Goal: Task Accomplishment & Management: Use online tool/utility

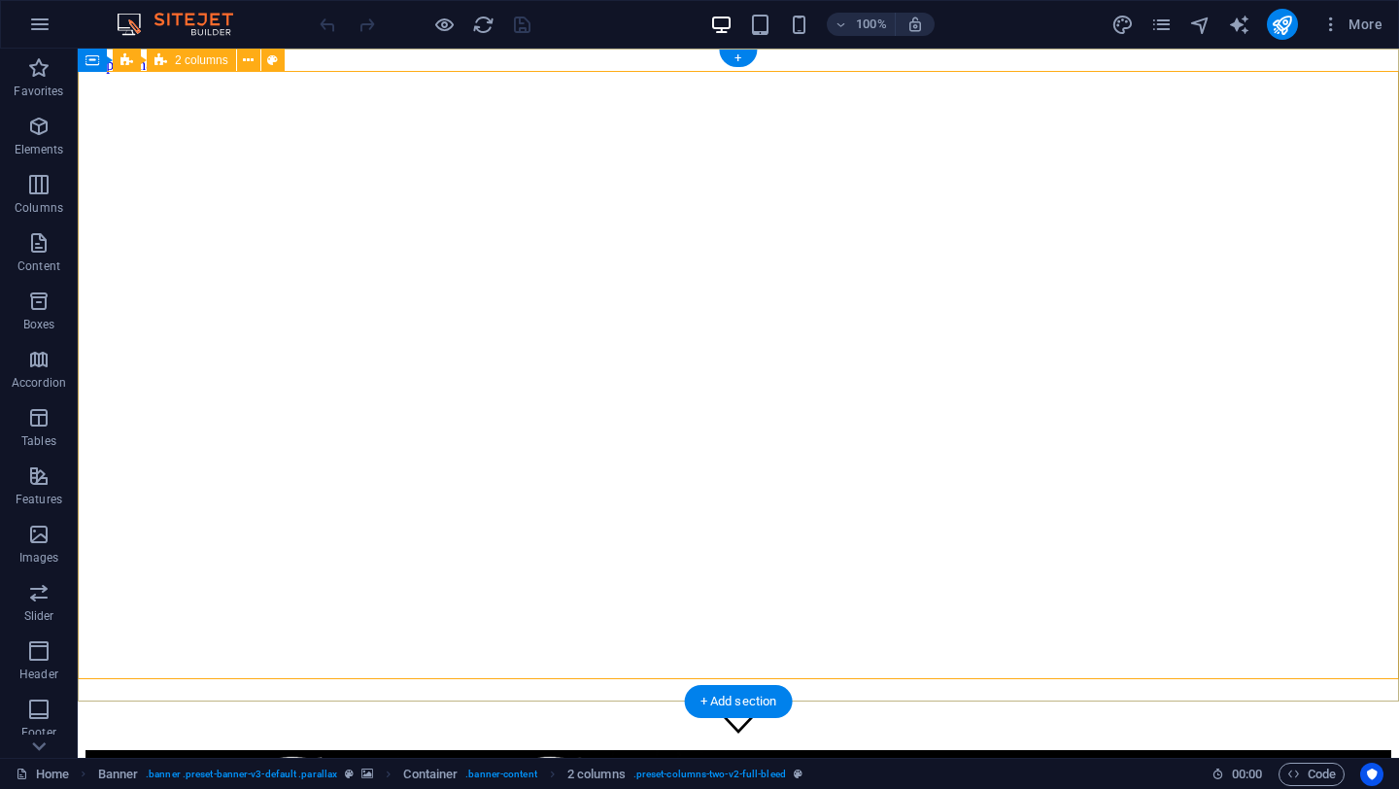
drag, startPoint x: 381, startPoint y: 299, endPoint x: 265, endPoint y: 240, distance: 129.9
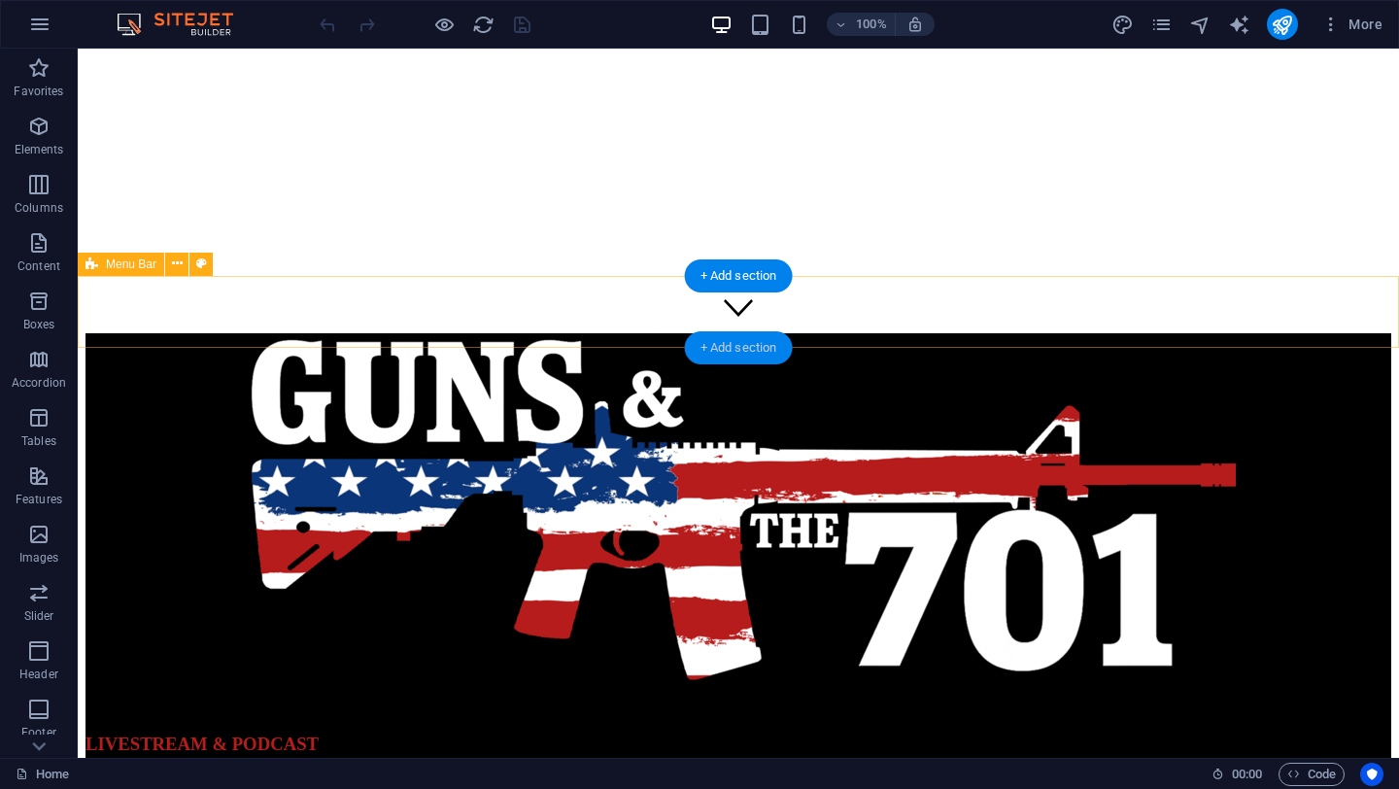
scroll to position [426, 0]
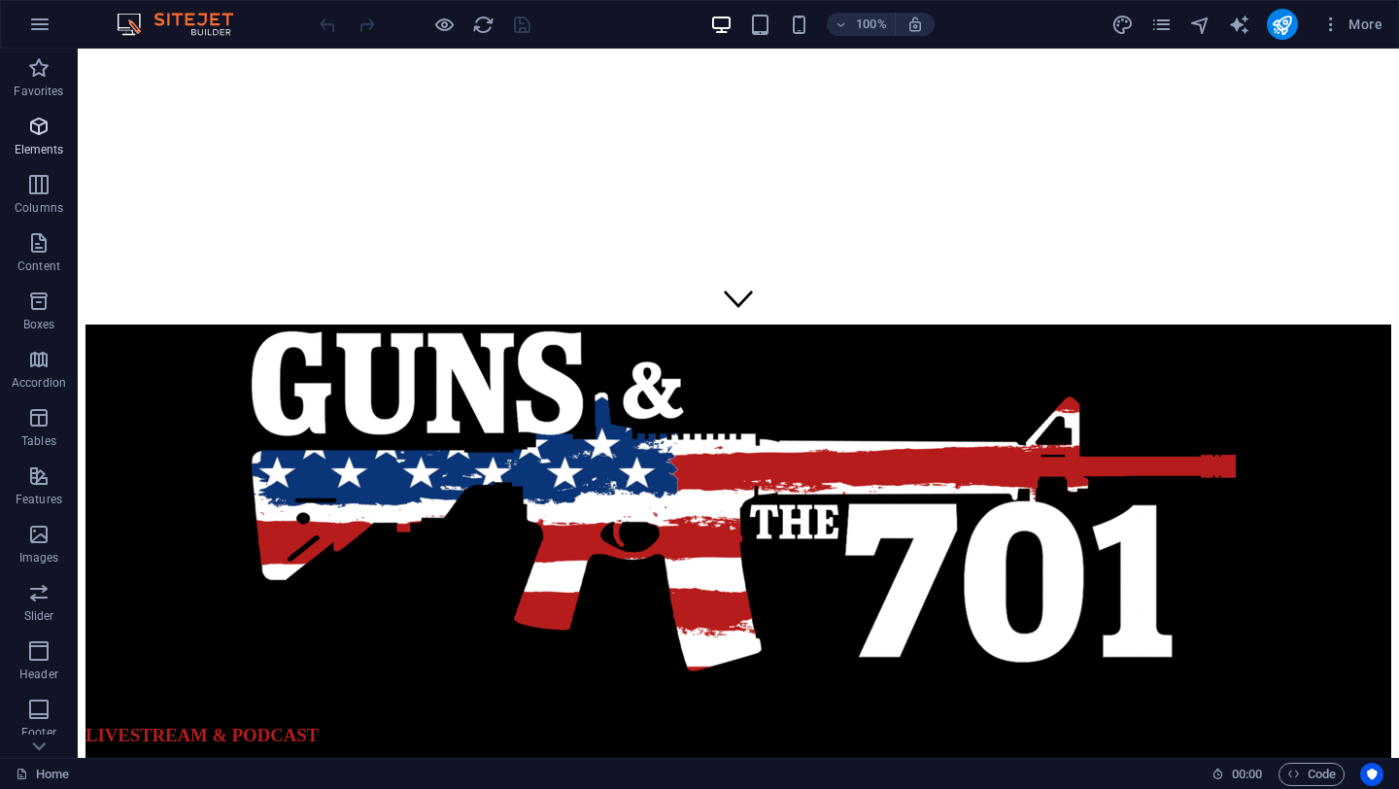
click at [38, 118] on icon "button" at bounding box center [38, 126] width 23 height 23
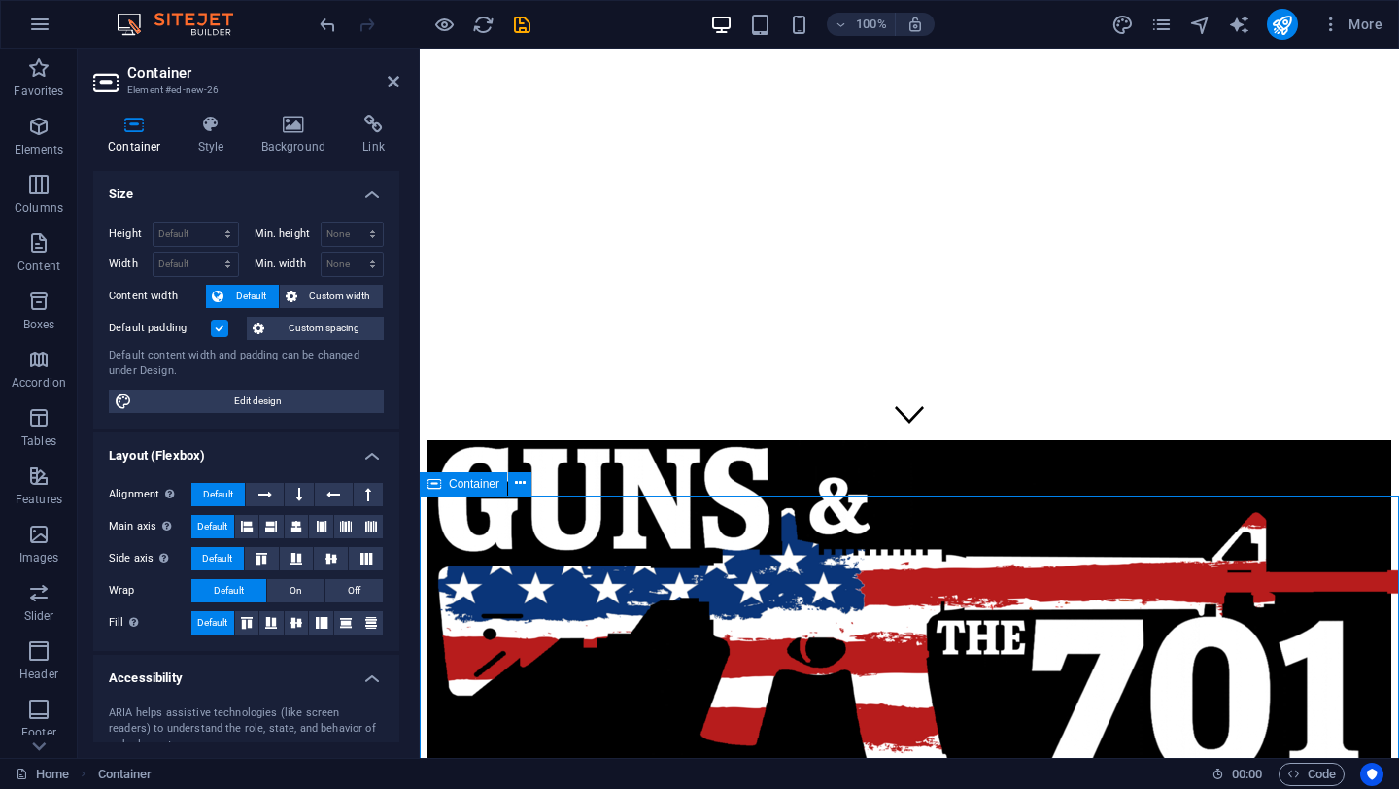
scroll to position [462, 0]
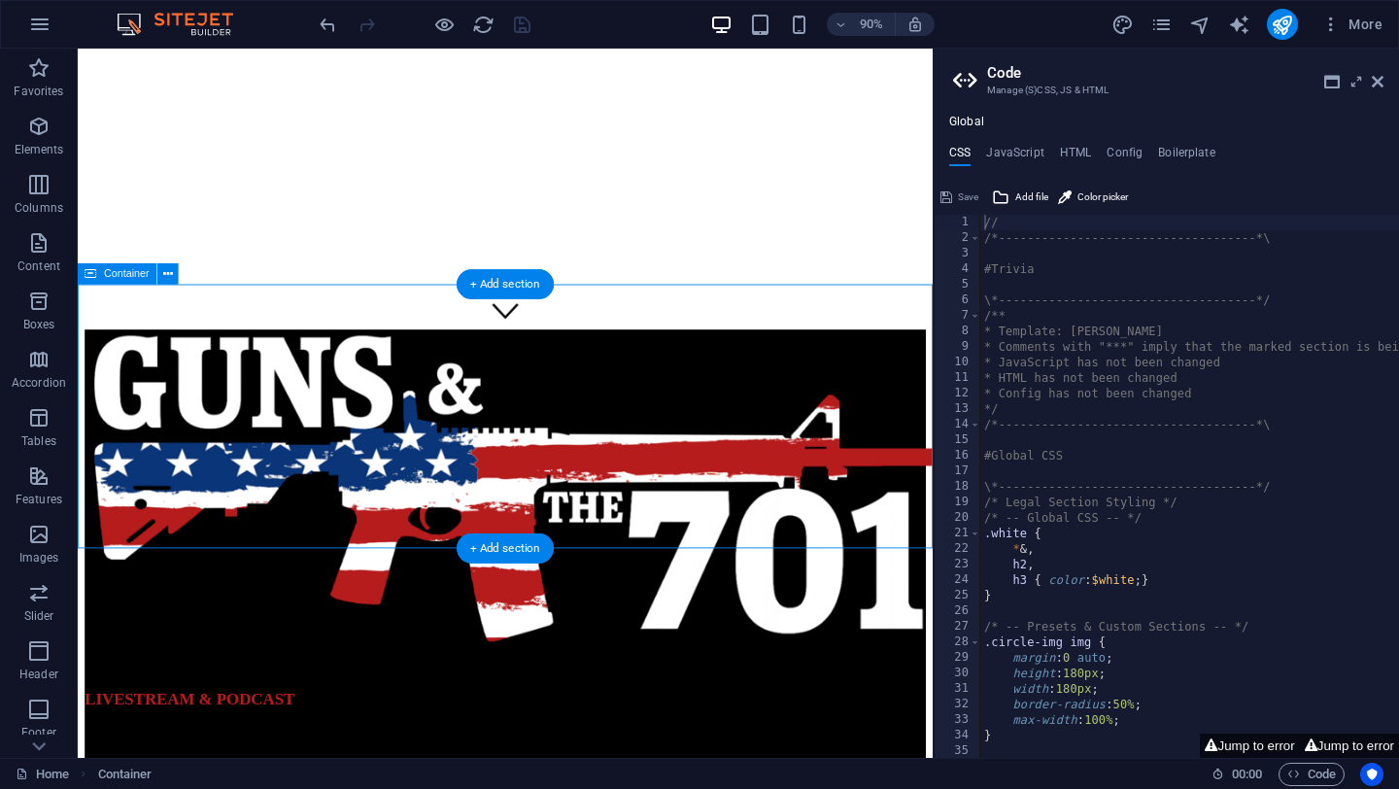
click at [1379, 83] on icon at bounding box center [1378, 82] width 12 height 16
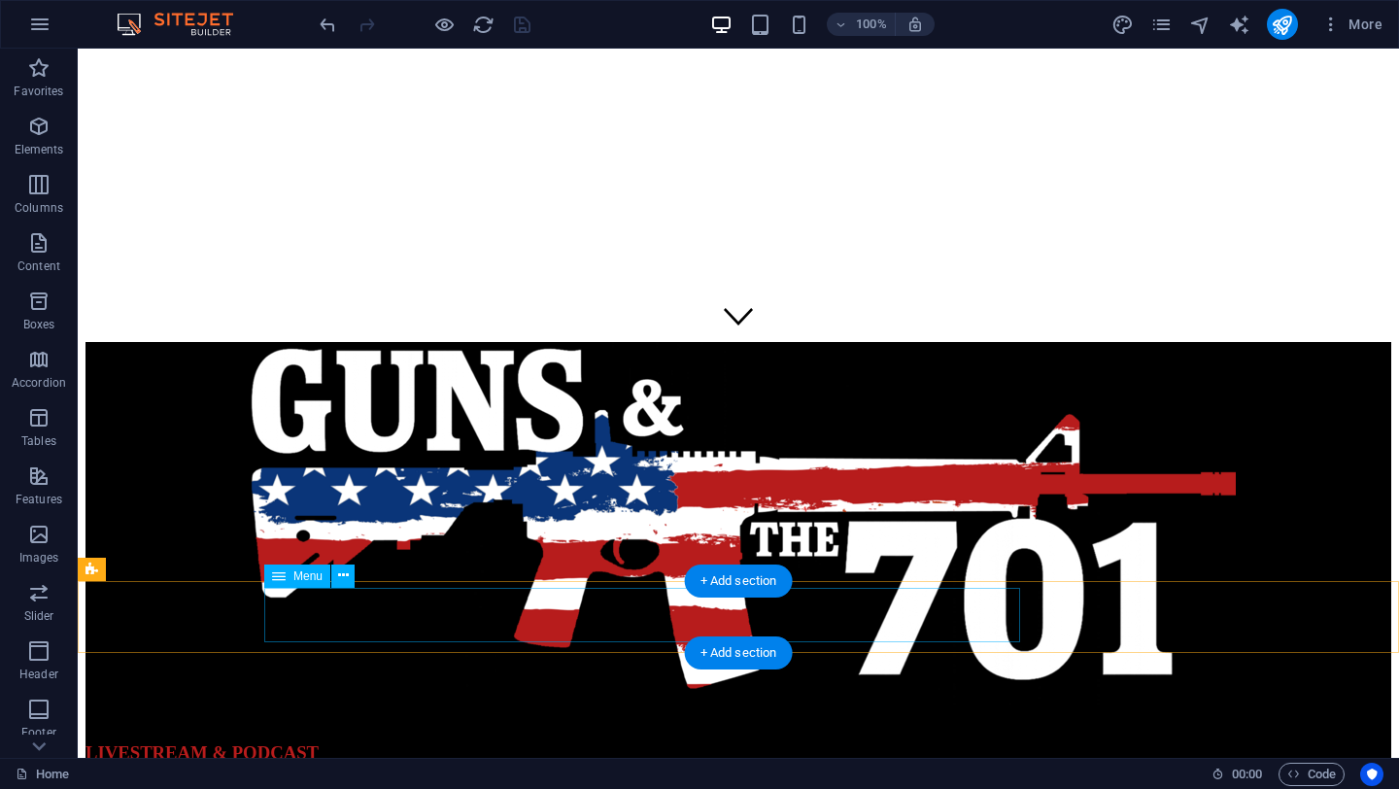
scroll to position [421, 0]
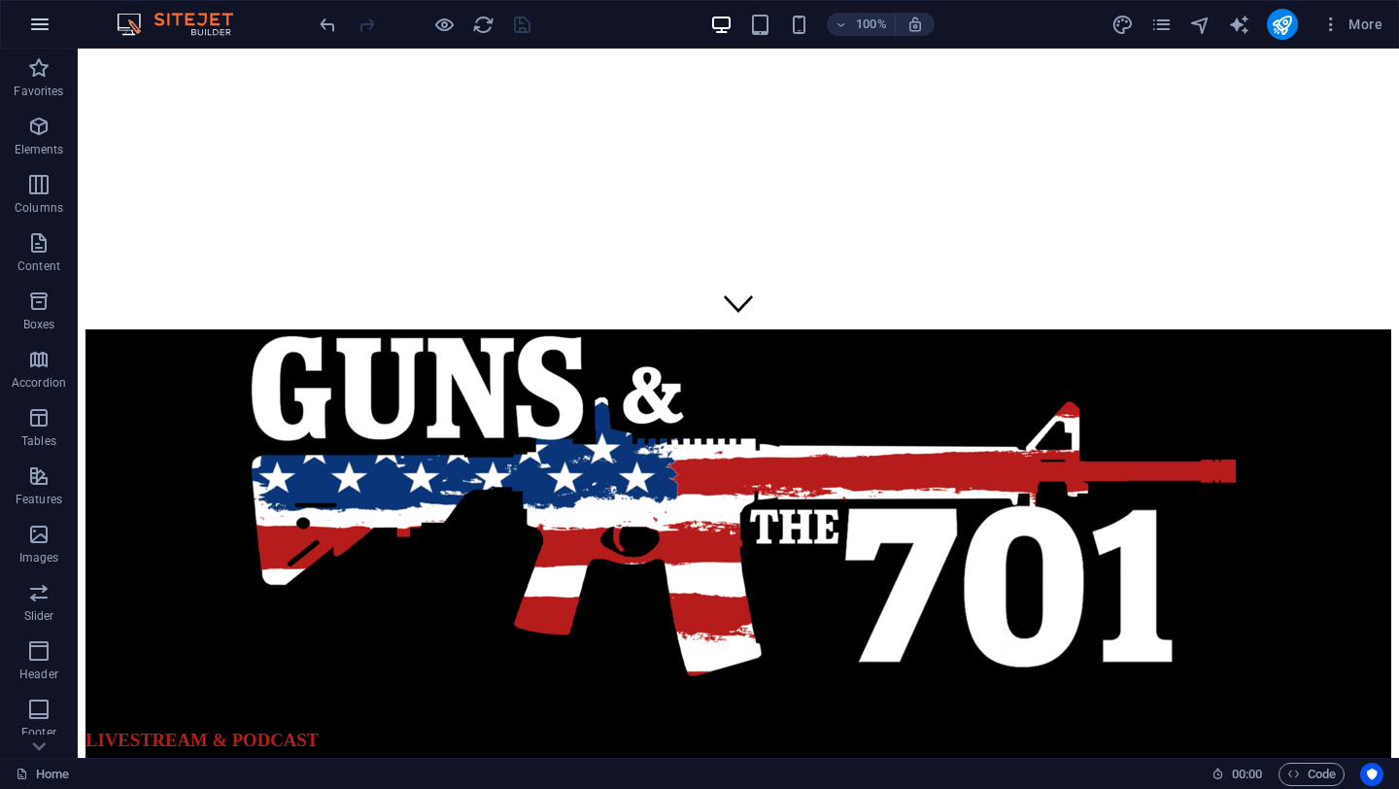
click at [40, 40] on button "button" at bounding box center [40, 24] width 47 height 47
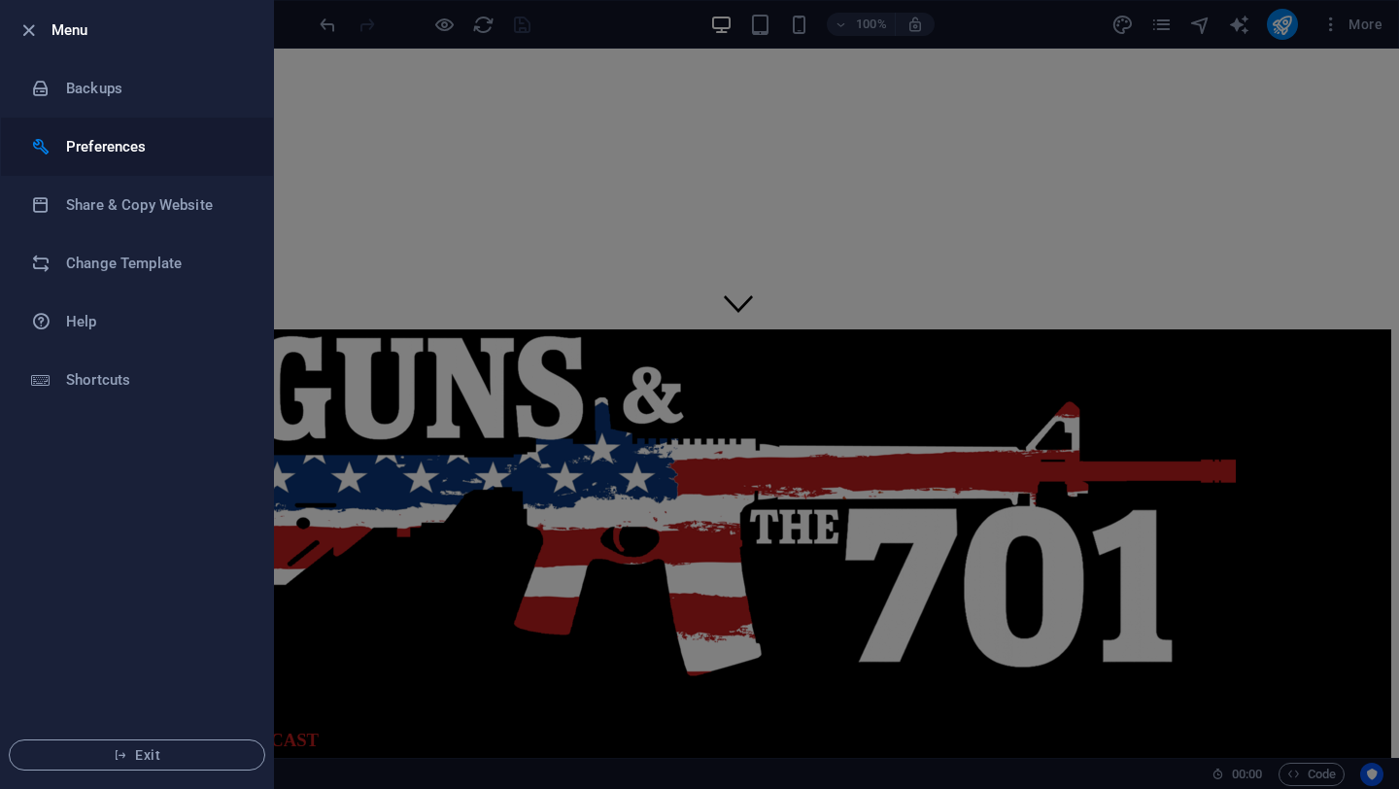
click at [102, 157] on h6 "Preferences" at bounding box center [156, 146] width 180 height 23
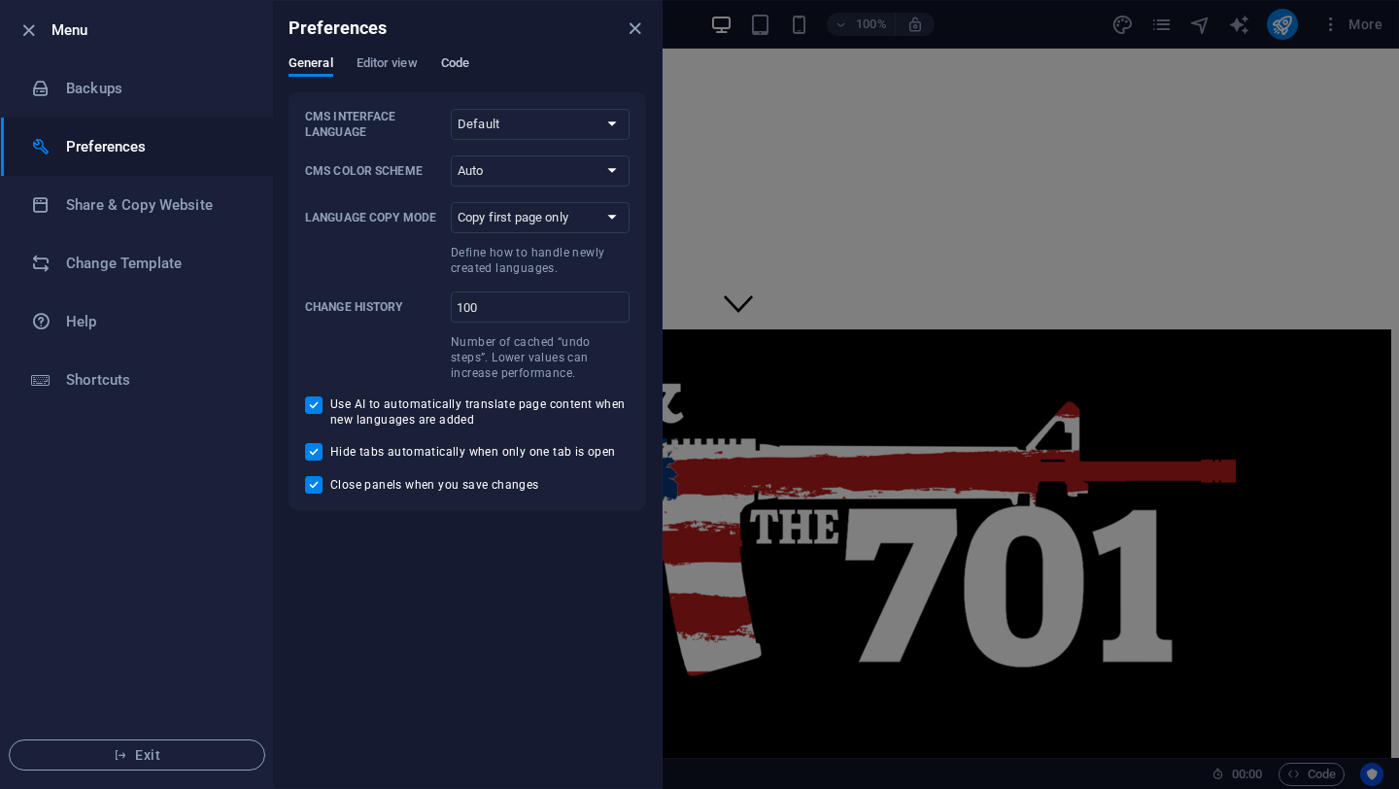
click at [462, 61] on span "Code" at bounding box center [455, 64] width 28 height 27
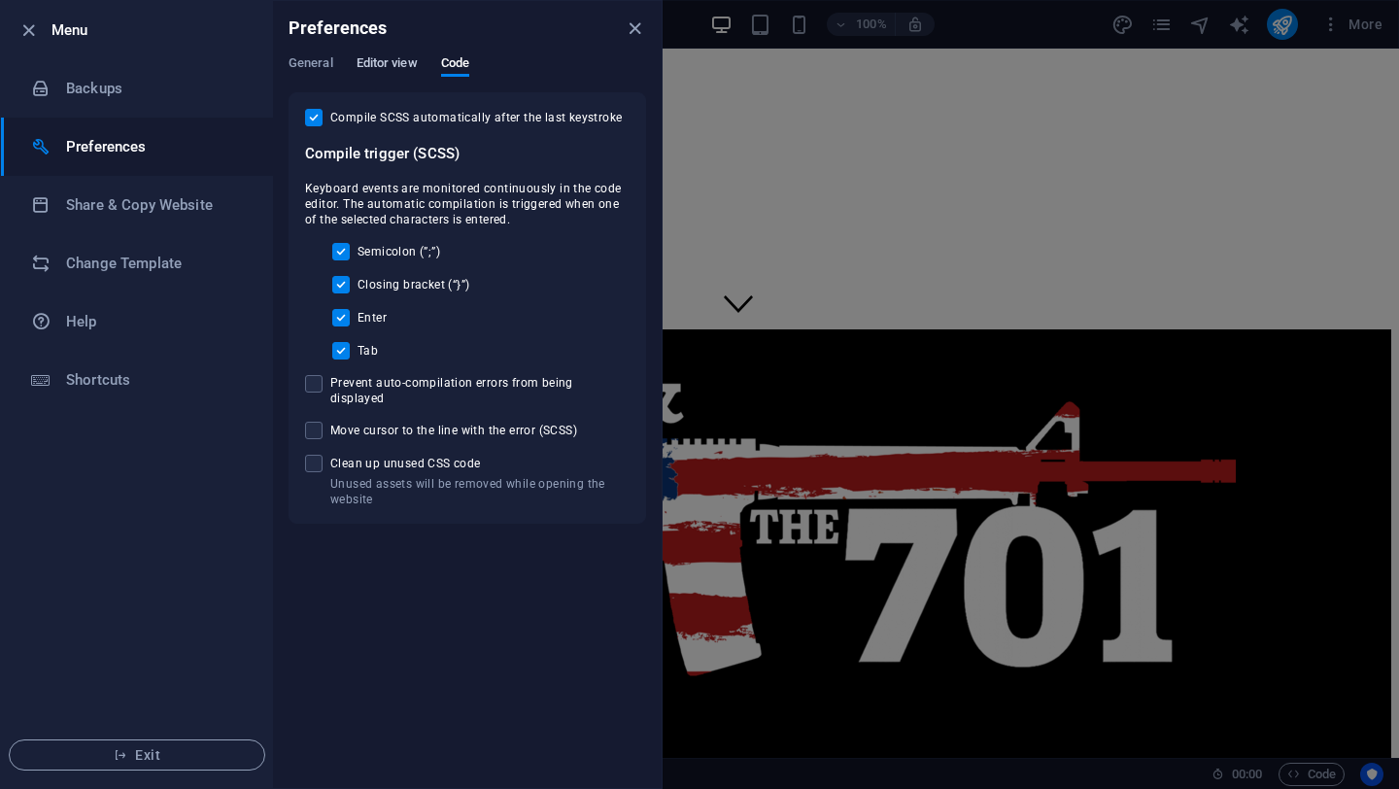
click at [392, 62] on span "Editor view" at bounding box center [387, 64] width 61 height 27
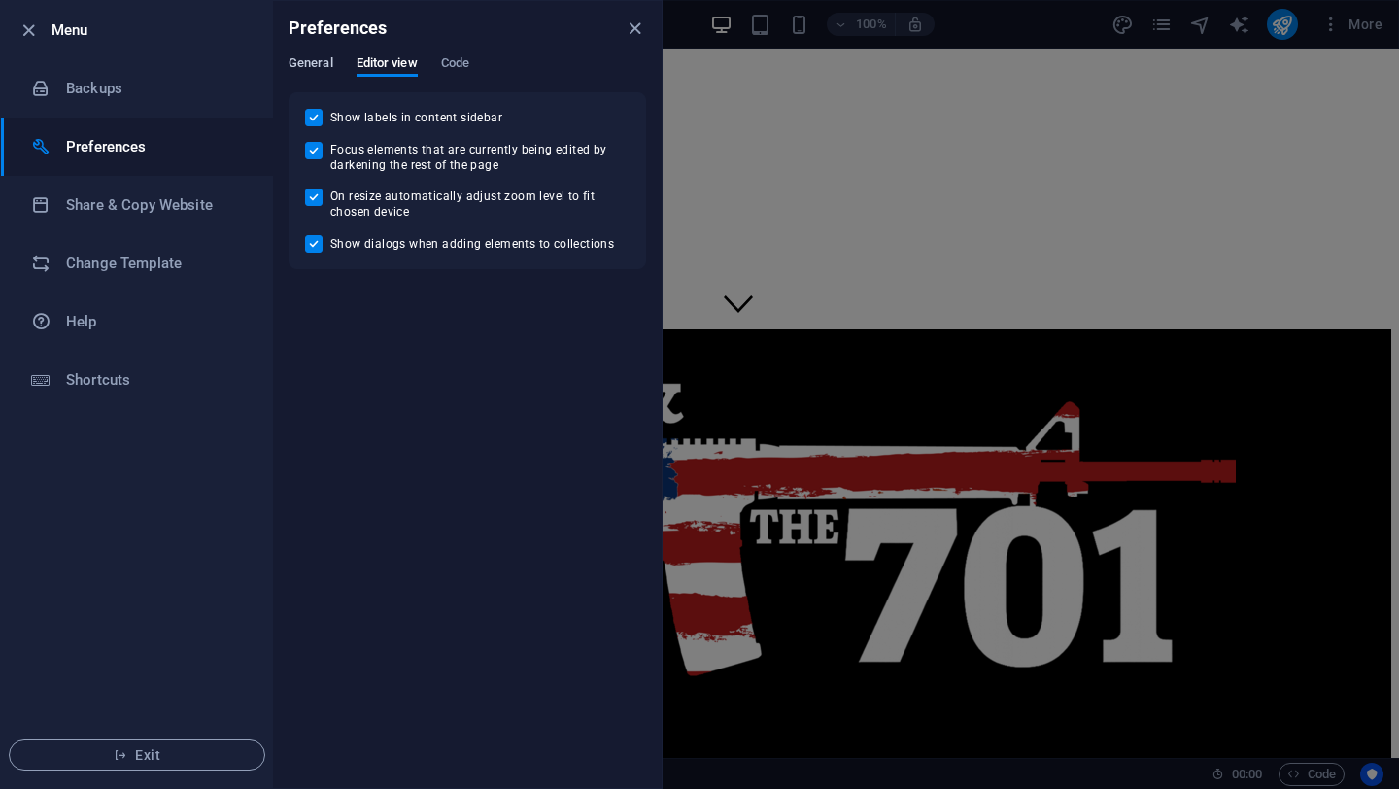
click at [322, 60] on span "General" at bounding box center [311, 64] width 45 height 27
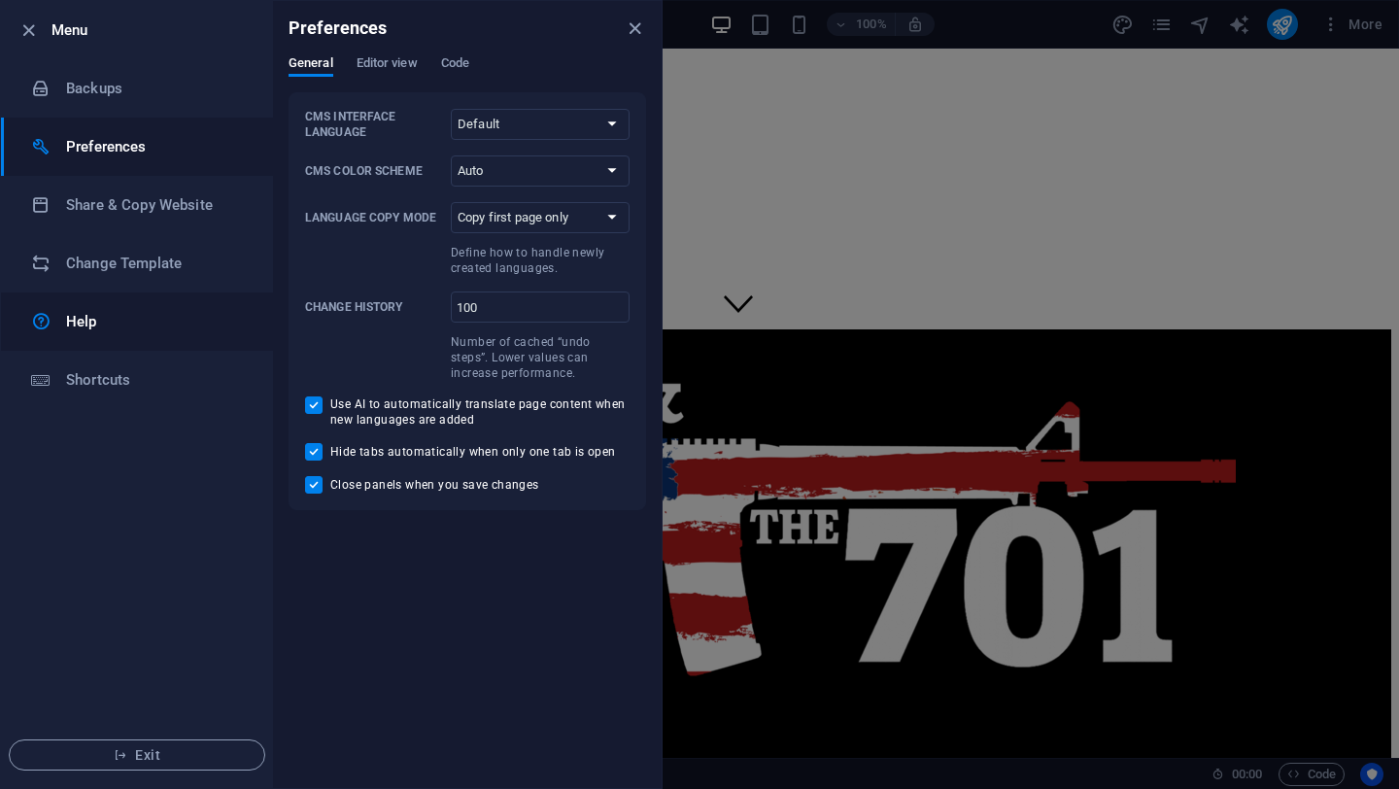
click at [81, 324] on h6 "Help" at bounding box center [156, 321] width 180 height 23
click at [630, 34] on icon "close" at bounding box center [635, 28] width 22 height 22
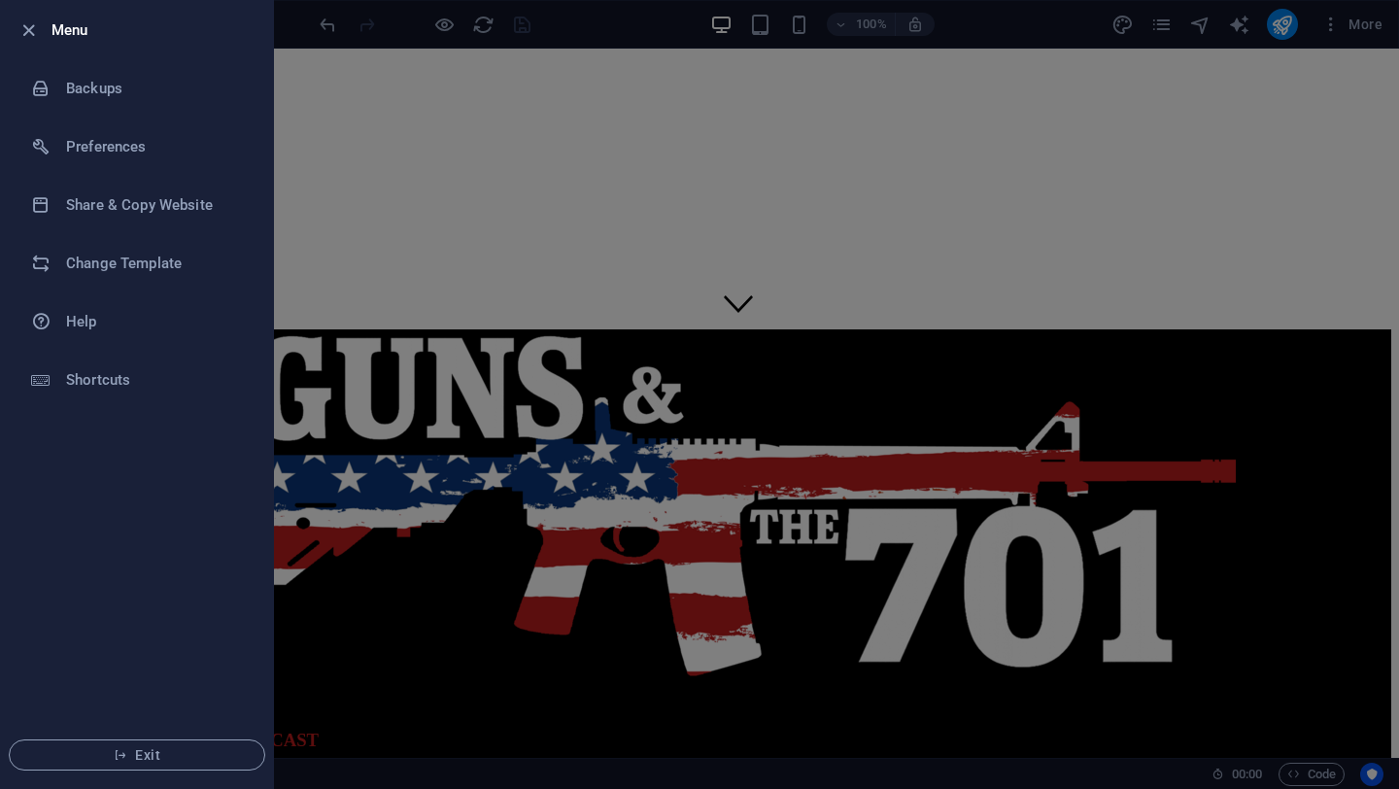
click at [1067, 21] on div at bounding box center [699, 394] width 1399 height 789
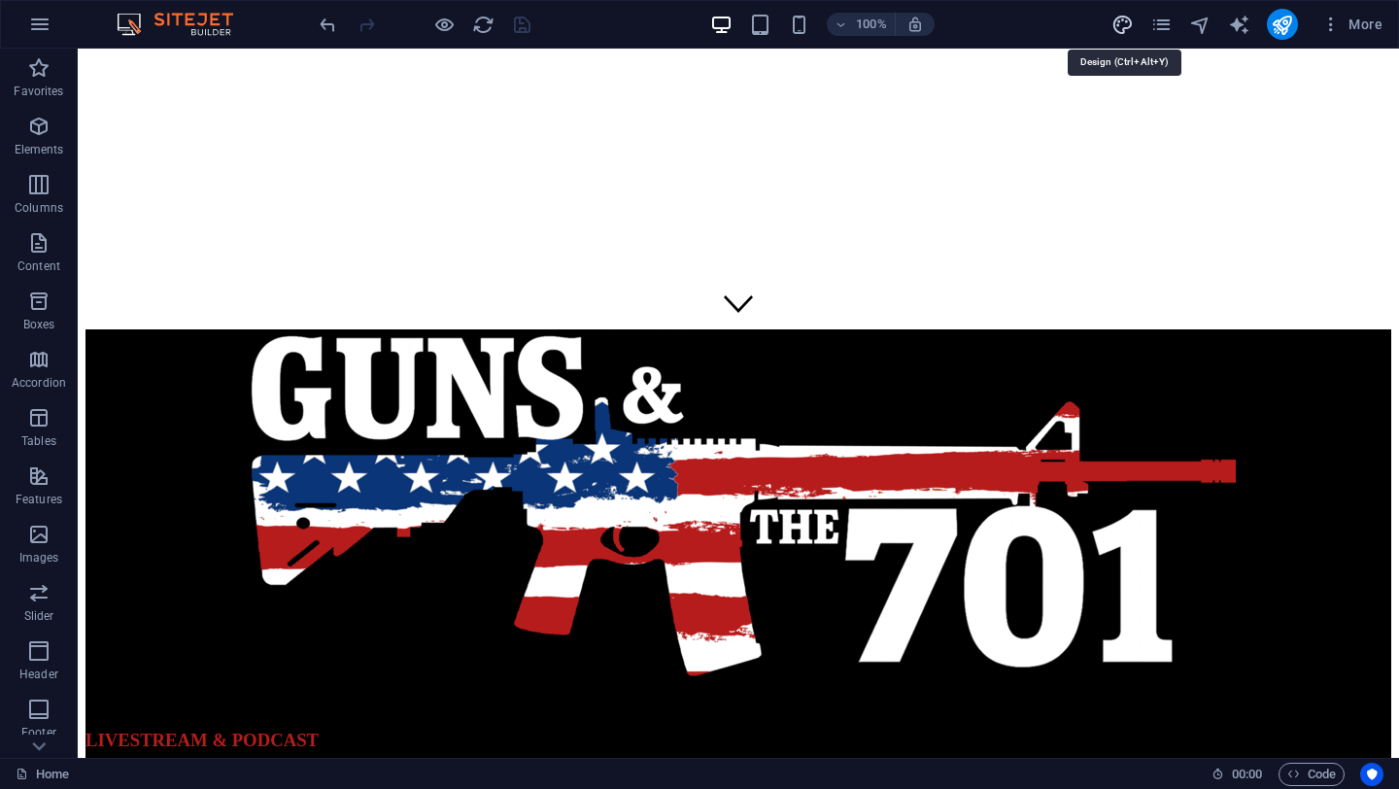
click at [1121, 23] on icon "design" at bounding box center [1123, 25] width 22 height 22
select select "px"
select select "300"
select select "px"
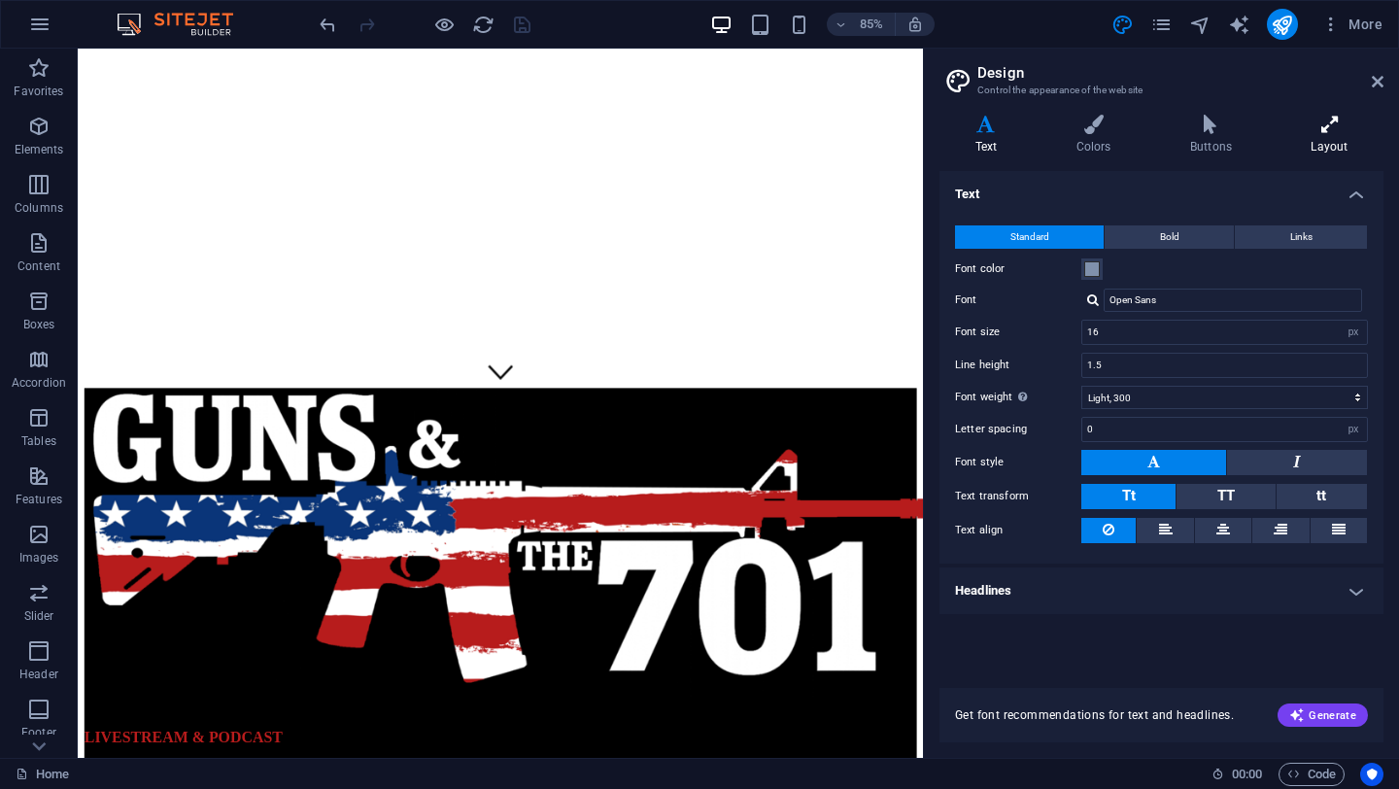
click at [1330, 131] on icon at bounding box center [1330, 124] width 108 height 19
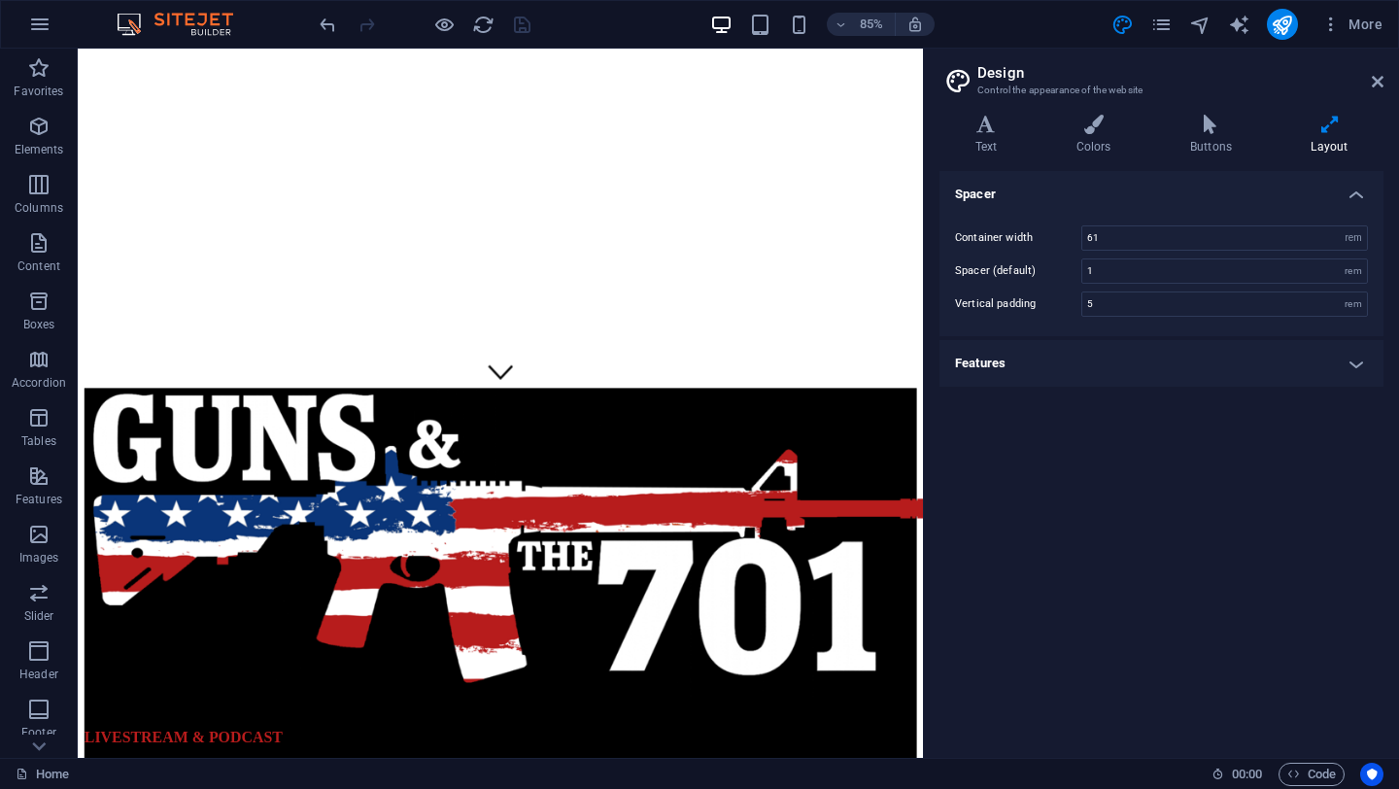
click at [1355, 363] on h4 "Features" at bounding box center [1162, 363] width 444 height 47
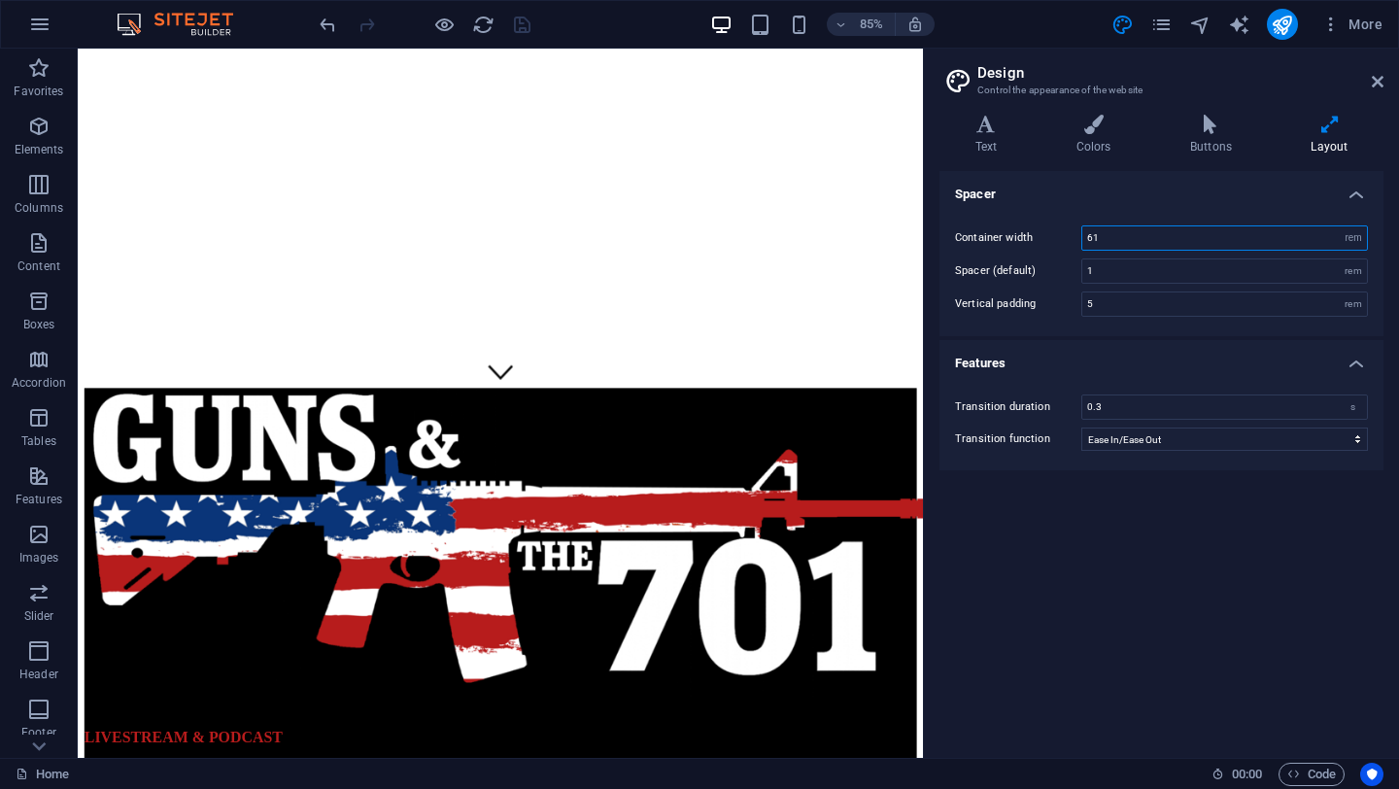
drag, startPoint x: 1138, startPoint y: 240, endPoint x: 1042, endPoint y: 240, distance: 96.2
click at [1042, 240] on div "Container width 61 rem px" at bounding box center [1161, 237] width 413 height 25
click at [1357, 239] on select "rem px" at bounding box center [1353, 237] width 27 height 23
click at [1340, 226] on select "rem px" at bounding box center [1353, 237] width 27 height 23
drag, startPoint x: 1114, startPoint y: 237, endPoint x: 1019, endPoint y: 235, distance: 94.3
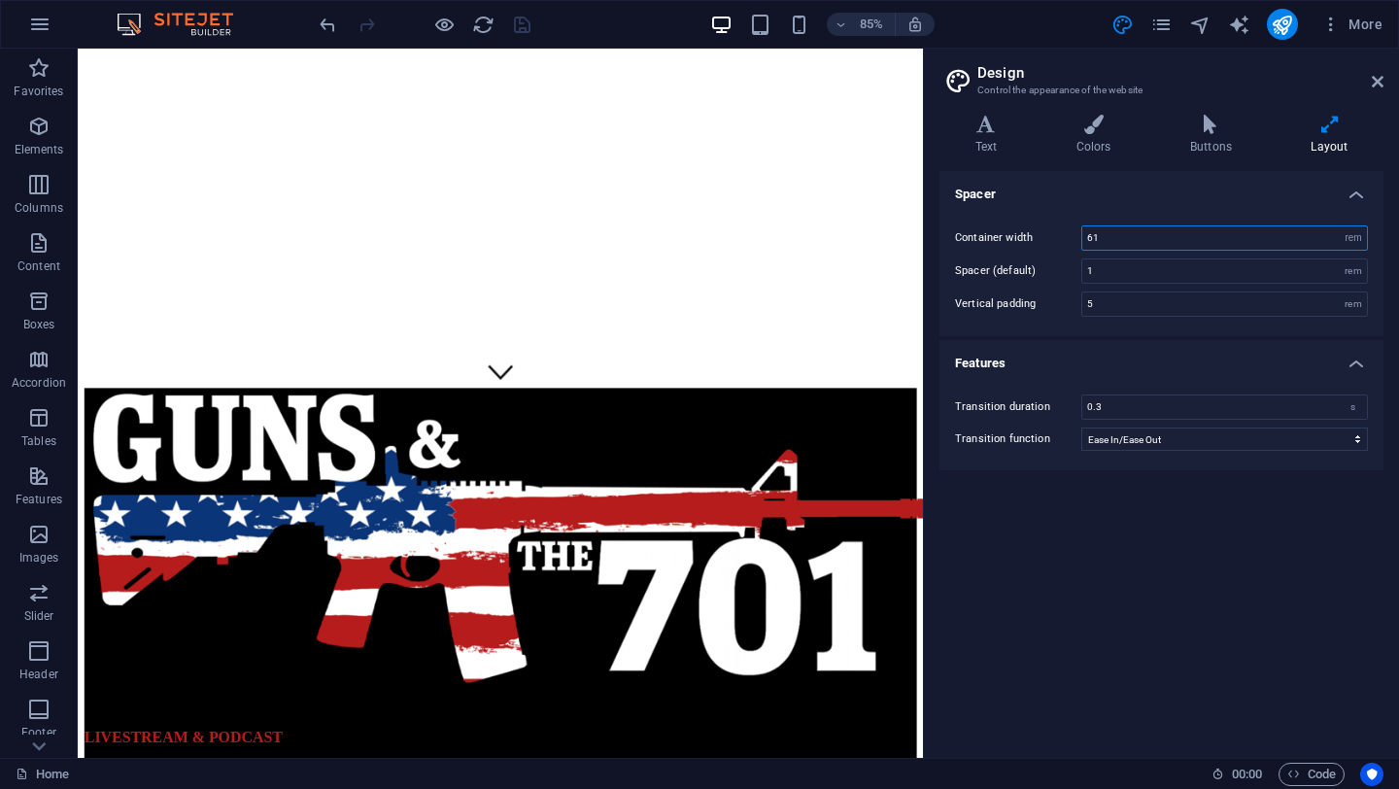
click at [1019, 235] on div "Container width 61 rem px" at bounding box center [1161, 237] width 413 height 25
type input "90"
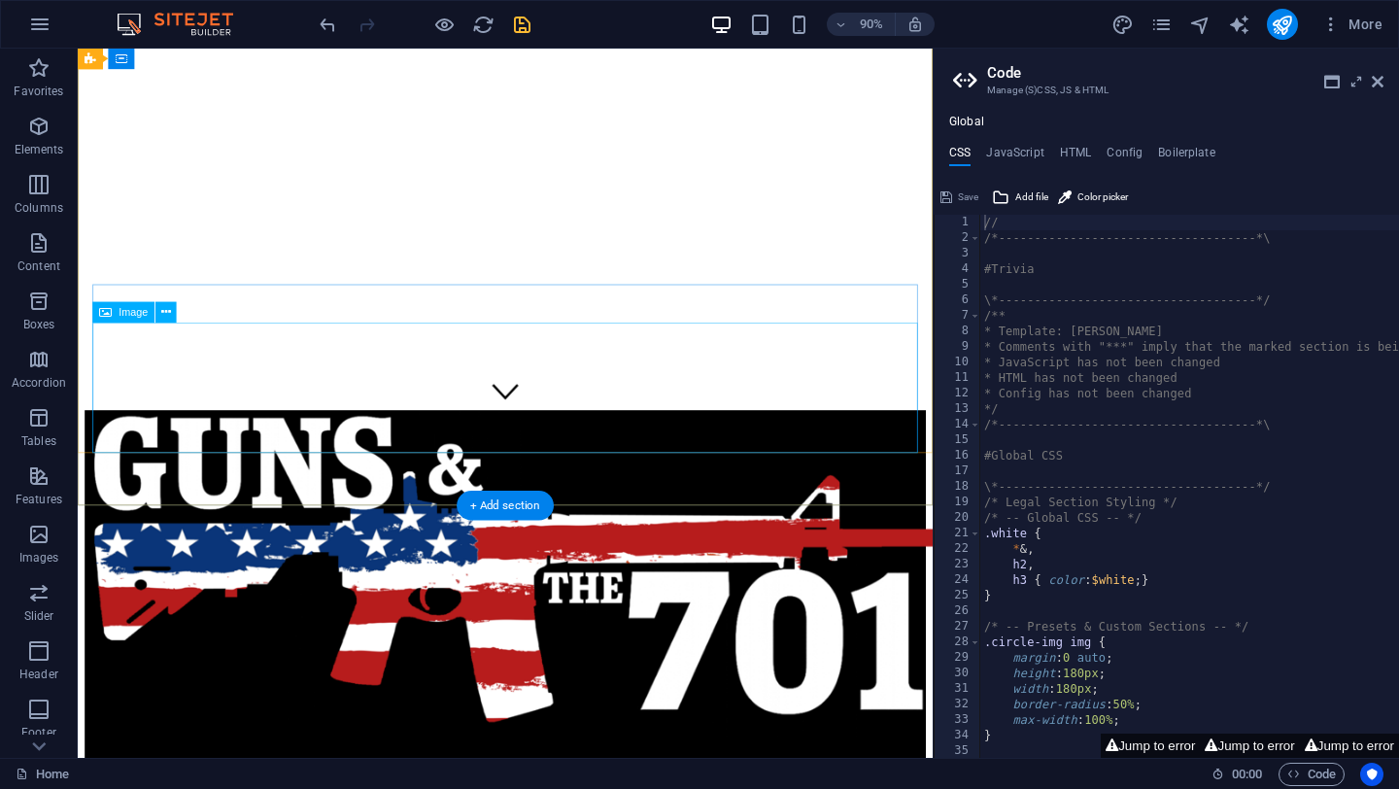
scroll to position [586, 0]
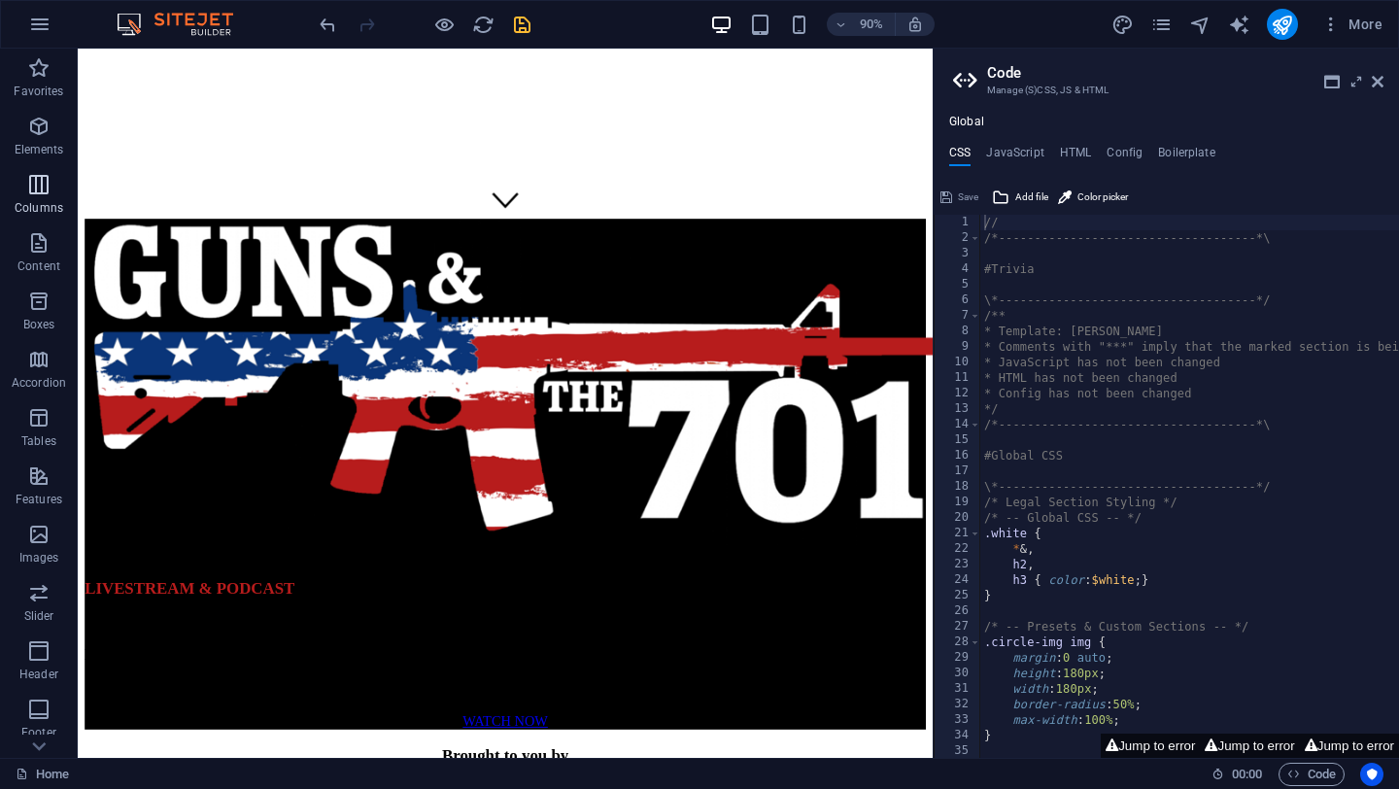
drag, startPoint x: 29, startPoint y: 179, endPoint x: 61, endPoint y: 178, distance: 32.1
click at [61, 178] on span "Columns" at bounding box center [39, 196] width 78 height 47
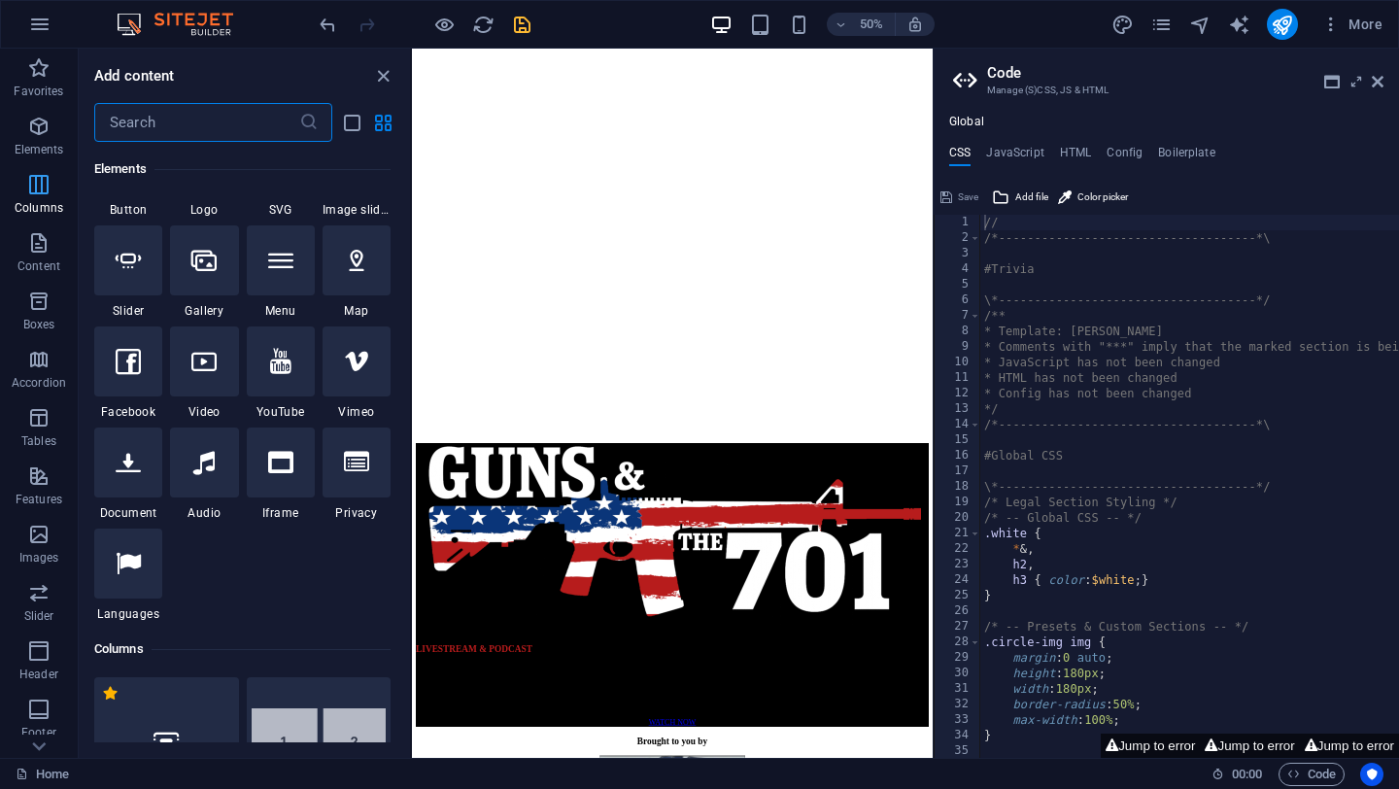
click at [61, 178] on span "Columns" at bounding box center [39, 196] width 78 height 47
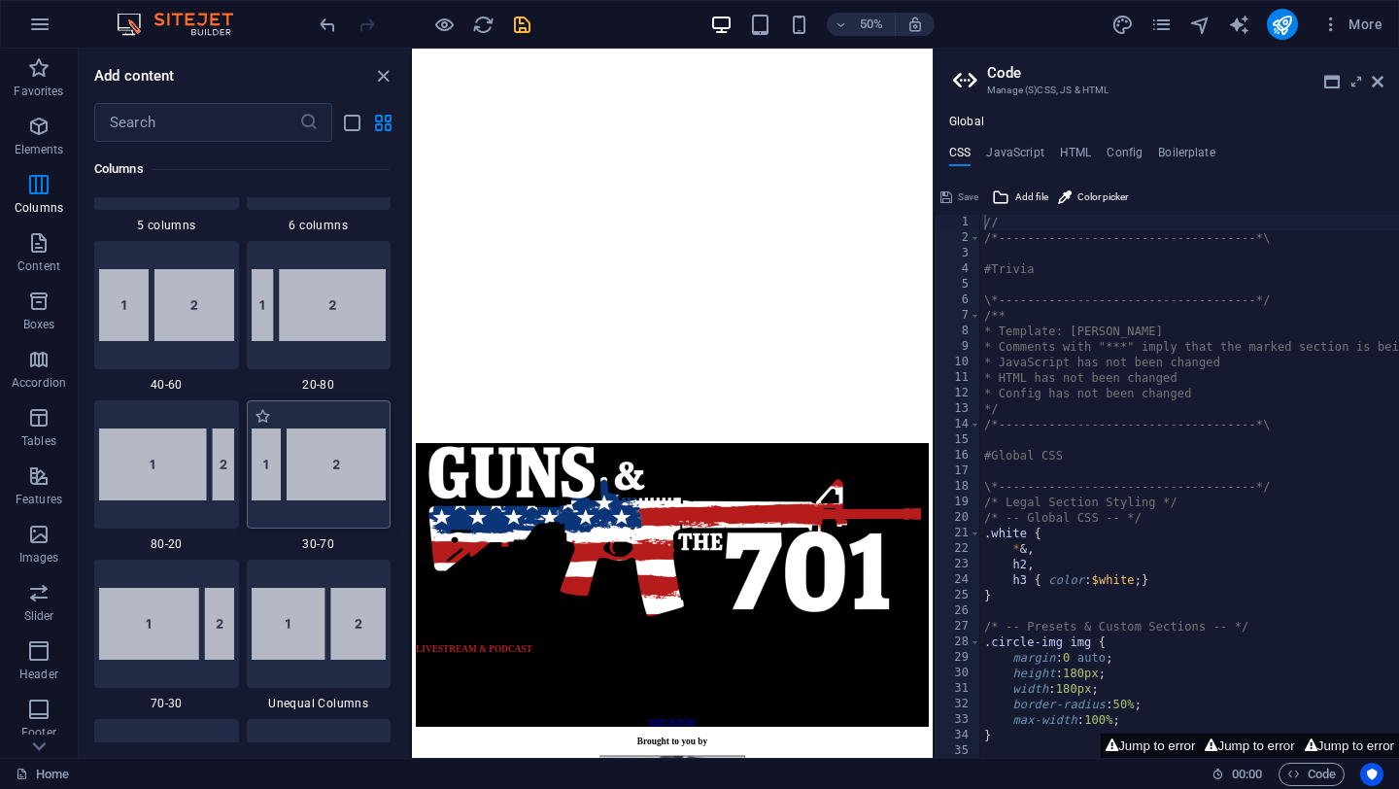
scroll to position [1398, 0]
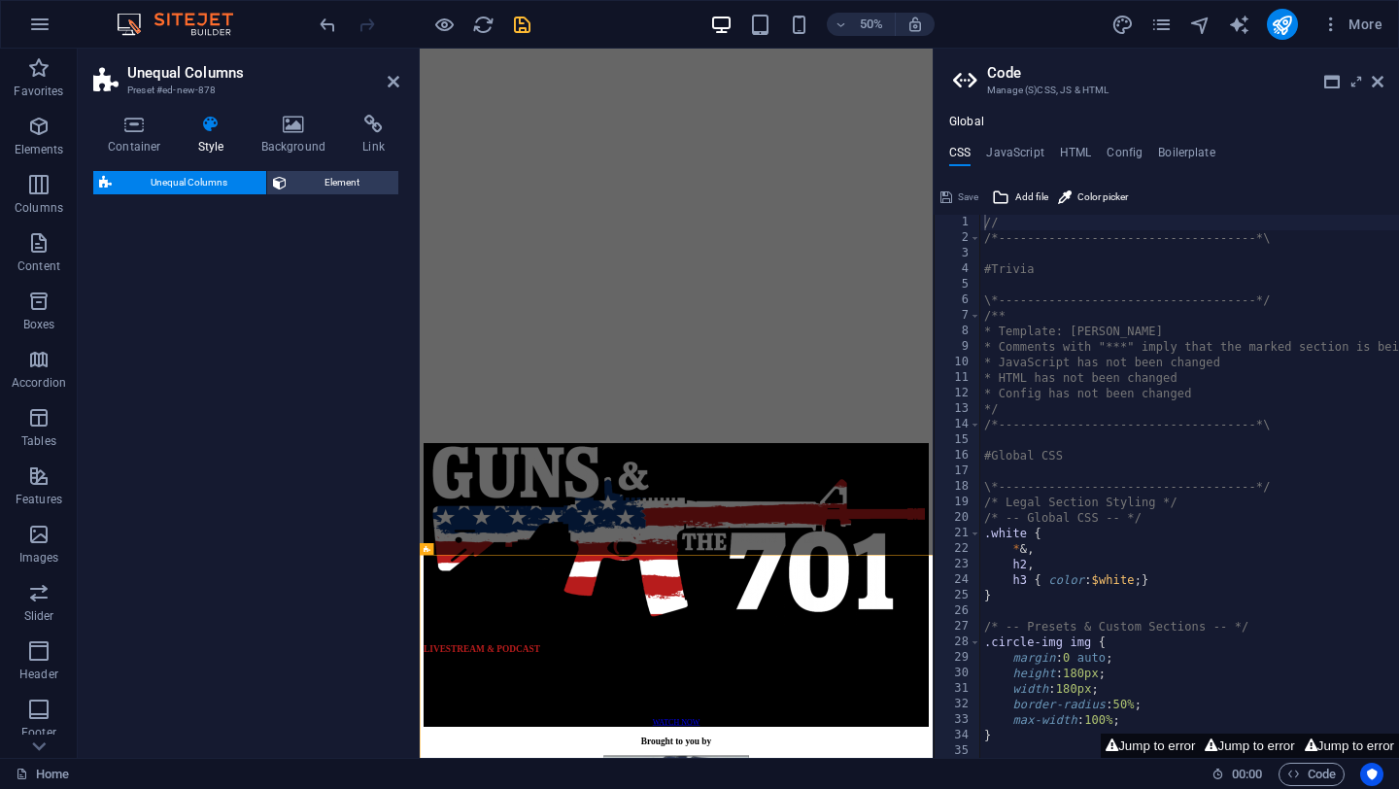
select select "%"
select select "rem"
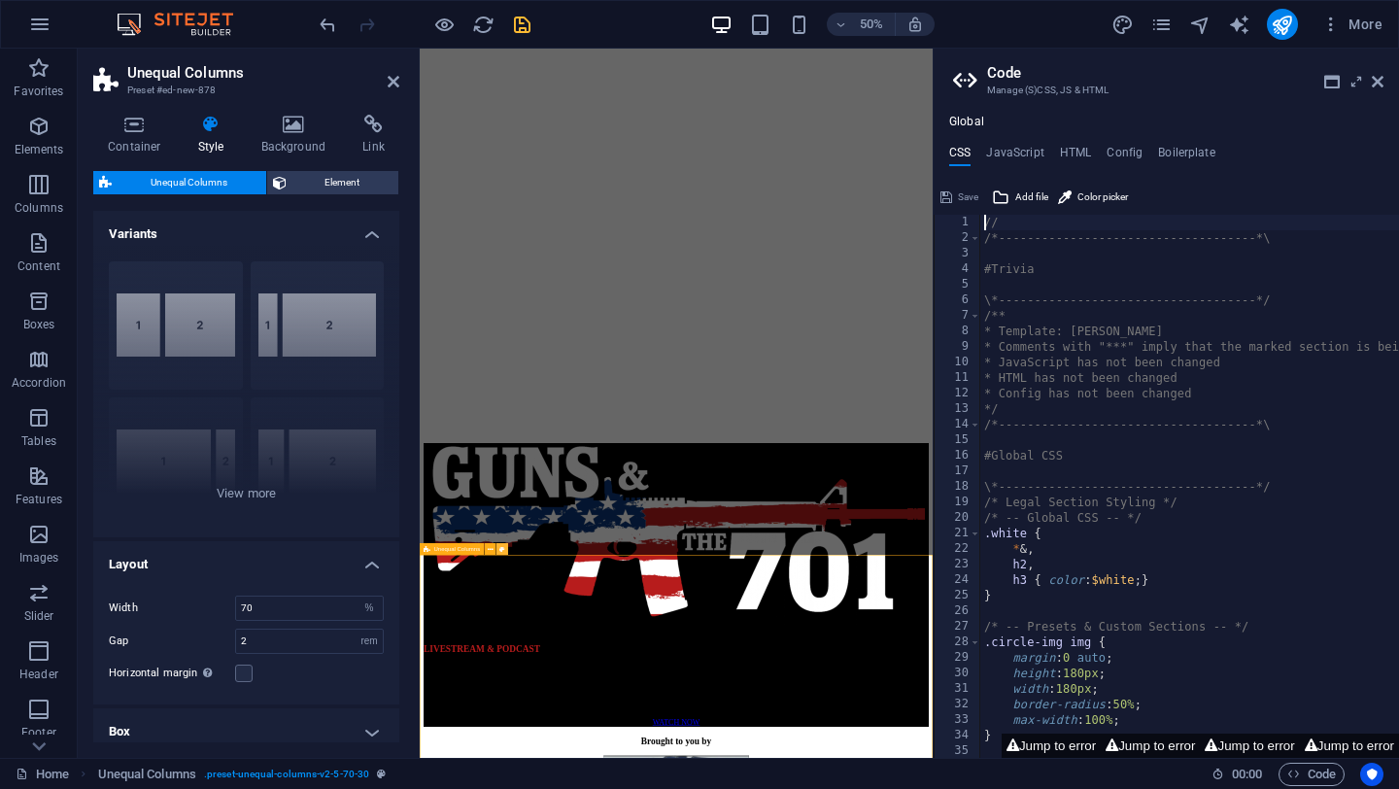
click at [501, 548] on icon at bounding box center [502, 549] width 6 height 11
click at [1372, 85] on icon at bounding box center [1378, 82] width 12 height 16
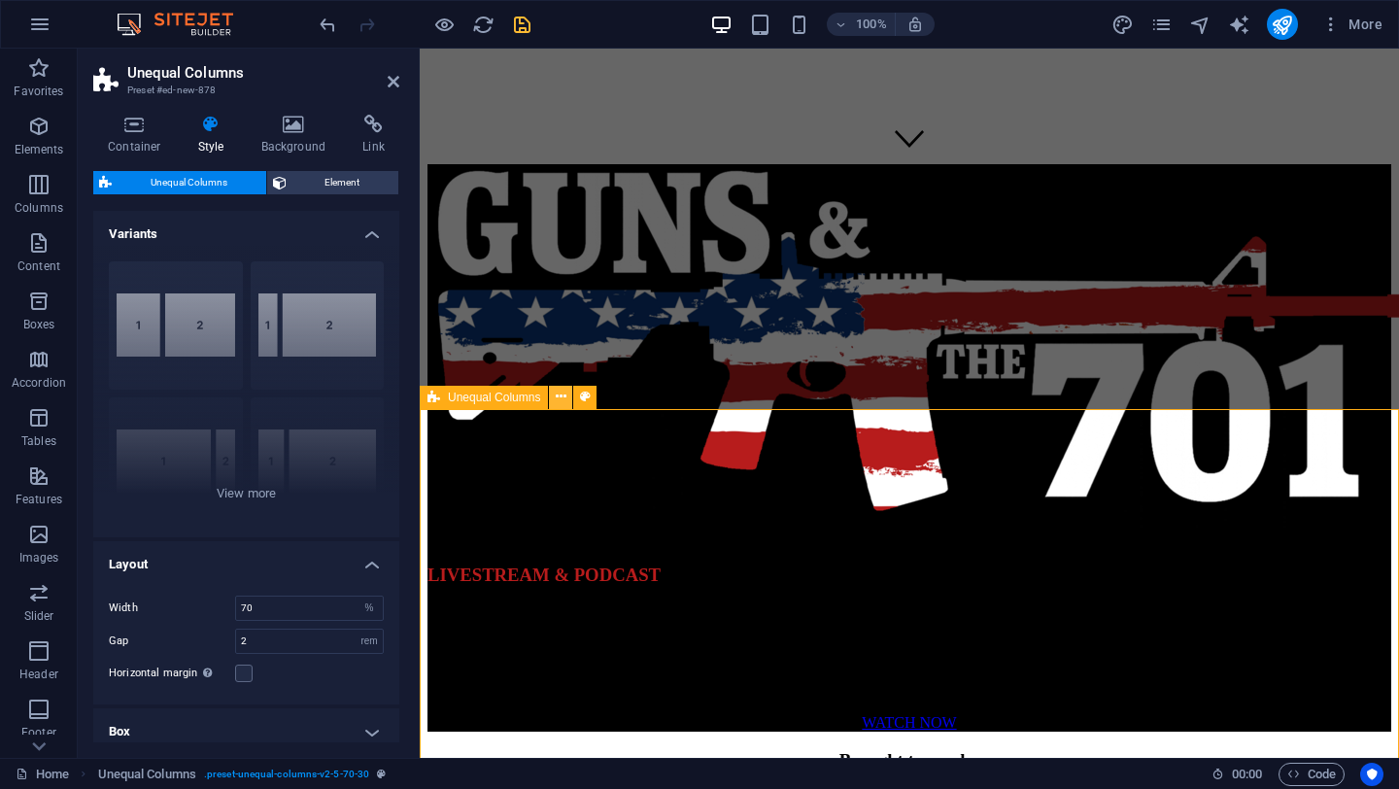
click at [562, 396] on icon at bounding box center [561, 397] width 11 height 20
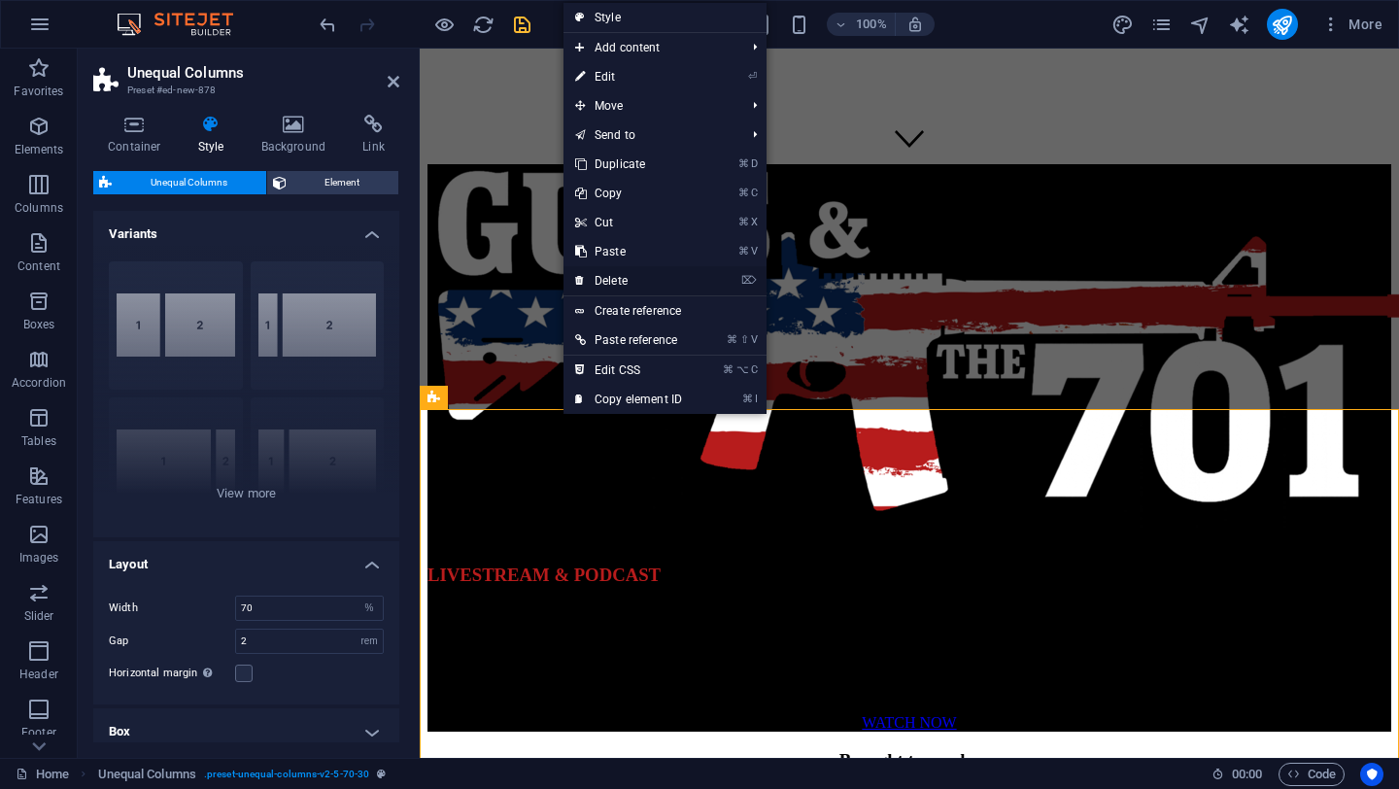
click at [631, 277] on link "⌦ Delete" at bounding box center [629, 280] width 130 height 29
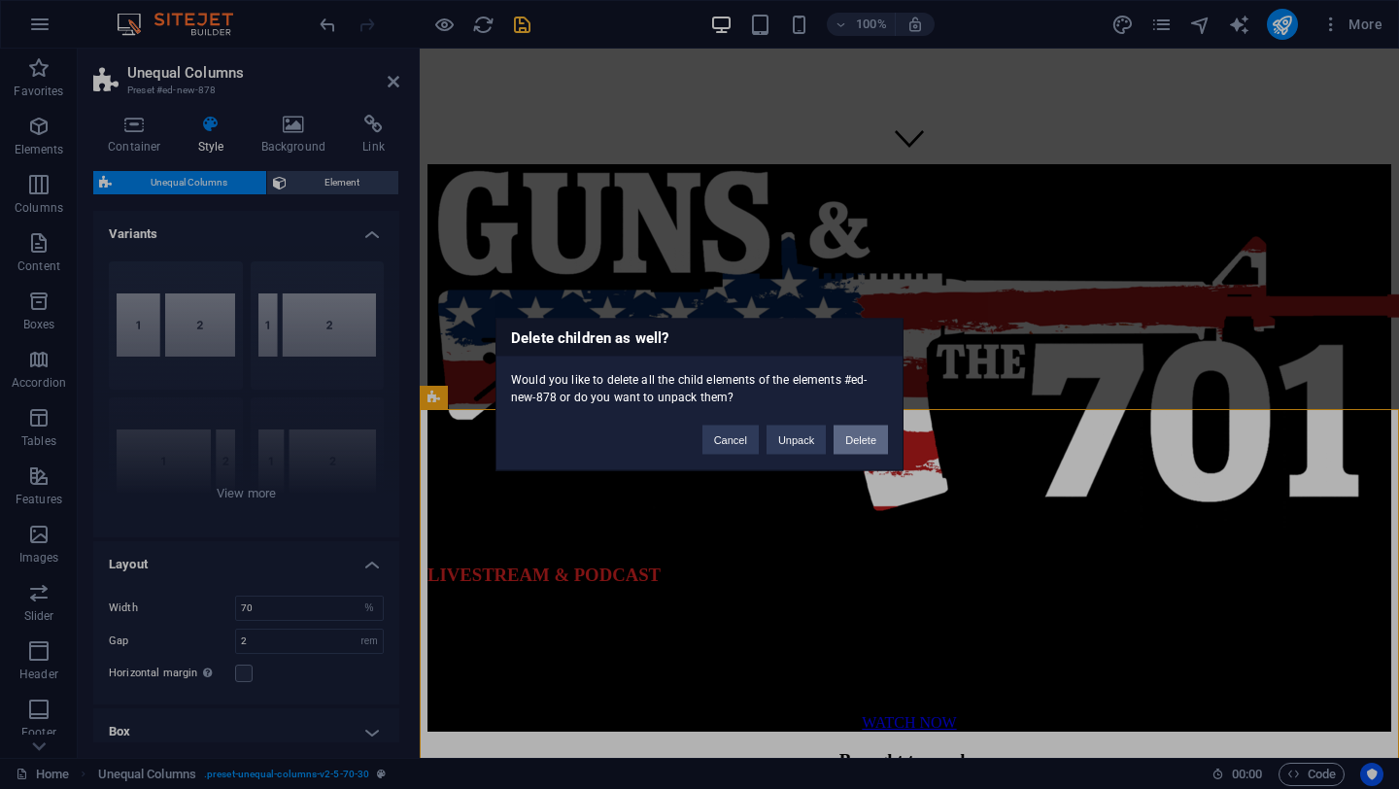
click at [862, 442] on button "Delete" at bounding box center [861, 440] width 54 height 29
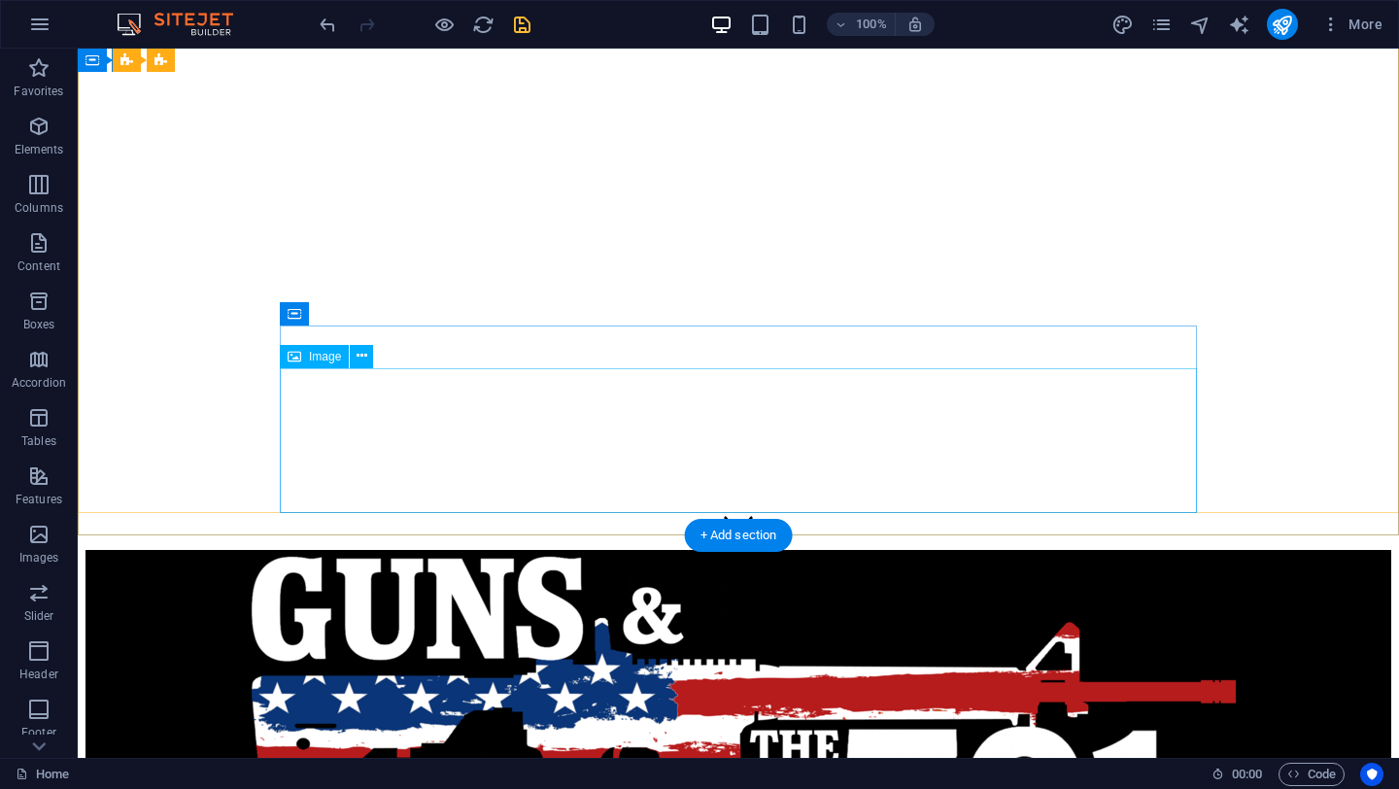
scroll to position [202, 0]
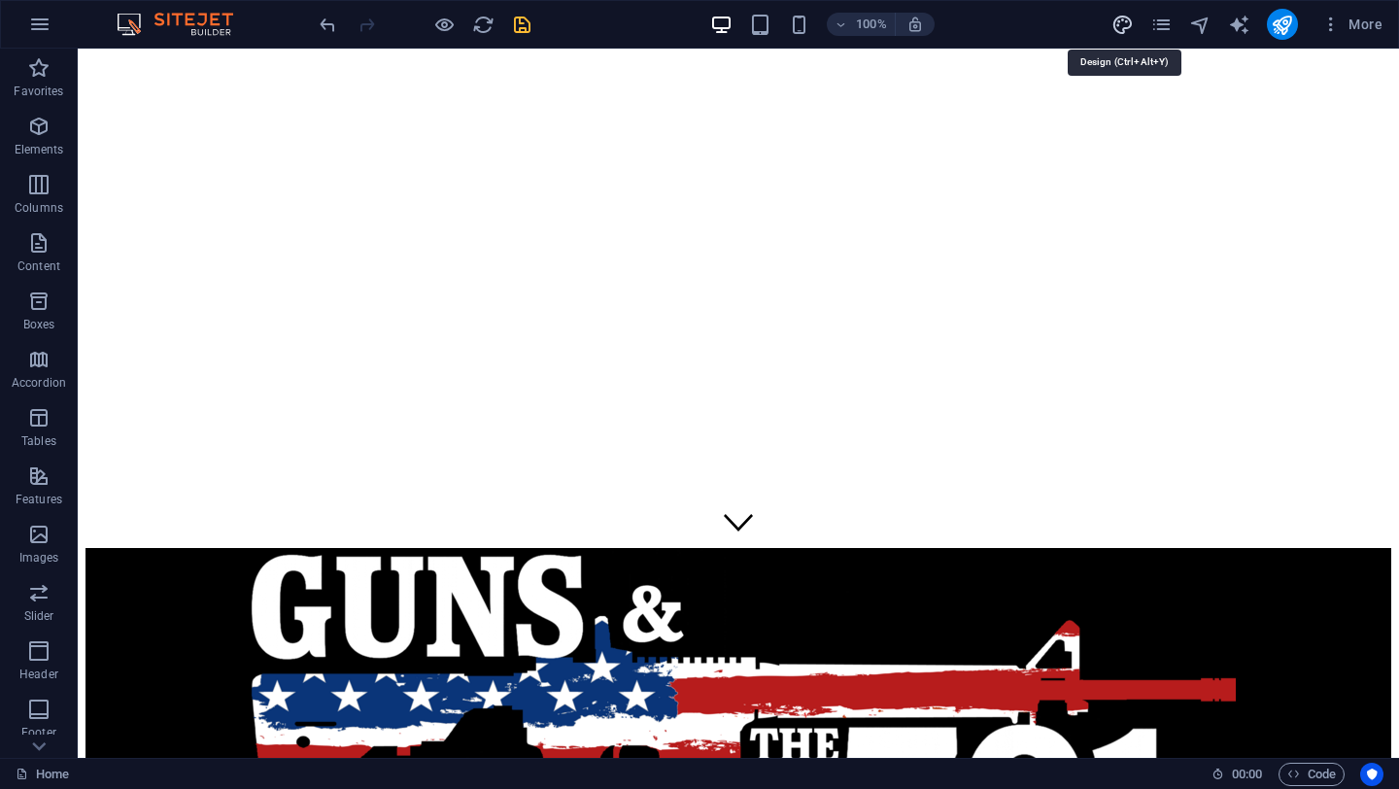
click at [1125, 24] on icon "design" at bounding box center [1123, 25] width 22 height 22
select select "rem"
select select "ease-in-out"
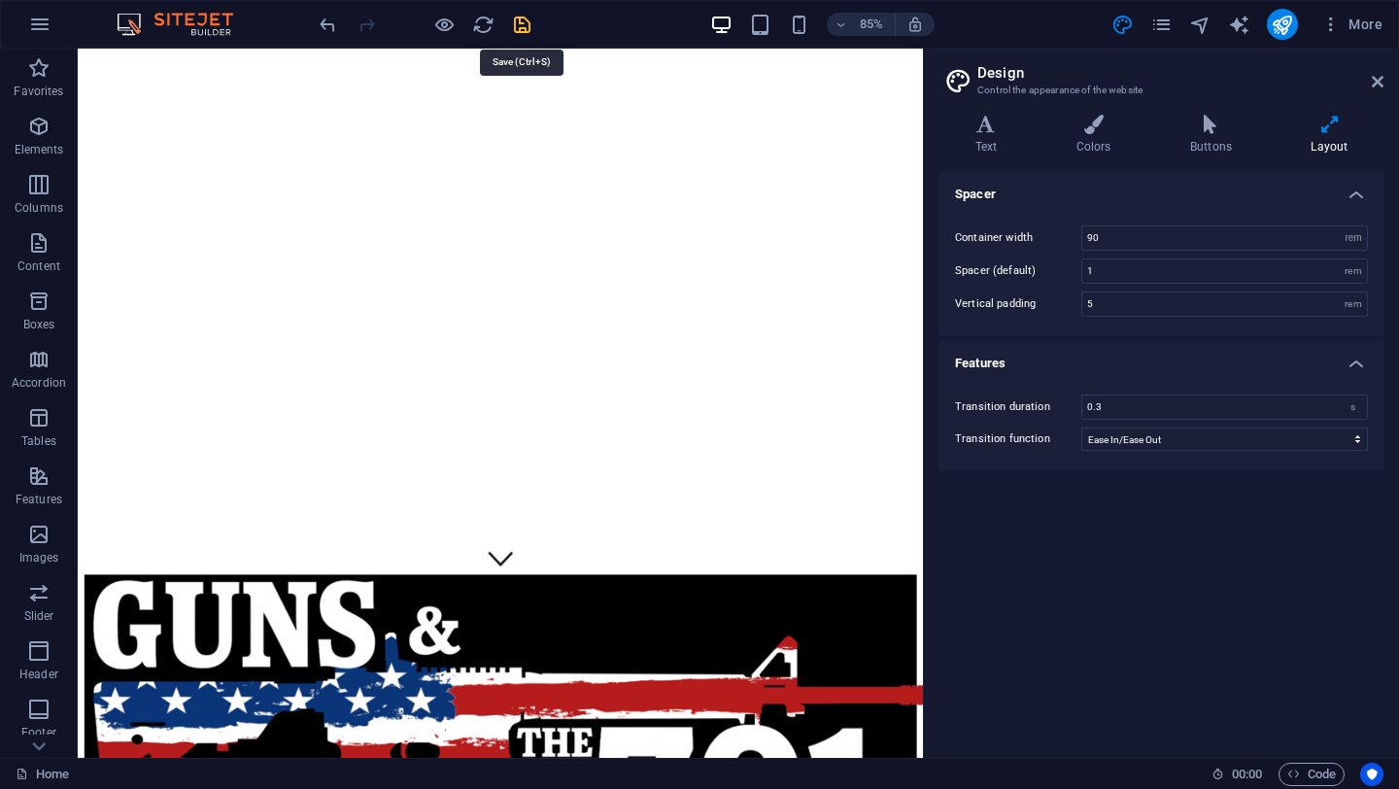
click at [520, 23] on icon "save" at bounding box center [522, 25] width 22 height 22
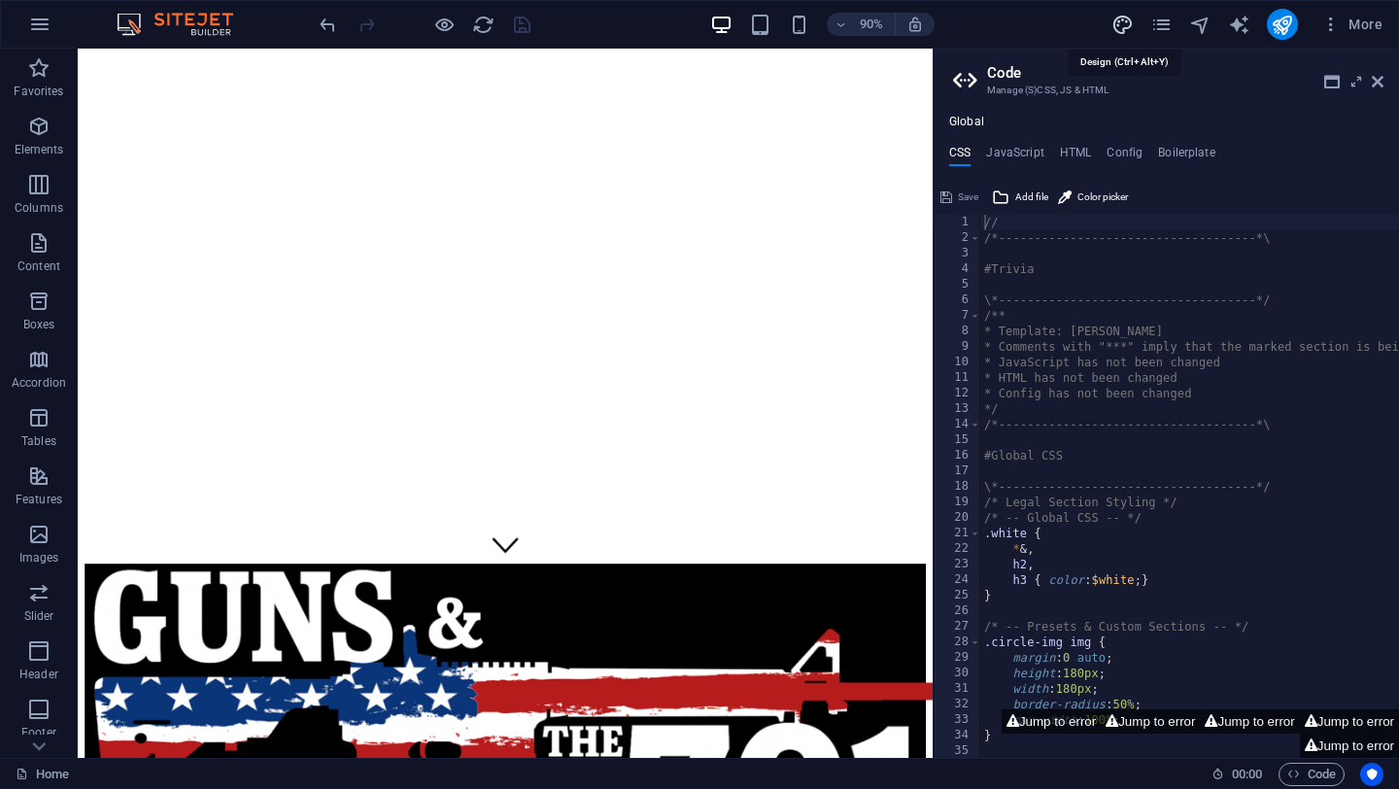
click at [1122, 22] on icon "design" at bounding box center [1123, 25] width 22 height 22
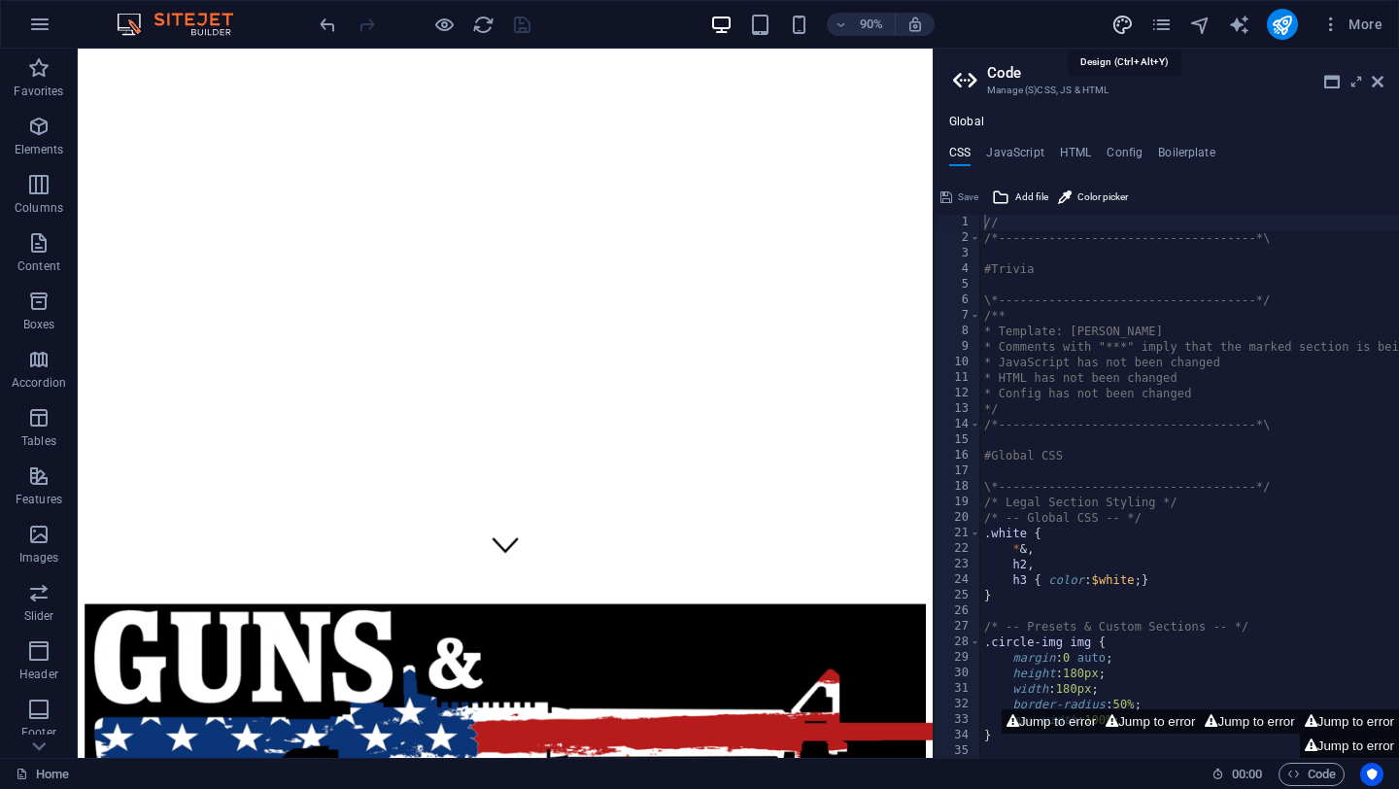
select select "rem"
select select "ease-in-out"
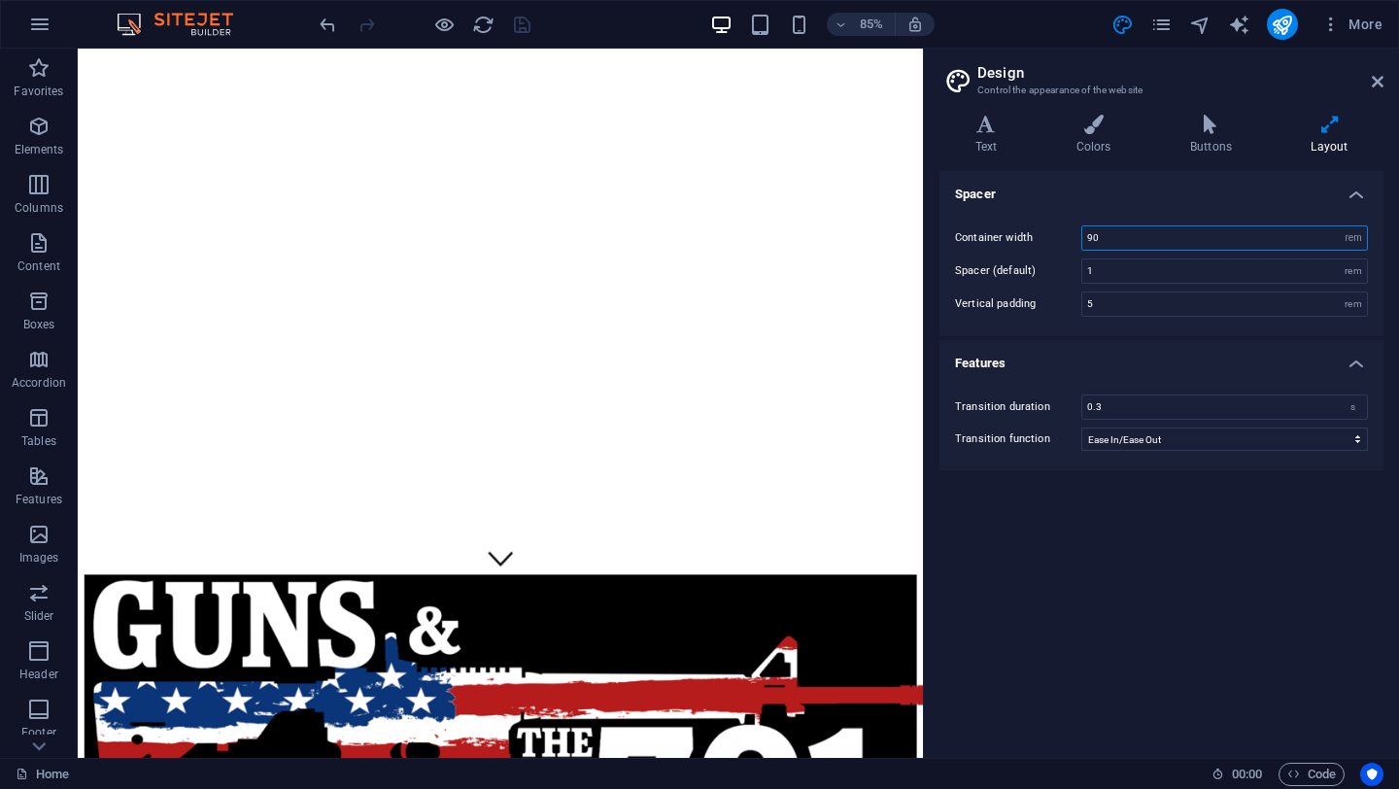
drag, startPoint x: 1113, startPoint y: 234, endPoint x: 1025, endPoint y: 224, distance: 88.0
click at [1025, 225] on div "Container width 90 rem px" at bounding box center [1161, 237] width 413 height 25
type input "120"
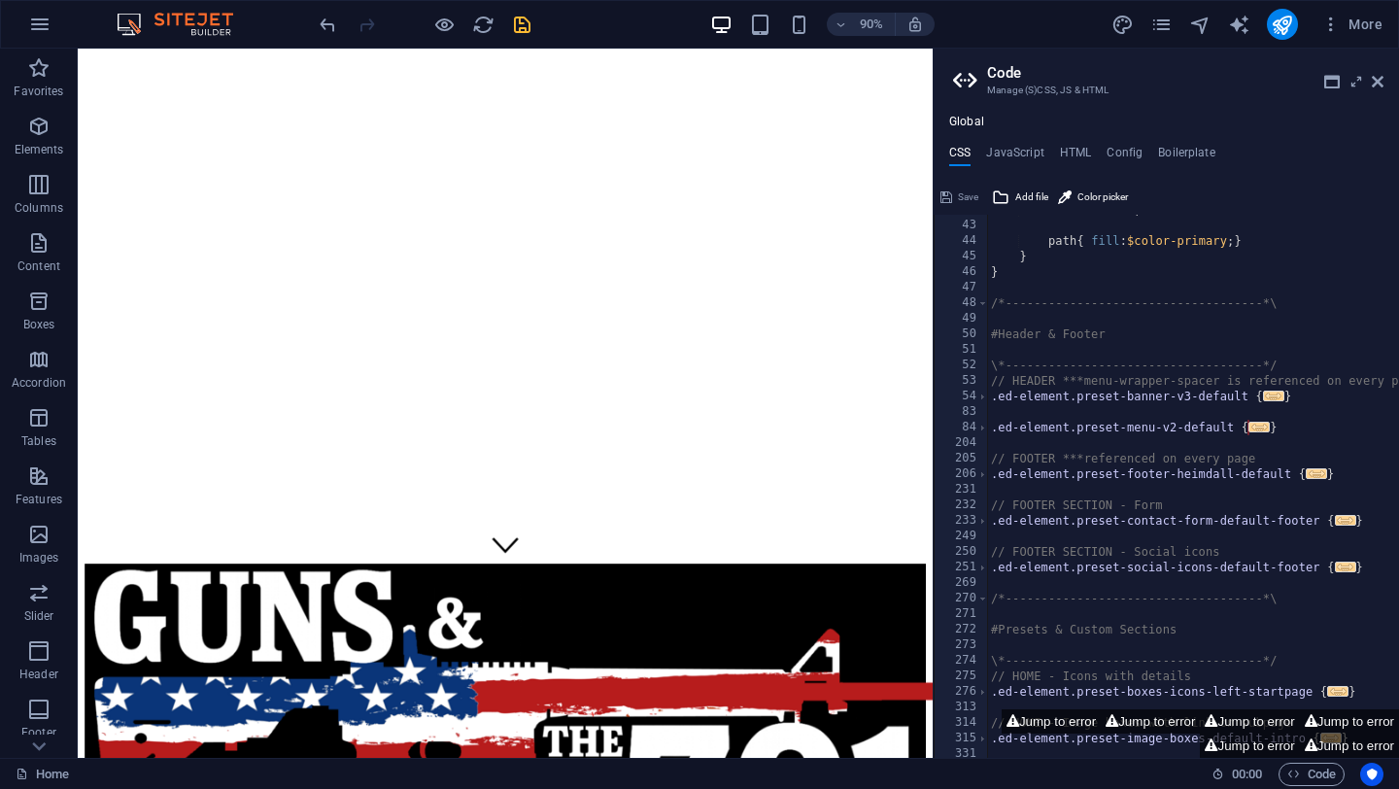
scroll to position [674, 0]
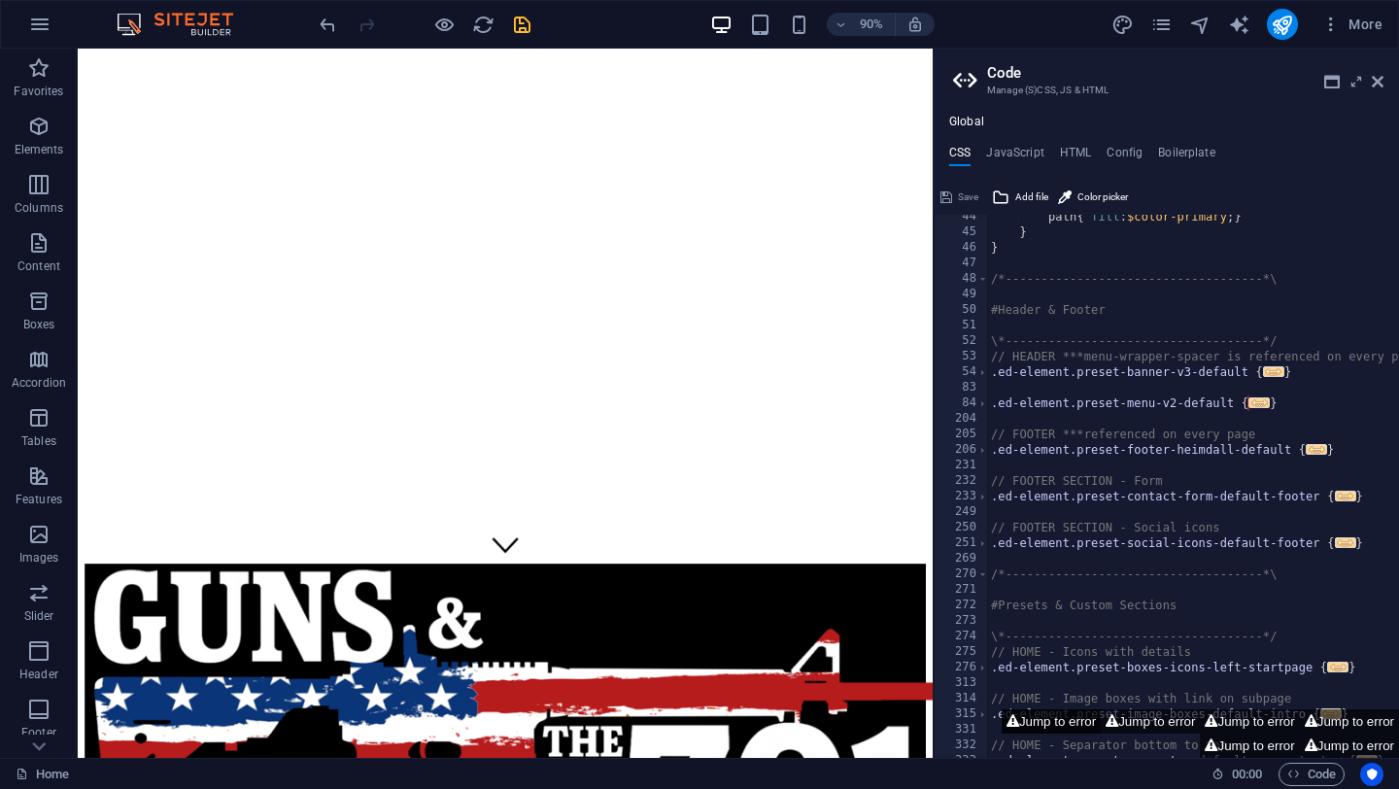
click at [1032, 715] on button "Jump to error" at bounding box center [1051, 721] width 99 height 24
type textarea "$menu-wrapper-background: $color-background,"
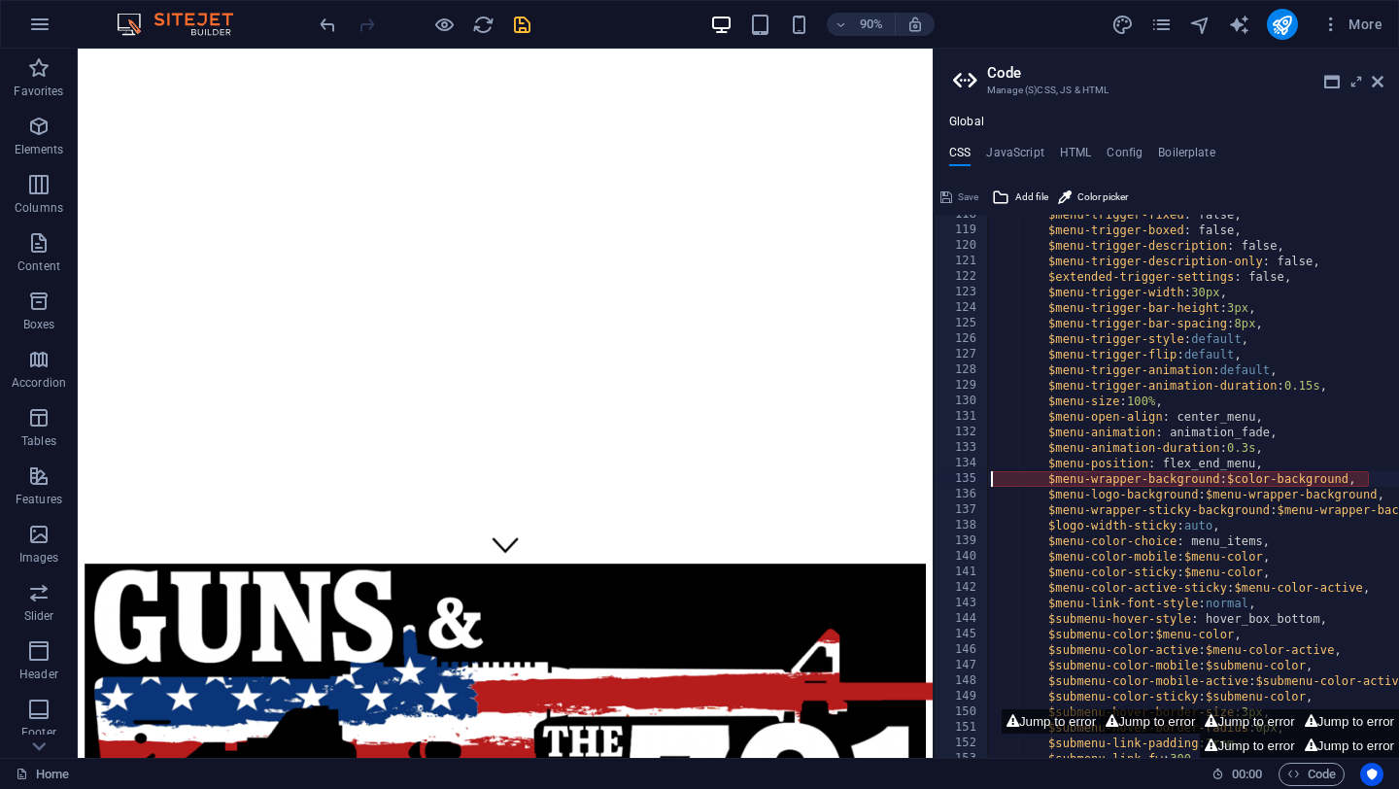
click at [1119, 720] on button "Jump to error" at bounding box center [1150, 721] width 99 height 24
click at [1239, 711] on button "Jump to error" at bounding box center [1249, 721] width 99 height 24
click at [1340, 720] on button "Jump to error" at bounding box center [1349, 721] width 99 height 24
click at [1341, 746] on button "Jump to error" at bounding box center [1349, 746] width 99 height 24
click at [1216, 742] on button "Jump to error" at bounding box center [1249, 746] width 99 height 24
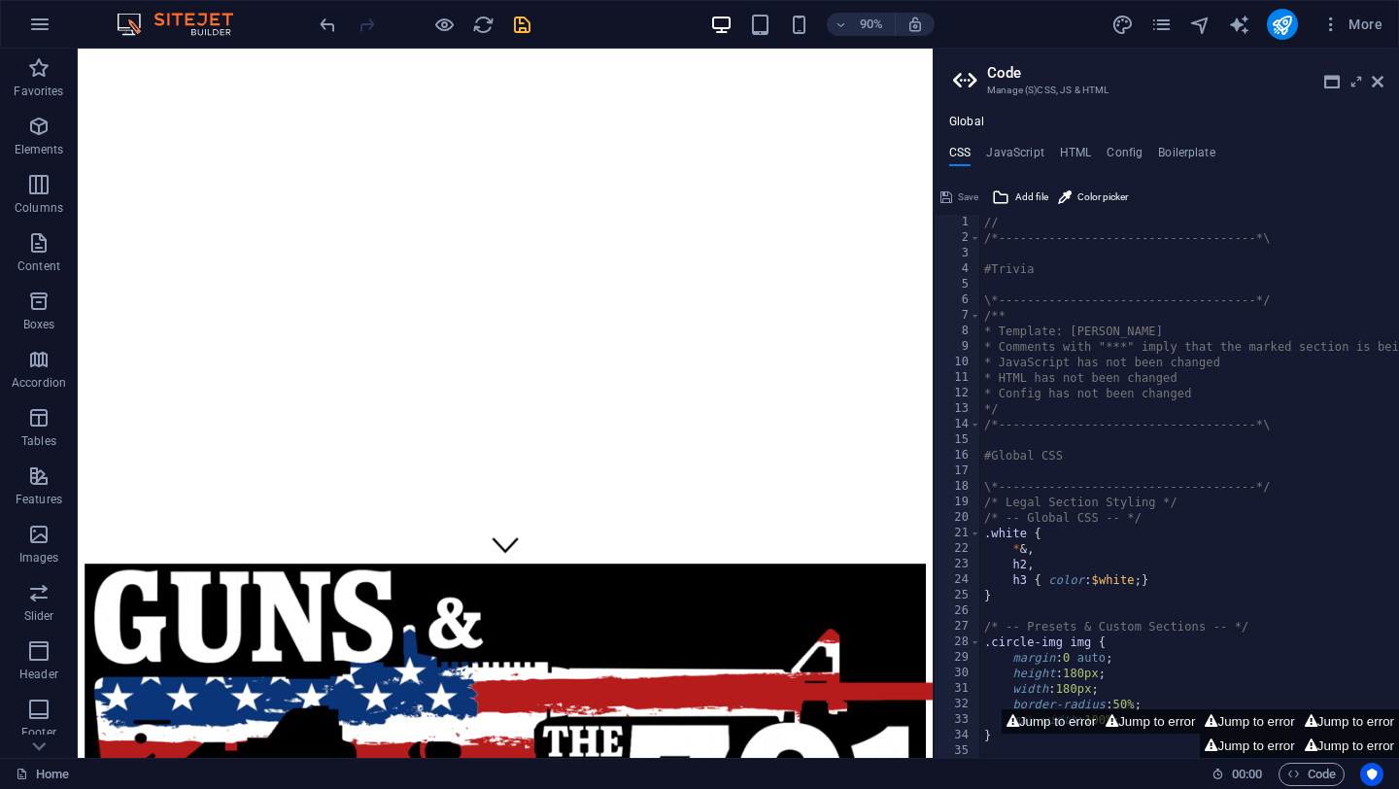
scroll to position [0, 0]
click at [520, 20] on icon "save" at bounding box center [522, 25] width 22 height 22
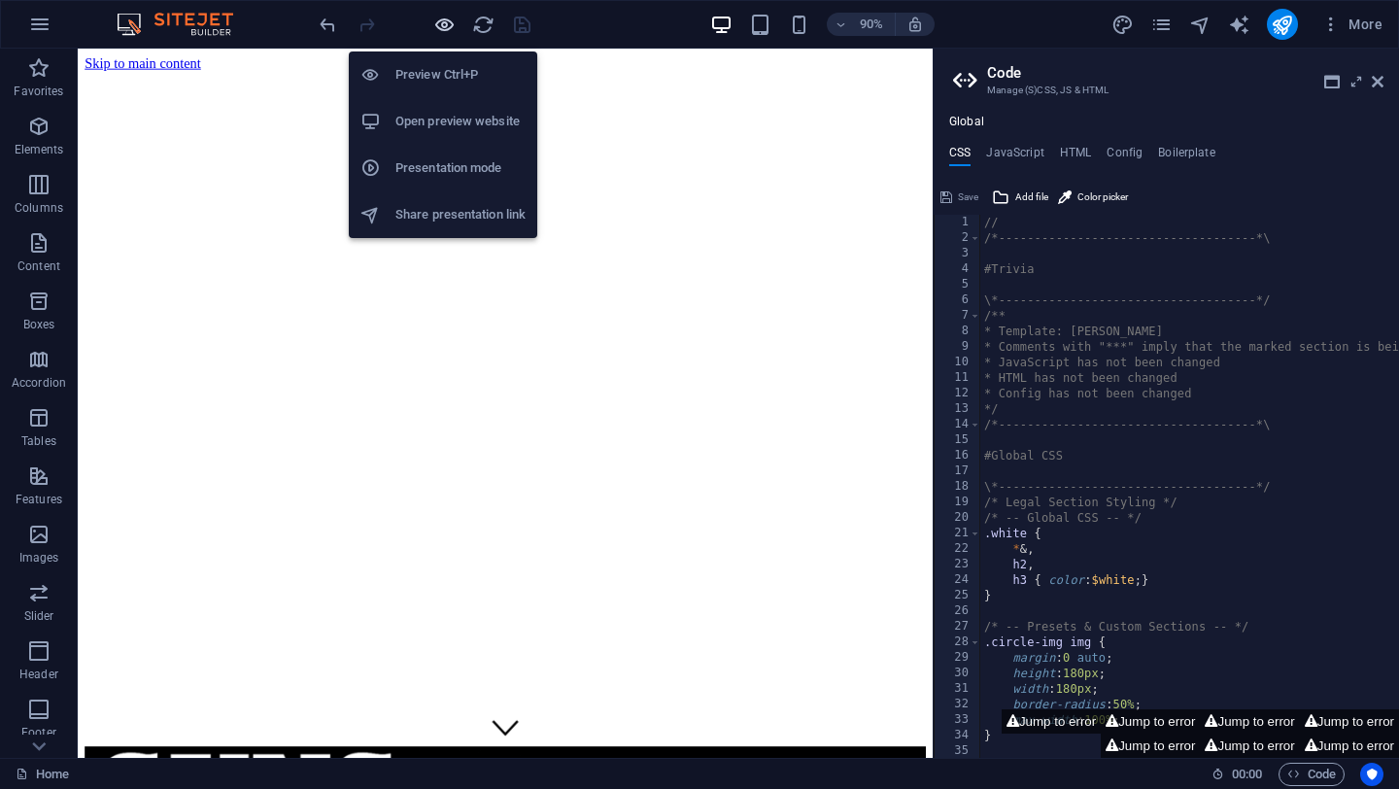
click at [439, 24] on icon "button" at bounding box center [444, 25] width 22 height 22
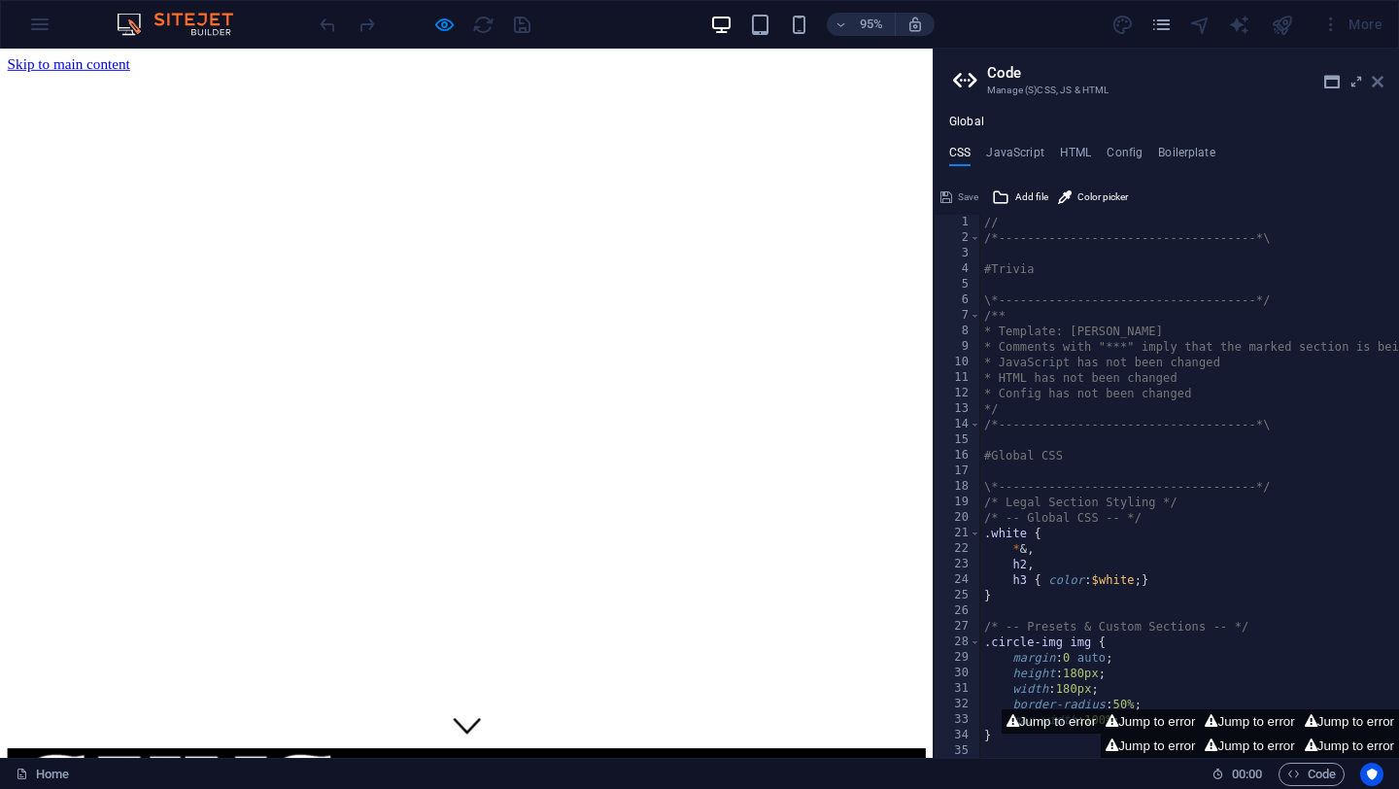
click at [1383, 79] on icon at bounding box center [1378, 82] width 12 height 16
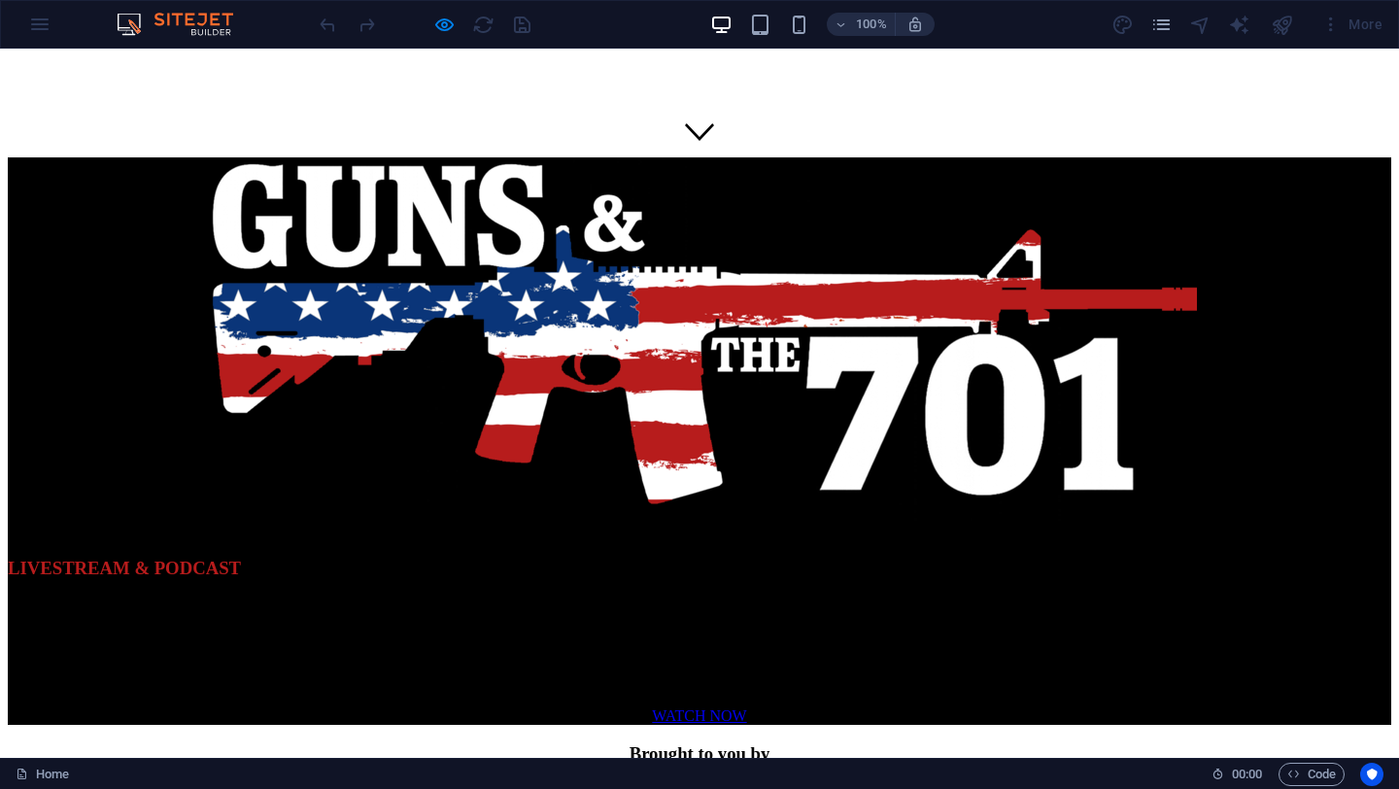
scroll to position [513, 0]
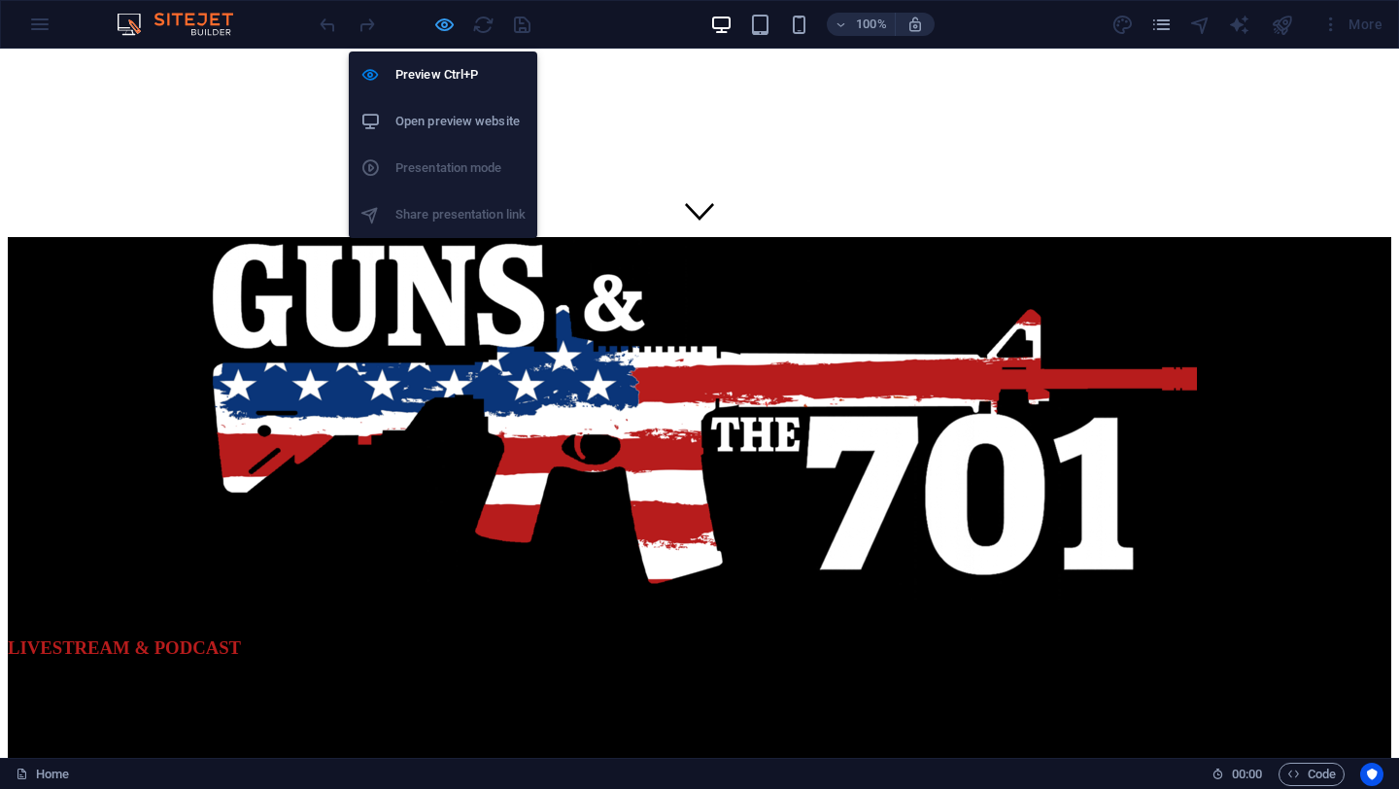
click at [442, 28] on icon "button" at bounding box center [444, 25] width 22 height 22
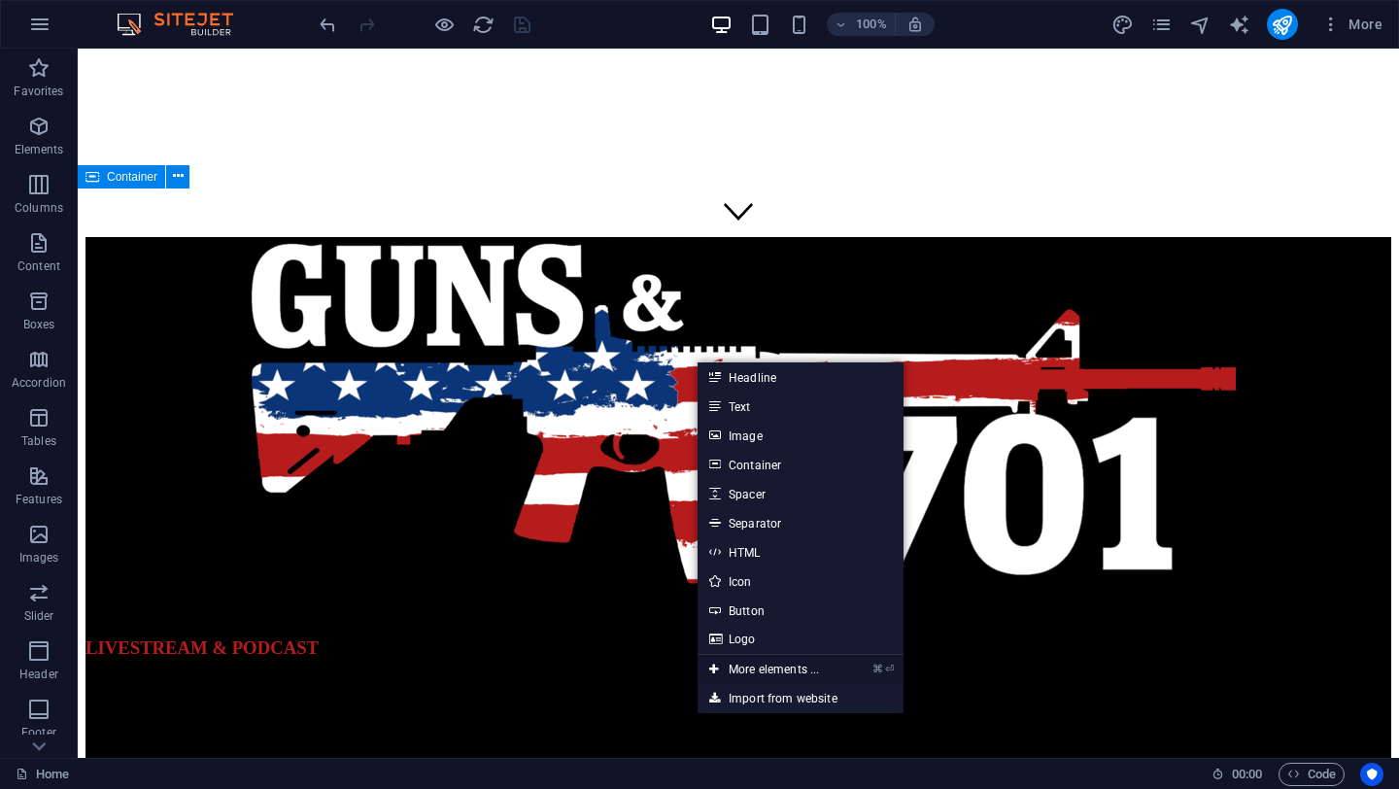
click at [780, 665] on link "⌘ ⏎ More elements ..." at bounding box center [764, 669] width 133 height 29
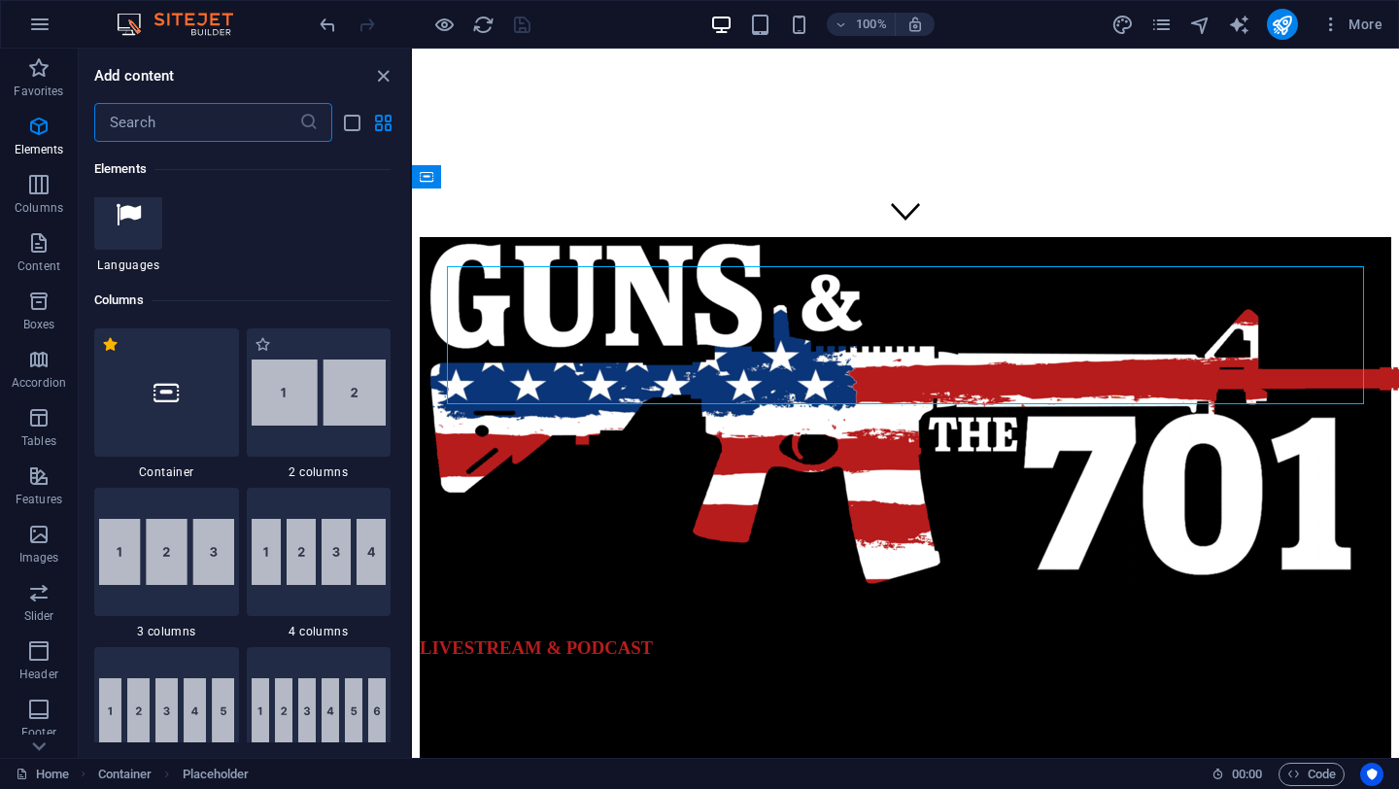
scroll to position [838, 0]
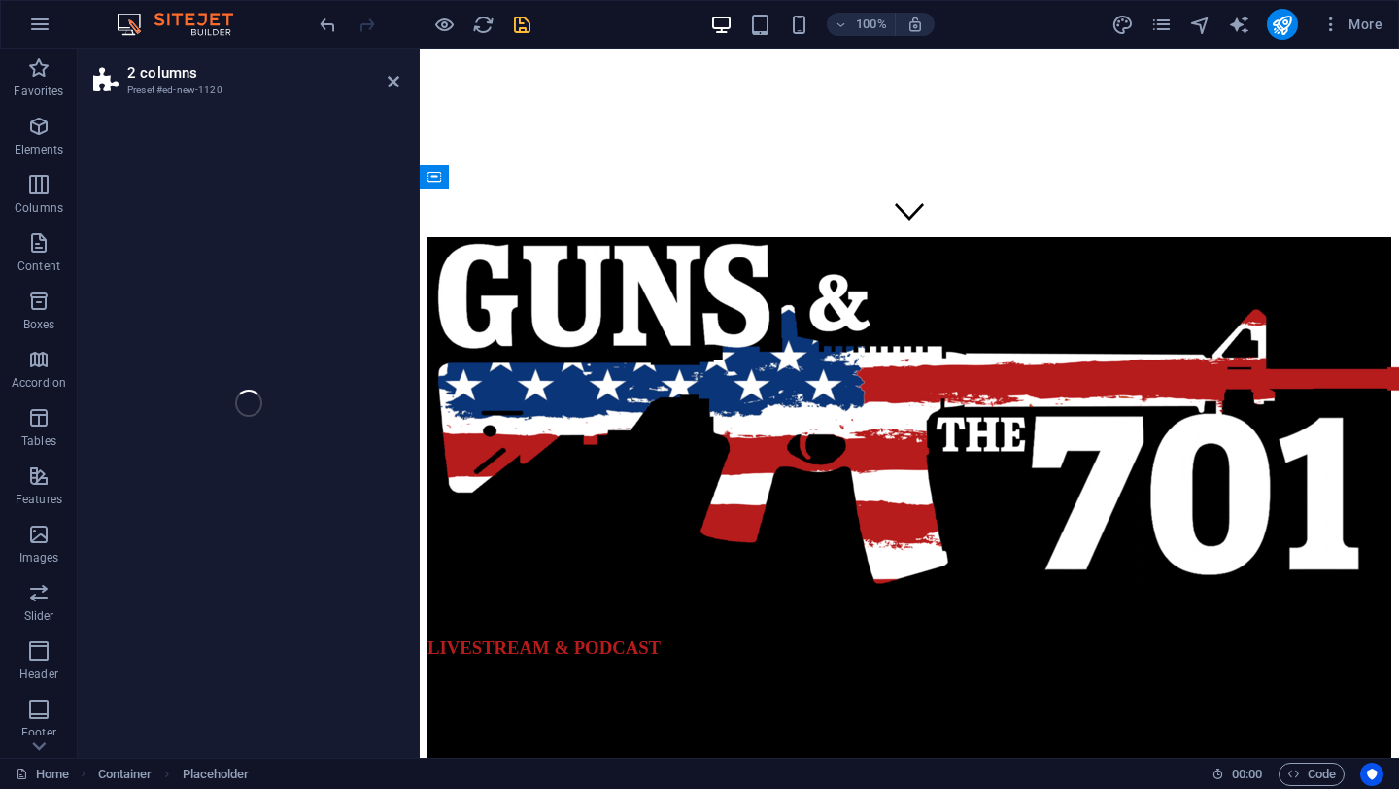
select select "rem"
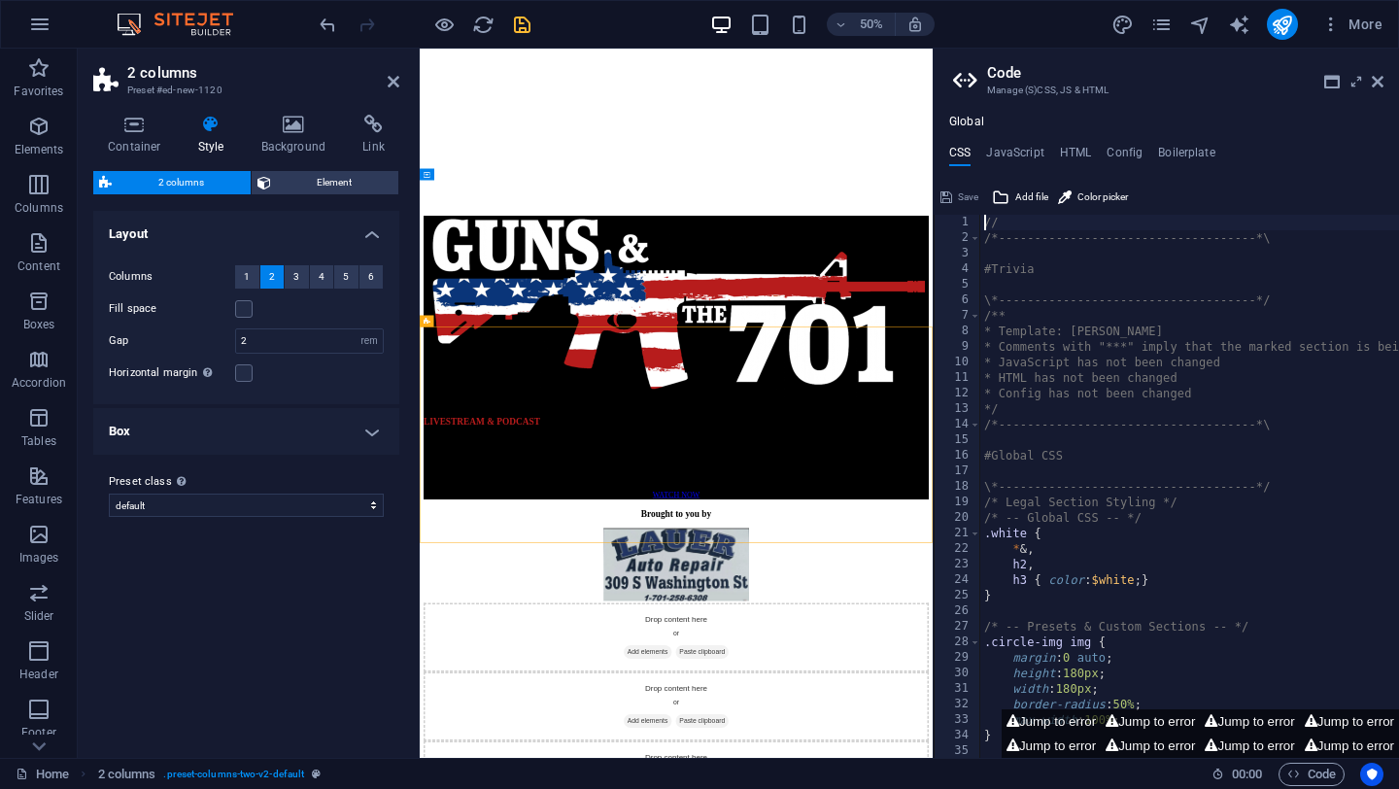
scroll to position [1043, 0]
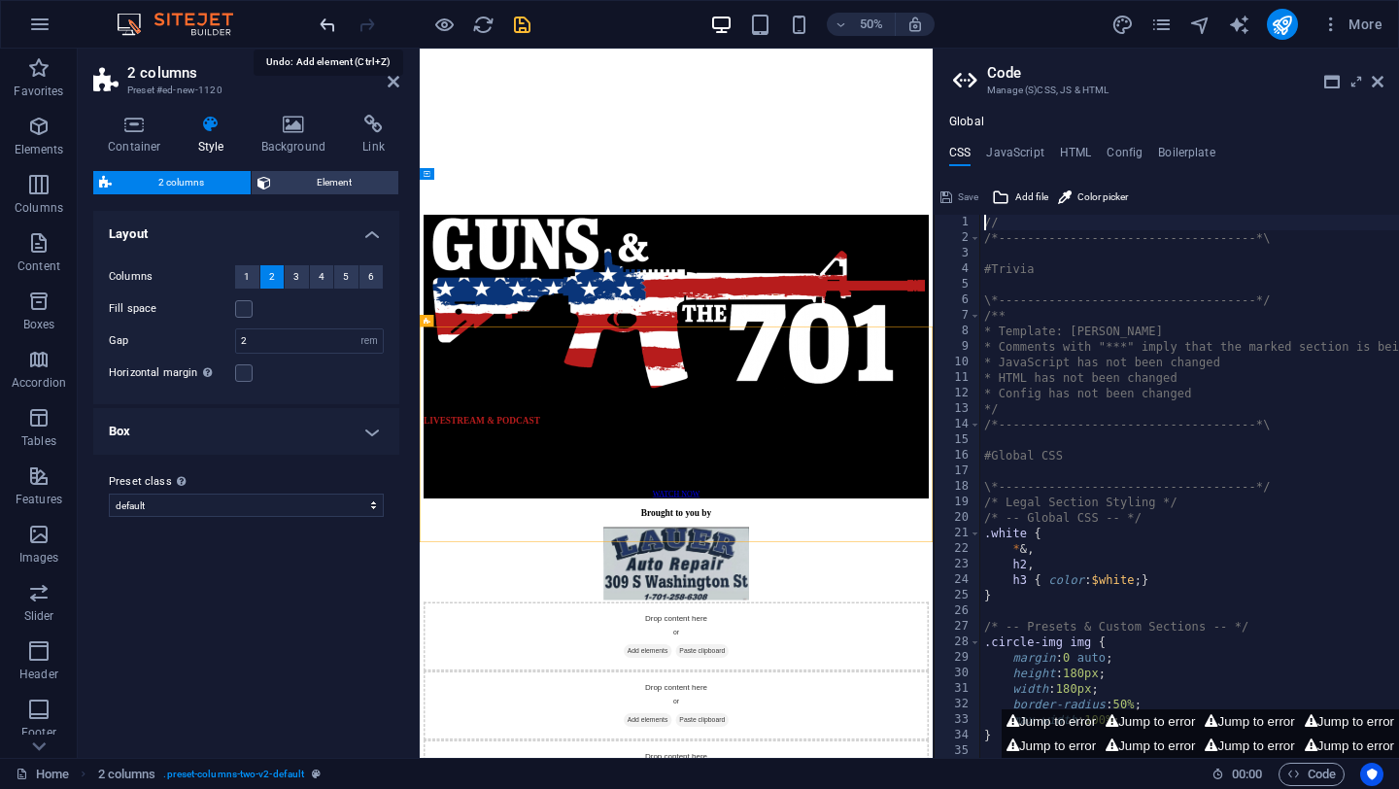
click at [324, 29] on icon "undo" at bounding box center [328, 25] width 22 height 22
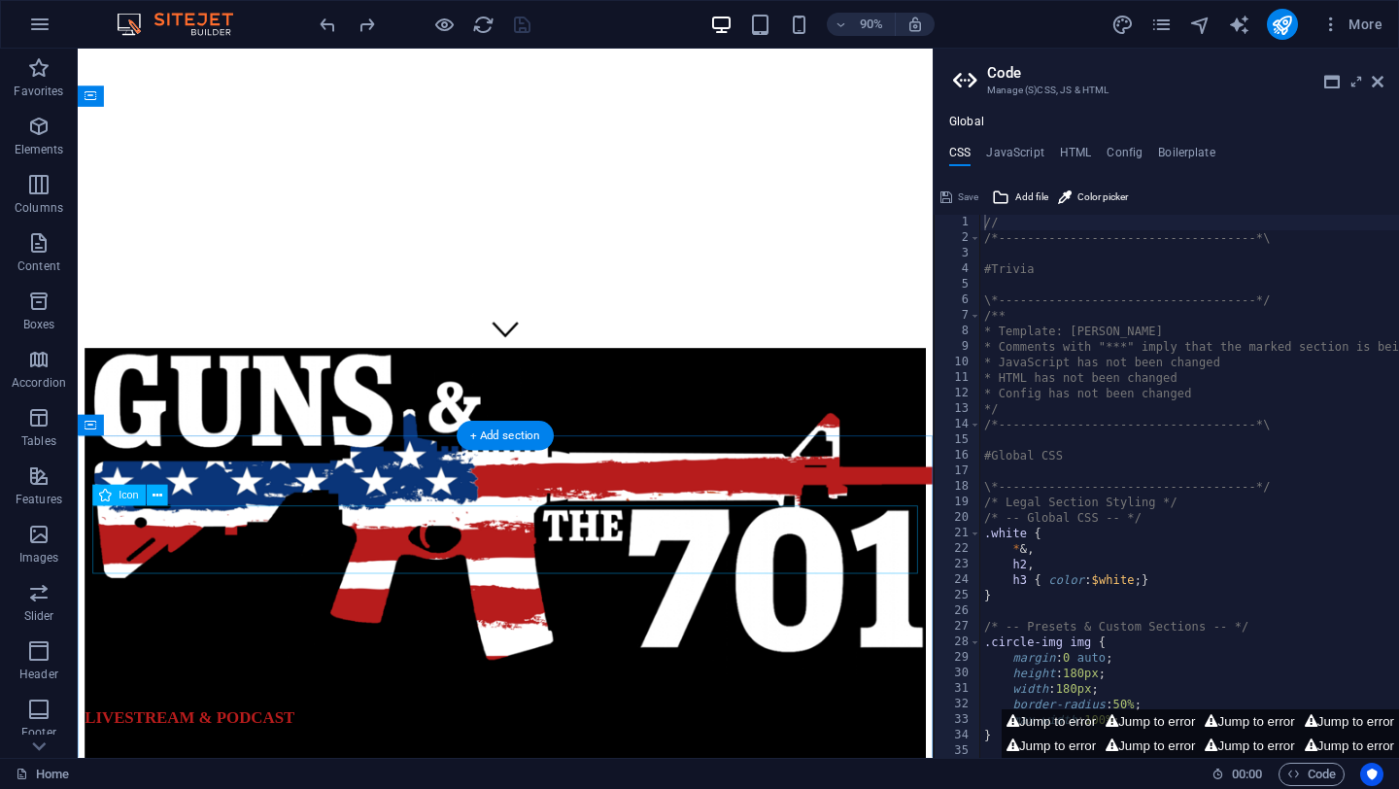
scroll to position [351, 0]
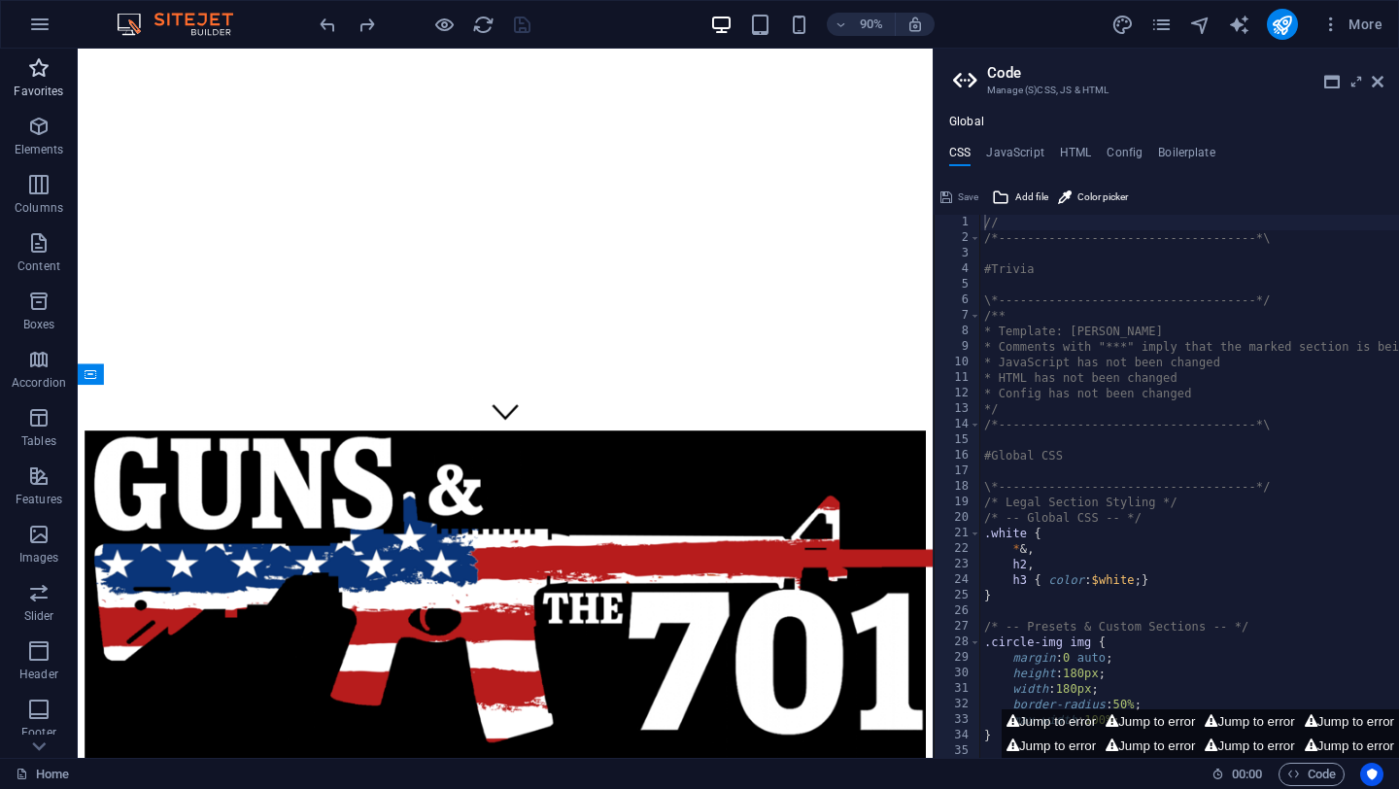
click at [49, 66] on icon "button" at bounding box center [38, 67] width 23 height 23
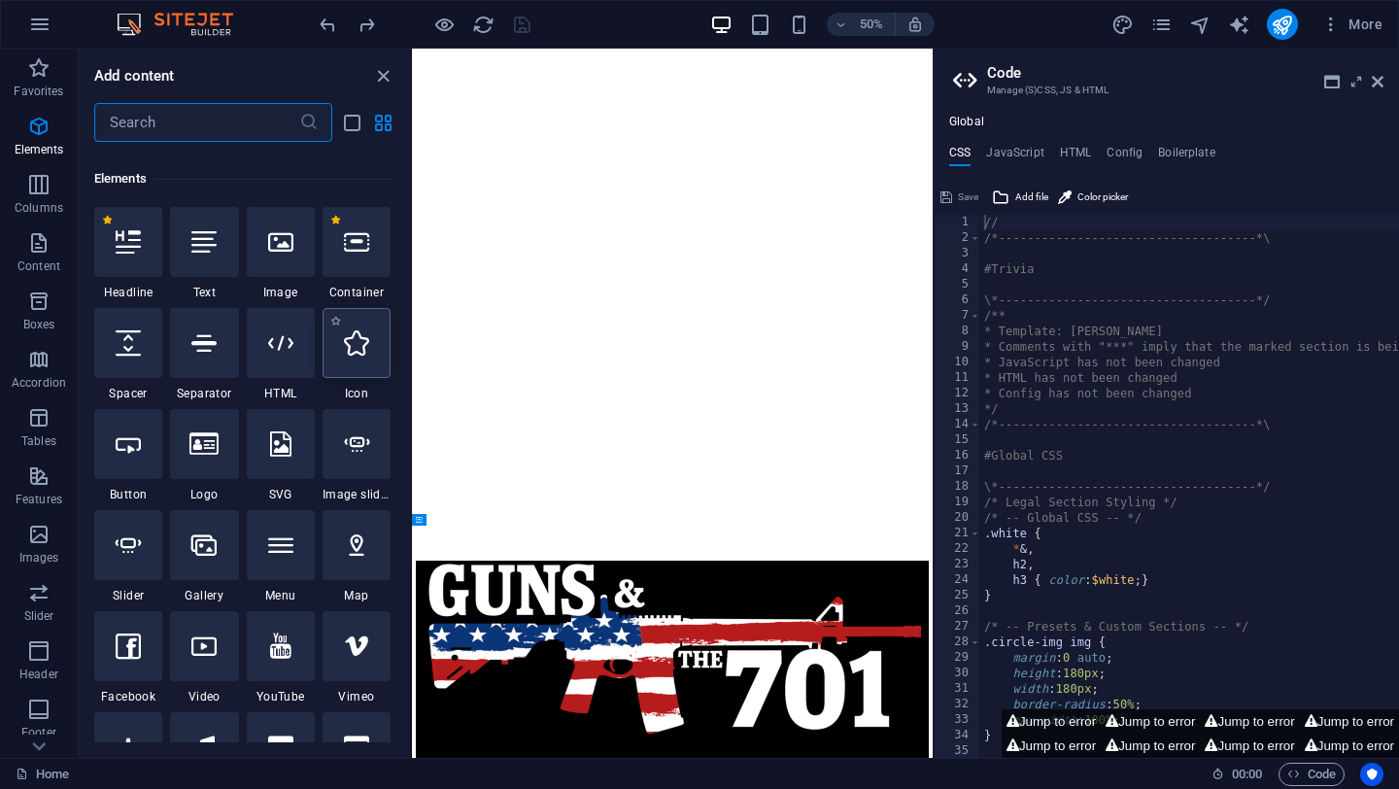
scroll to position [0, 0]
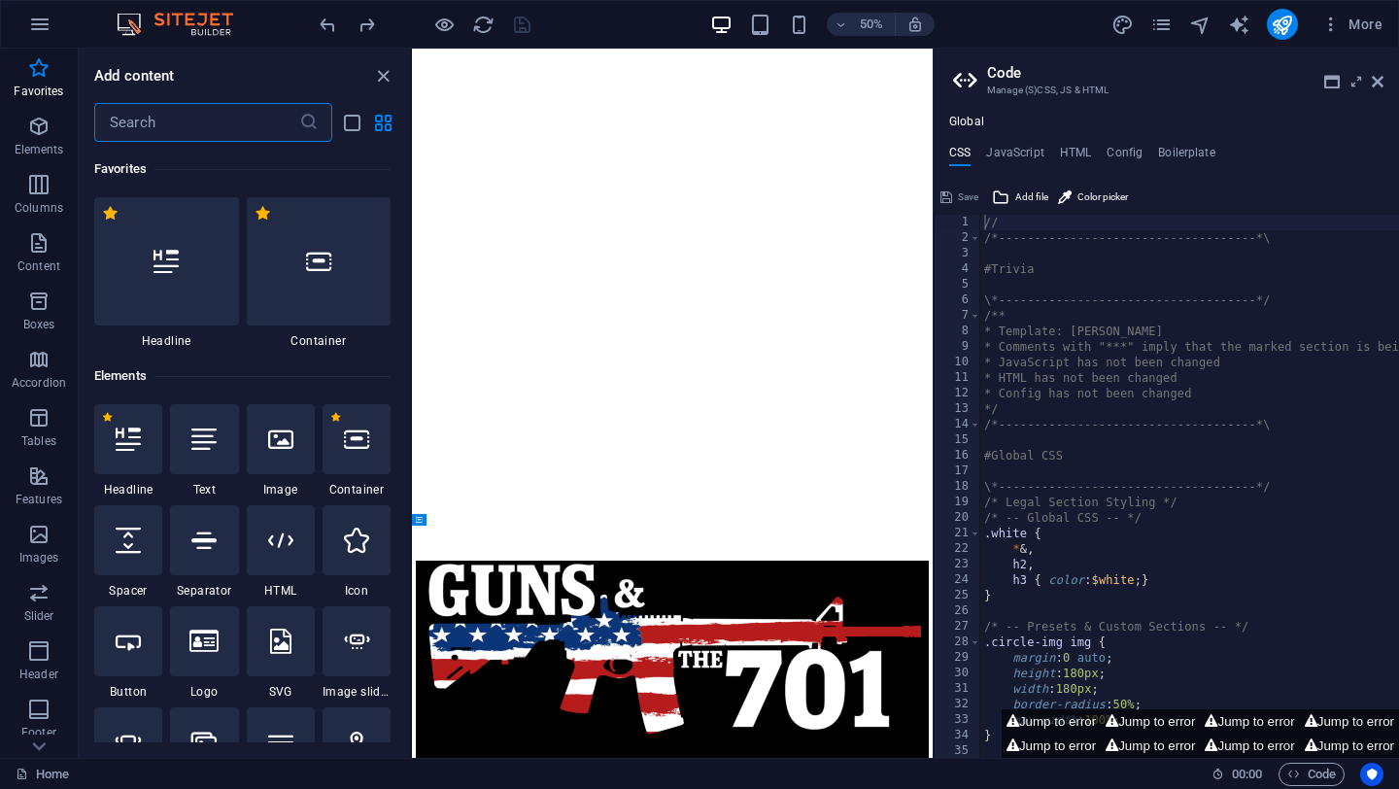
click at [163, 128] on input "text" at bounding box center [196, 122] width 205 height 39
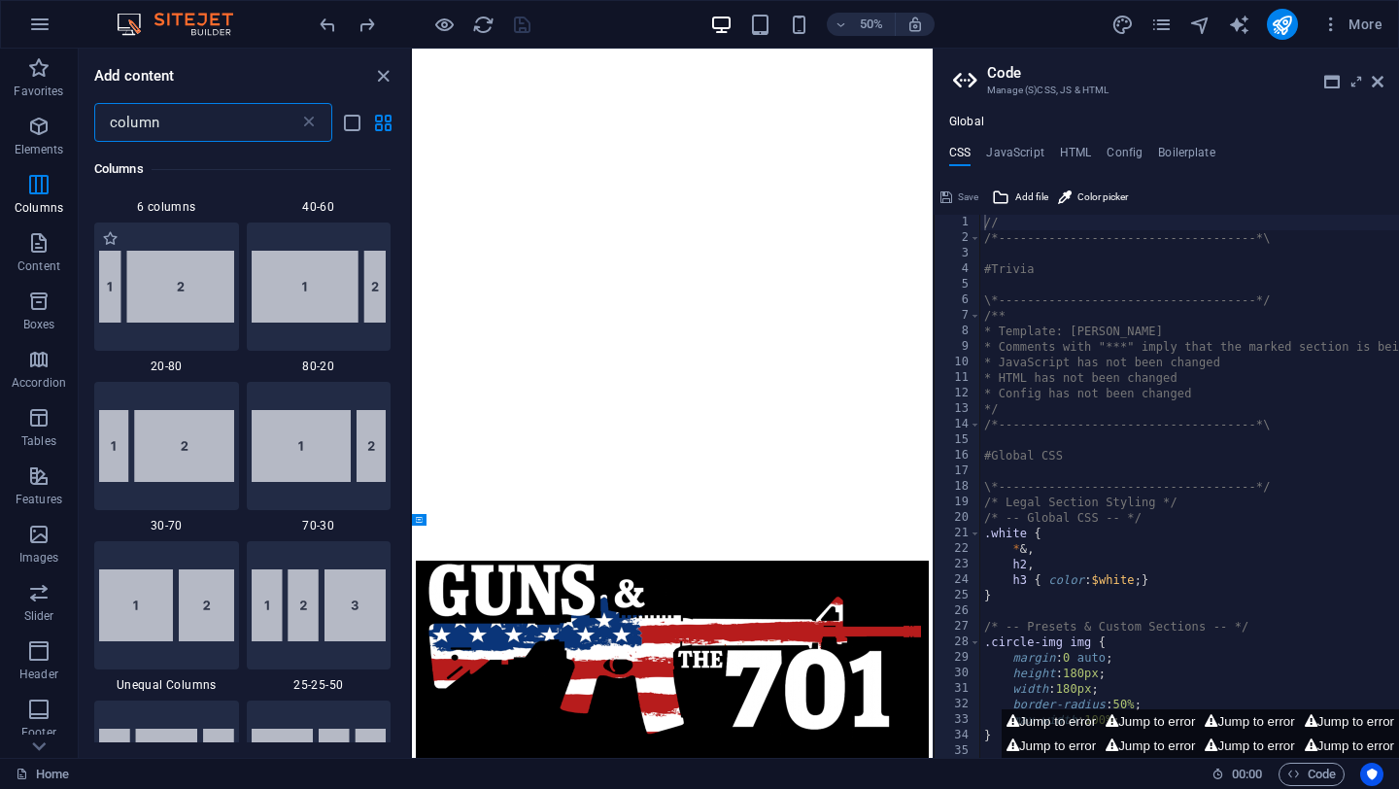
scroll to position [468, 0]
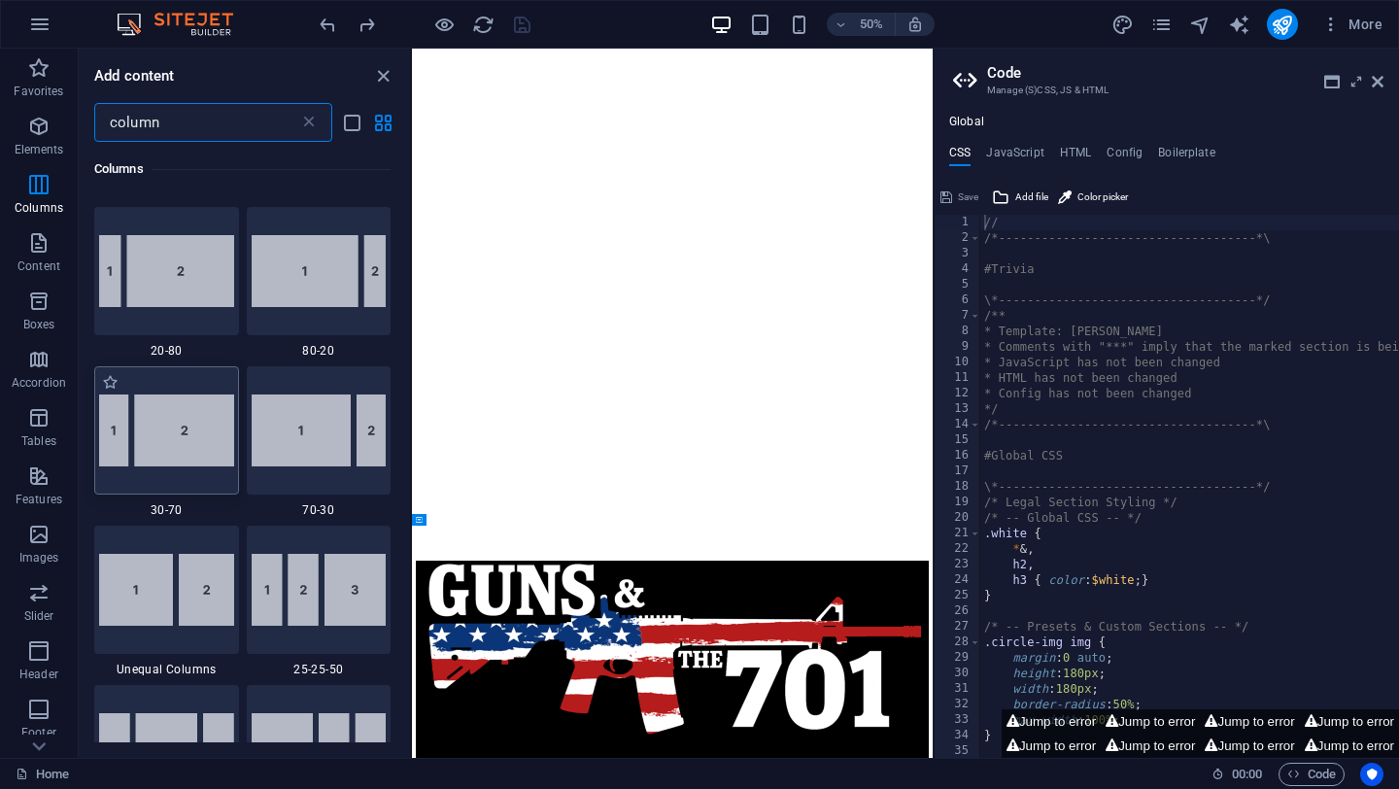
type input "column"
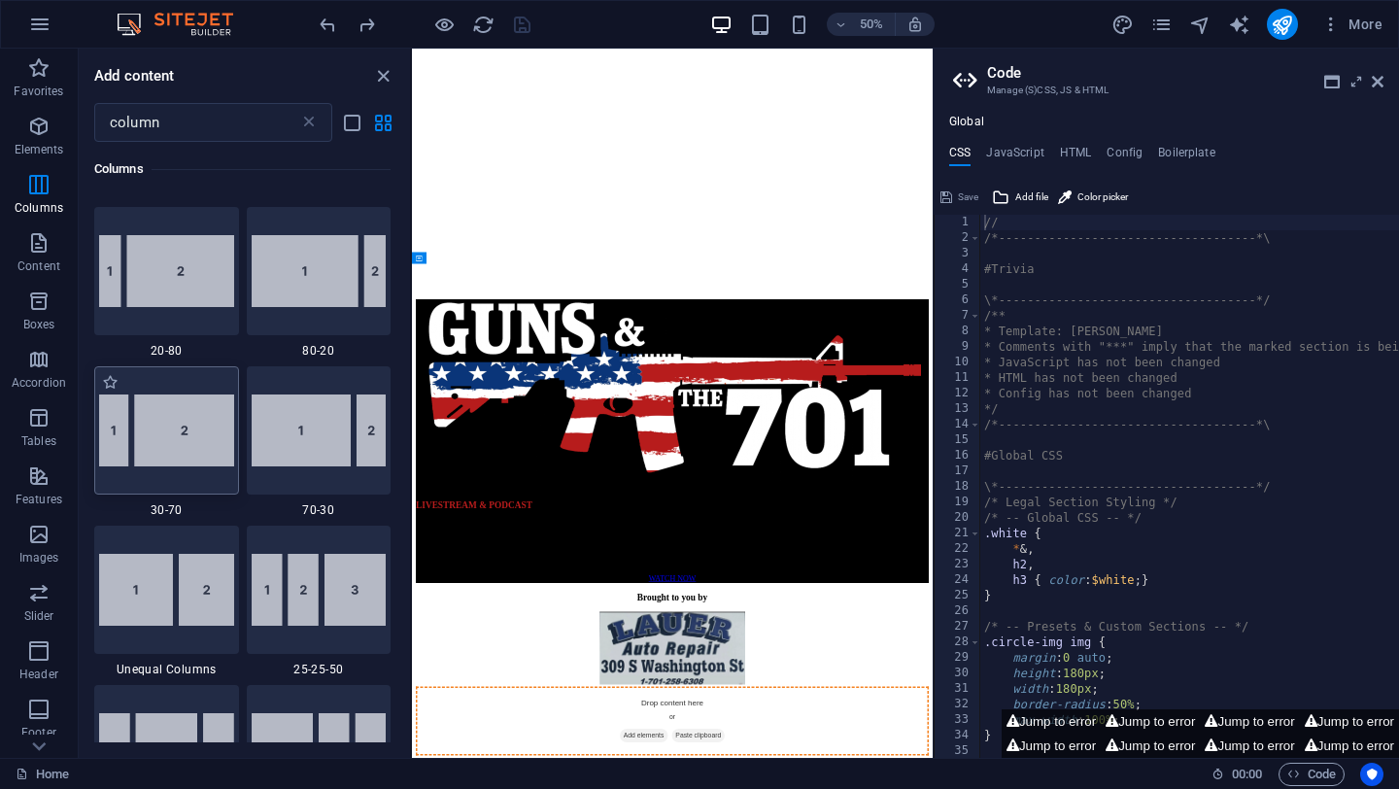
scroll to position [878, 0]
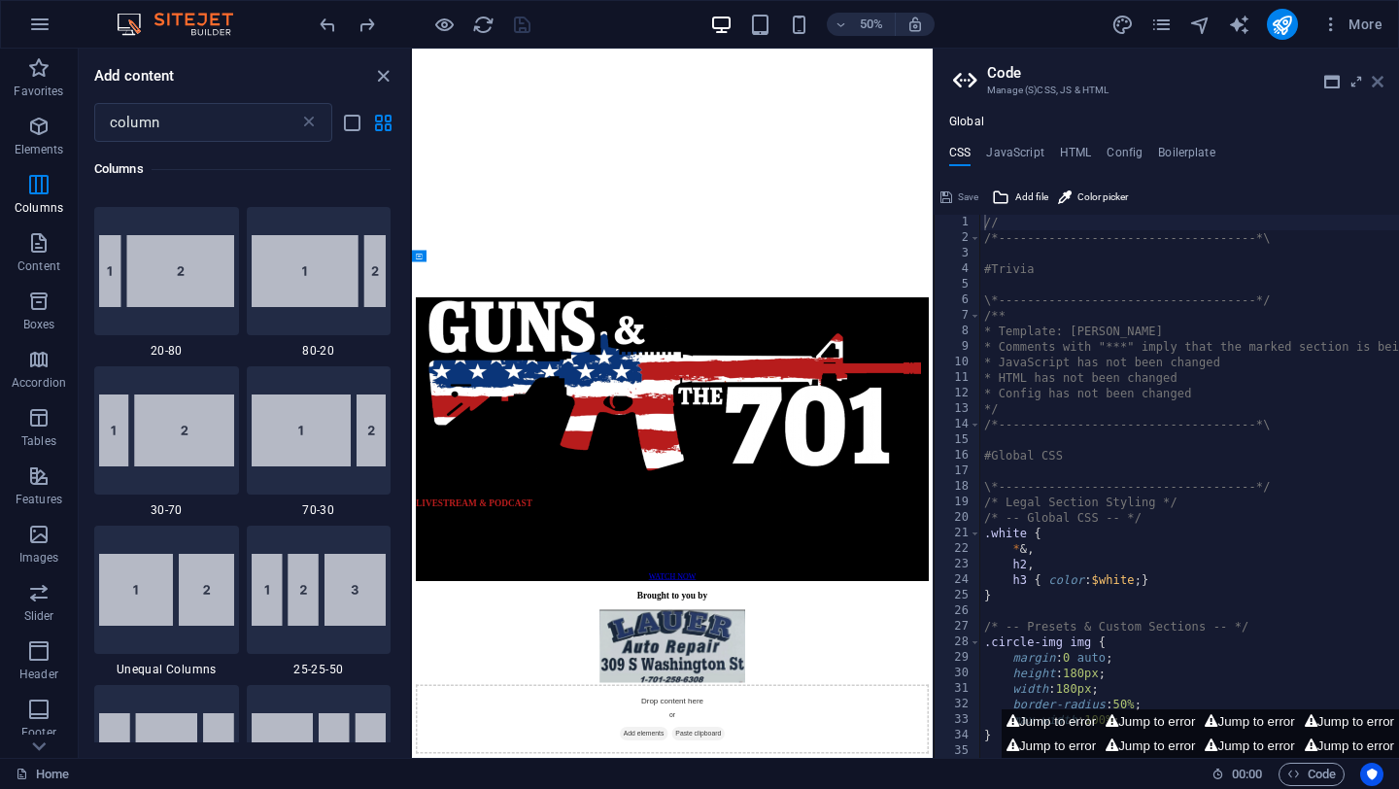
click at [1376, 74] on icon at bounding box center [1378, 82] width 12 height 16
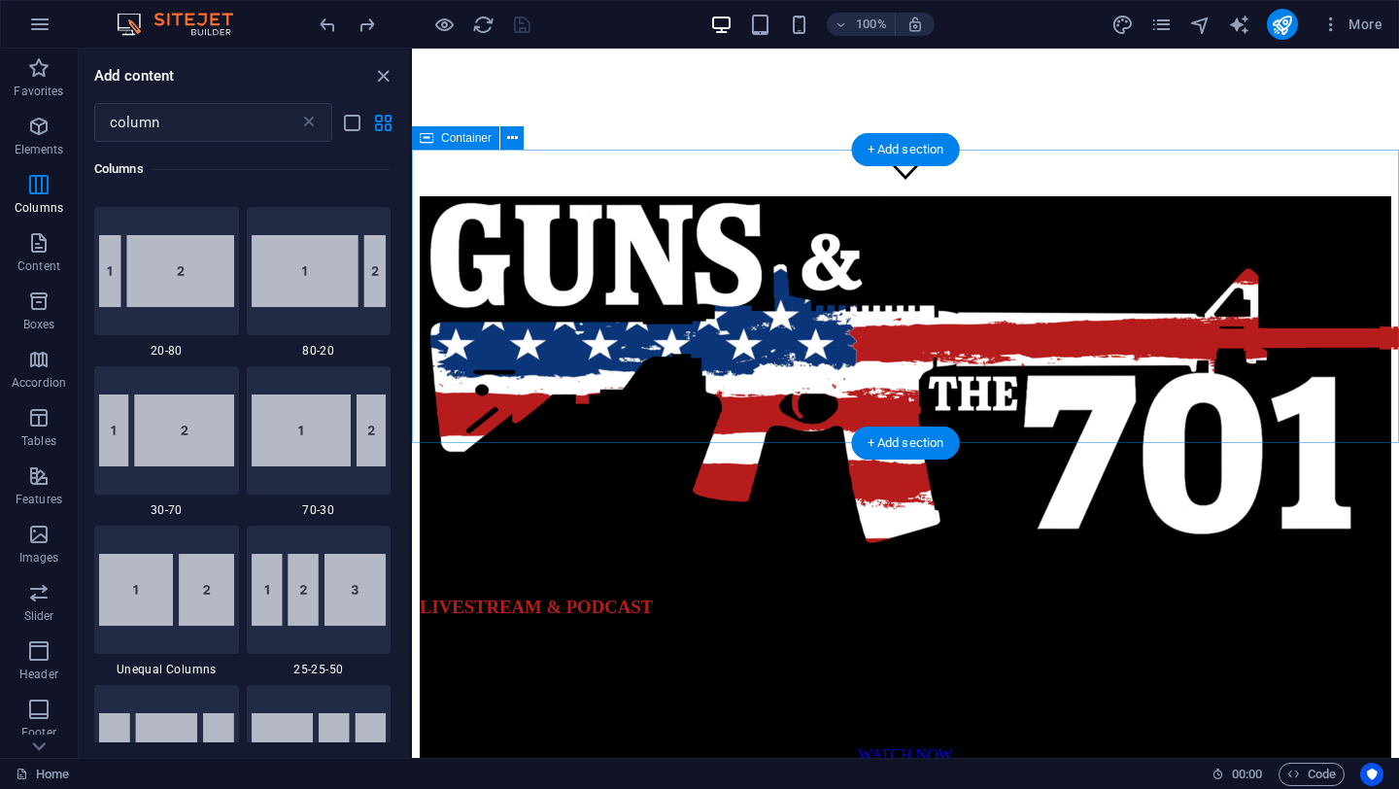
scroll to position [551, 0]
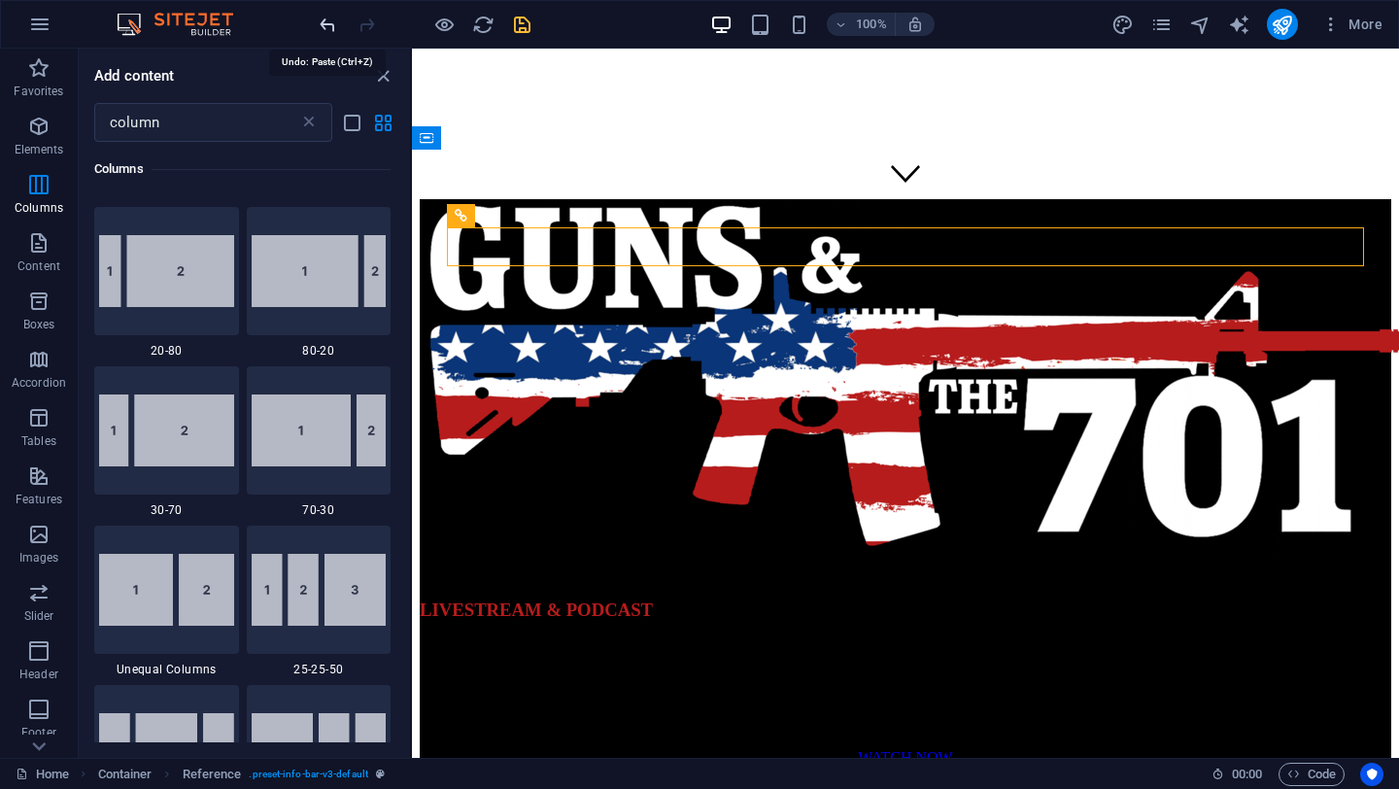
click at [321, 25] on icon "undo" at bounding box center [328, 25] width 22 height 22
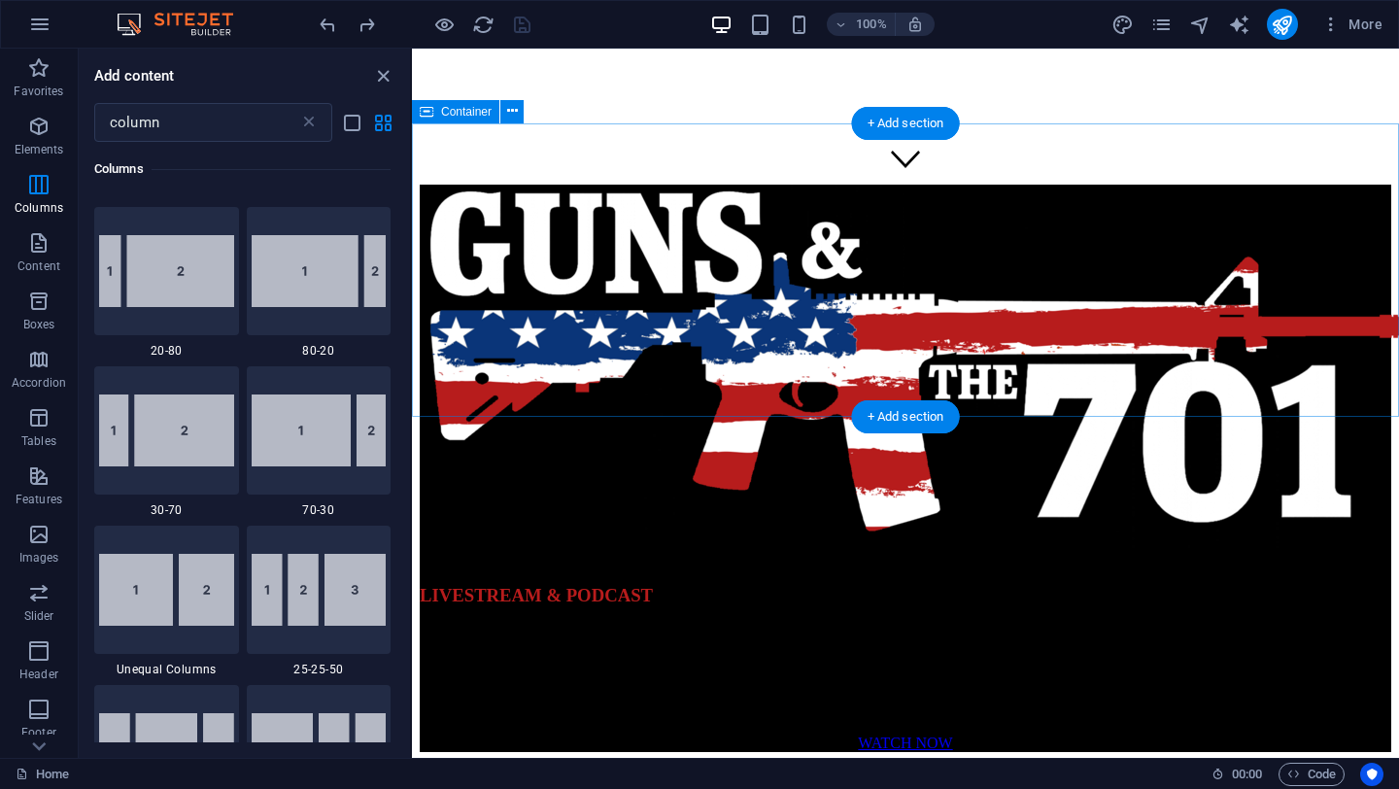
scroll to position [547, 0]
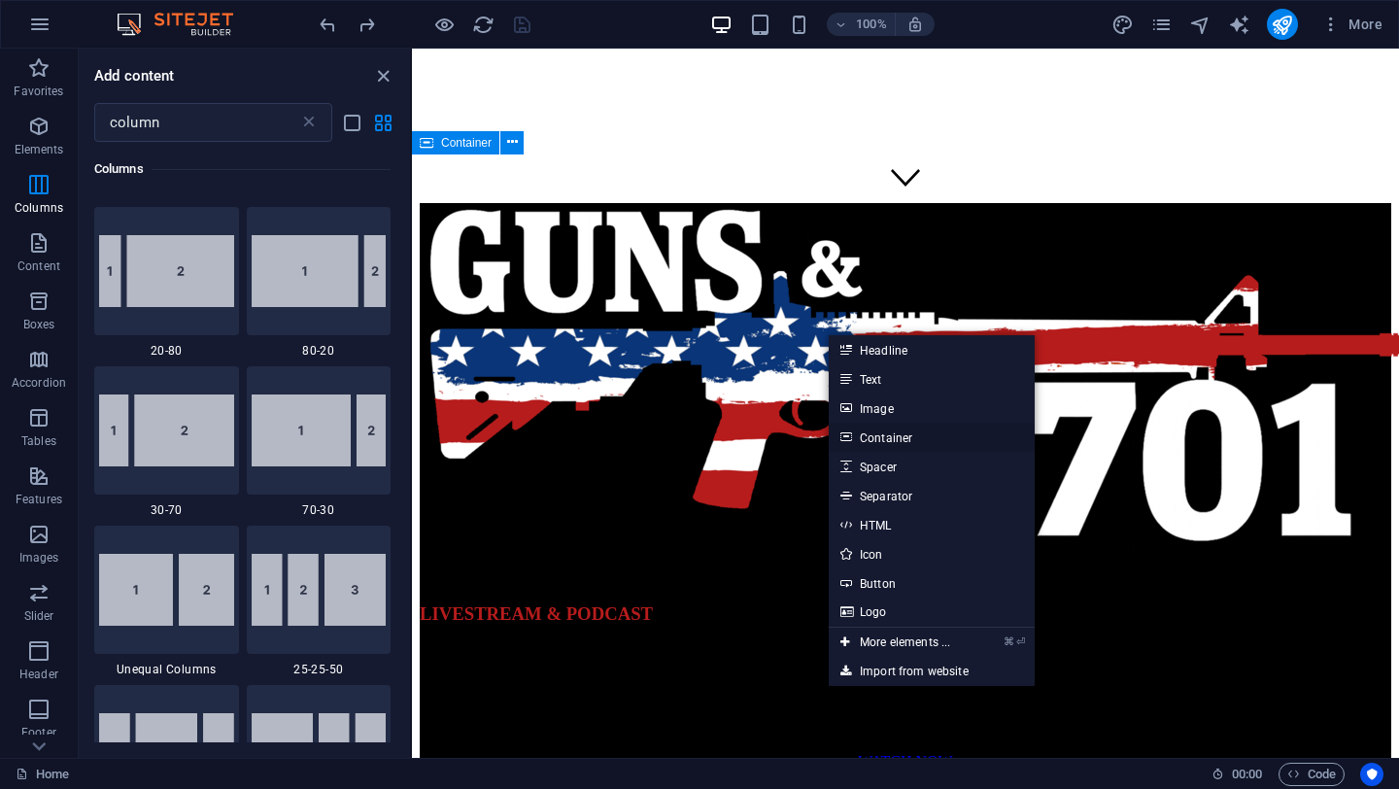
click at [893, 439] on link "Container" at bounding box center [932, 437] width 206 height 29
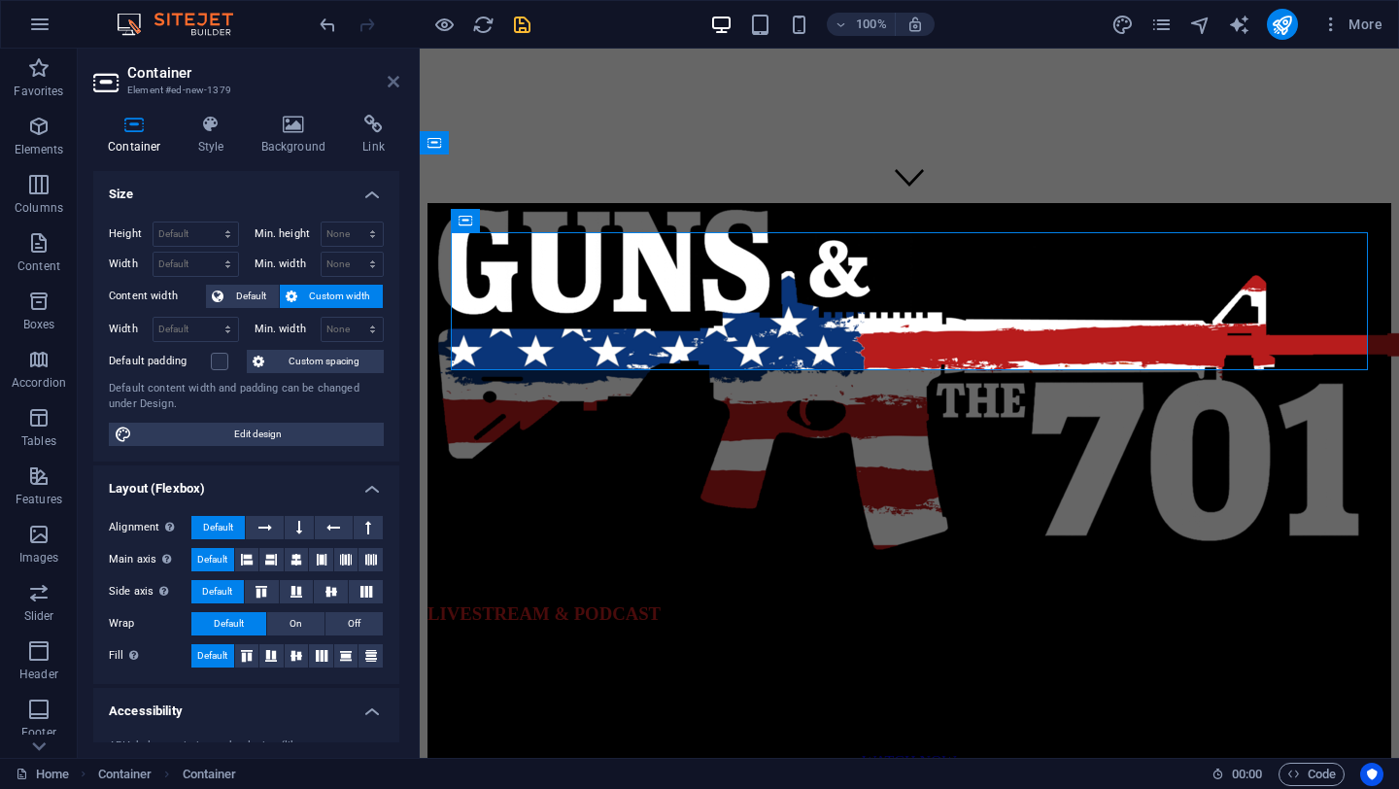
click at [393, 85] on icon at bounding box center [394, 82] width 12 height 16
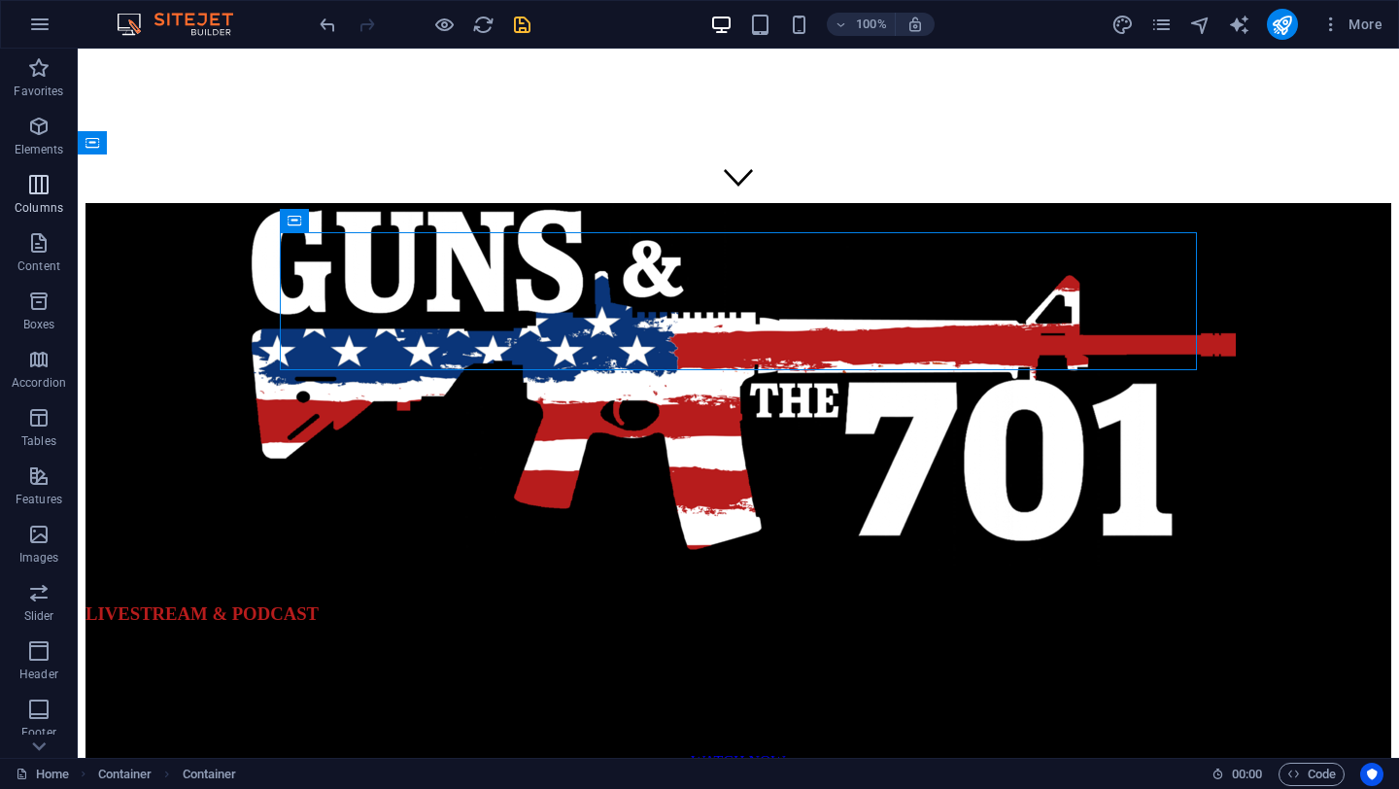
click at [42, 186] on icon "button" at bounding box center [38, 184] width 23 height 23
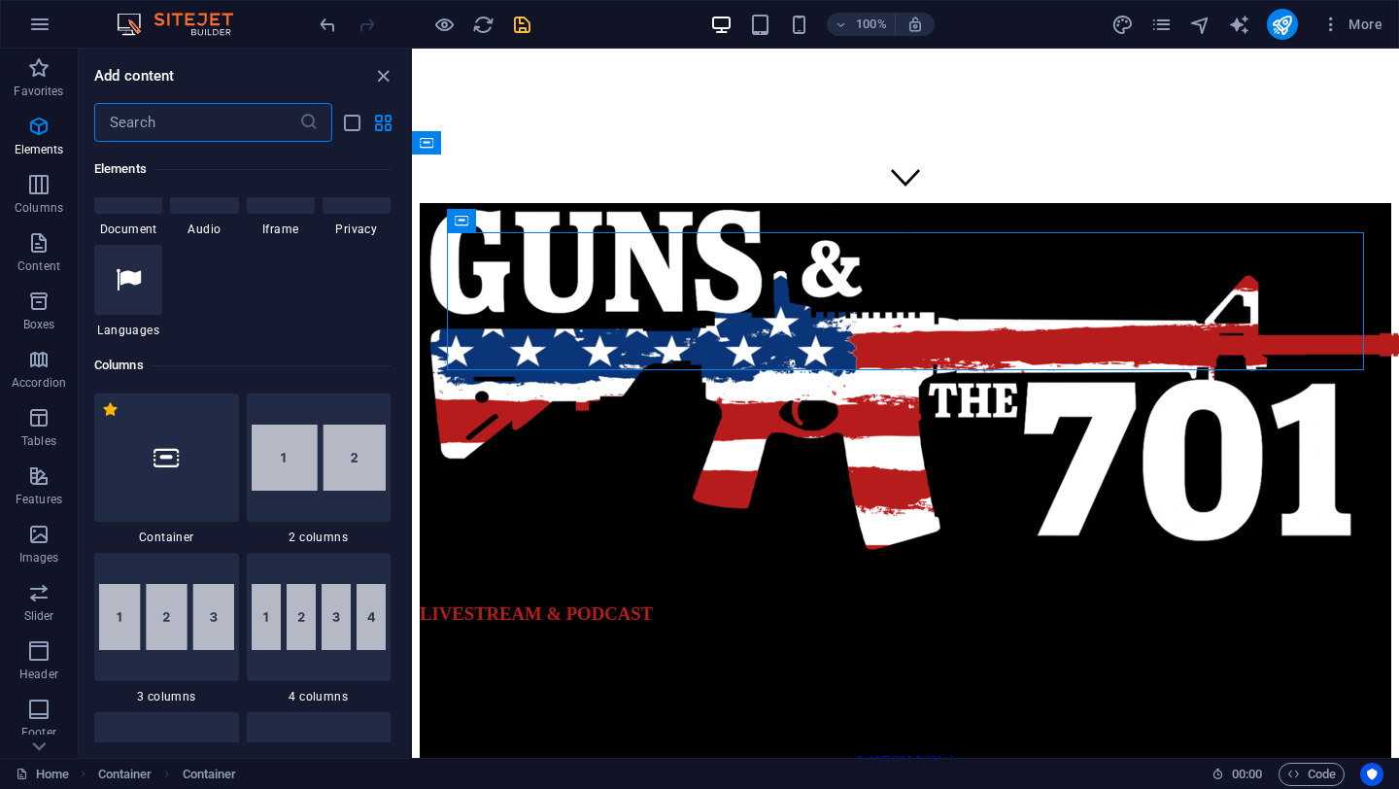
scroll to position [962, 0]
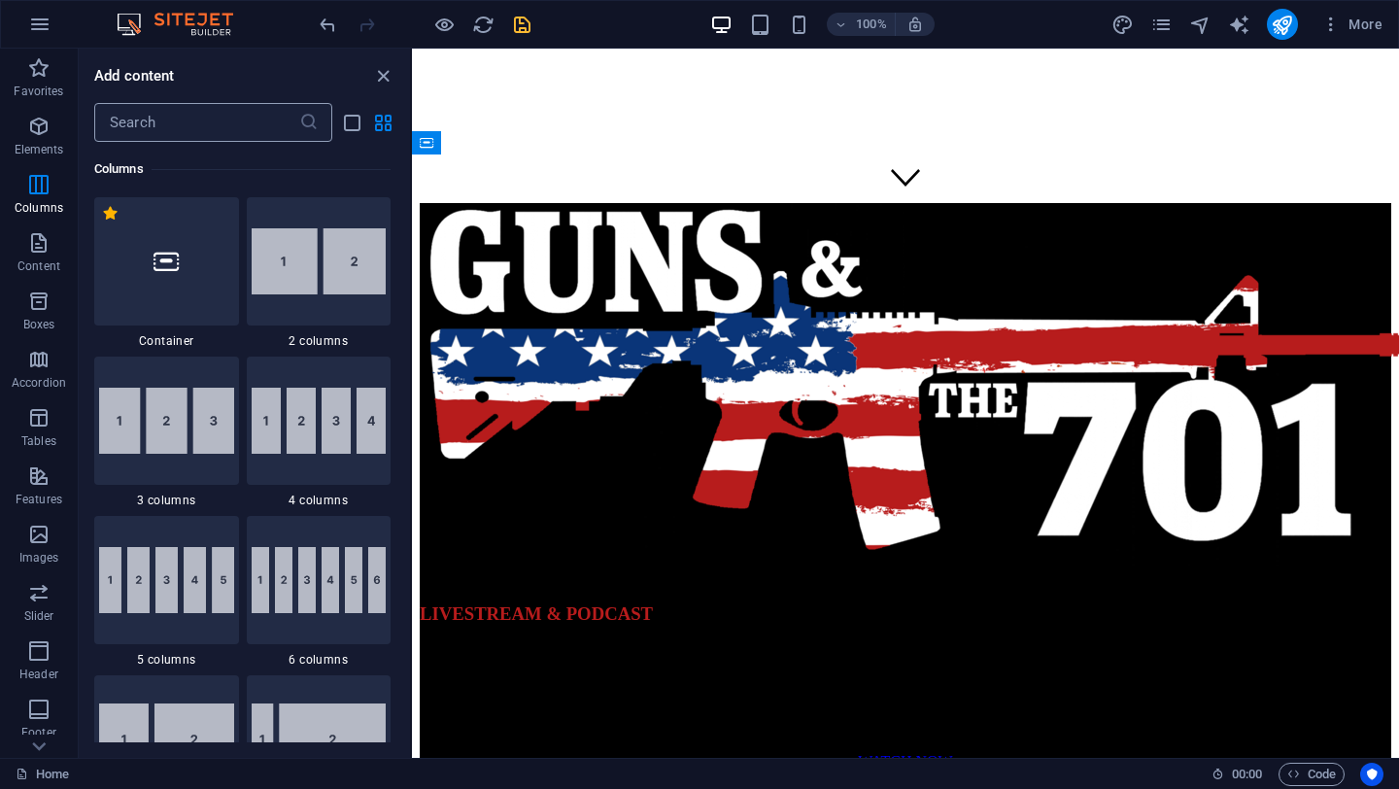
click at [131, 124] on input "text" at bounding box center [196, 122] width 205 height 39
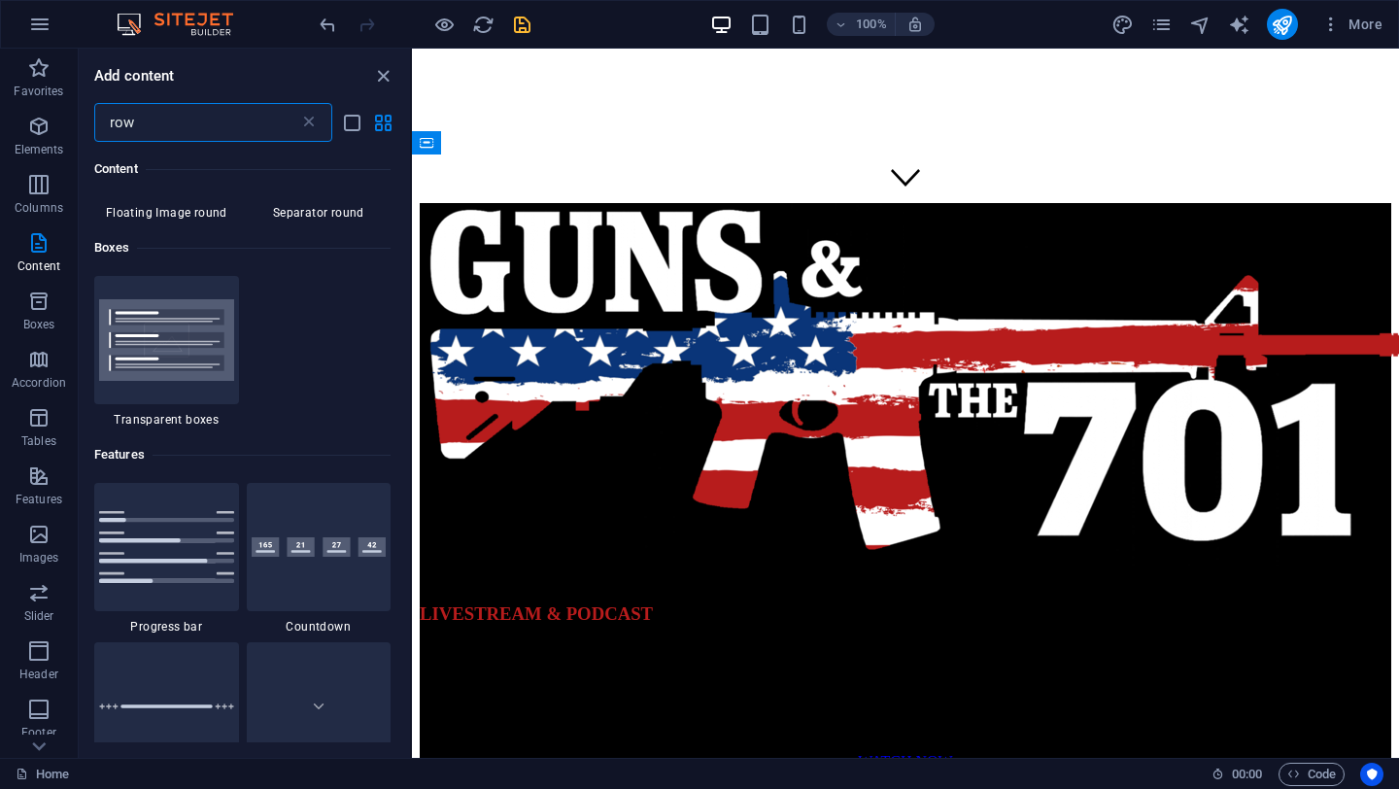
scroll to position [0, 0]
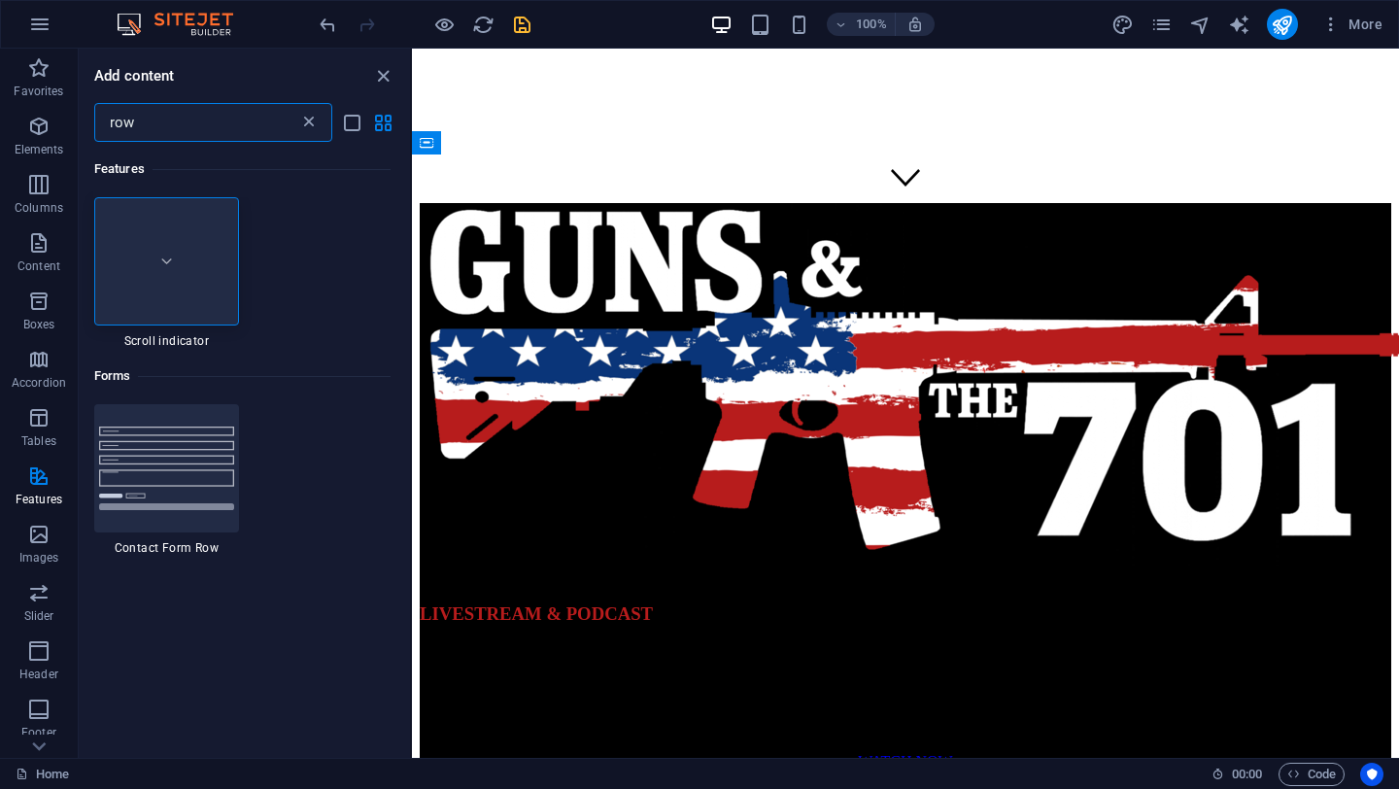
type input "row"
click at [308, 122] on icon at bounding box center [308, 122] width 19 height 19
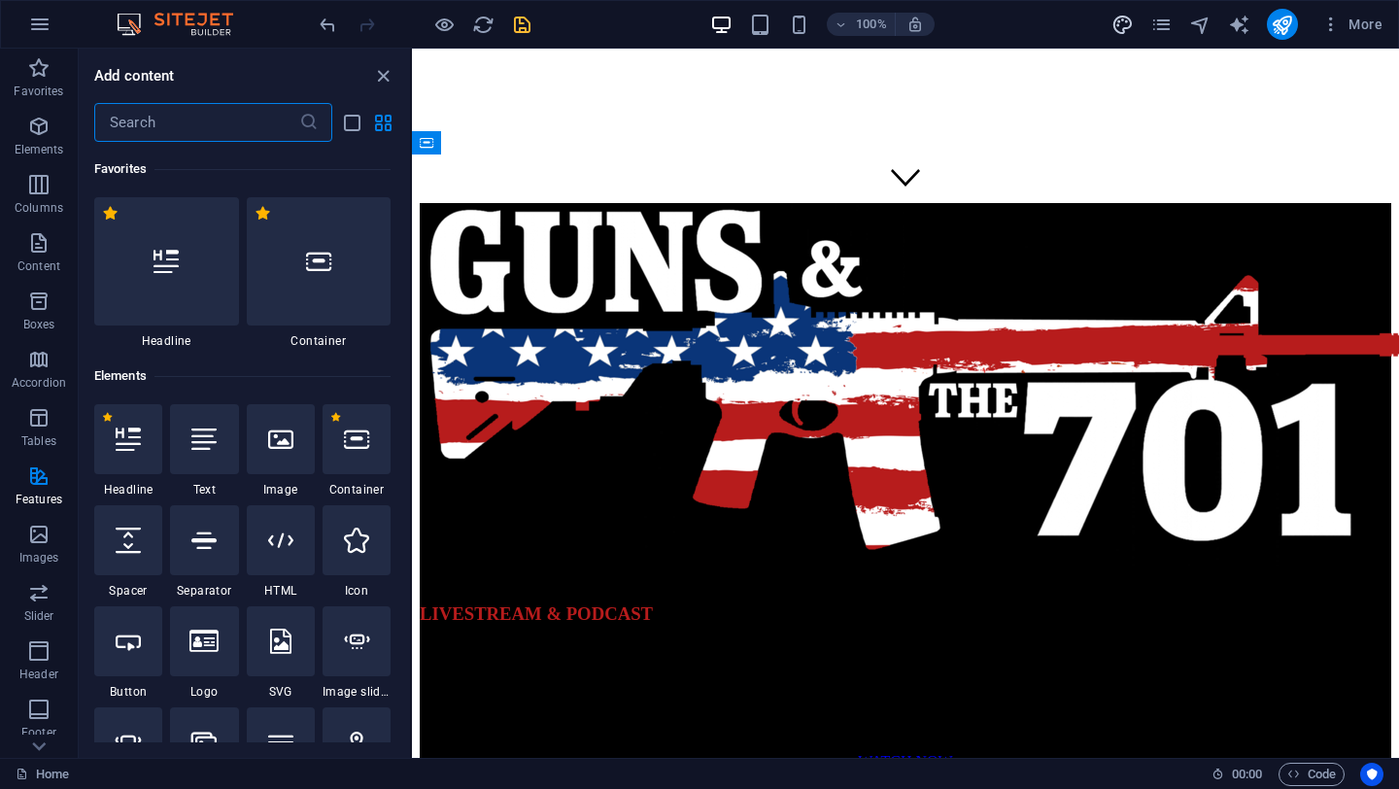
click at [1125, 23] on icon "design" at bounding box center [1123, 25] width 22 height 22
select select "rem"
select select "ease-in-out"
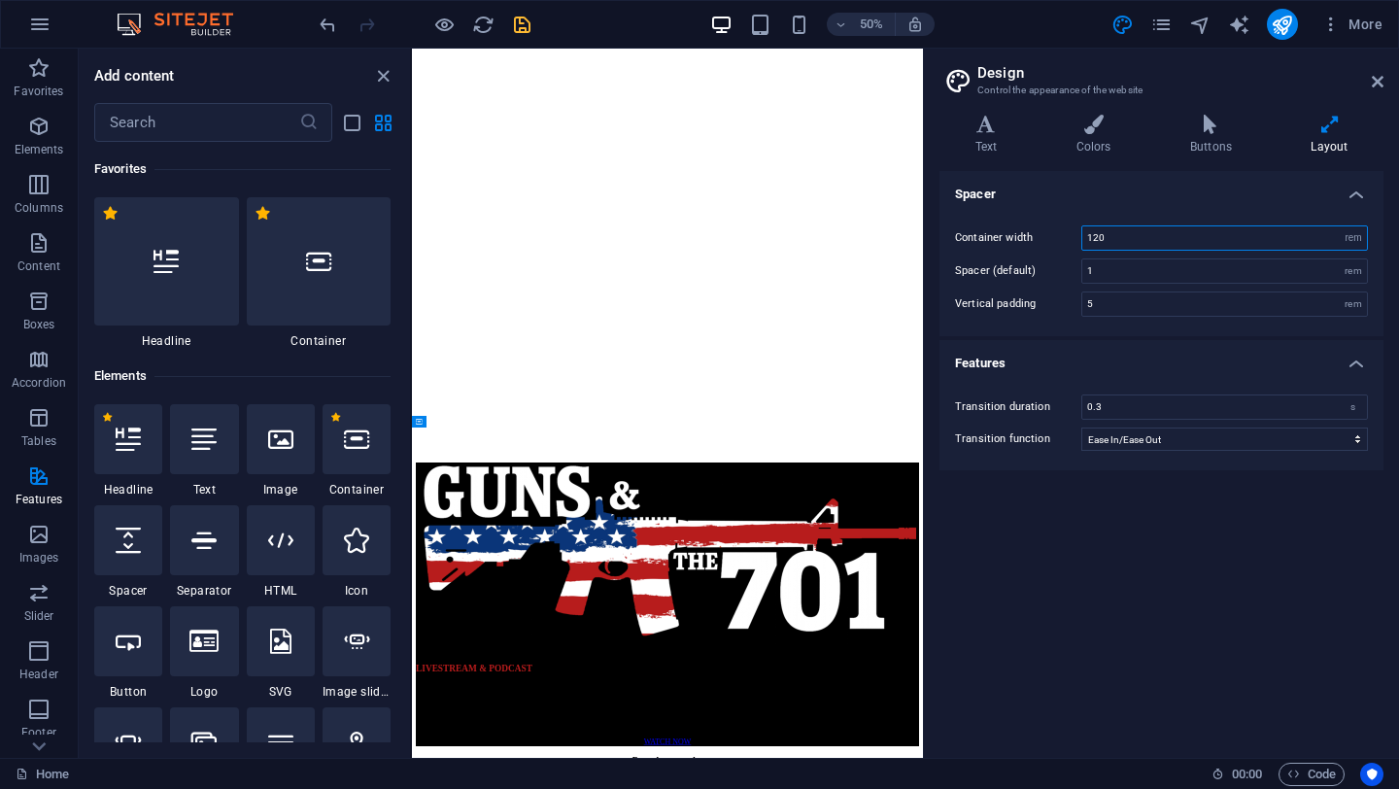
drag, startPoint x: 1119, startPoint y: 234, endPoint x: 1012, endPoint y: 231, distance: 107.9
click at [1012, 231] on div "Container width 120 rem px" at bounding box center [1161, 237] width 413 height 25
click at [326, 18] on icon "undo" at bounding box center [328, 25] width 22 height 22
type input "90"
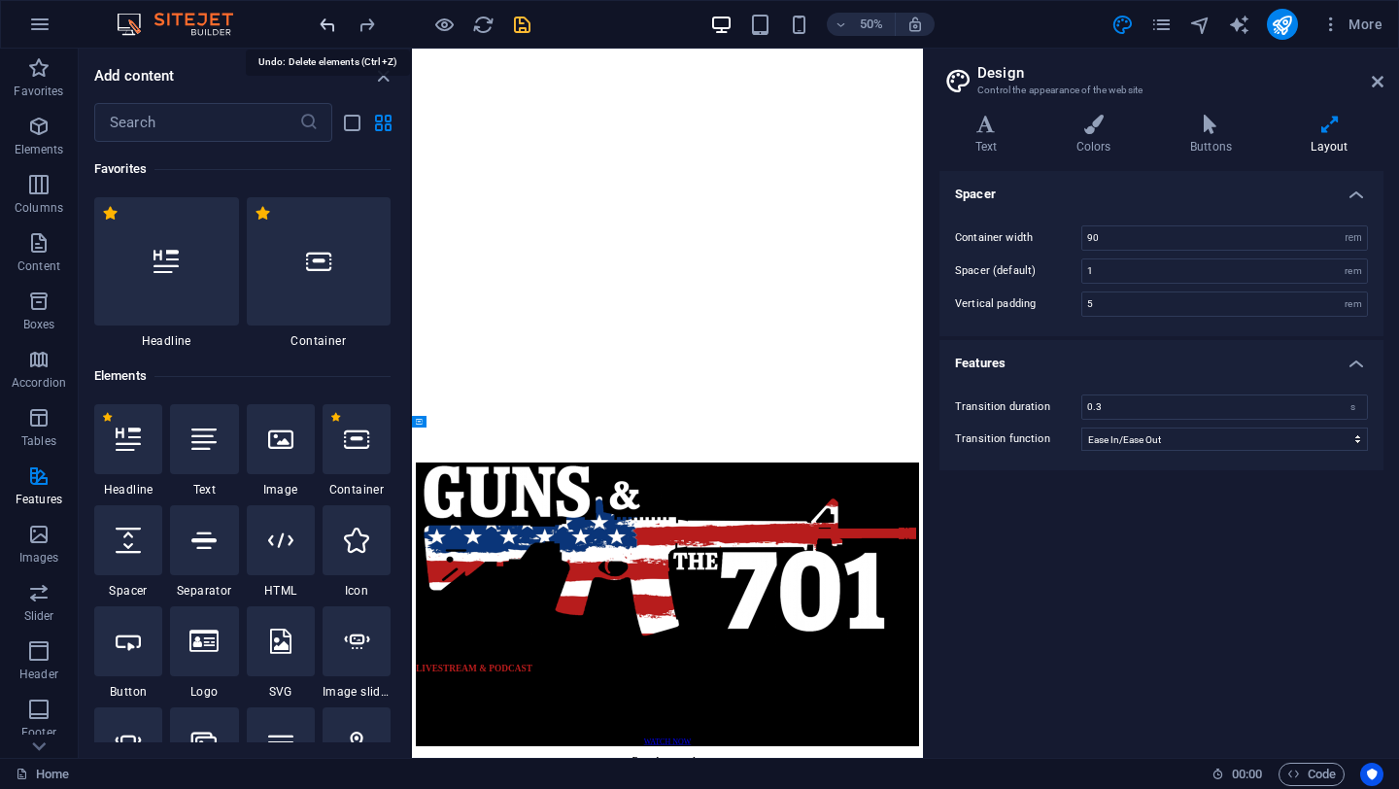
click at [326, 18] on icon "undo" at bounding box center [328, 25] width 22 height 22
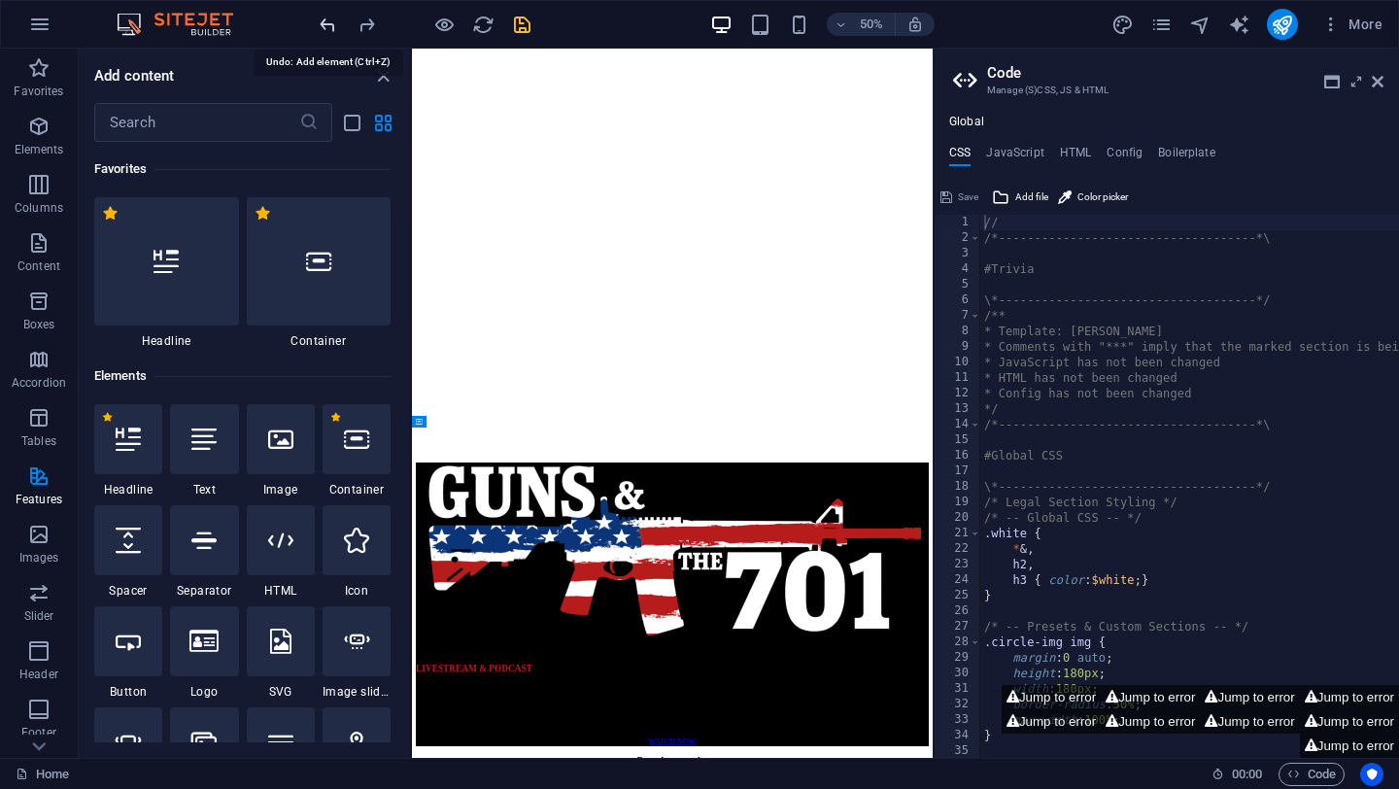
click at [324, 21] on icon "undo" at bounding box center [328, 25] width 22 height 22
click at [1115, 25] on icon "design" at bounding box center [1123, 25] width 22 height 22
select select "rem"
select select "ease-in-out"
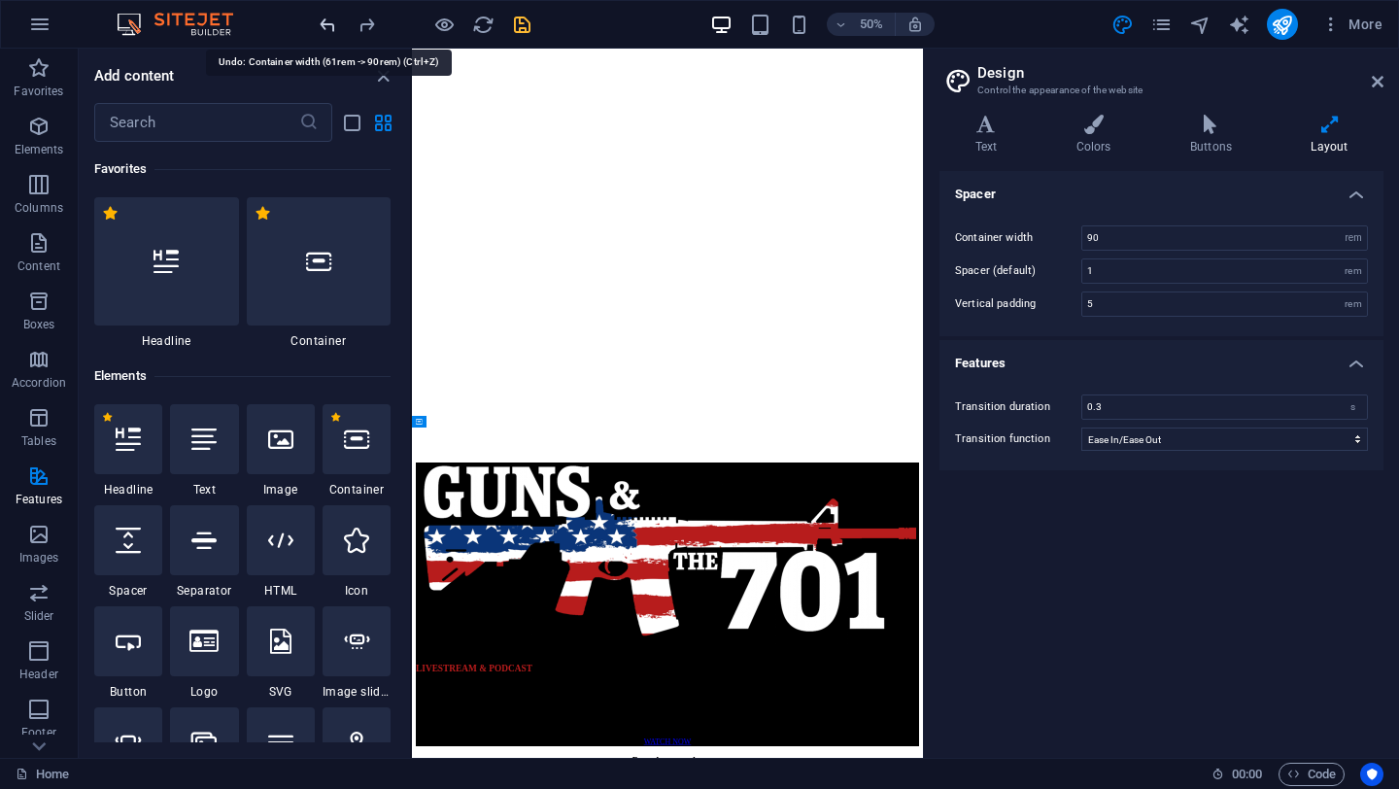
click at [327, 23] on icon "undo" at bounding box center [328, 25] width 22 height 22
type input "61"
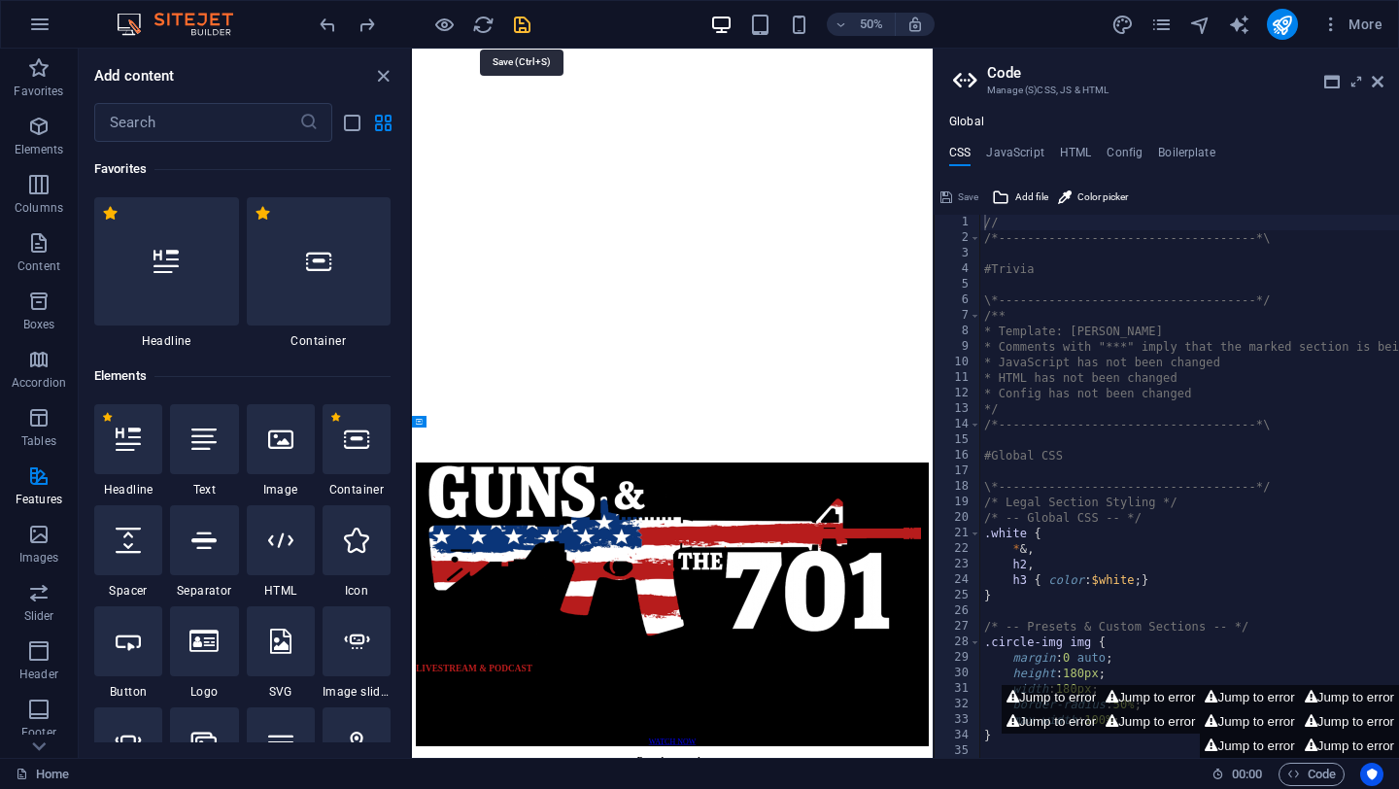
click at [517, 27] on icon "save" at bounding box center [522, 25] width 22 height 22
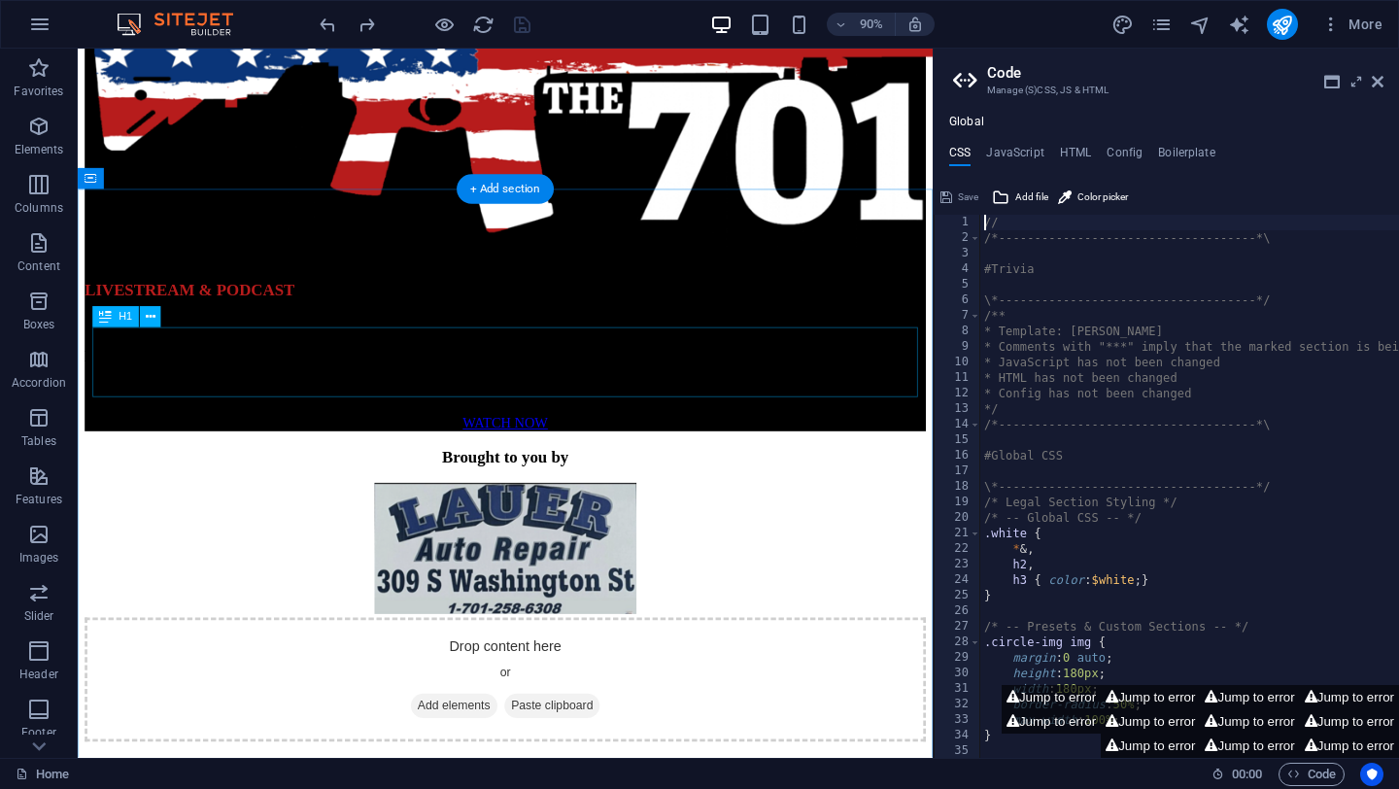
scroll to position [934, 0]
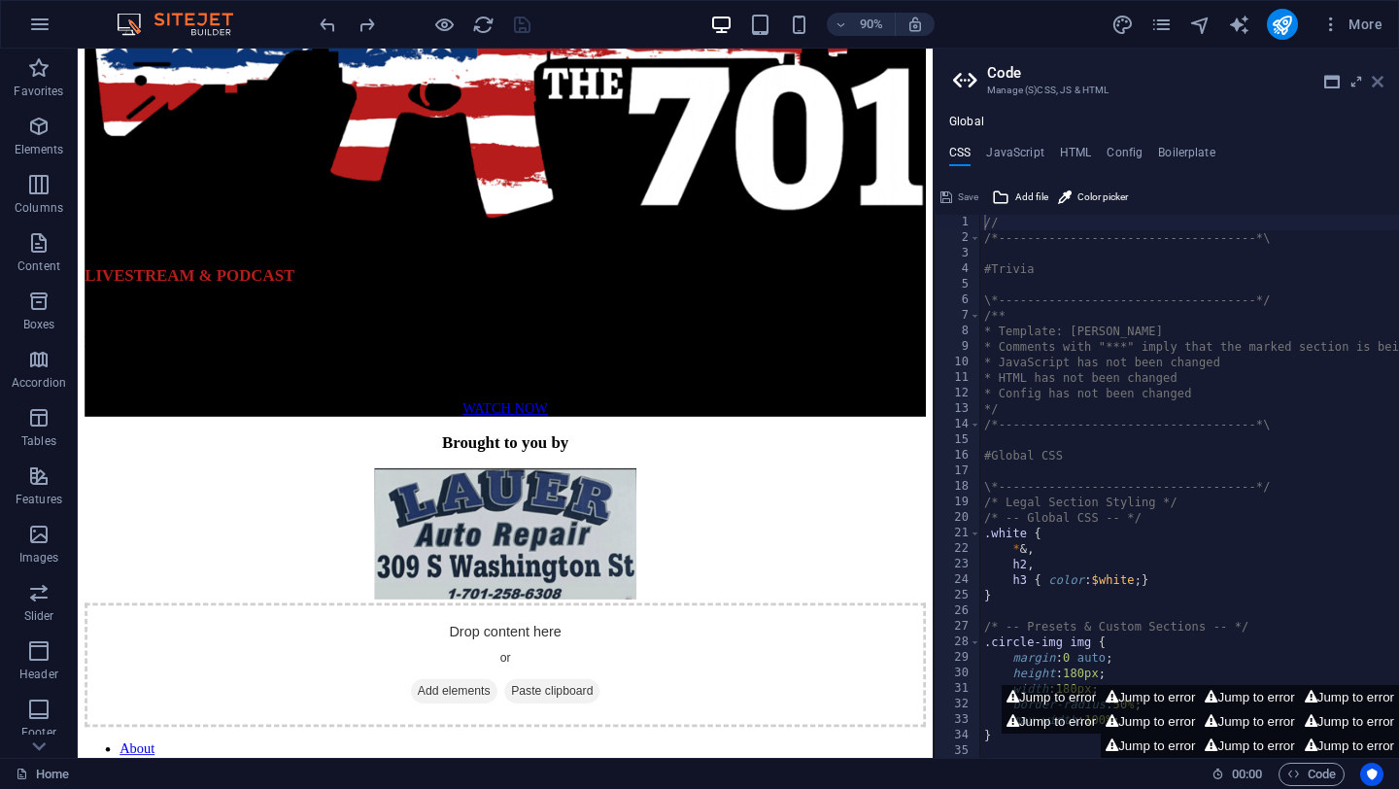
click at [1379, 86] on icon at bounding box center [1378, 82] width 12 height 16
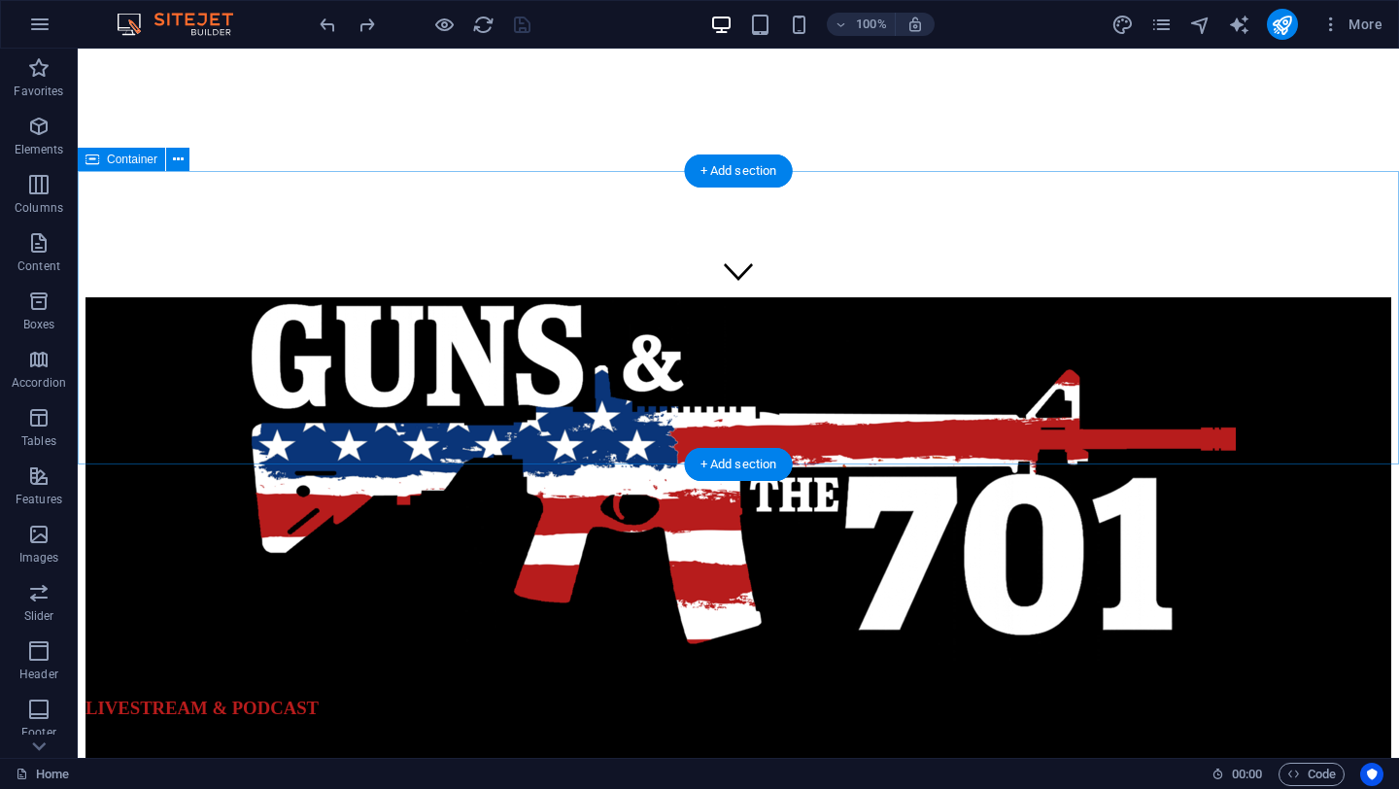
scroll to position [430, 0]
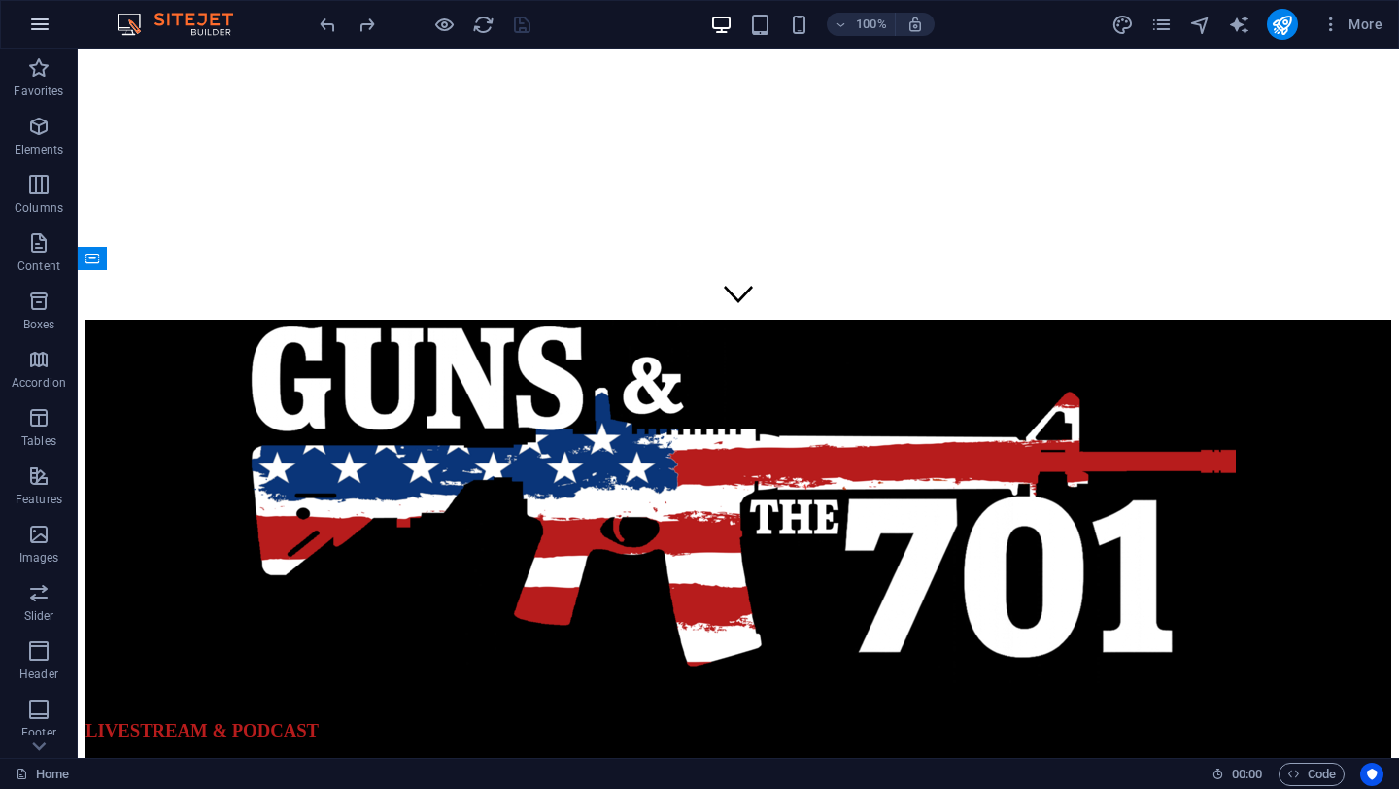
click at [39, 20] on icon "button" at bounding box center [39, 24] width 23 height 23
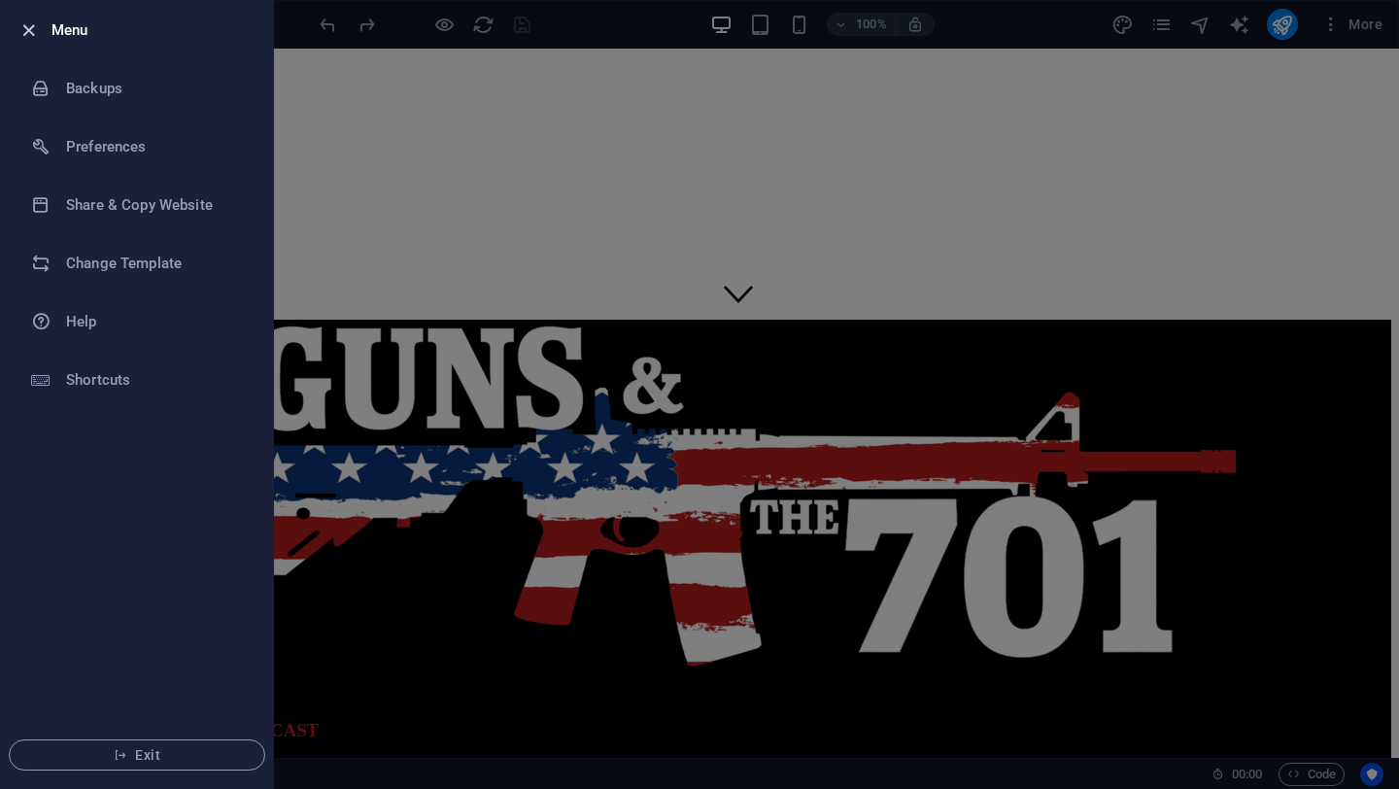
click at [29, 33] on icon "button" at bounding box center [28, 30] width 22 height 22
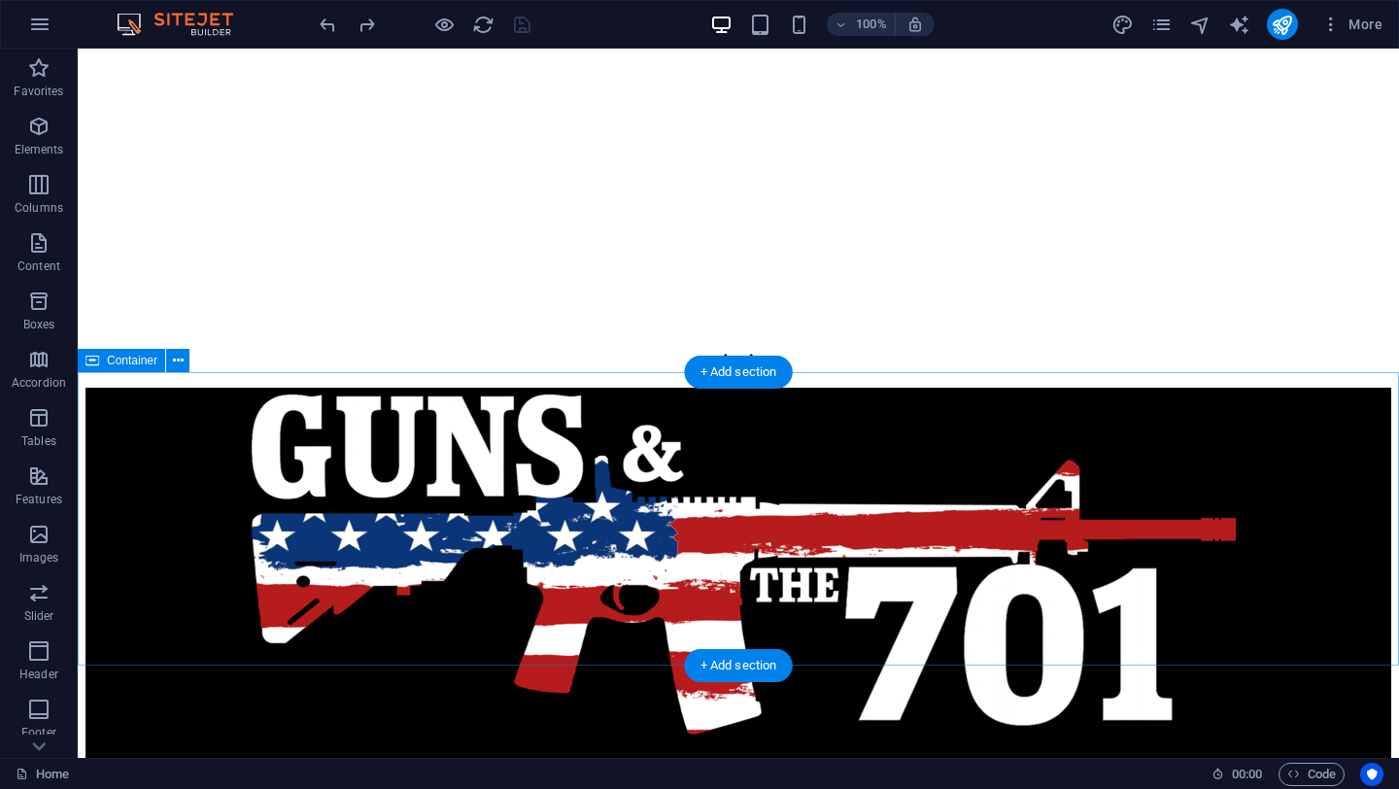
scroll to position [292, 0]
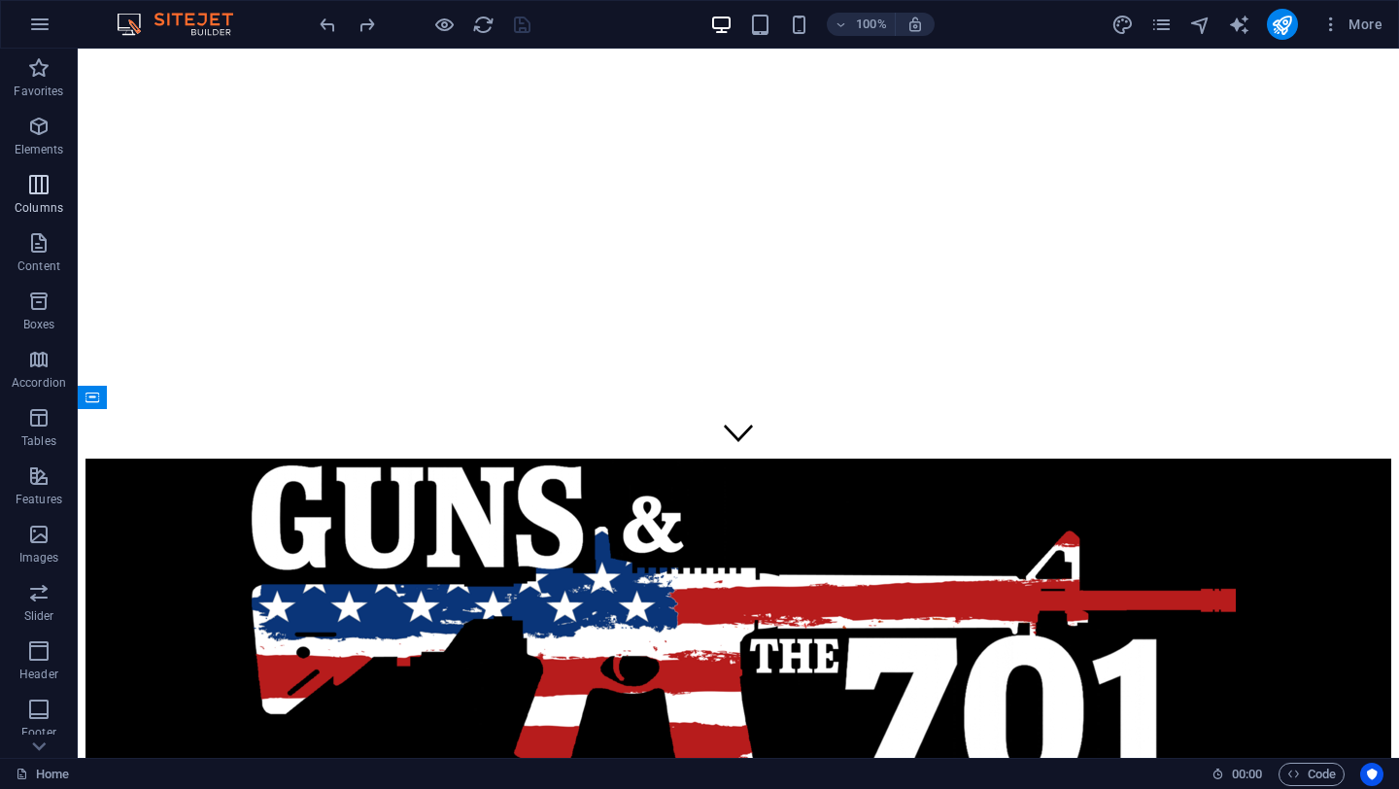
click at [41, 189] on icon "button" at bounding box center [38, 184] width 23 height 23
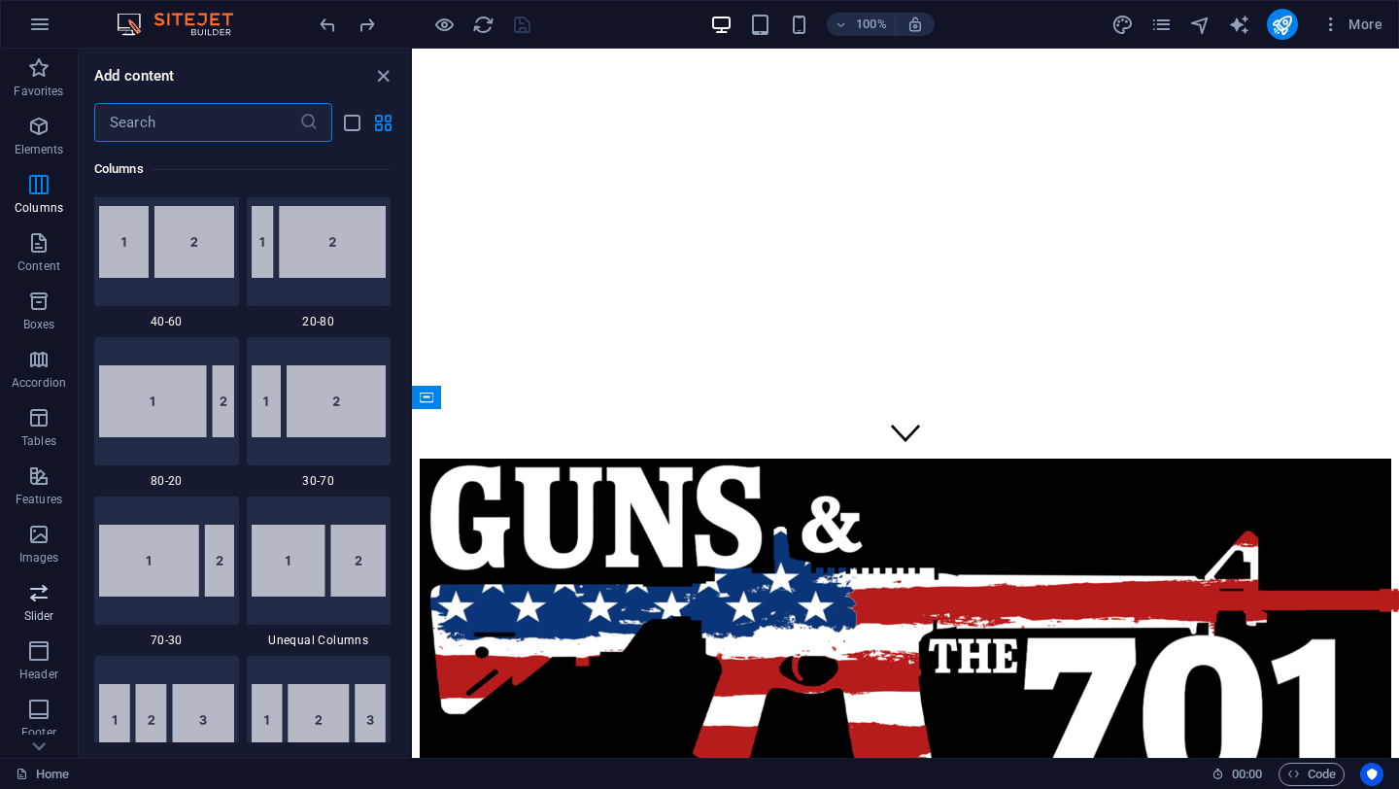
scroll to position [1486, 0]
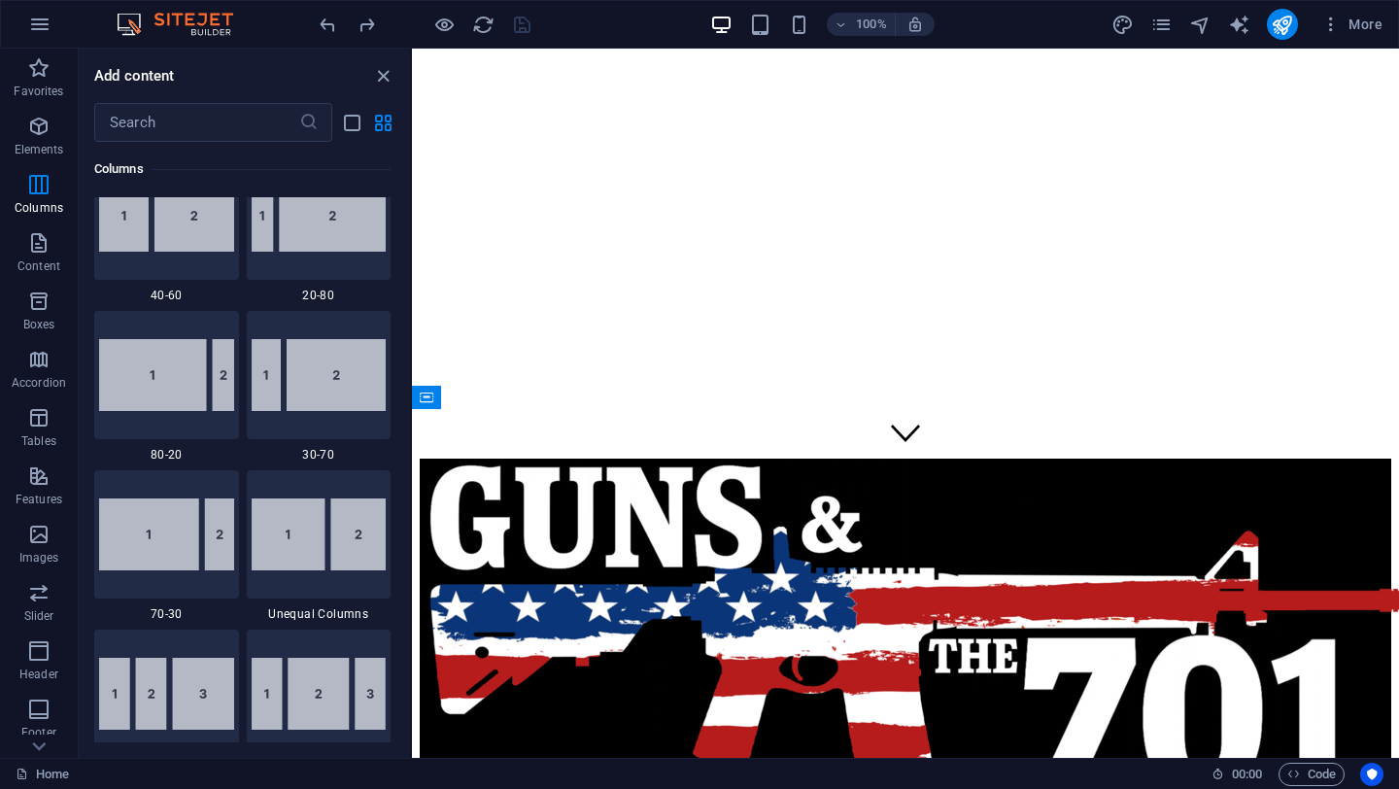
drag, startPoint x: 179, startPoint y: 564, endPoint x: 86, endPoint y: 33, distance: 538.7
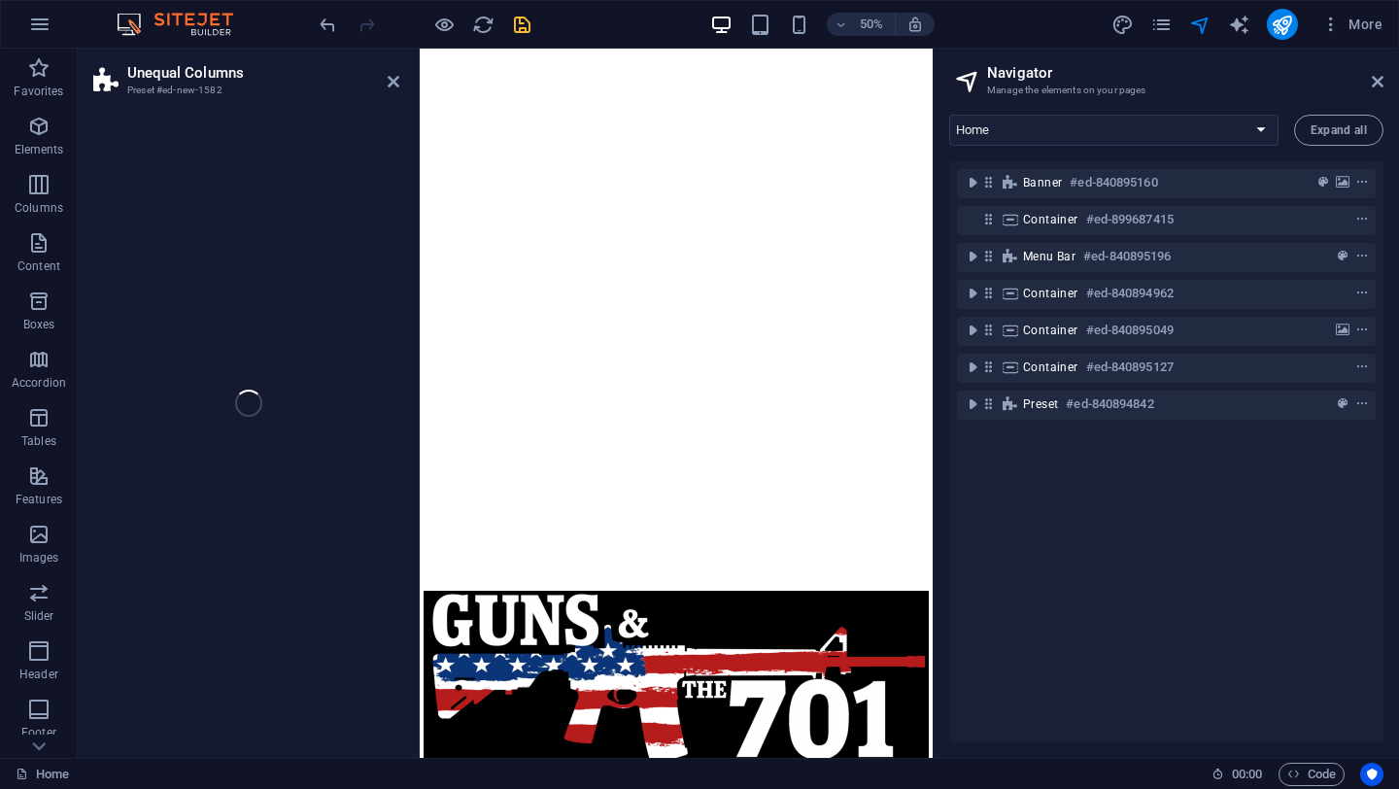
select select "%"
select select "rem"
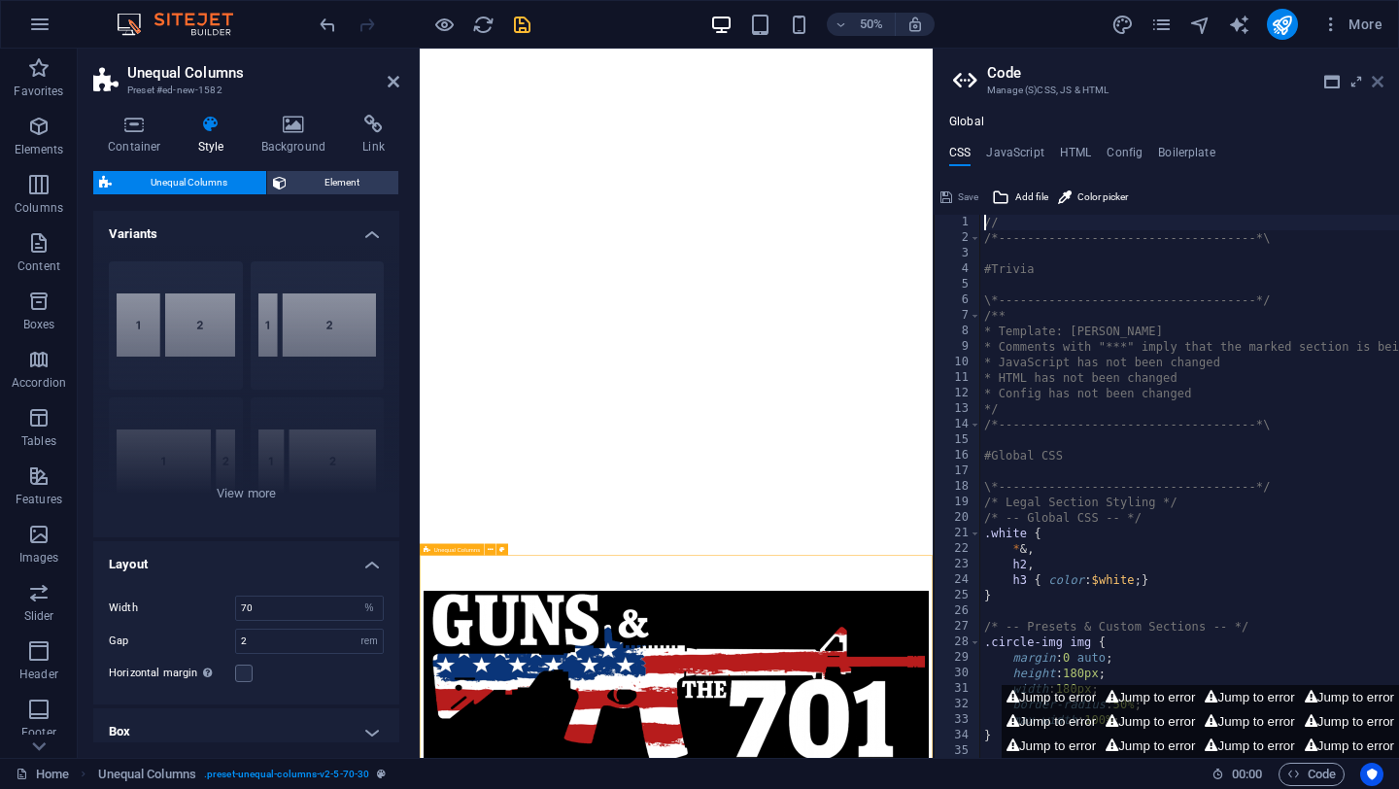
click at [1373, 84] on icon at bounding box center [1378, 82] width 12 height 16
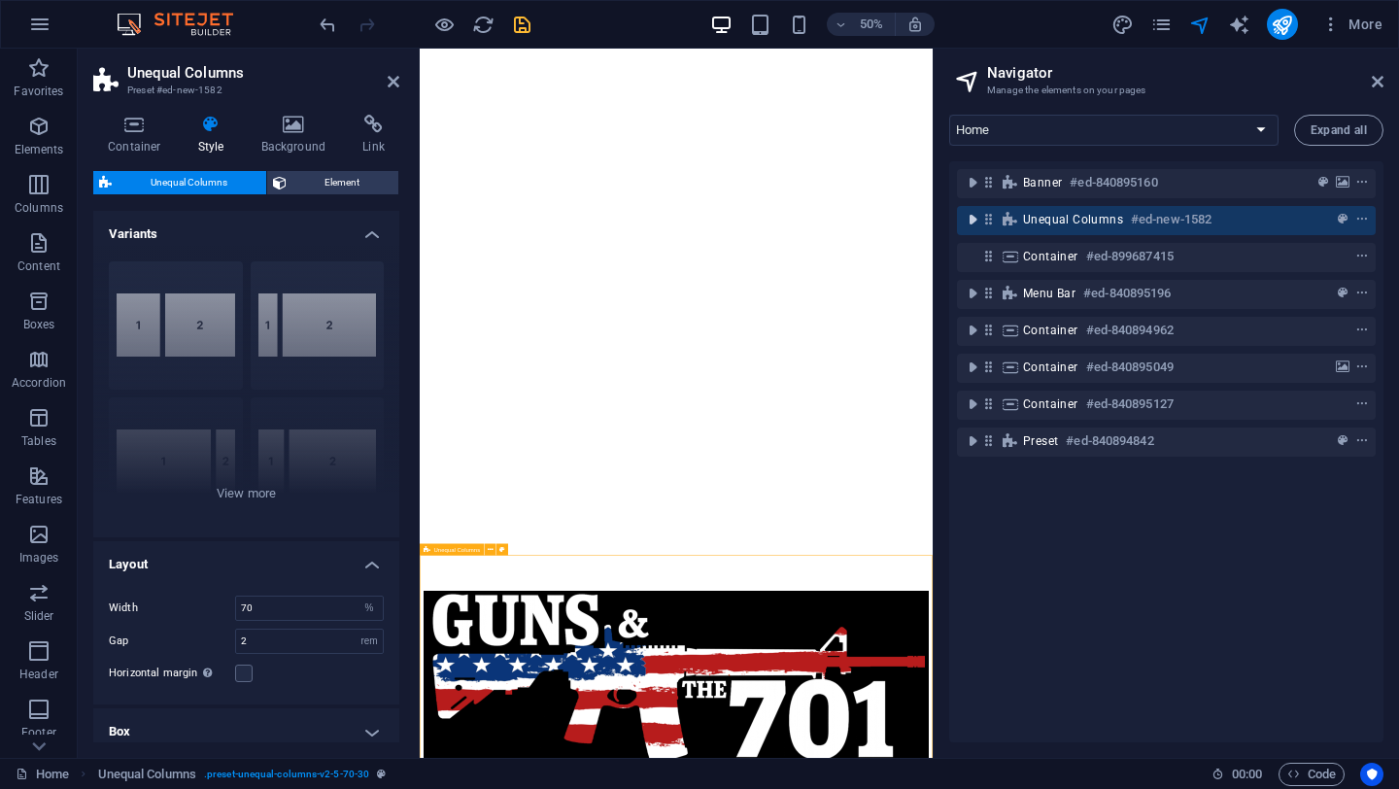
click at [968, 225] on icon "toggle-expand" at bounding box center [972, 219] width 19 height 19
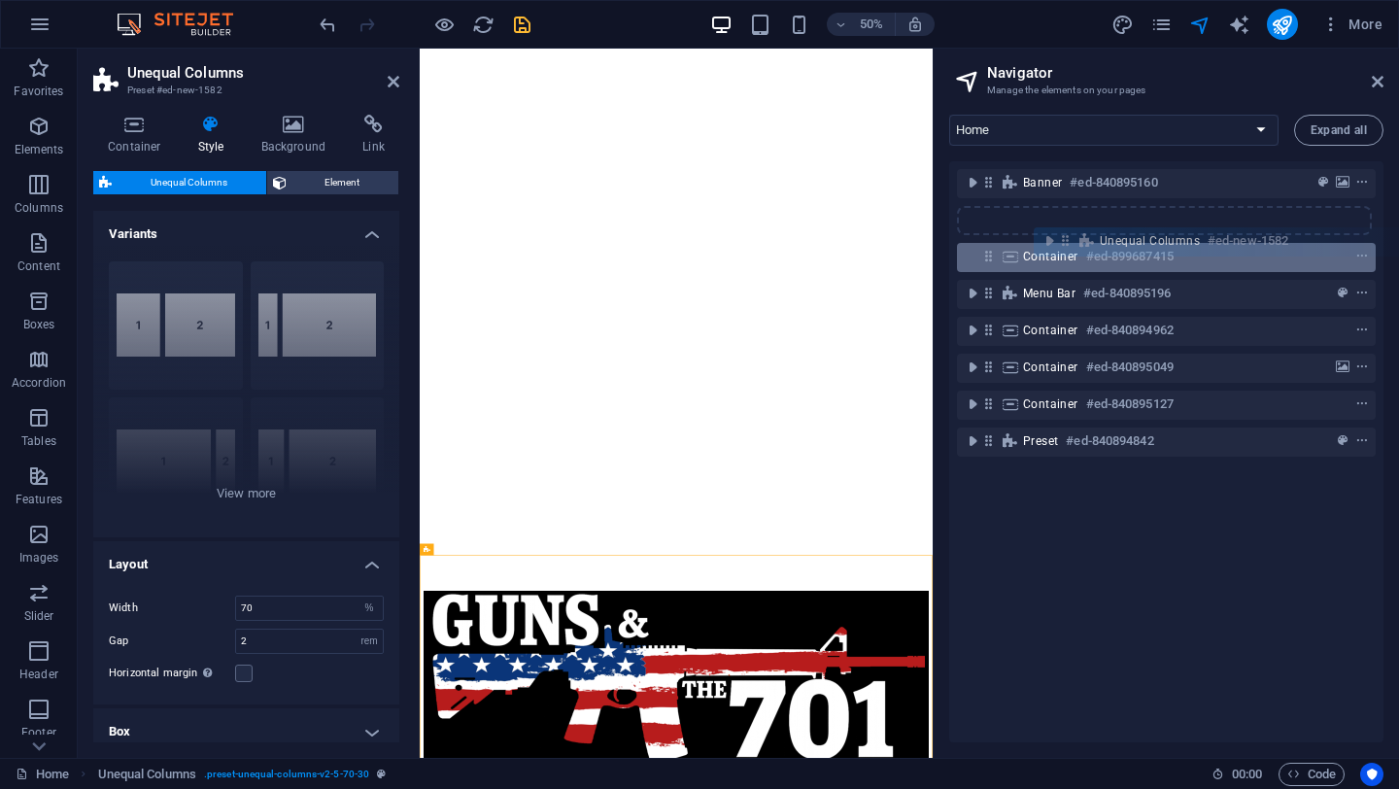
drag, startPoint x: 990, startPoint y: 224, endPoint x: 1067, endPoint y: 251, distance: 81.1
click at [1067, 251] on div "Banner #ed-840895160 Unequal Columns #ed-new-1582 Container #ed-899687415 Menu …" at bounding box center [1166, 451] width 434 height 581
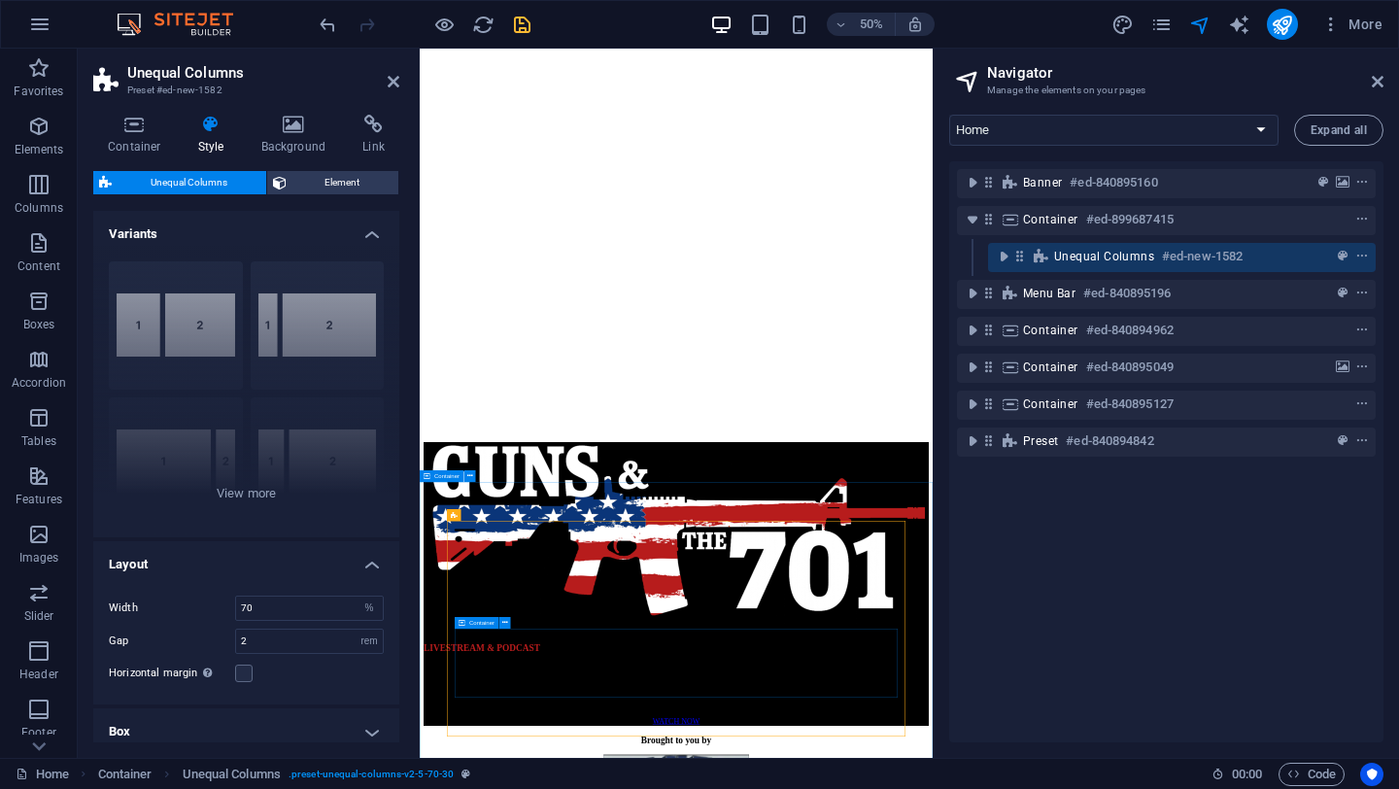
scroll to position [609, 0]
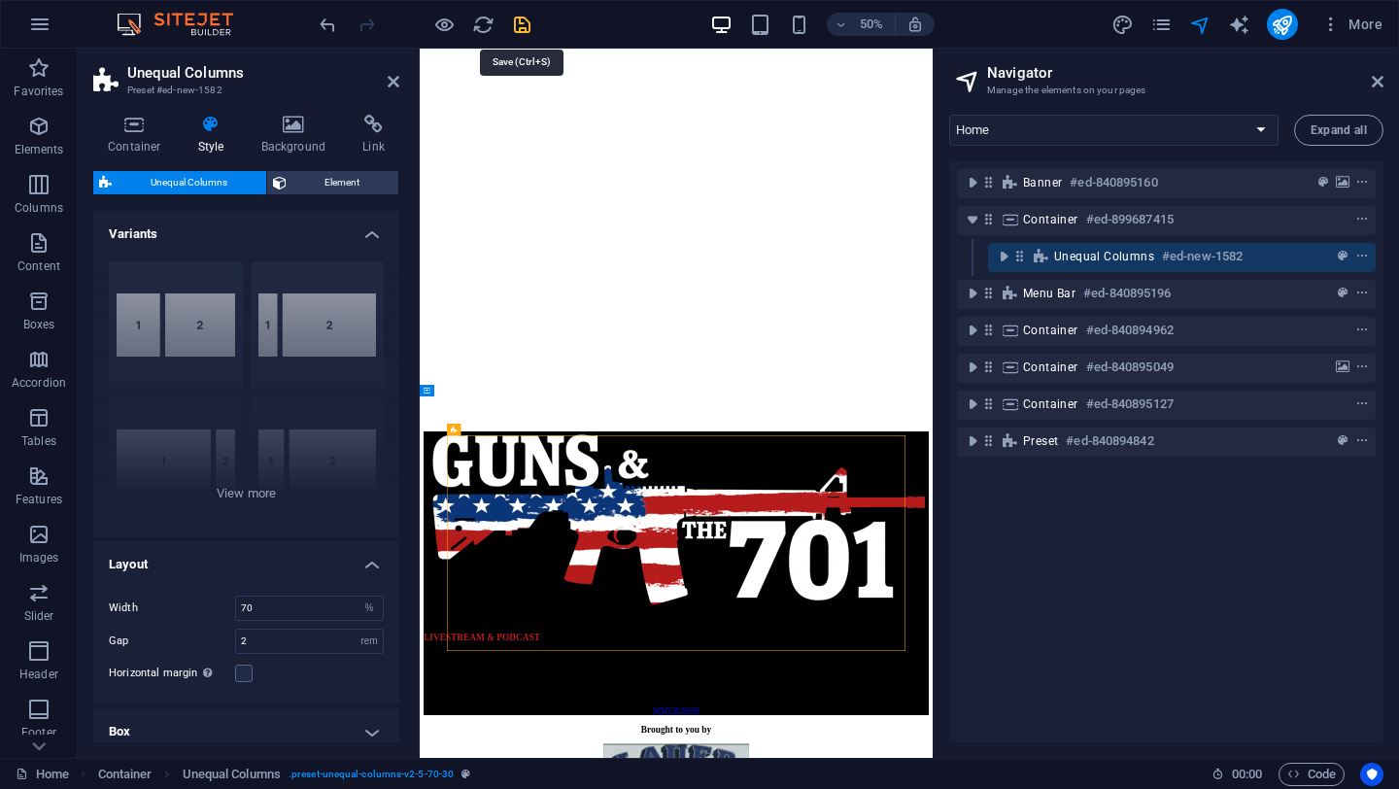
click at [519, 19] on icon "save" at bounding box center [522, 25] width 22 height 22
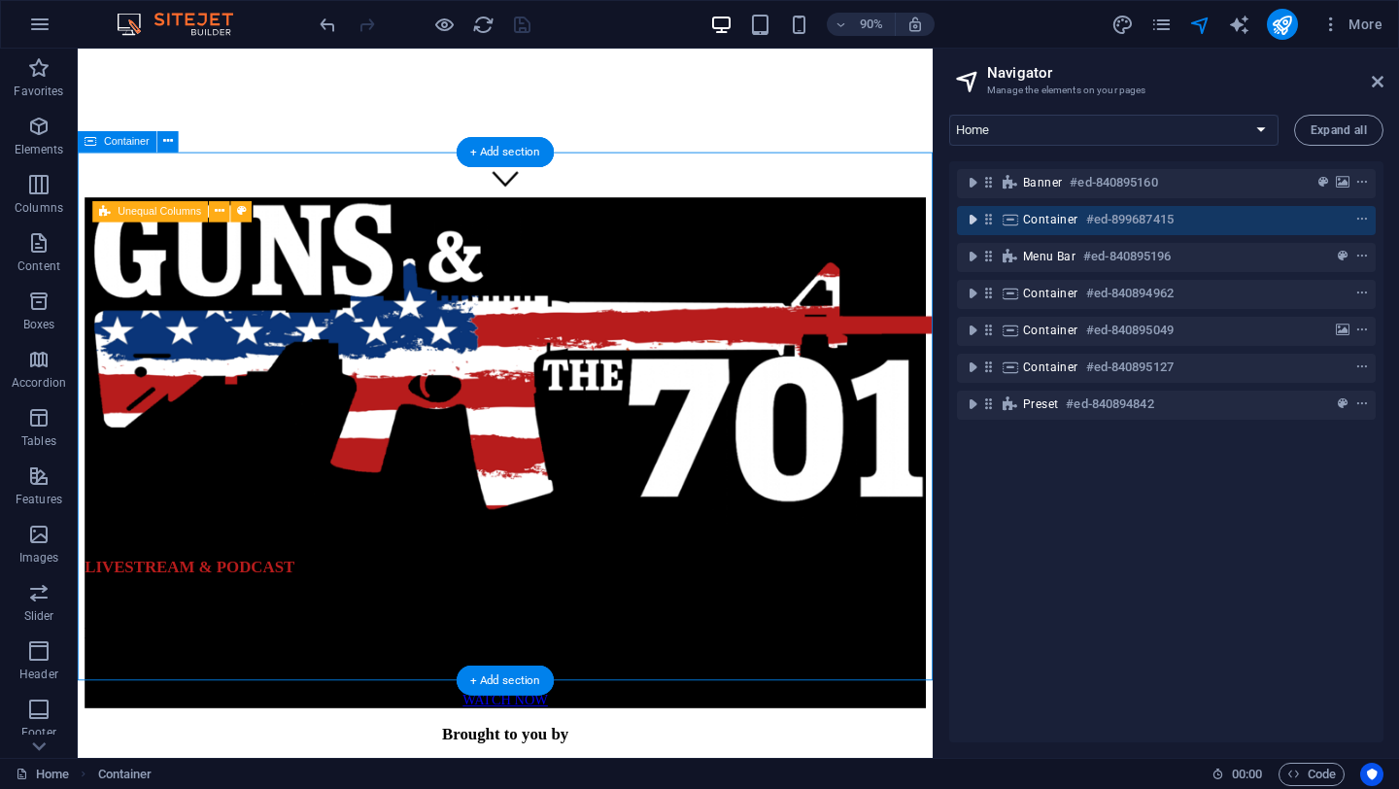
click at [969, 225] on icon "toggle-expand" at bounding box center [972, 219] width 19 height 19
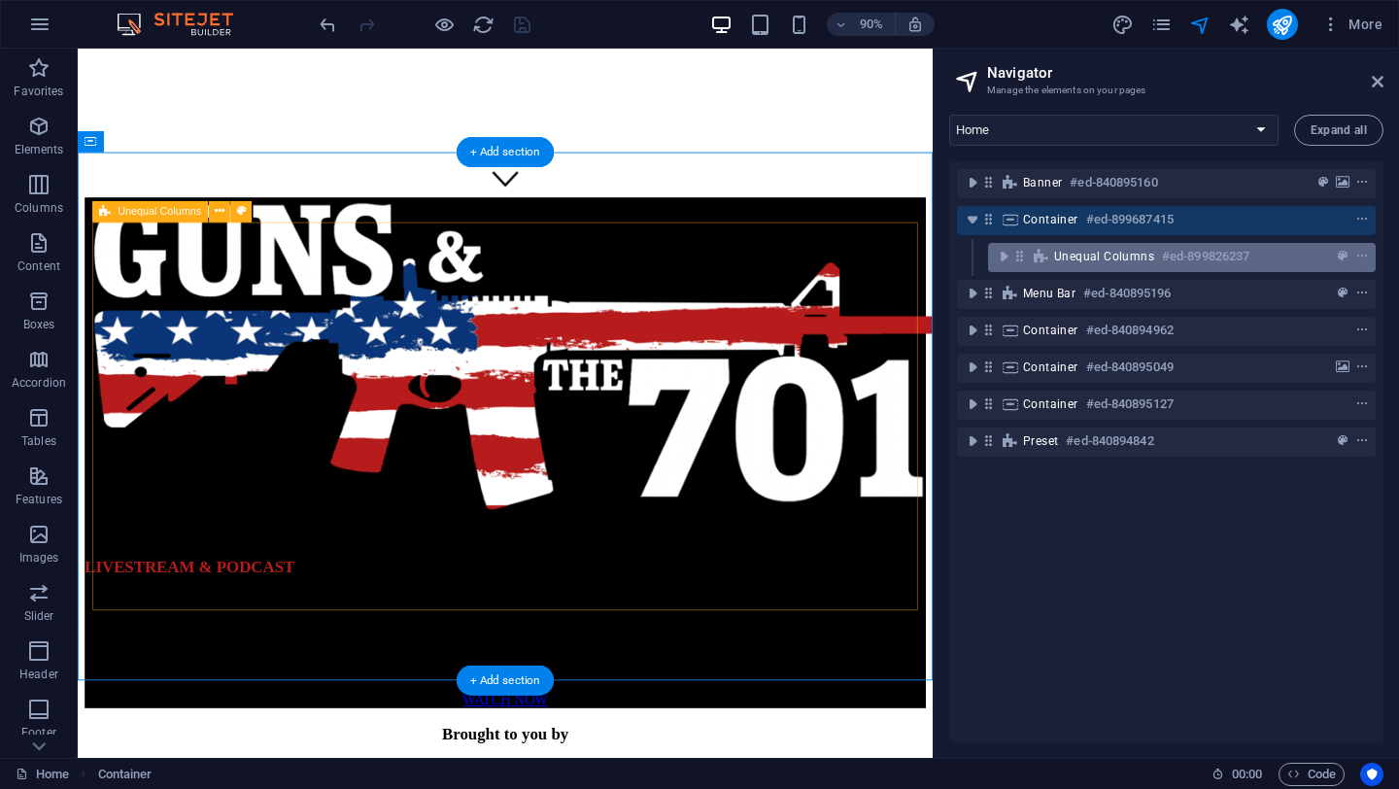
click at [1115, 269] on div "Unequal Columns #ed-899826237" at bounding box center [1182, 257] width 388 height 29
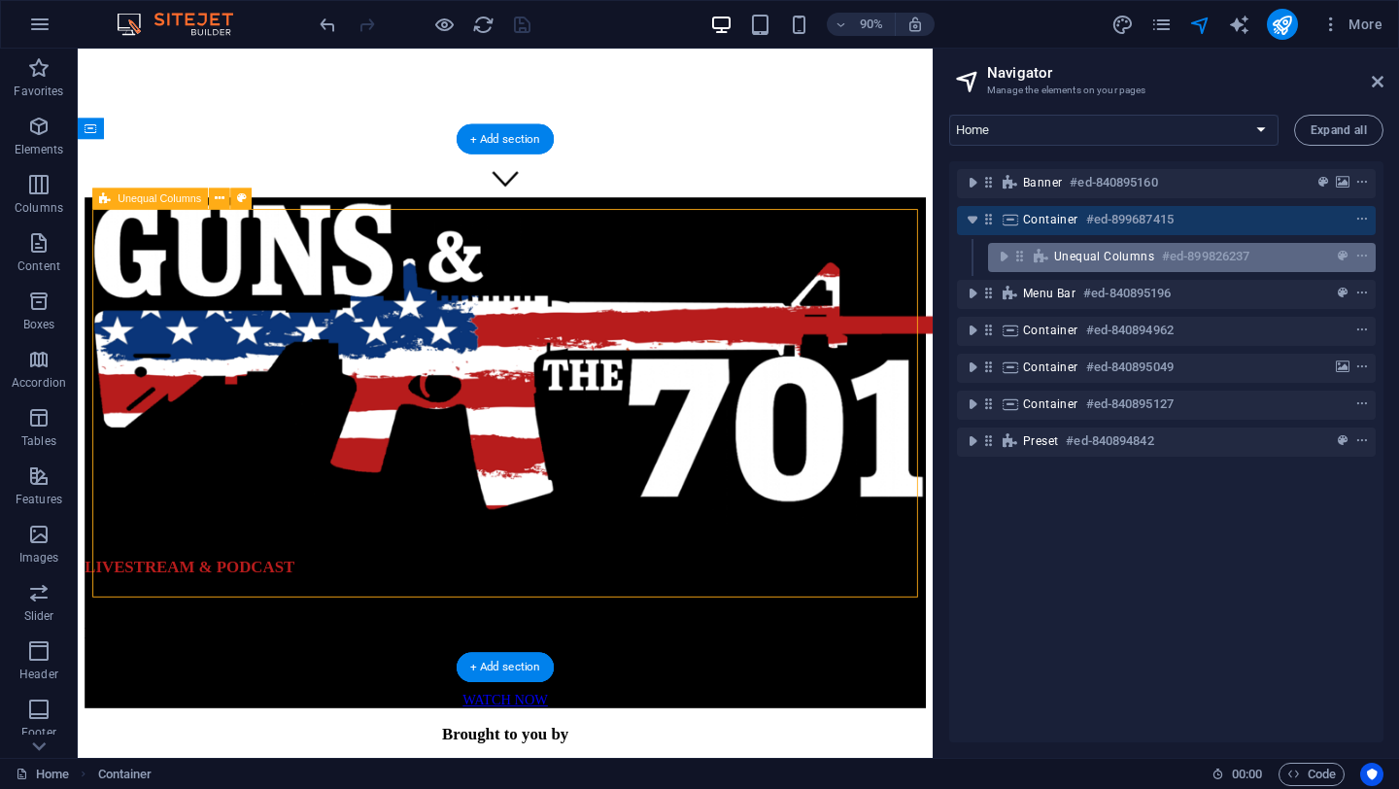
scroll to position [624, 0]
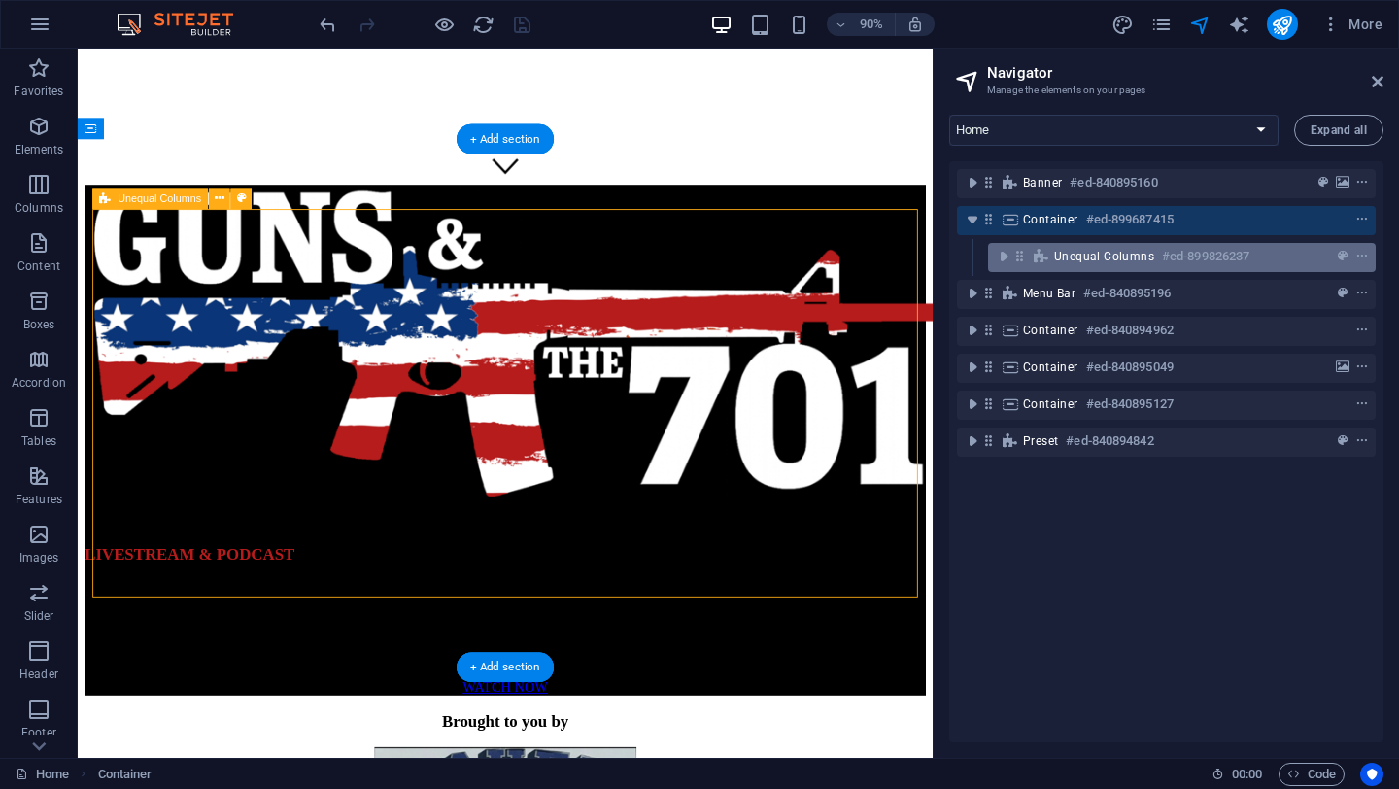
click at [1115, 269] on div "Unequal Columns #ed-899826237" at bounding box center [1182, 257] width 388 height 29
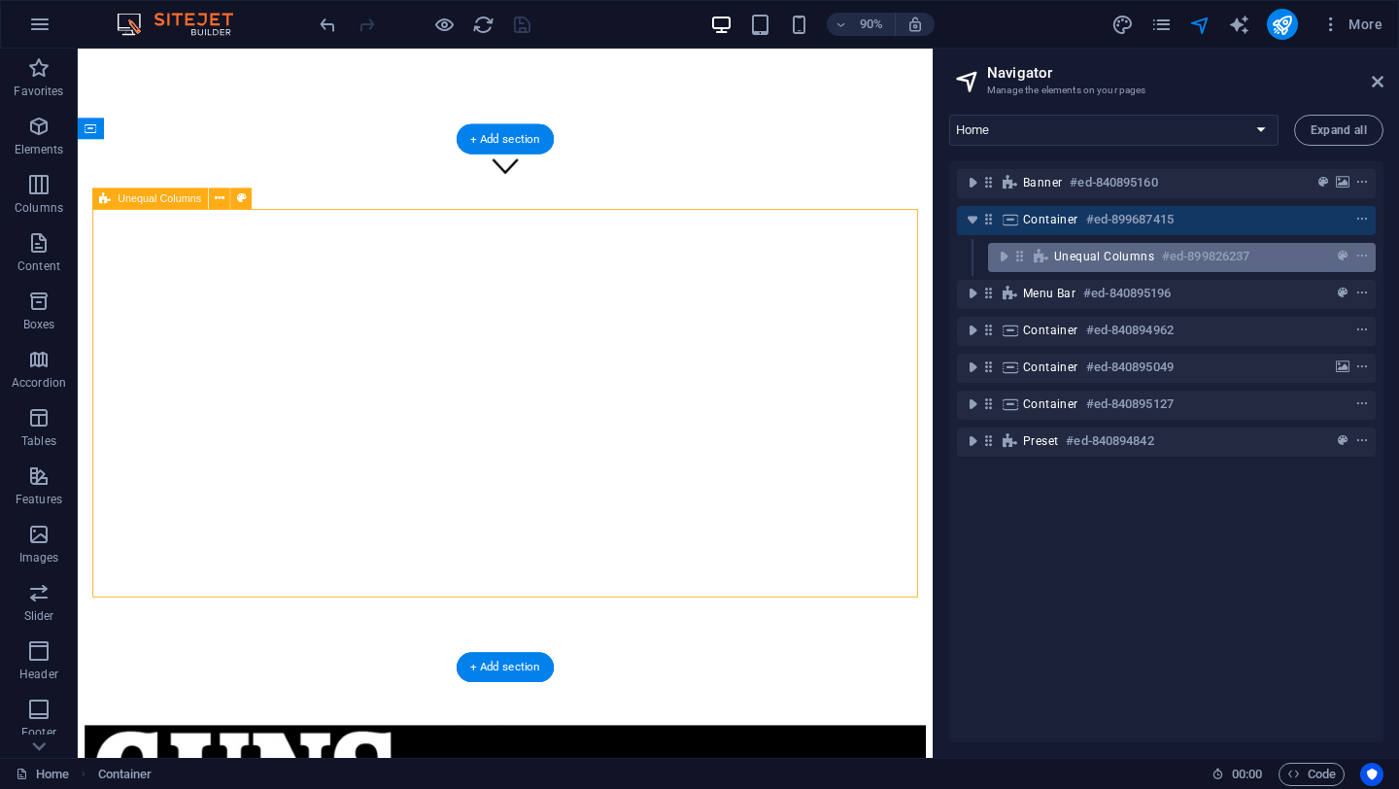
select select "%"
select select "rem"
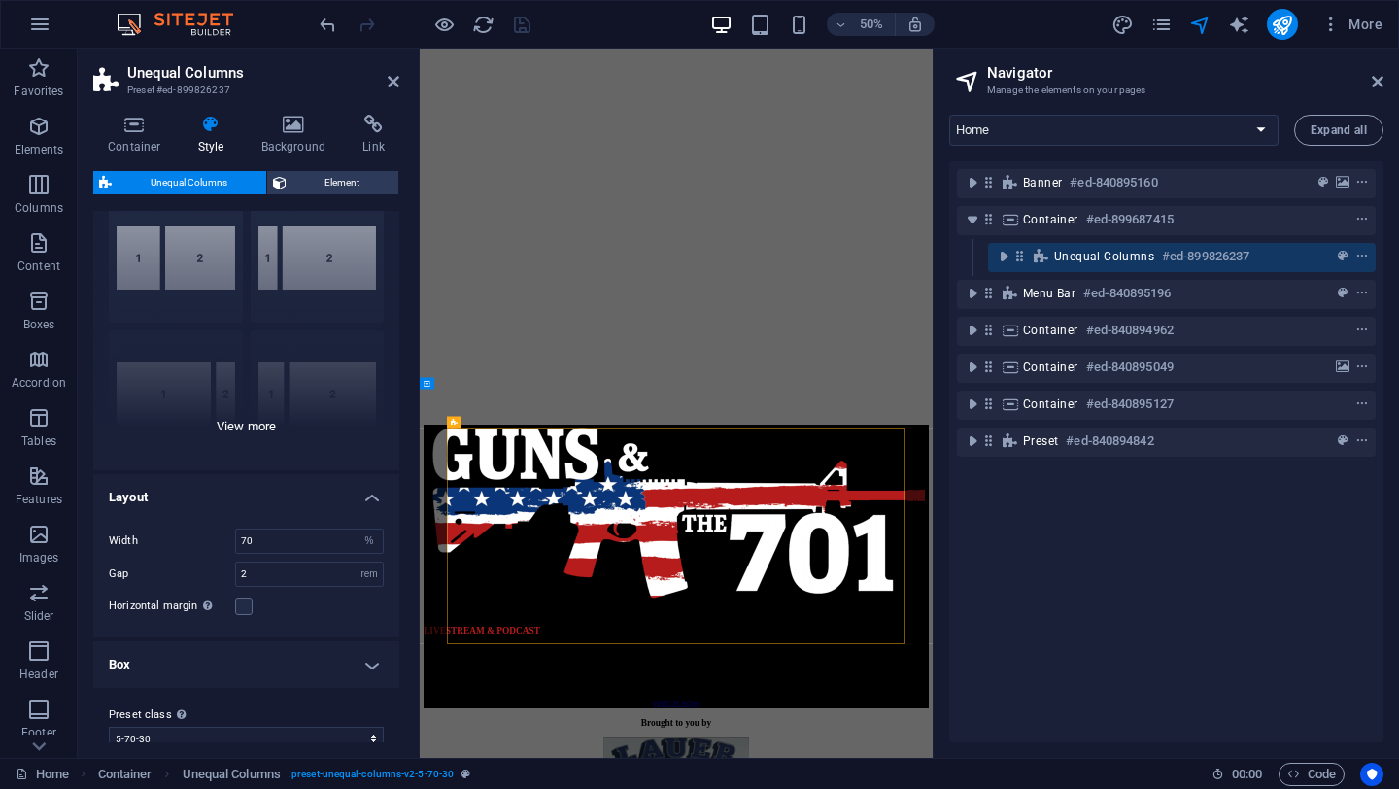
scroll to position [89, 0]
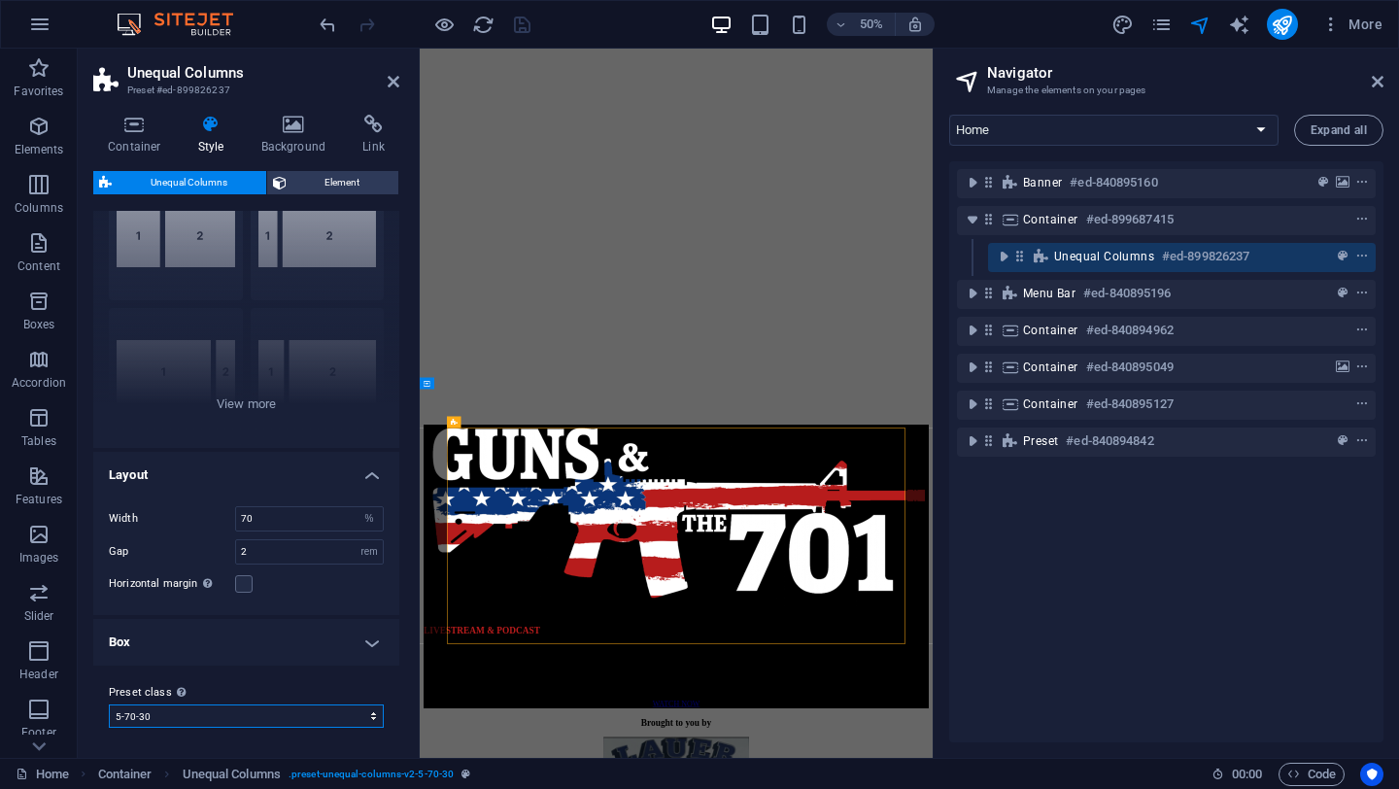
click at [368, 712] on select "5-70-30 Add preset class" at bounding box center [246, 715] width 275 height 23
click at [109, 704] on select "5-70-30 Add preset class" at bounding box center [246, 715] width 275 height 23
click at [1299, 772] on span "Code" at bounding box center [1311, 774] width 49 height 23
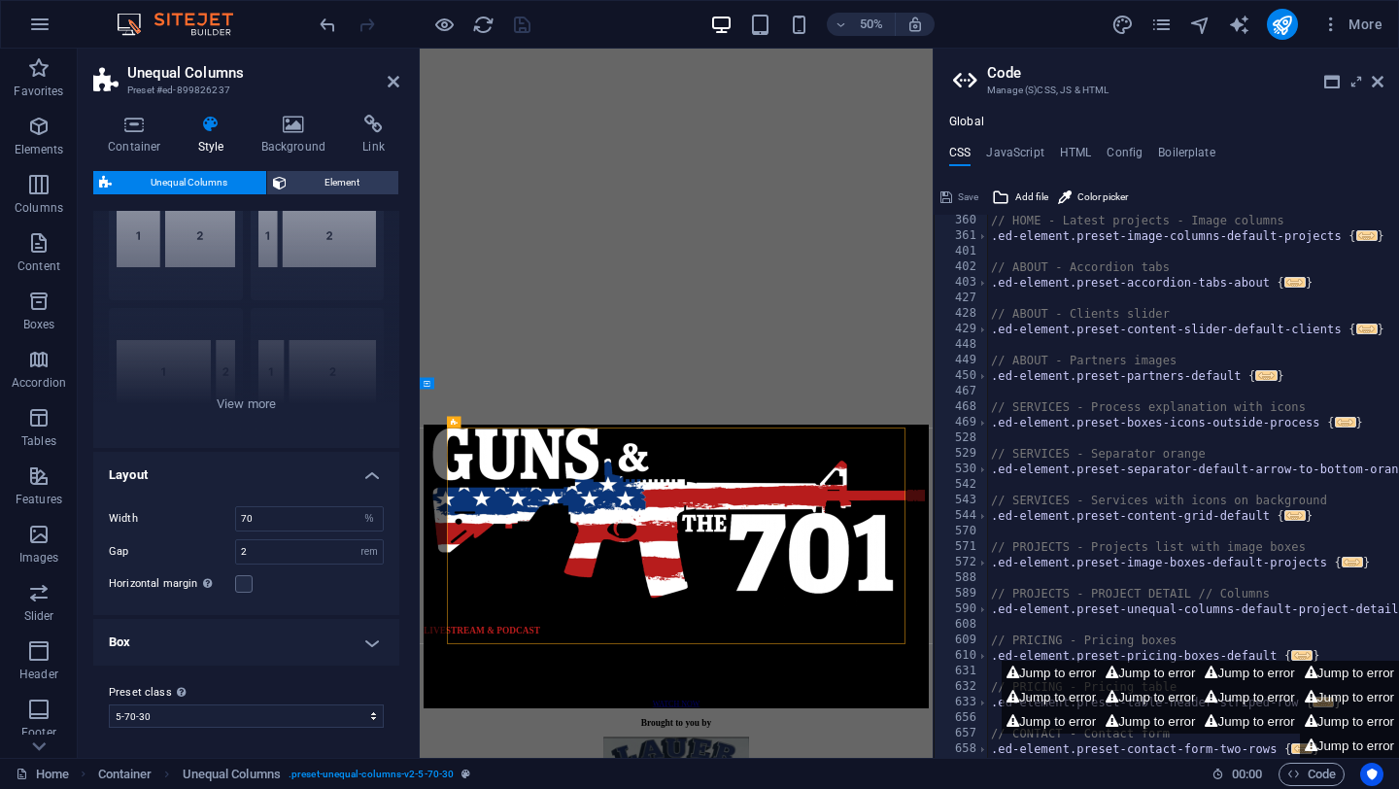
scroll to position [1354, 0]
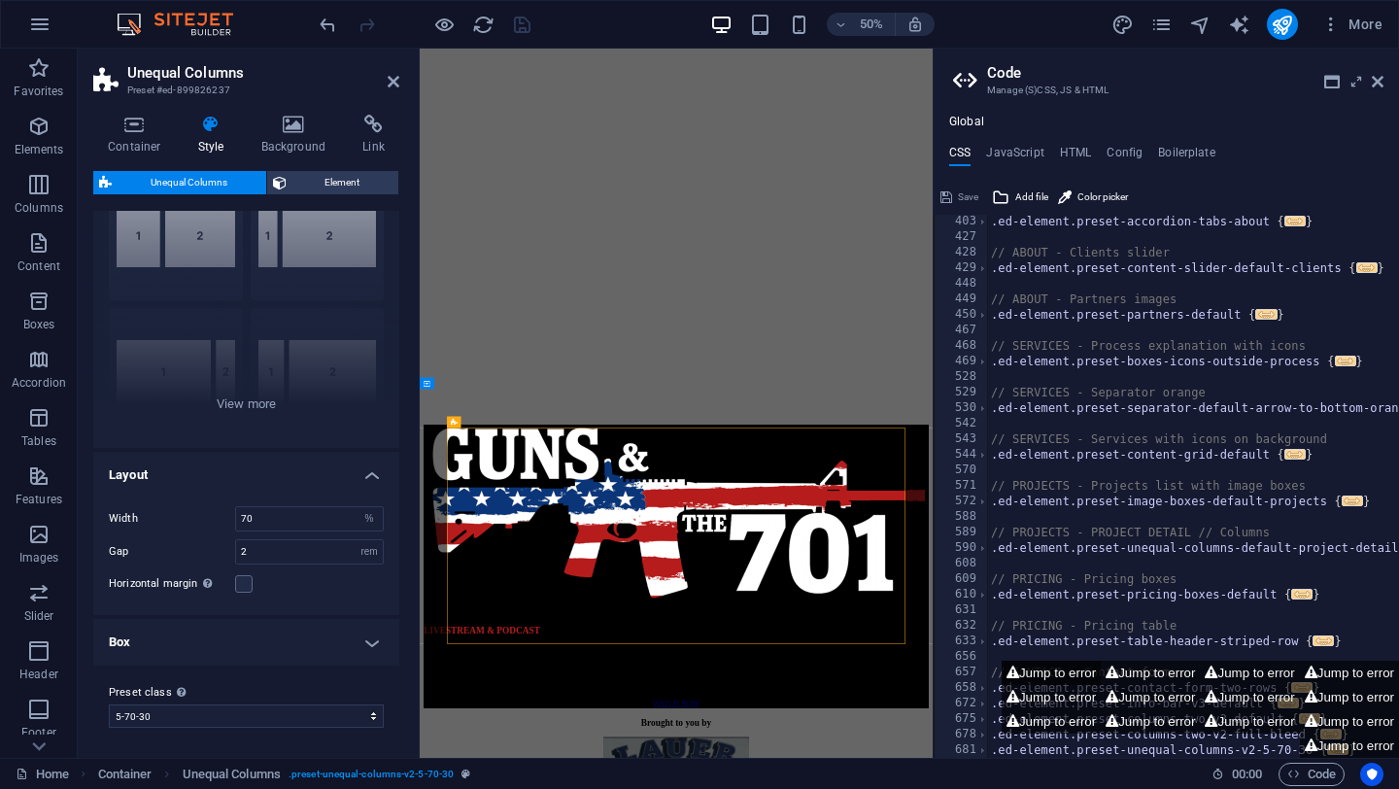
click at [1016, 674] on button "Jump to error" at bounding box center [1051, 673] width 99 height 24
type textarea "$menu-wrapper-background: $color-background,"
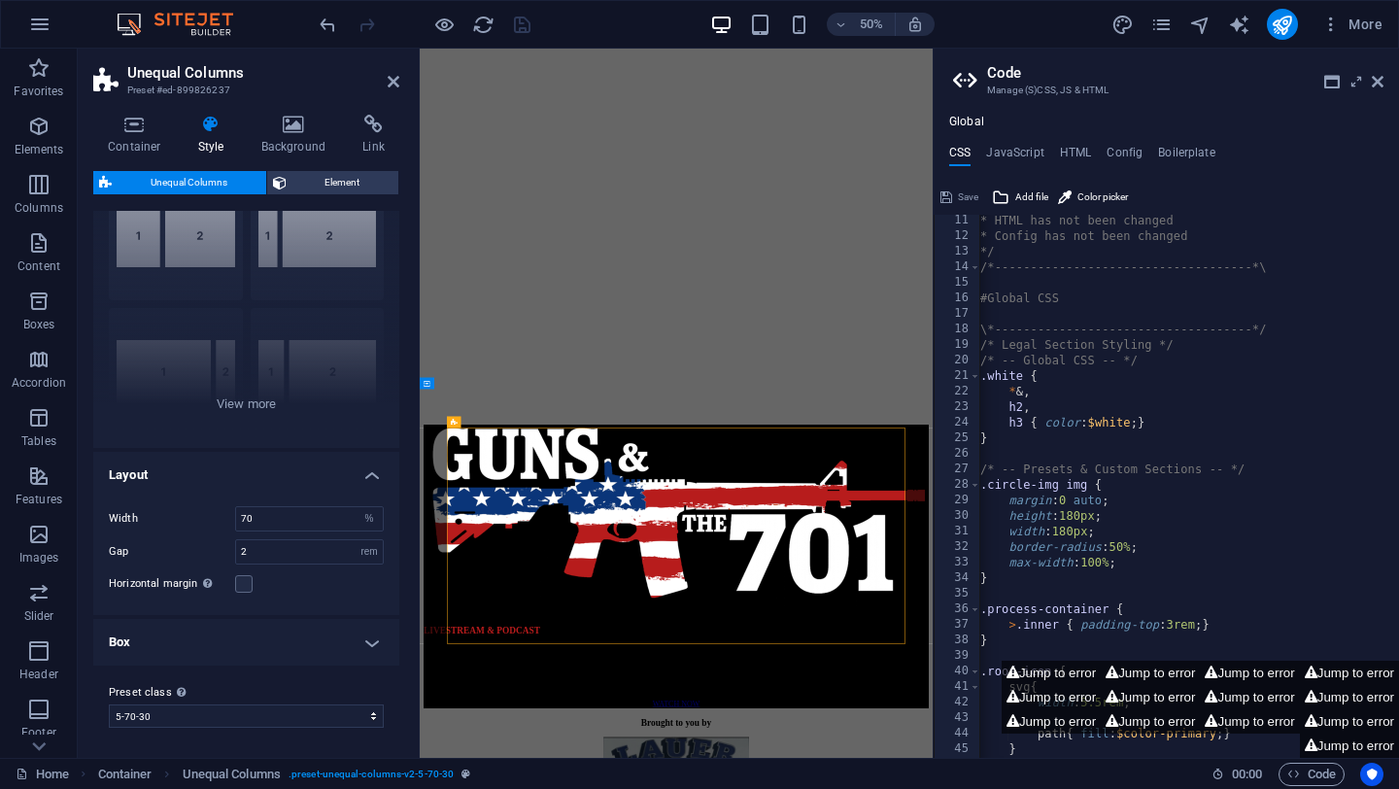
scroll to position [0, 0]
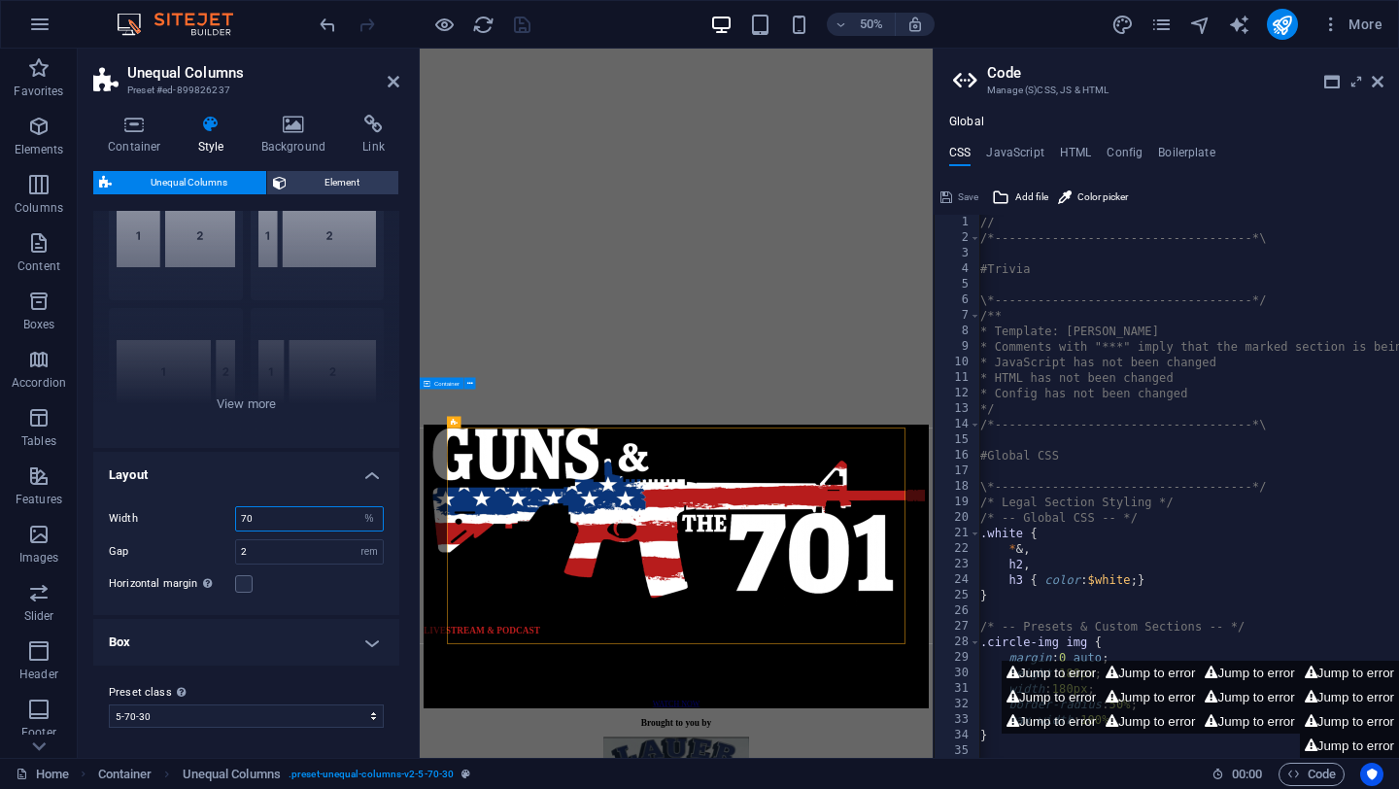
drag, startPoint x: 271, startPoint y: 517, endPoint x: 178, endPoint y: 517, distance: 93.3
click at [178, 517] on div "Width 70 px rem % vh vw" at bounding box center [246, 518] width 275 height 25
type input "100"
type textarea "//"
drag, startPoint x: 282, startPoint y: 518, endPoint x: 189, endPoint y: 518, distance: 92.3
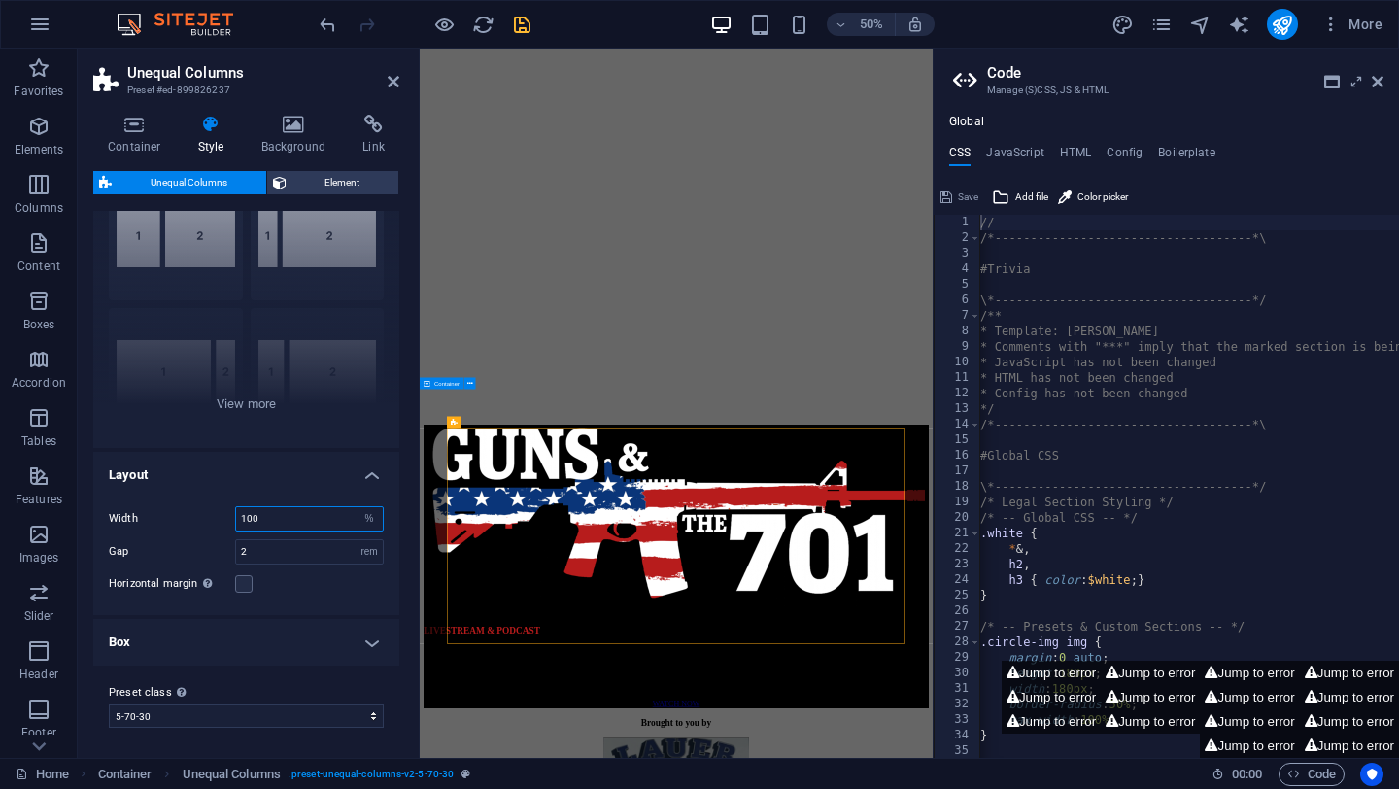
click at [189, 518] on div "Width 100 px rem % vh vw" at bounding box center [246, 518] width 275 height 25
type input "70"
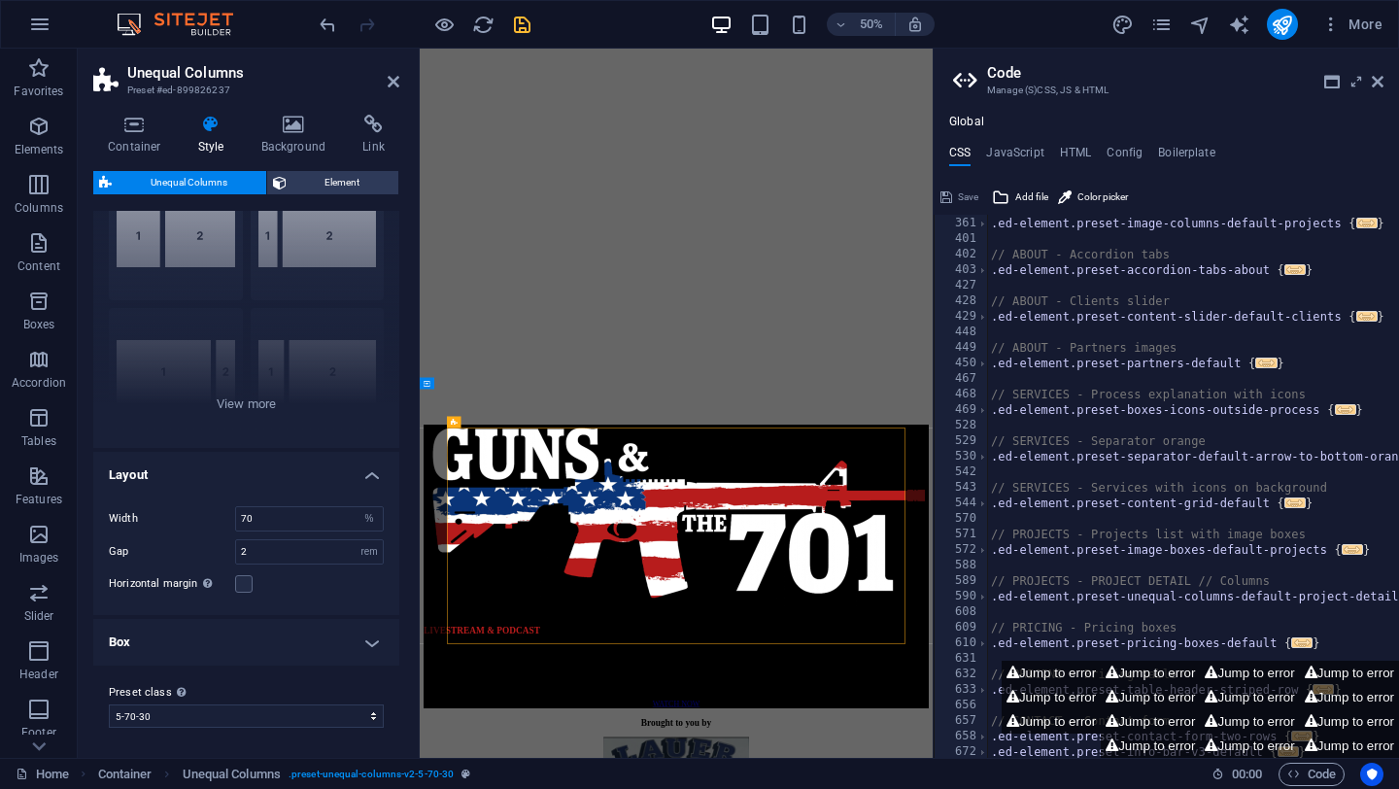
scroll to position [1354, 0]
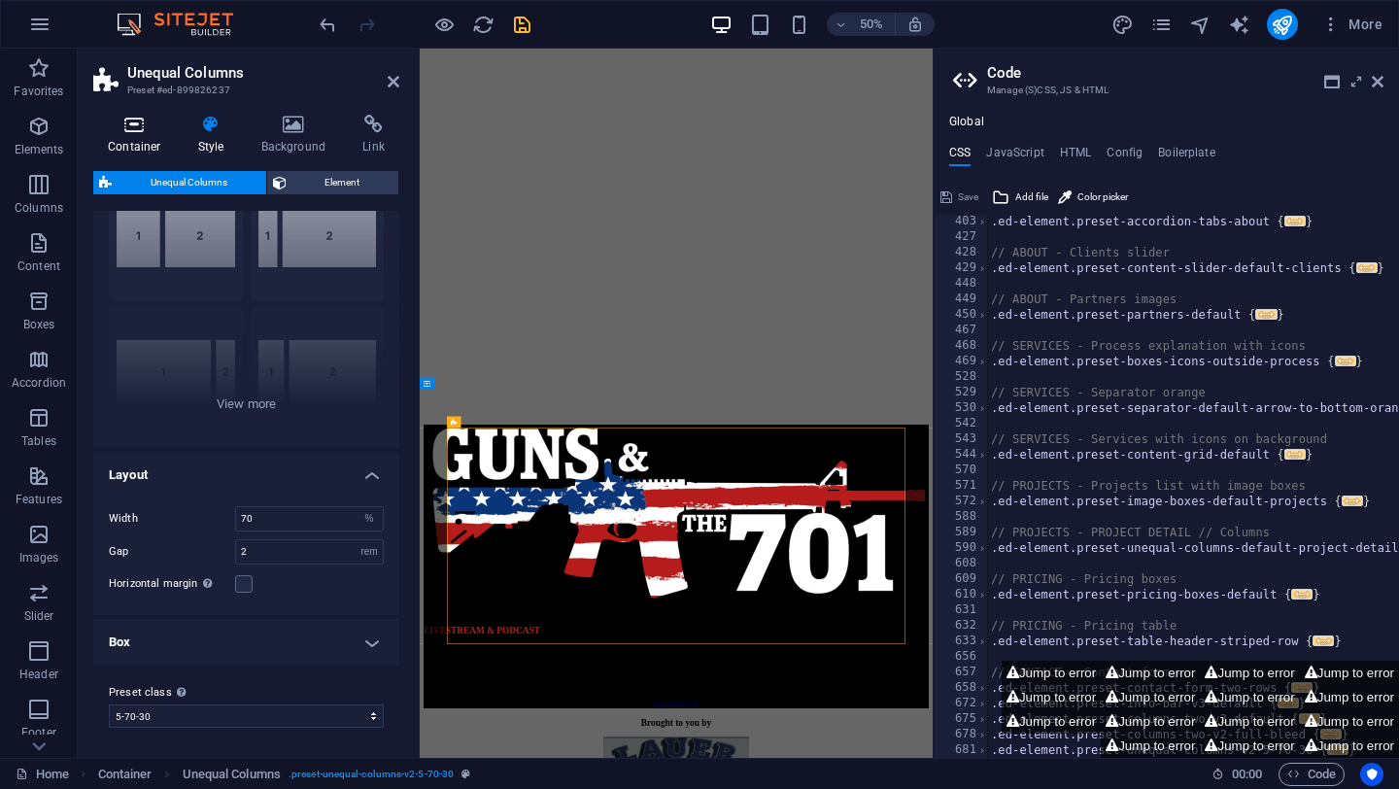
click at [126, 139] on h4 "Container" at bounding box center [138, 135] width 90 height 41
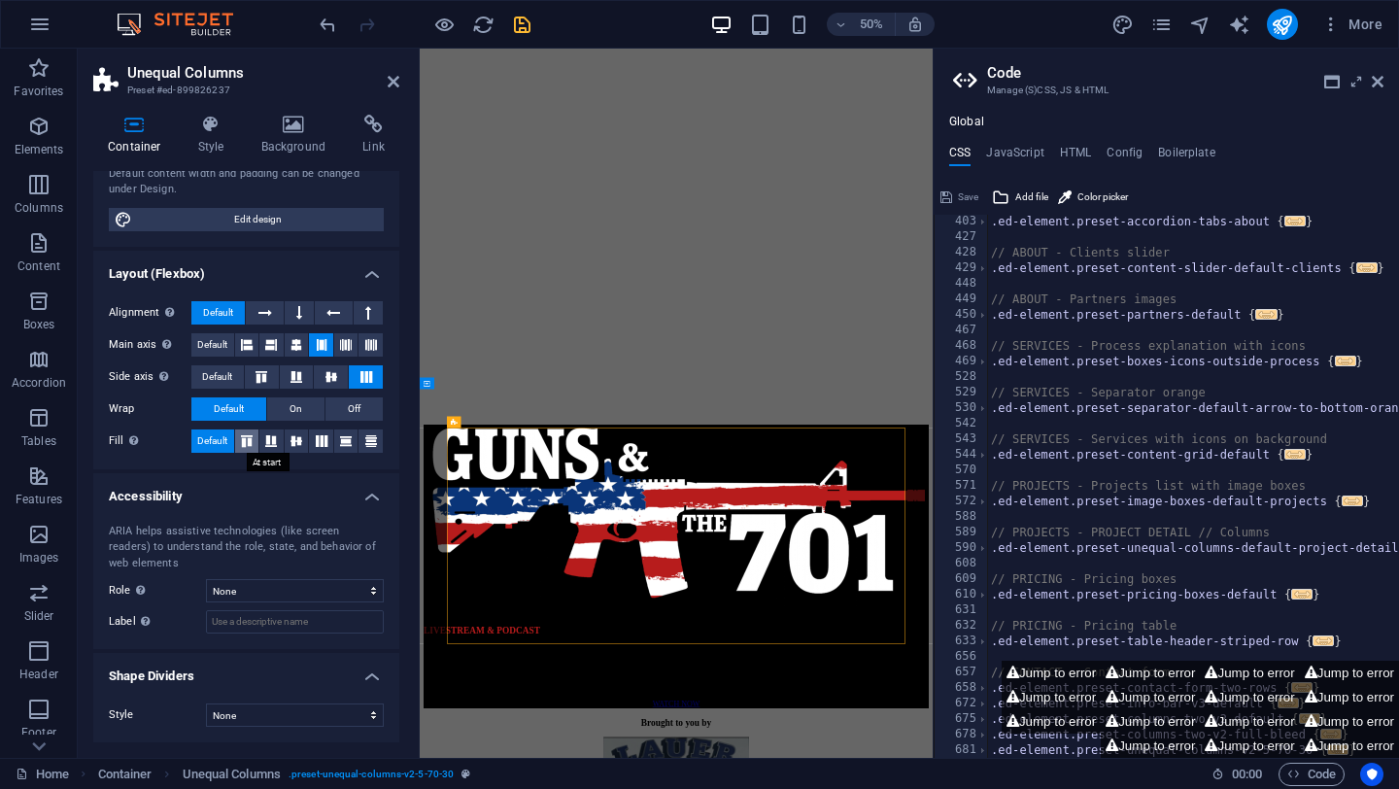
scroll to position [0, 0]
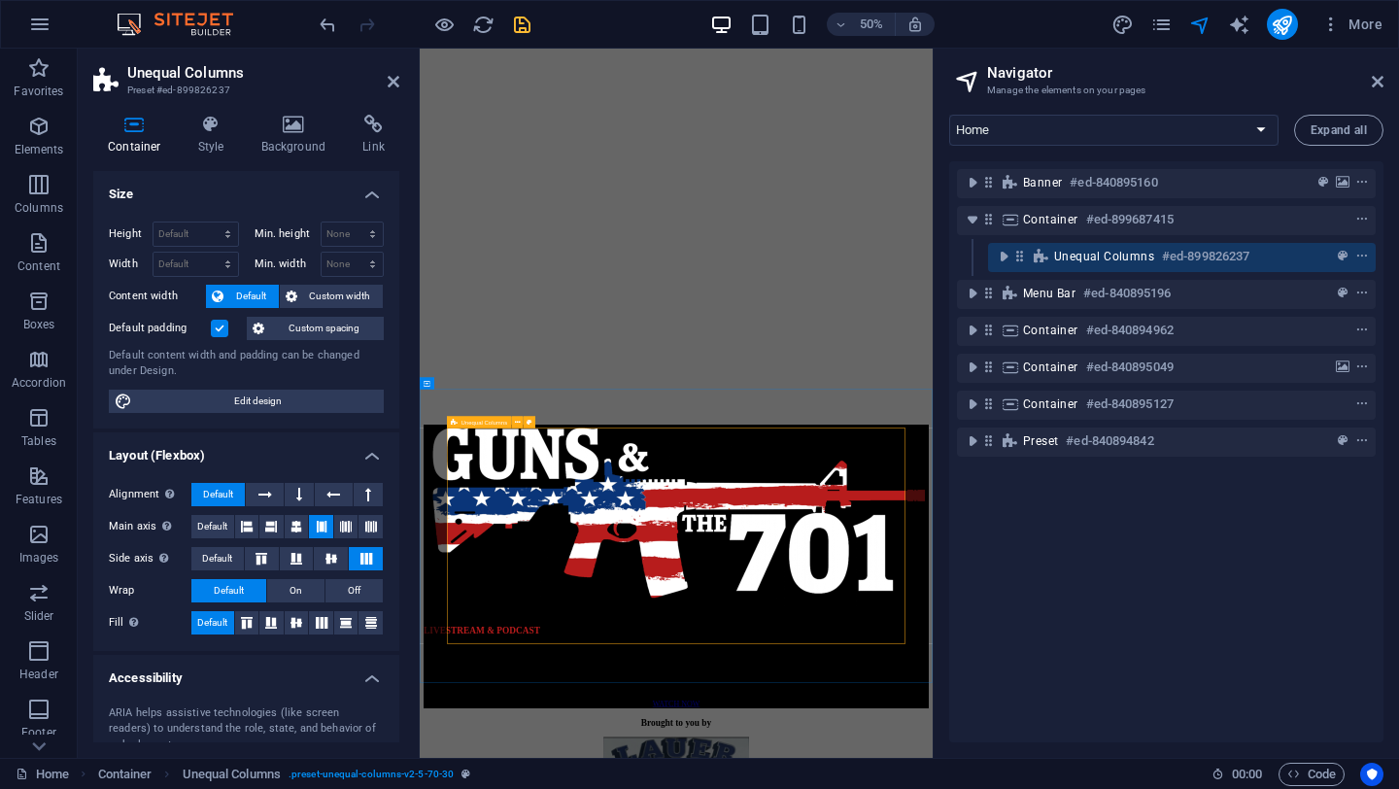
click at [1075, 256] on span "Unequal Columns" at bounding box center [1104, 257] width 100 height 16
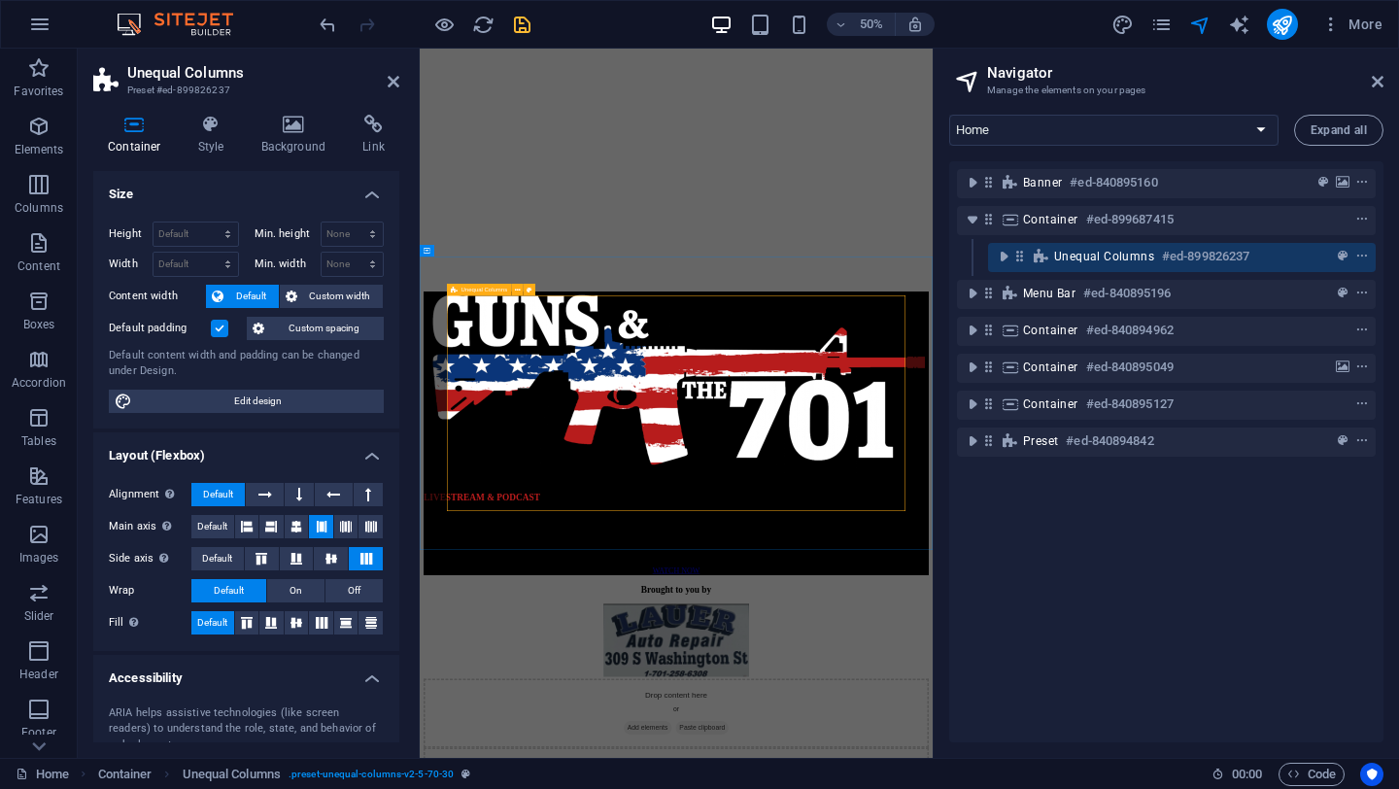
click at [1075, 256] on span "Unequal Columns" at bounding box center [1104, 257] width 100 height 16
click at [247, 402] on span "Edit design" at bounding box center [258, 401] width 240 height 23
select select "rem"
select select "ease-in-out"
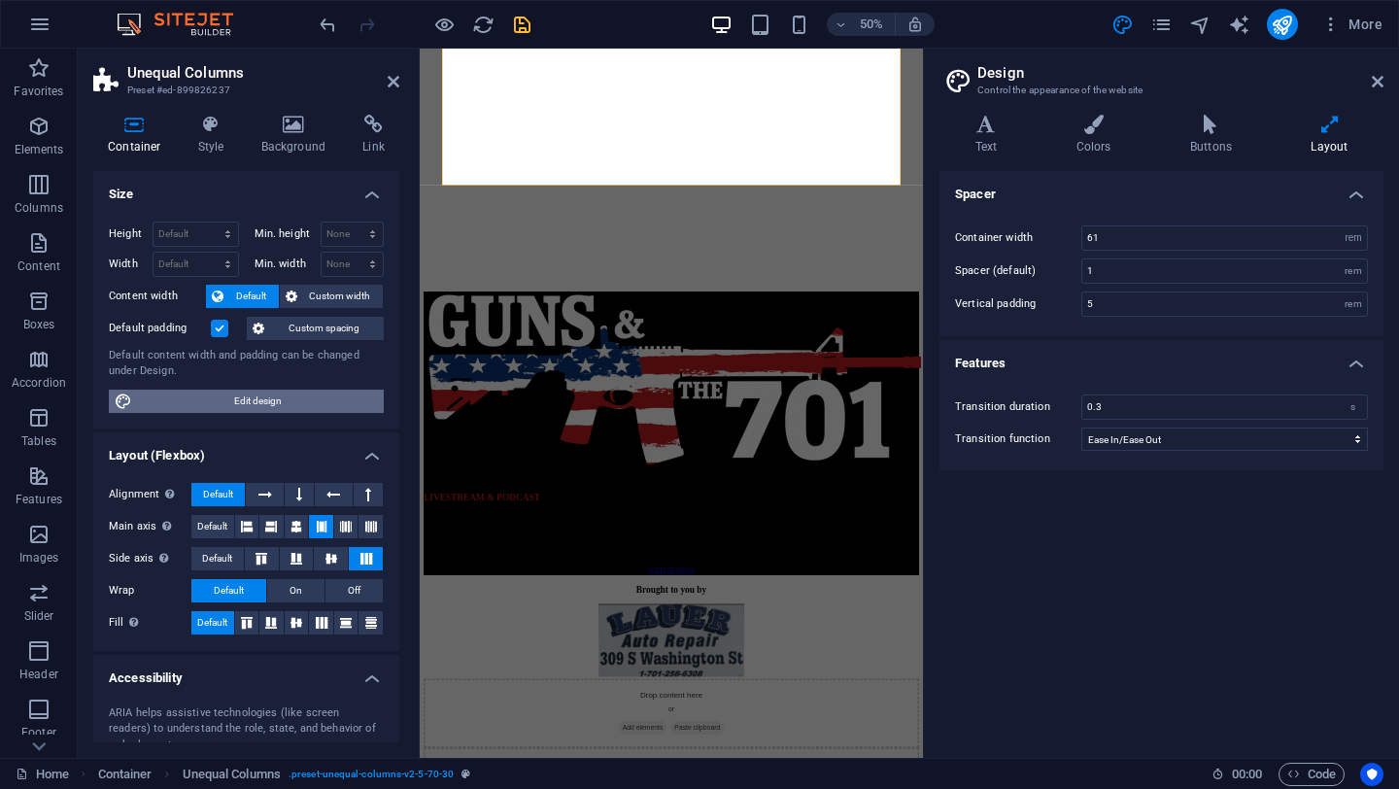
scroll to position [1541, 0]
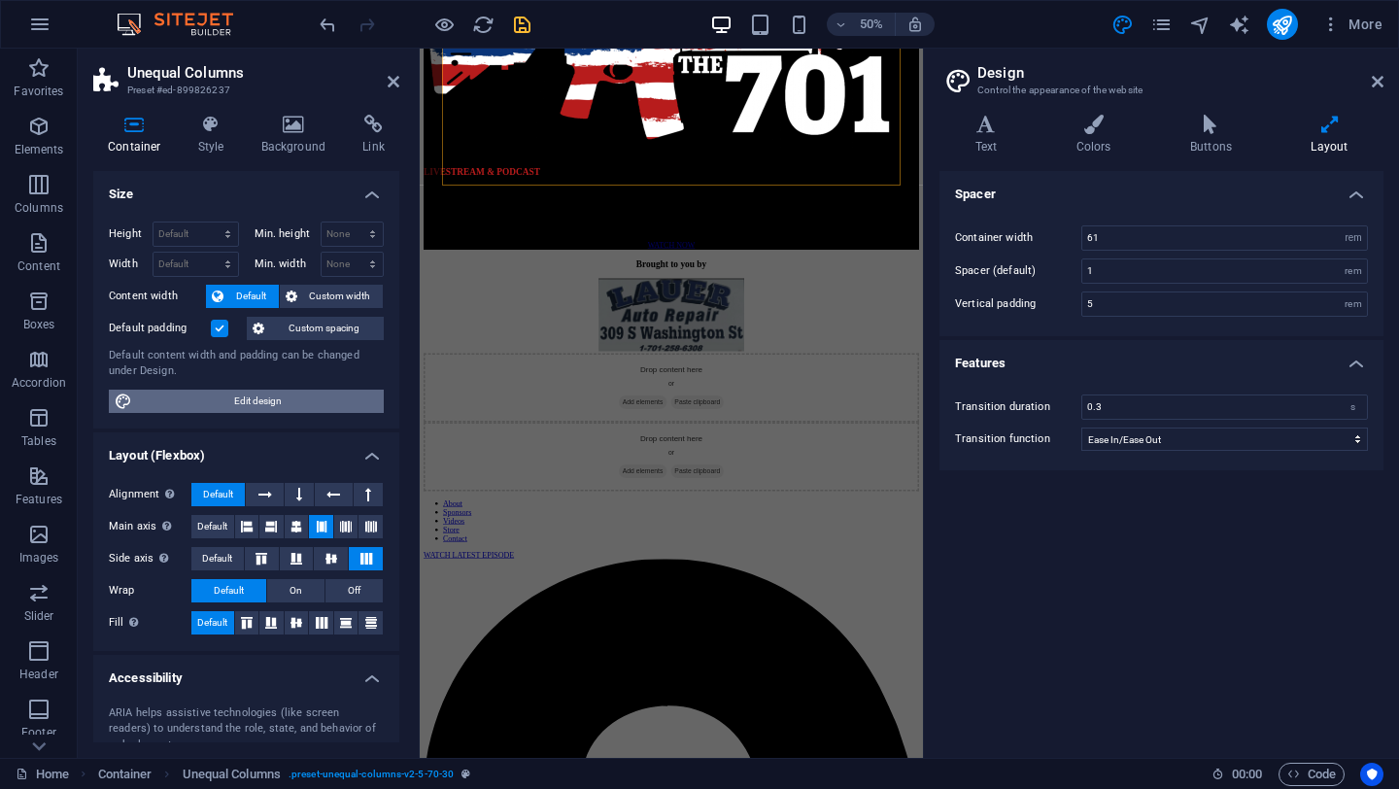
click at [248, 396] on span "Edit design" at bounding box center [258, 401] width 240 height 23
click at [367, 523] on icon at bounding box center [371, 526] width 12 height 23
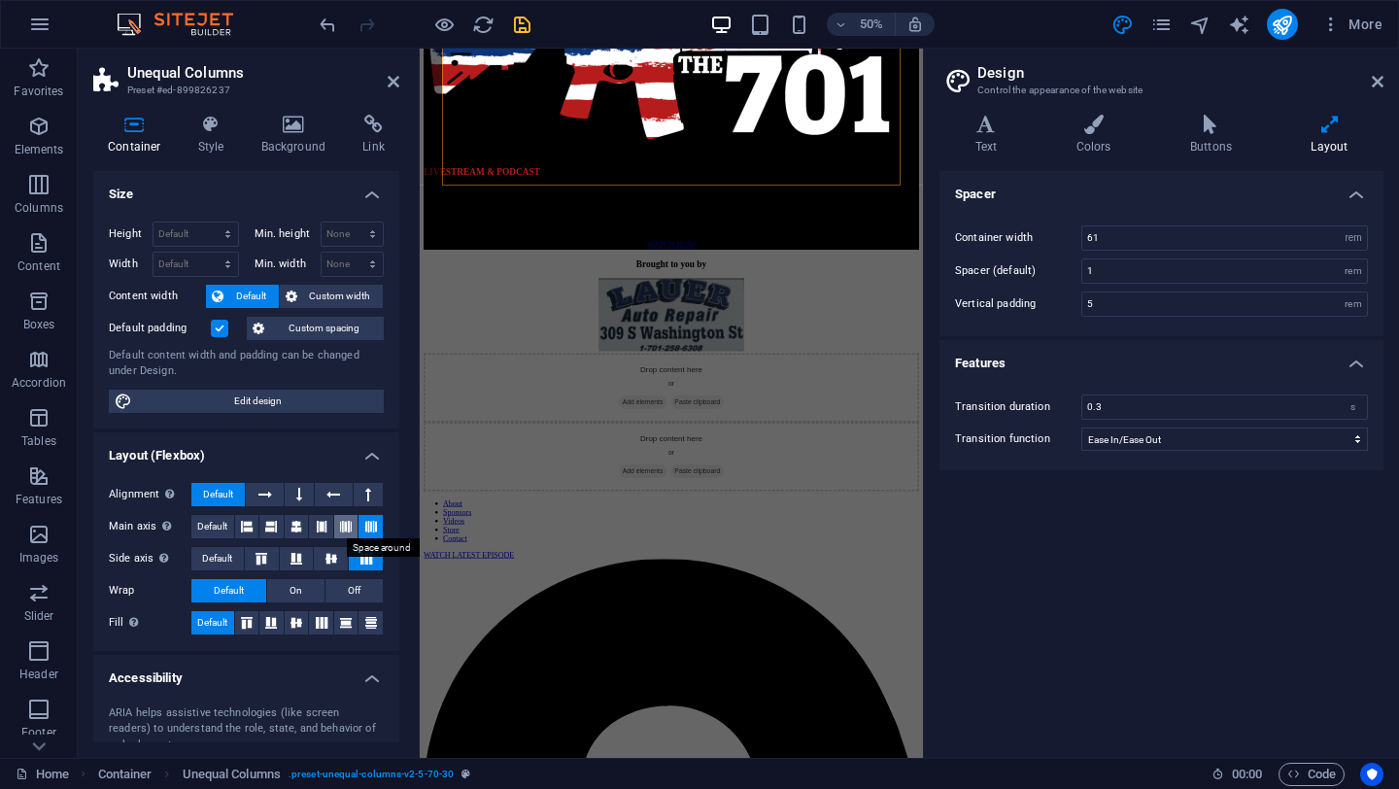
click at [340, 524] on icon at bounding box center [346, 526] width 12 height 23
click at [316, 526] on icon at bounding box center [322, 526] width 12 height 23
click at [370, 551] on button at bounding box center [366, 558] width 34 height 23
click at [329, 560] on icon at bounding box center [331, 559] width 23 height 12
click at [364, 554] on icon at bounding box center [366, 559] width 23 height 12
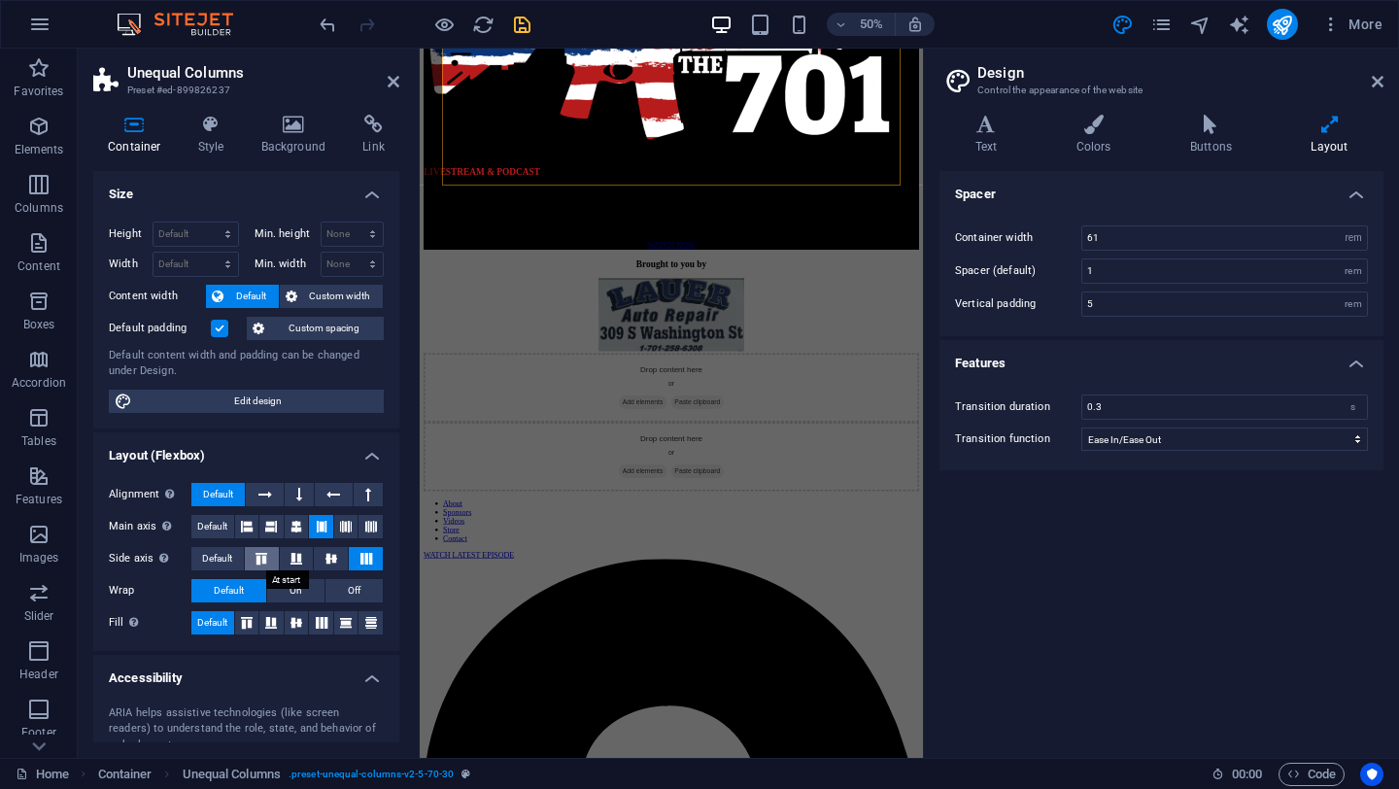
click at [257, 556] on icon at bounding box center [261, 559] width 23 height 12
click at [291, 556] on icon at bounding box center [296, 559] width 23 height 12
click at [304, 586] on button "On" at bounding box center [295, 590] width 57 height 23
click at [360, 587] on button "Off" at bounding box center [354, 590] width 57 height 23
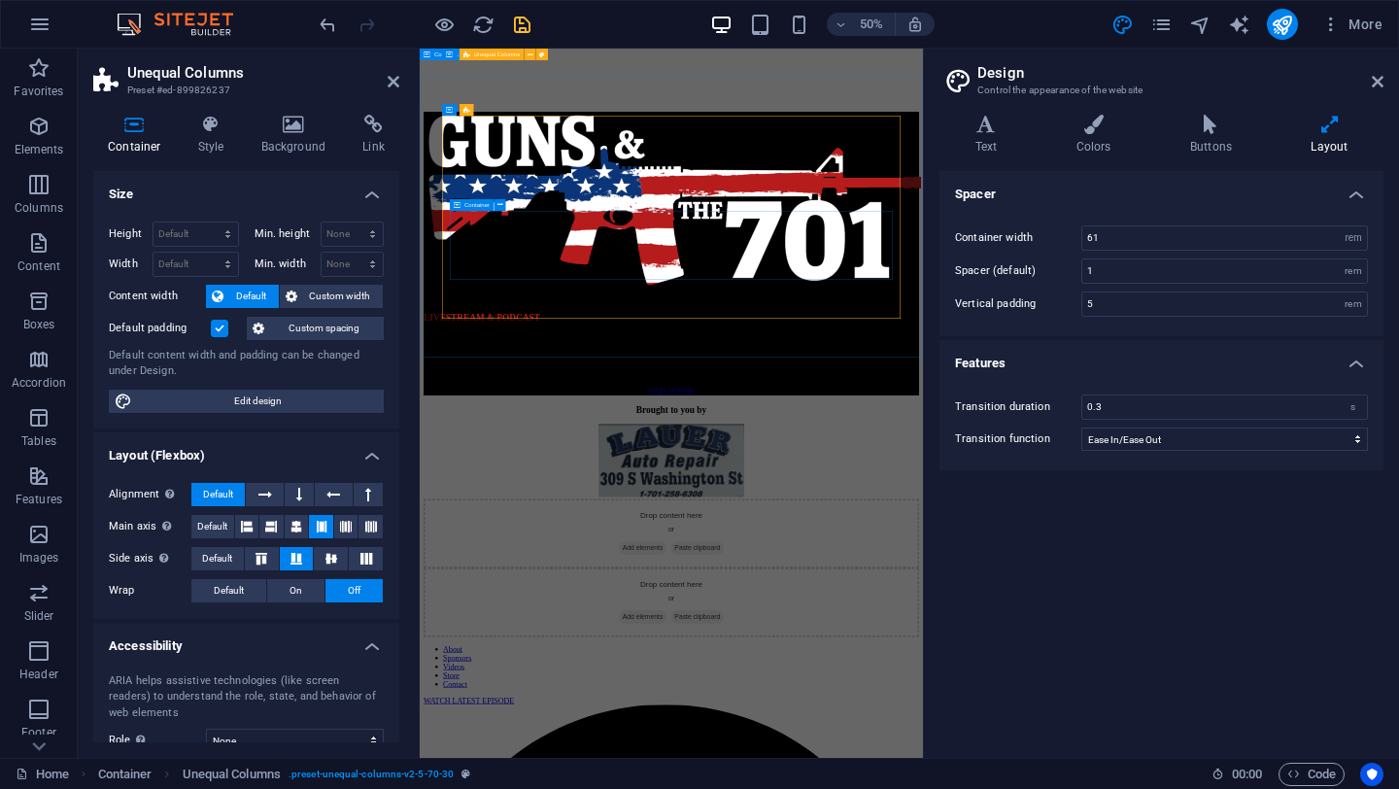
scroll to position [1176, 0]
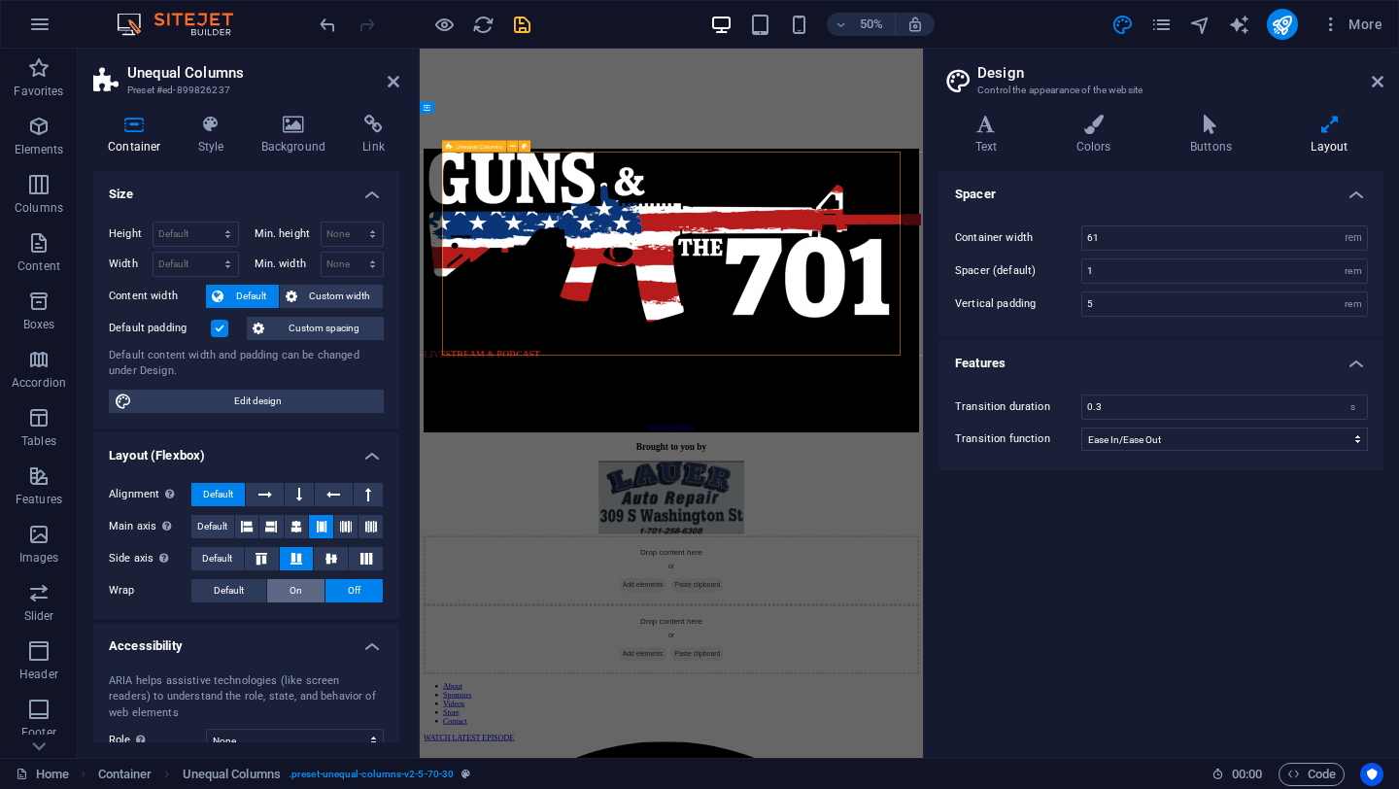
click at [302, 591] on button "On" at bounding box center [295, 590] width 57 height 23
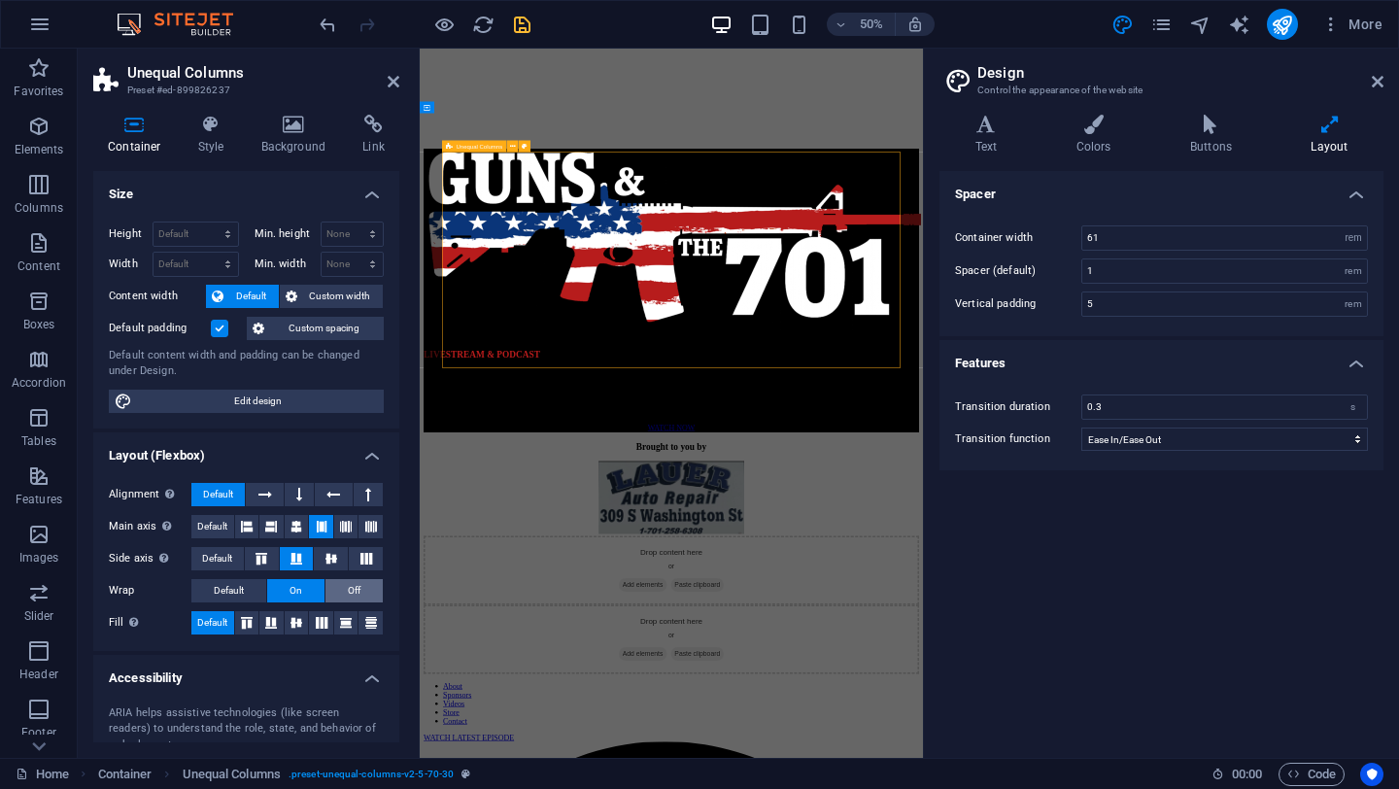
click at [354, 585] on span "Off" at bounding box center [354, 590] width 13 height 23
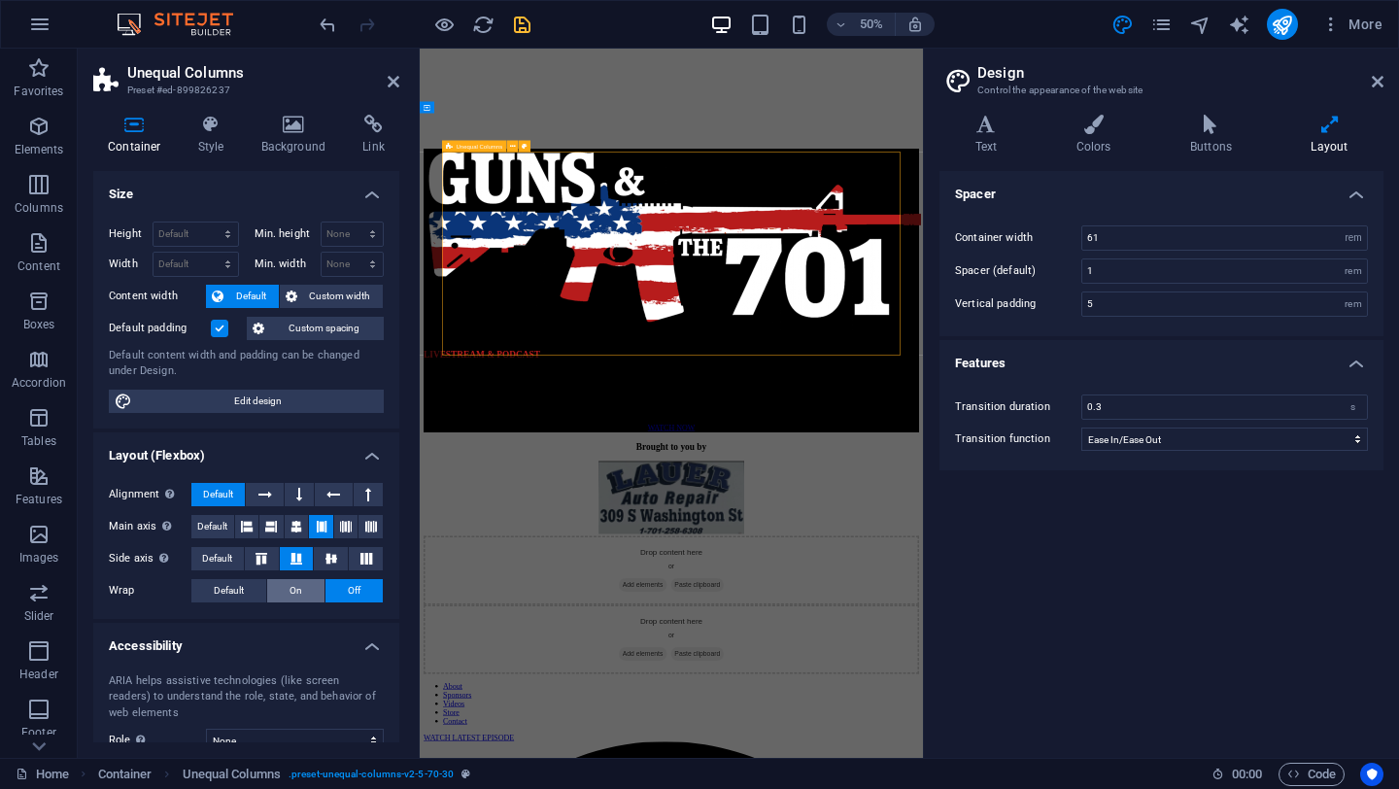
click at [293, 588] on span "On" at bounding box center [296, 590] width 13 height 23
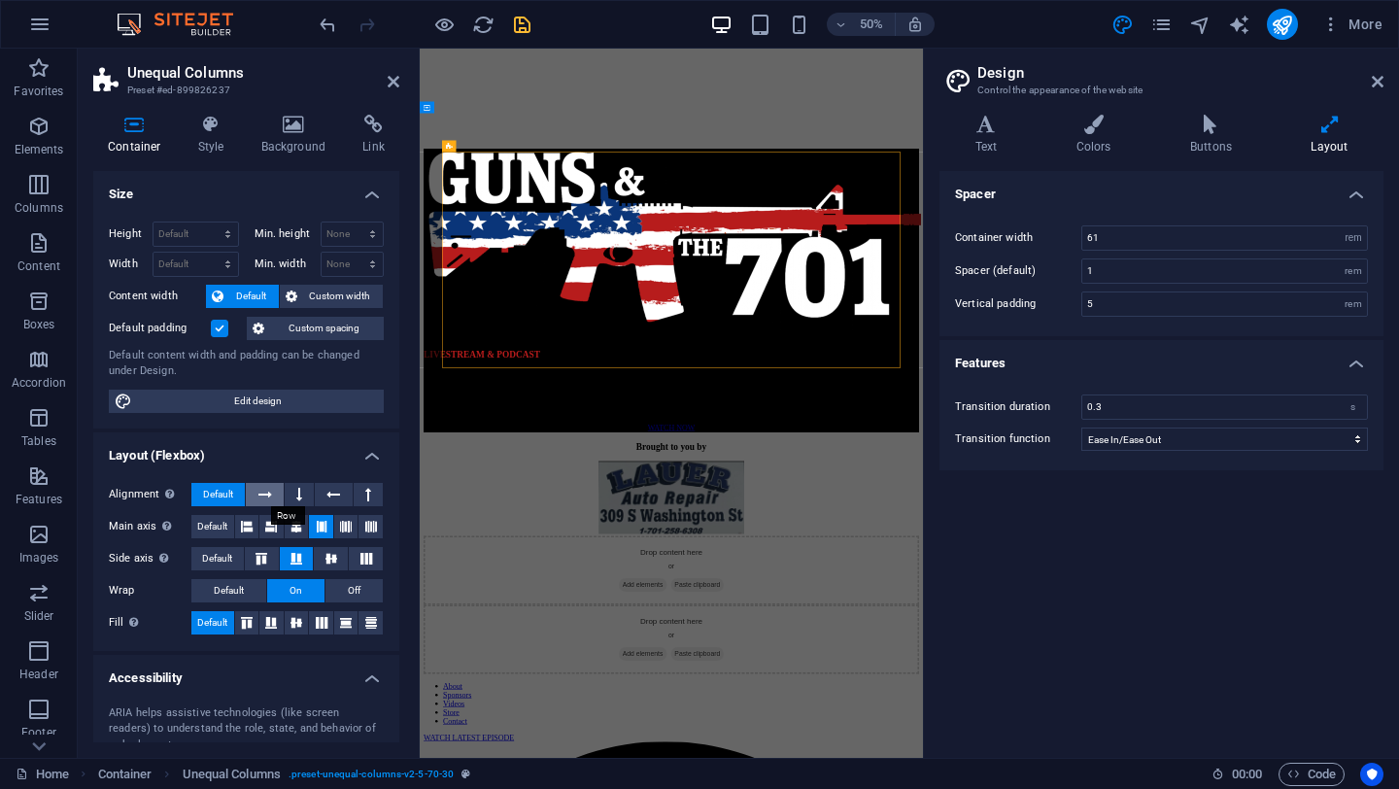
click at [255, 493] on button at bounding box center [264, 494] width 37 height 23
click at [308, 492] on button at bounding box center [299, 494] width 29 height 23
click at [326, 490] on icon at bounding box center [333, 494] width 14 height 23
click at [365, 488] on icon at bounding box center [368, 494] width 6 height 23
click at [210, 493] on span "Default" at bounding box center [218, 494] width 30 height 23
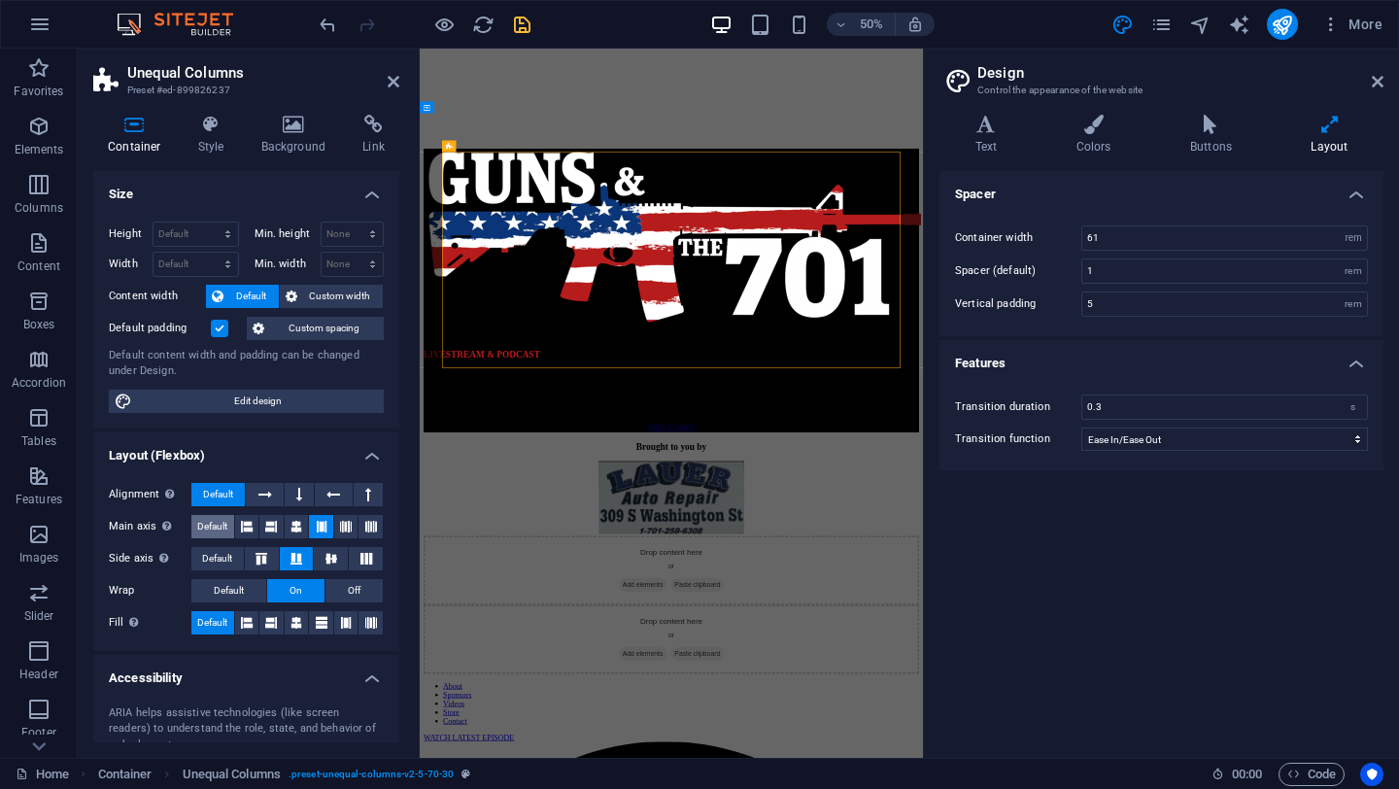
click at [214, 529] on span "Default" at bounding box center [212, 526] width 30 height 23
click at [208, 553] on span "Default" at bounding box center [217, 558] width 30 height 23
click at [206, 595] on button "Default" at bounding box center [228, 590] width 75 height 23
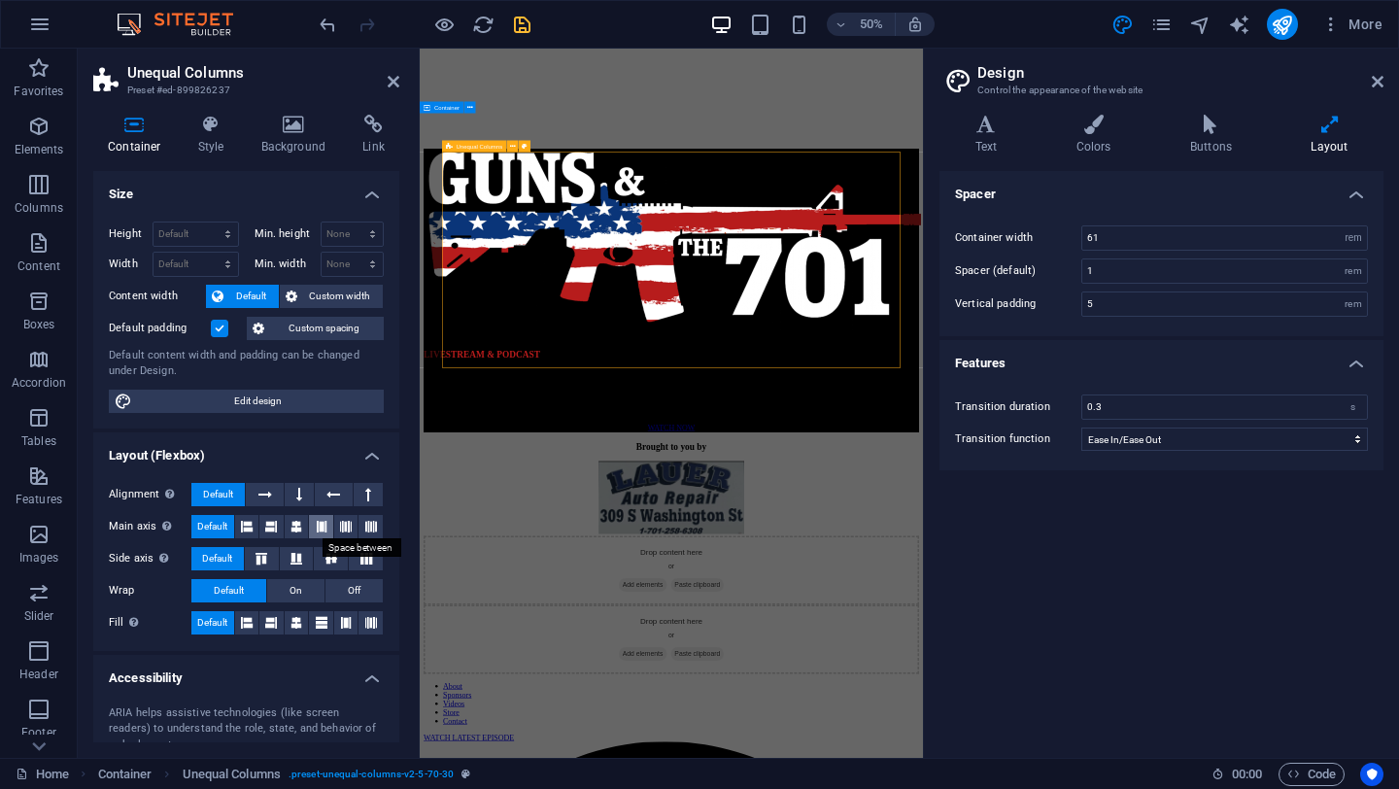
click at [322, 530] on icon at bounding box center [322, 526] width 12 height 23
click at [365, 557] on icon at bounding box center [366, 559] width 23 height 12
click at [318, 619] on icon at bounding box center [322, 622] width 12 height 23
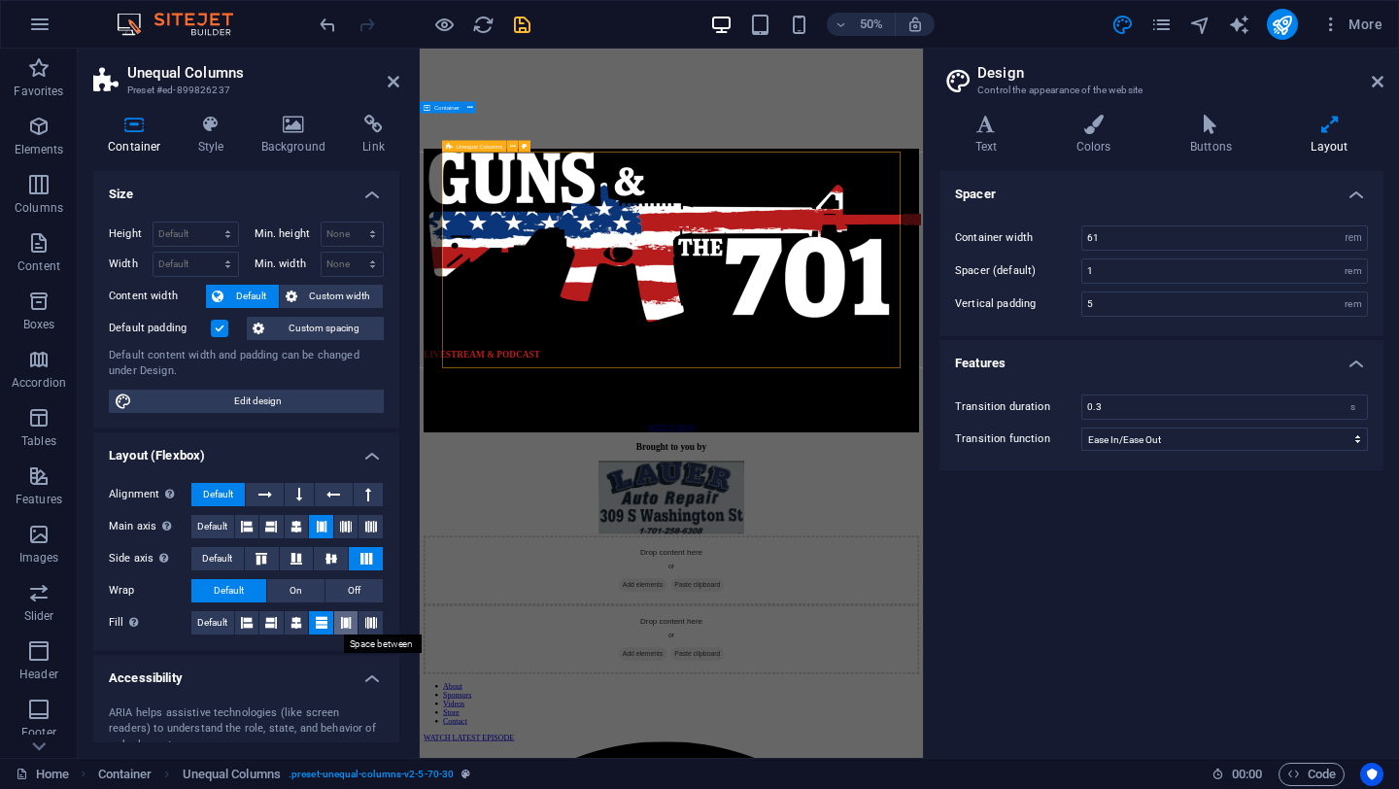
click at [346, 618] on icon at bounding box center [346, 622] width 12 height 23
click at [207, 620] on span "Default" at bounding box center [212, 622] width 30 height 23
click at [264, 677] on h4 "Accessibility" at bounding box center [246, 672] width 306 height 35
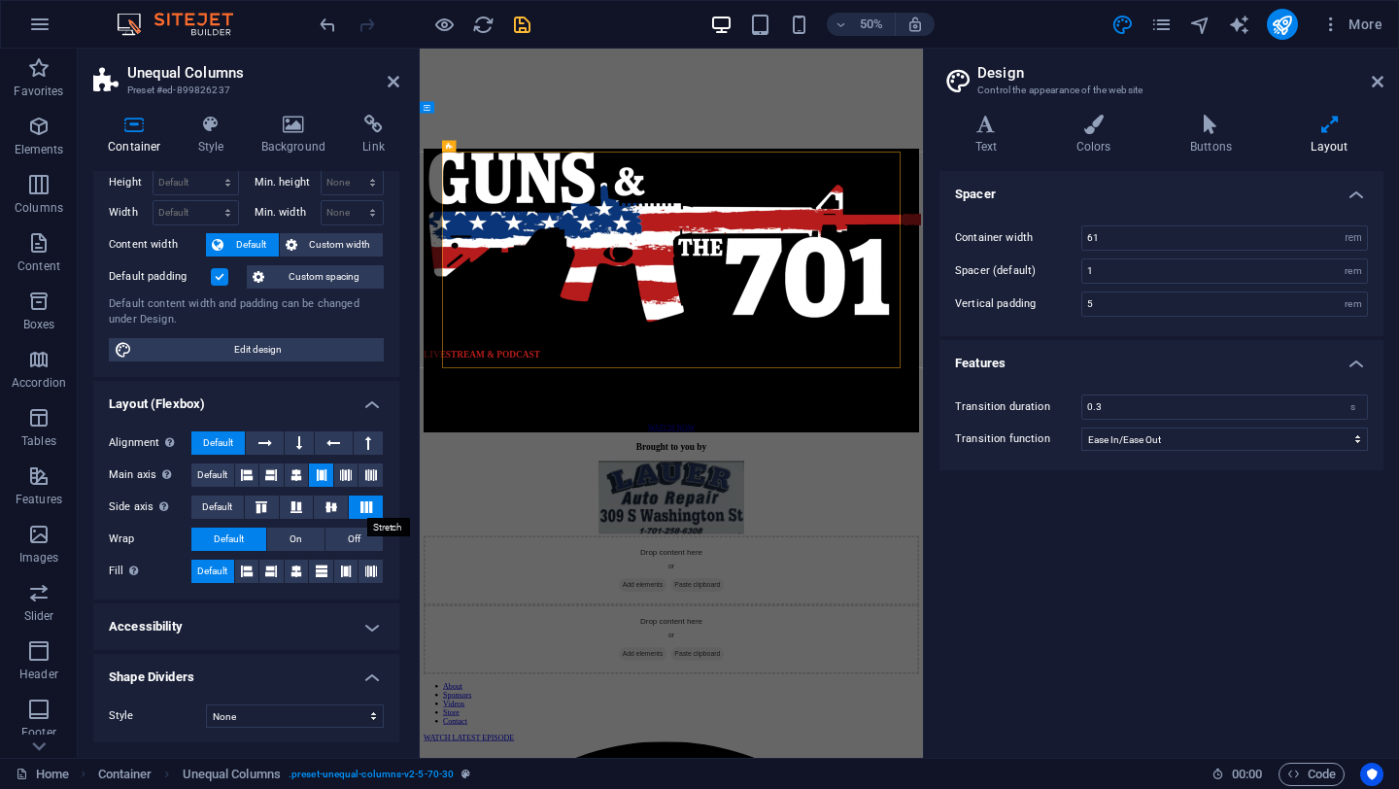
click at [360, 505] on icon at bounding box center [366, 507] width 23 height 12
click at [268, 438] on icon at bounding box center [265, 442] width 14 height 23
click at [348, 536] on span "Off" at bounding box center [354, 539] width 13 height 23
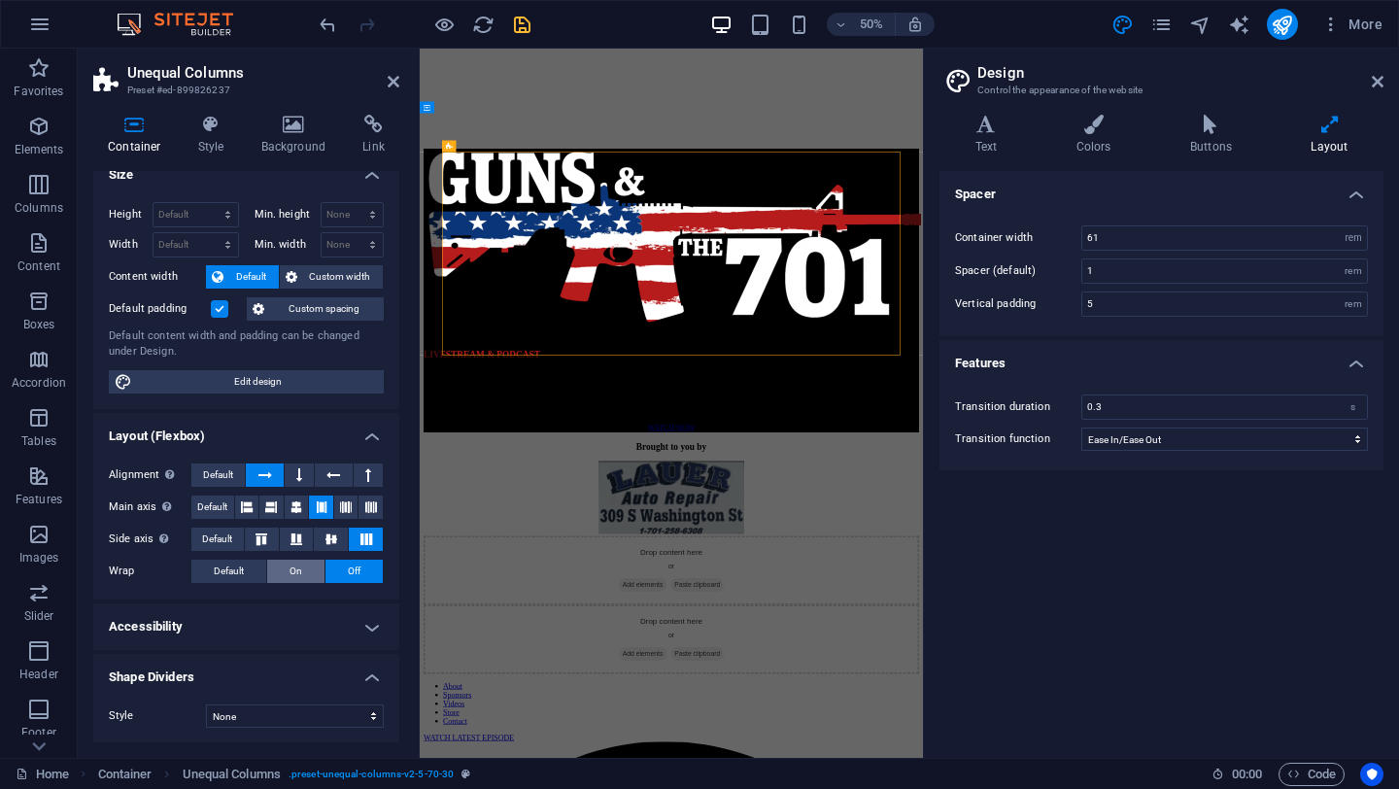
click at [290, 569] on span "On" at bounding box center [296, 571] width 13 height 23
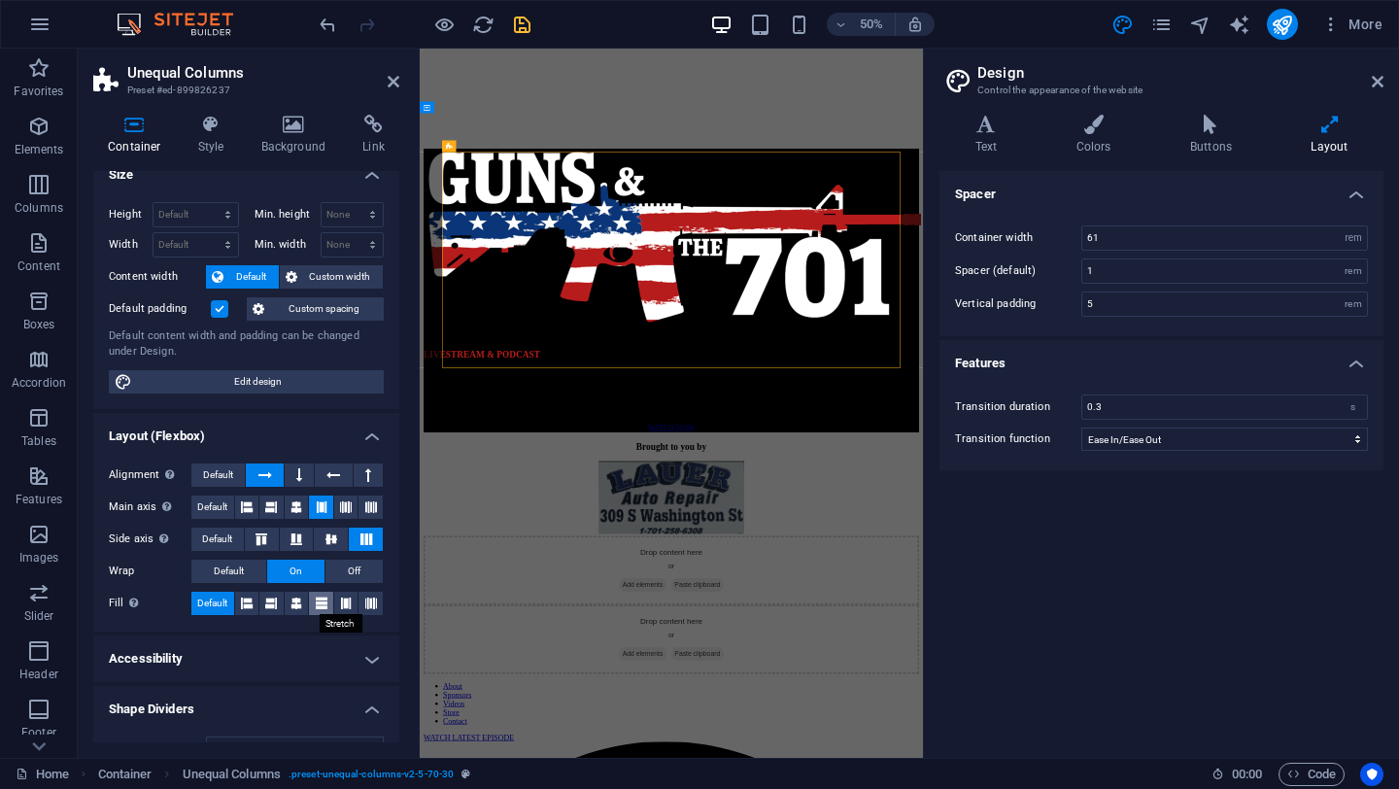
click at [316, 600] on icon at bounding box center [322, 603] width 12 height 23
click at [360, 538] on icon at bounding box center [366, 539] width 23 height 12
click at [344, 600] on icon at bounding box center [346, 603] width 12 height 23
click at [366, 600] on icon at bounding box center [371, 603] width 12 height 23
click at [250, 596] on icon at bounding box center [247, 603] width 12 height 23
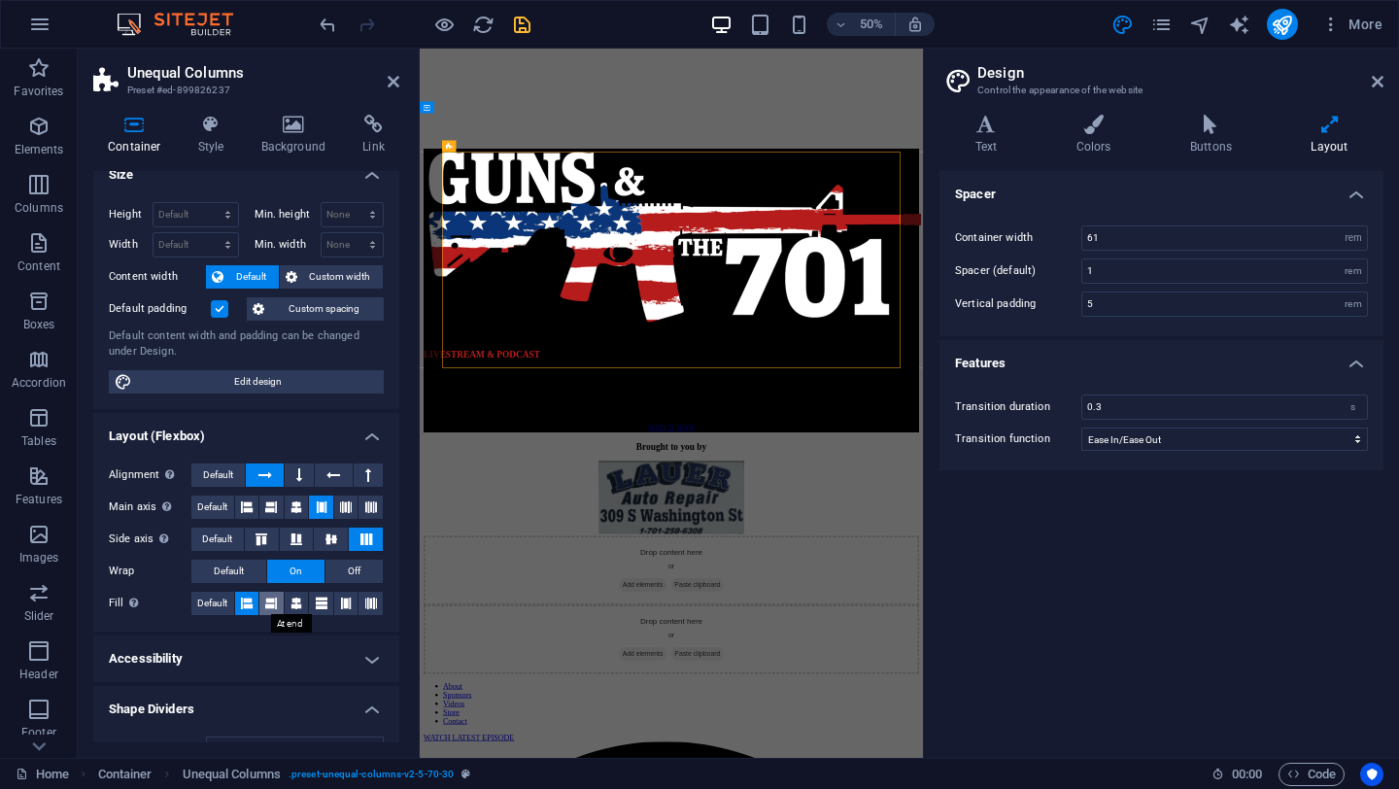
click at [275, 605] on icon at bounding box center [271, 603] width 12 height 23
click at [322, 600] on icon at bounding box center [322, 603] width 12 height 23
click at [1378, 79] on icon at bounding box center [1378, 82] width 12 height 16
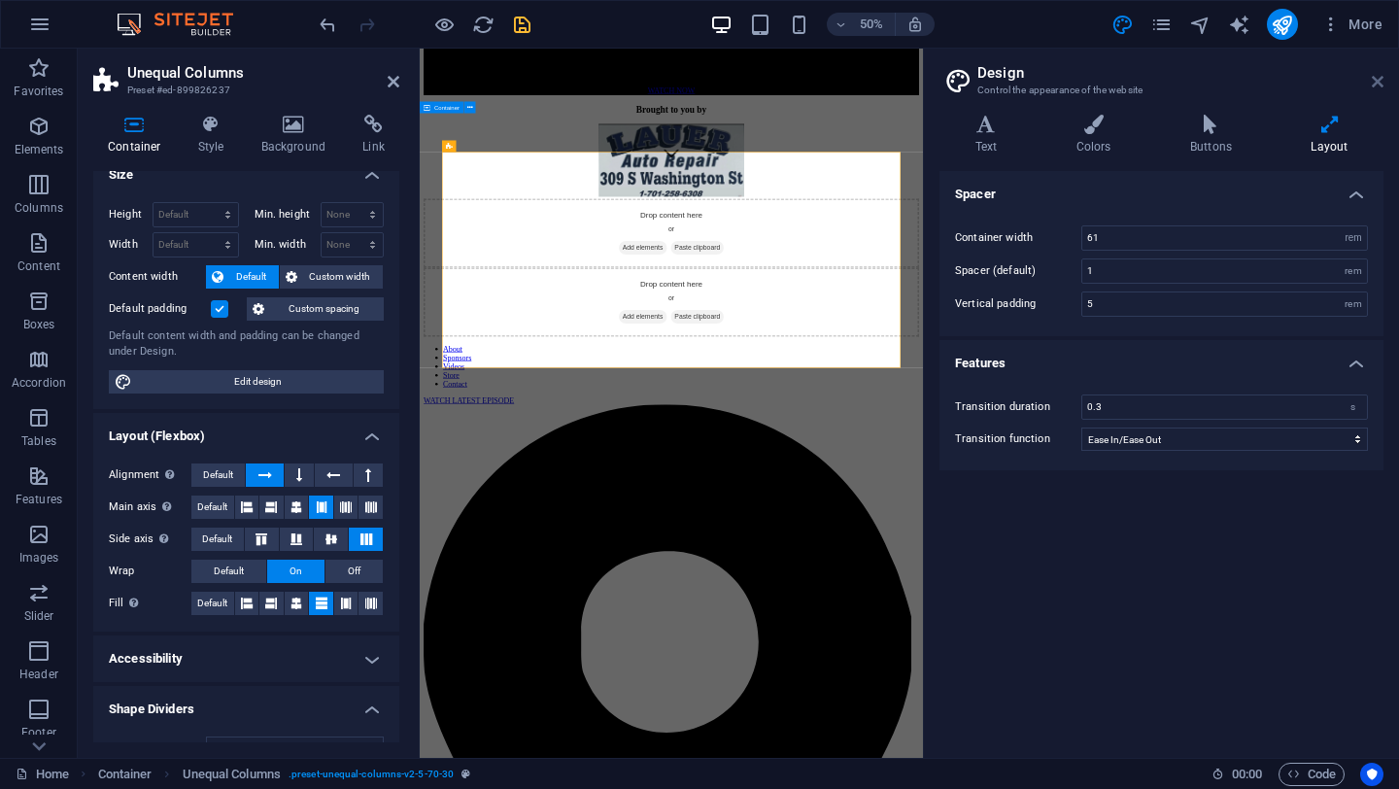
scroll to position [591, 0]
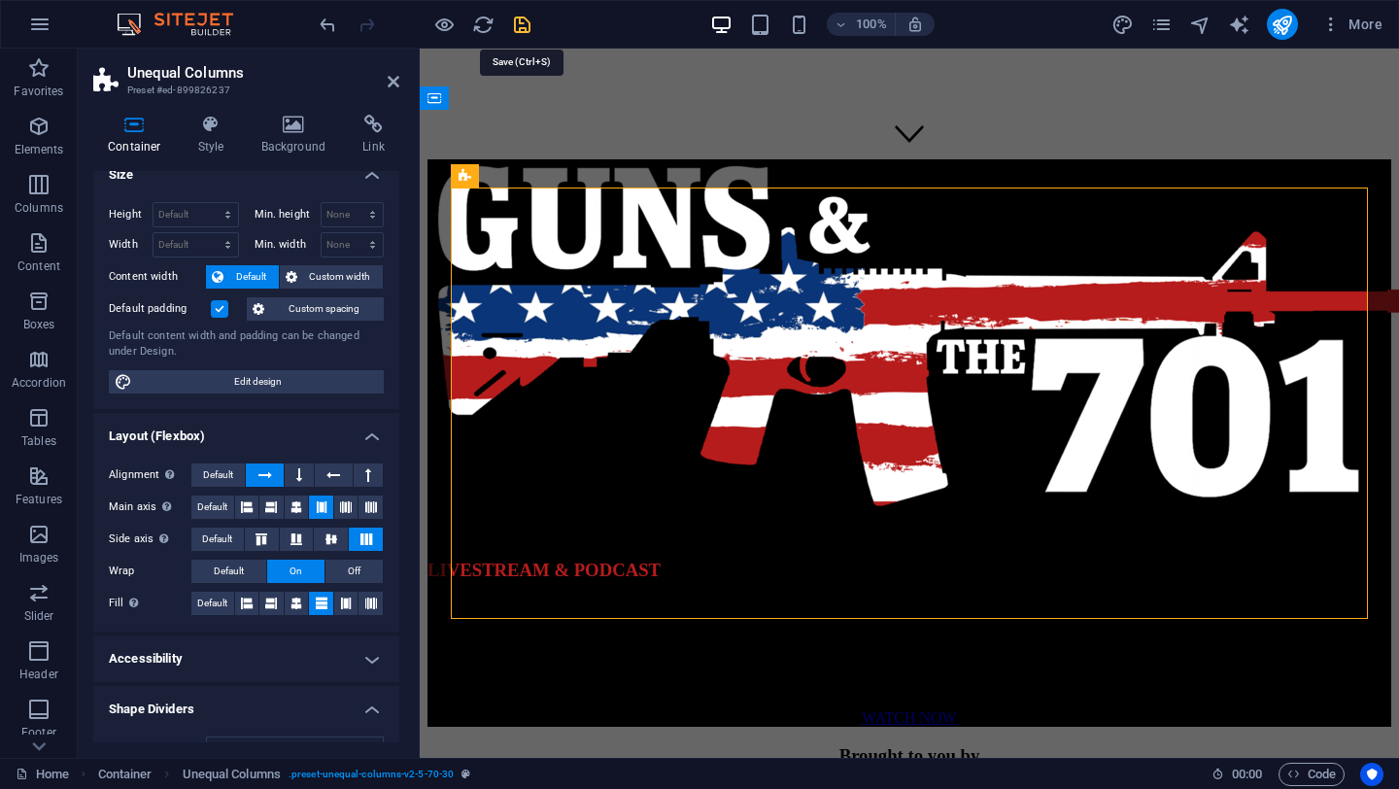
click at [517, 24] on icon "save" at bounding box center [522, 25] width 22 height 22
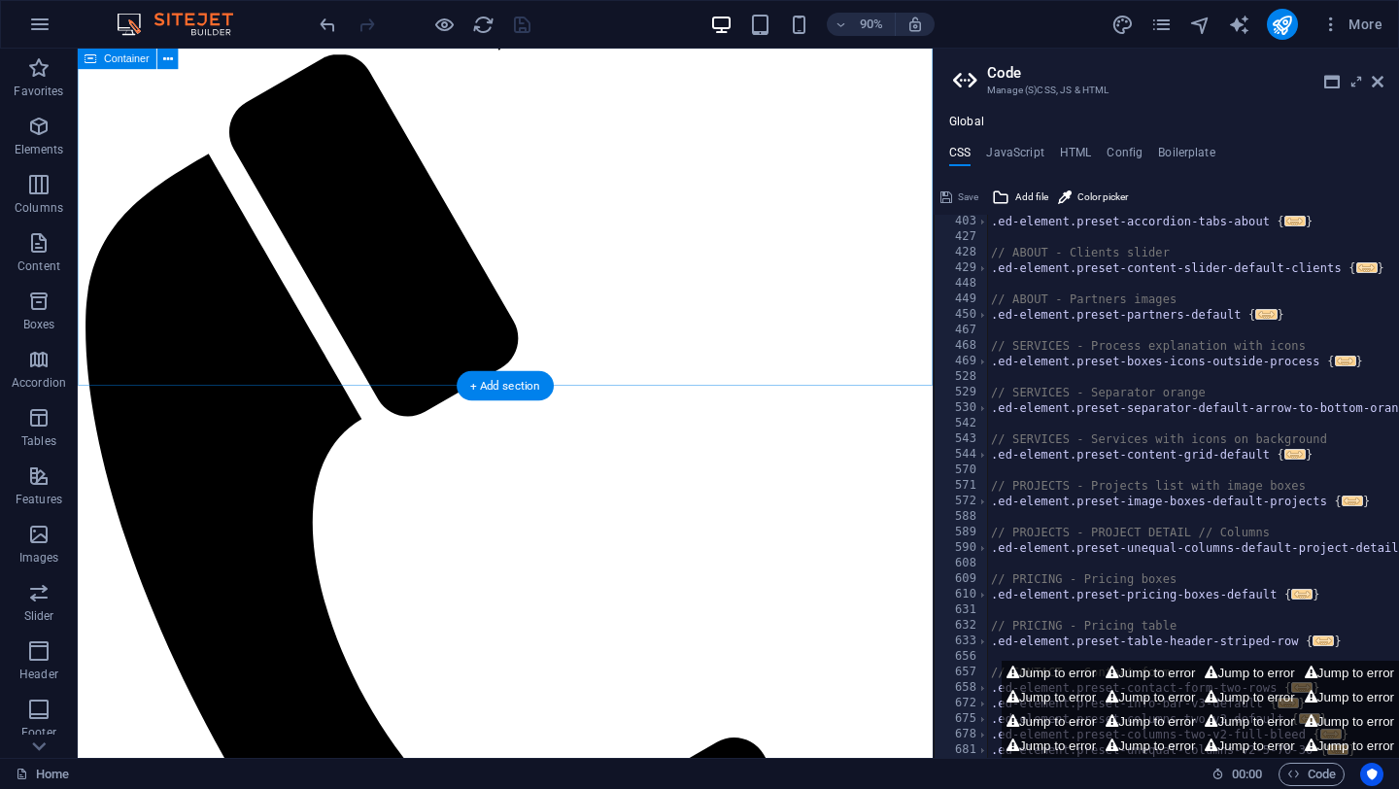
scroll to position [3276, 0]
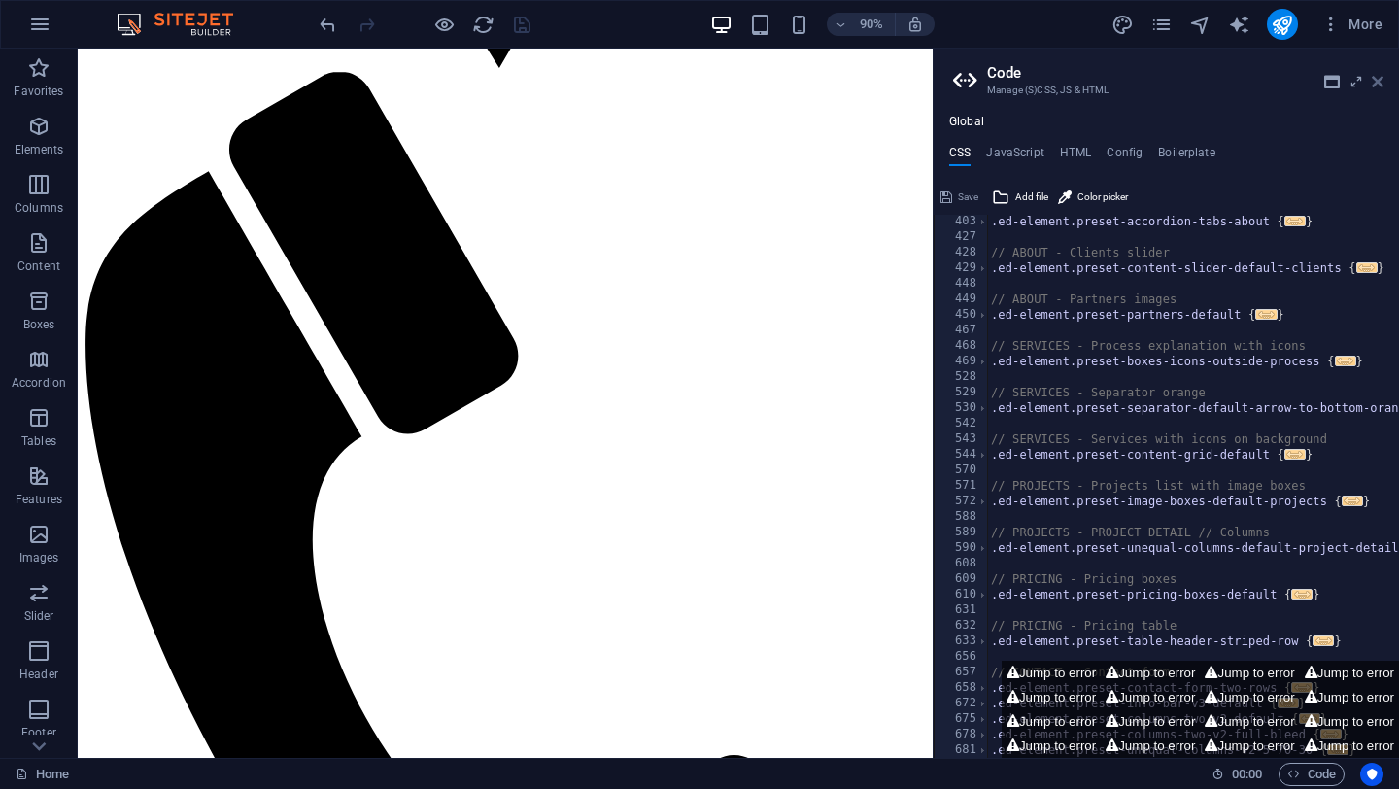
click at [1381, 81] on icon at bounding box center [1378, 82] width 12 height 16
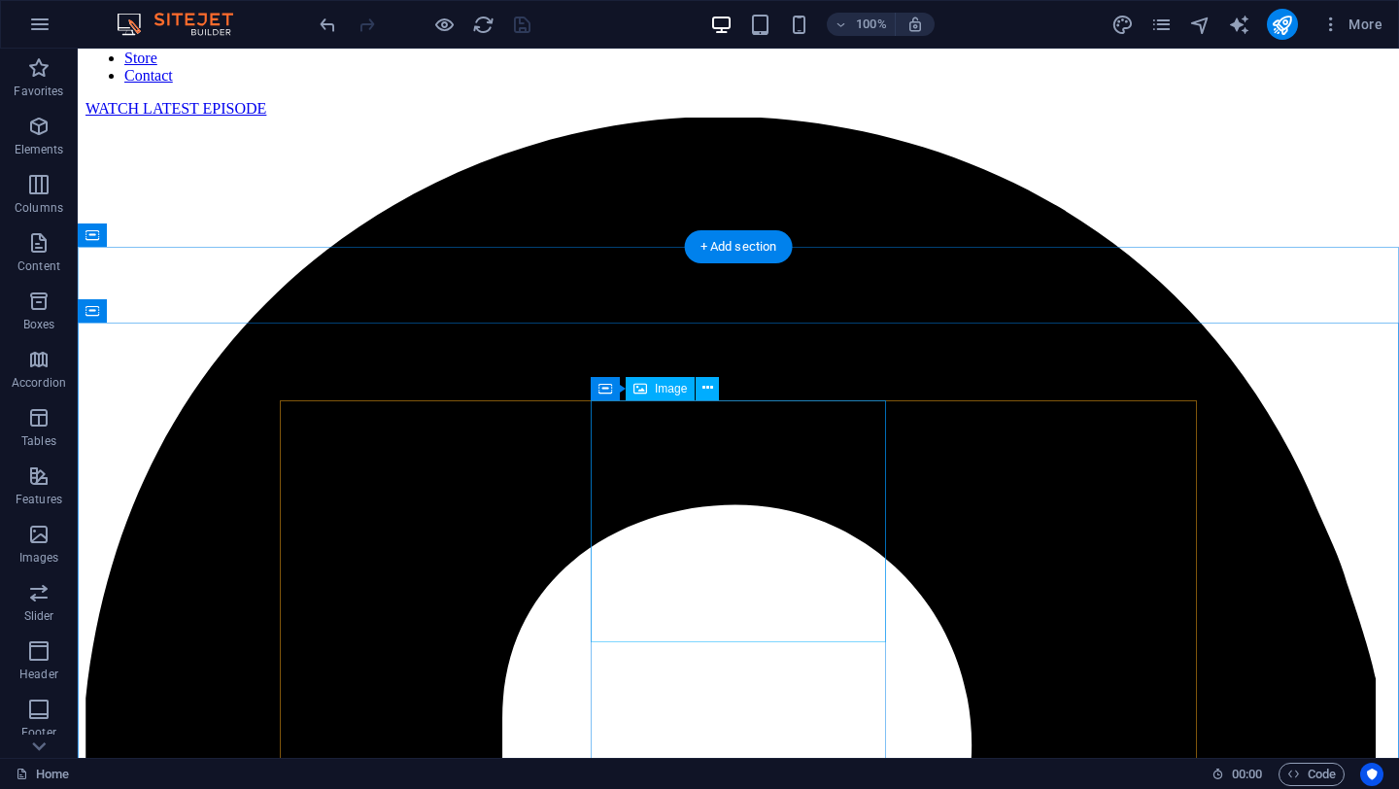
scroll to position [1797, 0]
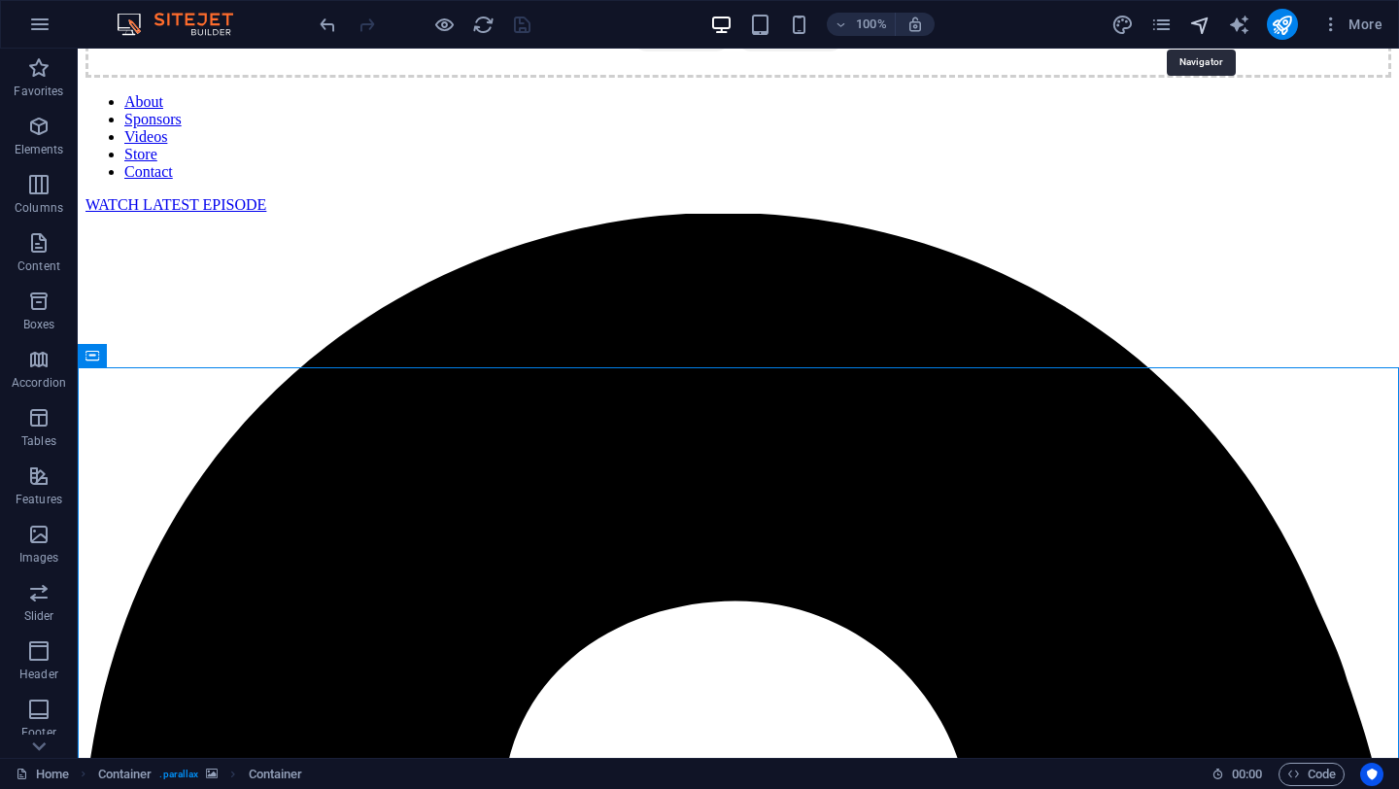
scroll to position [1870, 0]
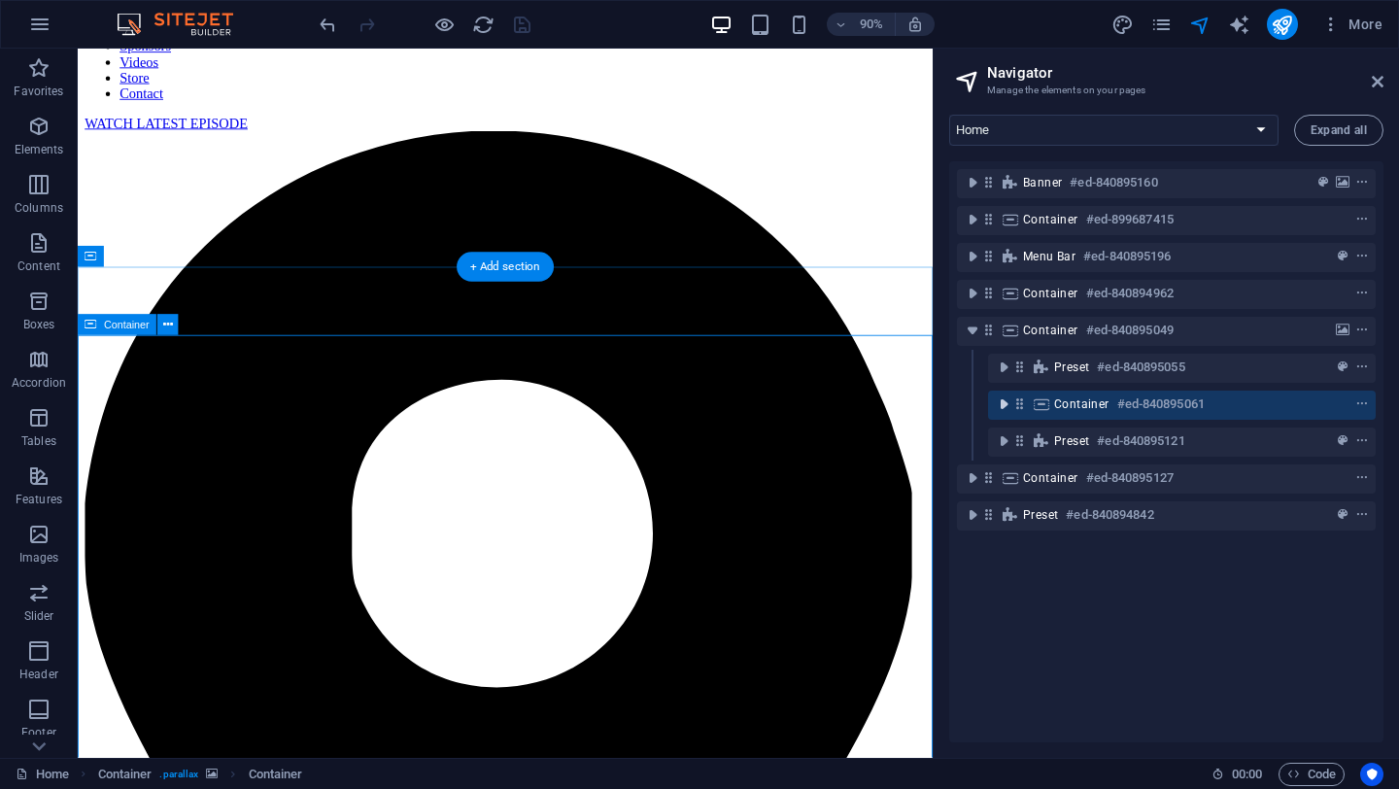
click at [1001, 402] on icon "toggle-expand" at bounding box center [1003, 404] width 19 height 19
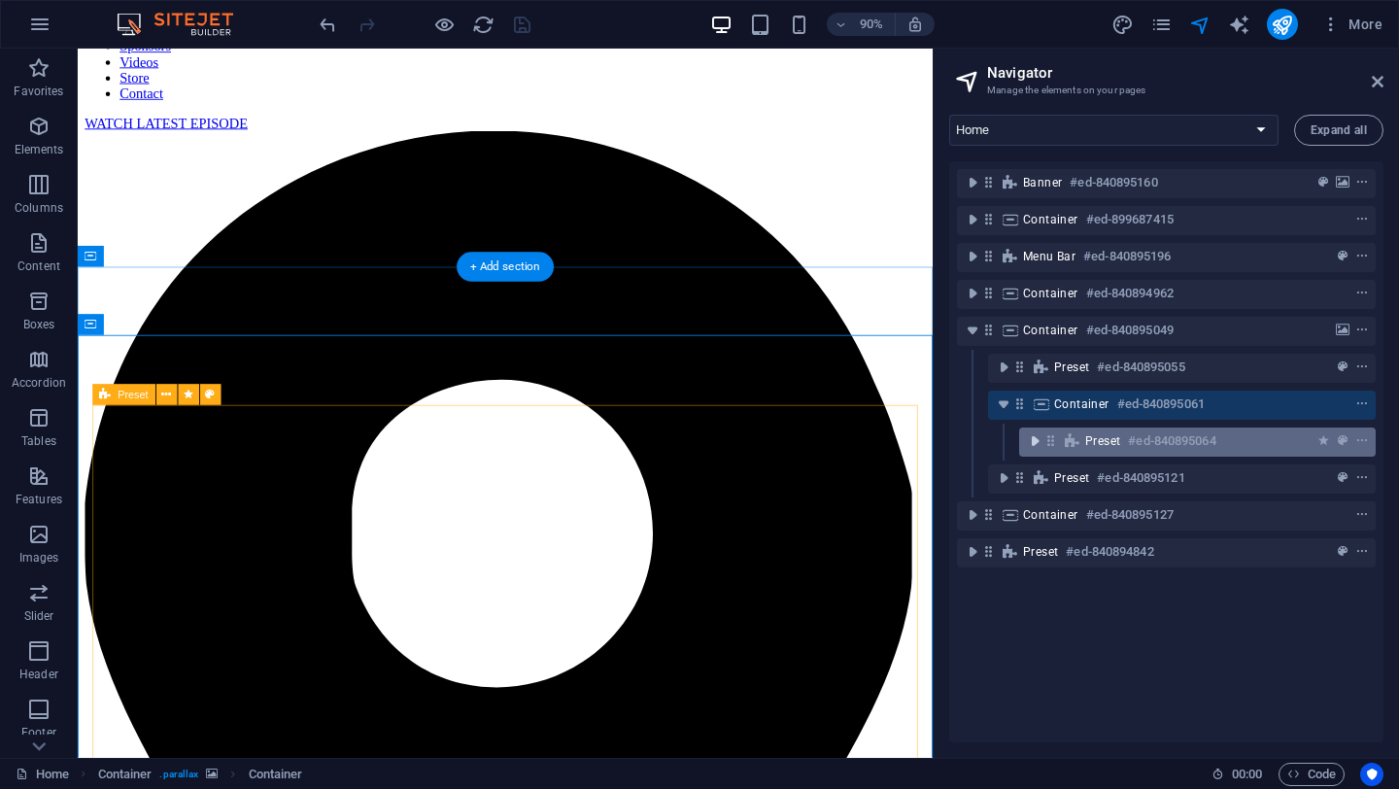
click at [1034, 441] on icon "toggle-expand" at bounding box center [1034, 440] width 19 height 19
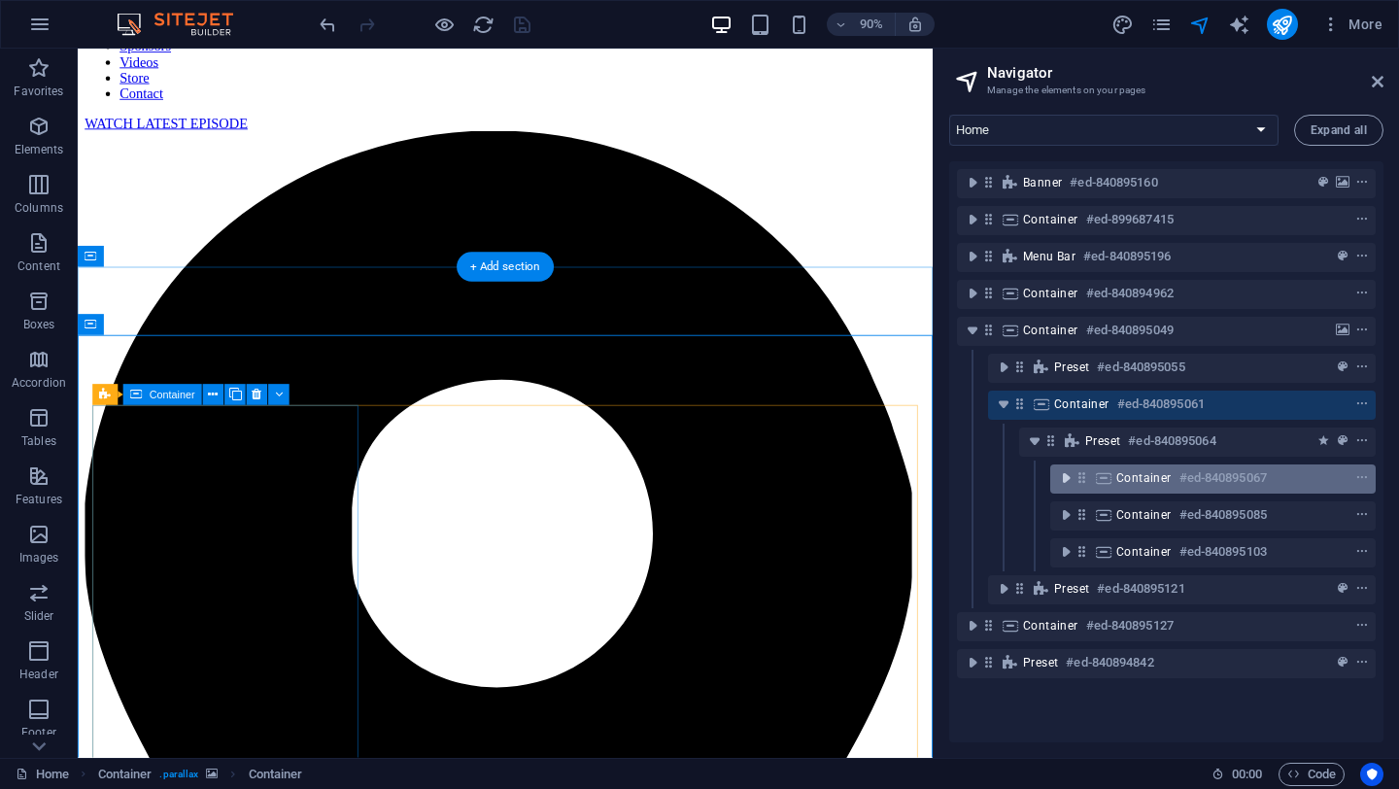
click at [1066, 483] on icon "toggle-expand" at bounding box center [1065, 477] width 19 height 19
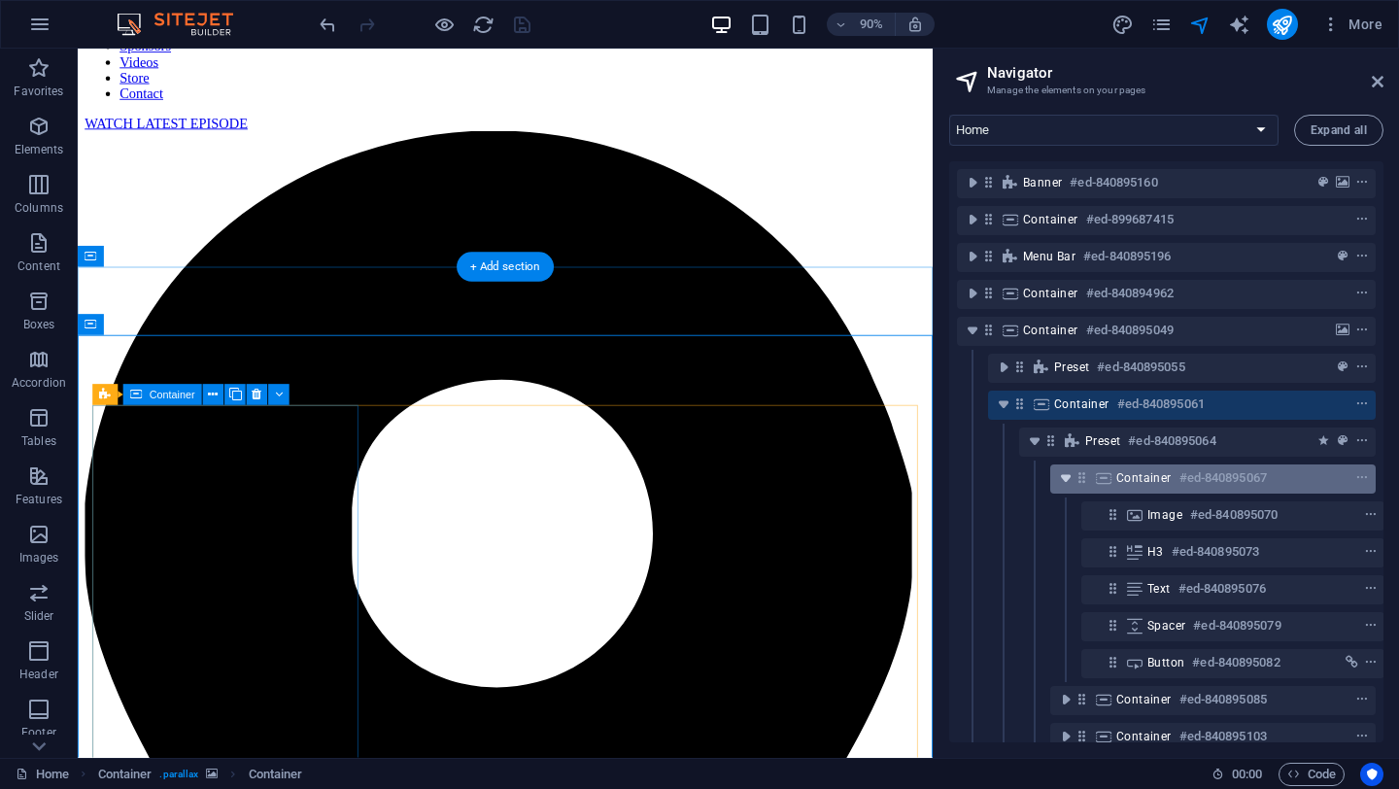
click at [1066, 483] on icon "toggle-expand" at bounding box center [1065, 477] width 19 height 19
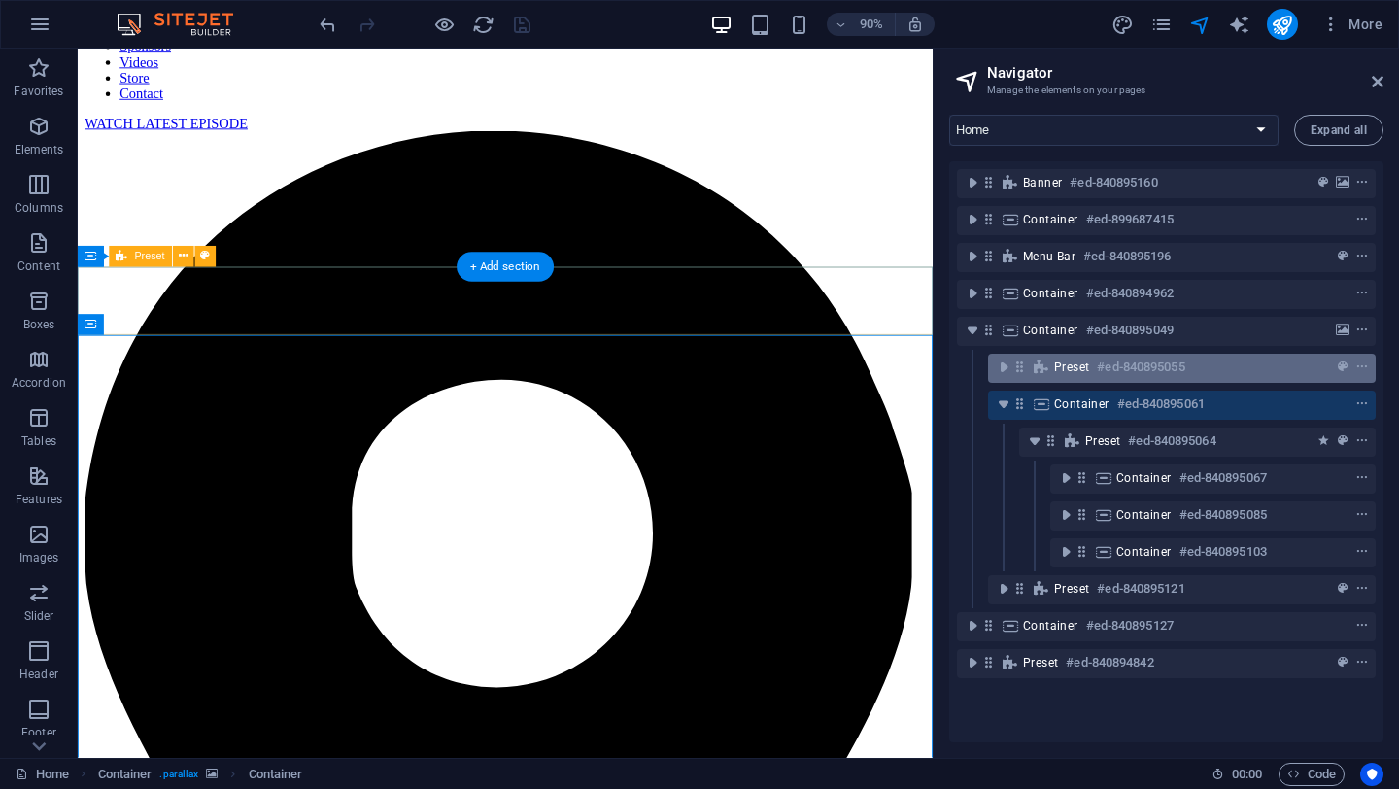
click at [1062, 360] on span "Preset" at bounding box center [1071, 368] width 35 height 16
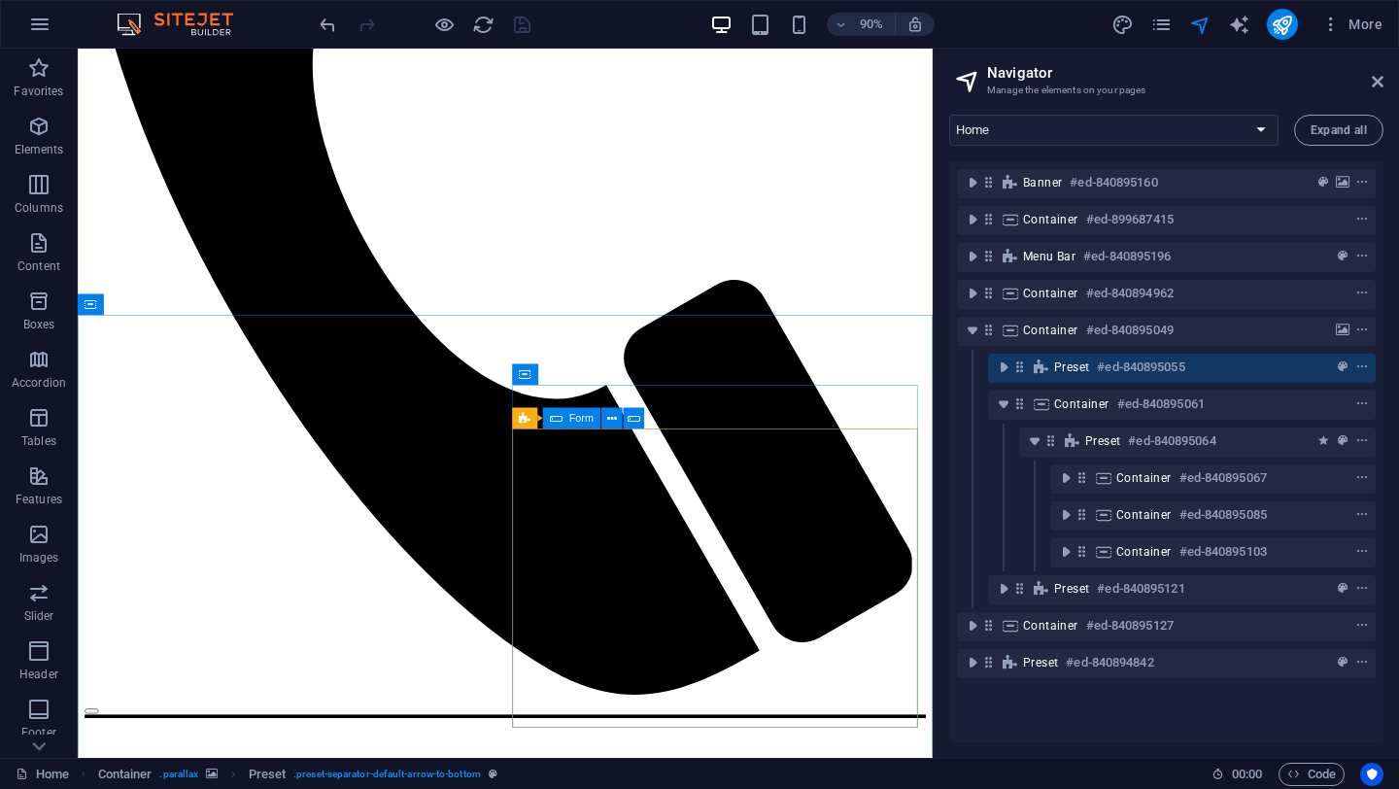
scroll to position [3889, 0]
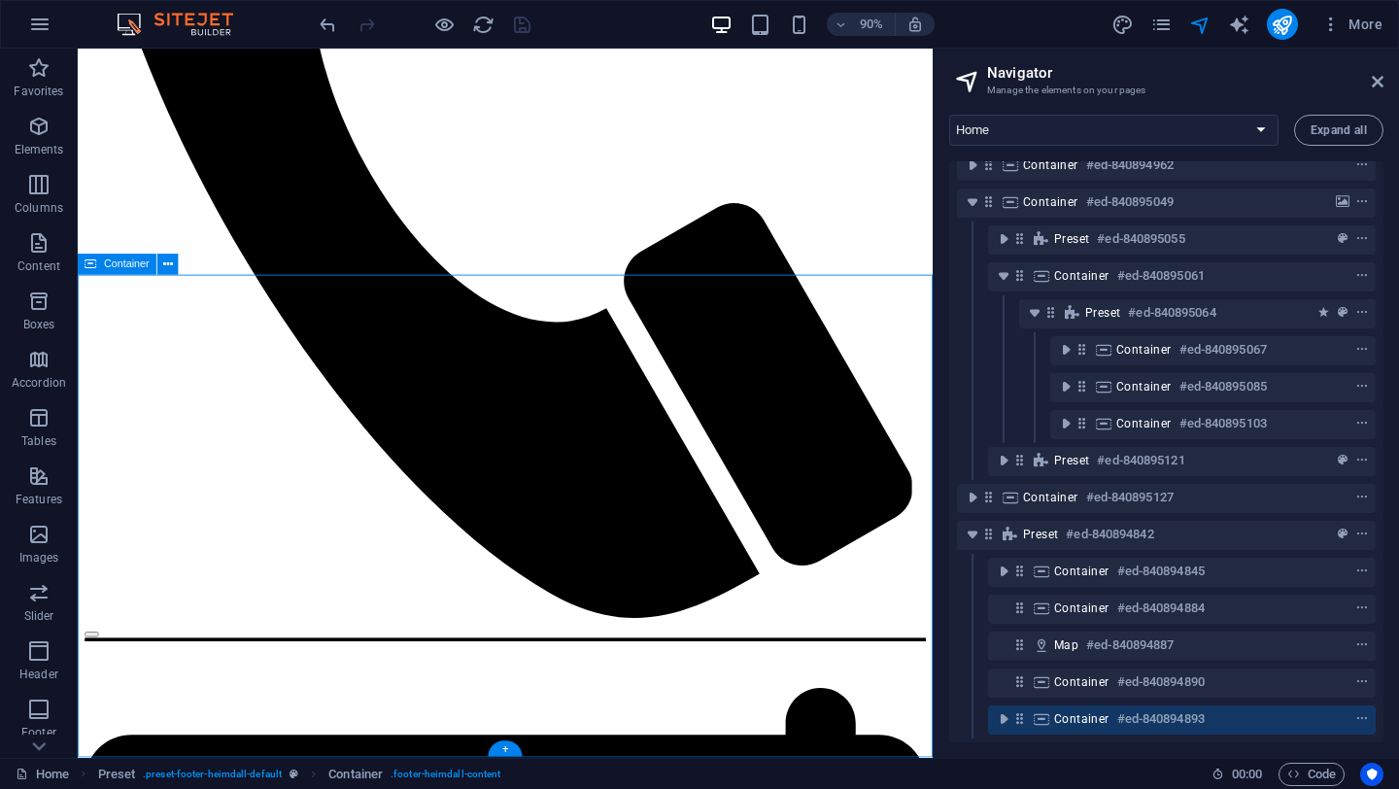
scroll to position [144, 0]
click at [996, 709] on icon "toggle-expand" at bounding box center [1003, 718] width 19 height 19
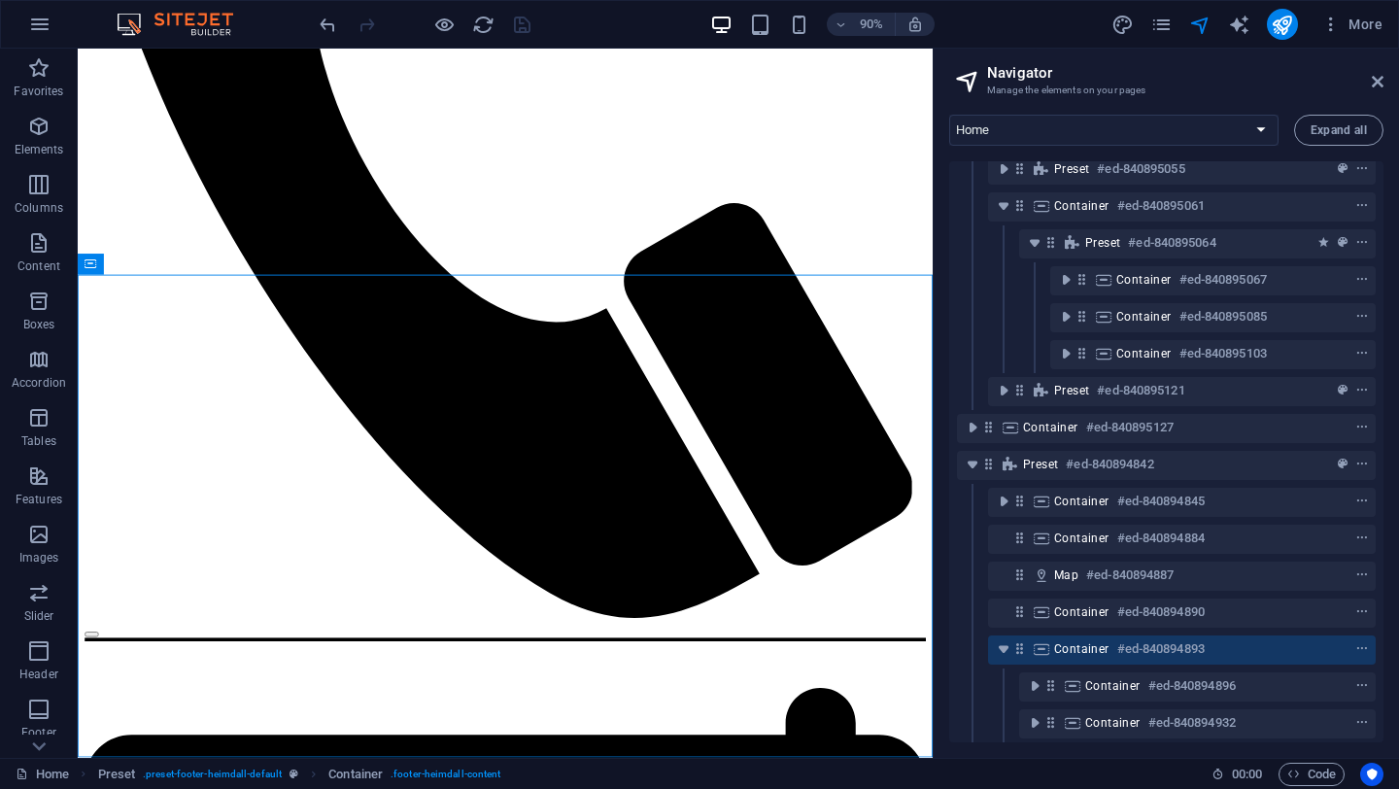
scroll to position [218, 0]
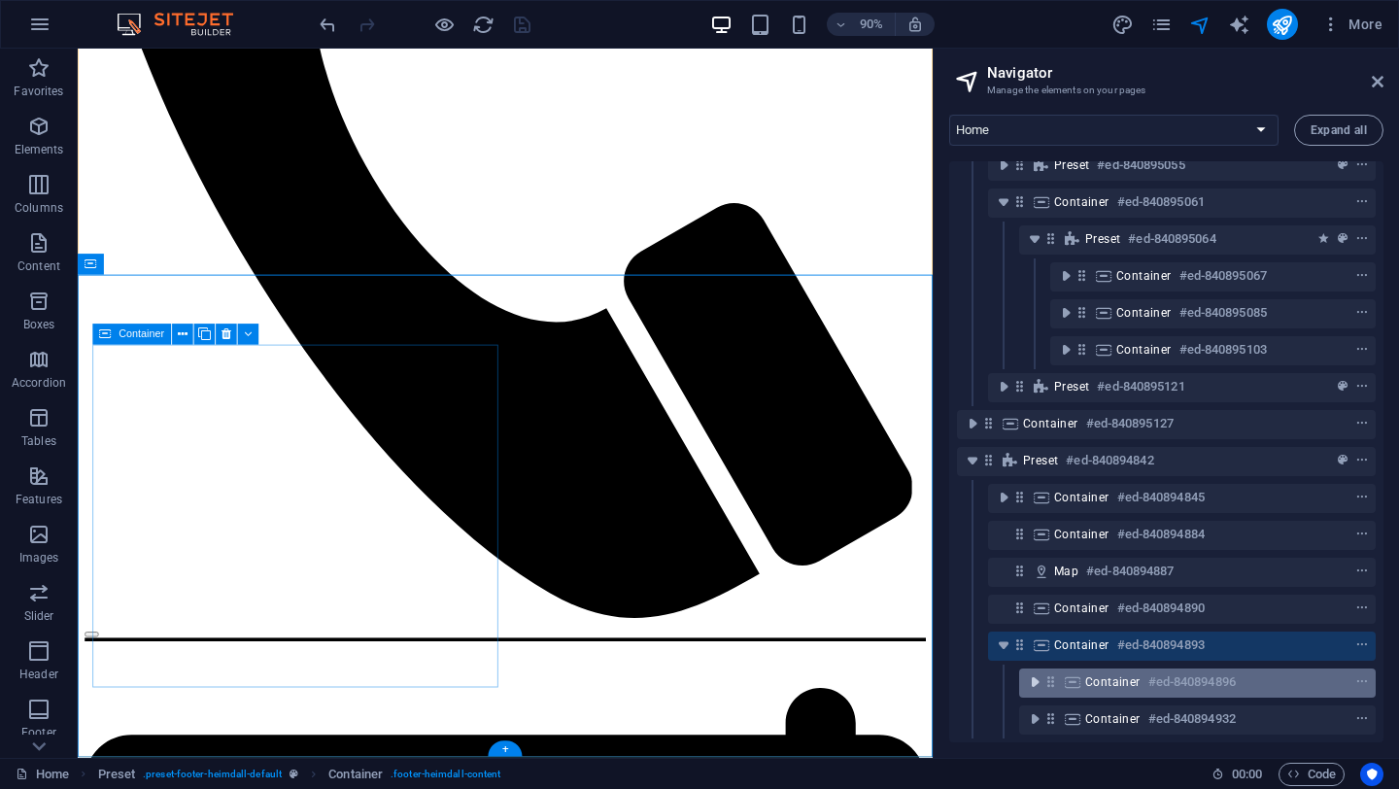
click at [1029, 676] on button "toggle-expand" at bounding box center [1034, 681] width 23 height 23
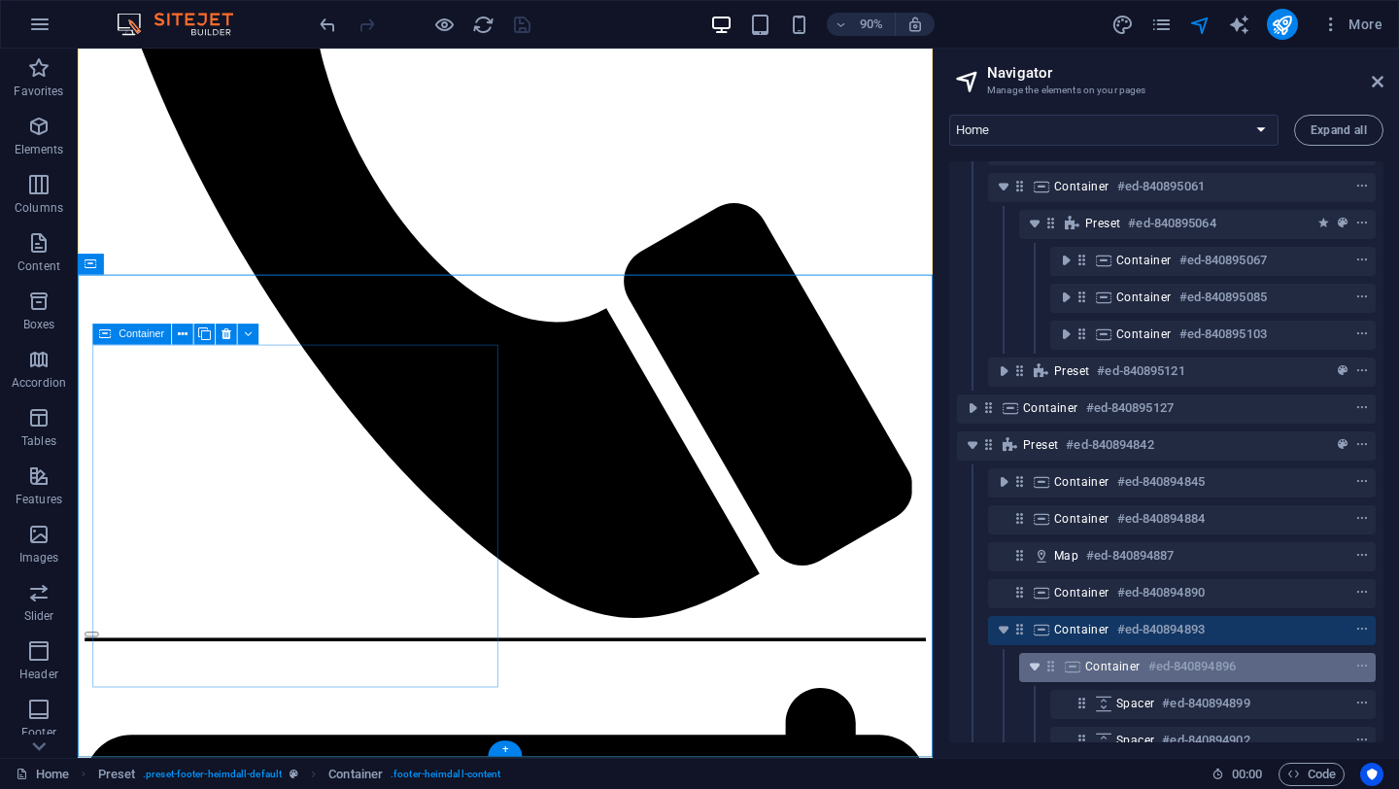
click at [1031, 671] on icon "toggle-expand" at bounding box center [1034, 666] width 19 height 19
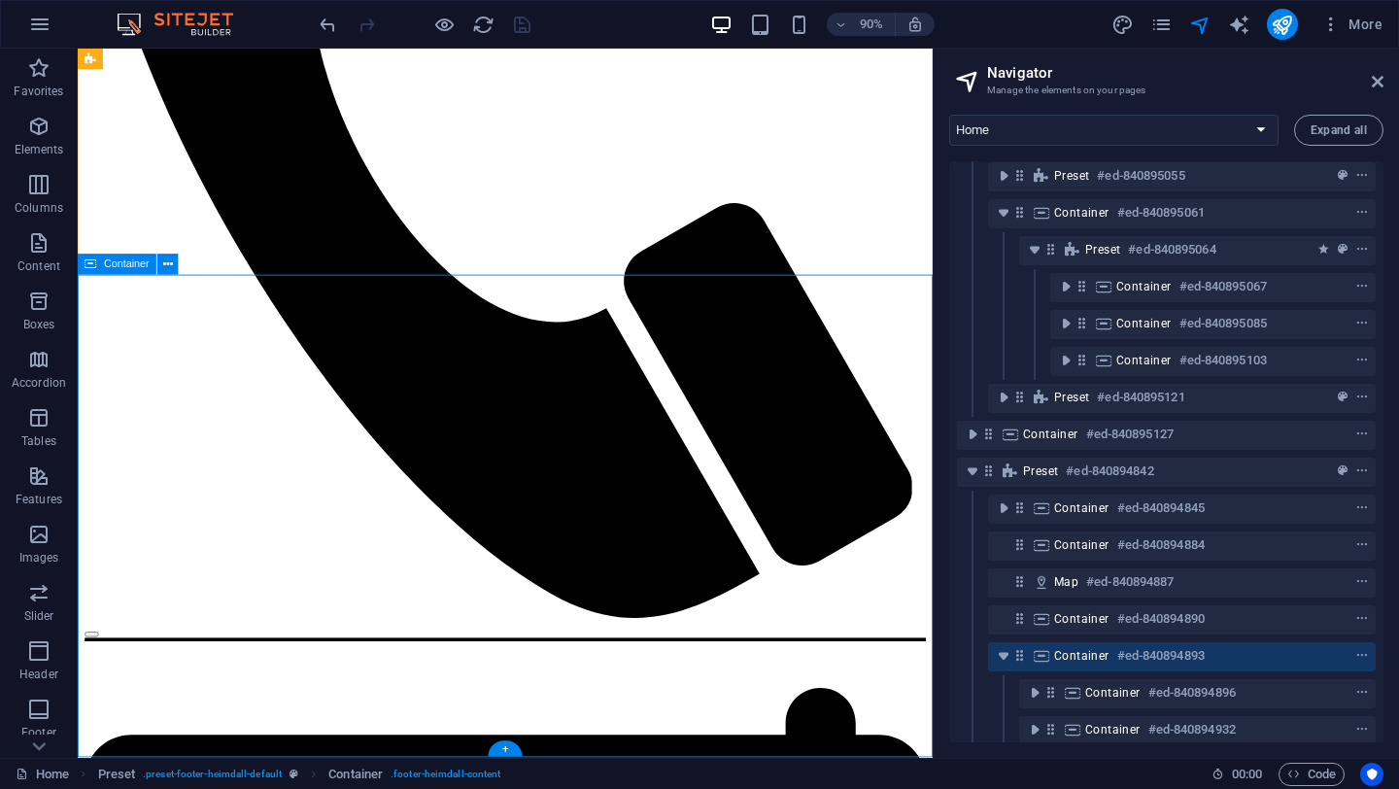
scroll to position [0, 0]
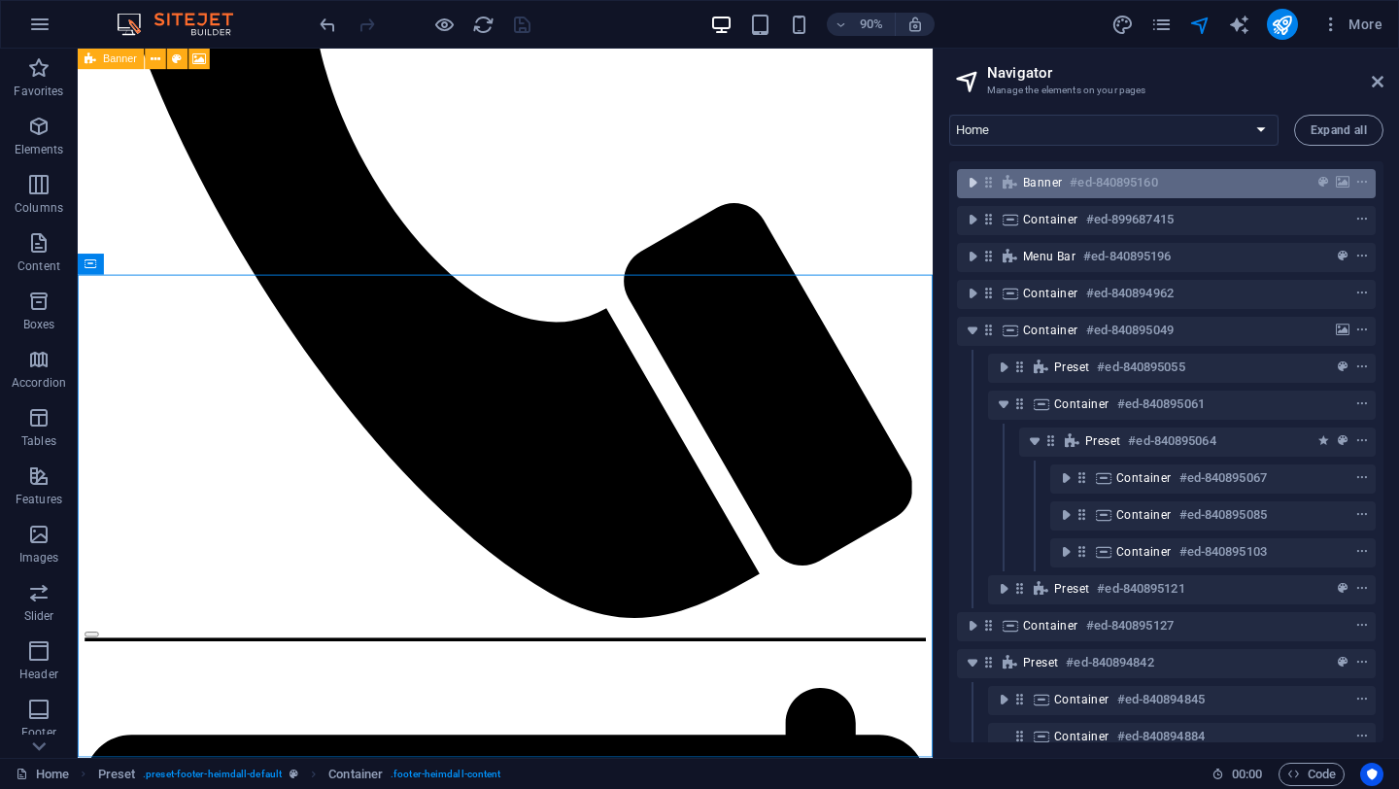
click at [970, 179] on icon "toggle-expand" at bounding box center [972, 182] width 19 height 19
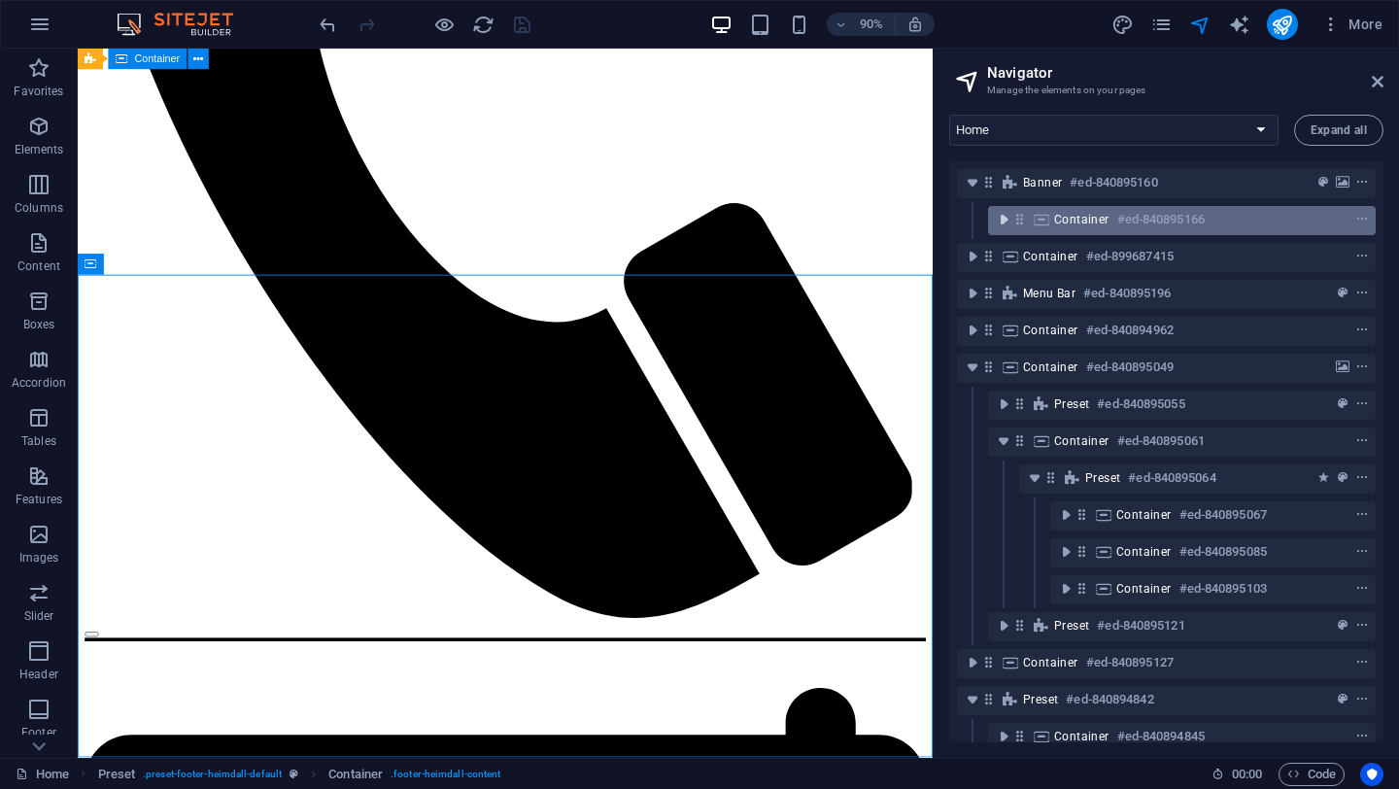
click at [998, 220] on icon "toggle-expand" at bounding box center [1003, 219] width 19 height 19
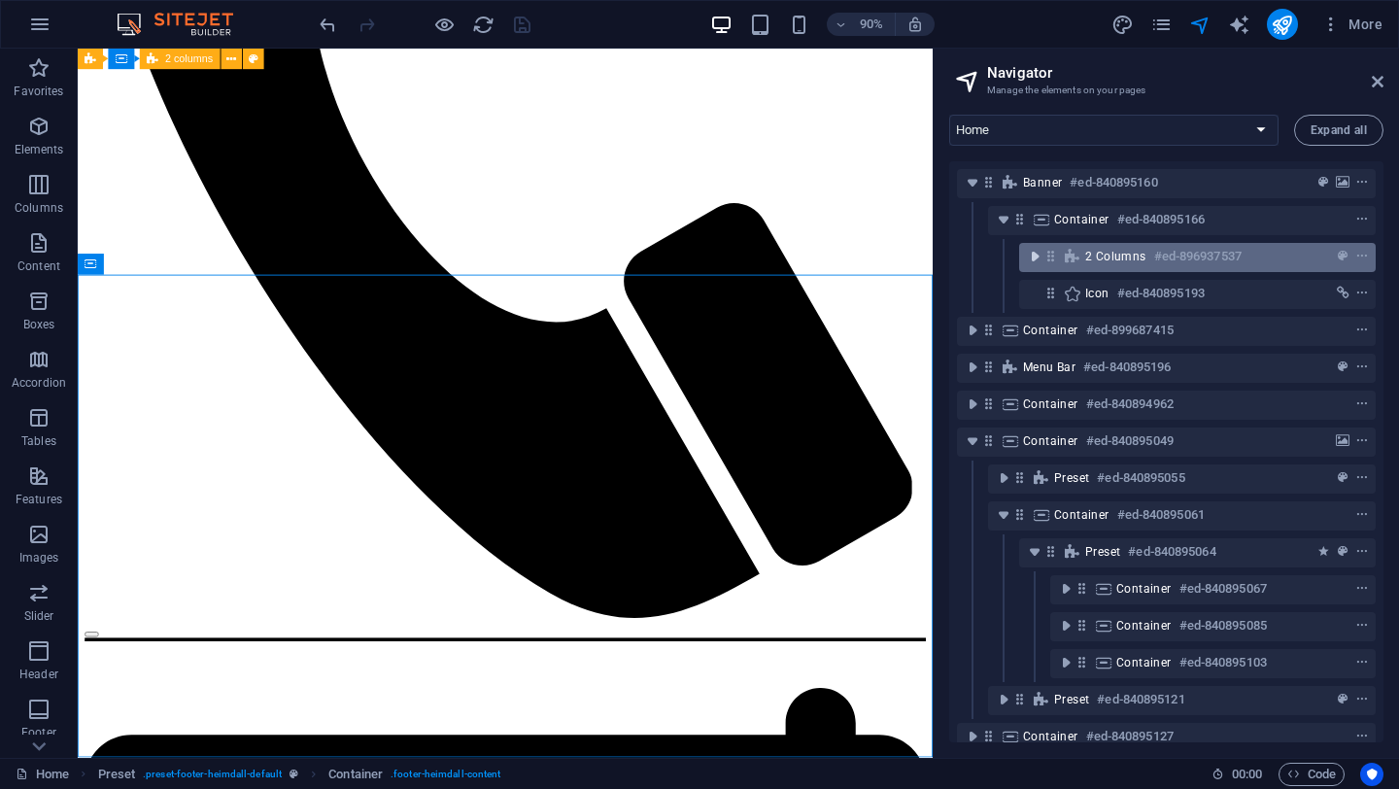
click at [1030, 255] on icon "toggle-expand" at bounding box center [1034, 256] width 19 height 19
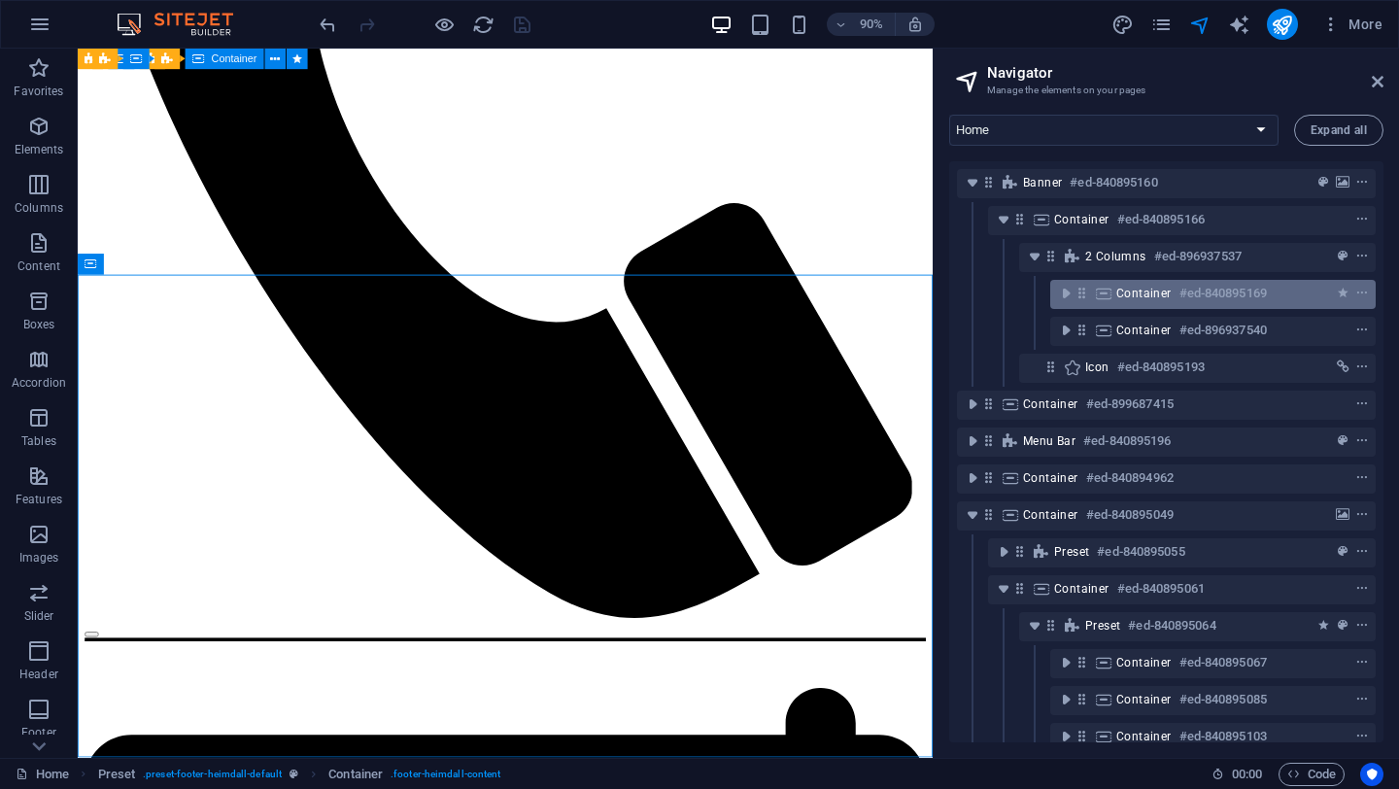
drag, startPoint x: 1148, startPoint y: 295, endPoint x: 1098, endPoint y: 294, distance: 49.6
click at [1098, 294] on div "Container #ed-840895169" at bounding box center [1213, 294] width 326 height 29
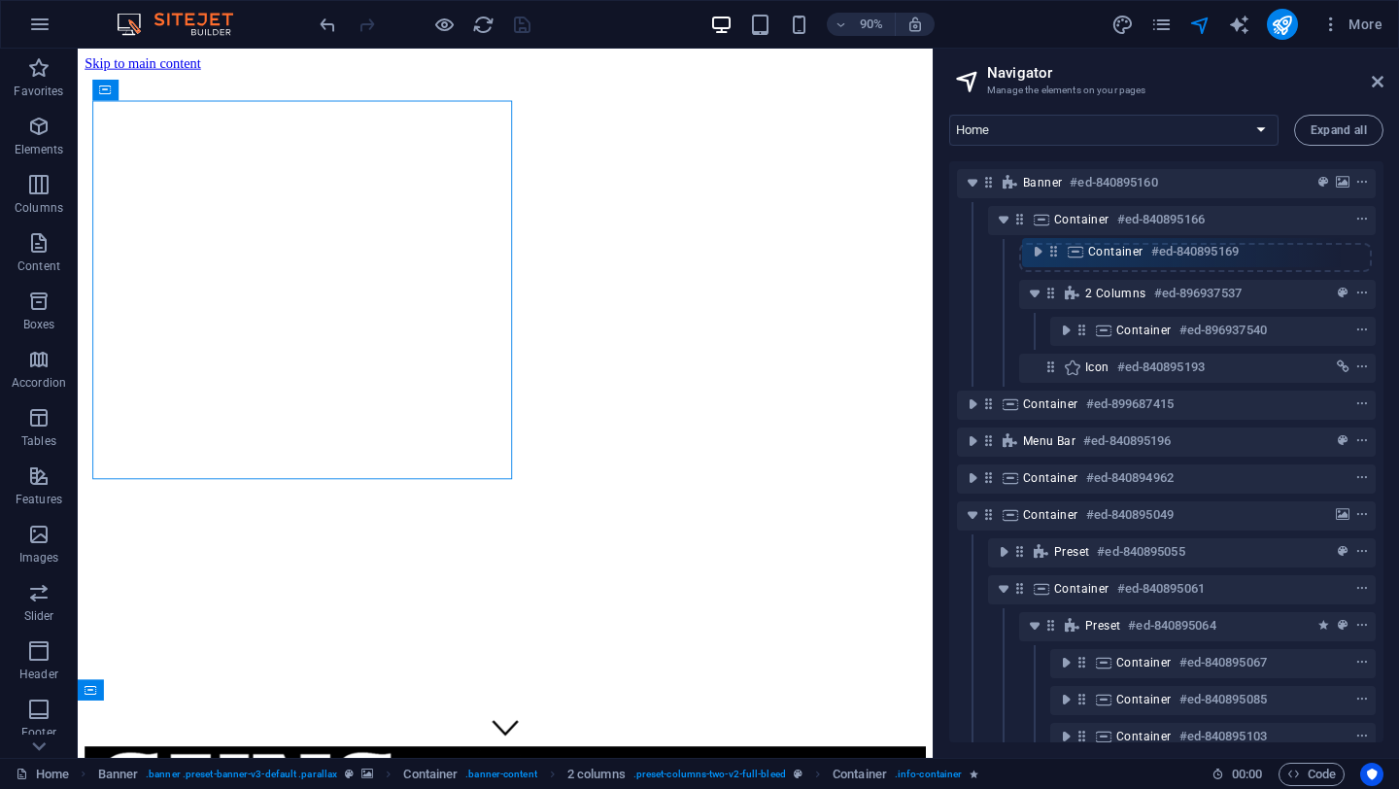
drag, startPoint x: 1081, startPoint y: 293, endPoint x: 1047, endPoint y: 253, distance: 53.1
click at [1047, 253] on div "Banner #ed-840895160 Container #ed-840895166 2 columns #ed-896937537 Container …" at bounding box center [1166, 451] width 434 height 581
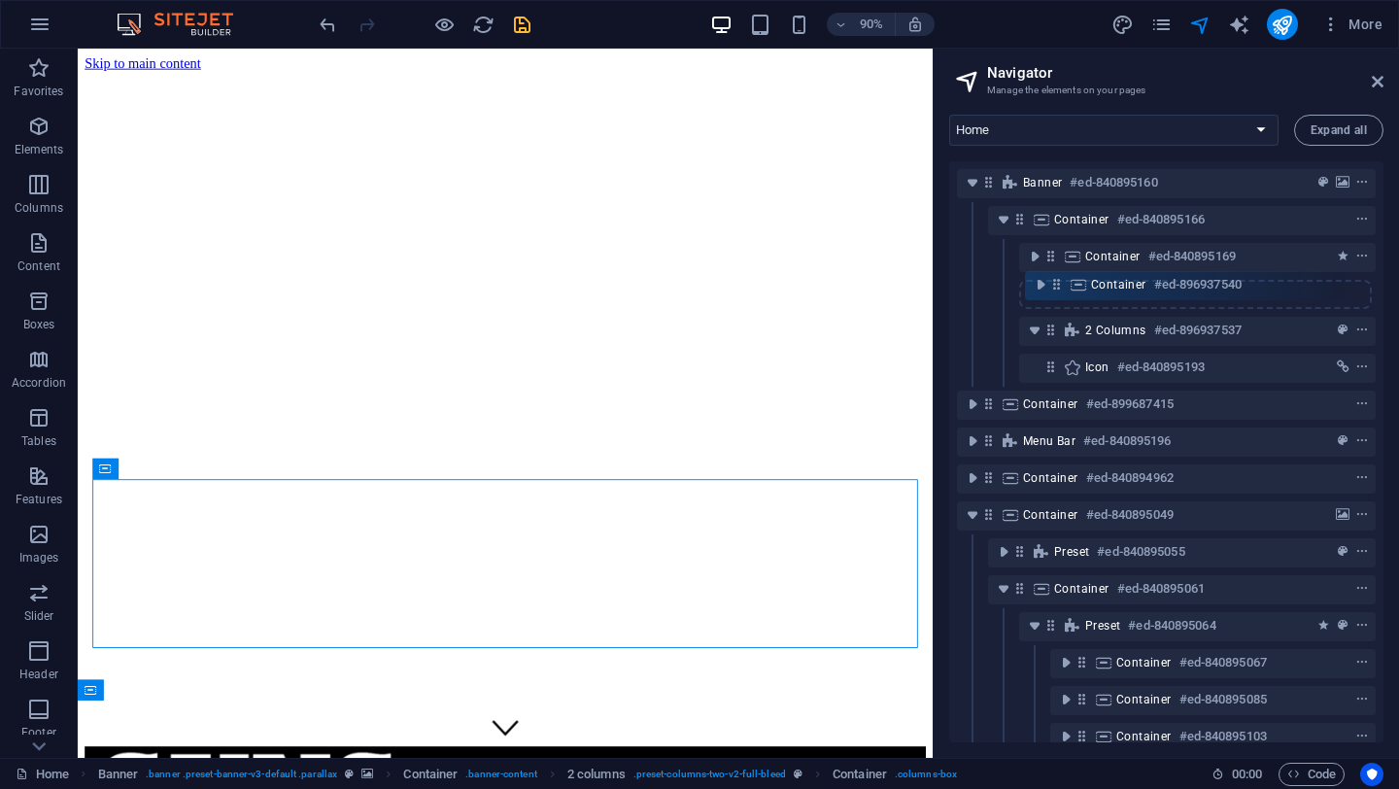
drag, startPoint x: 1082, startPoint y: 329, endPoint x: 1050, endPoint y: 280, distance: 59.0
click at [1050, 280] on div "Banner #ed-840895160 Container #ed-840895166 Container #ed-840895169 2 columns …" at bounding box center [1166, 451] width 434 height 581
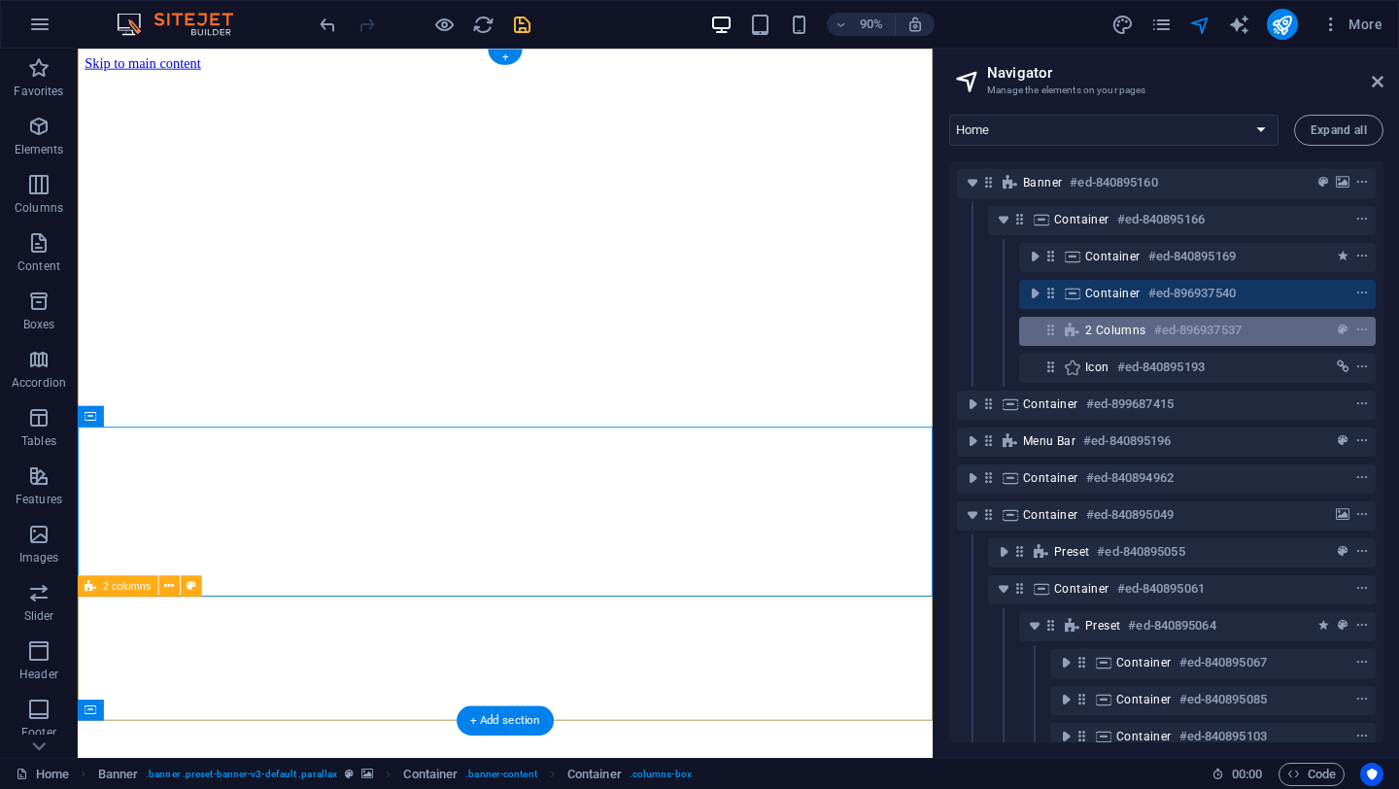
click at [1218, 326] on h6 "#ed-896937537" at bounding box center [1197, 330] width 87 height 23
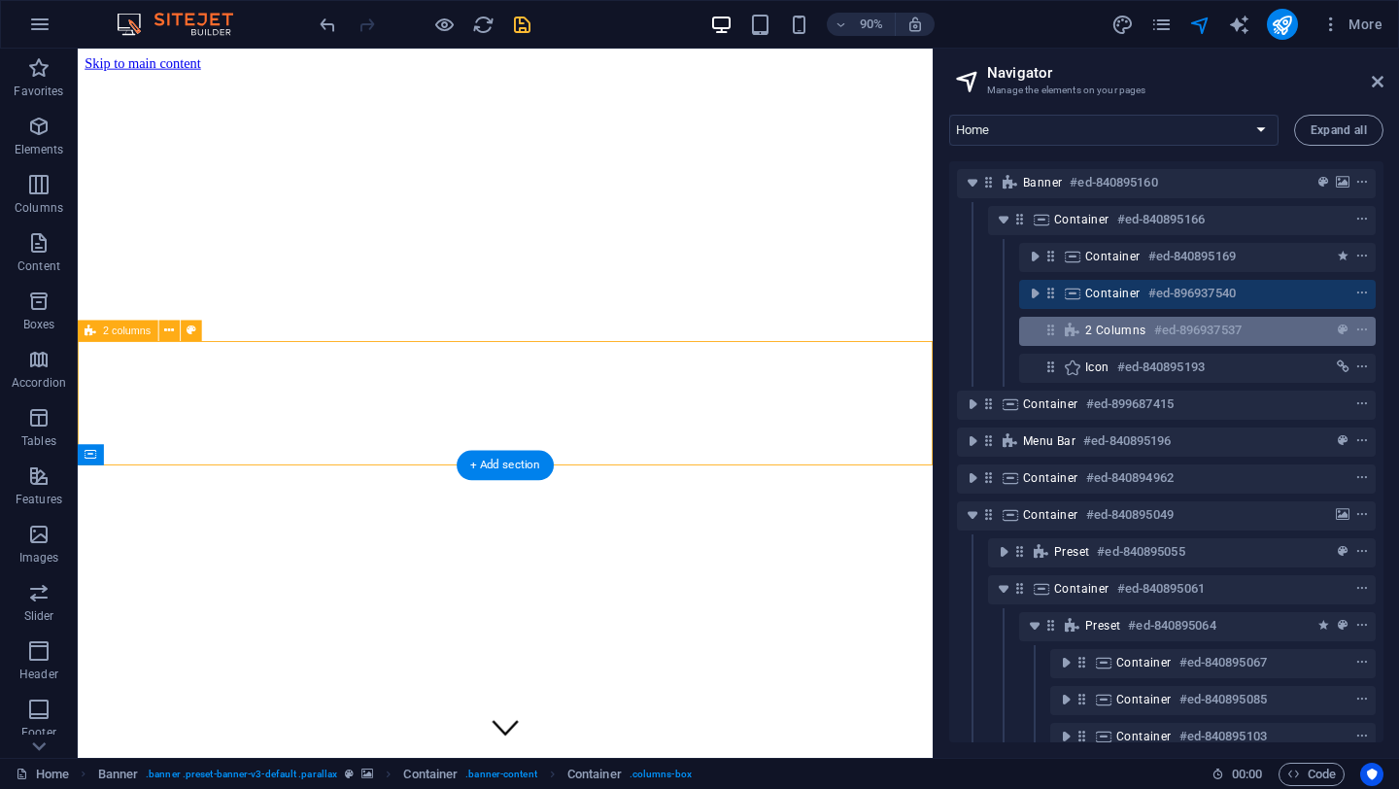
scroll to position [284, 0]
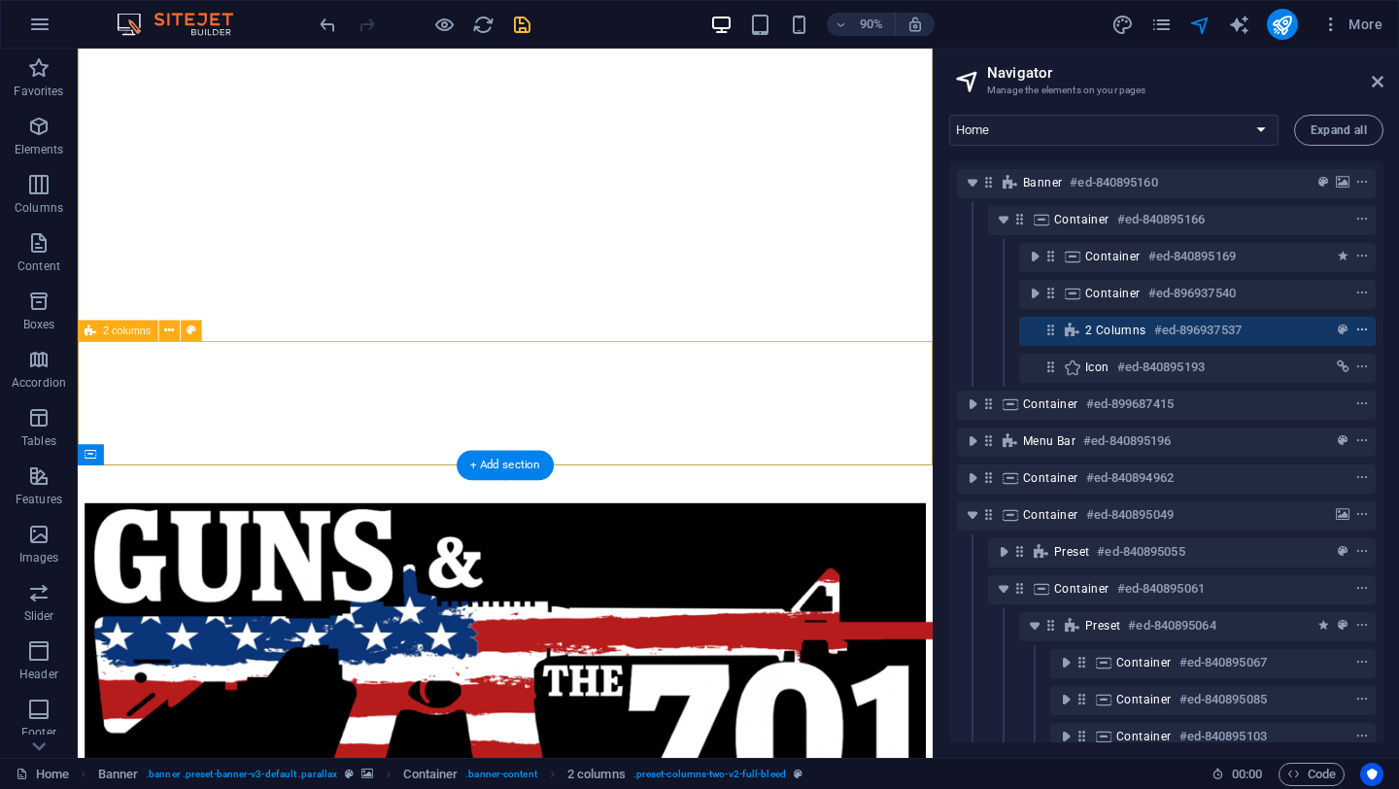
click at [1357, 328] on icon "context-menu" at bounding box center [1362, 331] width 14 height 14
click at [1358, 327] on icon "context-menu" at bounding box center [1362, 331] width 14 height 14
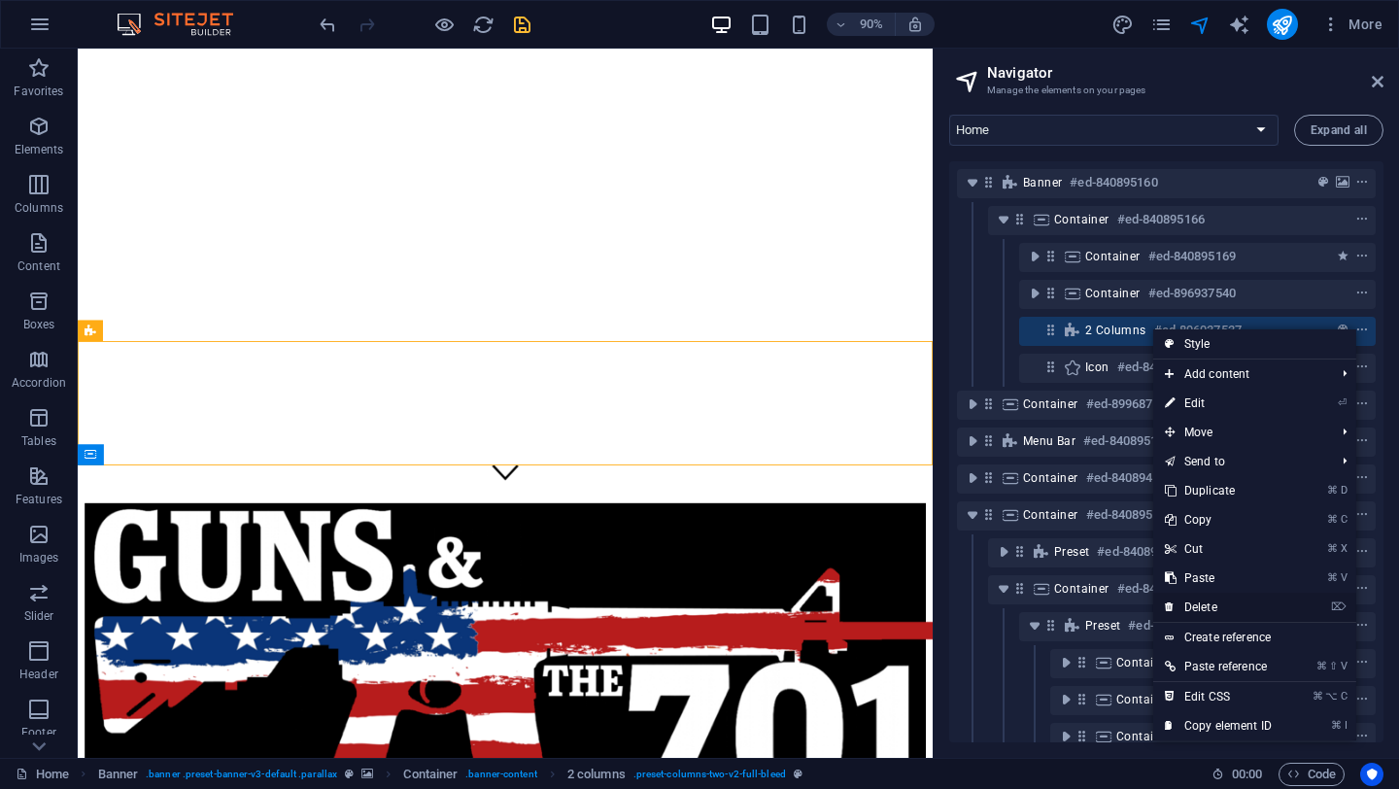
click at [1214, 599] on link "⌦ Delete" at bounding box center [1218, 607] width 130 height 29
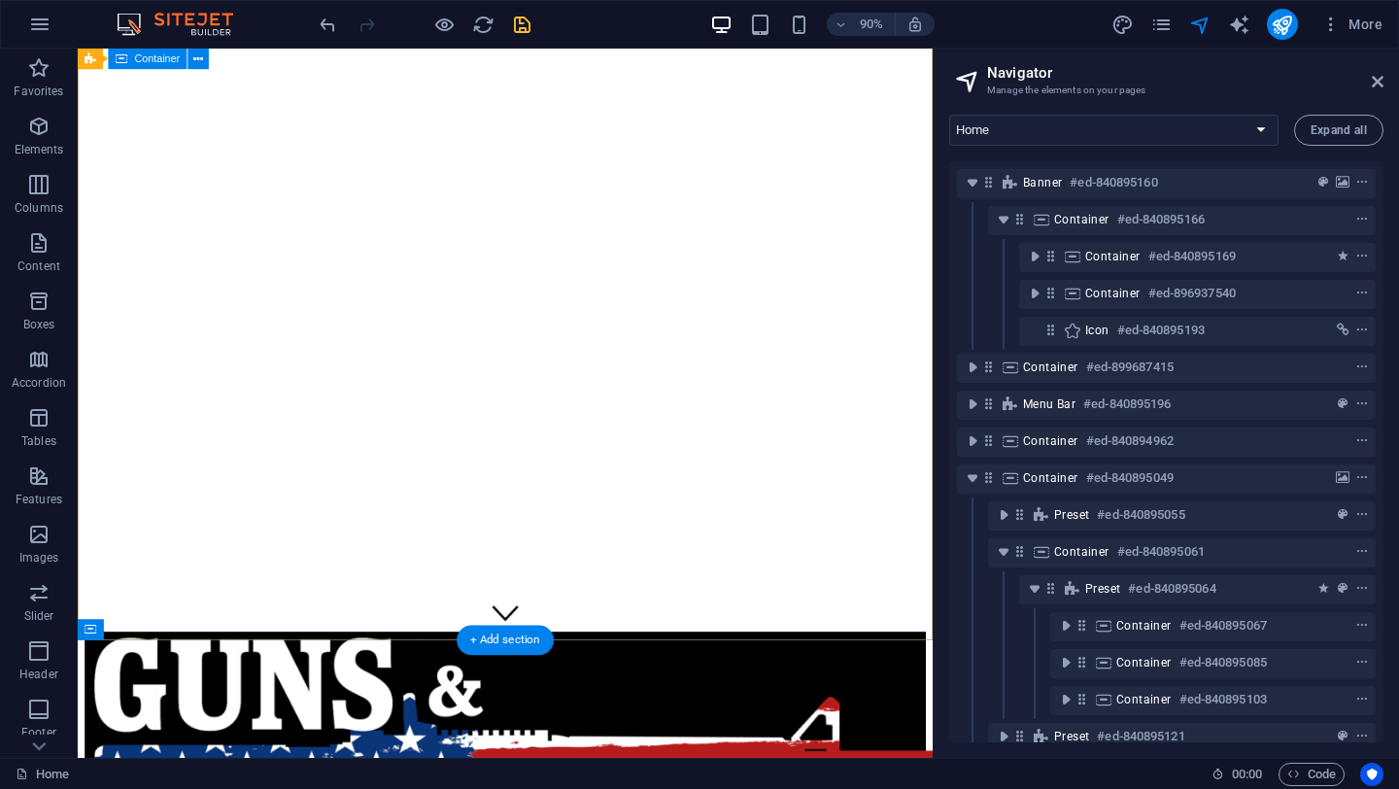
scroll to position [0, 0]
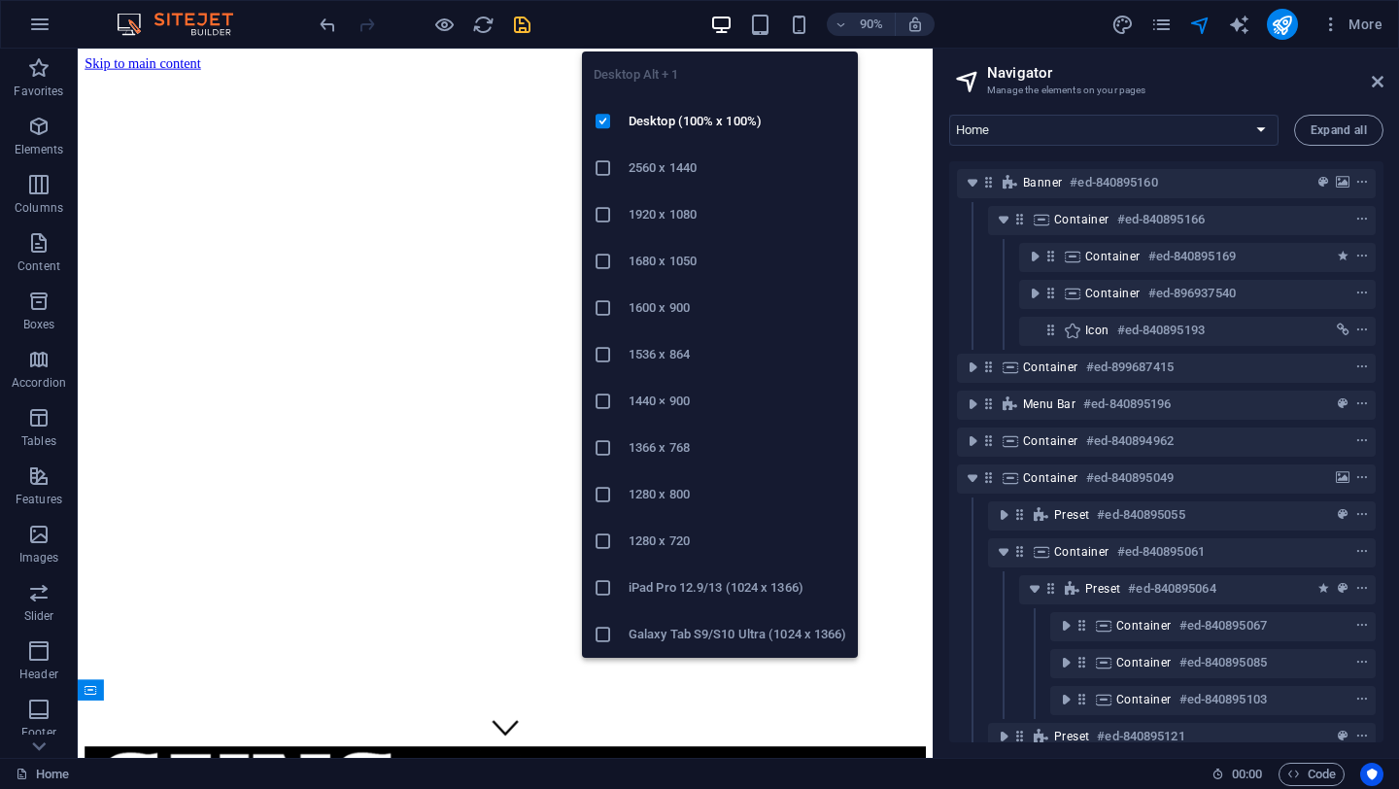
click at [723, 18] on icon "button" at bounding box center [721, 25] width 22 height 22
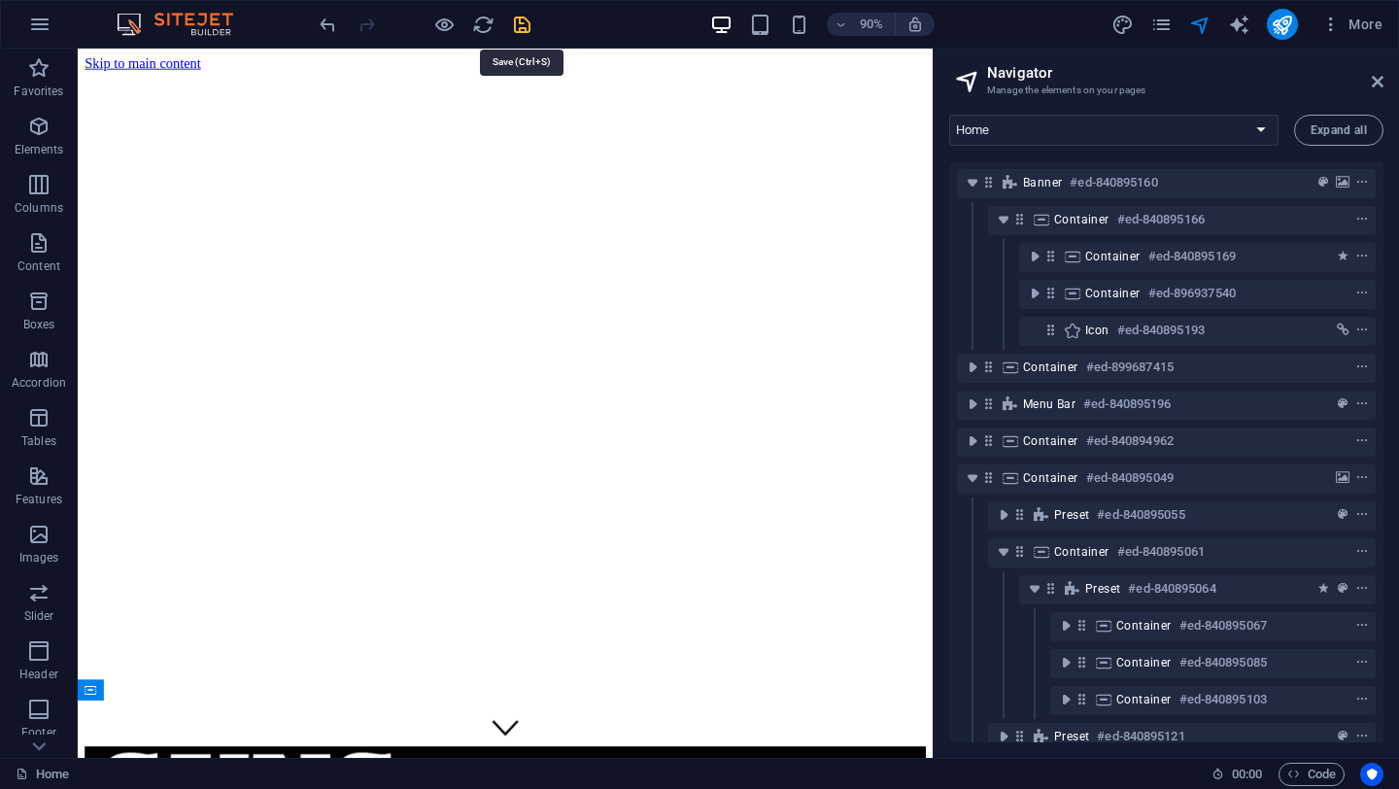
click at [524, 22] on icon "save" at bounding box center [522, 25] width 22 height 22
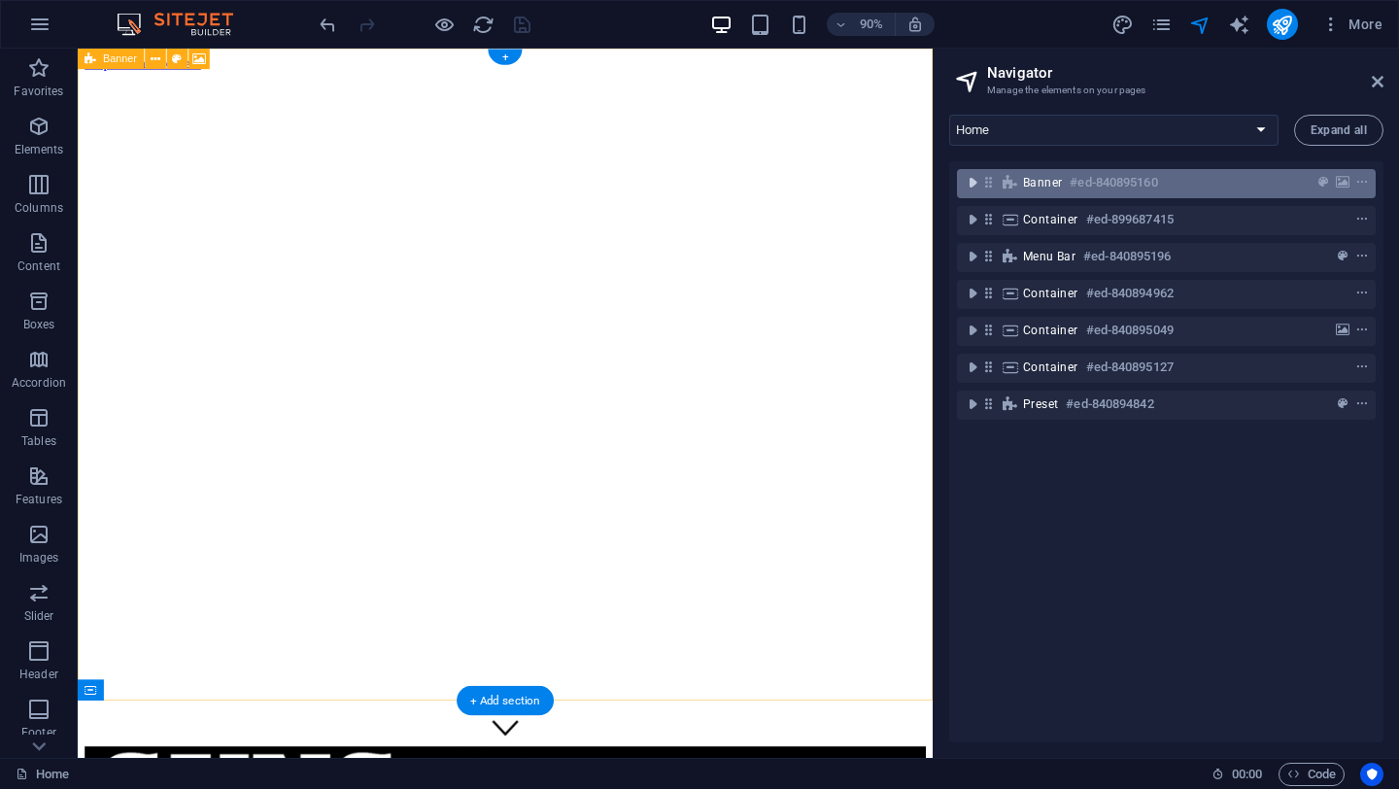
click at [974, 180] on icon "toggle-expand" at bounding box center [972, 182] width 19 height 19
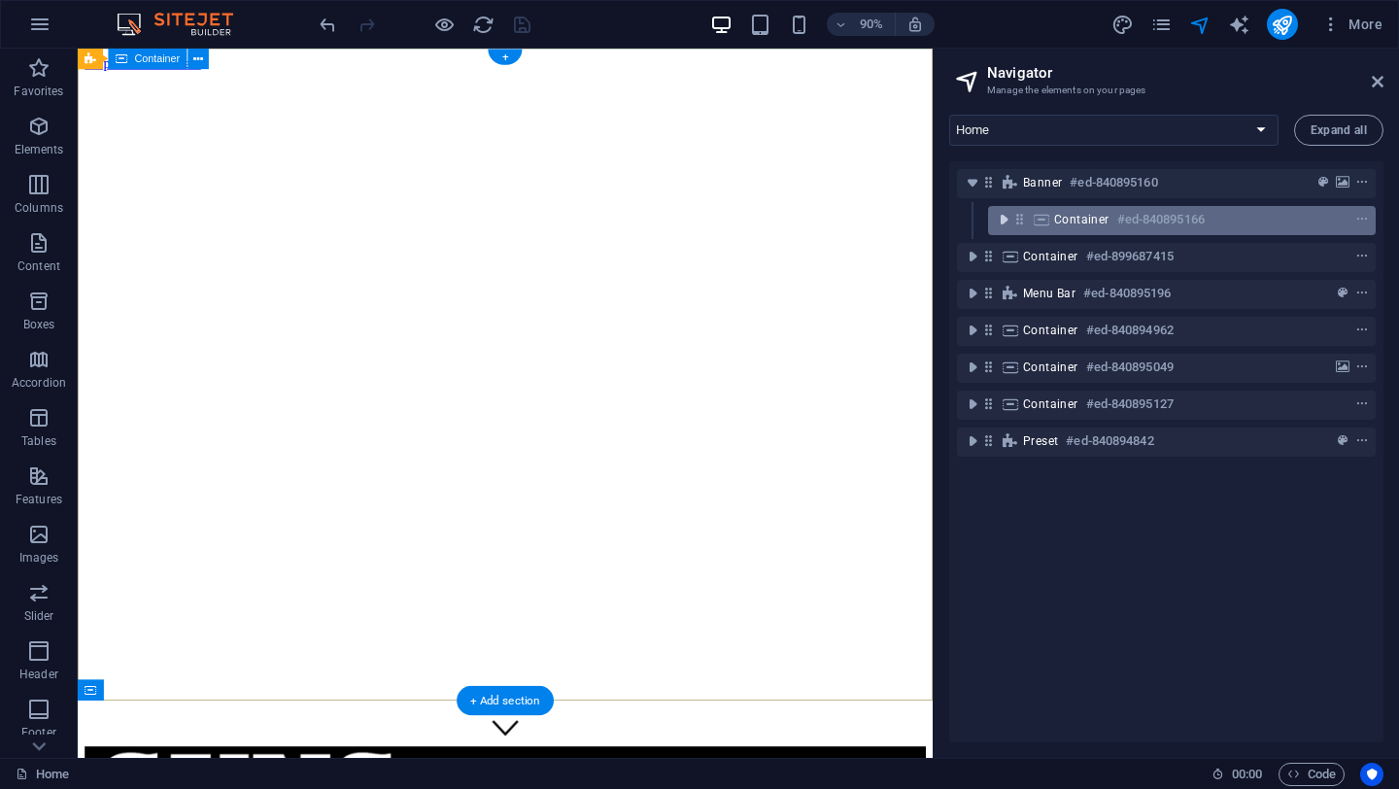
click at [1002, 221] on icon "toggle-expand" at bounding box center [1003, 219] width 19 height 19
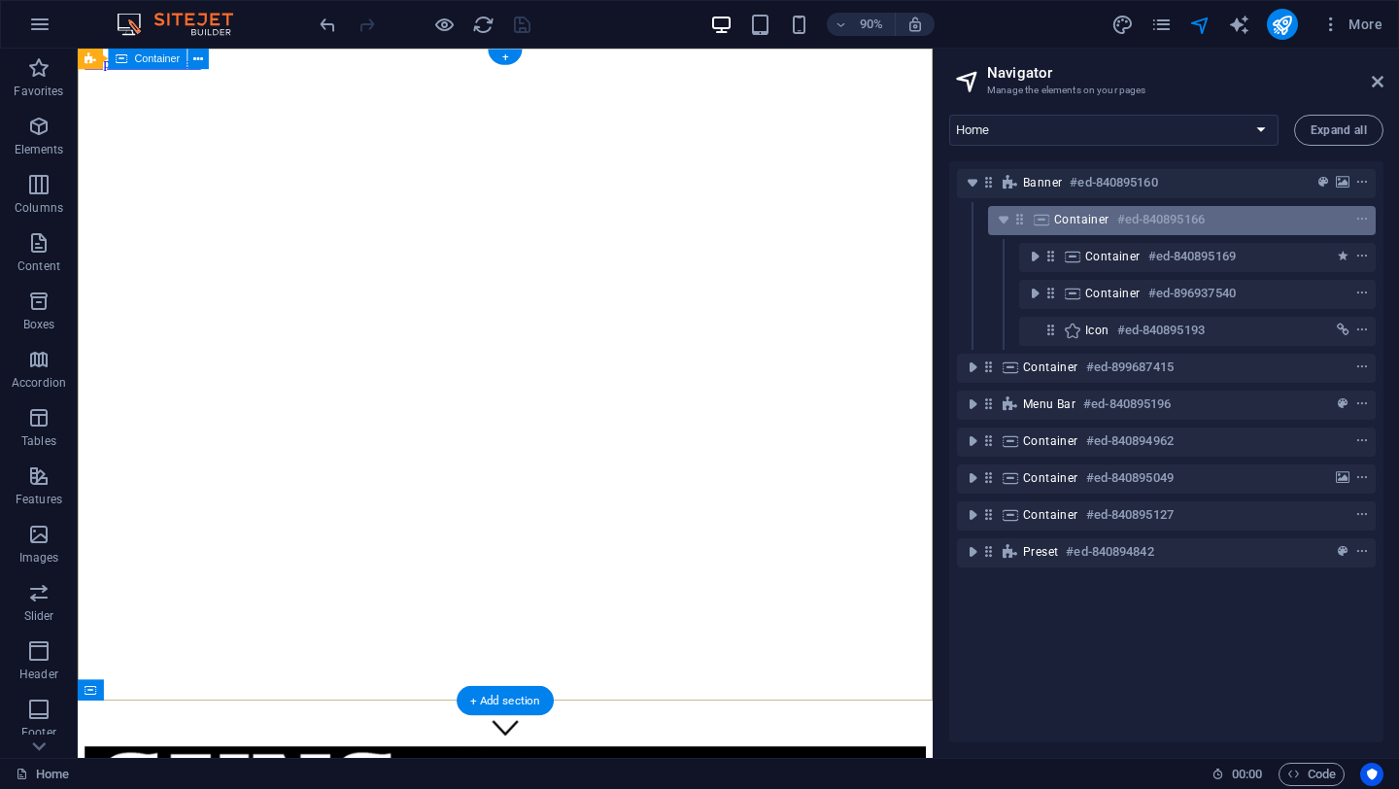
click at [1077, 221] on span "Container" at bounding box center [1081, 220] width 55 height 16
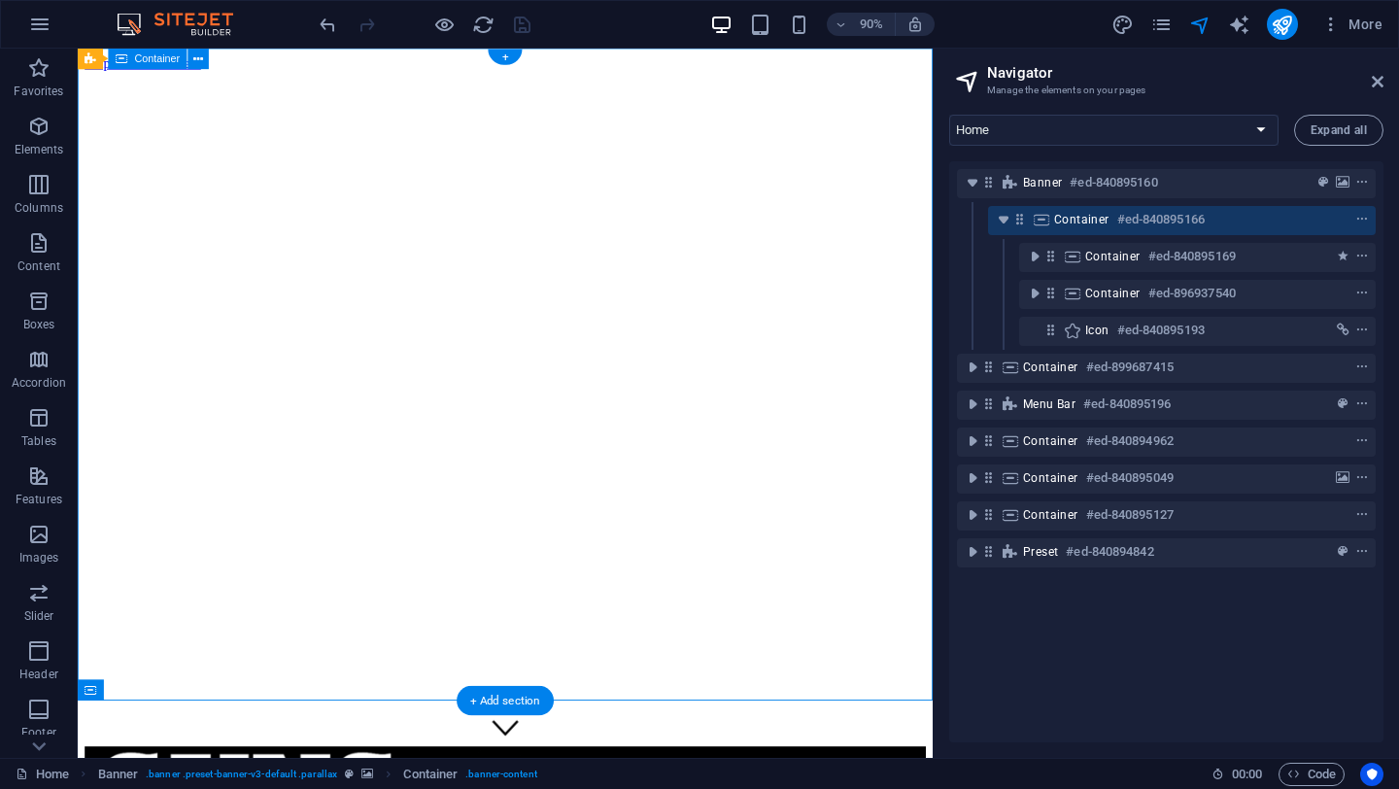
click at [1077, 221] on span "Container" at bounding box center [1081, 220] width 55 height 16
click at [1262, 217] on div "Container #ed-840895166" at bounding box center [1166, 219] width 224 height 23
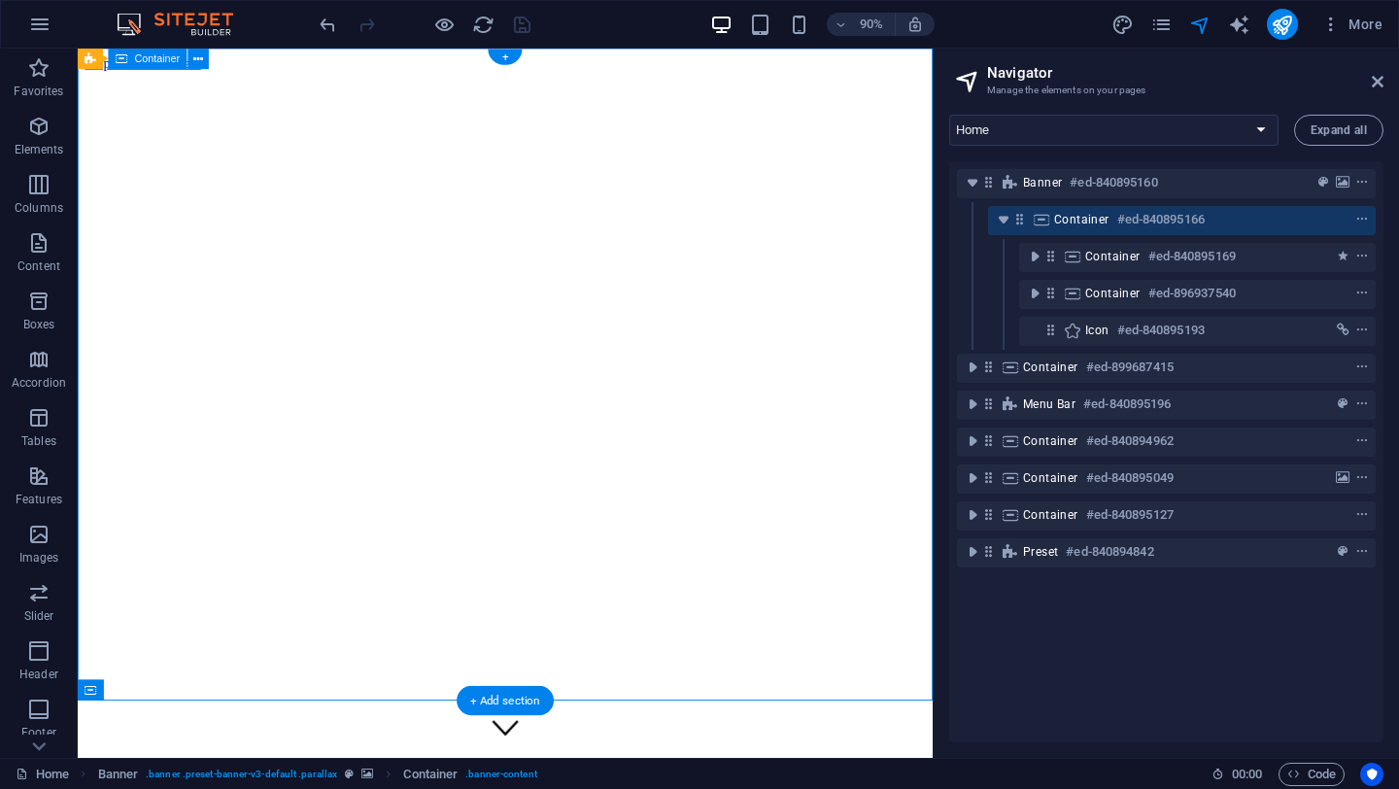
select select "%"
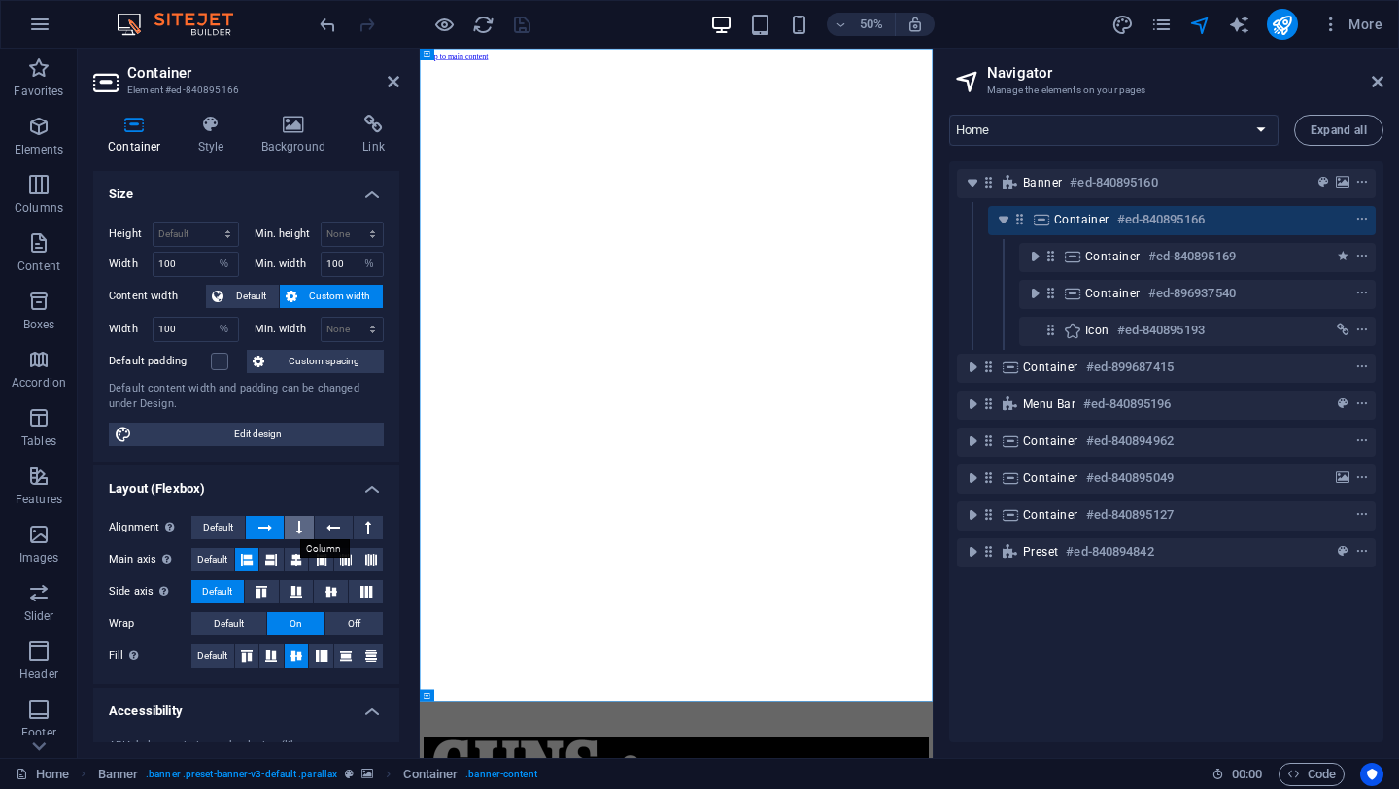
click at [296, 534] on icon at bounding box center [299, 527] width 6 height 23
click at [326, 529] on icon at bounding box center [333, 527] width 14 height 23
click at [366, 531] on icon at bounding box center [368, 527] width 6 height 23
click at [258, 532] on icon at bounding box center [265, 527] width 14 height 23
click at [213, 535] on span "Default" at bounding box center [218, 527] width 30 height 23
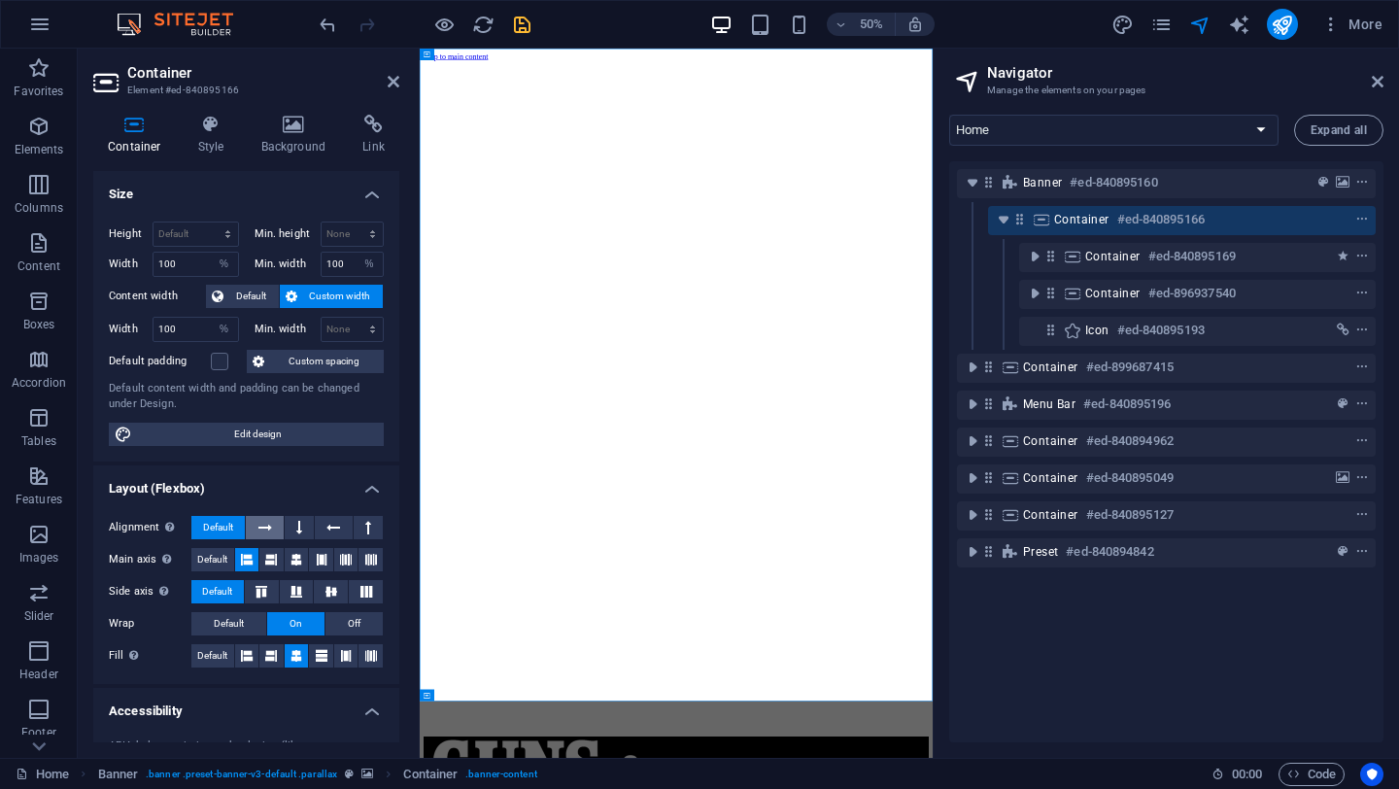
click at [262, 535] on icon at bounding box center [265, 527] width 14 height 23
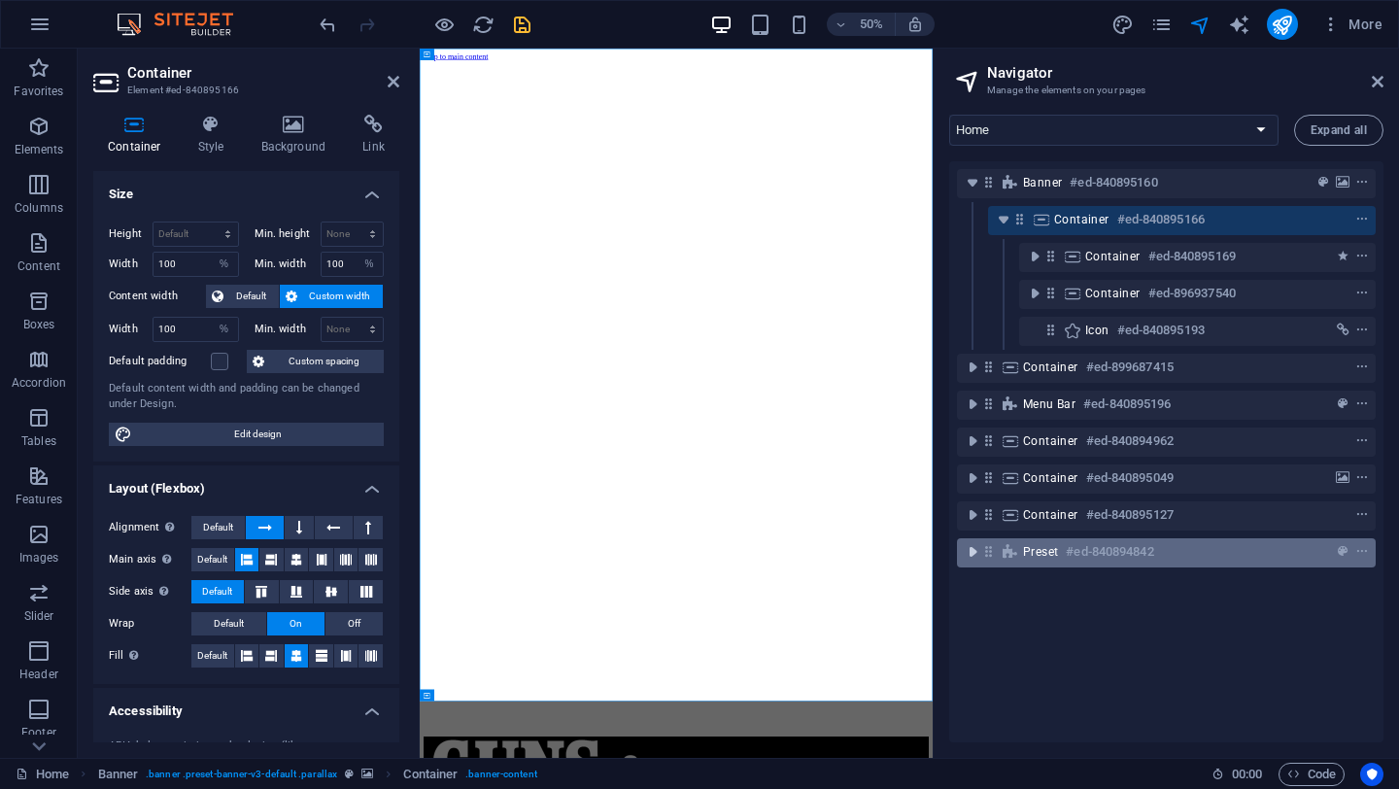
click at [973, 553] on icon "toggle-expand" at bounding box center [972, 551] width 19 height 19
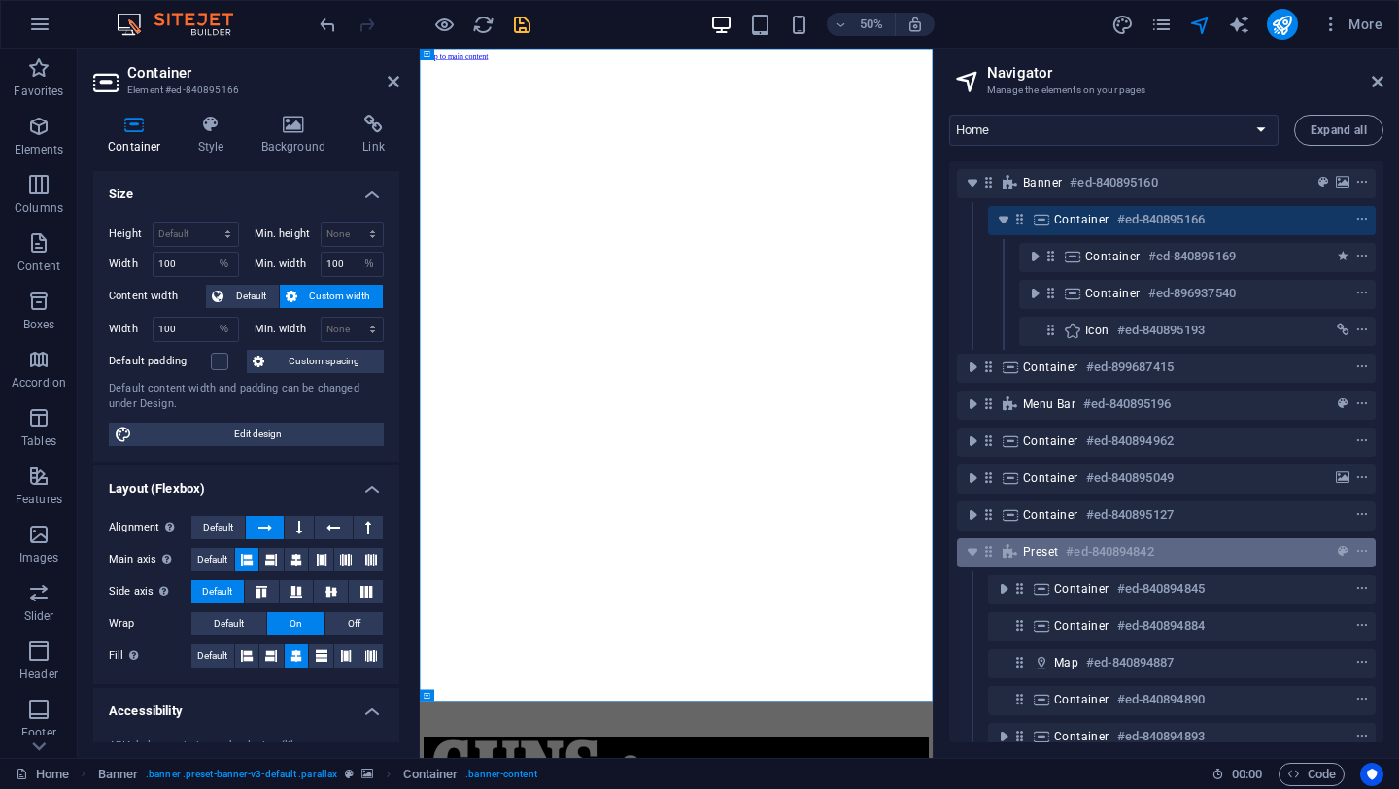
click at [1051, 549] on span "Preset" at bounding box center [1040, 552] width 35 height 16
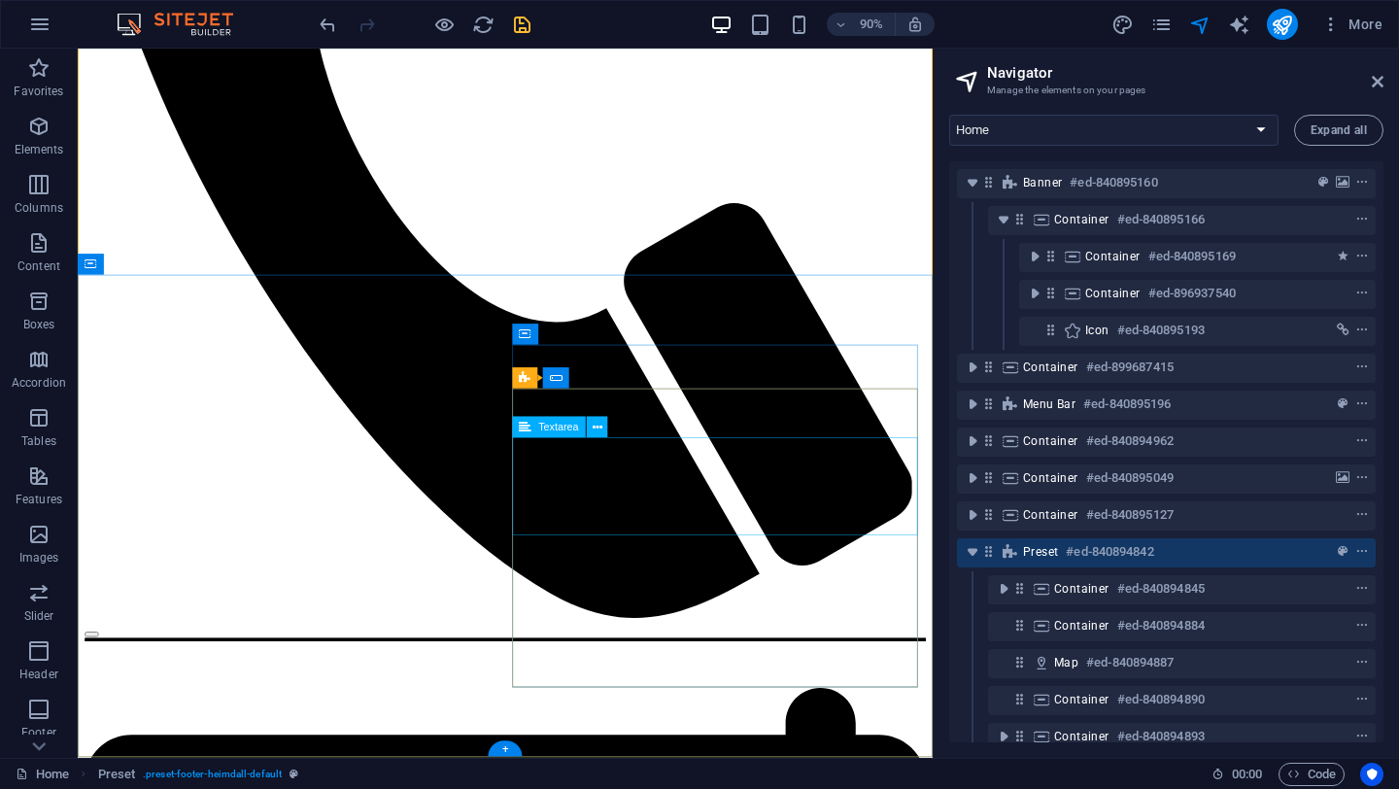
scroll to position [3848, 0]
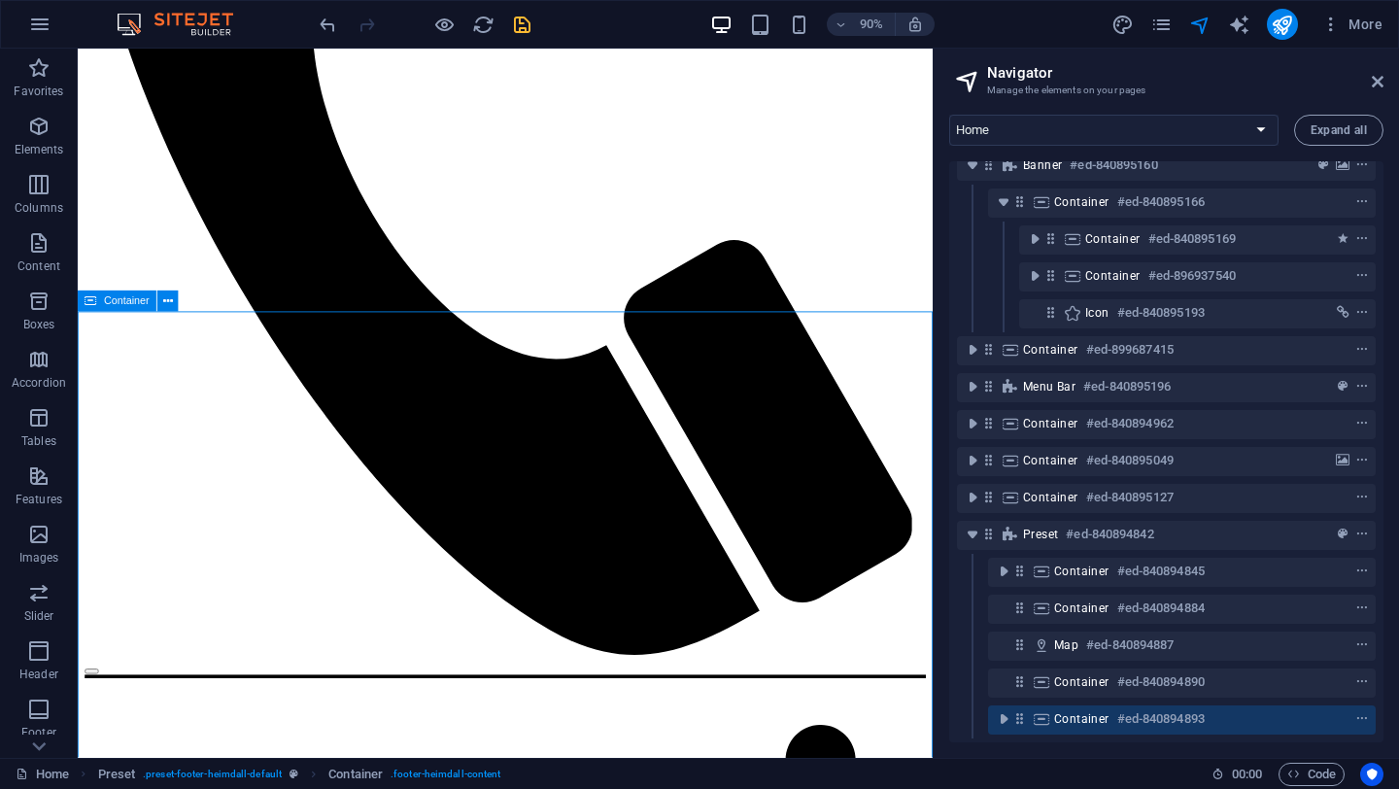
scroll to position [33, 0]
click at [1002, 709] on icon "toggle-expand" at bounding box center [1003, 718] width 19 height 19
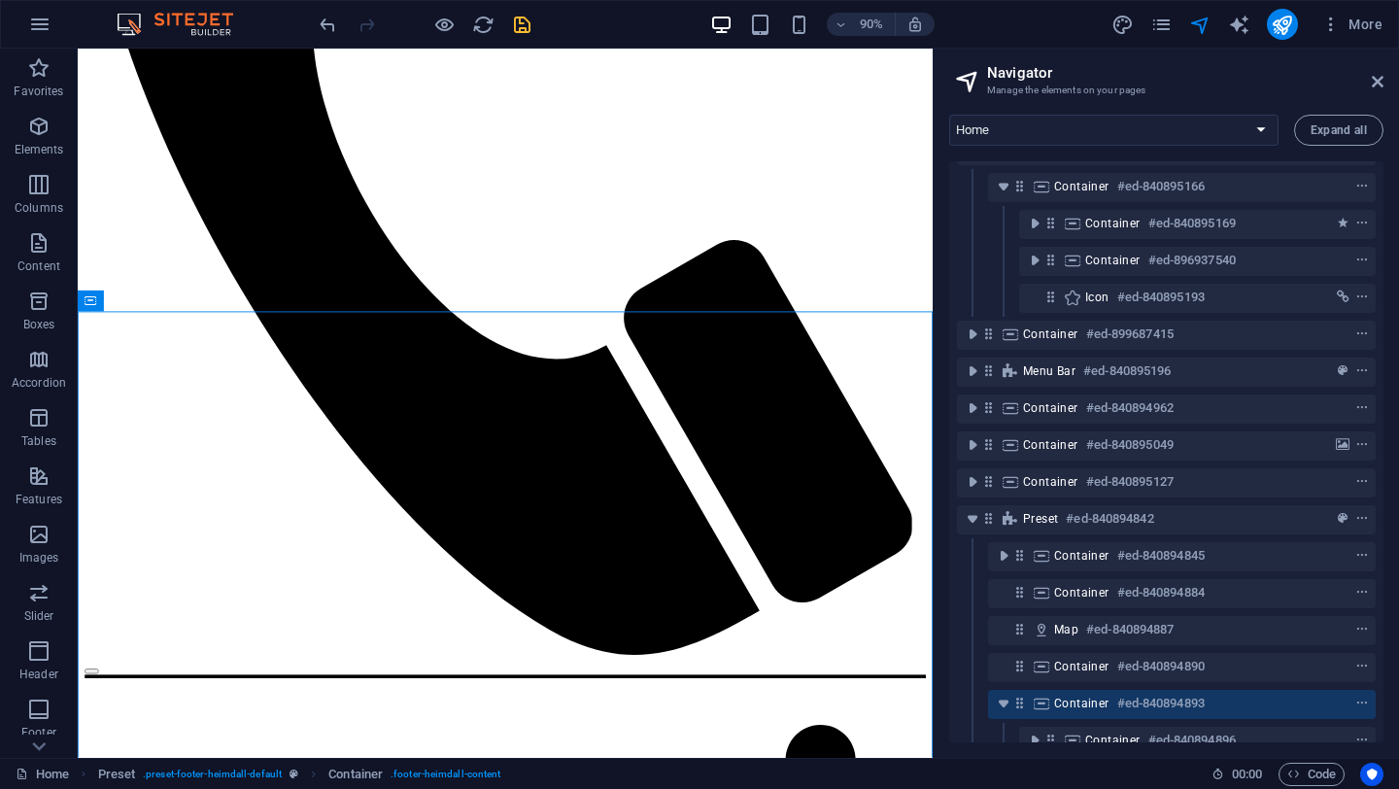
scroll to position [107, 0]
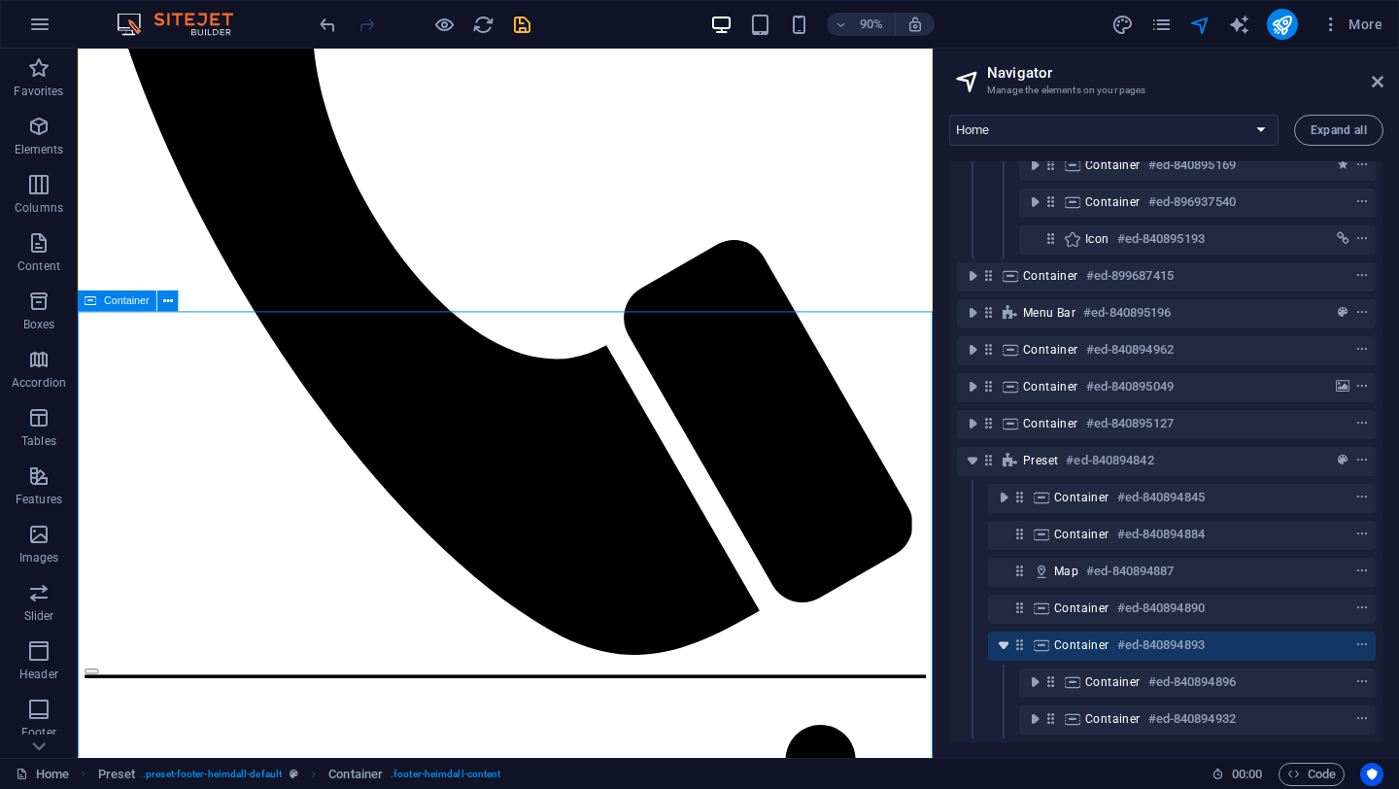
click at [1005, 635] on icon "toggle-expand" at bounding box center [1003, 644] width 19 height 19
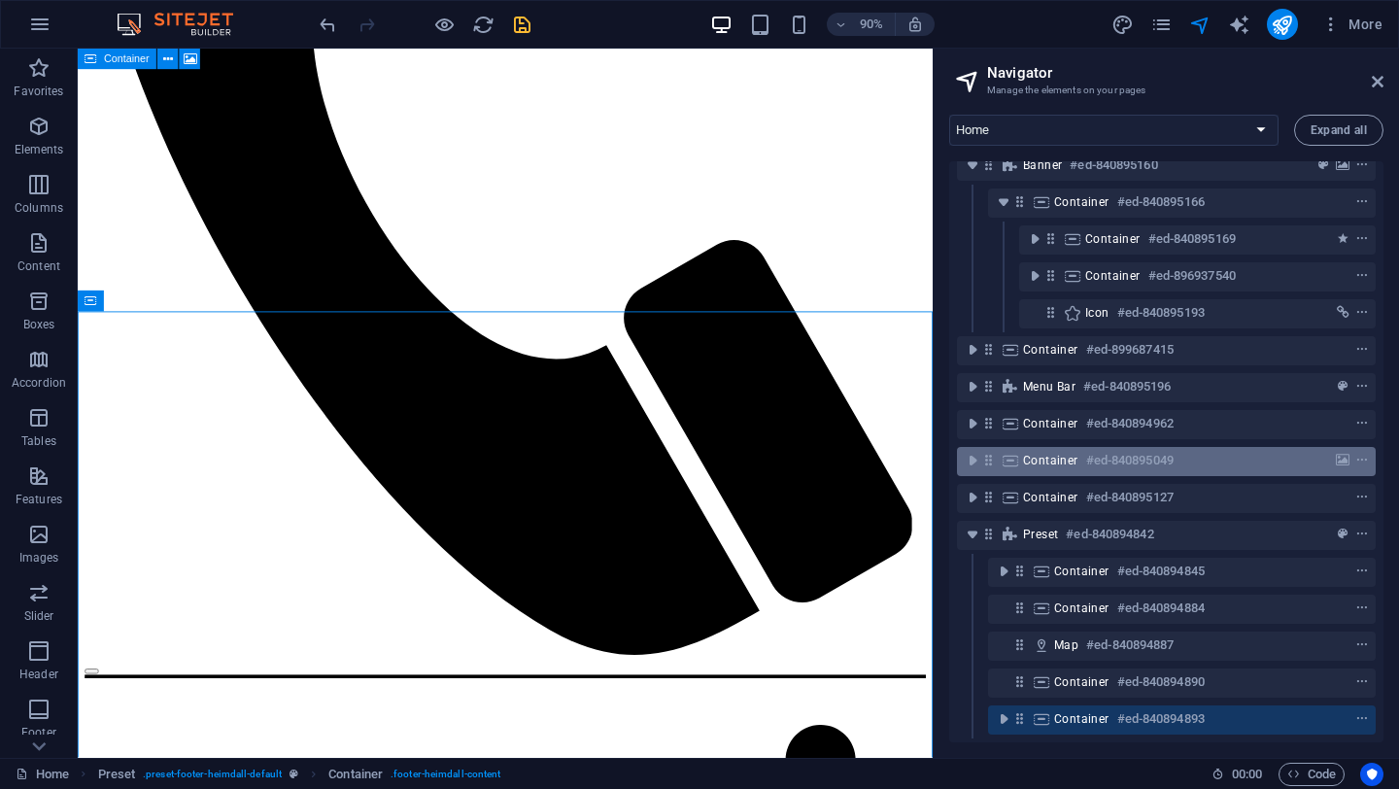
scroll to position [0, 0]
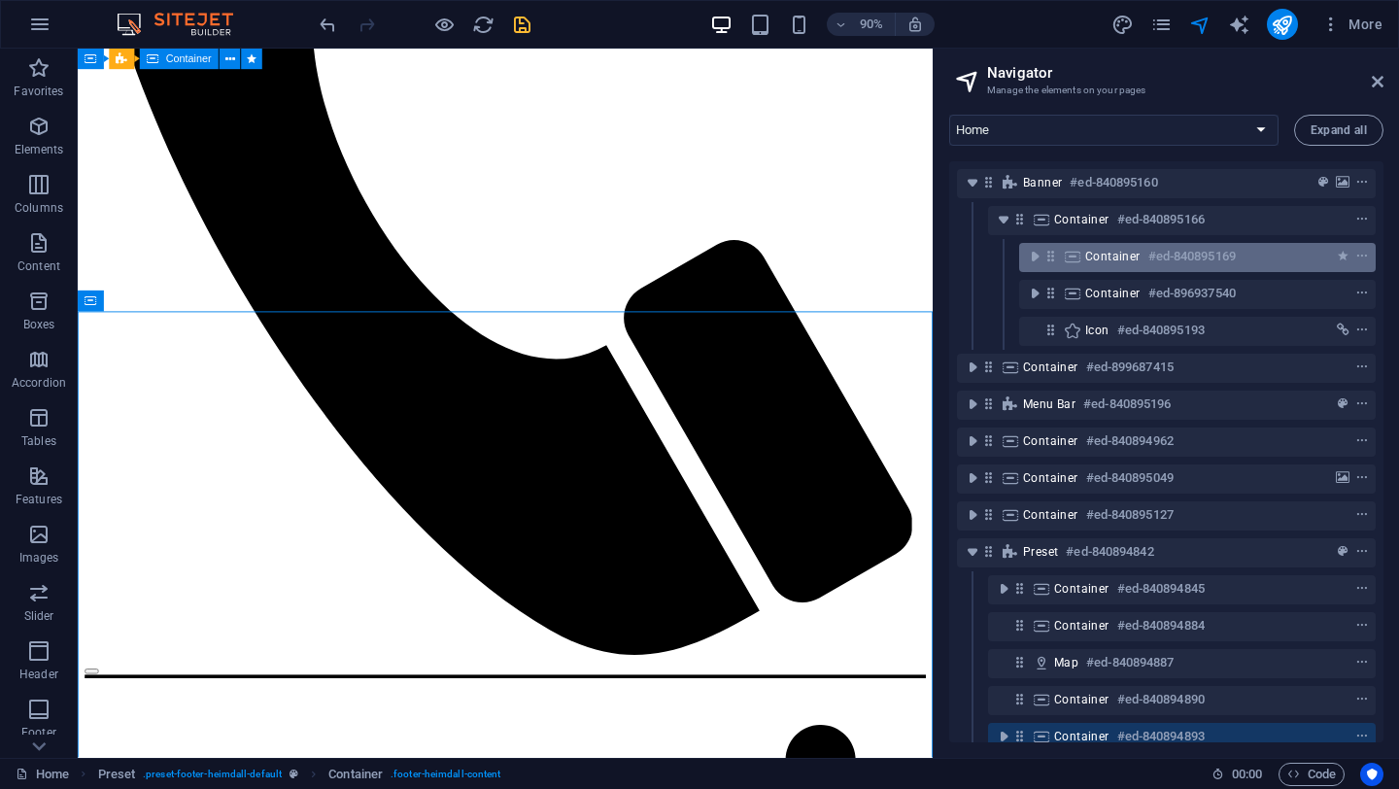
click at [1089, 256] on span "Container" at bounding box center [1112, 257] width 55 height 16
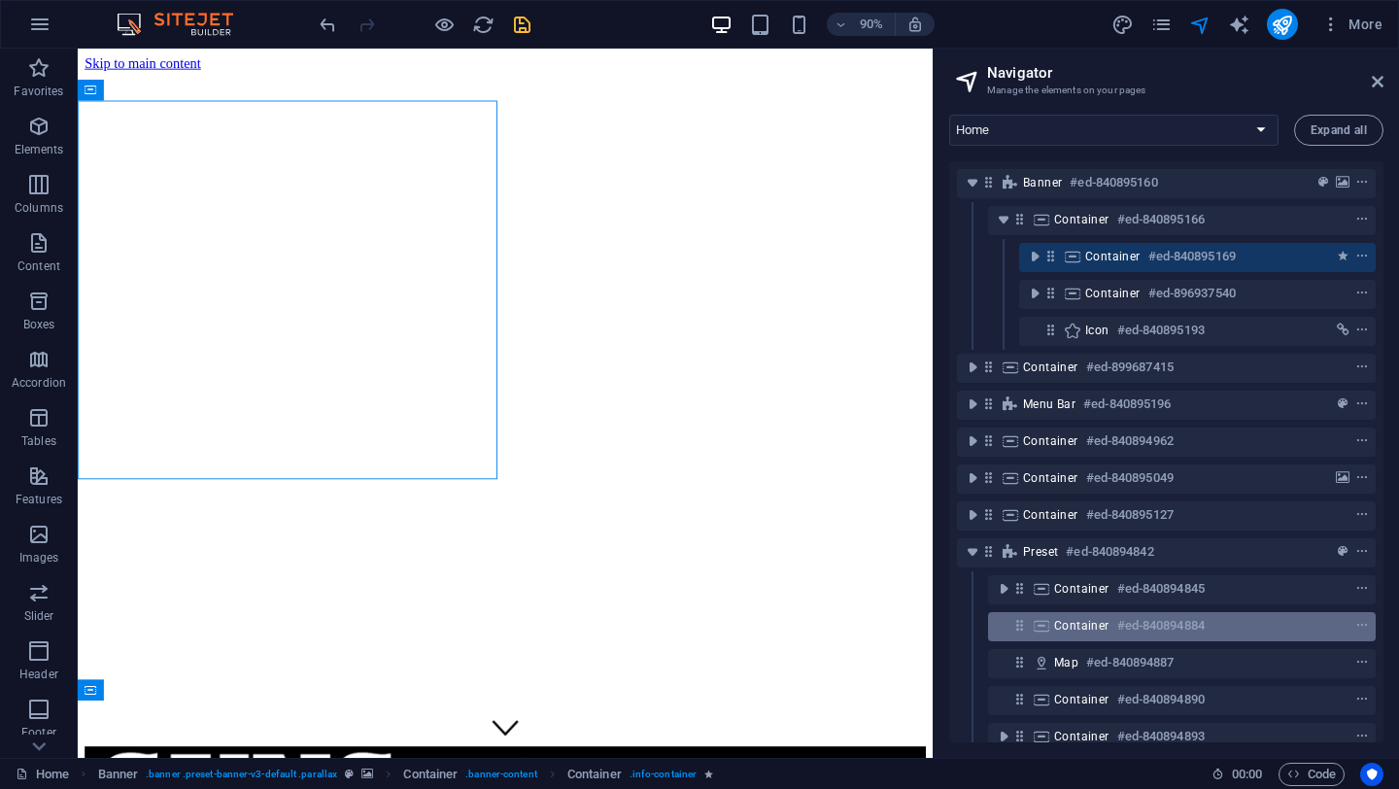
scroll to position [33, 0]
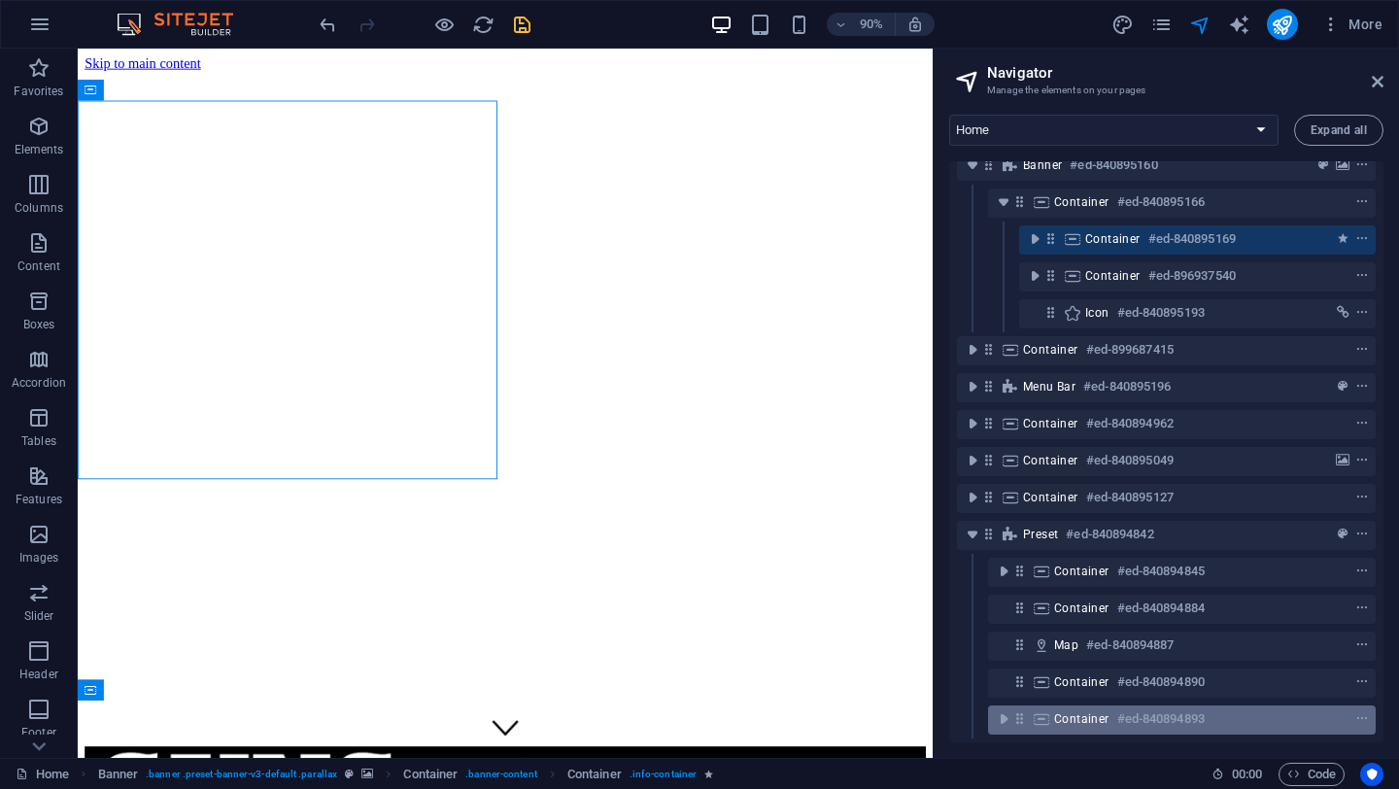
click at [1092, 711] on span "Container" at bounding box center [1081, 719] width 55 height 16
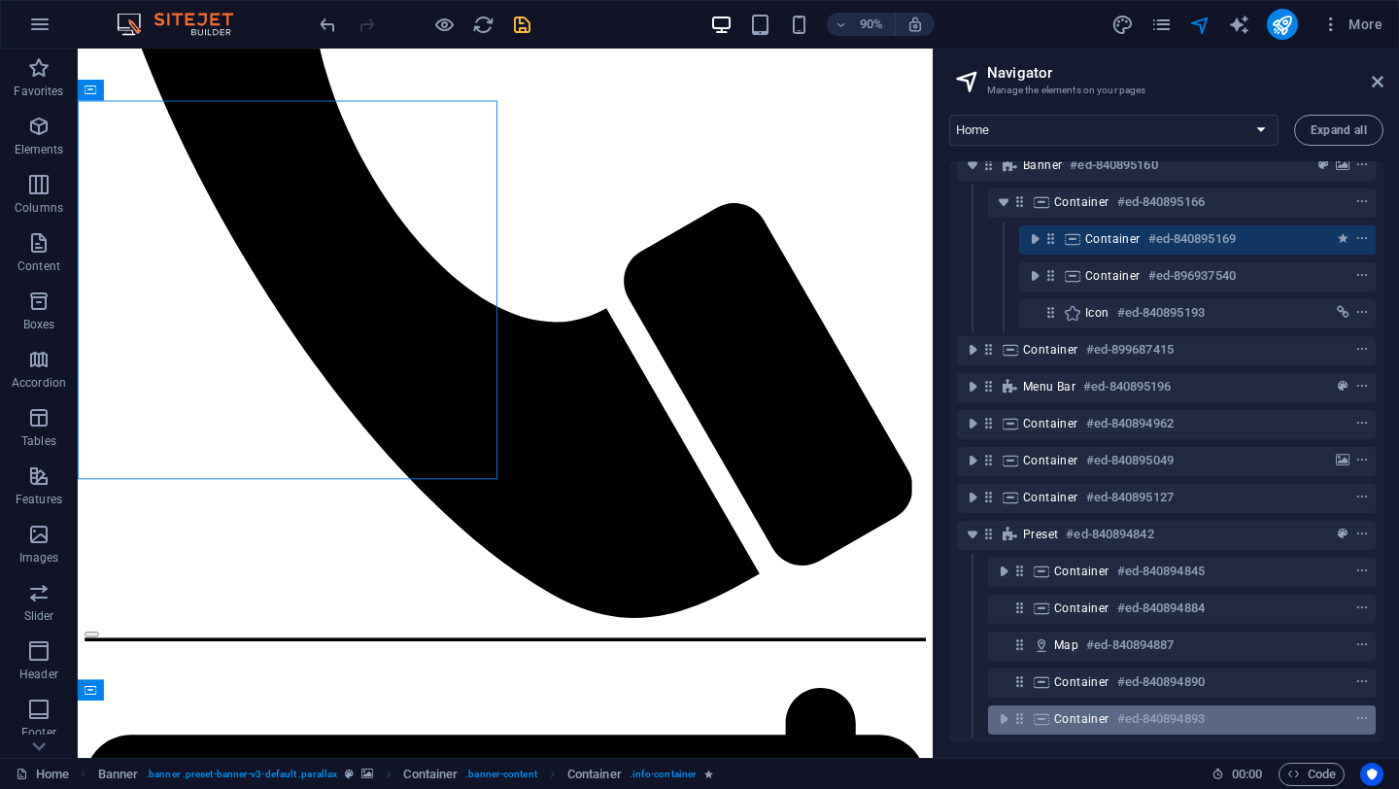
click at [1092, 711] on span "Container" at bounding box center [1081, 719] width 55 height 16
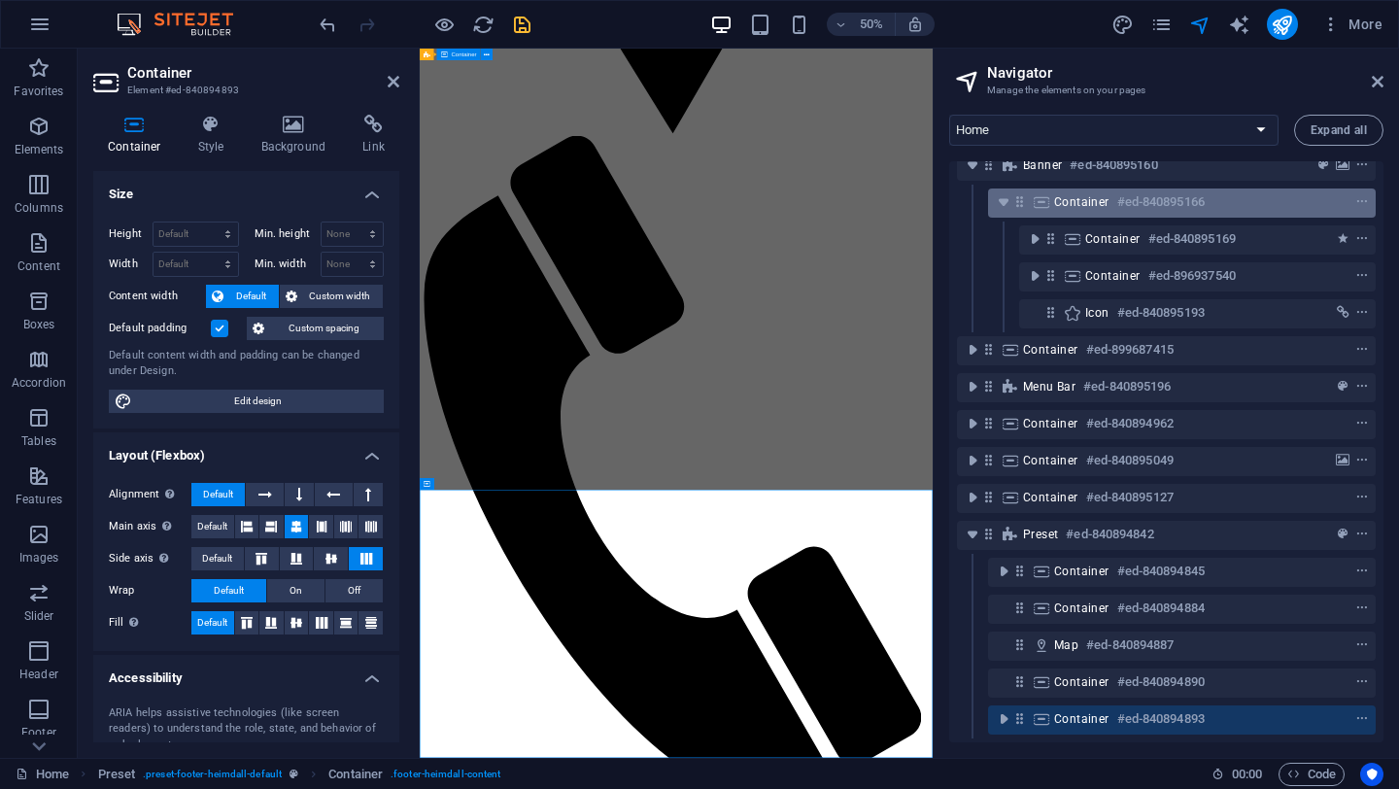
scroll to position [0, 0]
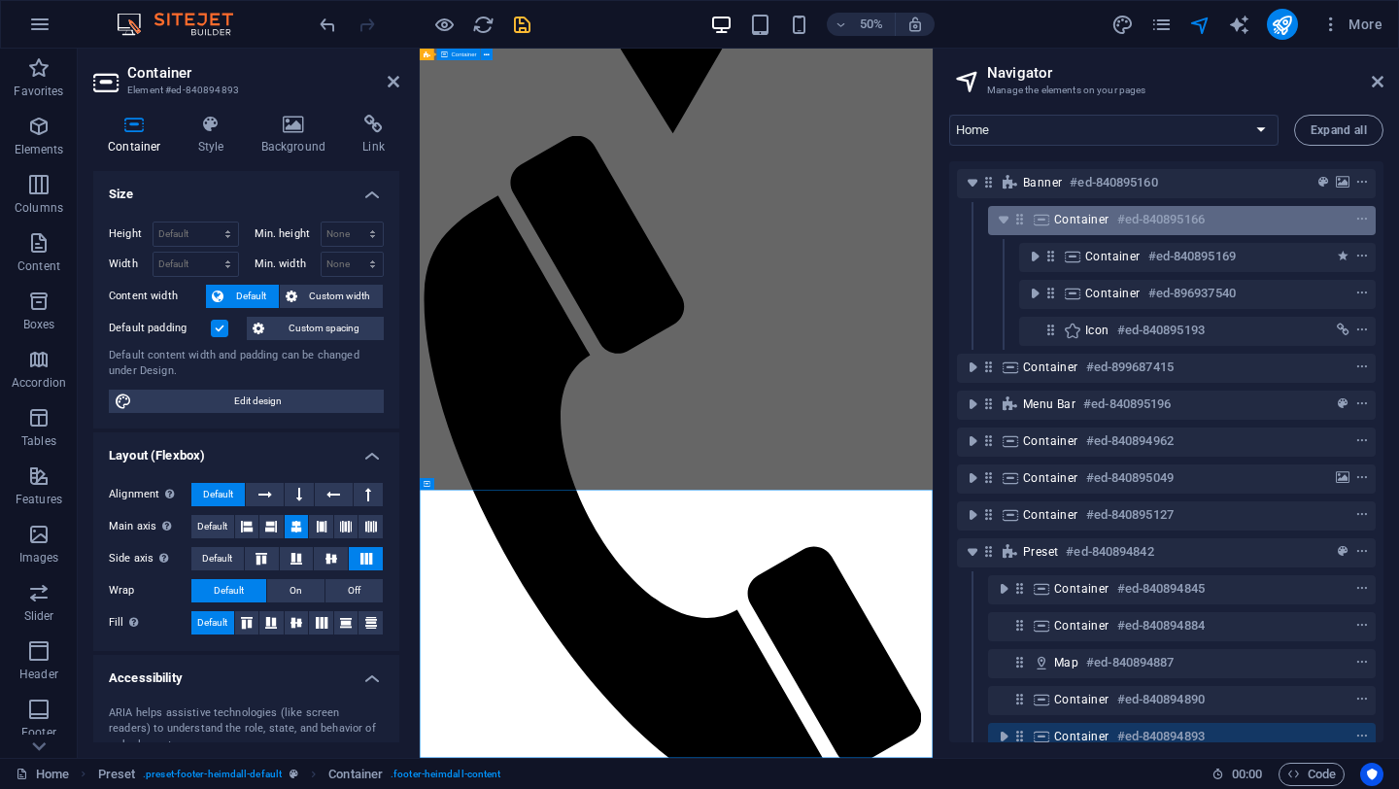
click at [1094, 217] on span "Container" at bounding box center [1081, 220] width 55 height 16
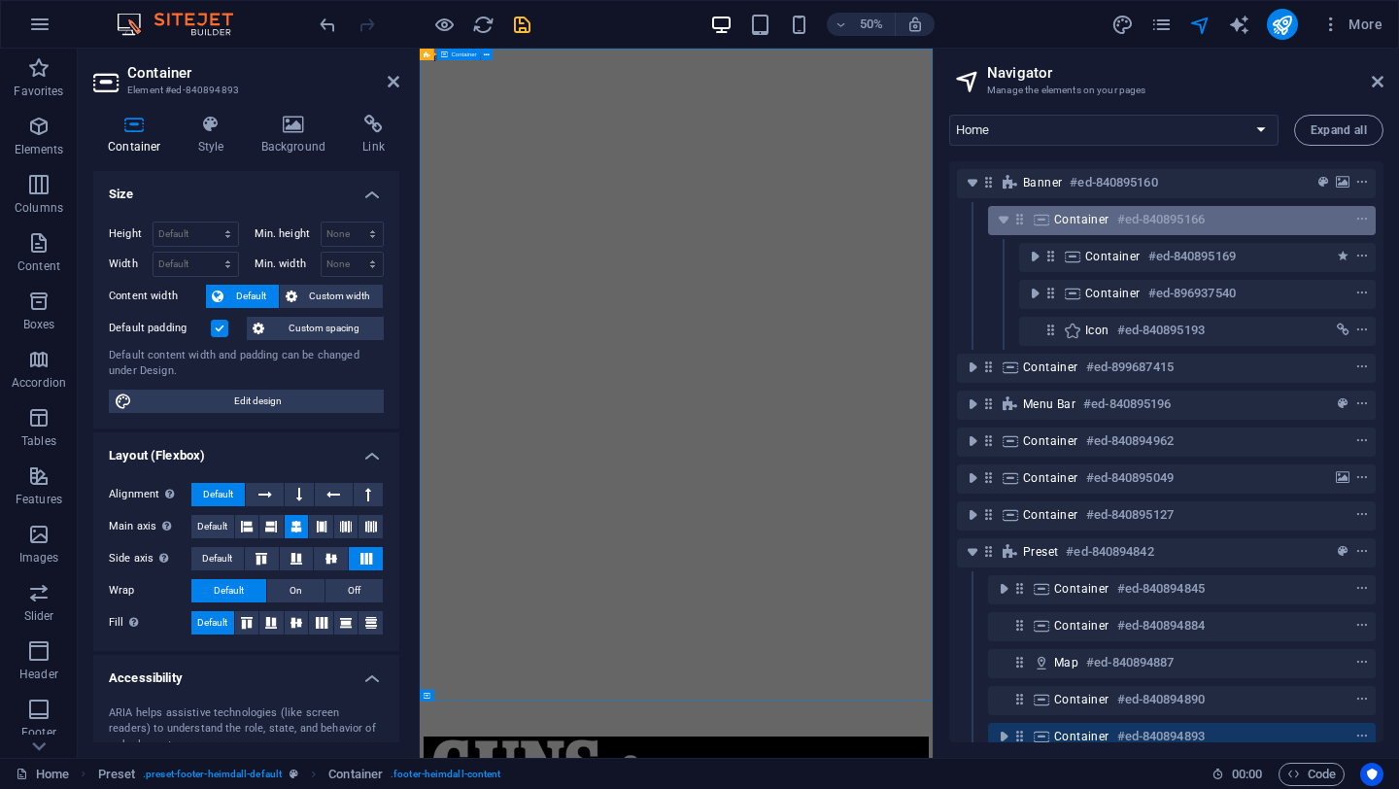
click at [1094, 217] on span "Container" at bounding box center [1081, 220] width 55 height 16
select select "%"
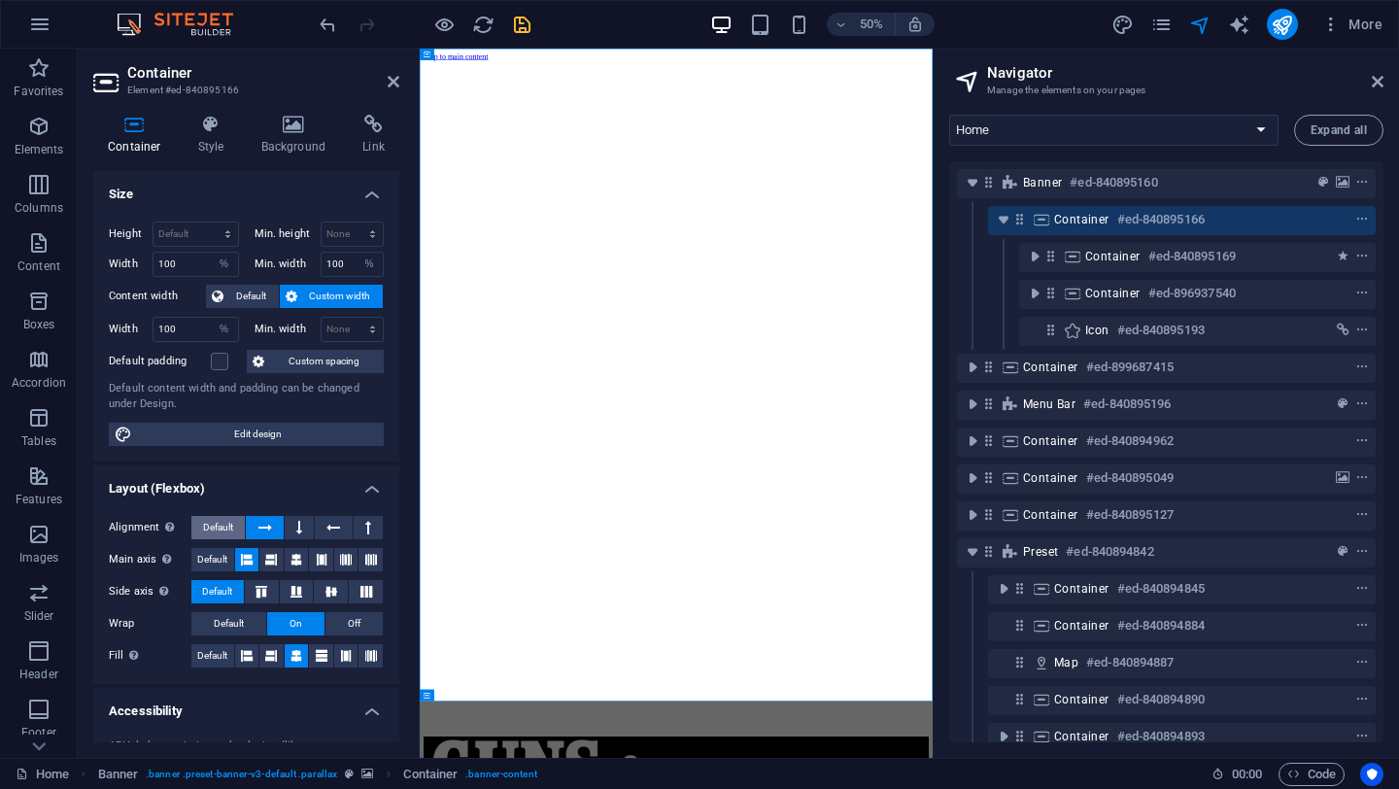
click at [211, 527] on span "Default" at bounding box center [218, 527] width 30 height 23
click at [293, 558] on icon at bounding box center [297, 559] width 12 height 23
click at [360, 595] on icon at bounding box center [366, 592] width 23 height 12
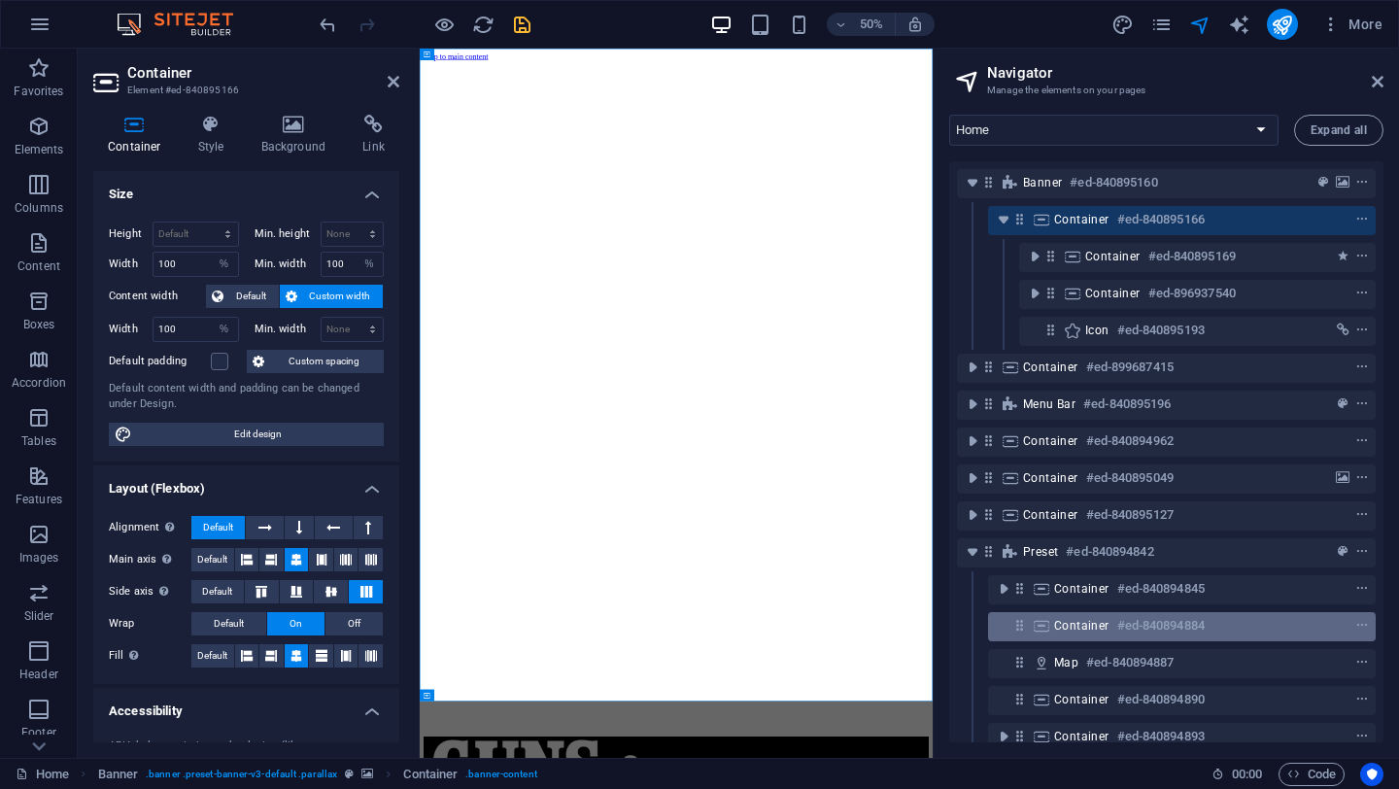
scroll to position [33, 0]
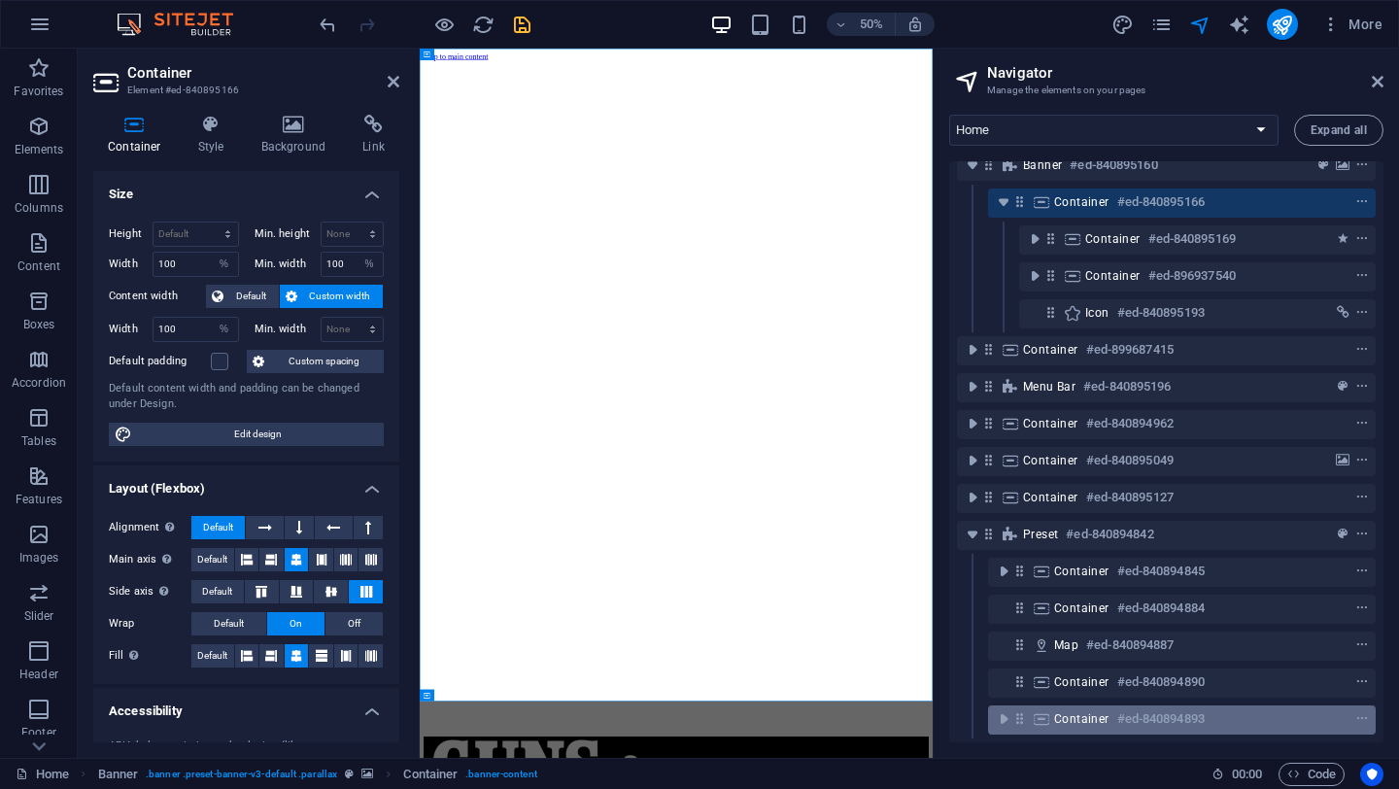
click at [1076, 711] on span "Container" at bounding box center [1081, 719] width 55 height 16
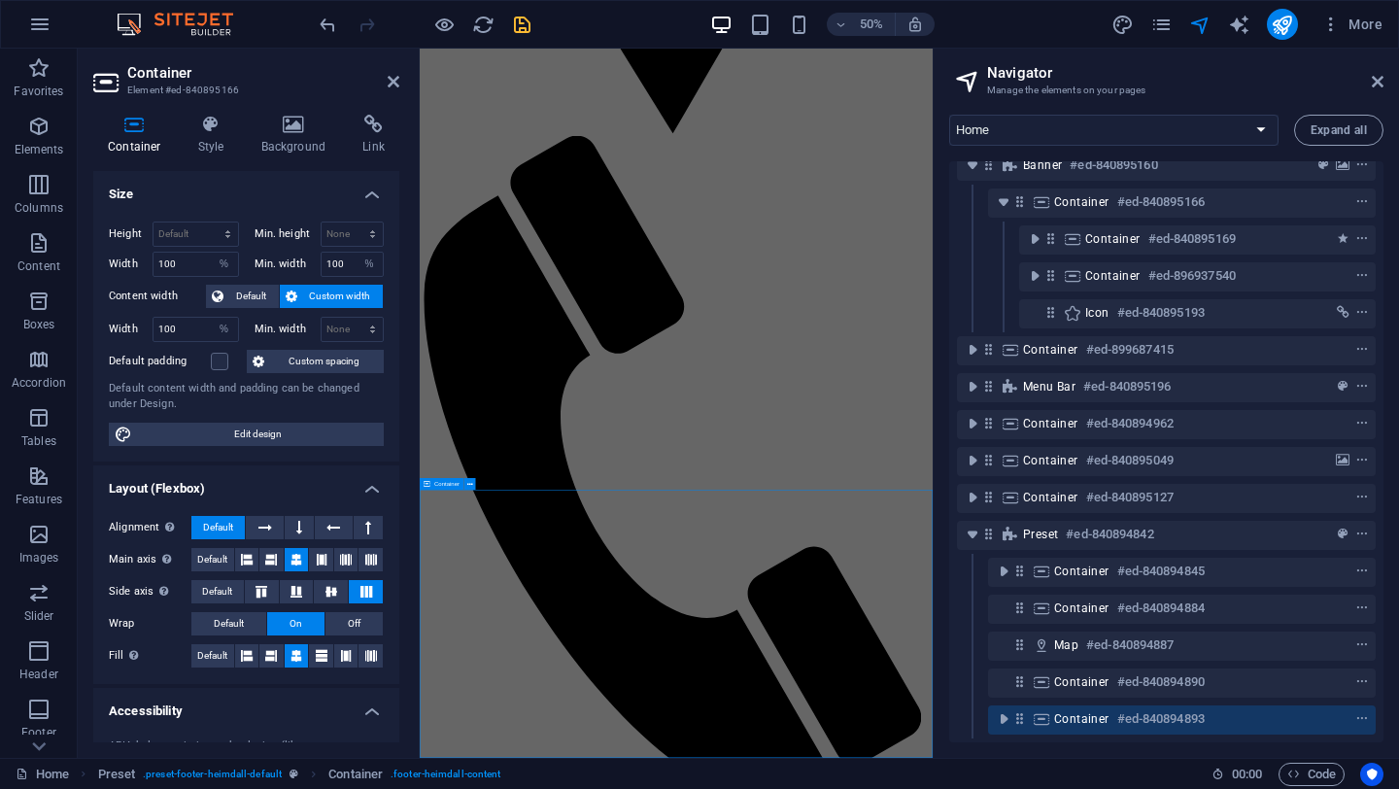
click at [1076, 711] on span "Container" at bounding box center [1081, 719] width 55 height 16
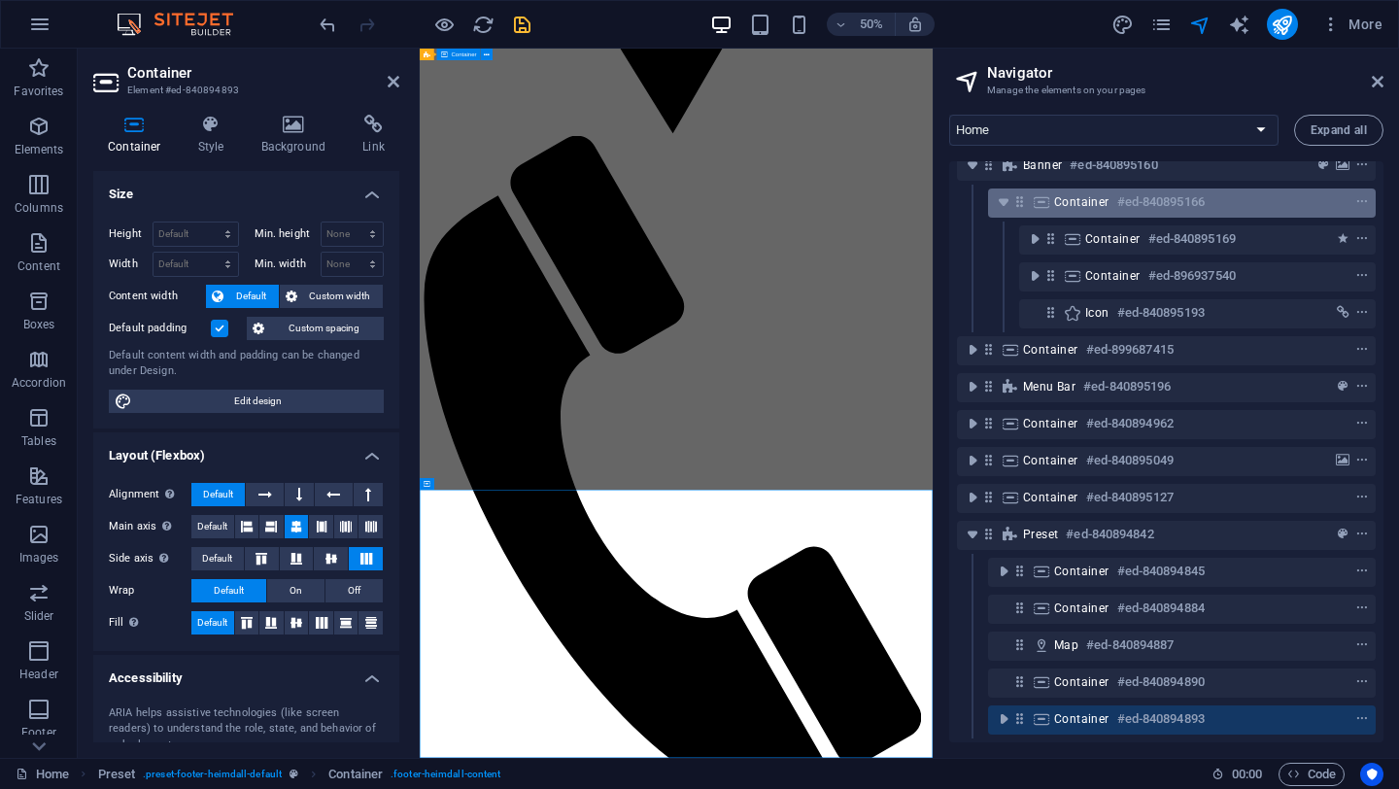
click at [1127, 190] on h6 "#ed-840895166" at bounding box center [1160, 201] width 87 height 23
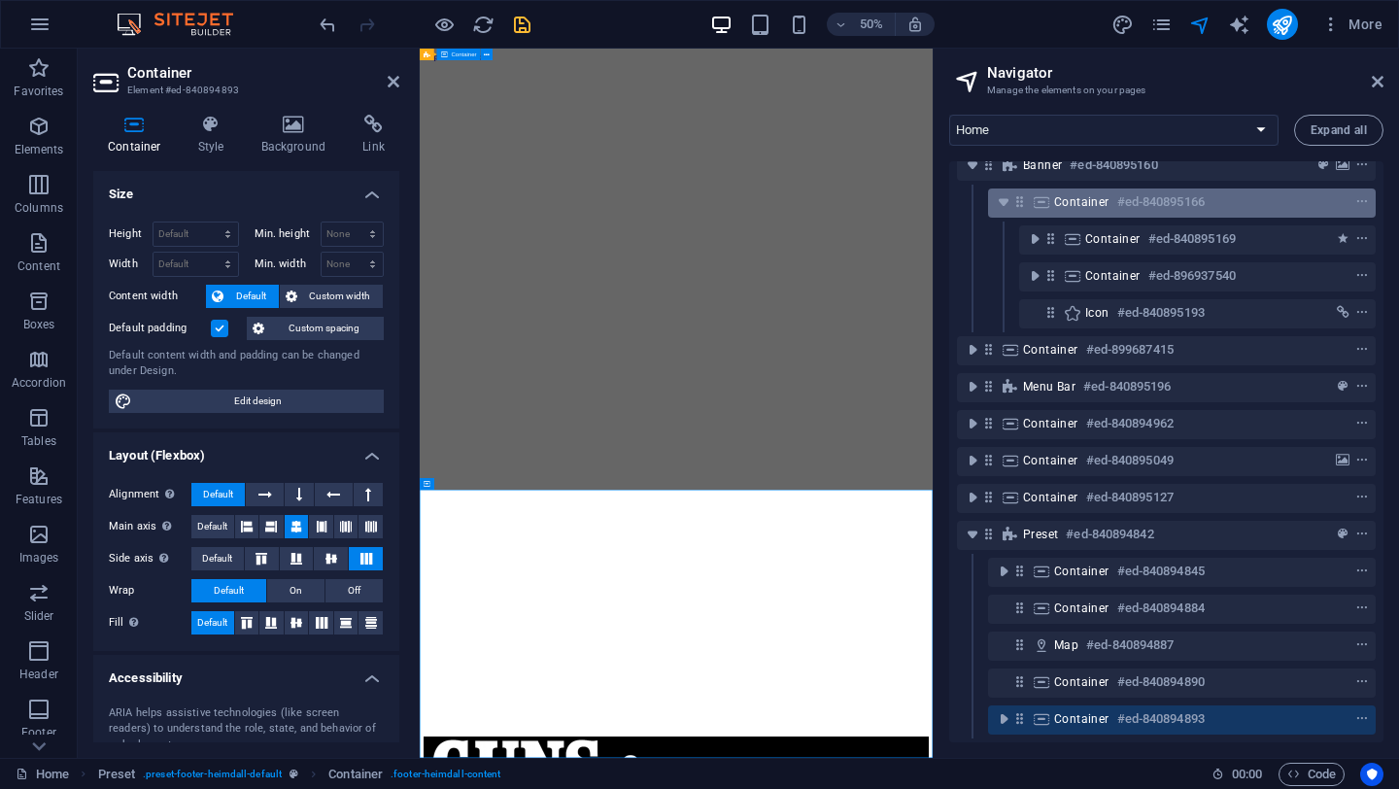
click at [1127, 190] on h6 "#ed-840895166" at bounding box center [1160, 201] width 87 height 23
select select "%"
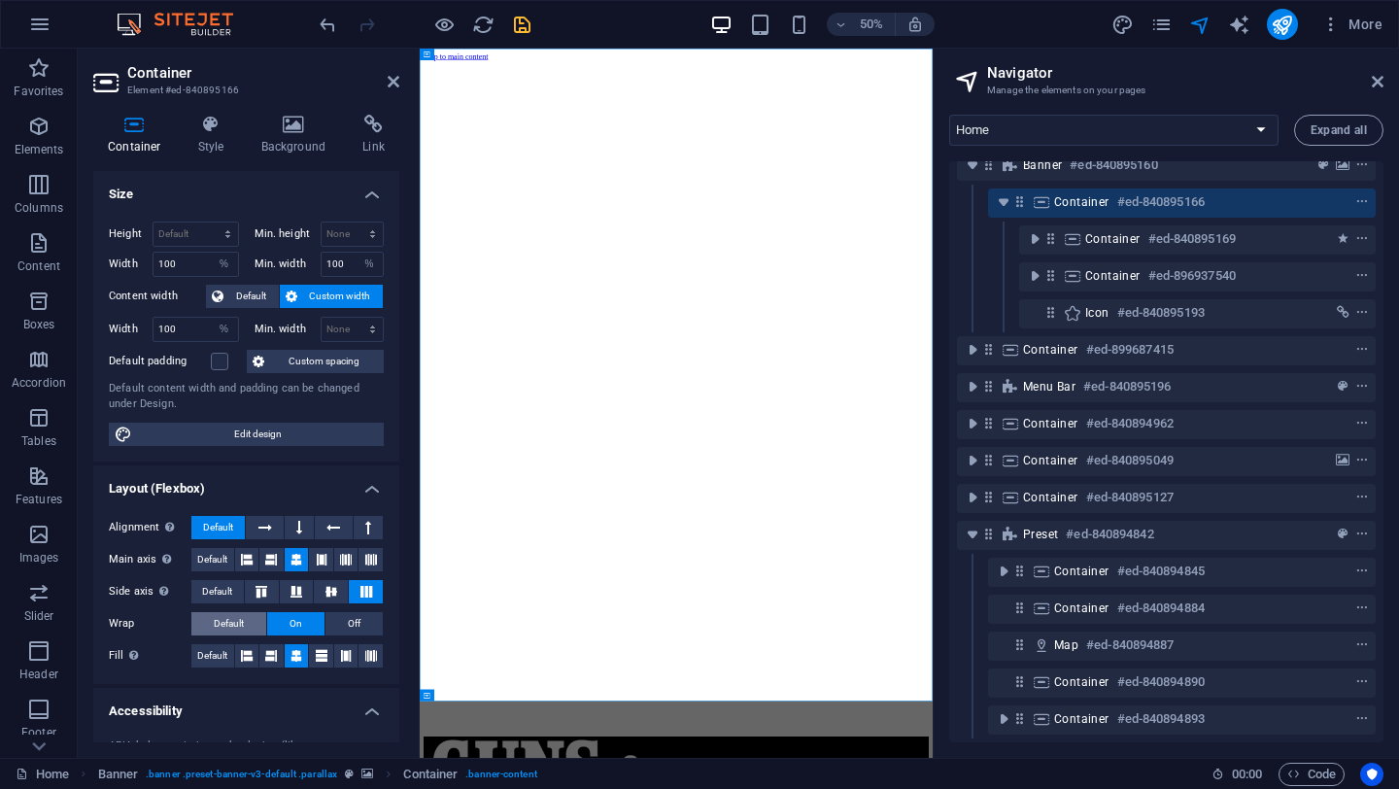
click at [216, 625] on span "Default" at bounding box center [229, 623] width 30 height 23
click at [211, 650] on span "Default" at bounding box center [212, 655] width 30 height 23
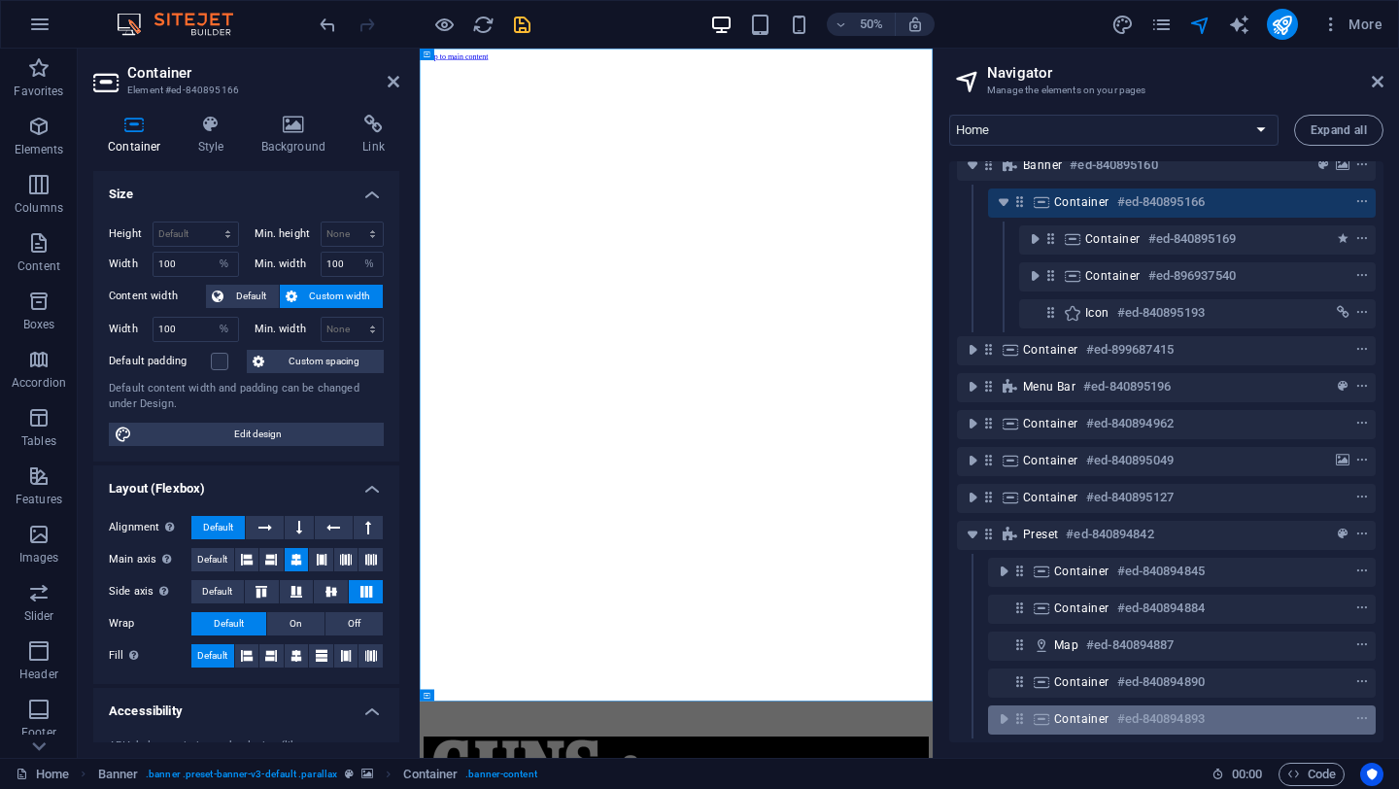
click at [1077, 711] on span "Container" at bounding box center [1081, 719] width 55 height 16
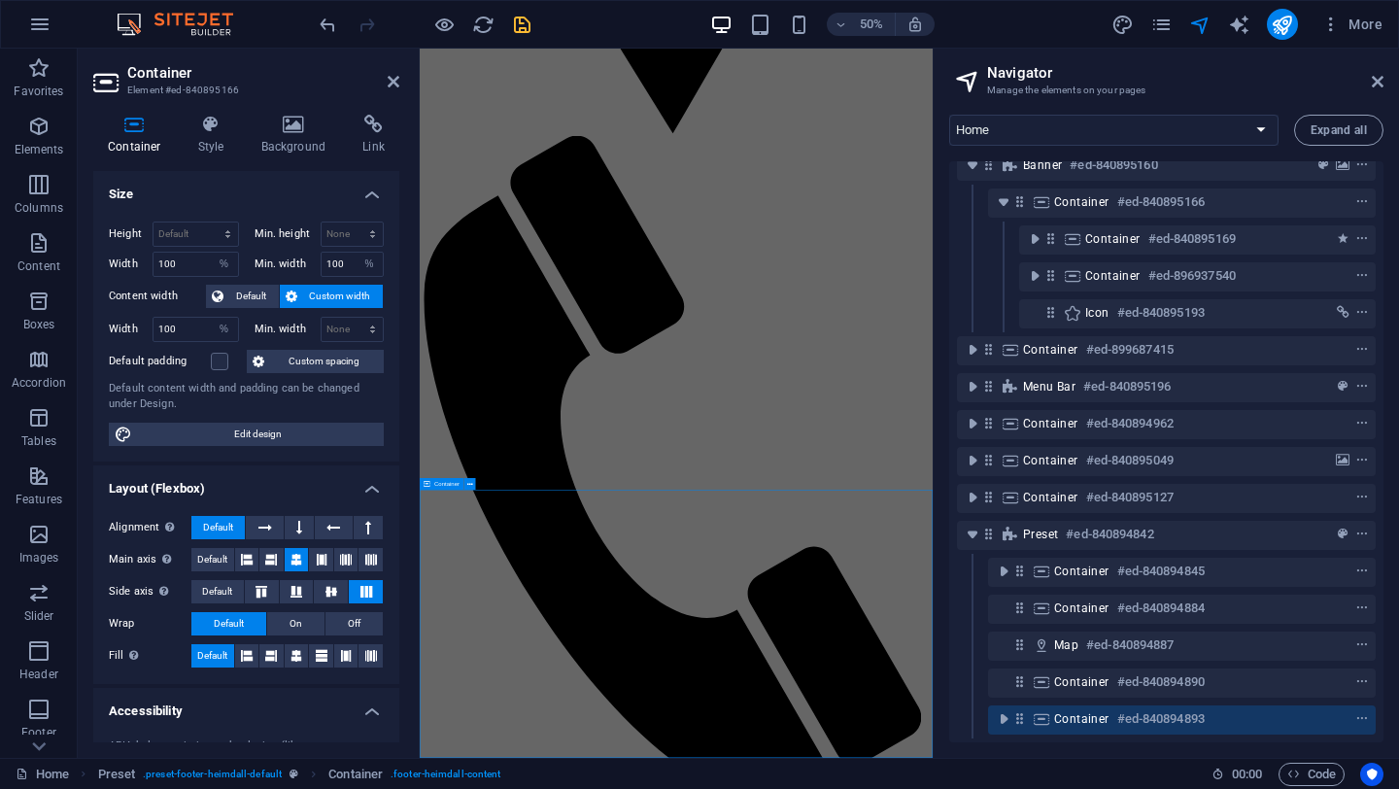
click at [1077, 711] on span "Container" at bounding box center [1081, 719] width 55 height 16
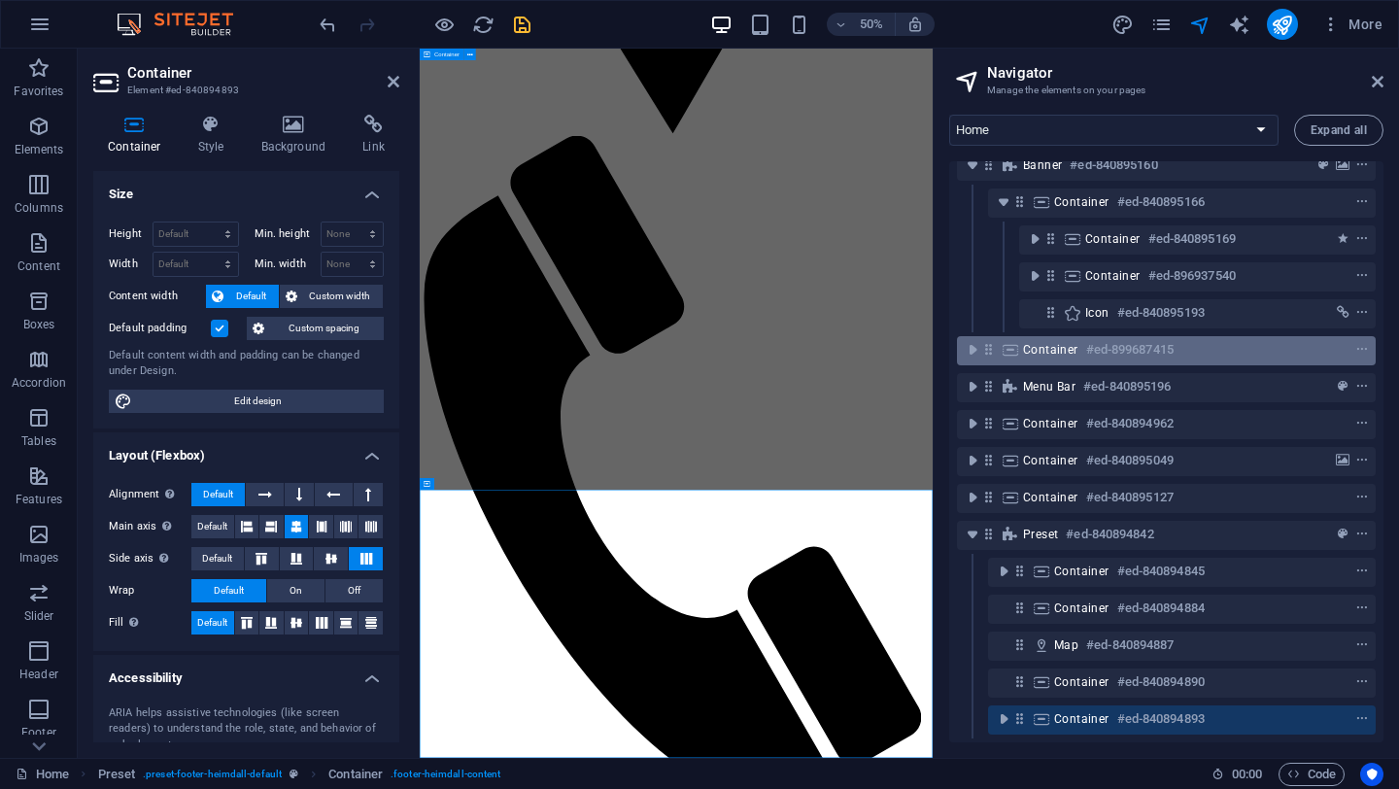
scroll to position [0, 0]
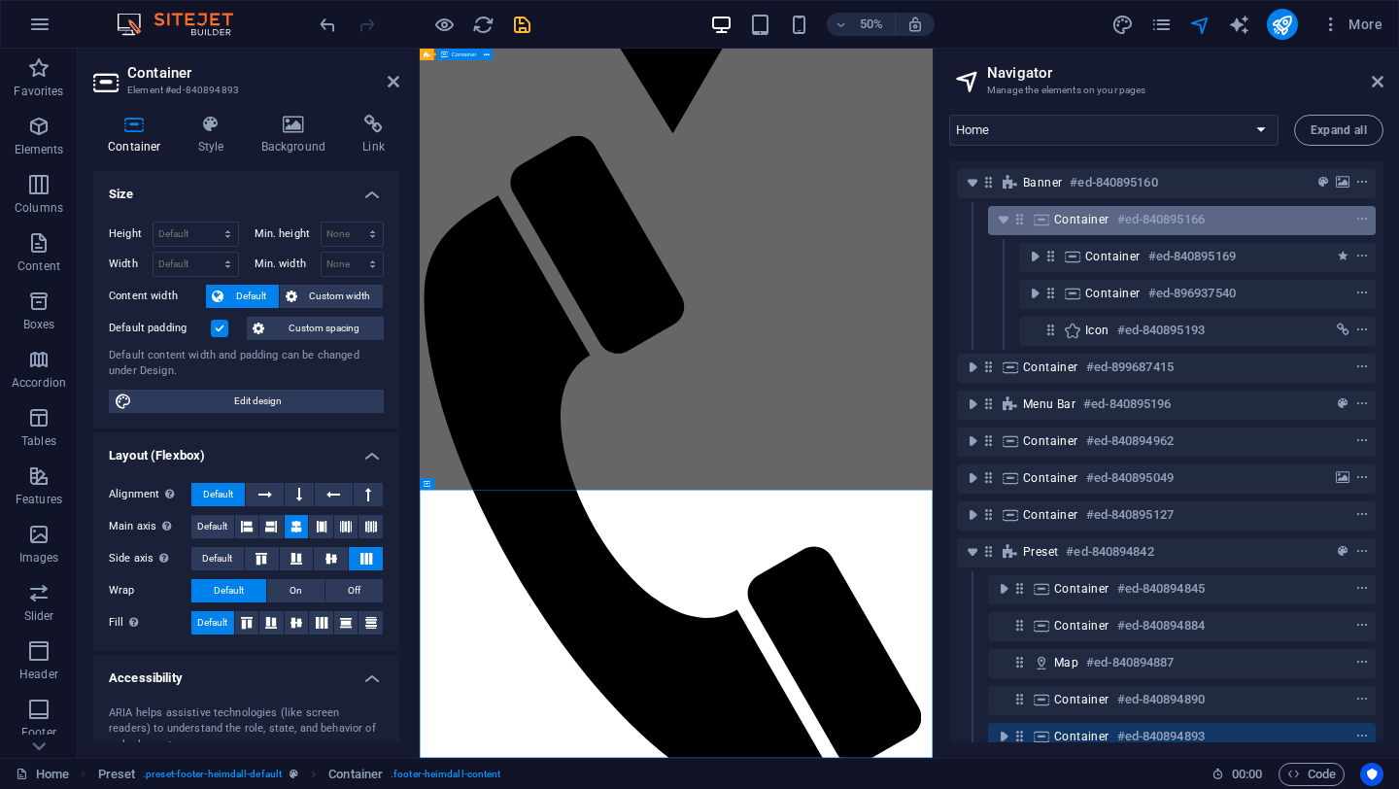
click at [1068, 217] on span "Container" at bounding box center [1081, 220] width 55 height 16
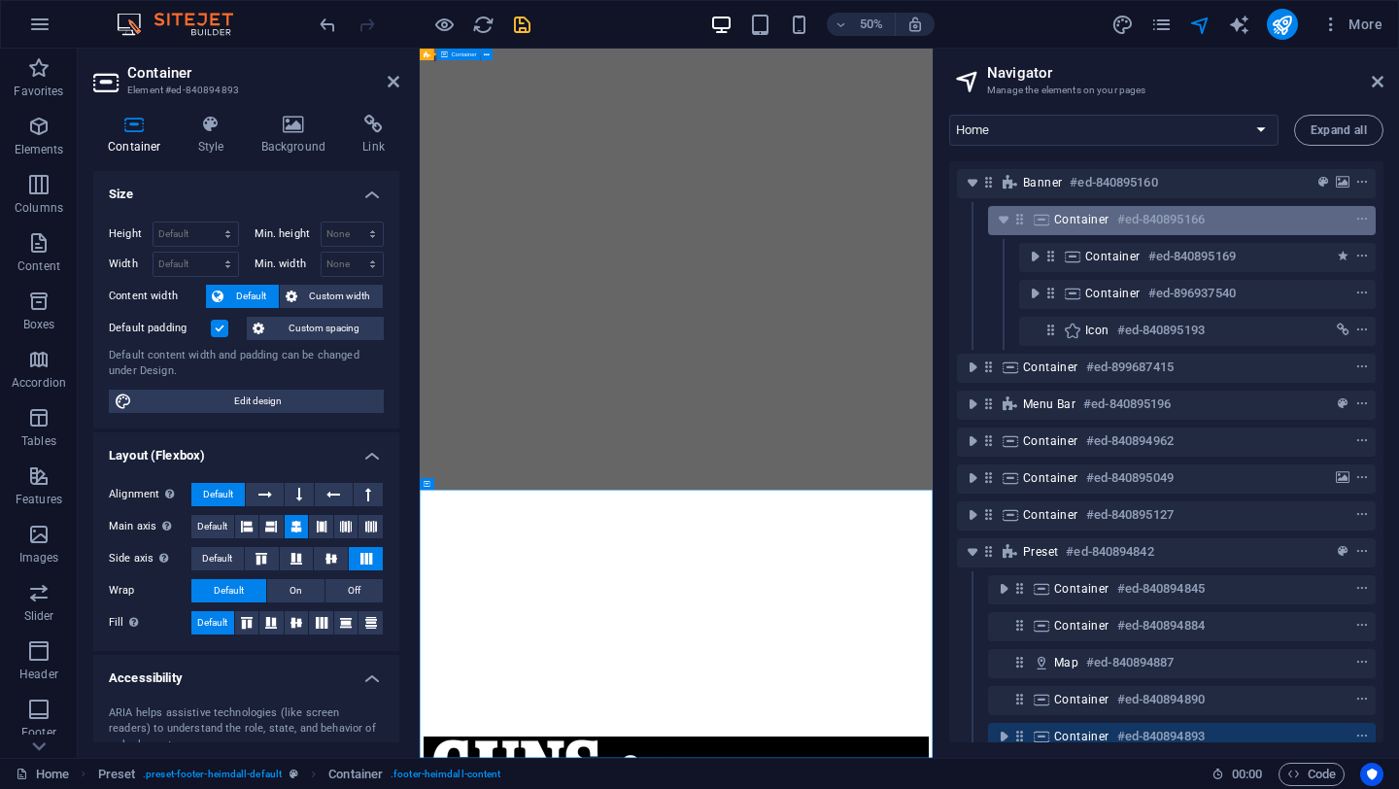
click at [1068, 217] on span "Container" at bounding box center [1081, 220] width 55 height 16
select select "%"
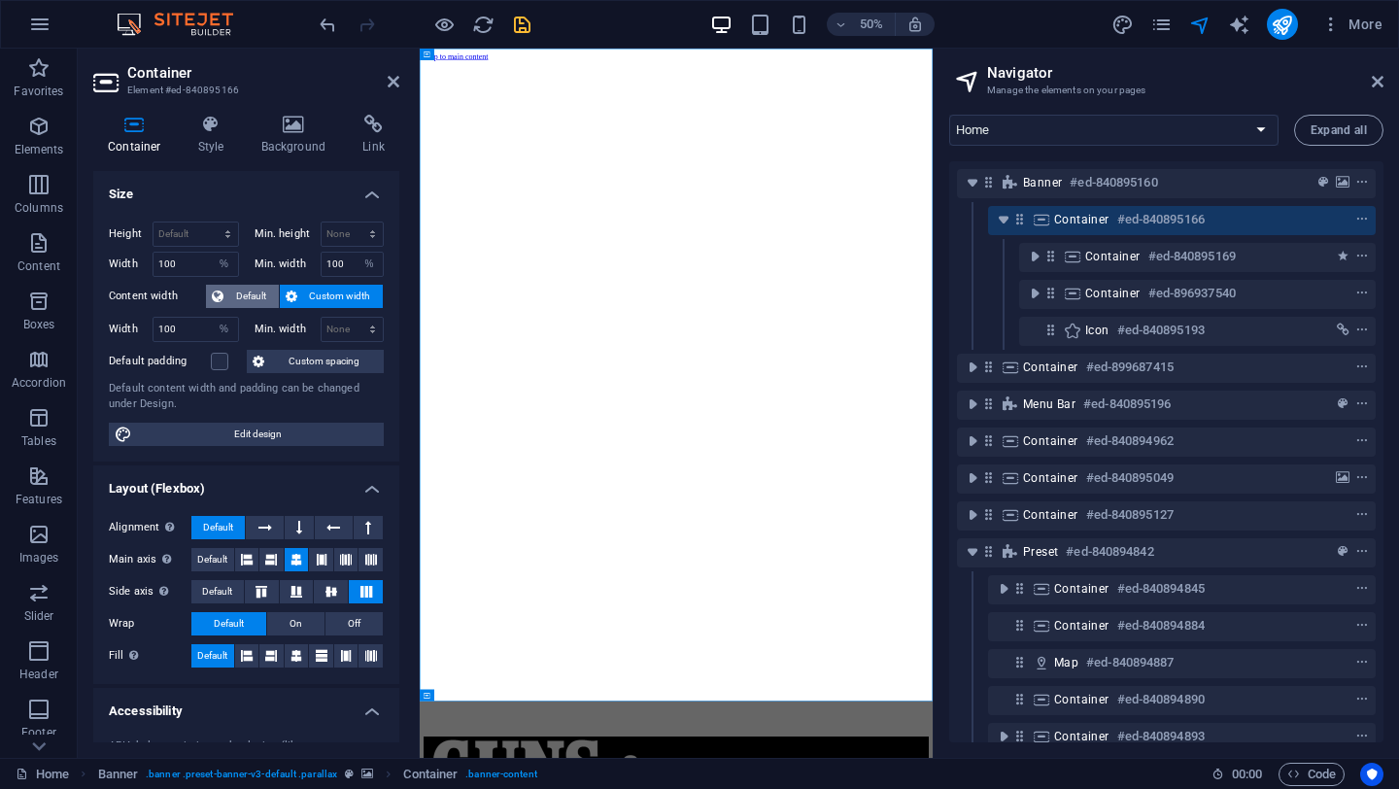
click at [252, 296] on span "Default" at bounding box center [251, 296] width 44 height 23
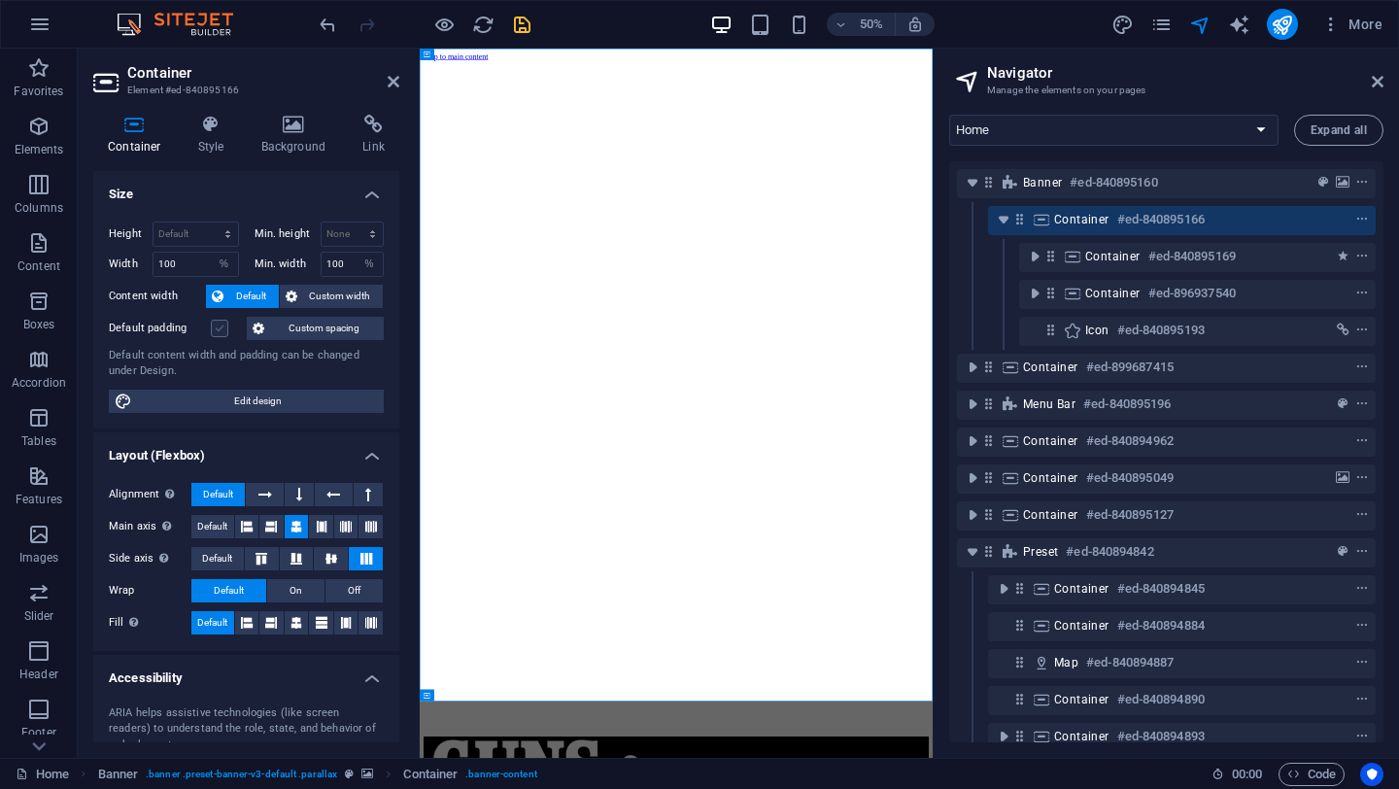
click at [219, 330] on label at bounding box center [219, 328] width 17 height 17
click at [0, 0] on input "Default padding" at bounding box center [0, 0] width 0 height 0
click at [184, 259] on input "100" at bounding box center [196, 264] width 85 height 23
click at [225, 263] on select "Default px rem % em vh vw" at bounding box center [224, 264] width 27 height 23
select select "default"
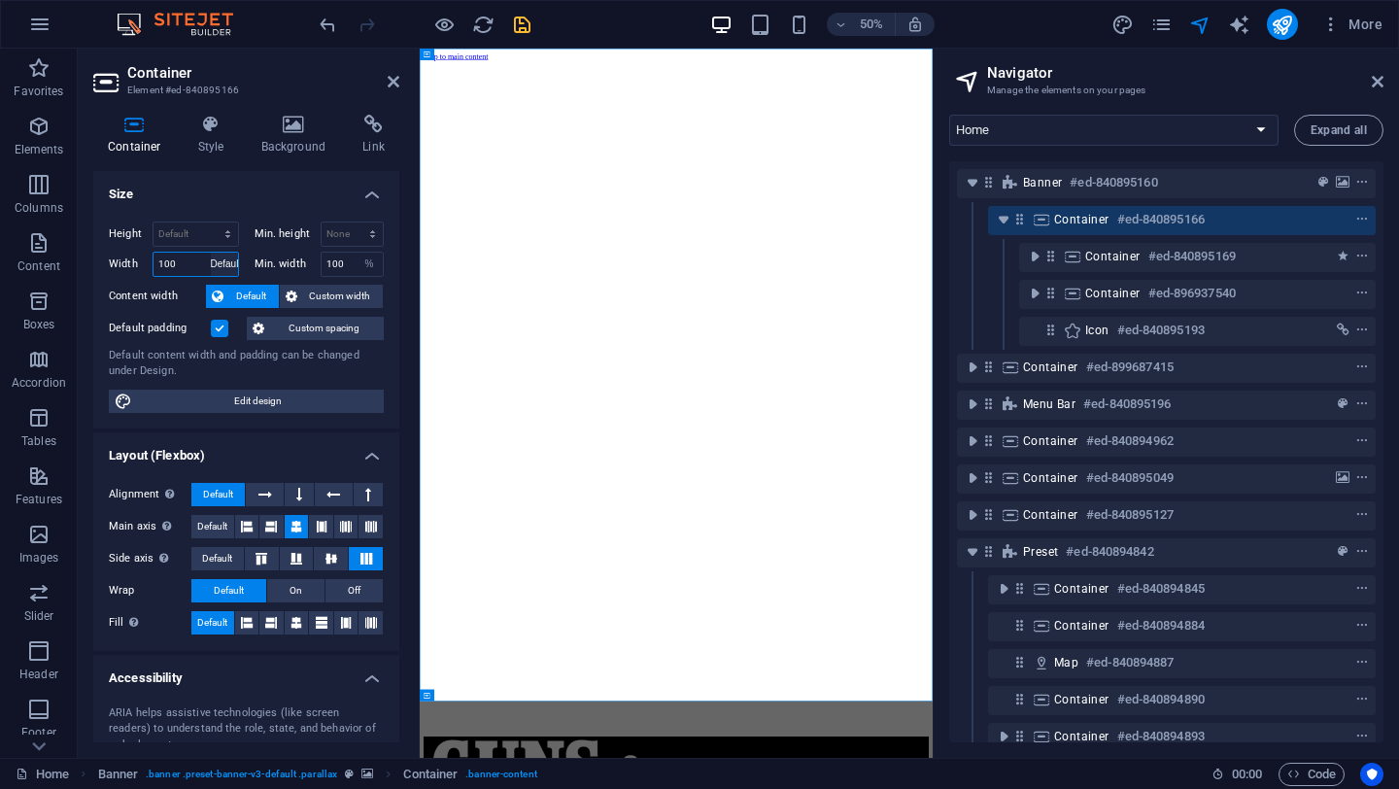
click at [211, 253] on select "Default px rem % em vh vw" at bounding box center [224, 264] width 27 height 23
select select "DISABLED_OPTION_VALUE"
click at [366, 261] on select "None px rem % vh vw" at bounding box center [369, 264] width 27 height 23
select select "lephs1rued"
click at [356, 253] on select "None px rem % vh vw" at bounding box center [369, 264] width 27 height 23
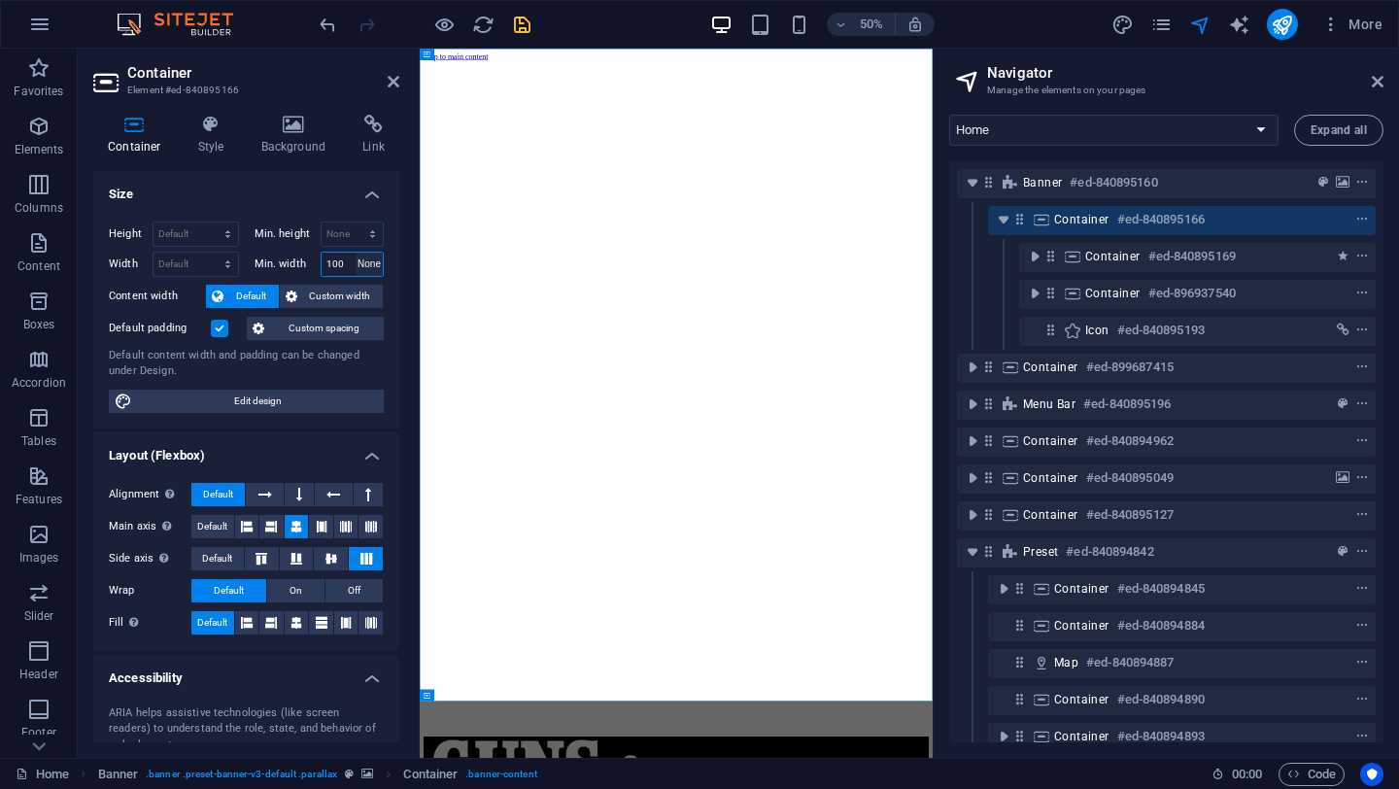
select select "DISABLED_OPTION_VALUE"
click at [522, 19] on icon "save" at bounding box center [522, 25] width 22 height 22
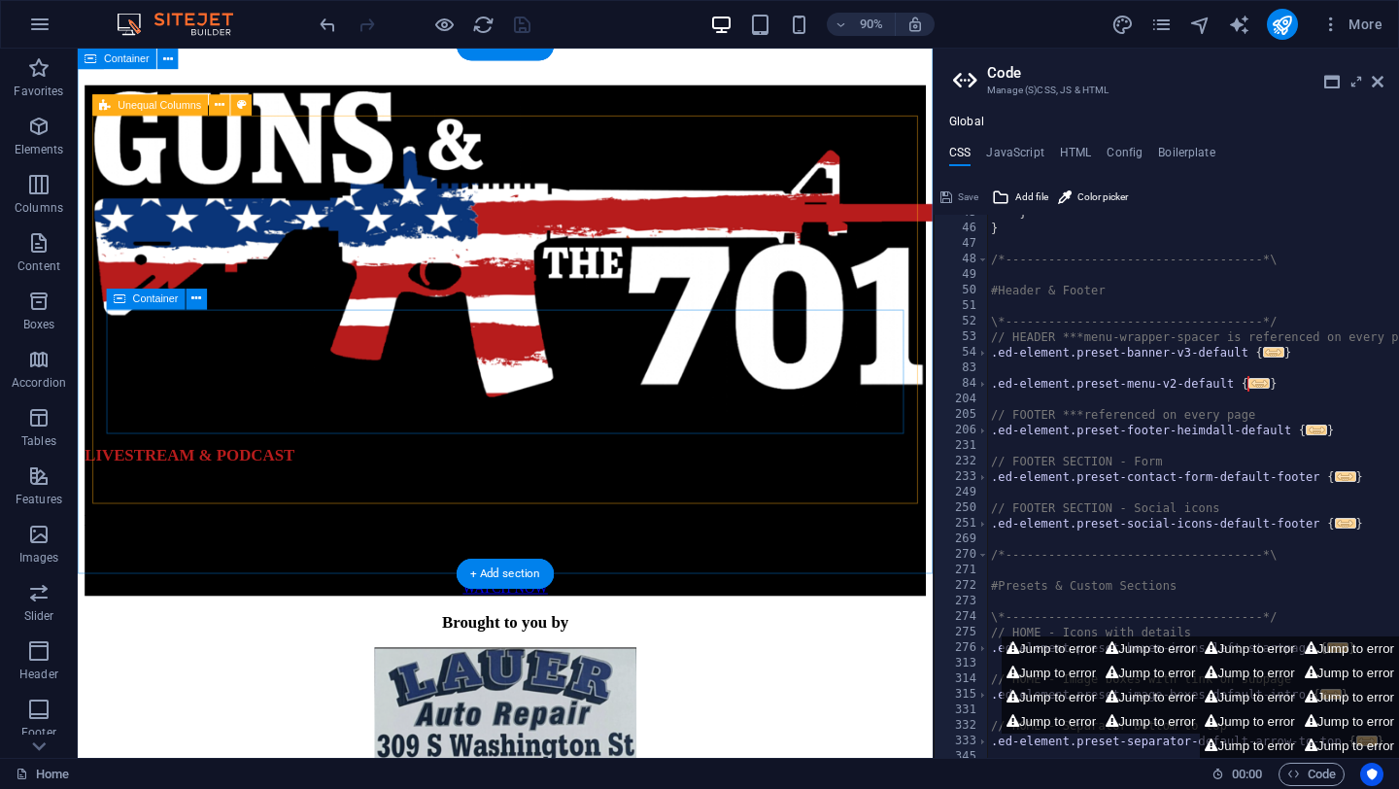
scroll to position [758, 0]
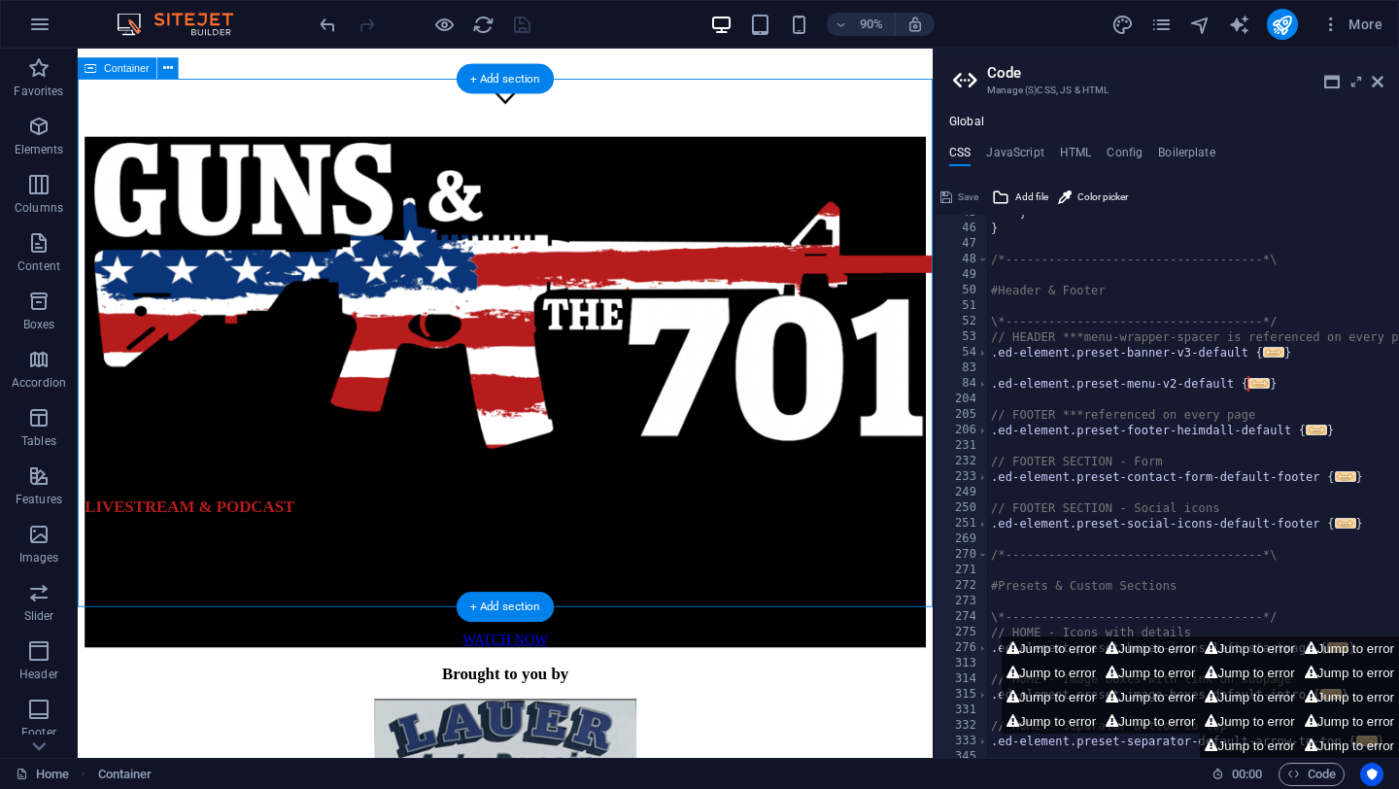
scroll to position [691, 0]
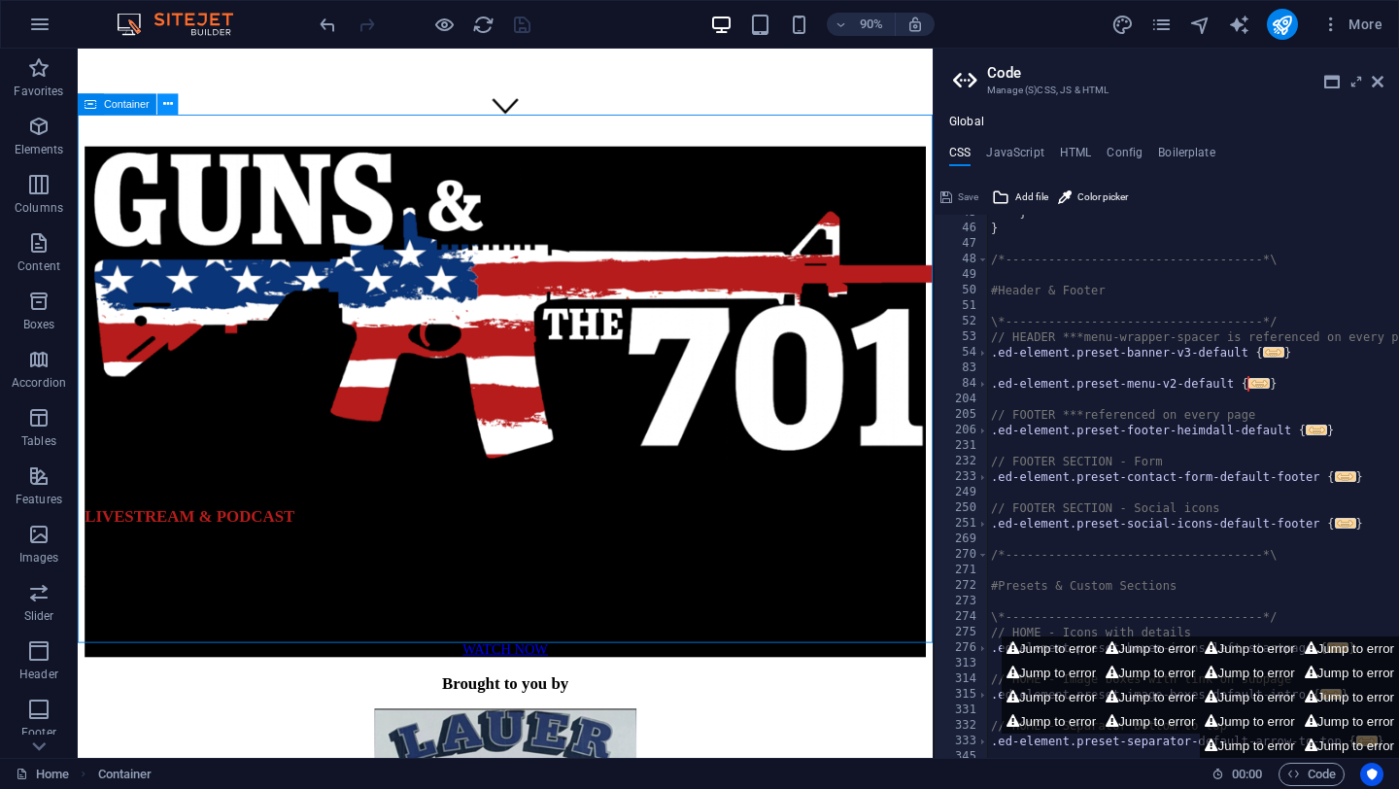
click at [171, 109] on icon at bounding box center [168, 104] width 10 height 18
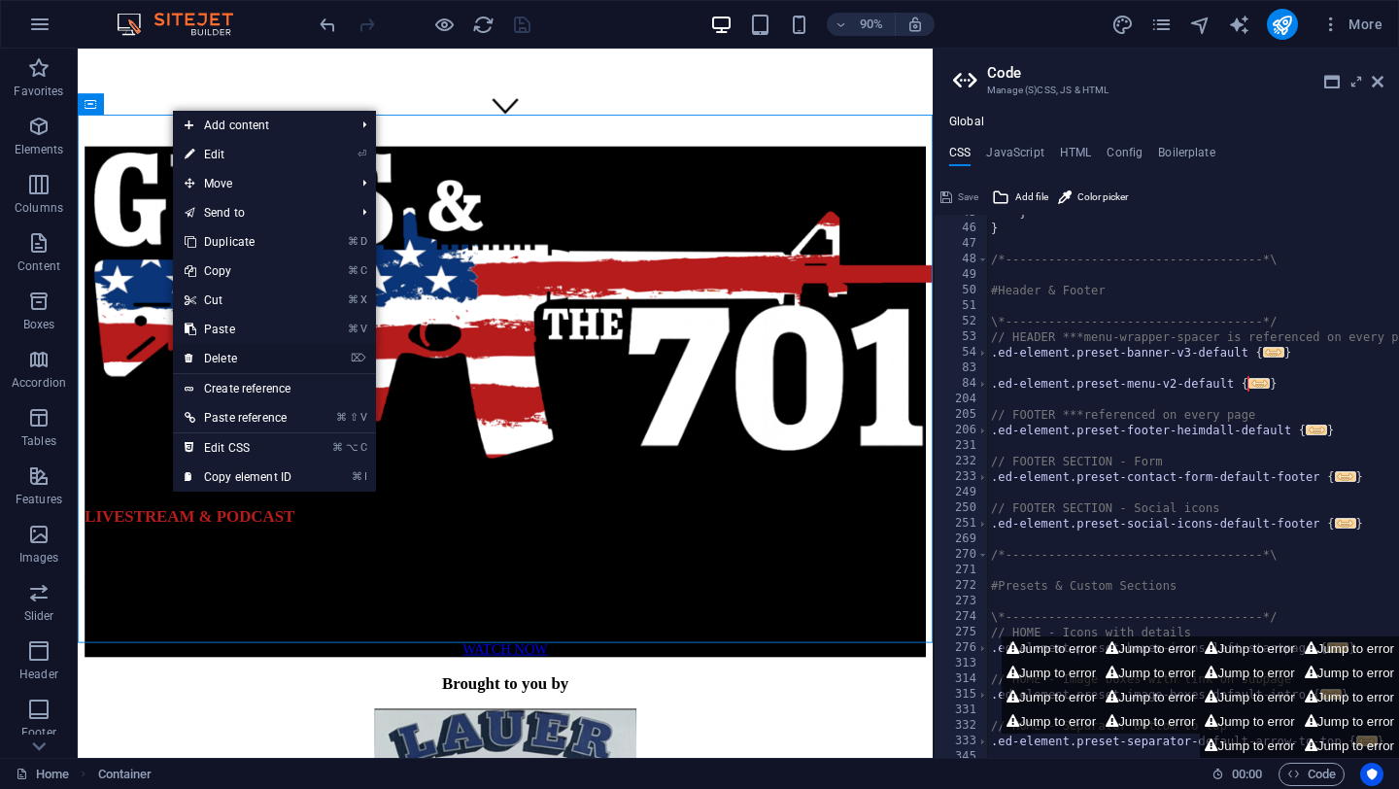
click at [252, 363] on link "⌦ Delete" at bounding box center [238, 358] width 130 height 29
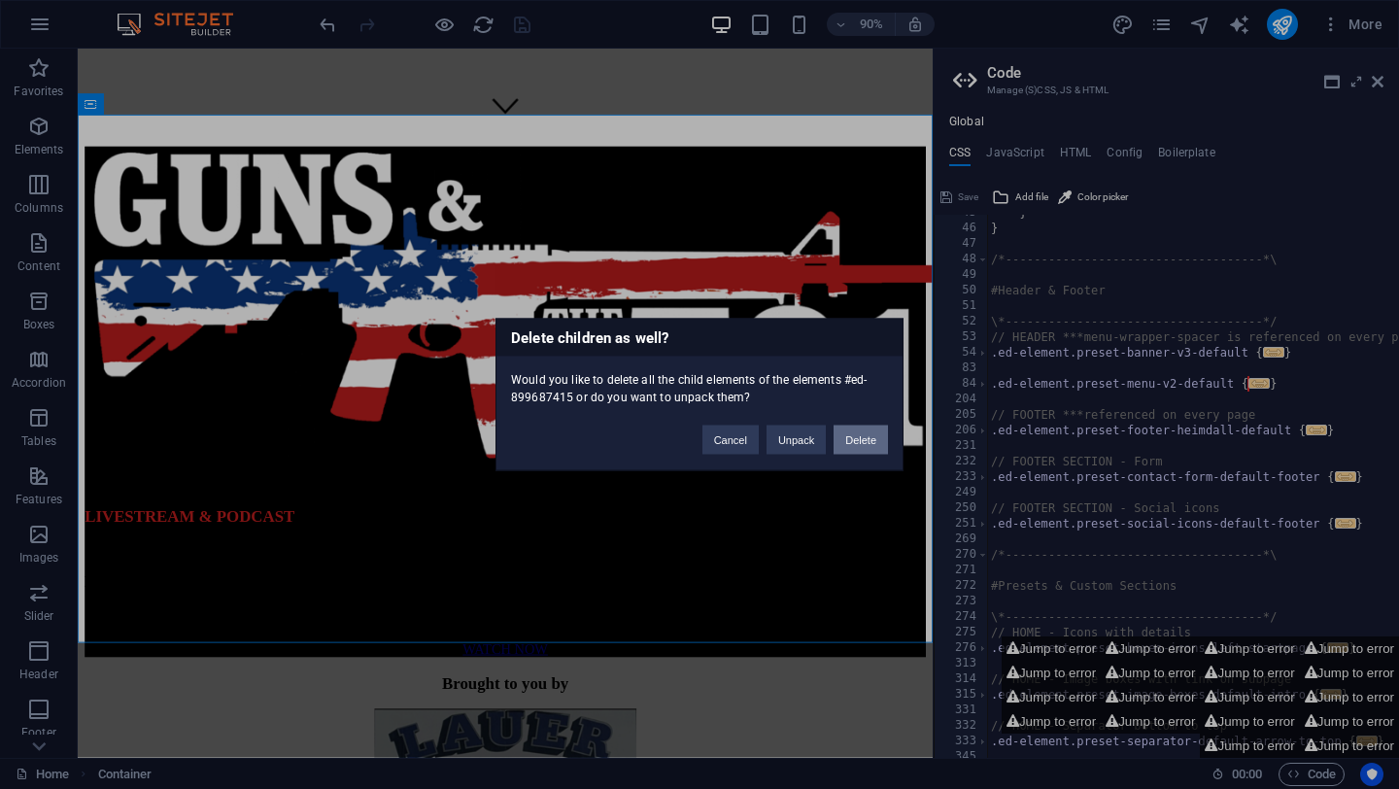
click at [852, 440] on button "Delete" at bounding box center [861, 440] width 54 height 29
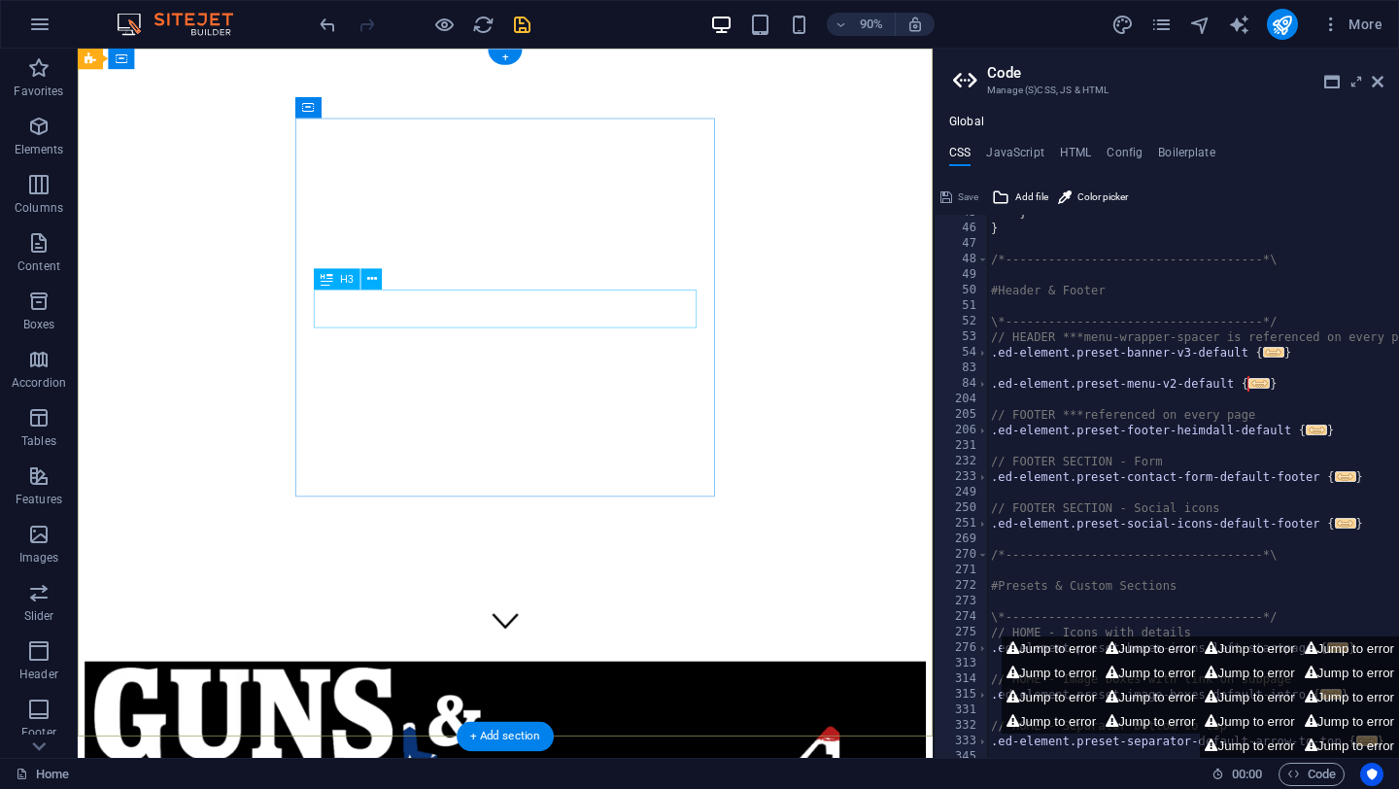
scroll to position [0, 0]
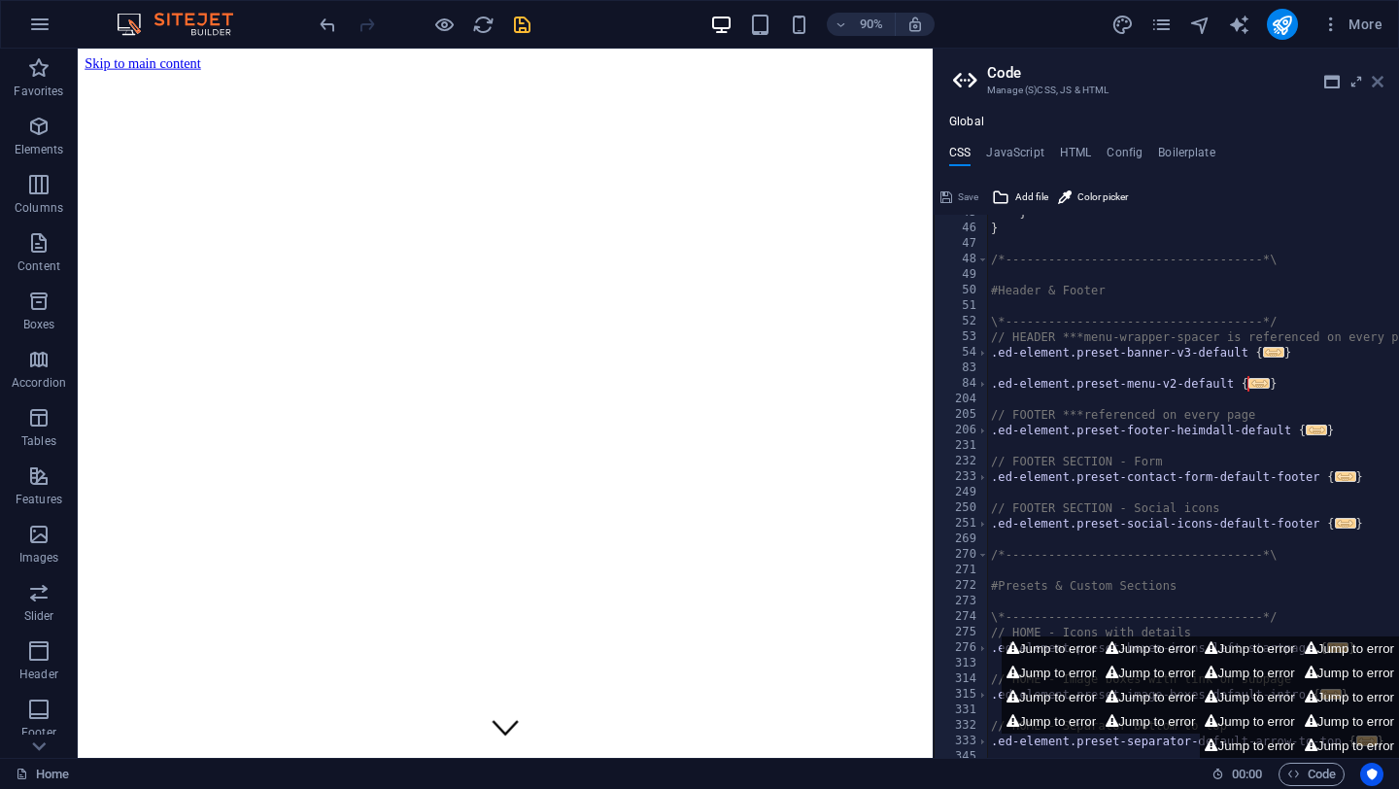
click at [1381, 79] on icon at bounding box center [1378, 82] width 12 height 16
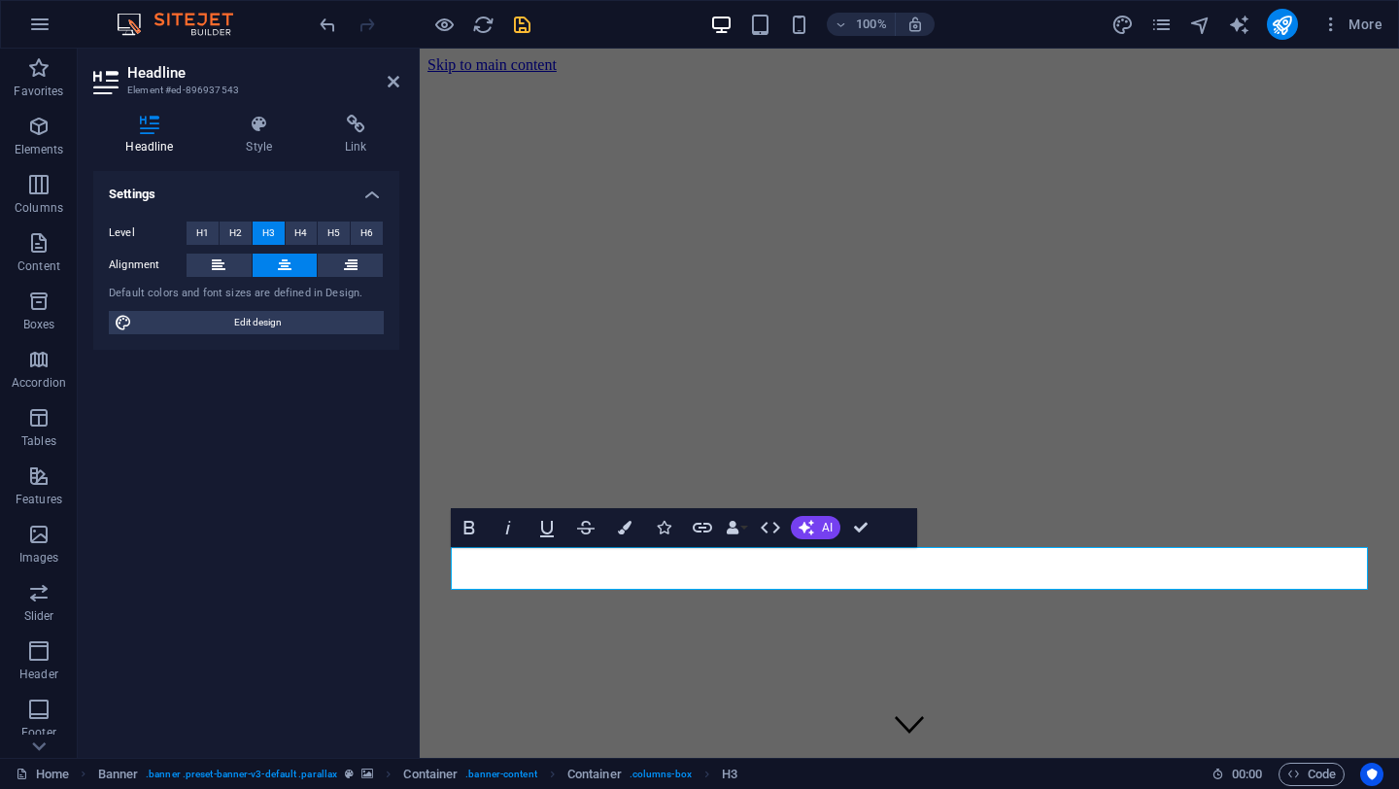
click at [250, 114] on div "Headline Style Link Settings Level H1 H2 H3 H4 H5 H6 Alignment Default colors a…" at bounding box center [246, 428] width 337 height 659
click at [267, 141] on h4 "Style" at bounding box center [263, 135] width 99 height 41
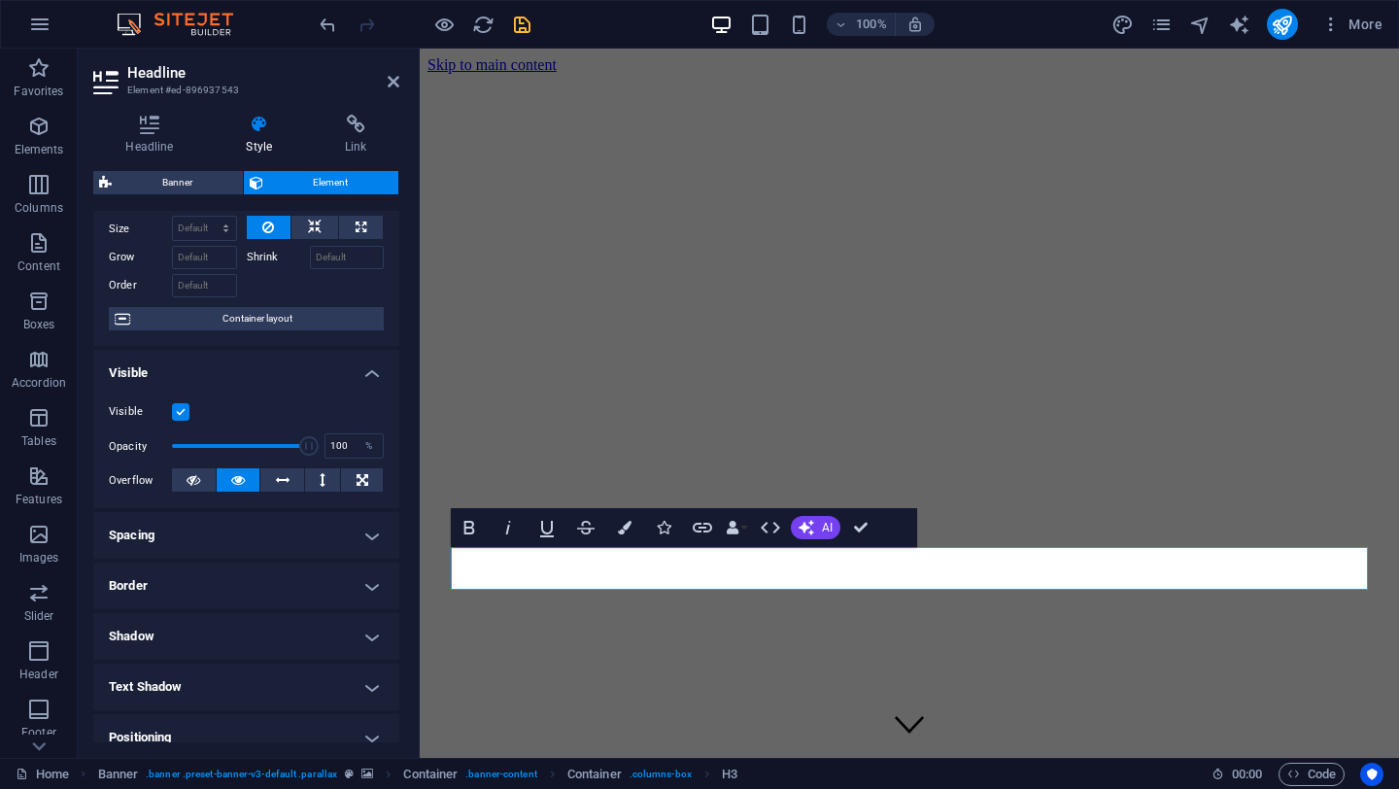
scroll to position [74, 0]
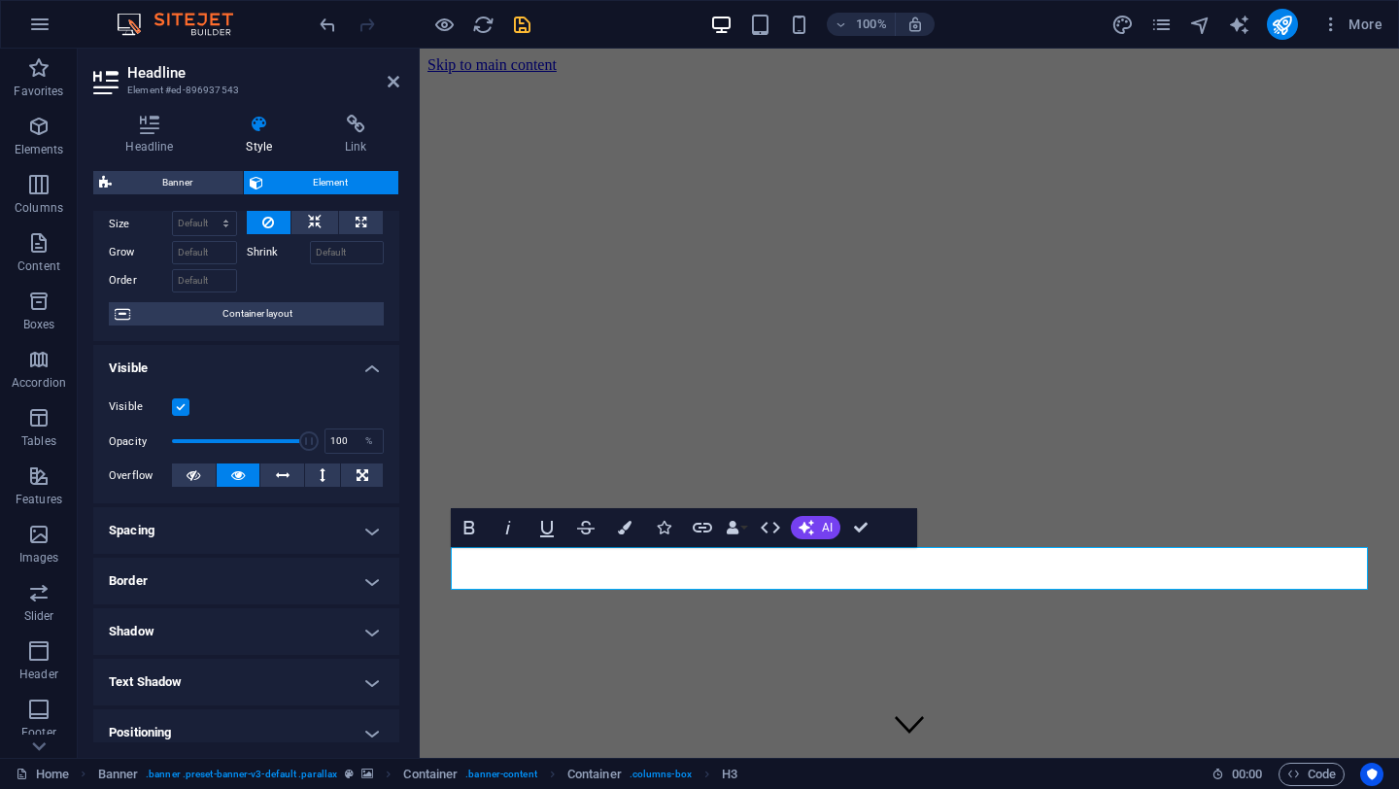
click at [371, 634] on h4 "Shadow" at bounding box center [246, 631] width 306 height 47
click at [275, 672] on span "Outside" at bounding box center [279, 670] width 33 height 23
type input "2"
type input "4"
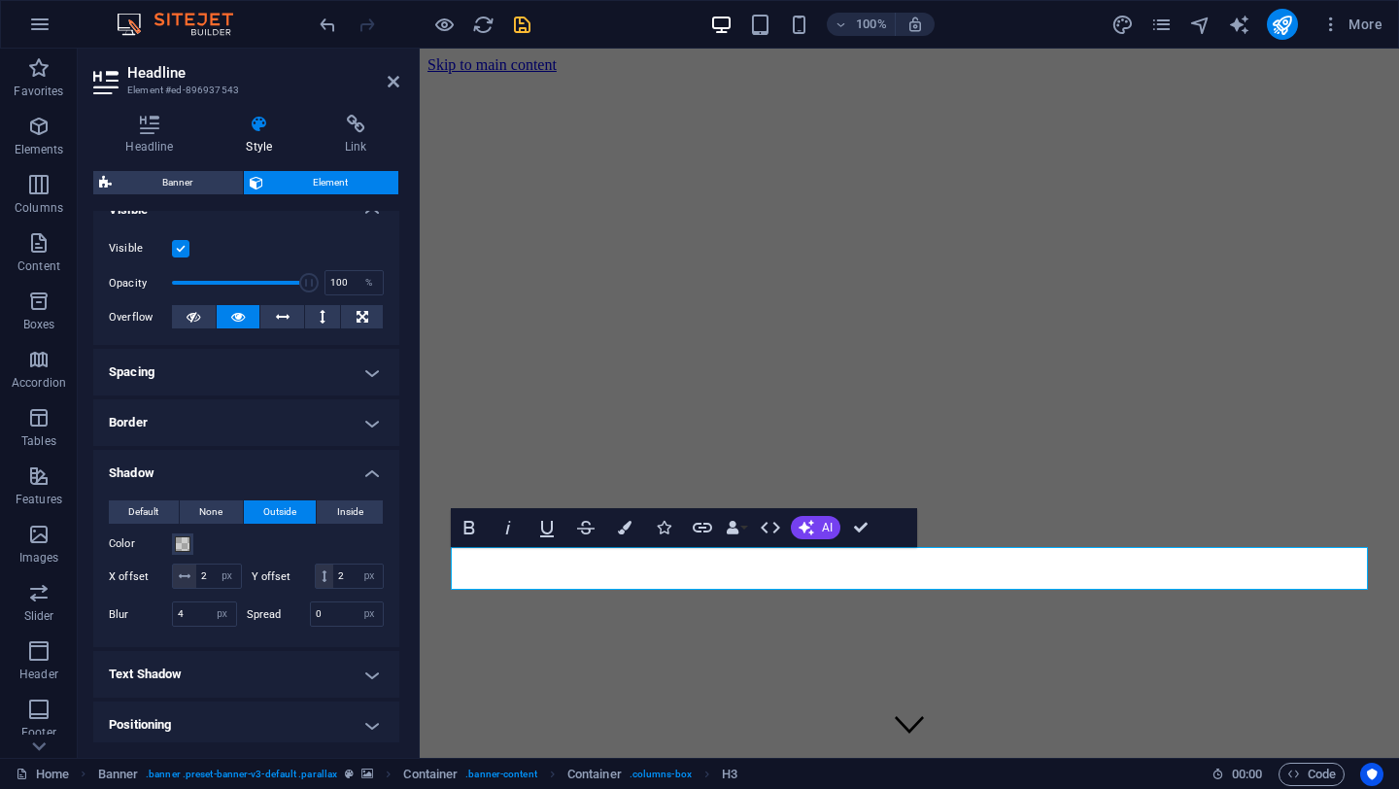
scroll to position [247, 0]
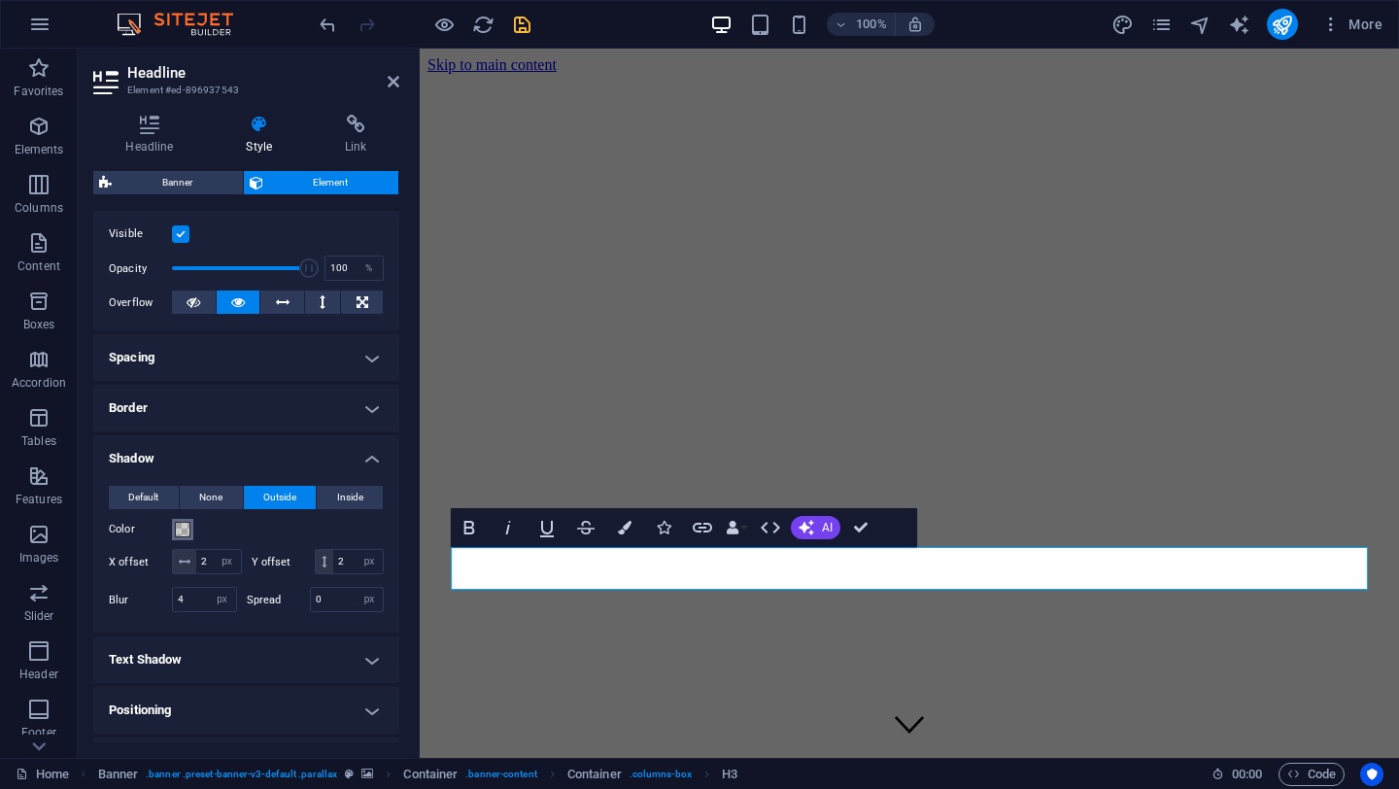
click at [184, 531] on span at bounding box center [183, 530] width 16 height 16
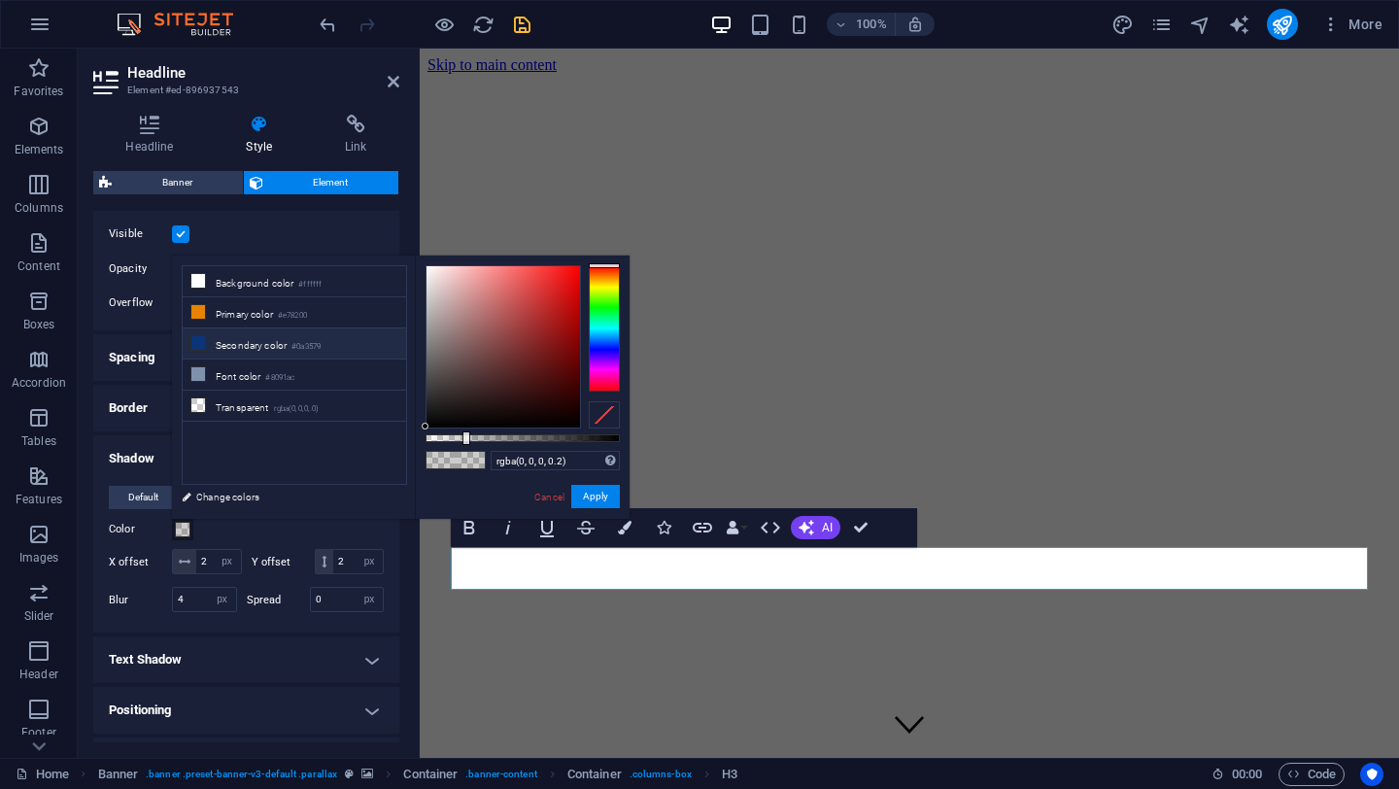
click at [289, 342] on li "Secondary color #0a3579" at bounding box center [294, 343] width 223 height 31
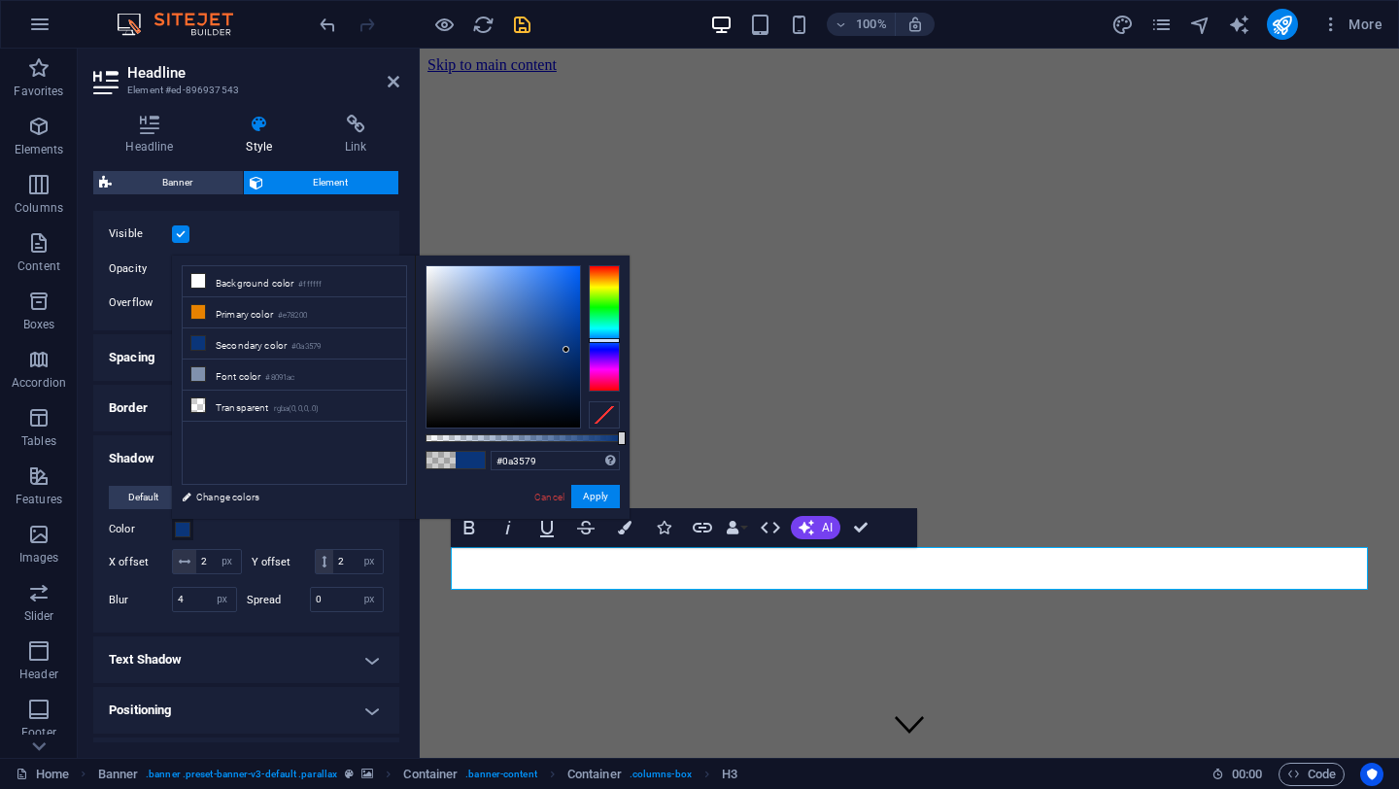
type input "#010b1a"
click at [570, 410] on div at bounding box center [504, 346] width 154 height 161
click at [596, 499] on button "Apply" at bounding box center [595, 496] width 49 height 23
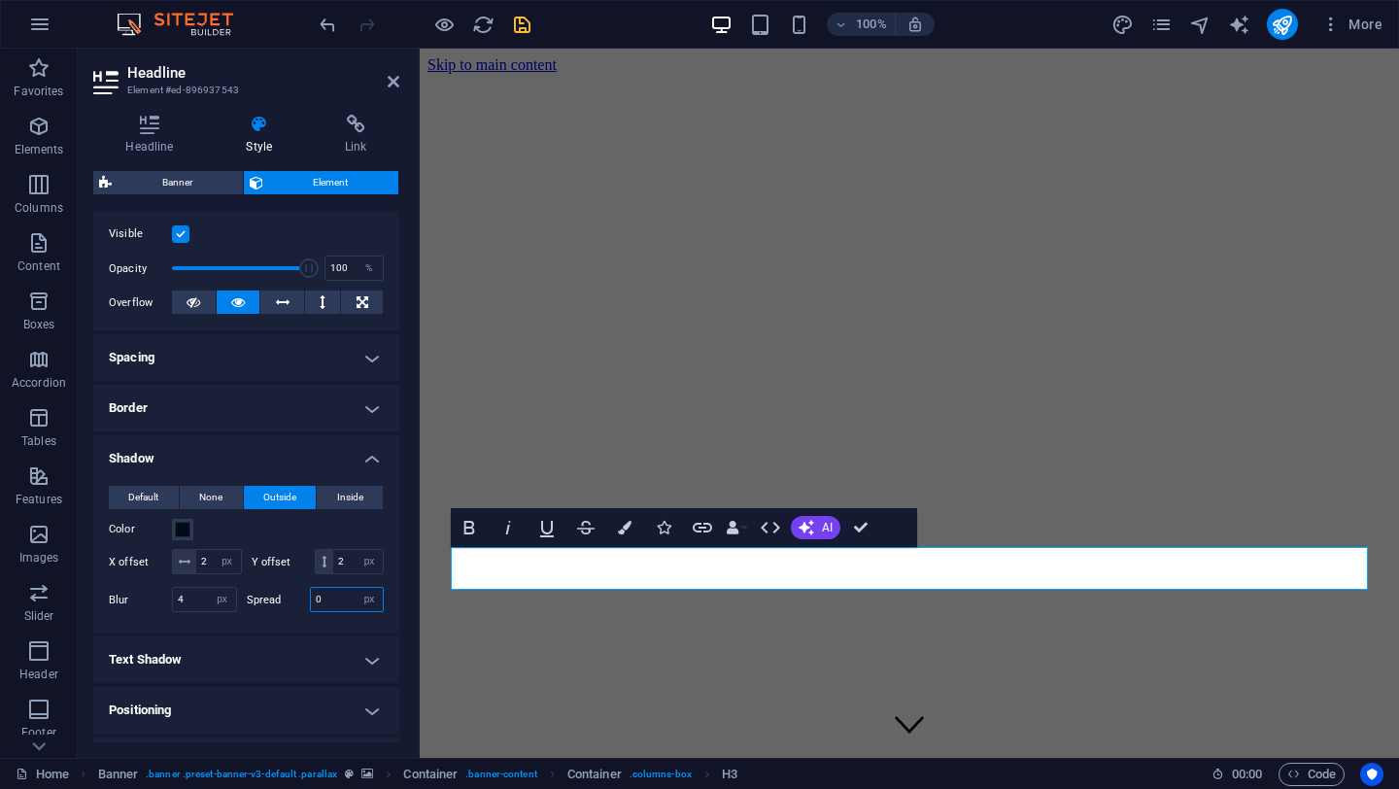
drag, startPoint x: 326, startPoint y: 630, endPoint x: 304, endPoint y: 629, distance: 22.4
click at [304, 612] on div "Spread 0 px rem vh vw" at bounding box center [316, 599] width 138 height 25
click at [146, 633] on div "Default None Outside Inside Color X offset 2 px rem vh vw Y offset 2 px rem vh …" at bounding box center [246, 551] width 306 height 162
drag, startPoint x: 331, startPoint y: 624, endPoint x: 299, endPoint y: 623, distance: 32.1
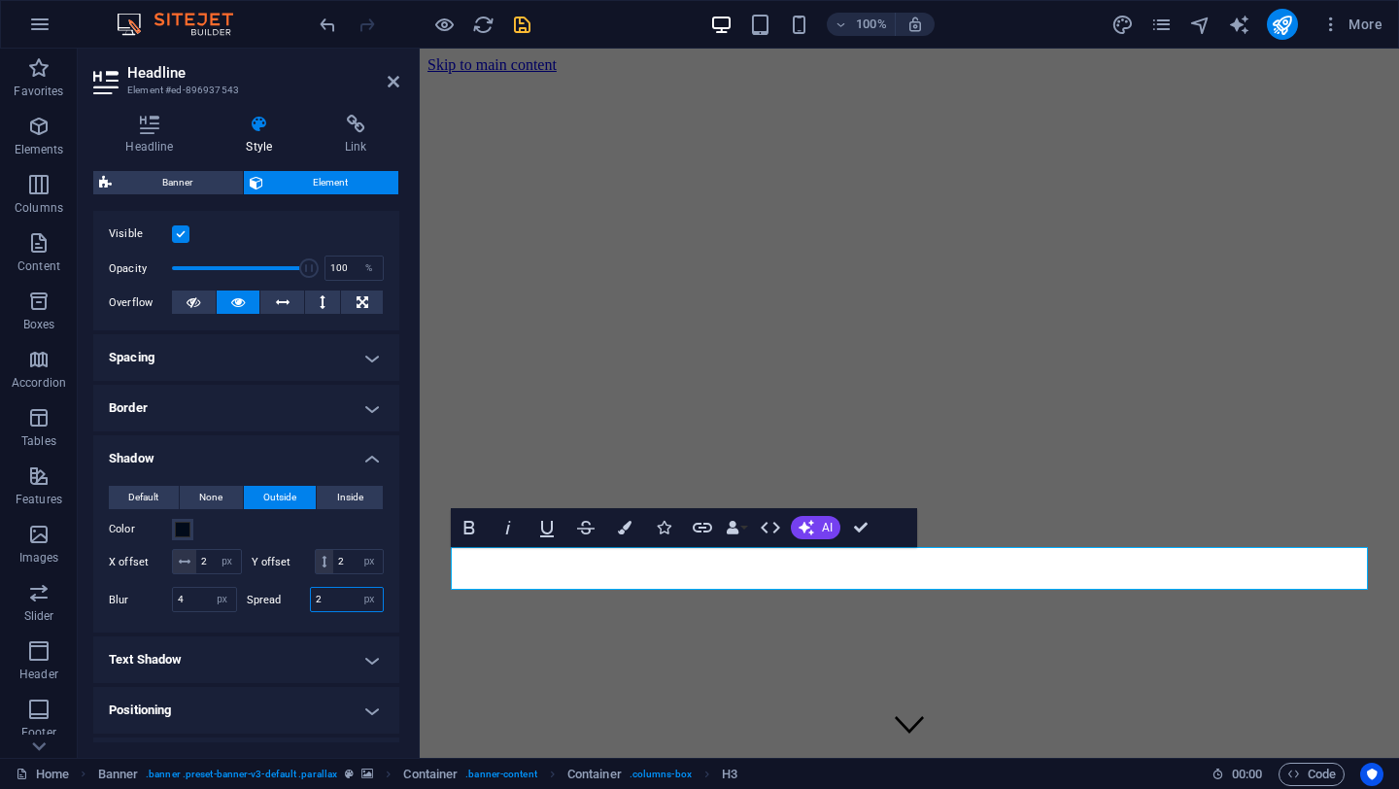
click at [299, 612] on div "Spread 2 px rem vh vw" at bounding box center [316, 599] width 138 height 25
type input "6"
click at [366, 611] on select "px rem vh vw" at bounding box center [369, 599] width 27 height 23
click at [356, 611] on select "px rem vh vw" at bounding box center [369, 599] width 27 height 23
click at [224, 611] on select "px rem % vh vw" at bounding box center [222, 599] width 27 height 23
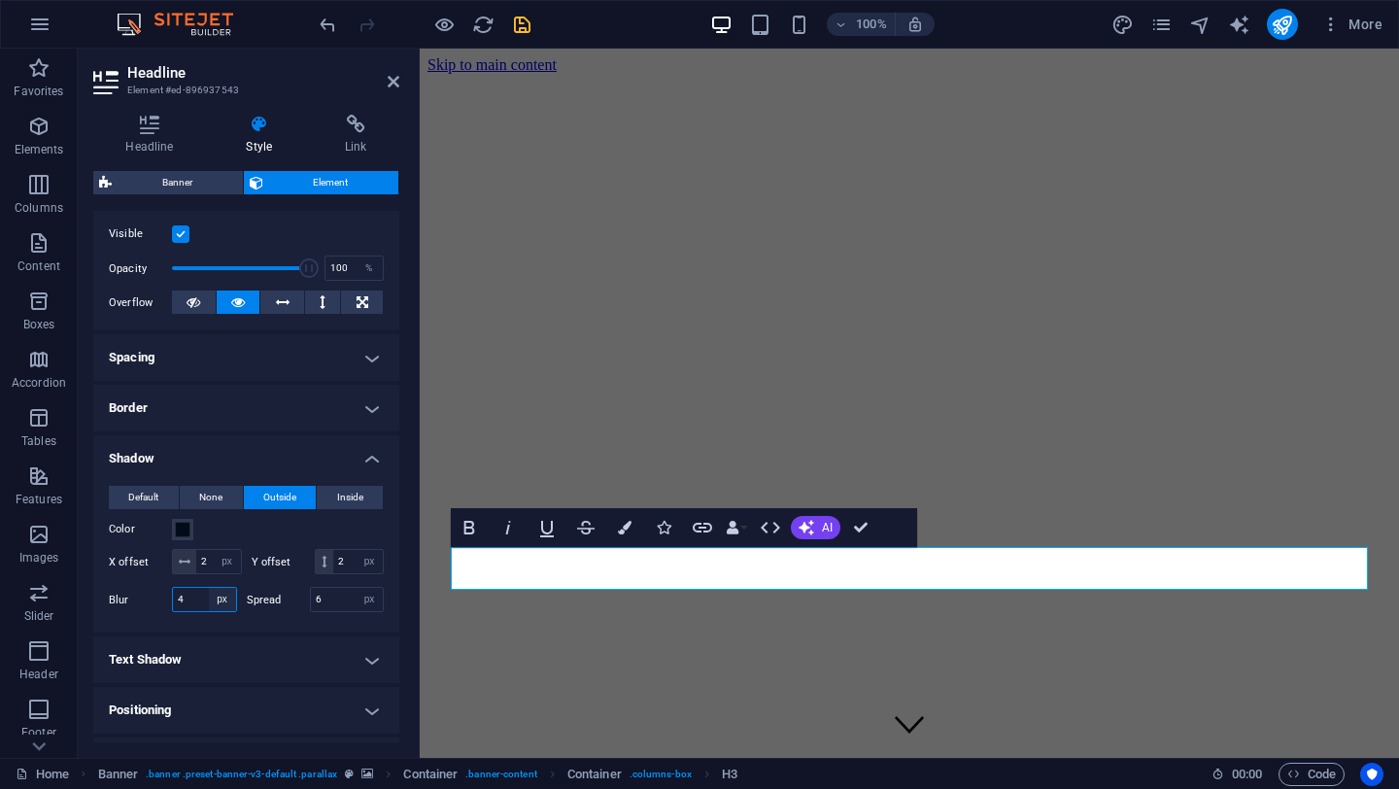
click at [209, 611] on select "px rem % vh vw" at bounding box center [222, 599] width 27 height 23
click at [198, 611] on input "4" at bounding box center [204, 599] width 63 height 23
type input "40"
click at [338, 611] on input "6" at bounding box center [347, 599] width 73 height 23
type input "60"
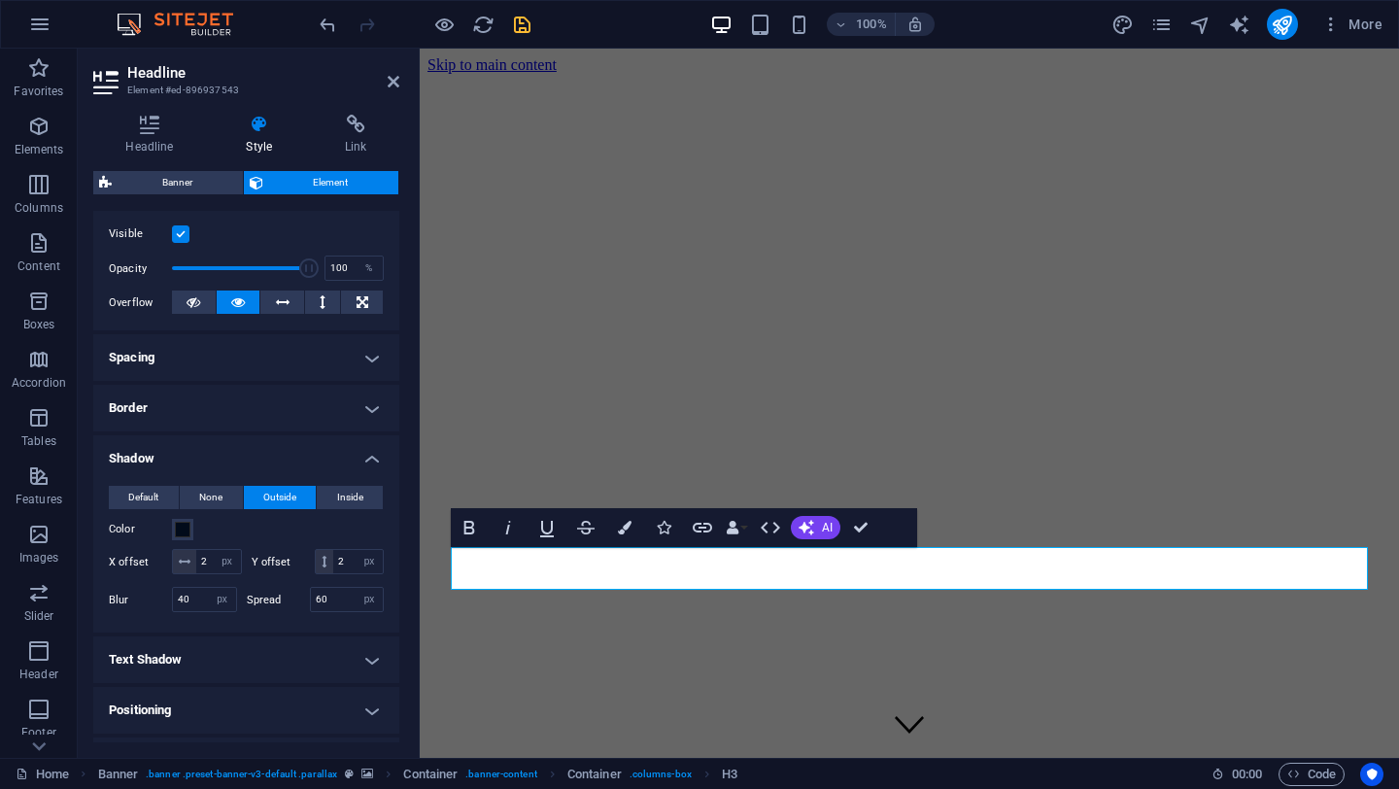
click at [160, 683] on h4 "Text Shadow" at bounding box center [246, 659] width 306 height 47
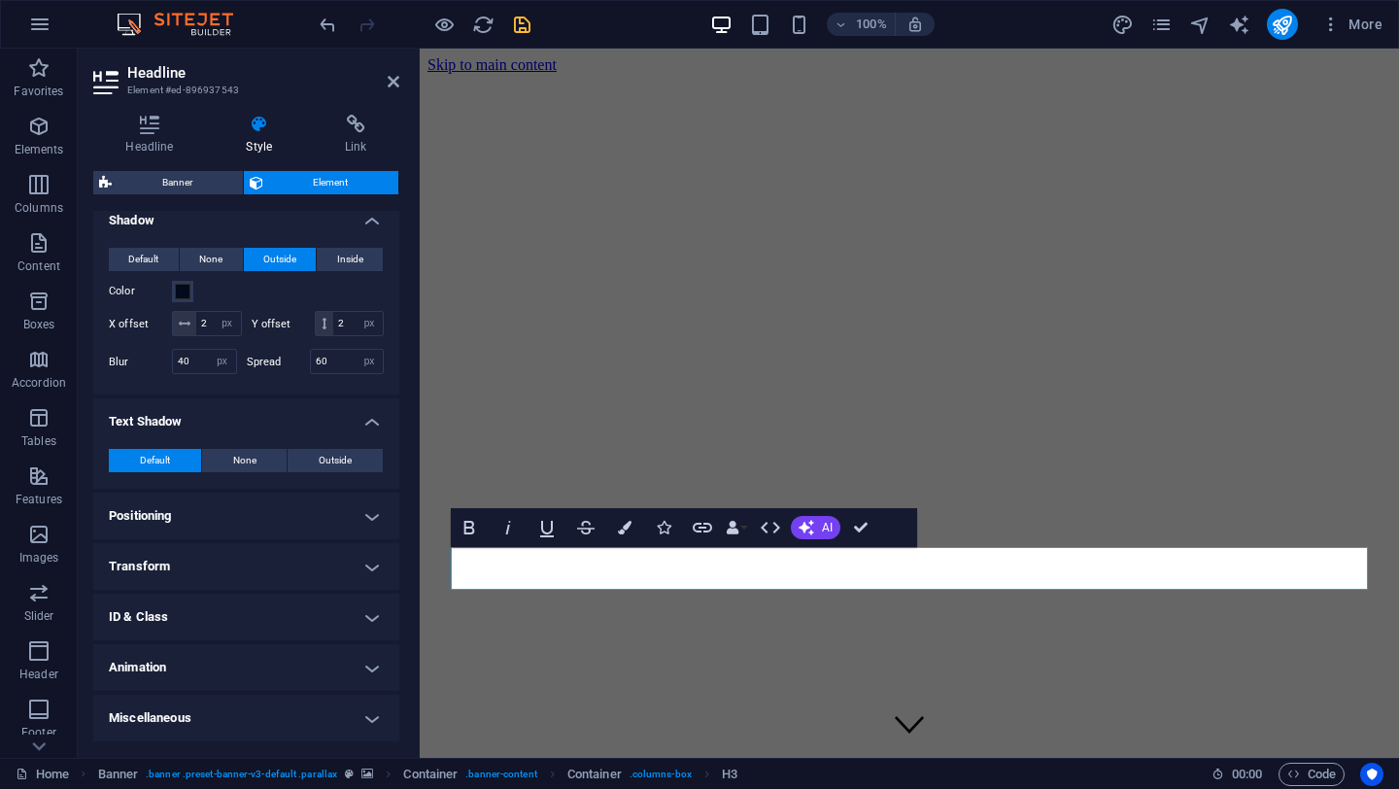
scroll to position [500, 0]
click at [341, 470] on span "Outside" at bounding box center [335, 460] width 33 height 23
type input "2"
type input "4"
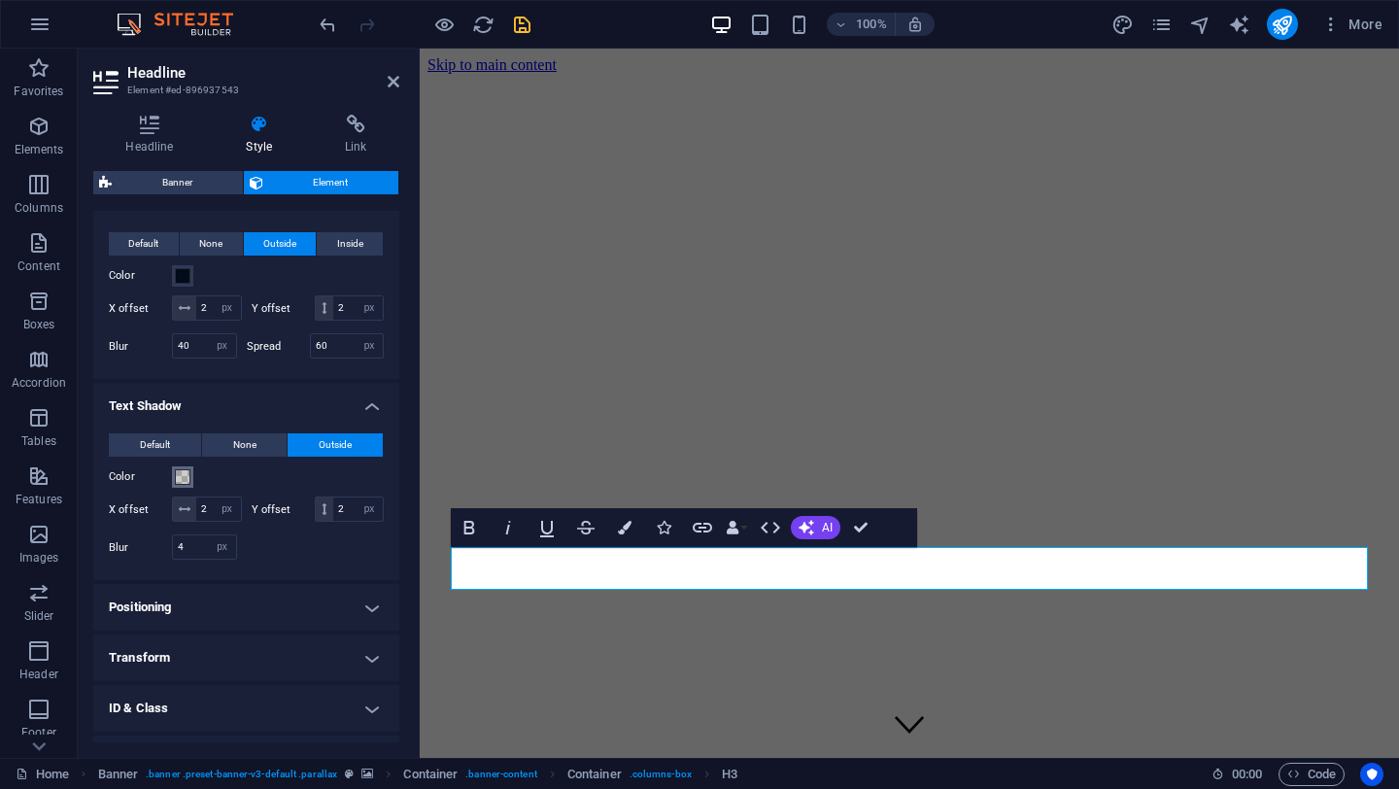
click at [186, 485] on span at bounding box center [183, 477] width 16 height 16
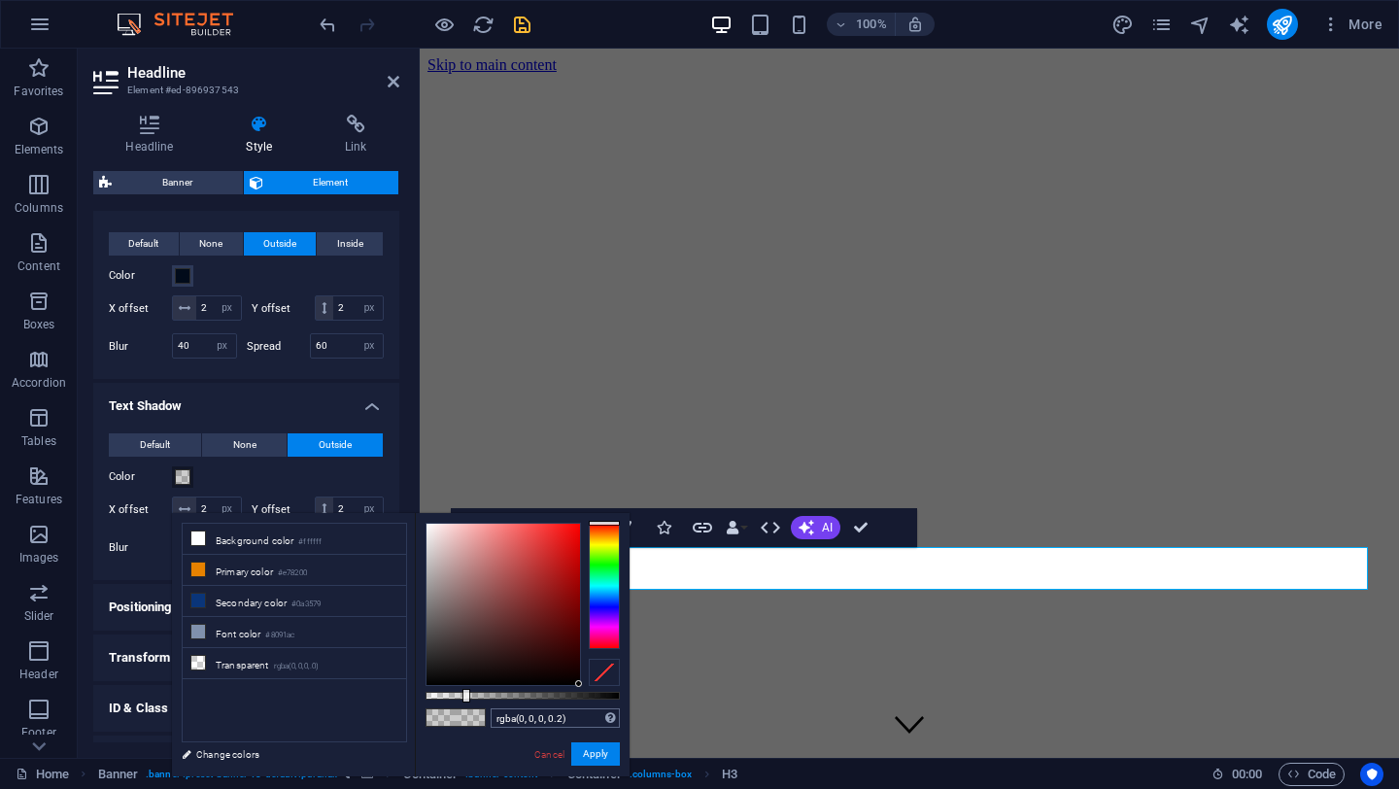
drag, startPoint x: 504, startPoint y: 620, endPoint x: 599, endPoint y: 723, distance: 139.6
click at [599, 723] on div "rgba(0, 0, 0, 0.2) Supported formats #0852ed rgb(8, 82, 237) rgba(8, 82, 237, 9…" at bounding box center [522, 785] width 215 height 545
click at [594, 753] on button "Apply" at bounding box center [595, 753] width 49 height 23
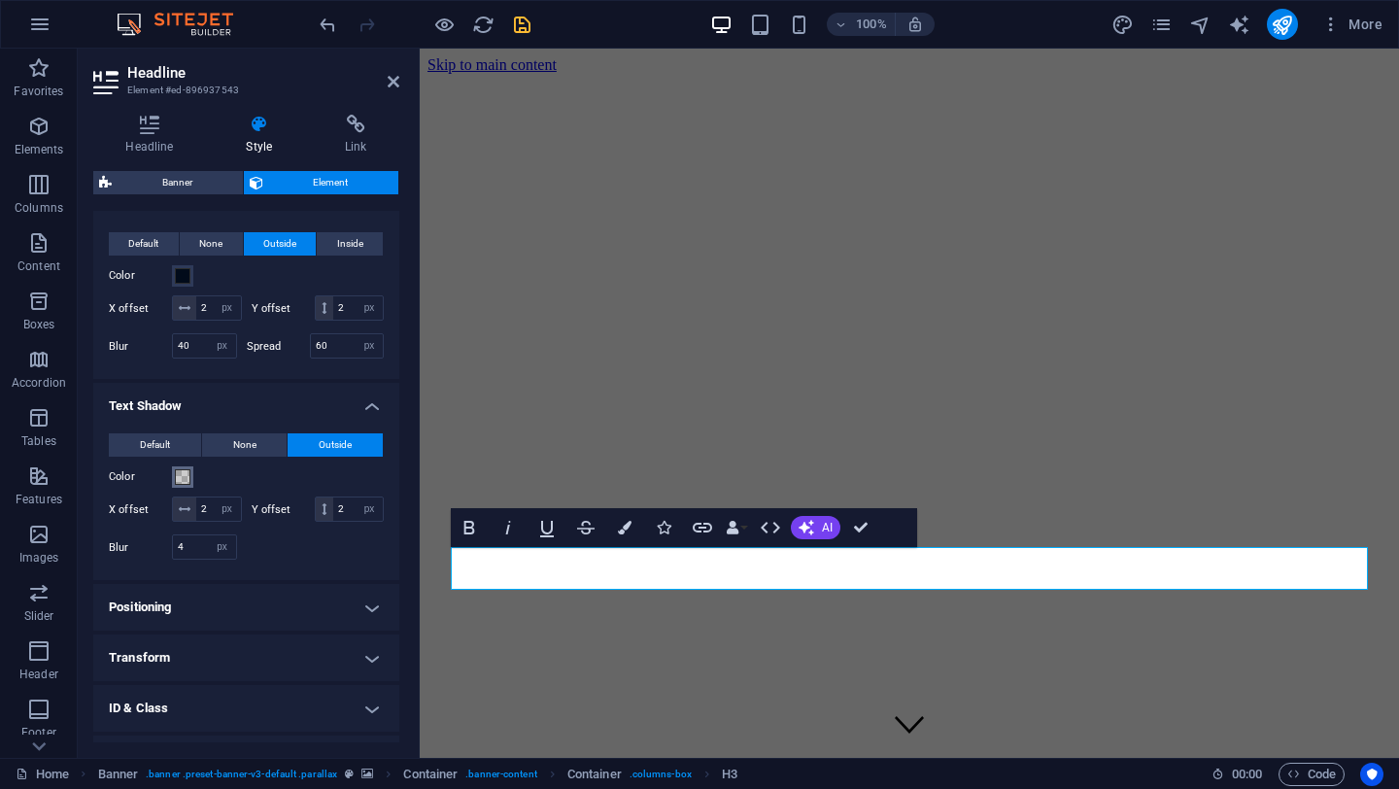
click at [183, 485] on span at bounding box center [183, 477] width 16 height 16
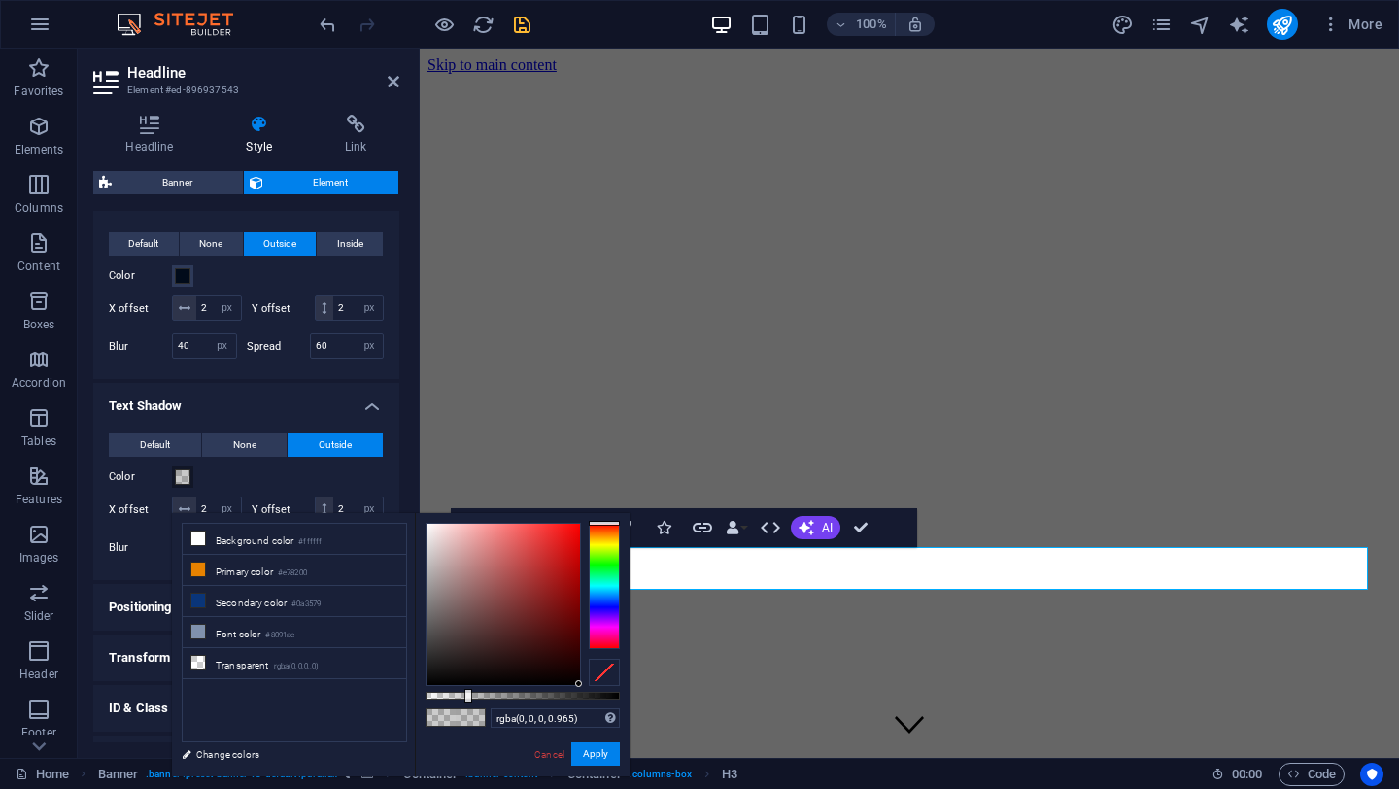
type input "#000000"
drag, startPoint x: 465, startPoint y: 694, endPoint x: 650, endPoint y: 716, distance: 186.0
click at [650, 716] on body "[DOMAIN_NAME] Home Favorites Elements Columns Content Boxes Accordion Tables Fe…" at bounding box center [699, 394] width 1399 height 789
click at [600, 756] on button "Apply" at bounding box center [595, 753] width 49 height 23
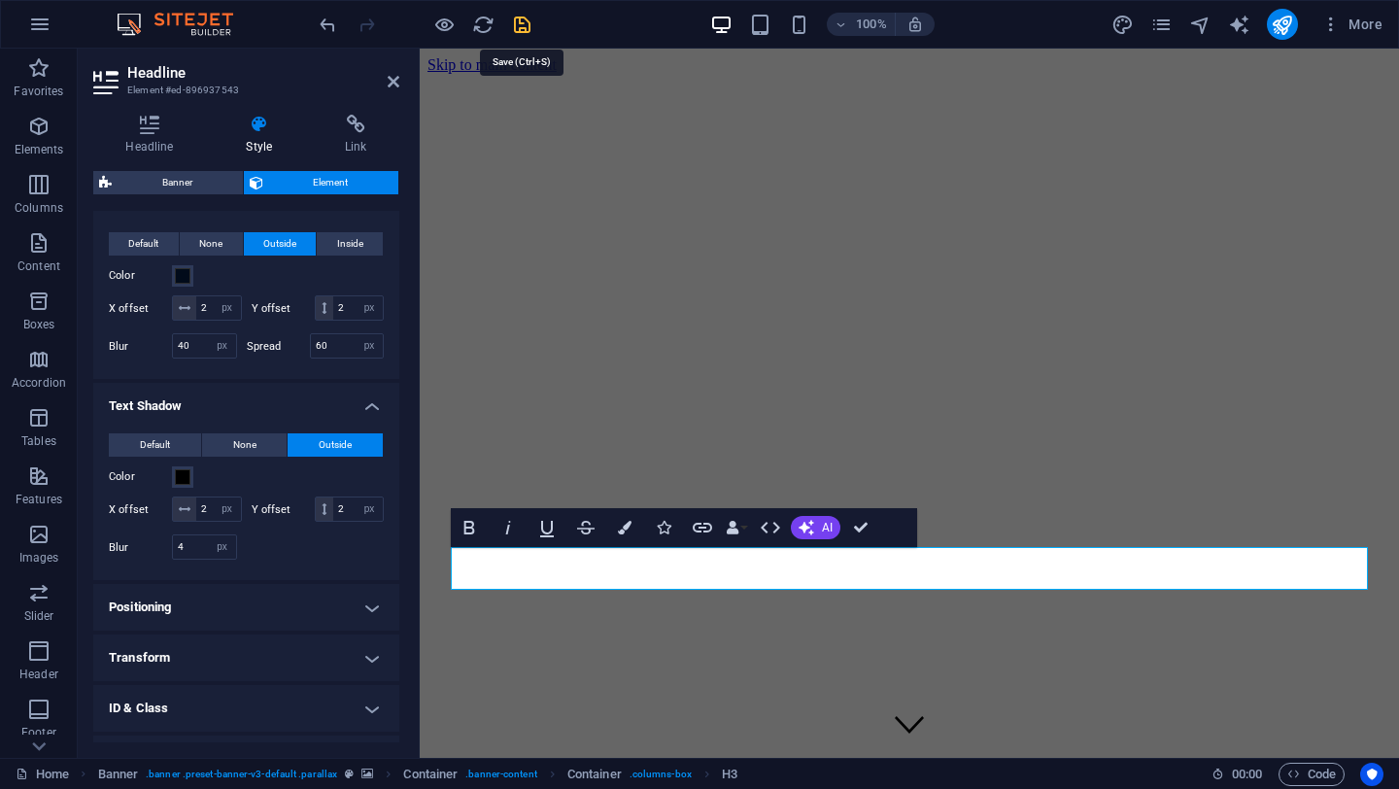
click at [524, 23] on icon "save" at bounding box center [522, 25] width 22 height 22
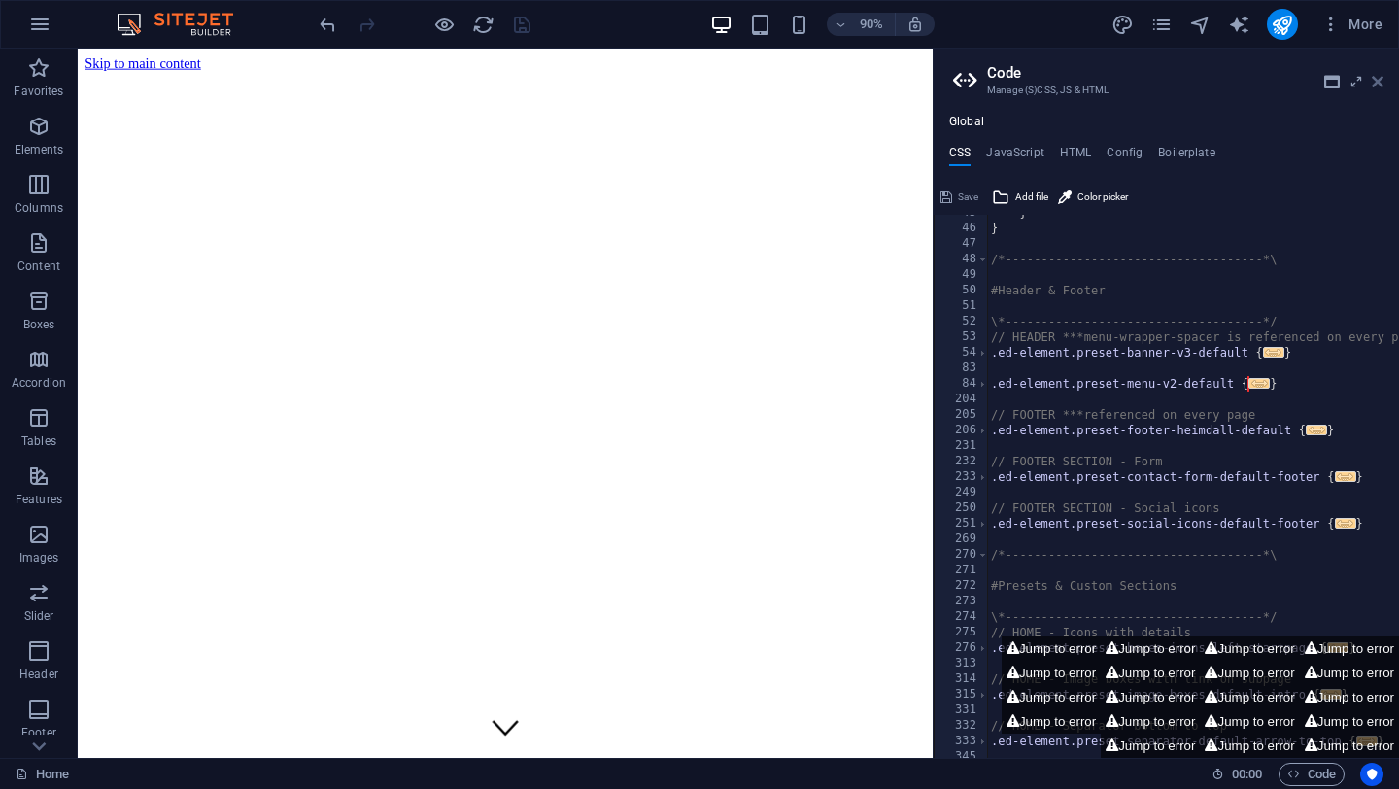
click at [1378, 79] on icon at bounding box center [1378, 82] width 12 height 16
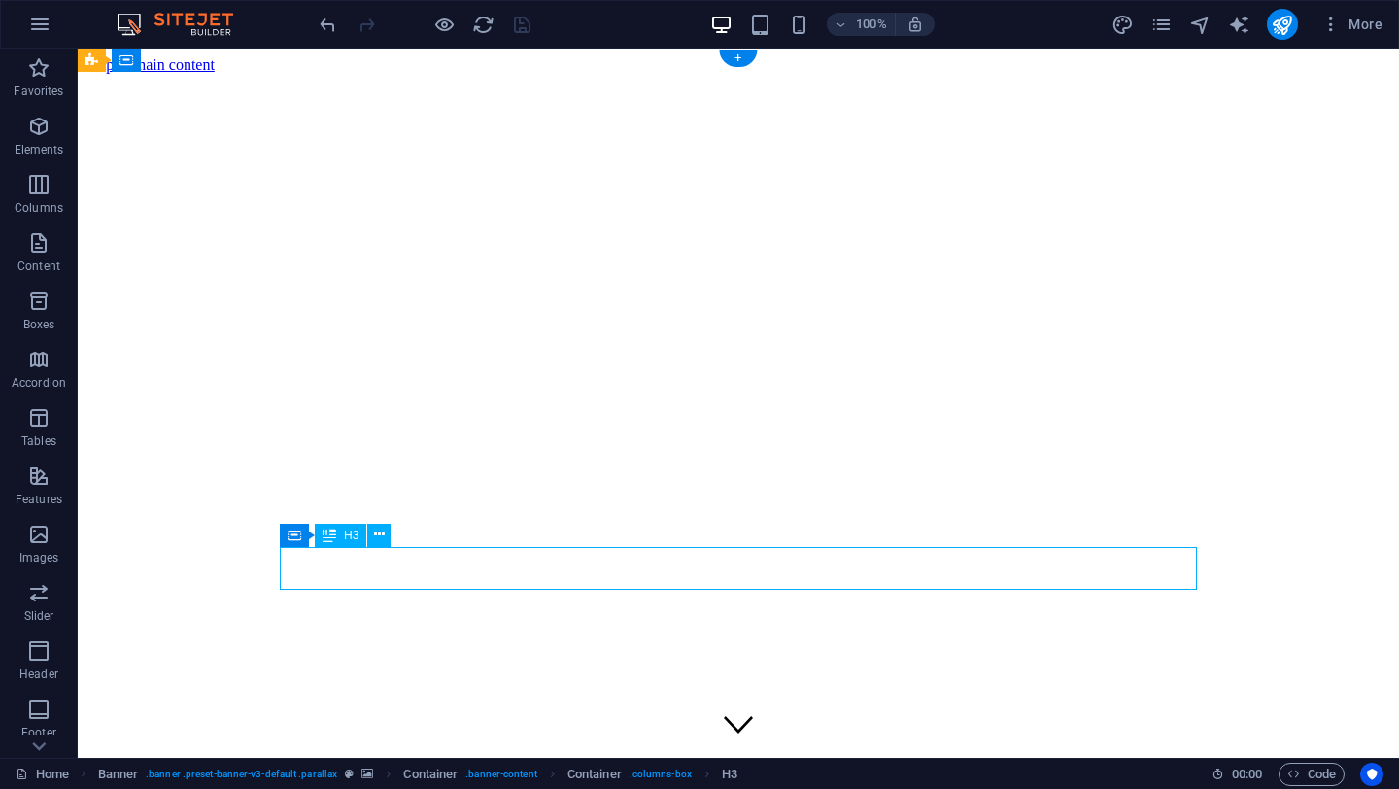
select select "px"
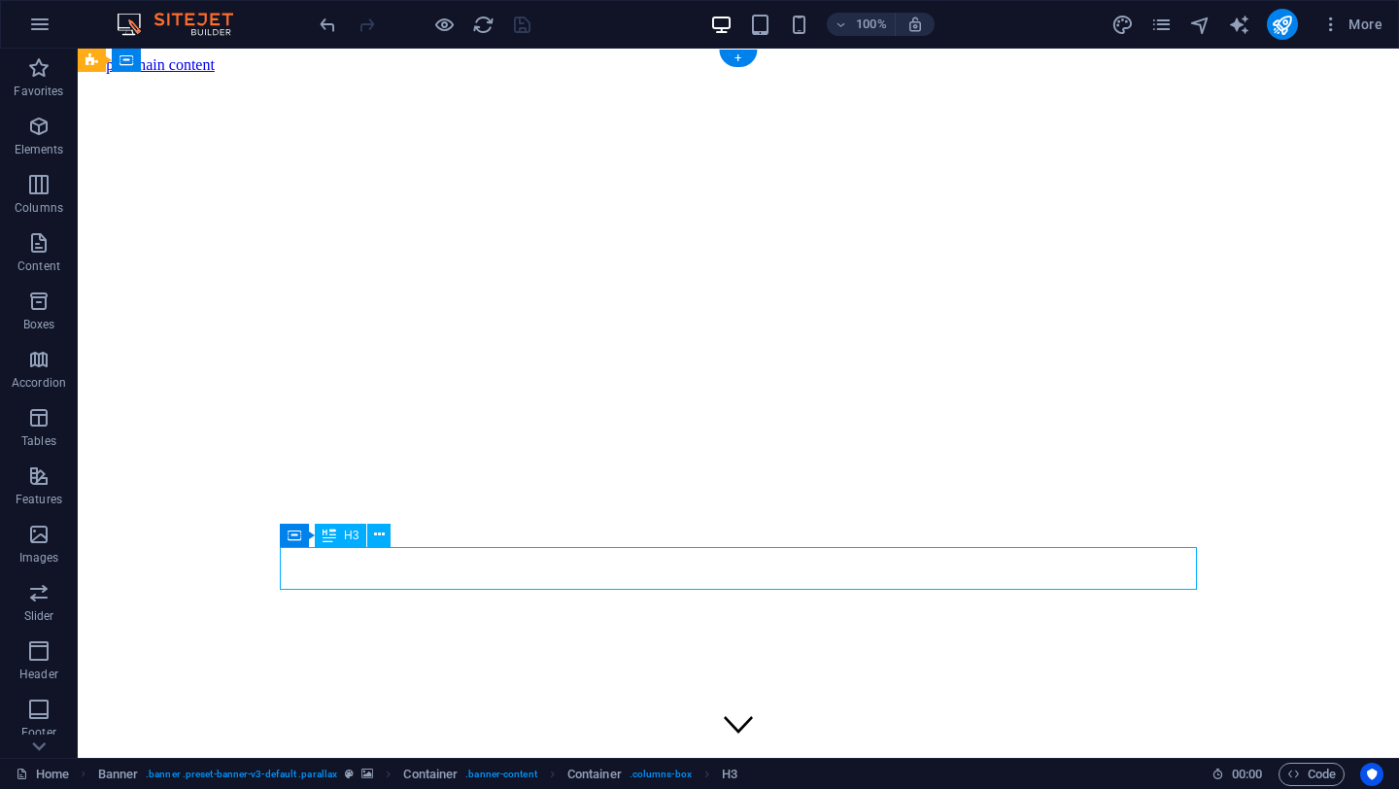
select select "px"
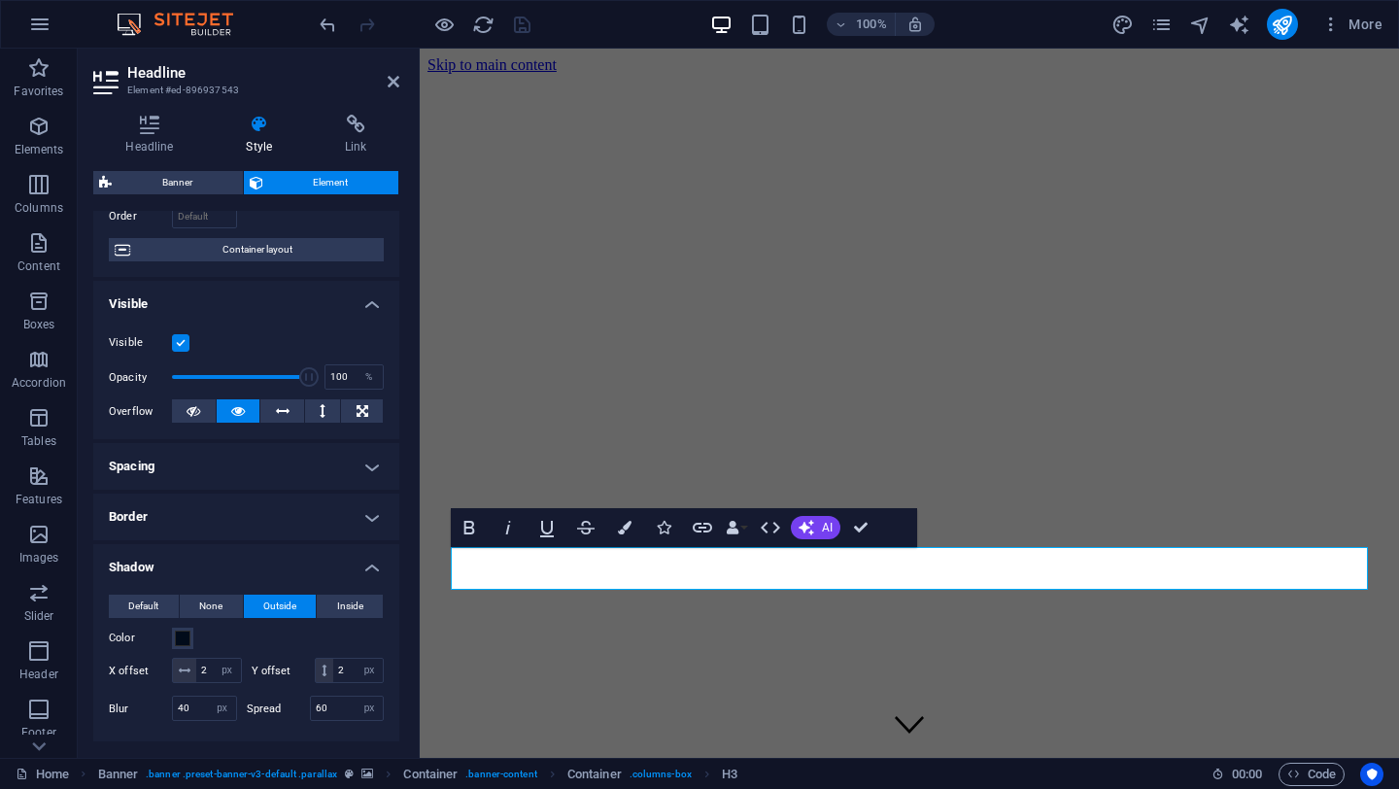
scroll to position [170, 0]
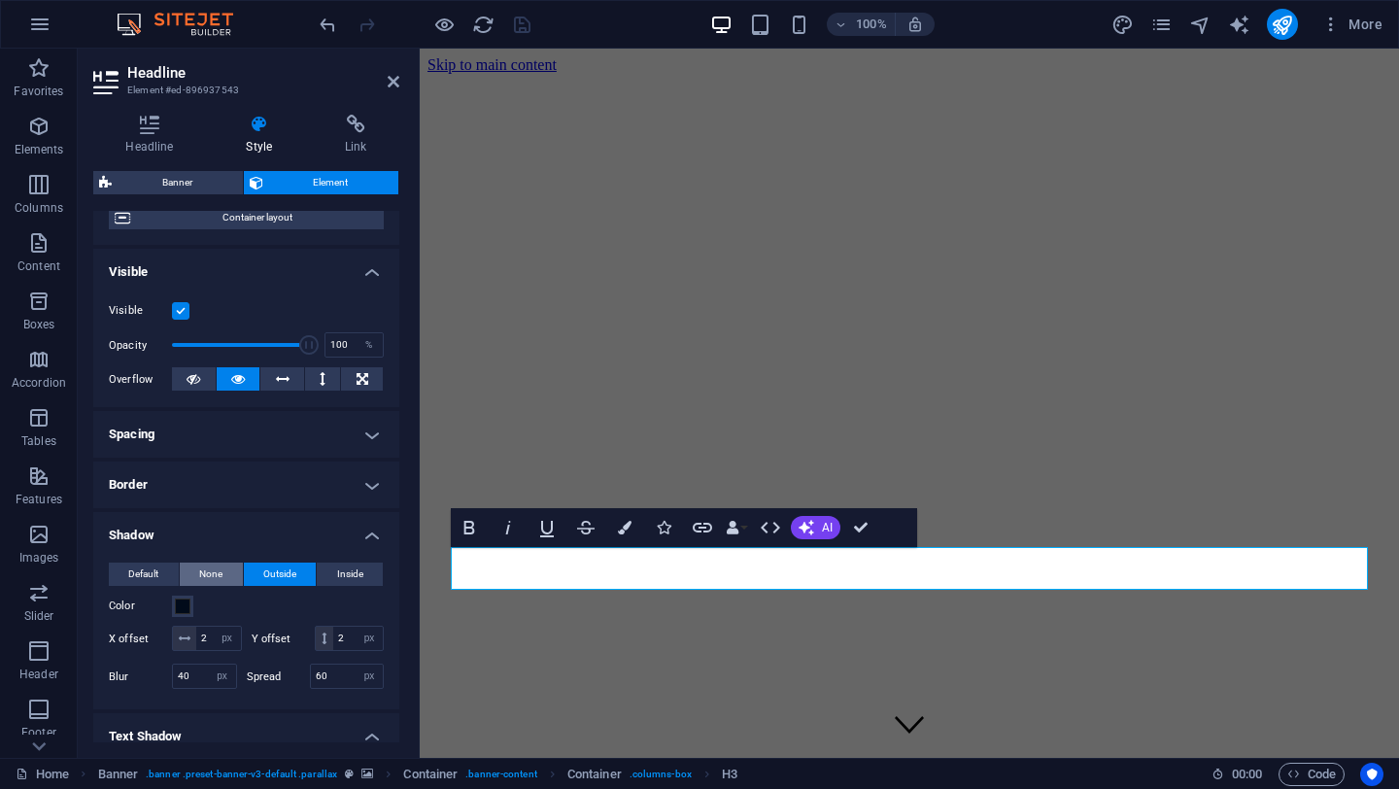
click at [207, 572] on span "None" at bounding box center [210, 574] width 23 height 23
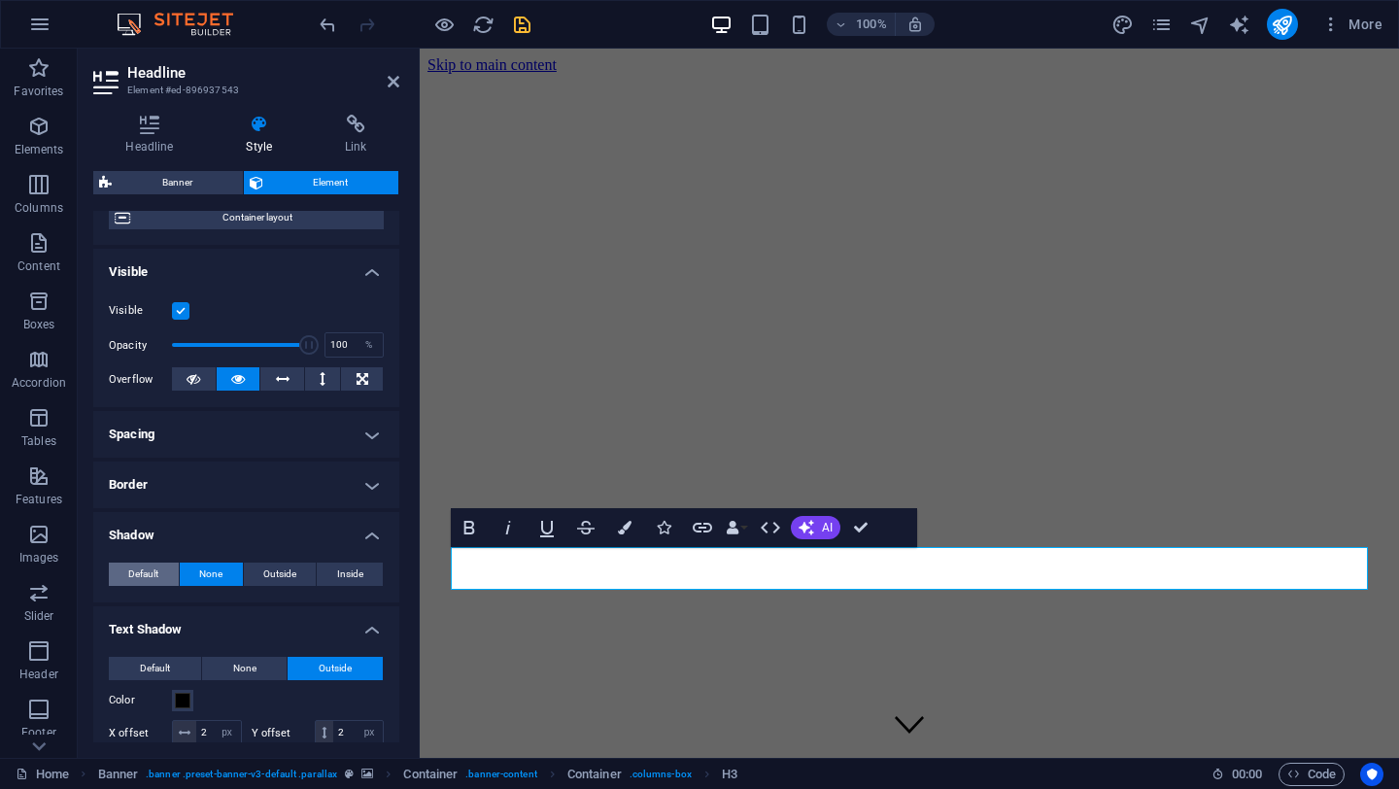
click at [140, 577] on span "Default" at bounding box center [143, 574] width 30 height 23
click at [521, 28] on icon "save" at bounding box center [522, 25] width 22 height 22
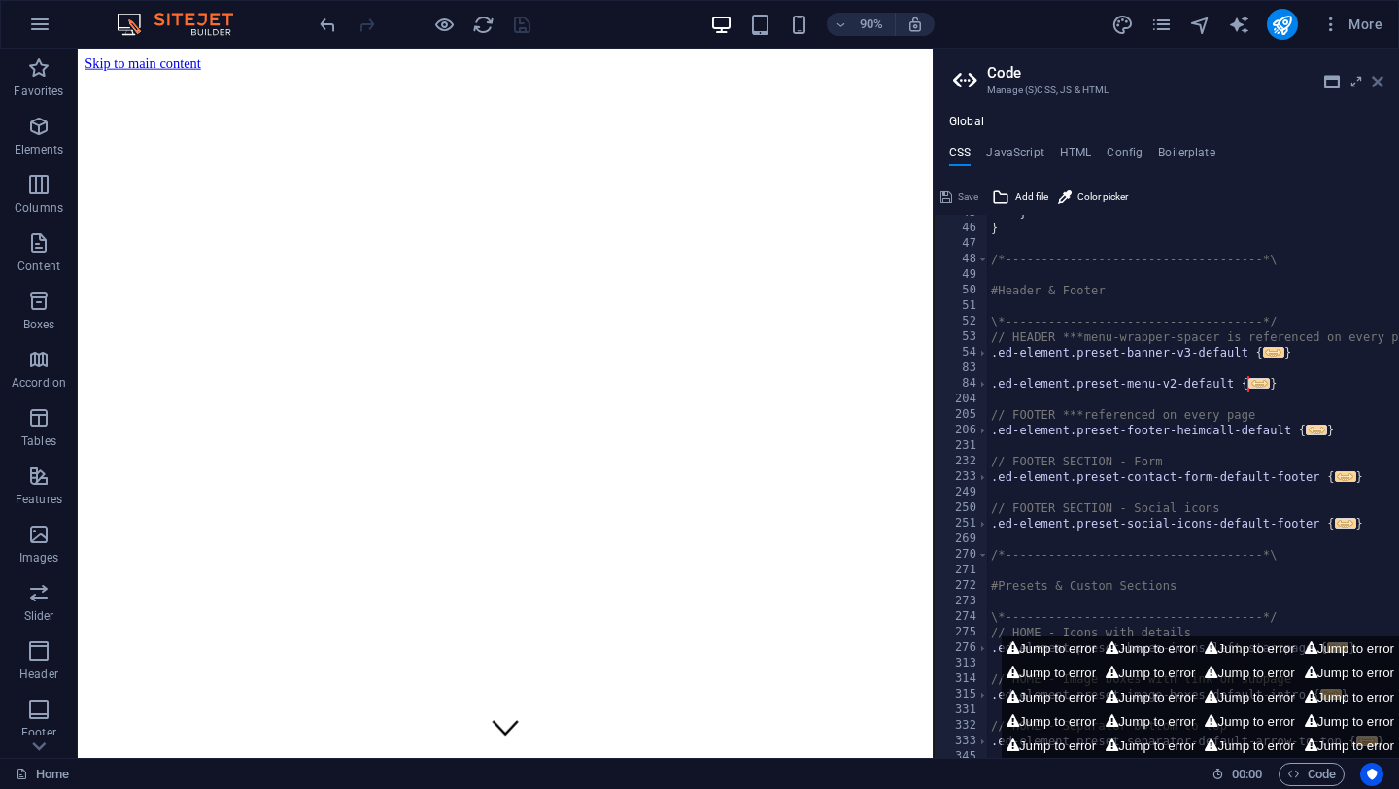
click at [1379, 77] on icon at bounding box center [1378, 82] width 12 height 16
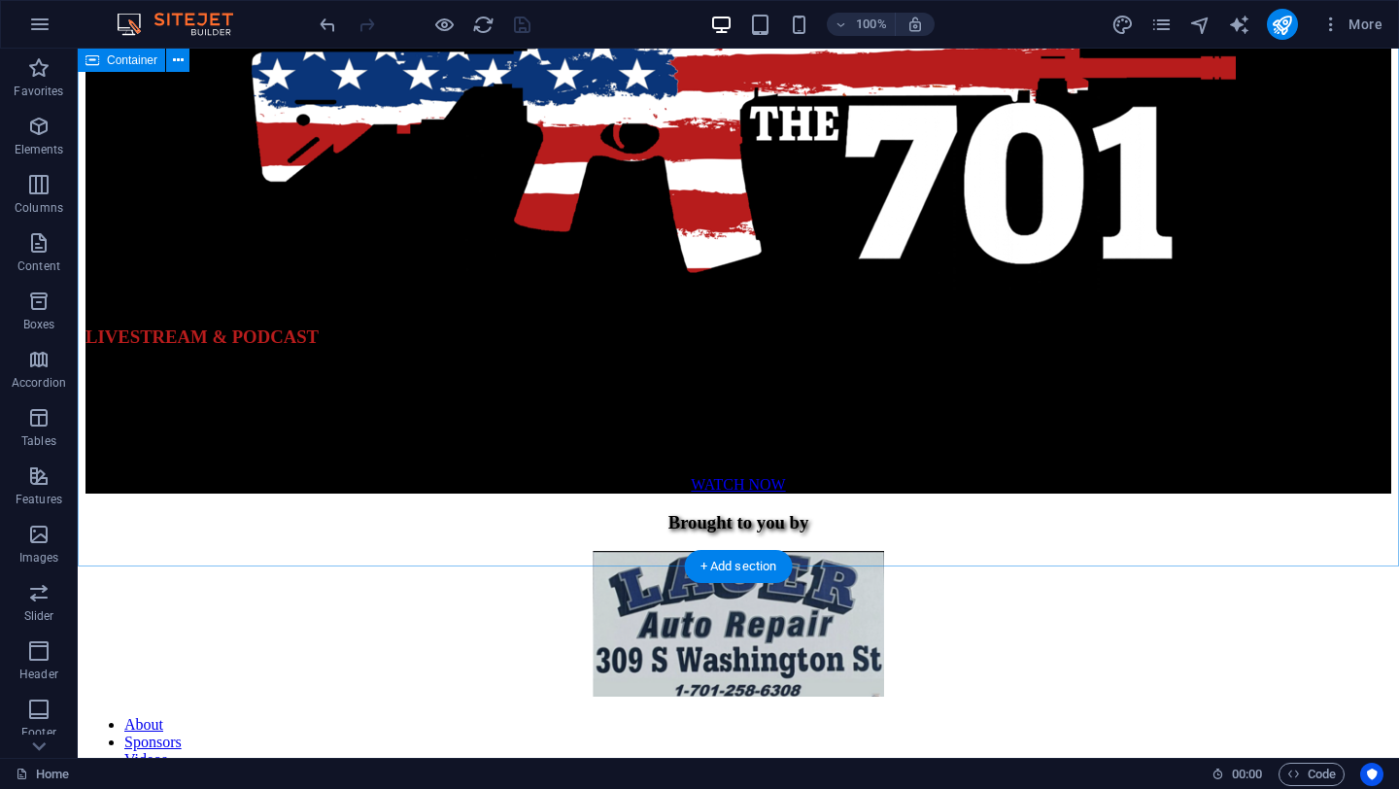
scroll to position [0, 0]
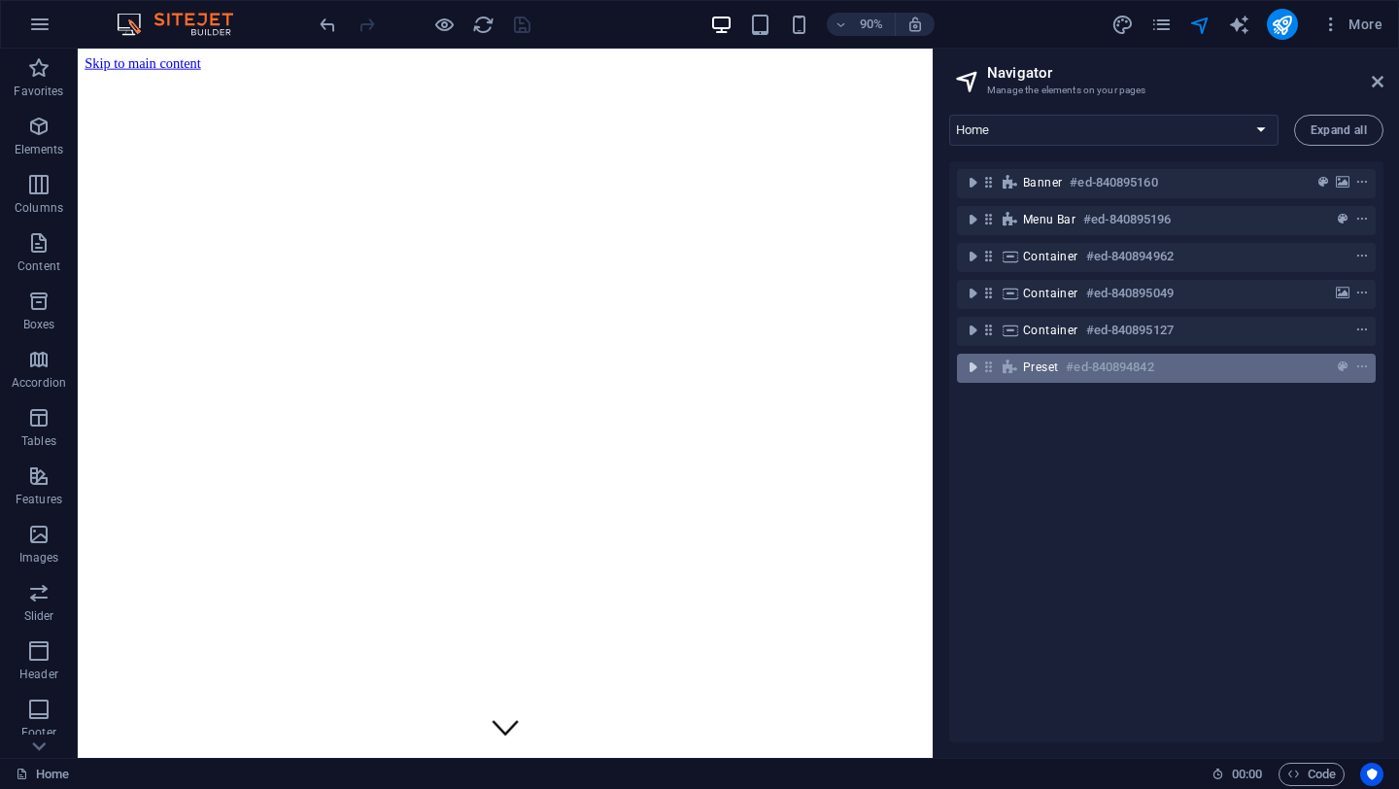
click at [973, 362] on icon "toggle-expand" at bounding box center [972, 367] width 19 height 19
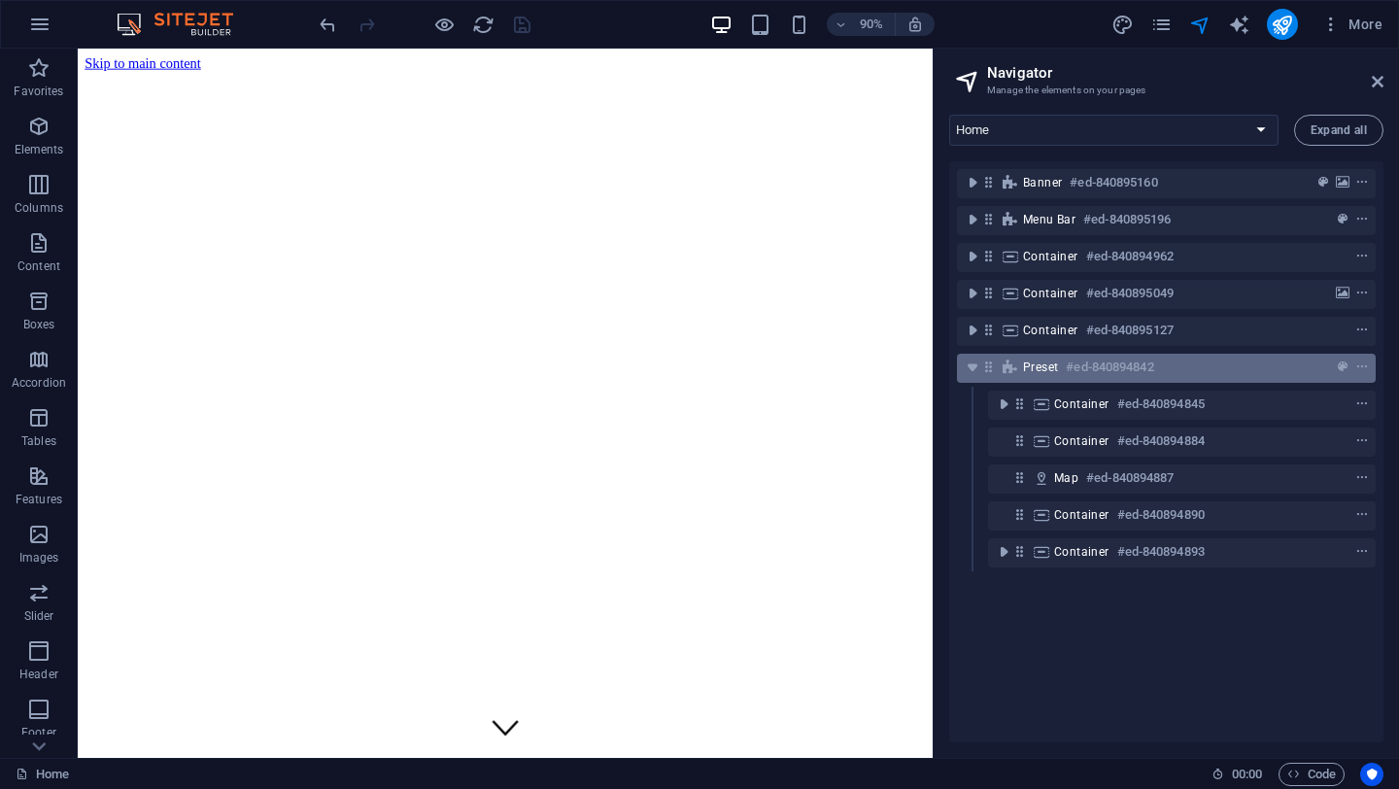
click at [1036, 373] on span "Preset" at bounding box center [1040, 368] width 35 height 16
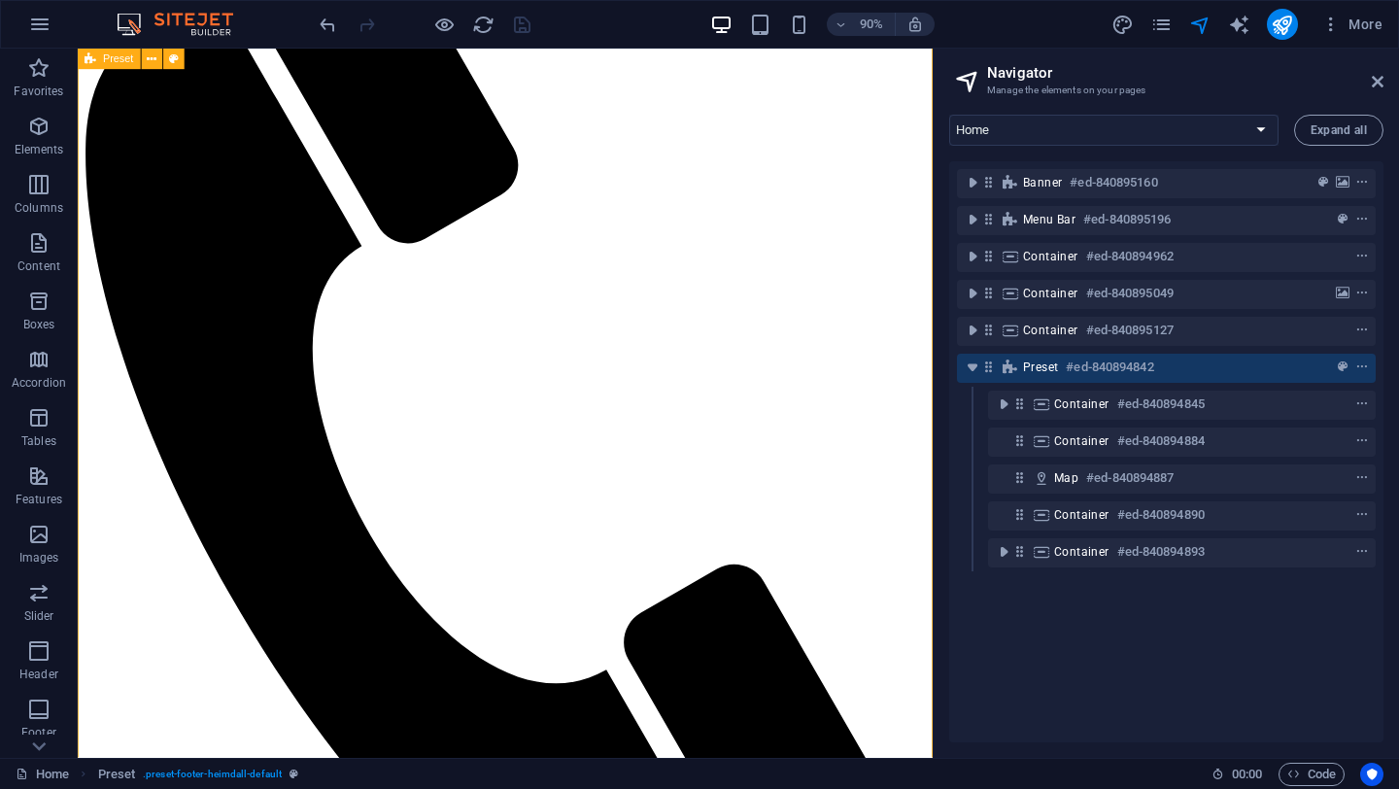
click at [1036, 373] on span "Preset" at bounding box center [1040, 368] width 35 height 16
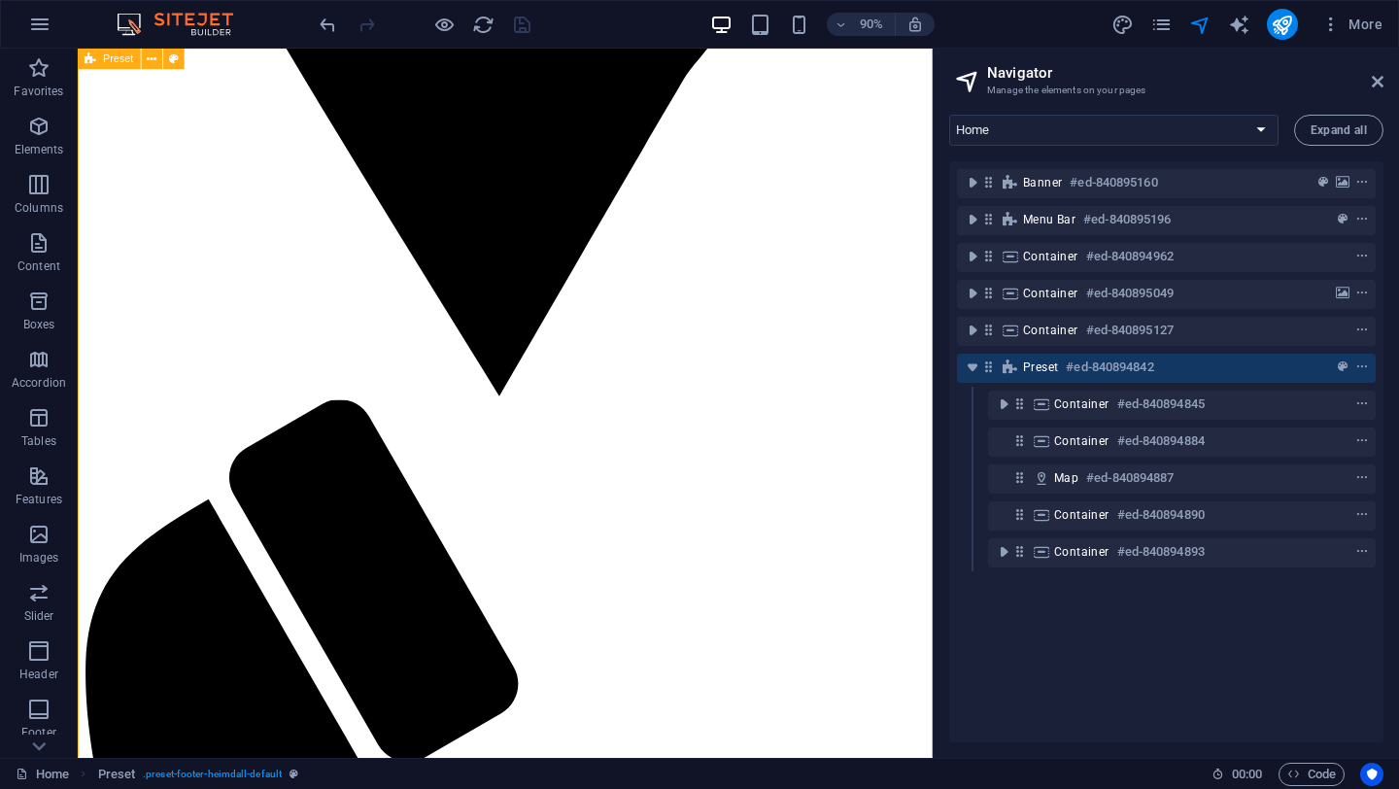
scroll to position [3251, 0]
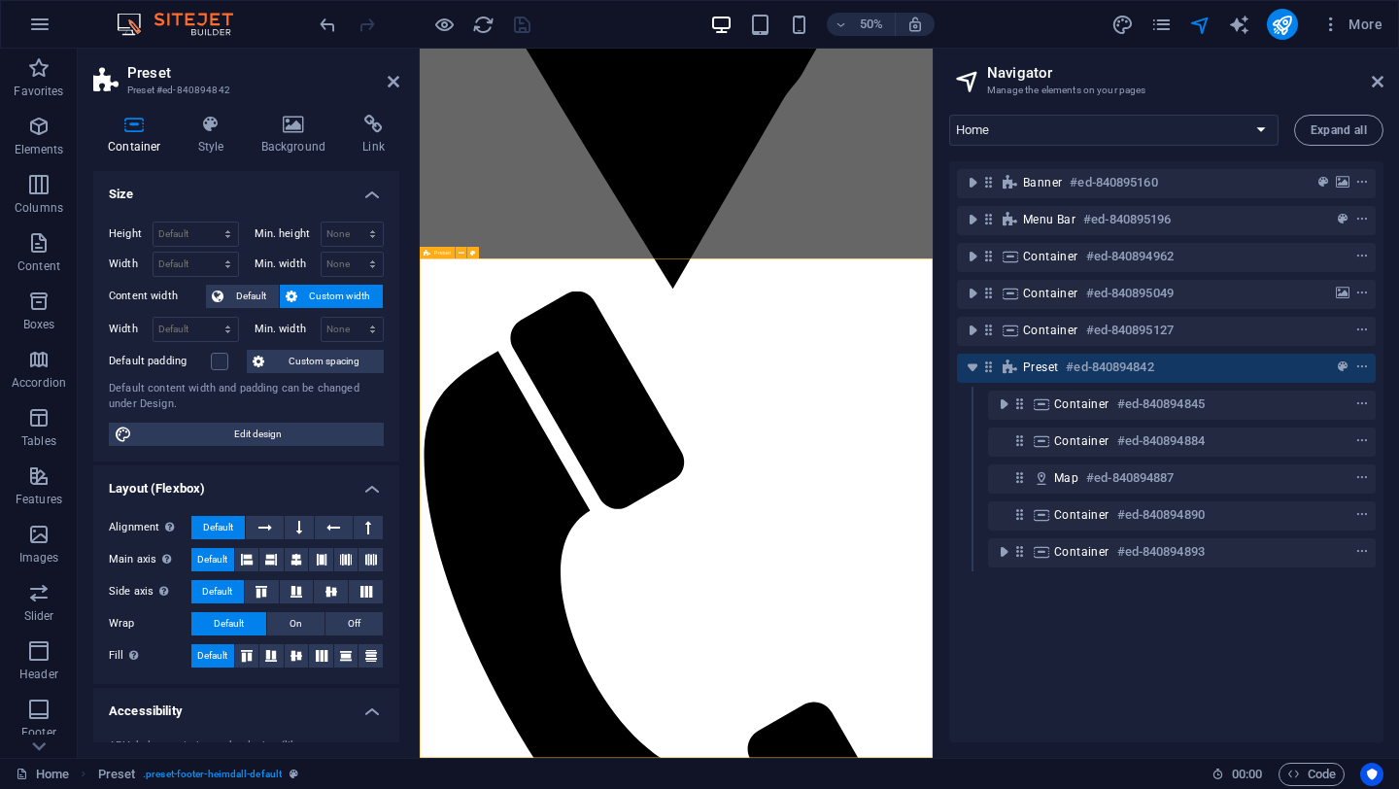
click at [1134, 368] on h6 "#ed-840894842" at bounding box center [1109, 367] width 87 height 23
click at [1360, 364] on icon "context-menu" at bounding box center [1362, 367] width 14 height 14
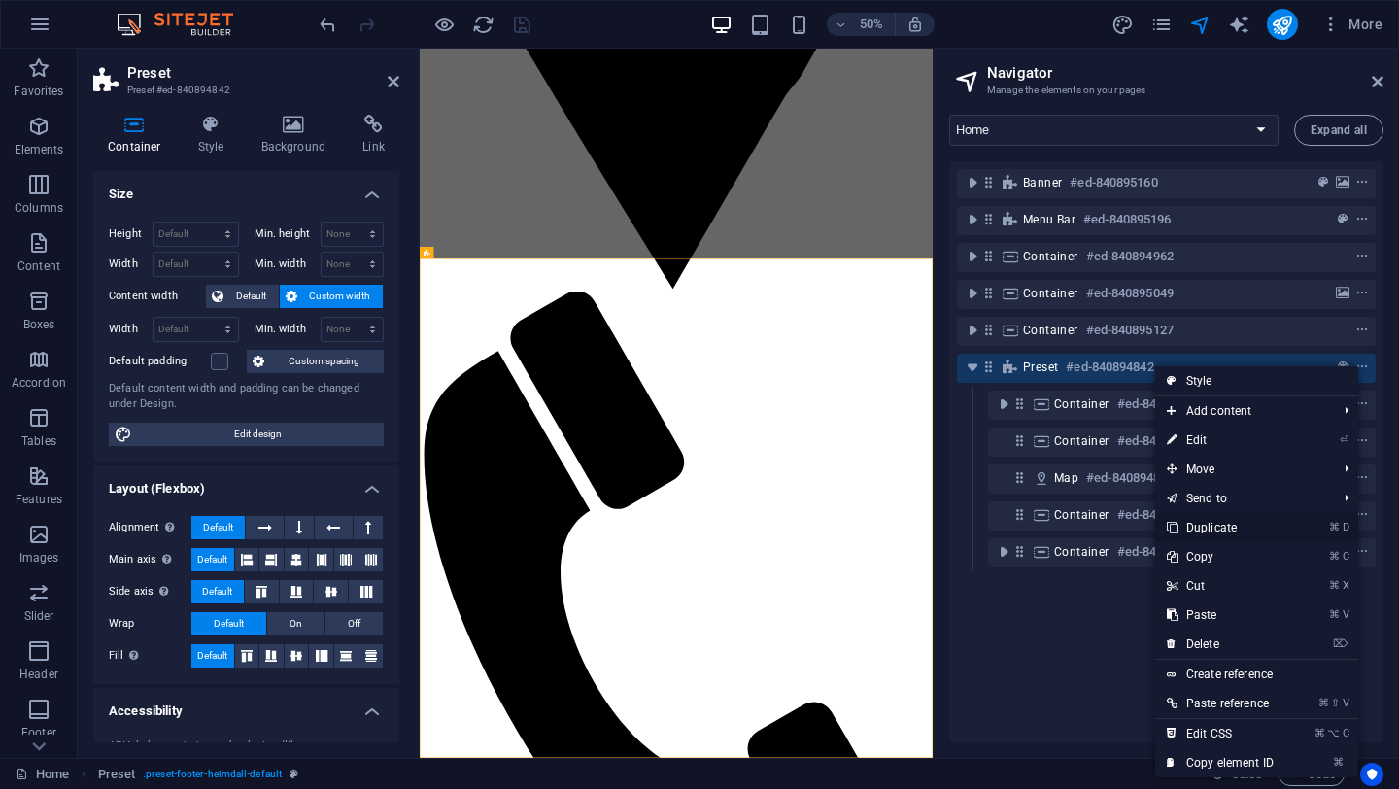
click at [1222, 521] on link "⌘ D Duplicate" at bounding box center [1220, 527] width 130 height 29
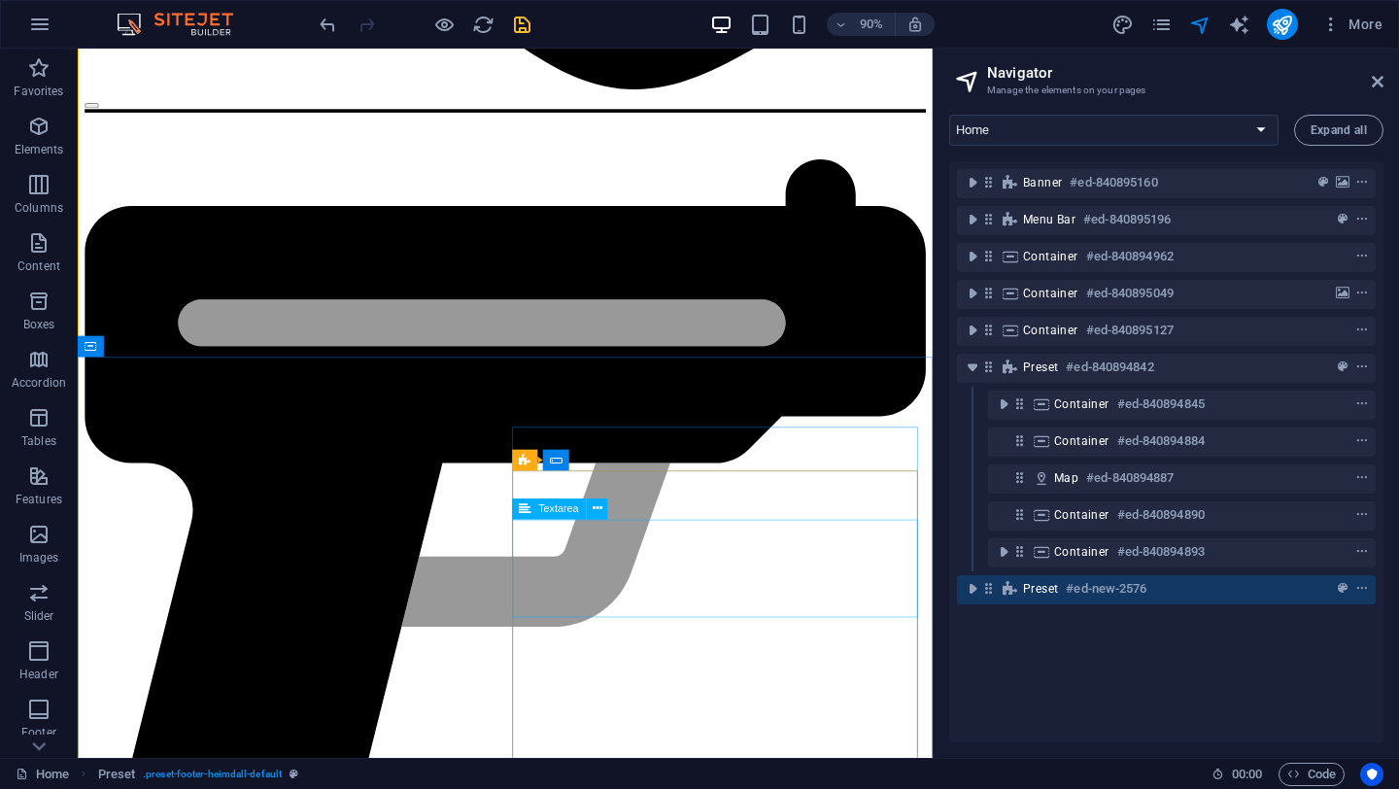
scroll to position [4153, 0]
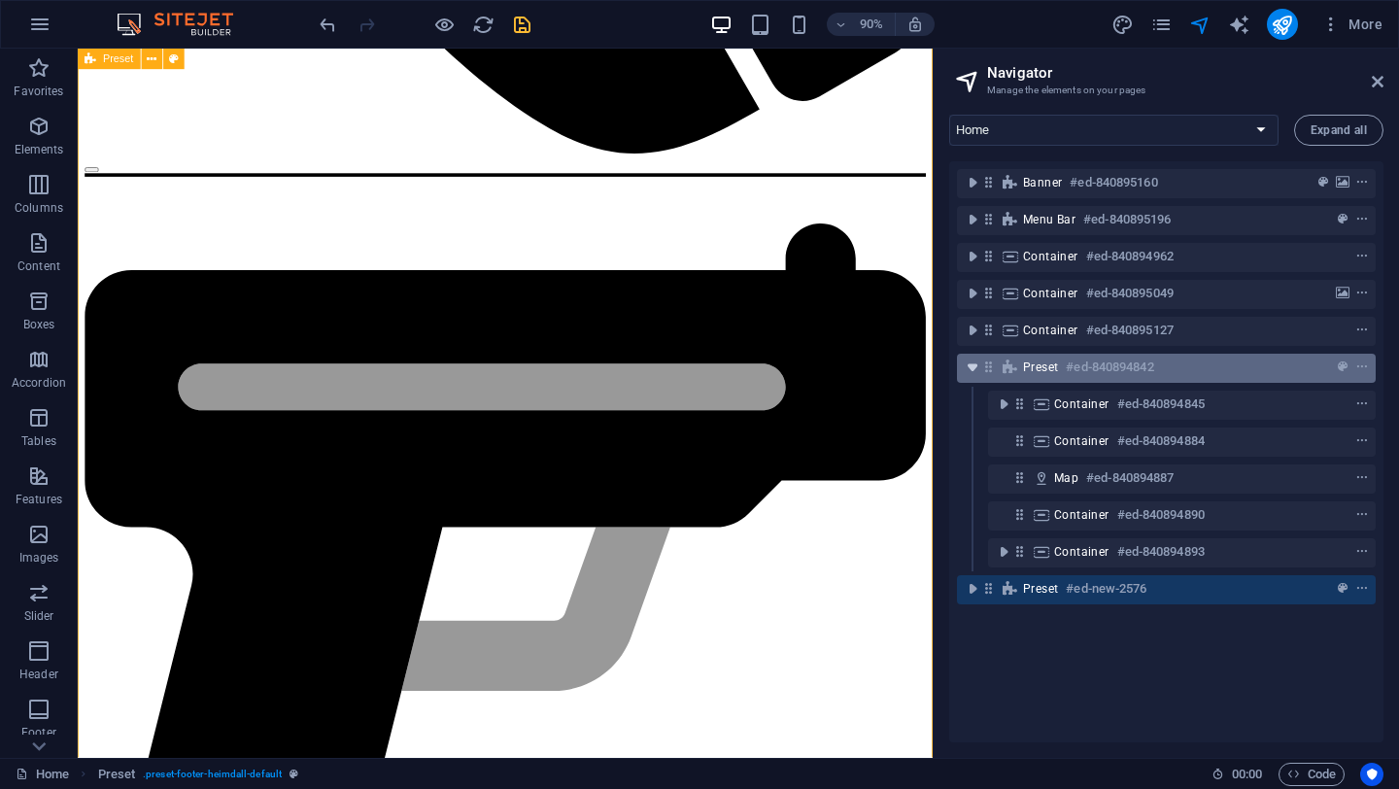
click at [977, 368] on icon "toggle-expand" at bounding box center [972, 367] width 19 height 19
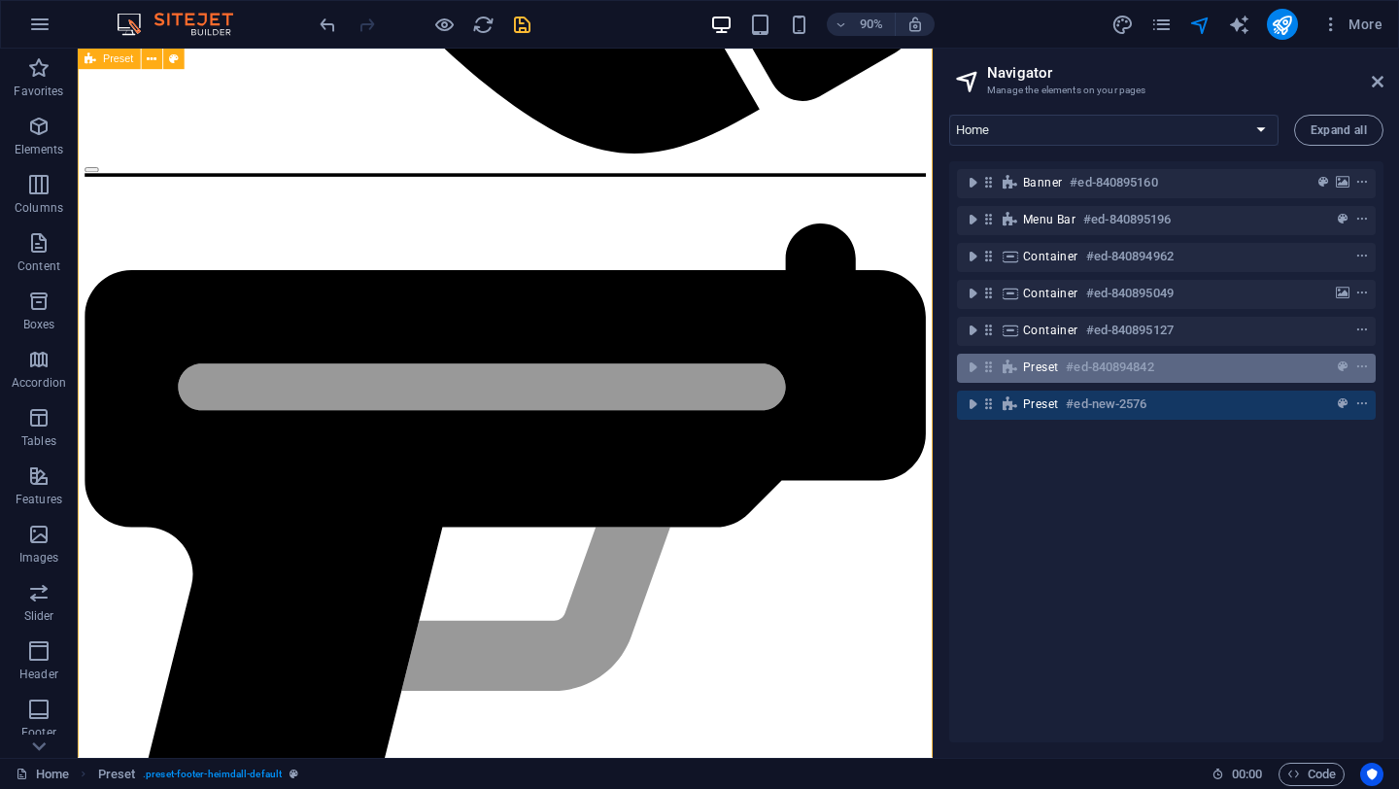
click at [1069, 365] on h6 "#ed-840894842" at bounding box center [1109, 367] width 87 height 23
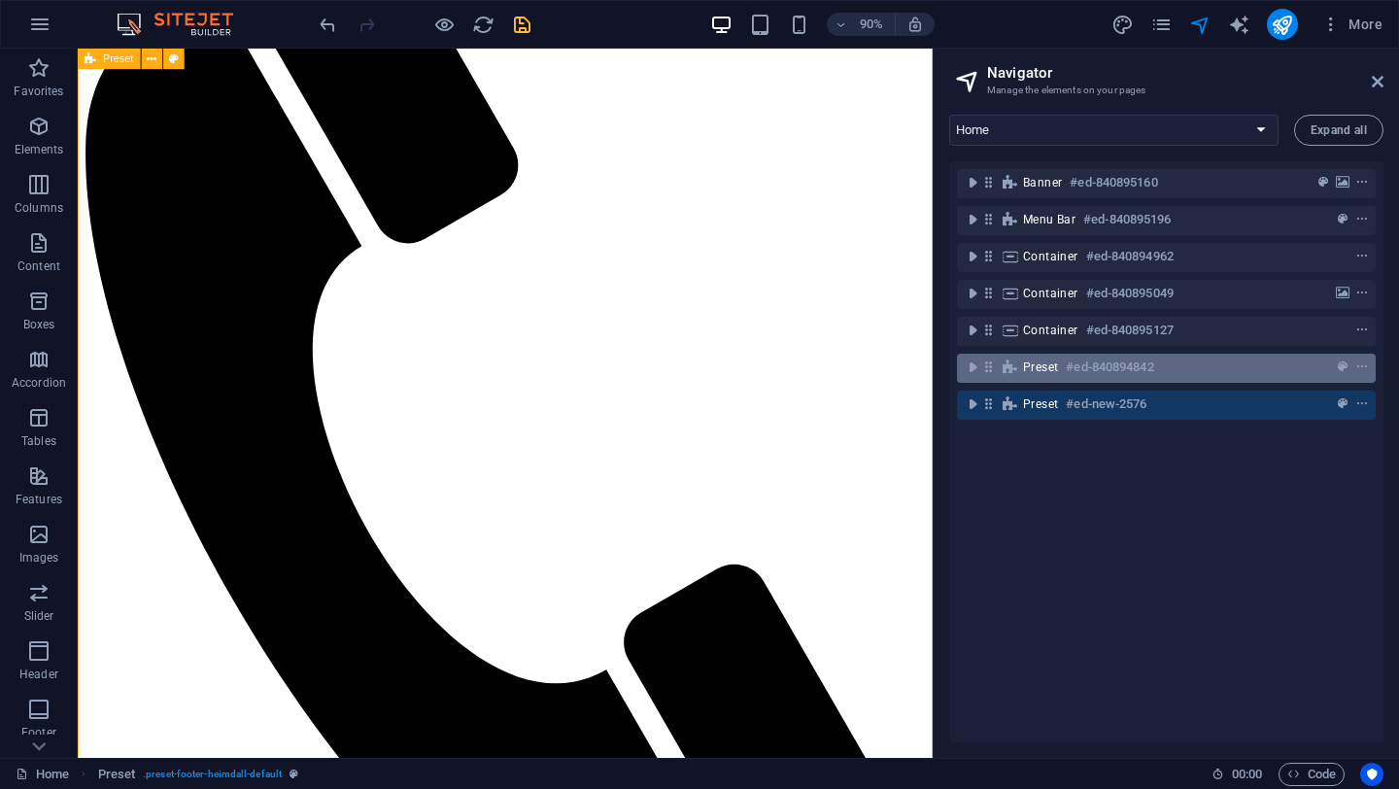
click at [1069, 365] on h6 "#ed-840894842" at bounding box center [1109, 367] width 87 height 23
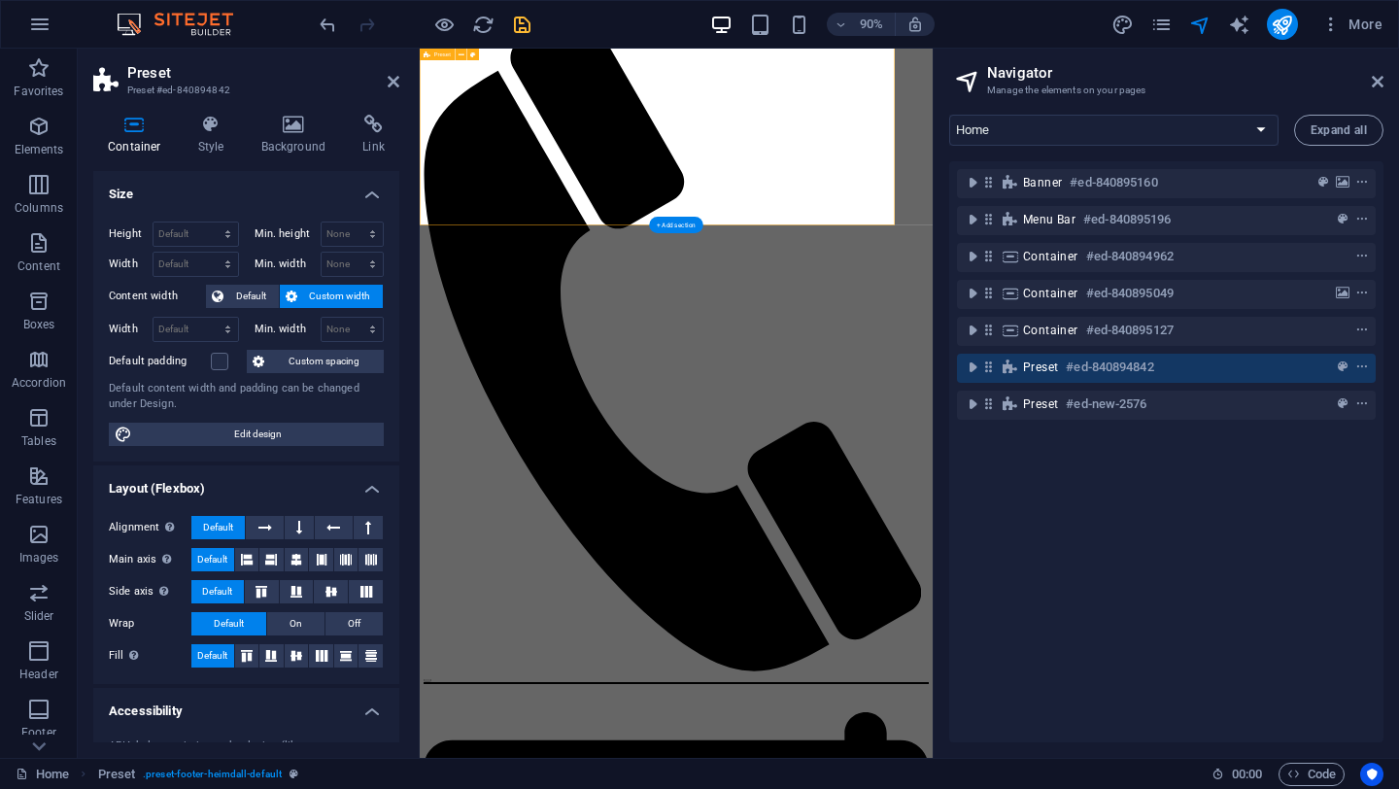
scroll to position [3776, 0]
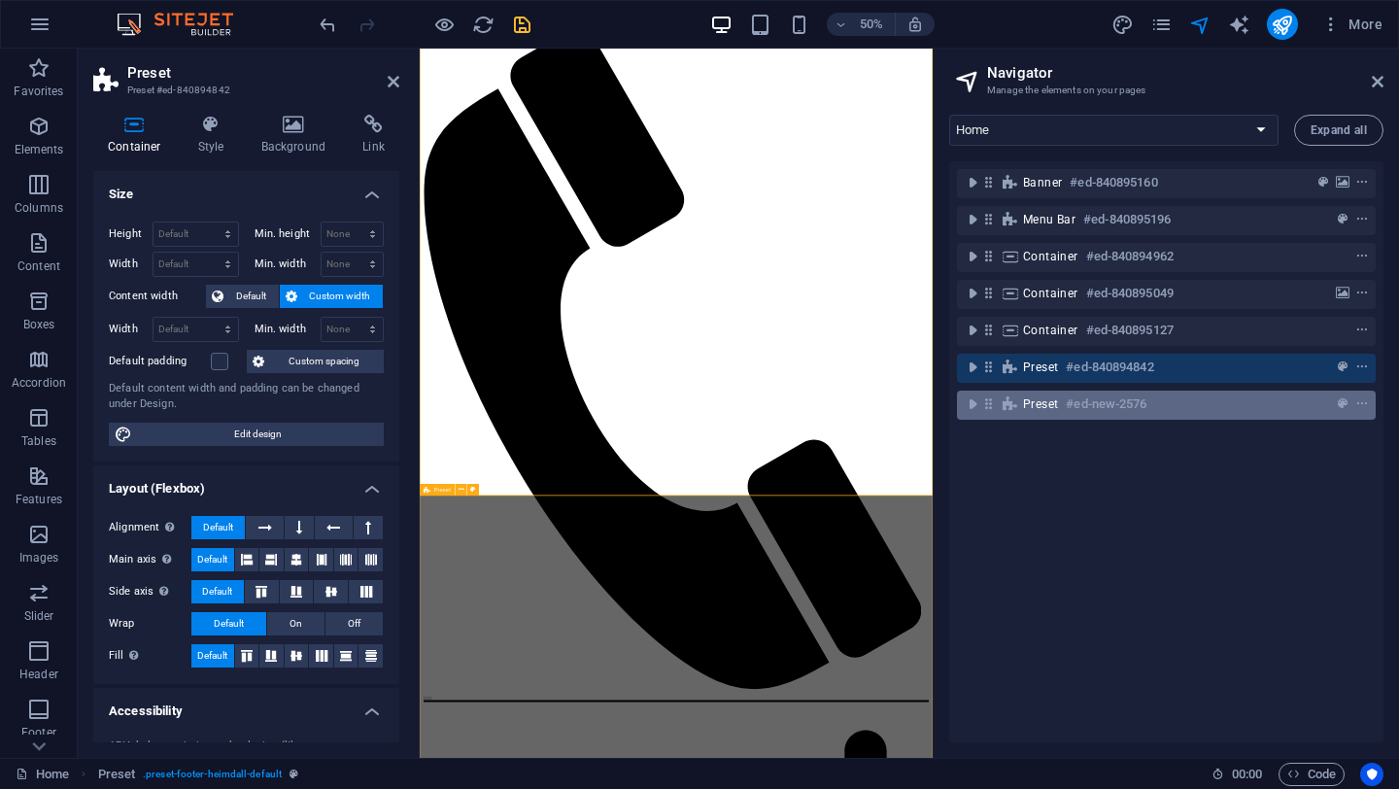
click at [1064, 407] on div "Preset #ed-new-2576" at bounding box center [1151, 404] width 256 height 23
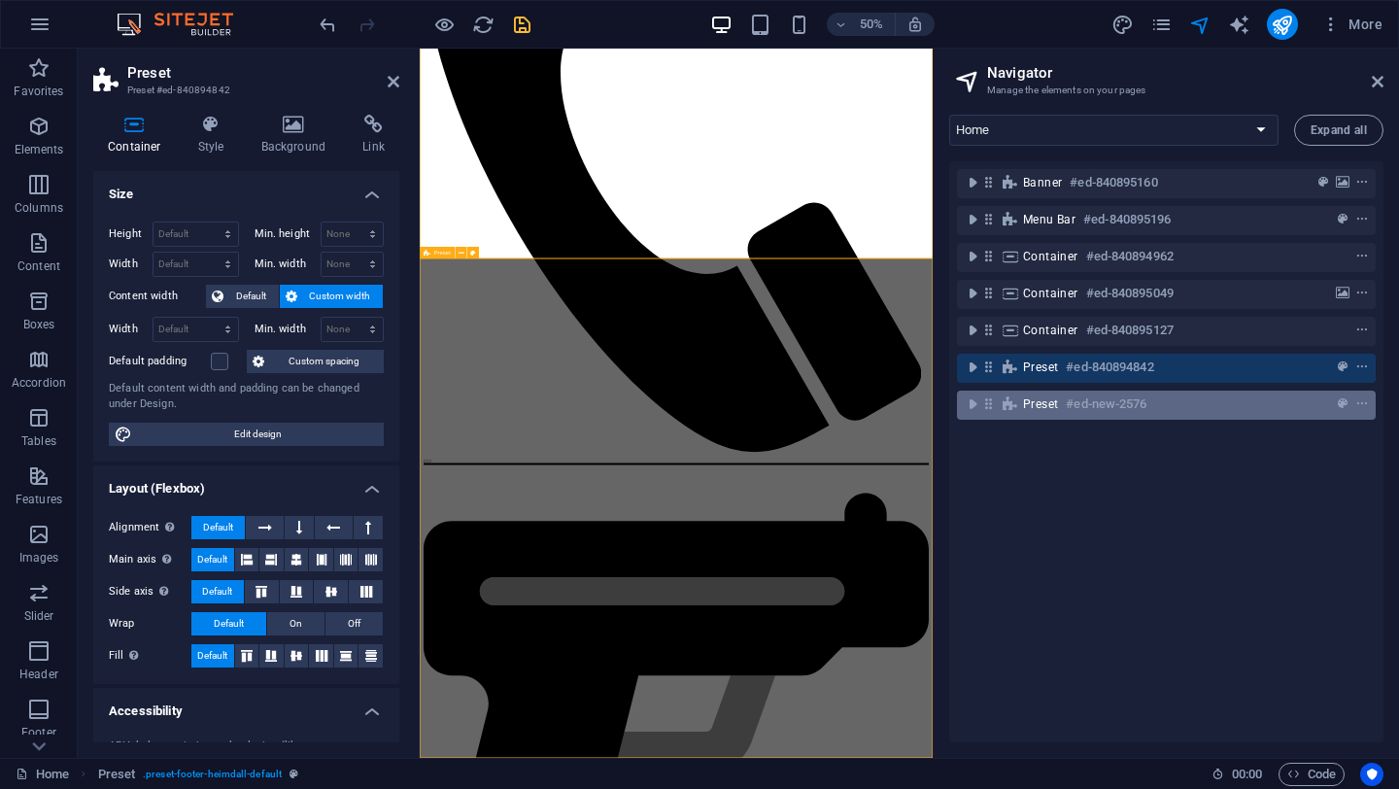
click at [1064, 407] on div "Preset #ed-new-2576" at bounding box center [1151, 404] width 256 height 23
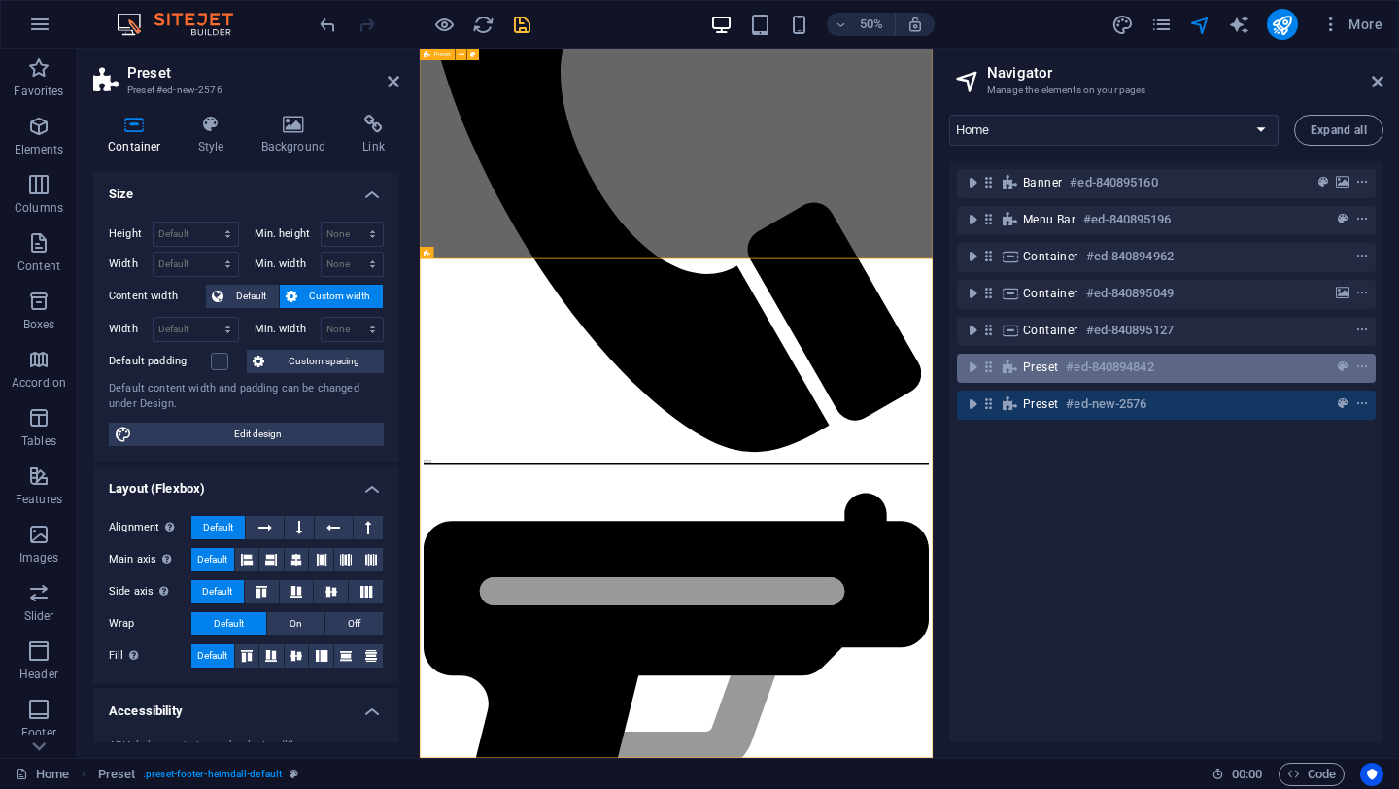
click at [1041, 375] on div "Preset #ed-840894842" at bounding box center [1151, 367] width 256 height 23
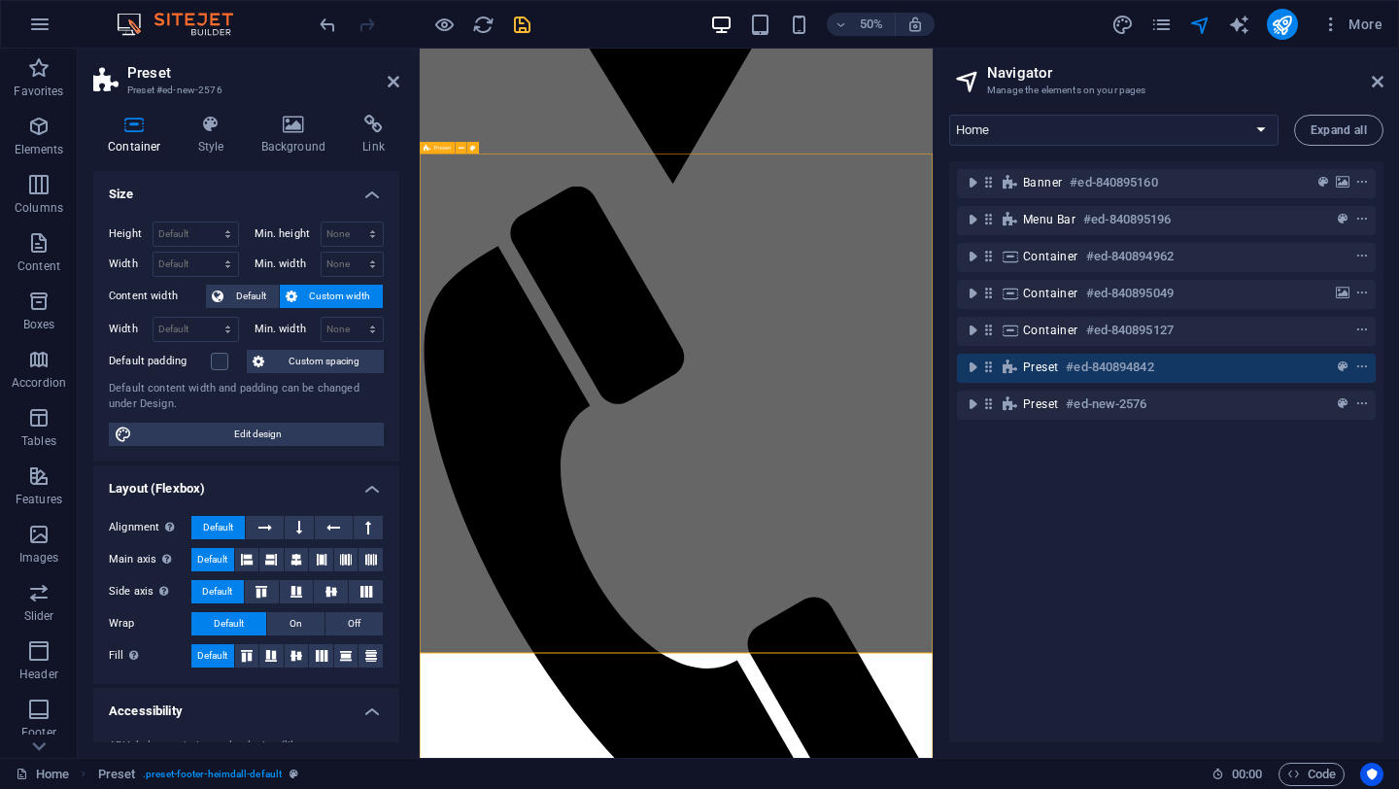
click at [1041, 375] on div "Preset #ed-840894842" at bounding box center [1151, 367] width 256 height 23
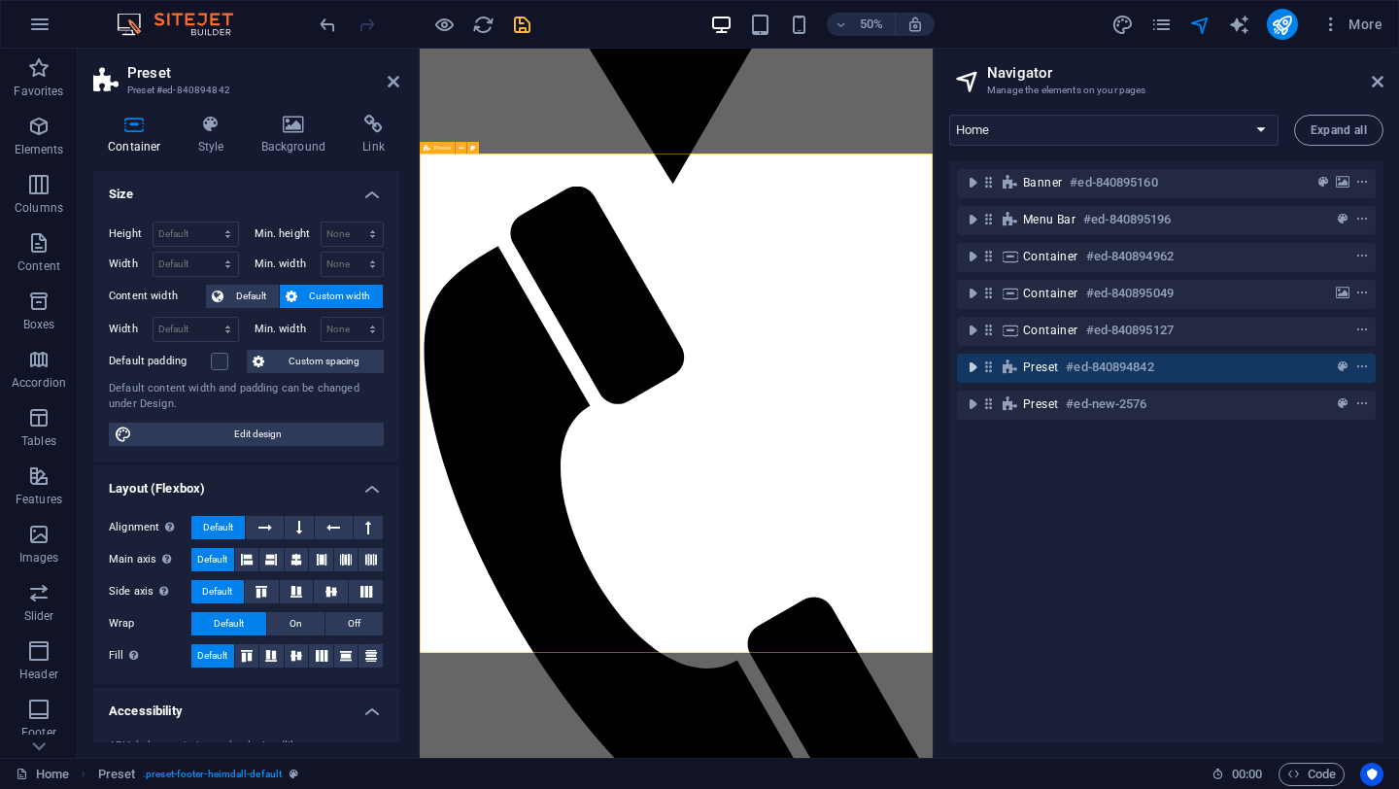
click at [969, 368] on icon "toggle-expand" at bounding box center [972, 367] width 19 height 19
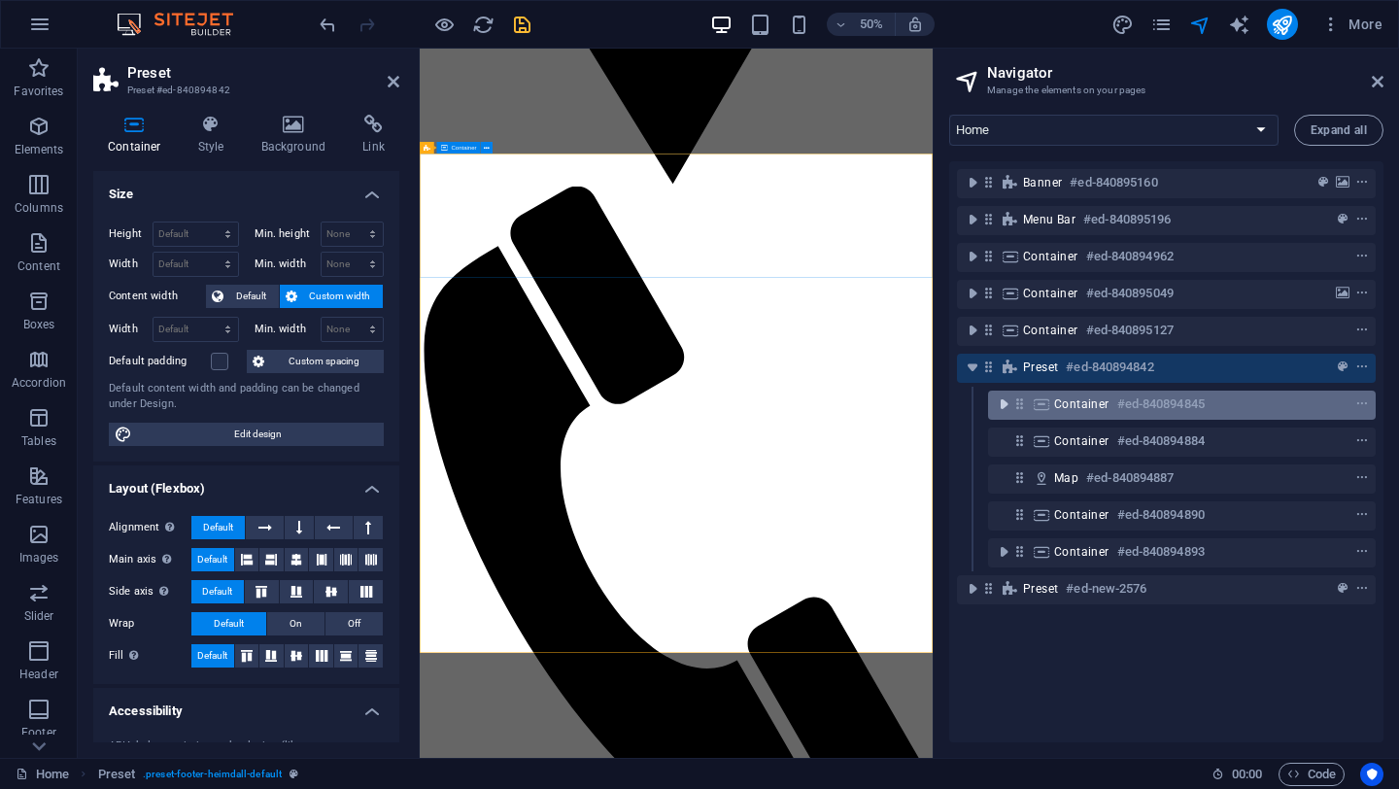
click at [1007, 403] on icon "toggle-expand" at bounding box center [1003, 404] width 19 height 19
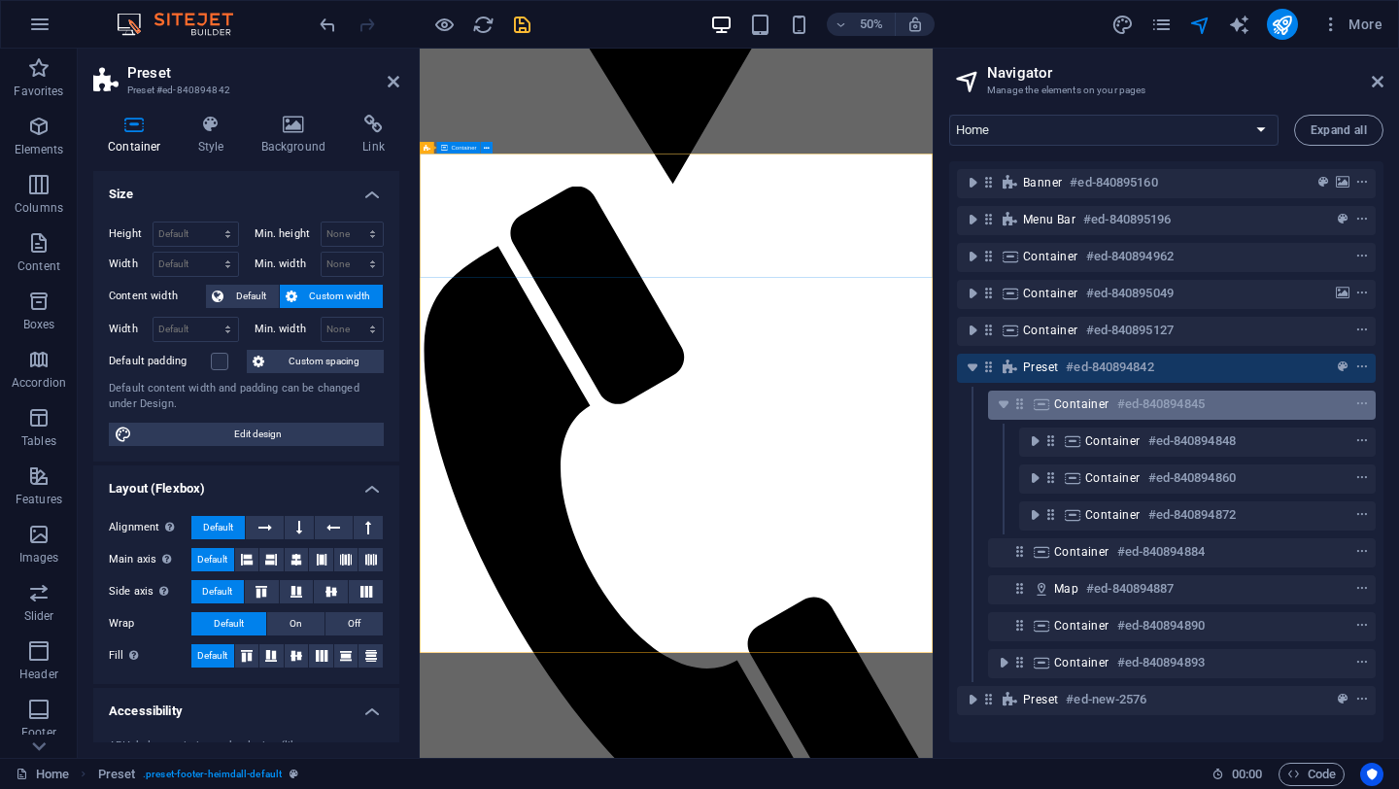
click at [1093, 413] on div "Container #ed-840894845" at bounding box center [1166, 404] width 224 height 23
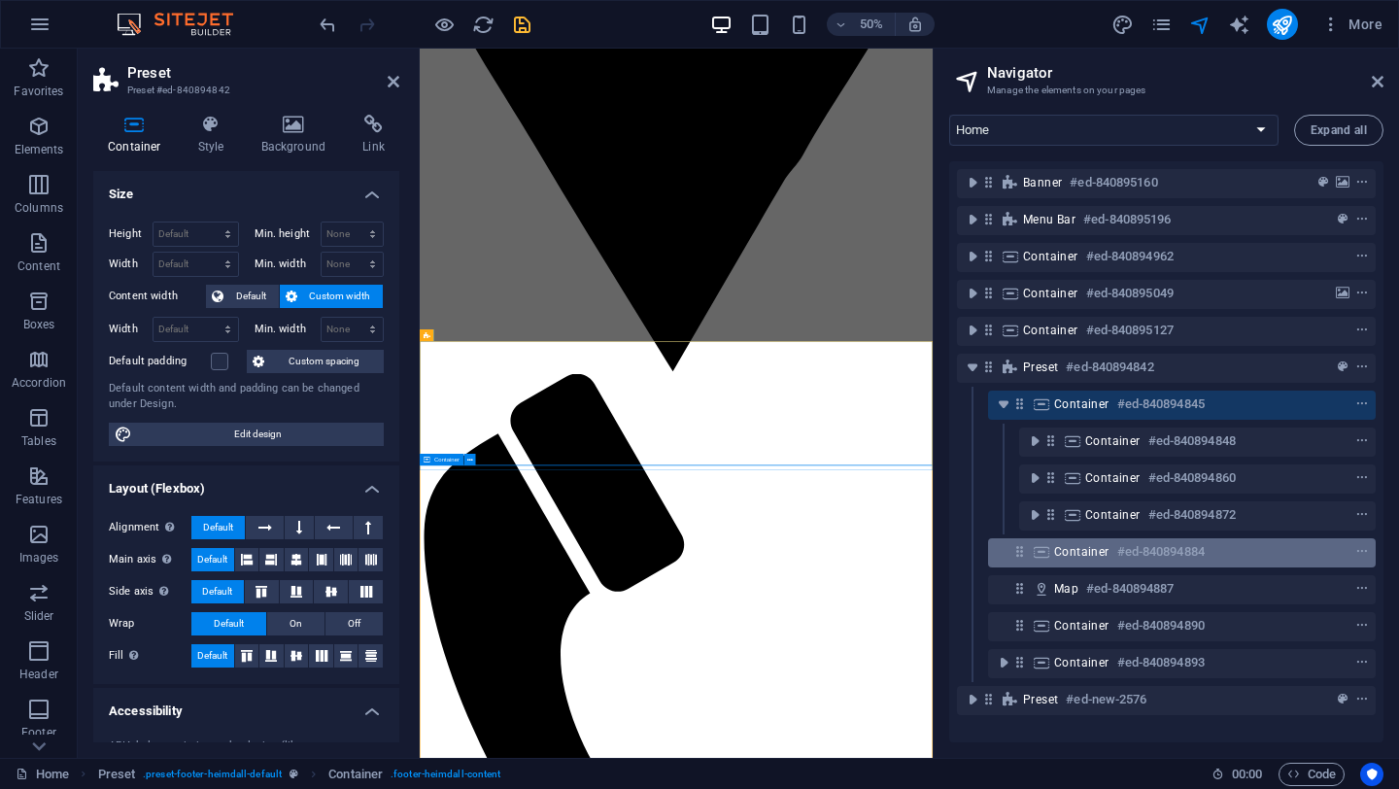
click at [1096, 553] on span "Container" at bounding box center [1081, 552] width 55 height 16
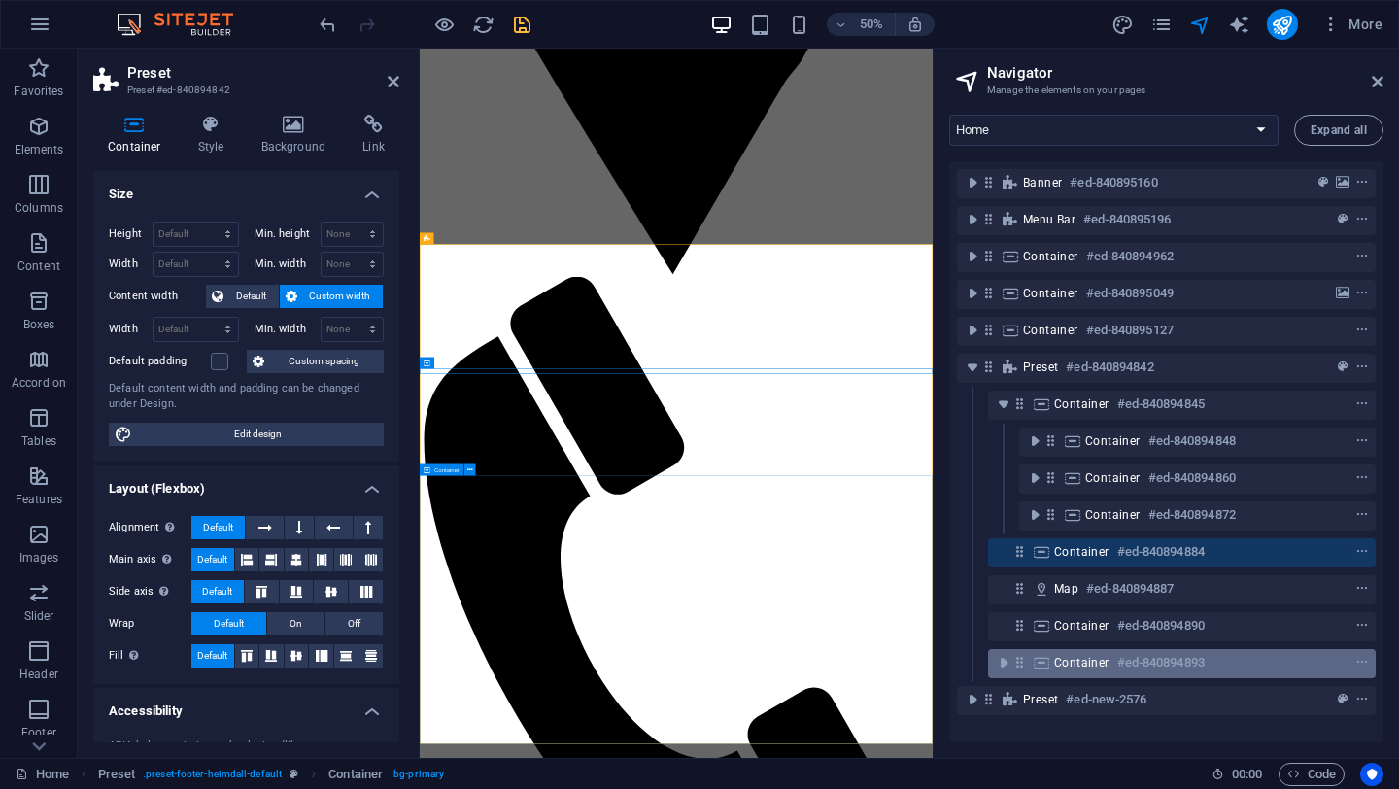
click at [1083, 666] on span "Container" at bounding box center [1081, 663] width 55 height 16
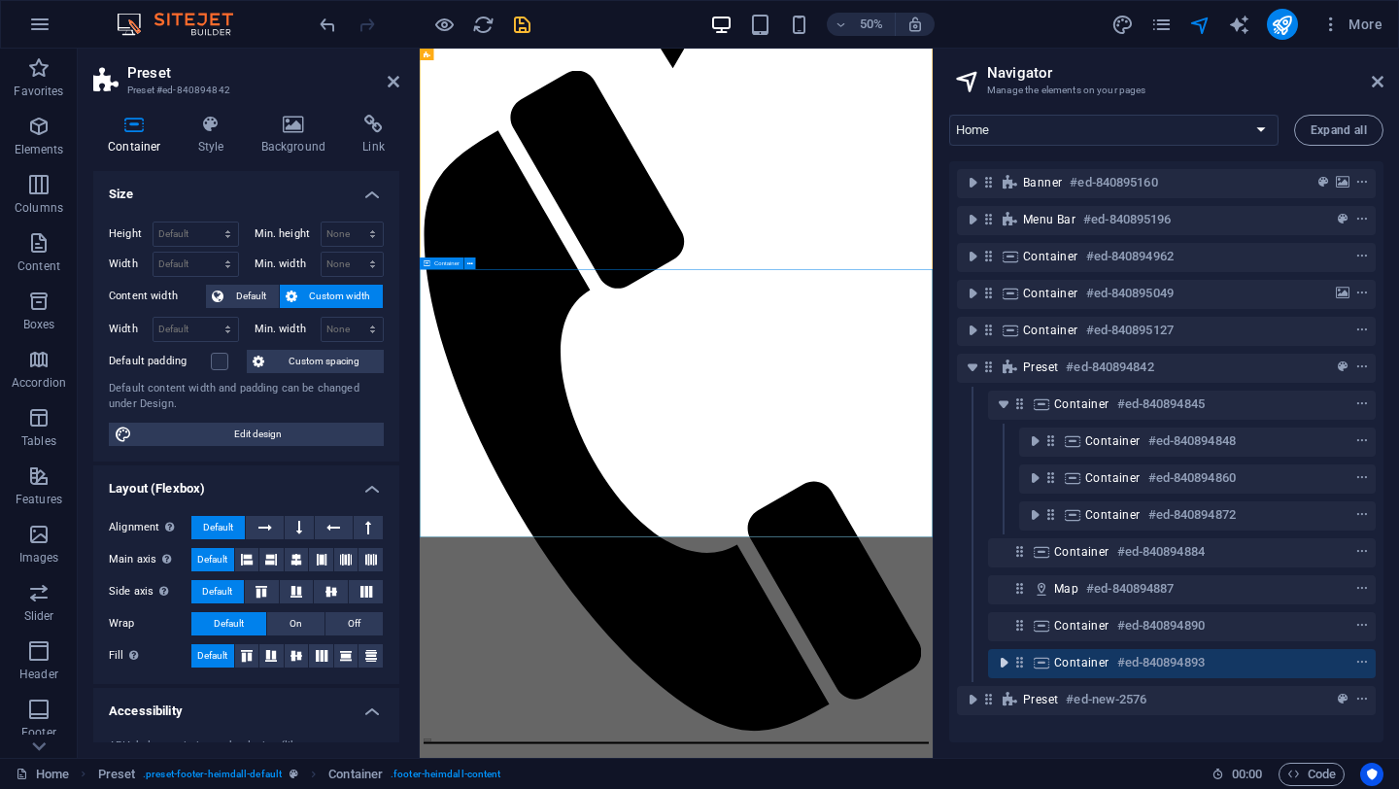
click at [1002, 666] on icon "toggle-expand" at bounding box center [1003, 662] width 19 height 19
click at [326, 26] on icon "undo" at bounding box center [328, 25] width 22 height 22
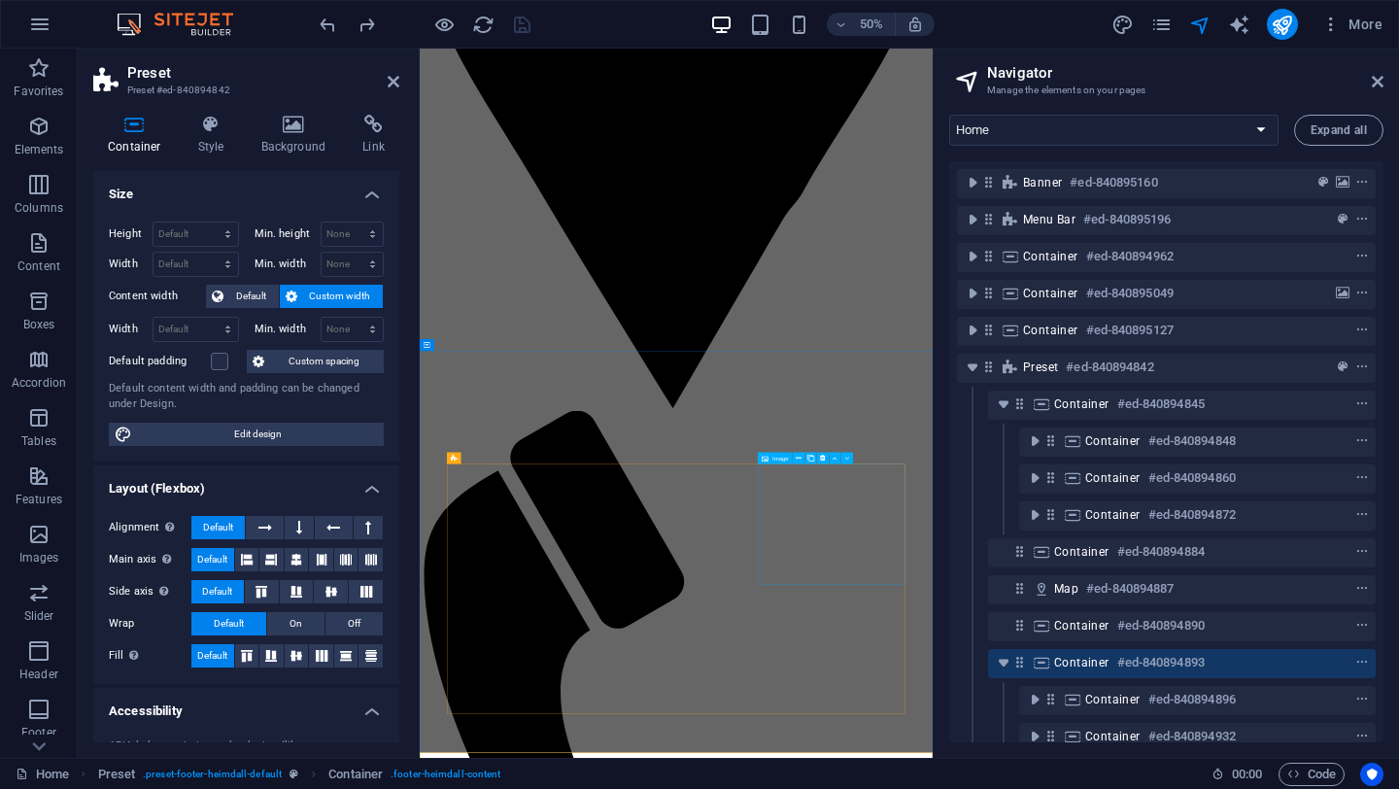
scroll to position [3251, 0]
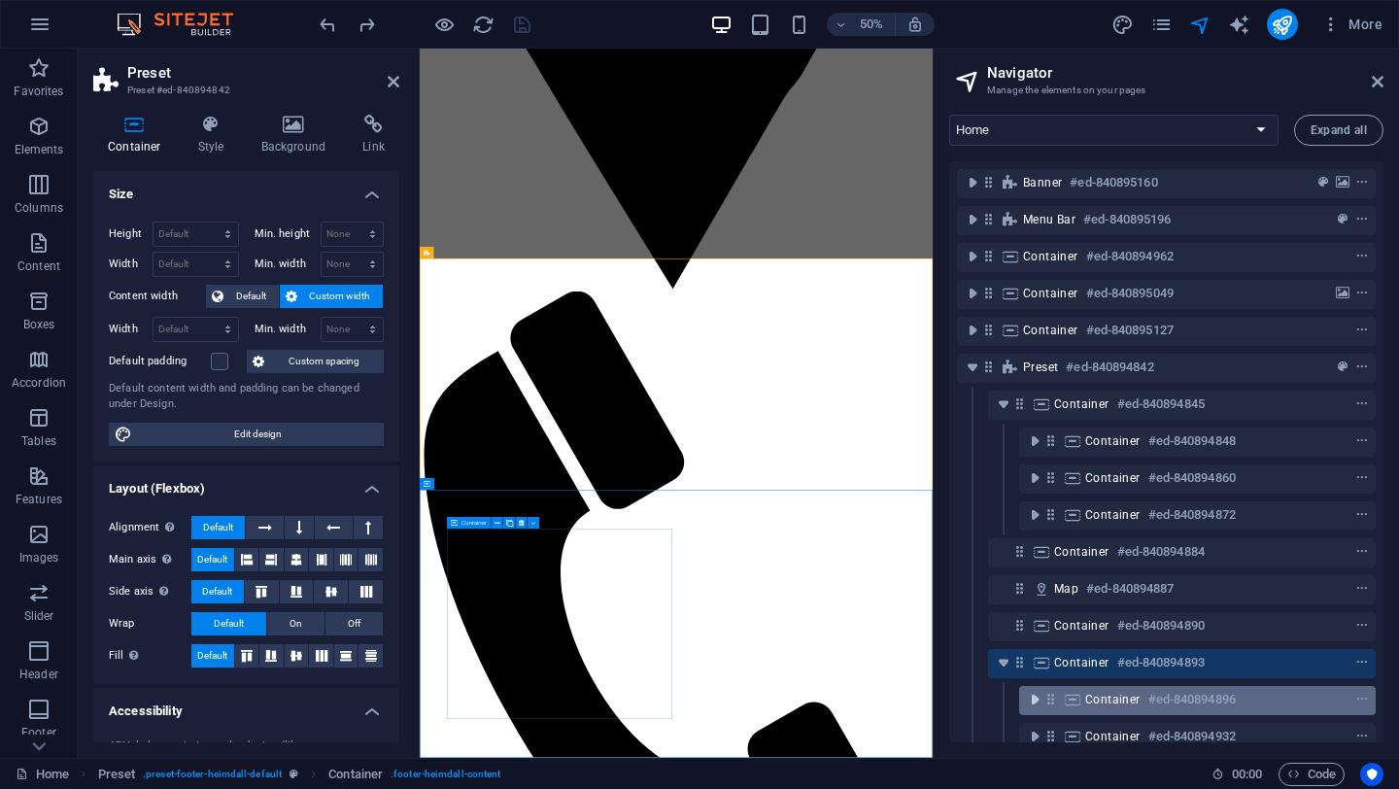
click at [1035, 699] on icon "toggle-expand" at bounding box center [1034, 699] width 19 height 19
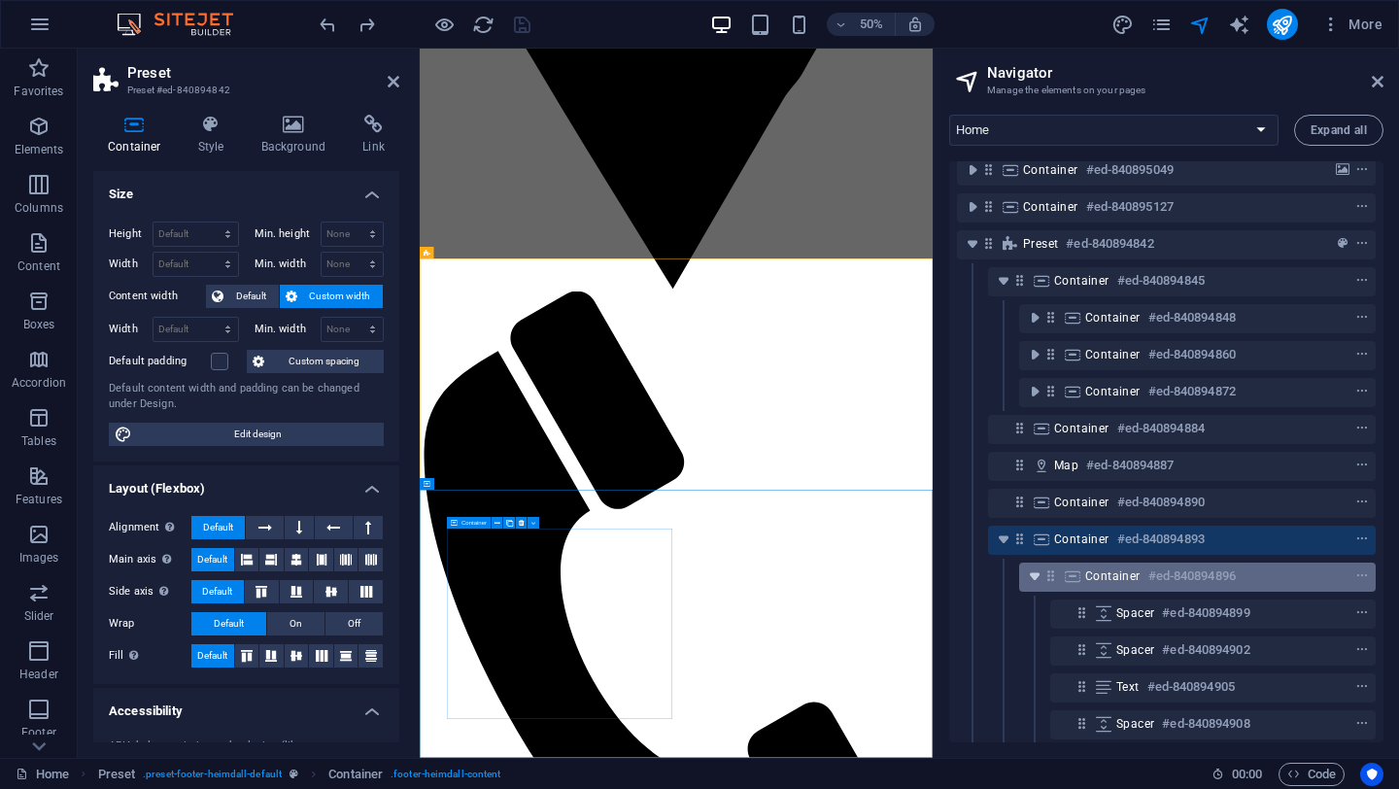
scroll to position [218, 0]
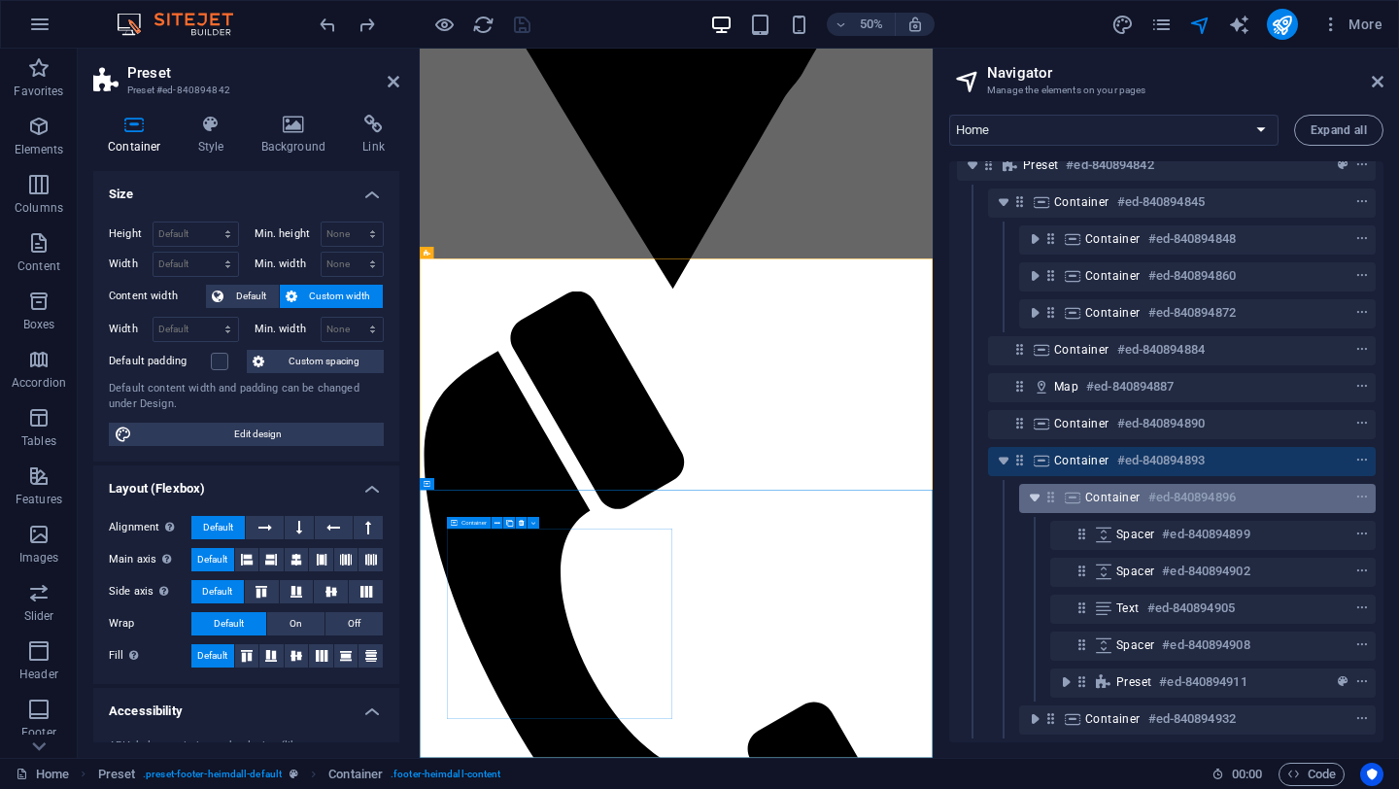
click at [1030, 488] on icon "toggle-expand" at bounding box center [1034, 497] width 19 height 19
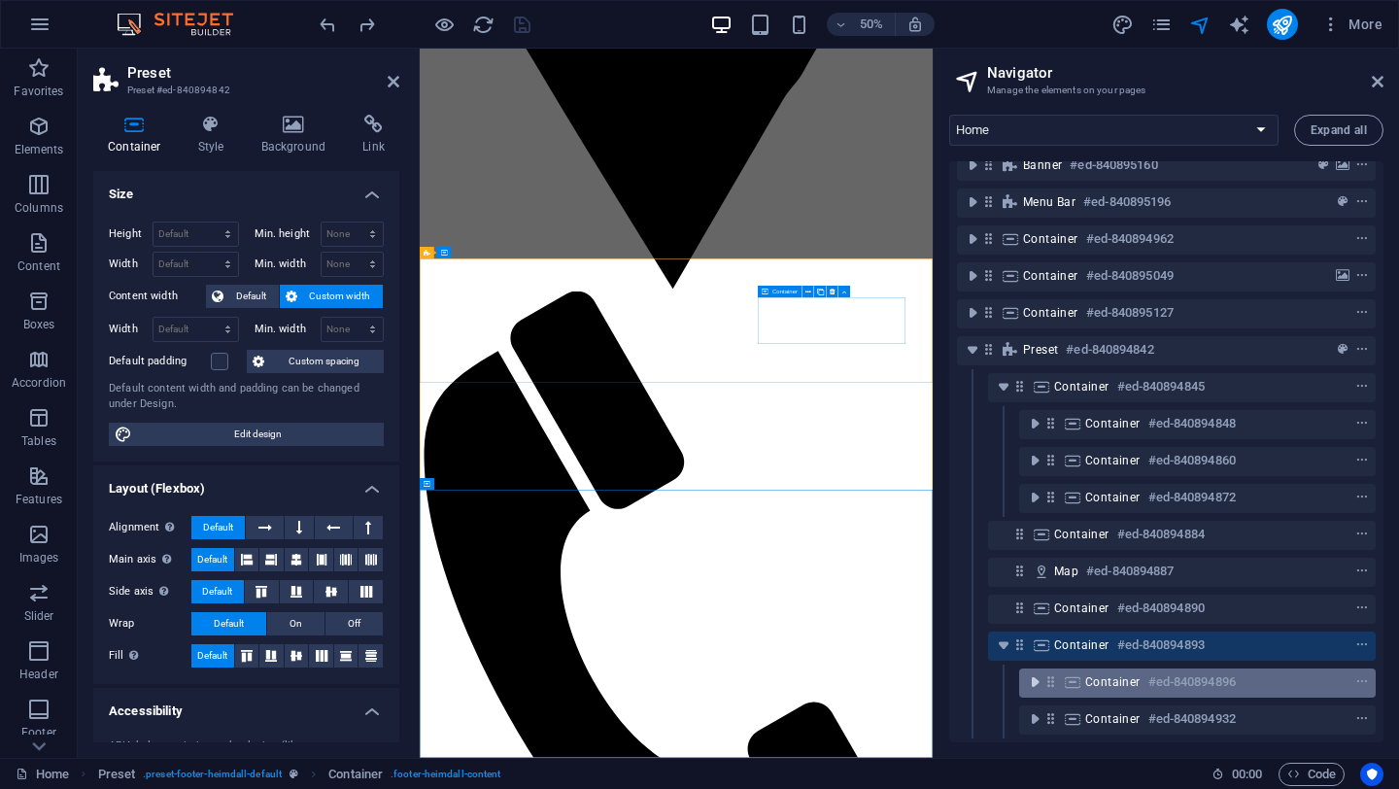
scroll to position [33, 0]
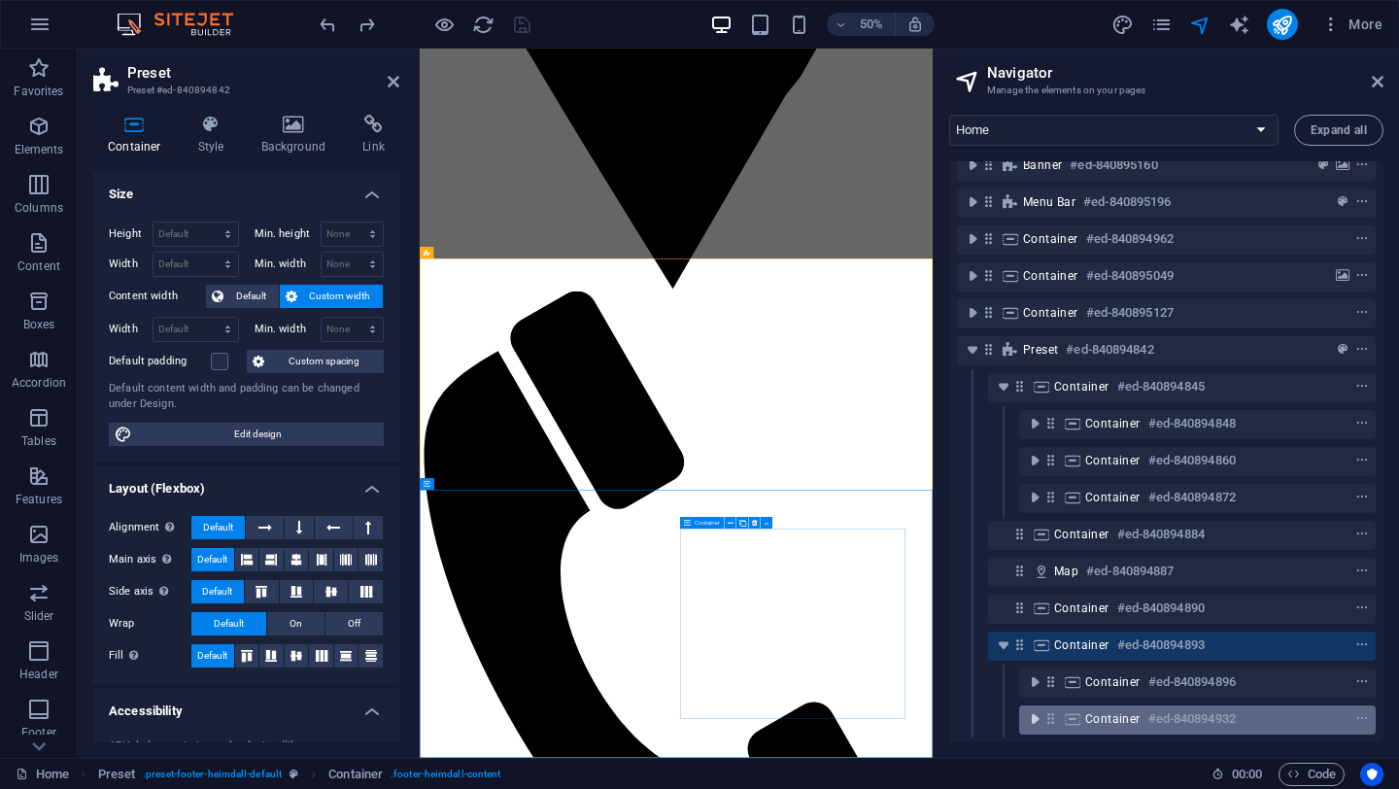
click at [1032, 709] on icon "toggle-expand" at bounding box center [1034, 718] width 19 height 19
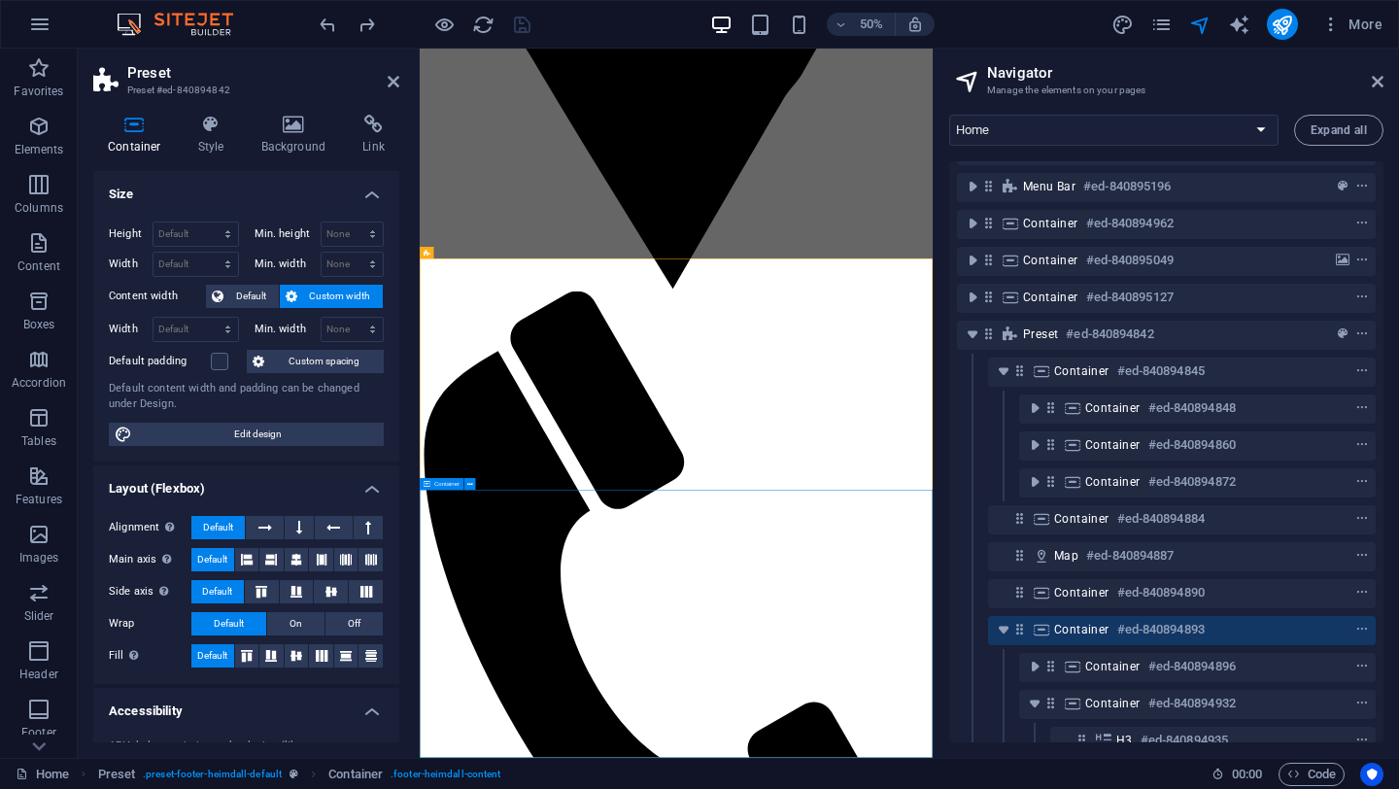
scroll to position [144, 0]
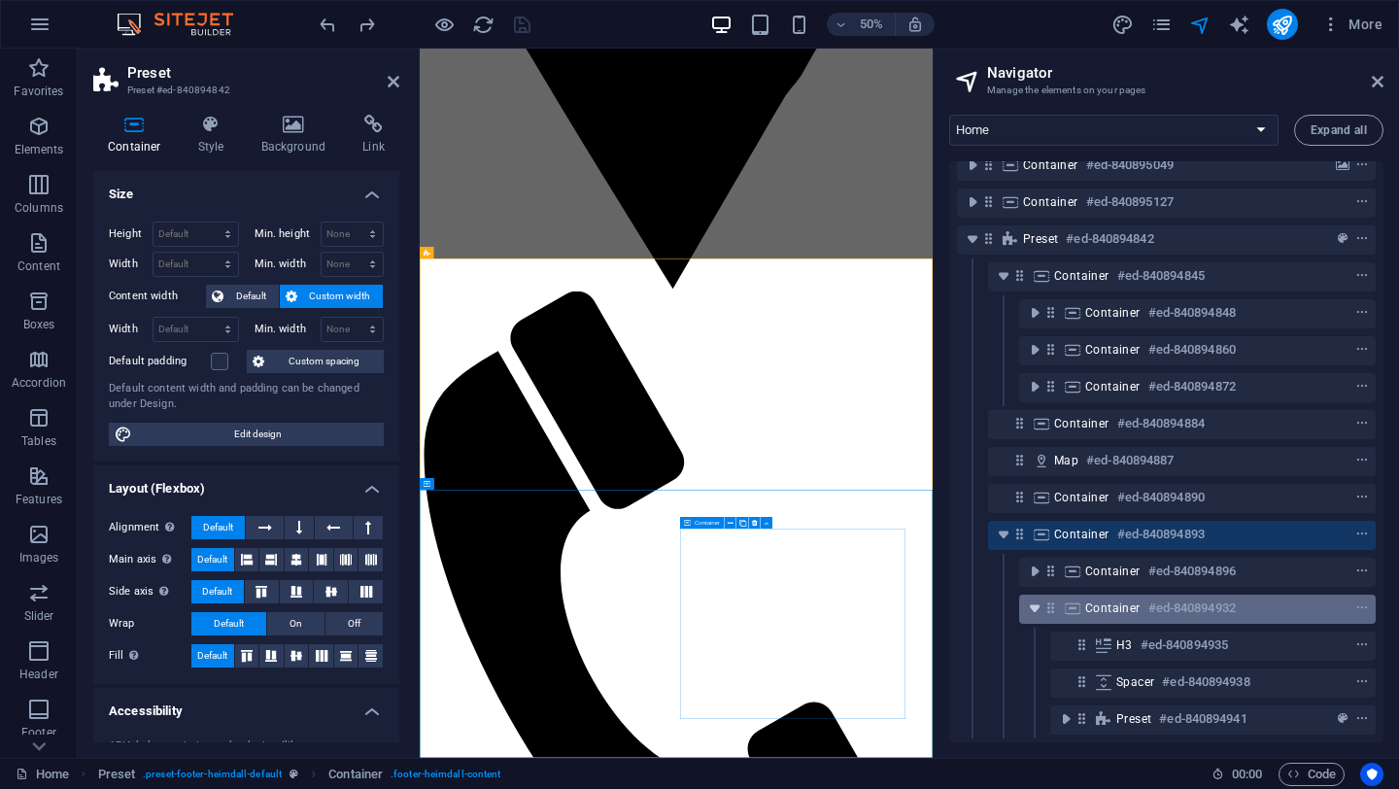
click at [1041, 599] on icon "toggle-expand" at bounding box center [1034, 608] width 19 height 19
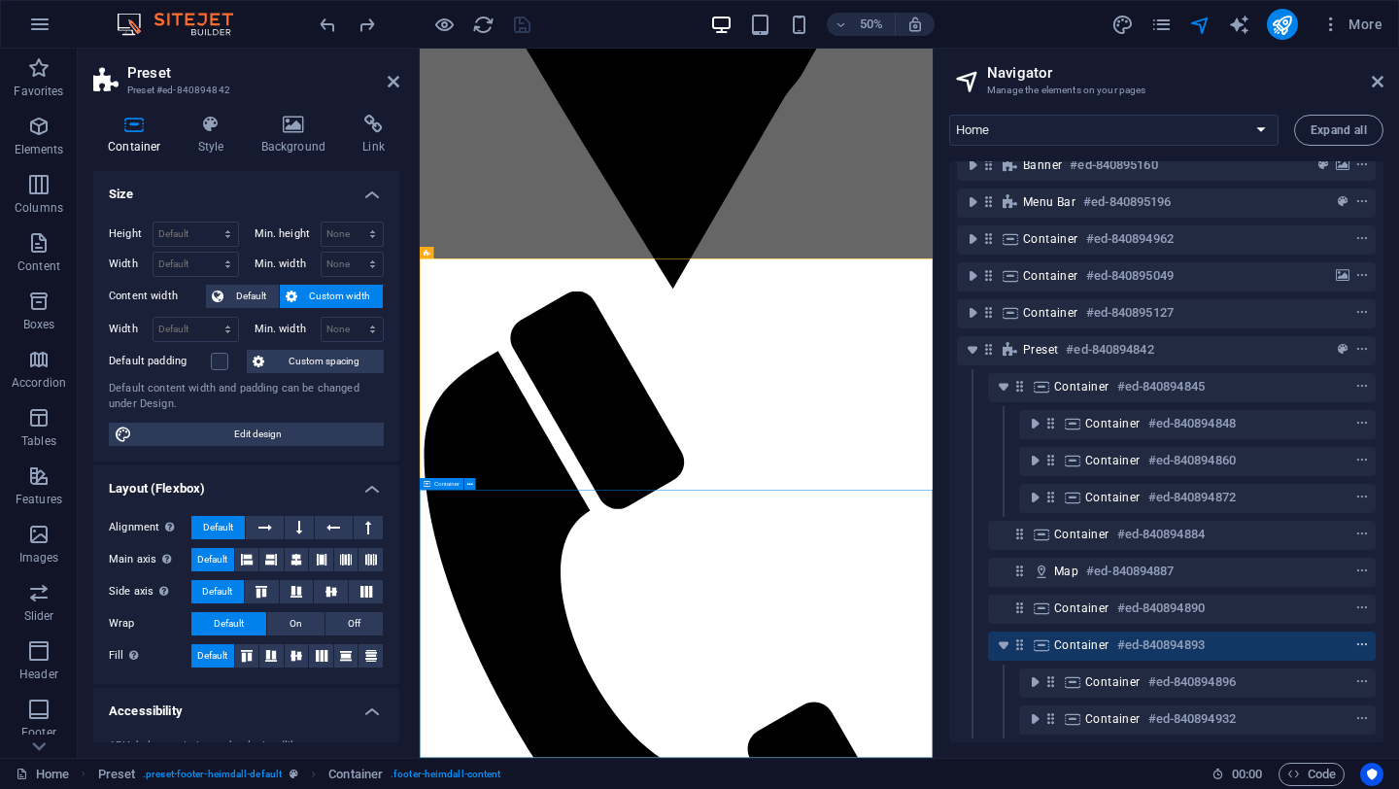
click at [1364, 638] on span "context-menu" at bounding box center [1362, 645] width 19 height 14
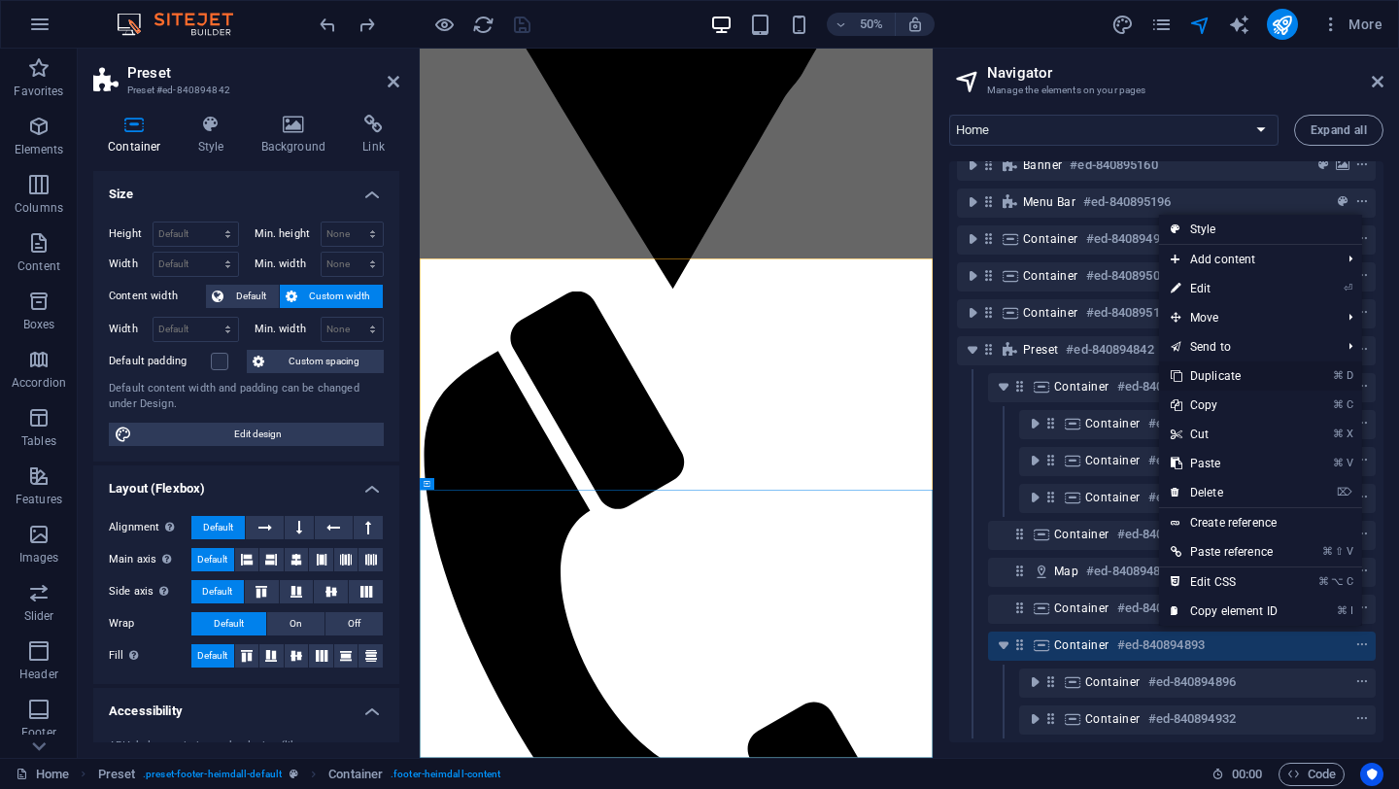
click at [1218, 374] on link "⌘ D Duplicate" at bounding box center [1224, 375] width 130 height 29
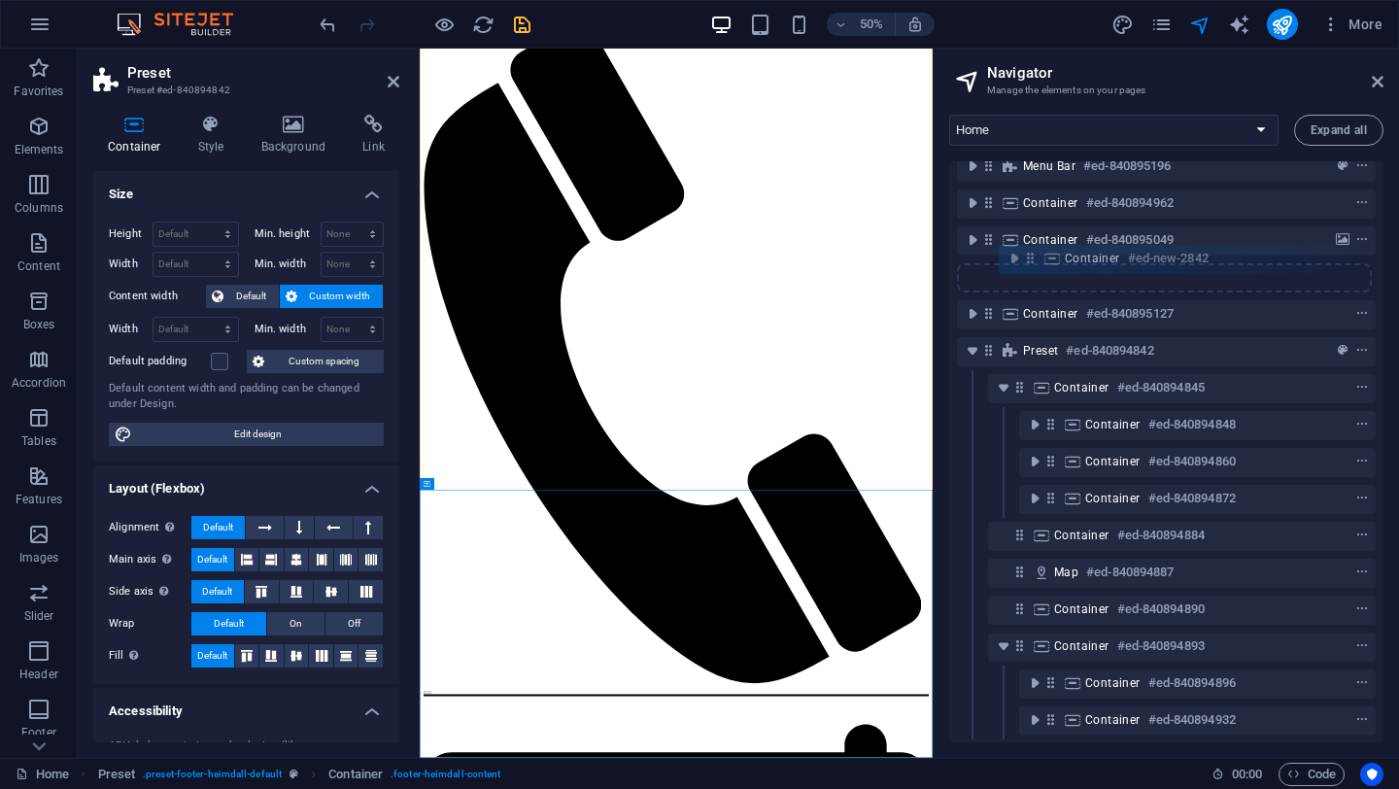
scroll to position [0, 0]
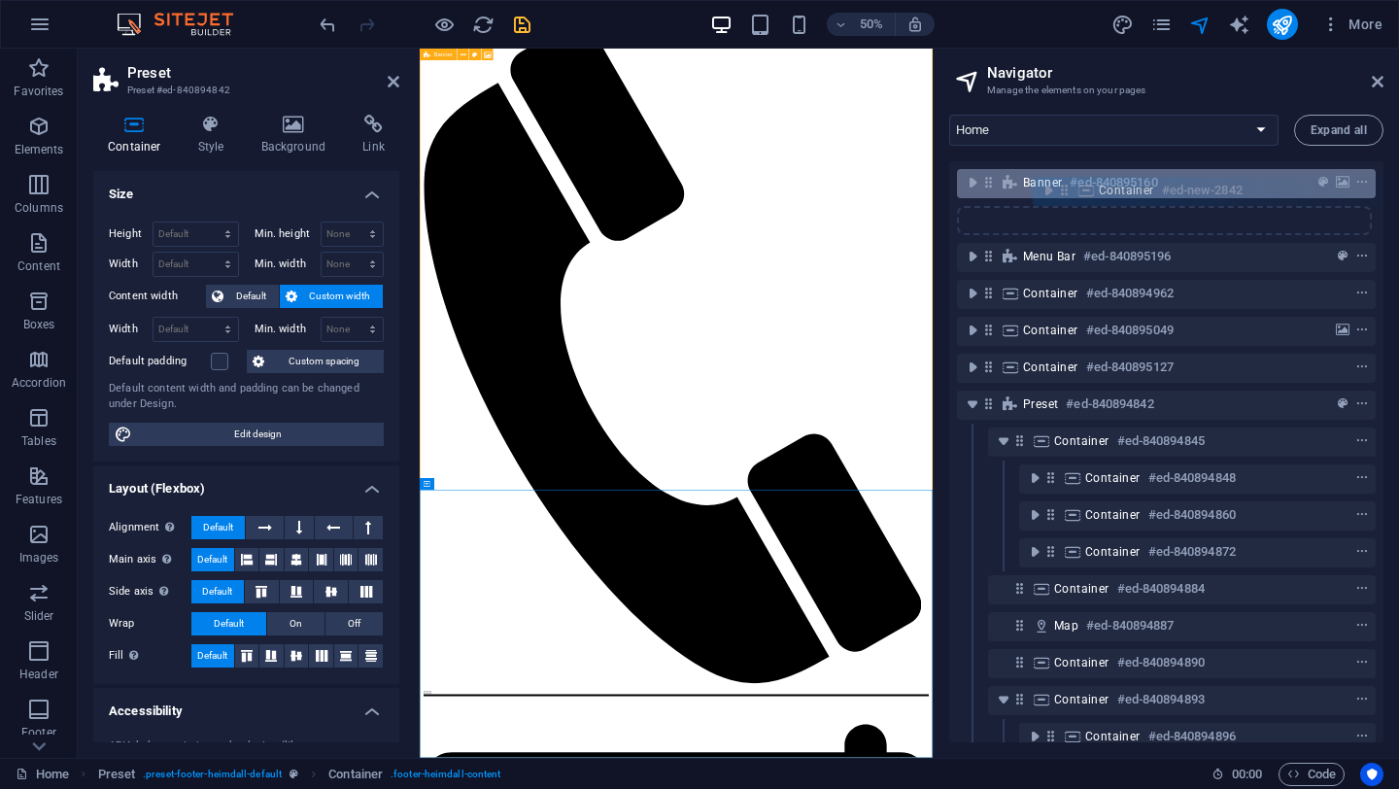
drag, startPoint x: 1019, startPoint y: 702, endPoint x: 1065, endPoint y: 184, distance: 519.9
click at [1065, 184] on div "Banner #ed-840895160 Menu Bar #ed-840895196 Container #ed-840894962 Container #…" at bounding box center [1166, 451] width 434 height 581
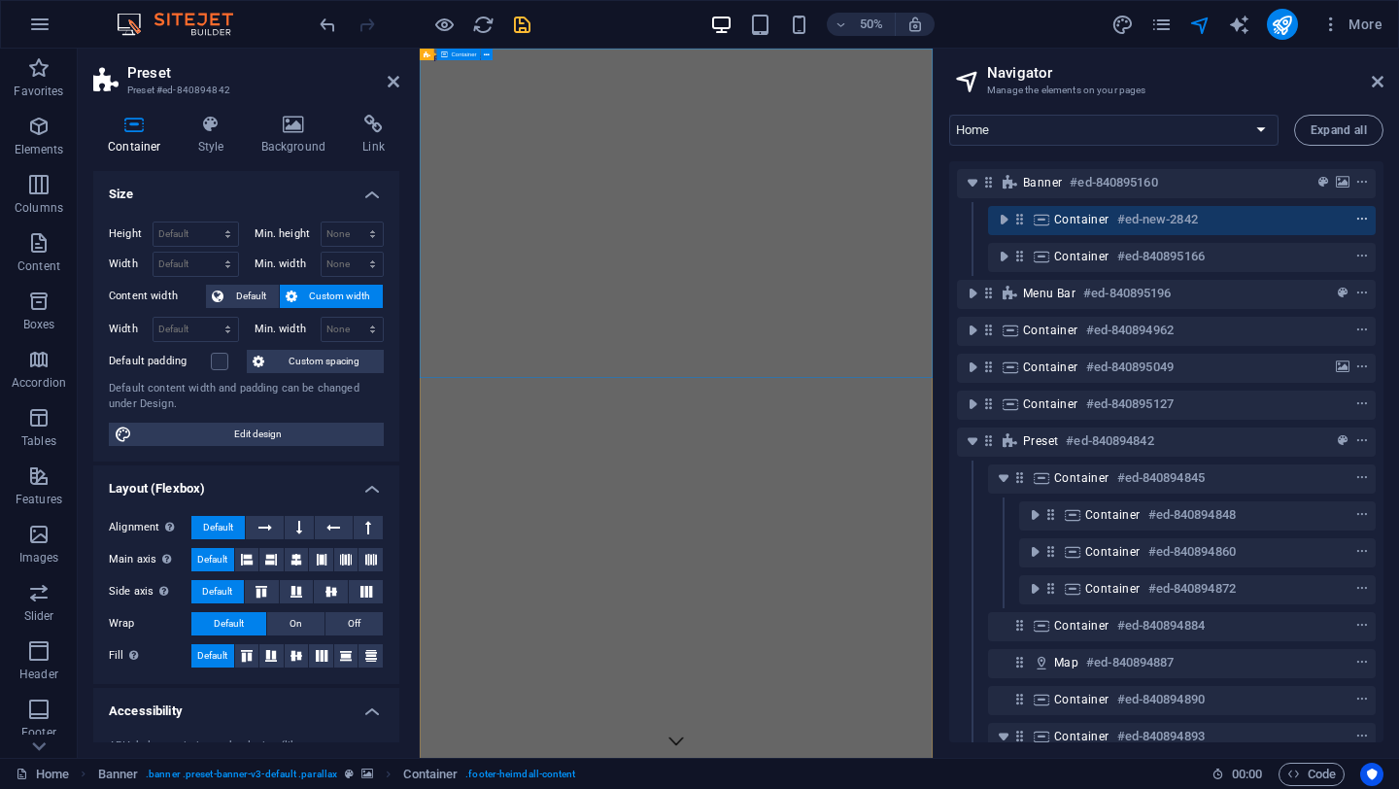
click at [1363, 223] on icon "context-menu" at bounding box center [1362, 220] width 14 height 14
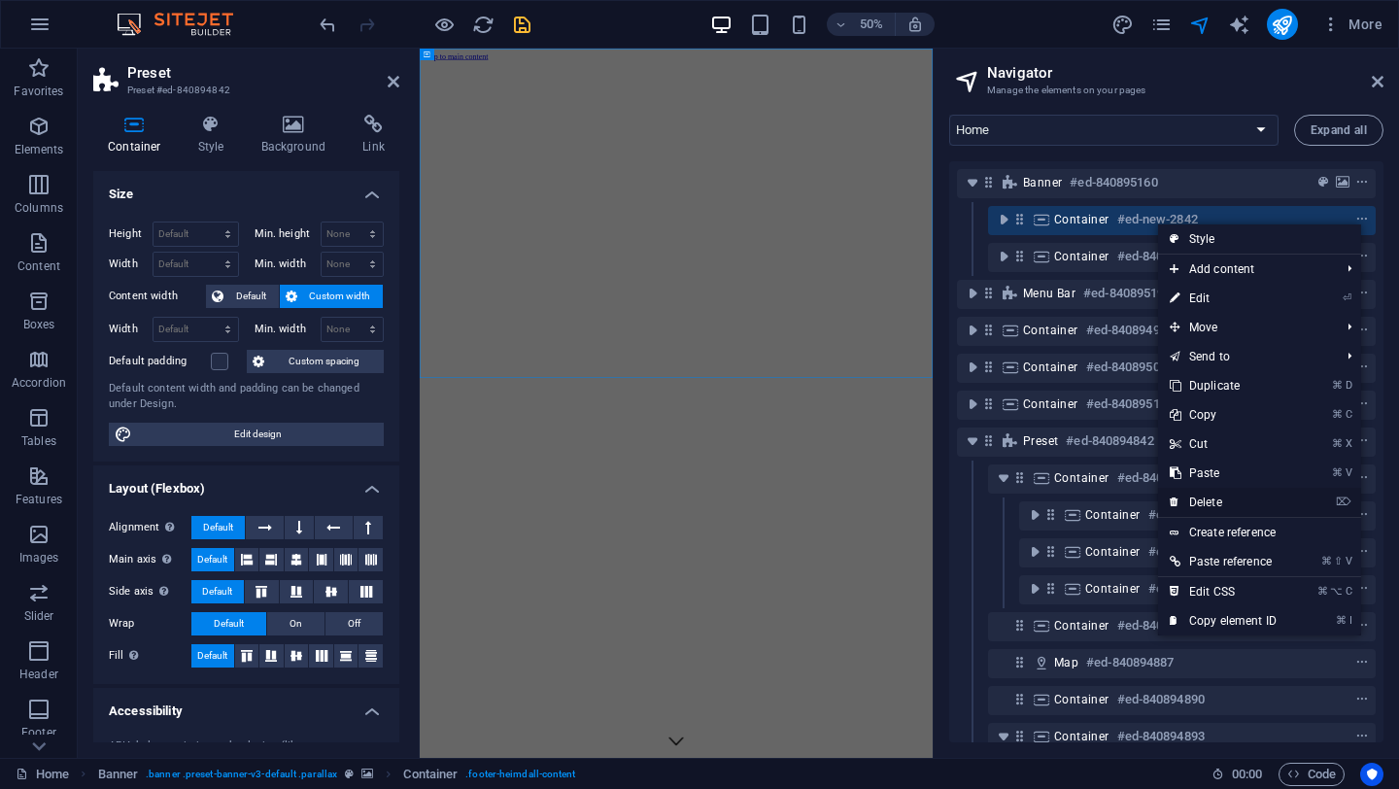
click at [1199, 503] on link "⌦ Delete" at bounding box center [1223, 502] width 130 height 29
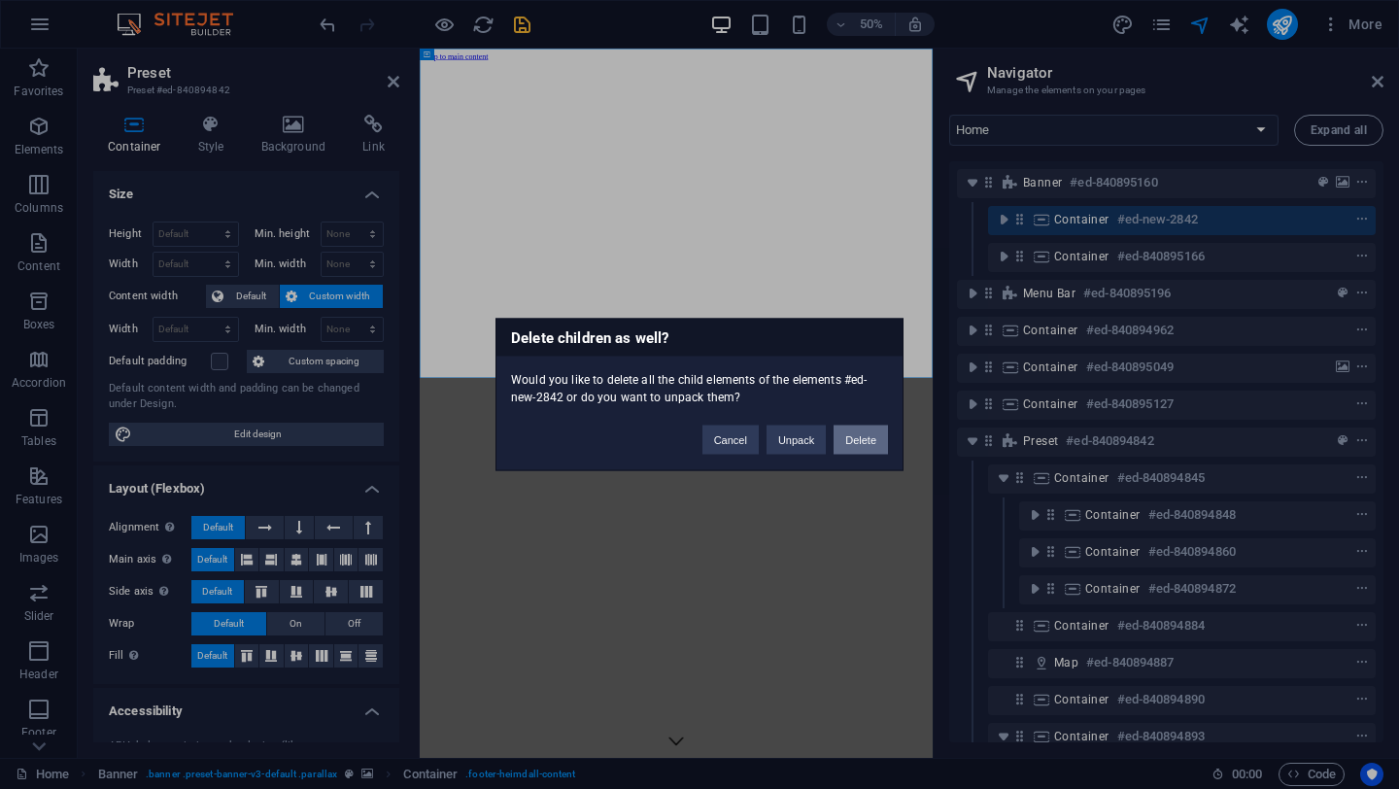
click at [864, 438] on button "Delete" at bounding box center [861, 440] width 54 height 29
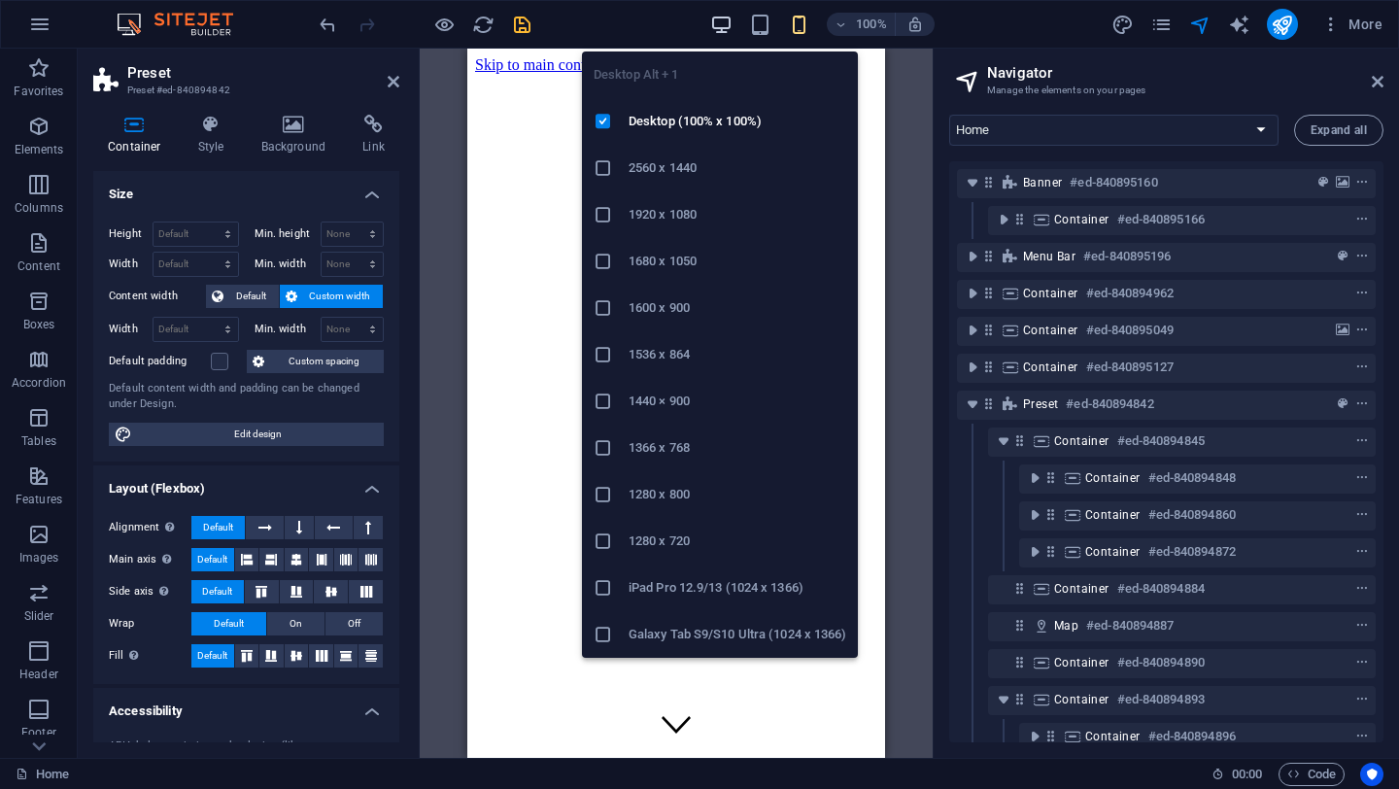
click at [723, 24] on icon "button" at bounding box center [721, 25] width 22 height 22
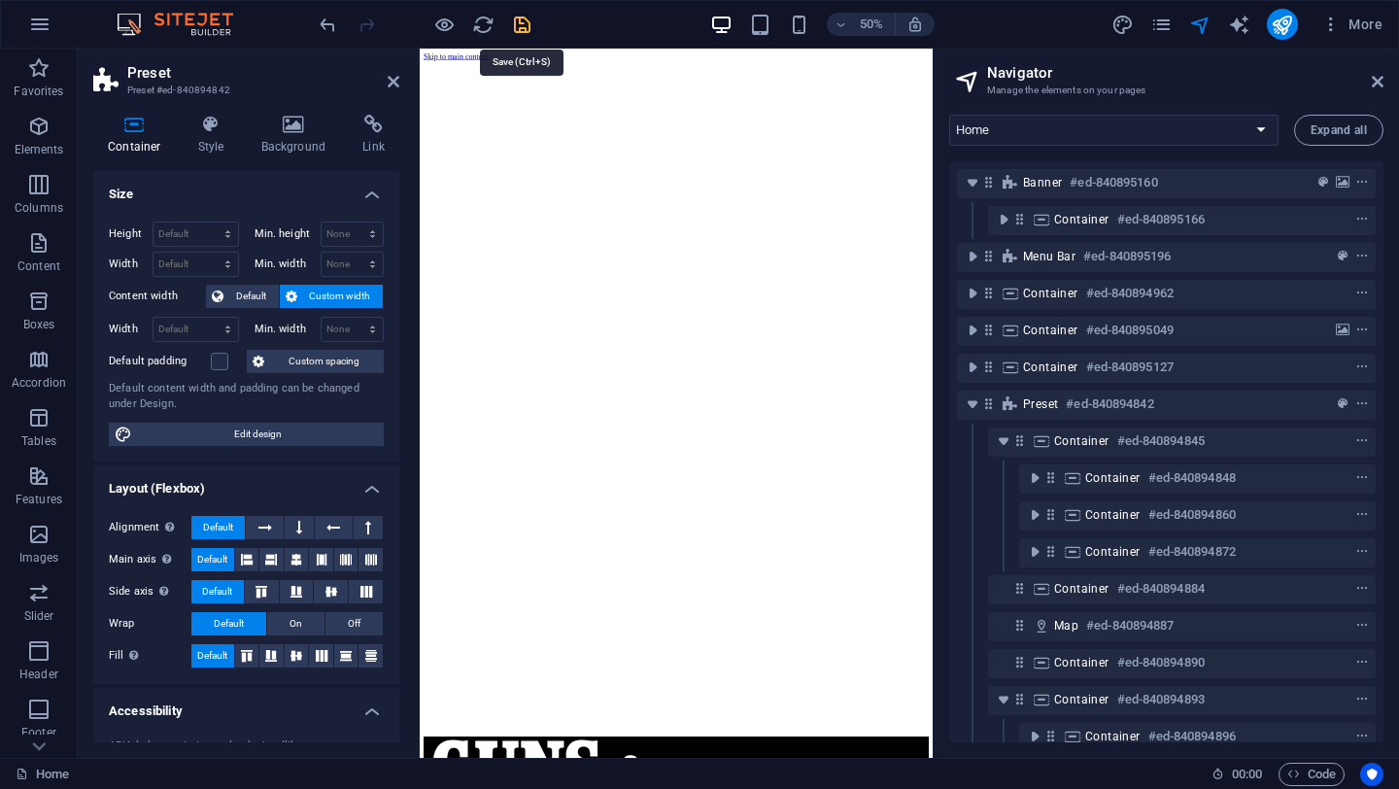
click at [523, 24] on icon "save" at bounding box center [522, 25] width 22 height 22
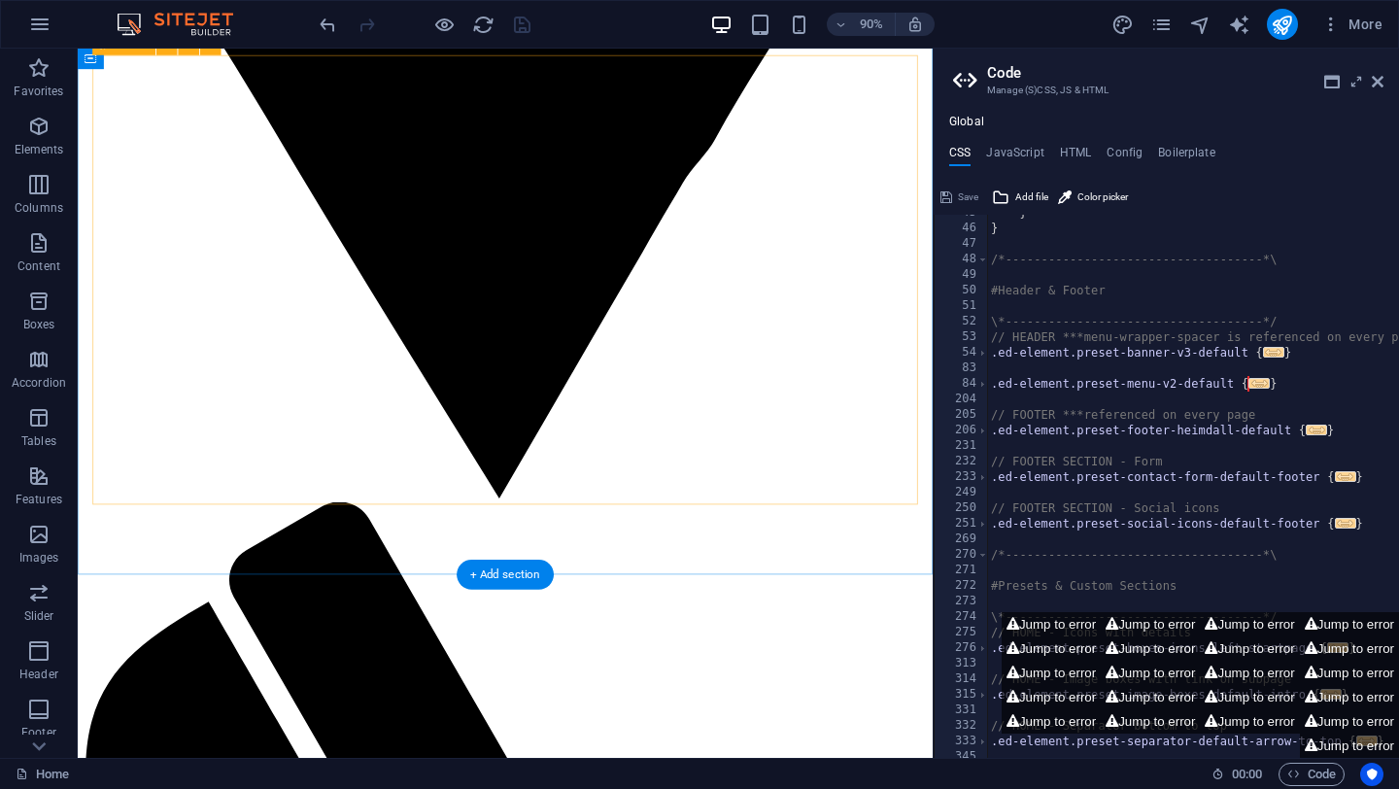
scroll to position [3341, 0]
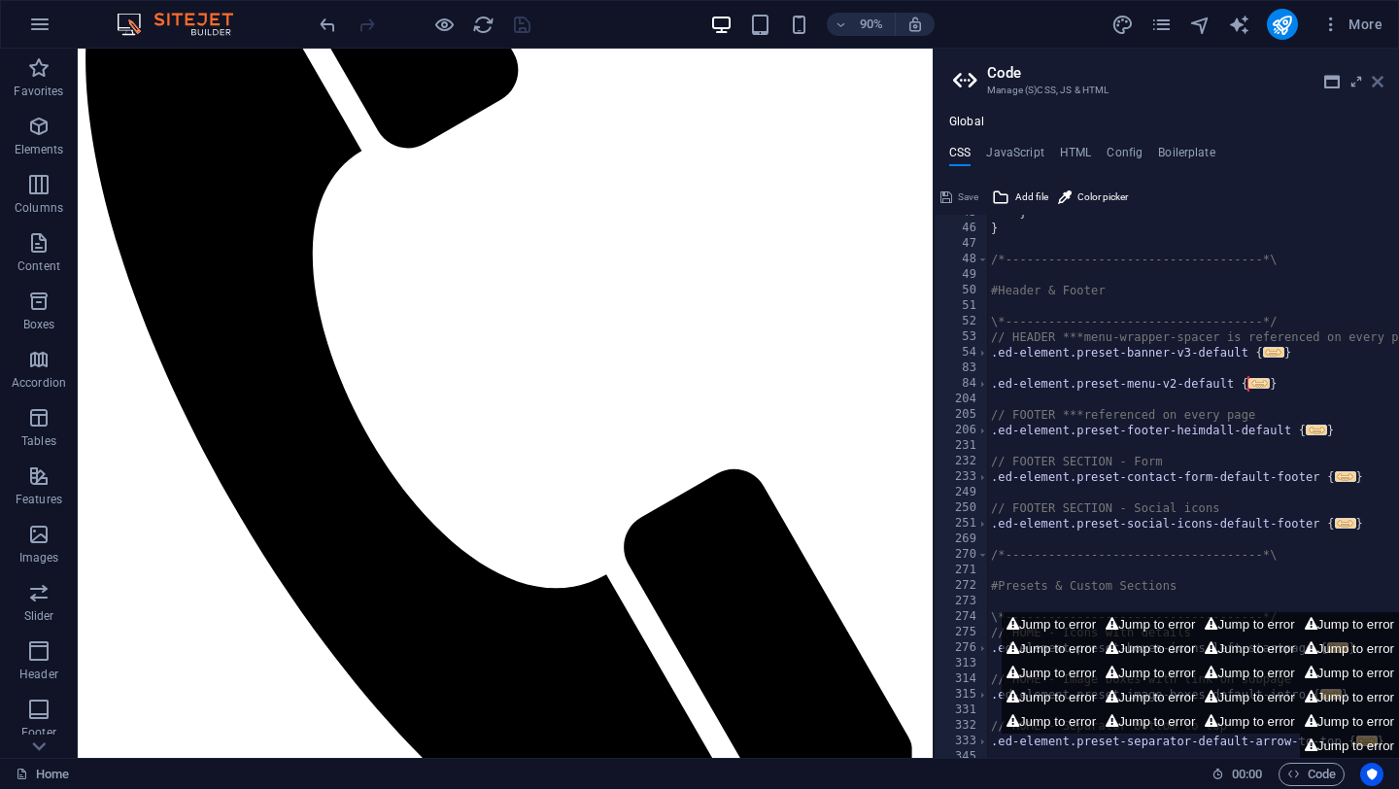
click at [1379, 79] on icon at bounding box center [1378, 82] width 12 height 16
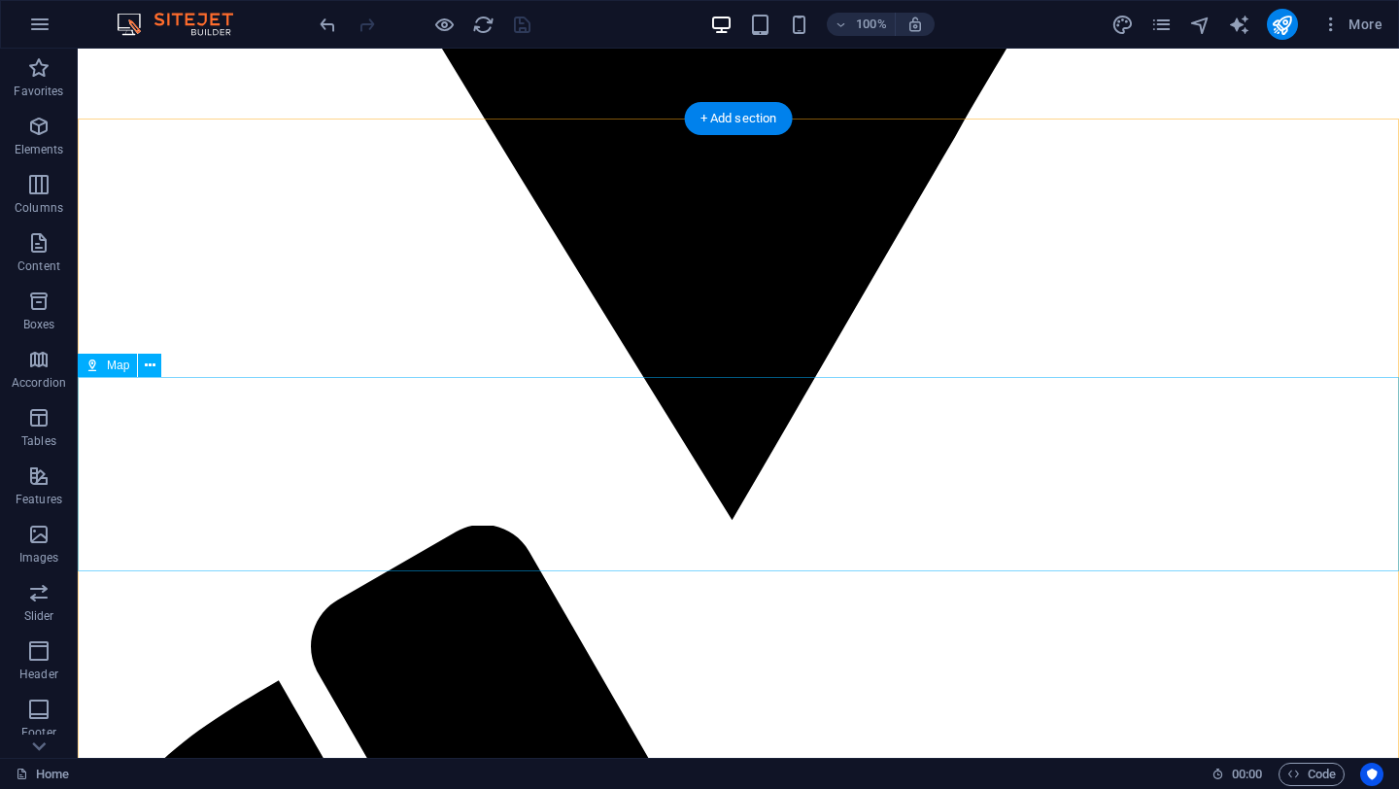
scroll to position [3419, 0]
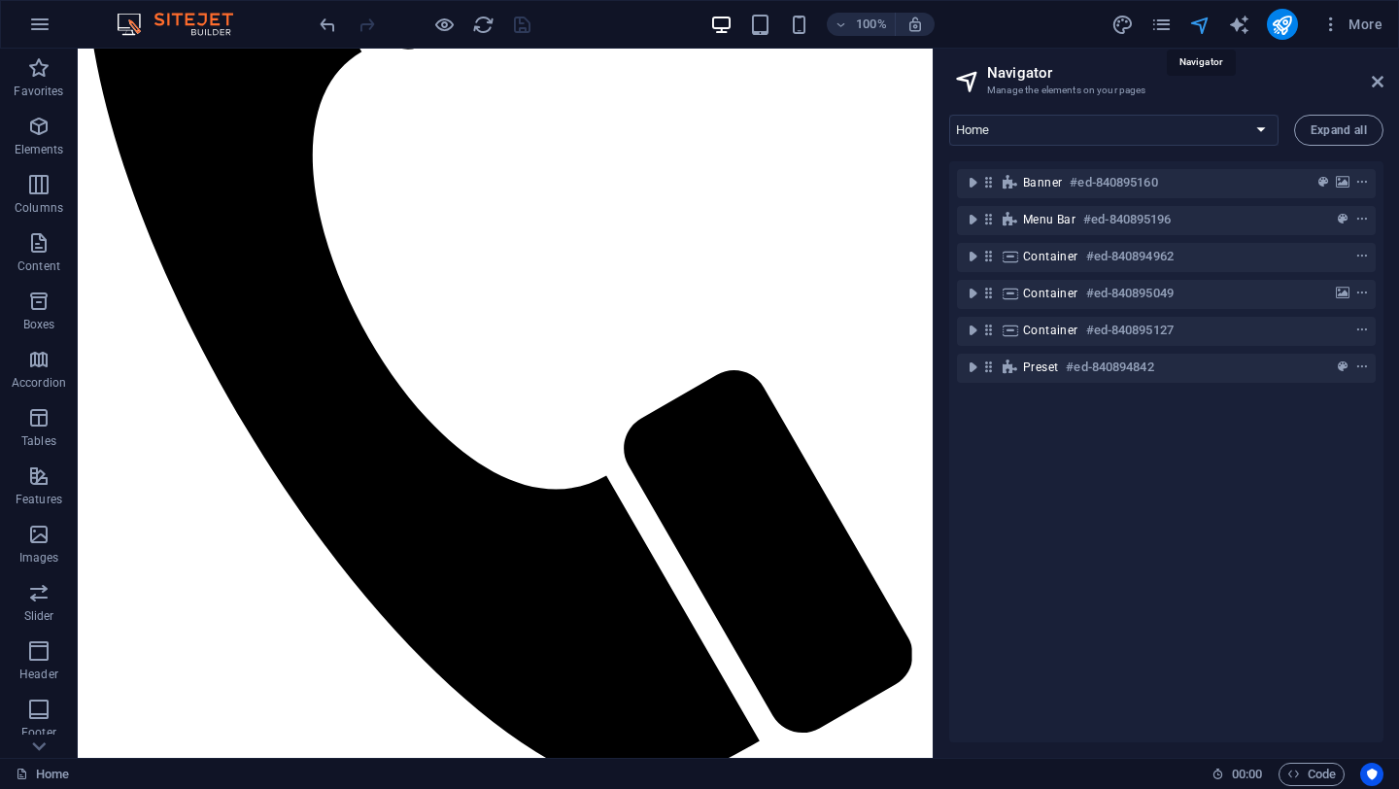
scroll to position [3341, 0]
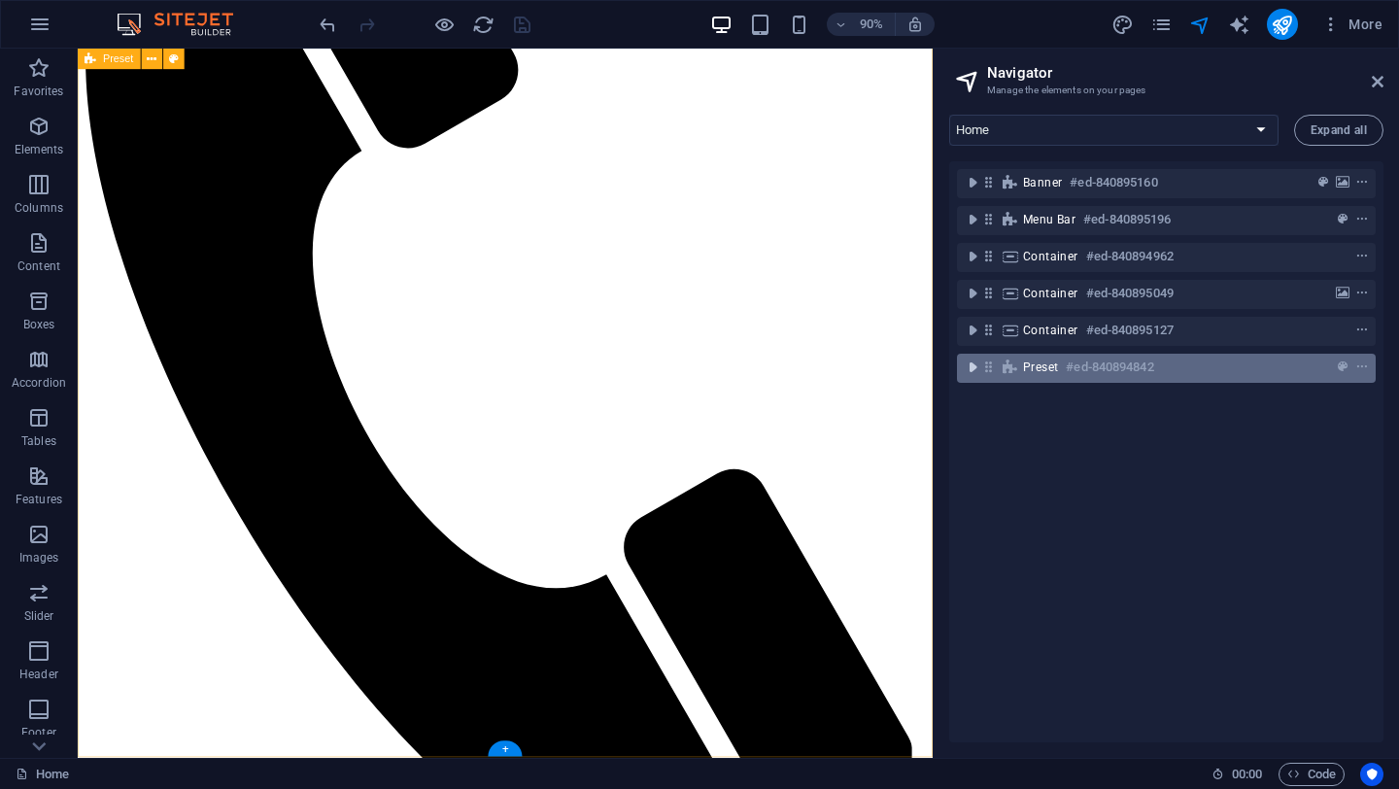
click at [976, 362] on icon "toggle-expand" at bounding box center [972, 367] width 19 height 19
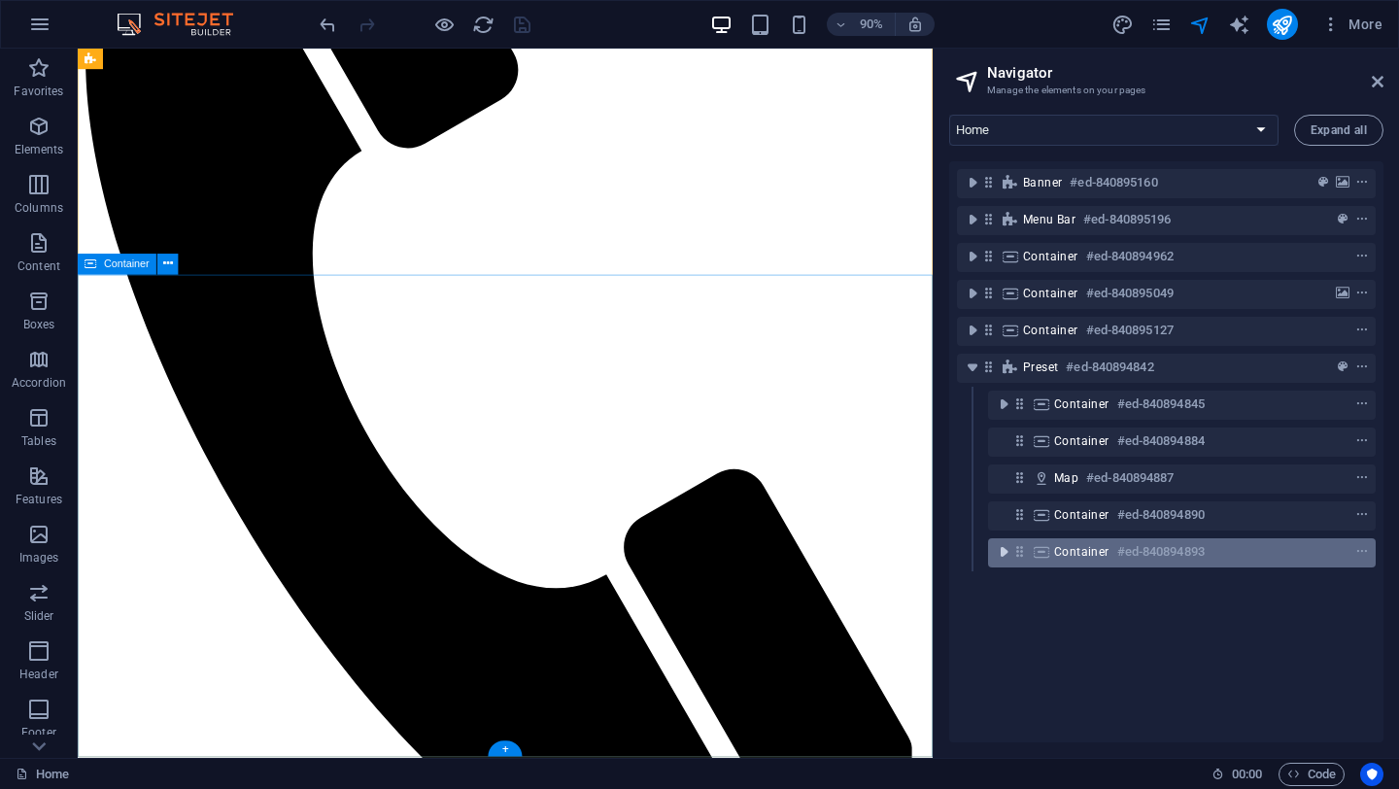
click at [1001, 553] on icon "toggle-expand" at bounding box center [1003, 551] width 19 height 19
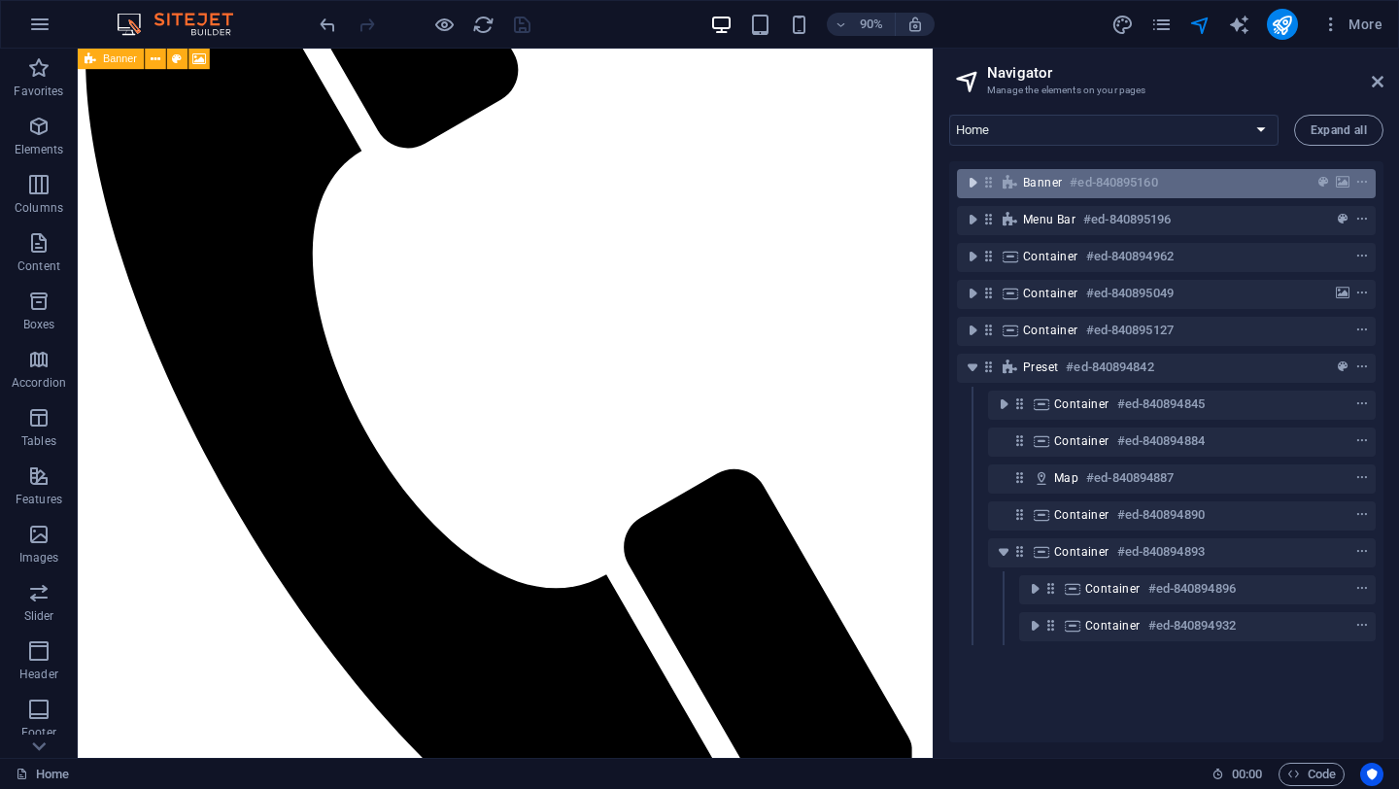
click at [971, 179] on icon "toggle-expand" at bounding box center [972, 182] width 19 height 19
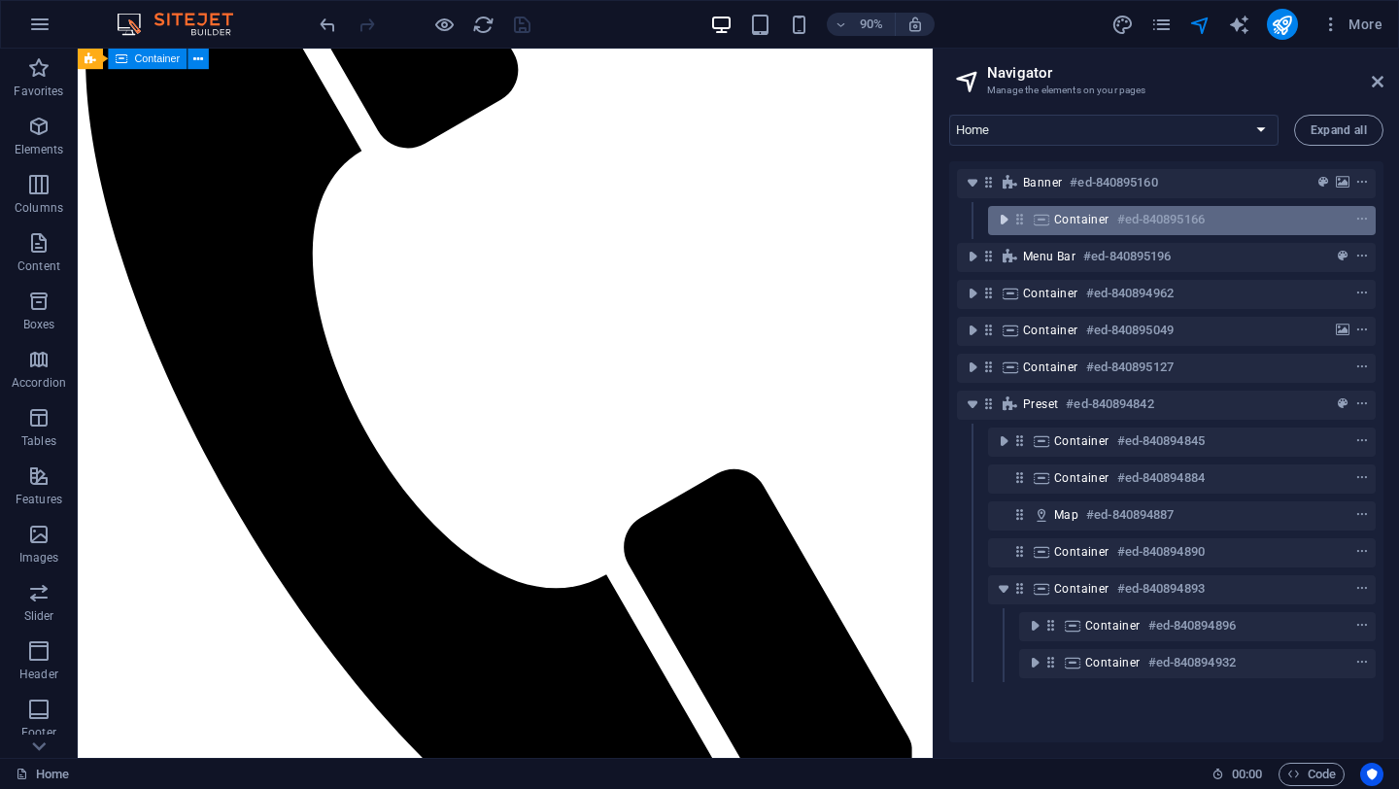
click at [1007, 222] on icon "toggle-expand" at bounding box center [1003, 219] width 19 height 19
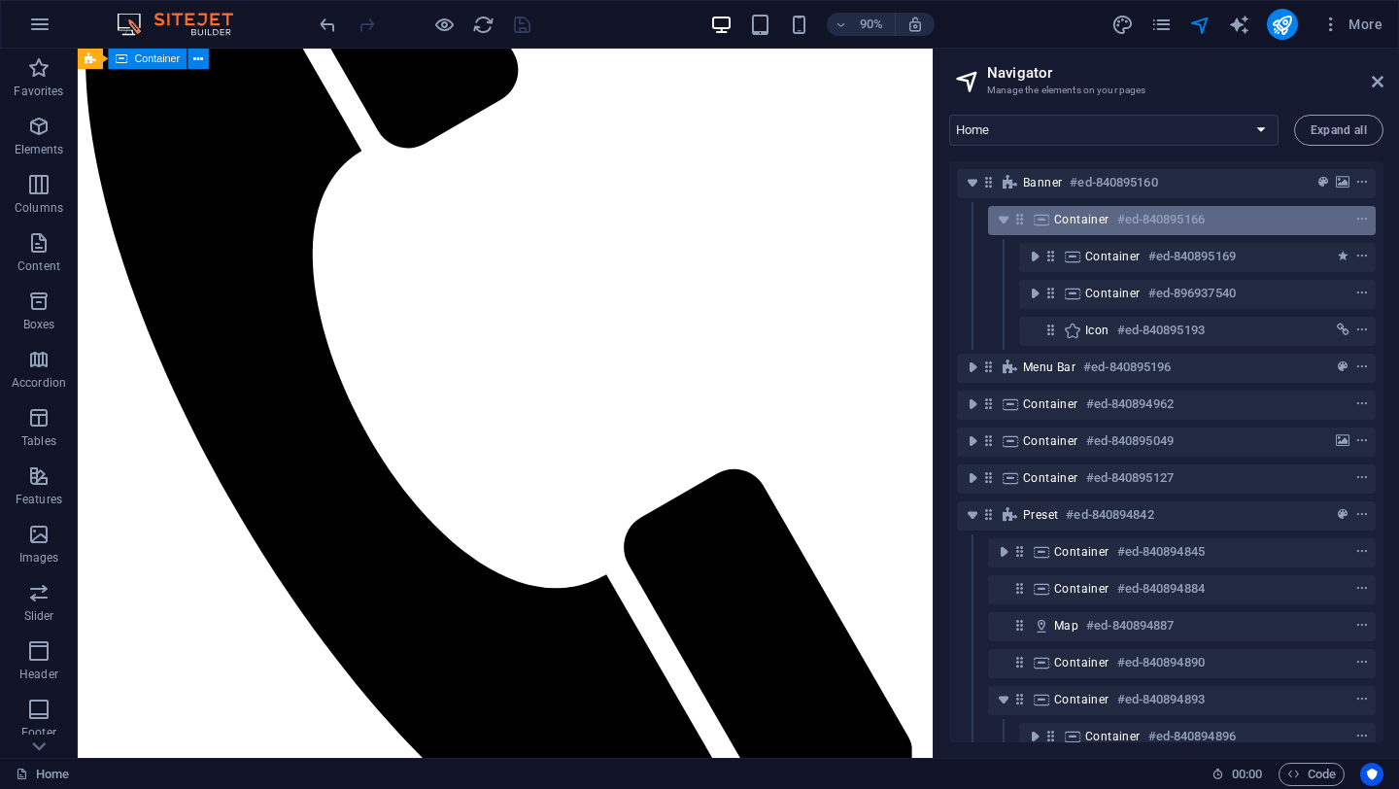
click at [1084, 221] on span "Container" at bounding box center [1081, 220] width 55 height 16
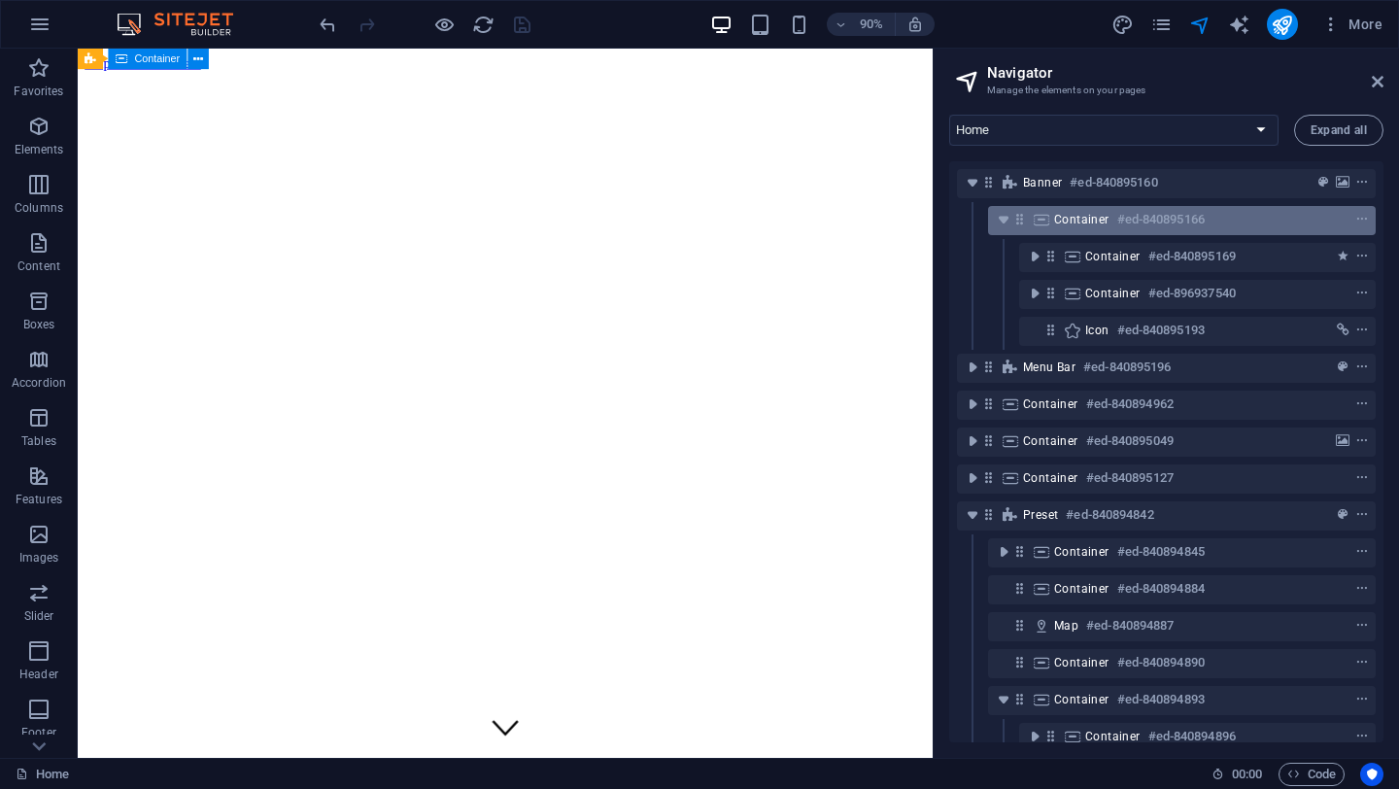
click at [1084, 221] on span "Container" at bounding box center [1081, 220] width 55 height 16
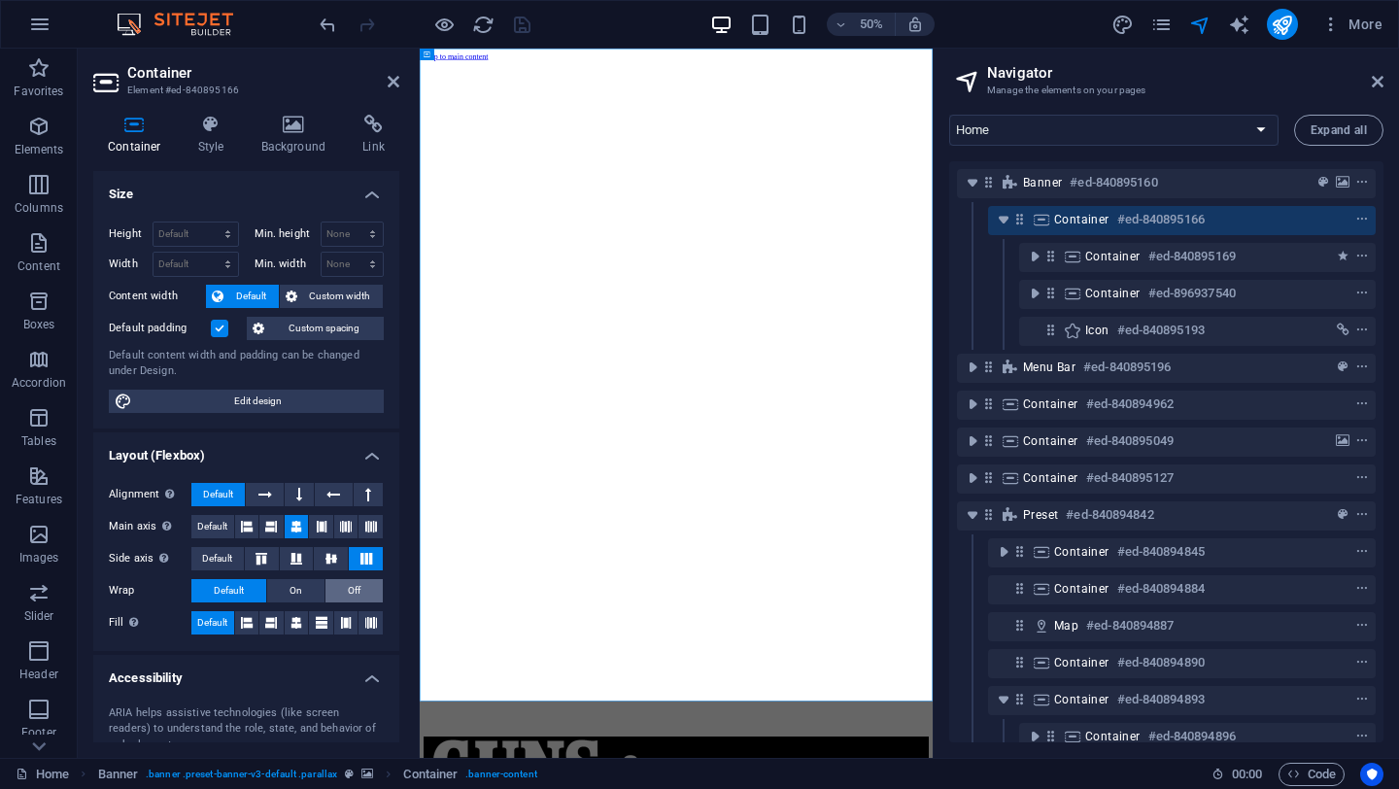
click at [358, 587] on button "Off" at bounding box center [354, 590] width 57 height 23
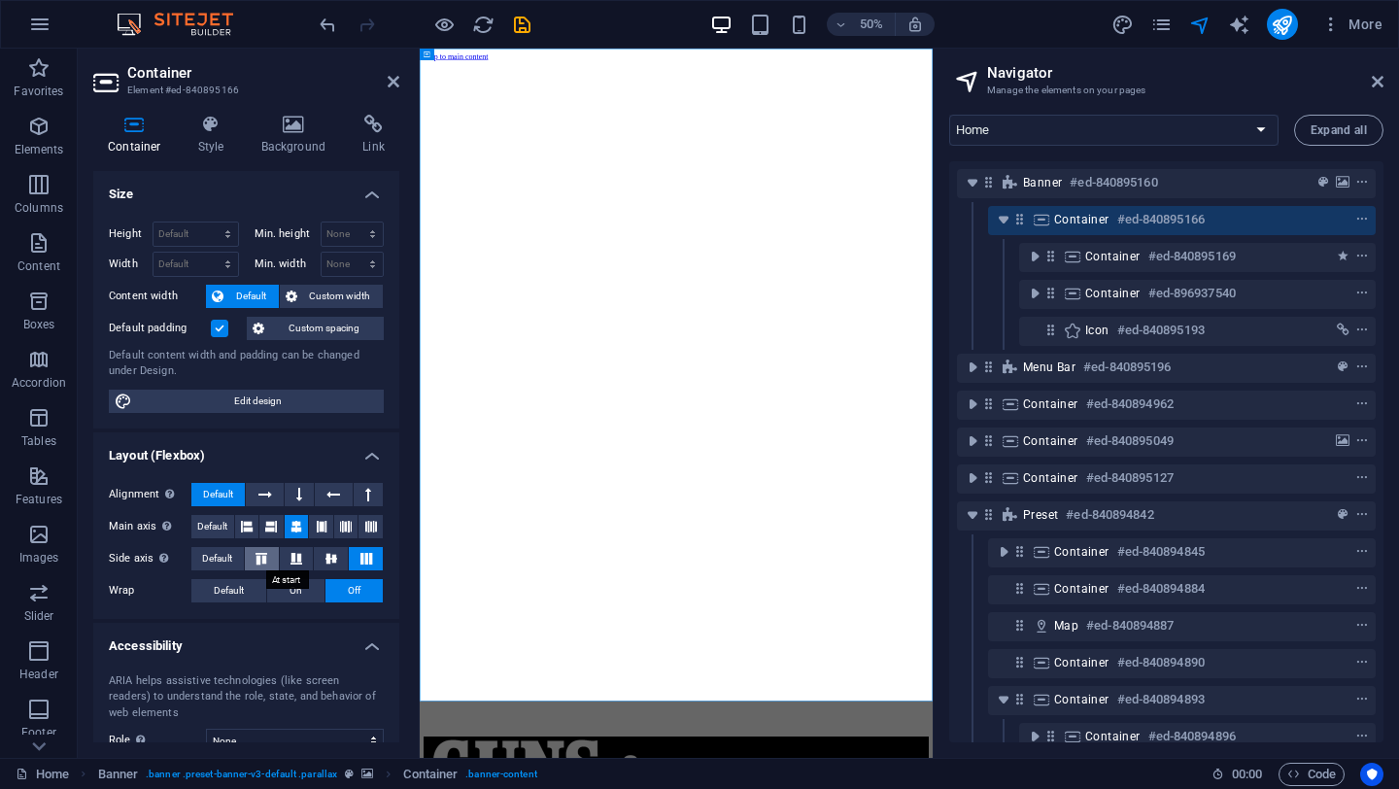
click at [260, 553] on icon at bounding box center [261, 559] width 23 height 12
click at [328, 555] on icon at bounding box center [331, 559] width 23 height 12
click at [269, 491] on icon at bounding box center [265, 494] width 14 height 23
click at [296, 494] on icon at bounding box center [299, 494] width 6 height 23
click at [326, 493] on icon at bounding box center [333, 494] width 14 height 23
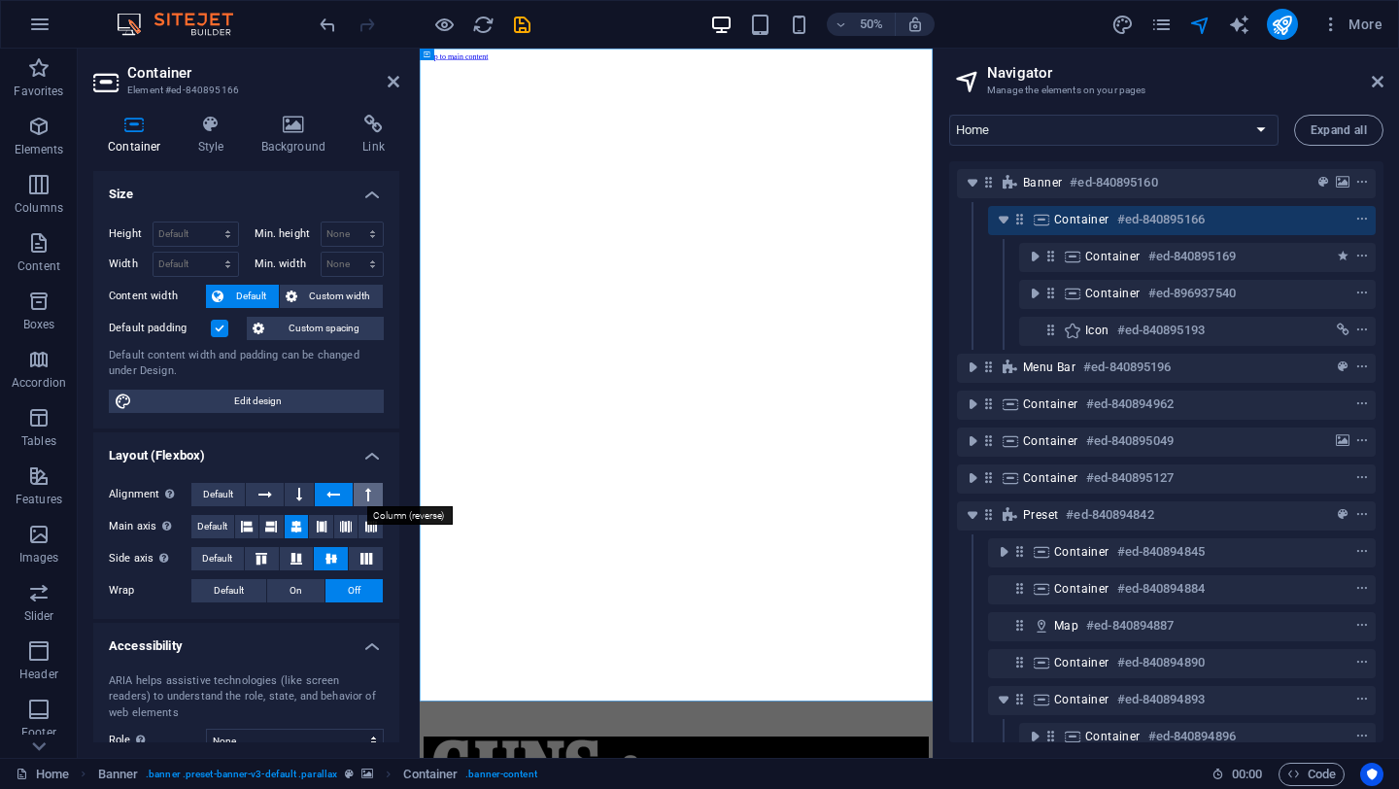
click at [367, 492] on icon at bounding box center [368, 494] width 6 height 23
click at [264, 493] on icon at bounding box center [265, 494] width 14 height 23
click at [523, 23] on icon "save" at bounding box center [522, 25] width 22 height 22
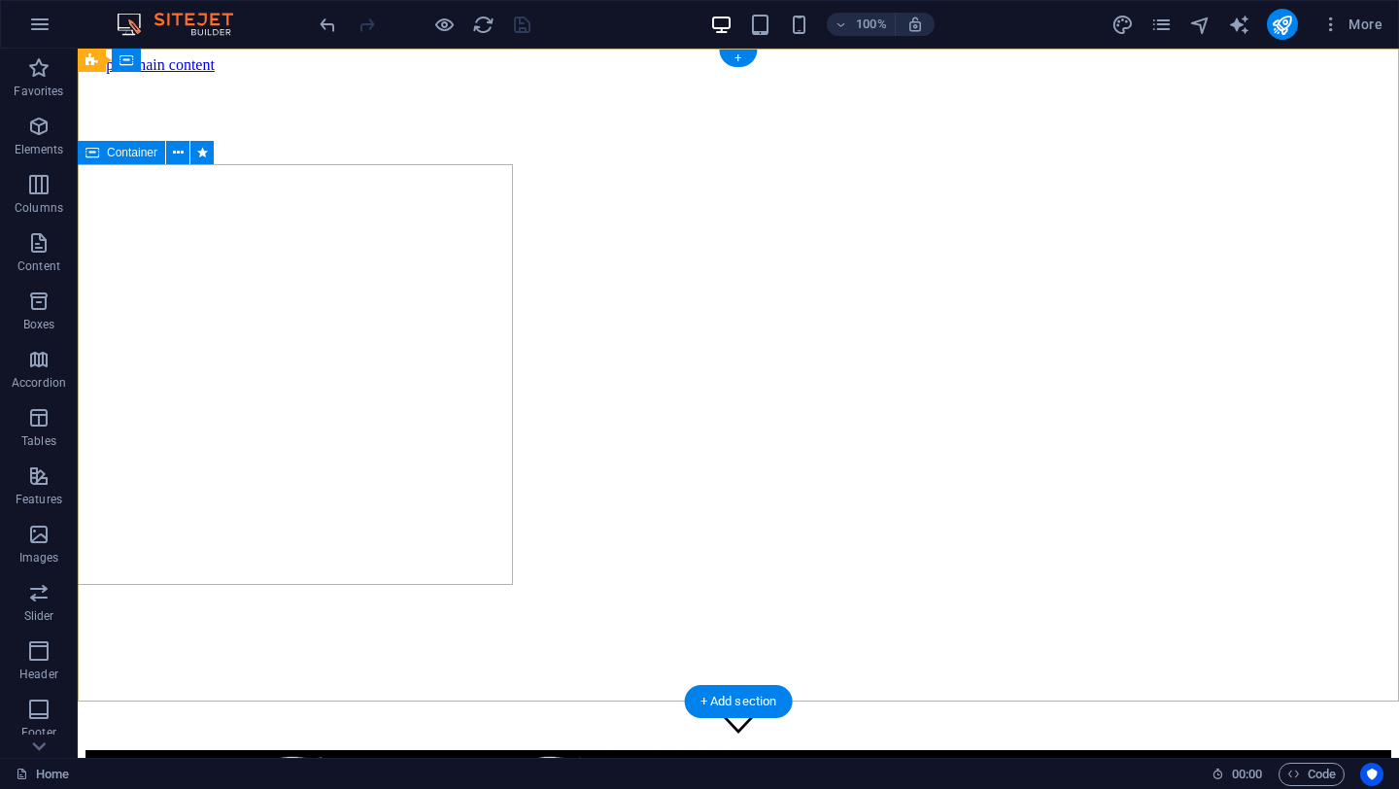
scroll to position [1, 0]
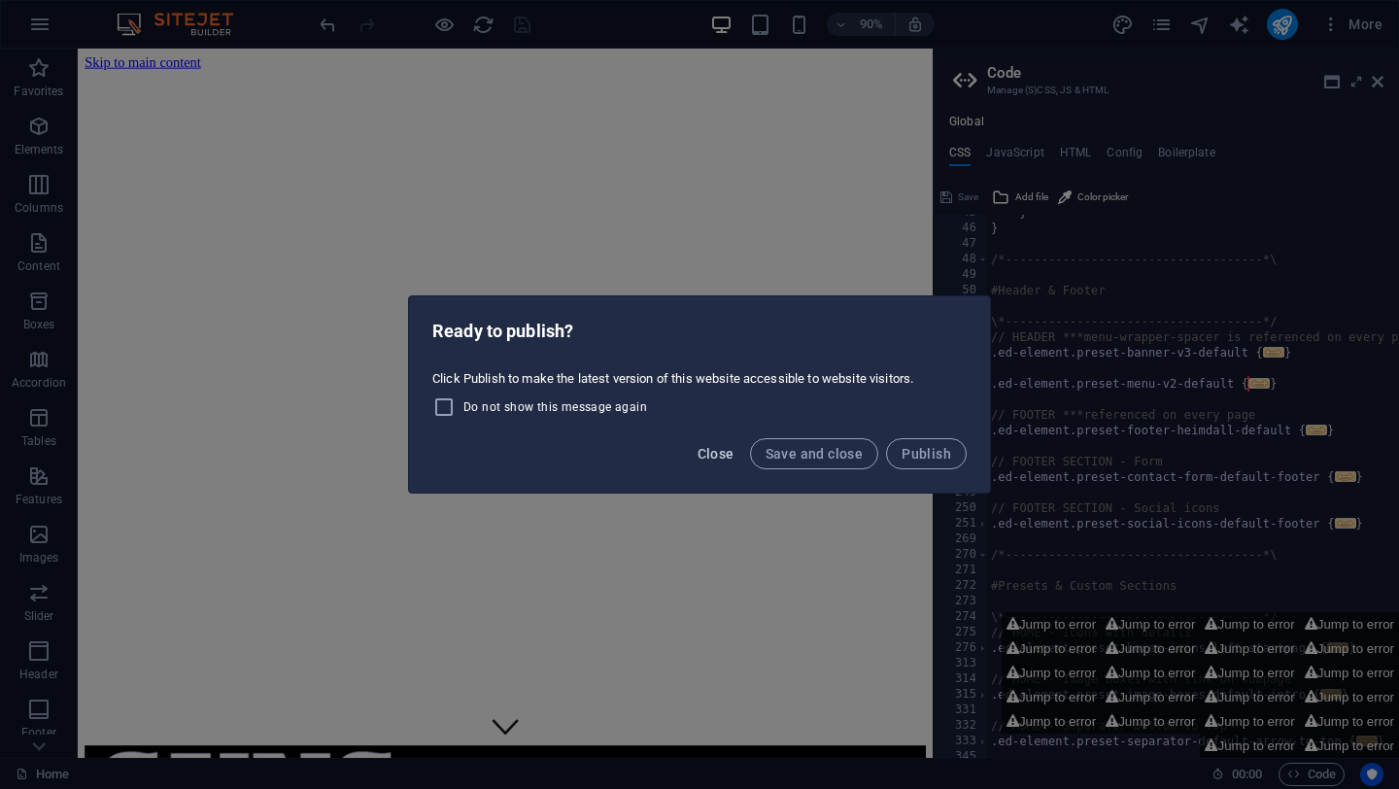
click at [717, 460] on span "Close" at bounding box center [716, 454] width 37 height 16
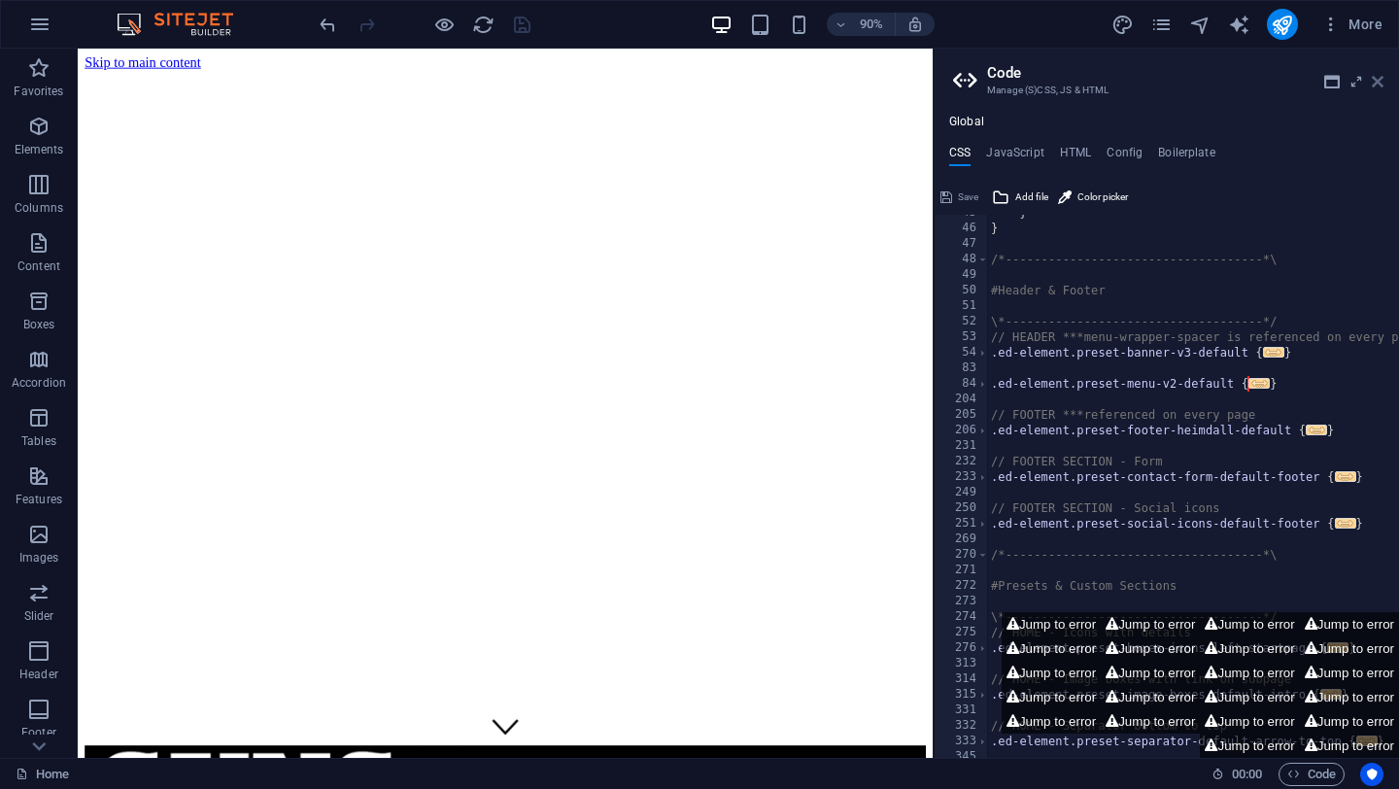
click at [1381, 78] on icon at bounding box center [1378, 82] width 12 height 16
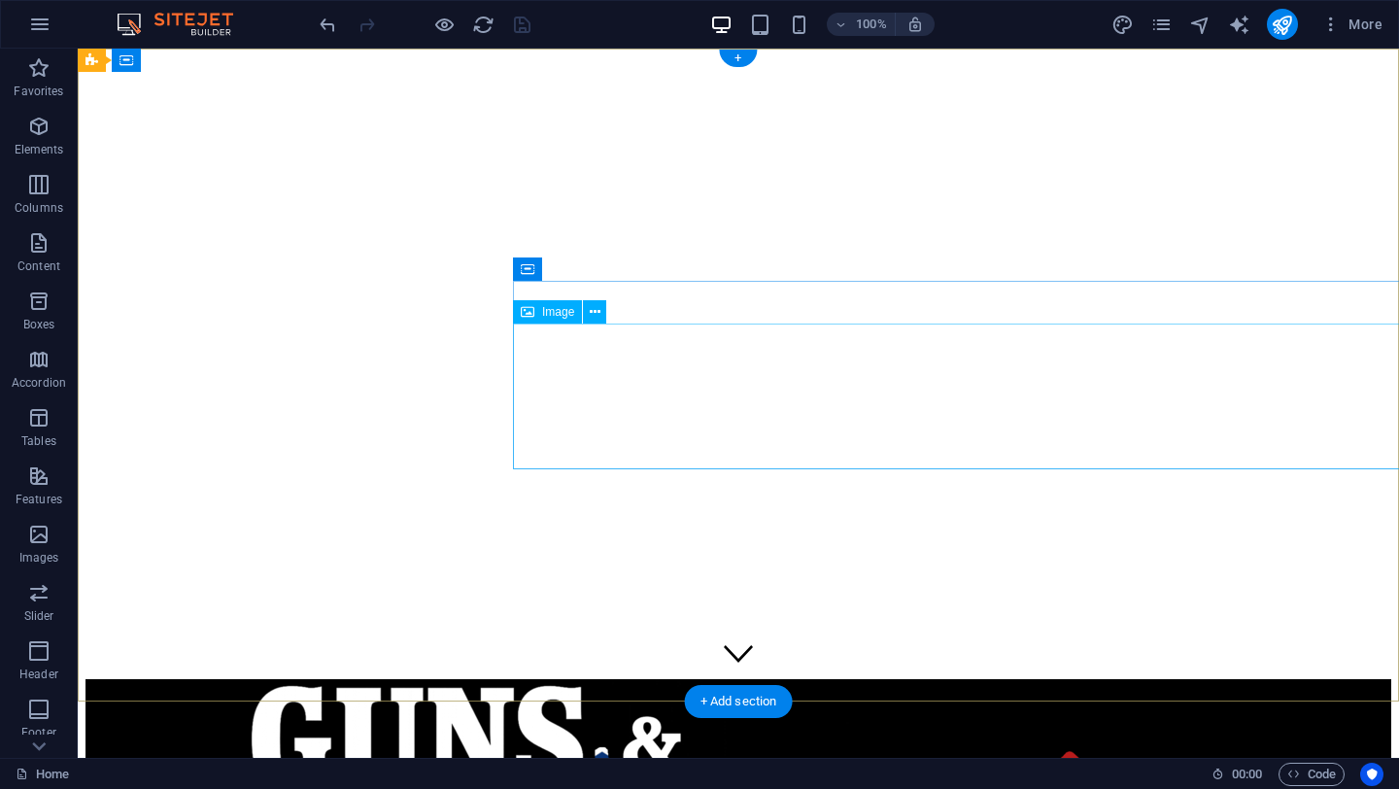
scroll to position [0, 0]
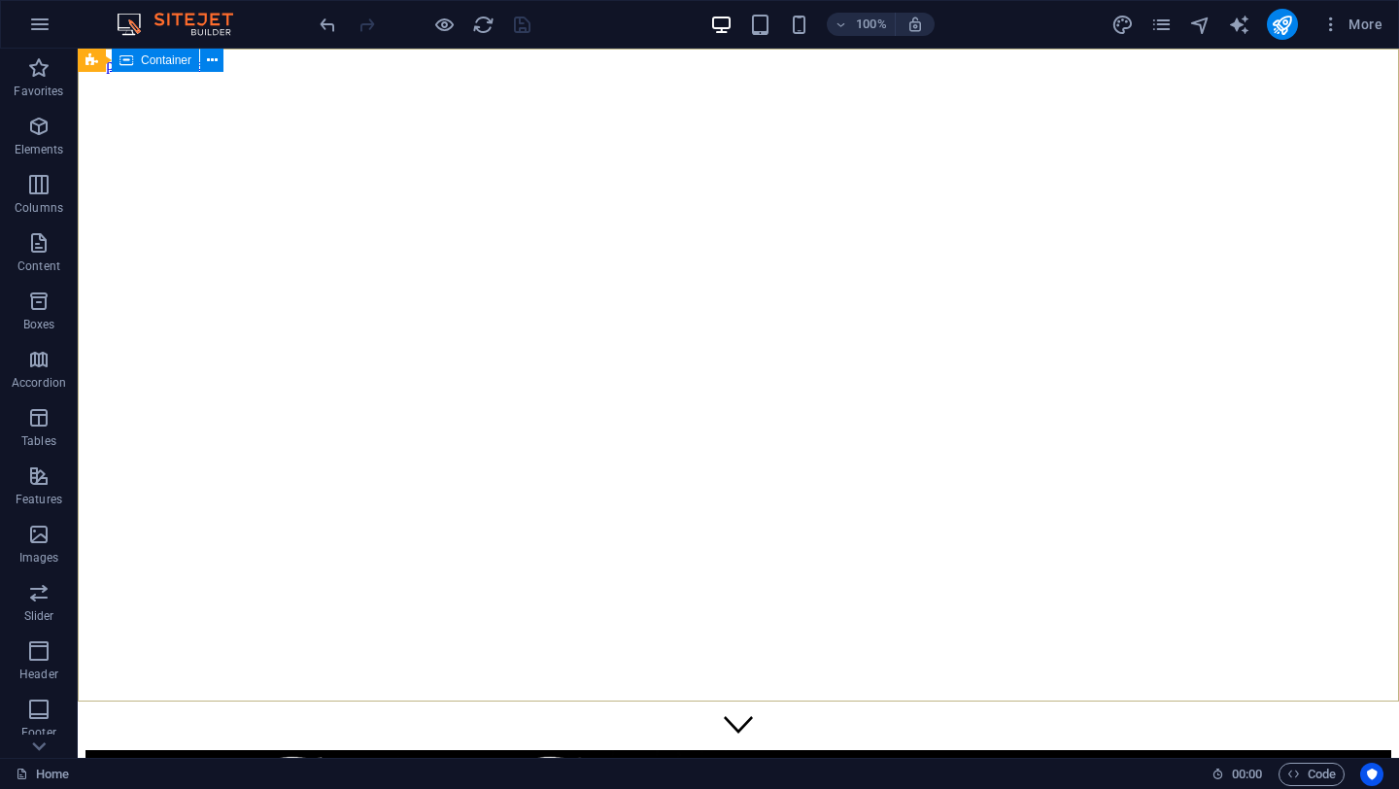
click at [156, 61] on span "Container" at bounding box center [166, 60] width 51 height 12
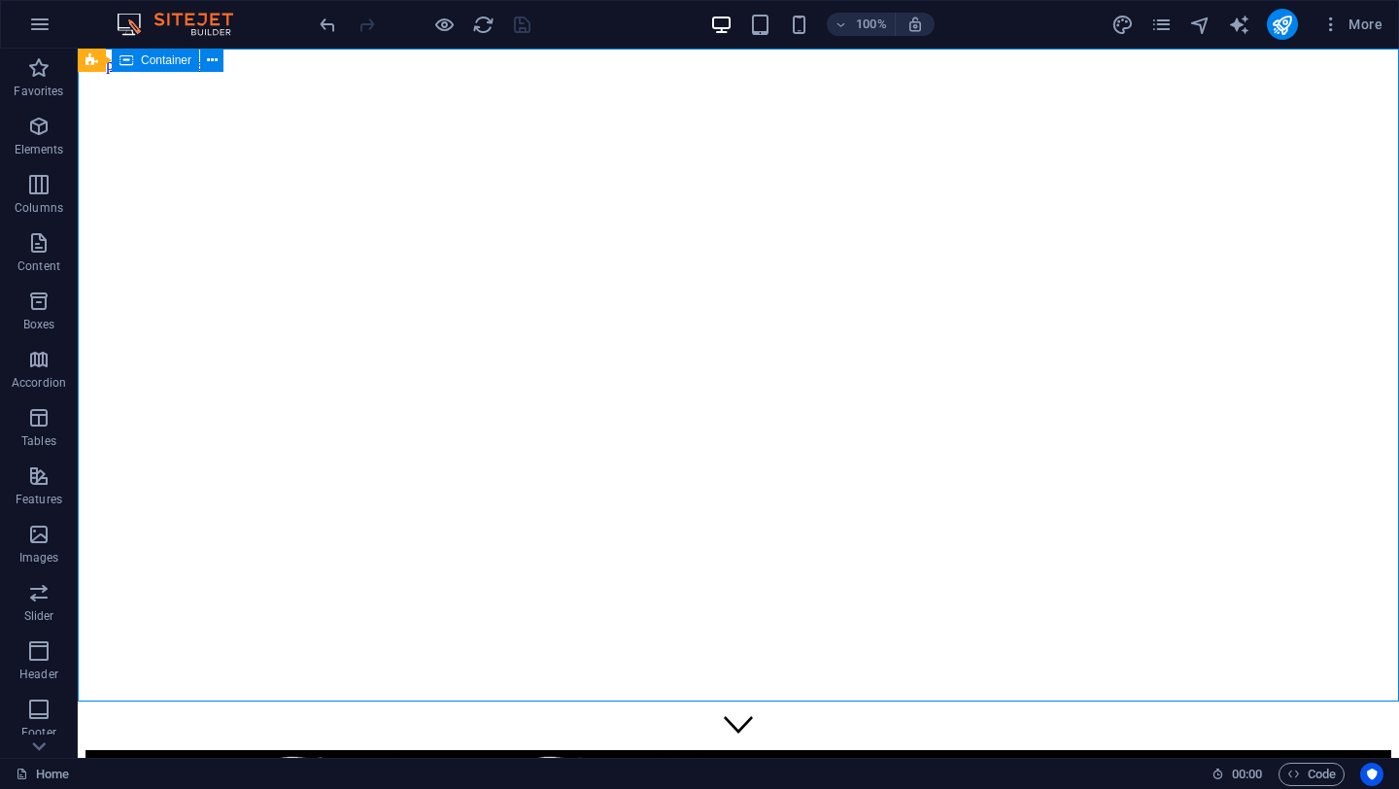
click at [156, 61] on span "Container" at bounding box center [166, 60] width 51 height 12
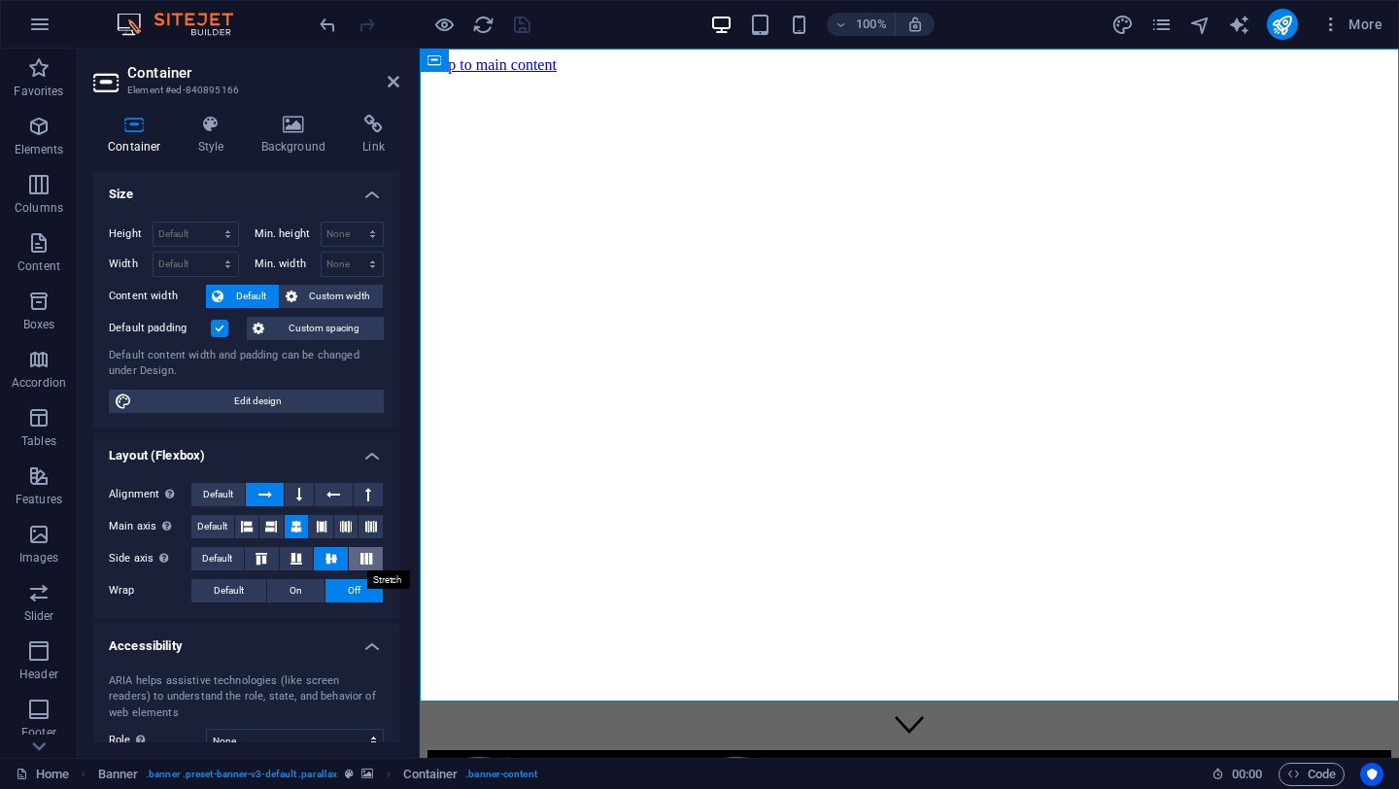
click at [366, 561] on icon at bounding box center [366, 559] width 23 height 12
click at [328, 562] on icon at bounding box center [331, 559] width 23 height 12
click at [292, 559] on icon at bounding box center [296, 559] width 23 height 12
click at [260, 566] on button at bounding box center [262, 558] width 34 height 23
click at [334, 520] on button at bounding box center [346, 526] width 24 height 23
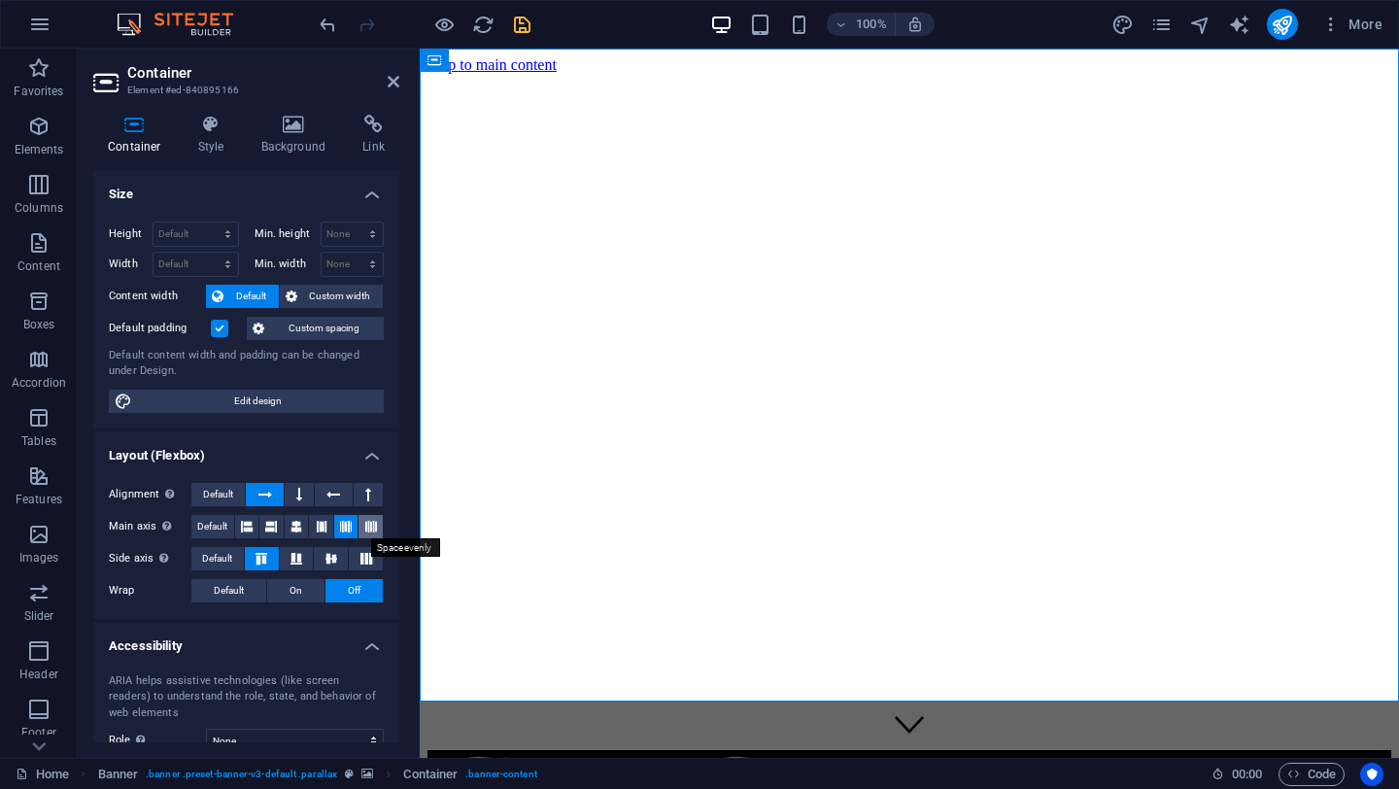
click at [372, 526] on icon at bounding box center [371, 526] width 12 height 23
click at [343, 528] on icon at bounding box center [346, 526] width 12 height 23
click at [317, 522] on icon at bounding box center [322, 526] width 12 height 23
click at [340, 522] on icon at bounding box center [346, 526] width 12 height 23
click at [525, 20] on icon "save" at bounding box center [522, 25] width 22 height 22
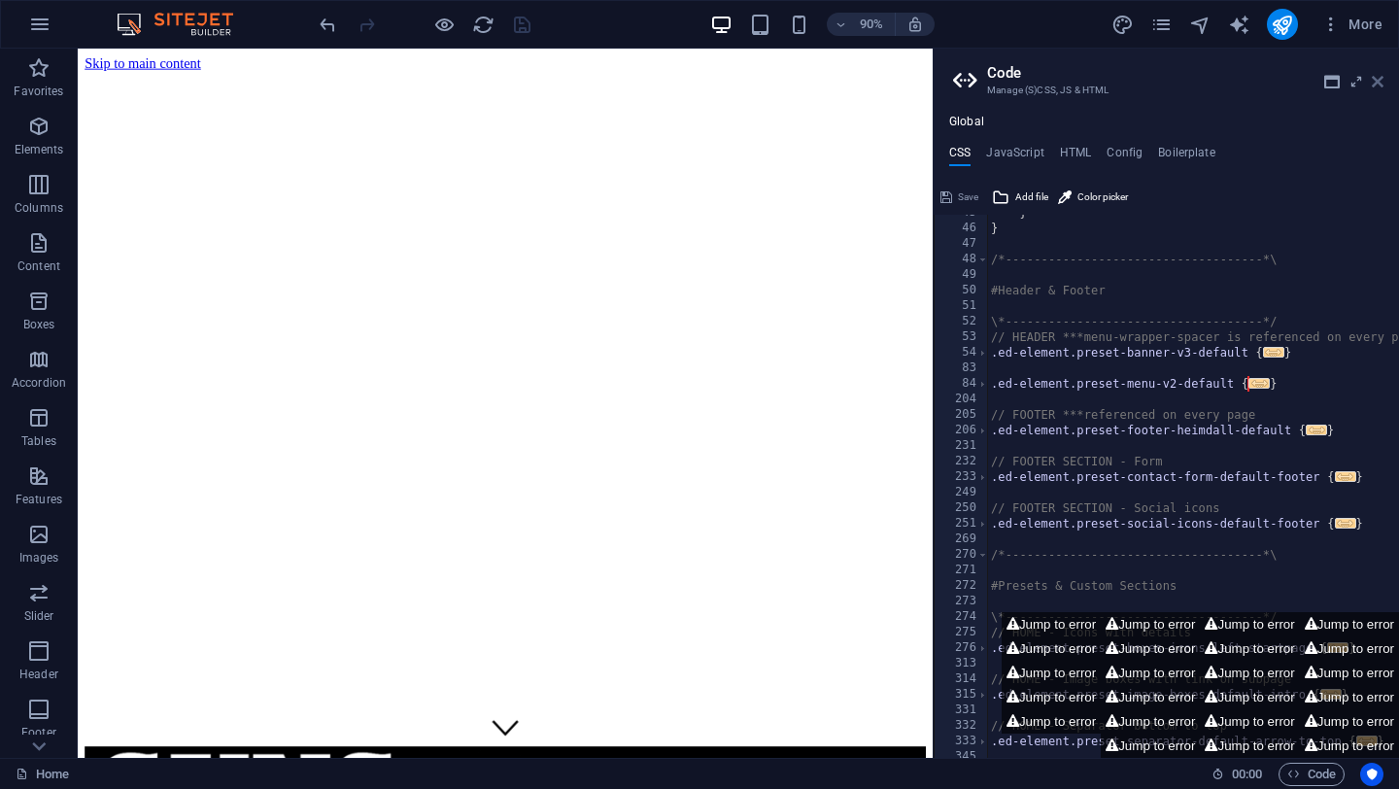
click at [1383, 84] on icon at bounding box center [1378, 82] width 12 height 16
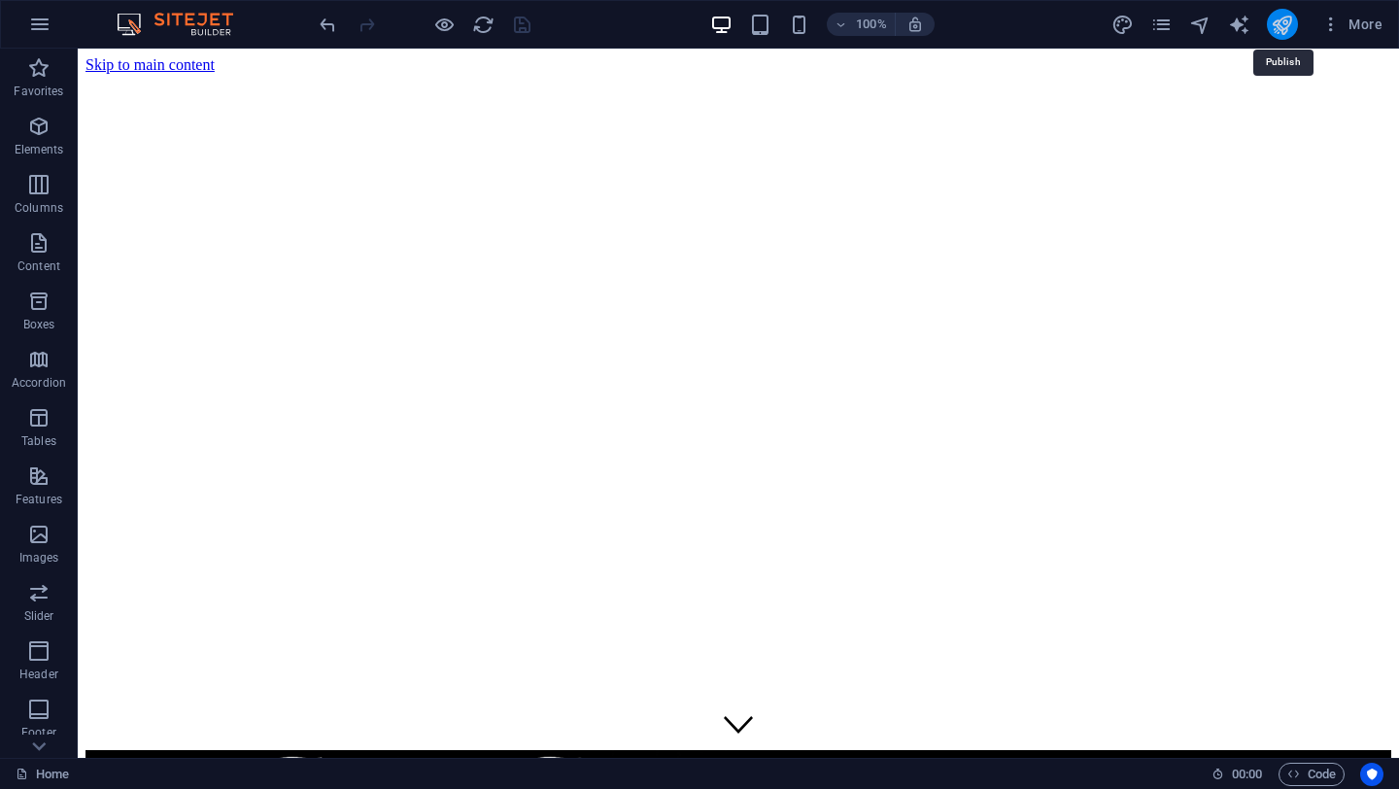
click at [1284, 27] on icon "publish" at bounding box center [1282, 25] width 22 height 22
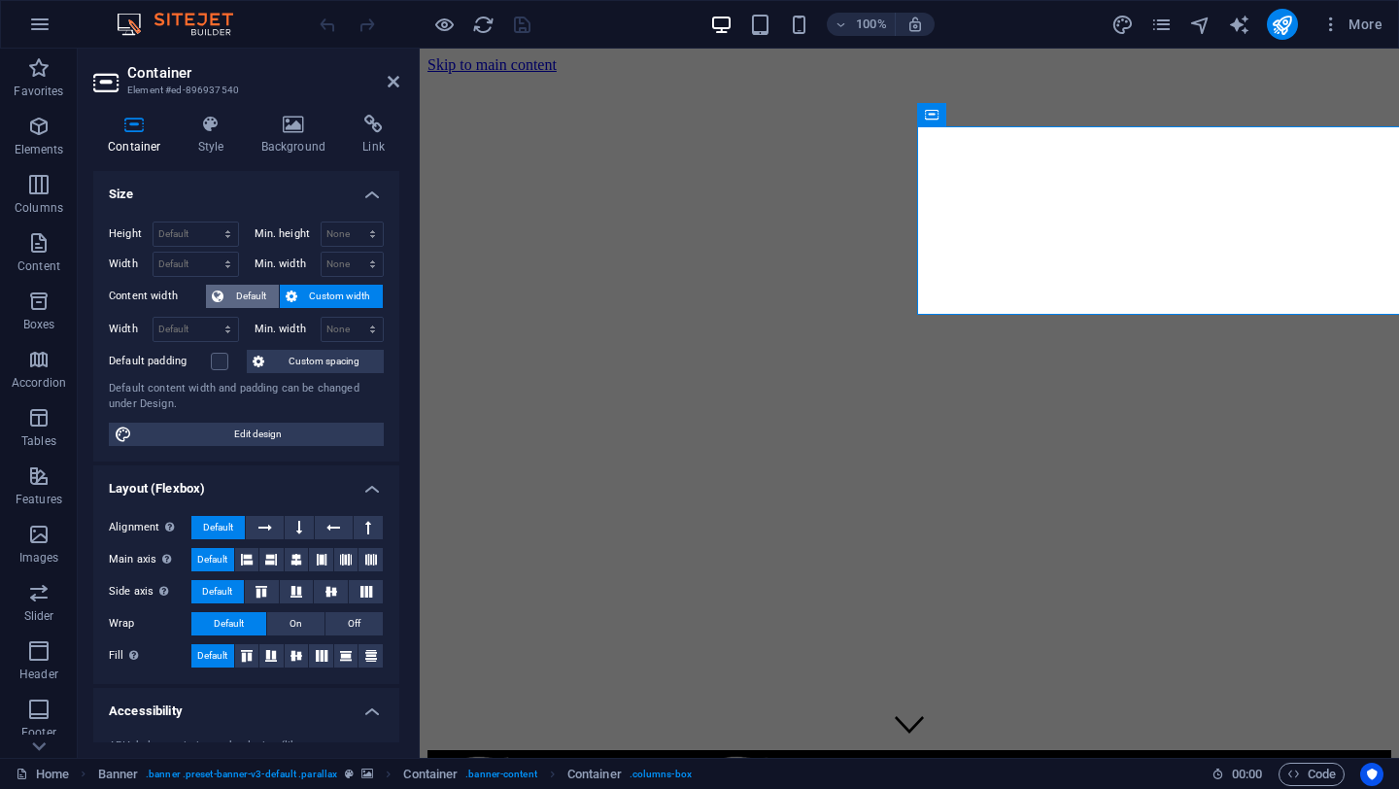
click at [243, 299] on span "Default" at bounding box center [251, 296] width 44 height 23
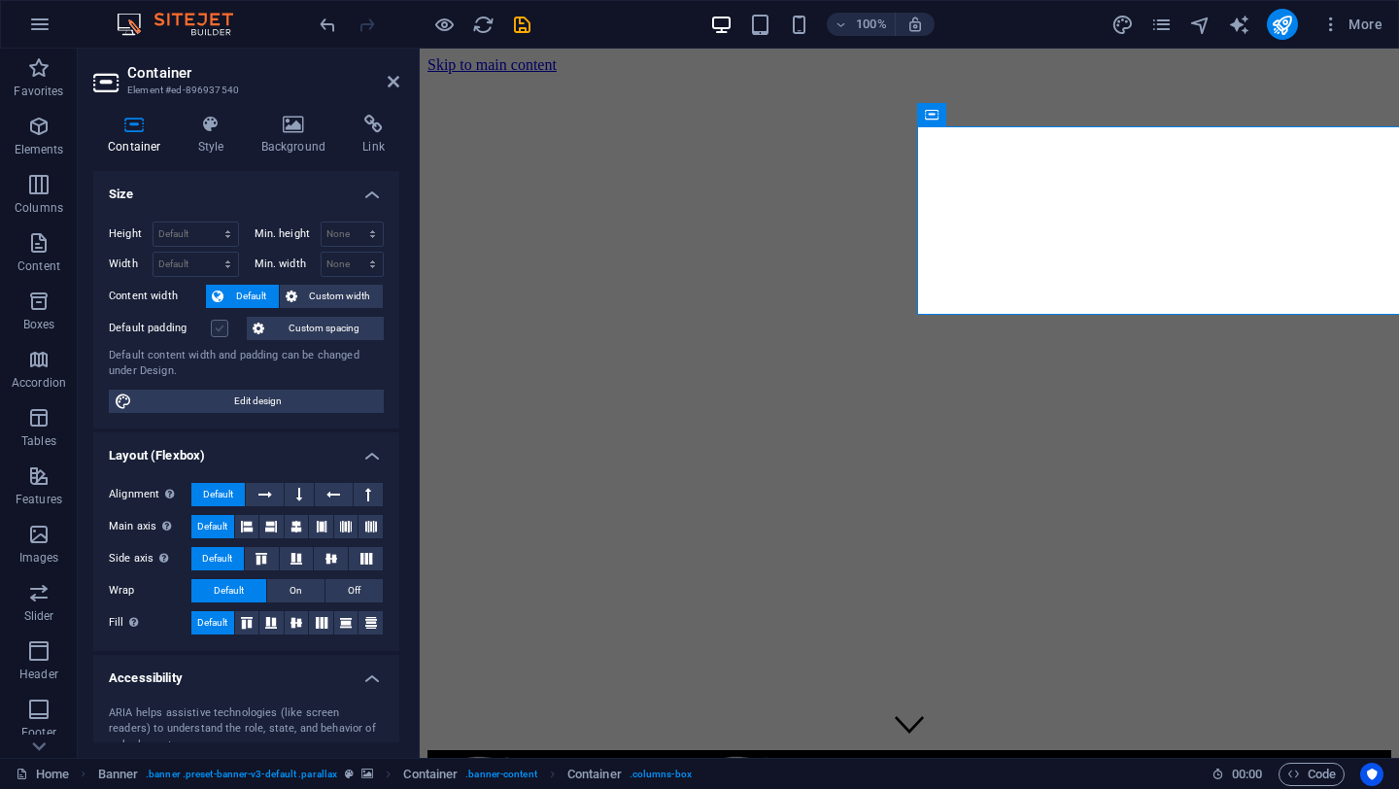
click at [220, 329] on label at bounding box center [219, 328] width 17 height 17
click at [0, 0] on input "Default padding" at bounding box center [0, 0] width 0 height 0
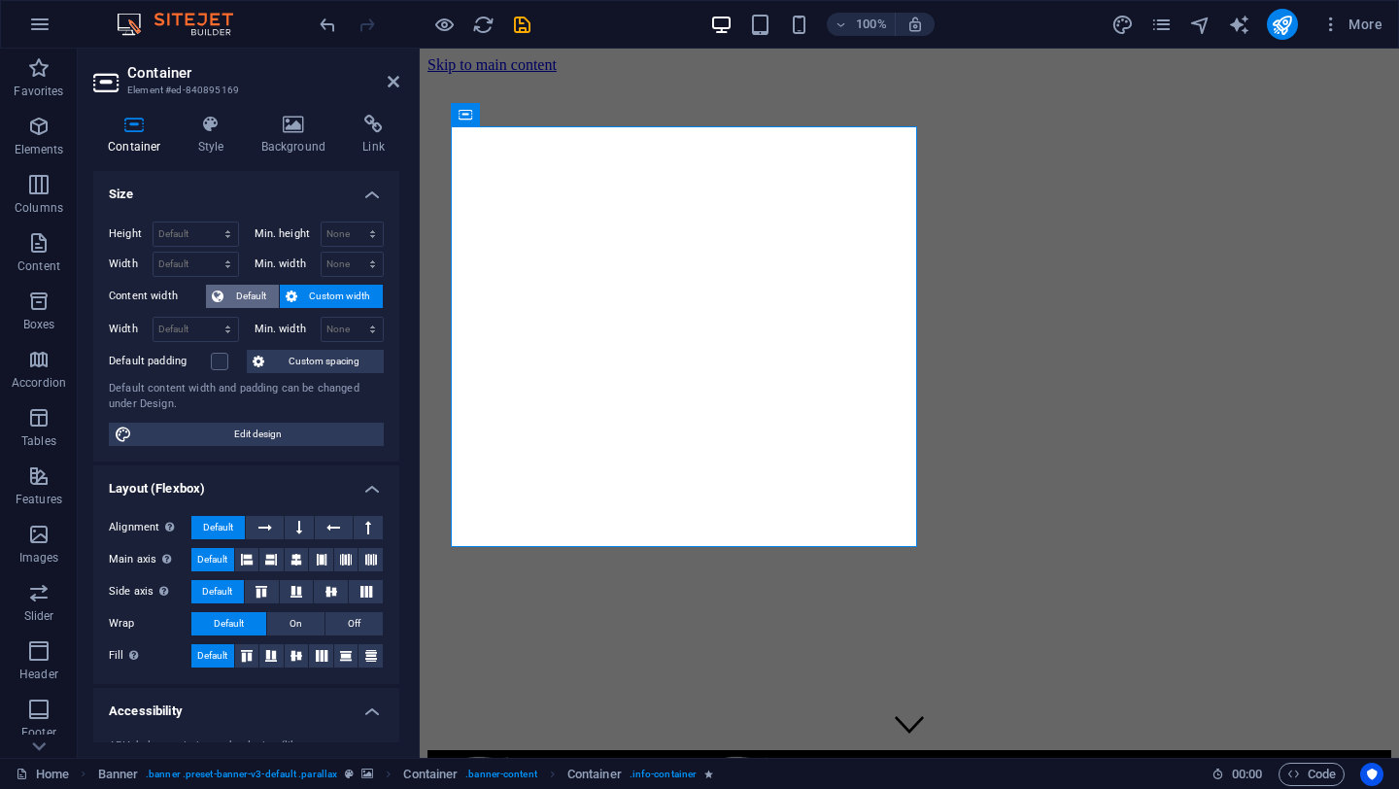
click at [239, 295] on span "Default" at bounding box center [251, 296] width 44 height 23
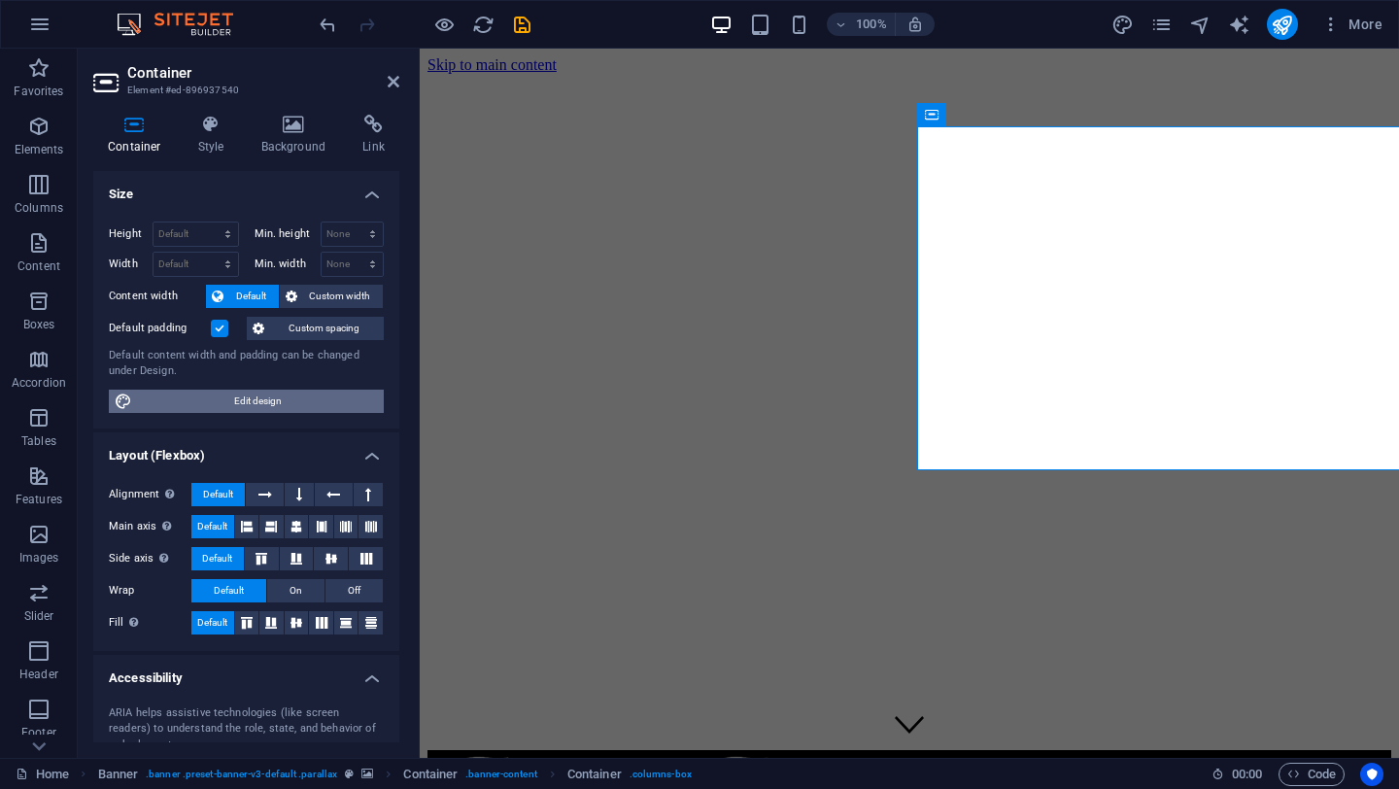
click at [242, 401] on span "Edit design" at bounding box center [258, 401] width 240 height 23
select select "px"
select select "300"
select select "px"
select select "rem"
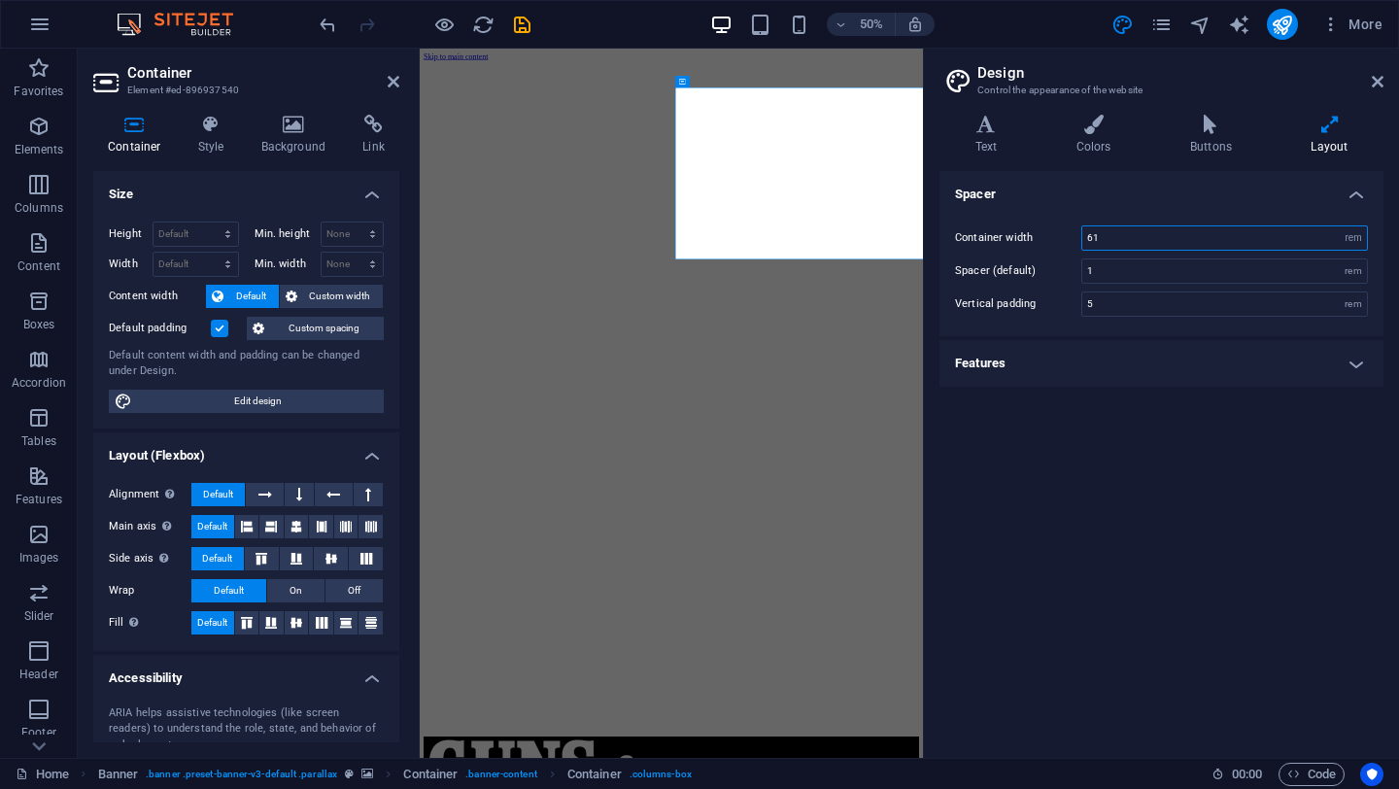
click at [1133, 237] on input "61" at bounding box center [1224, 237] width 285 height 23
click at [1361, 237] on select "rem px" at bounding box center [1353, 237] width 27 height 23
drag, startPoint x: 1122, startPoint y: 240, endPoint x: 1071, endPoint y: 240, distance: 51.5
click at [1071, 240] on div "Container width 61 rem px" at bounding box center [1161, 237] width 413 height 25
type input "7"
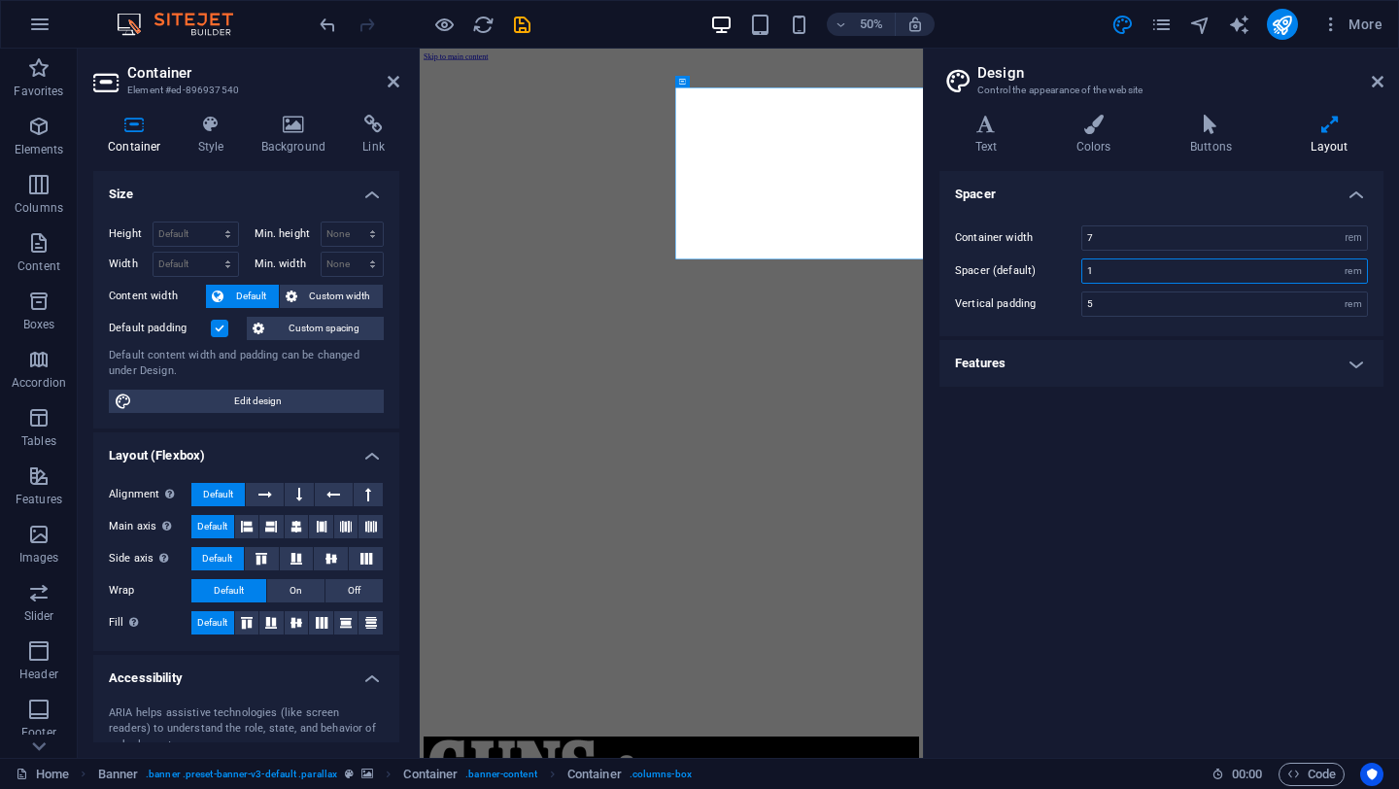
click at [1118, 266] on input "1" at bounding box center [1224, 270] width 285 height 23
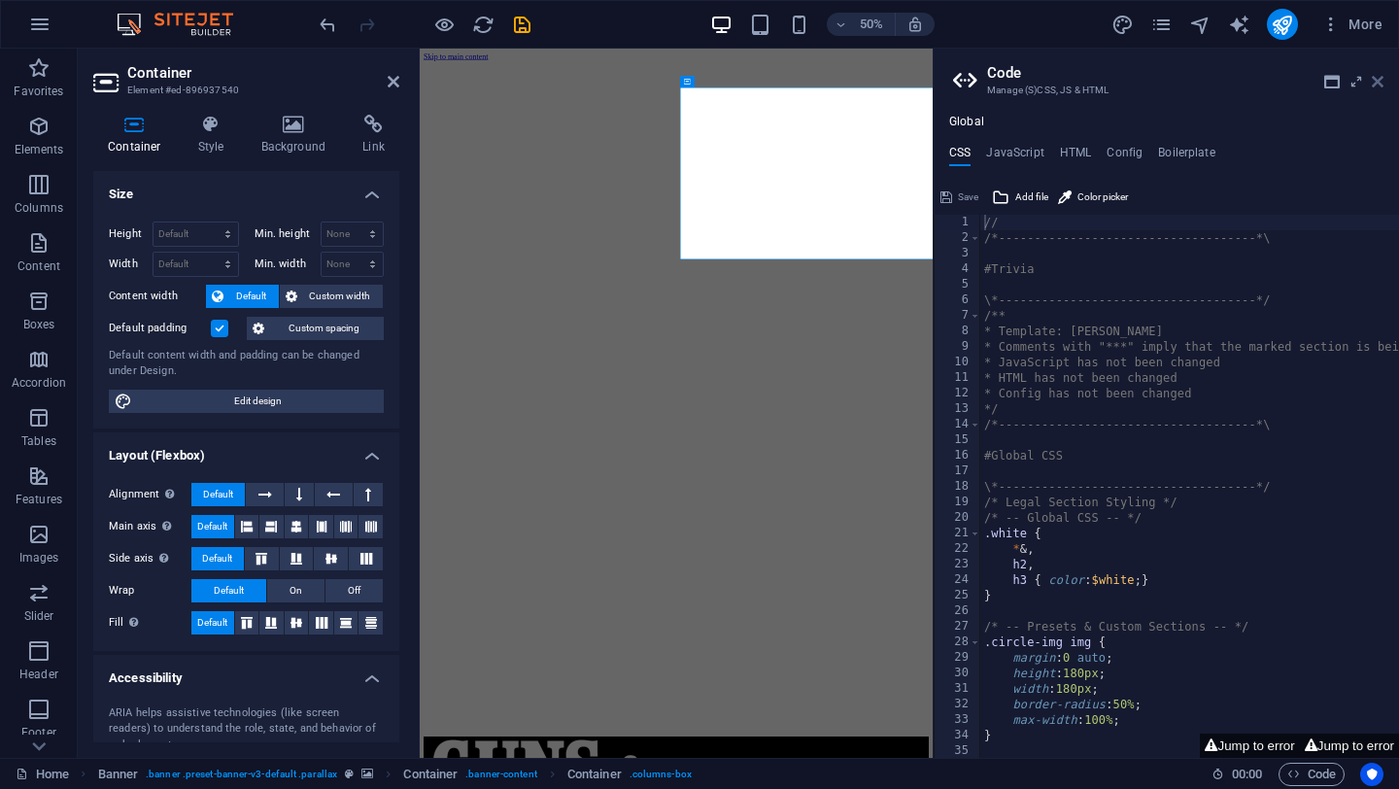
click at [1379, 85] on icon at bounding box center [1378, 82] width 12 height 16
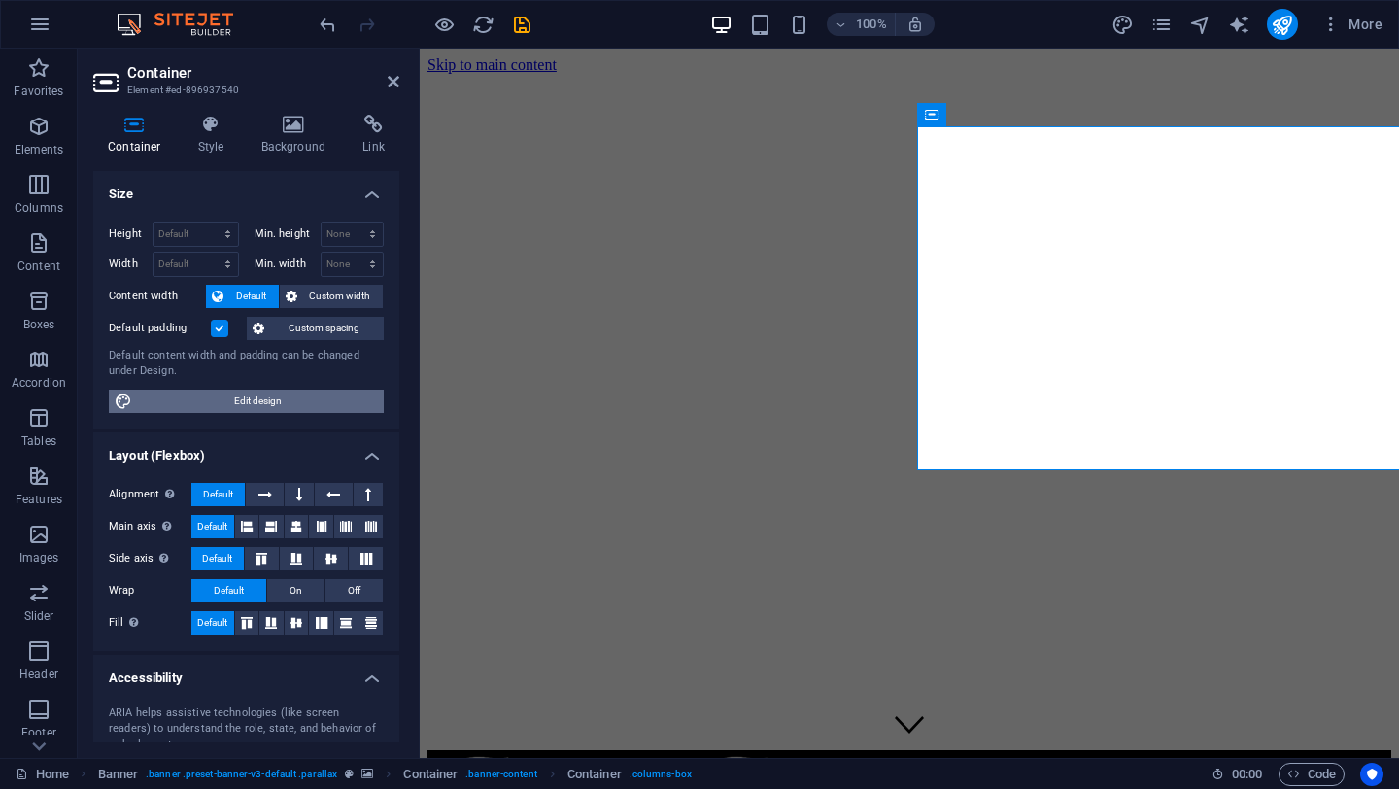
click at [222, 403] on span "Edit design" at bounding box center [258, 401] width 240 height 23
select select "rem"
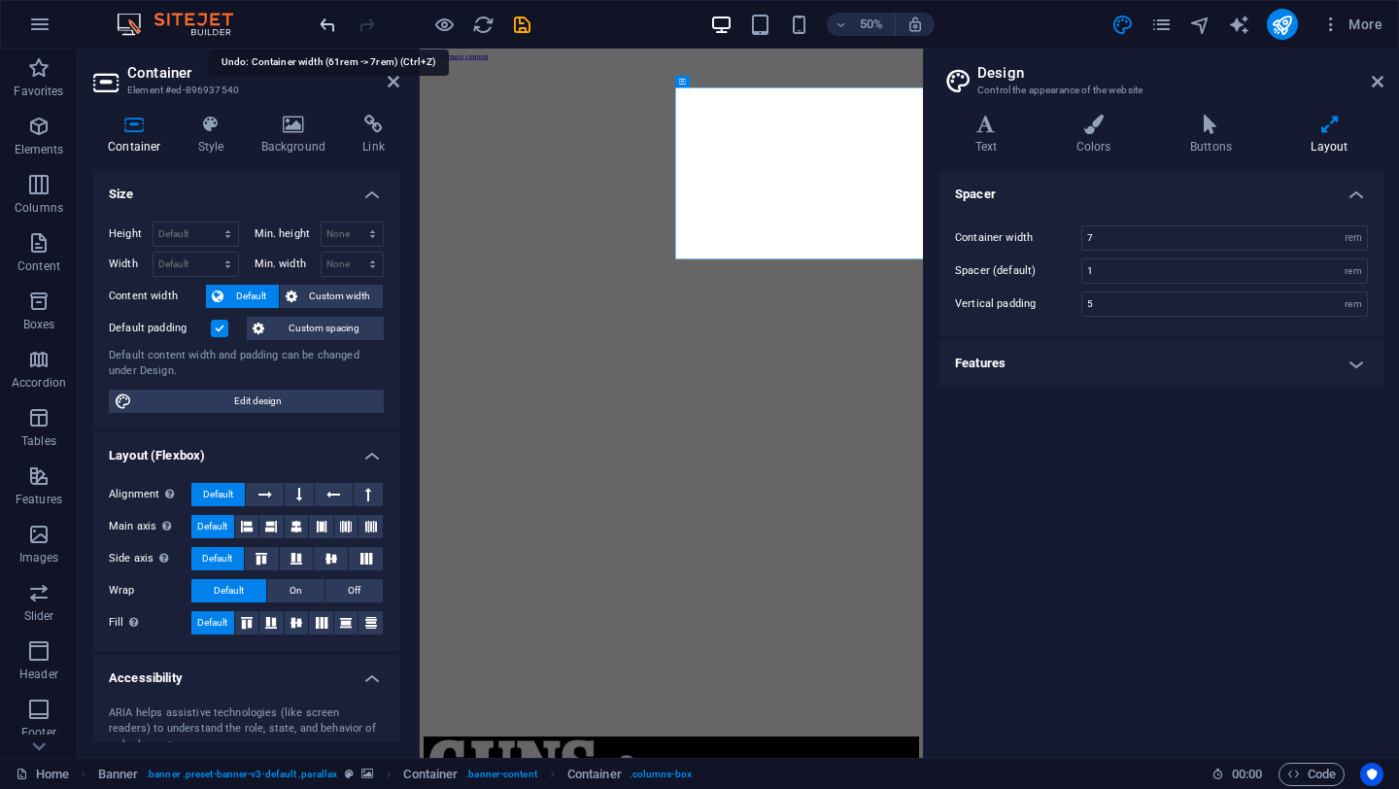
type input "61"
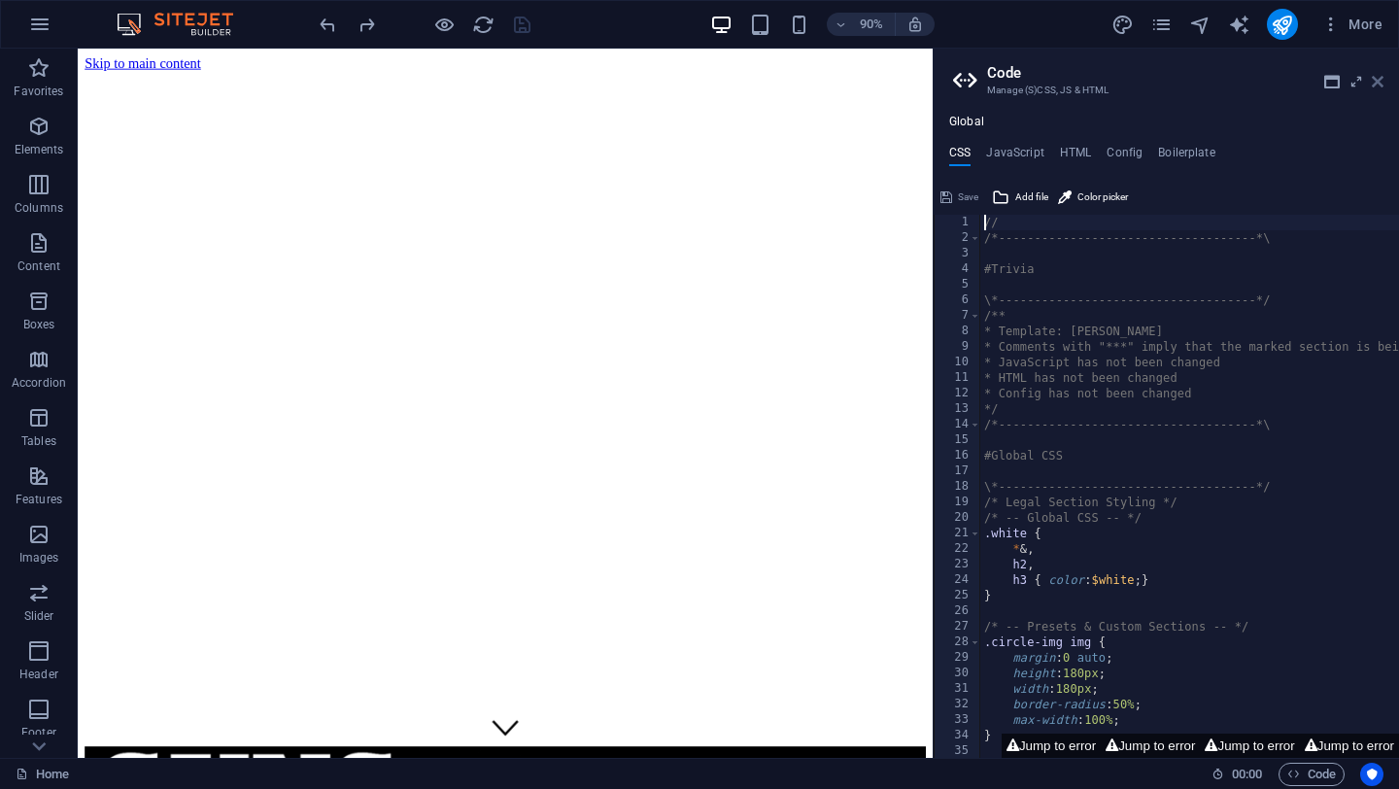
click at [1382, 77] on icon at bounding box center [1378, 82] width 12 height 16
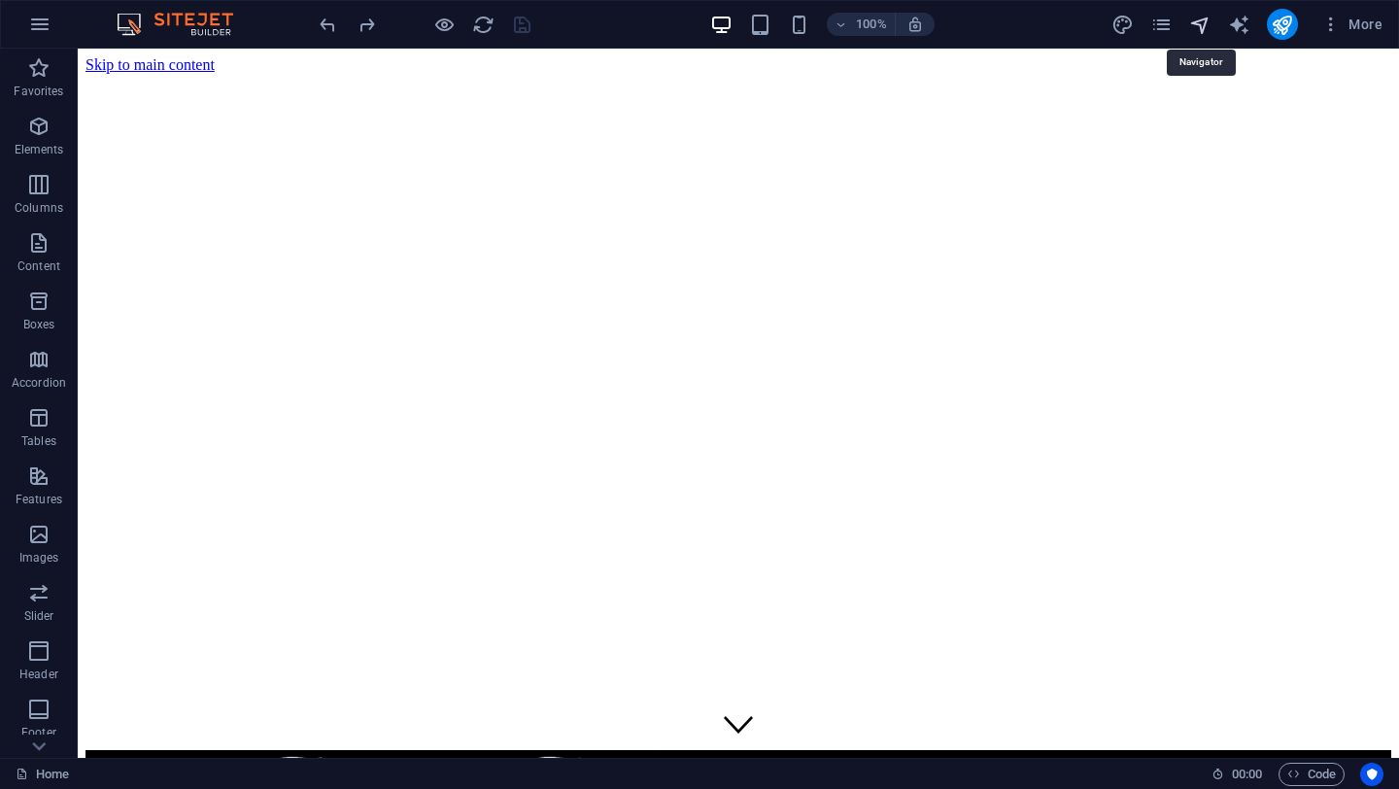
click at [1205, 22] on icon "navigator" at bounding box center [1200, 25] width 22 height 22
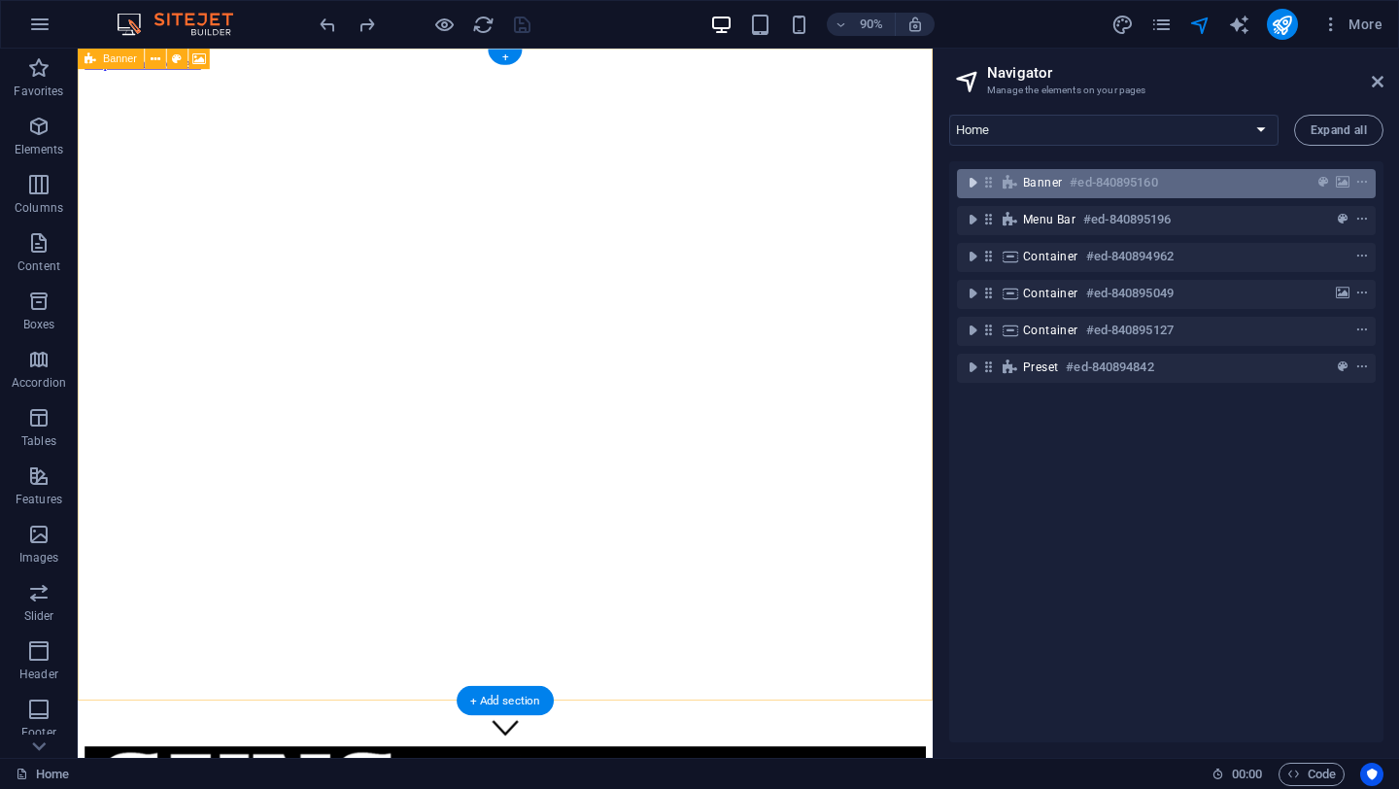
click at [976, 187] on icon "toggle-expand" at bounding box center [972, 182] width 19 height 19
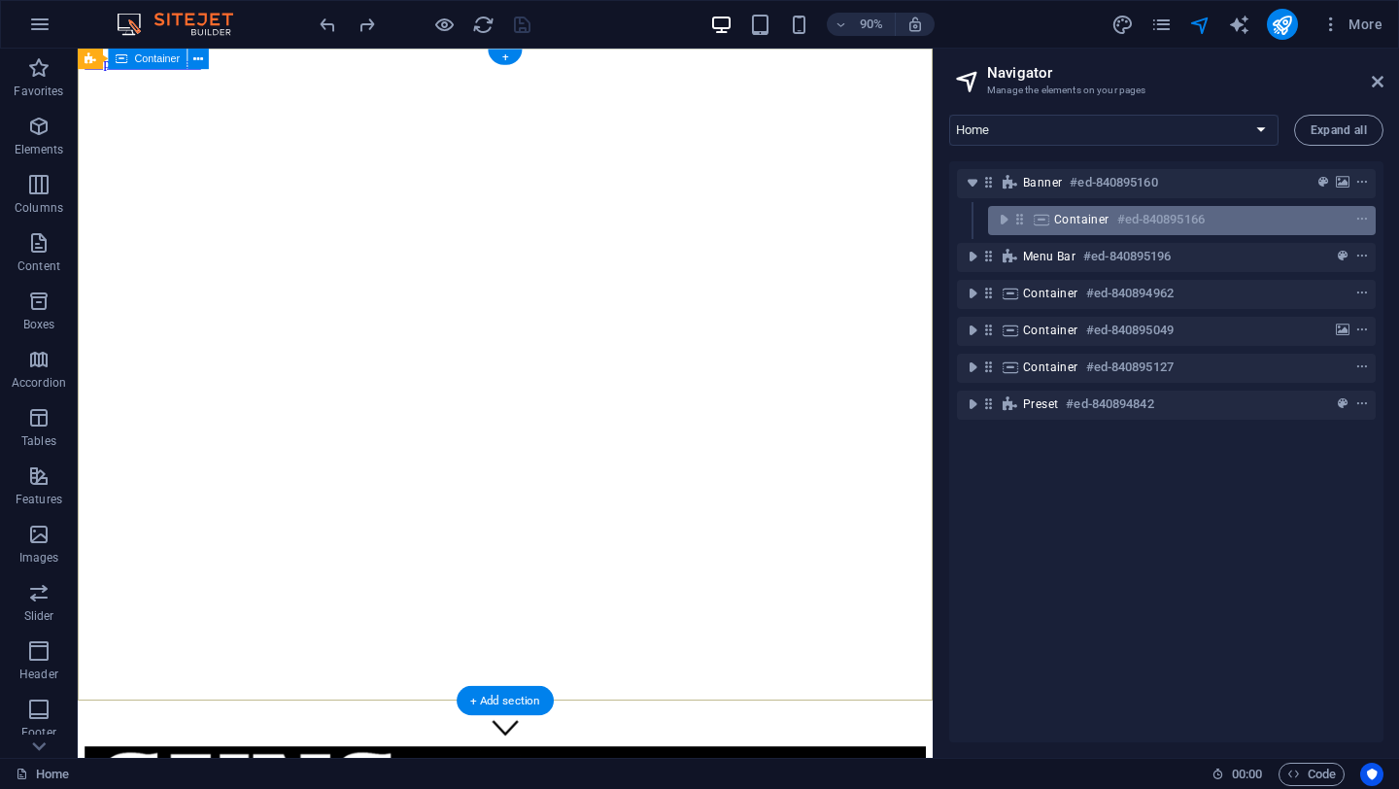
click at [1083, 224] on span "Container" at bounding box center [1081, 220] width 55 height 16
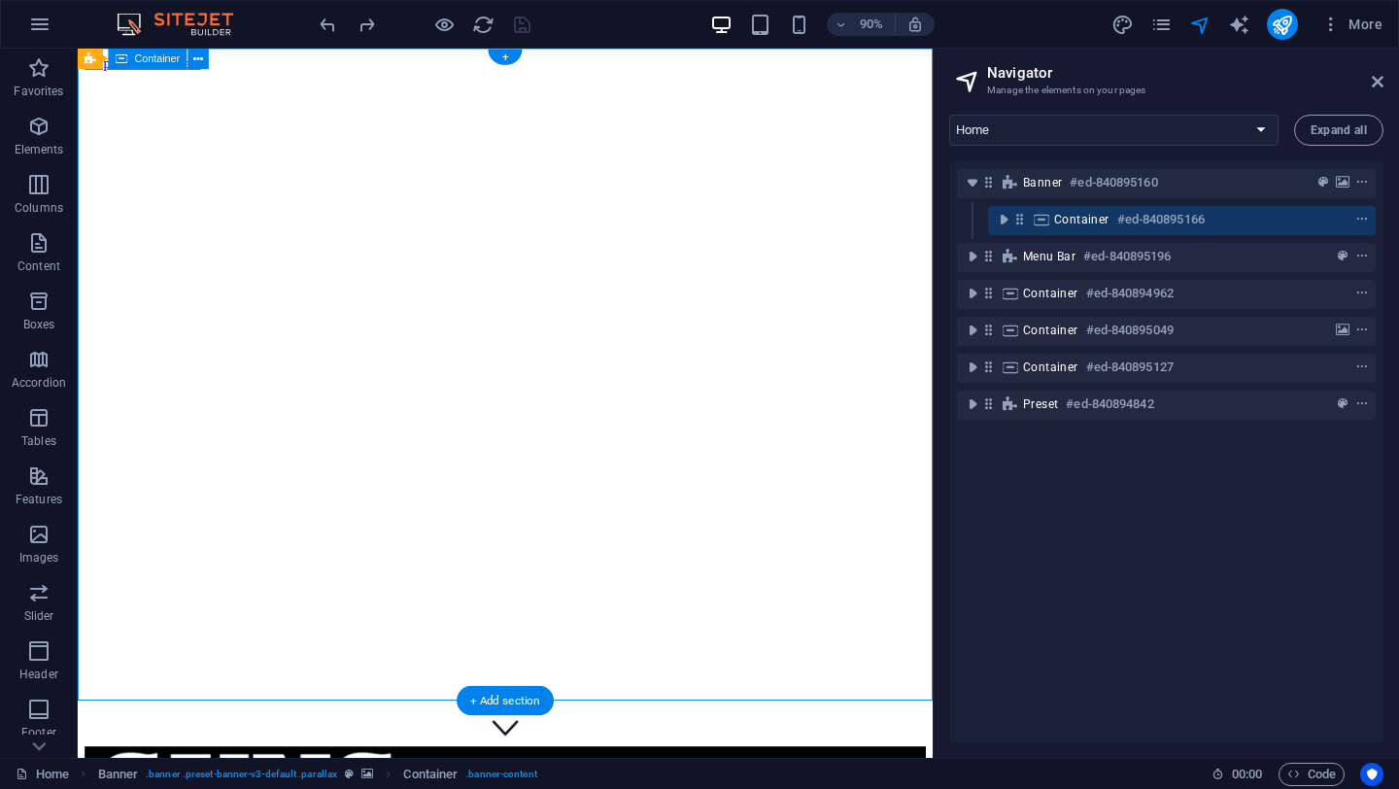
click at [1083, 224] on span "Container" at bounding box center [1081, 220] width 55 height 16
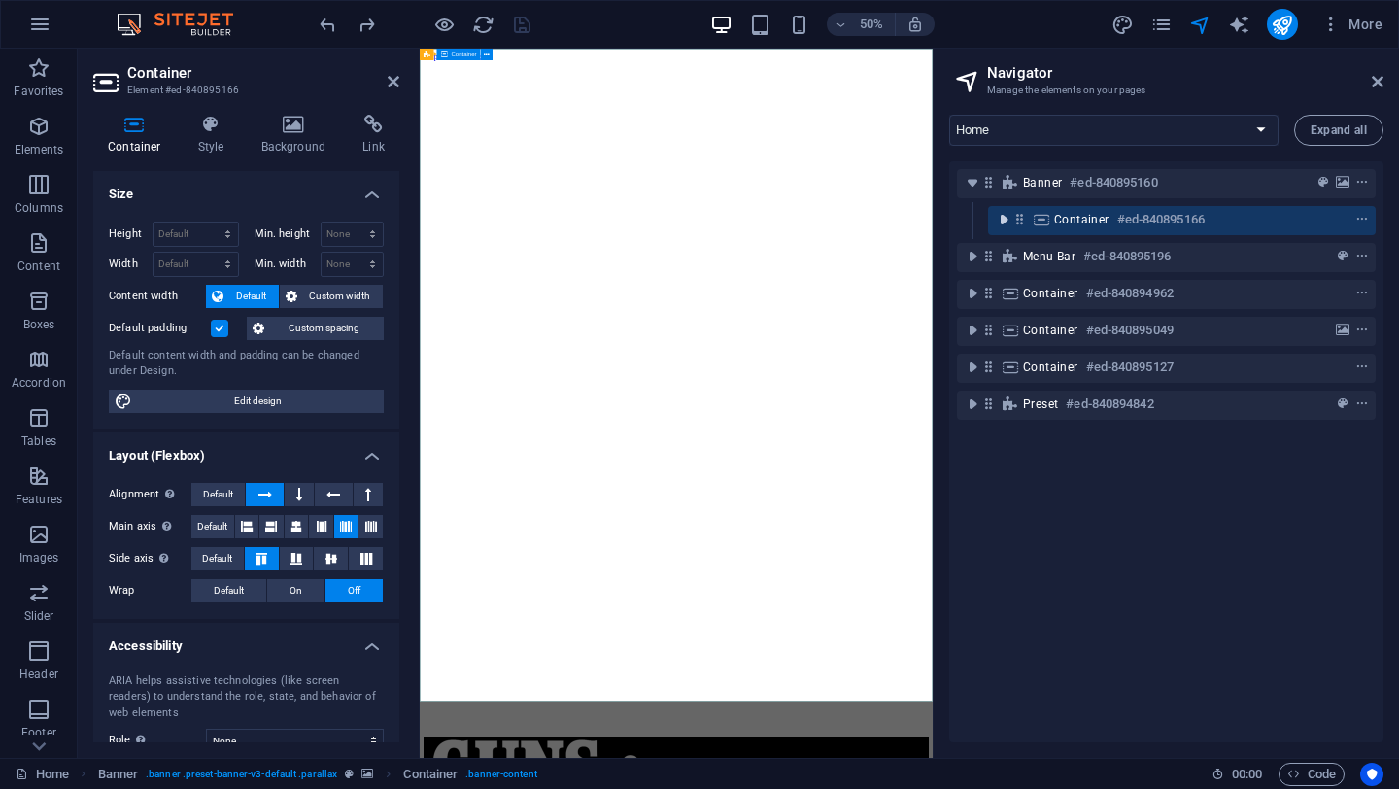
click at [1006, 222] on icon "toggle-expand" at bounding box center [1003, 219] width 19 height 19
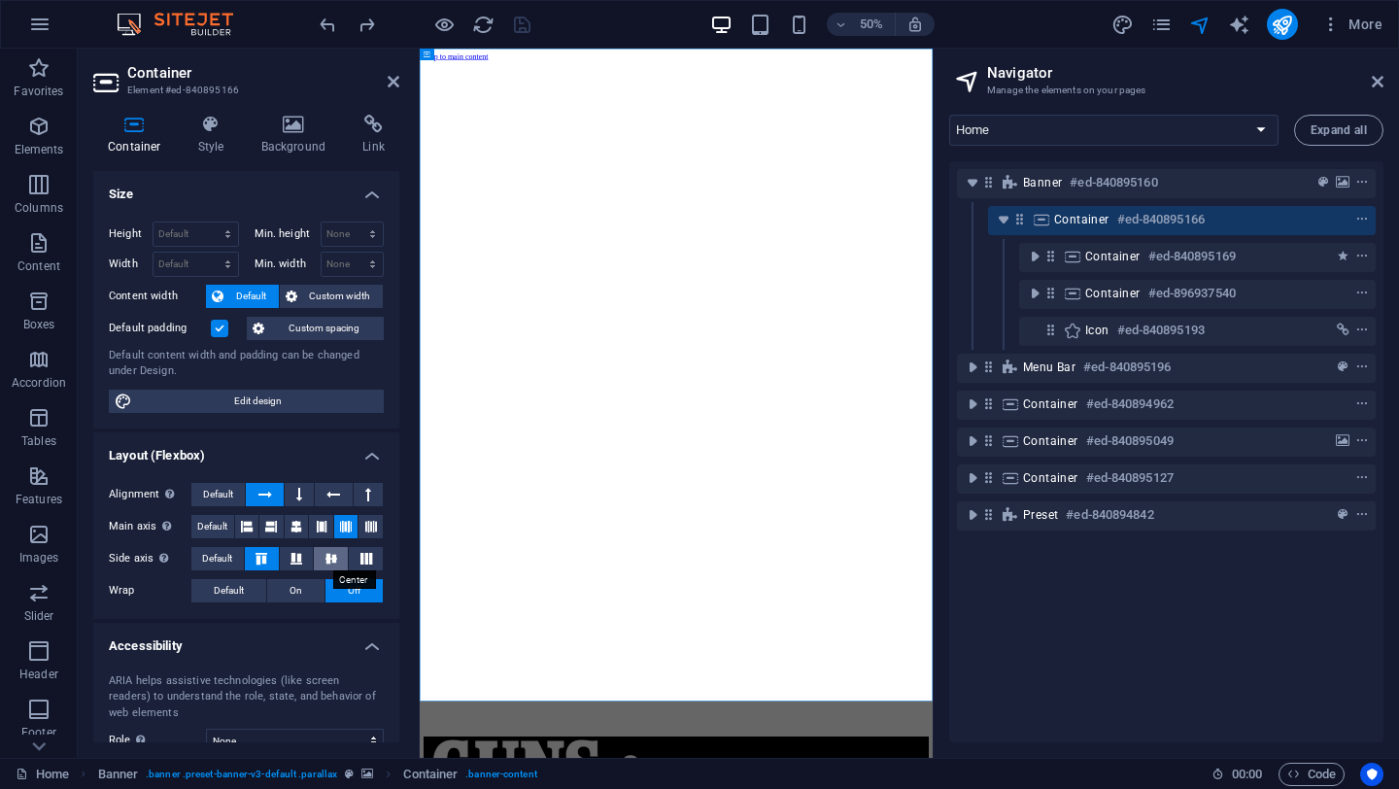
click at [328, 562] on icon at bounding box center [331, 559] width 23 height 12
click at [362, 554] on icon at bounding box center [366, 559] width 23 height 12
click at [330, 561] on icon at bounding box center [331, 559] width 23 height 12
click at [365, 521] on icon at bounding box center [371, 526] width 12 height 23
click at [336, 526] on button at bounding box center [346, 526] width 24 height 23
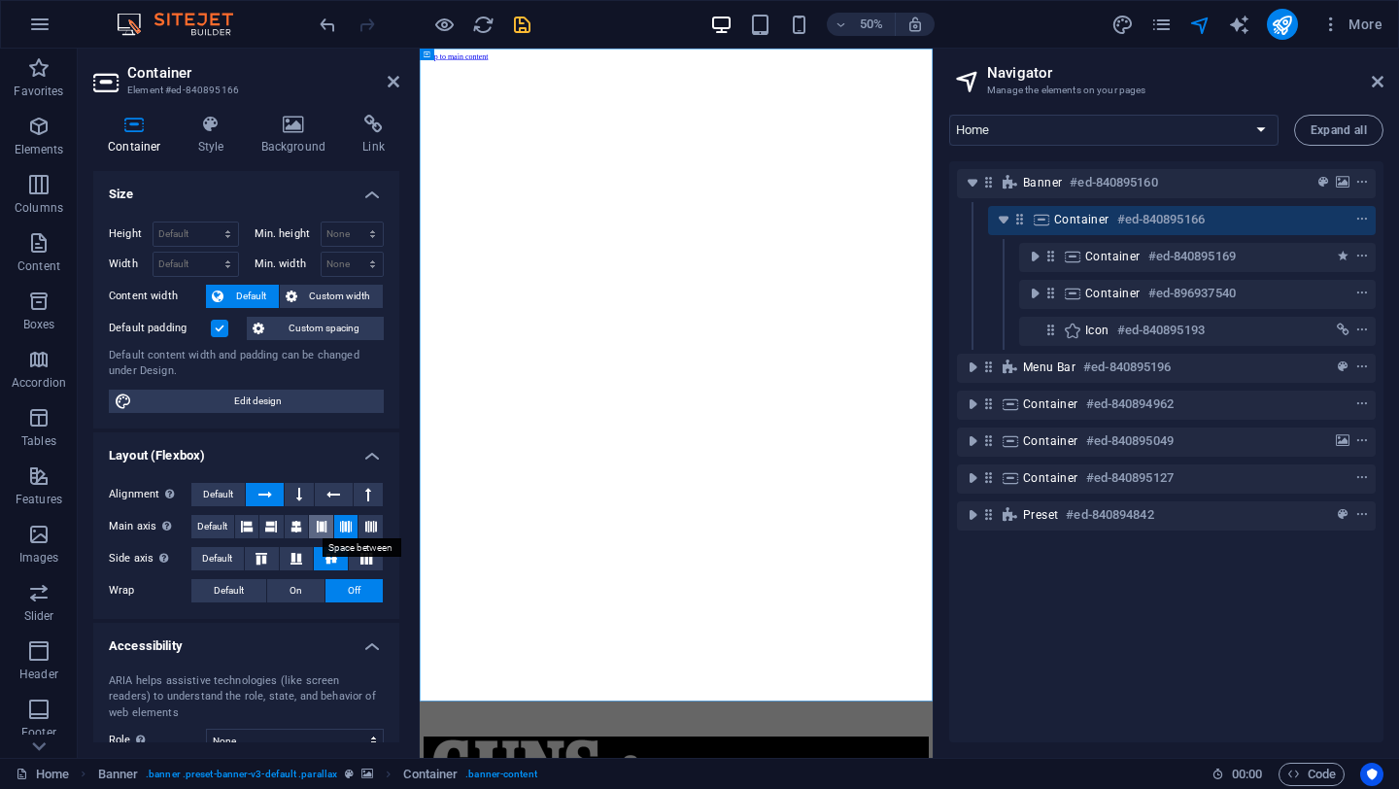
click at [311, 532] on button at bounding box center [321, 526] width 24 height 23
click at [291, 525] on icon at bounding box center [297, 526] width 12 height 23
click at [325, 525] on button at bounding box center [321, 526] width 24 height 23
click at [523, 24] on icon "save" at bounding box center [522, 25] width 22 height 22
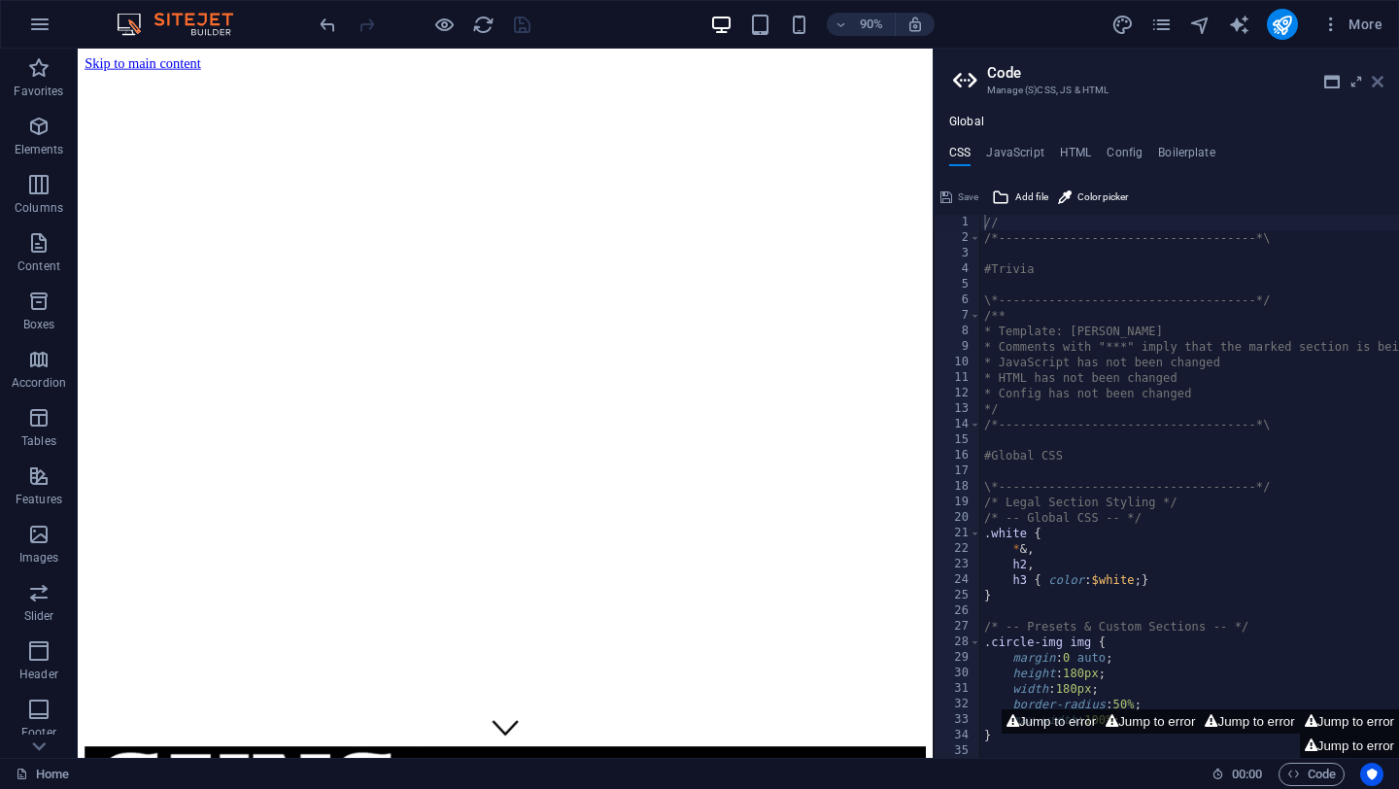
click at [1375, 82] on icon at bounding box center [1378, 82] width 12 height 16
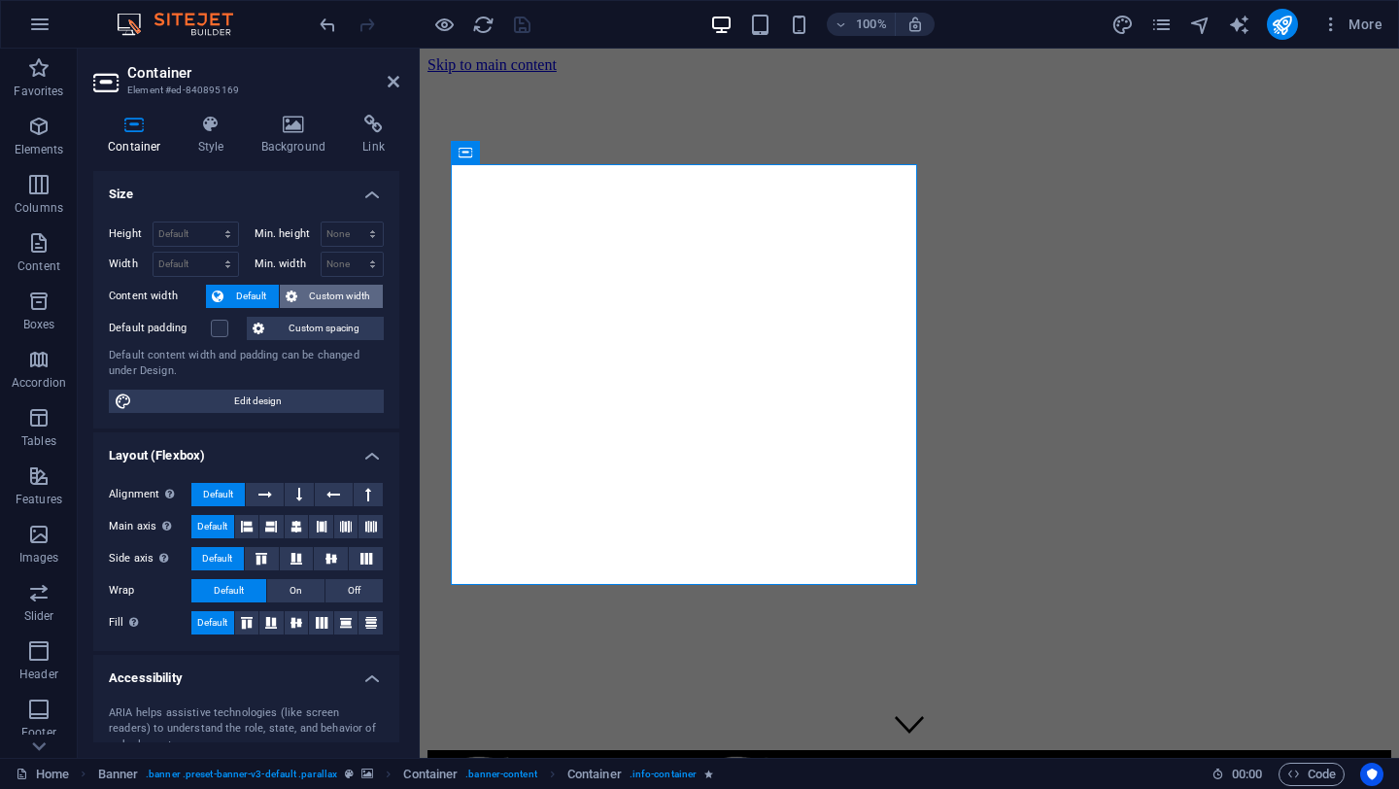
click at [343, 294] on span "Custom width" at bounding box center [340, 296] width 75 height 23
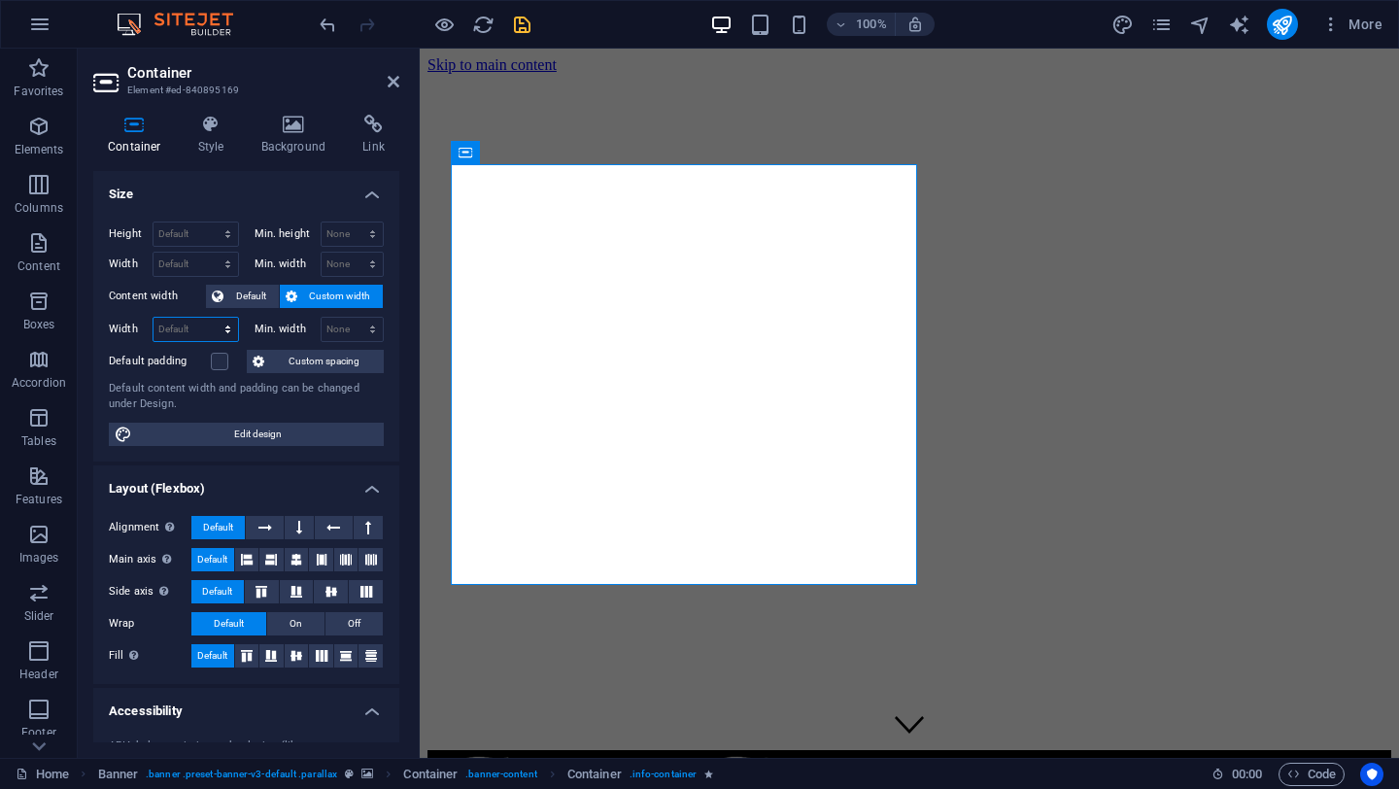
click at [181, 332] on select "Default px rem % em vh vw" at bounding box center [196, 329] width 85 height 23
select select "%"
click at [208, 318] on select "Default px rem % em vh vw" at bounding box center [196, 329] width 85 height 23
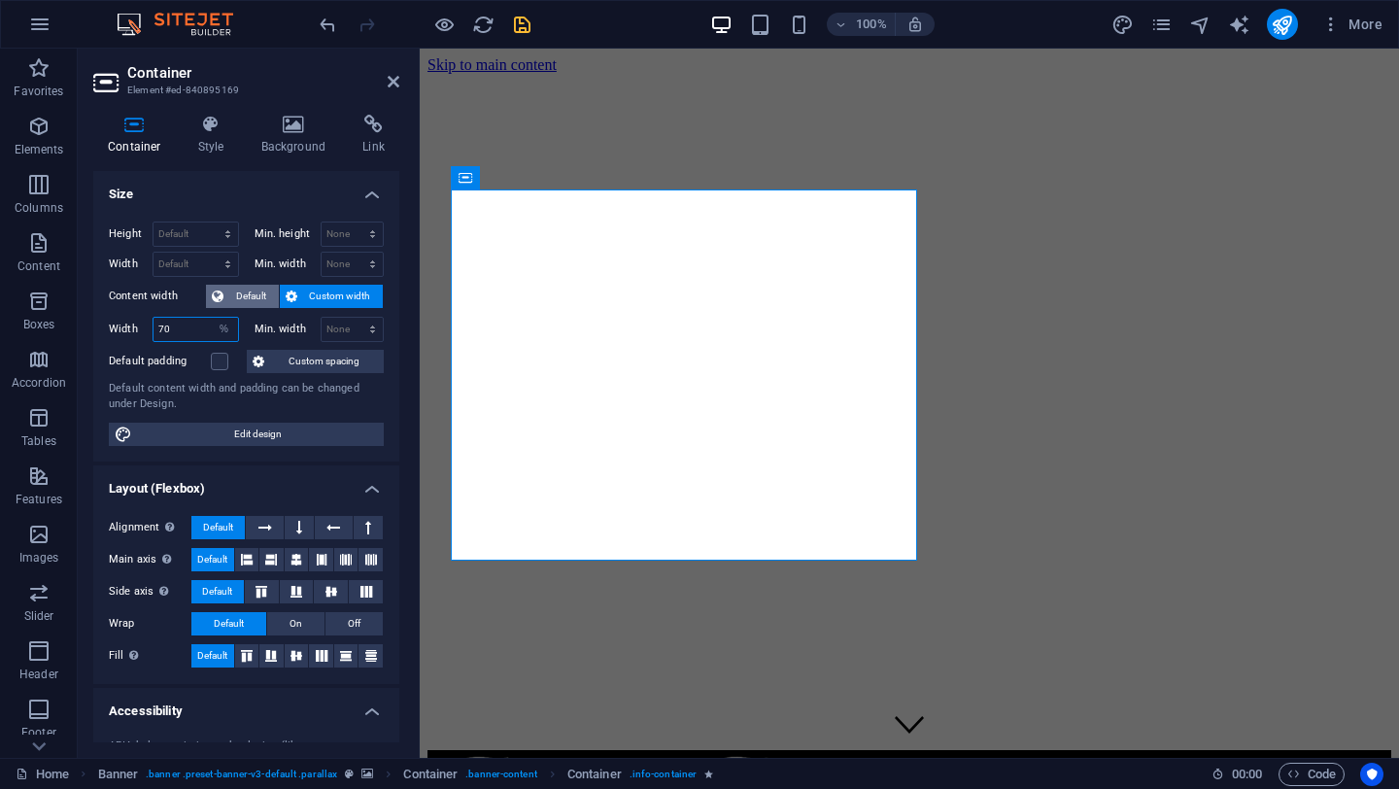
type input "70"
click at [238, 293] on span "Default" at bounding box center [251, 296] width 44 height 23
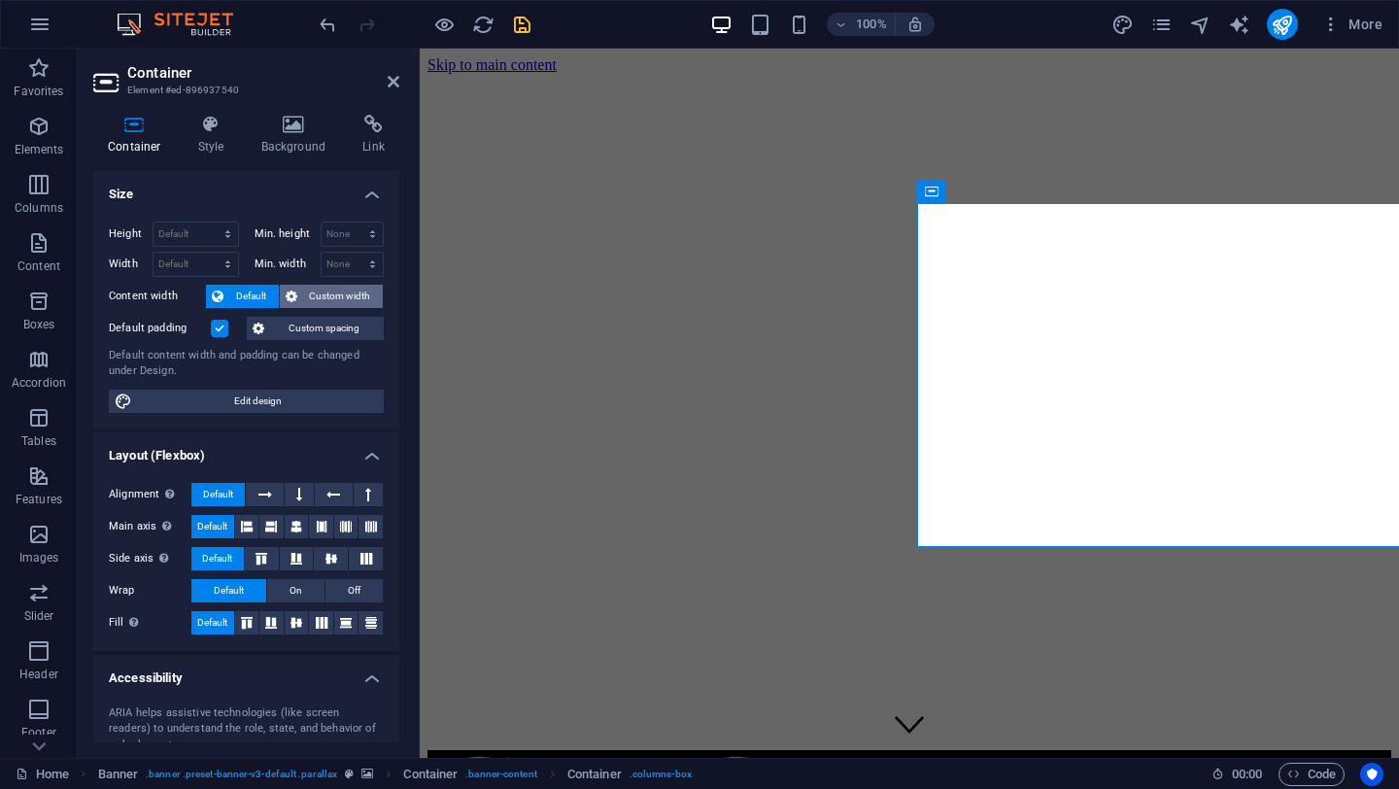
click at [347, 298] on span "Custom width" at bounding box center [340, 296] width 75 height 23
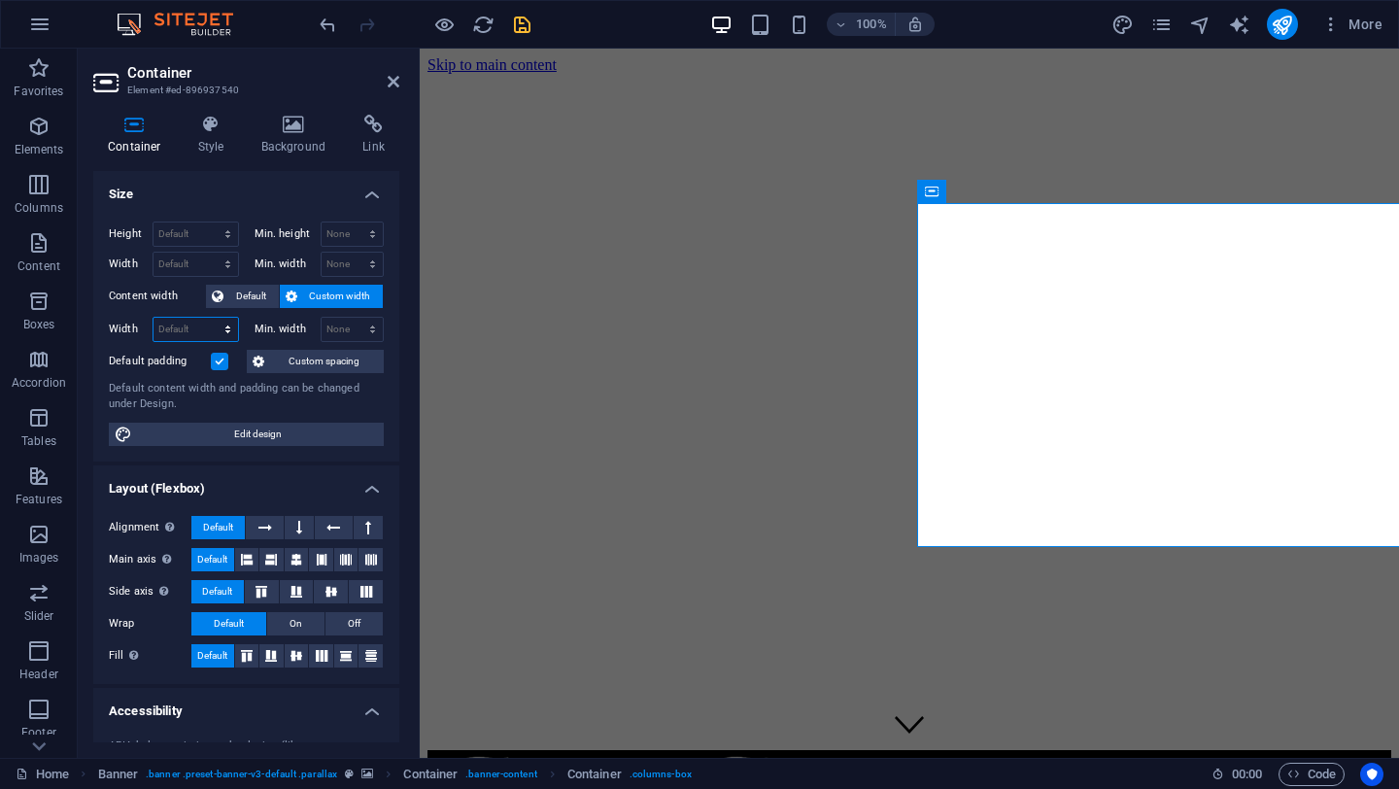
click at [183, 331] on select "Default px rem % em vh vw" at bounding box center [196, 329] width 85 height 23
select select "%"
click at [208, 318] on select "Default px rem % em vh vw" at bounding box center [196, 329] width 85 height 23
drag, startPoint x: 193, startPoint y: 327, endPoint x: 135, endPoint y: 324, distance: 58.4
click at [136, 324] on div "Width 100 Default px rem % em vh vw" at bounding box center [174, 329] width 130 height 25
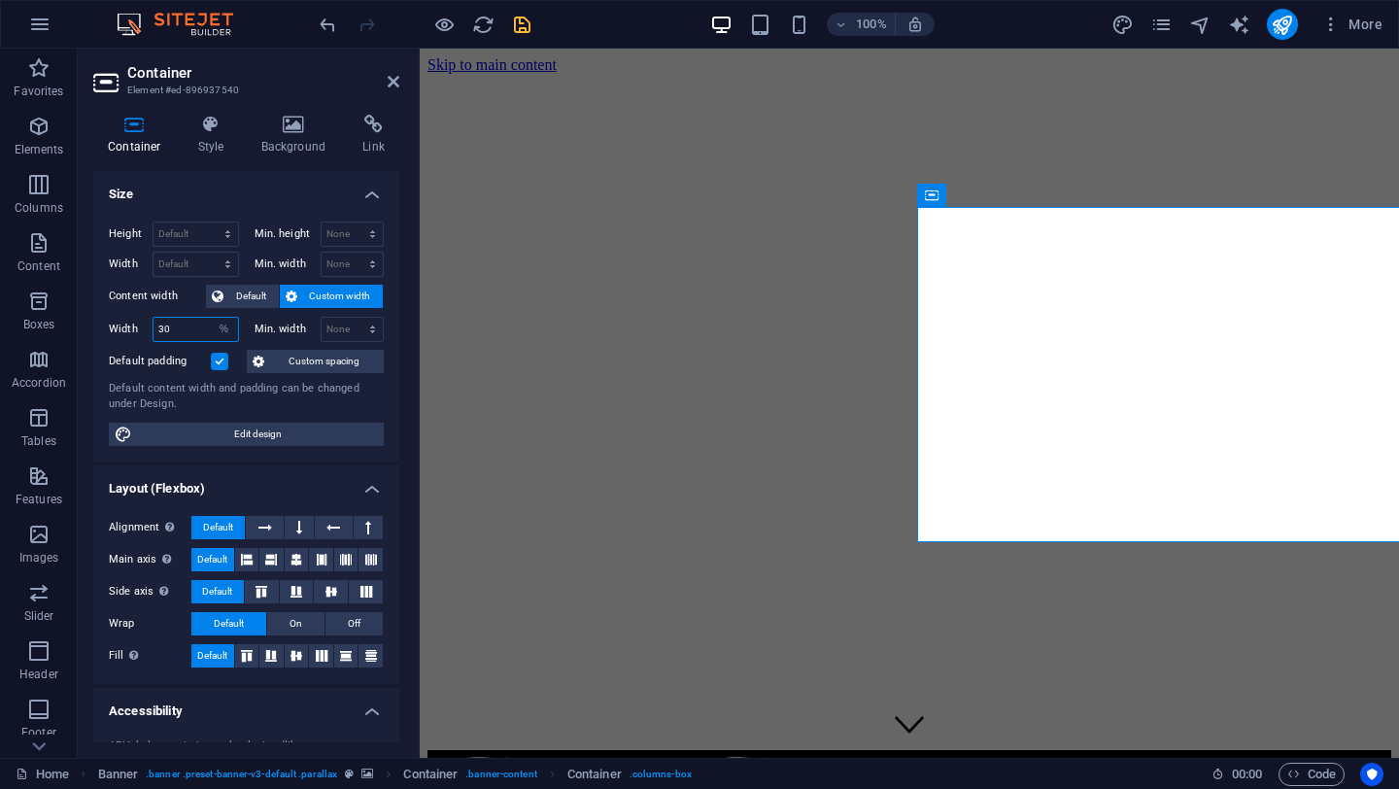
type input "30"
click at [296, 559] on icon at bounding box center [297, 559] width 12 height 23
click at [213, 558] on span "Default" at bounding box center [212, 559] width 30 height 23
click at [261, 527] on icon at bounding box center [265, 527] width 14 height 23
click at [207, 526] on span "Default" at bounding box center [218, 527] width 30 height 23
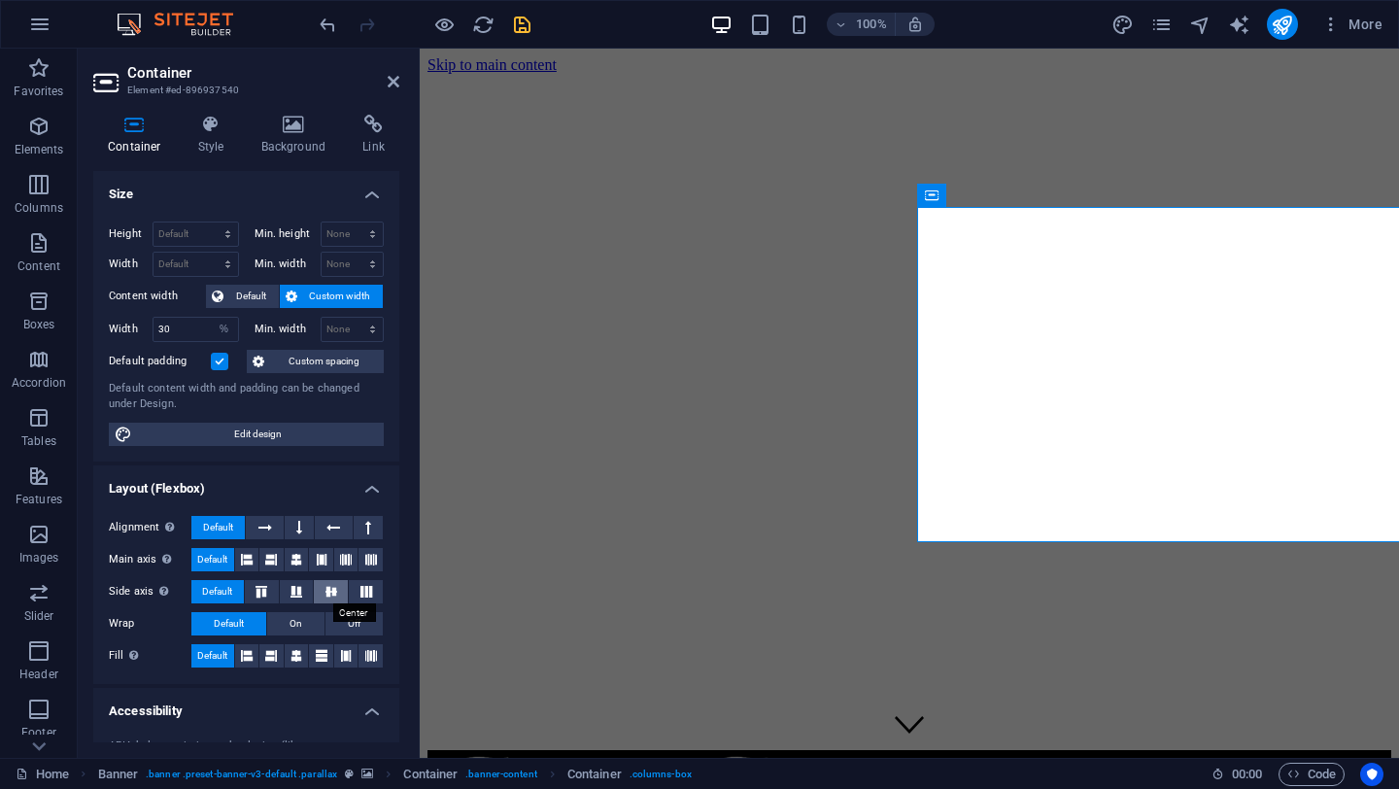
click at [323, 587] on icon at bounding box center [331, 592] width 23 height 12
click at [220, 590] on span "Default" at bounding box center [217, 591] width 30 height 23
click at [336, 359] on span "Custom spacing" at bounding box center [324, 361] width 108 height 23
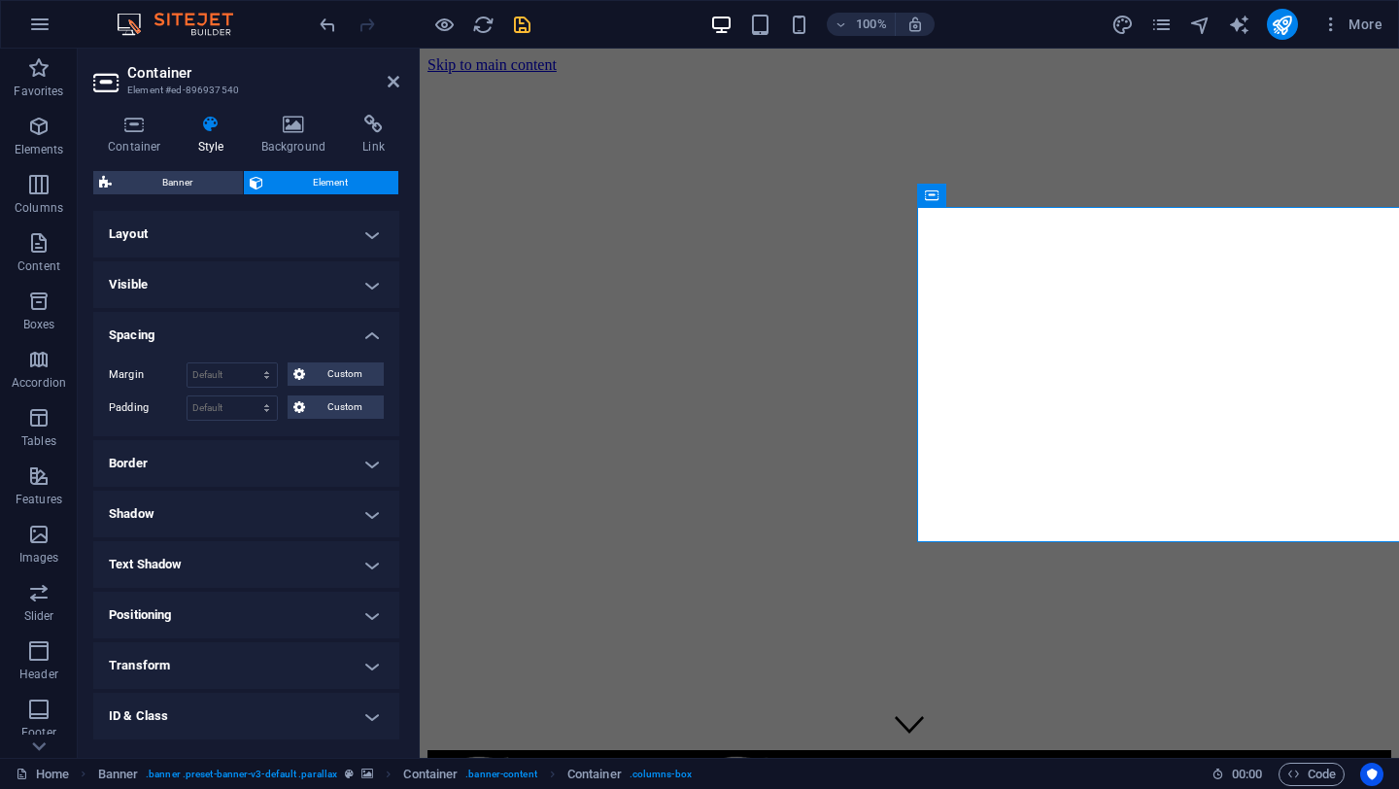
click at [210, 126] on icon at bounding box center [211, 124] width 55 height 19
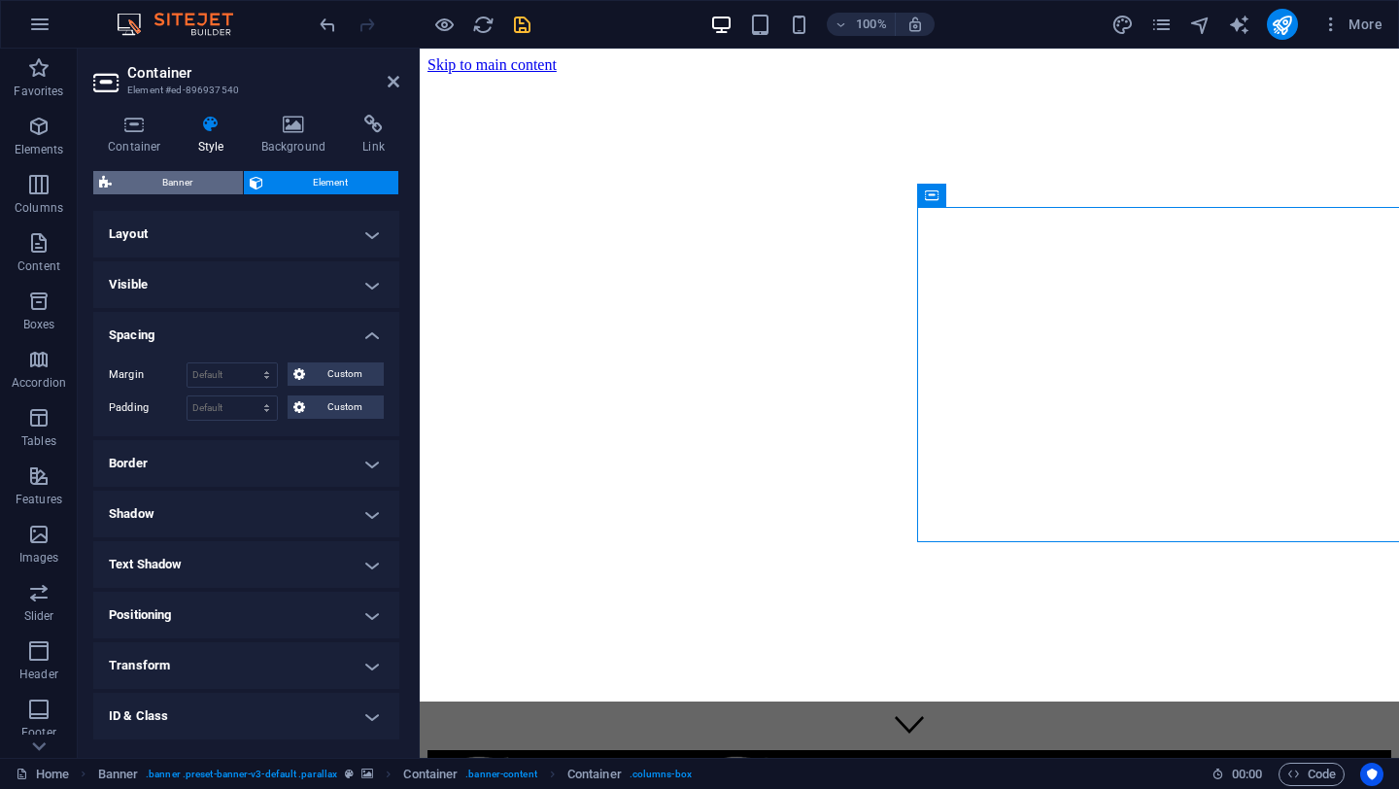
click at [159, 185] on span "Banner" at bounding box center [178, 182] width 120 height 23
select select "vh"
select select "%"
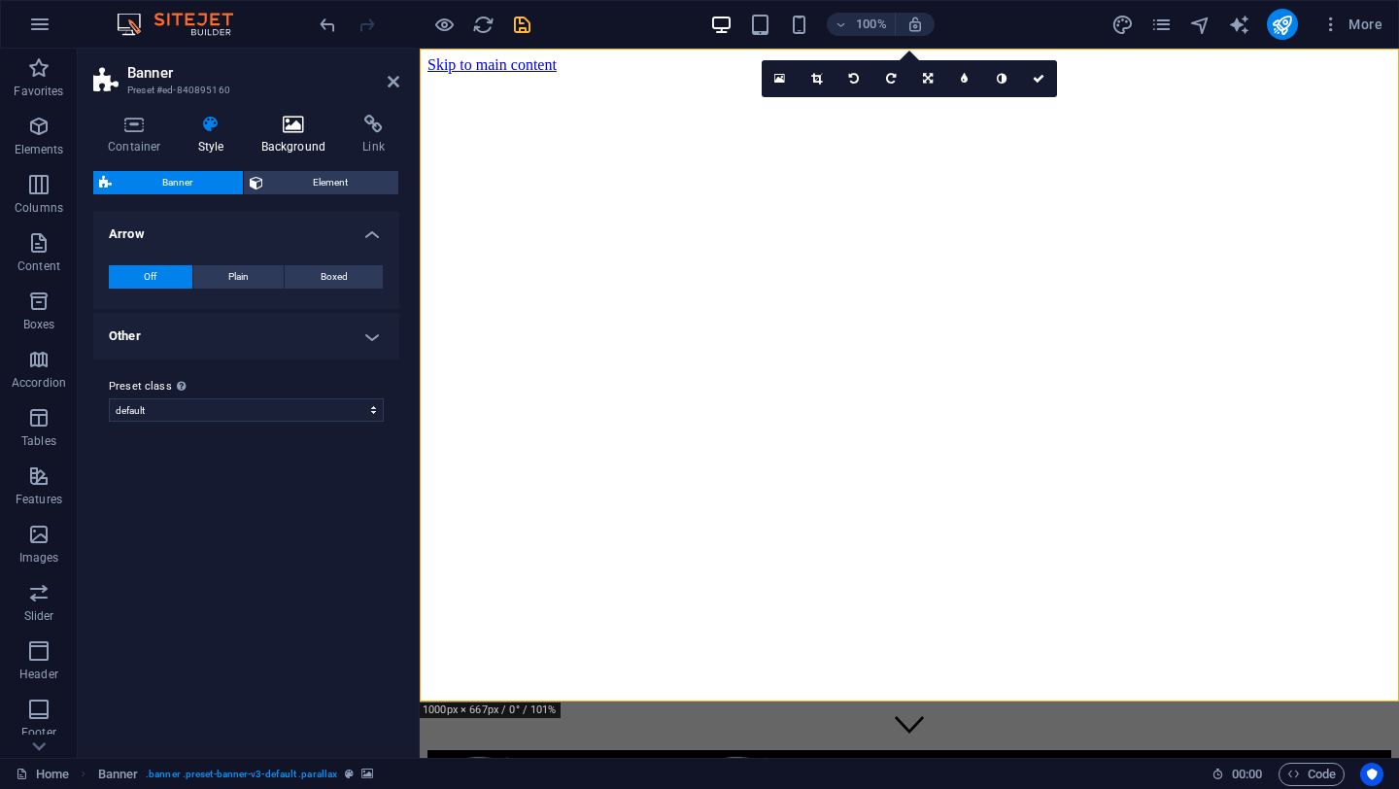
click at [293, 130] on icon at bounding box center [294, 124] width 94 height 19
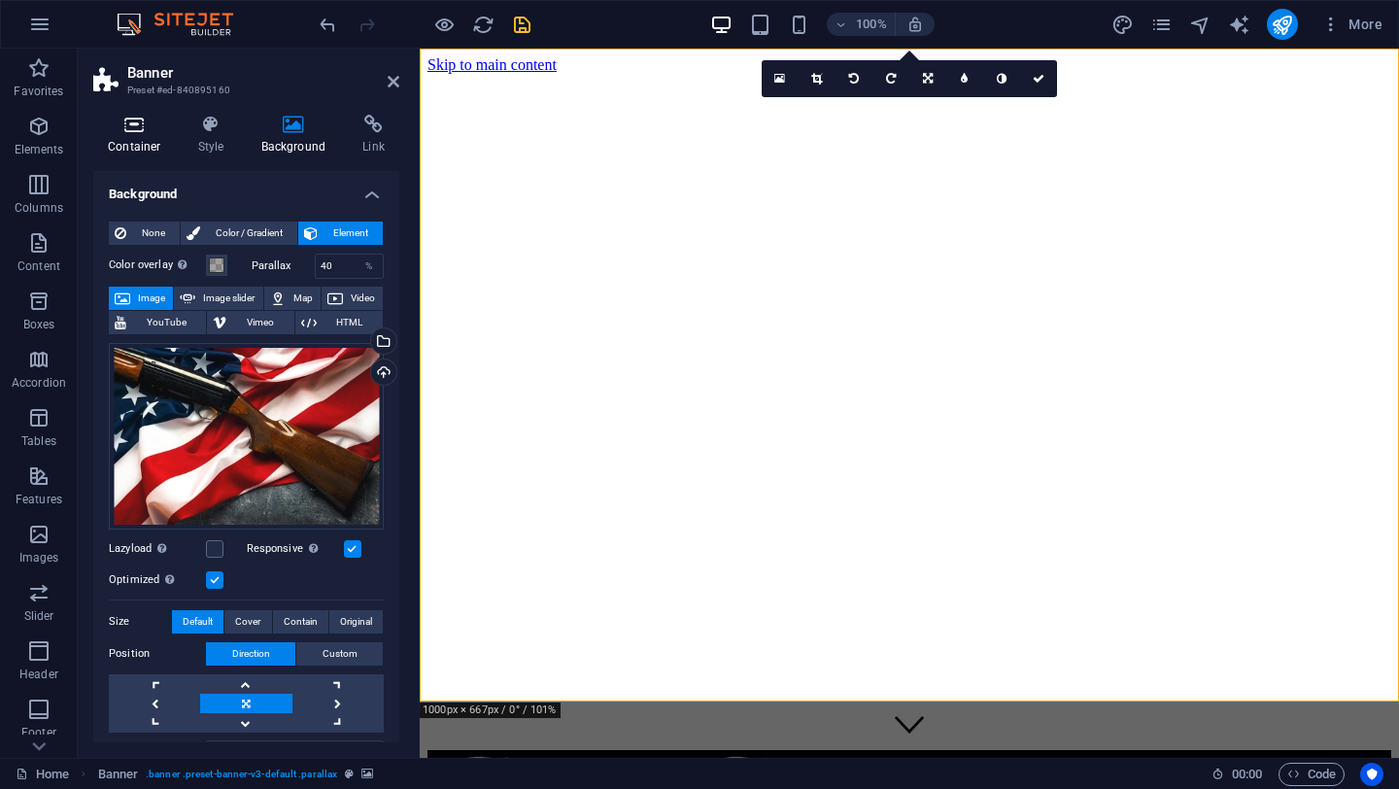
click at [134, 120] on icon at bounding box center [134, 124] width 83 height 19
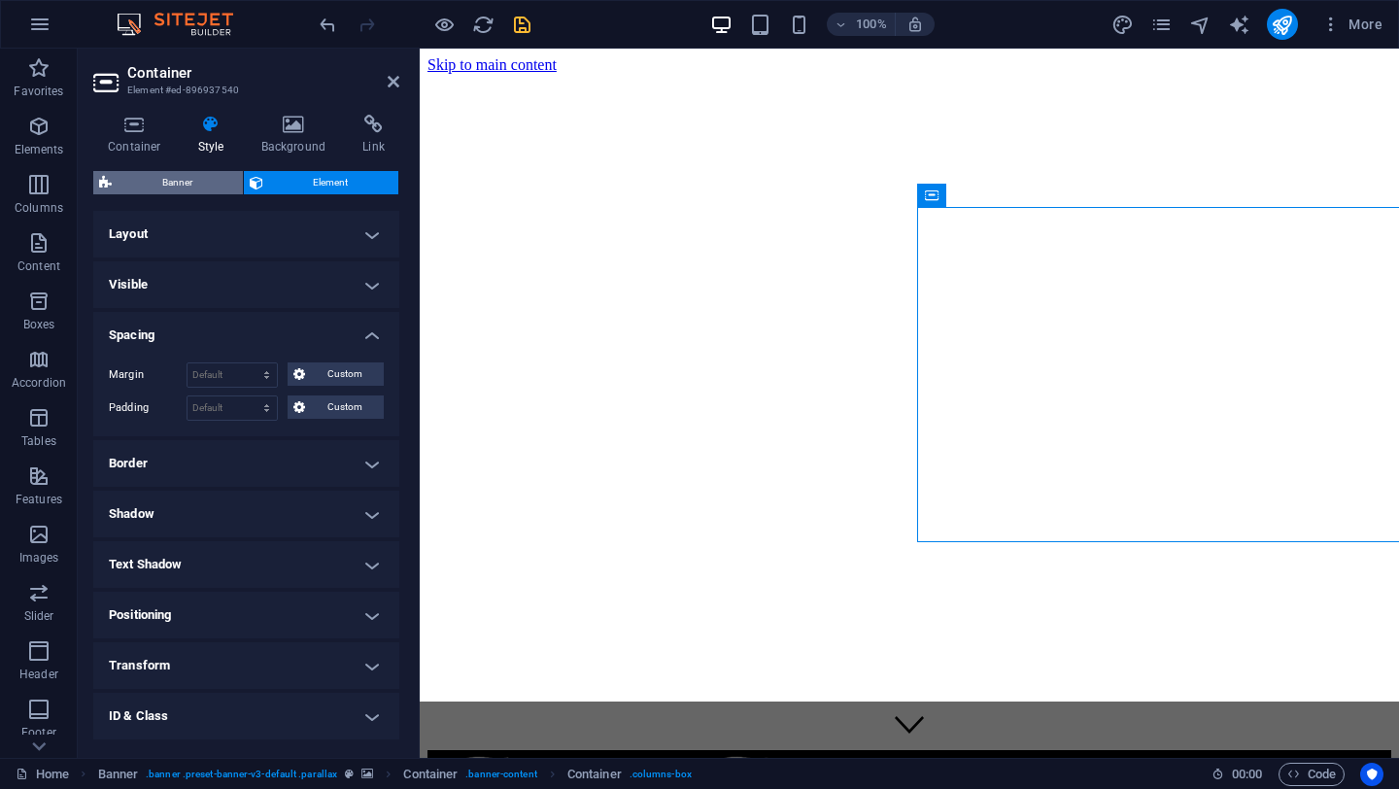
click at [165, 179] on span "Banner" at bounding box center [178, 182] width 120 height 23
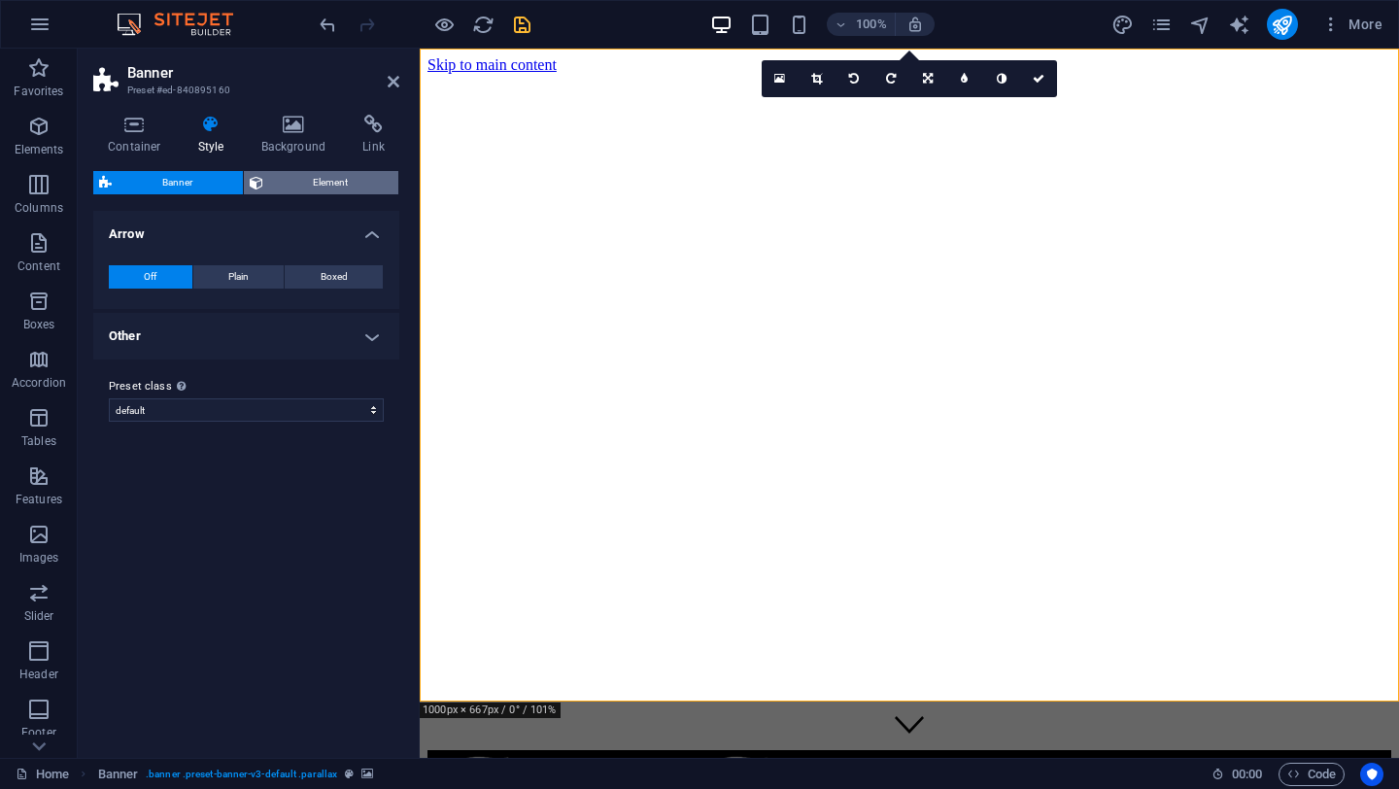
click at [314, 180] on span "Element" at bounding box center [331, 182] width 124 height 23
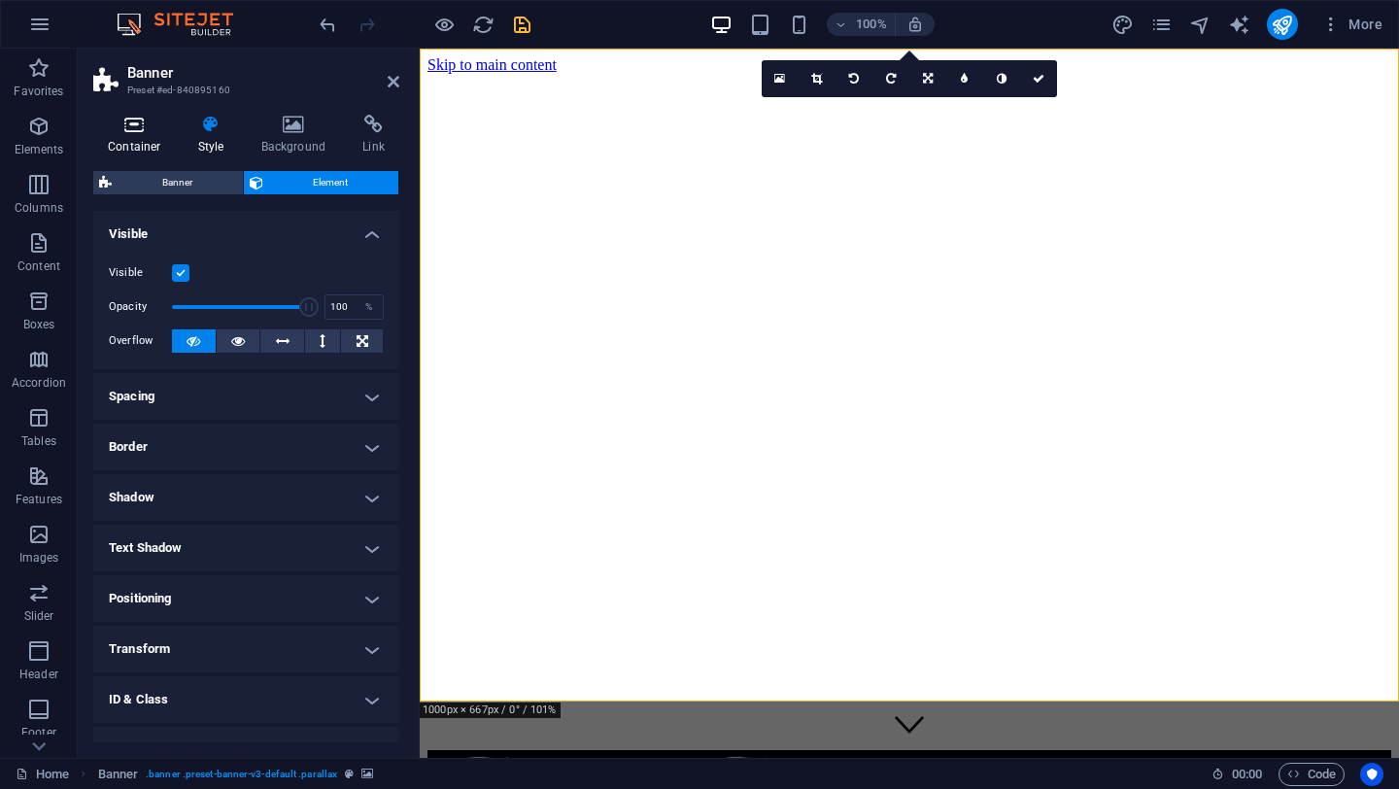
click at [138, 124] on icon at bounding box center [134, 124] width 83 height 19
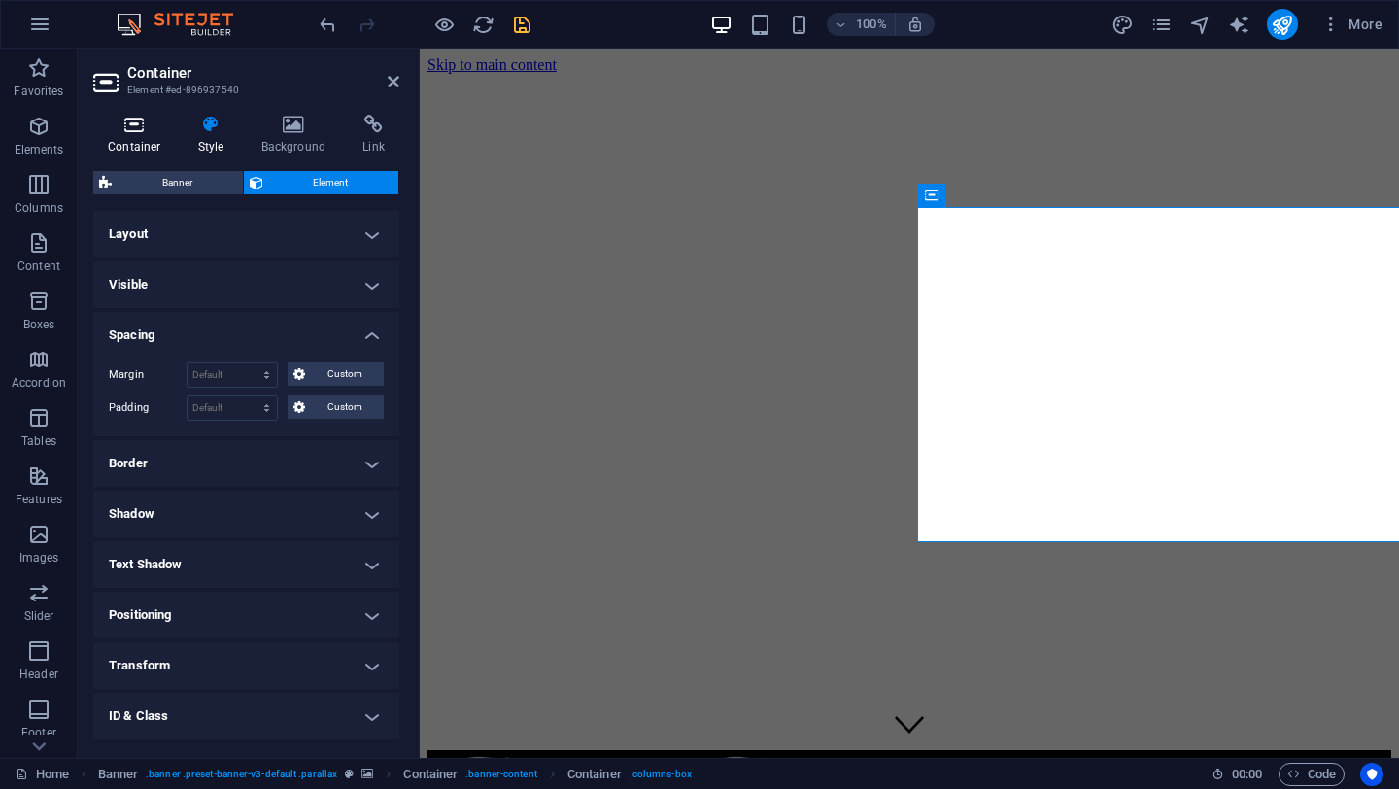
click at [124, 122] on icon at bounding box center [134, 124] width 83 height 19
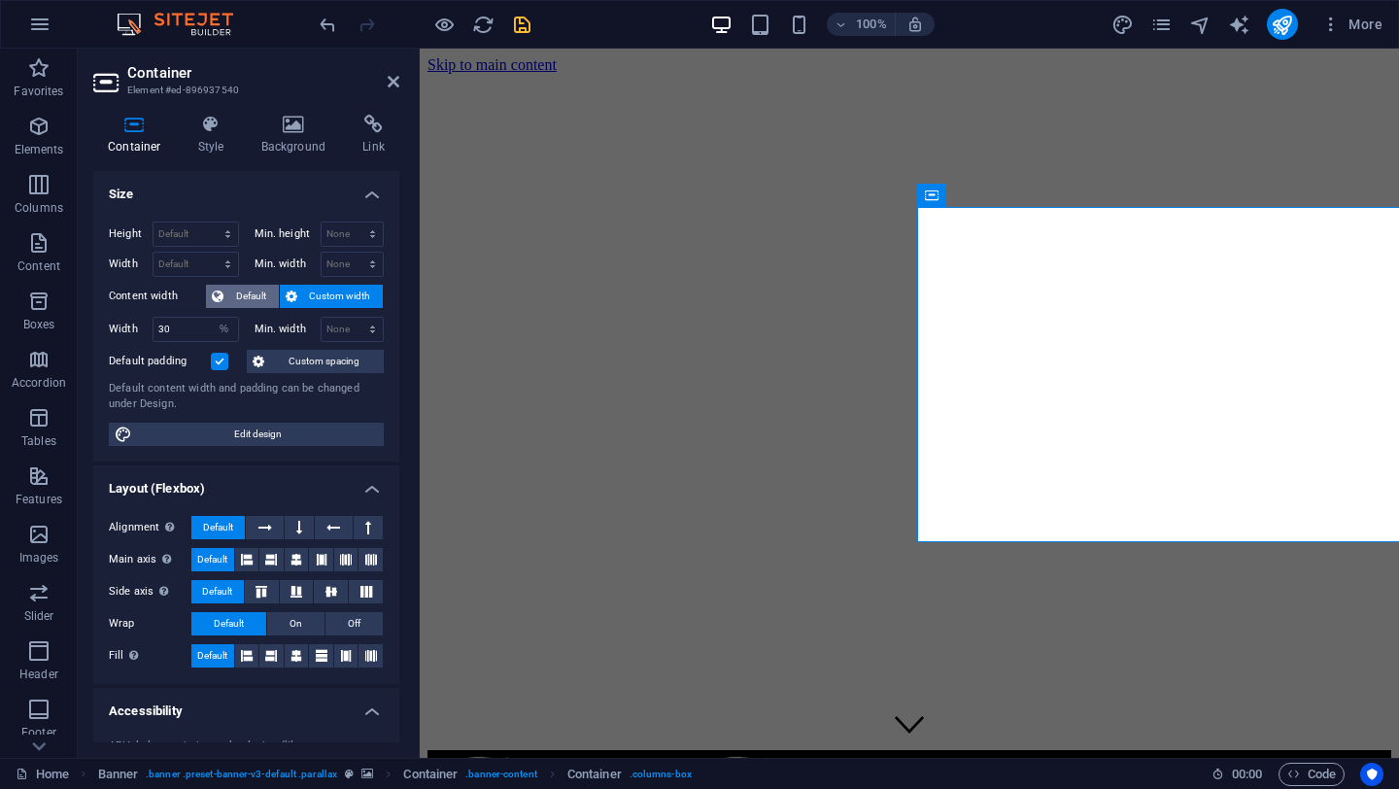
click at [236, 296] on span "Default" at bounding box center [251, 296] width 44 height 23
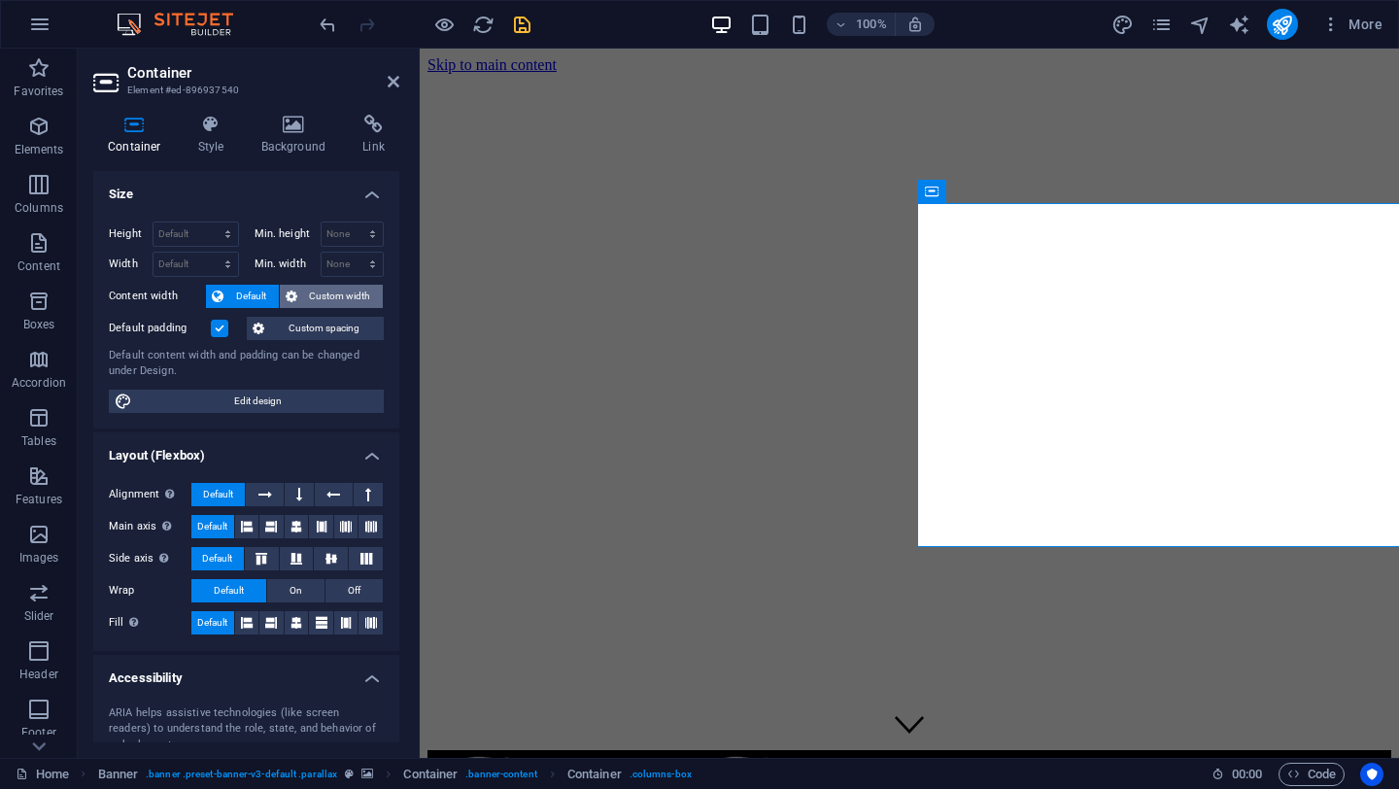
click at [318, 292] on span "Custom width" at bounding box center [340, 296] width 75 height 23
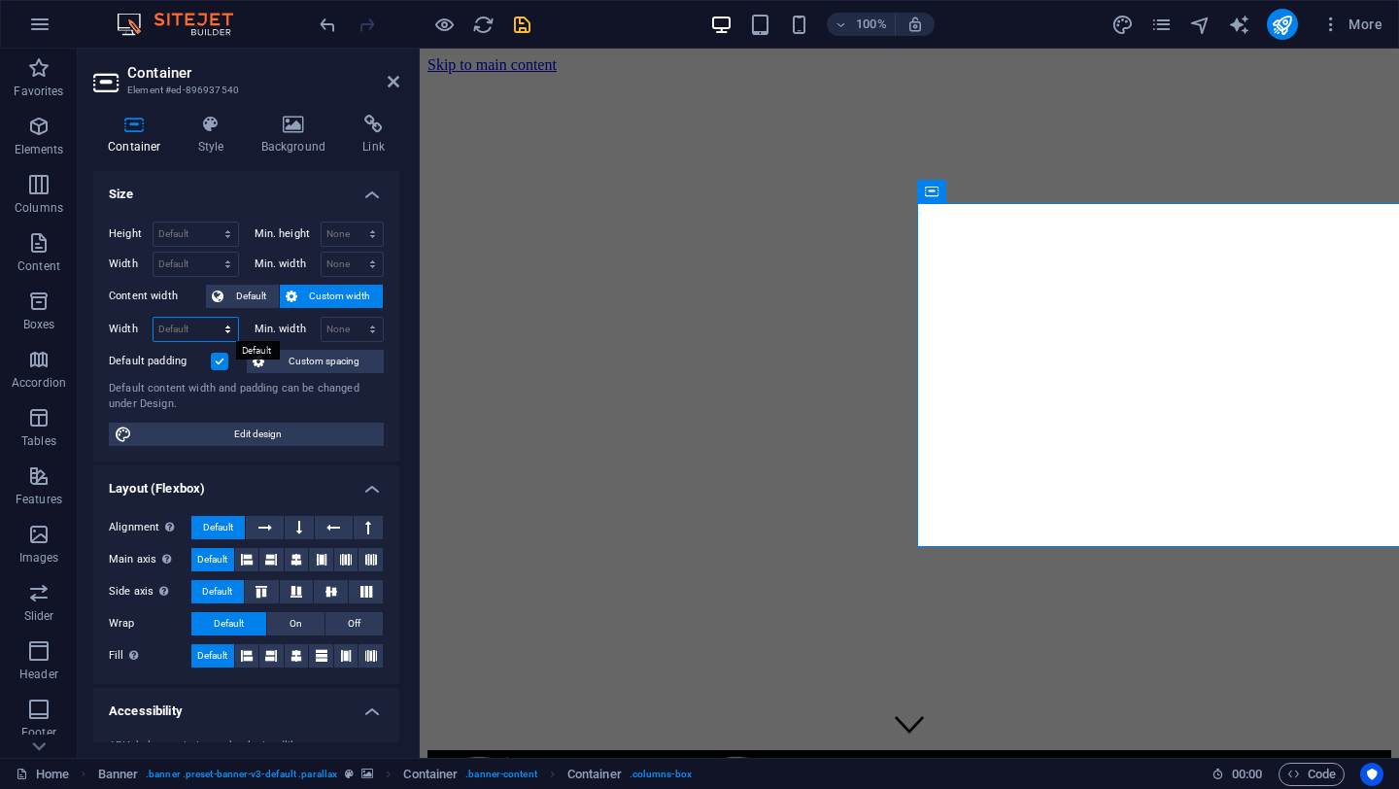
click at [187, 330] on select "Default px rem % em vh vw" at bounding box center [196, 329] width 85 height 23
select select "%"
click at [208, 318] on select "Default px rem % em vh vw" at bounding box center [196, 329] width 85 height 23
type input "50"
click at [525, 24] on icon "save" at bounding box center [522, 25] width 22 height 22
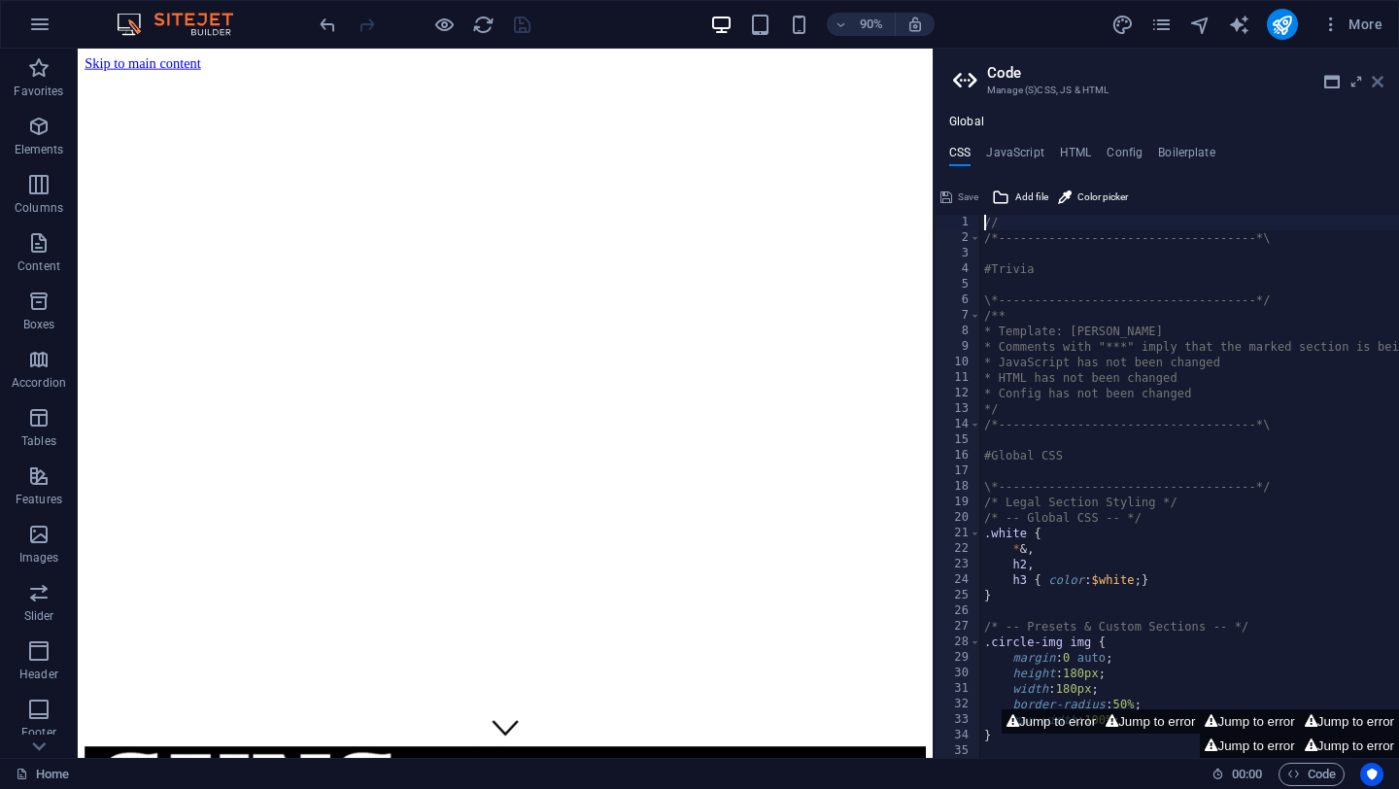
click at [1378, 76] on icon at bounding box center [1378, 82] width 12 height 16
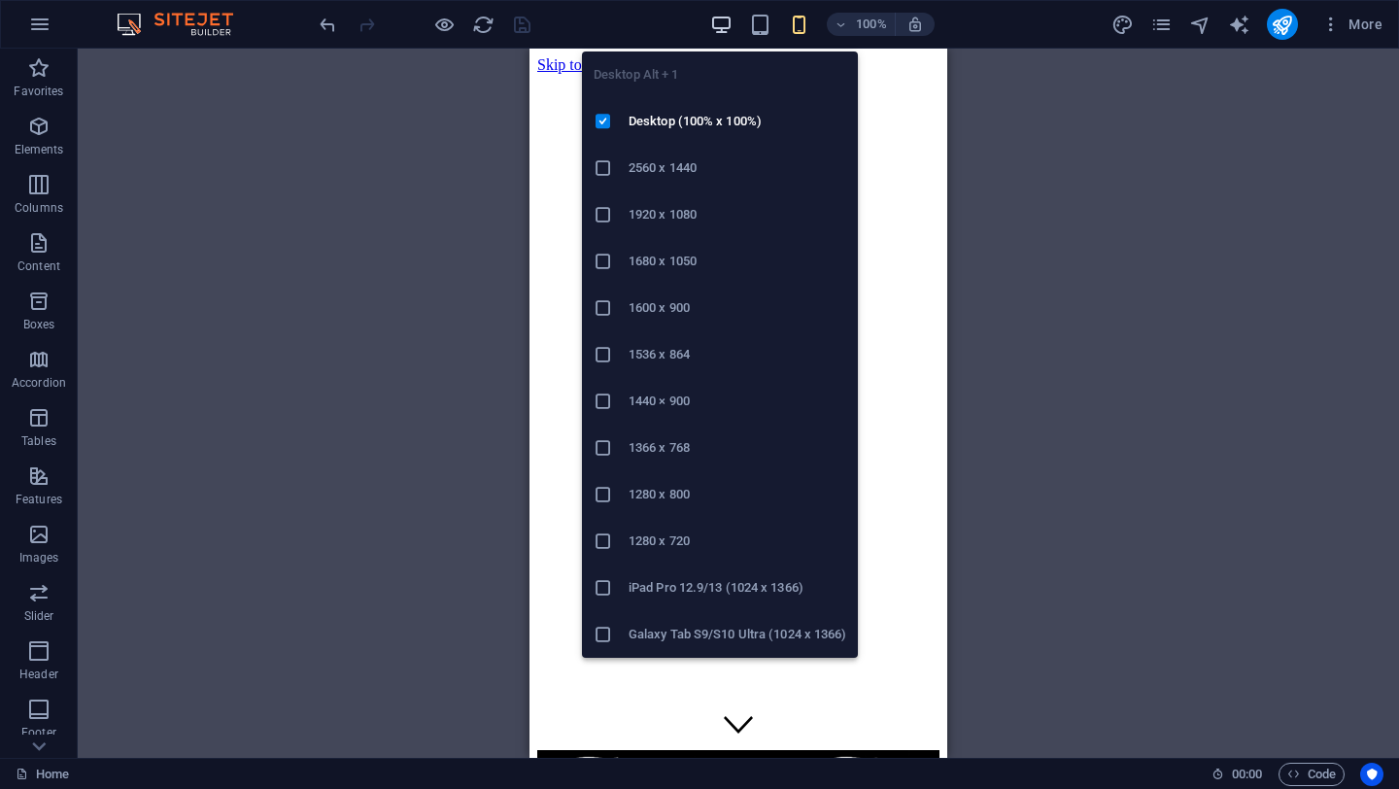
click at [720, 15] on icon "button" at bounding box center [721, 25] width 22 height 22
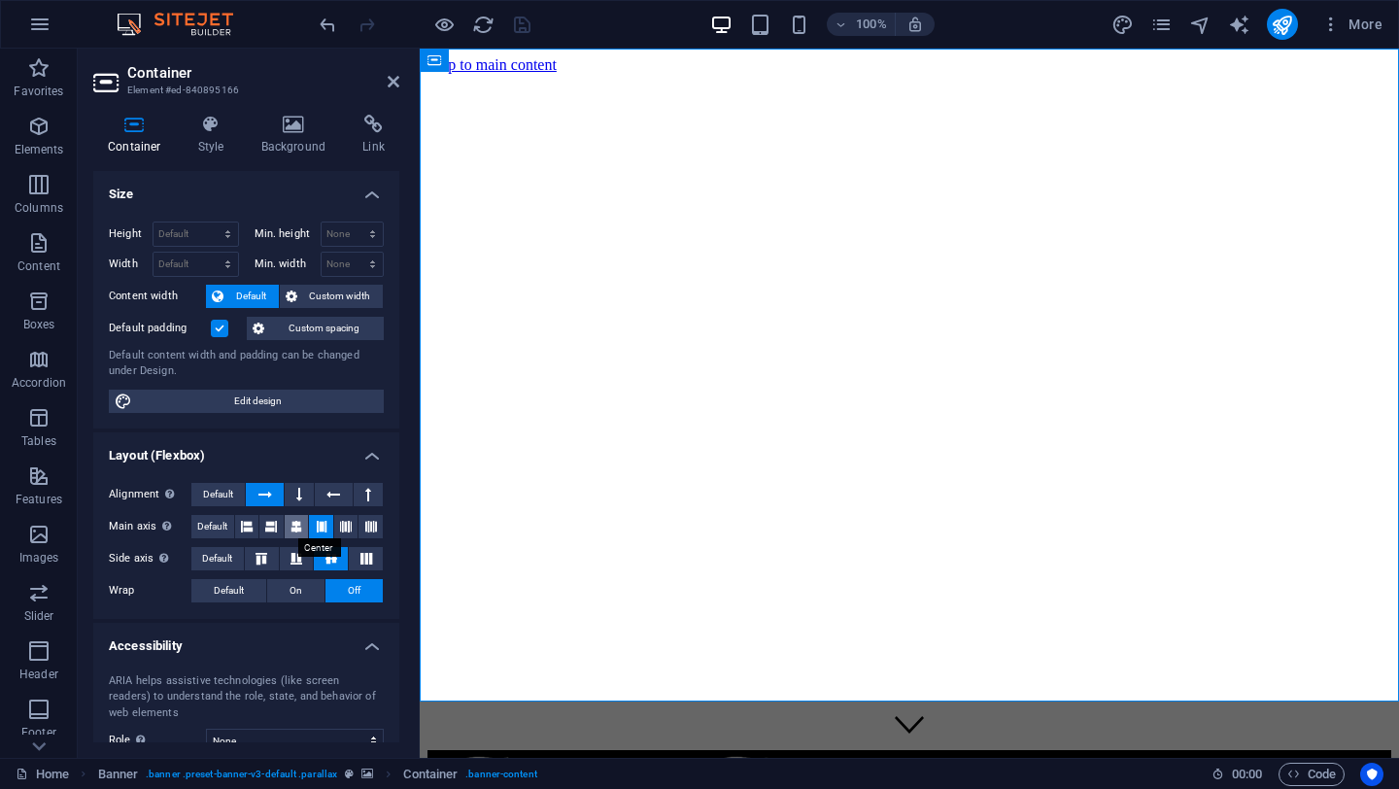
click at [285, 525] on button at bounding box center [297, 526] width 24 height 23
click at [320, 526] on icon at bounding box center [322, 526] width 12 height 23
click at [342, 529] on icon at bounding box center [346, 526] width 12 height 23
click at [369, 527] on icon at bounding box center [371, 526] width 12 height 23
click at [343, 527] on icon at bounding box center [346, 526] width 12 height 23
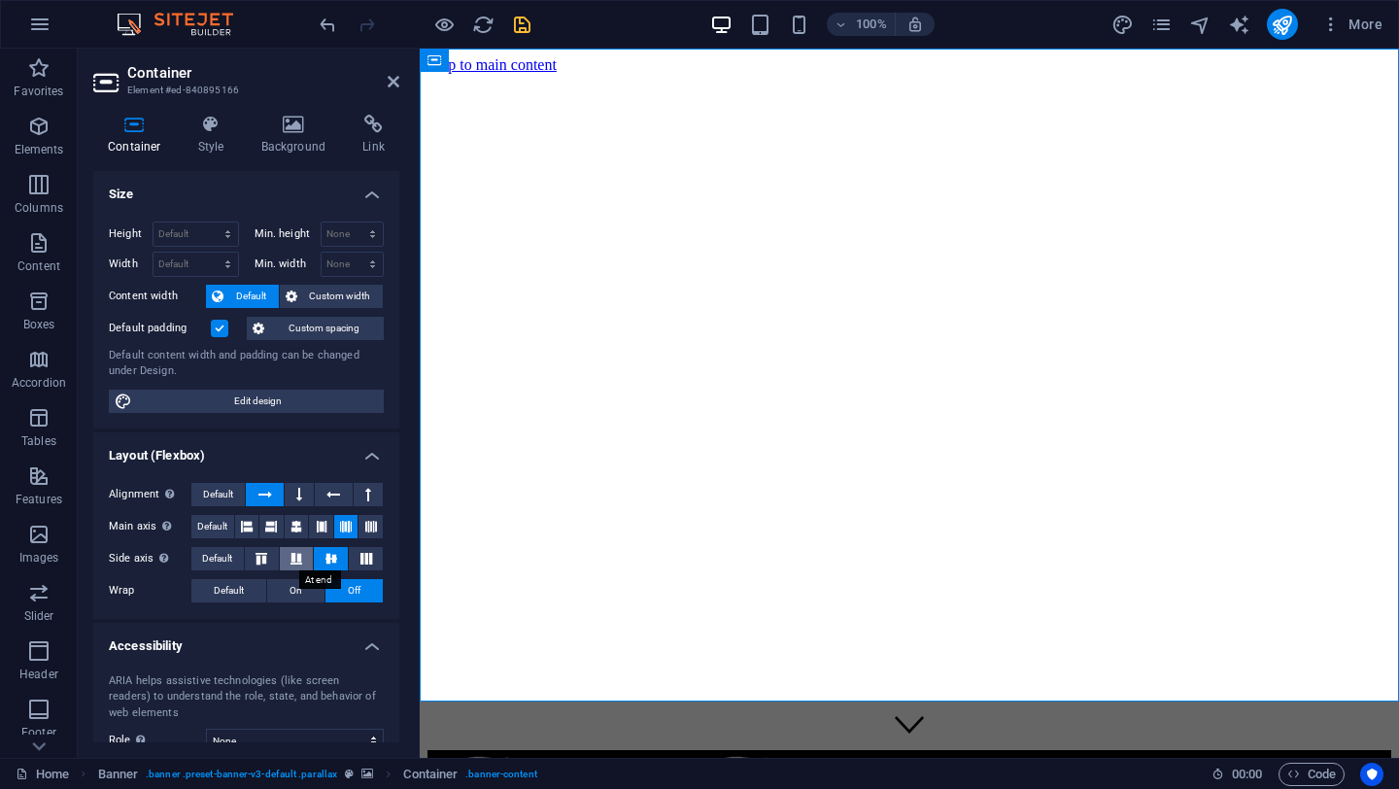
click at [287, 556] on icon at bounding box center [296, 559] width 23 height 12
click at [266, 554] on icon at bounding box center [261, 559] width 23 height 12
click at [359, 556] on icon at bounding box center [366, 559] width 23 height 12
click at [253, 556] on icon at bounding box center [261, 559] width 23 height 12
click at [218, 558] on span "Default" at bounding box center [217, 558] width 30 height 23
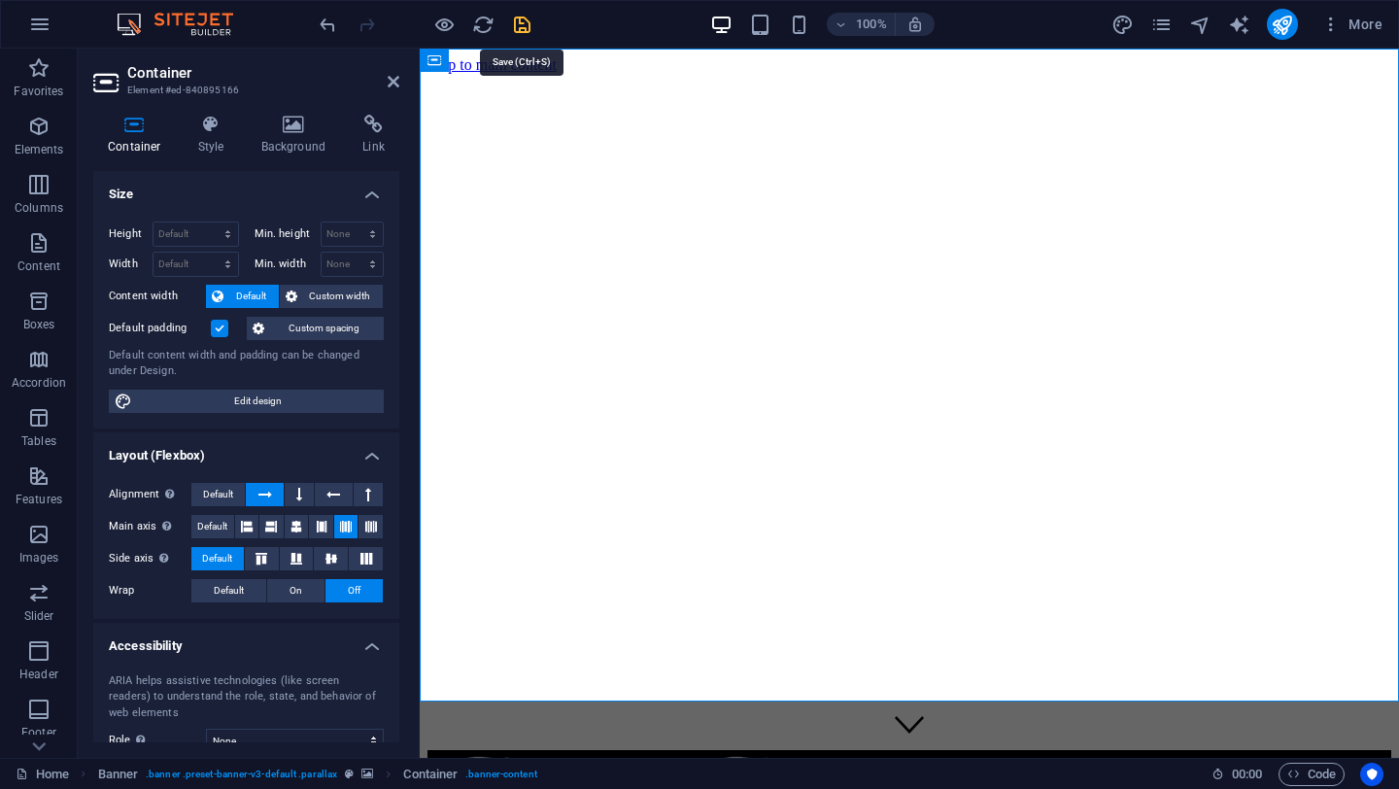
click at [521, 24] on icon "save" at bounding box center [522, 25] width 22 height 22
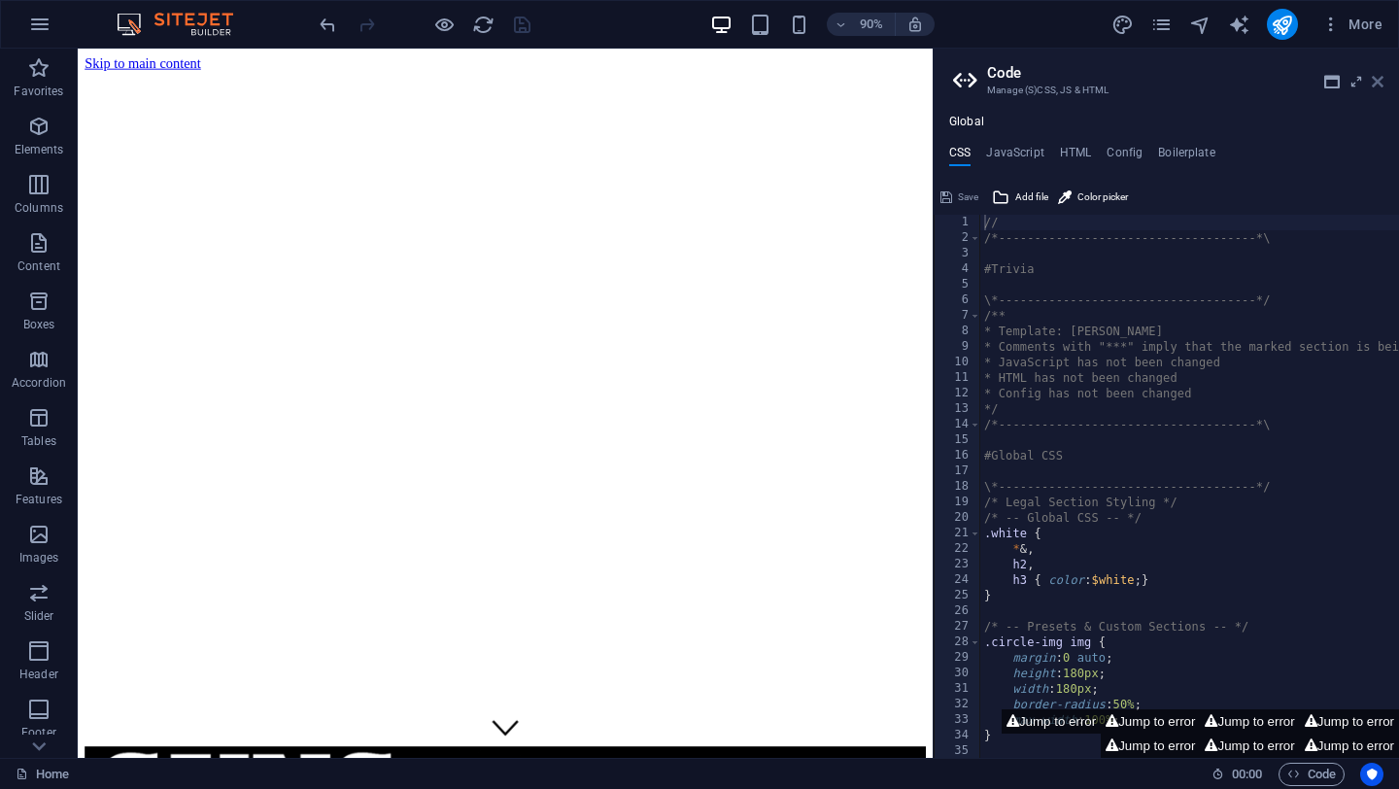
click at [1375, 83] on icon at bounding box center [1378, 82] width 12 height 16
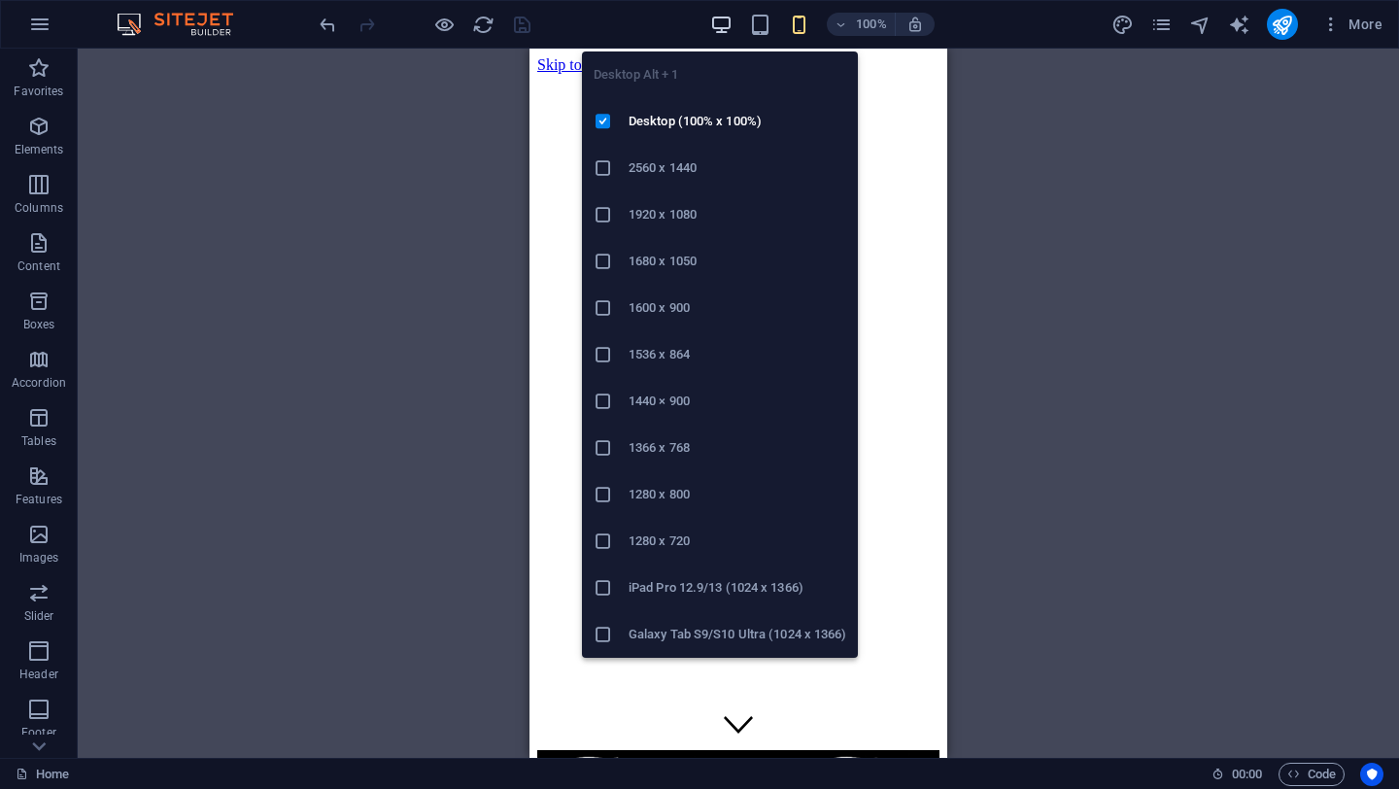
click at [724, 21] on icon "button" at bounding box center [721, 25] width 22 height 22
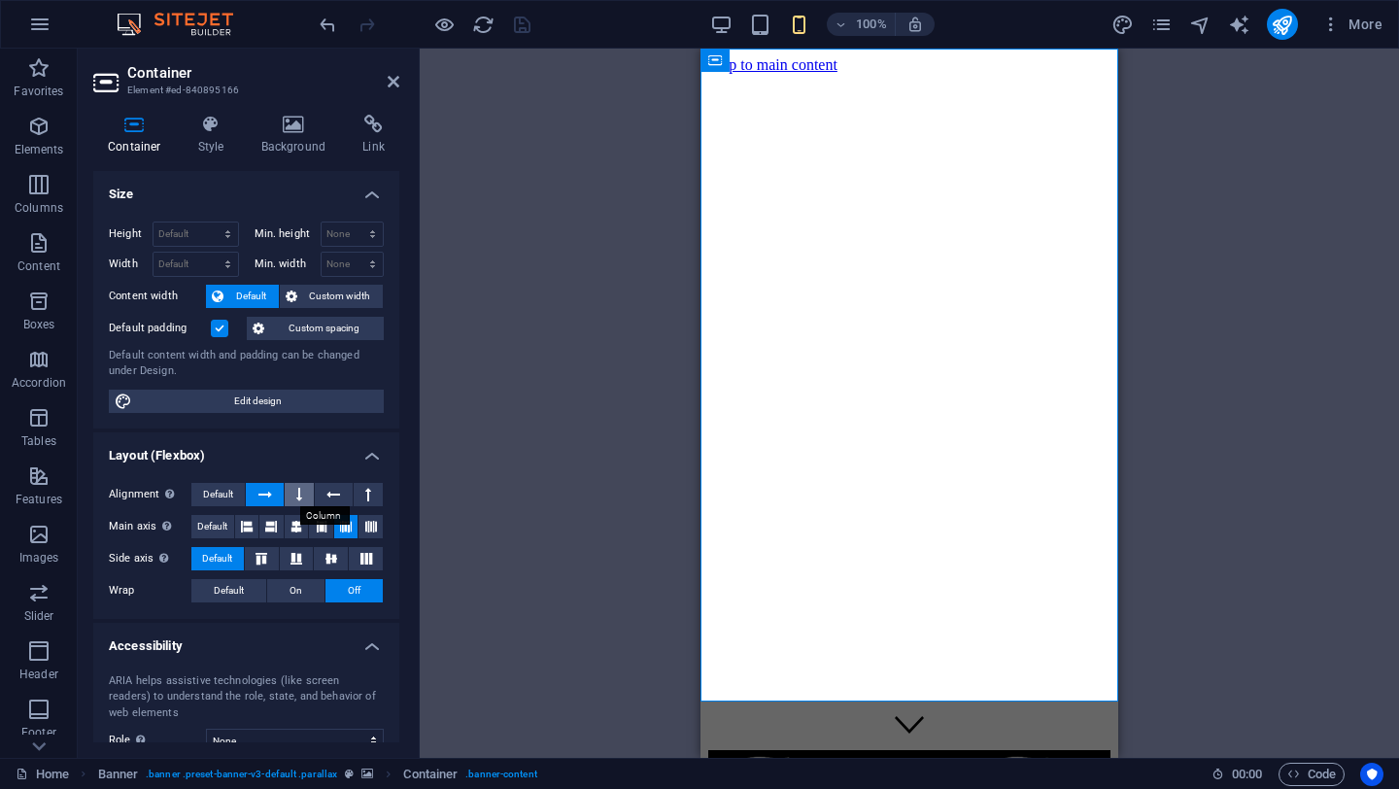
click at [296, 491] on icon at bounding box center [299, 494] width 6 height 23
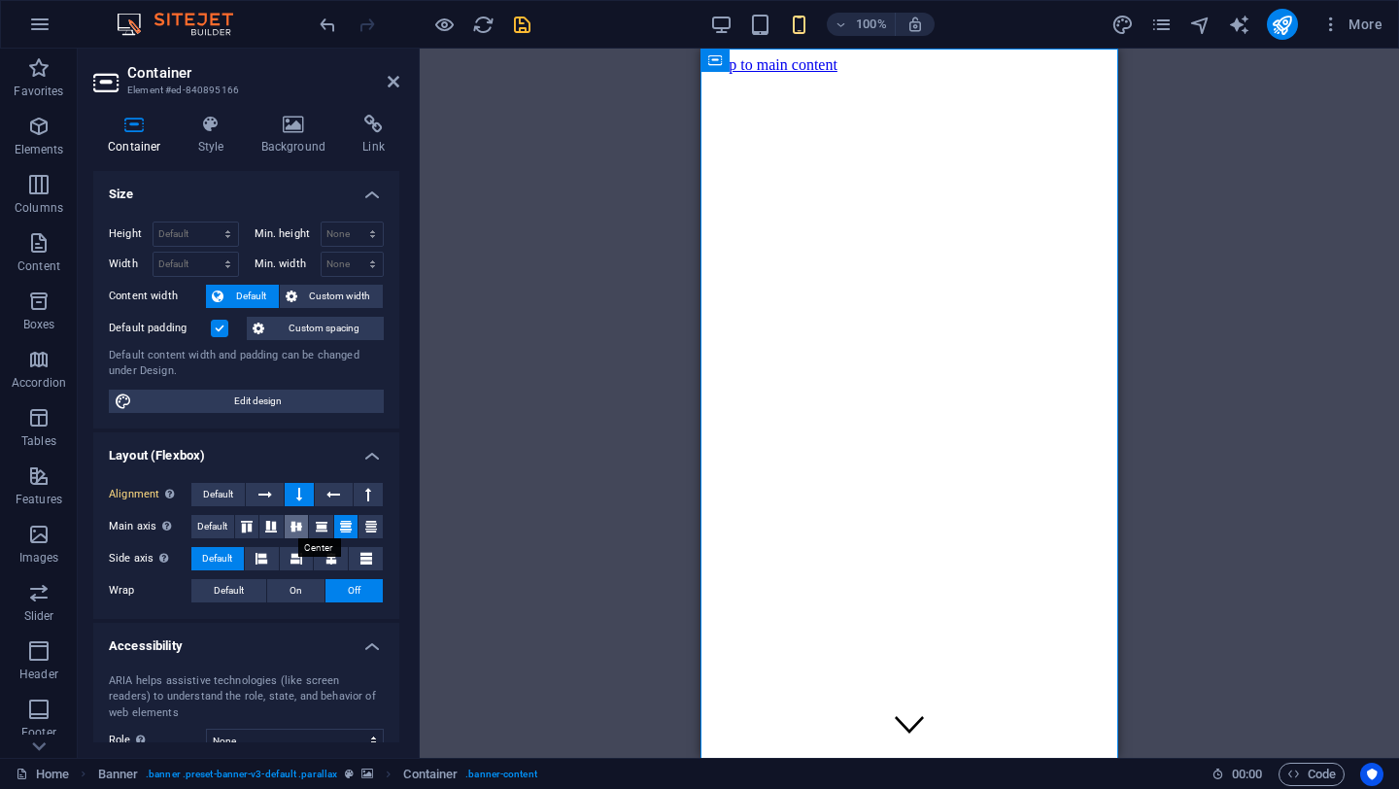
click at [291, 527] on icon at bounding box center [296, 527] width 23 height 12
click at [326, 552] on icon at bounding box center [332, 558] width 12 height 23
click at [236, 554] on button "Default" at bounding box center [217, 558] width 52 height 23
click at [211, 522] on span "Default" at bounding box center [212, 526] width 30 height 23
click at [290, 585] on span "On" at bounding box center [296, 590] width 13 height 23
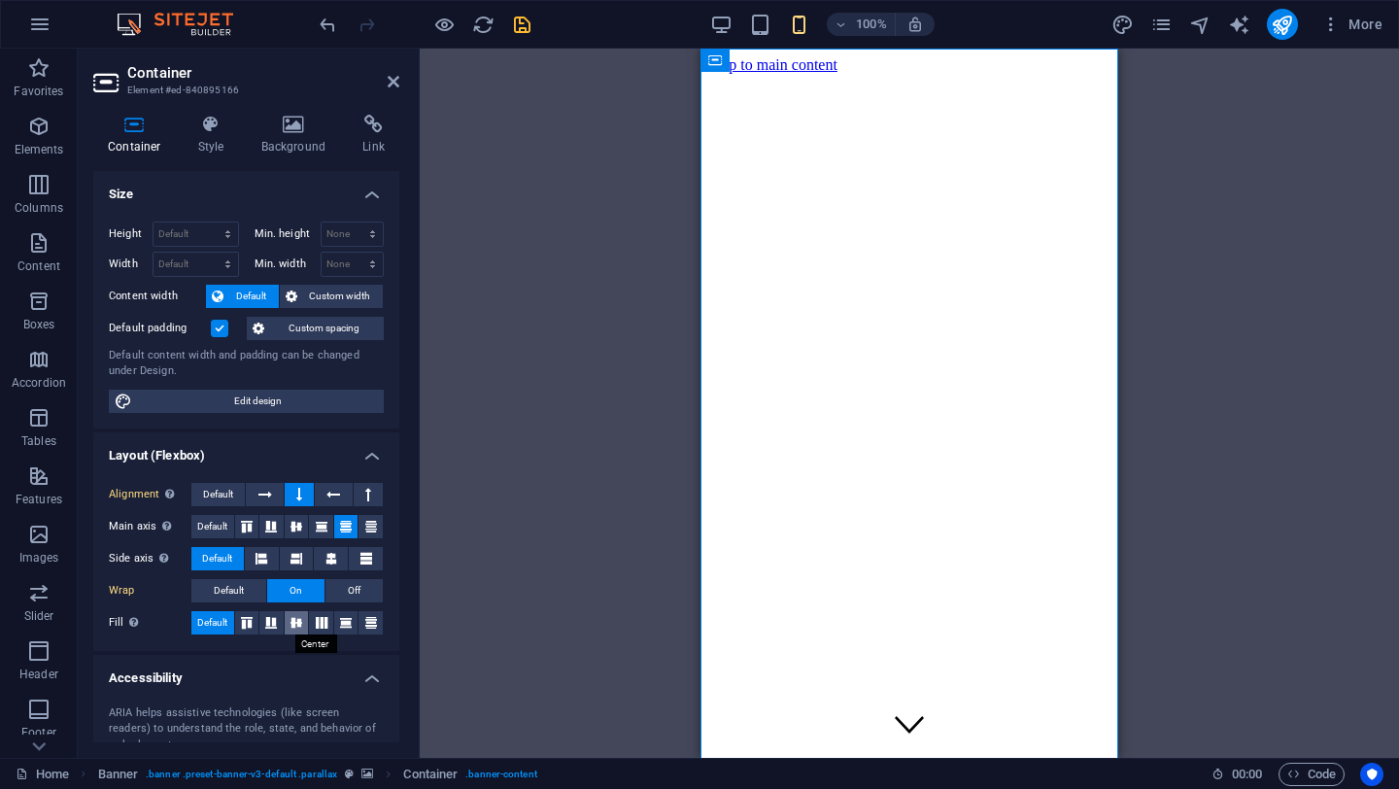
click at [295, 622] on icon at bounding box center [296, 623] width 23 height 12
click at [231, 591] on span "Default" at bounding box center [229, 590] width 30 height 23
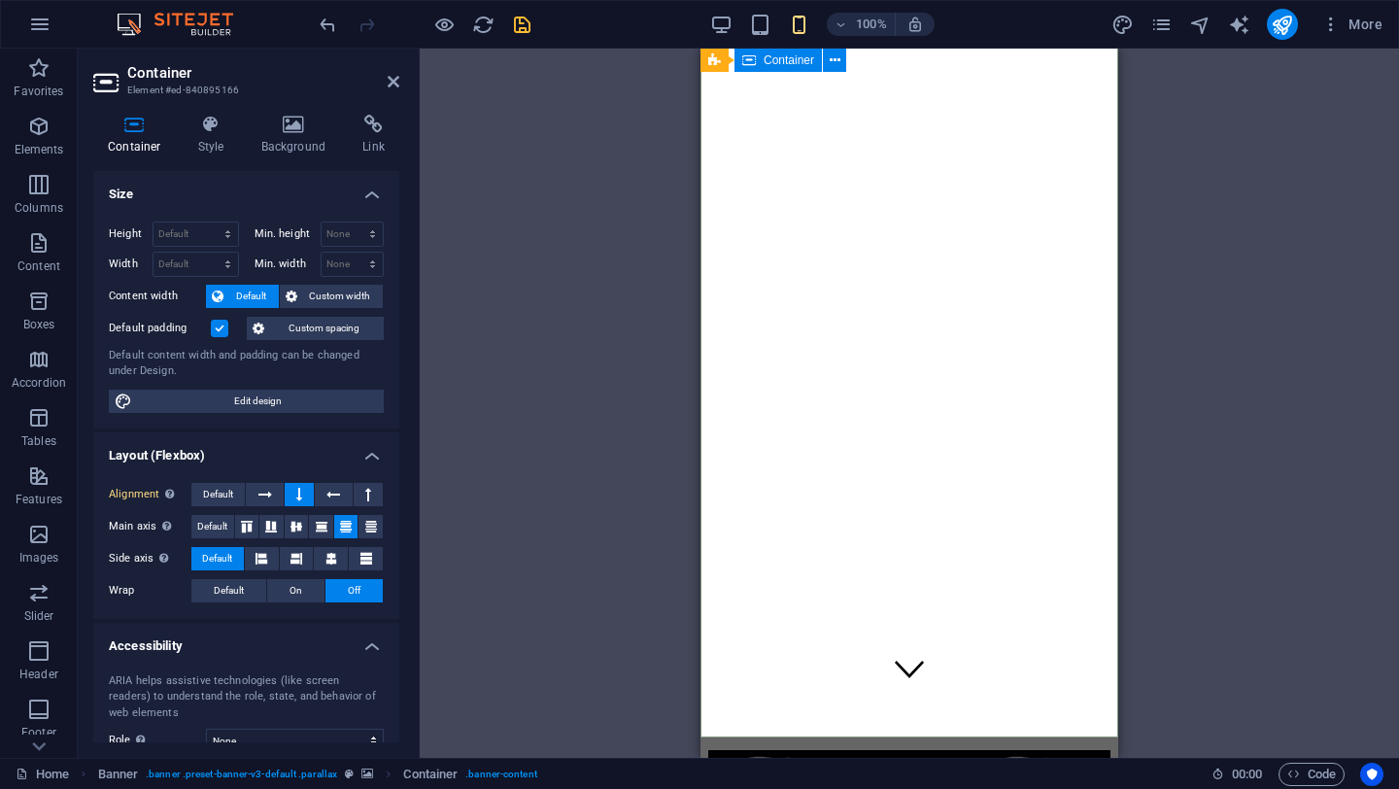
scroll to position [57, 0]
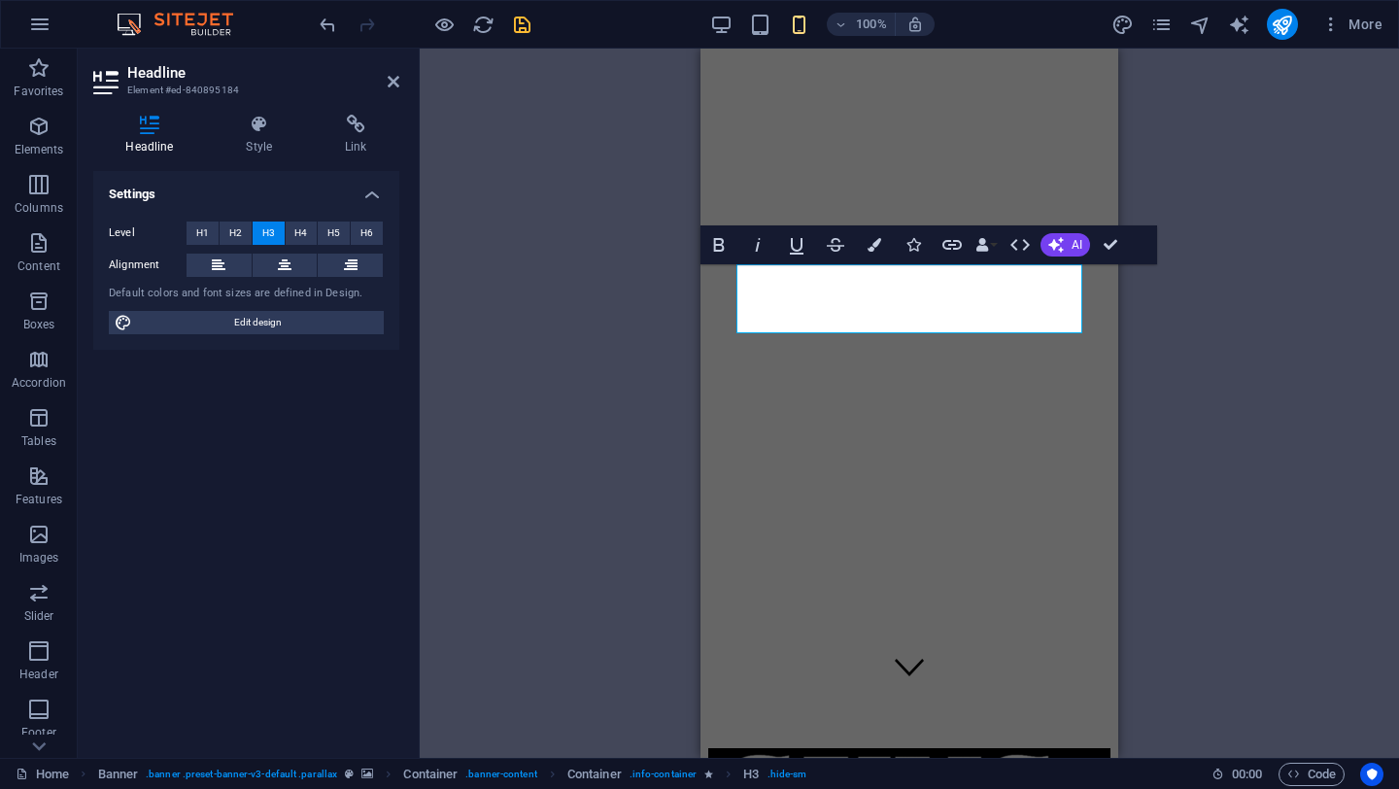
click at [728, 776] on icon "breadcrumb" at bounding box center [728, 774] width 15 height 15
click at [597, 775] on span "Container" at bounding box center [594, 774] width 54 height 23
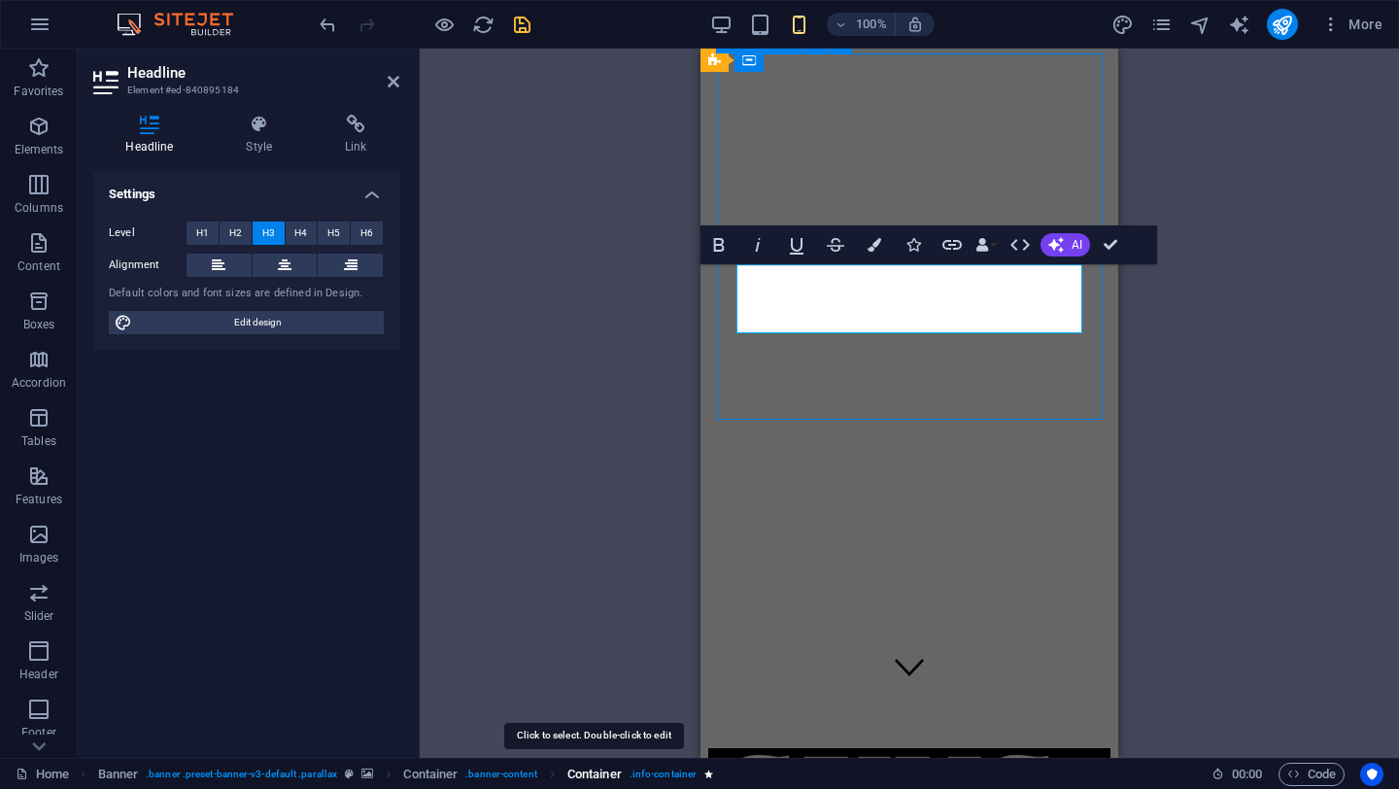
click at [597, 775] on span "Container" at bounding box center [594, 774] width 54 height 23
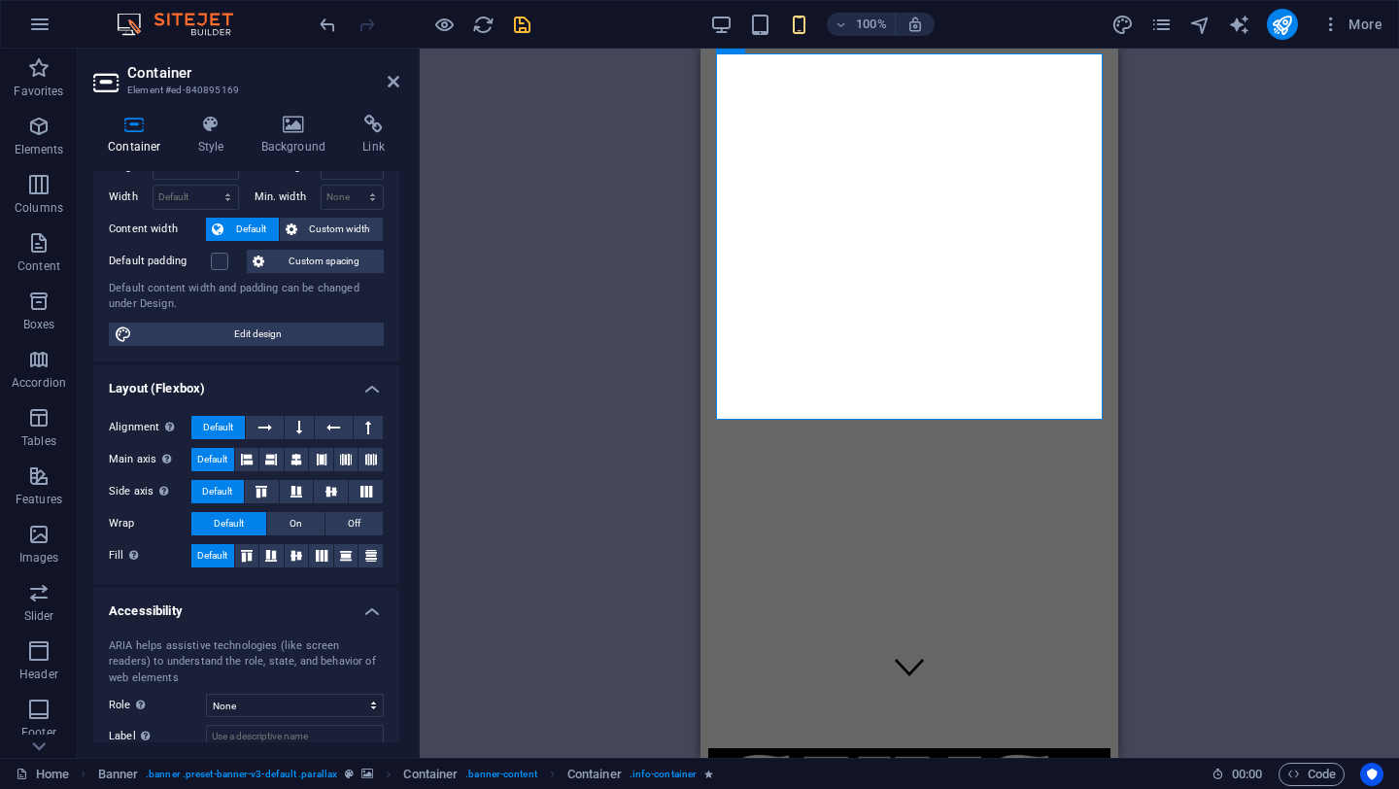
scroll to position [0, 0]
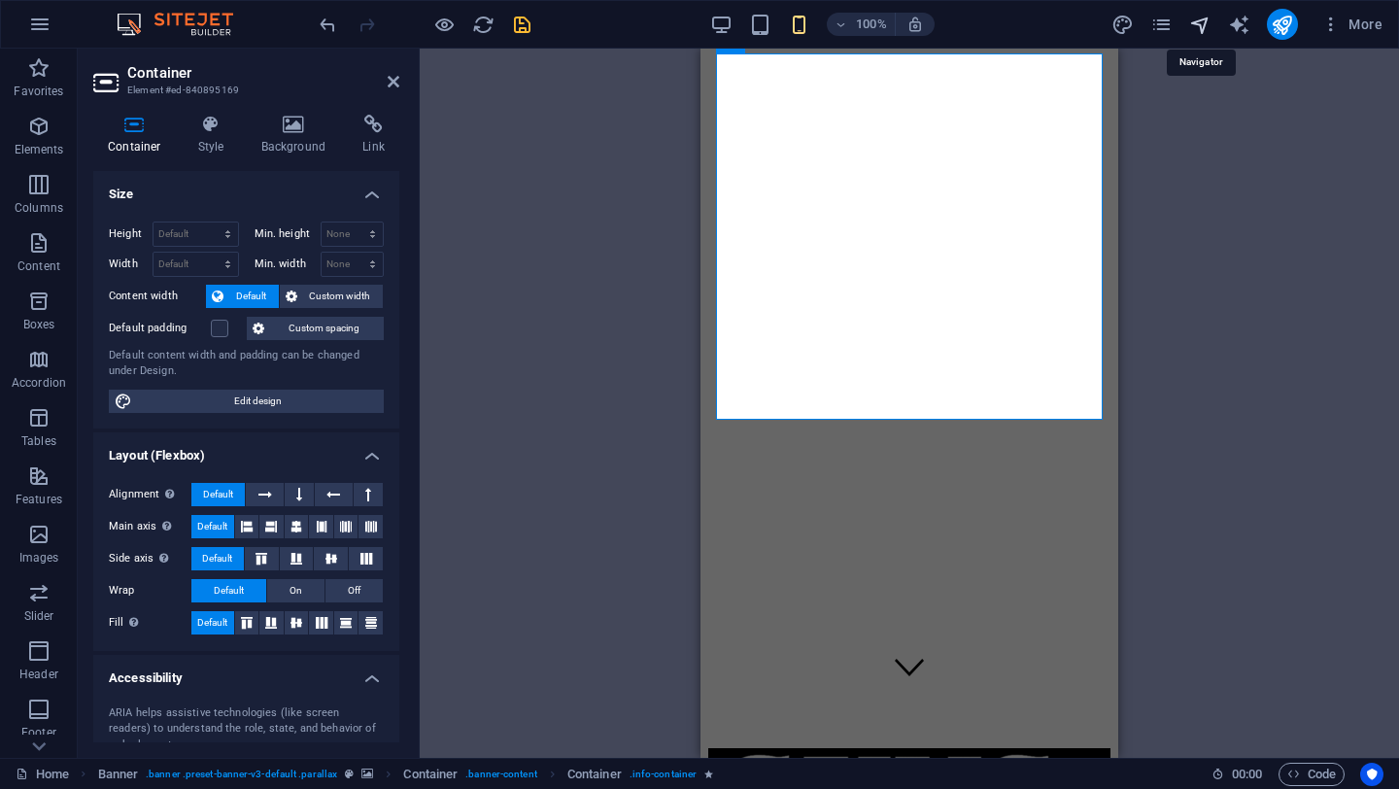
click at [1200, 17] on icon "navigator" at bounding box center [1200, 25] width 22 height 22
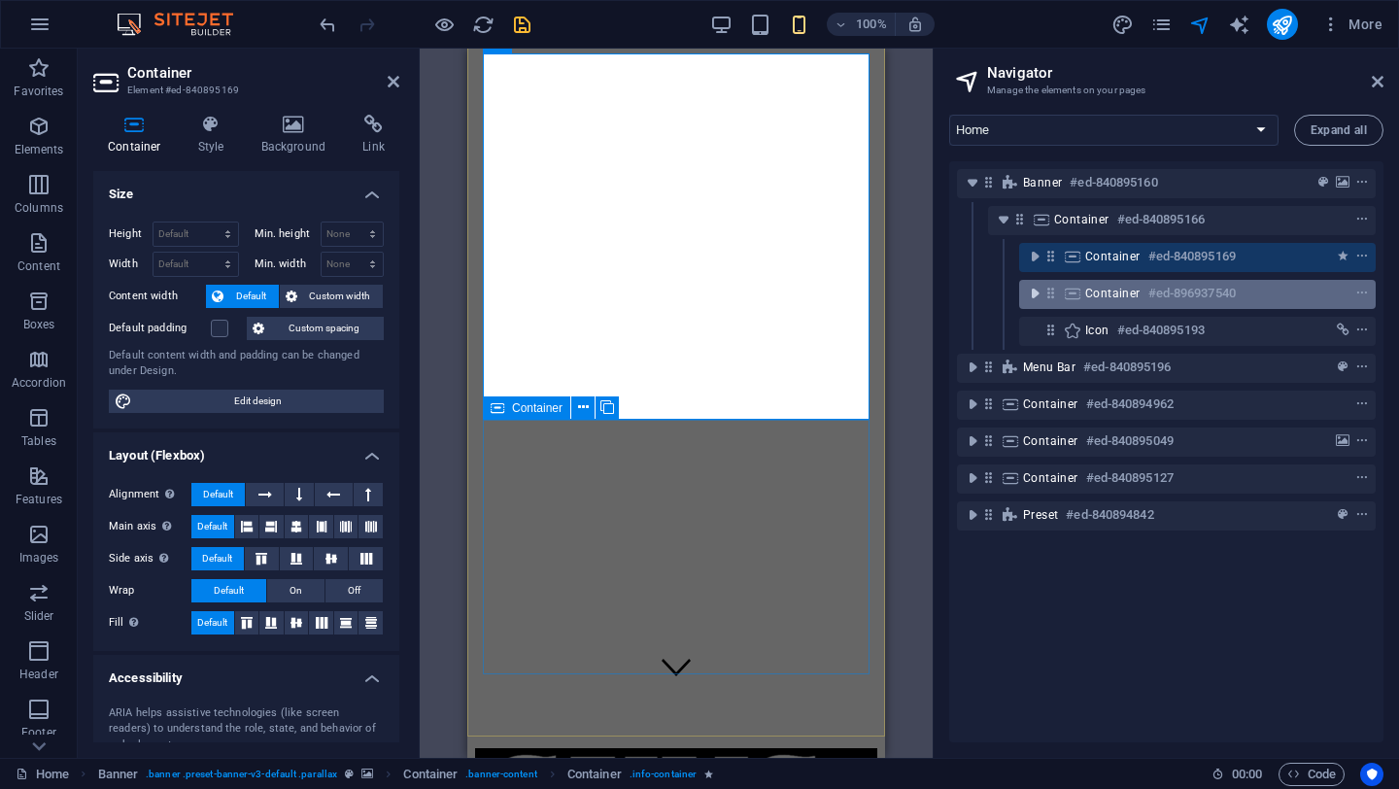
click at [1038, 293] on icon "toggle-expand" at bounding box center [1034, 293] width 19 height 19
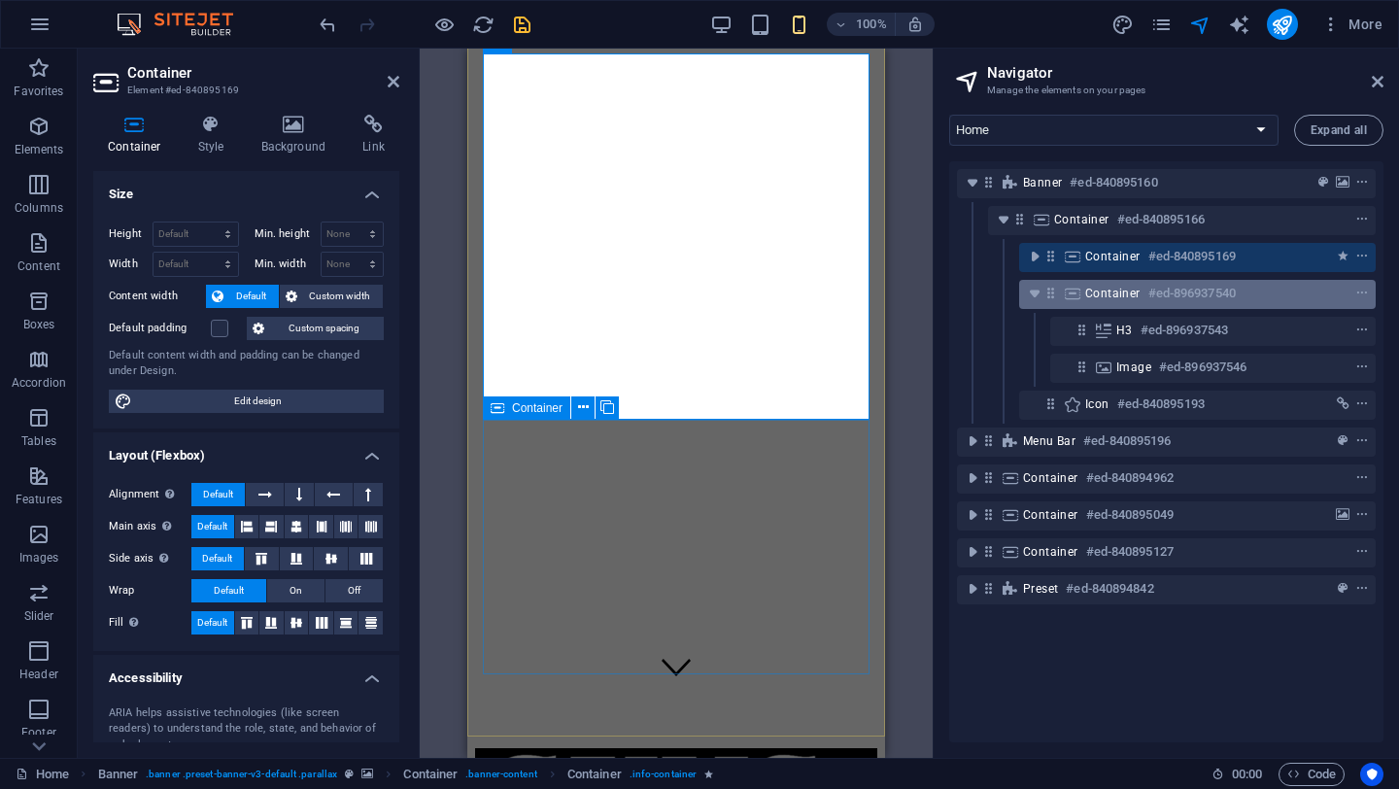
click at [1099, 299] on span "Container" at bounding box center [1112, 294] width 55 height 16
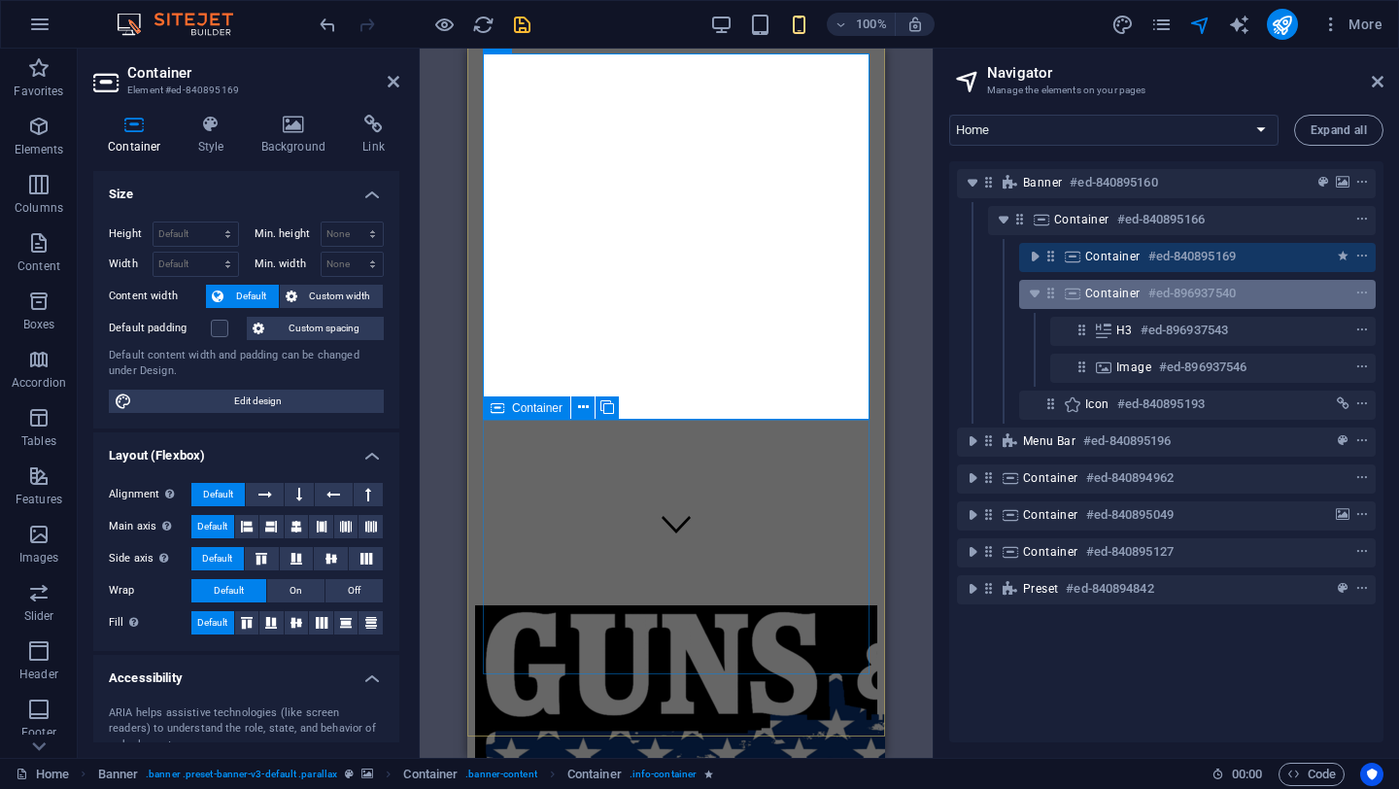
click at [1099, 299] on span "Container" at bounding box center [1112, 294] width 55 height 16
select select "%"
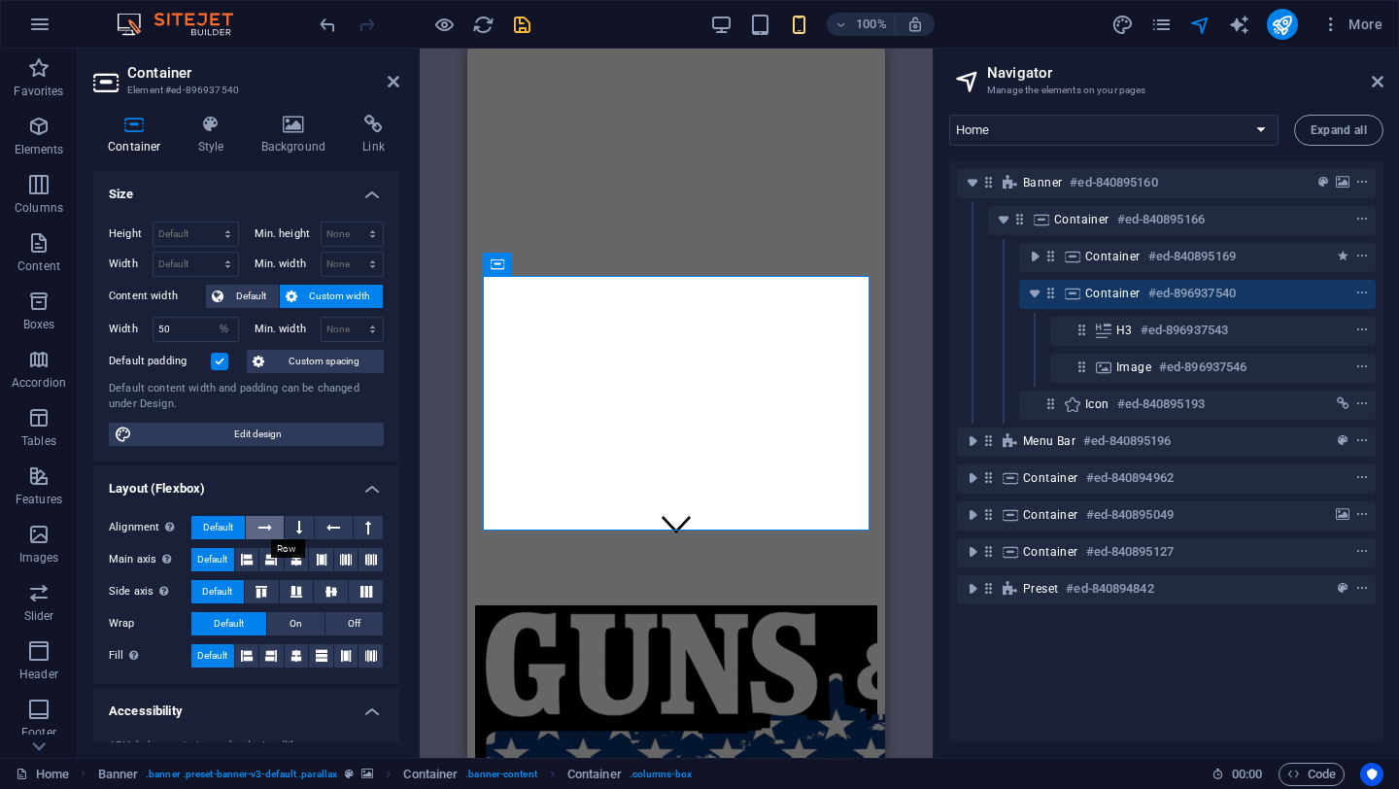
click at [264, 528] on icon at bounding box center [265, 527] width 14 height 23
click at [328, 592] on icon at bounding box center [331, 592] width 23 height 12
click at [291, 556] on icon at bounding box center [297, 559] width 12 height 23
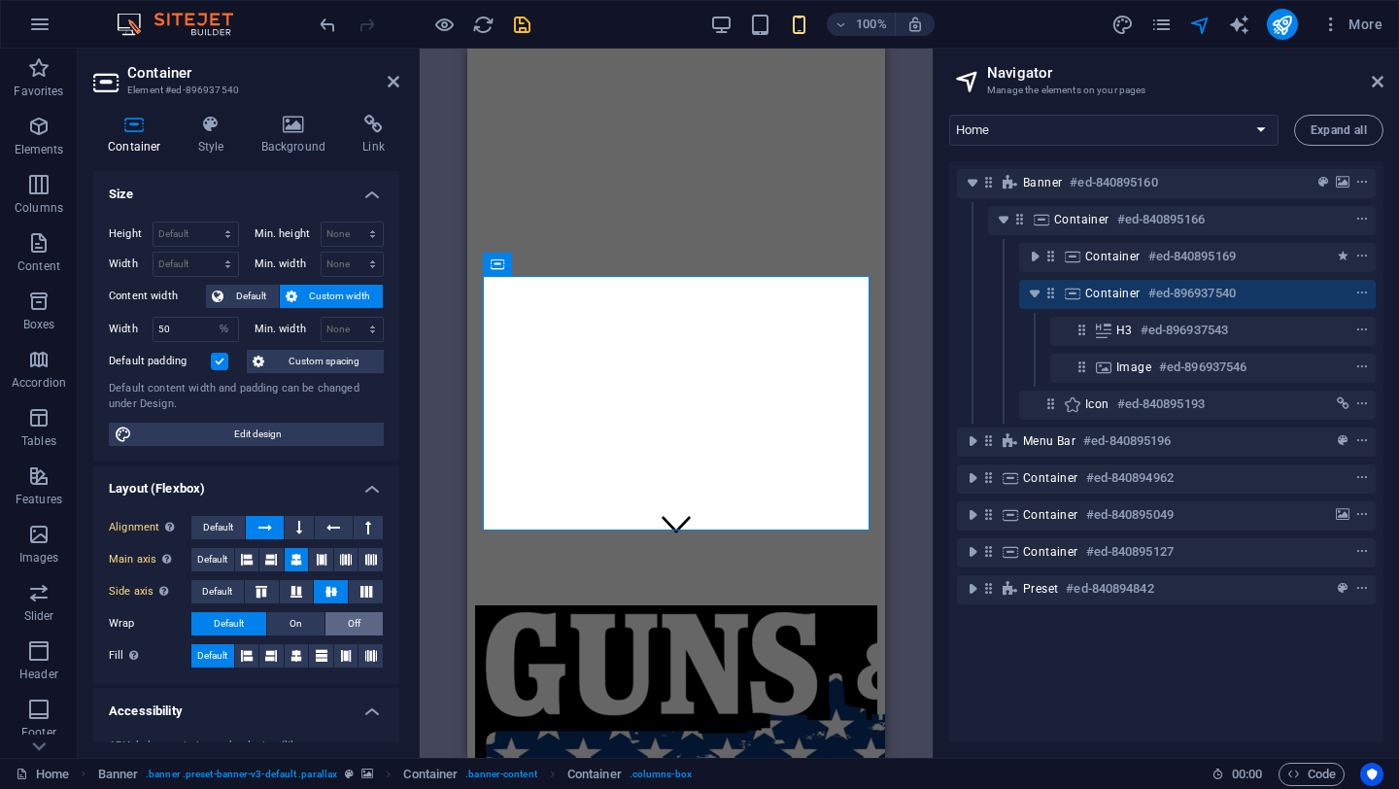
click at [351, 629] on span "Off" at bounding box center [354, 623] width 13 height 23
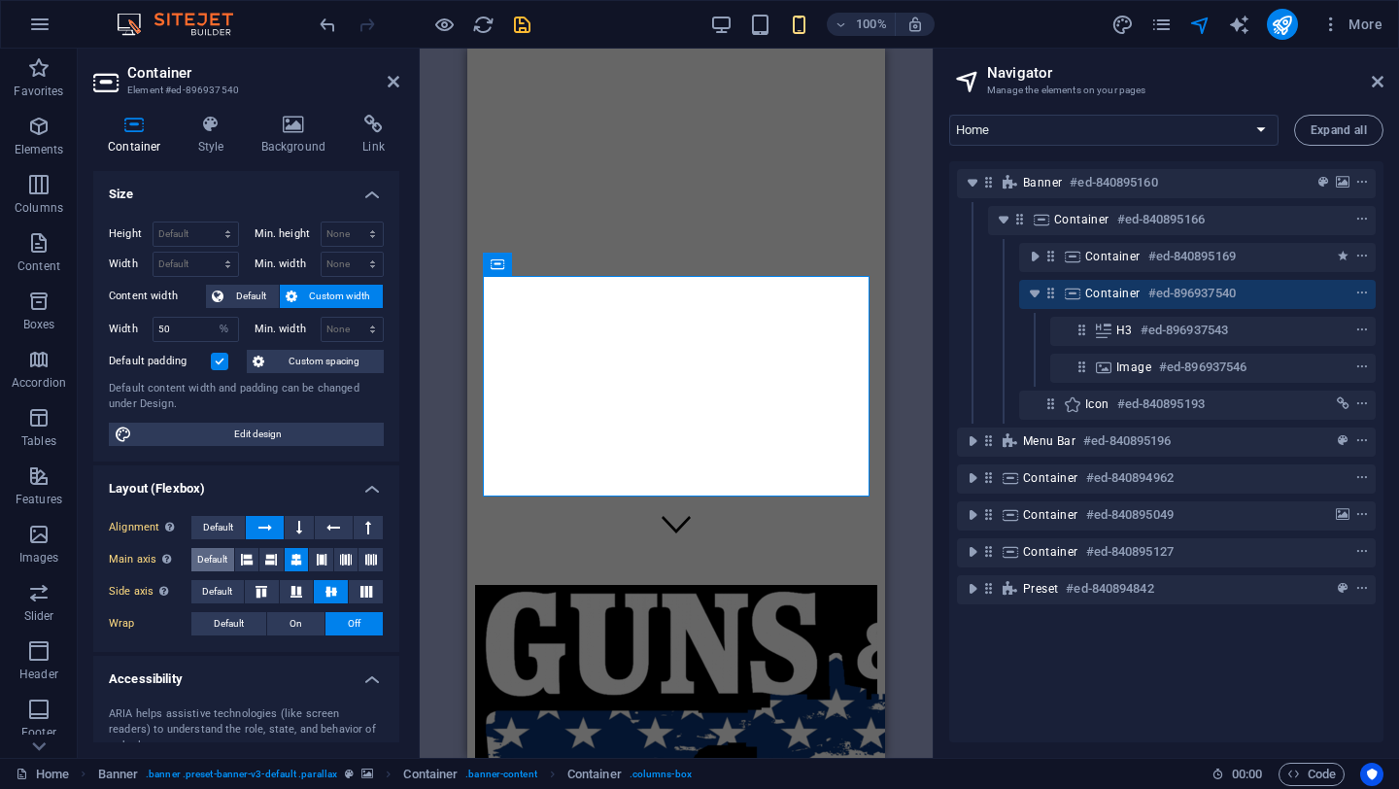
click at [209, 561] on span "Default" at bounding box center [212, 559] width 30 height 23
click at [289, 523] on button at bounding box center [299, 527] width 29 height 23
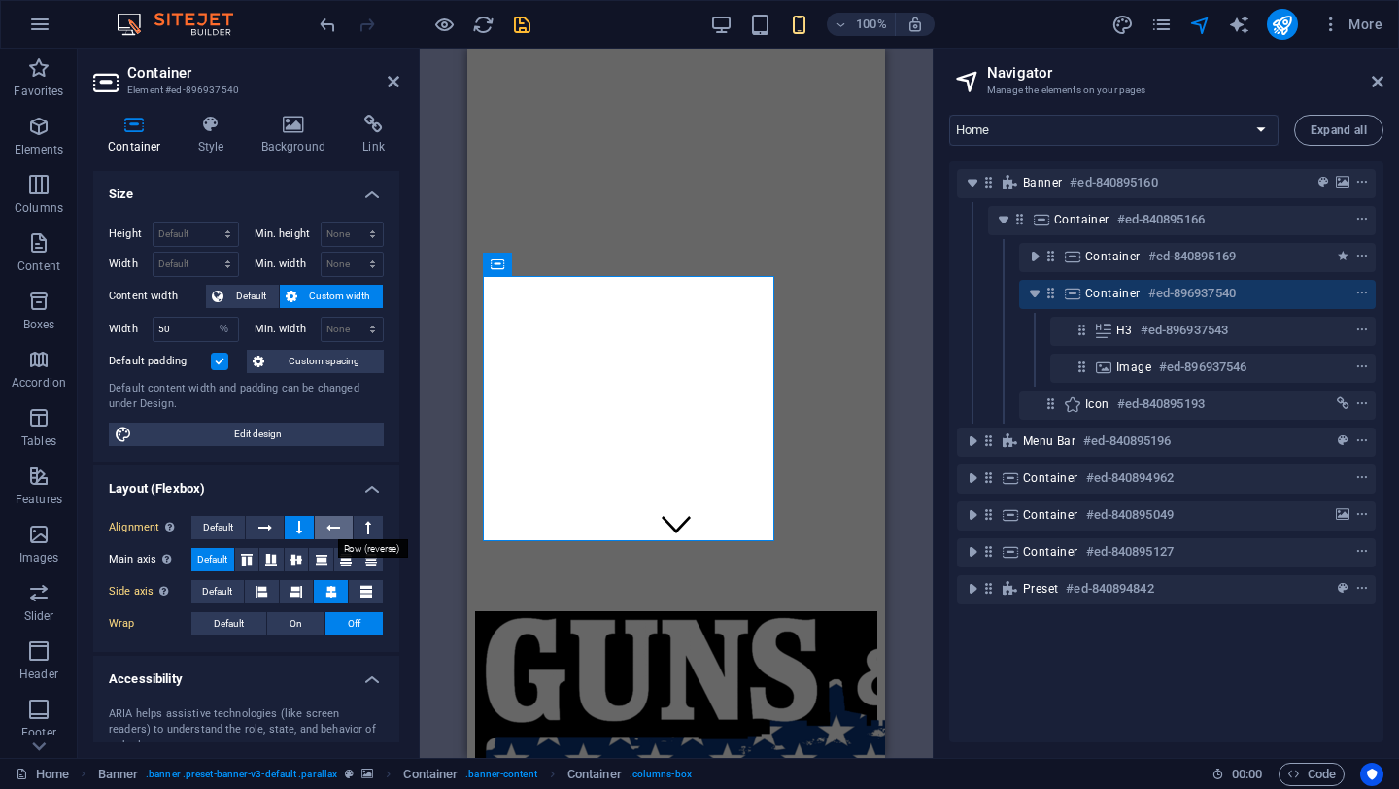
click at [333, 531] on icon at bounding box center [333, 527] width 14 height 23
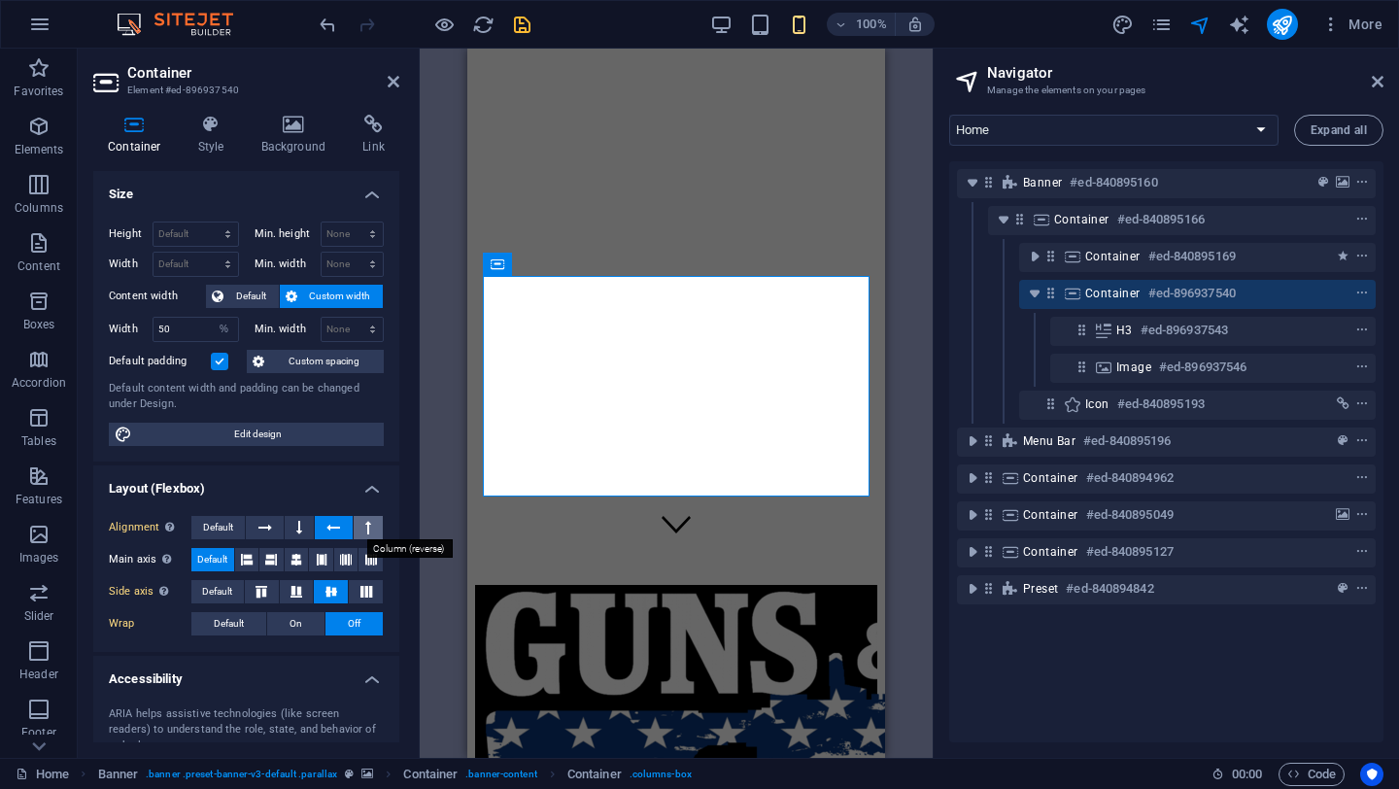
click at [365, 518] on icon at bounding box center [368, 527] width 6 height 23
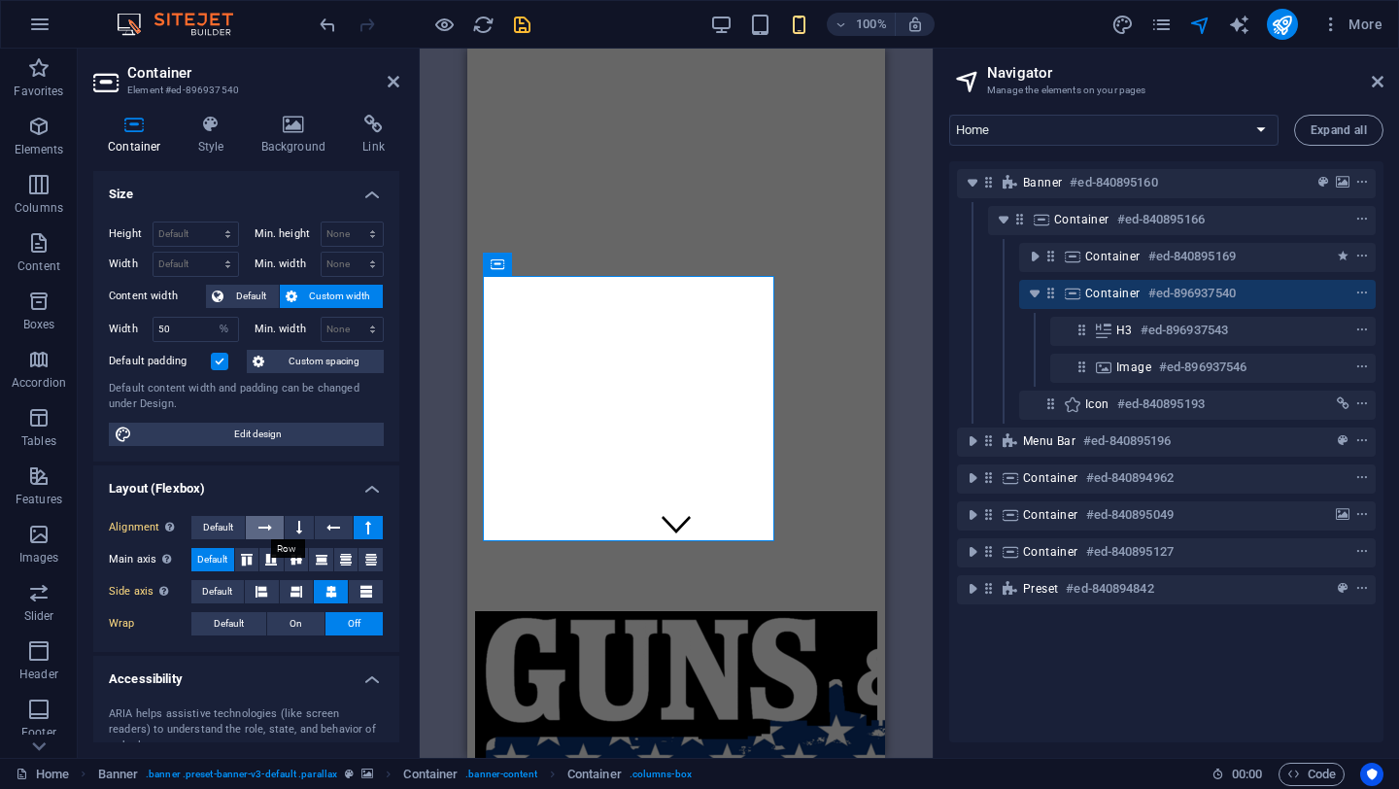
click at [258, 524] on icon at bounding box center [265, 527] width 14 height 23
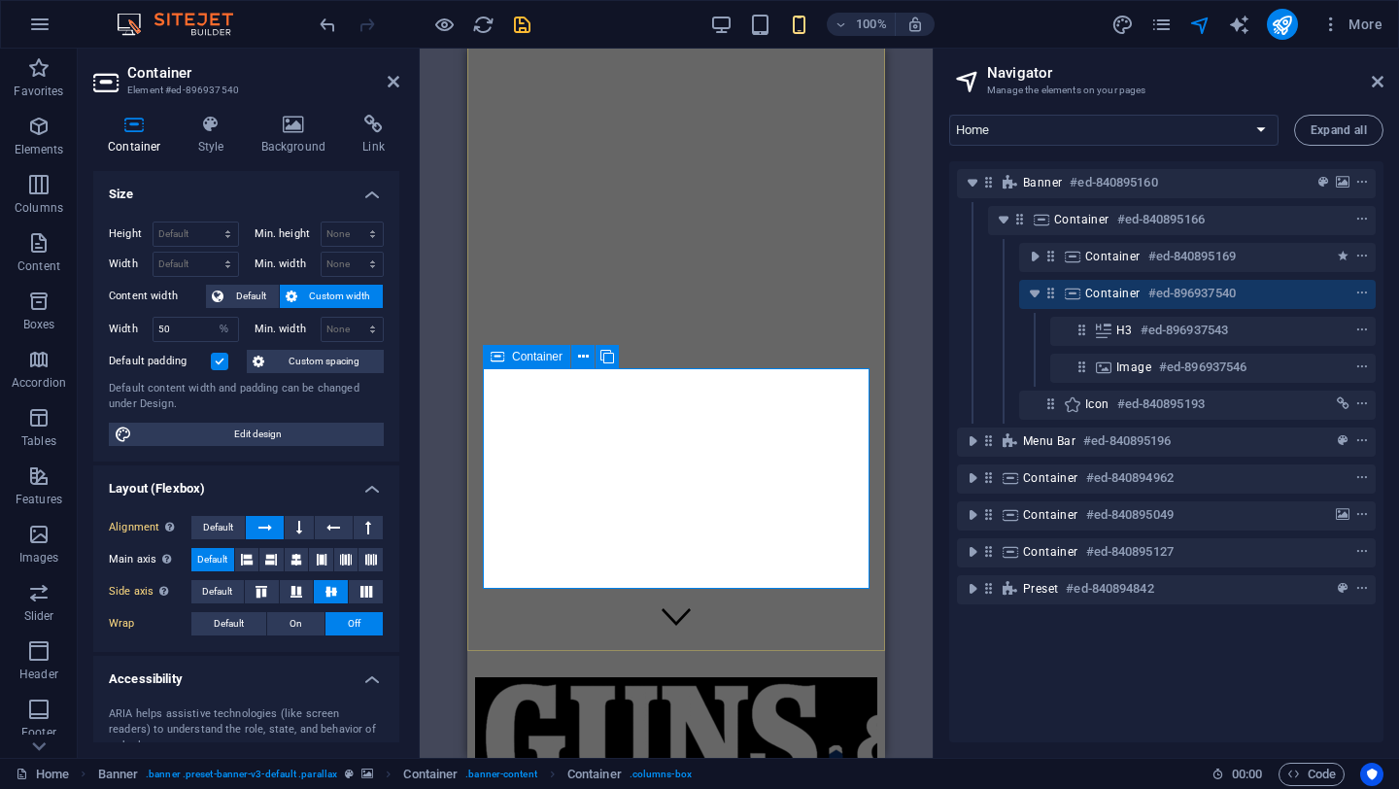
scroll to position [0, 0]
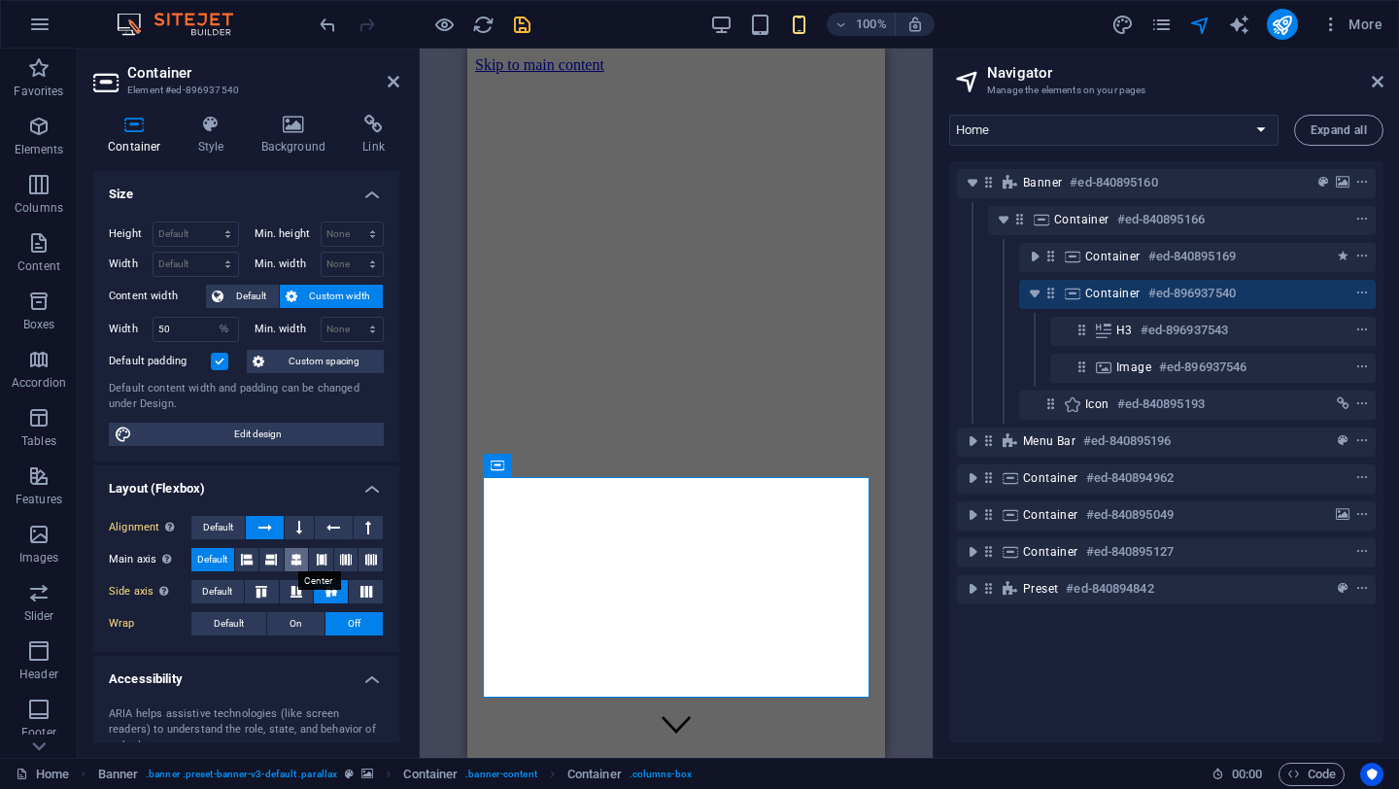
click at [301, 564] on button at bounding box center [297, 559] width 24 height 23
click at [270, 563] on icon at bounding box center [271, 559] width 12 height 23
click at [235, 557] on button at bounding box center [247, 559] width 24 height 23
click at [324, 566] on icon at bounding box center [322, 559] width 12 height 23
click at [345, 553] on icon at bounding box center [346, 559] width 12 height 23
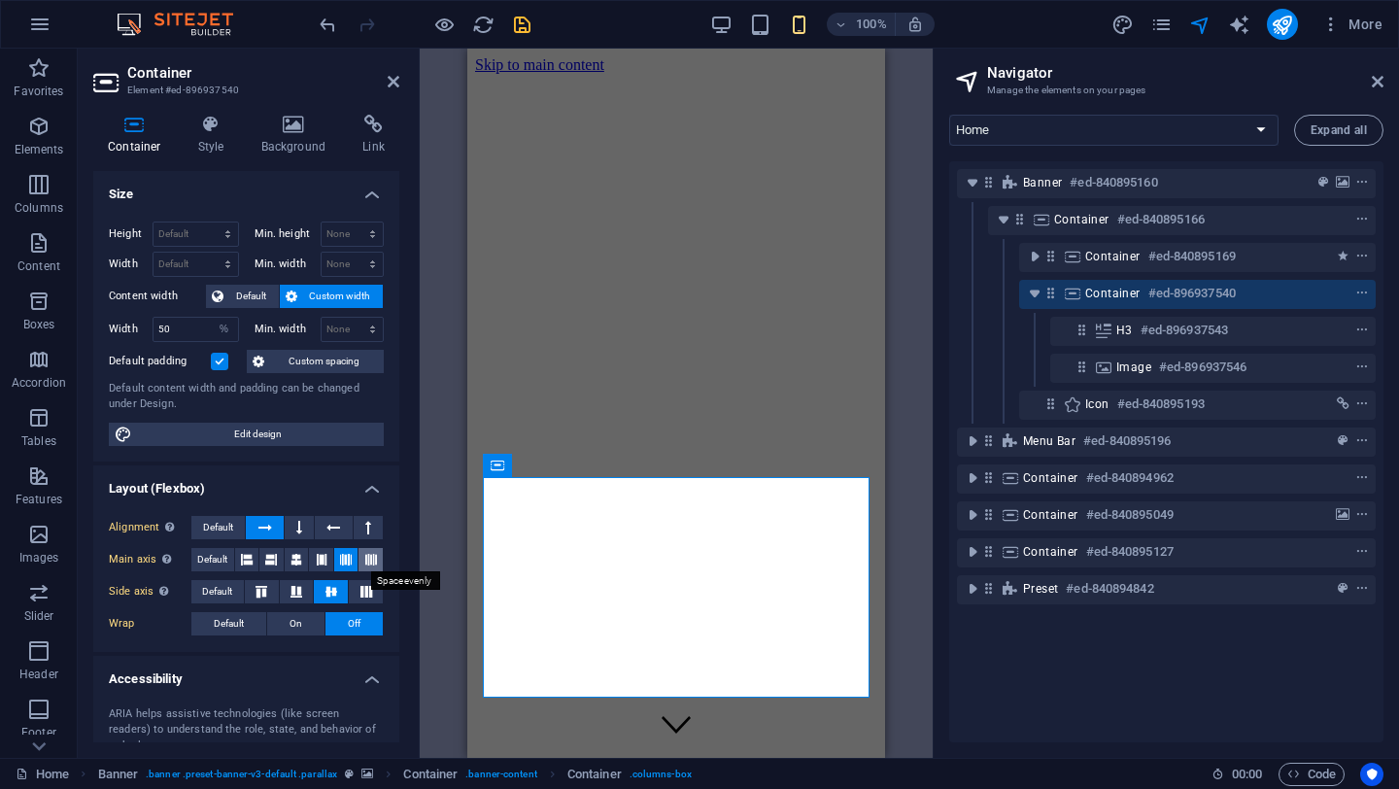
click at [373, 561] on button at bounding box center [371, 559] width 24 height 23
click at [282, 549] on button at bounding box center [271, 559] width 24 height 23
click at [299, 564] on icon at bounding box center [297, 559] width 12 height 23
click at [273, 560] on icon at bounding box center [271, 559] width 12 height 23
click at [250, 555] on icon at bounding box center [247, 559] width 12 height 23
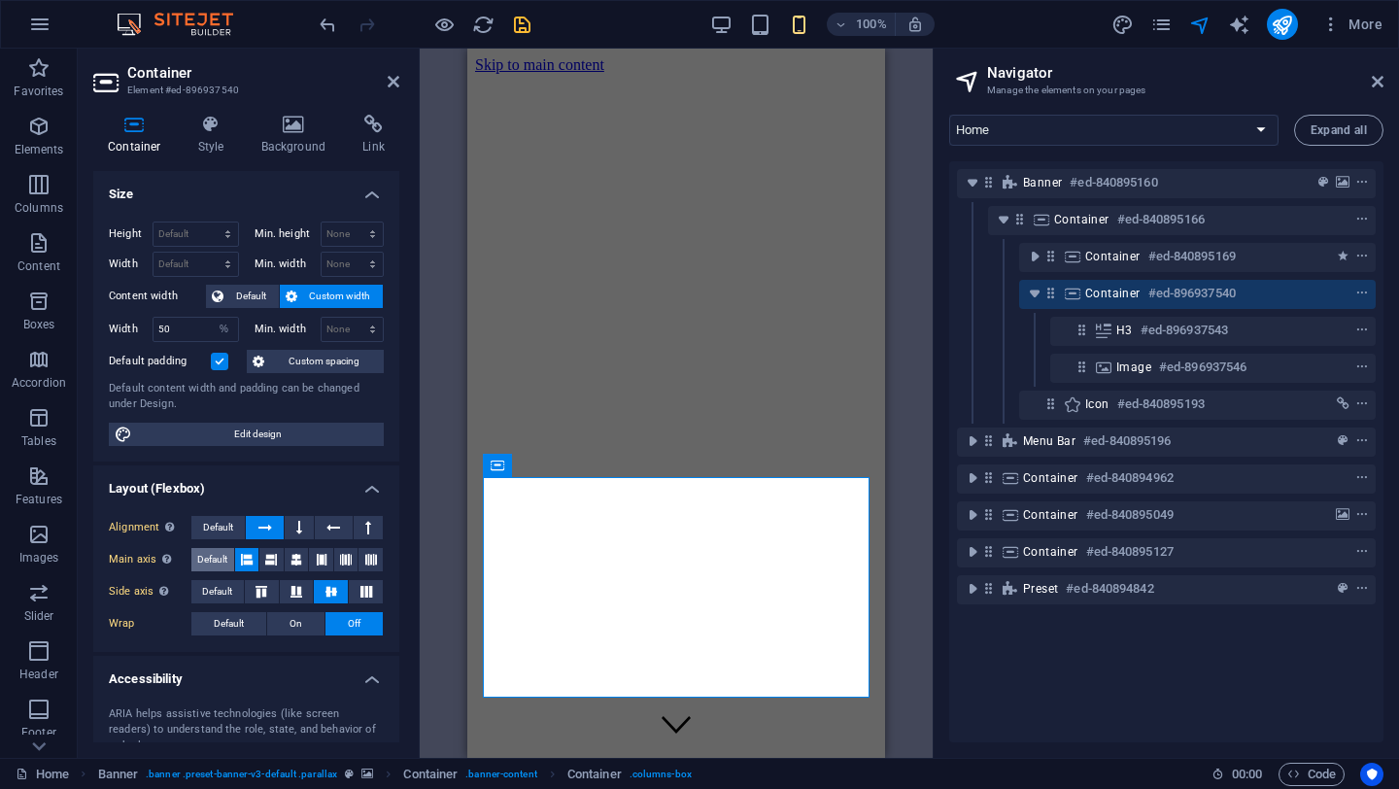
click at [213, 560] on span "Default" at bounding box center [212, 559] width 30 height 23
click at [220, 119] on icon at bounding box center [211, 124] width 55 height 19
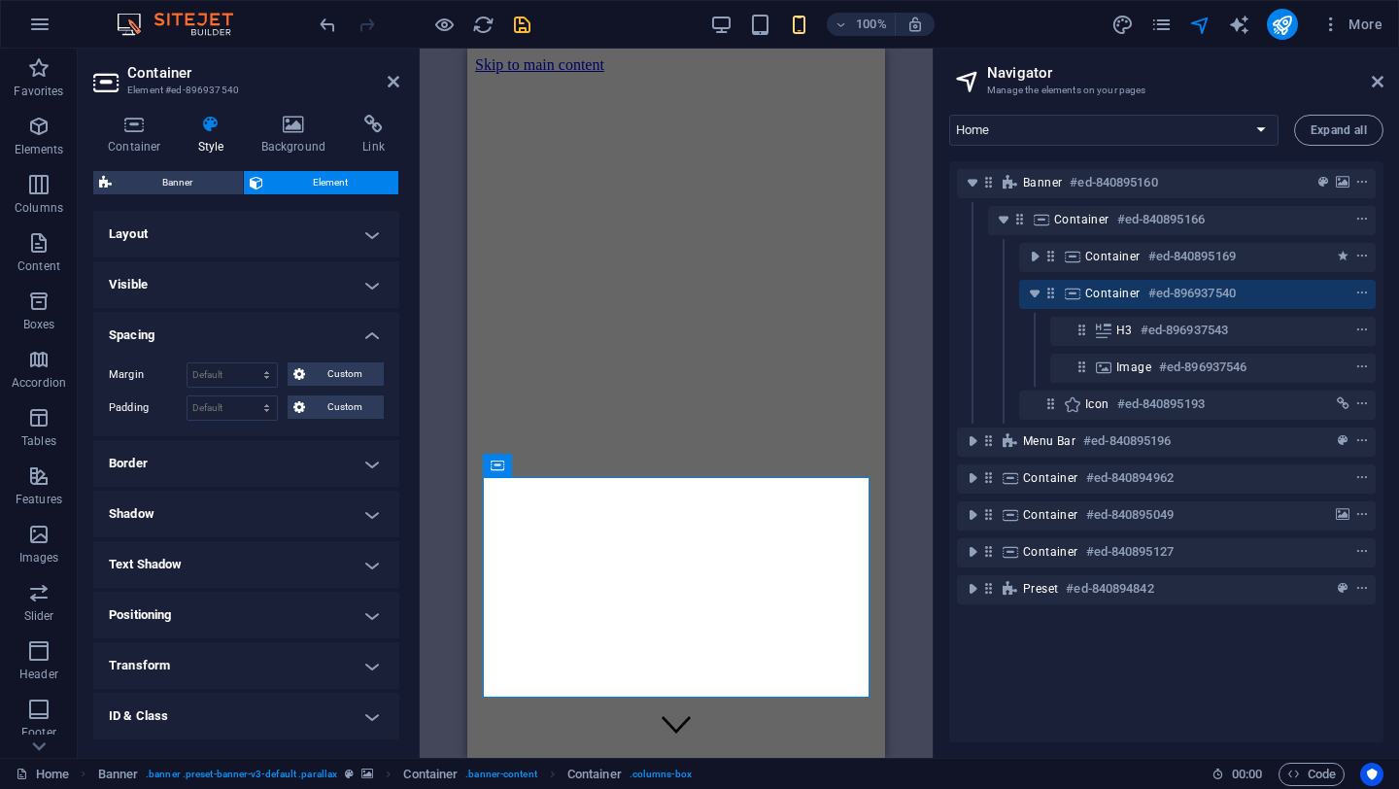
click at [142, 232] on h4 "Layout" at bounding box center [246, 234] width 306 height 47
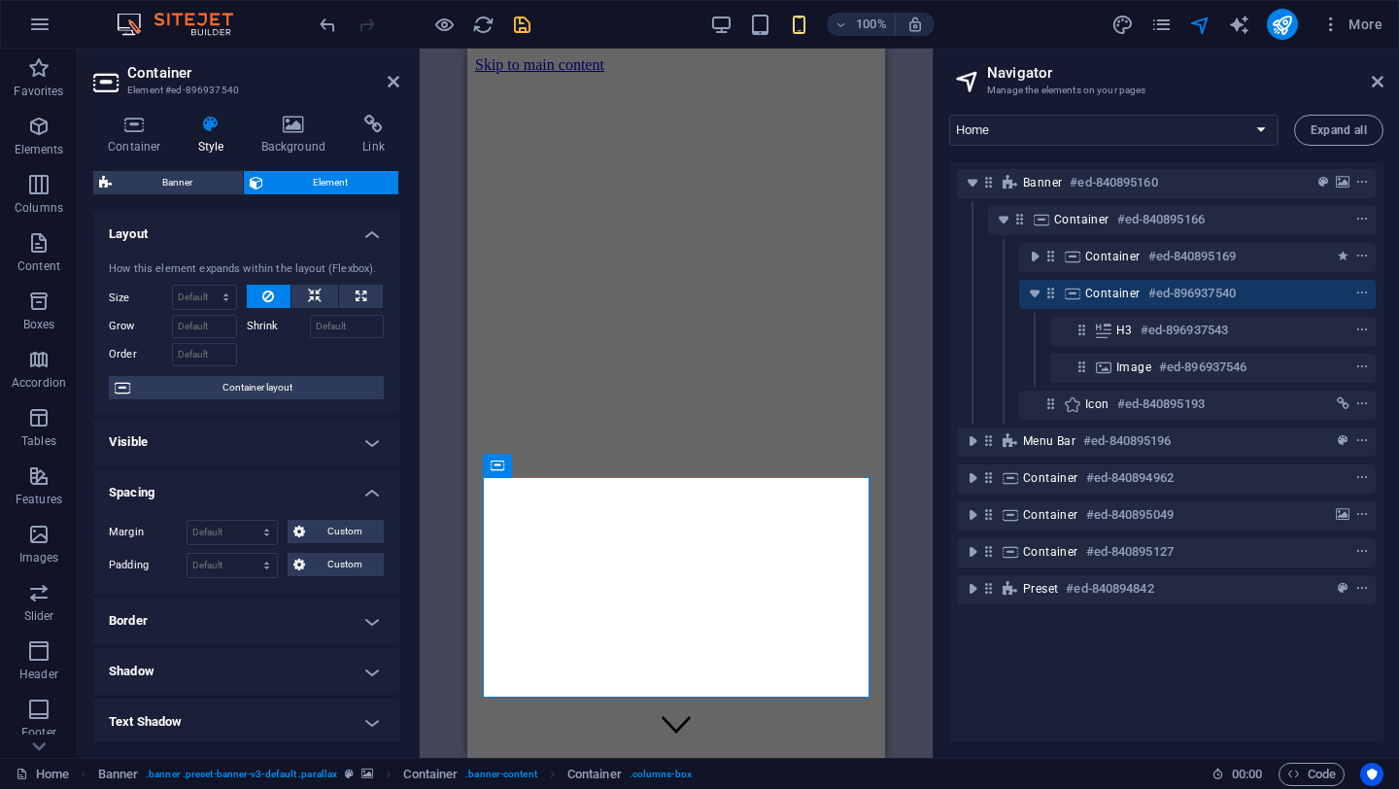
click at [368, 440] on h4 "Visible" at bounding box center [246, 442] width 306 height 47
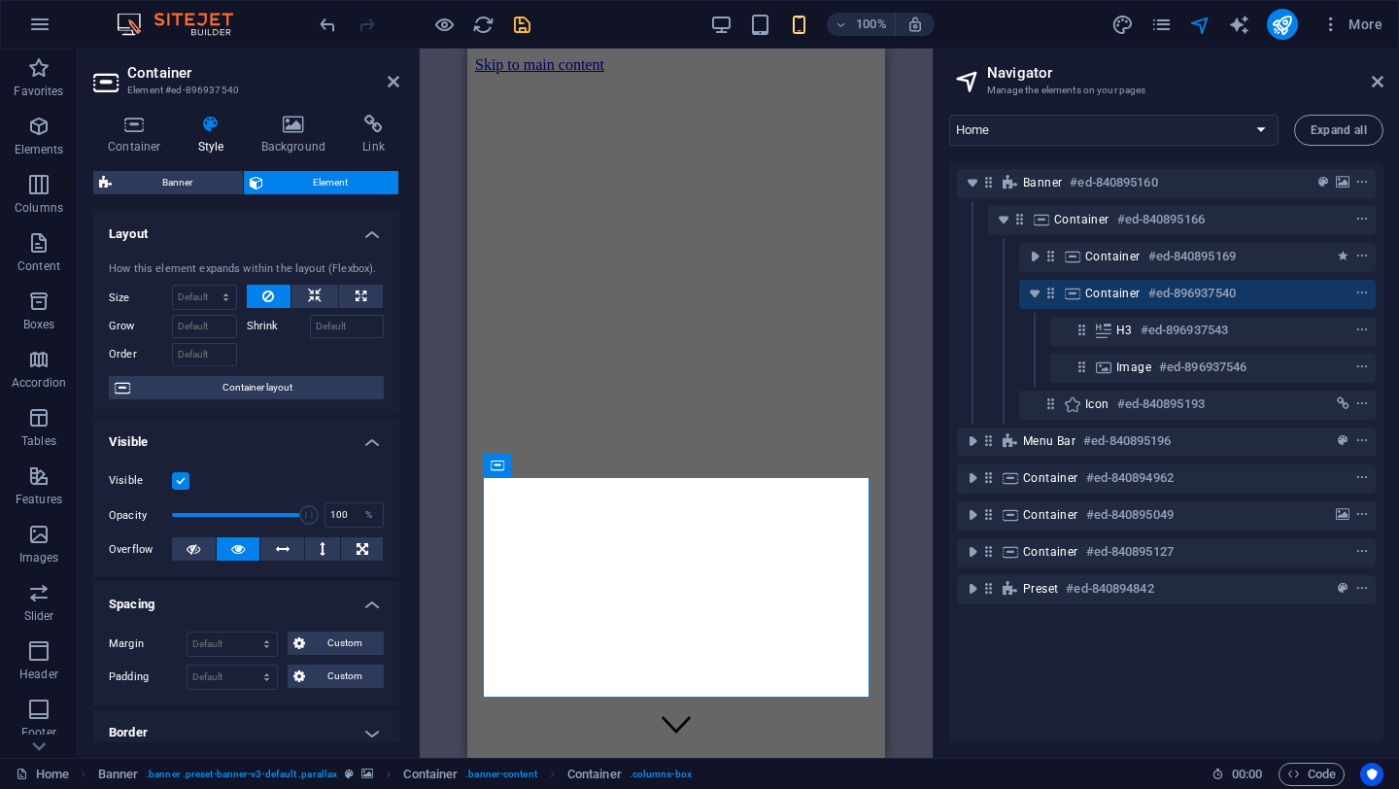
click at [368, 440] on h4 "Visible" at bounding box center [246, 436] width 306 height 35
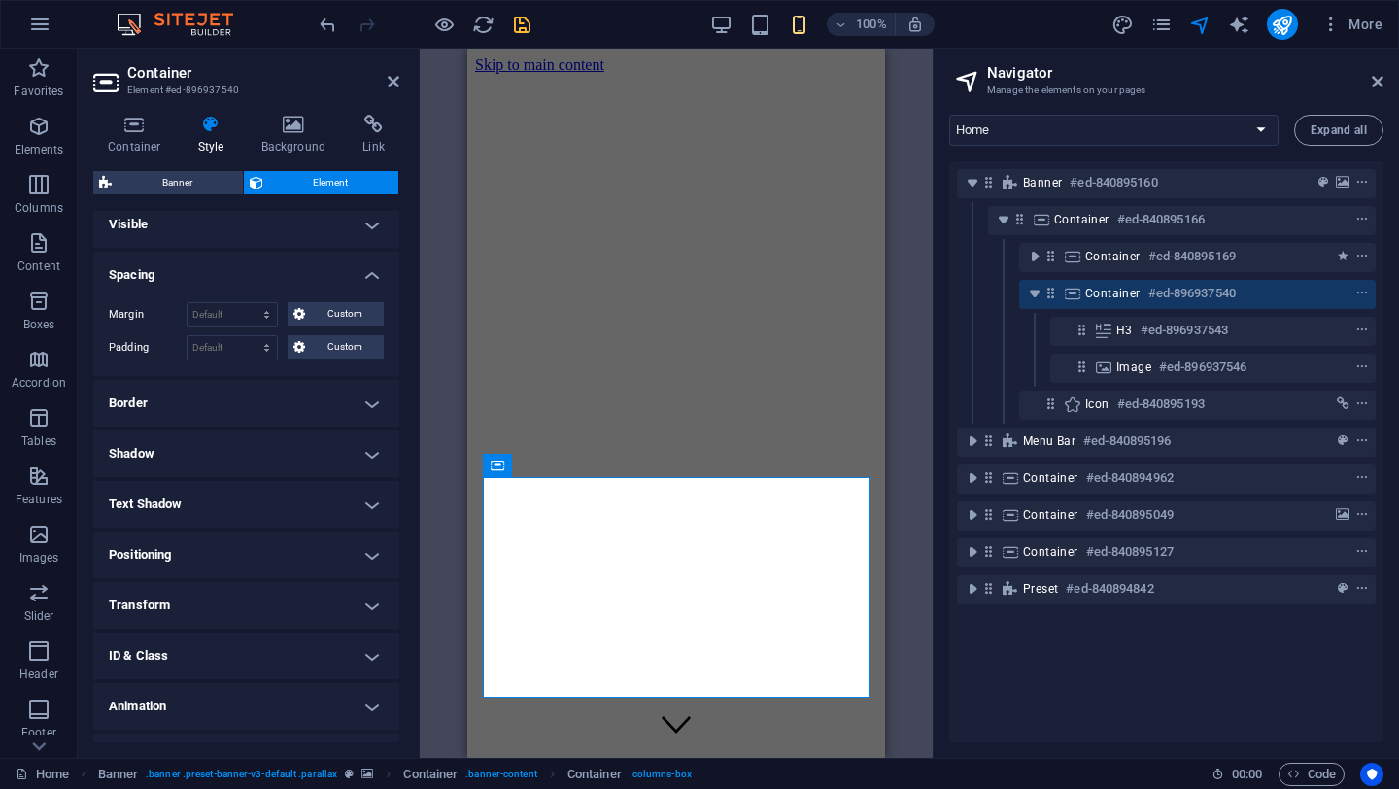
scroll to position [256, 0]
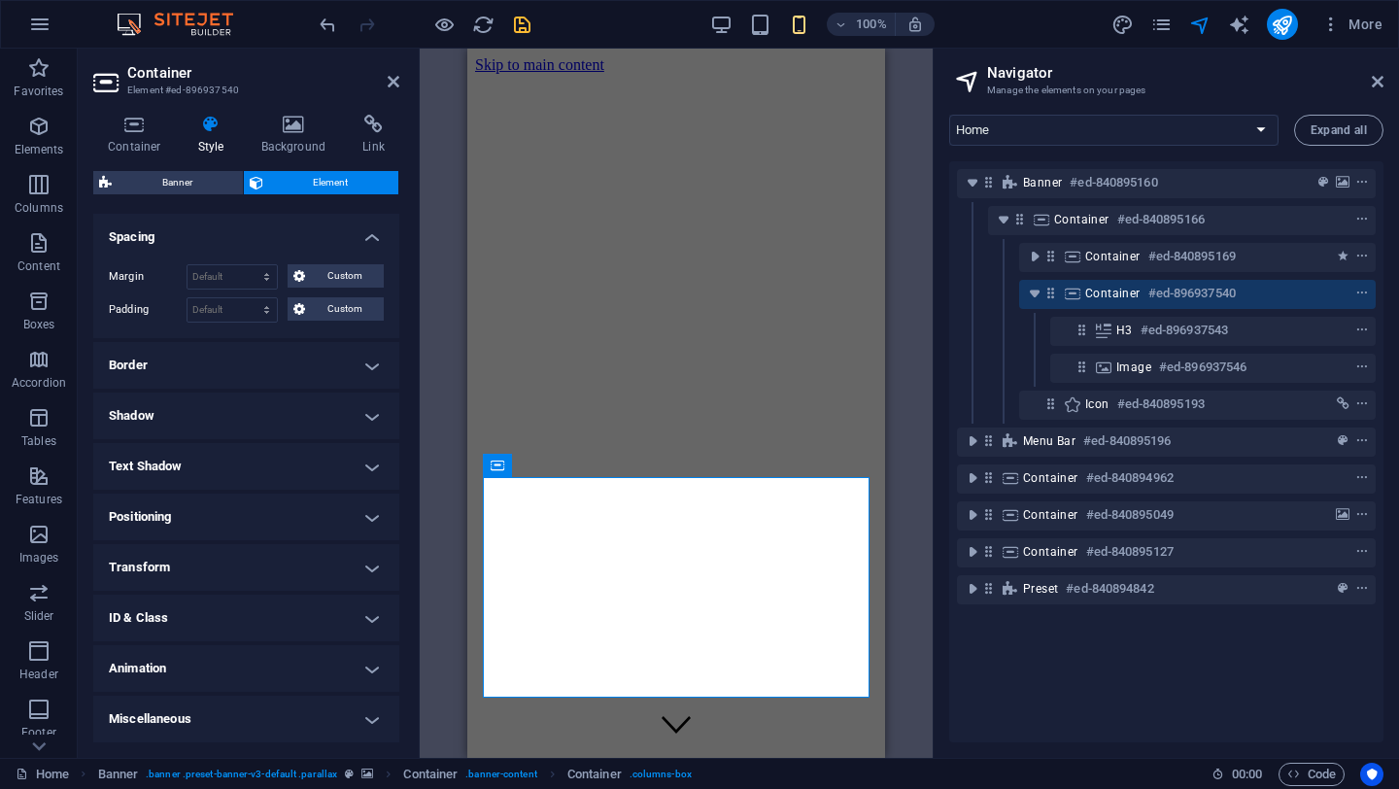
click at [220, 519] on h4 "Positioning" at bounding box center [246, 517] width 306 height 47
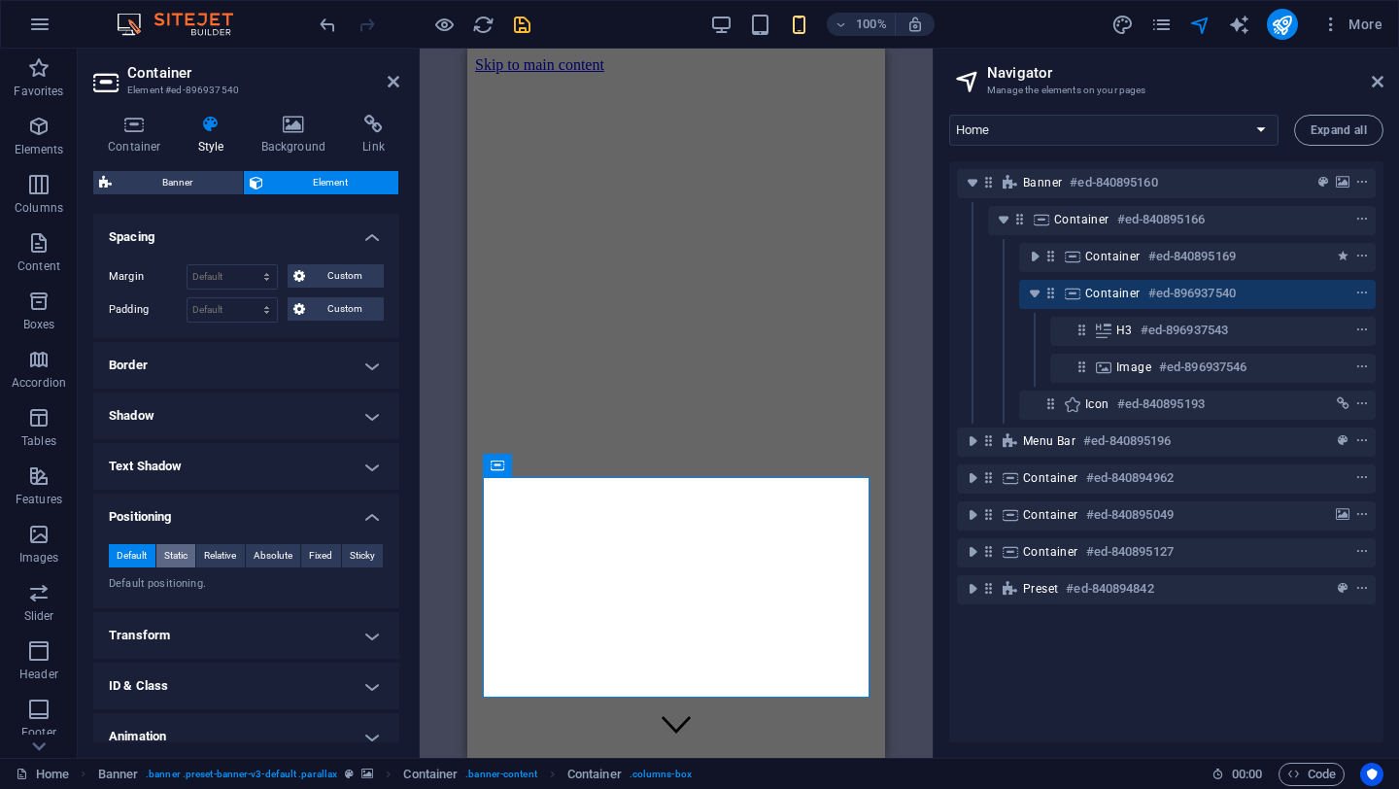
click at [172, 558] on span "Static" at bounding box center [175, 555] width 23 height 23
click at [212, 560] on span "Relative" at bounding box center [220, 555] width 32 height 23
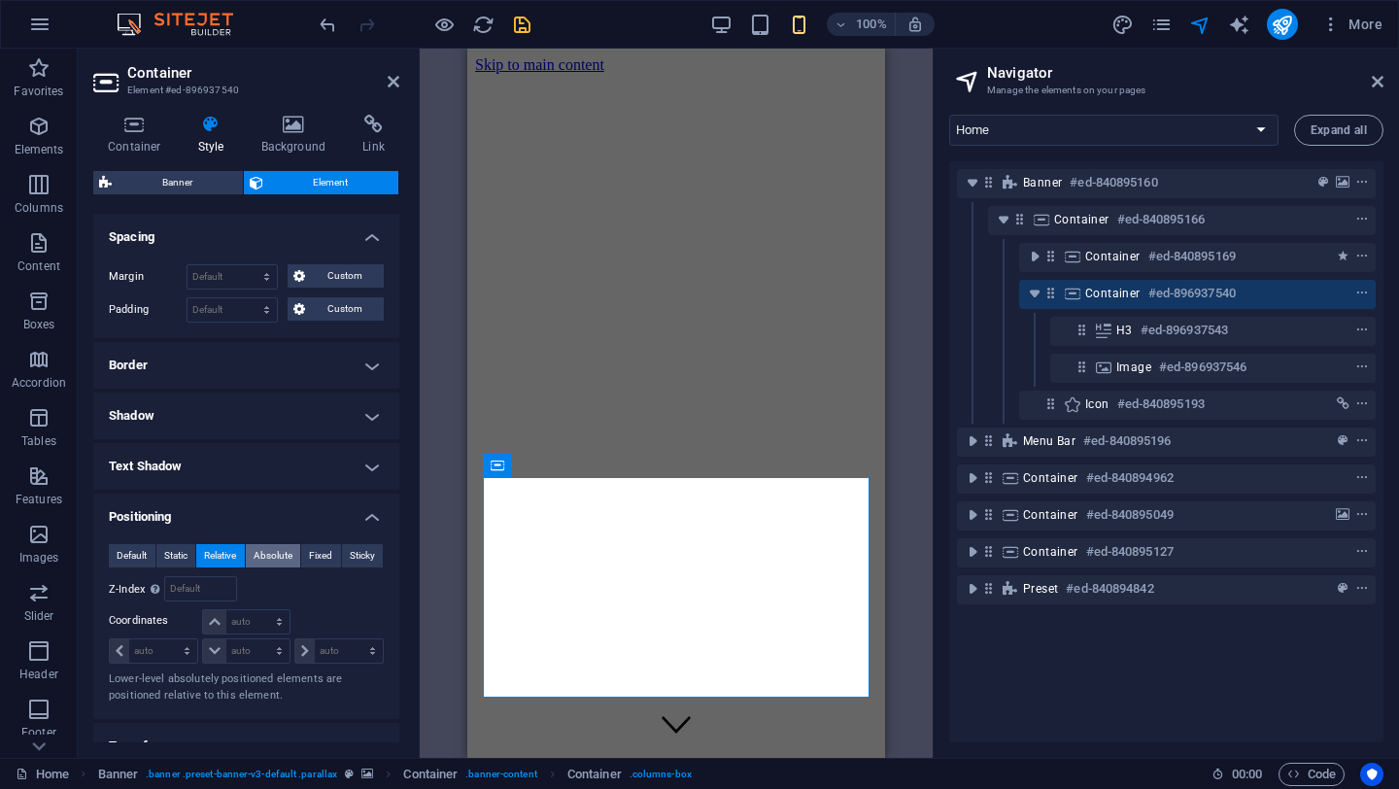
click at [275, 563] on span "Absolute" at bounding box center [273, 555] width 39 height 23
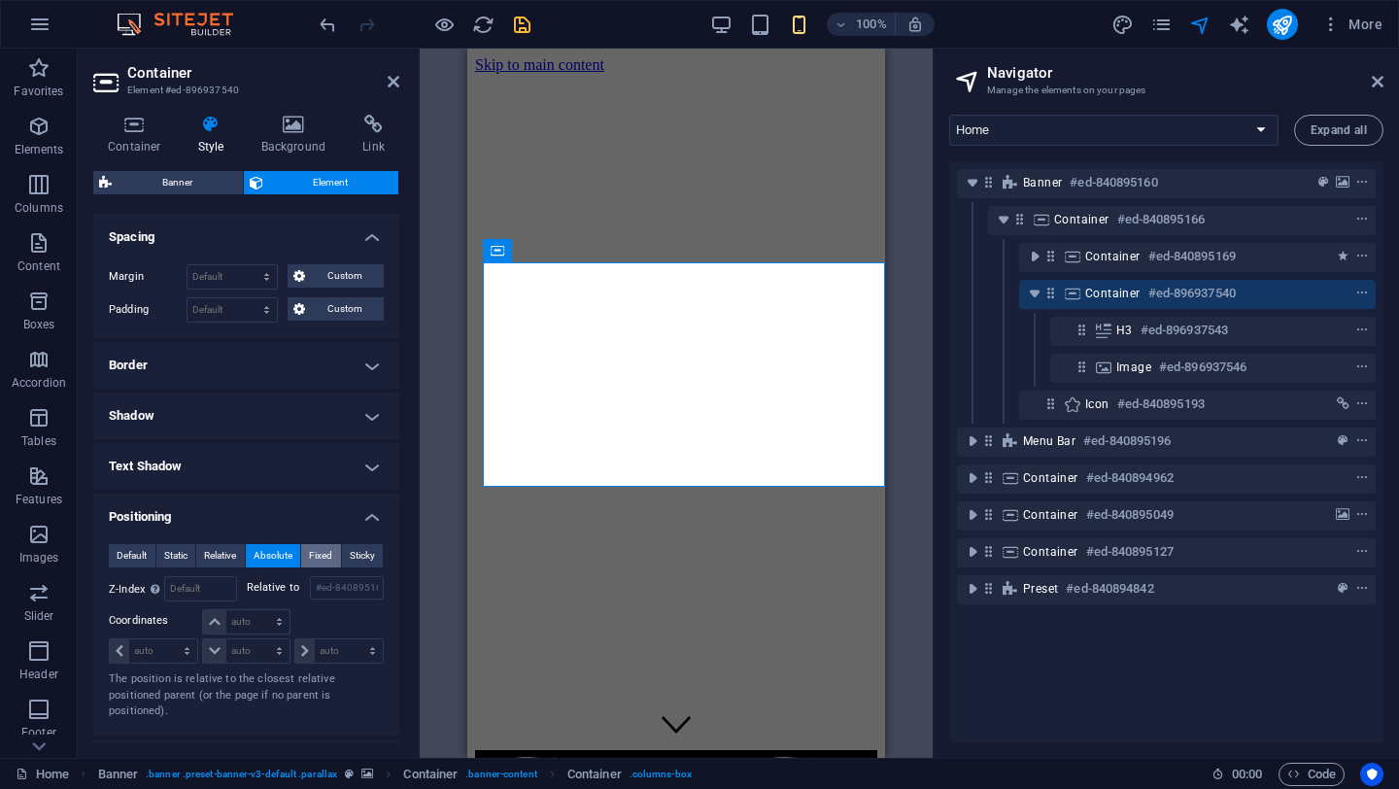
click at [319, 554] on span "Fixed" at bounding box center [320, 555] width 23 height 23
click at [357, 554] on span "Sticky" at bounding box center [362, 555] width 25 height 23
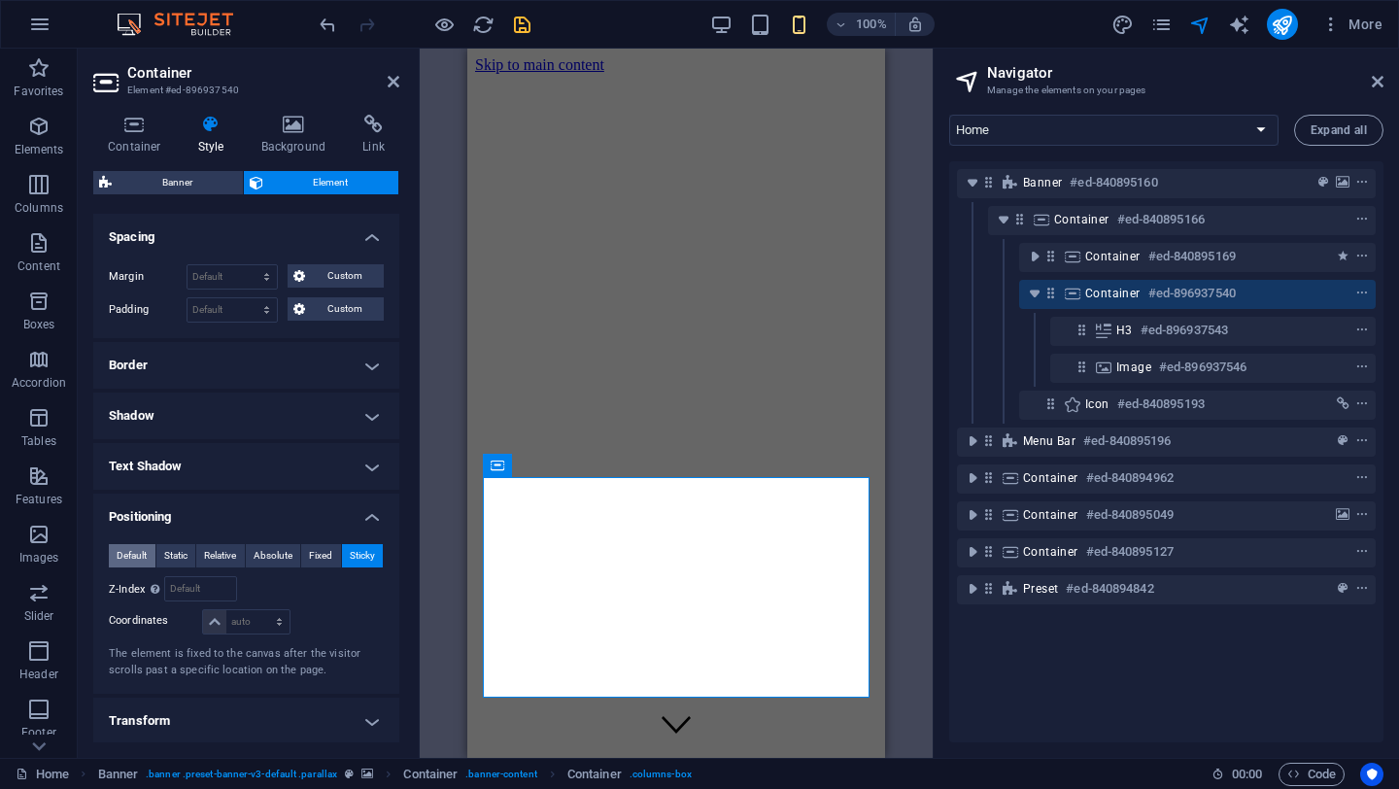
click at [132, 558] on span "Default" at bounding box center [132, 555] width 30 height 23
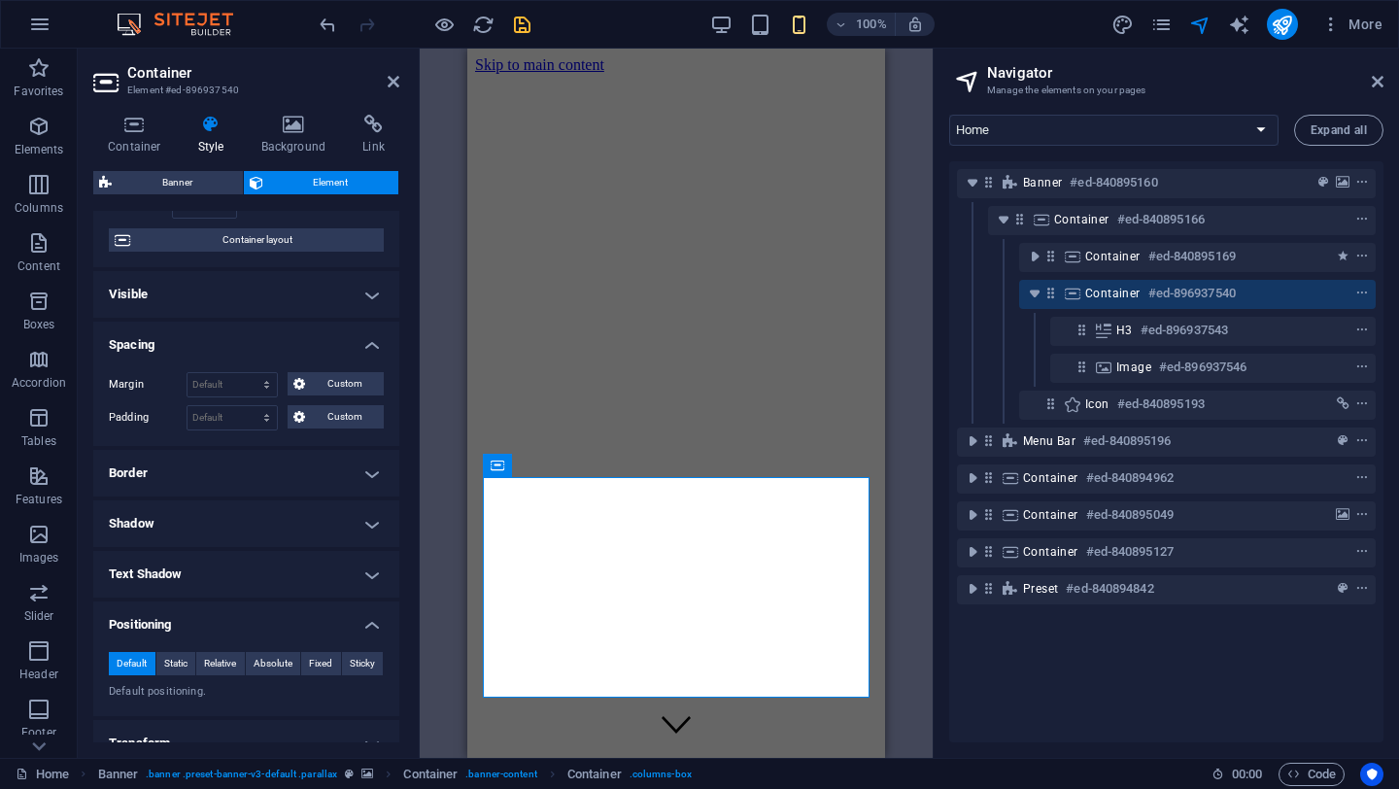
scroll to position [0, 0]
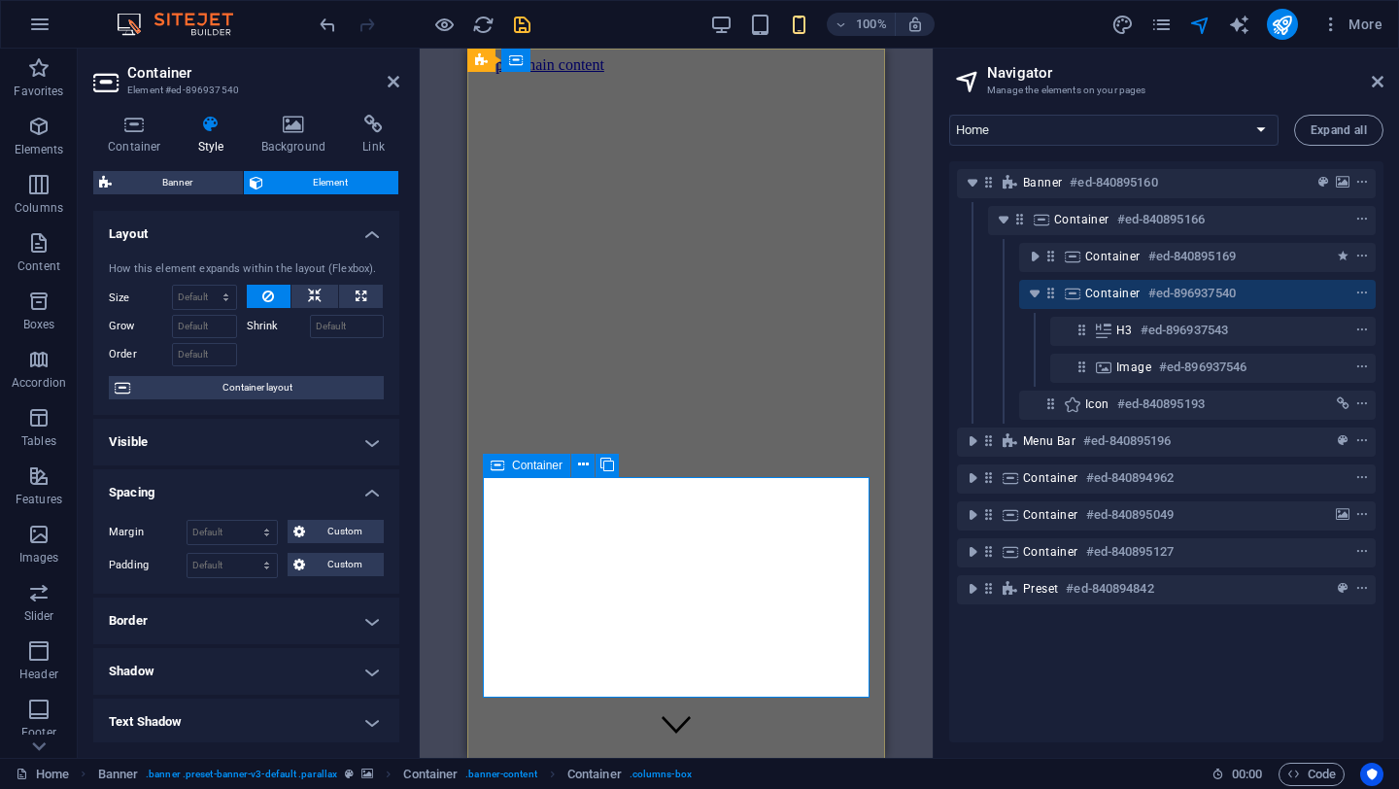
click at [1096, 294] on span "Container" at bounding box center [1112, 294] width 55 height 16
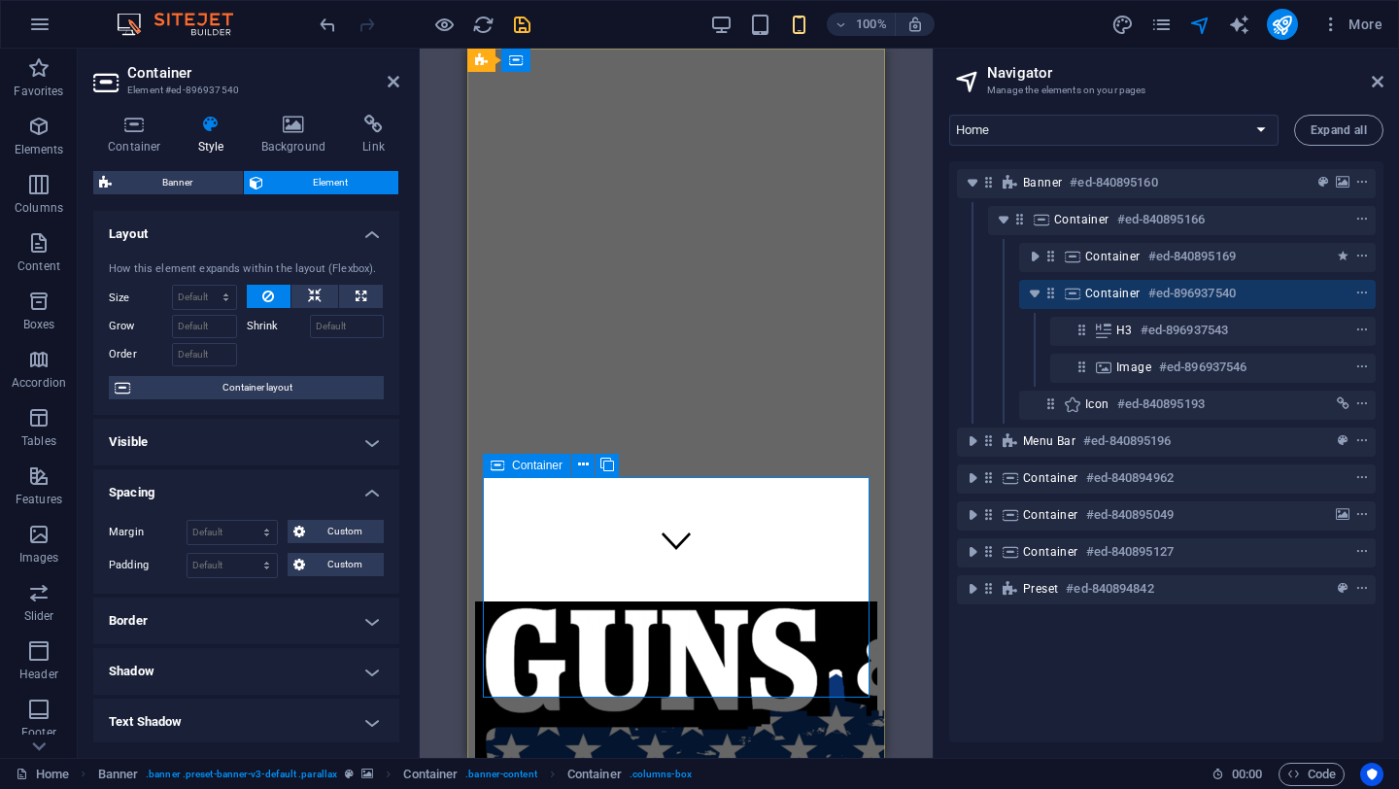
click at [1096, 294] on span "Container" at bounding box center [1112, 294] width 55 height 16
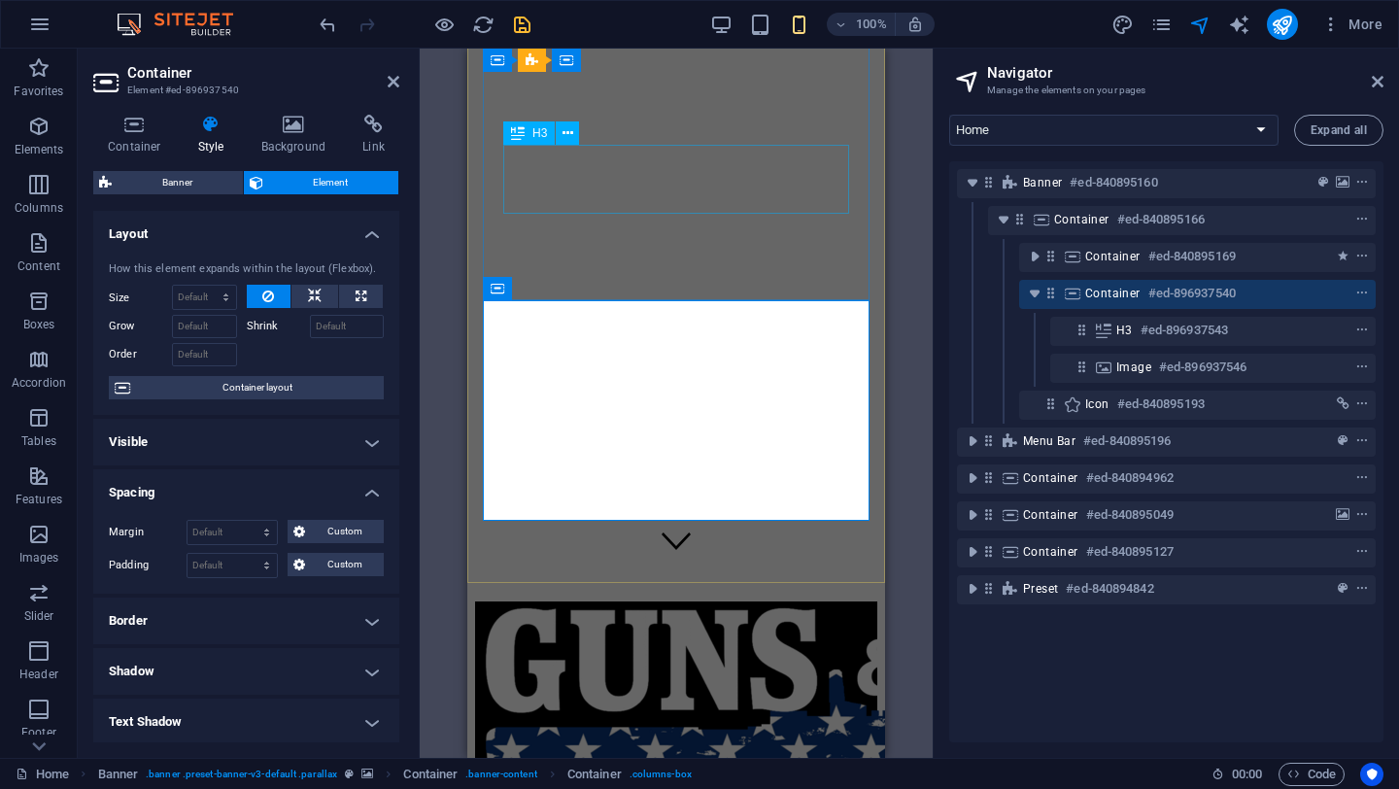
scroll to position [0, 0]
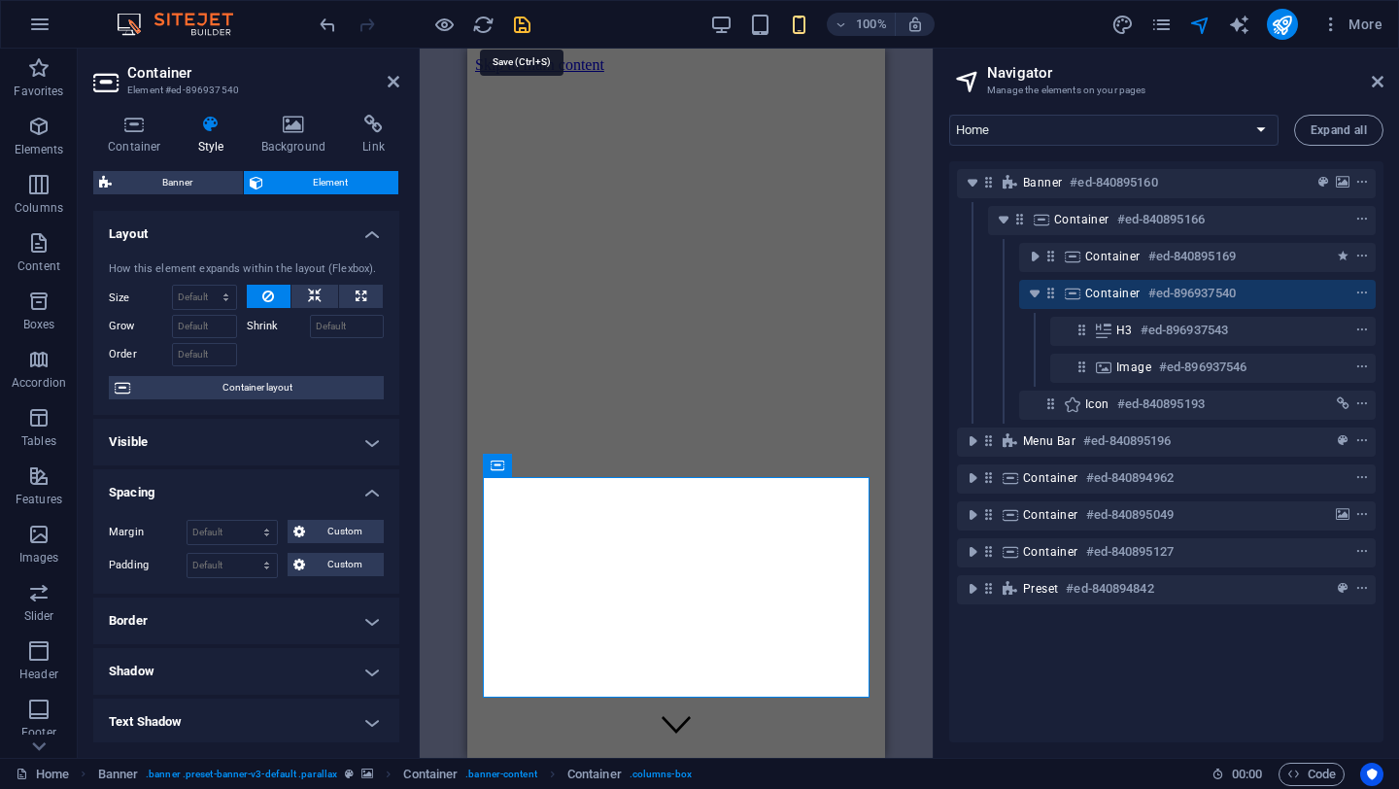
click at [515, 27] on icon "save" at bounding box center [522, 25] width 22 height 22
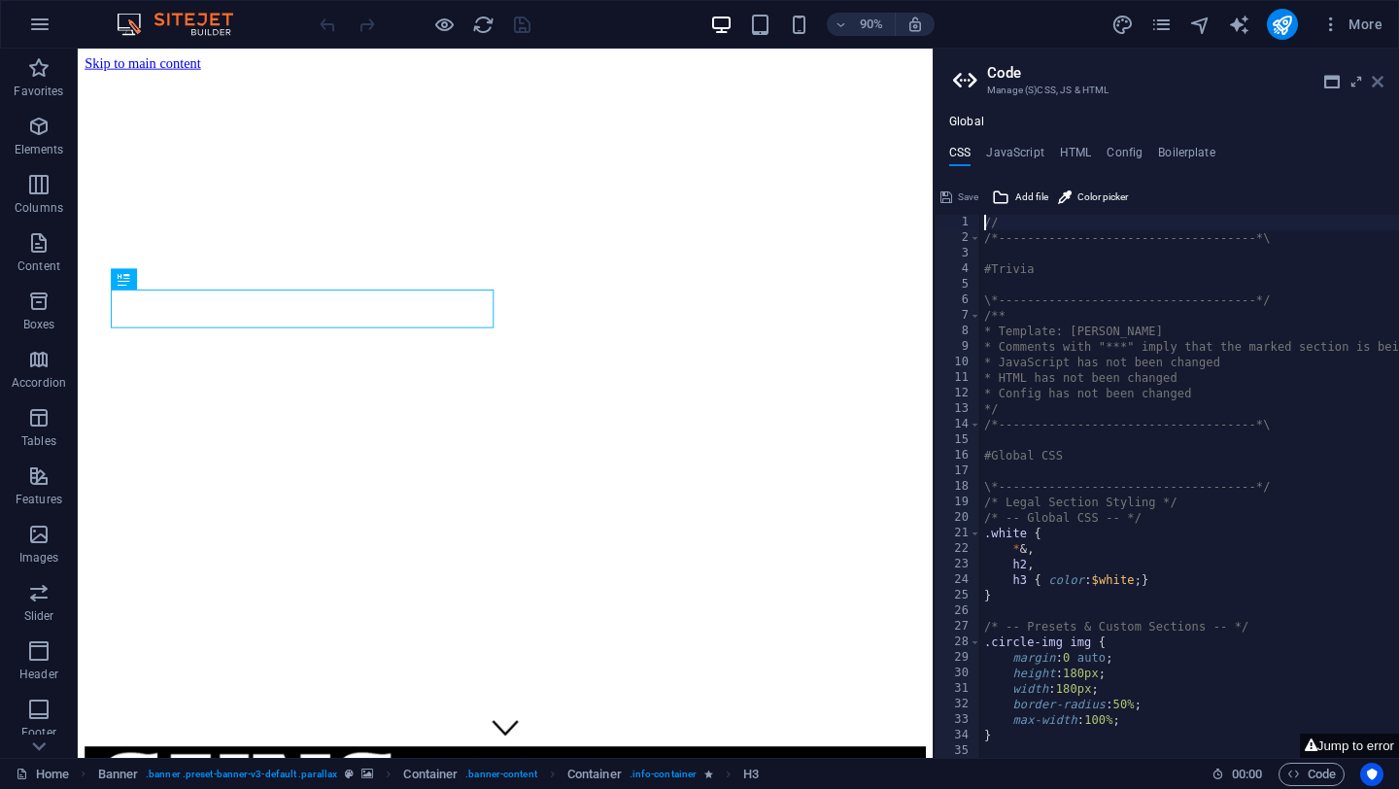
click at [1375, 79] on icon at bounding box center [1378, 82] width 12 height 16
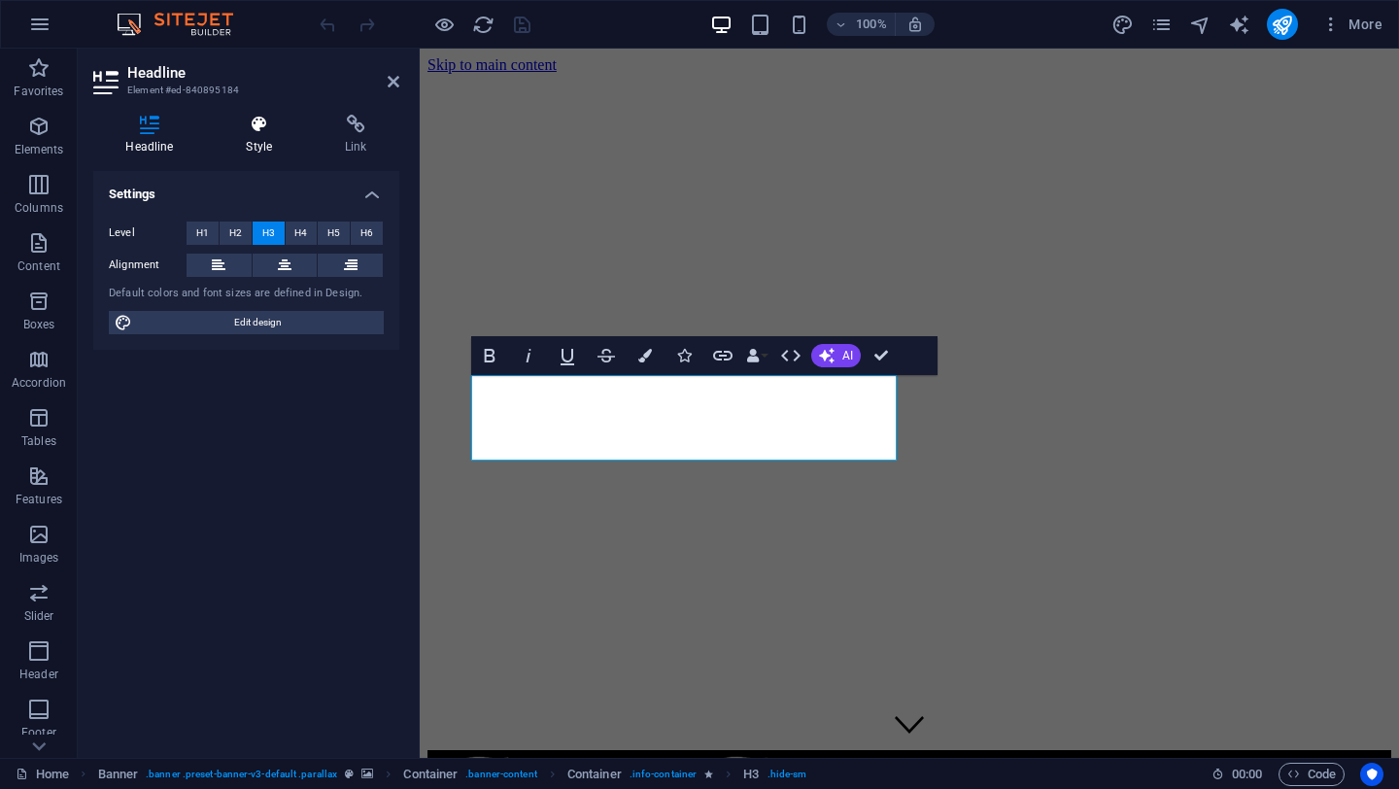
click at [257, 131] on icon at bounding box center [259, 124] width 91 height 19
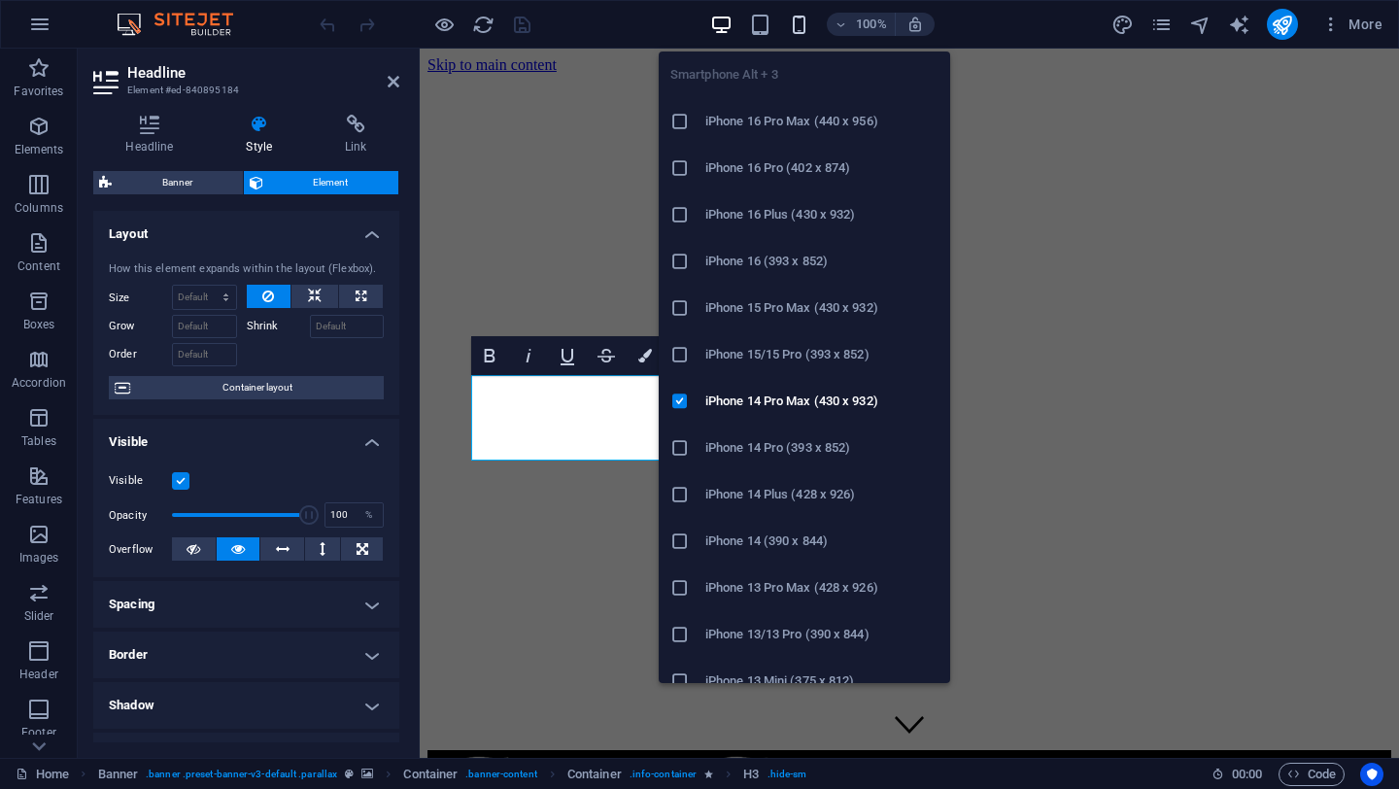
click at [797, 35] on icon "button" at bounding box center [799, 25] width 22 height 22
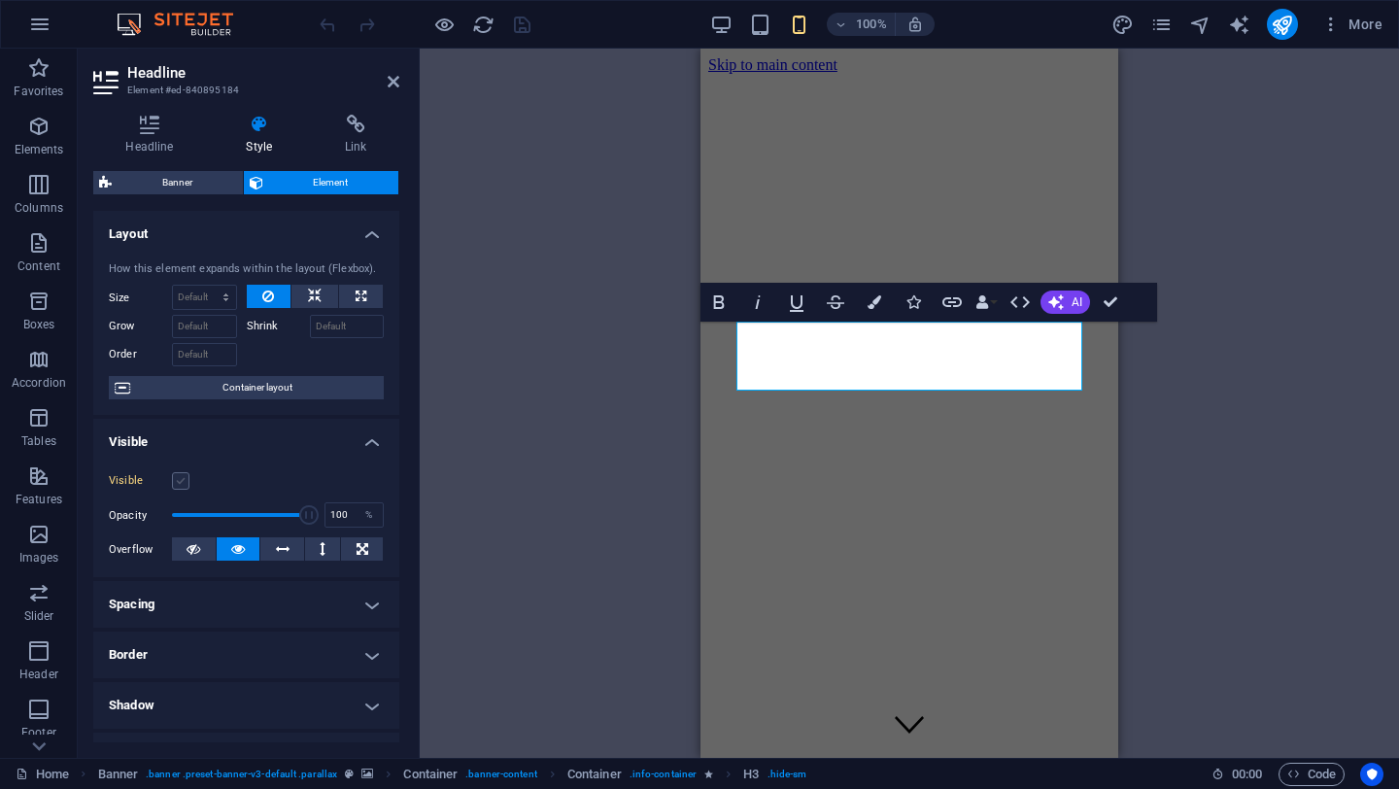
click at [177, 480] on label at bounding box center [180, 480] width 17 height 17
click at [0, 0] on input "Visible" at bounding box center [0, 0] width 0 height 0
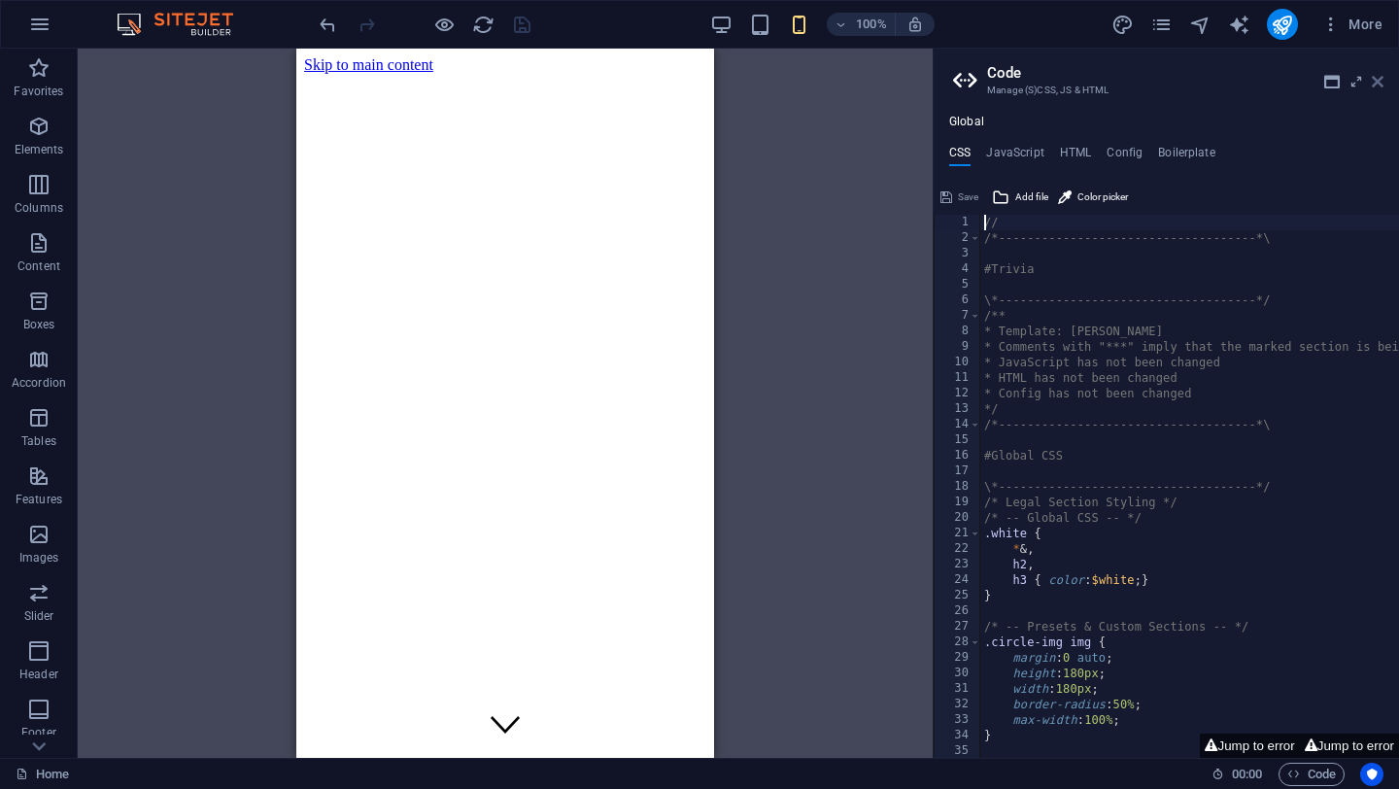
click at [1376, 79] on icon at bounding box center [1378, 82] width 12 height 16
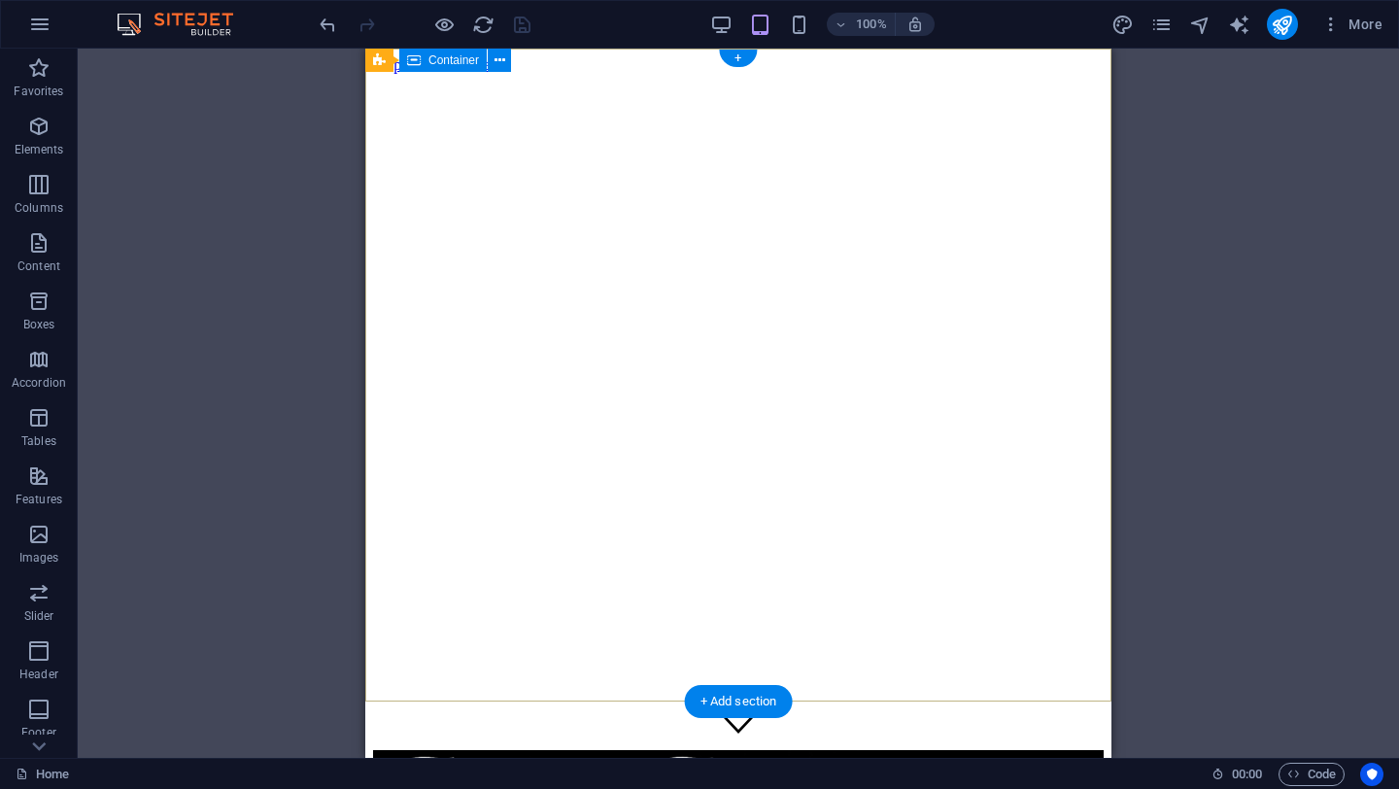
scroll to position [2, 0]
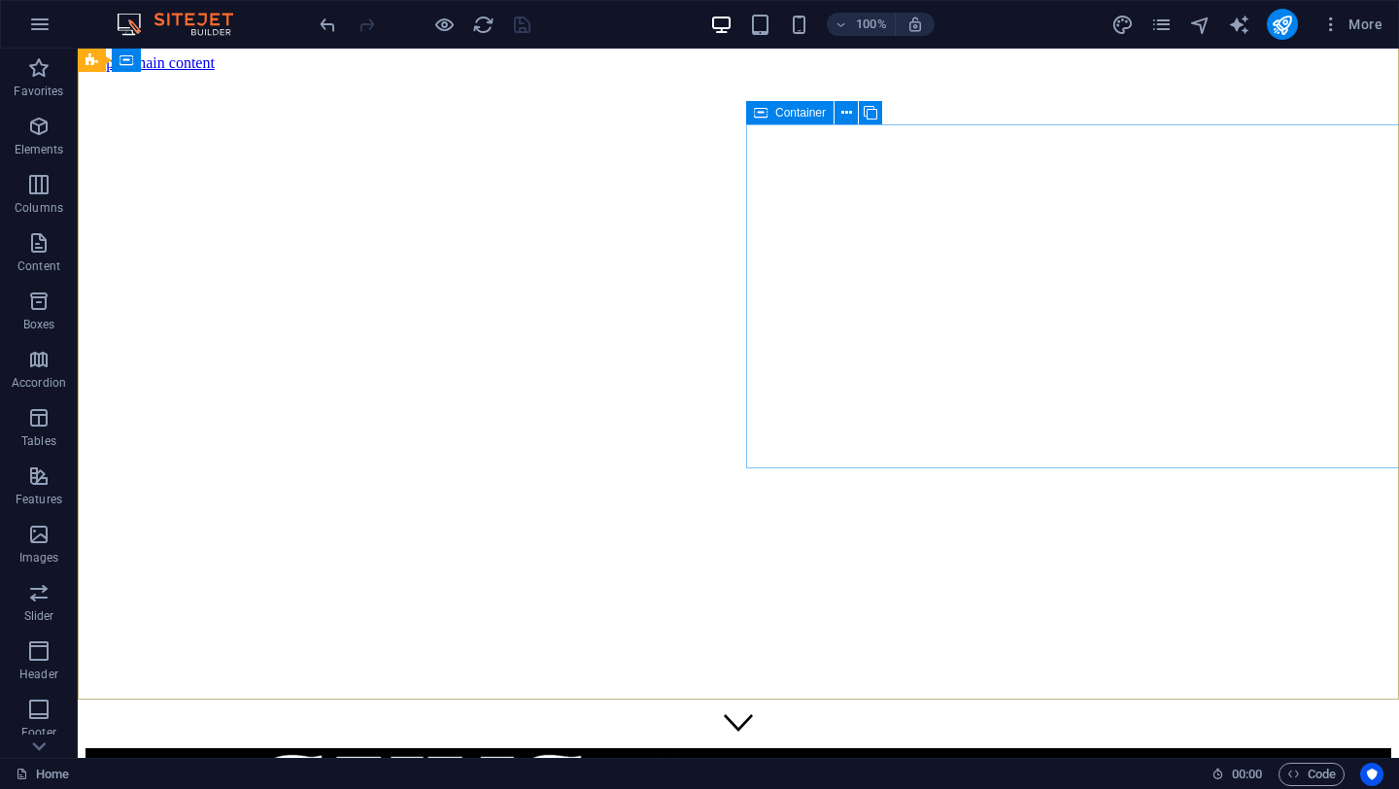
select select "%"
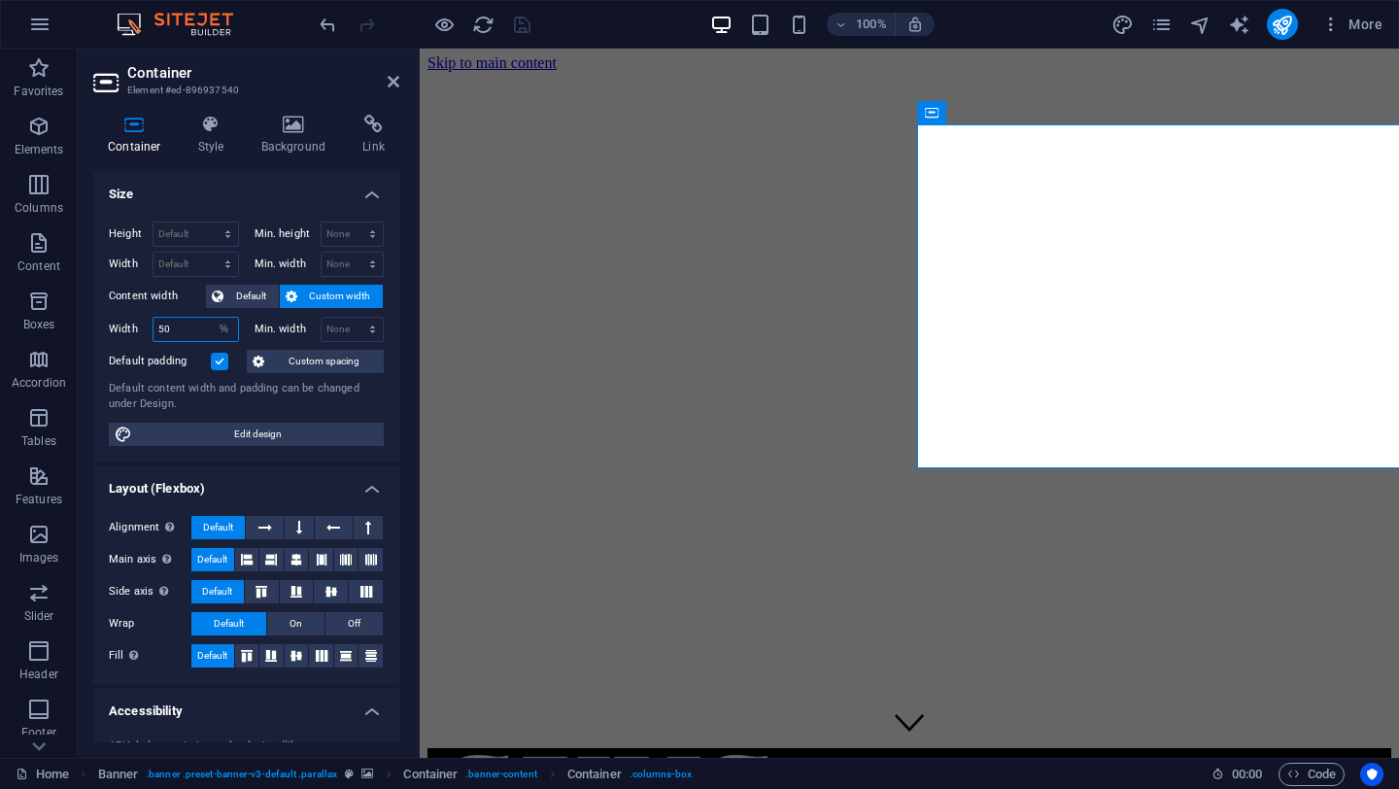
drag, startPoint x: 187, startPoint y: 329, endPoint x: 135, endPoint y: 324, distance: 51.8
click at [135, 324] on div "Width 50 Default px rem % em vh vw" at bounding box center [174, 329] width 130 height 25
click at [229, 302] on span "Default" at bounding box center [251, 296] width 44 height 23
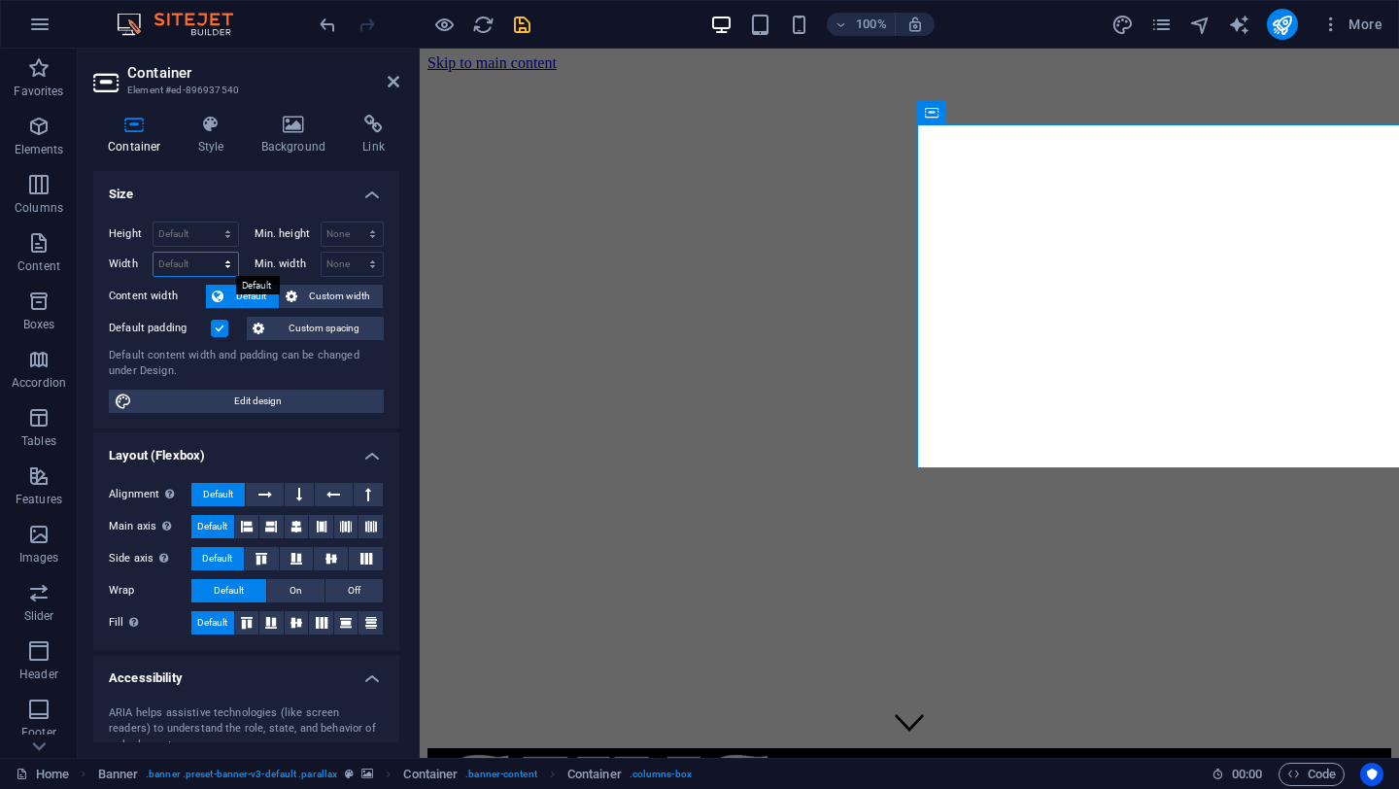
click at [184, 267] on select "Default px rem % em vh vw" at bounding box center [196, 264] width 85 height 23
select select "%"
click at [208, 253] on select "Default px rem % em vh vw" at bounding box center [196, 264] width 85 height 23
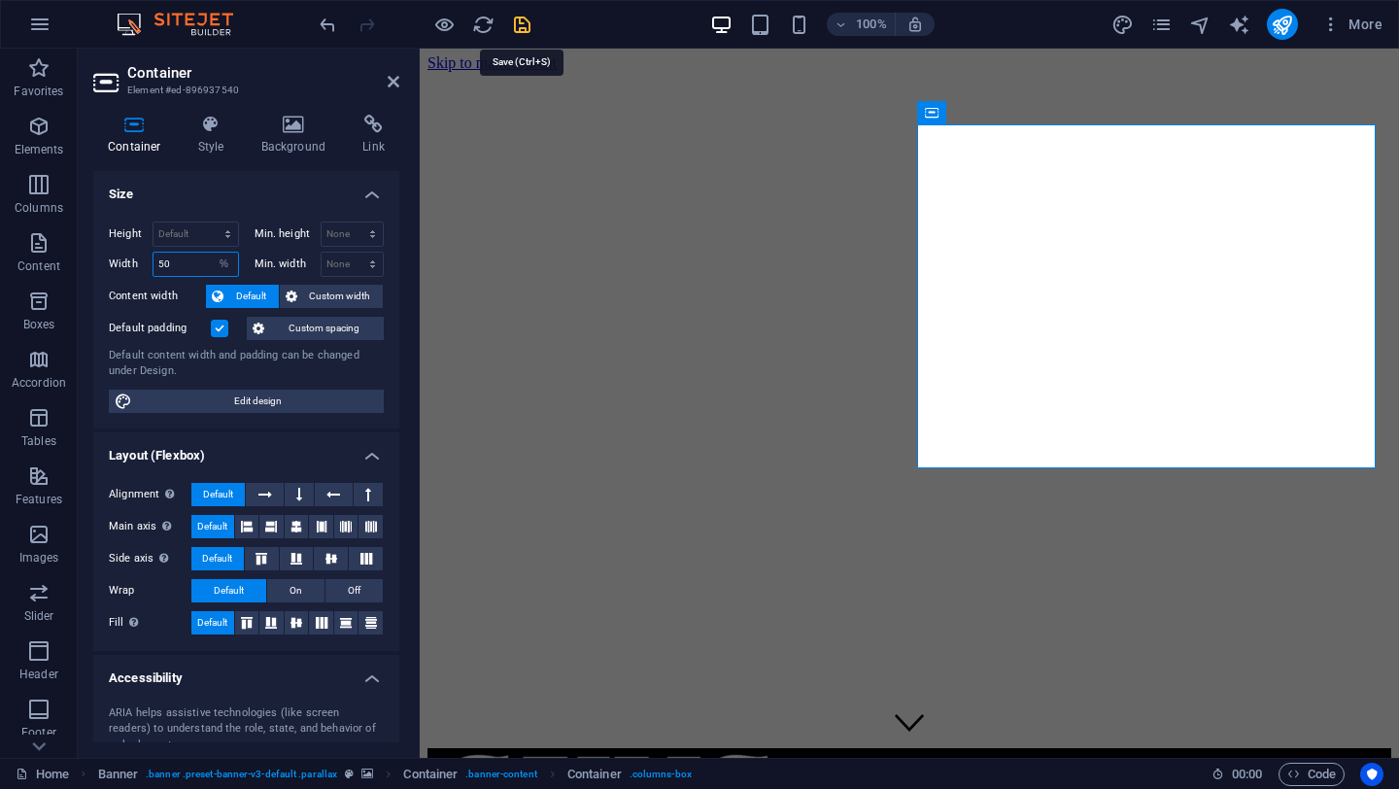
type input "50"
click at [512, 22] on icon "save" at bounding box center [522, 25] width 22 height 22
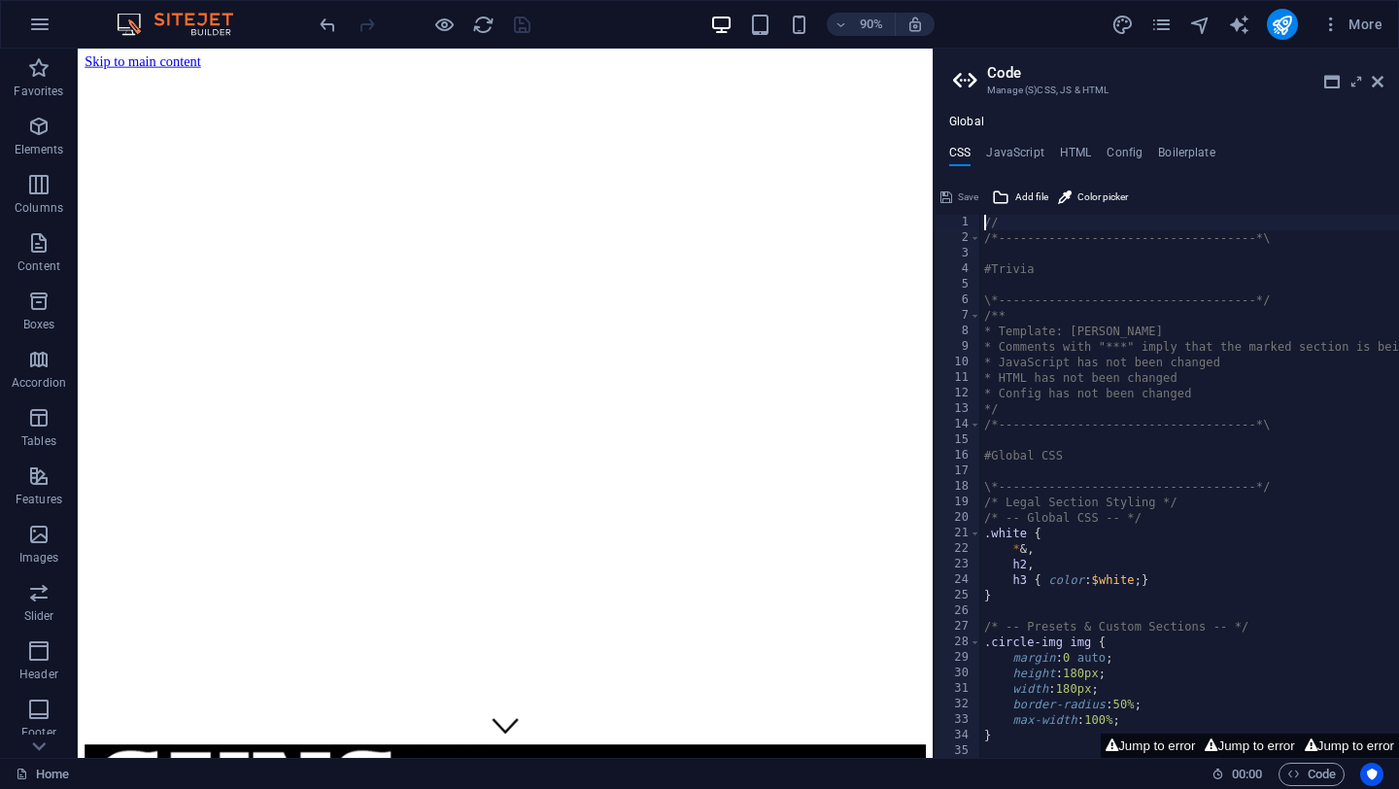
click at [1384, 85] on aside "Code Manage (S)CSS, JS & HTML Global CSS JavaScript HTML Config Boilerplate // …" at bounding box center [1166, 403] width 466 height 709
click at [1378, 84] on icon at bounding box center [1378, 82] width 12 height 16
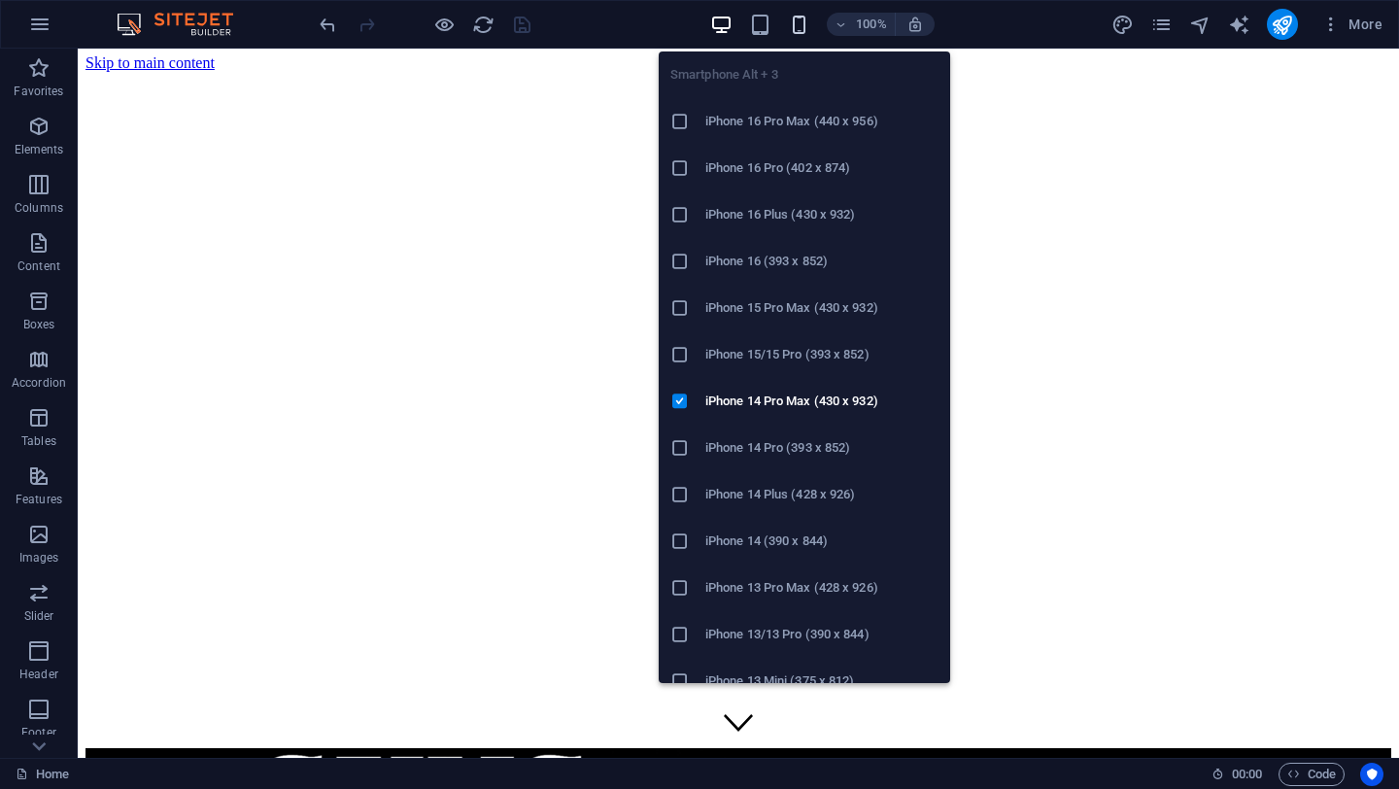
click at [797, 21] on icon "button" at bounding box center [799, 25] width 22 height 22
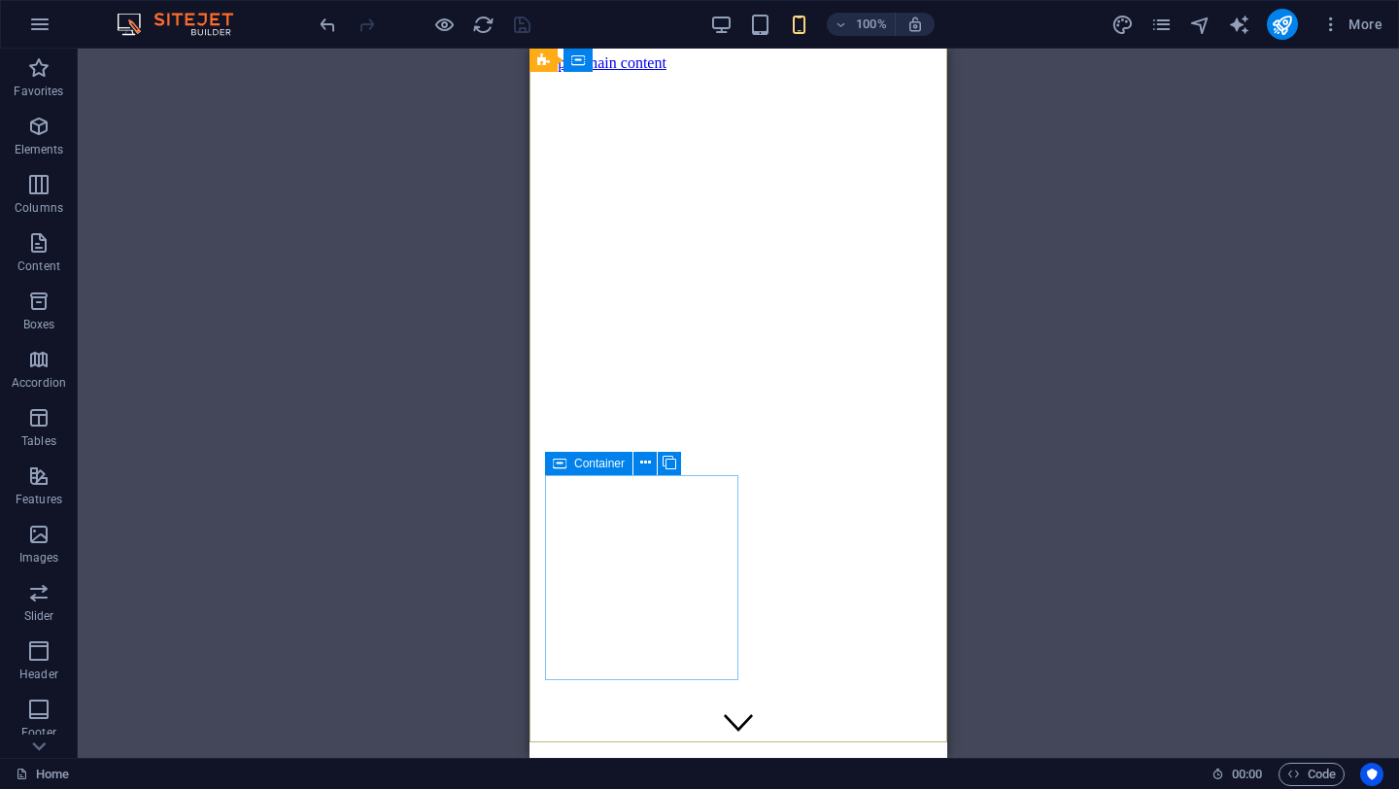
select select "%"
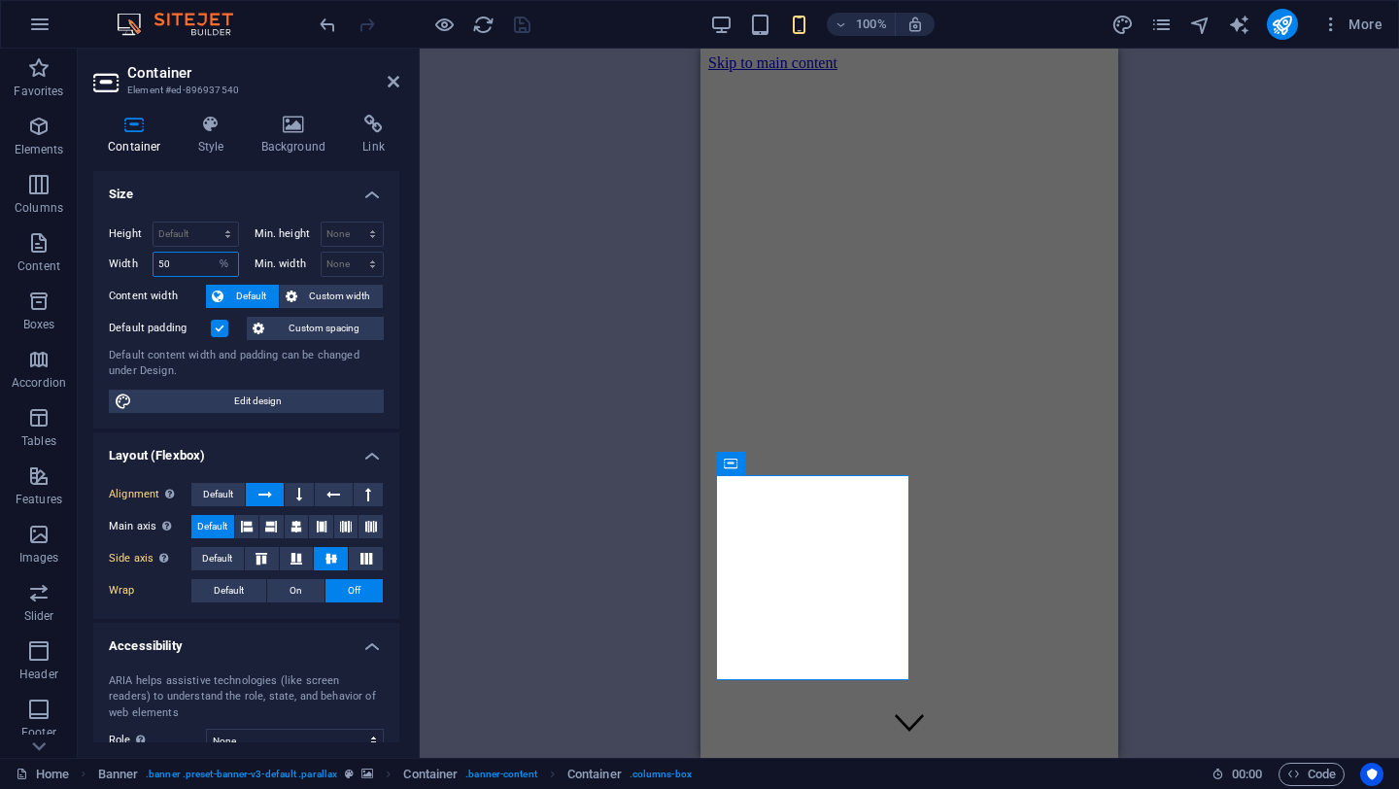
drag, startPoint x: 189, startPoint y: 264, endPoint x: 138, endPoint y: 264, distance: 50.5
click at [138, 264] on div "Width 50 Default px rem % em vh vw" at bounding box center [174, 264] width 130 height 25
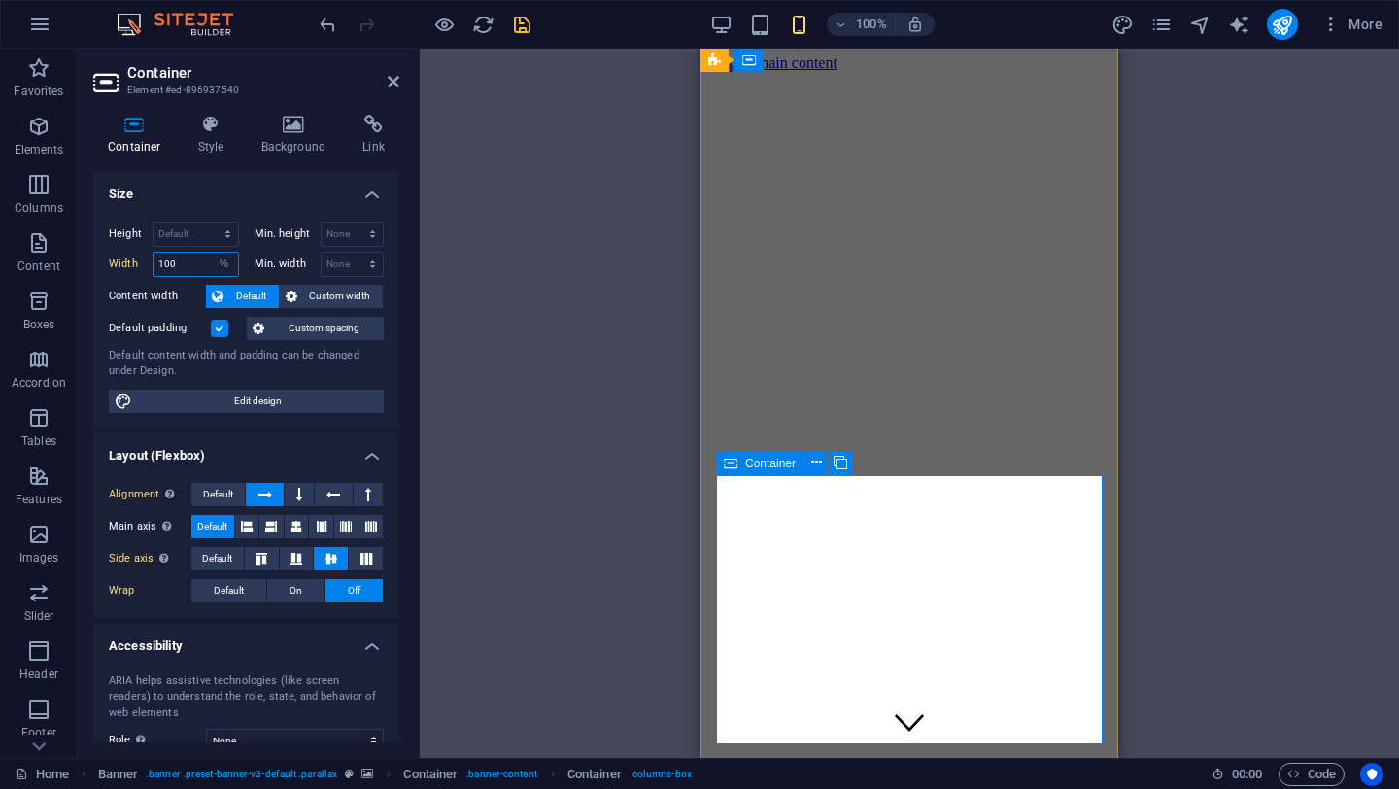
type input "100"
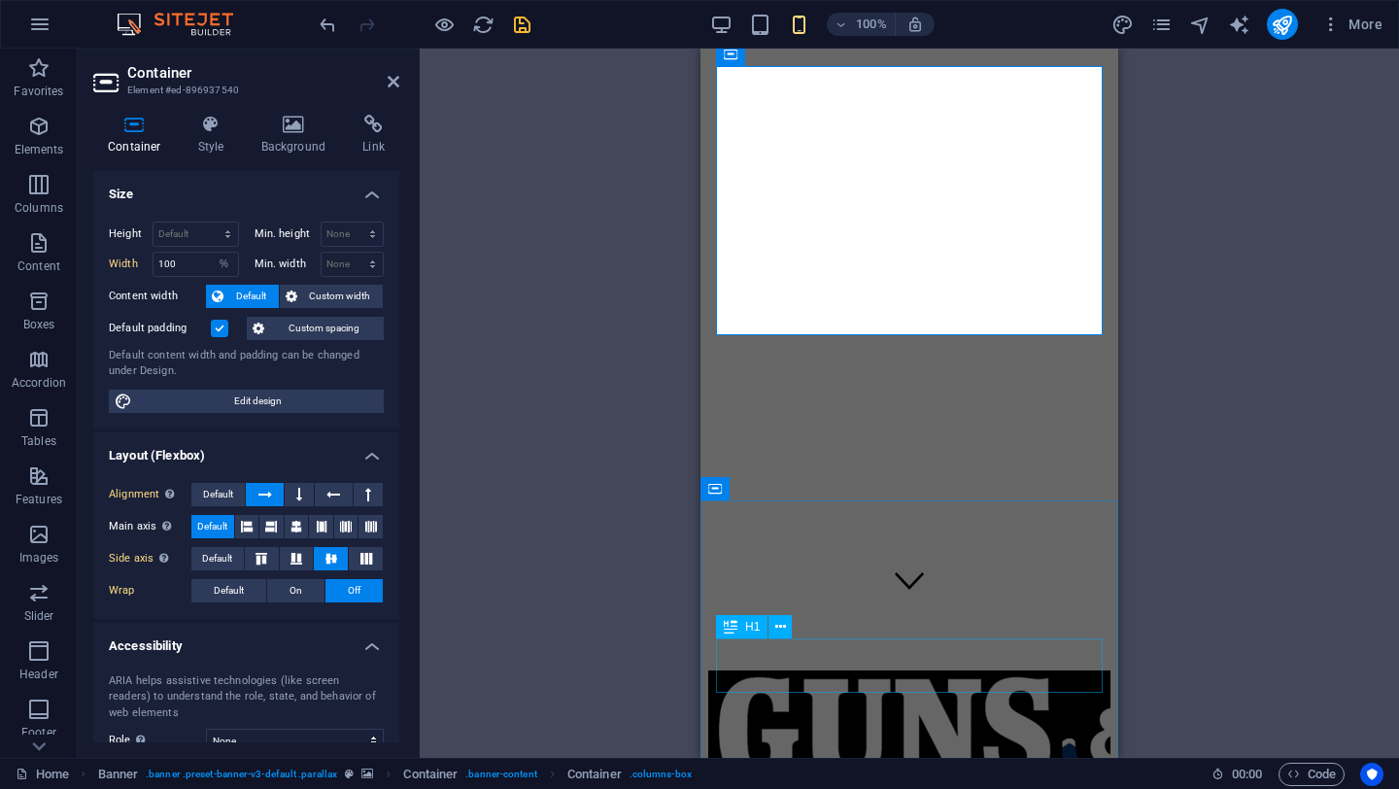
scroll to position [45, 0]
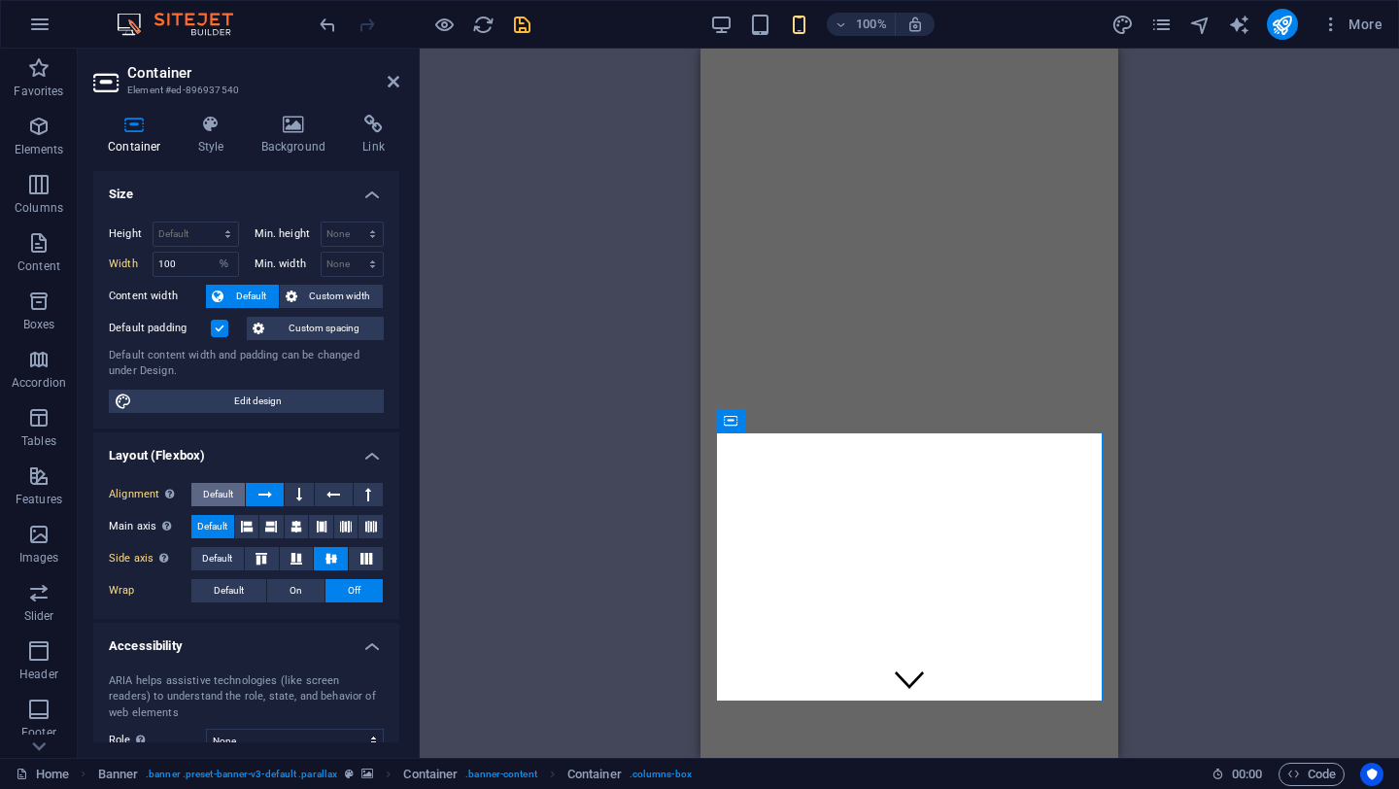
click at [213, 494] on span "Default" at bounding box center [218, 494] width 30 height 23
click at [261, 492] on icon at bounding box center [265, 494] width 14 height 23
click at [298, 523] on icon at bounding box center [297, 526] width 12 height 23
click at [296, 591] on span "On" at bounding box center [296, 590] width 13 height 23
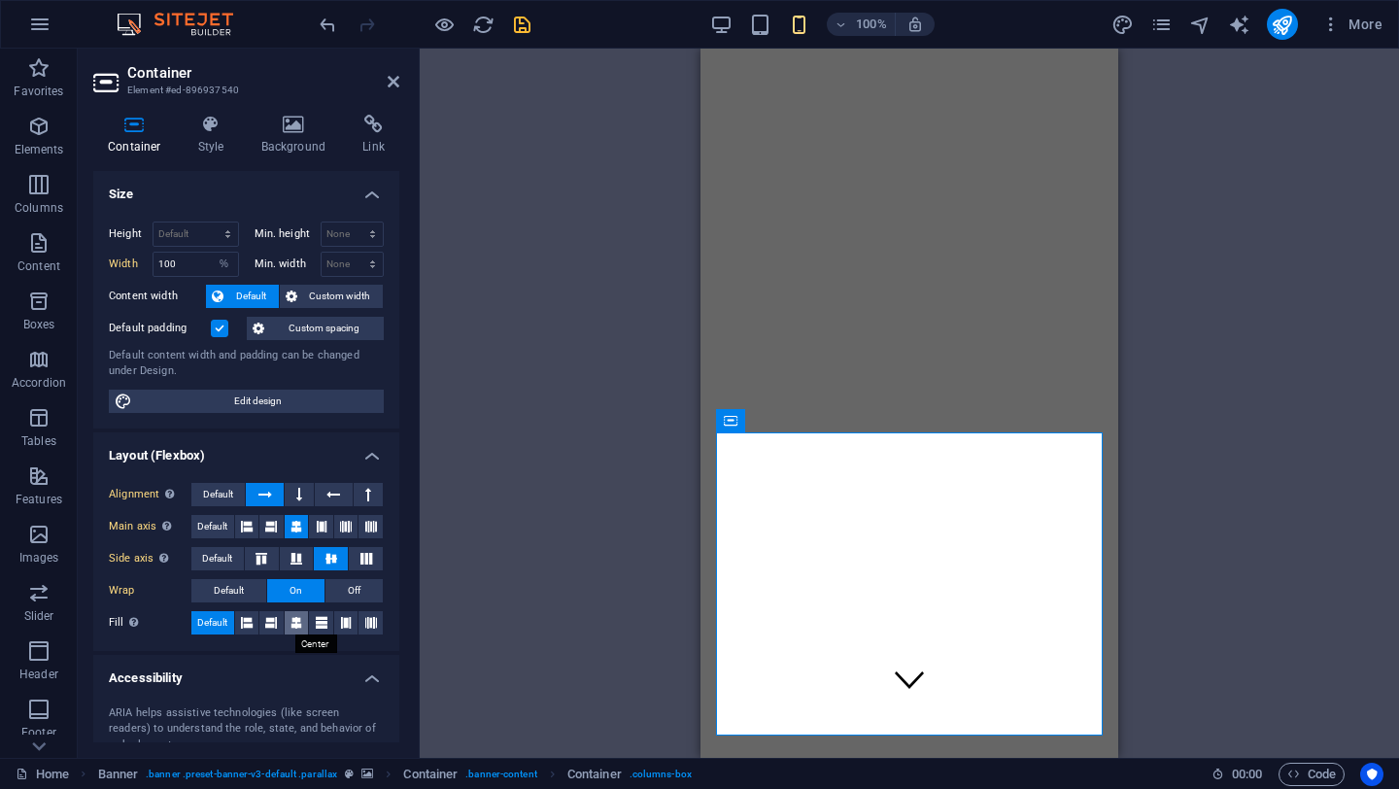
click at [292, 619] on icon at bounding box center [297, 622] width 12 height 23
click at [348, 590] on span "Off" at bounding box center [354, 590] width 13 height 23
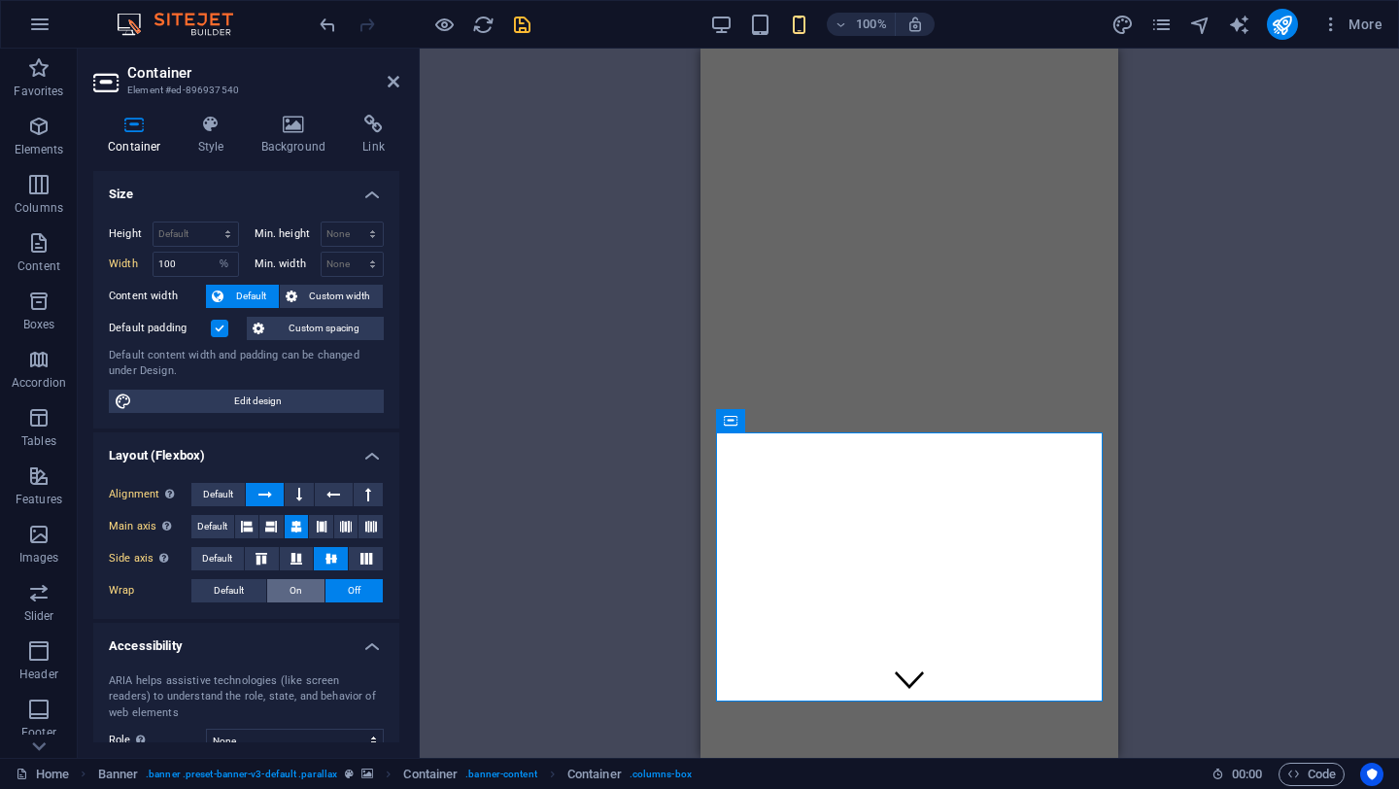
click at [291, 588] on span "On" at bounding box center [296, 590] width 13 height 23
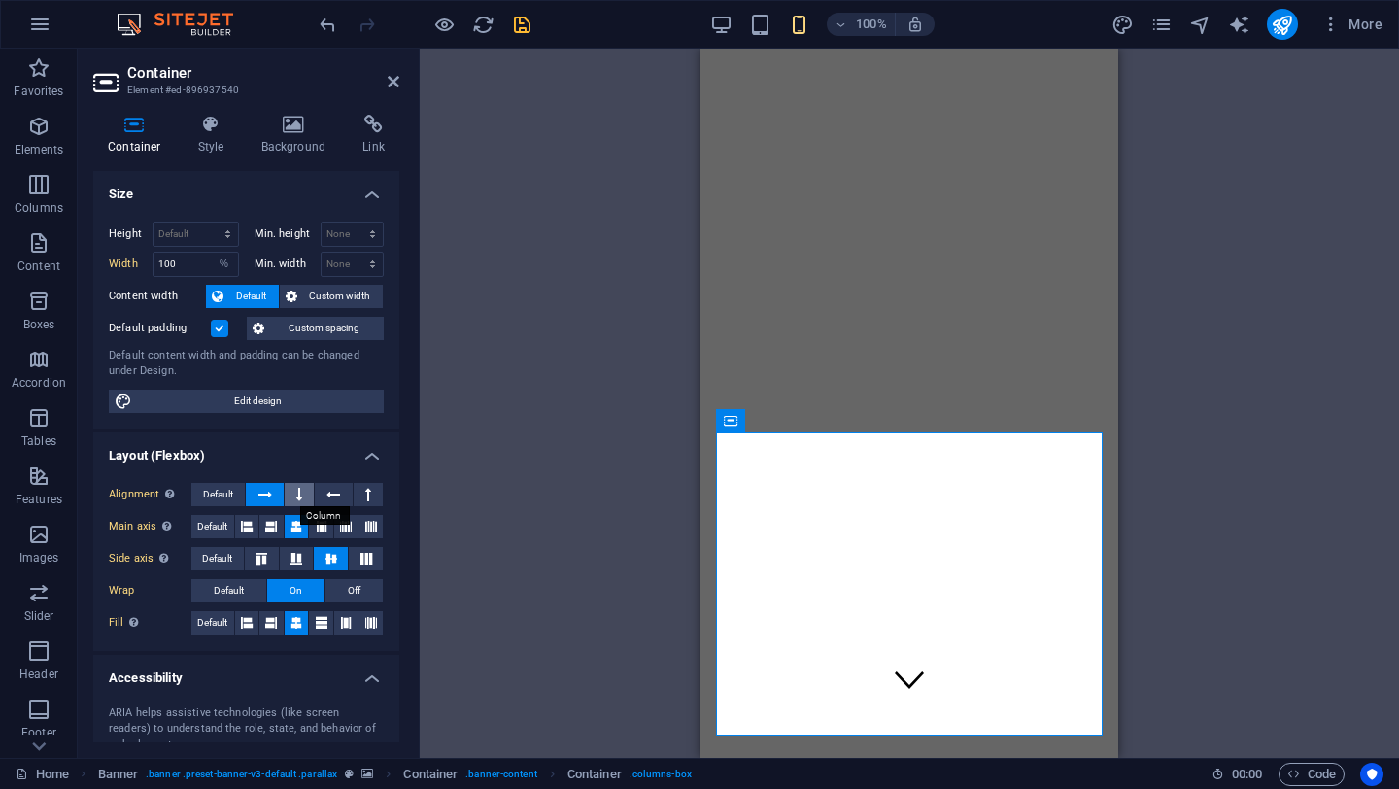
click at [296, 488] on icon at bounding box center [299, 494] width 6 height 23
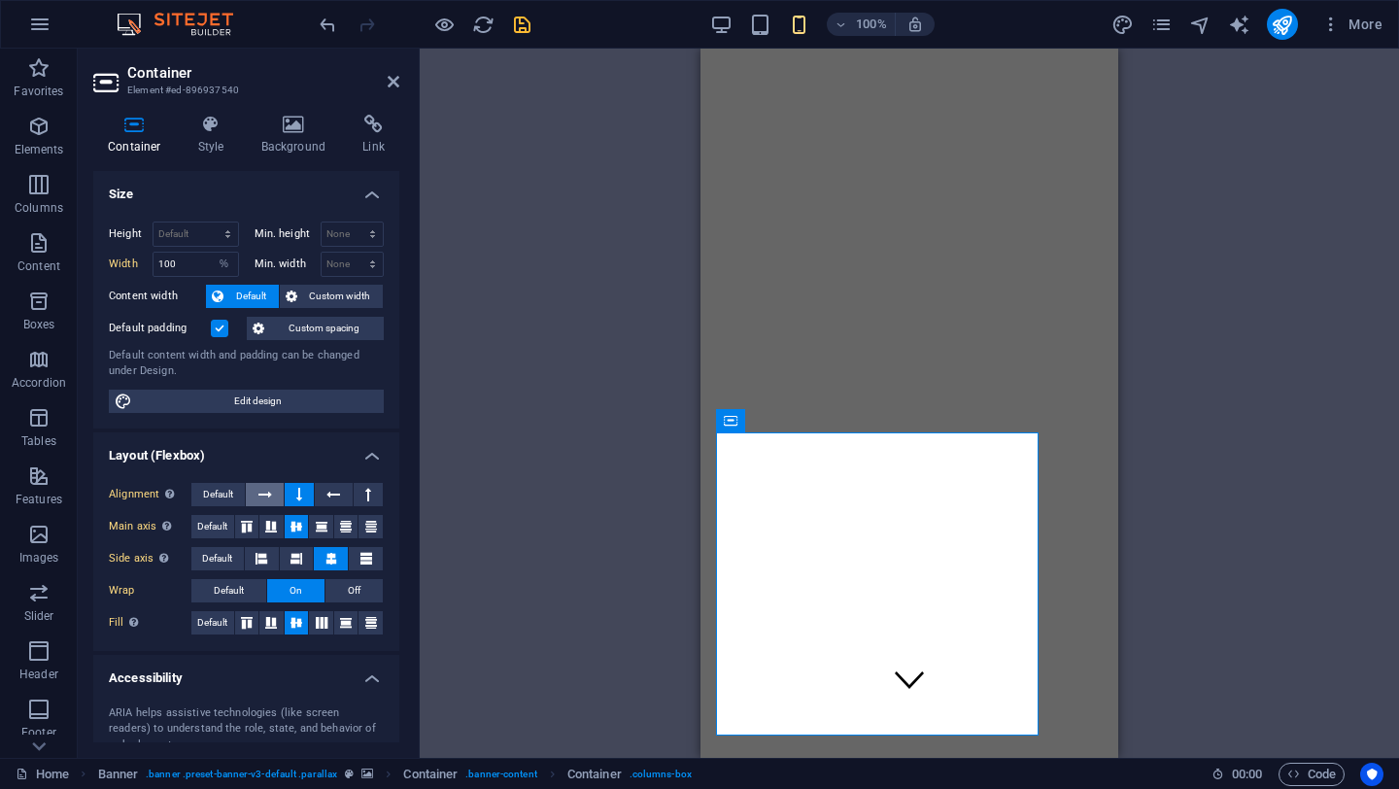
click at [262, 490] on icon at bounding box center [265, 494] width 14 height 23
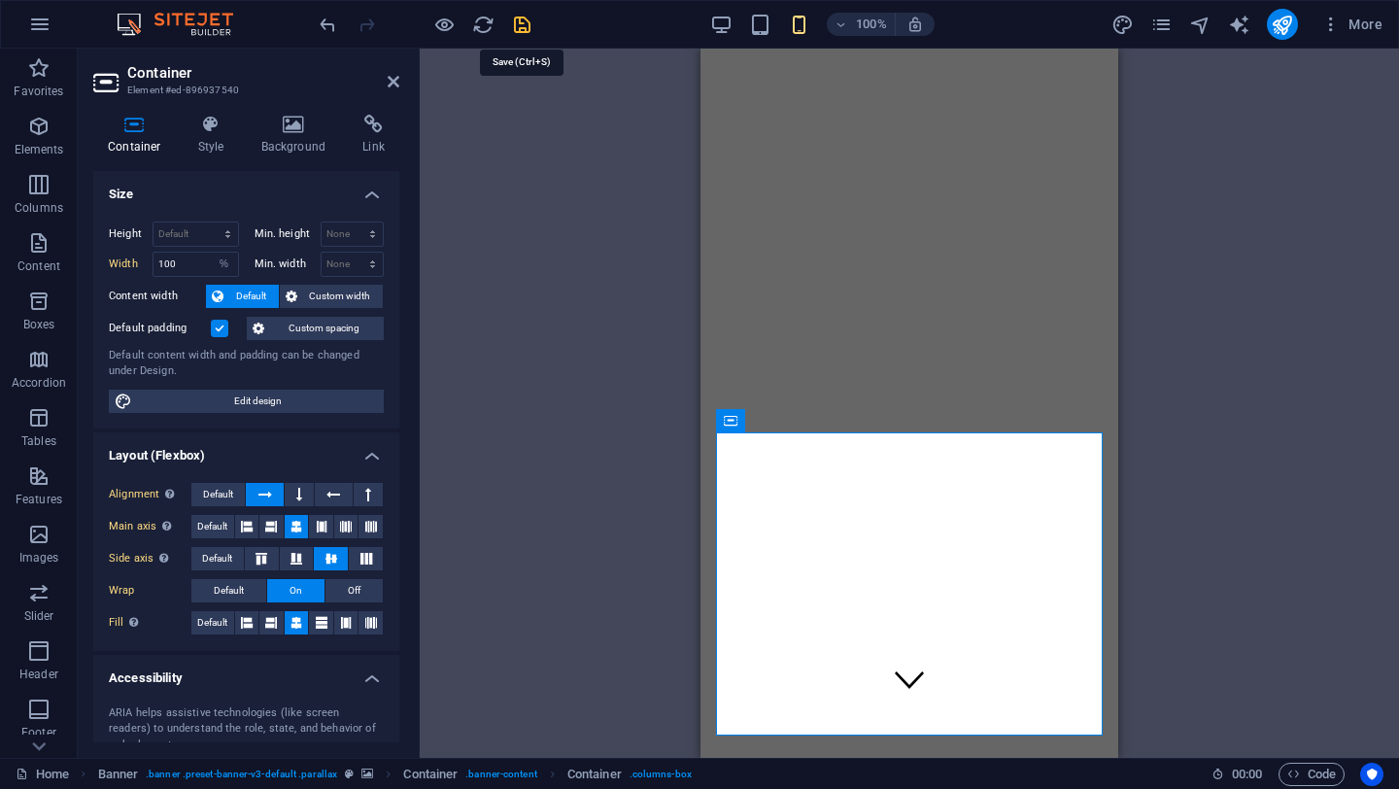
click at [520, 25] on icon "save" at bounding box center [522, 25] width 22 height 22
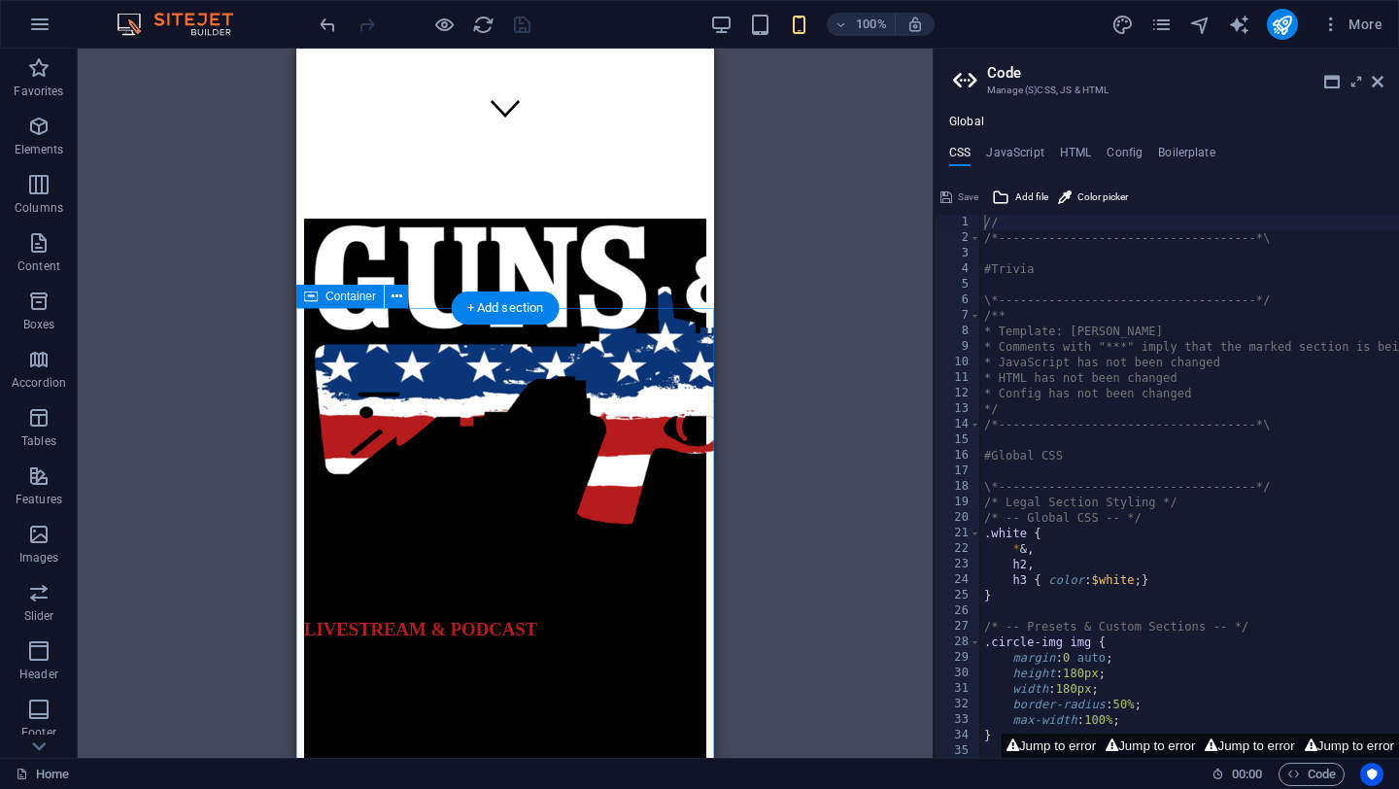
scroll to position [603, 0]
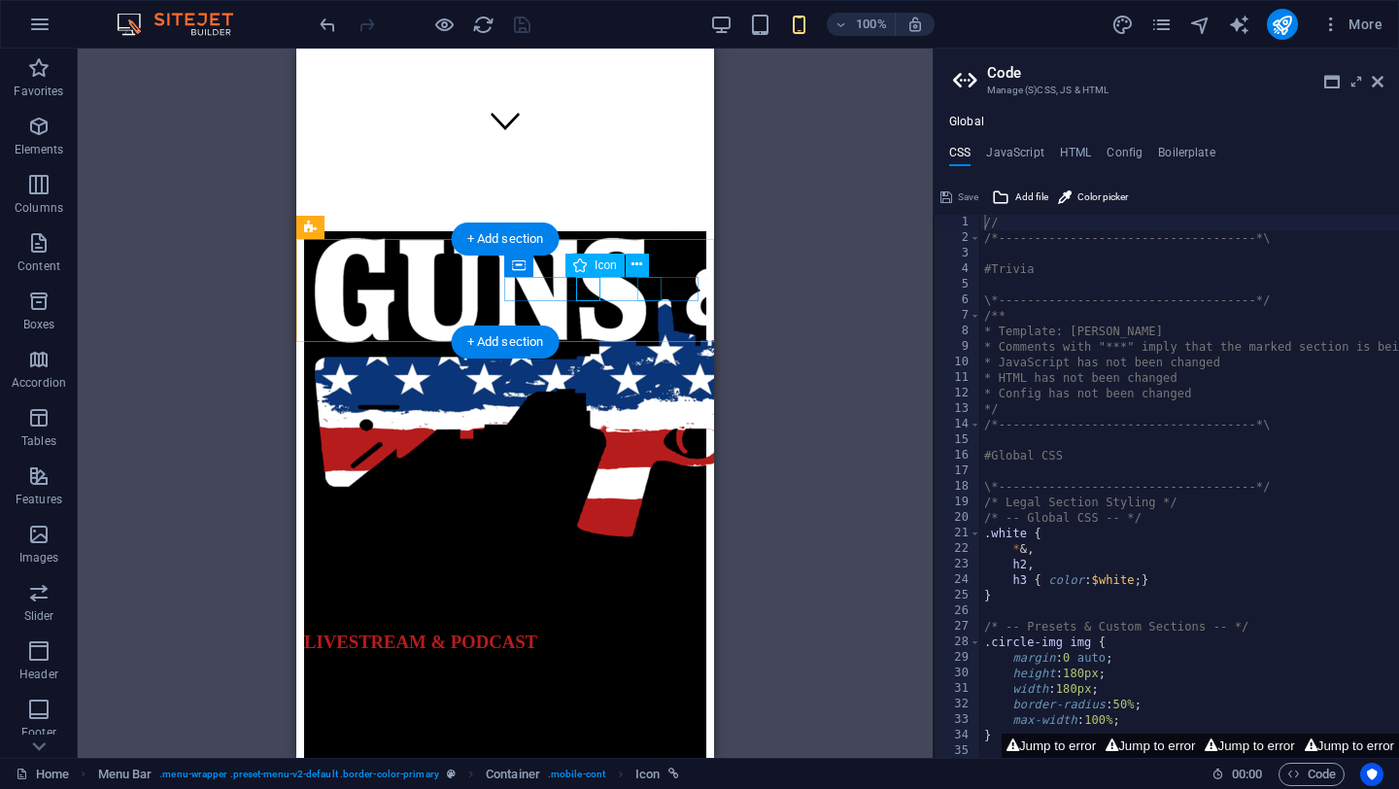
select select "xMidYMid"
select select "px"
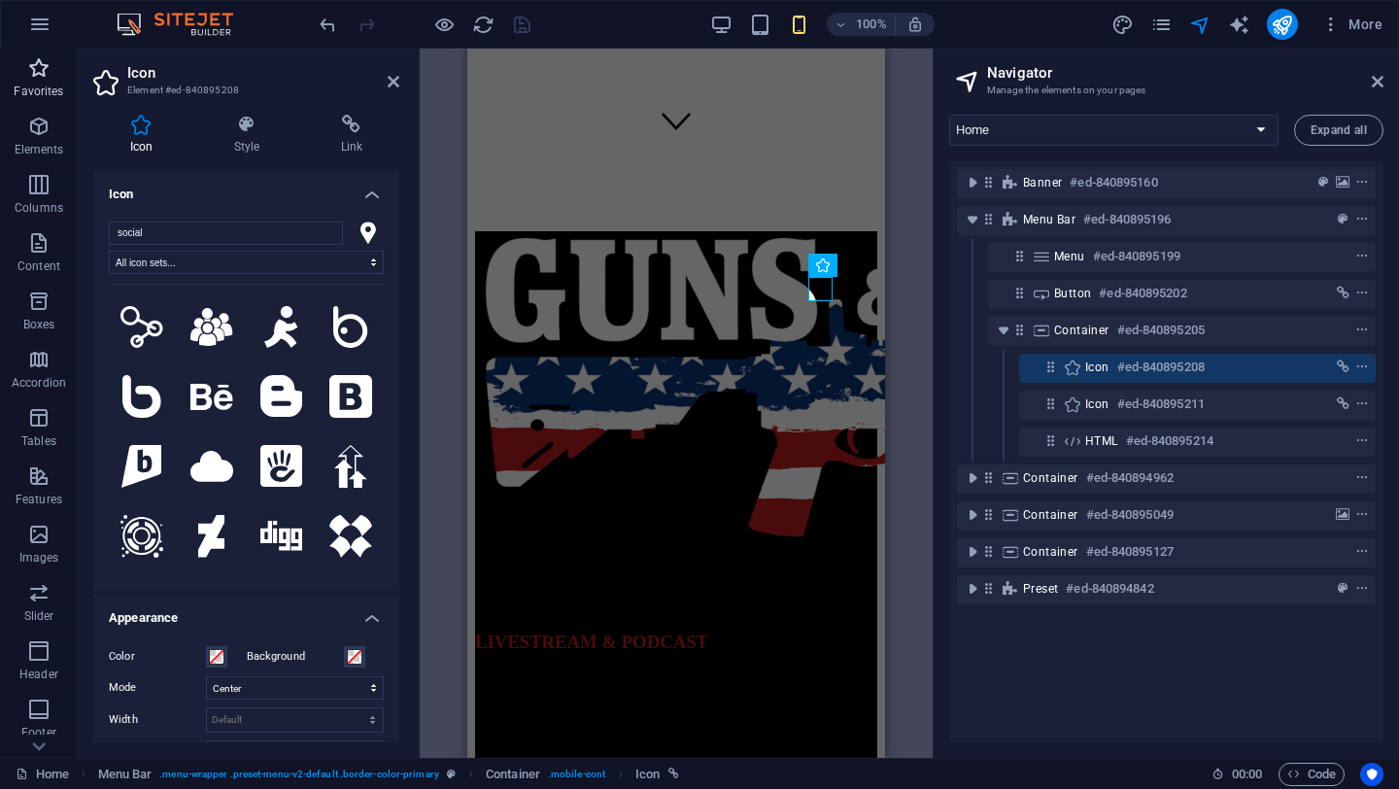
click at [39, 76] on icon "button" at bounding box center [38, 67] width 23 height 23
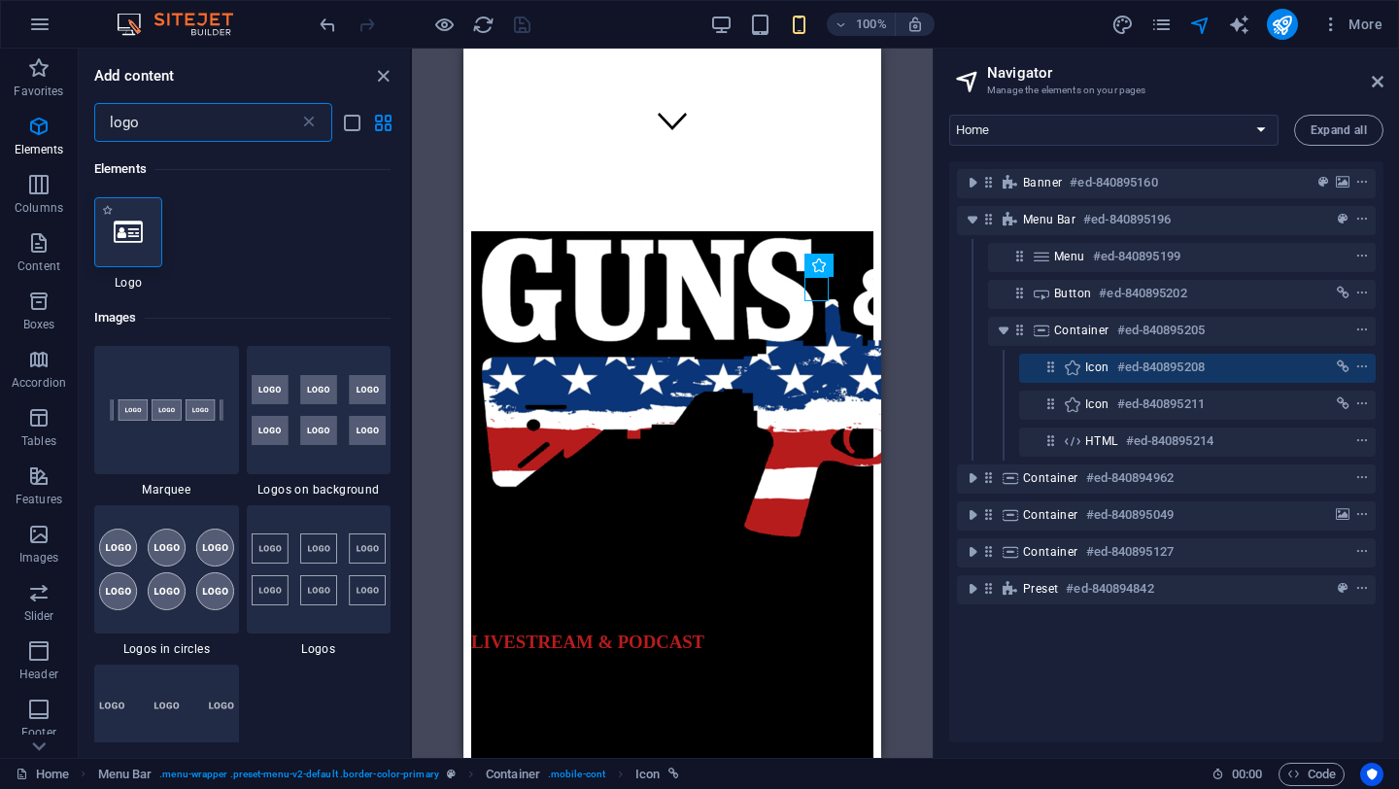
type input "logo"
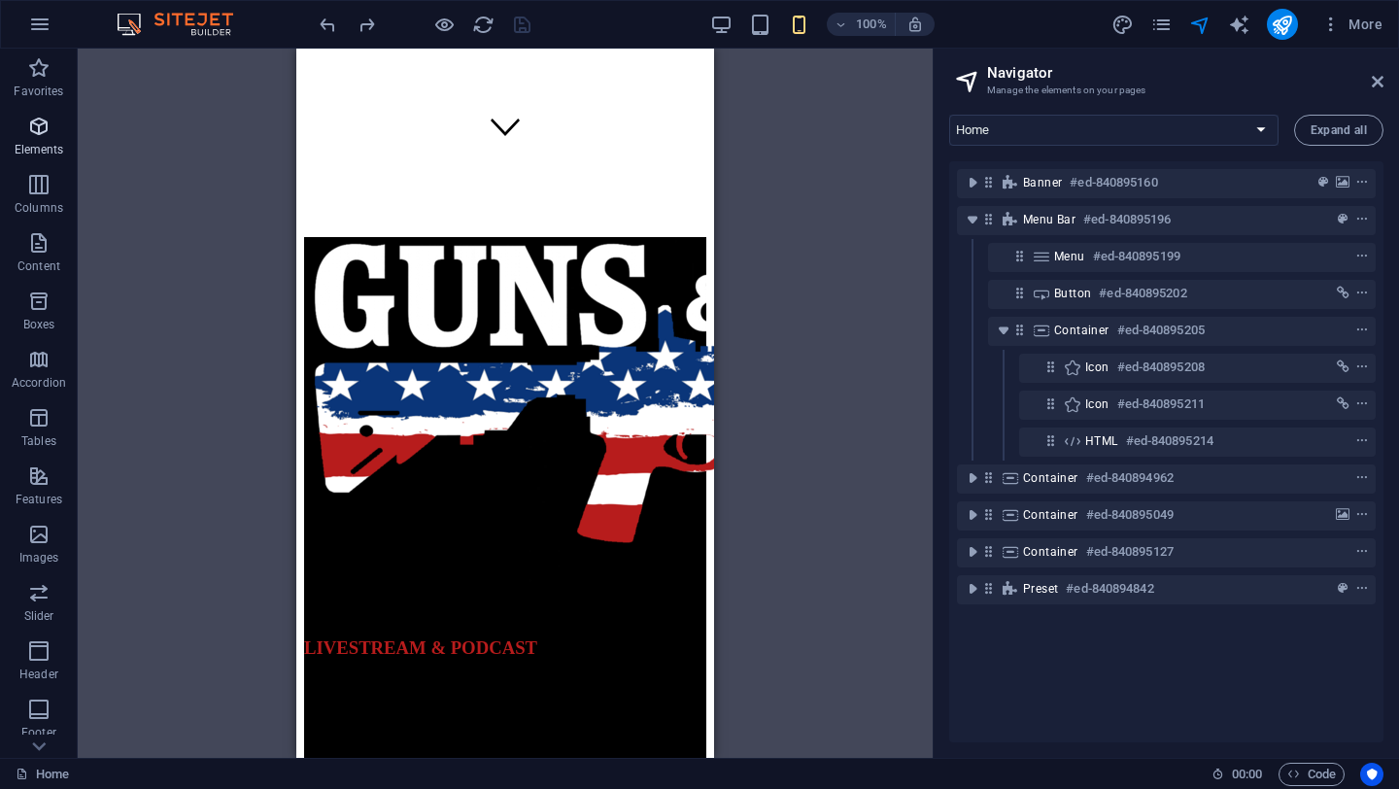
click at [41, 120] on icon "button" at bounding box center [38, 126] width 23 height 23
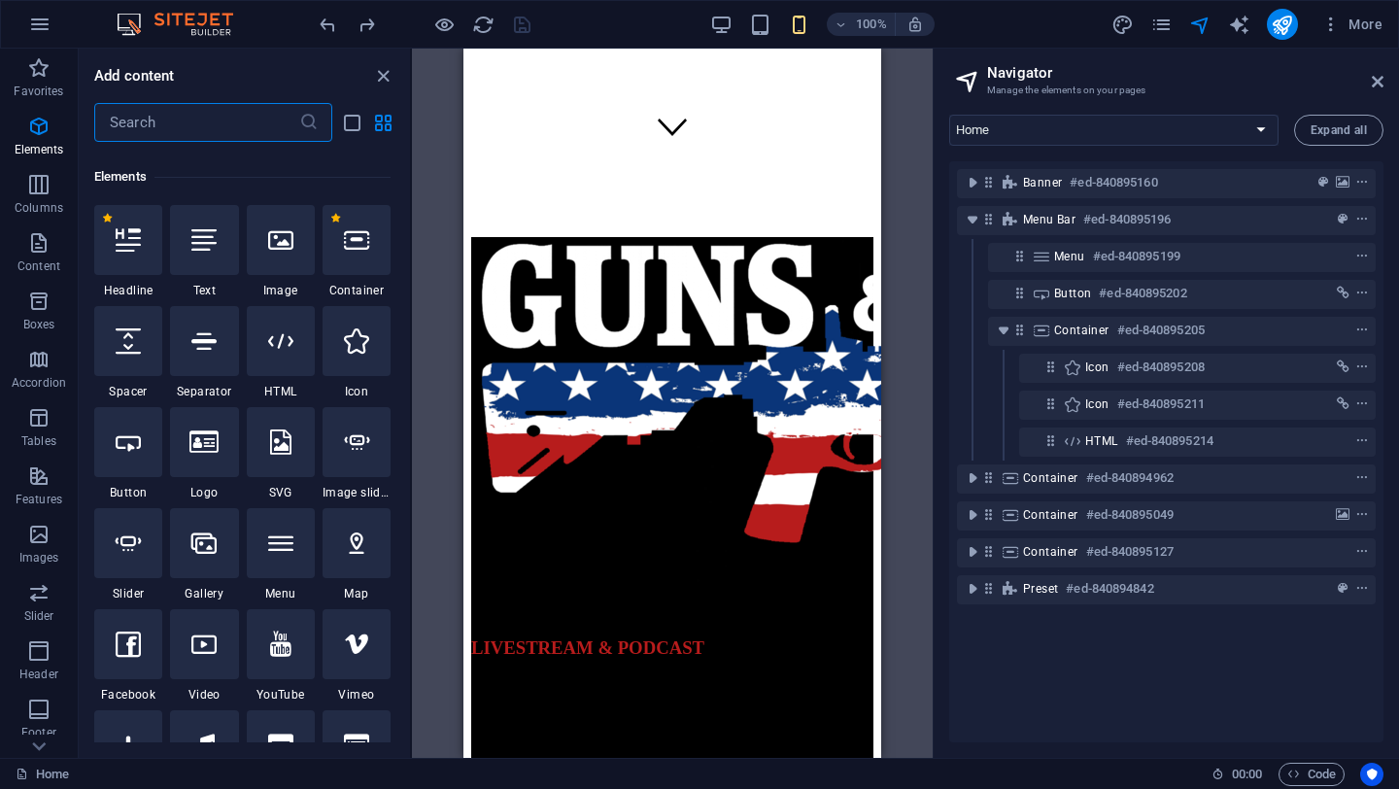
scroll to position [207, 0]
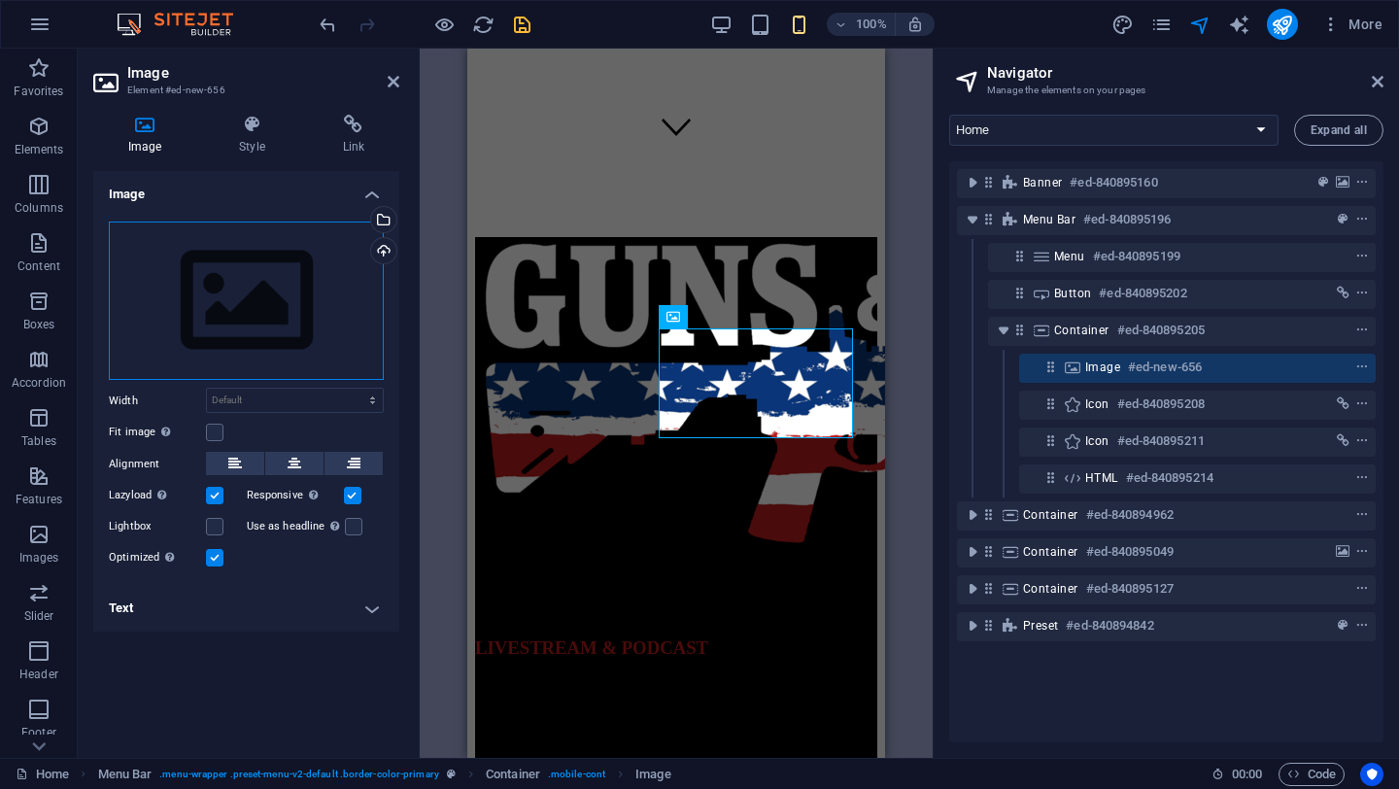
click at [228, 317] on div "Drag files here, click to choose files or select files from Files or our free s…" at bounding box center [246, 301] width 275 height 159
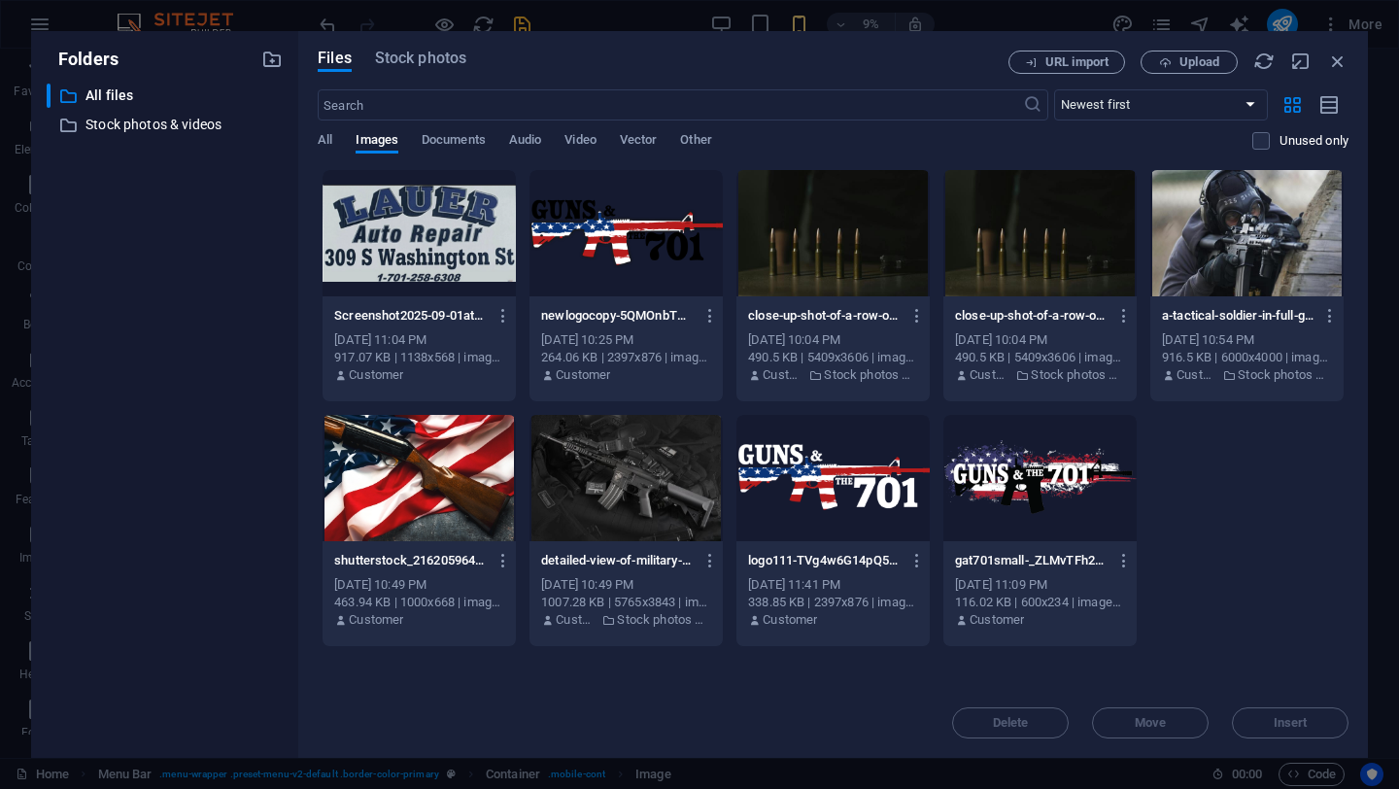
click at [605, 229] on div at bounding box center [626, 233] width 193 height 126
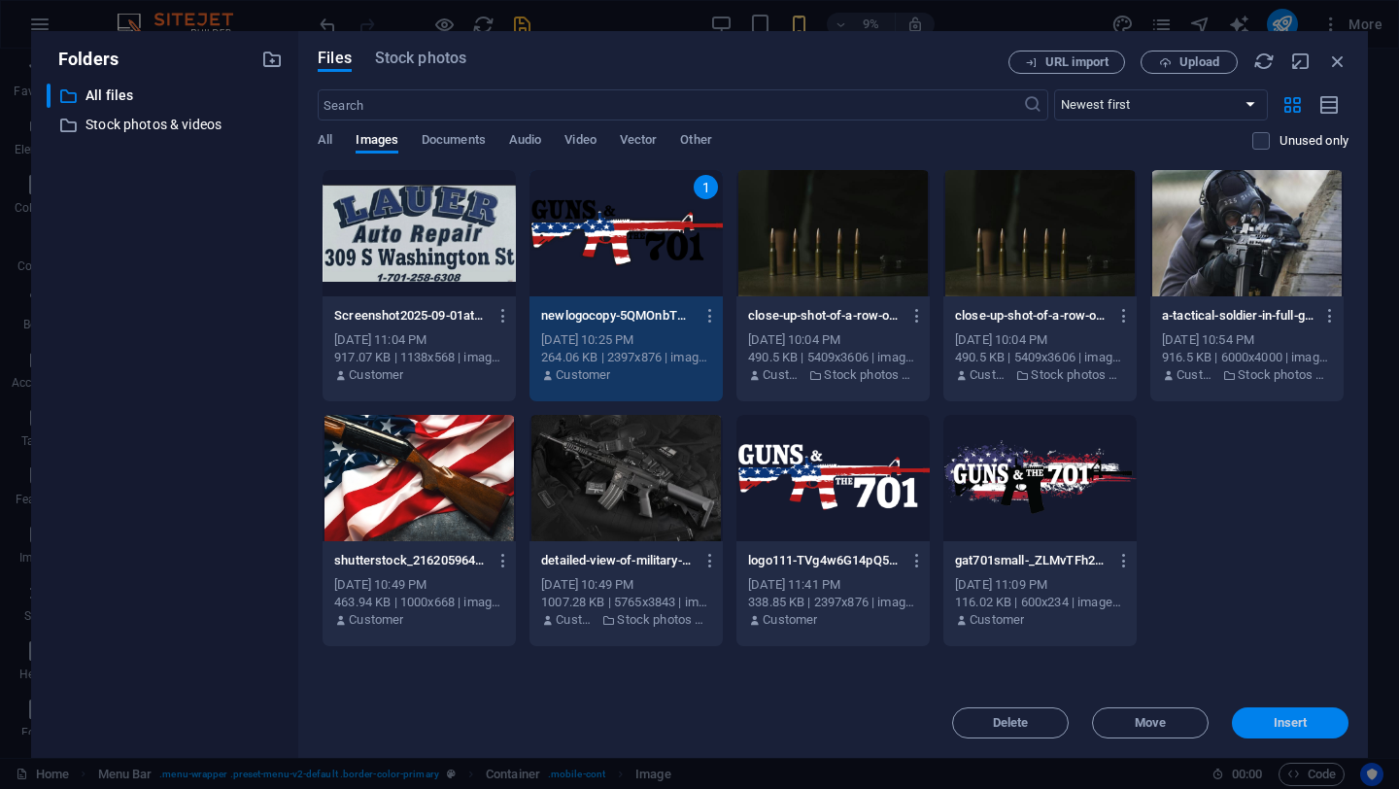
click at [1256, 728] on span "Insert" at bounding box center [1290, 723] width 101 height 12
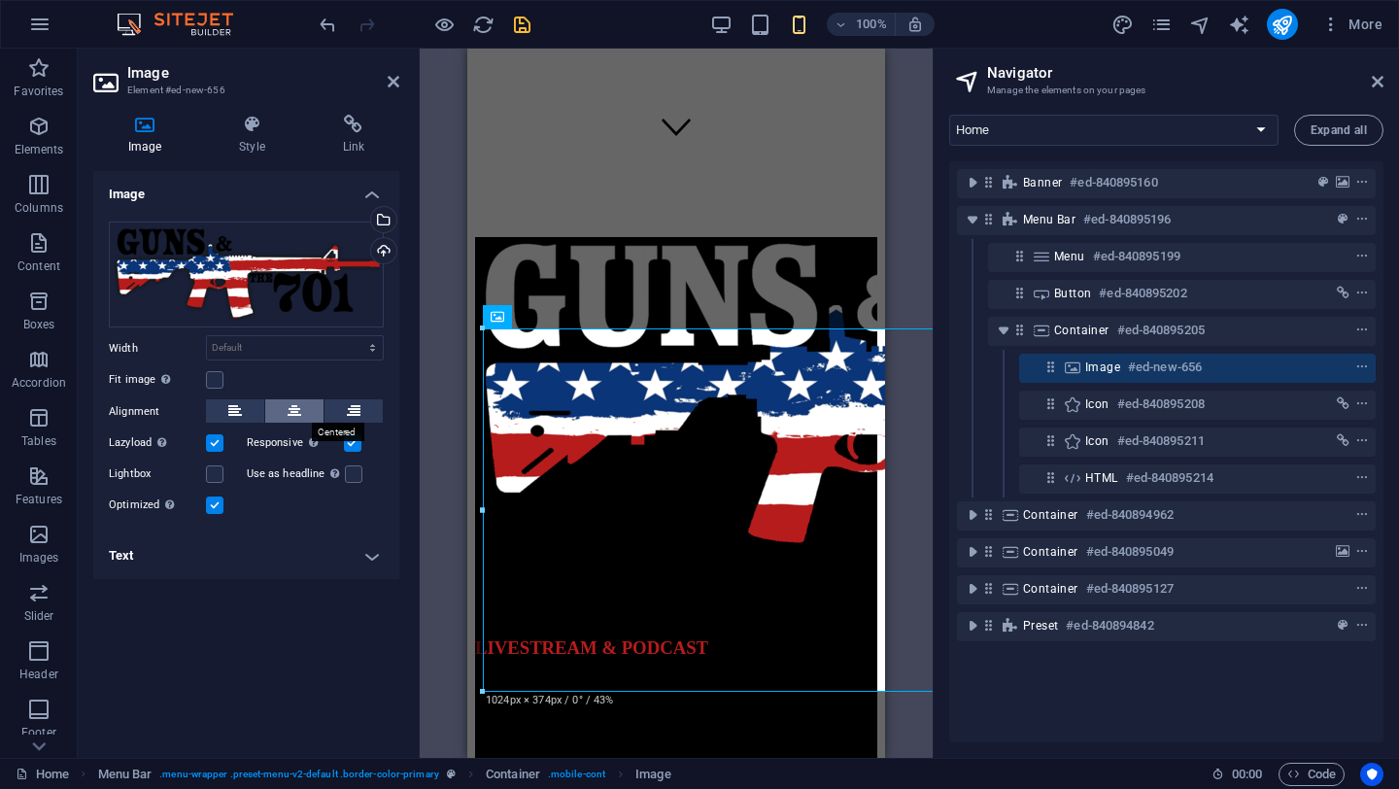
click at [293, 408] on icon at bounding box center [295, 410] width 14 height 23
click at [236, 409] on icon at bounding box center [235, 410] width 14 height 23
click at [288, 406] on icon at bounding box center [295, 410] width 14 height 23
click at [354, 421] on icon at bounding box center [354, 410] width 14 height 23
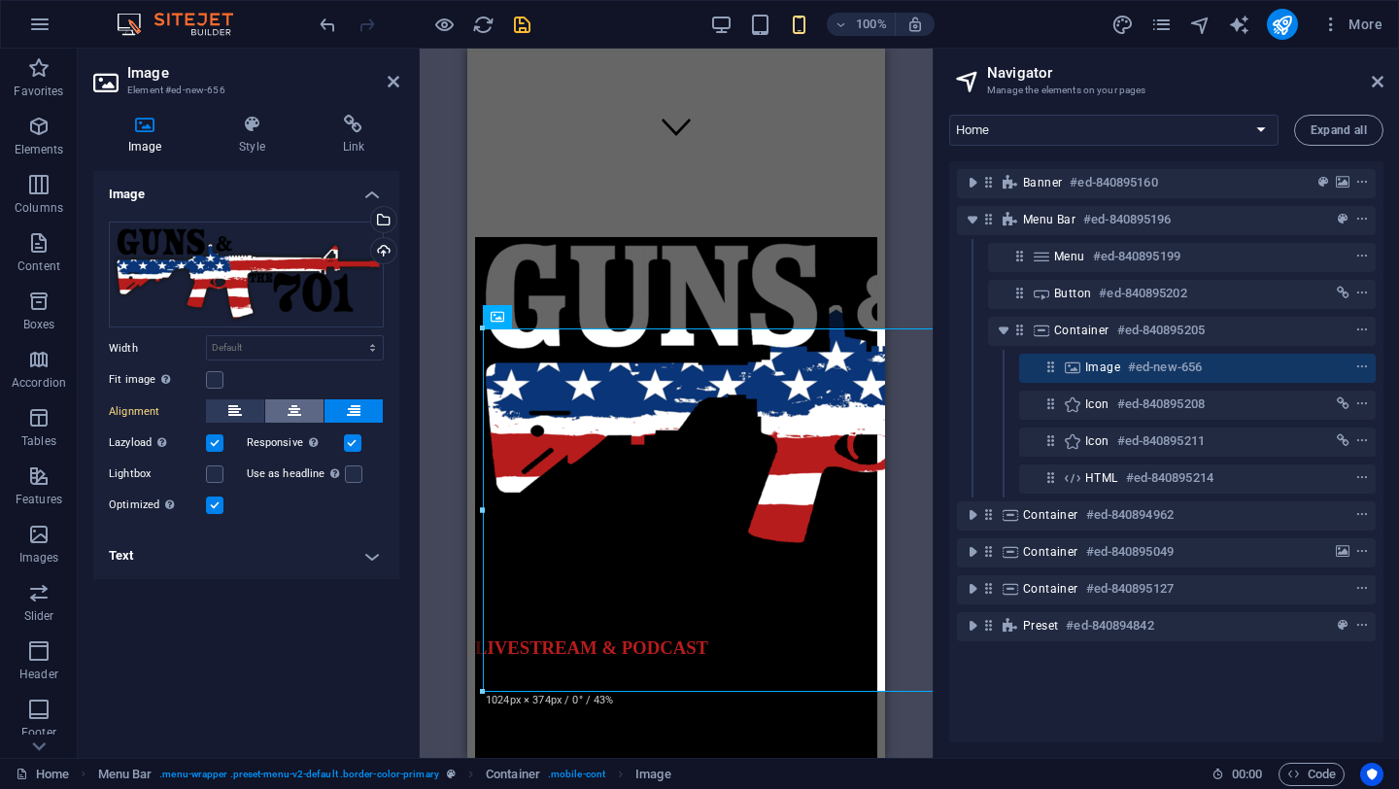
click at [292, 412] on icon at bounding box center [295, 410] width 14 height 23
click at [229, 409] on icon at bounding box center [235, 410] width 14 height 23
click at [220, 376] on label at bounding box center [214, 379] width 17 height 17
click at [0, 0] on input "Fit image Automatically fit image to a fixed width and height" at bounding box center [0, 0] width 0 height 0
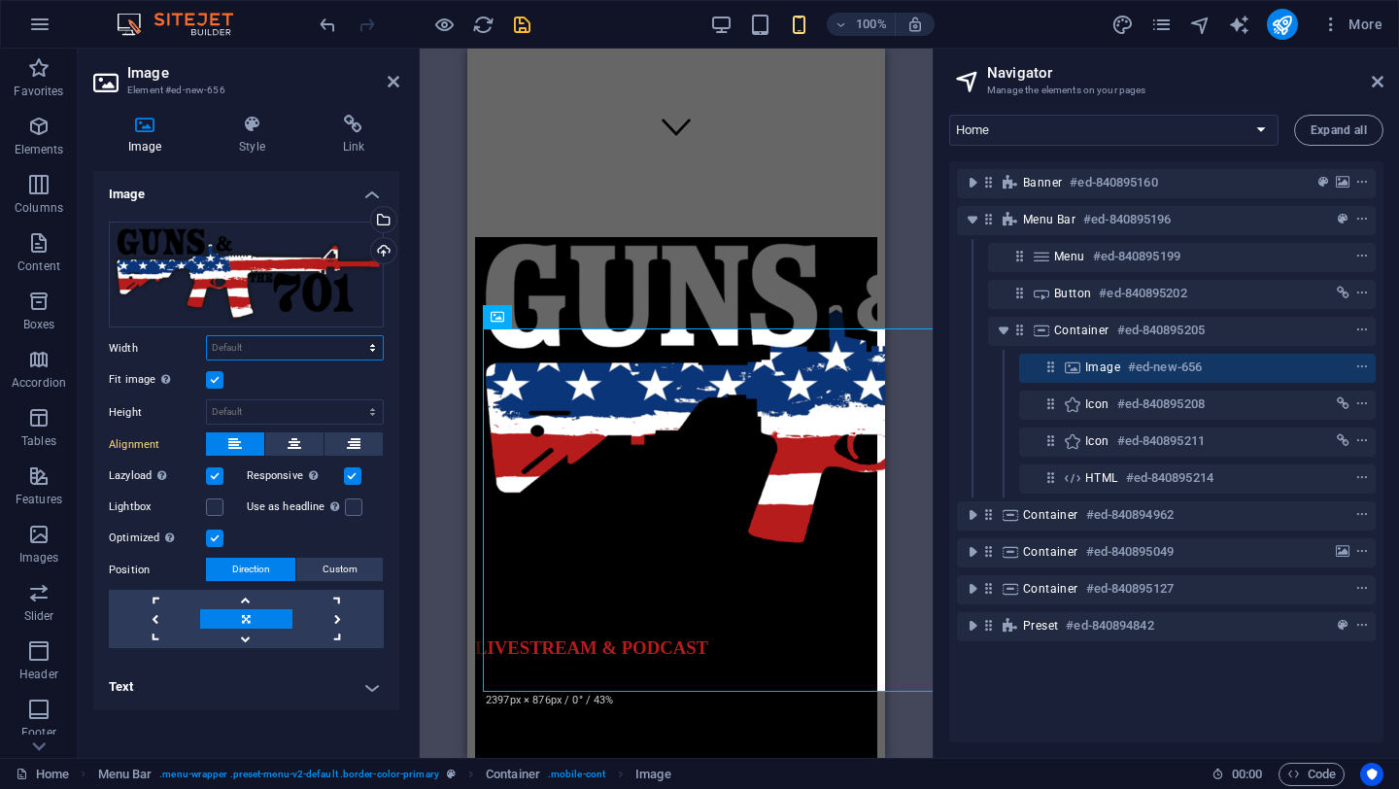
click at [305, 344] on select "Default auto px rem % em vh vw" at bounding box center [295, 347] width 176 height 23
select select "px"
click at [356, 336] on select "Default auto px rem % em vh vw" at bounding box center [295, 347] width 176 height 23
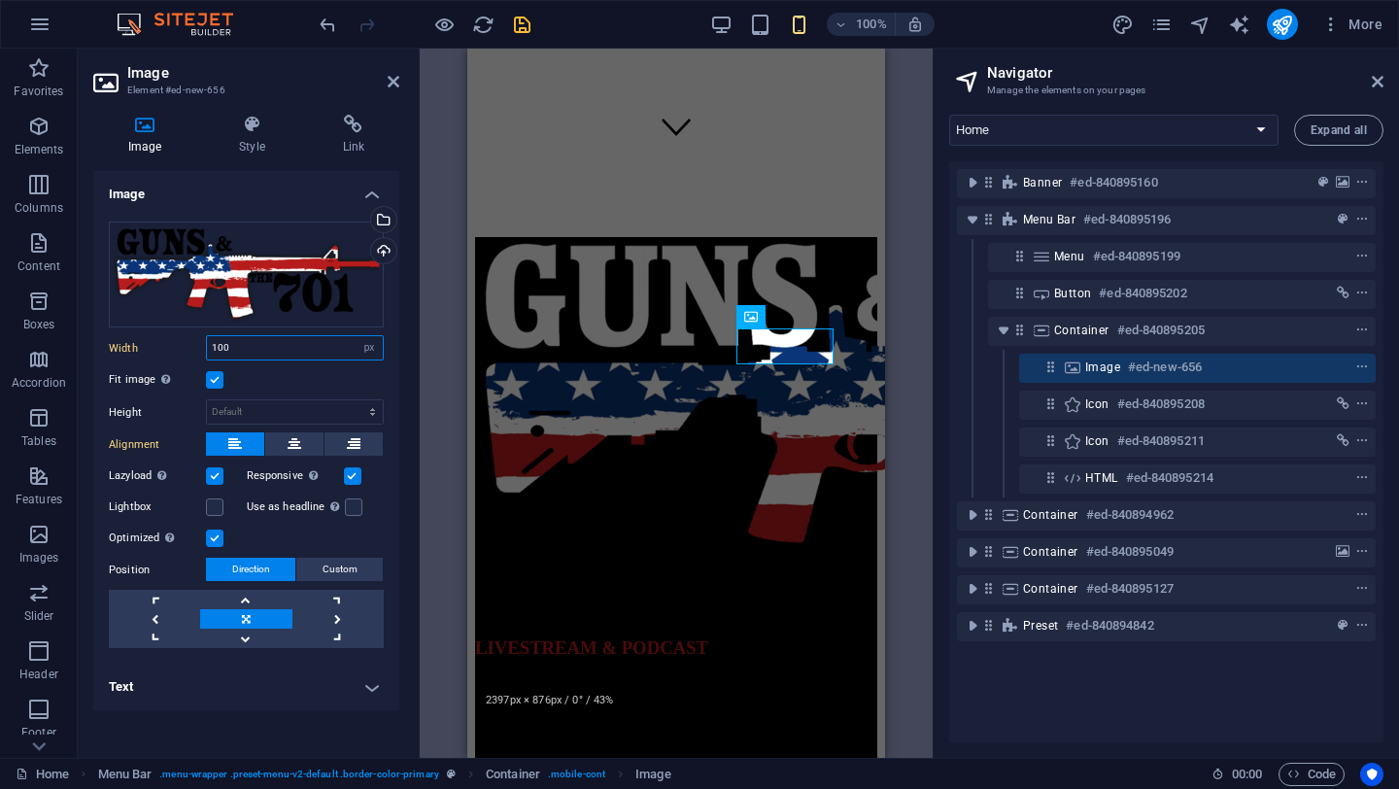
drag, startPoint x: 253, startPoint y: 347, endPoint x: 195, endPoint y: 348, distance: 57.3
click at [195, 348] on div "Width 100 Default auto px rem % em vh vw" at bounding box center [246, 347] width 275 height 25
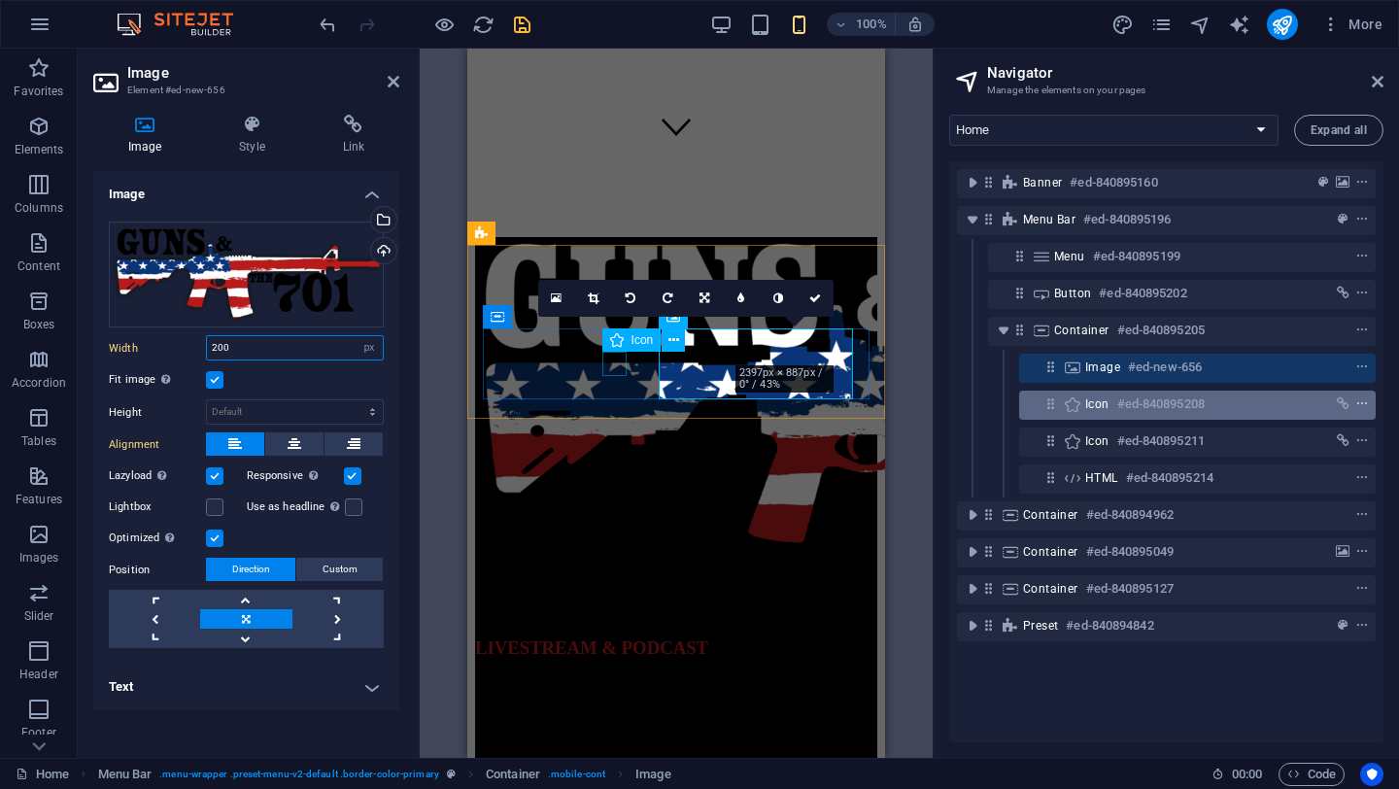
type input "200"
click at [1361, 398] on icon "context-menu" at bounding box center [1362, 404] width 14 height 14
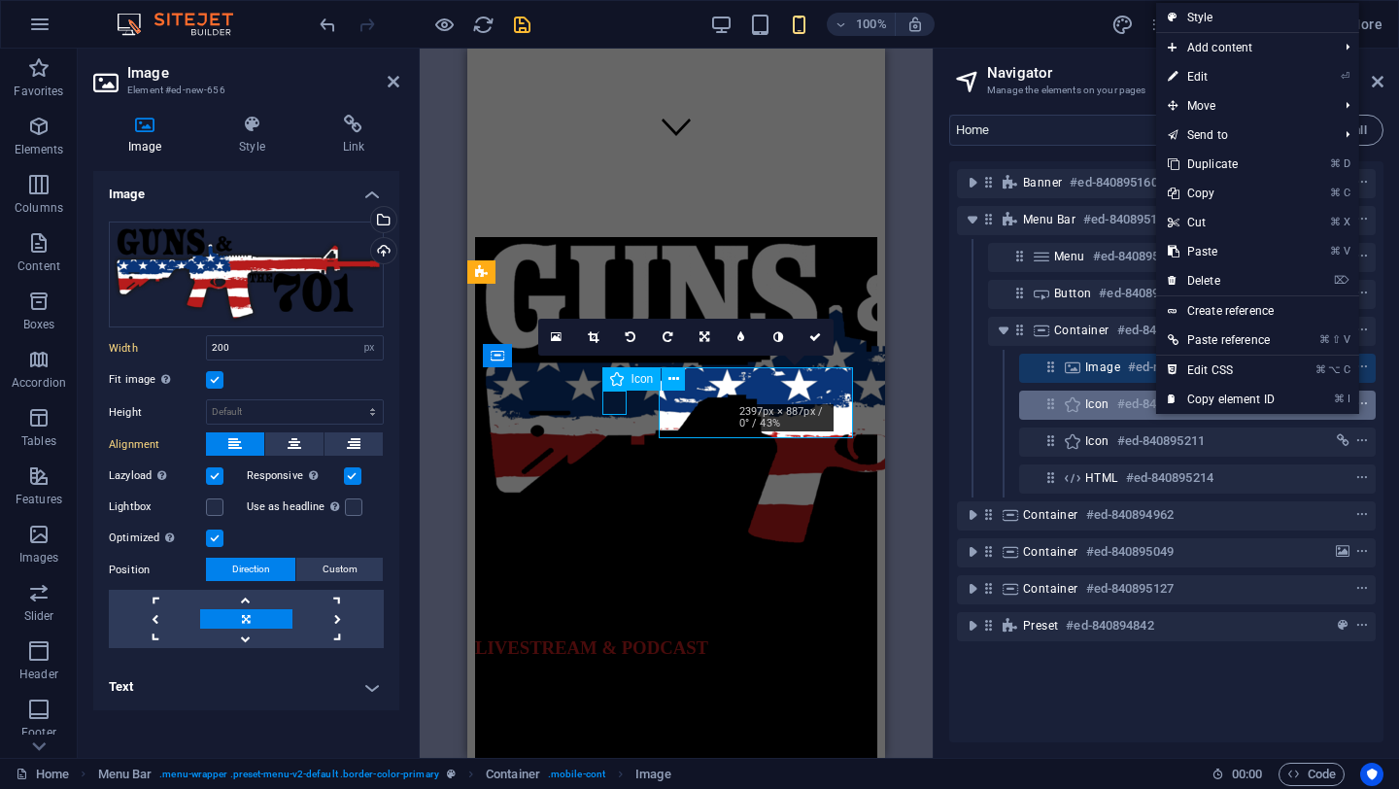
scroll to position [559, 0]
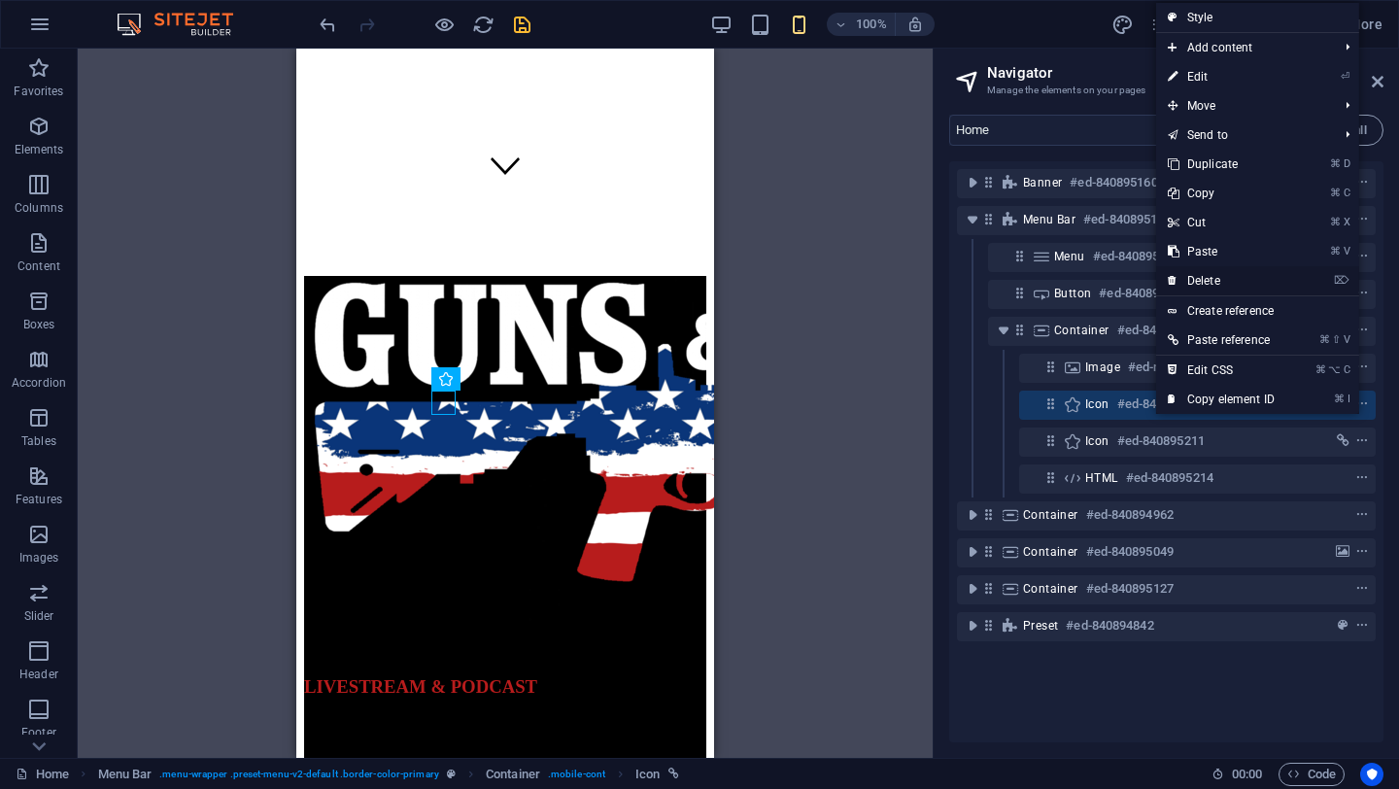
click at [1209, 278] on link "⌦ Delete" at bounding box center [1221, 280] width 130 height 29
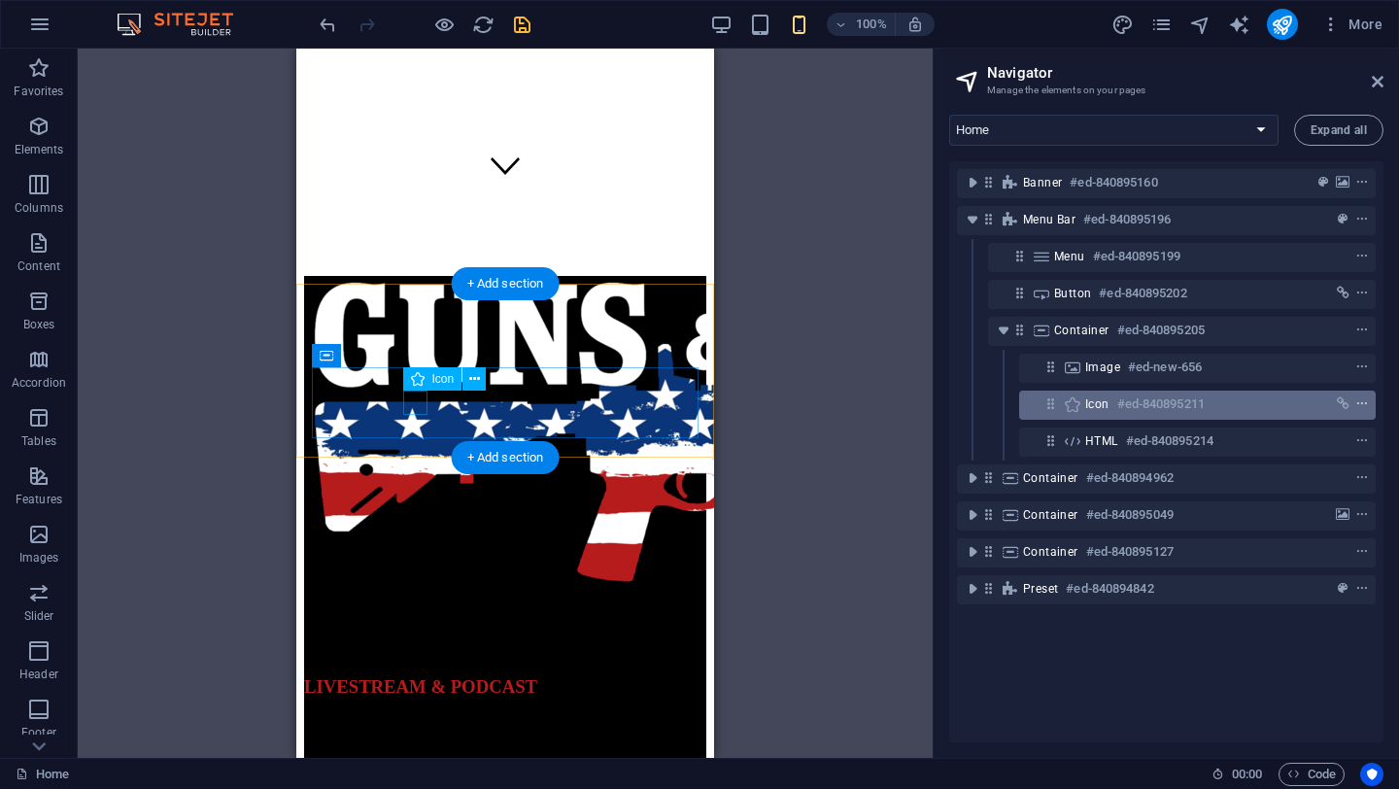
click at [1364, 403] on icon "context-menu" at bounding box center [1362, 404] width 14 height 14
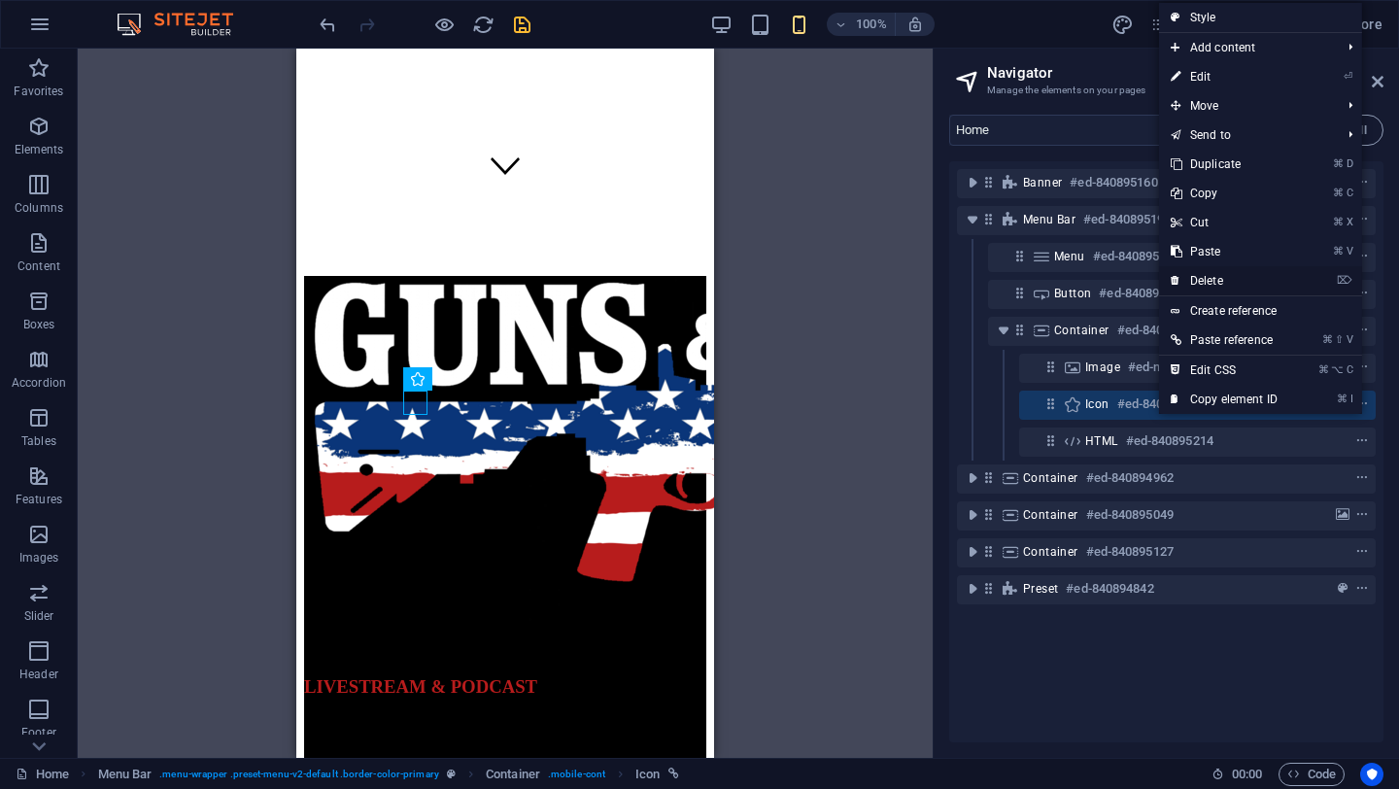
click at [1213, 278] on link "⌦ Delete" at bounding box center [1224, 280] width 130 height 29
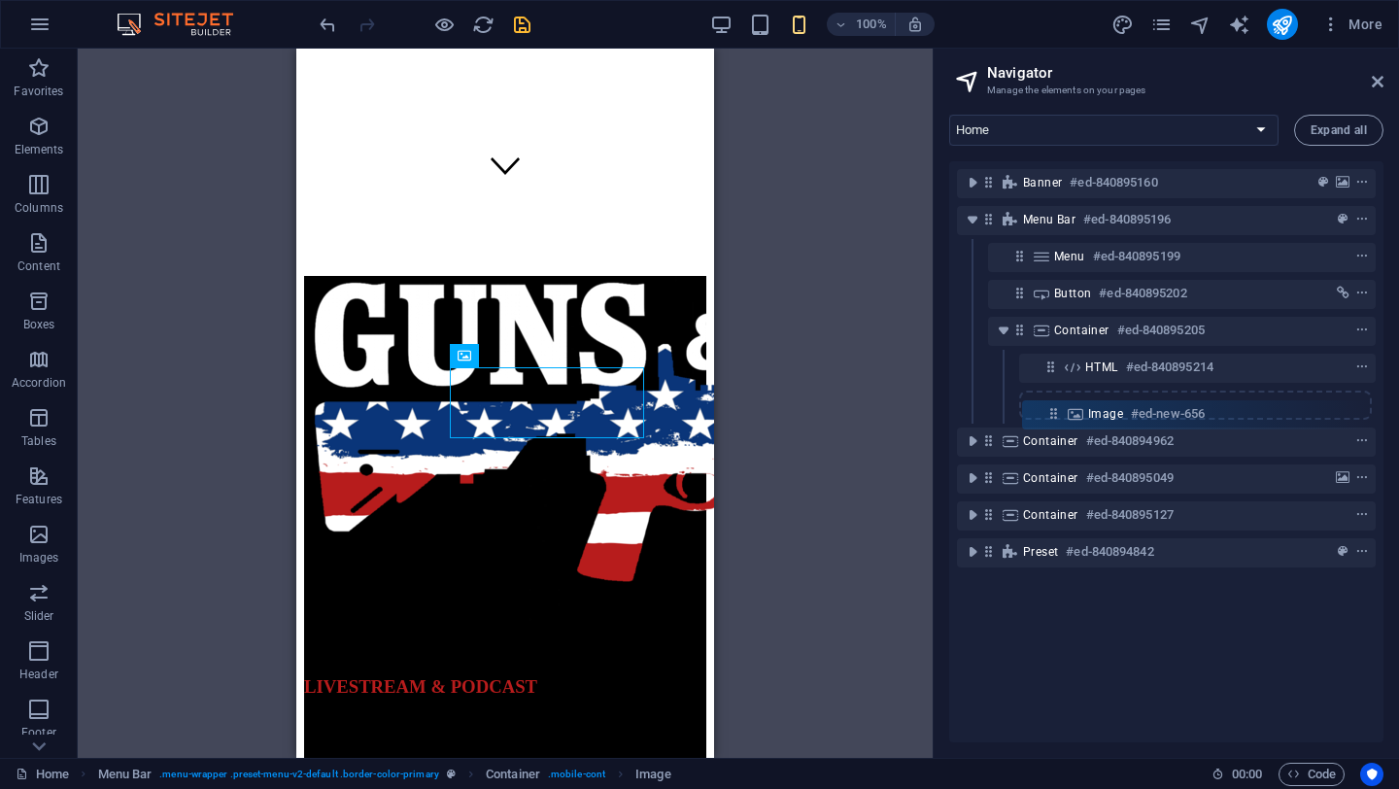
drag, startPoint x: 1048, startPoint y: 365, endPoint x: 1051, endPoint y: 416, distance: 50.6
click at [1051, 416] on div "Banner #ed-840895160 Menu Bar #ed-840895196 Menu #ed-840895199 Button #ed-84089…" at bounding box center [1166, 451] width 434 height 581
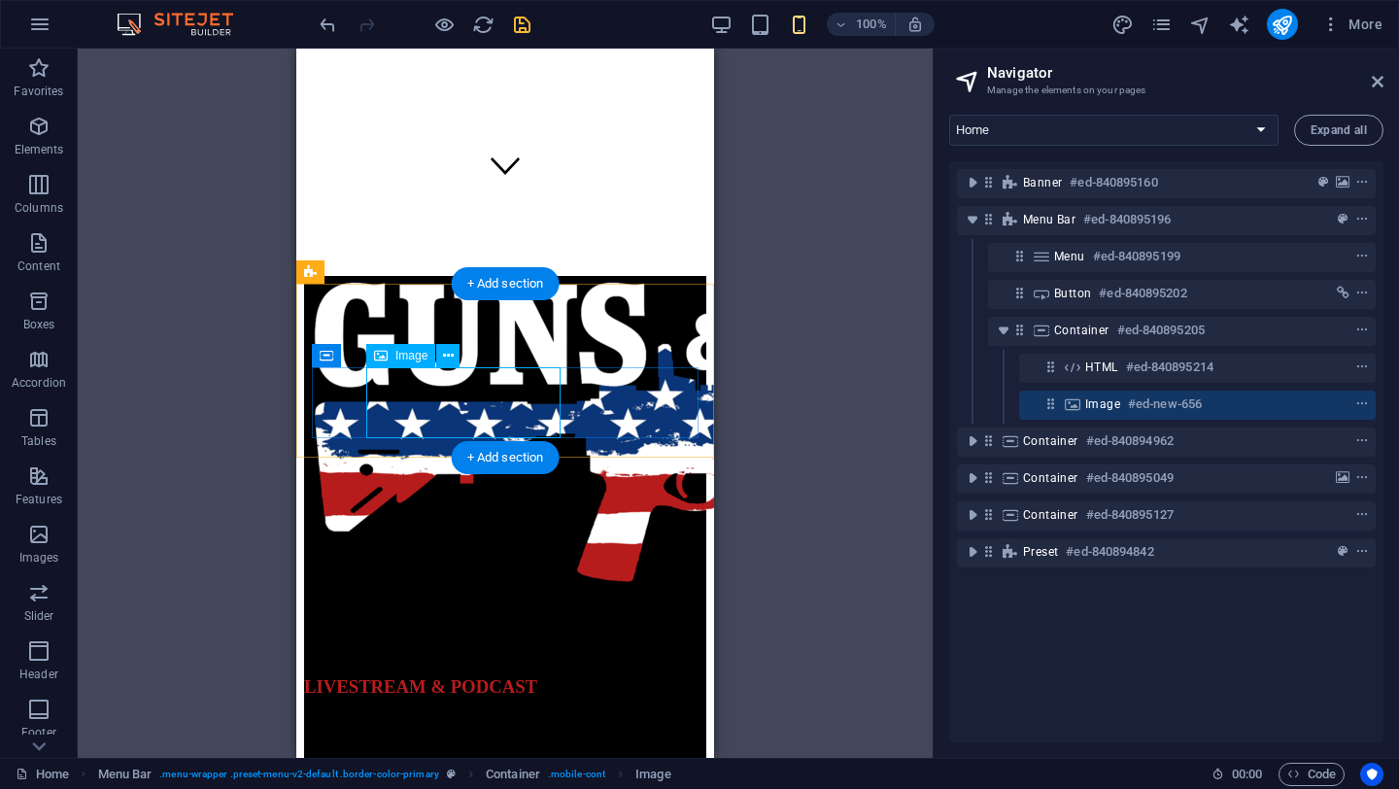
click at [1097, 408] on span "Image" at bounding box center [1102, 404] width 35 height 16
select select "px"
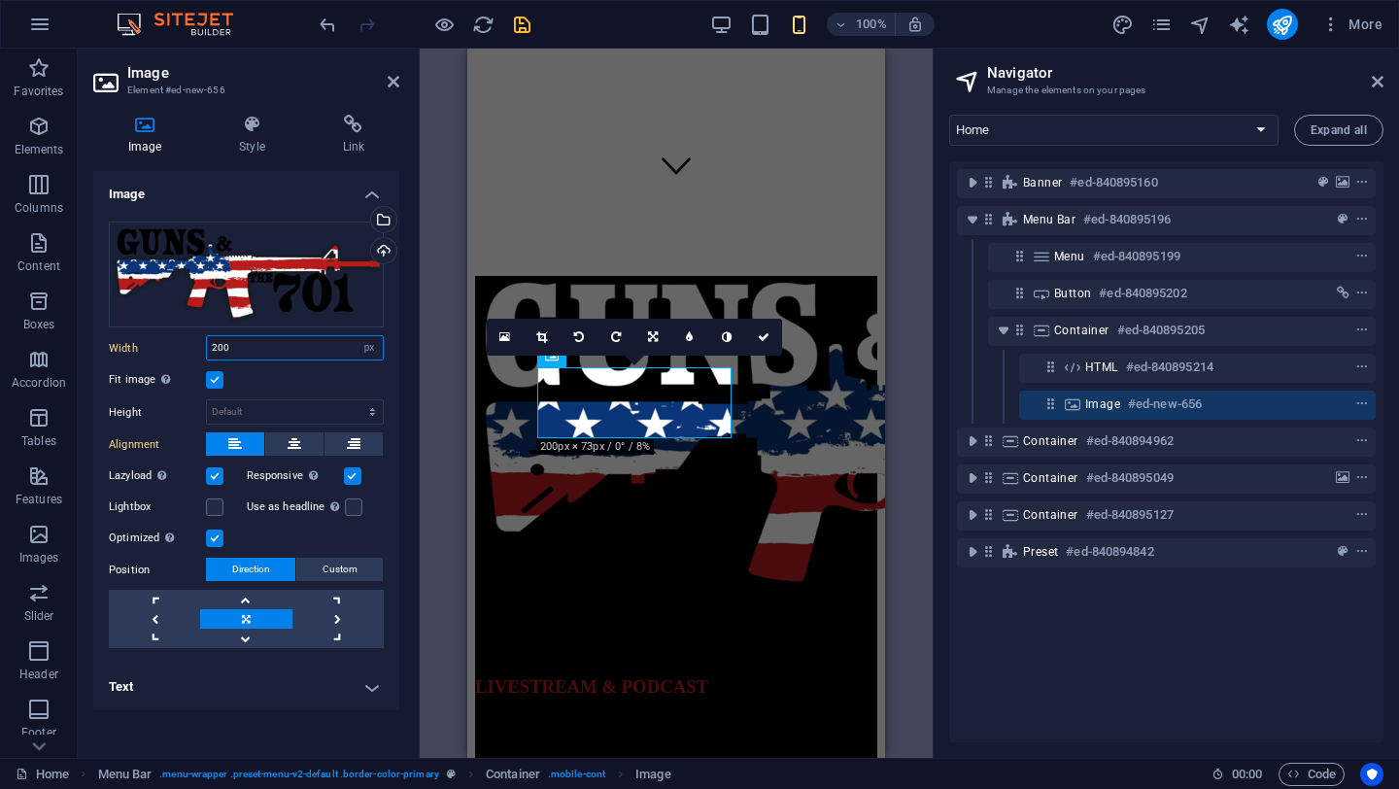
drag, startPoint x: 248, startPoint y: 350, endPoint x: 194, endPoint y: 346, distance: 53.6
click at [194, 346] on div "Width 200 Default auto px rem % em vh vw" at bounding box center [246, 347] width 275 height 25
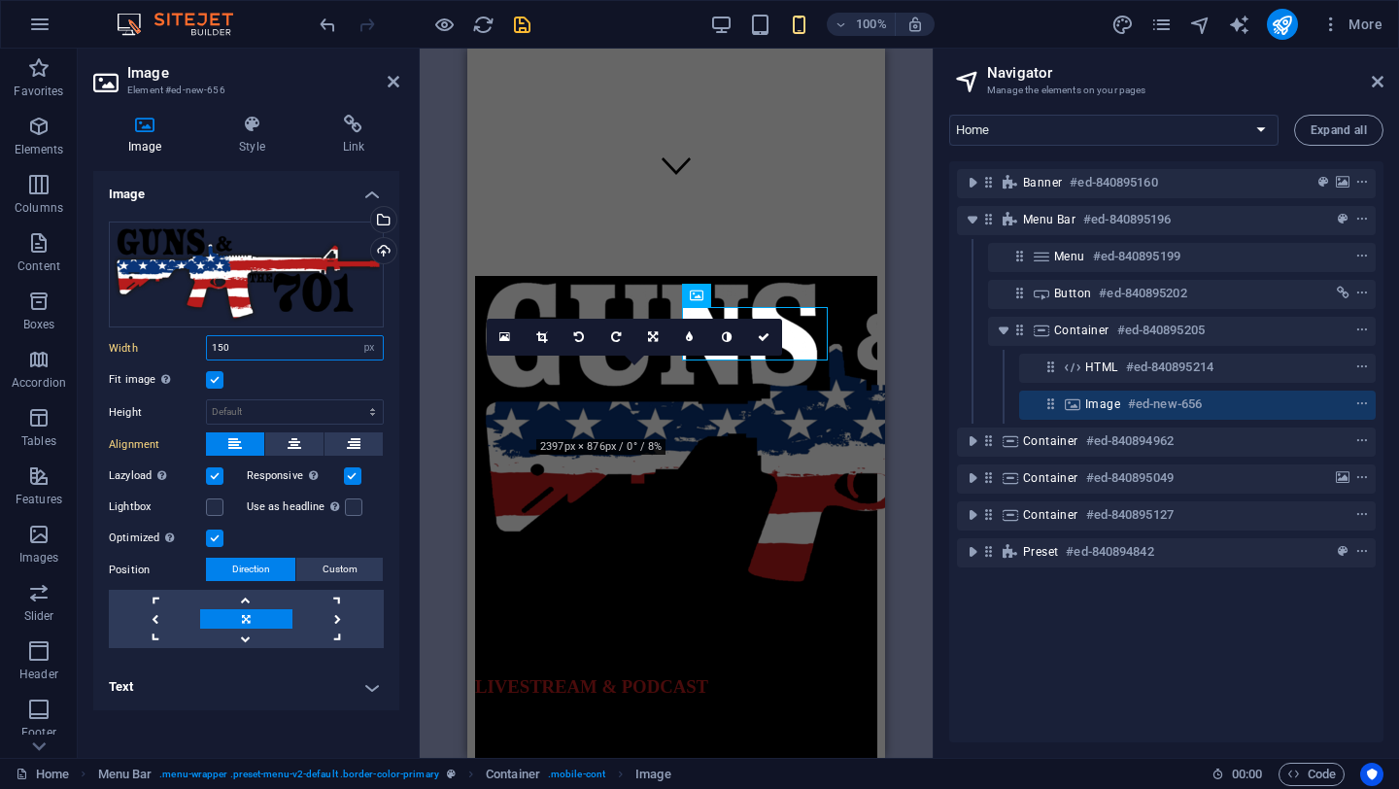
type input "150"
click at [912, 456] on div "H3 Banner Banner Container Banner Container Container Banner Container Banner I…" at bounding box center [676, 403] width 513 height 709
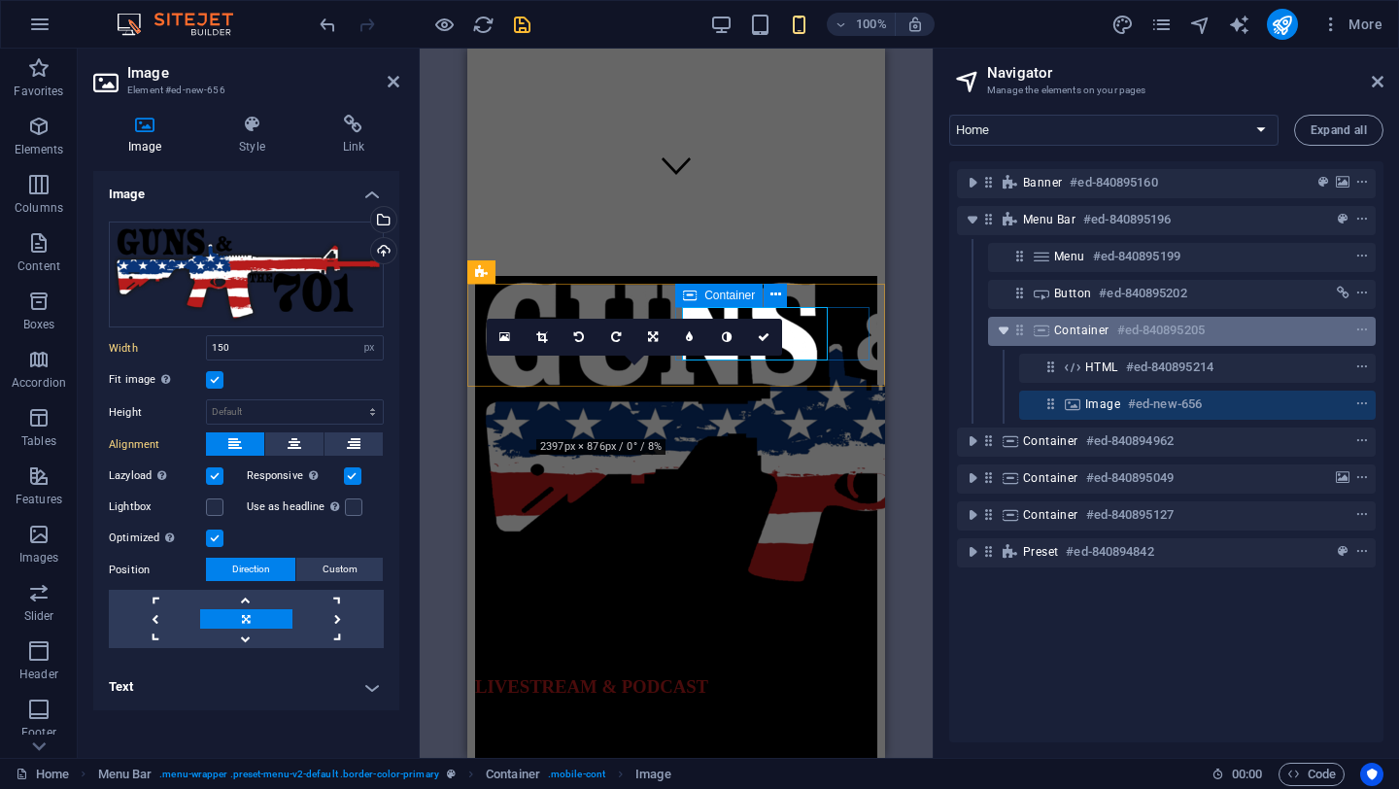
click at [1004, 327] on icon "toggle-expand" at bounding box center [1003, 330] width 19 height 19
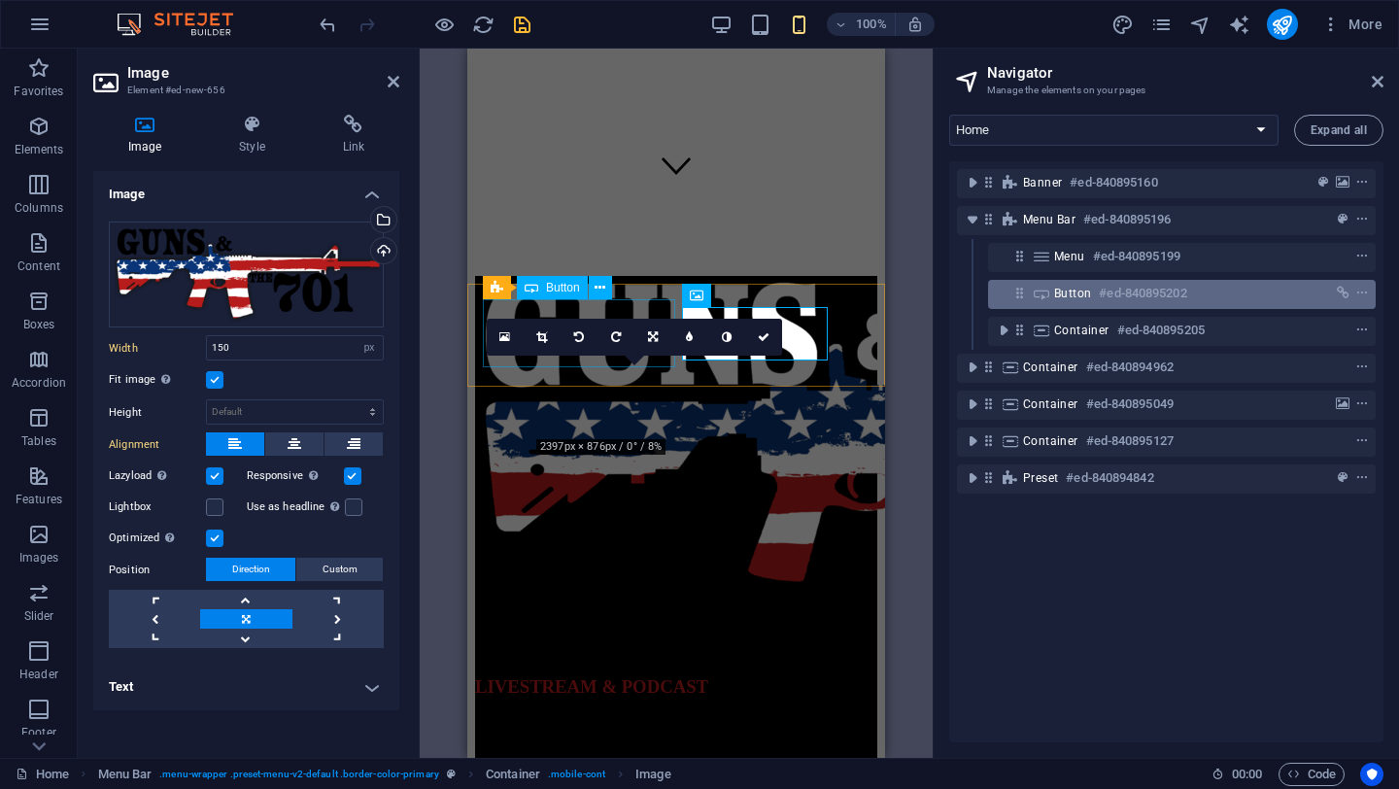
click at [1067, 295] on span "Button" at bounding box center [1072, 294] width 37 height 16
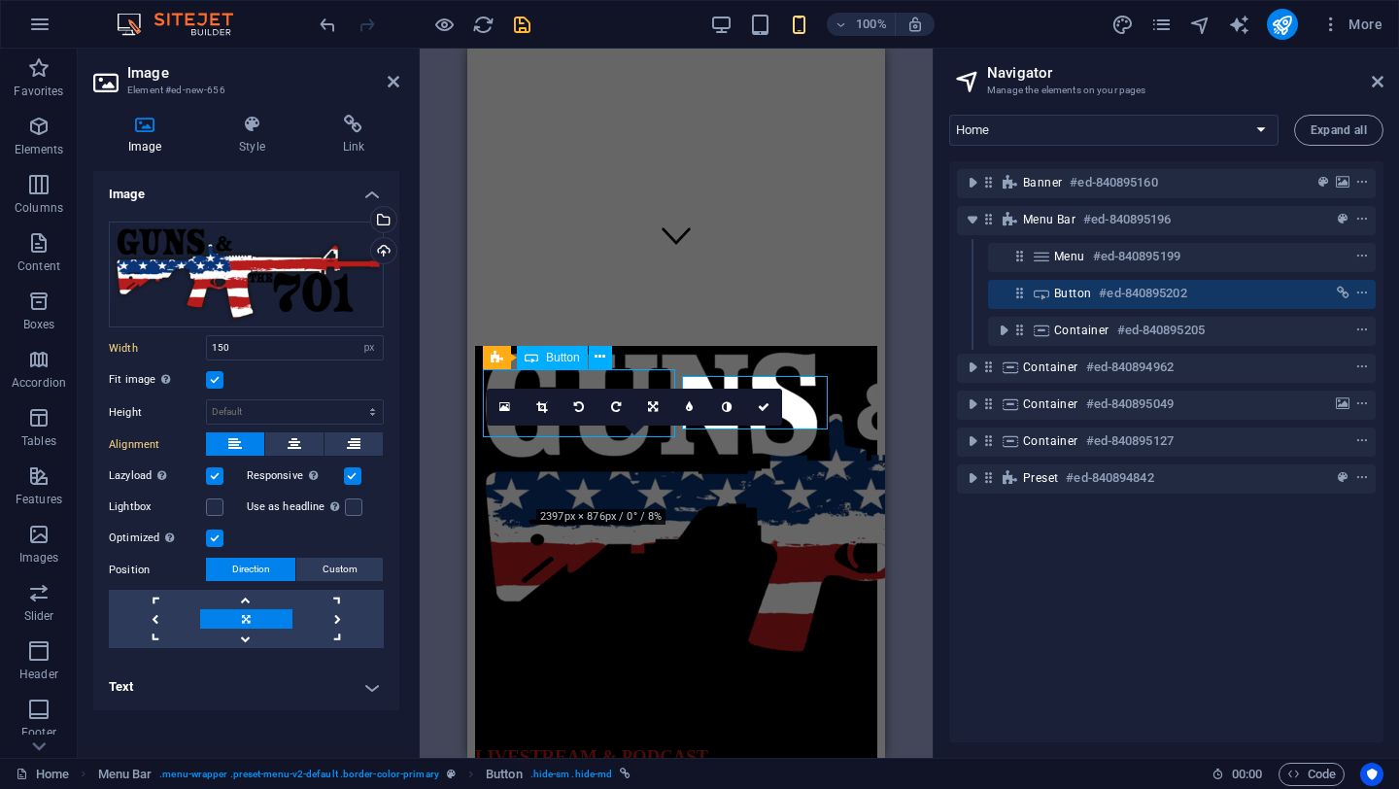
click at [1067, 295] on span "Button" at bounding box center [1072, 294] width 37 height 16
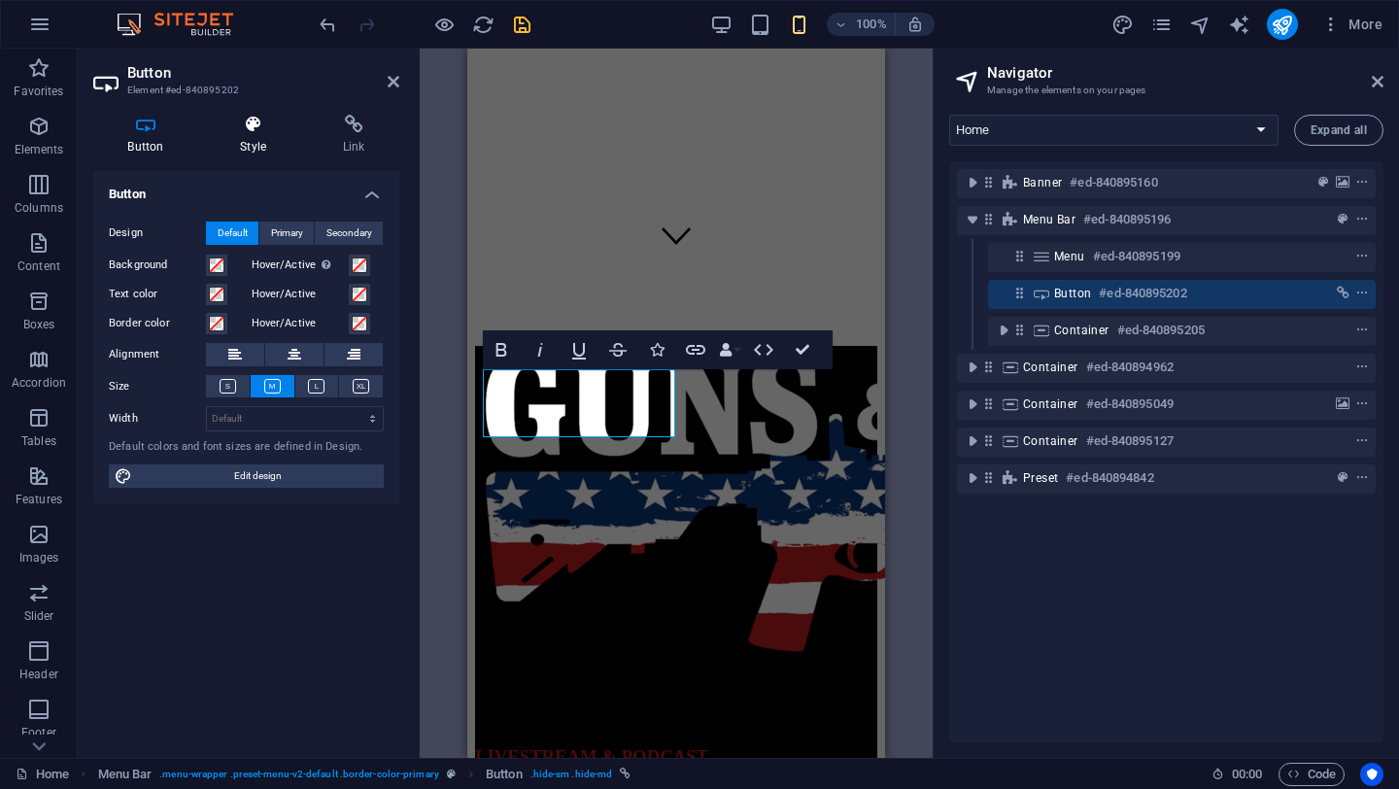
click at [257, 131] on icon at bounding box center [253, 124] width 95 height 19
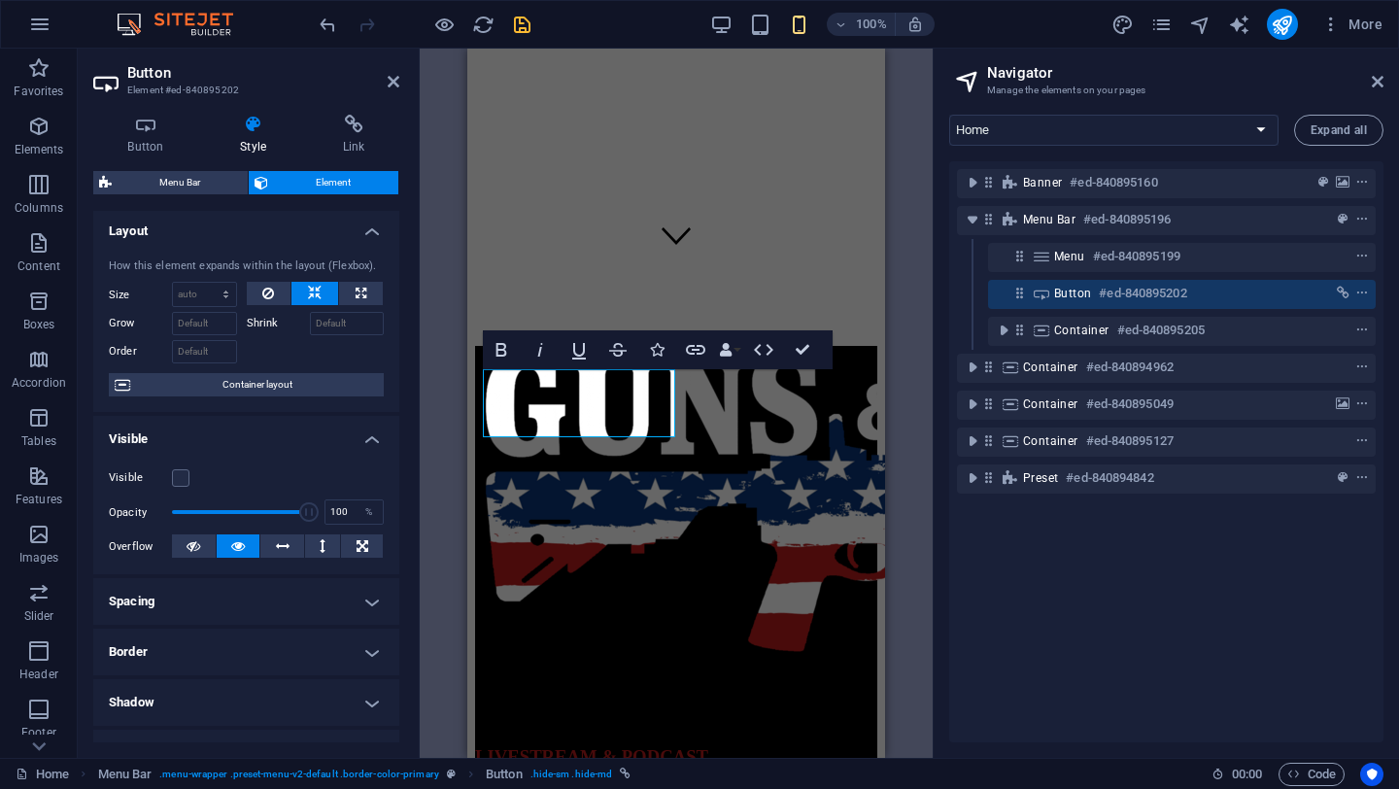
scroll to position [0, 0]
click at [209, 297] on select "Default auto px % 1/1 1/2 1/3 1/4 1/5 1/6 1/7 1/8 1/9 1/10" at bounding box center [204, 297] width 63 height 23
select select "px"
click at [206, 286] on select "Default auto px % 1/1 1/2 1/3 1/4 1/5 1/6 1/7 1/8 1/9 1/10" at bounding box center [204, 297] width 63 height 23
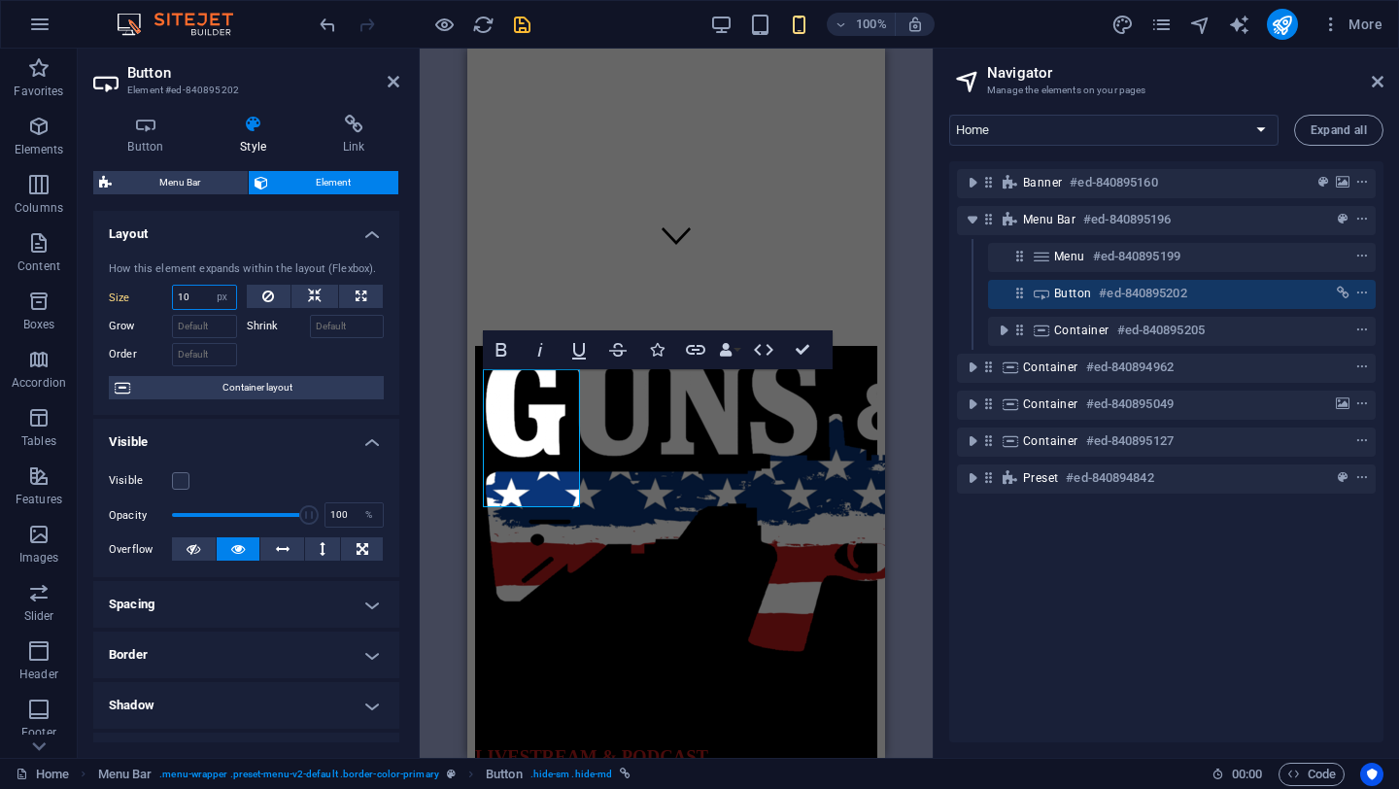
type input "1"
type input "150"
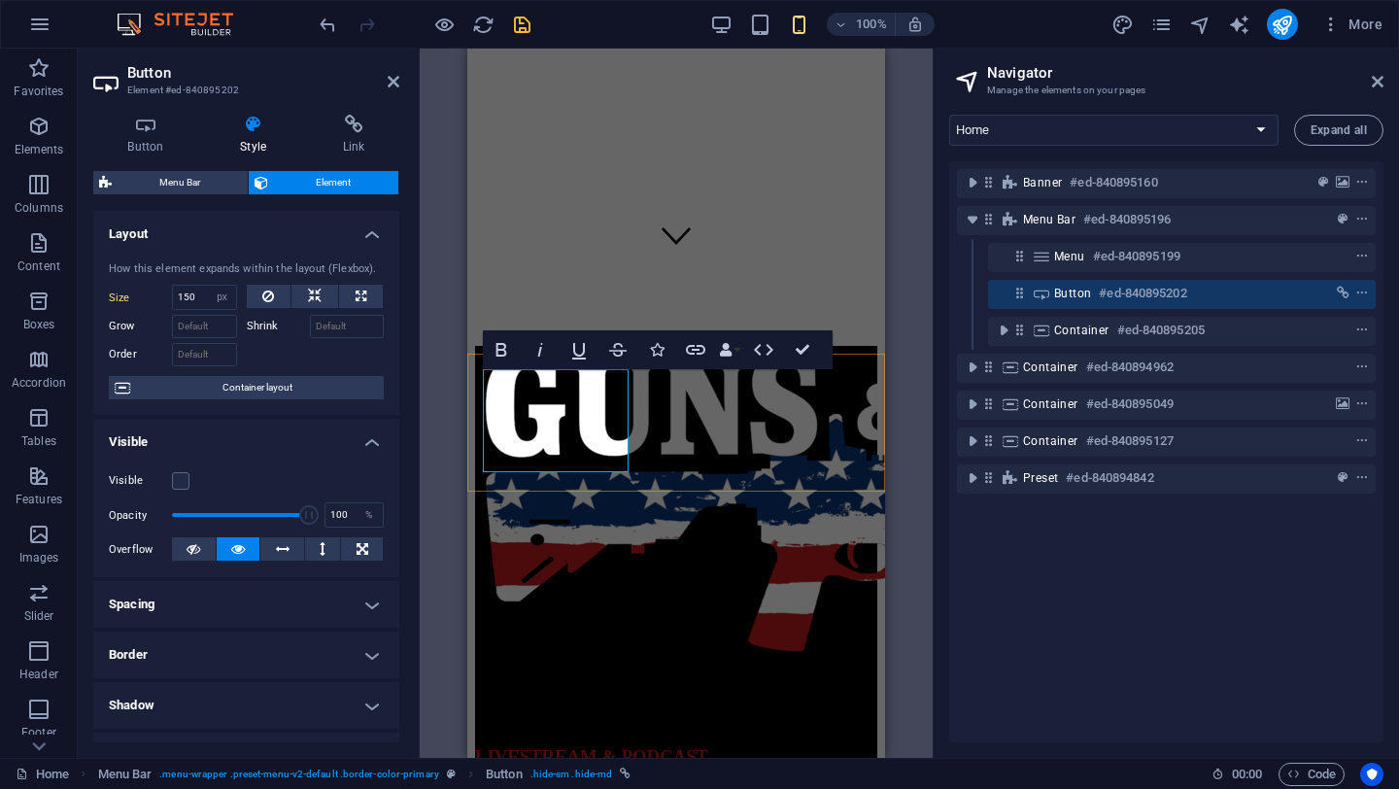
click at [147, 134] on h4 "Button" at bounding box center [149, 135] width 113 height 41
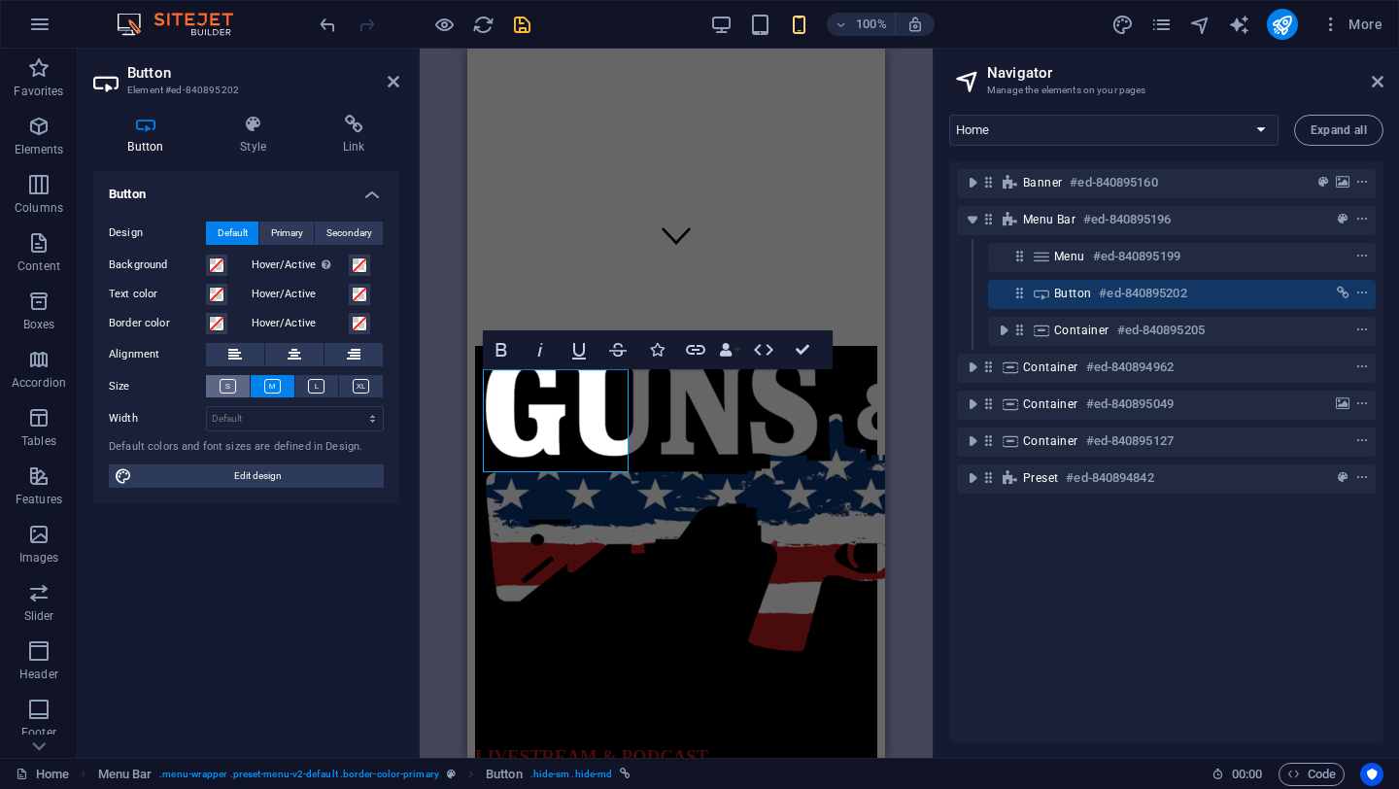
click at [226, 387] on icon at bounding box center [228, 386] width 17 height 15
click at [357, 386] on icon at bounding box center [361, 386] width 17 height 15
click at [271, 387] on icon at bounding box center [272, 386] width 17 height 15
click at [276, 223] on span "Primary" at bounding box center [287, 233] width 32 height 23
click at [235, 226] on span "Default" at bounding box center [233, 233] width 30 height 23
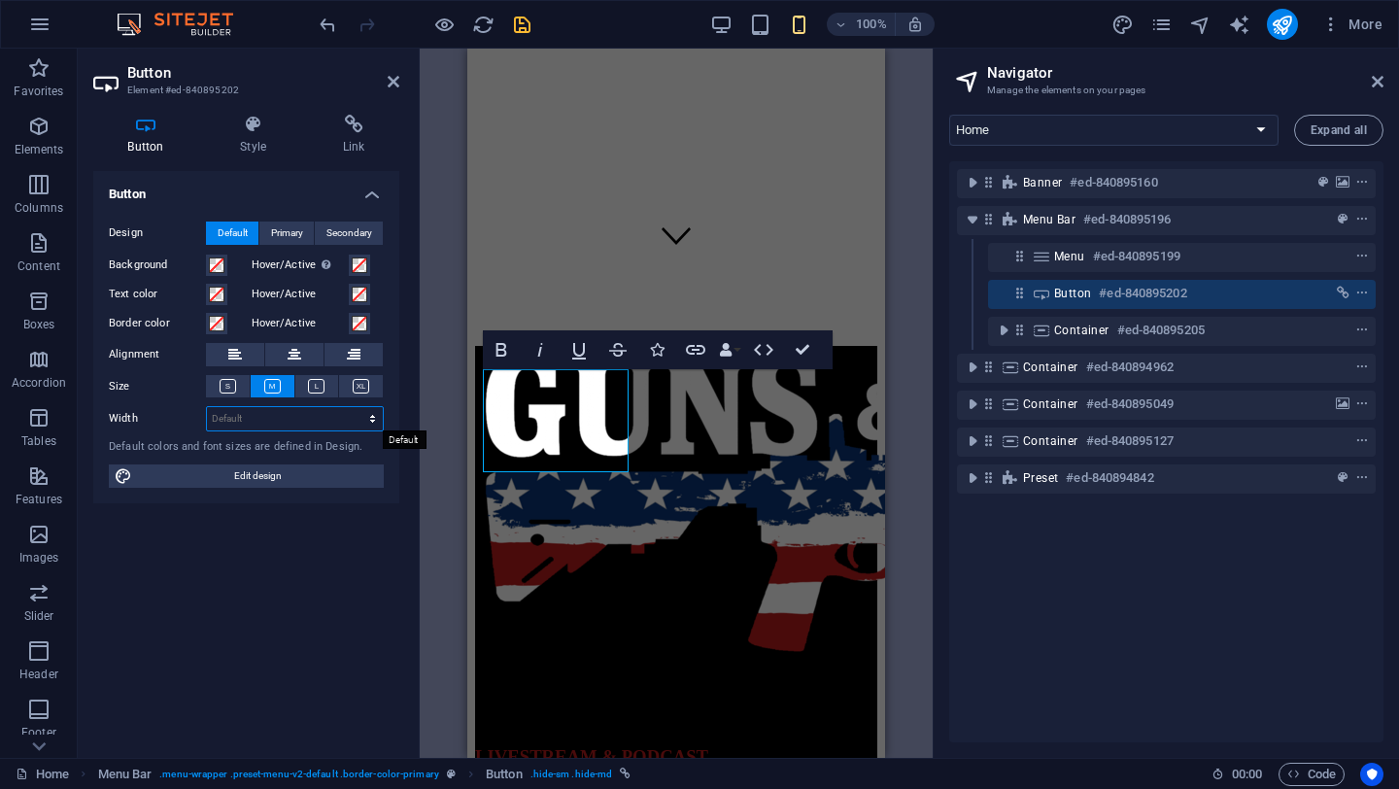
click at [310, 420] on select "Default px rem % em vh vw" at bounding box center [295, 418] width 176 height 23
click at [207, 407] on select "Default px rem % em vh vw" at bounding box center [295, 418] width 176 height 23
select select "DISABLED_OPTION_VALUE"
click at [739, 349] on button "Data Bindings" at bounding box center [729, 349] width 27 height 39
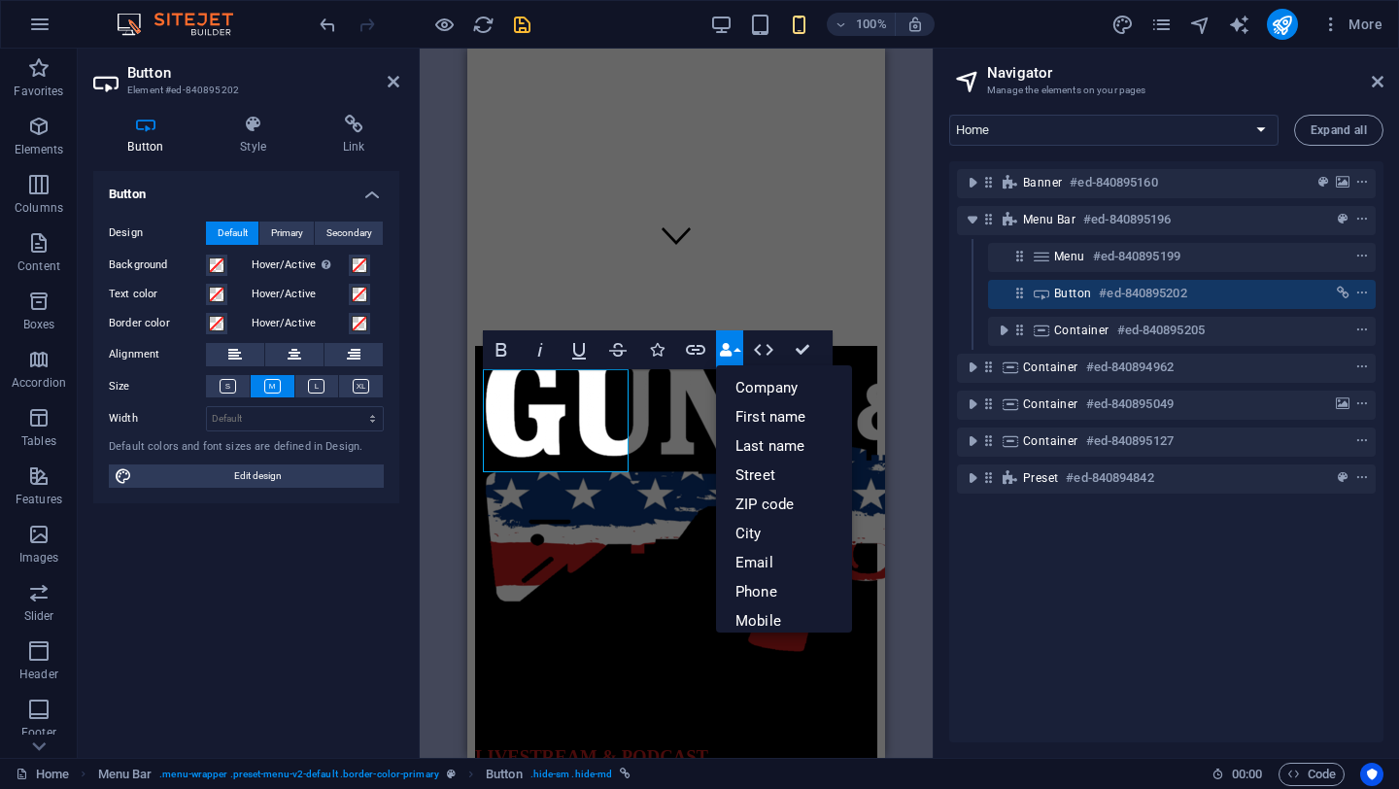
click at [739, 349] on button "Data Bindings" at bounding box center [729, 349] width 27 height 39
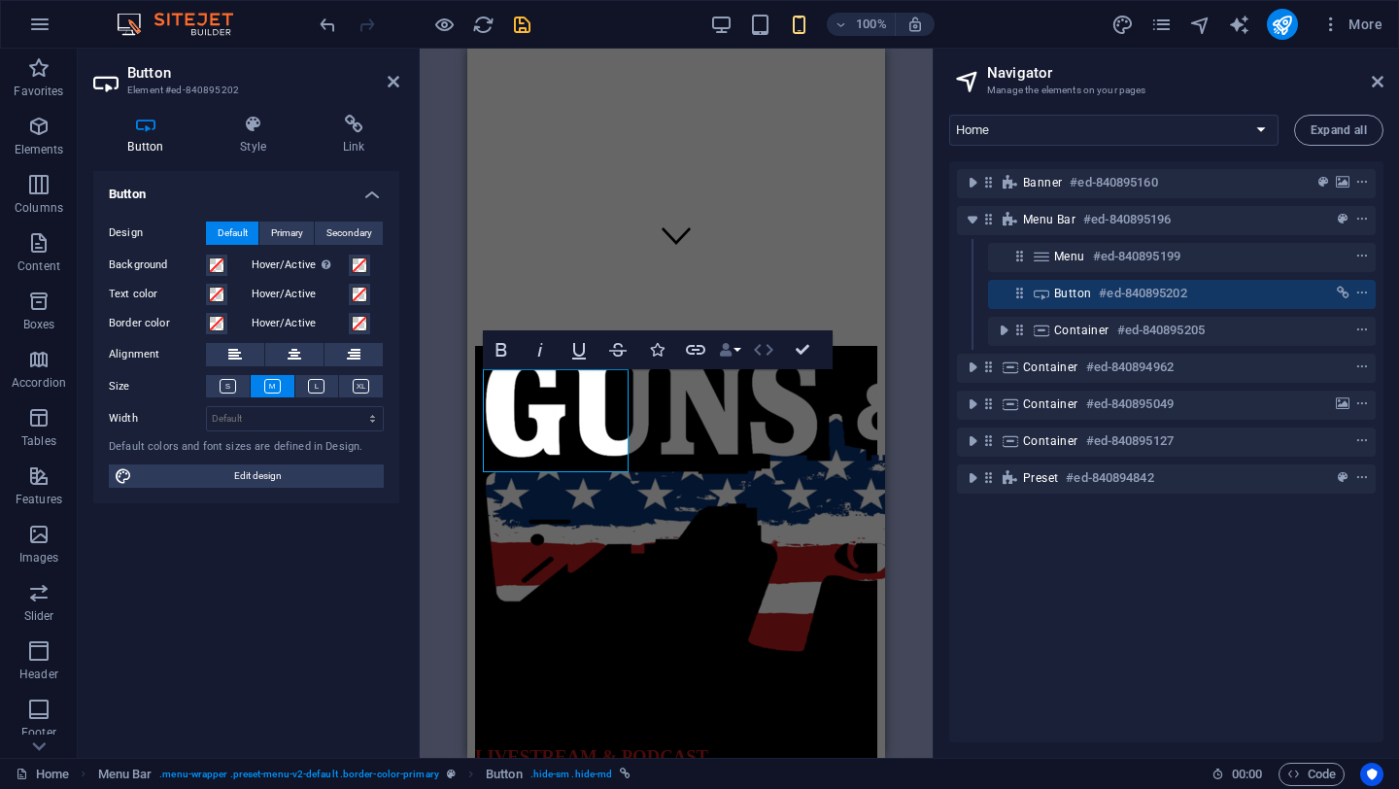
click at [768, 348] on icon "button" at bounding box center [763, 349] width 23 height 23
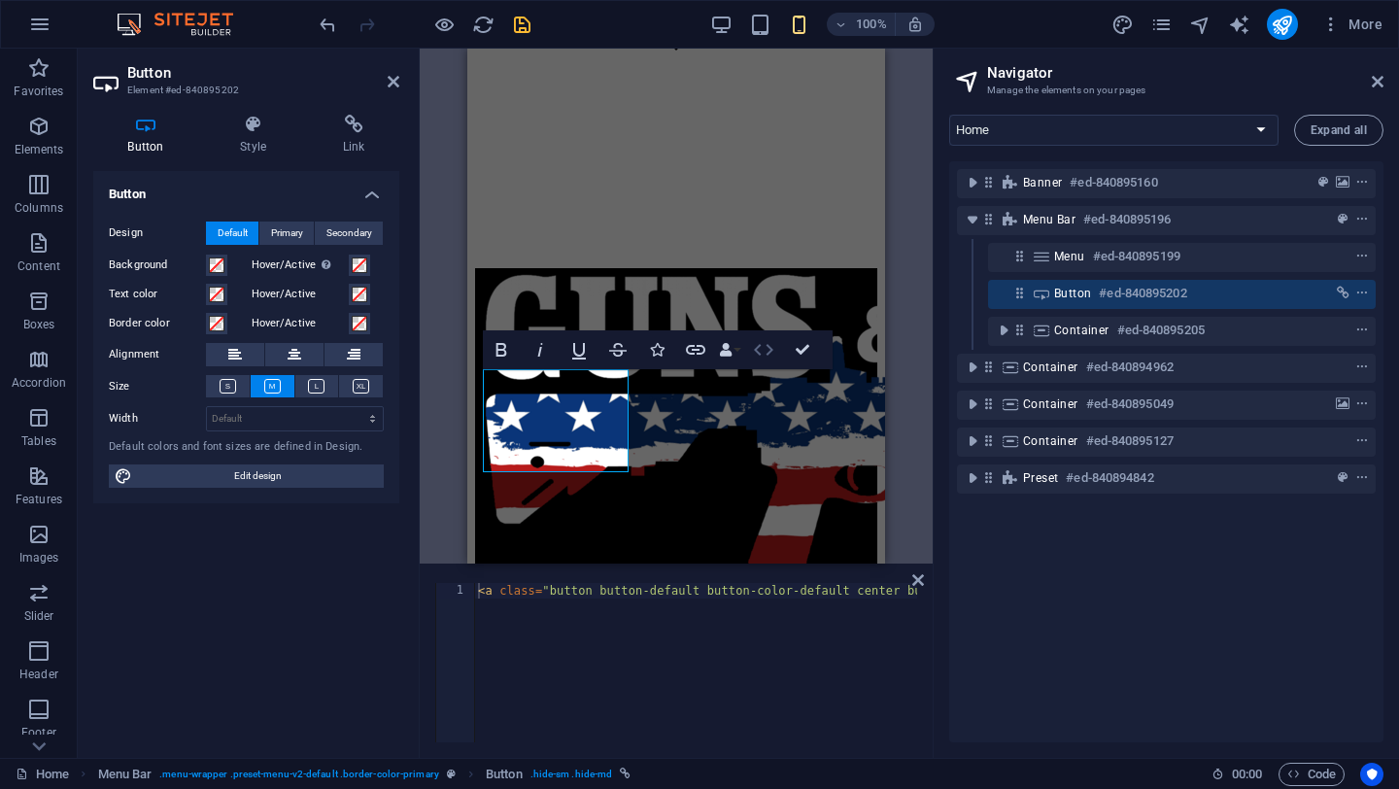
click at [771, 353] on icon "button" at bounding box center [763, 349] width 23 height 23
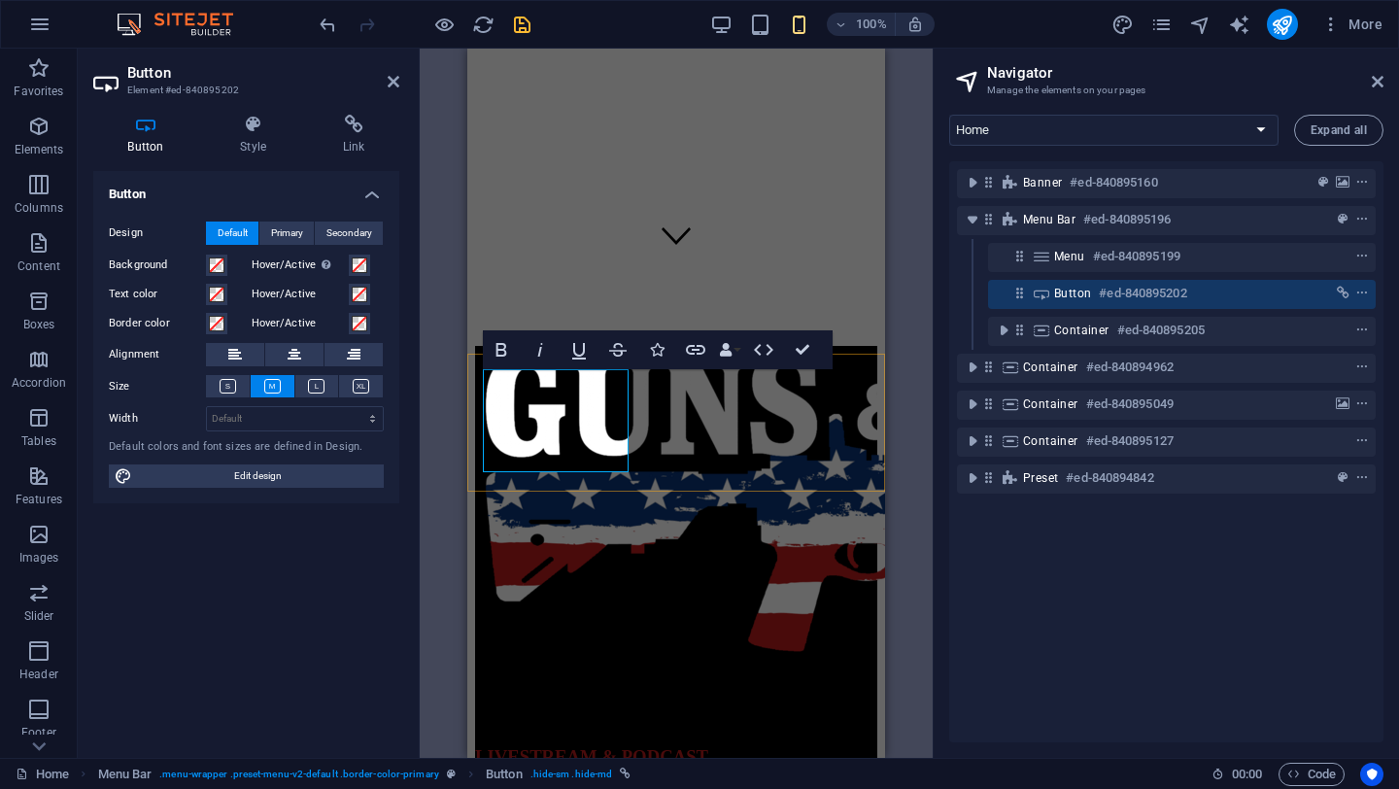
click at [277, 693] on div "Button Design Default Primary Secondary Background Hover/Active Switch to previ…" at bounding box center [246, 456] width 306 height 571
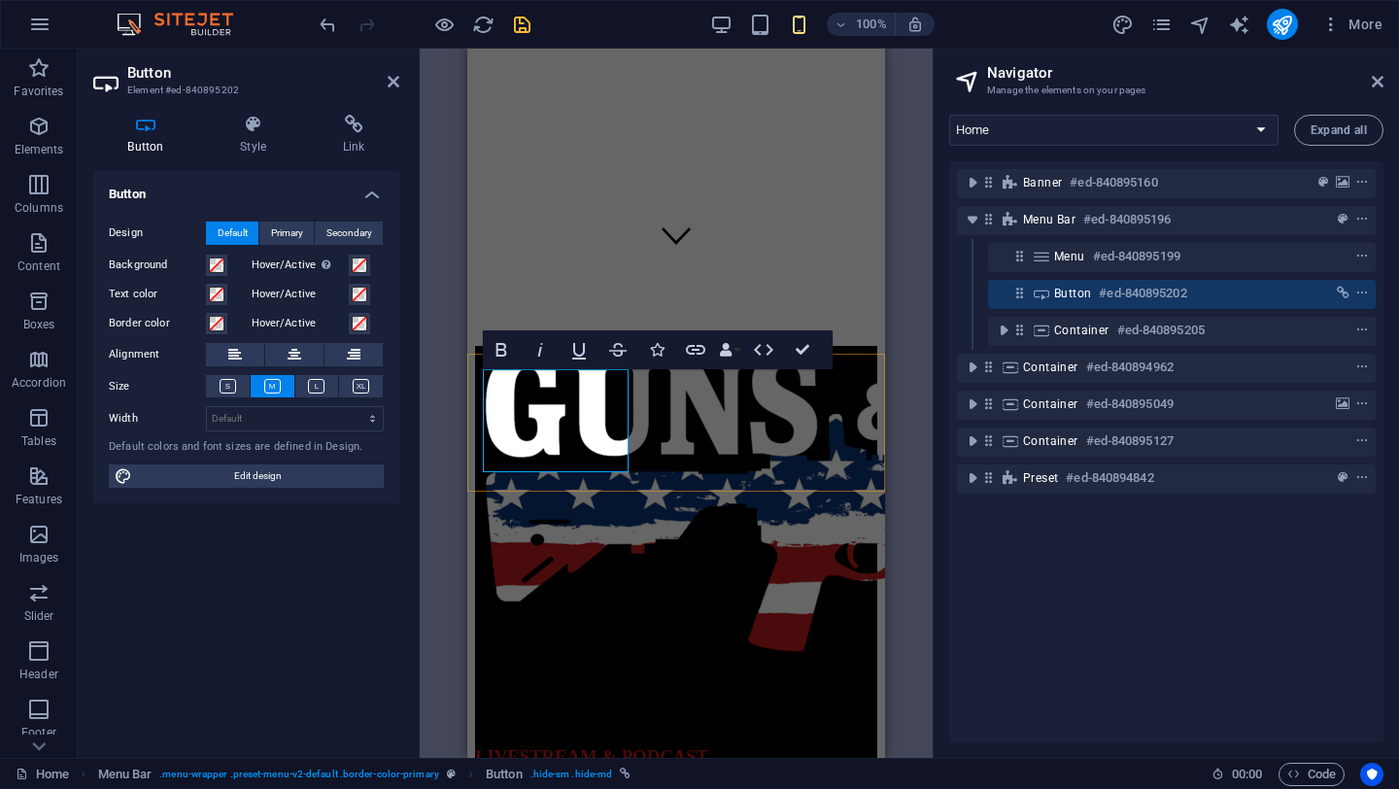
click at [253, 132] on icon at bounding box center [253, 124] width 95 height 19
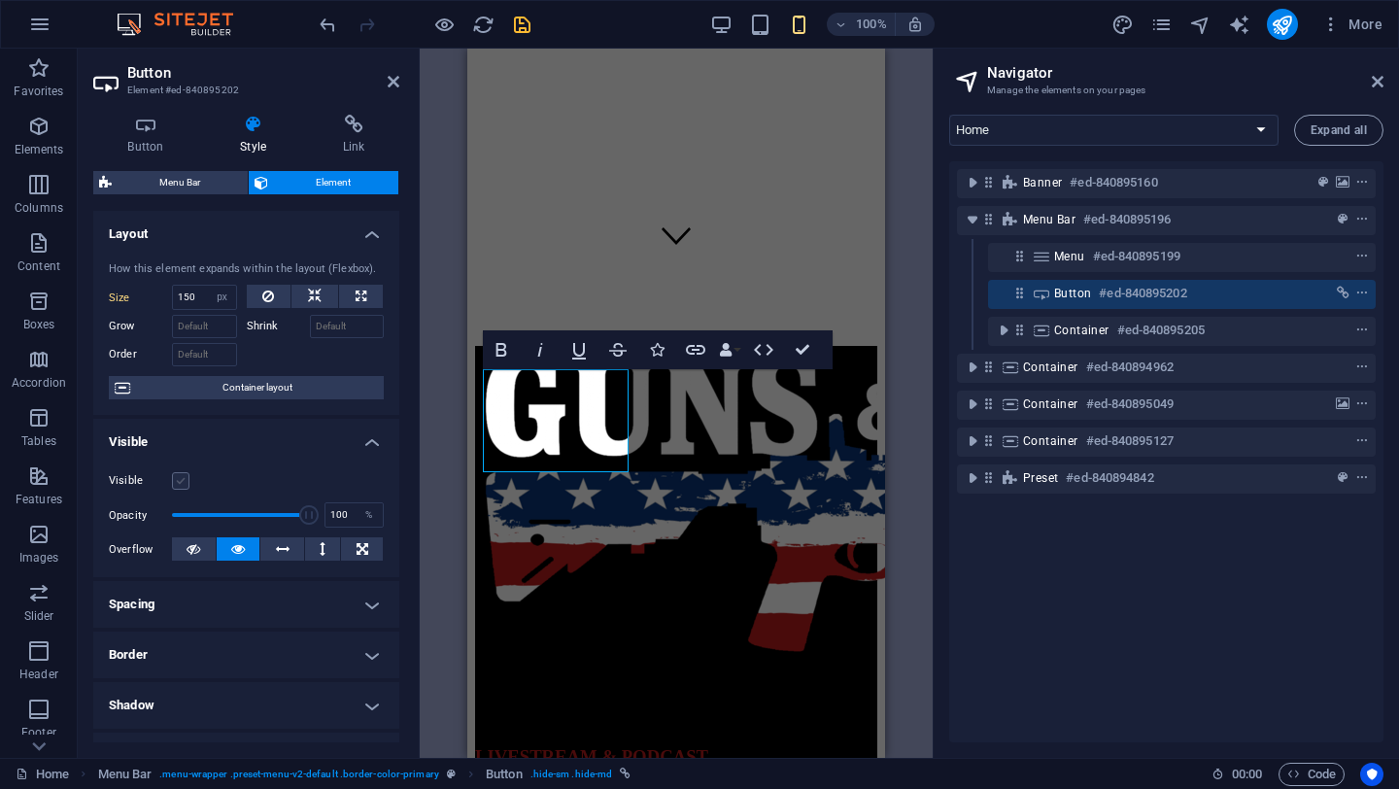
click at [177, 476] on label at bounding box center [180, 480] width 17 height 17
click at [0, 0] on input "Visible" at bounding box center [0, 0] width 0 height 0
click at [257, 388] on span "Container layout" at bounding box center [257, 387] width 242 height 23
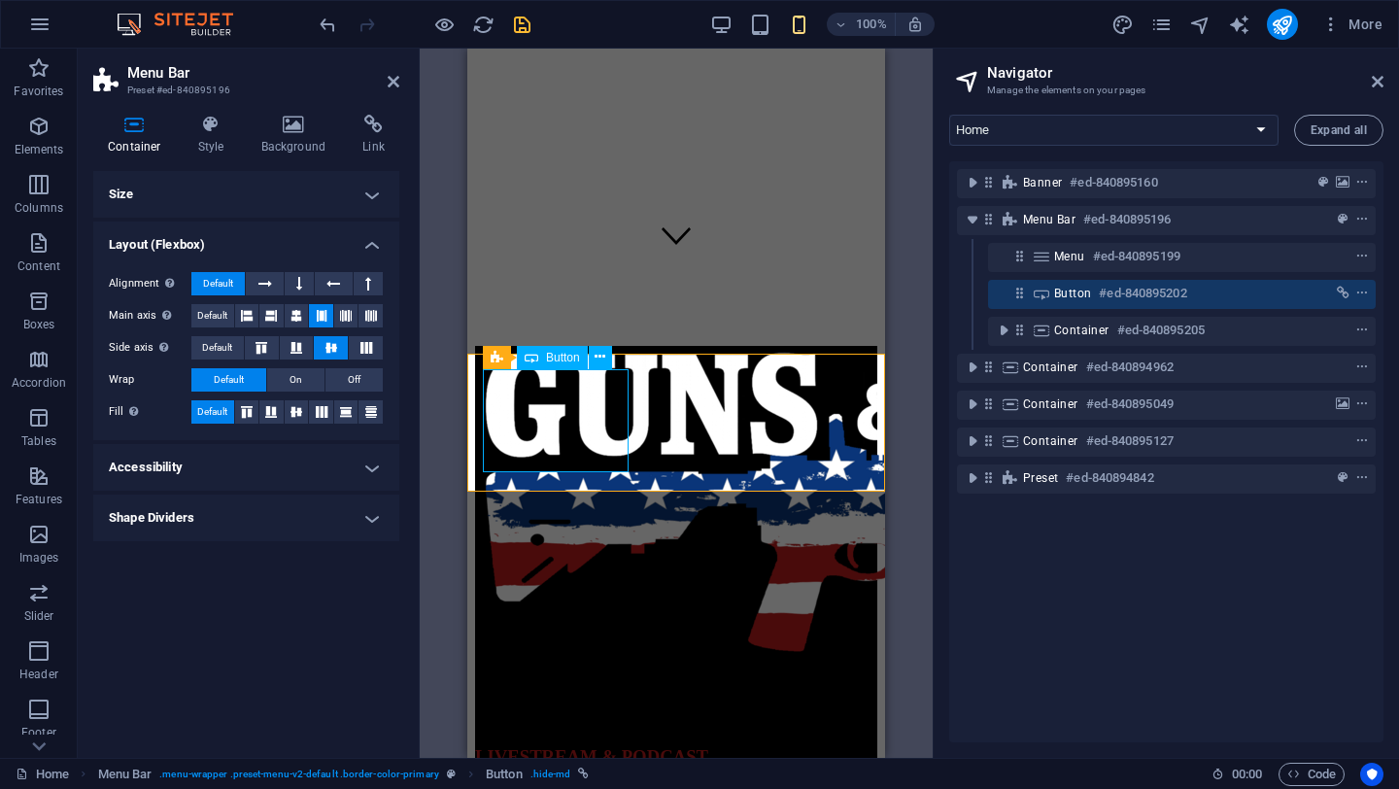
select select "px"
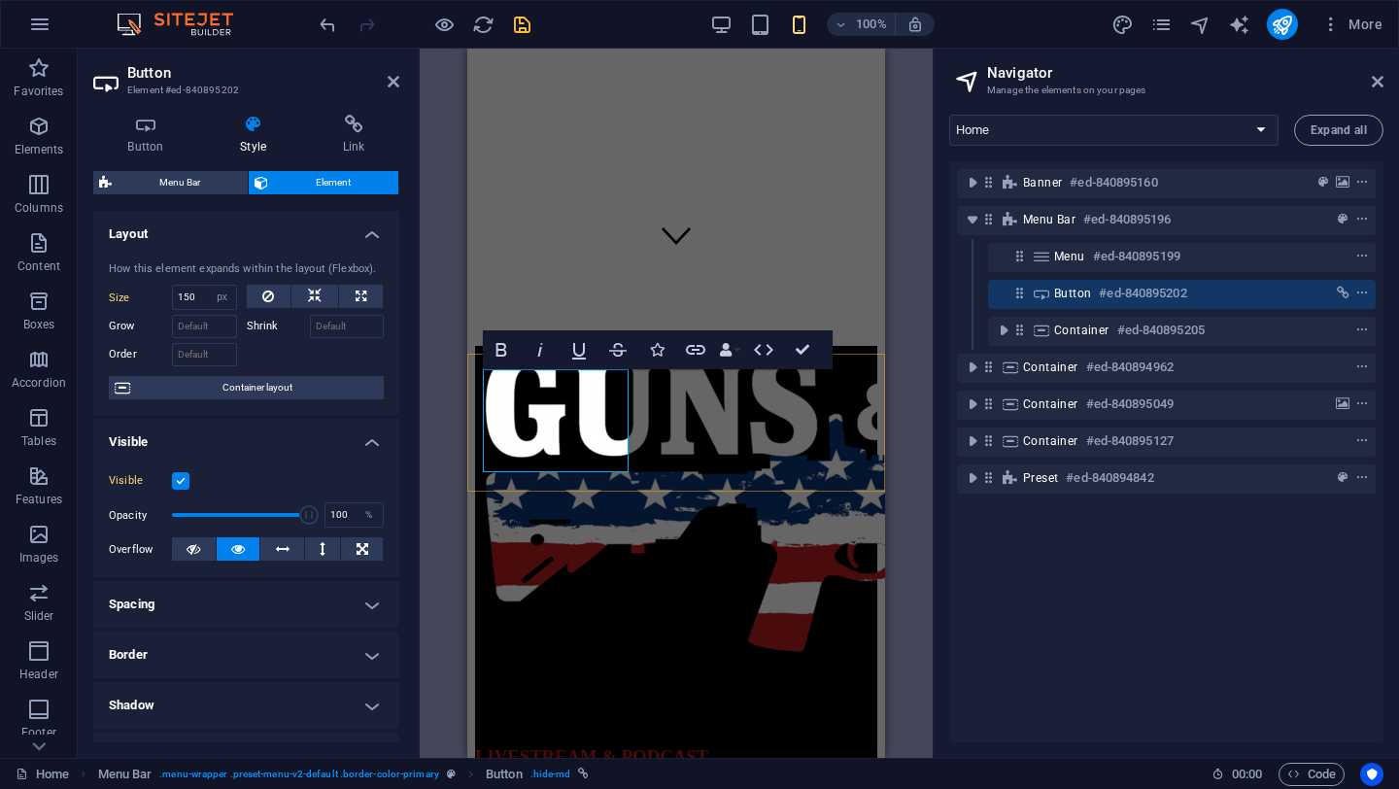
click at [574, 25] on div "100% More" at bounding box center [853, 24] width 1075 height 31
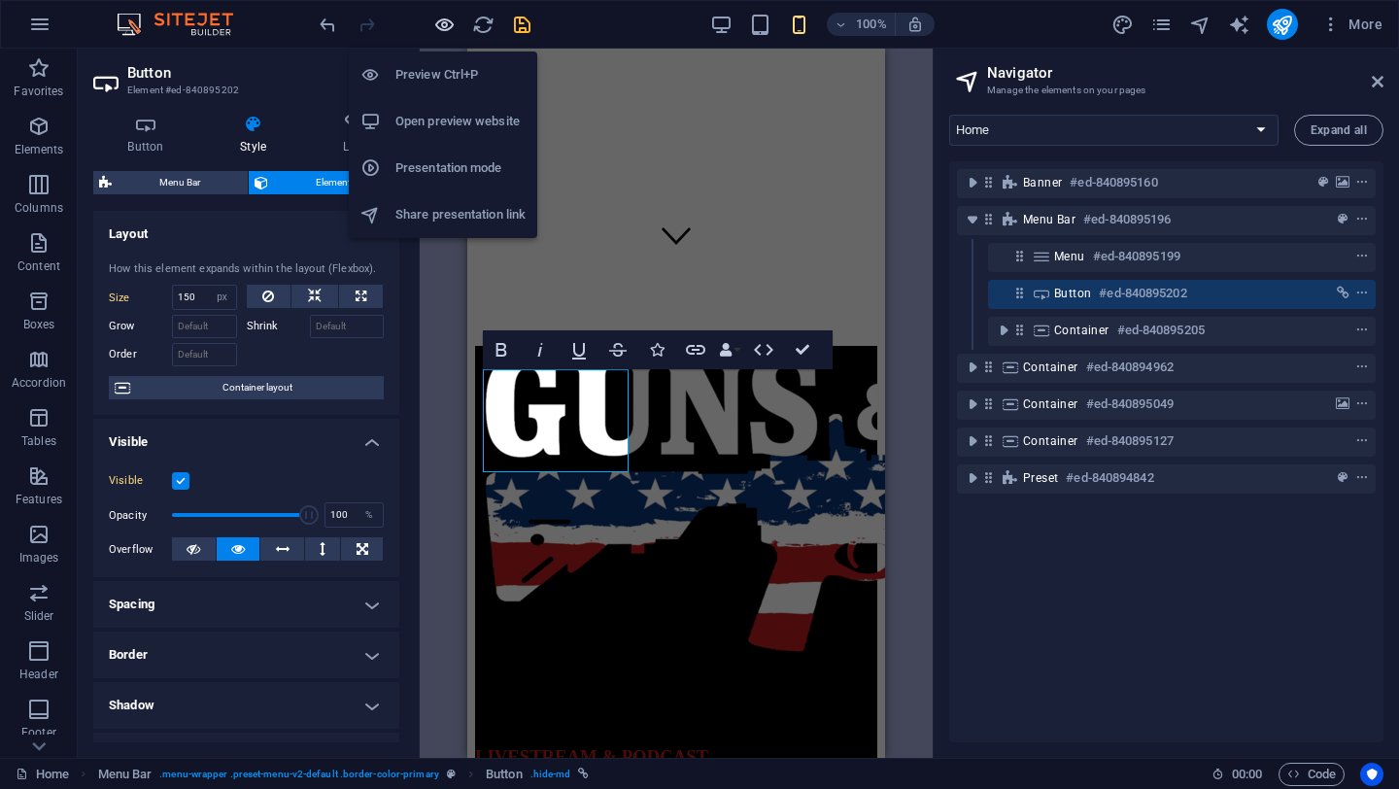
click at [442, 24] on icon "button" at bounding box center [444, 25] width 22 height 22
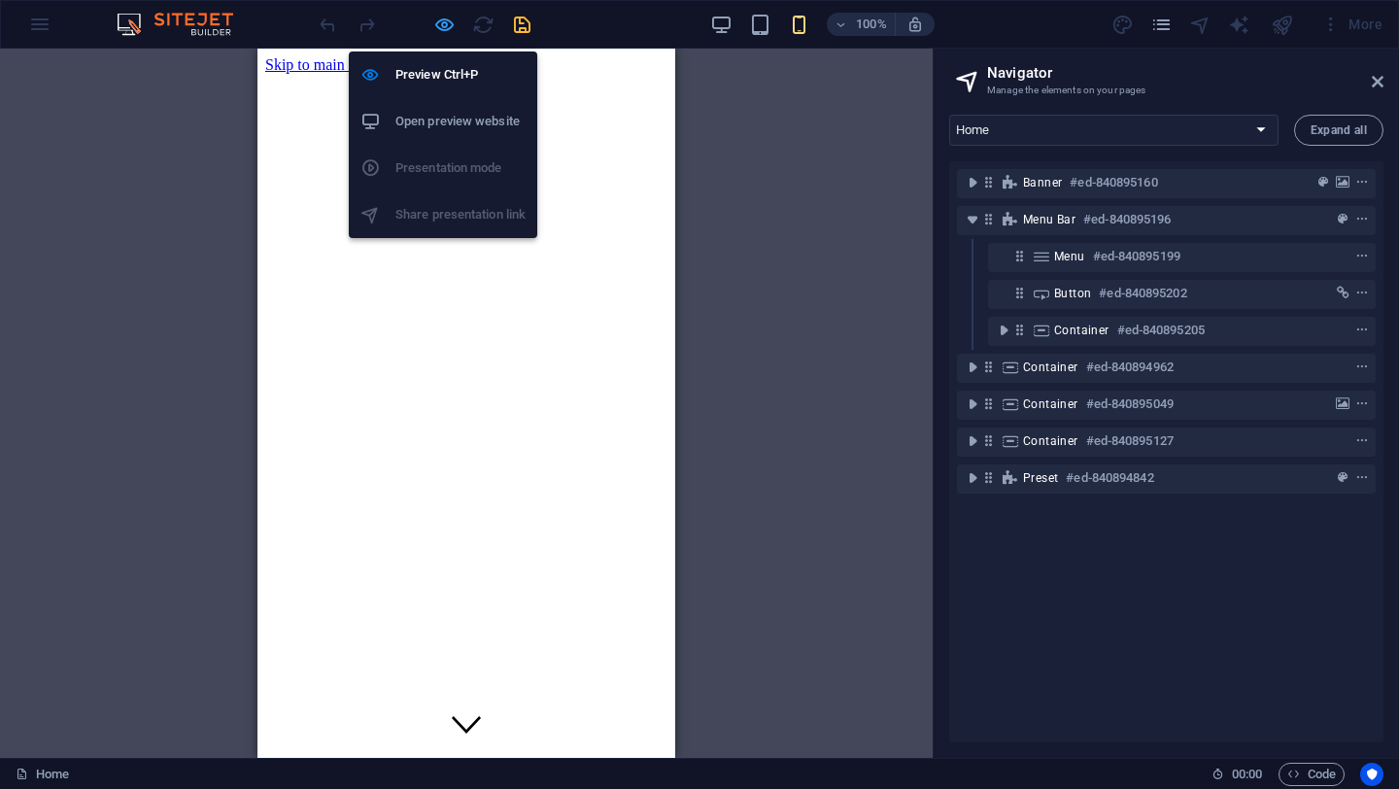
click at [438, 22] on icon "button" at bounding box center [444, 25] width 22 height 22
select select "px"
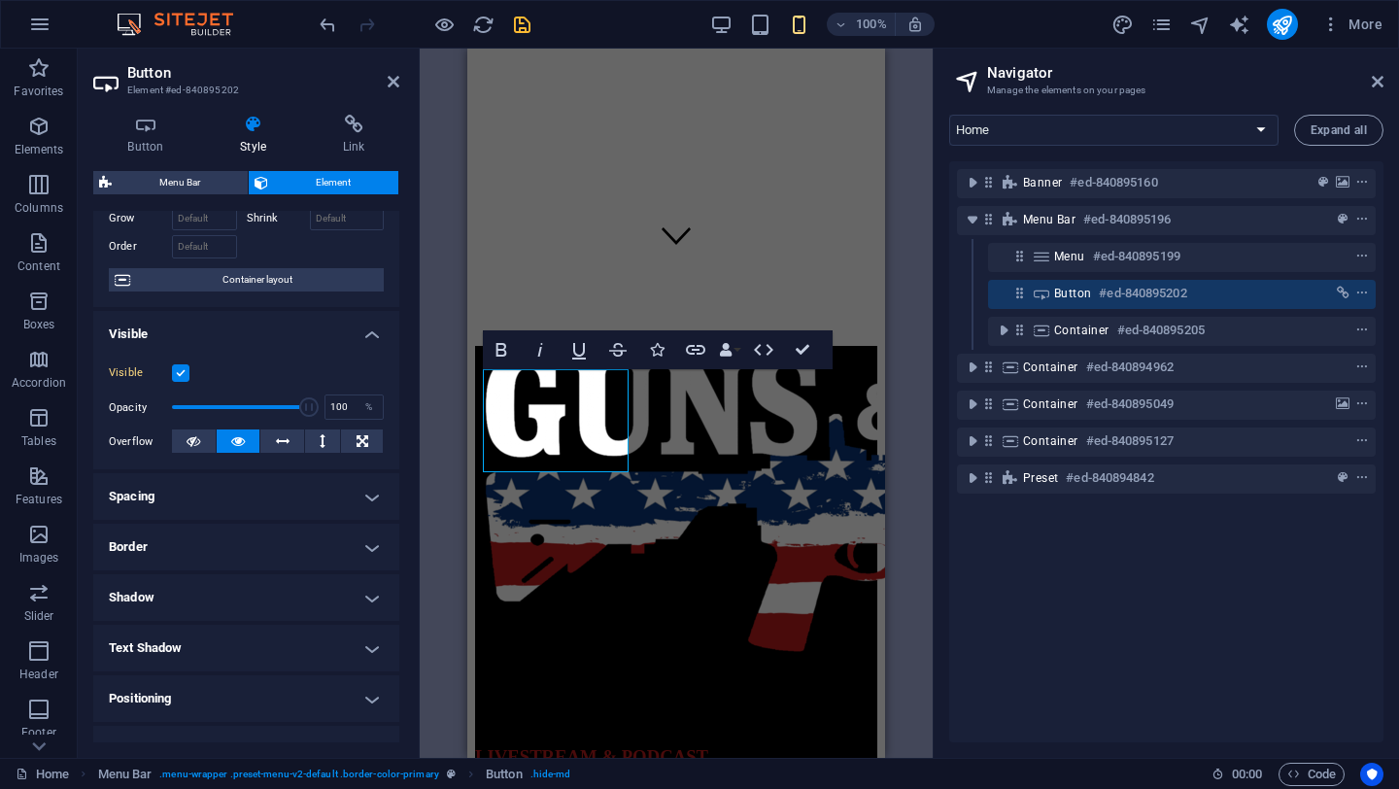
scroll to position [116, 0]
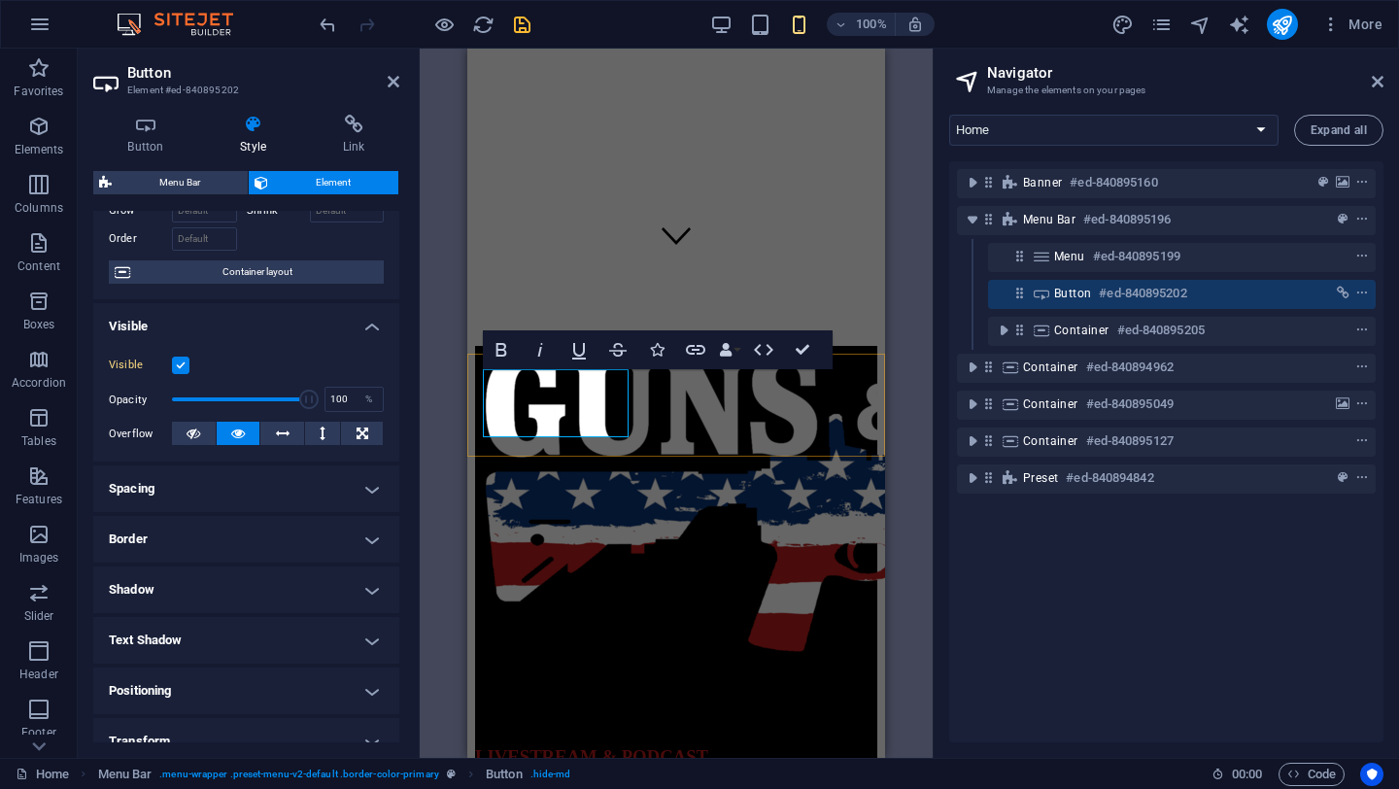
click at [153, 131] on icon at bounding box center [145, 124] width 105 height 19
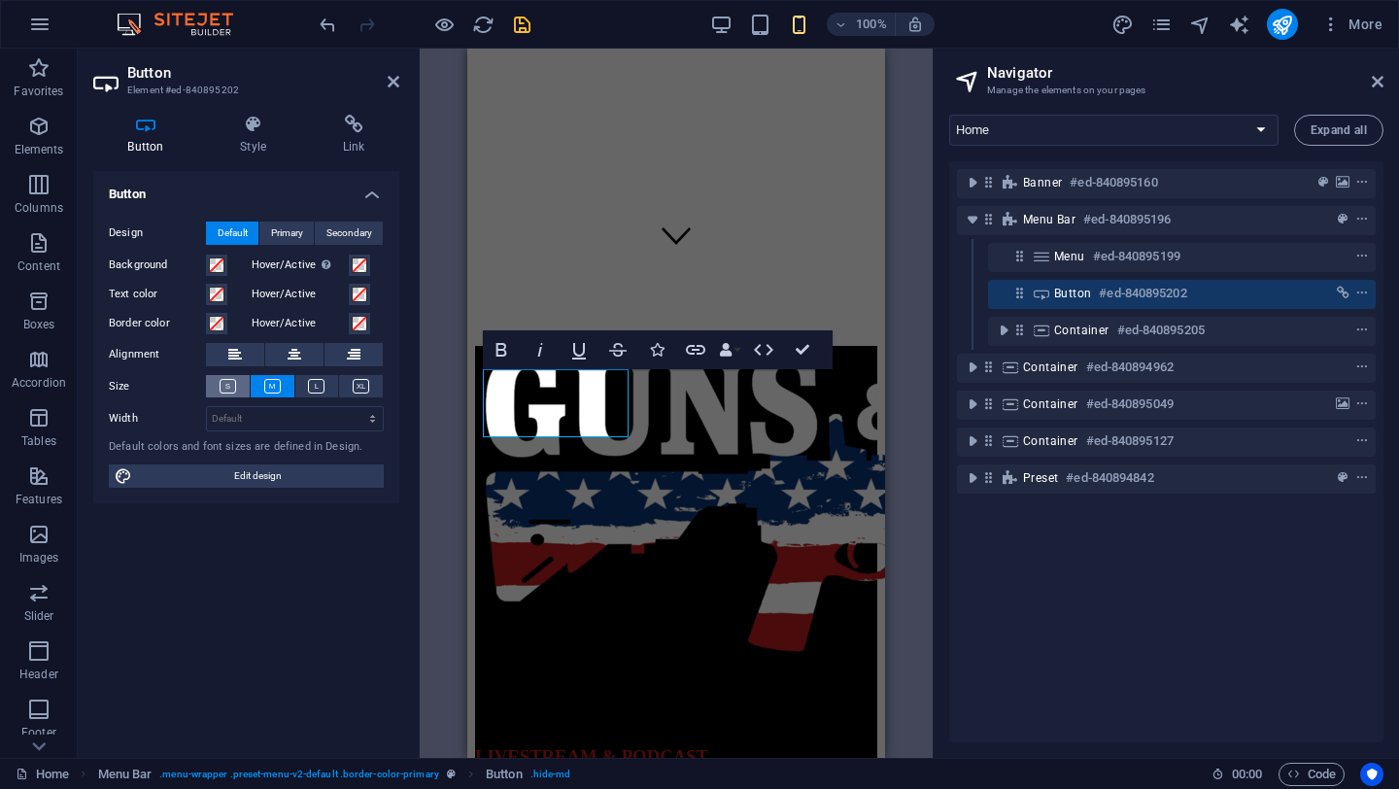
click at [231, 388] on icon at bounding box center [228, 386] width 17 height 15
click at [269, 385] on icon at bounding box center [272, 386] width 17 height 15
click at [258, 127] on icon at bounding box center [253, 124] width 95 height 19
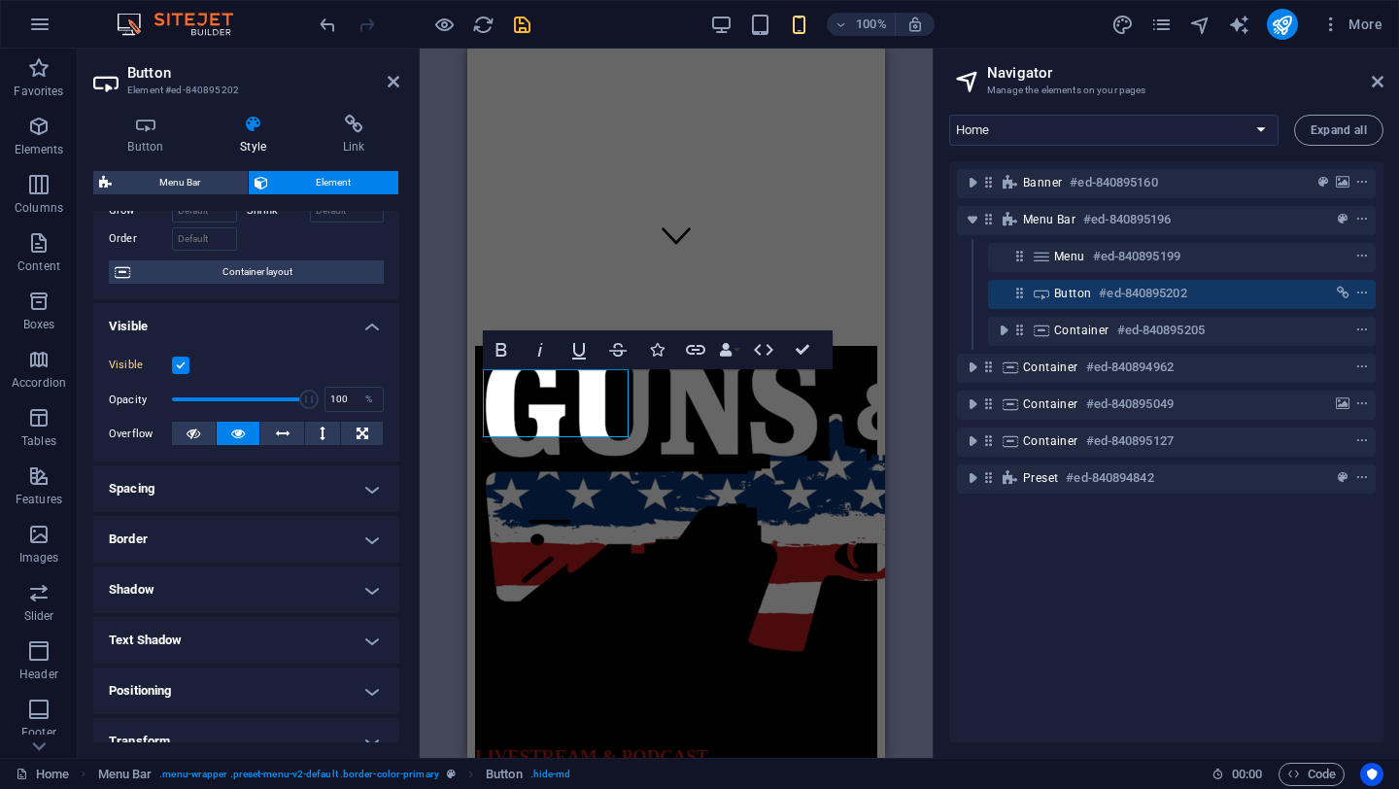
scroll to position [0, 0]
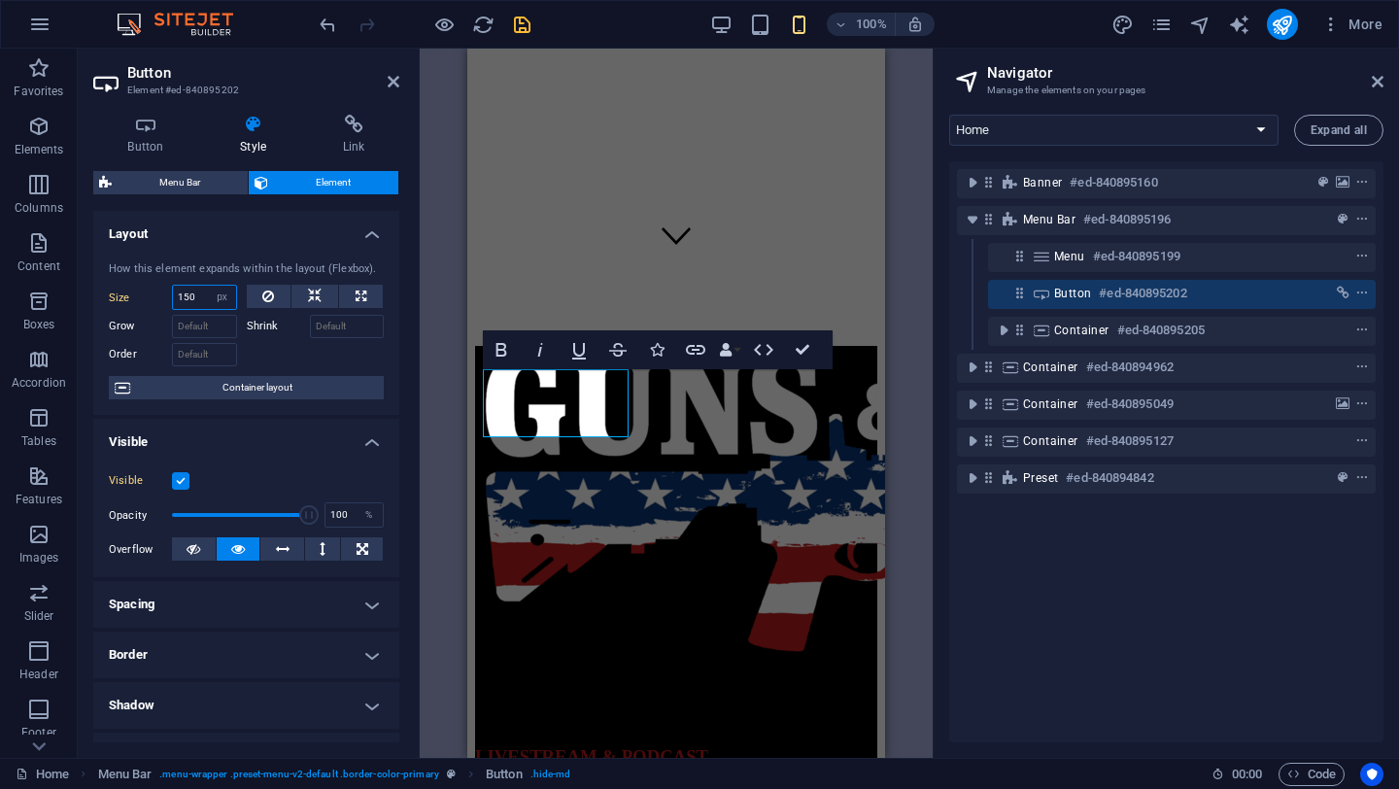
drag, startPoint x: 199, startPoint y: 294, endPoint x: 160, endPoint y: 299, distance: 39.2
click at [165, 299] on div "Size 150 Default auto px % 1/1 1/2 1/3 1/4 1/5 1/6 1/7 1/8 1/9 1/10" at bounding box center [173, 297] width 128 height 25
click at [223, 293] on select "Default auto px % 1/1 1/2 1/3 1/4 1/5 1/6 1/7 1/8 1/9 1/10" at bounding box center [222, 297] width 27 height 23
click at [209, 286] on select "Default auto px % 1/1 1/2 1/3 1/4 1/5 1/6 1/7 1/8 1/9 1/10" at bounding box center [222, 297] width 27 height 23
click at [219, 297] on select "Default auto px % 1/1 1/2 1/3 1/4 1/5 1/6 1/7 1/8 1/9 1/10" at bounding box center [204, 297] width 63 height 23
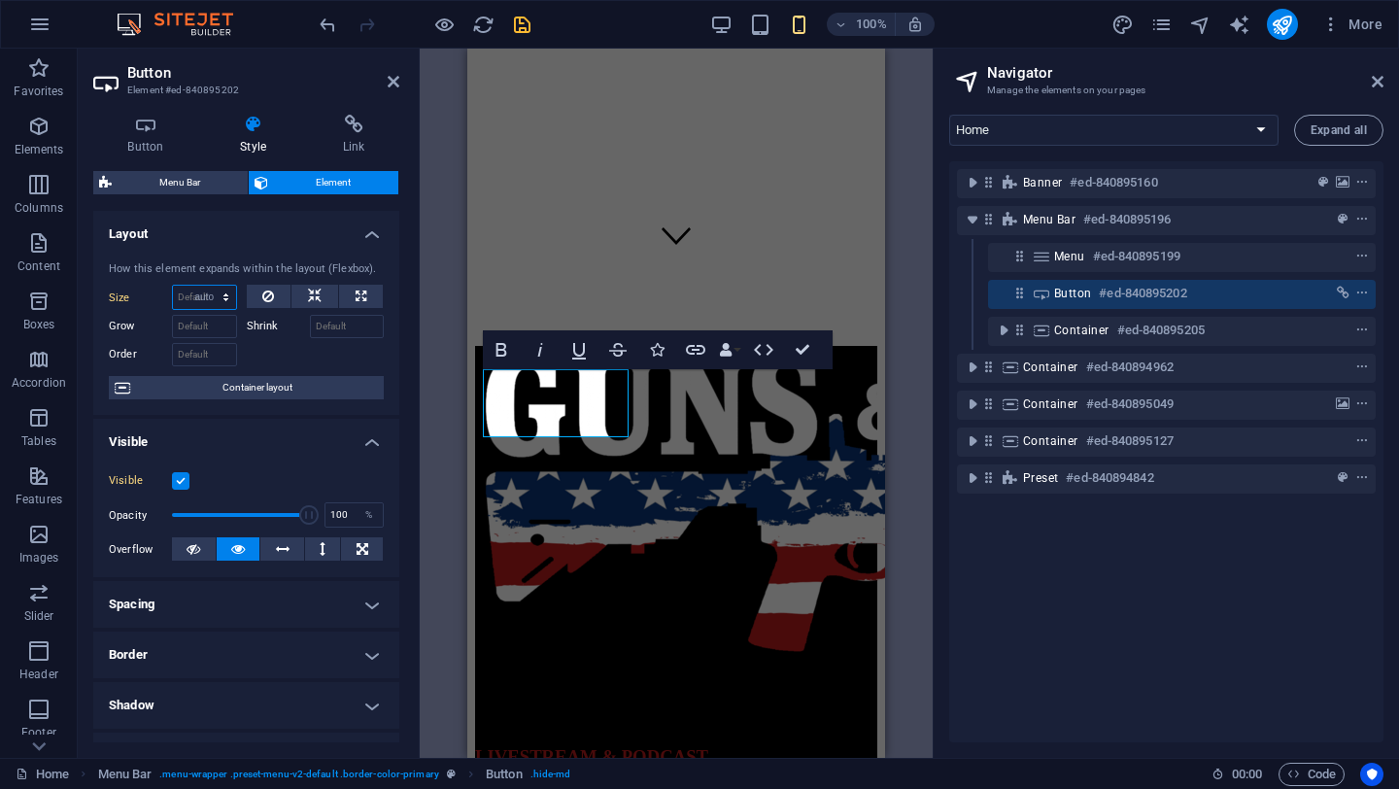
click at [173, 286] on select "Default auto px % 1/1 1/2 1/3 1/4 1/5 1/6 1/7 1/8 1/9 1/10" at bounding box center [204, 297] width 63 height 23
select select "DISABLED_OPTION_VALUE"
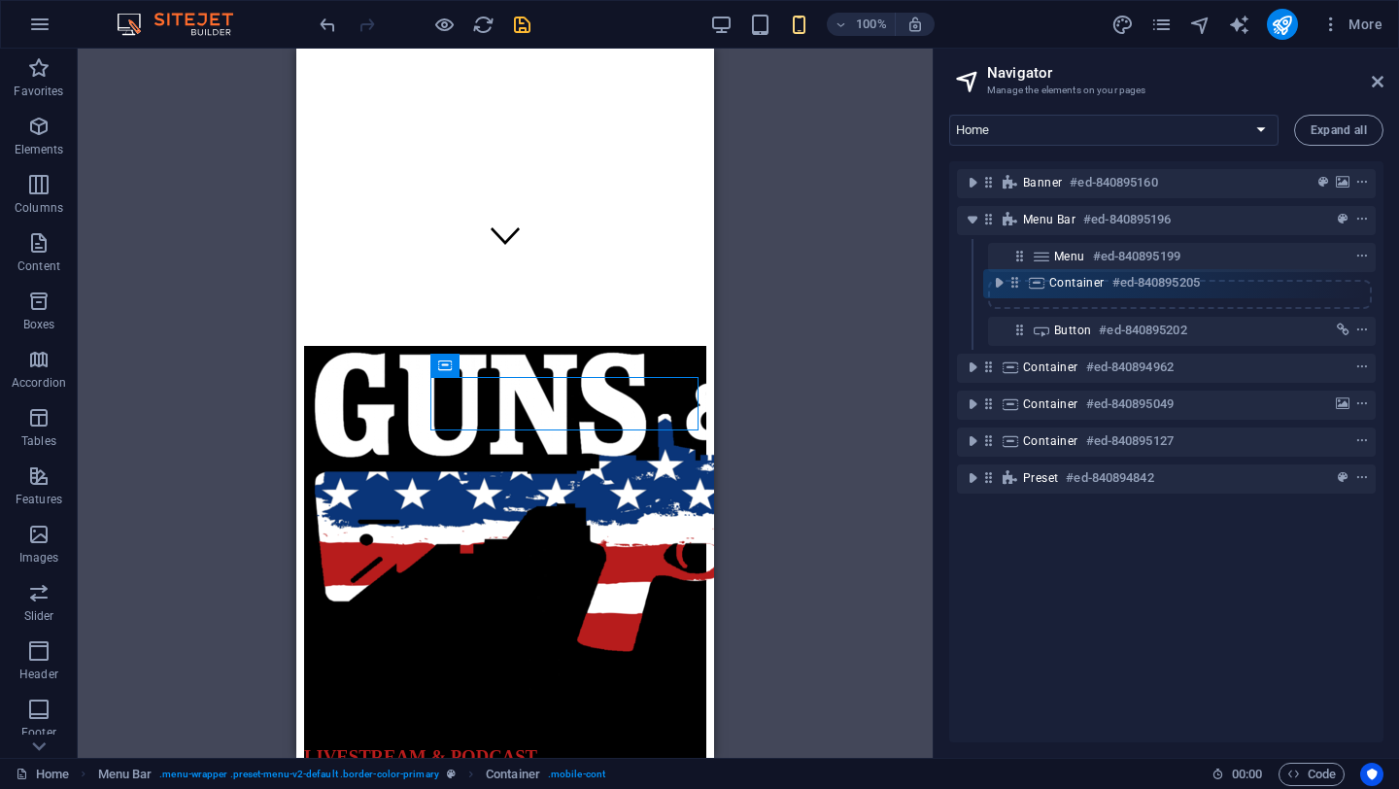
drag, startPoint x: 1022, startPoint y: 331, endPoint x: 1017, endPoint y: 278, distance: 53.7
click at [1017, 278] on div "Banner #ed-840895160 Menu Bar #ed-840895196 Menu #ed-840895199 Button #ed-84089…" at bounding box center [1166, 451] width 434 height 581
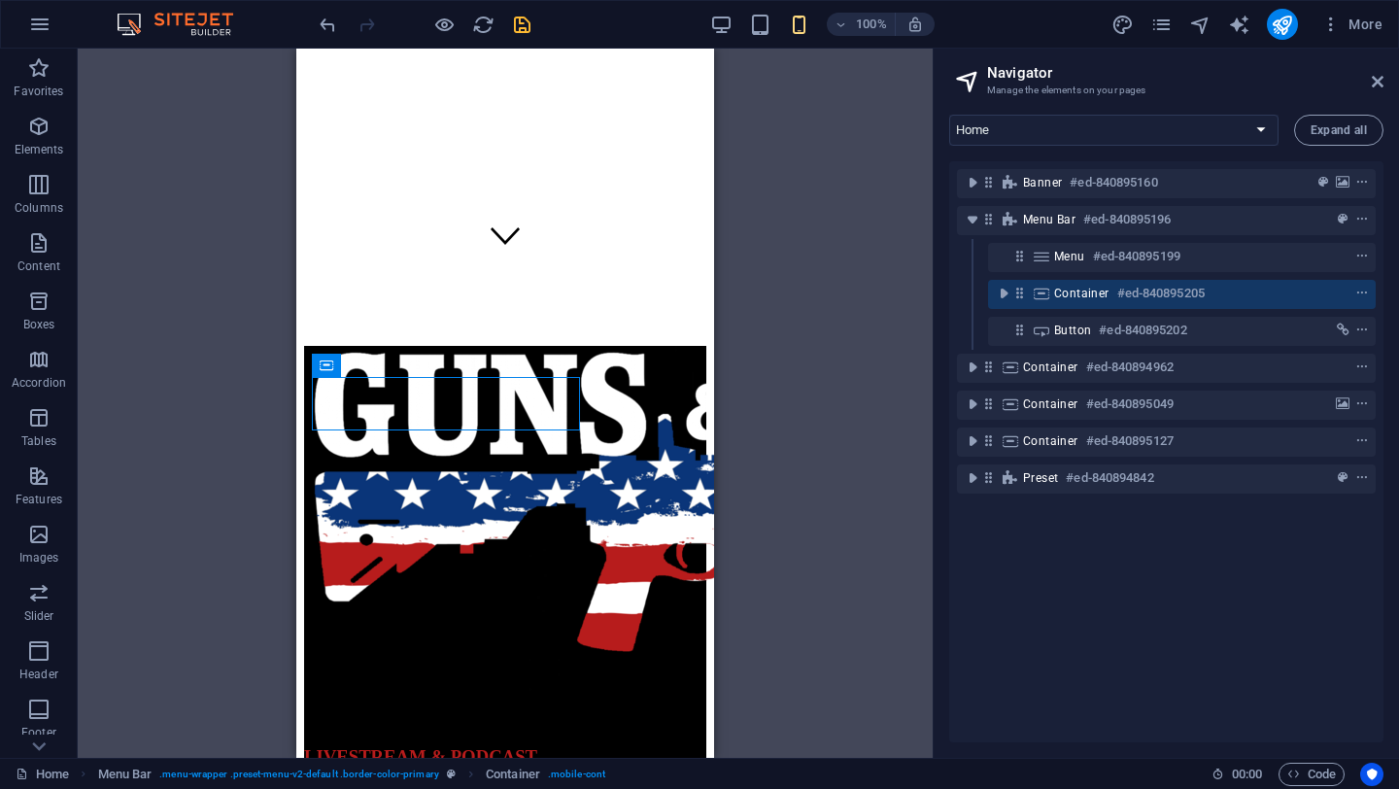
click at [829, 442] on div "H3 Banner Banner Container Banner Container Banner Container Banner Image H3 Lo…" at bounding box center [505, 403] width 855 height 709
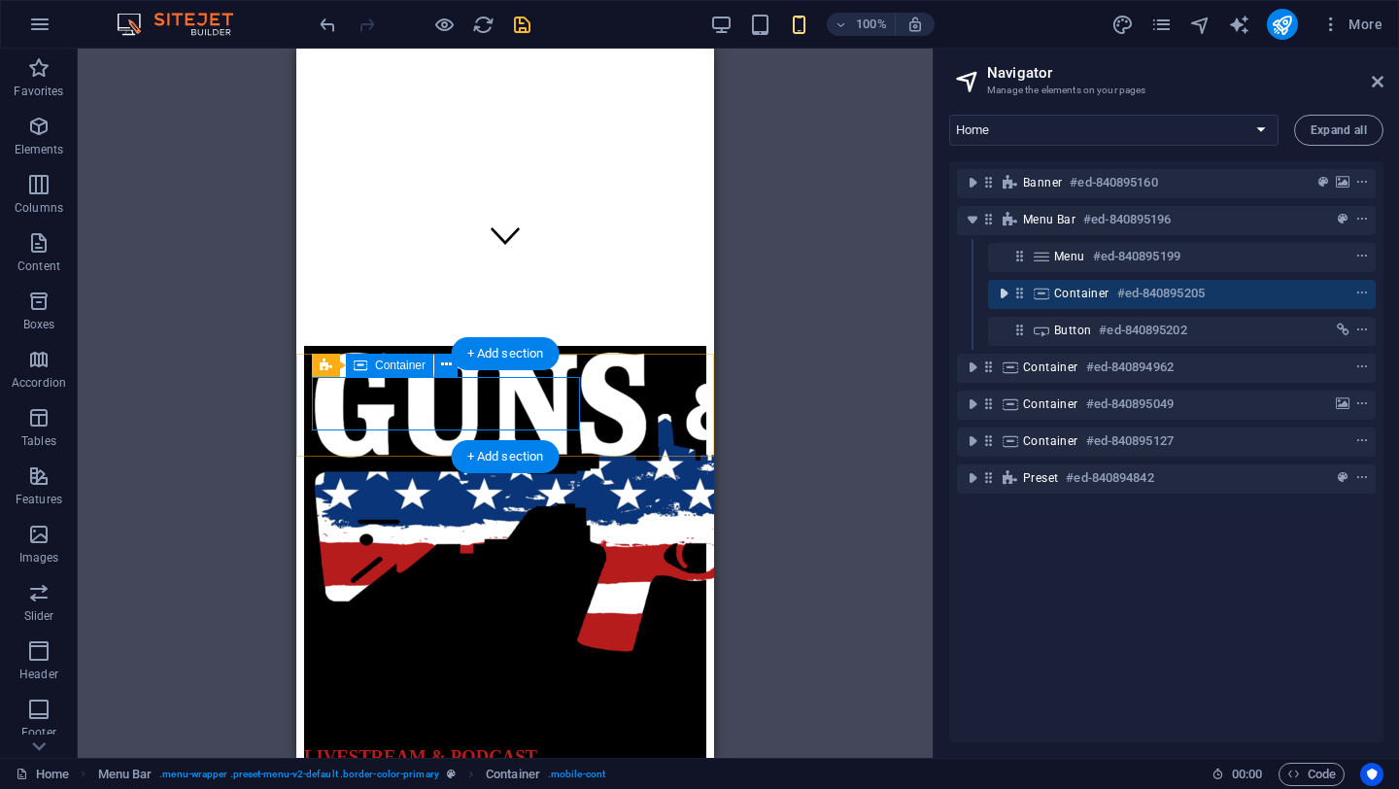
click at [998, 295] on icon "toggle-expand" at bounding box center [1003, 293] width 19 height 19
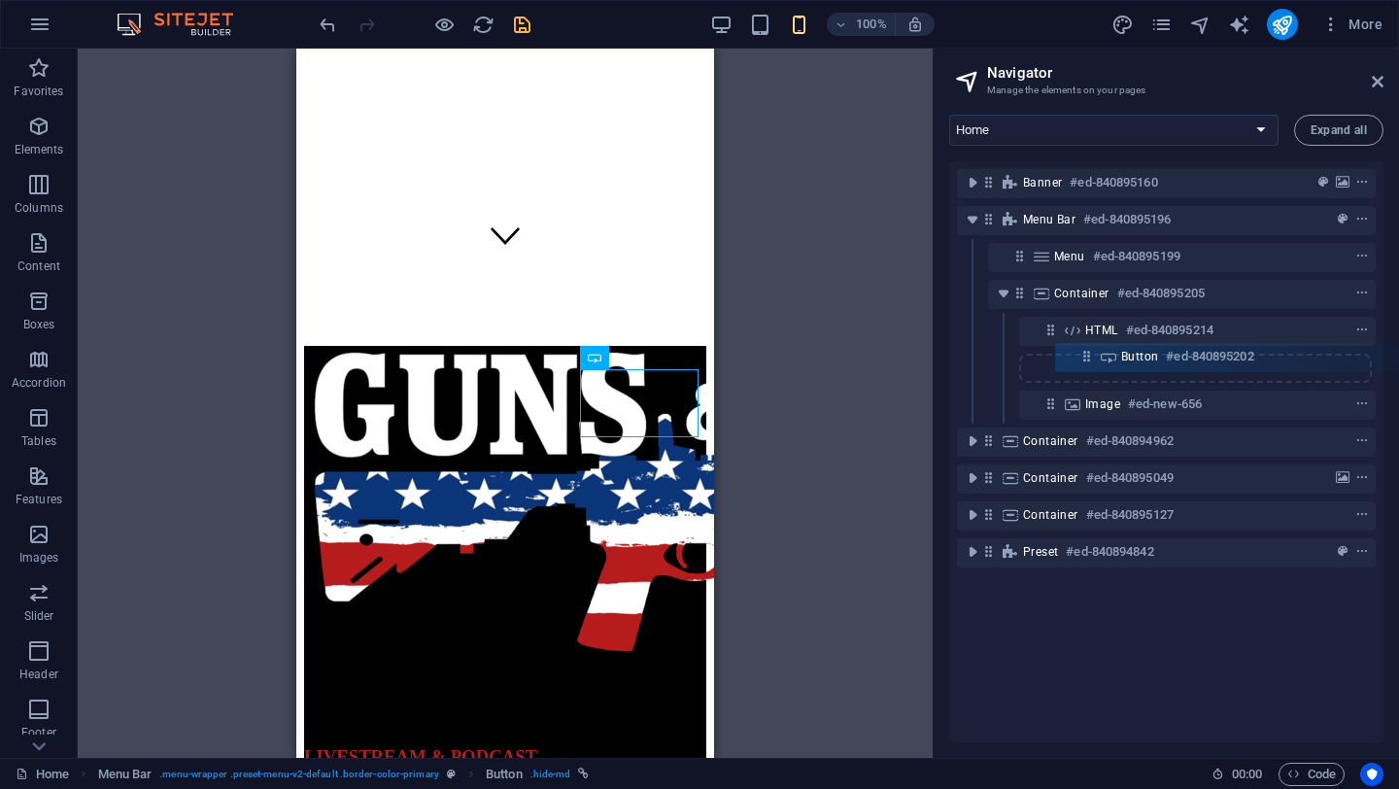
drag, startPoint x: 1019, startPoint y: 403, endPoint x: 1090, endPoint y: 349, distance: 89.4
click at [1090, 349] on div "Banner #ed-840895160 Menu Bar #ed-840895196 Menu #ed-840895199 Container #ed-84…" at bounding box center [1166, 451] width 434 height 581
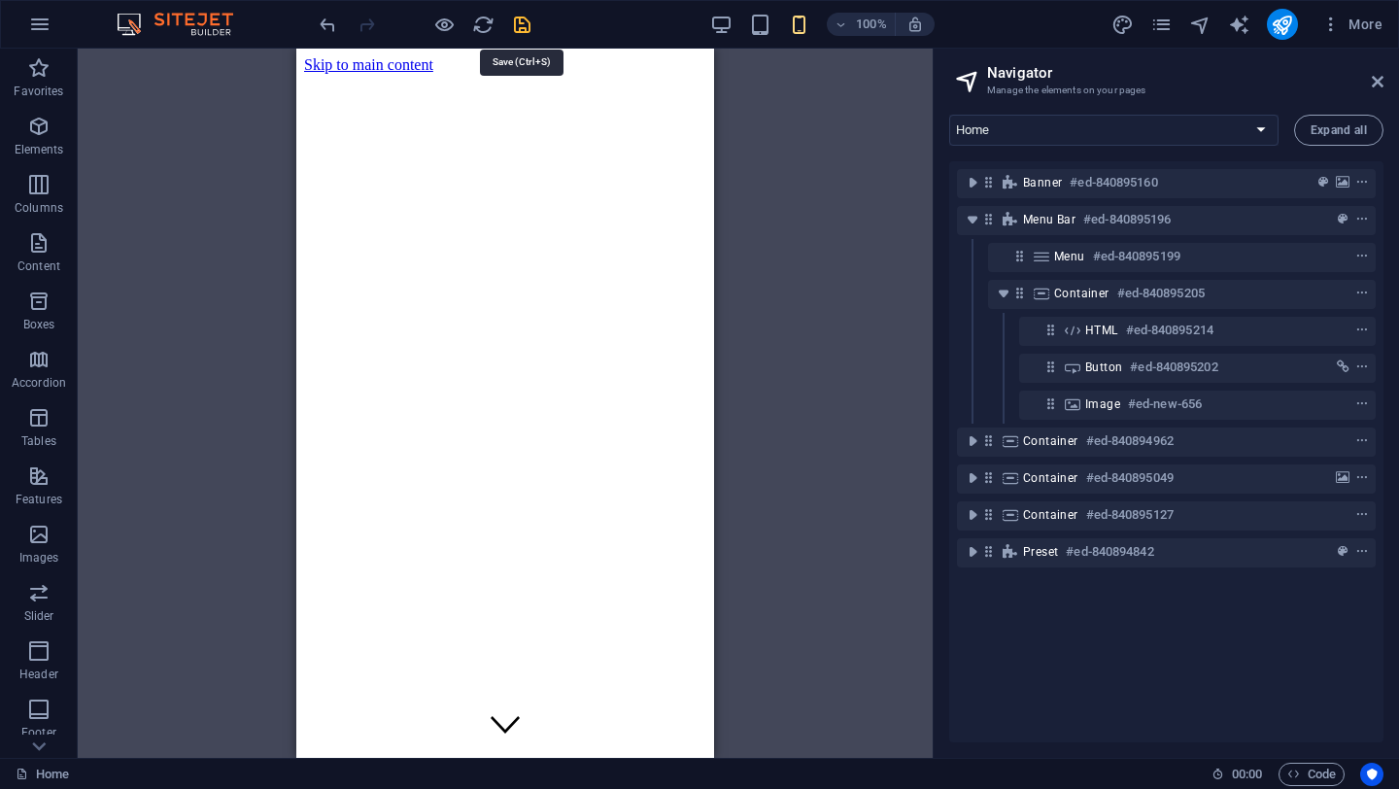
click at [516, 21] on icon "save" at bounding box center [522, 25] width 22 height 22
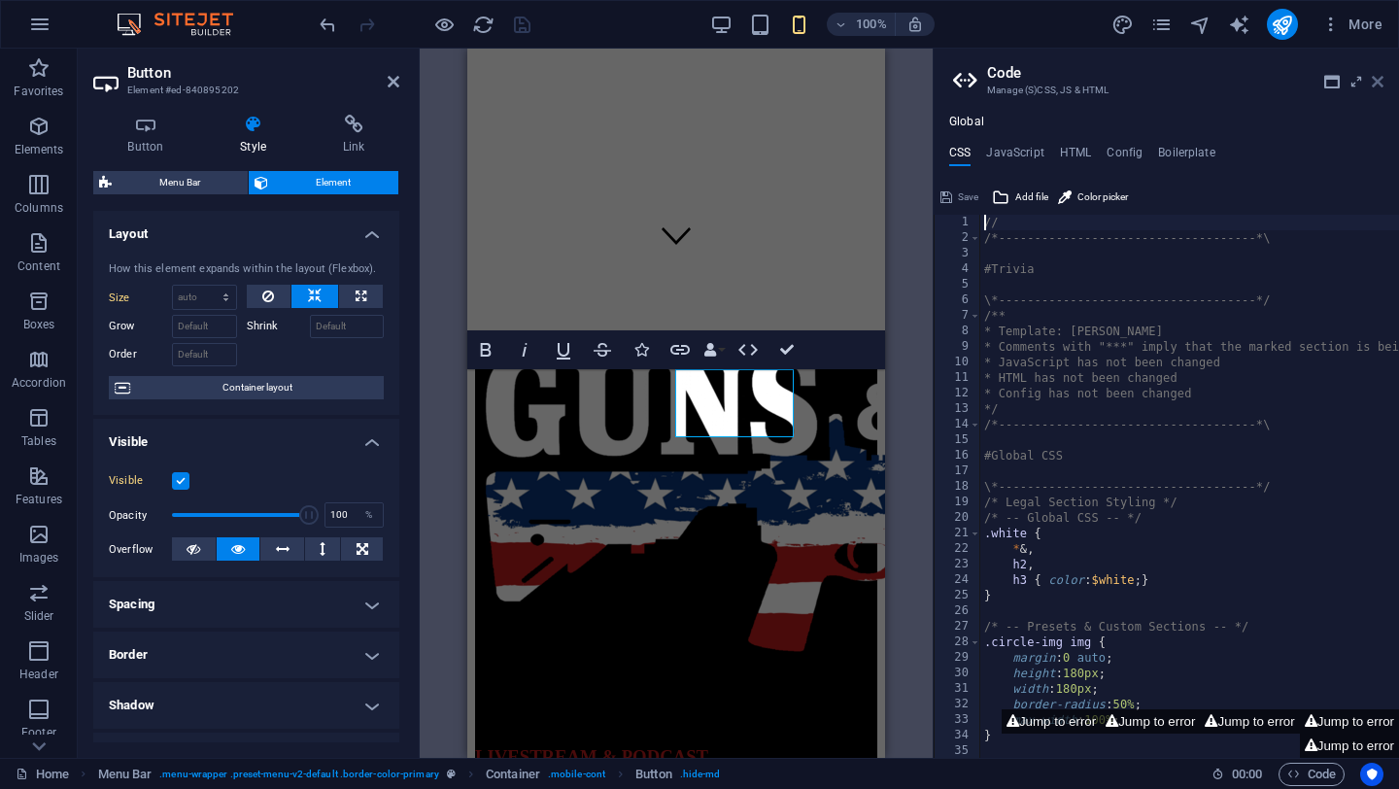
click at [1379, 81] on icon at bounding box center [1378, 82] width 12 height 16
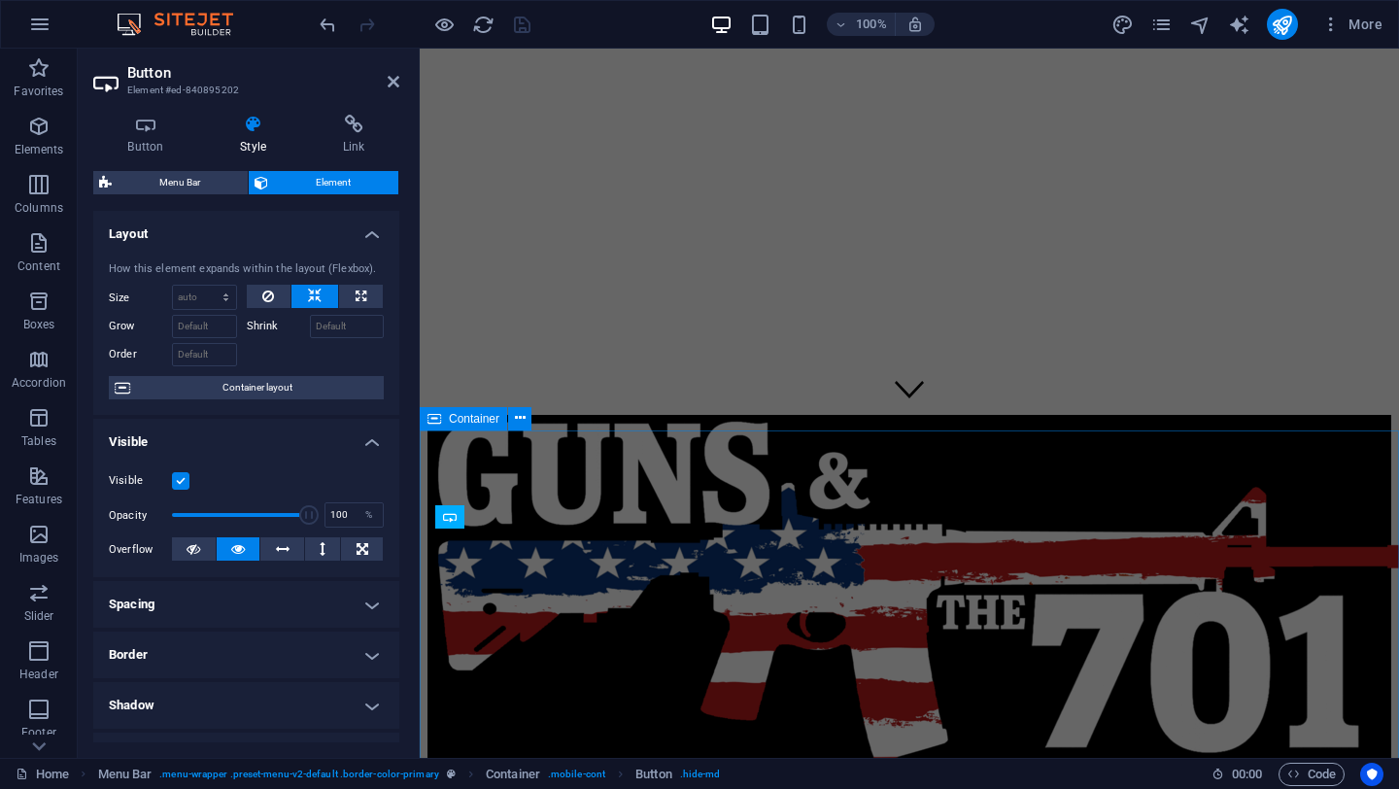
scroll to position [339, 0]
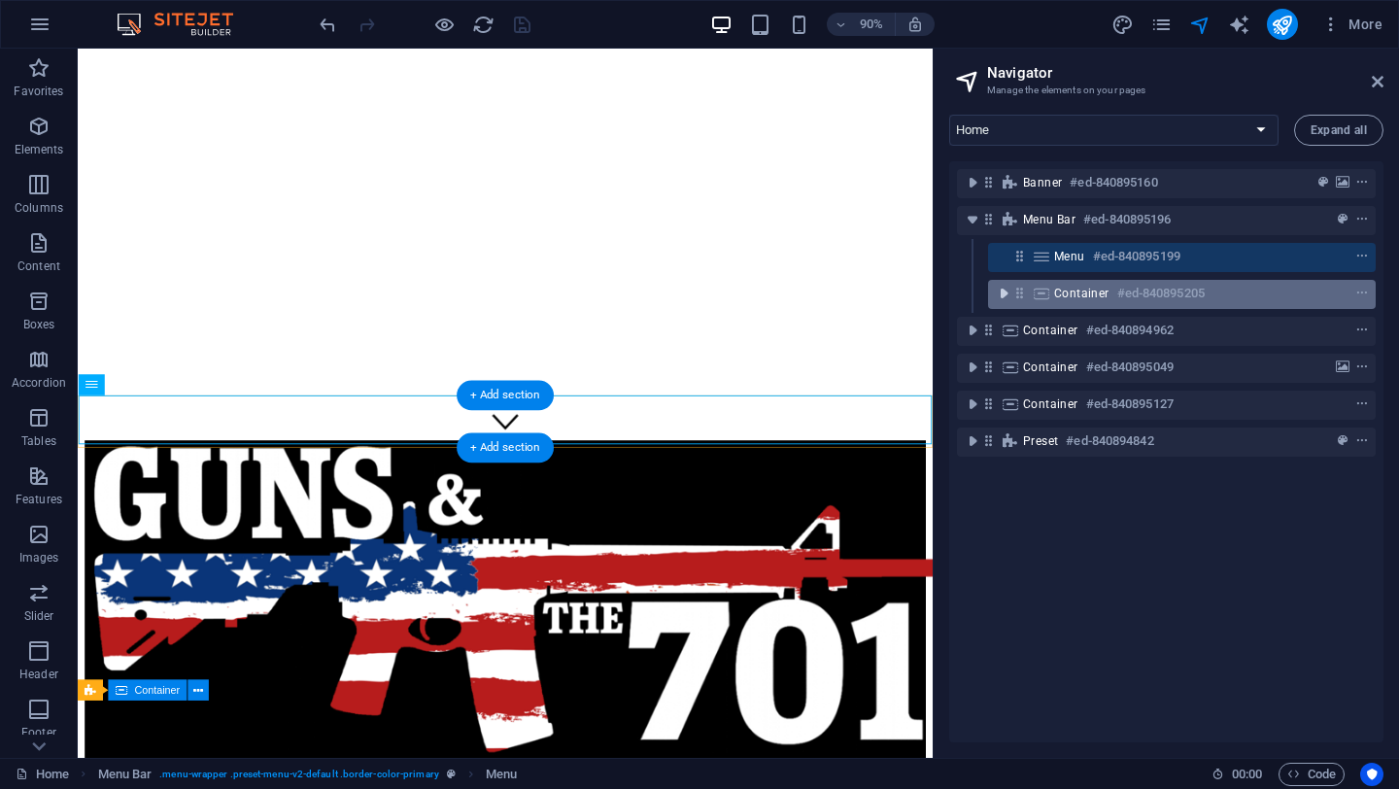
click at [1001, 295] on icon "toggle-expand" at bounding box center [1003, 293] width 19 height 19
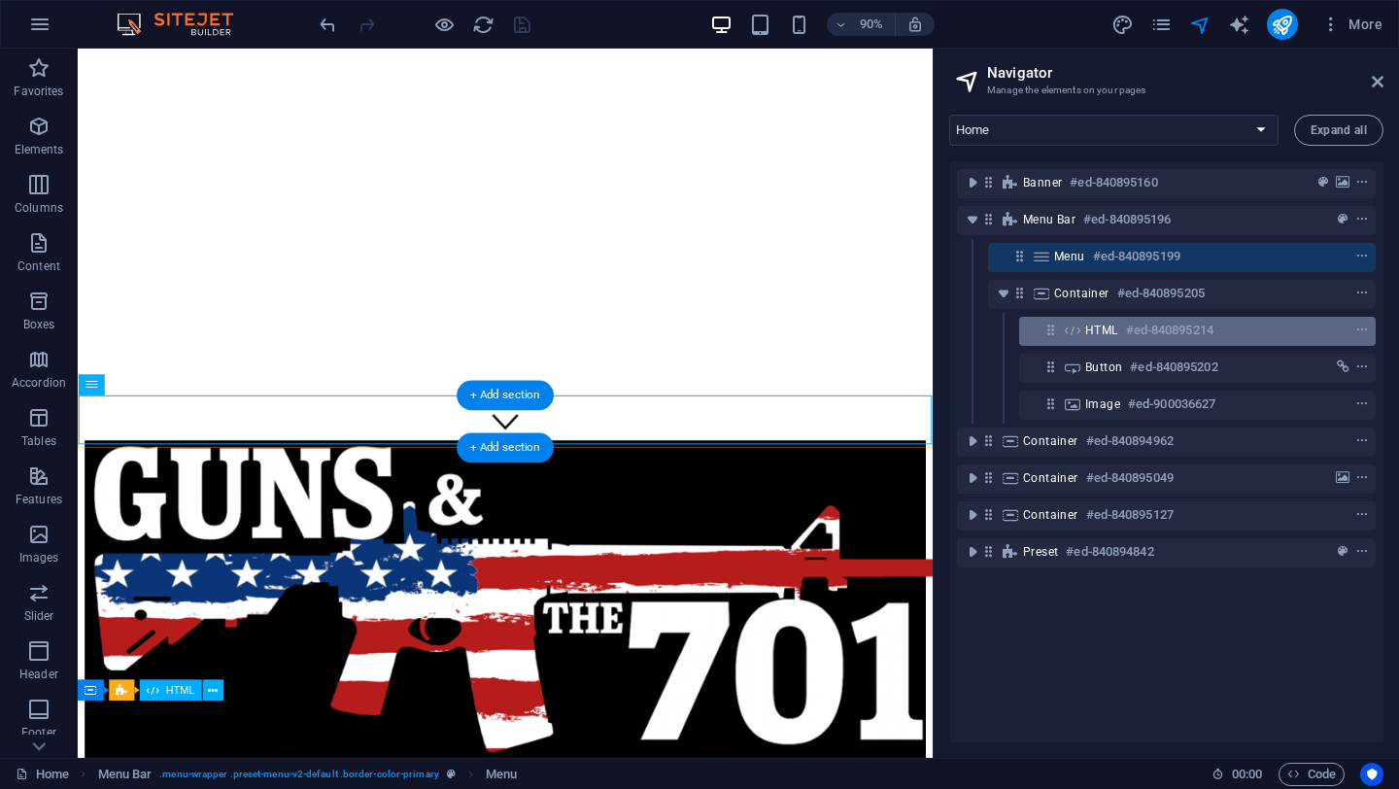
click at [1254, 329] on div "HTML #ed-840895214" at bounding box center [1181, 330] width 193 height 23
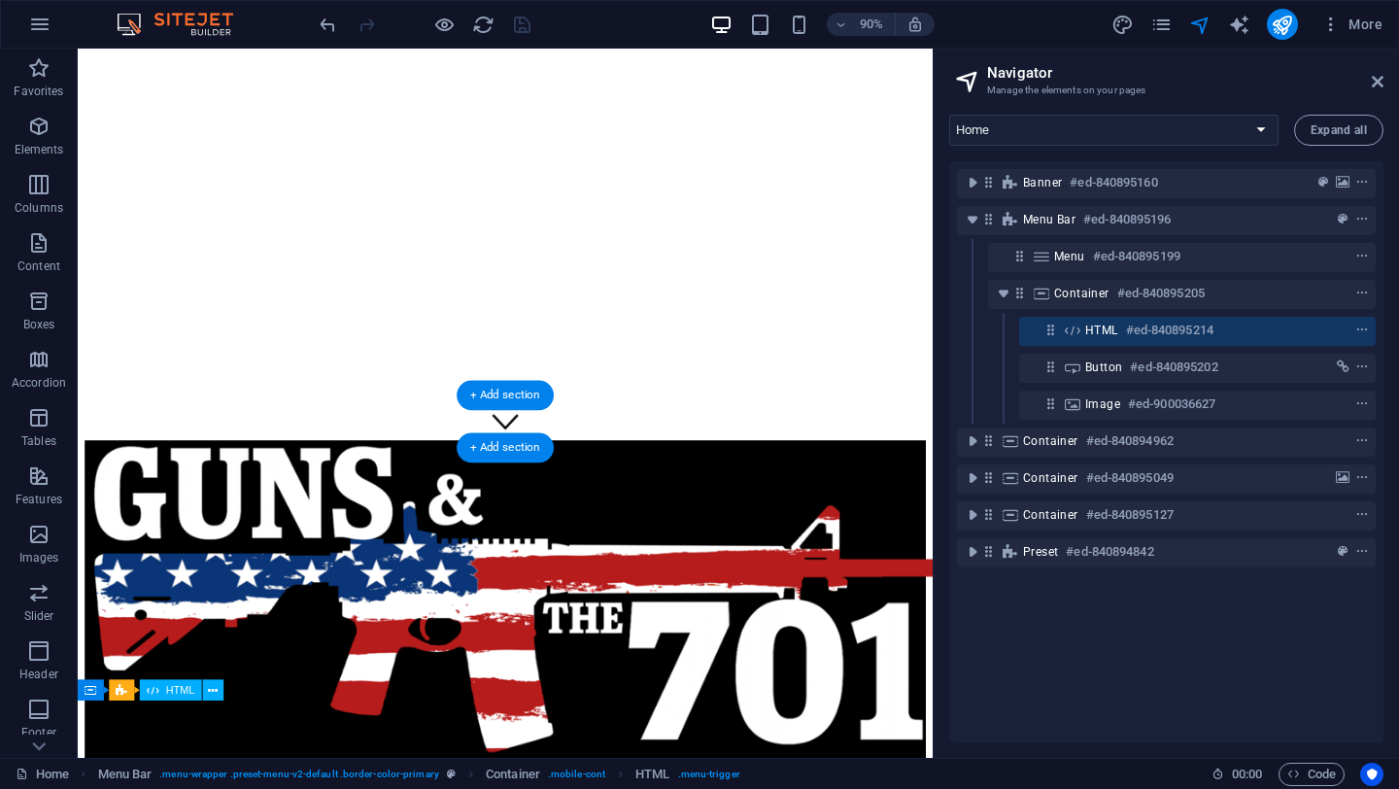
click at [1254, 329] on div "HTML #ed-840895214" at bounding box center [1181, 330] width 193 height 23
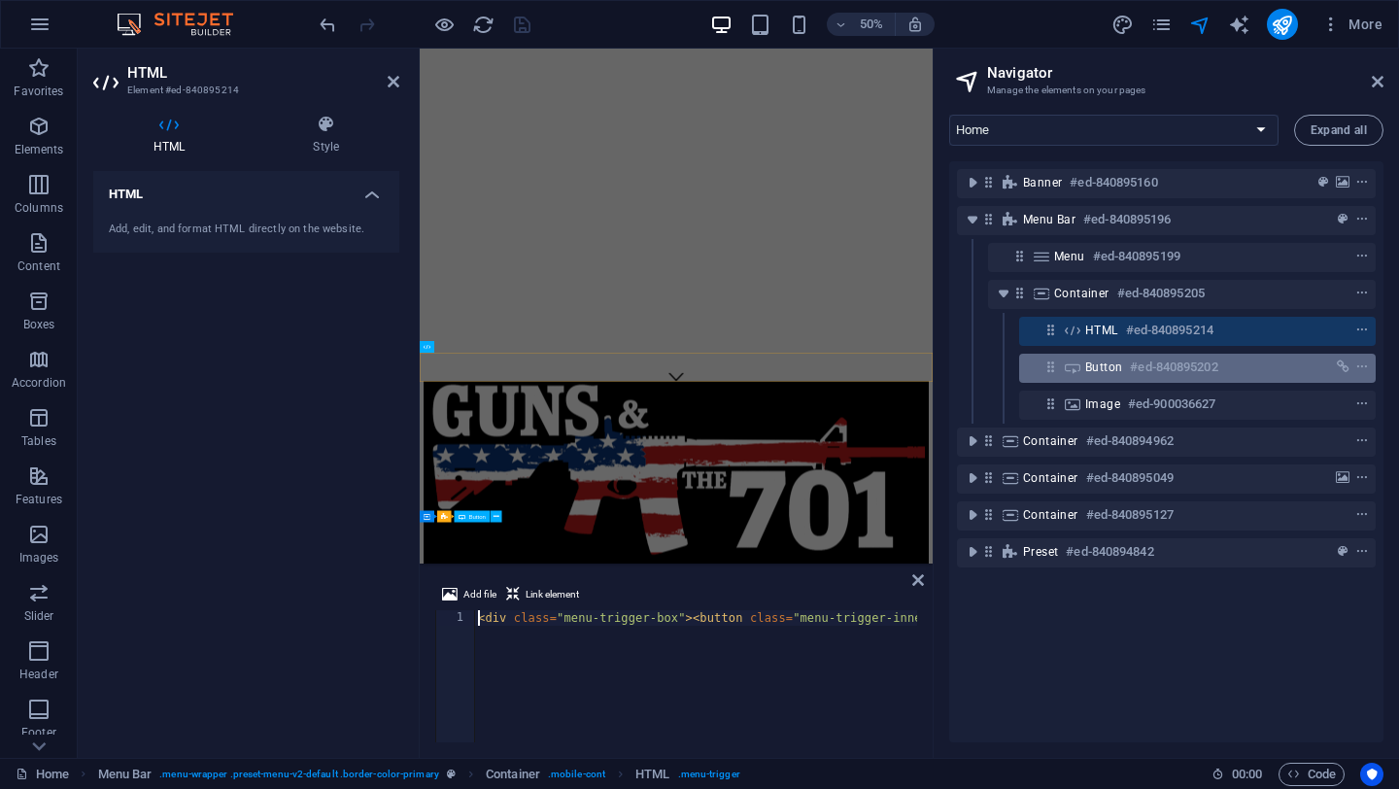
click at [1249, 365] on div "Button #ed-840895202" at bounding box center [1181, 367] width 193 height 23
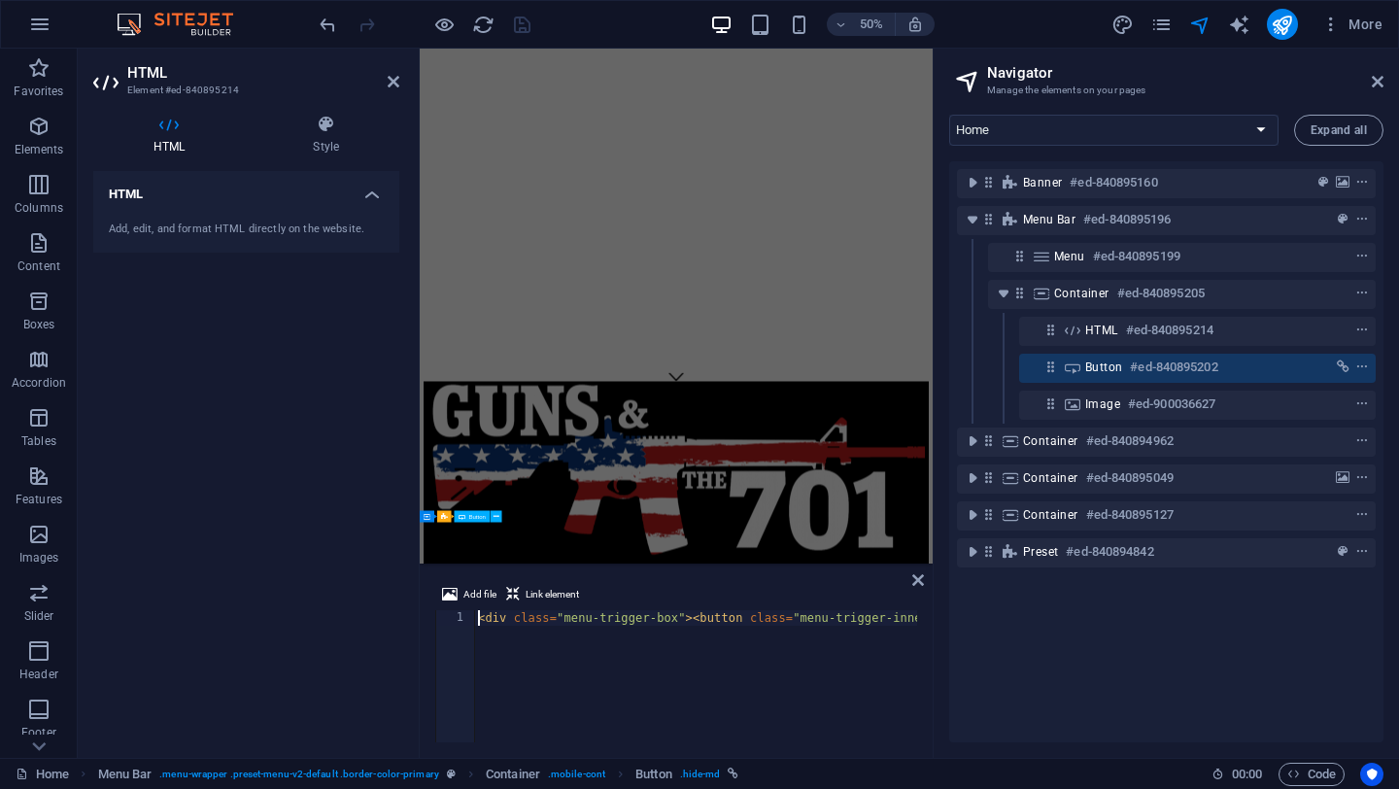
click at [1249, 365] on div "Button #ed-840895202" at bounding box center [1181, 367] width 193 height 23
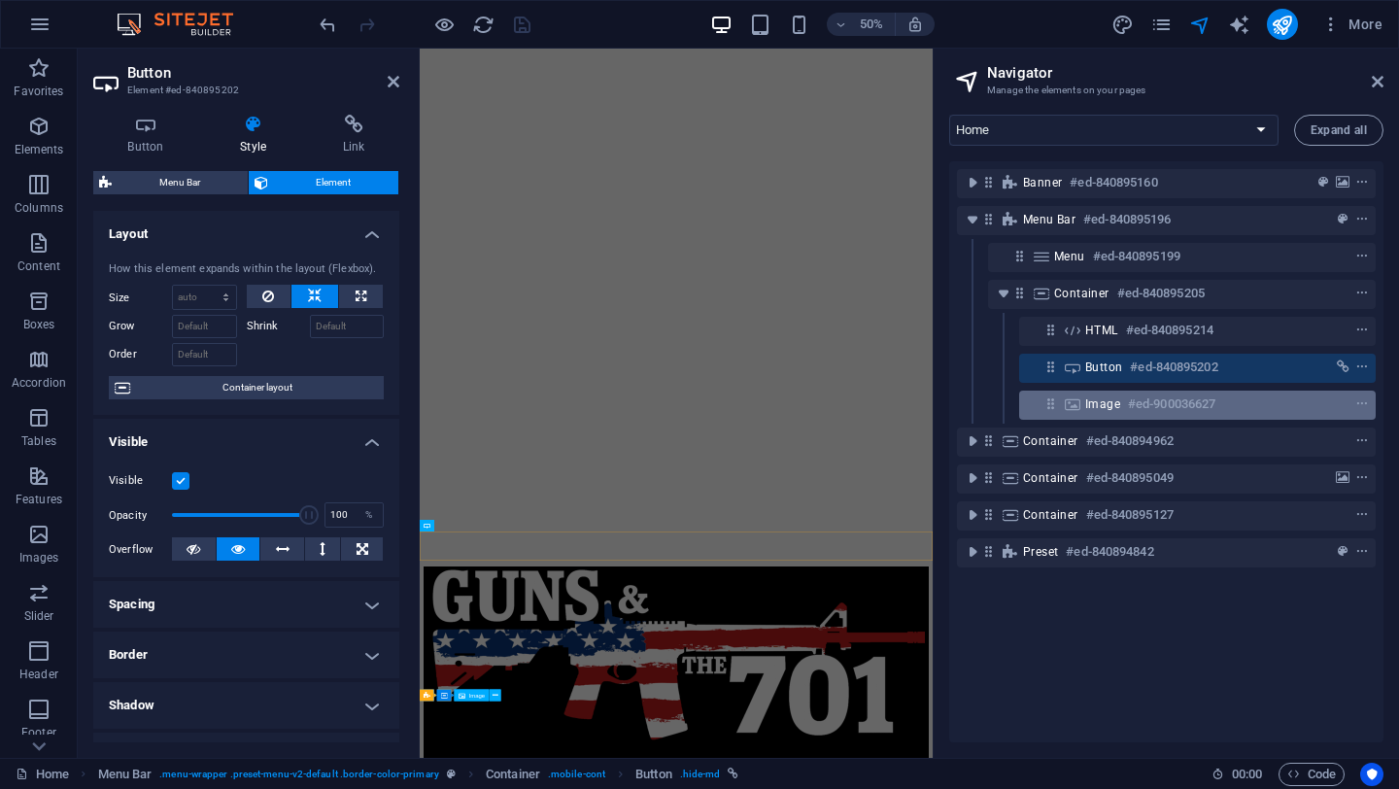
click at [1237, 400] on div "Image #ed-900036627" at bounding box center [1181, 404] width 193 height 23
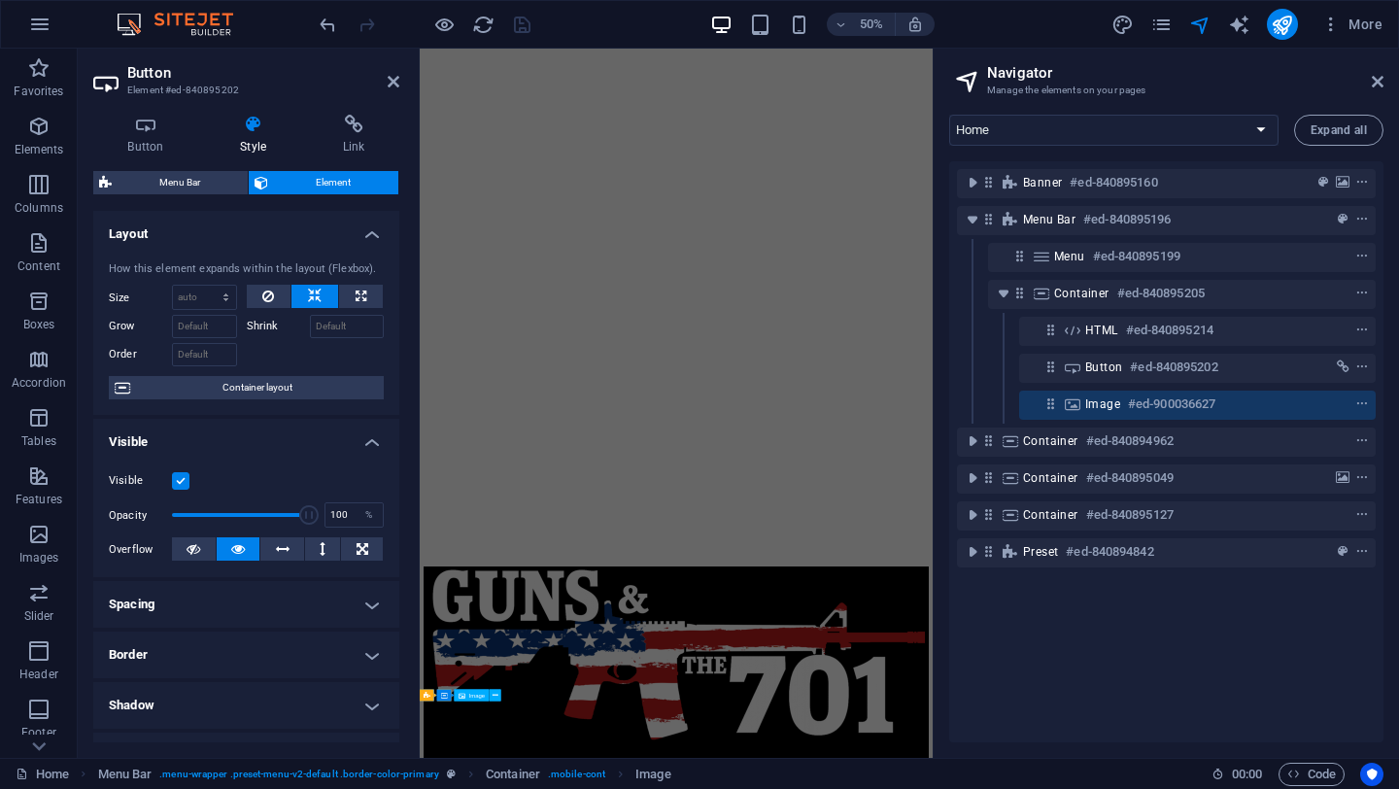
click at [1237, 400] on div "Image #ed-900036627" at bounding box center [1181, 404] width 193 height 23
select select "px"
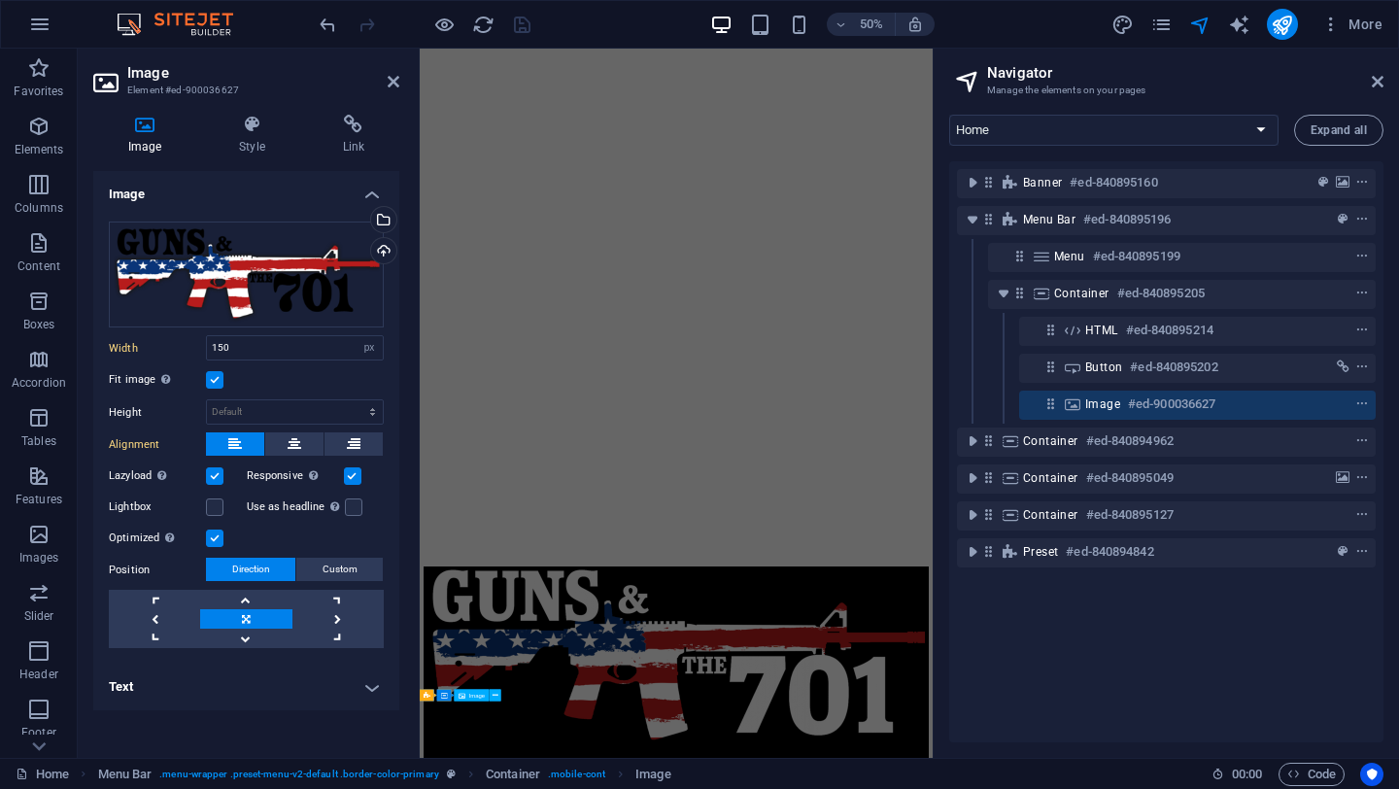
select select "DISABLED_OPTION_VALUE"
click at [246, 125] on icon at bounding box center [251, 124] width 95 height 19
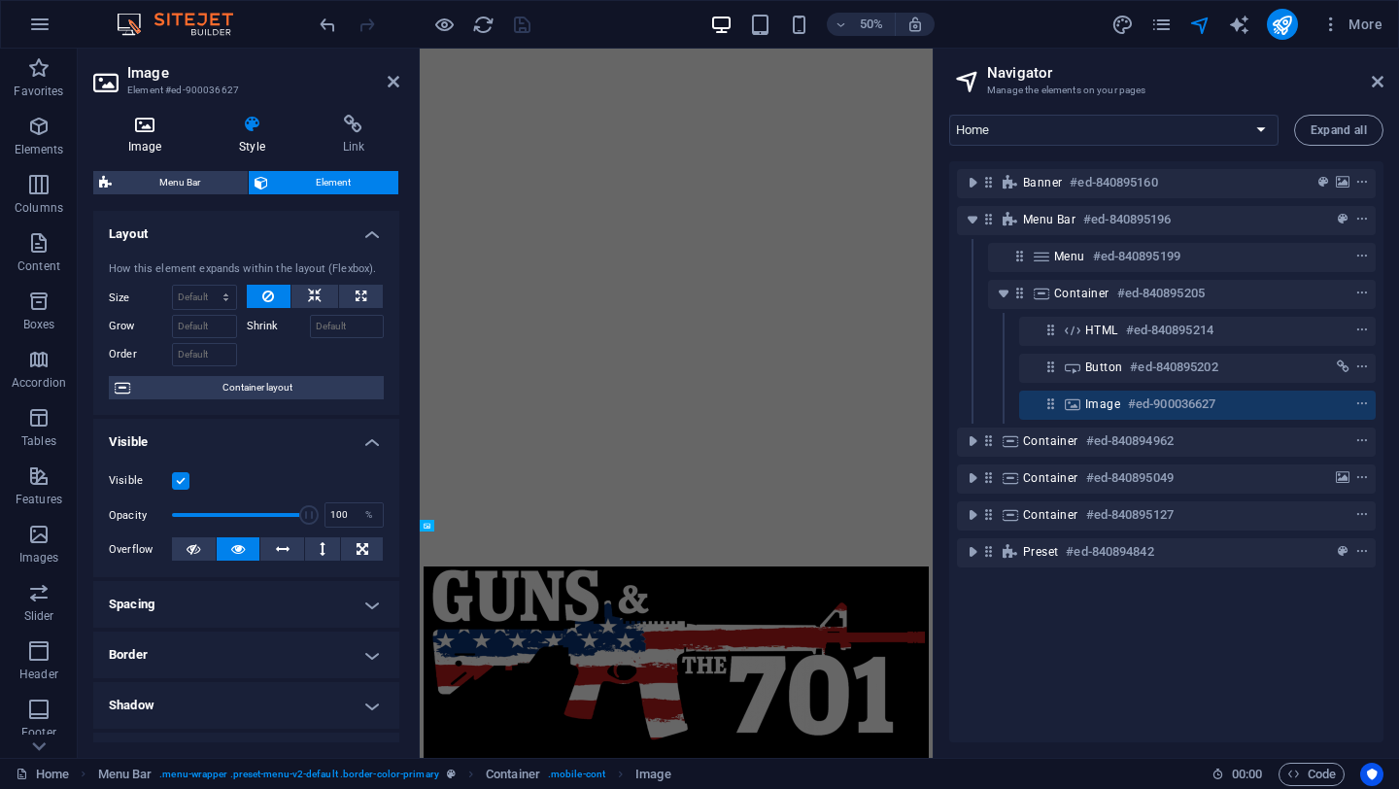
click at [154, 127] on icon at bounding box center [144, 124] width 103 height 19
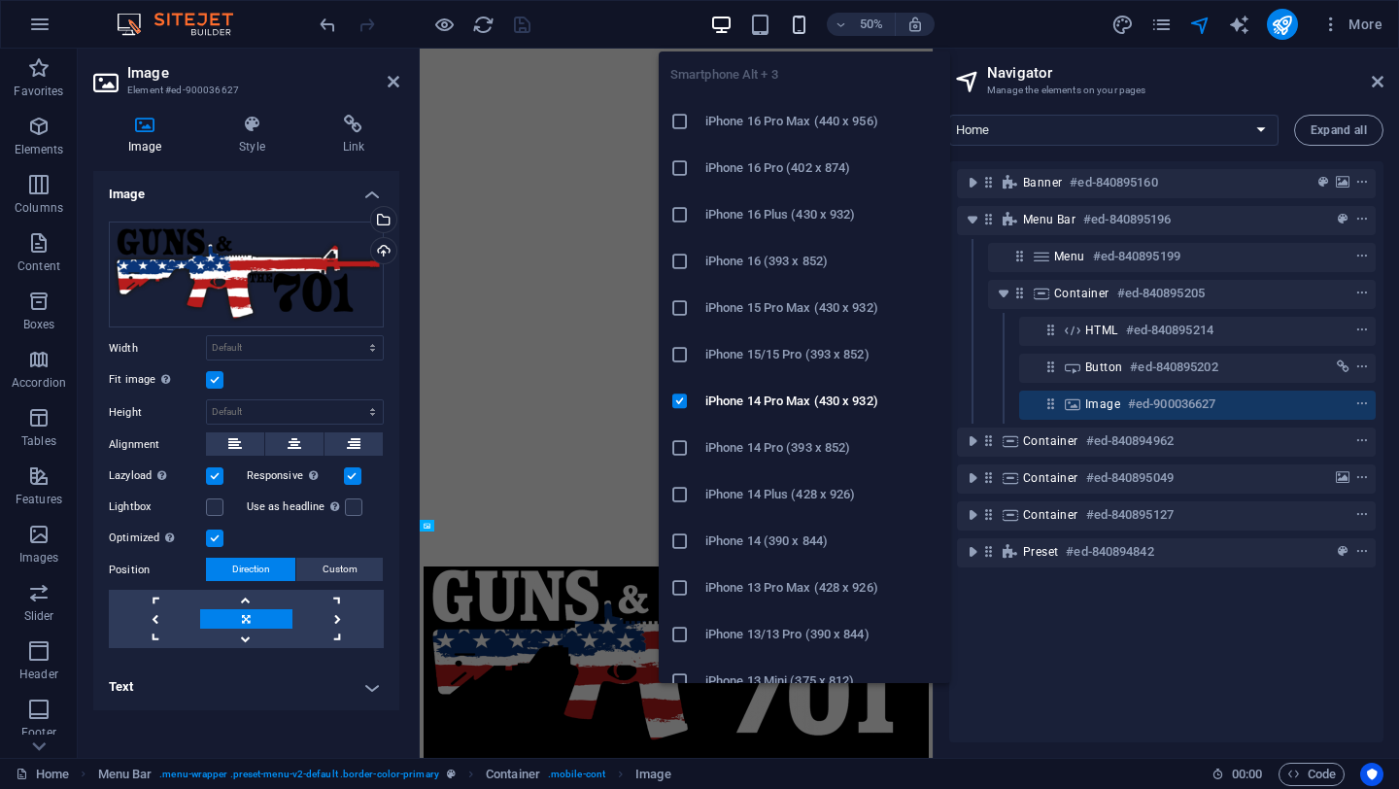
click at [795, 20] on icon "button" at bounding box center [799, 25] width 22 height 22
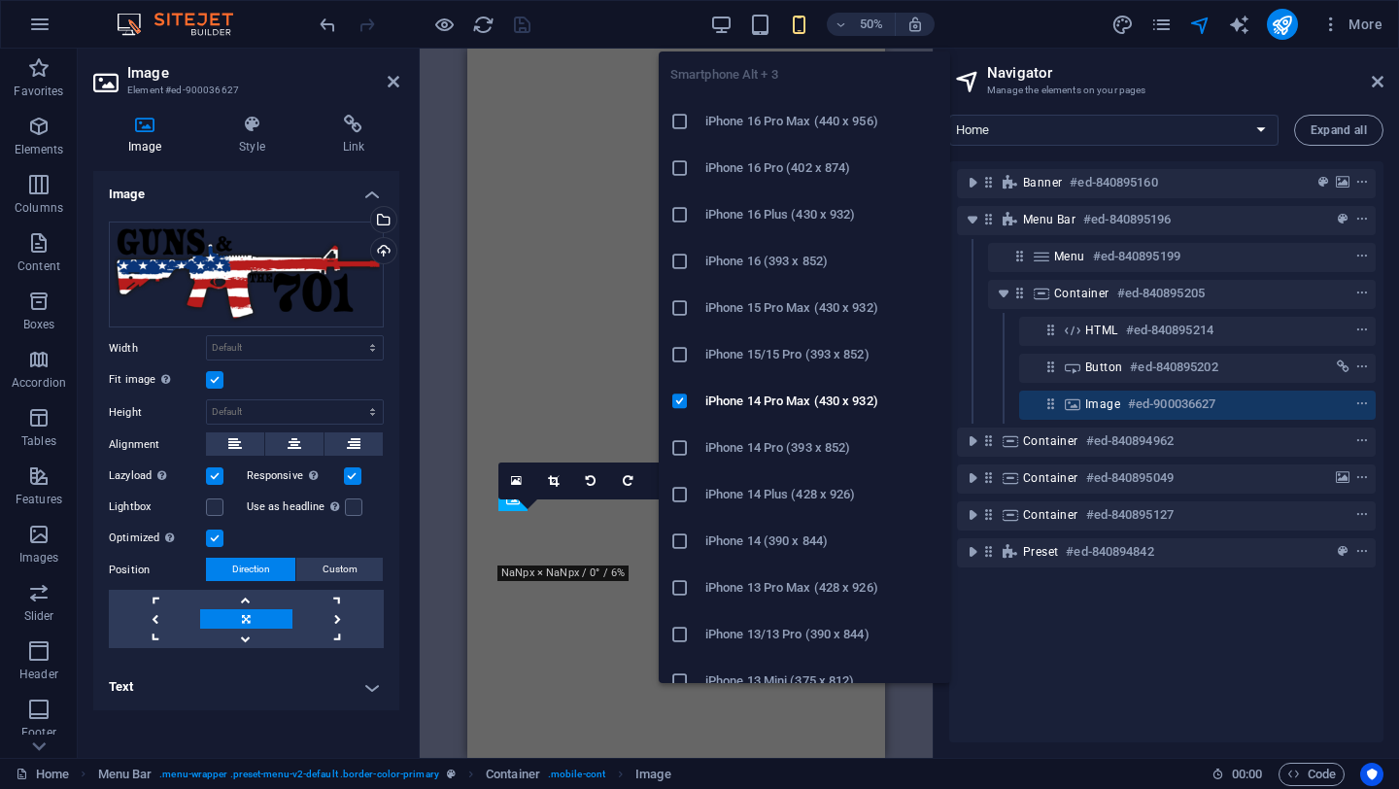
type input "150"
select select "px"
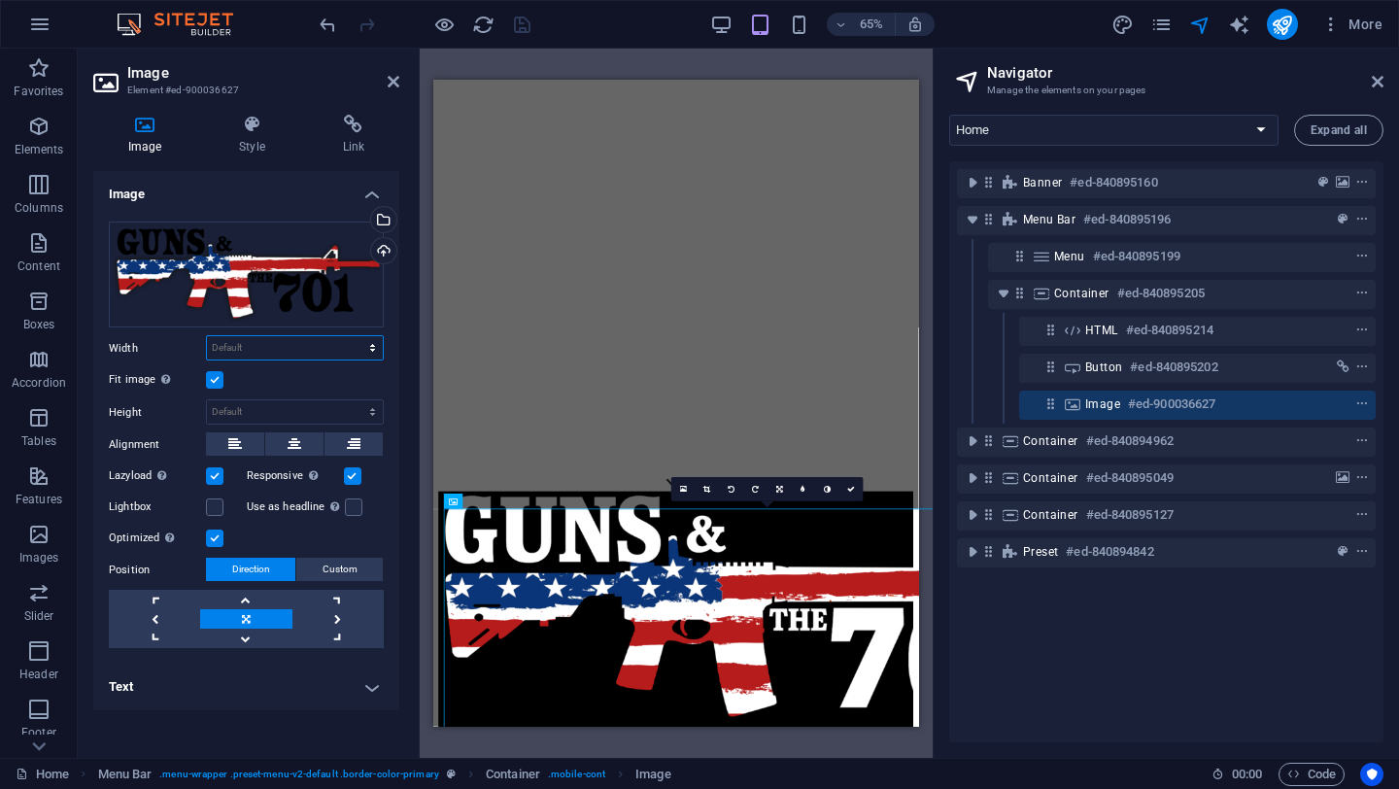
click at [234, 352] on select "Default auto px rem % em vh vw" at bounding box center [295, 347] width 176 height 23
select select "px"
click at [356, 336] on select "Default auto px rem % em vh vw" at bounding box center [295, 347] width 176 height 23
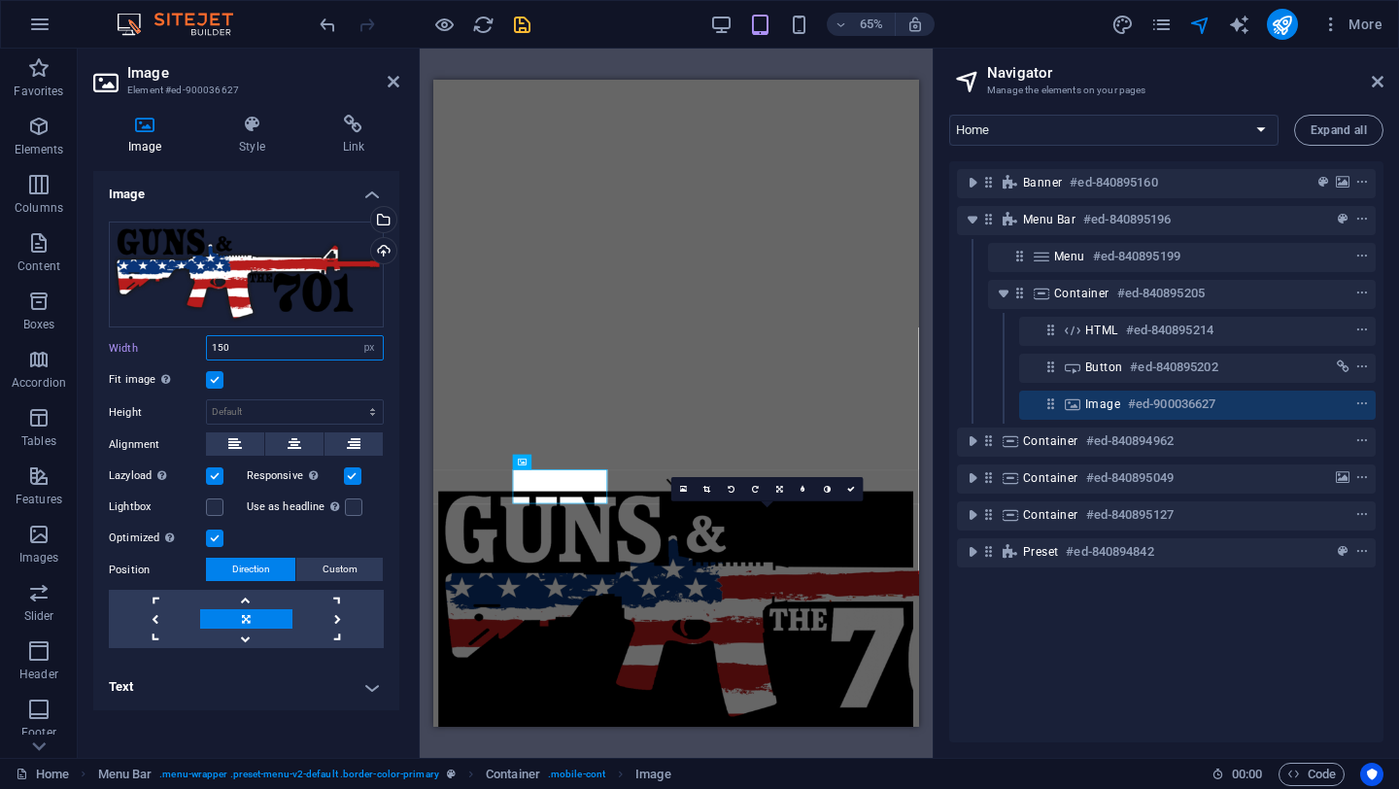
drag, startPoint x: 249, startPoint y: 348, endPoint x: 186, endPoint y: 345, distance: 63.2
click at [186, 345] on div "Width 150 Default auto px rem % em vh vw" at bounding box center [246, 347] width 275 height 25
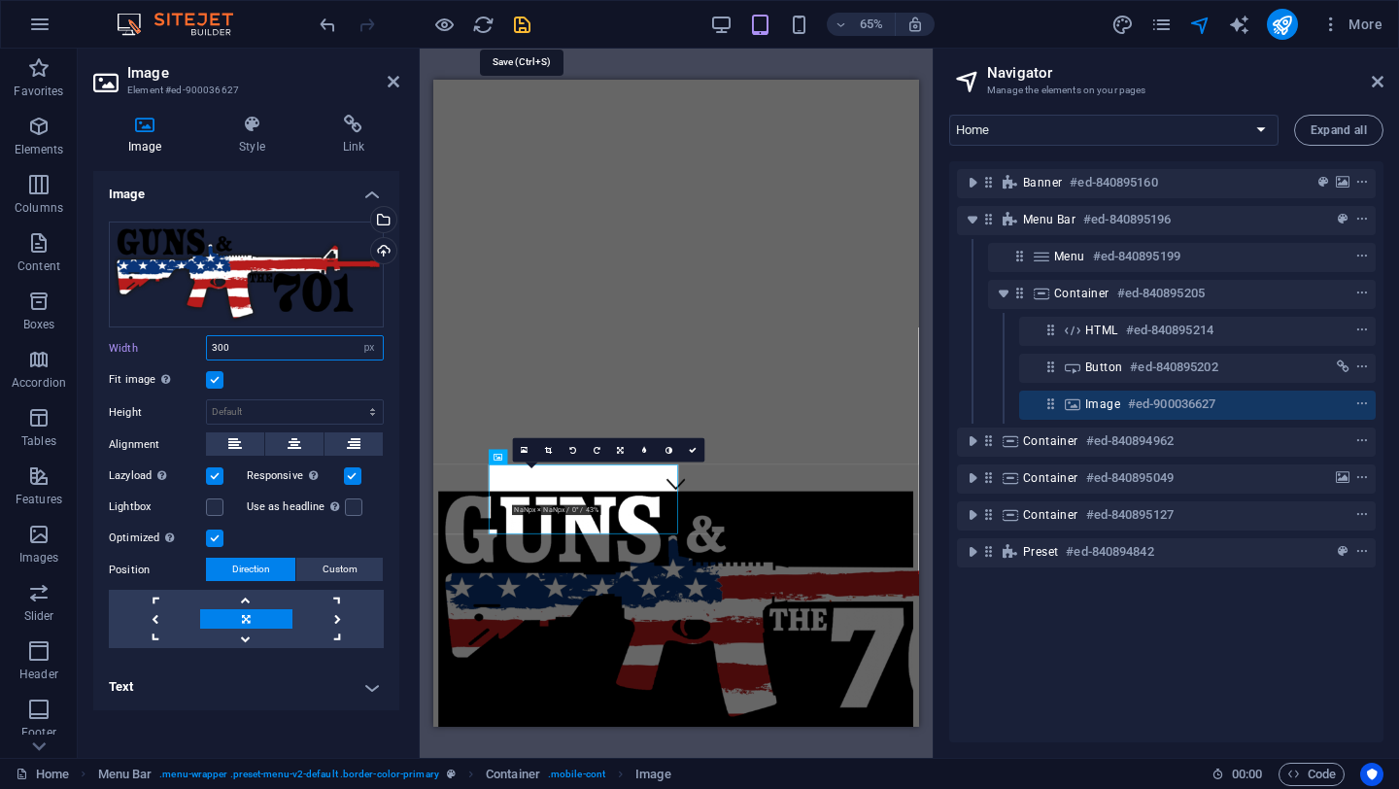
type input "300"
click at [523, 27] on icon "save" at bounding box center [522, 25] width 22 height 22
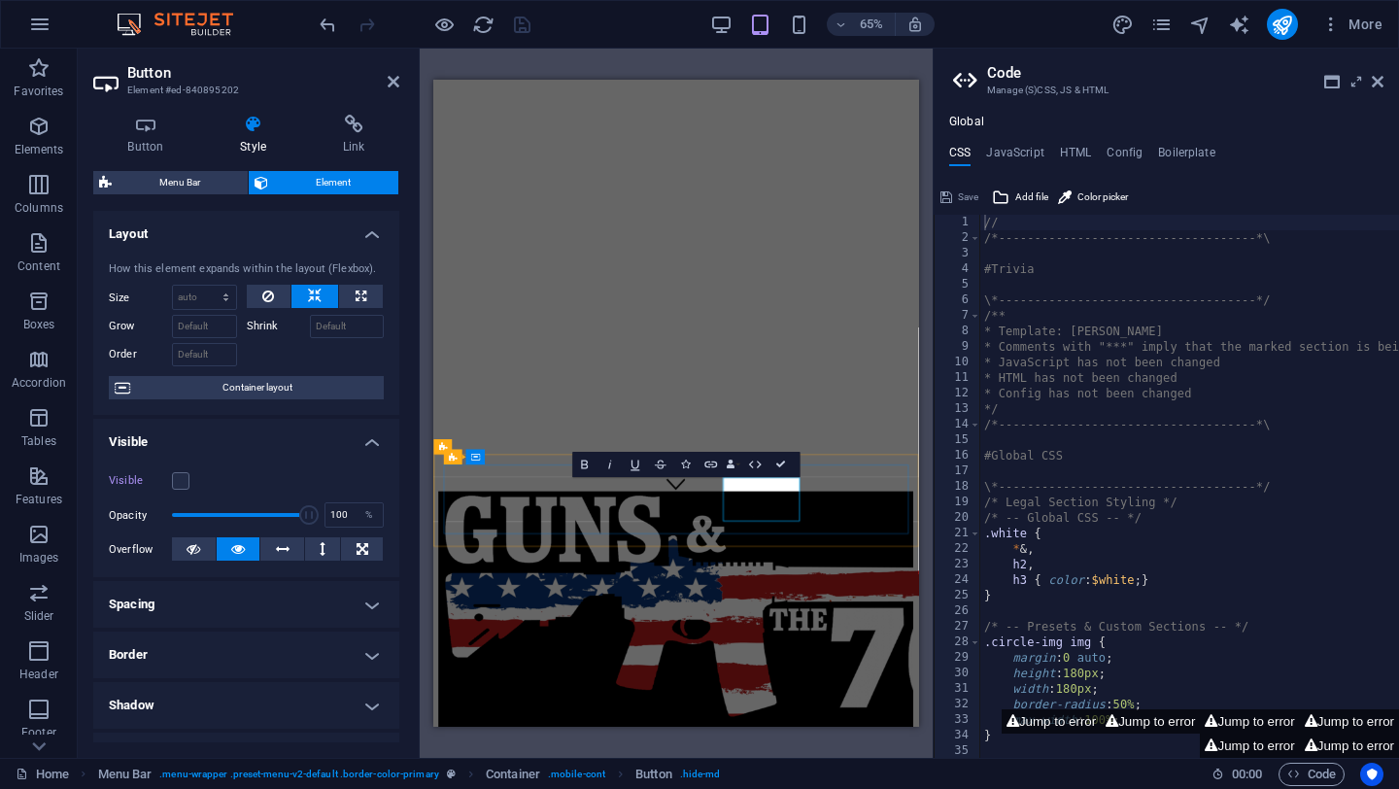
click at [182, 484] on label at bounding box center [180, 480] width 17 height 17
click at [0, 0] on input "Visible" at bounding box center [0, 0] width 0 height 0
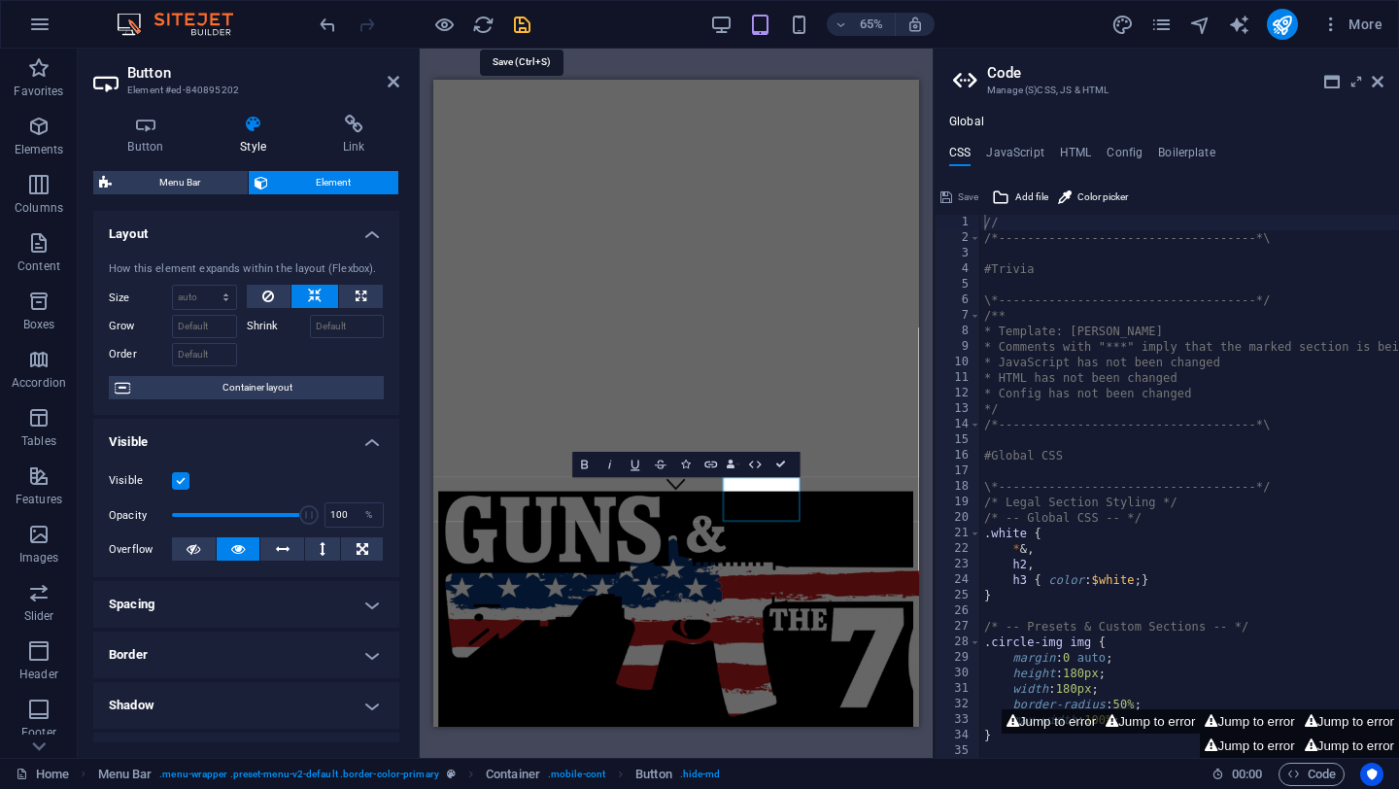
click at [525, 27] on icon "save" at bounding box center [522, 25] width 22 height 22
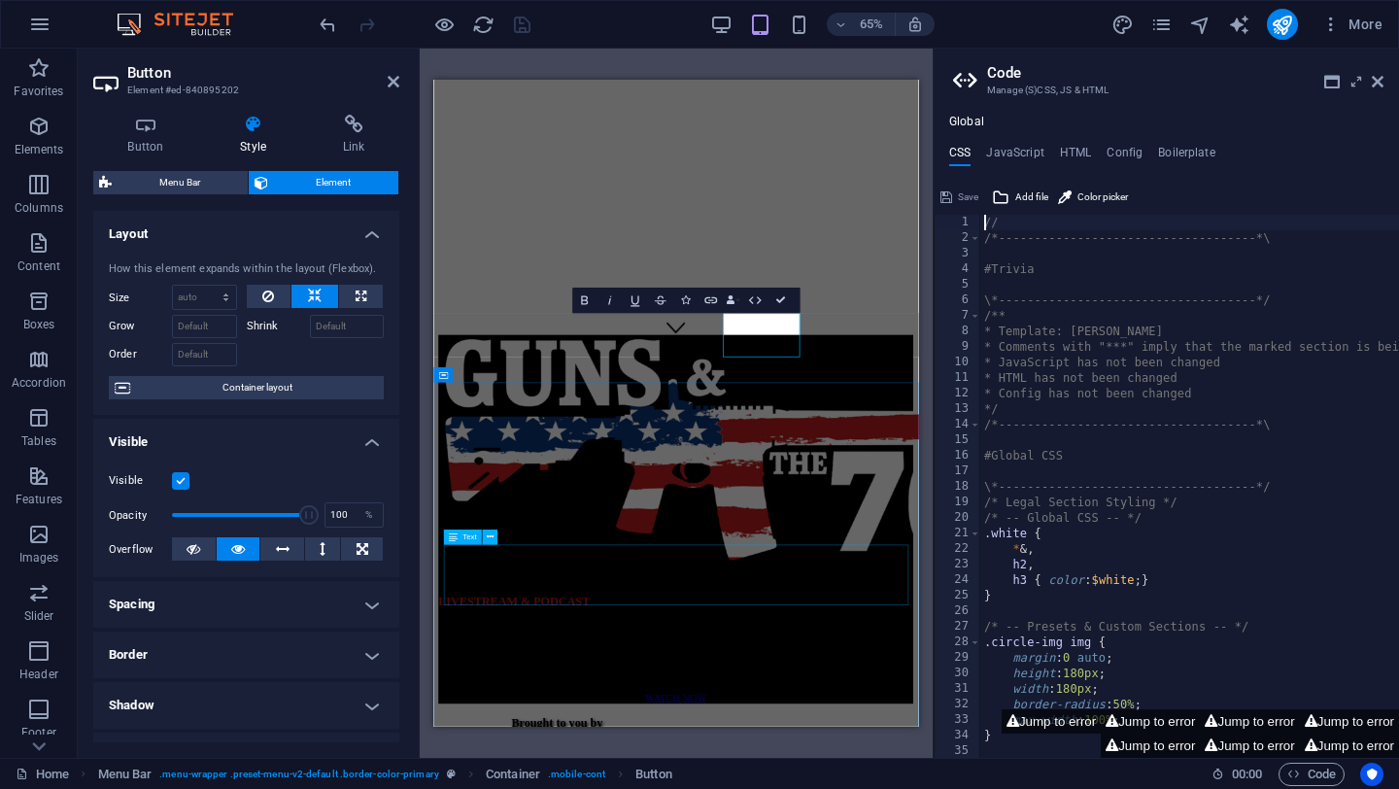
scroll to position [575, 0]
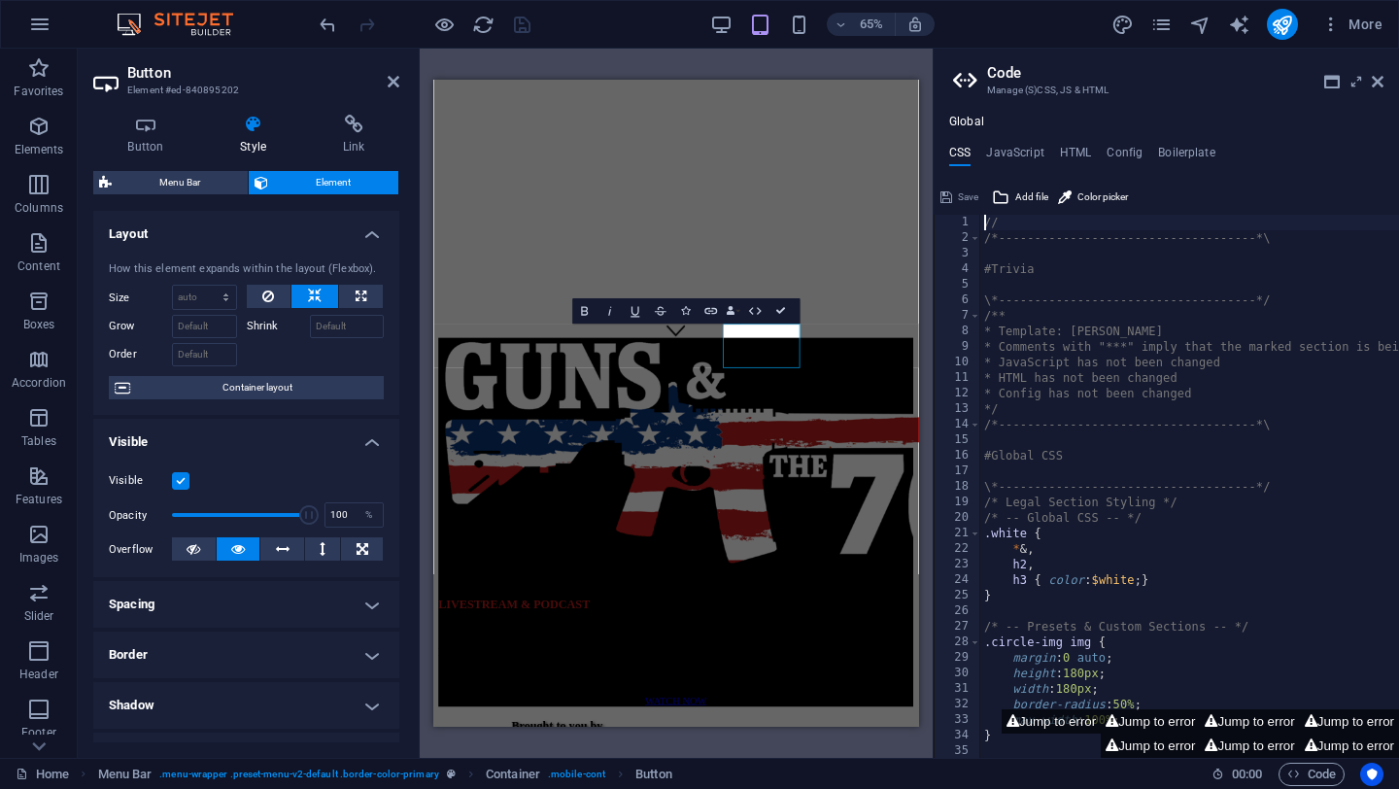
click at [1385, 79] on aside "Code Manage (S)CSS, JS & HTML Global CSS JavaScript HTML Config Boilerplate // …" at bounding box center [1166, 403] width 466 height 709
click at [1380, 81] on icon at bounding box center [1378, 82] width 12 height 16
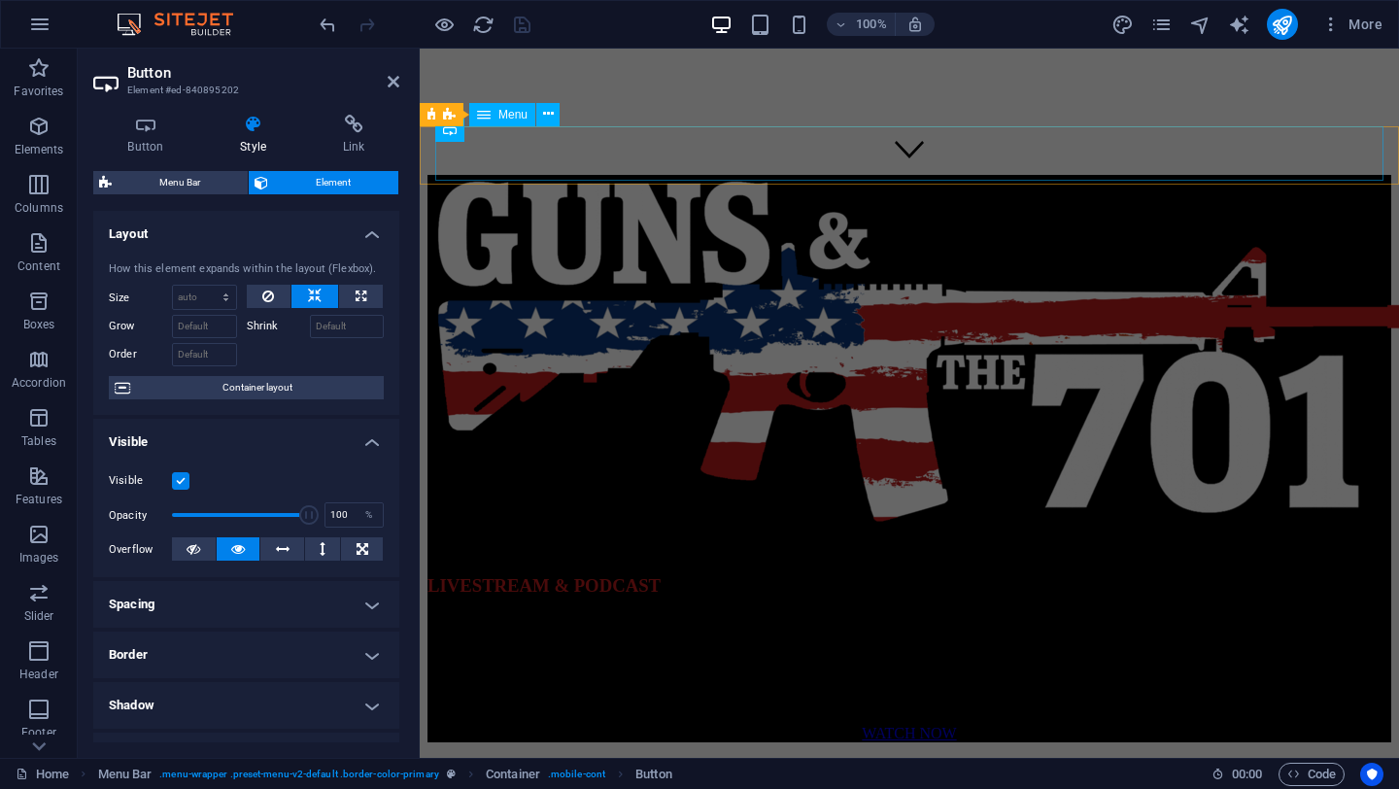
select select "1"
select select
select select "2"
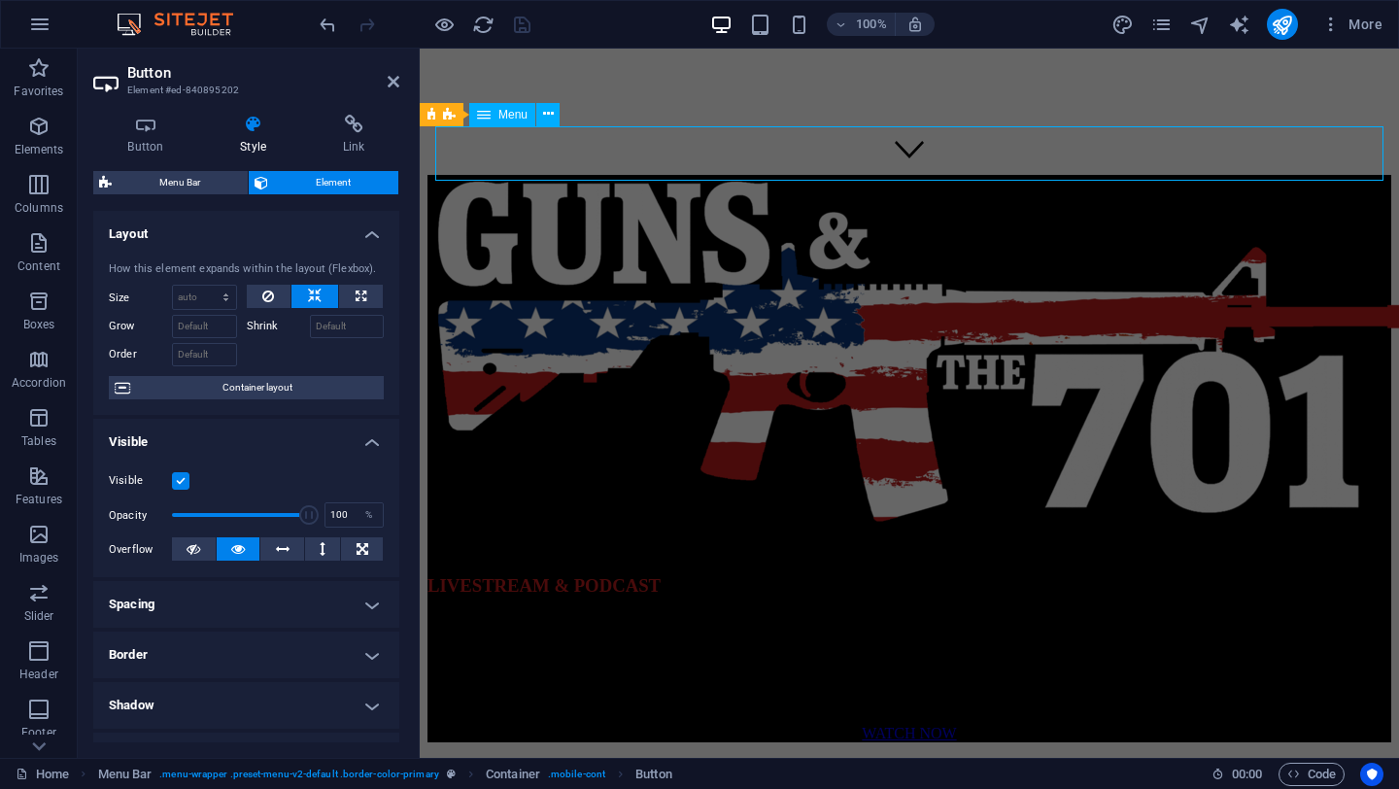
select select
select select "3"
select select
select select "4"
select select
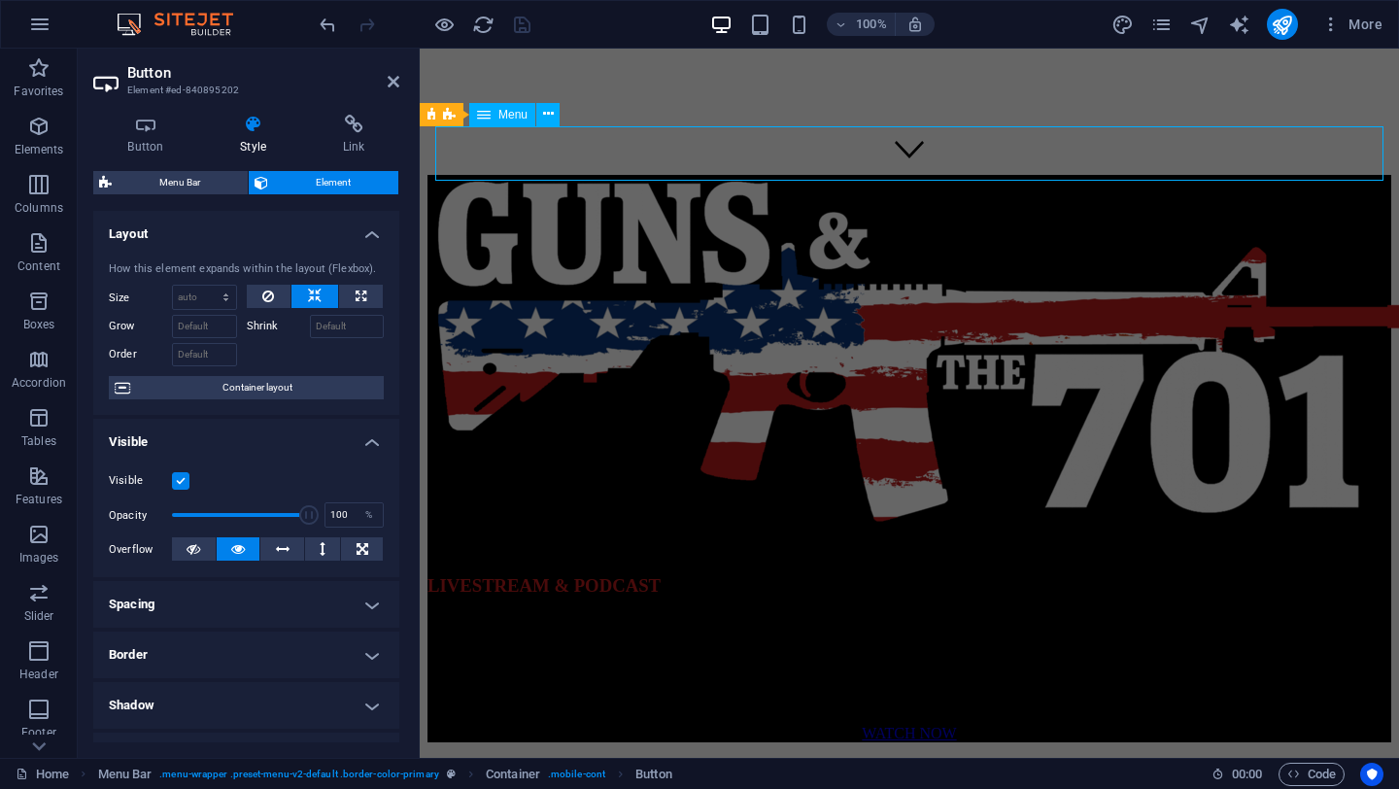
select select "5"
select select
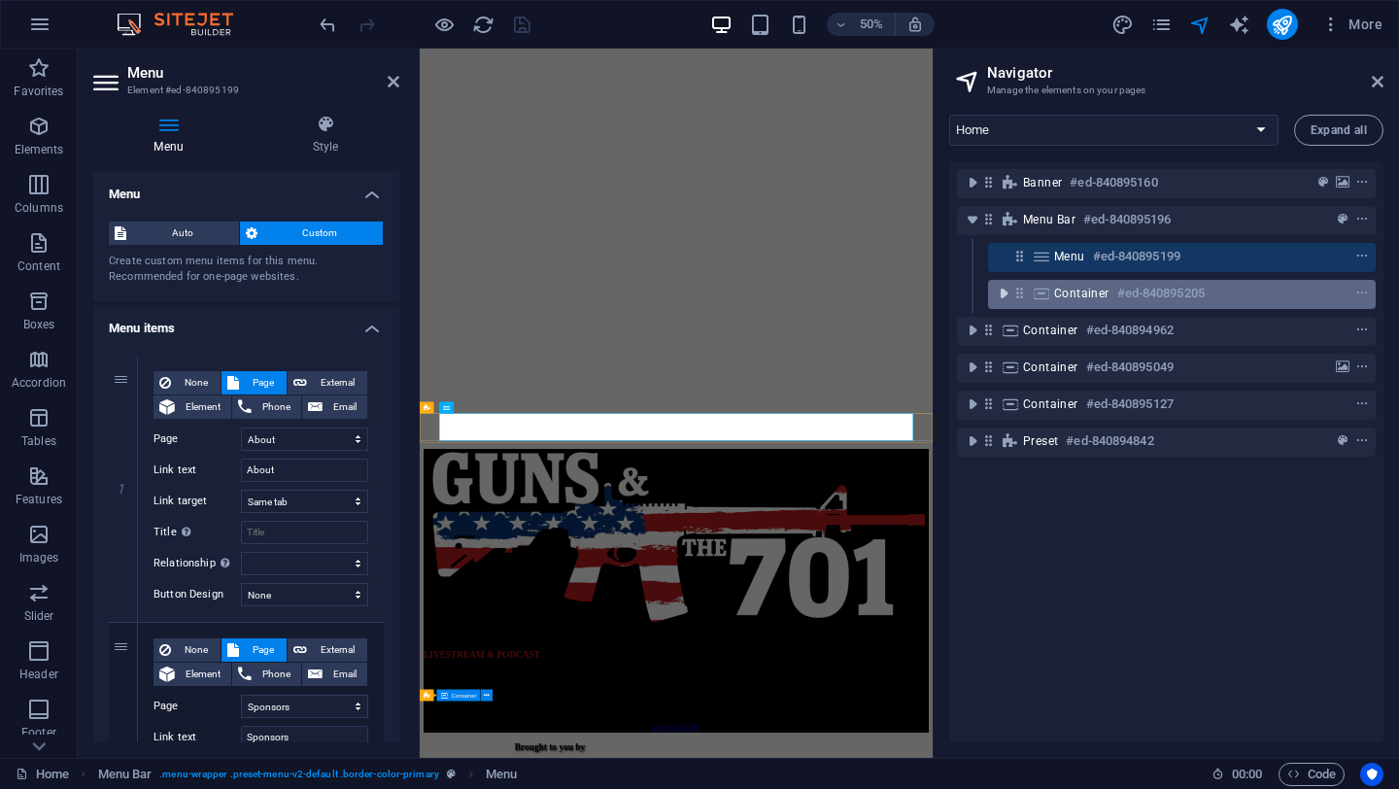
click at [1006, 291] on icon "toggle-expand" at bounding box center [1003, 293] width 19 height 19
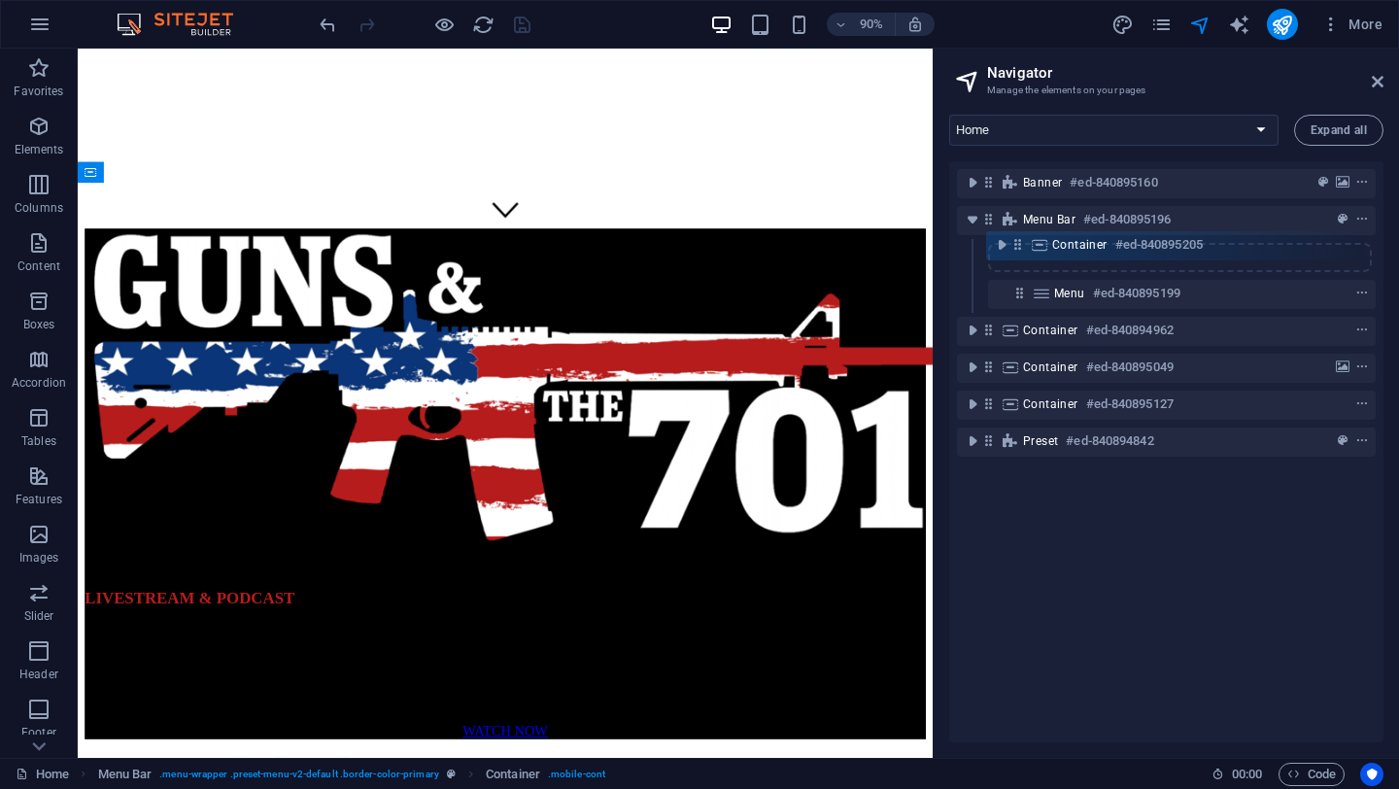
drag, startPoint x: 1018, startPoint y: 295, endPoint x: 1016, endPoint y: 241, distance: 54.4
click at [1016, 241] on div "Banner #ed-840895160 Menu Bar #ed-840895196 Menu #ed-840895199 Container #ed-84…" at bounding box center [1166, 451] width 434 height 581
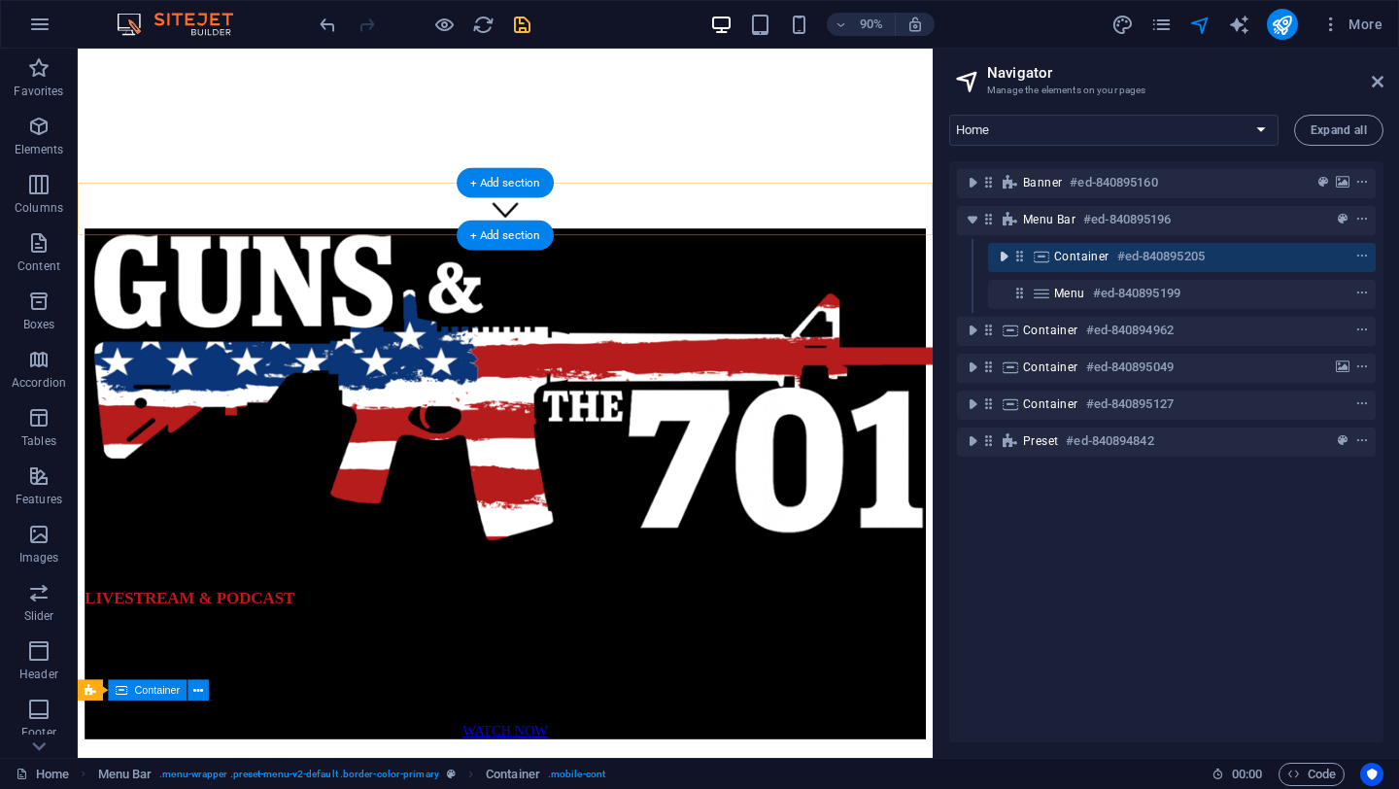
click at [1006, 254] on icon "toggle-expand" at bounding box center [1003, 256] width 19 height 19
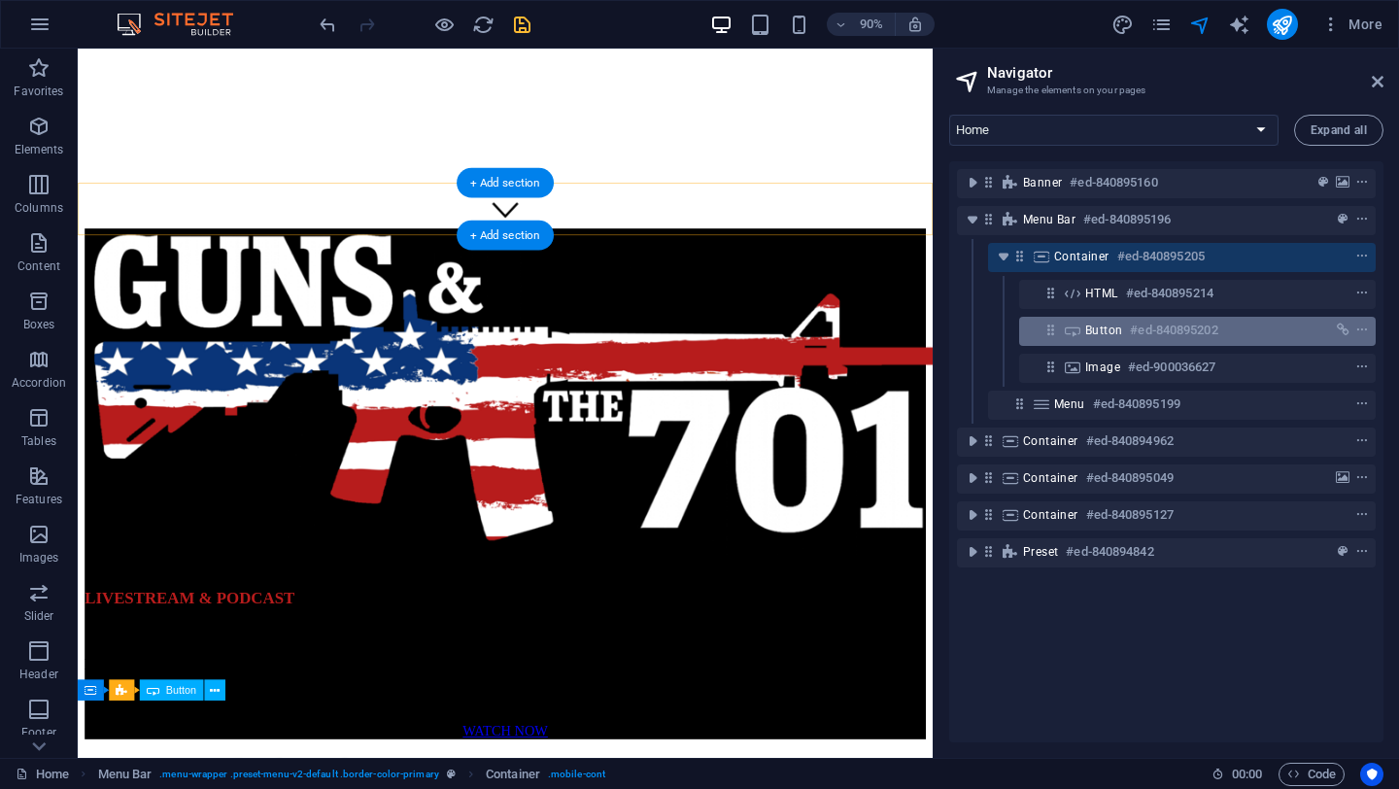
click at [1081, 330] on icon at bounding box center [1072, 331] width 21 height 16
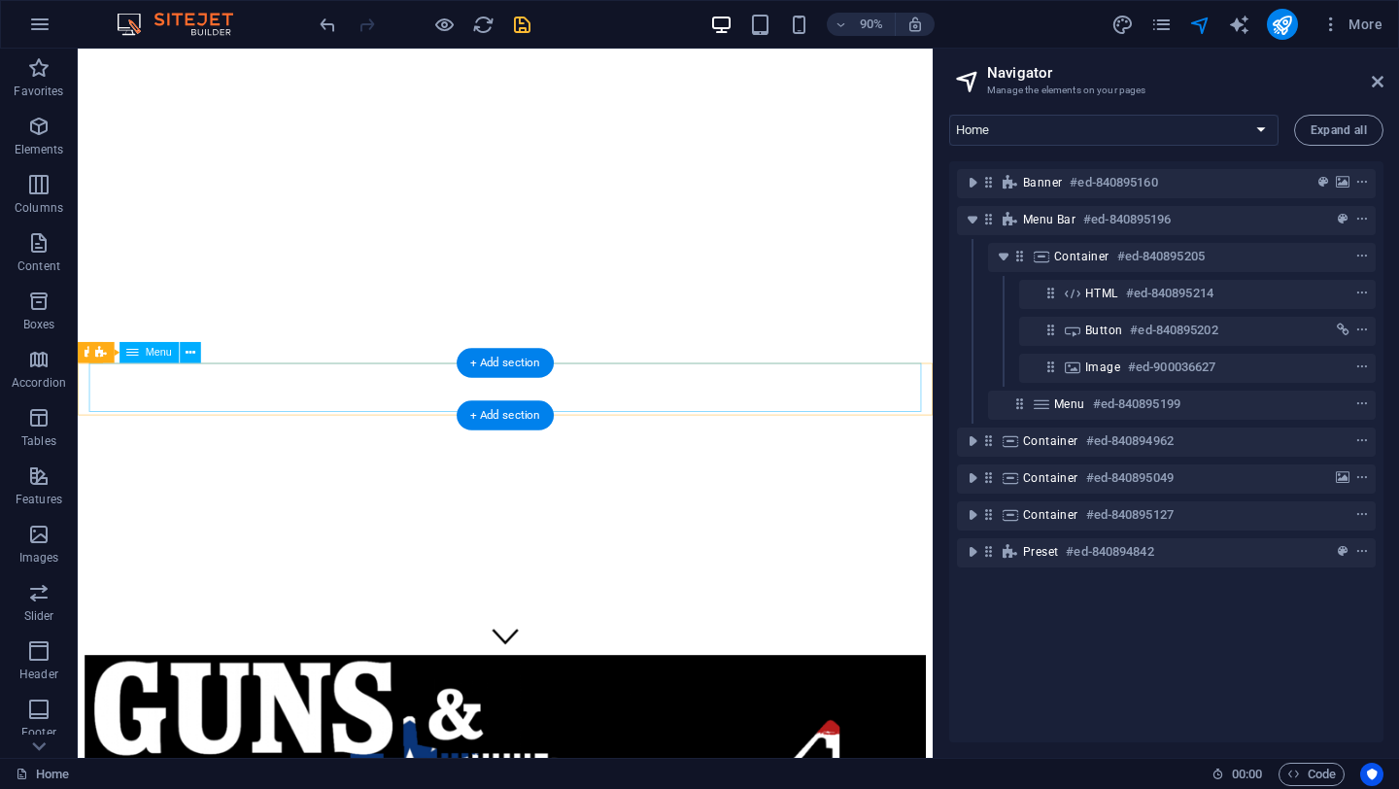
scroll to position [0, 0]
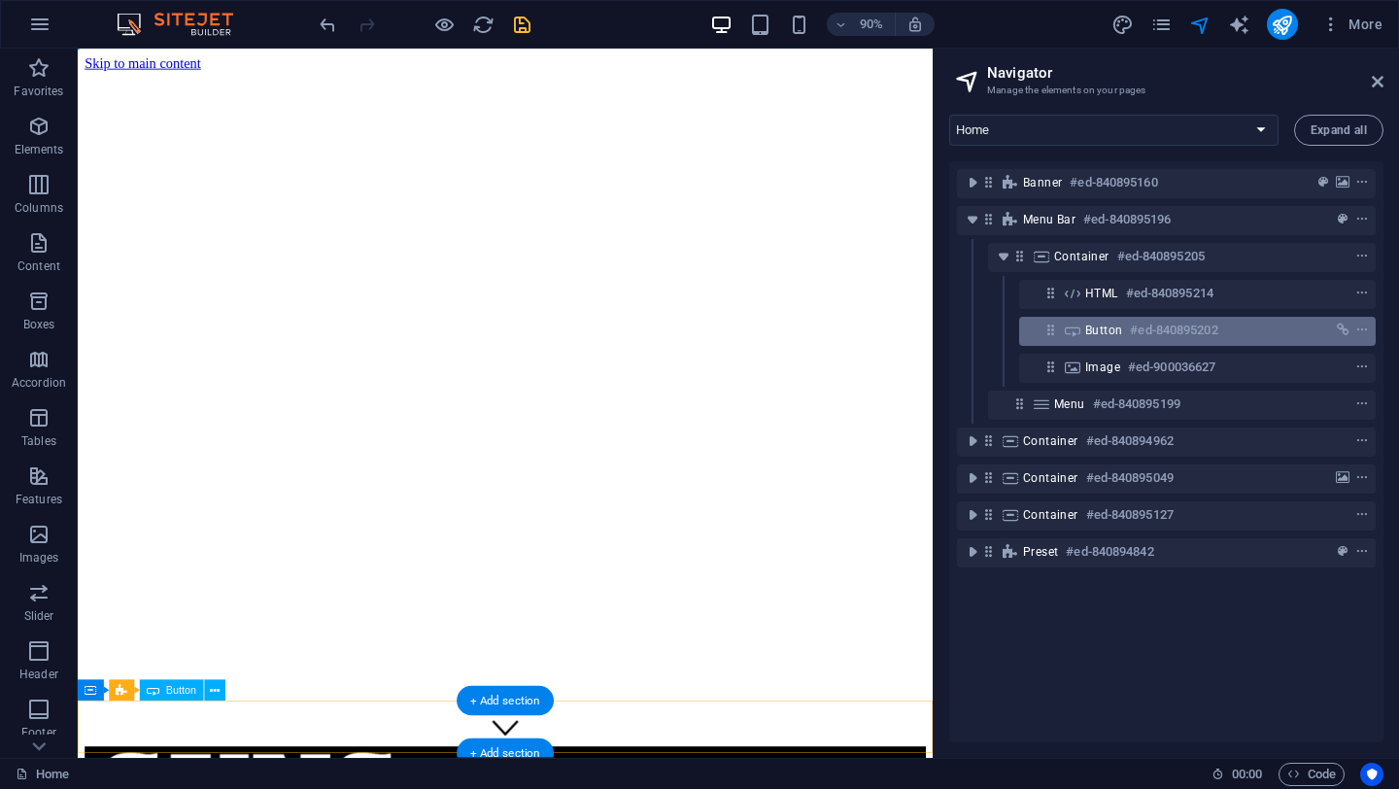
click at [1144, 323] on h6 "#ed-840895202" at bounding box center [1173, 330] width 87 height 23
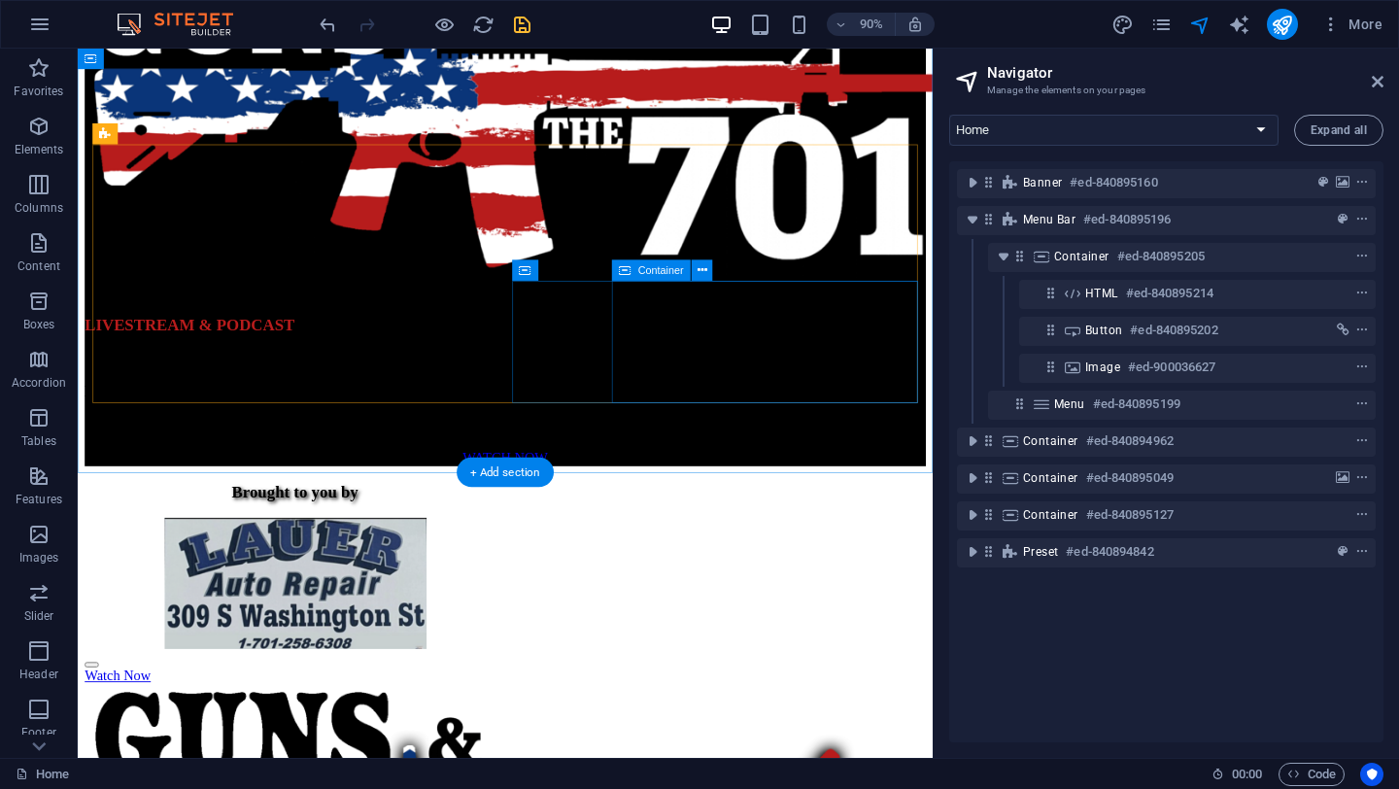
scroll to position [852, 0]
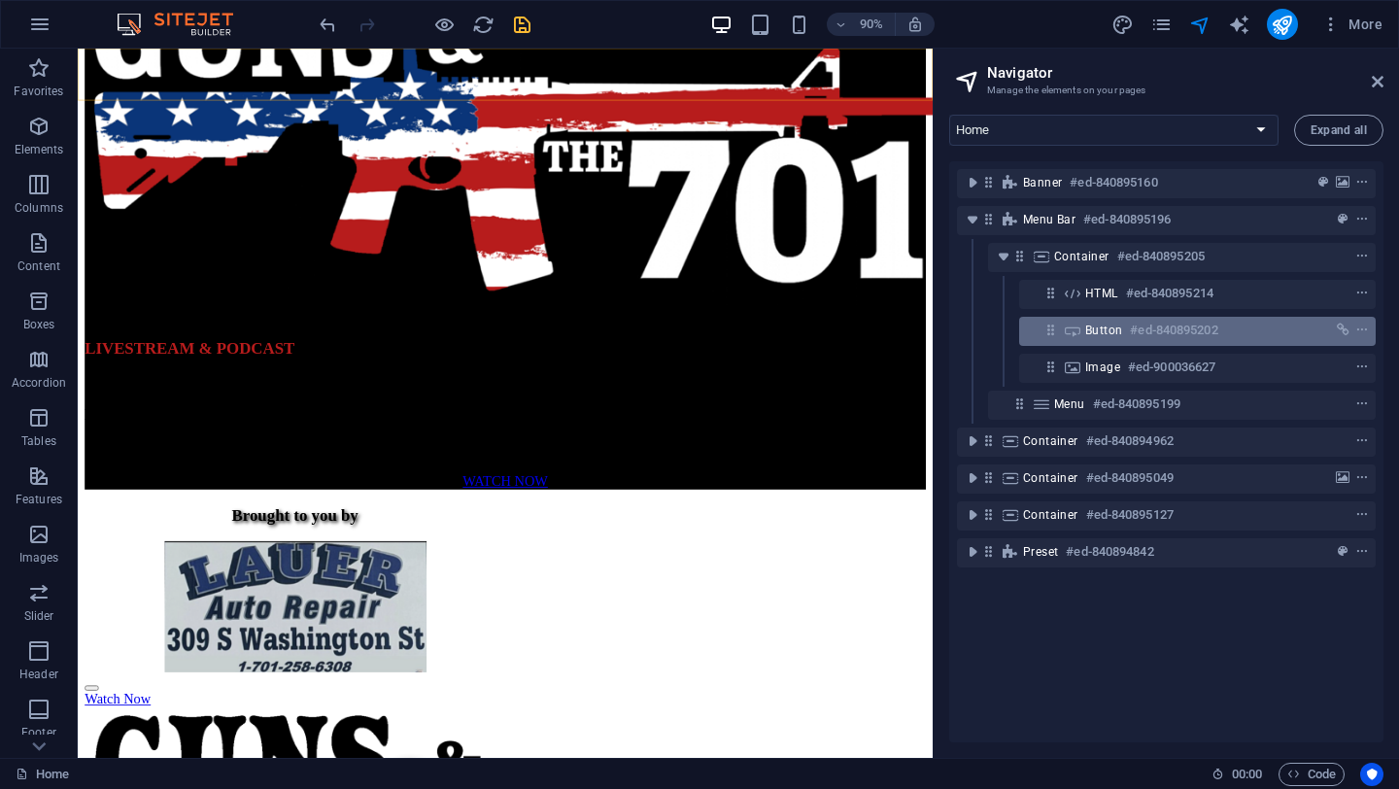
click at [1120, 330] on span "Button" at bounding box center [1103, 331] width 37 height 16
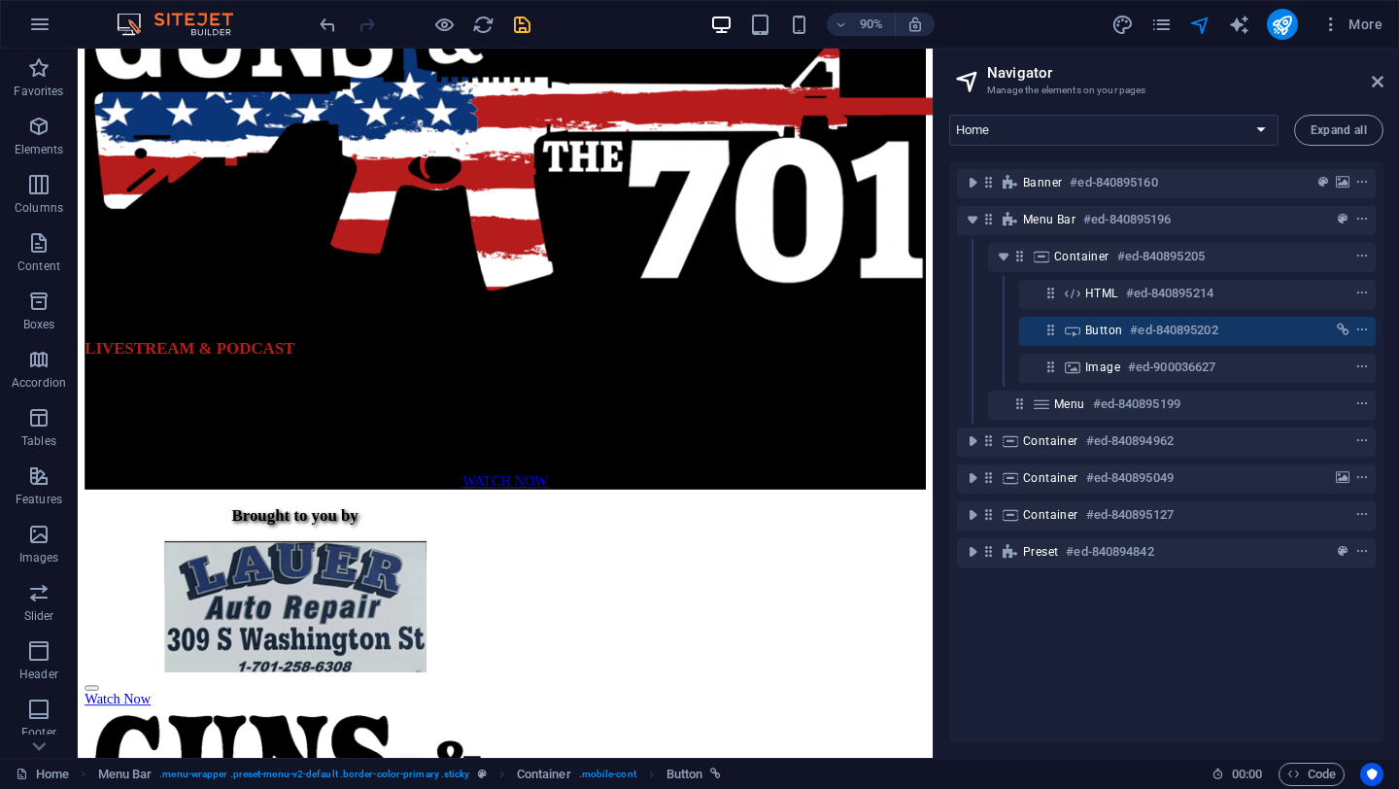
click at [1120, 330] on span "Button" at bounding box center [1103, 331] width 37 height 16
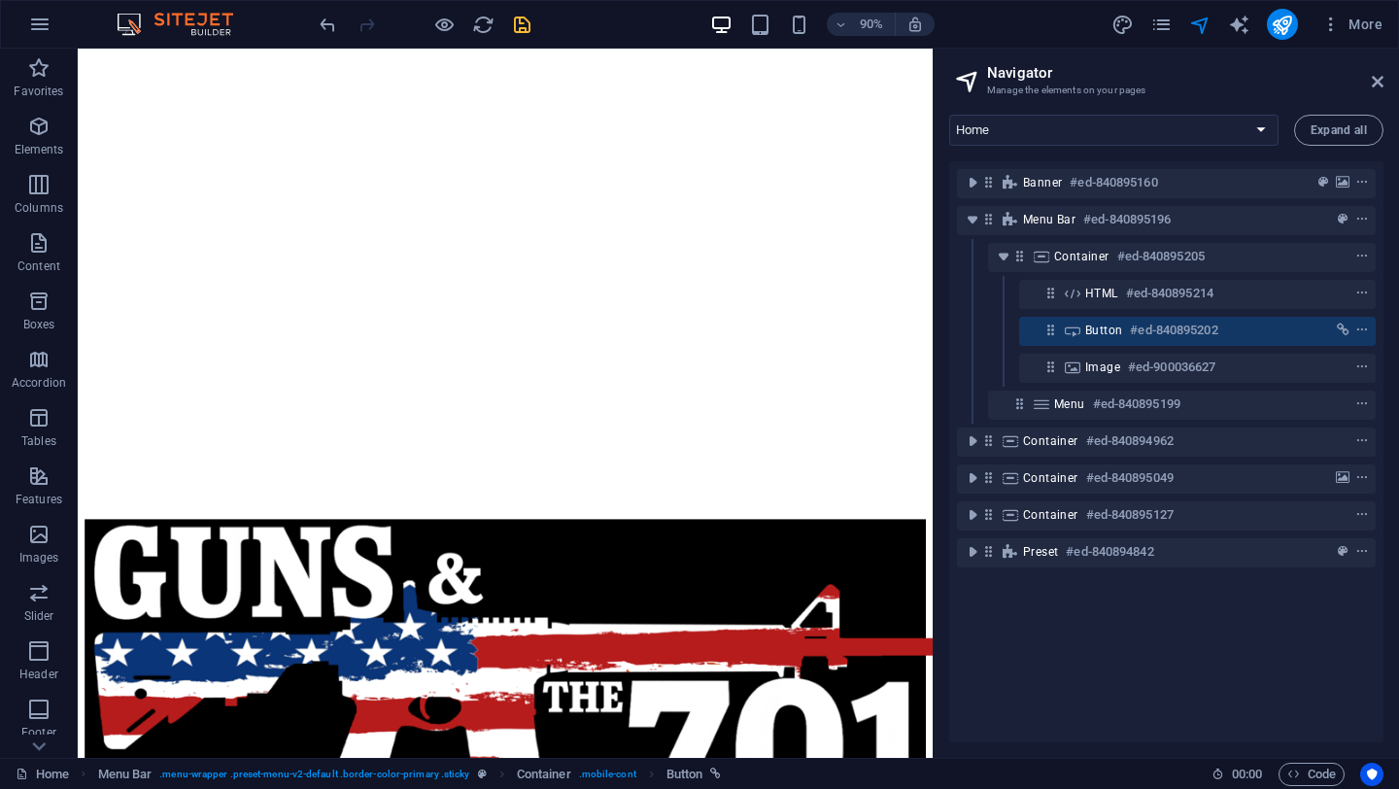
scroll to position [1432, 0]
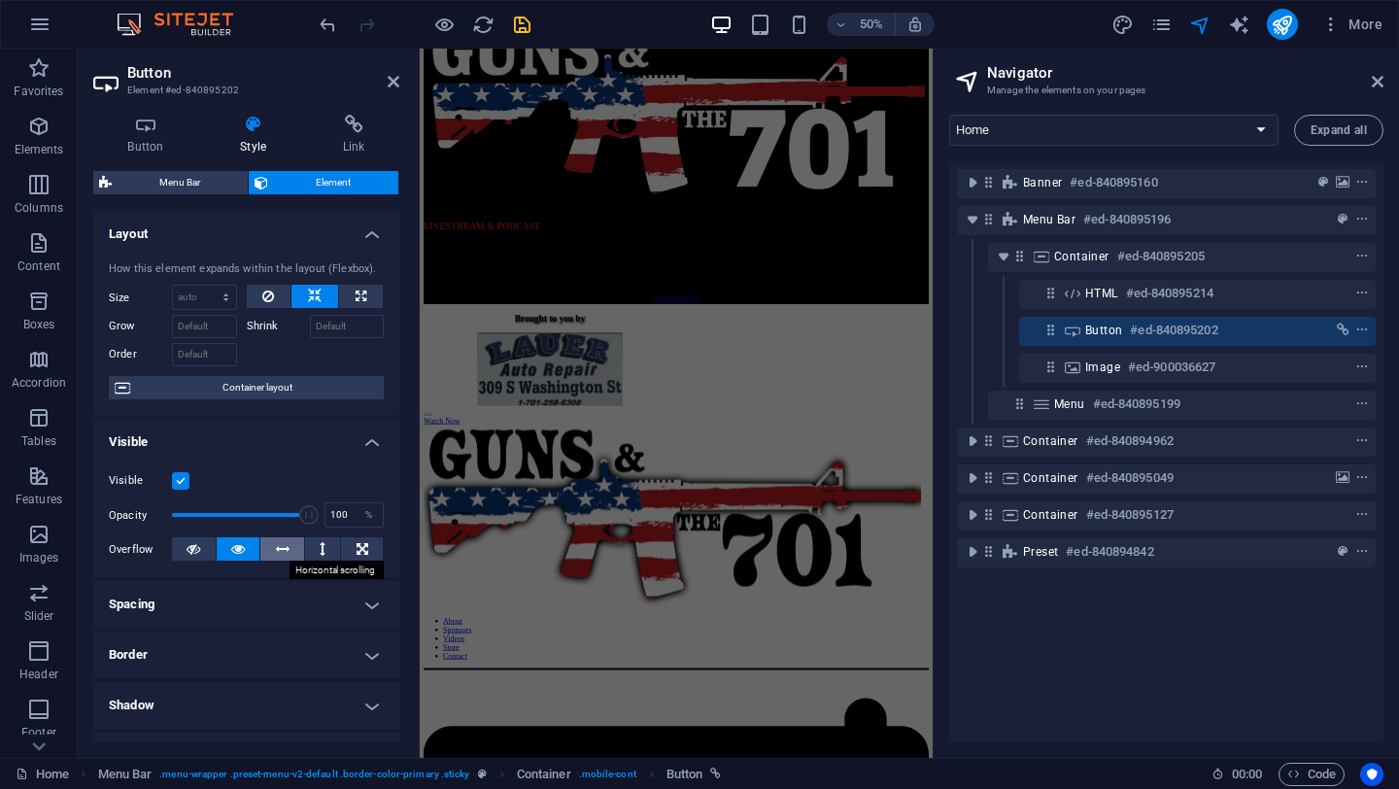
click at [281, 543] on icon at bounding box center [283, 548] width 14 height 23
click at [236, 550] on icon at bounding box center [238, 548] width 14 height 23
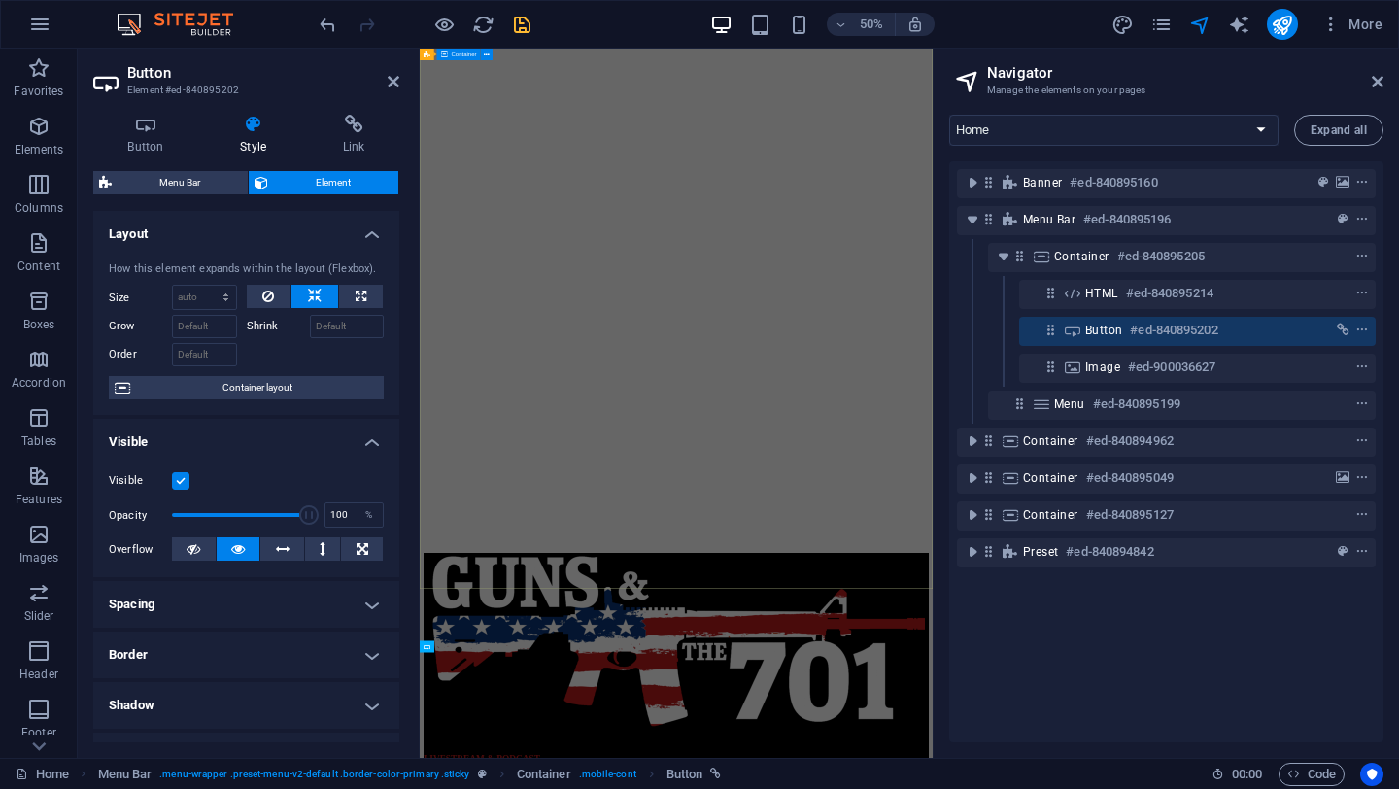
scroll to position [0, 0]
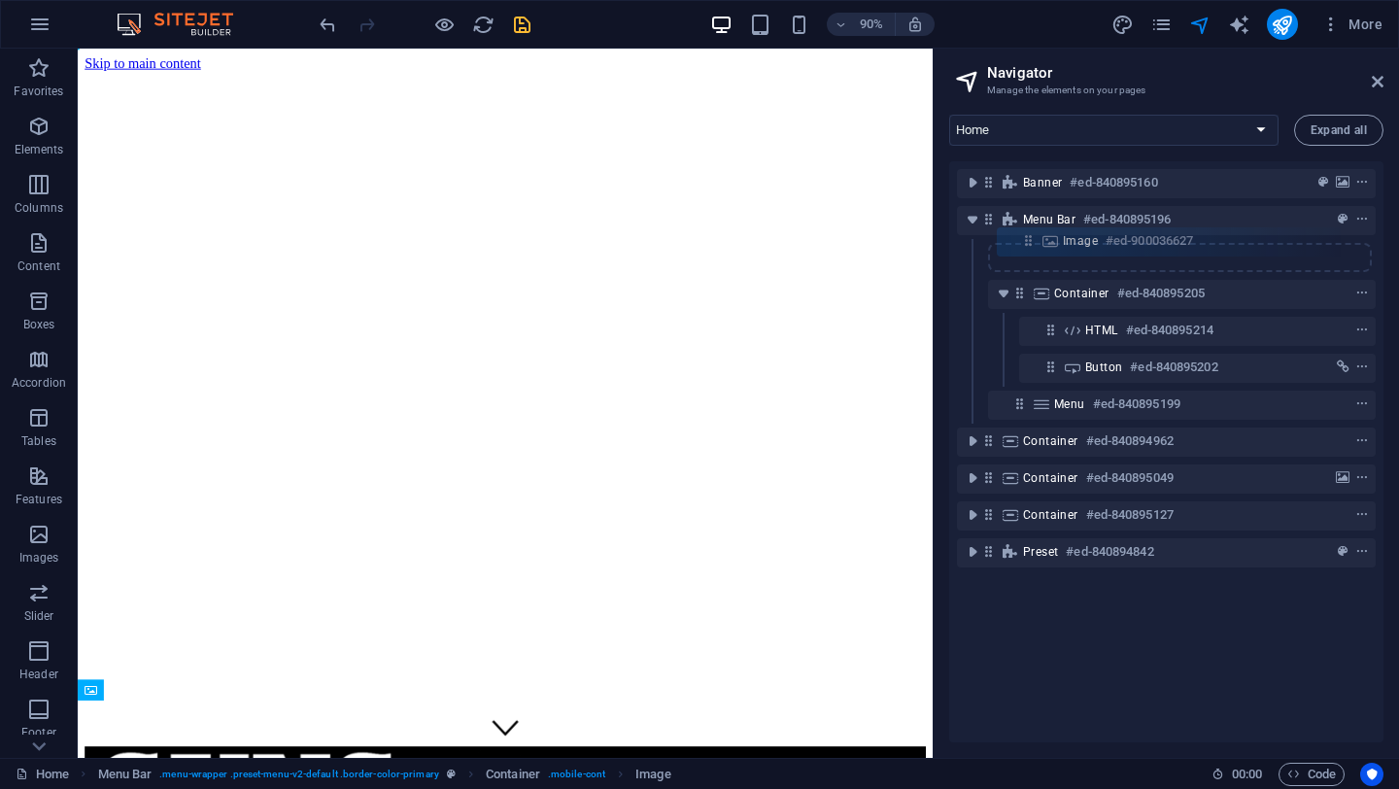
drag, startPoint x: 1046, startPoint y: 370, endPoint x: 1024, endPoint y: 237, distance: 135.0
click at [1024, 236] on div "Banner #ed-840895160 Menu Bar #ed-840895196 Container #ed-840895205 HTML #ed-84…" at bounding box center [1166, 451] width 434 height 581
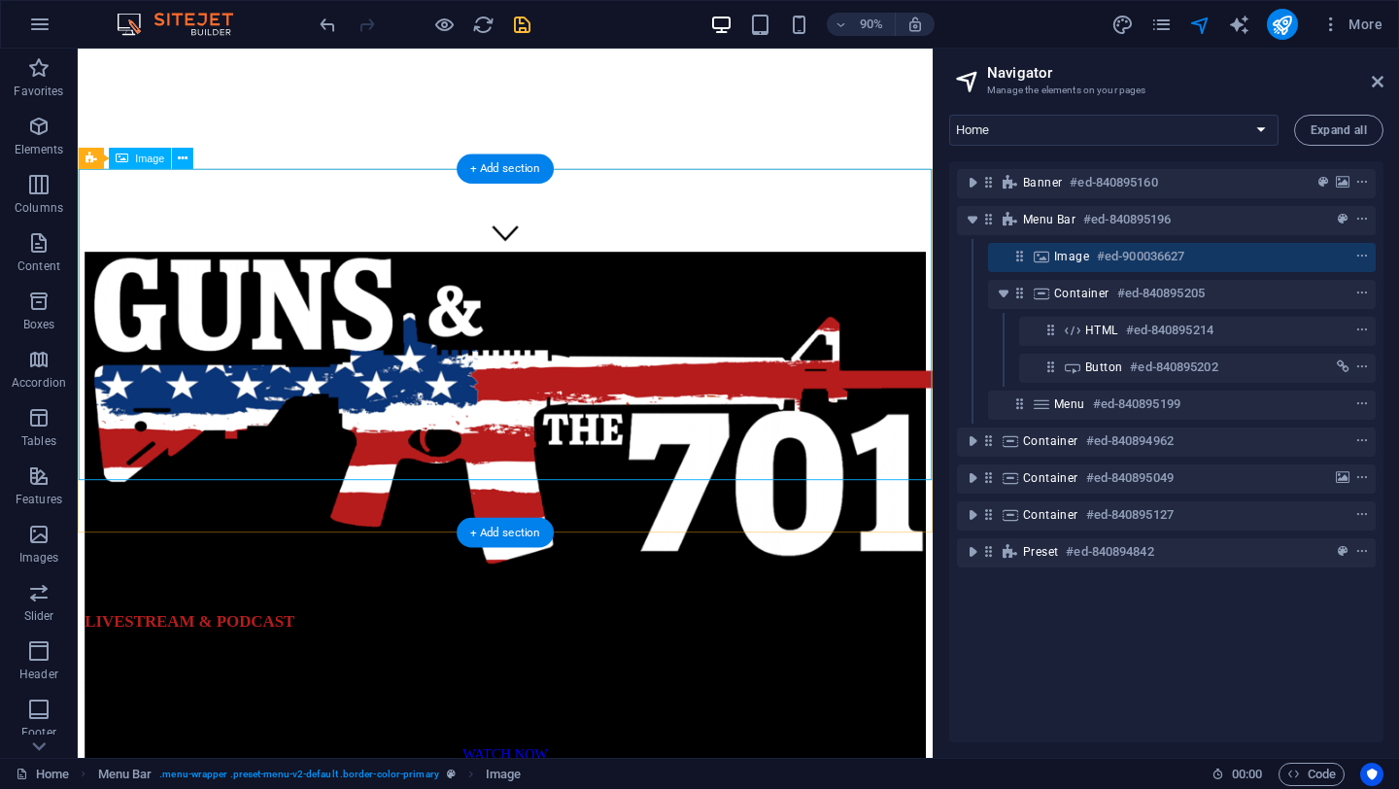
scroll to position [484, 0]
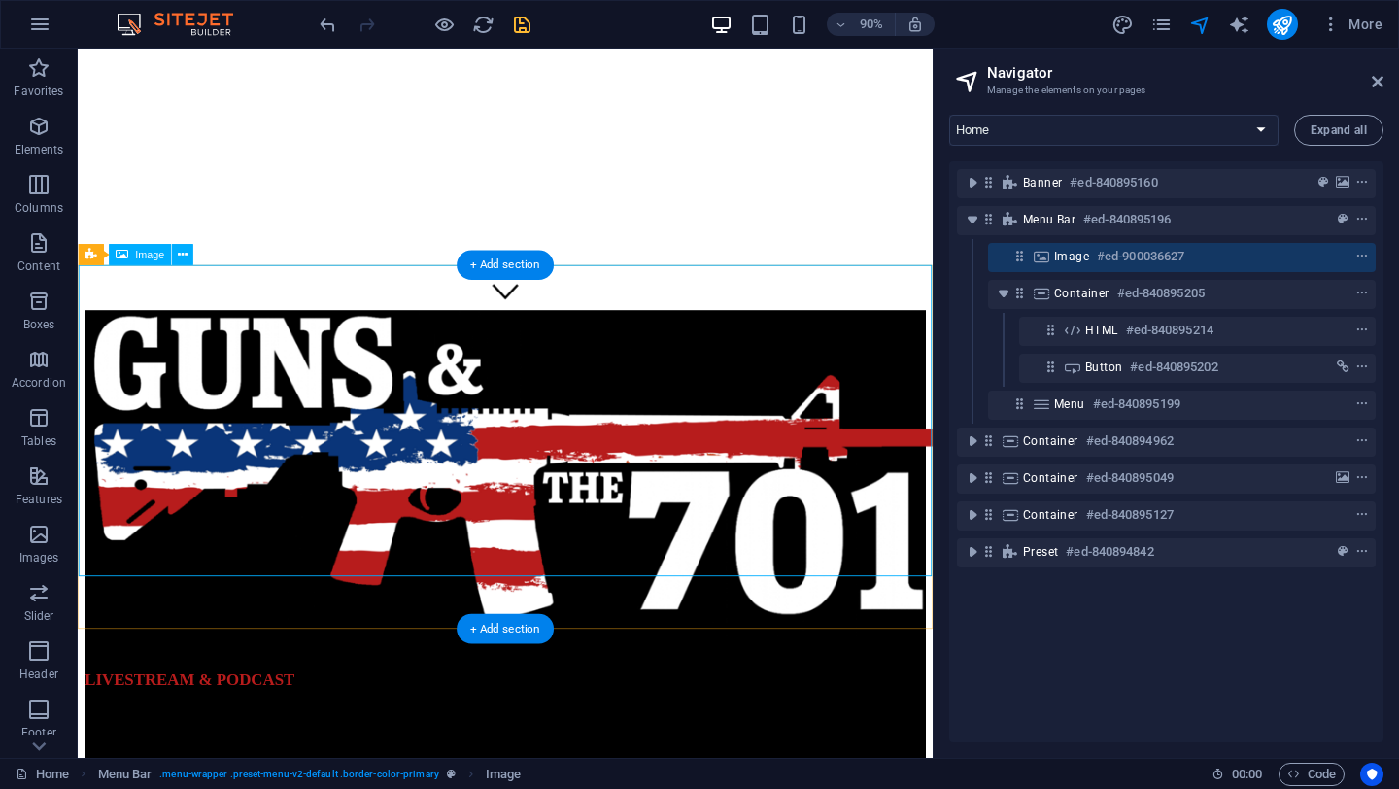
click at [1081, 261] on span "Image" at bounding box center [1071, 257] width 35 height 16
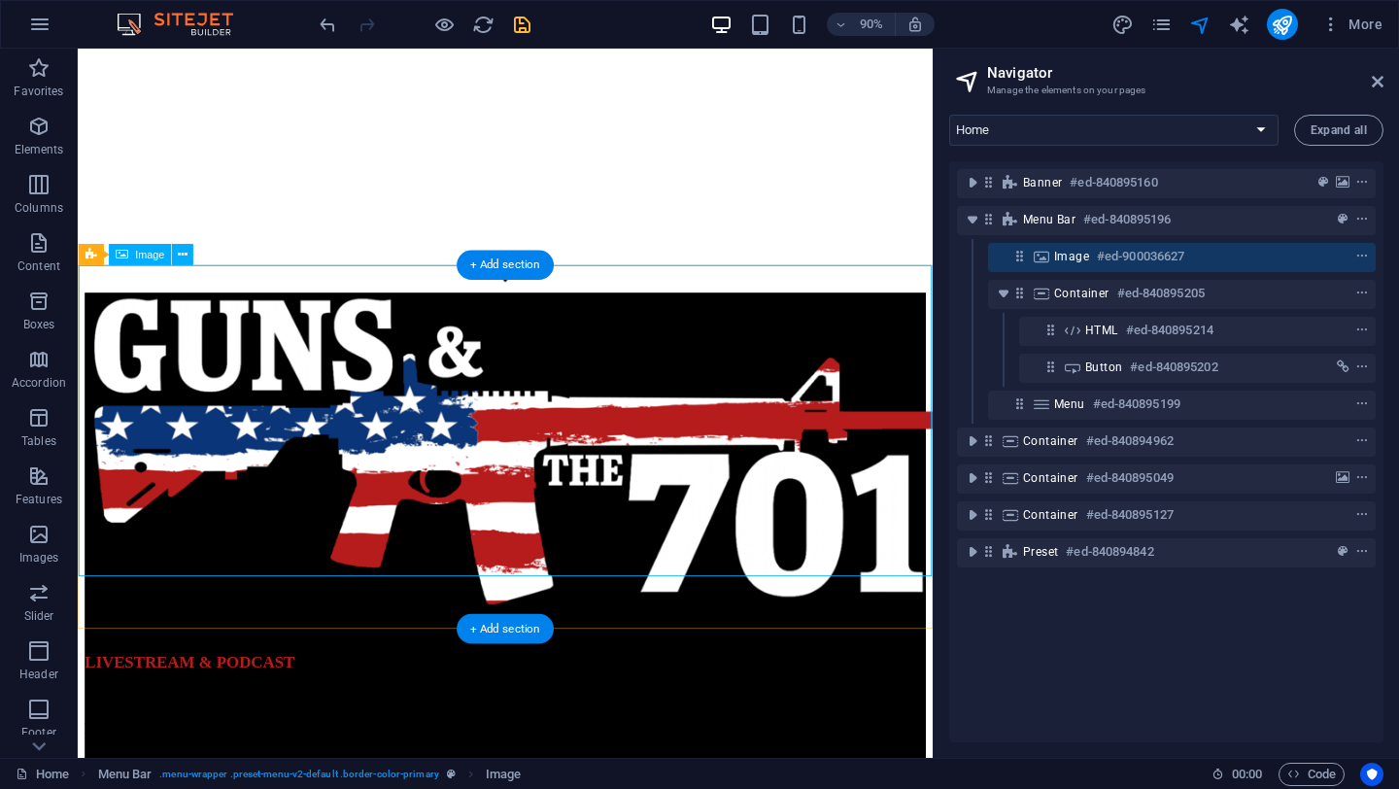
click at [1081, 261] on span "Image" at bounding box center [1071, 257] width 35 height 16
select select "px"
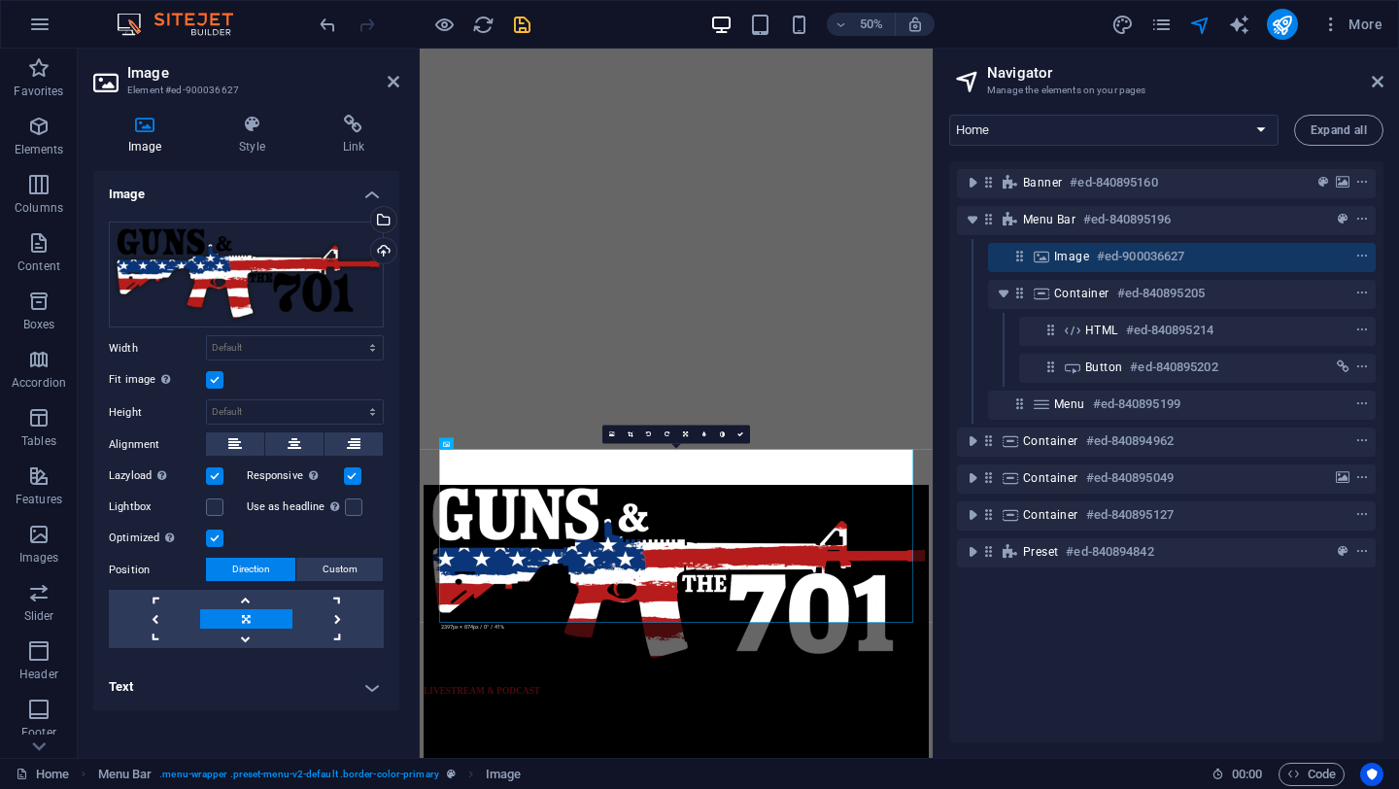
click at [211, 378] on label at bounding box center [214, 379] width 17 height 17
click at [0, 0] on input "Fit image Automatically fit image to a fixed width and height" at bounding box center [0, 0] width 0 height 0
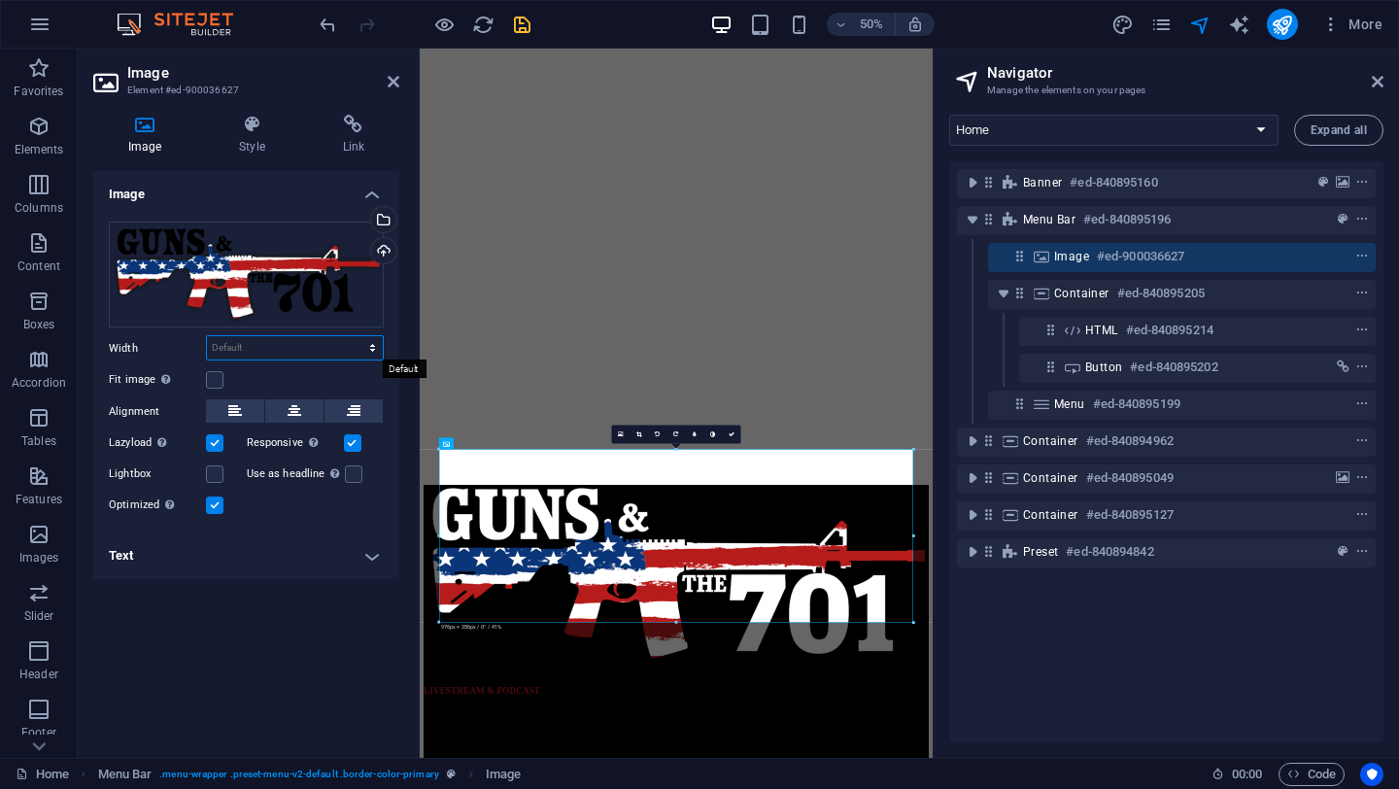
click at [373, 346] on select "Default auto px rem % em vh vw" at bounding box center [295, 347] width 176 height 23
select select "px"
click at [356, 336] on select "Default auto px rem % em vh vw" at bounding box center [295, 347] width 176 height 23
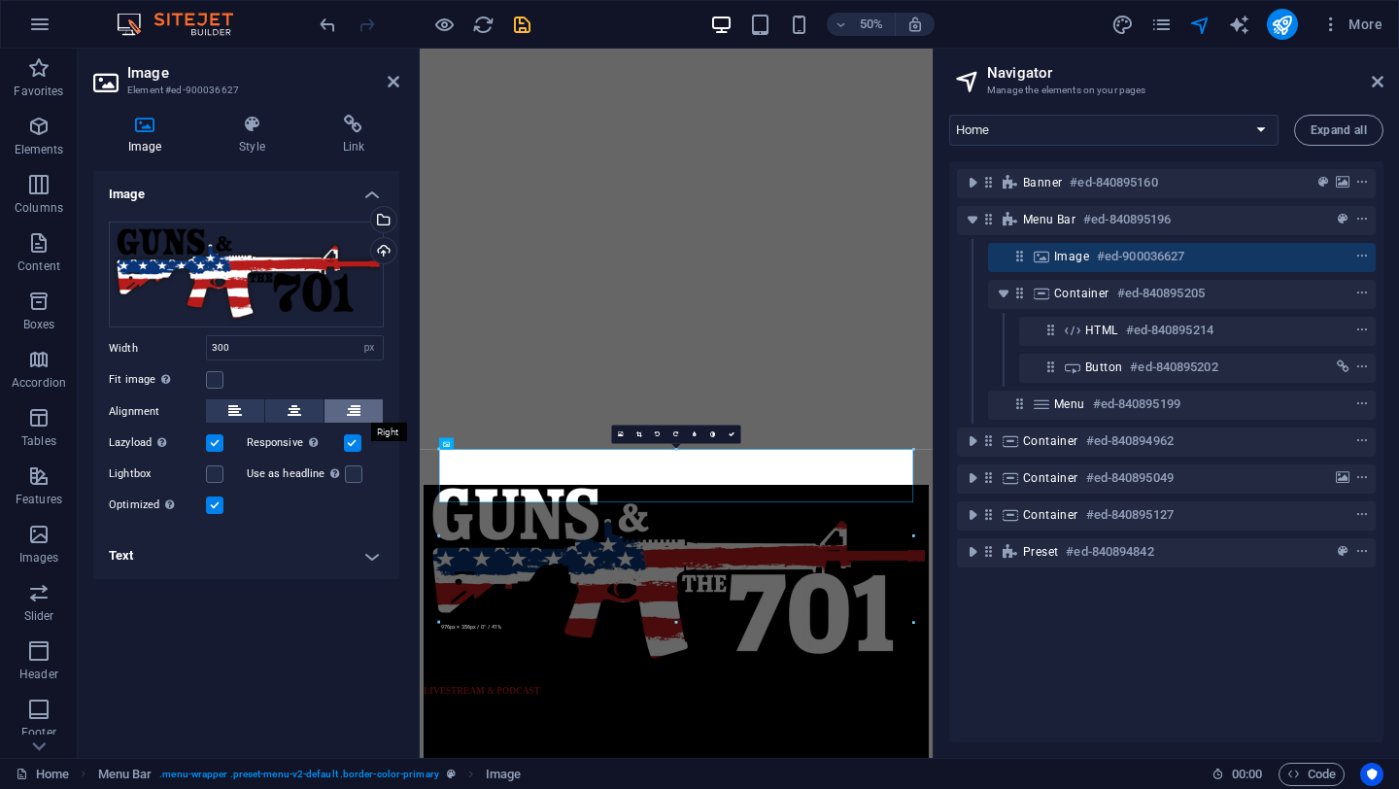
click at [350, 415] on icon at bounding box center [354, 410] width 14 height 23
drag, startPoint x: 242, startPoint y: 348, endPoint x: 161, endPoint y: 345, distance: 80.7
click at [161, 345] on div "Width 300 Default auto px rem % em vh vw" at bounding box center [246, 347] width 275 height 25
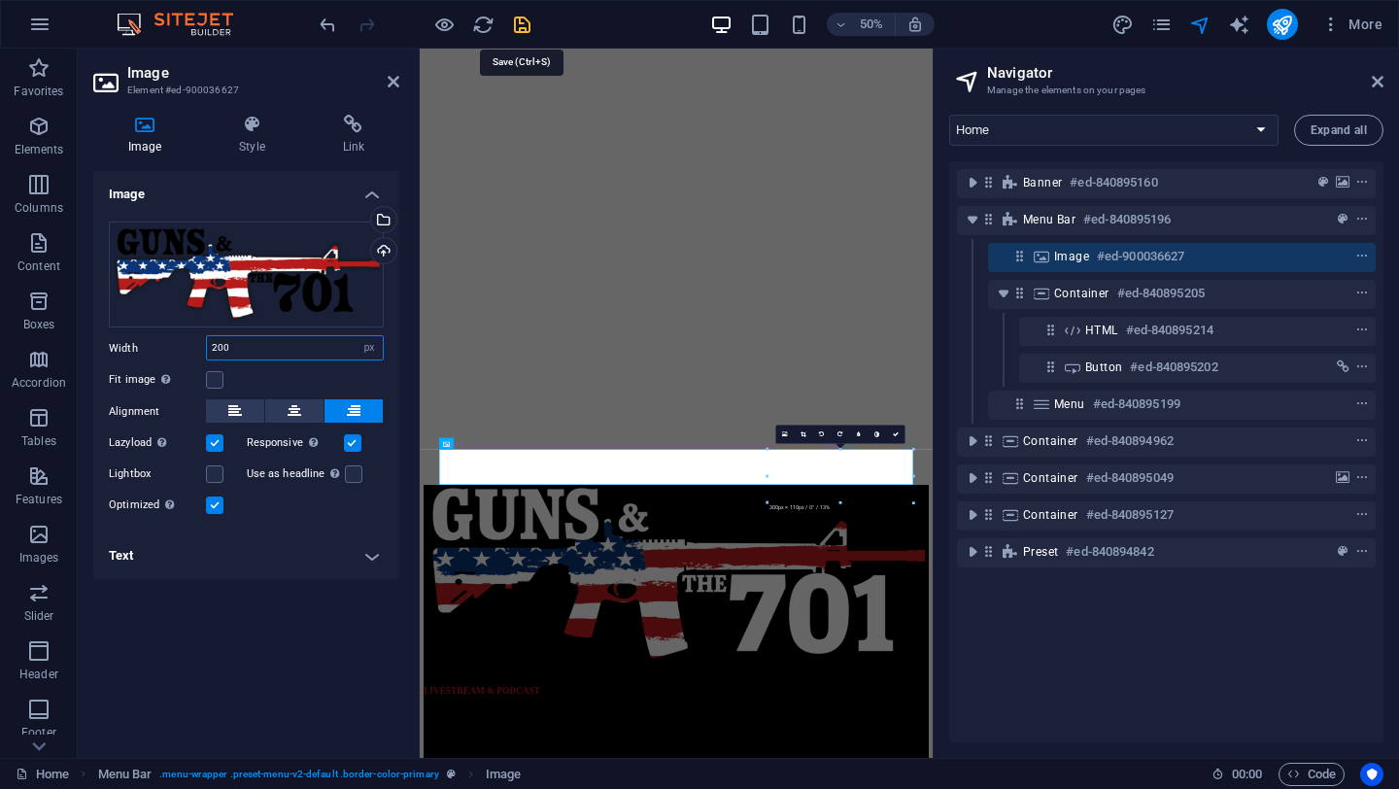
type input "200"
click at [521, 26] on icon "save" at bounding box center [522, 25] width 22 height 22
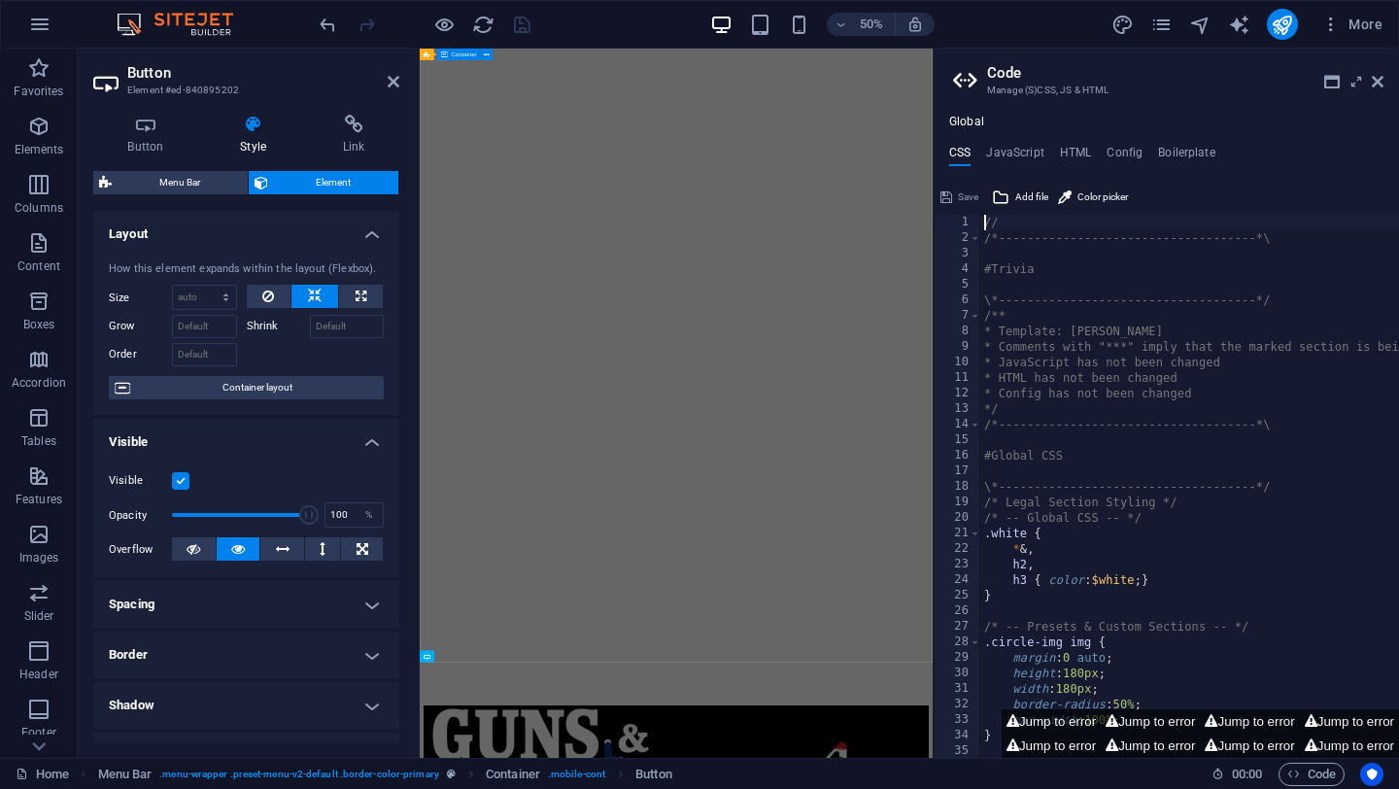
scroll to position [44, 0]
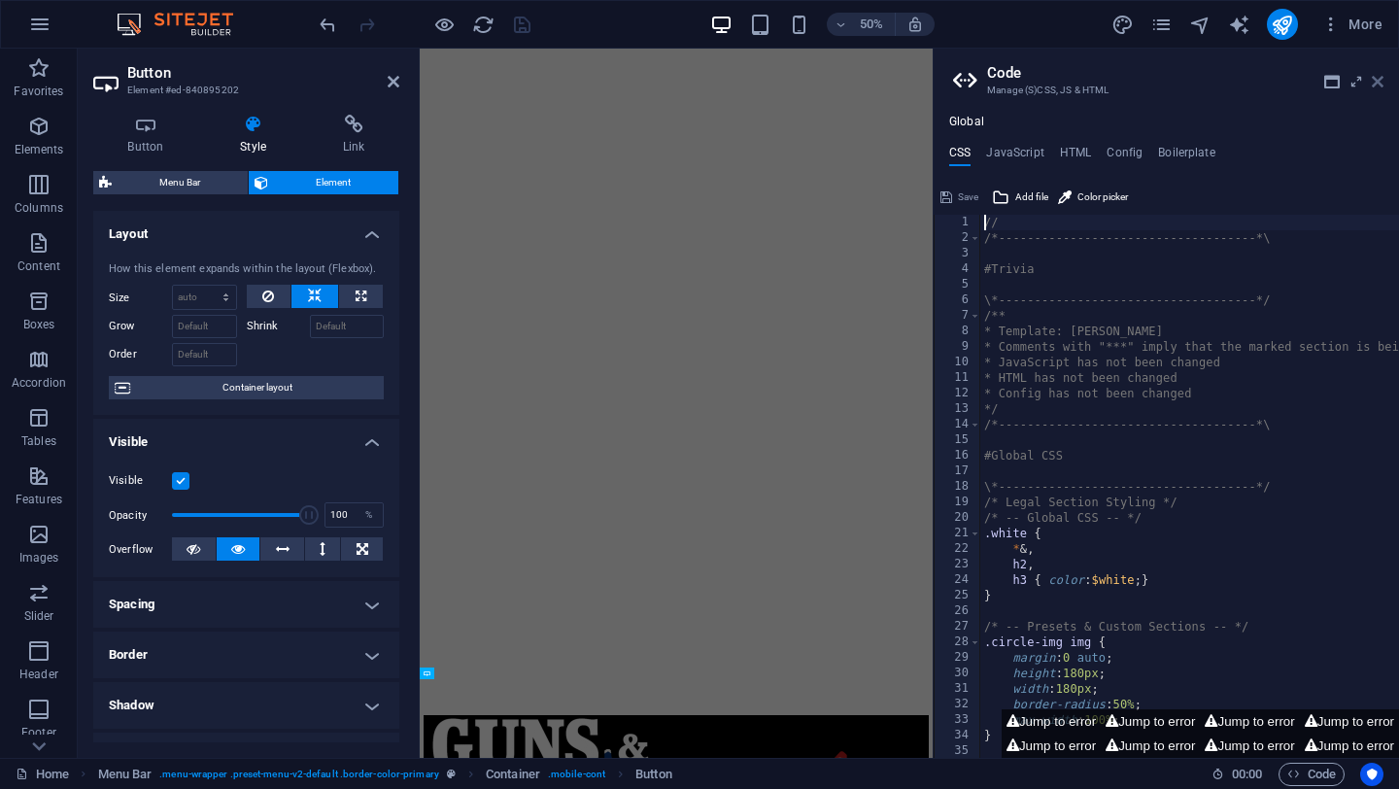
click at [1379, 82] on icon at bounding box center [1378, 82] width 12 height 16
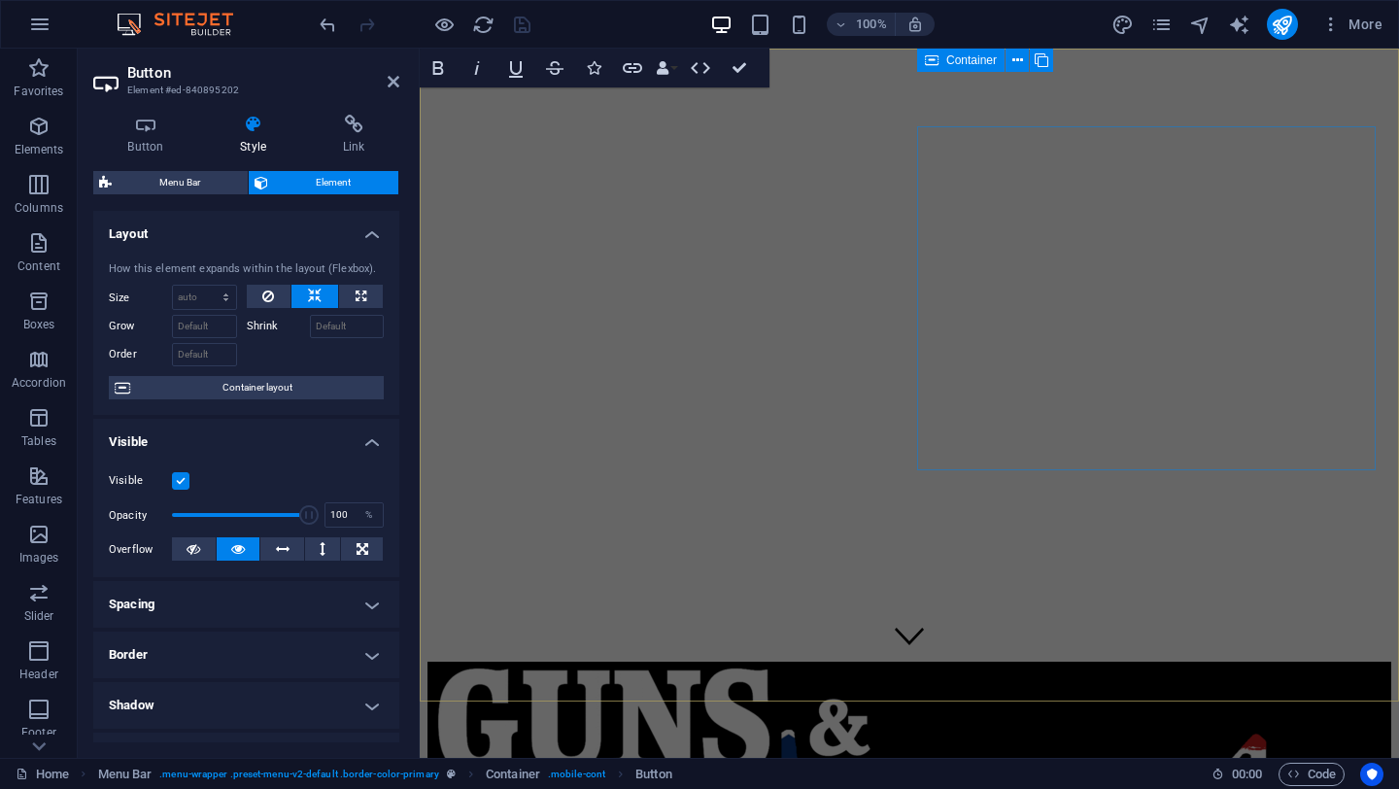
scroll to position [0, 0]
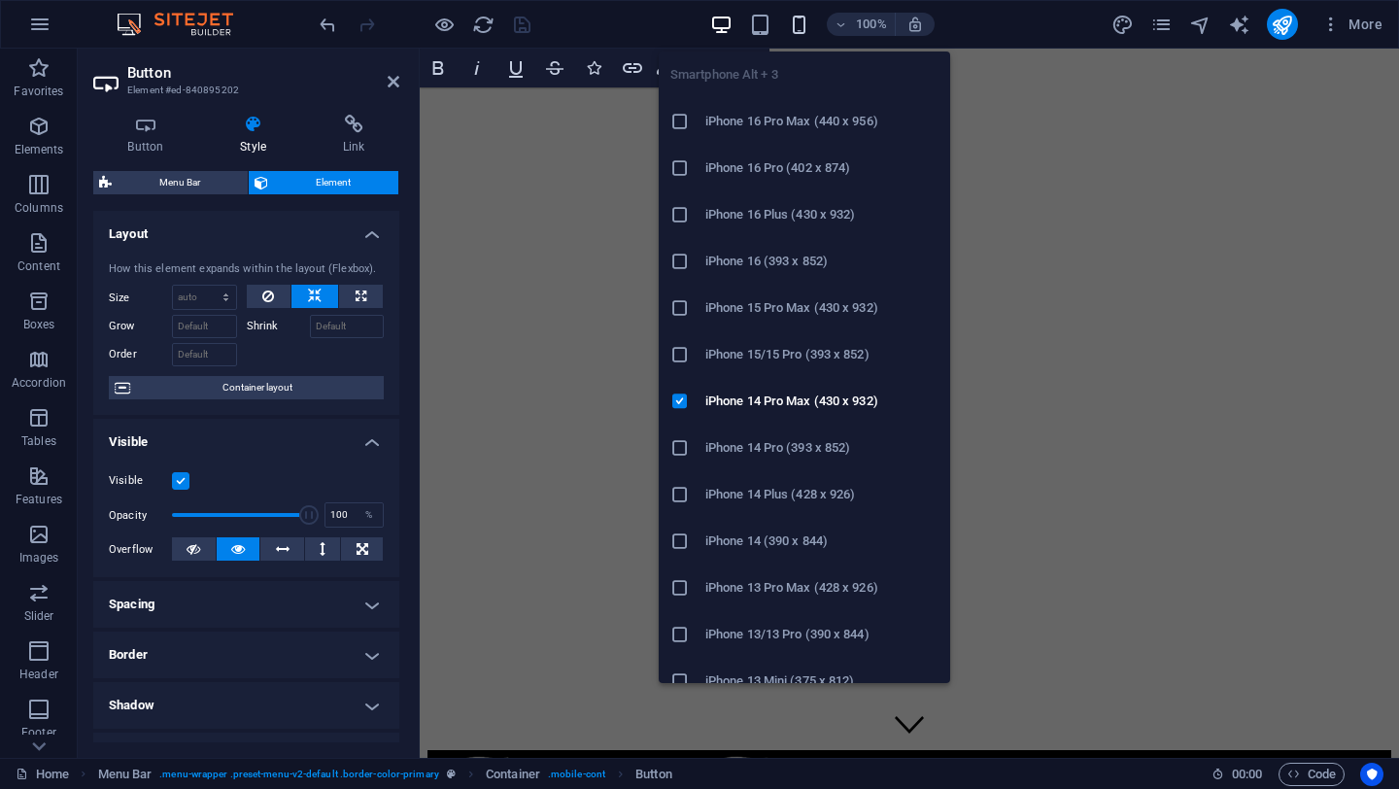
click at [804, 19] on icon "button" at bounding box center [799, 25] width 22 height 22
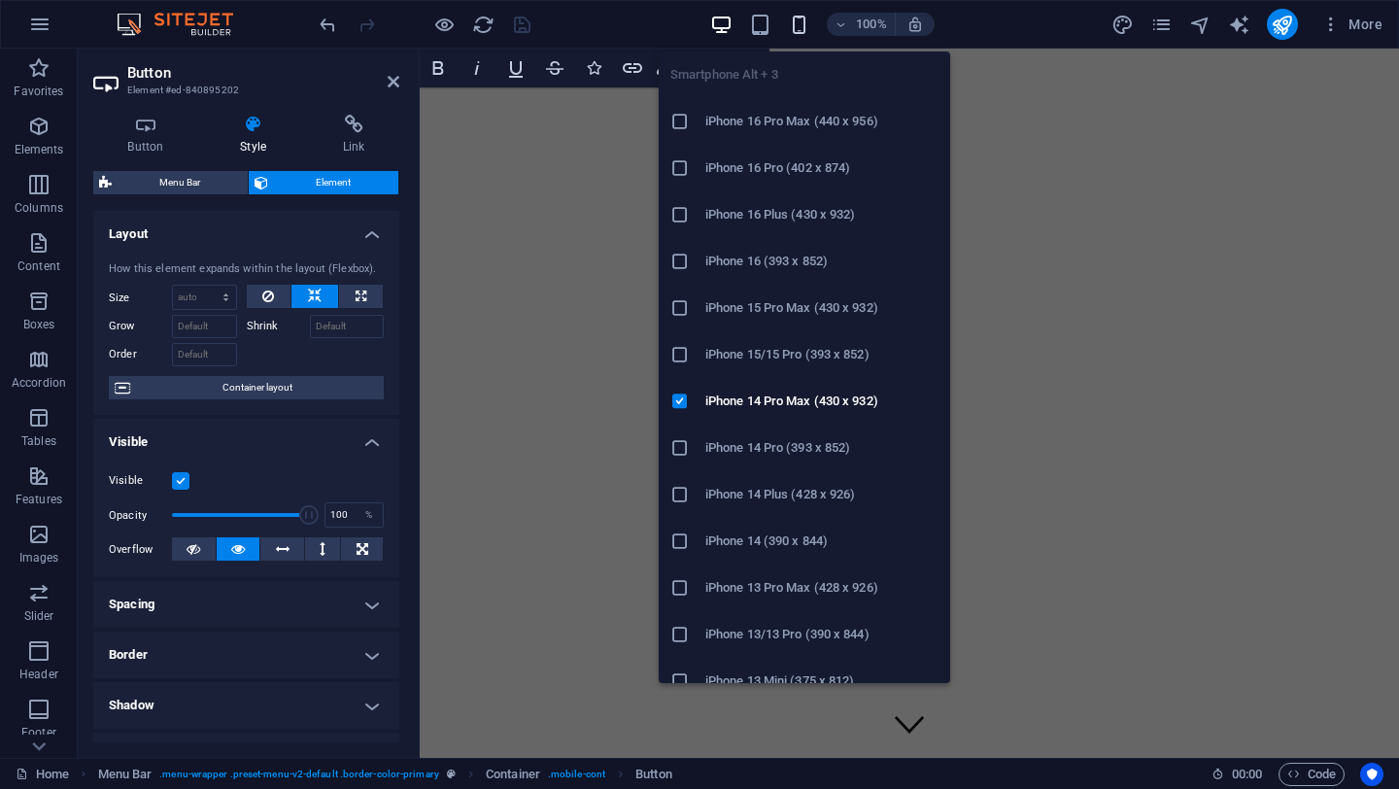
scroll to position [544, 0]
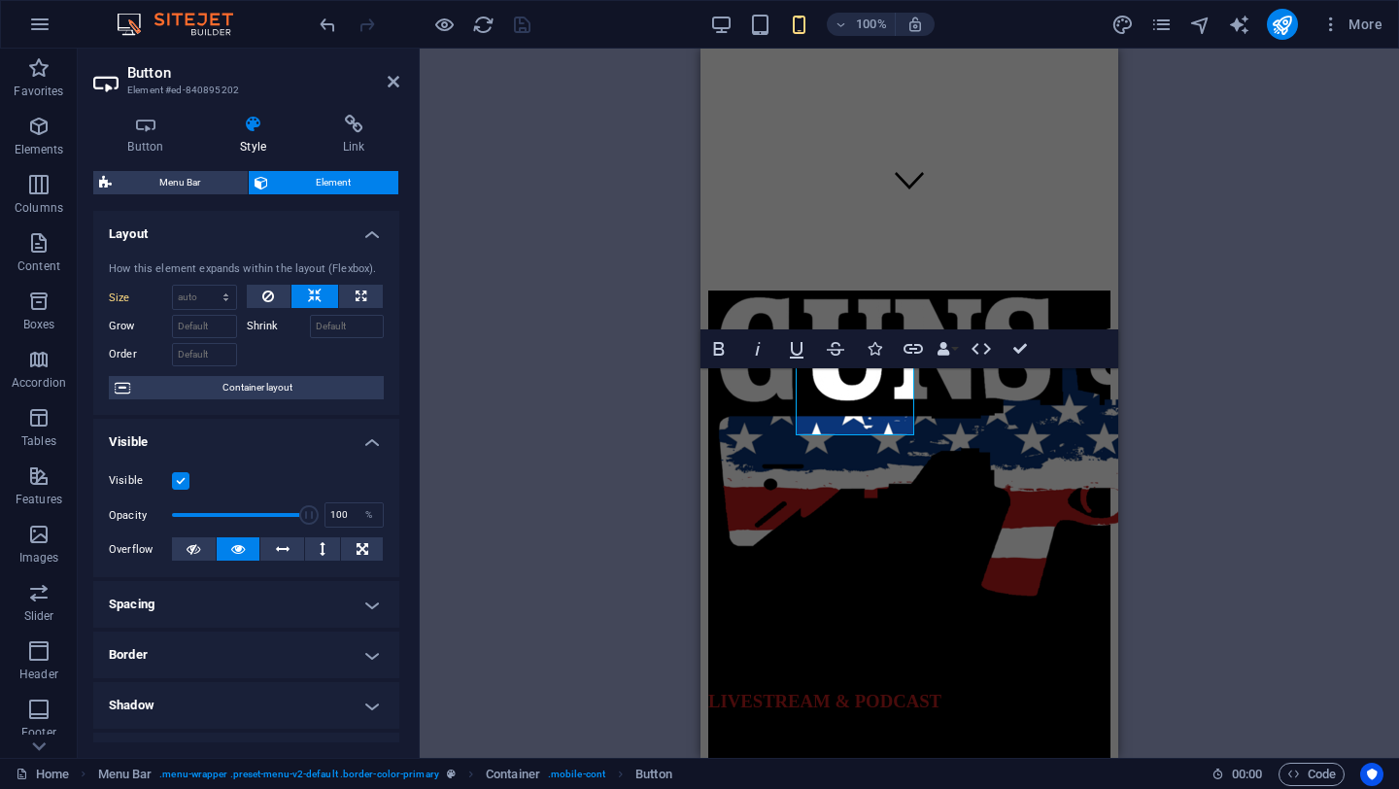
click at [1273, 607] on div "H3 Banner Banner Container Container Container Image Banner H3 Logo H3 Spacer S…" at bounding box center [909, 403] width 979 height 709
click at [1267, 319] on div "H3 Banner Banner Container Container Container Image Banner H3 Logo H3 Spacer S…" at bounding box center [909, 403] width 979 height 709
click at [671, 435] on div "H3 Banner Banner Container Container Container Image Banner H3 Logo H3 Spacer S…" at bounding box center [909, 403] width 979 height 709
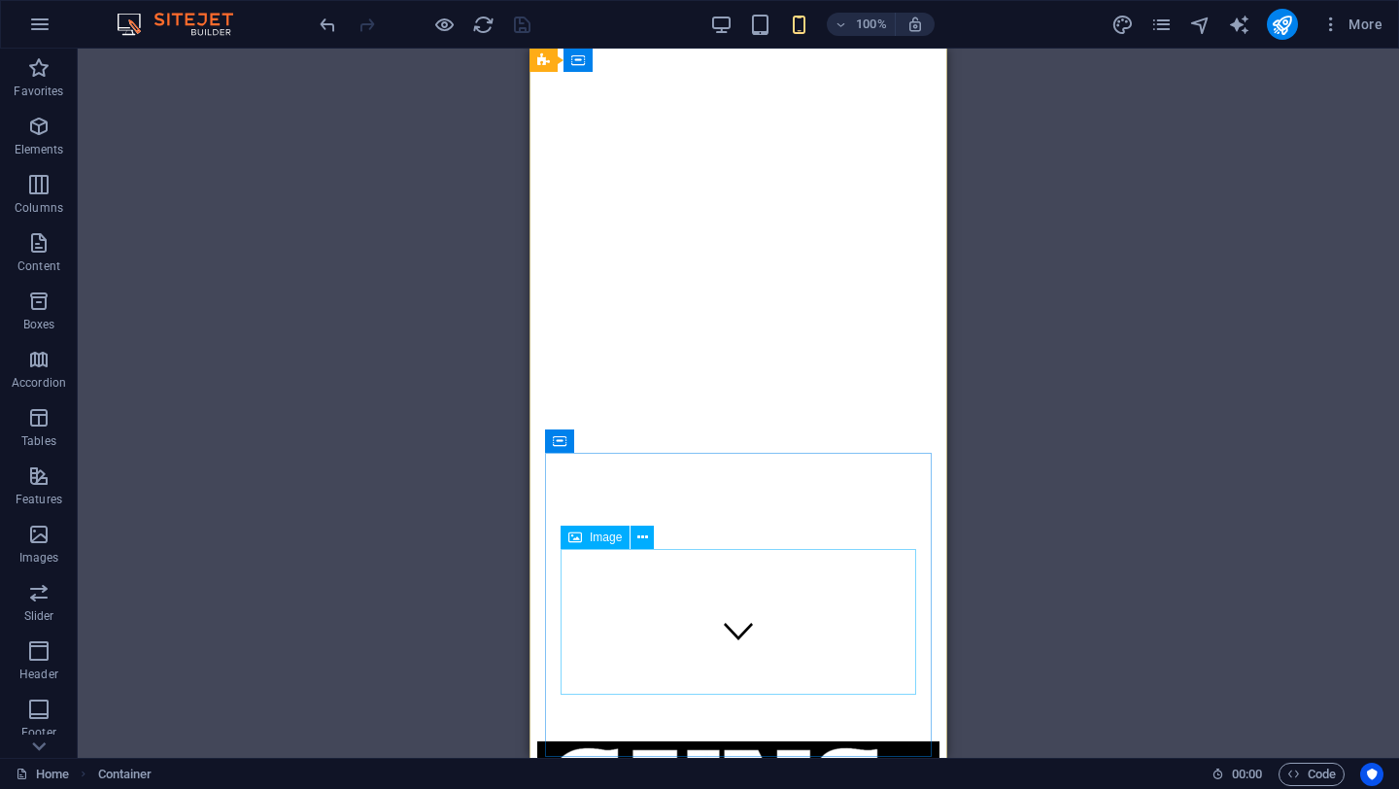
scroll to position [0, 0]
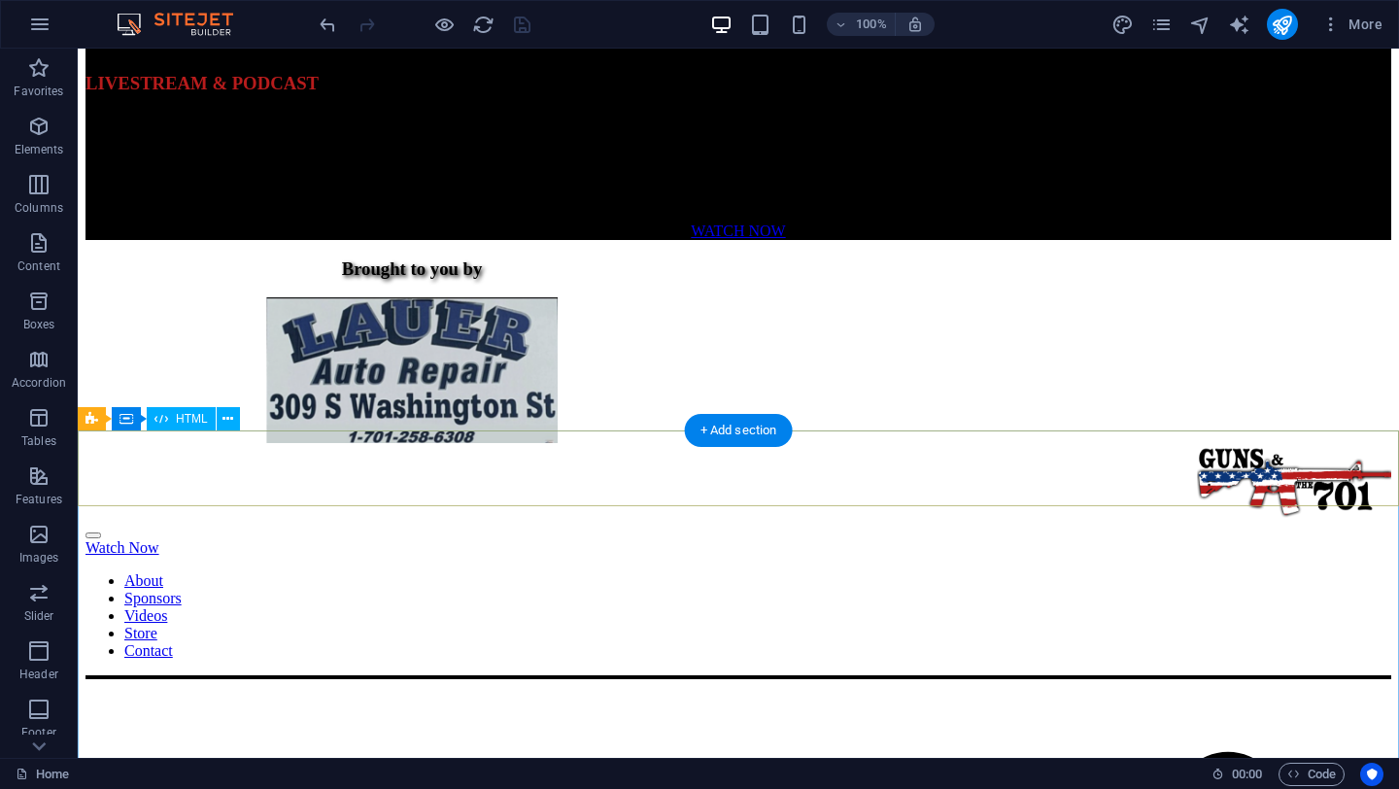
scroll to position [1081, 0]
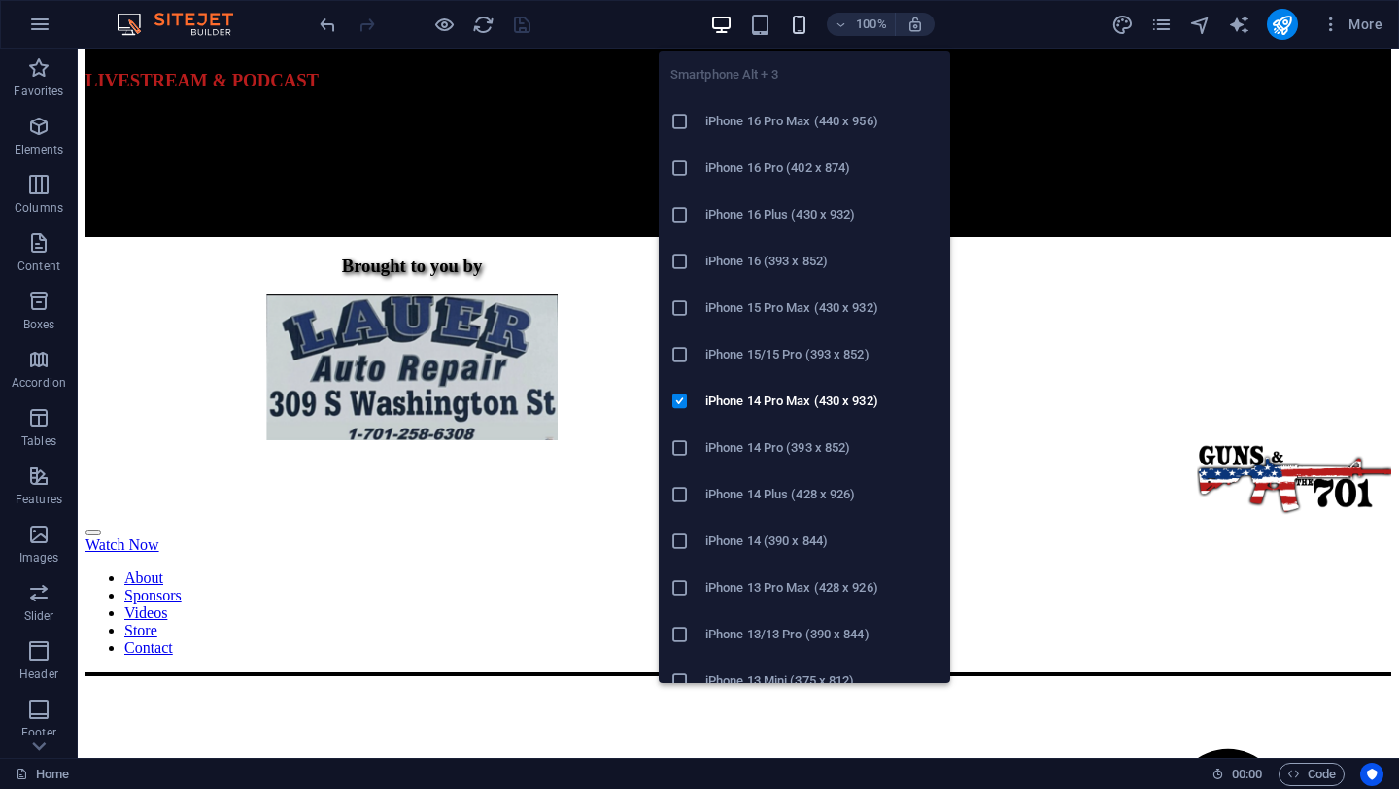
click at [804, 26] on icon "button" at bounding box center [799, 25] width 22 height 22
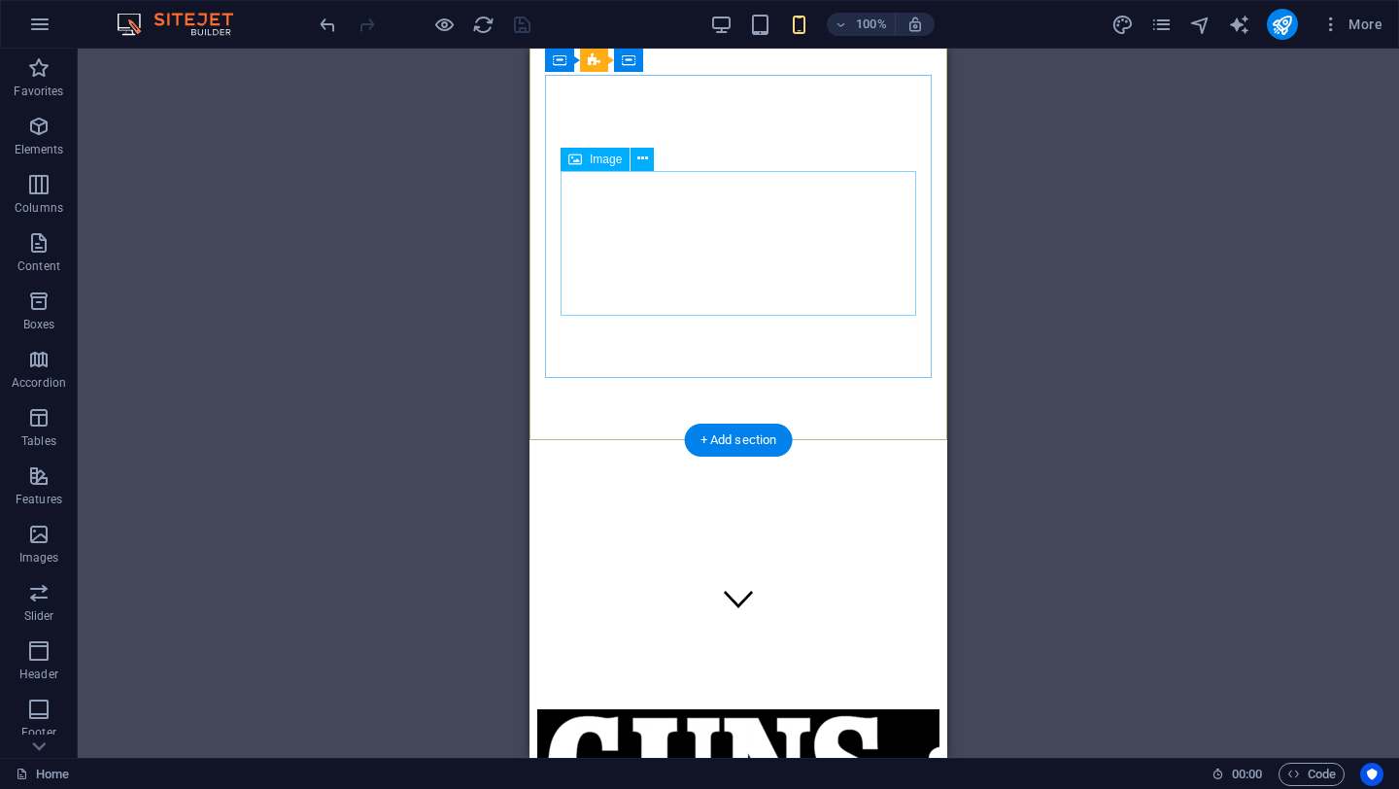
scroll to position [0, 0]
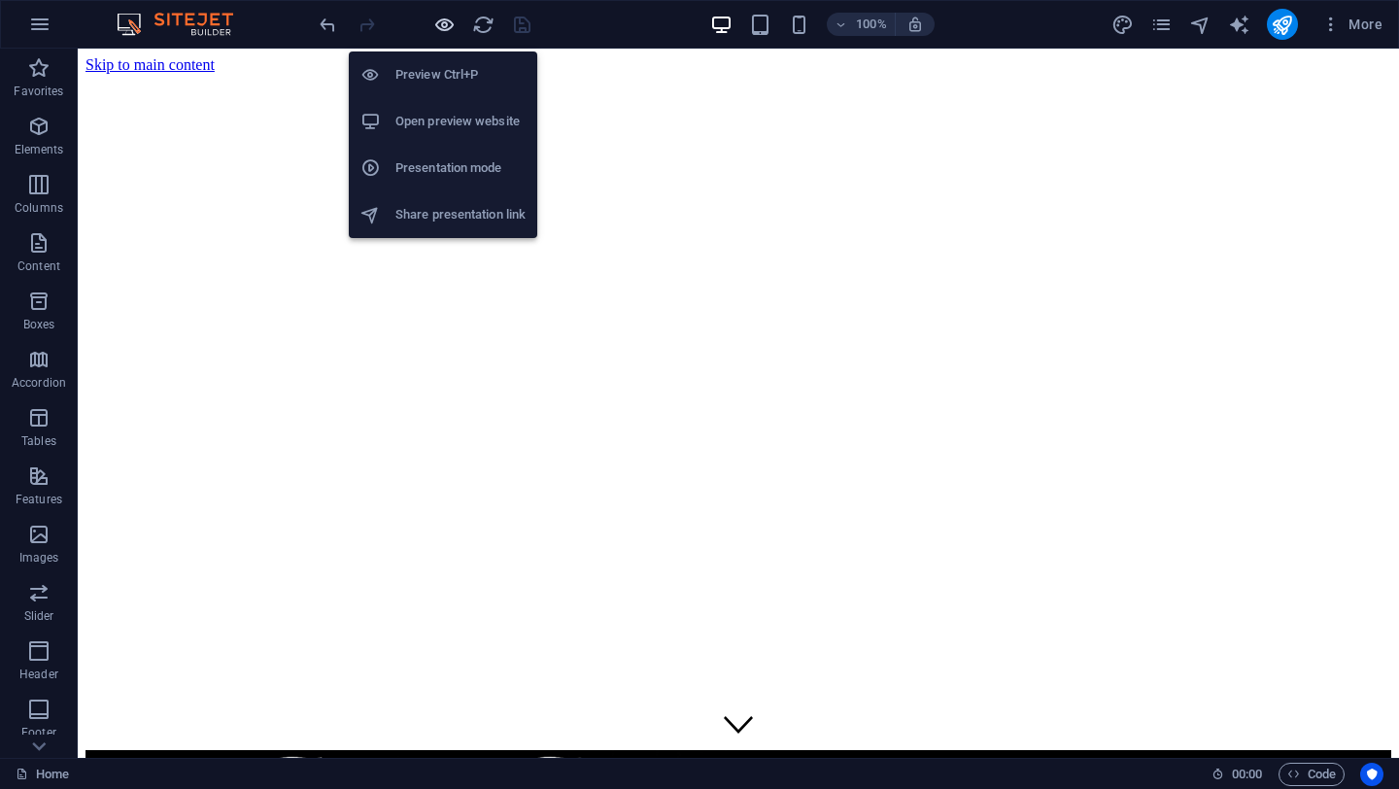
click at [437, 19] on icon "button" at bounding box center [444, 25] width 22 height 22
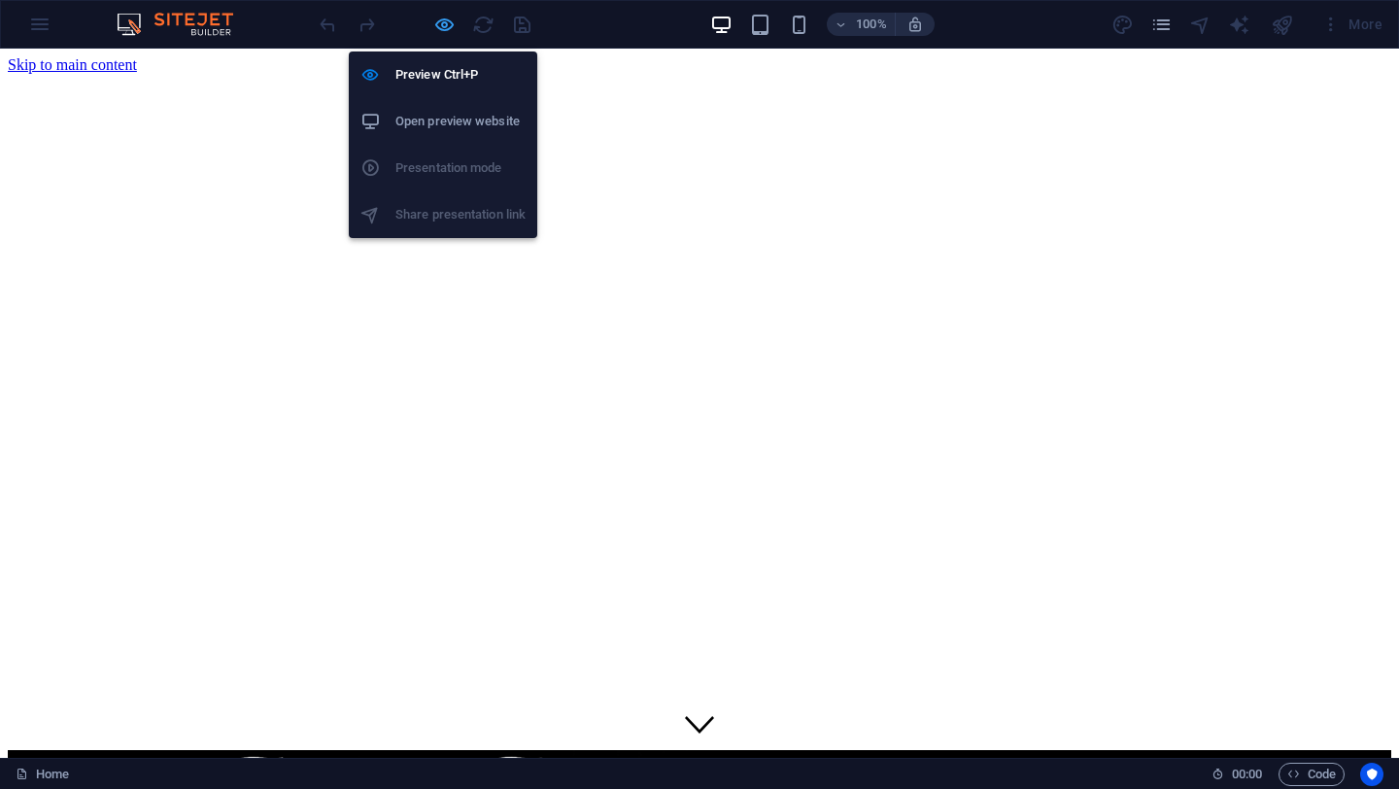
click at [447, 27] on icon "button" at bounding box center [444, 25] width 22 height 22
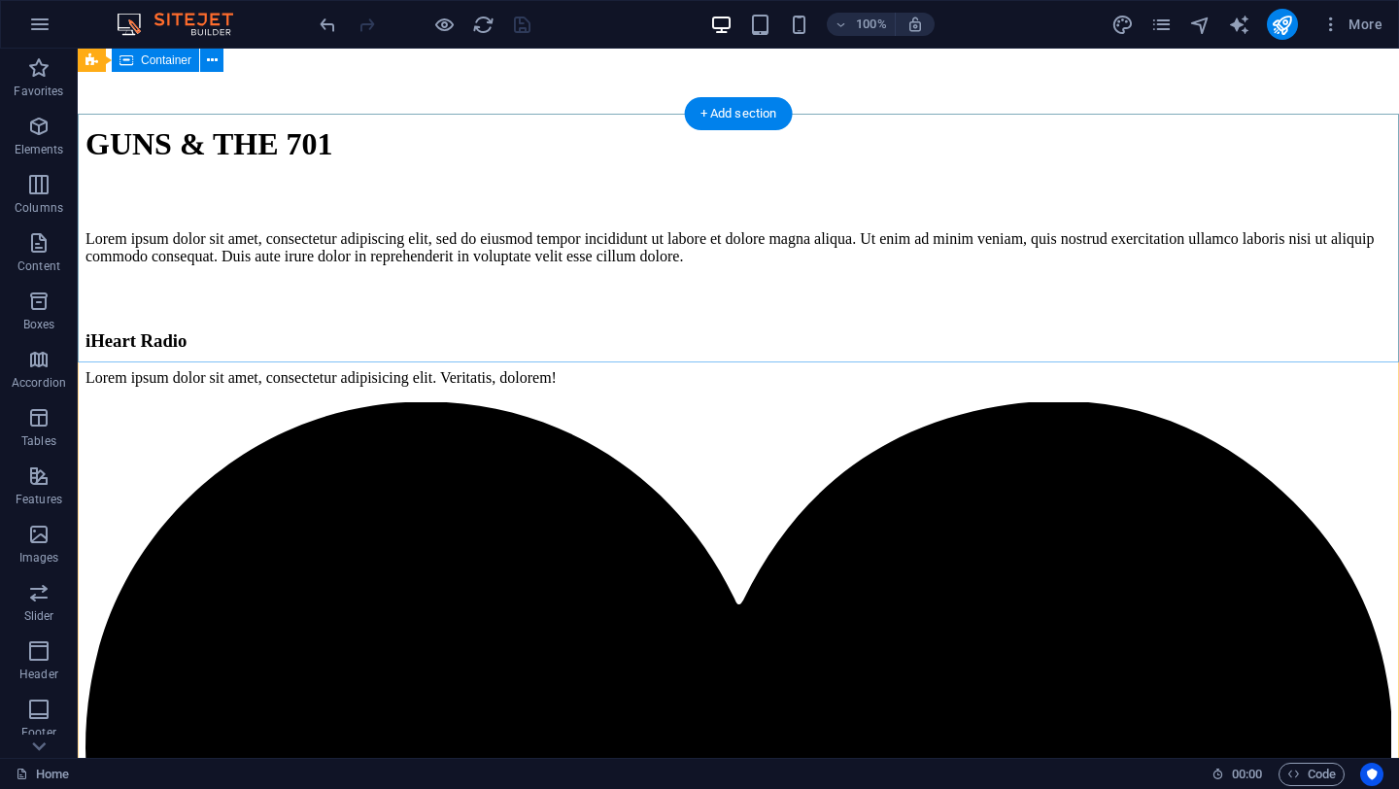
scroll to position [2776, 0]
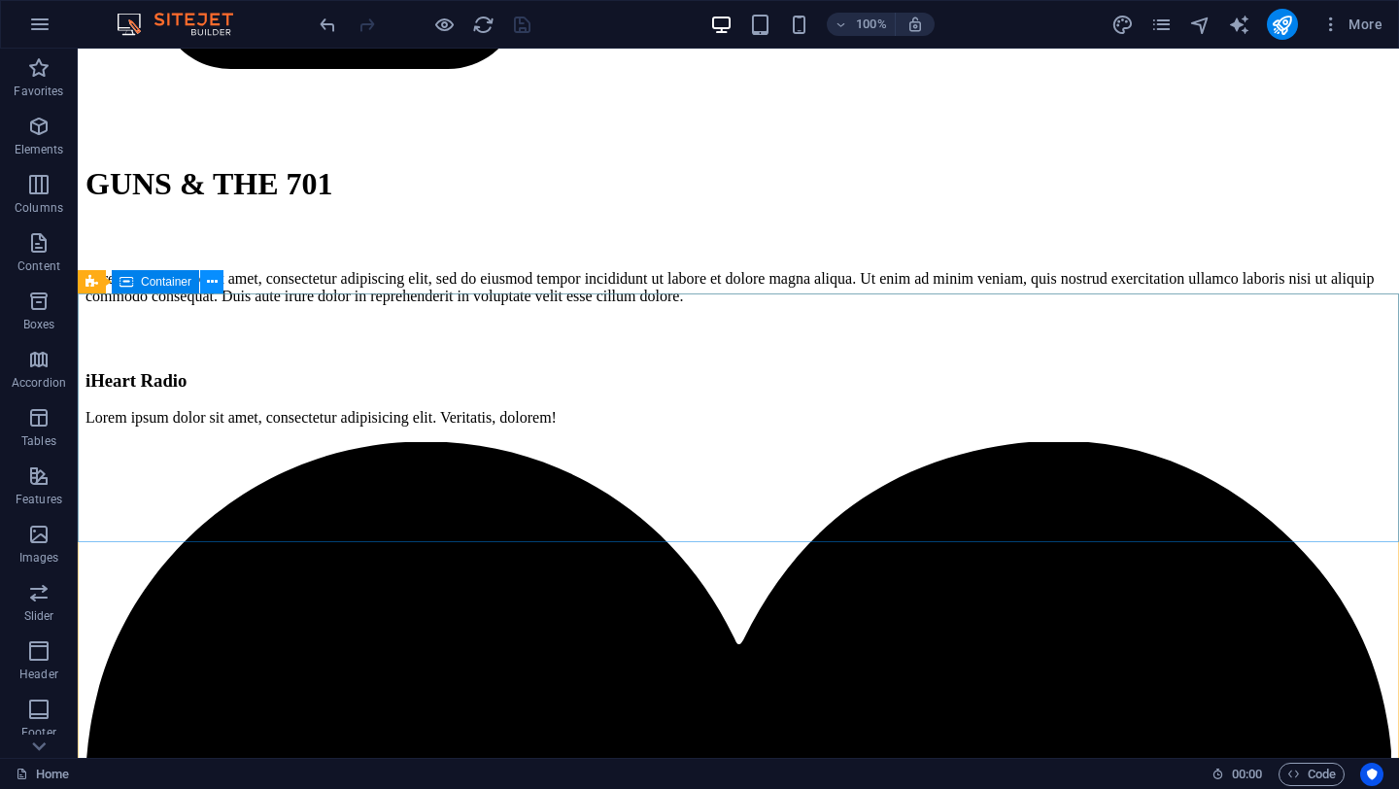
click at [220, 288] on button at bounding box center [211, 281] width 23 height 23
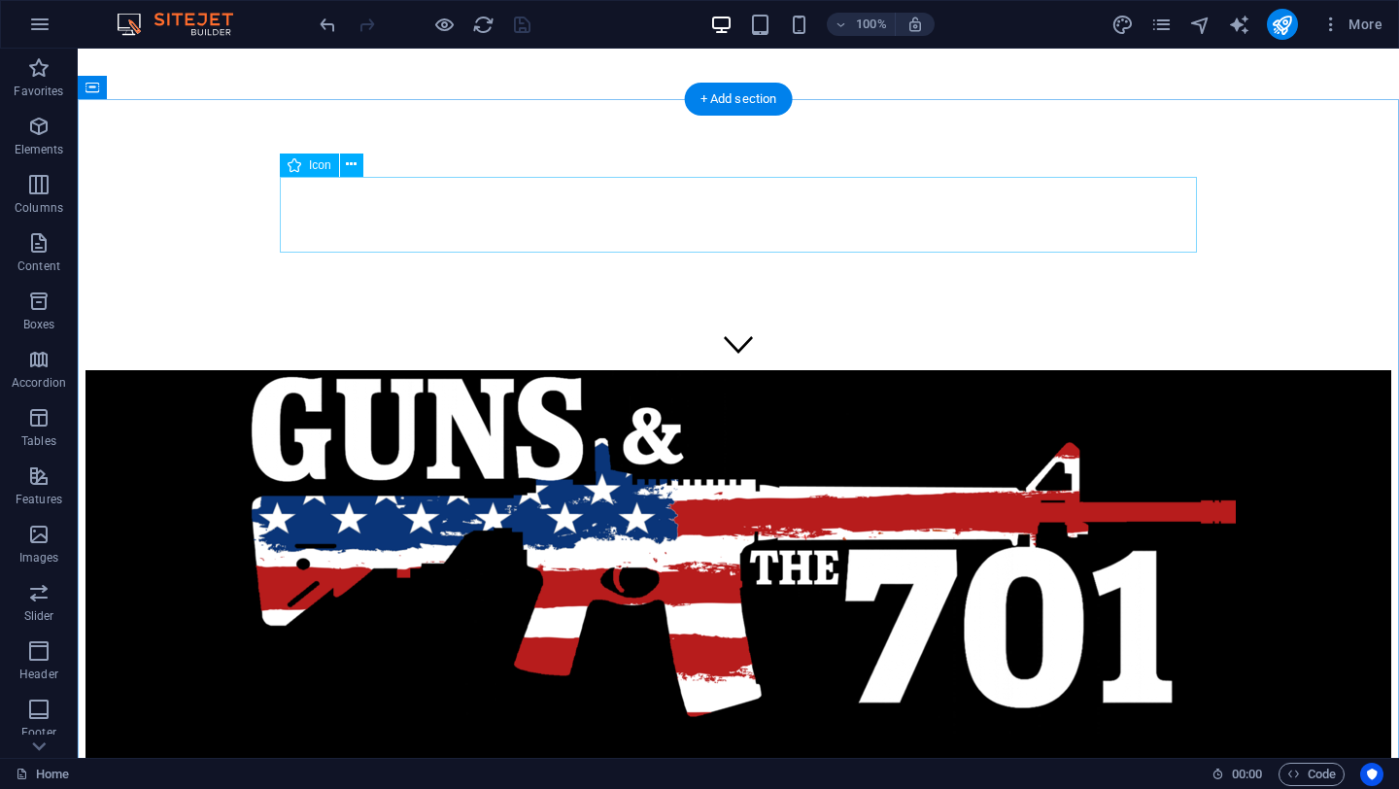
scroll to position [0, 0]
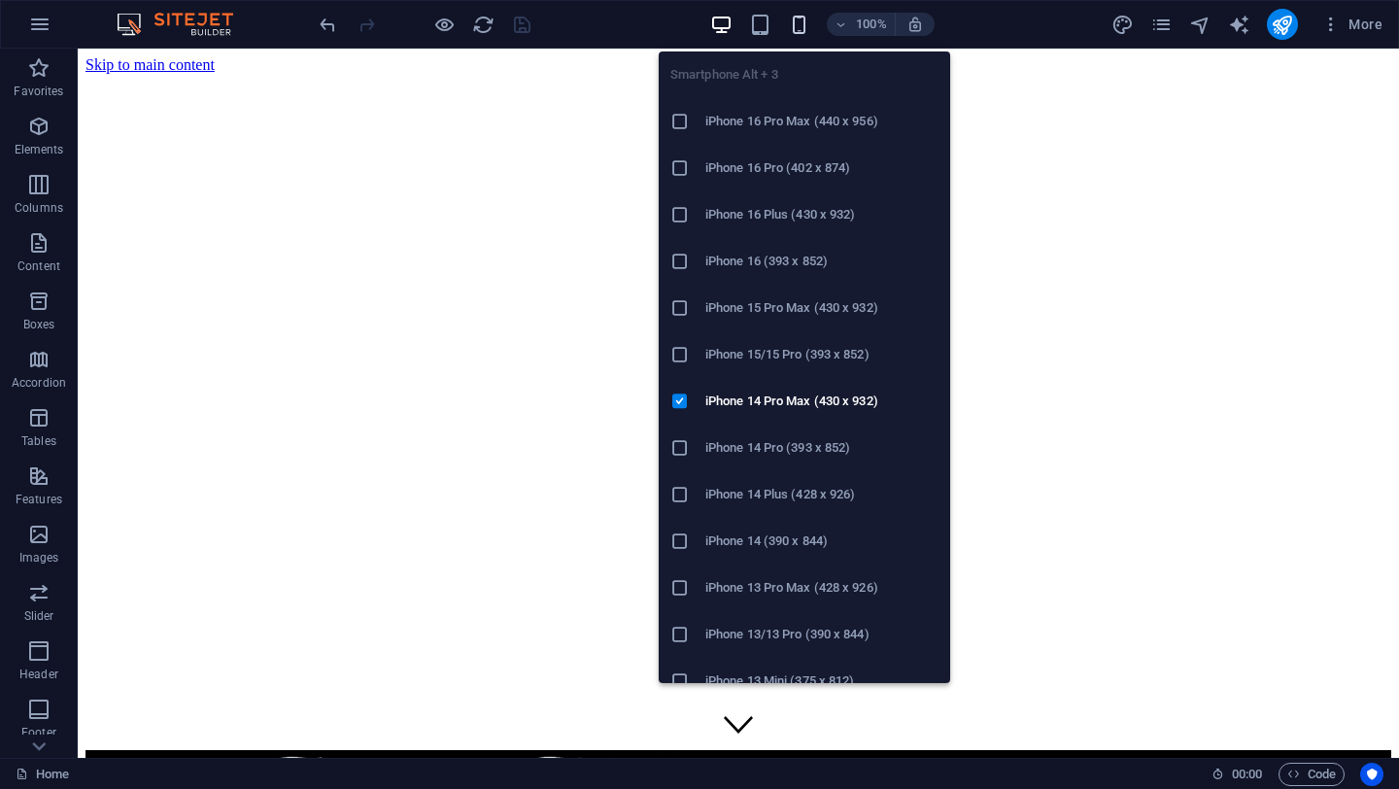
click at [797, 26] on icon "button" at bounding box center [799, 25] width 22 height 22
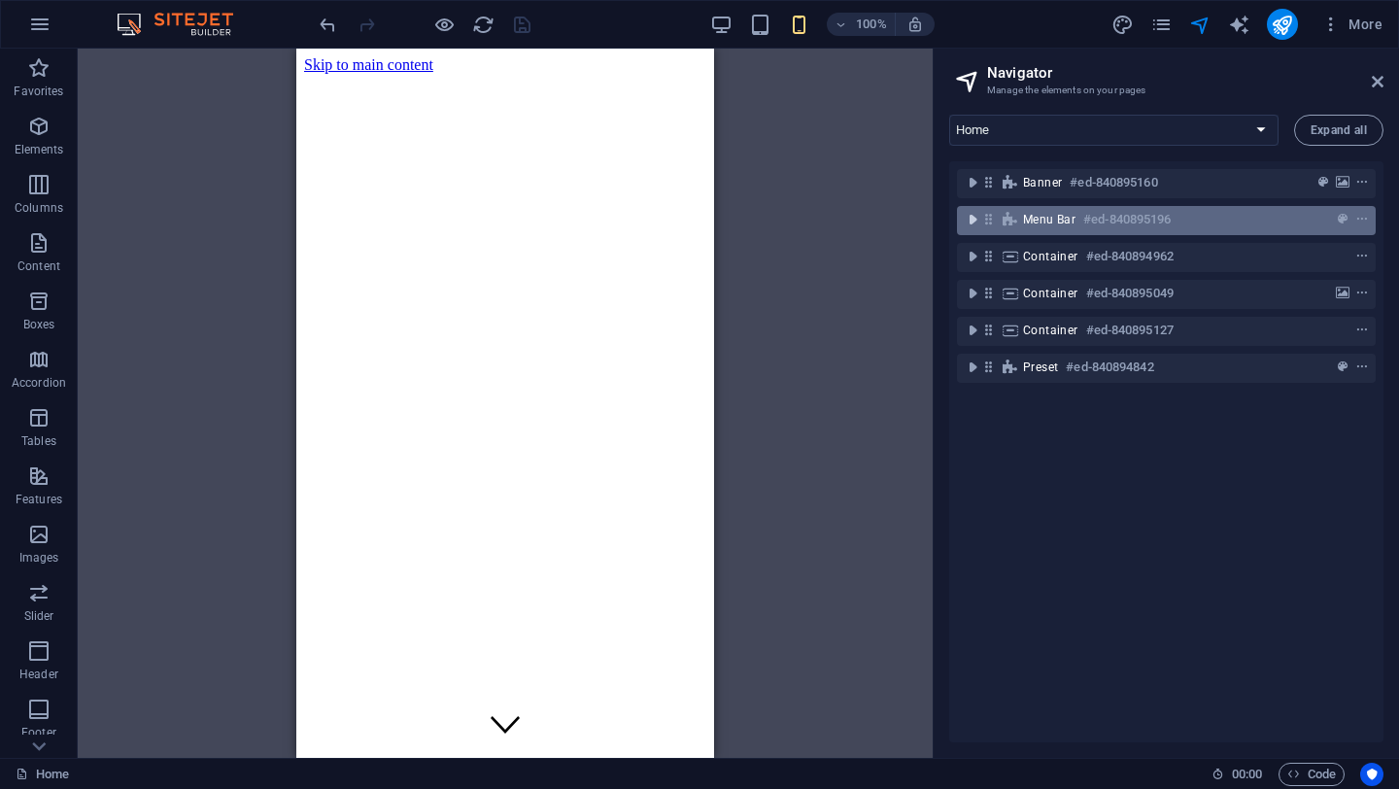
click at [973, 221] on icon "toggle-expand" at bounding box center [972, 219] width 19 height 19
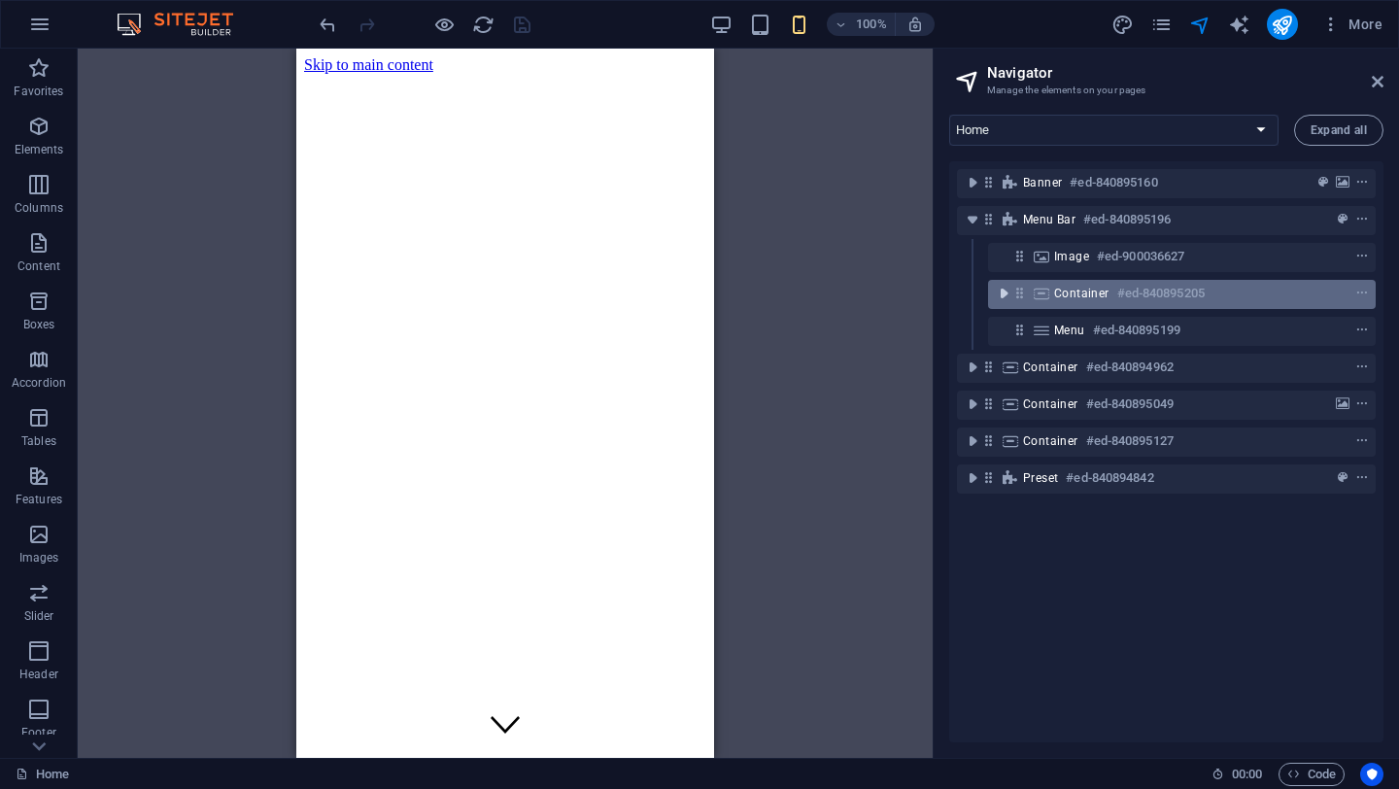
click at [997, 294] on icon "toggle-expand" at bounding box center [1003, 293] width 19 height 19
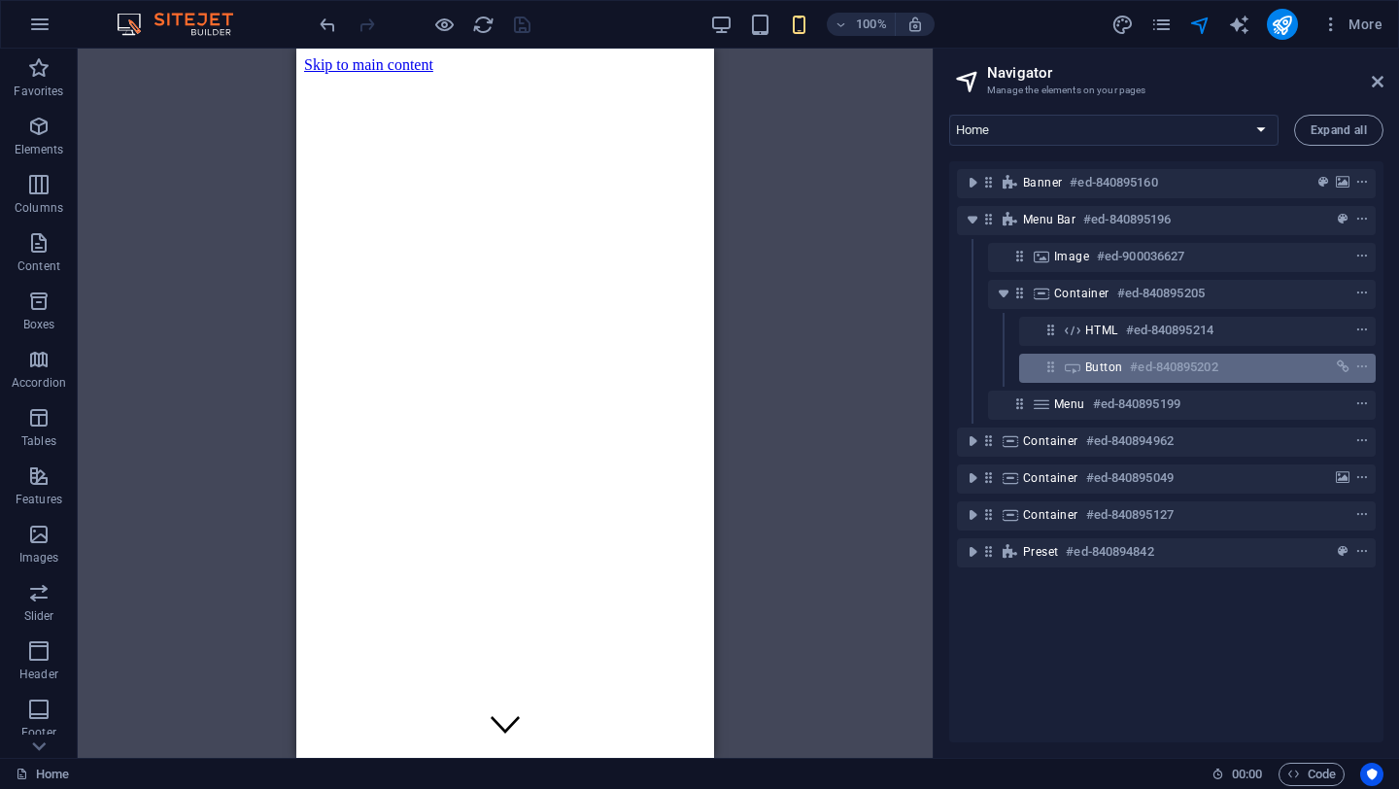
click at [1216, 368] on h6 "#ed-840895202" at bounding box center [1173, 367] width 87 height 23
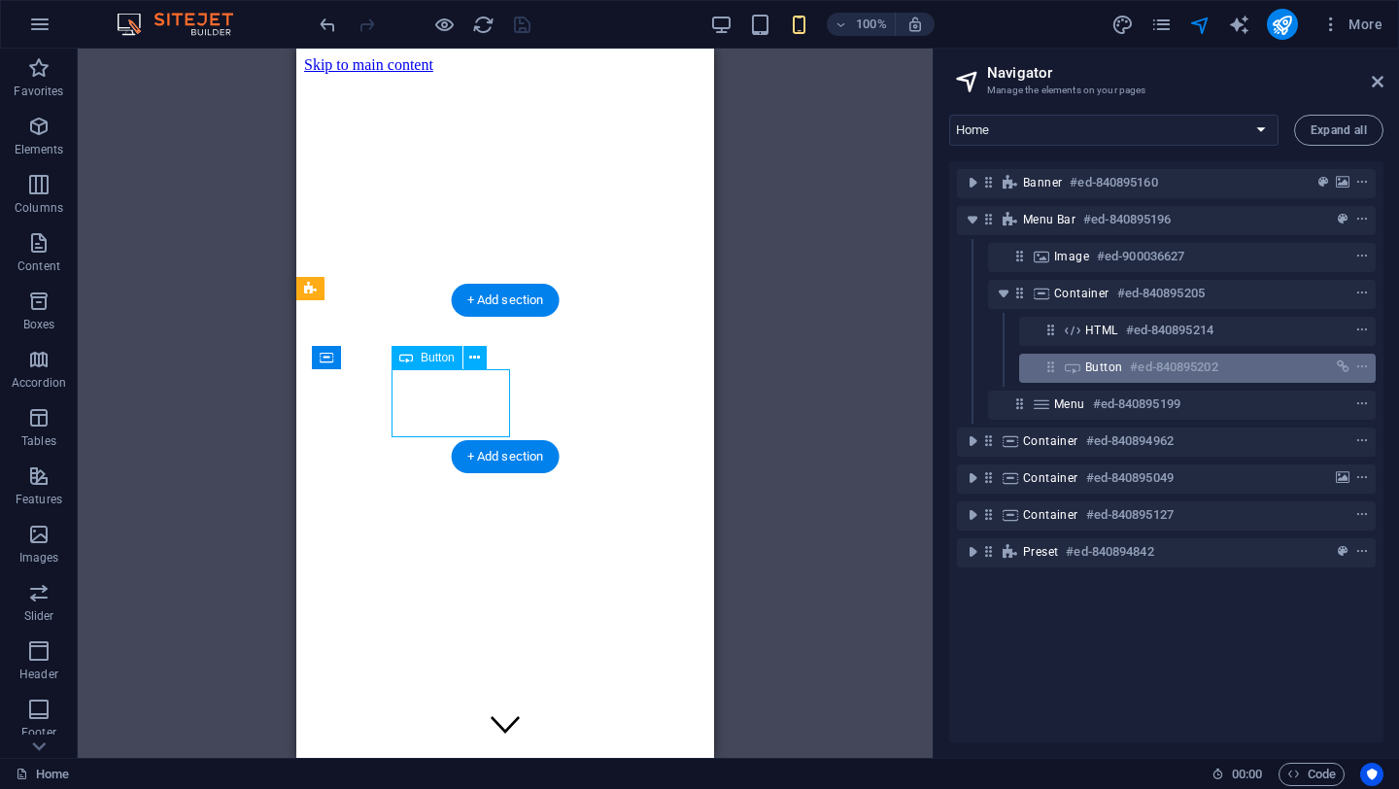
scroll to position [542, 0]
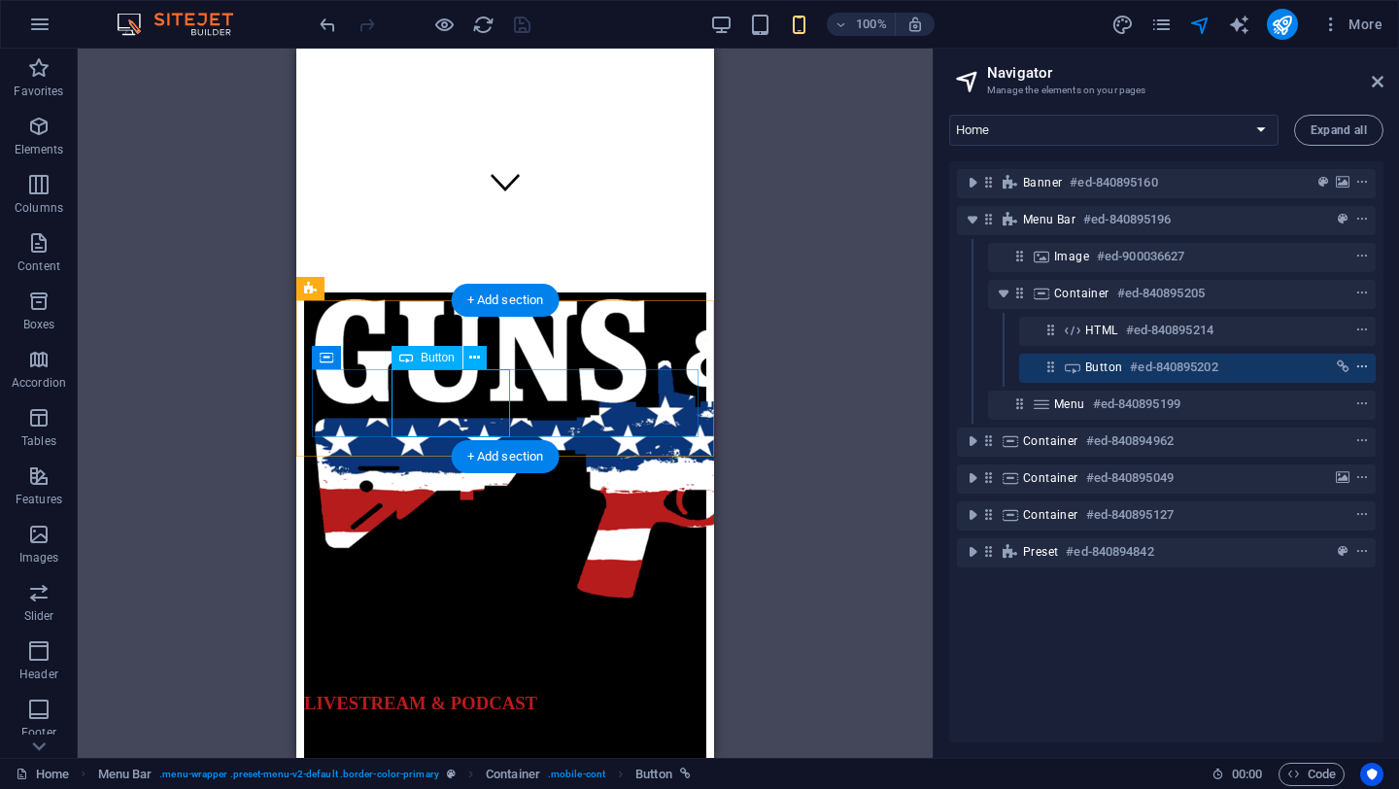
click at [1364, 367] on icon "context-menu" at bounding box center [1362, 367] width 14 height 14
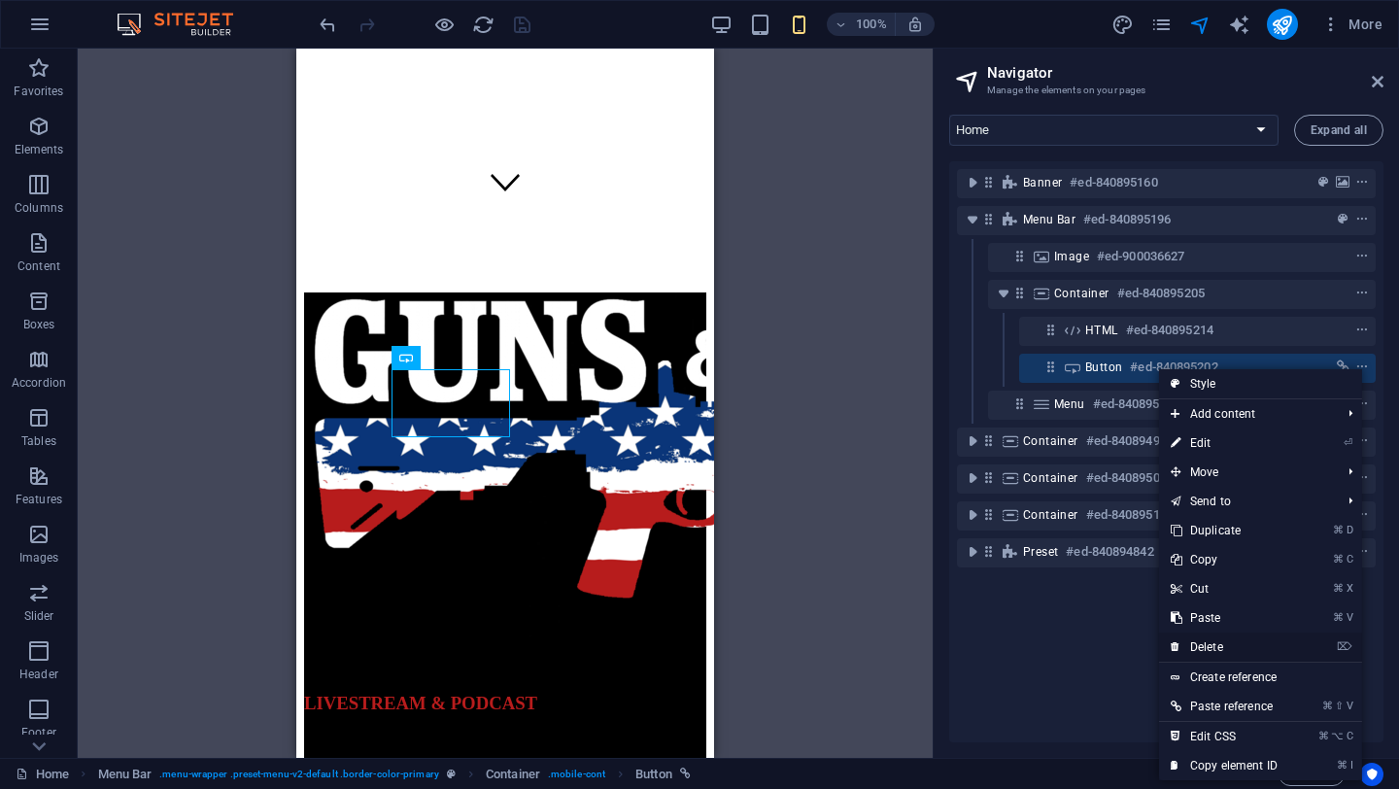
click at [1218, 647] on link "⌦ Delete" at bounding box center [1224, 647] width 130 height 29
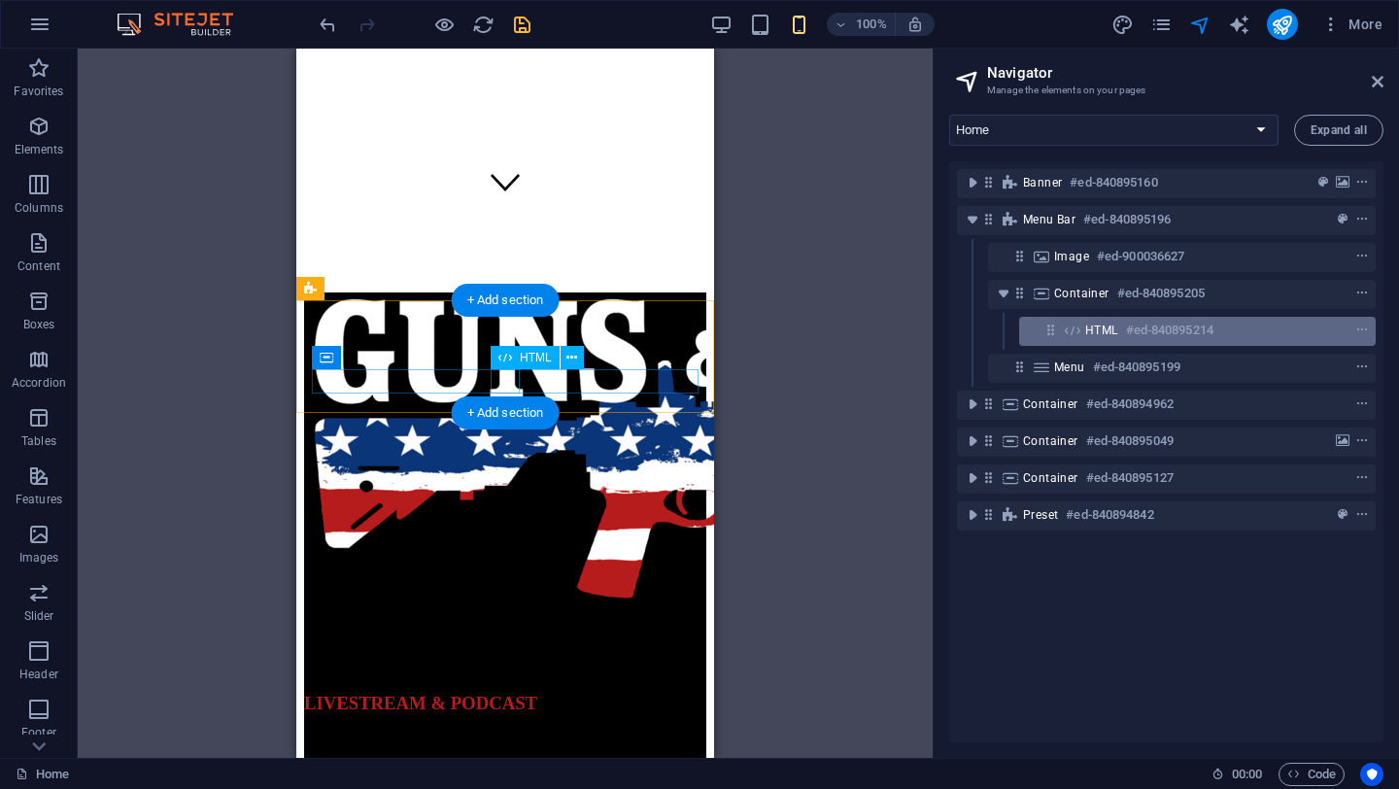
click at [1153, 337] on h6 "#ed-840895214" at bounding box center [1169, 330] width 87 height 23
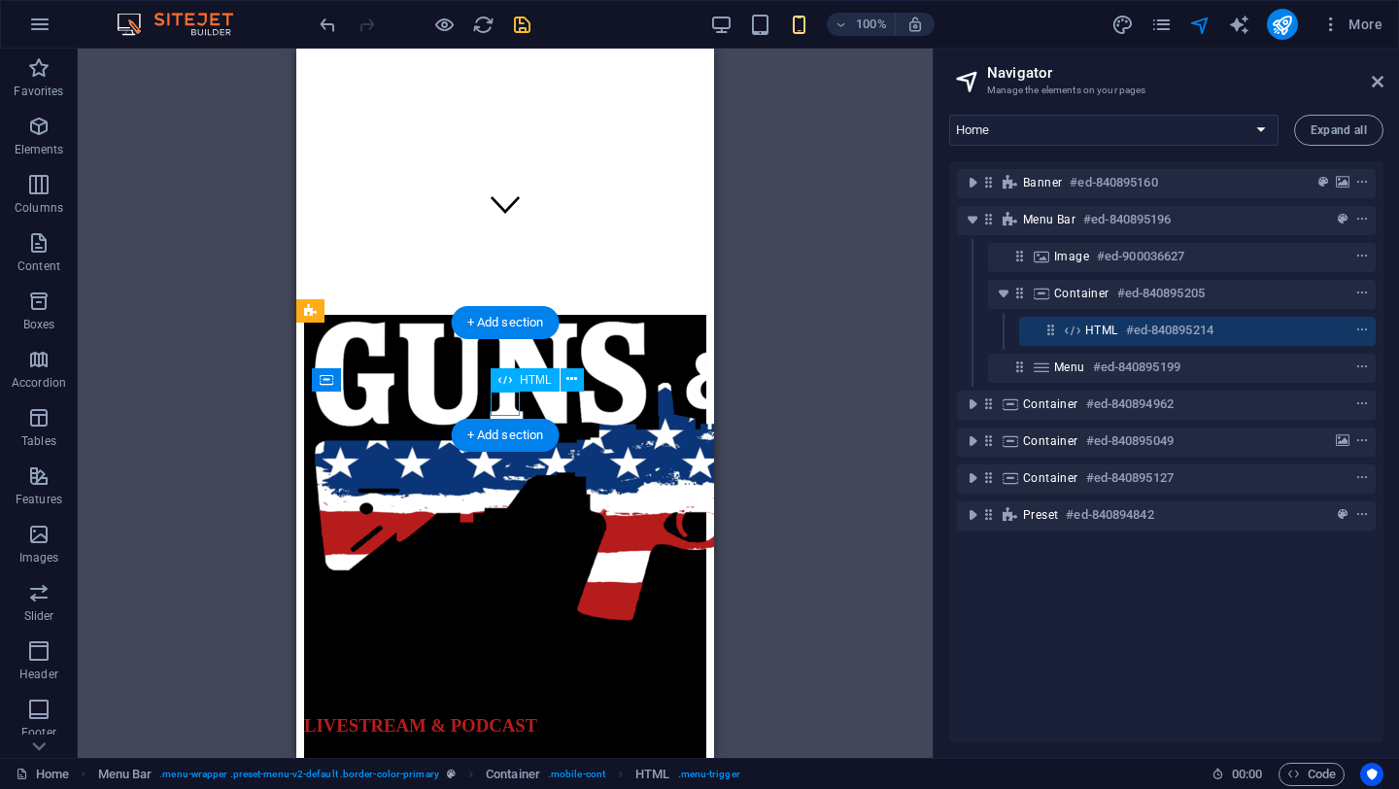
click at [1153, 337] on h6 "#ed-840895214" at bounding box center [1169, 330] width 87 height 23
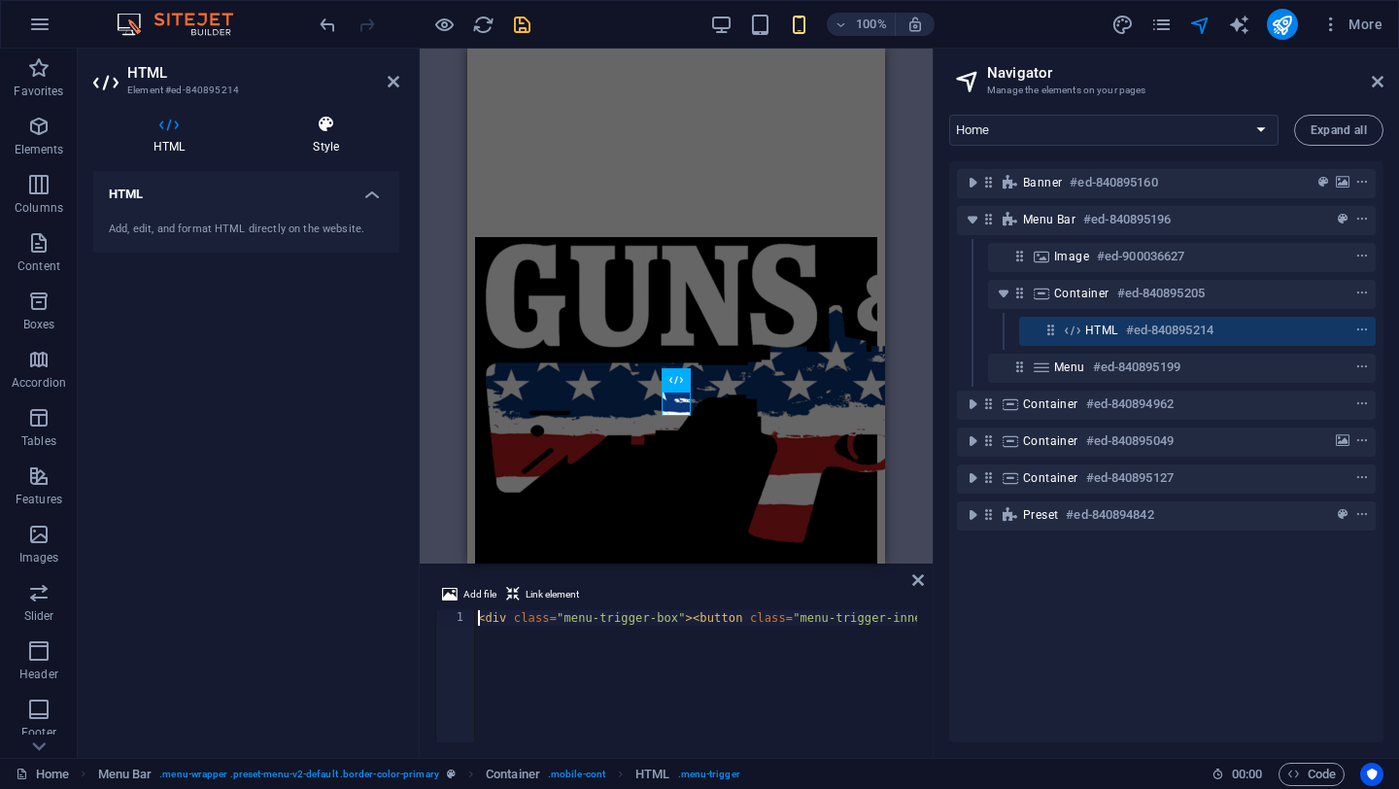
click at [325, 117] on icon at bounding box center [326, 124] width 147 height 19
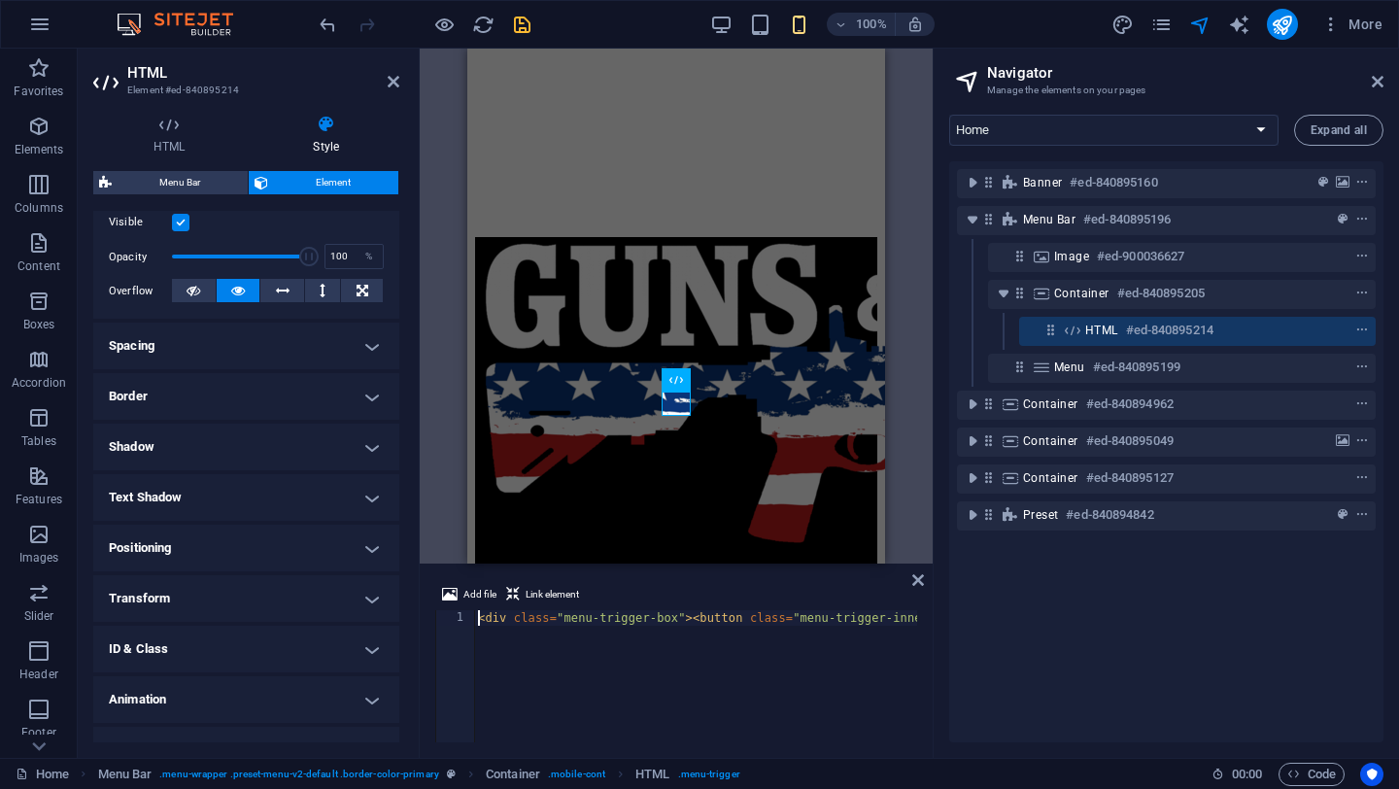
scroll to position [290, 0]
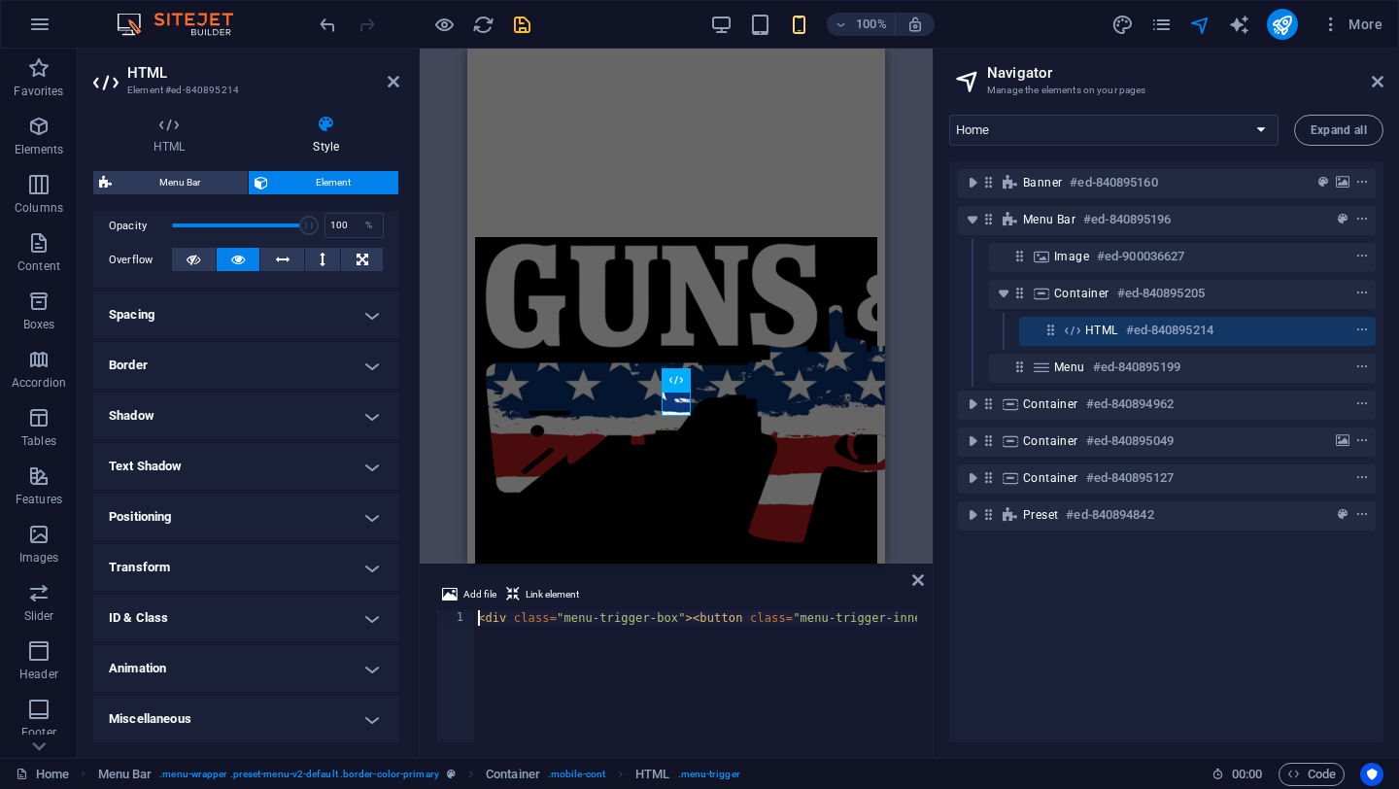
click at [223, 621] on h4 "ID & Class" at bounding box center [246, 618] width 306 height 47
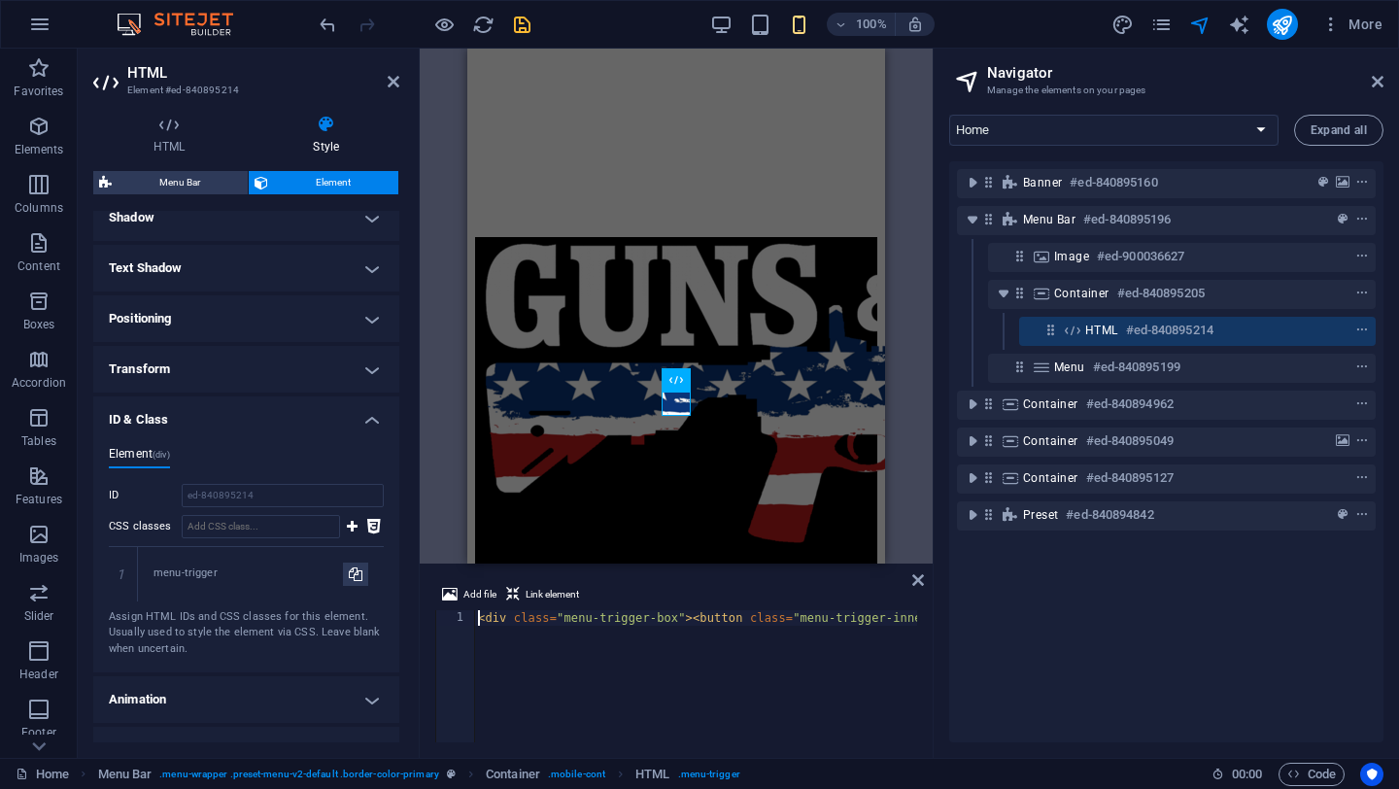
scroll to position [519, 0]
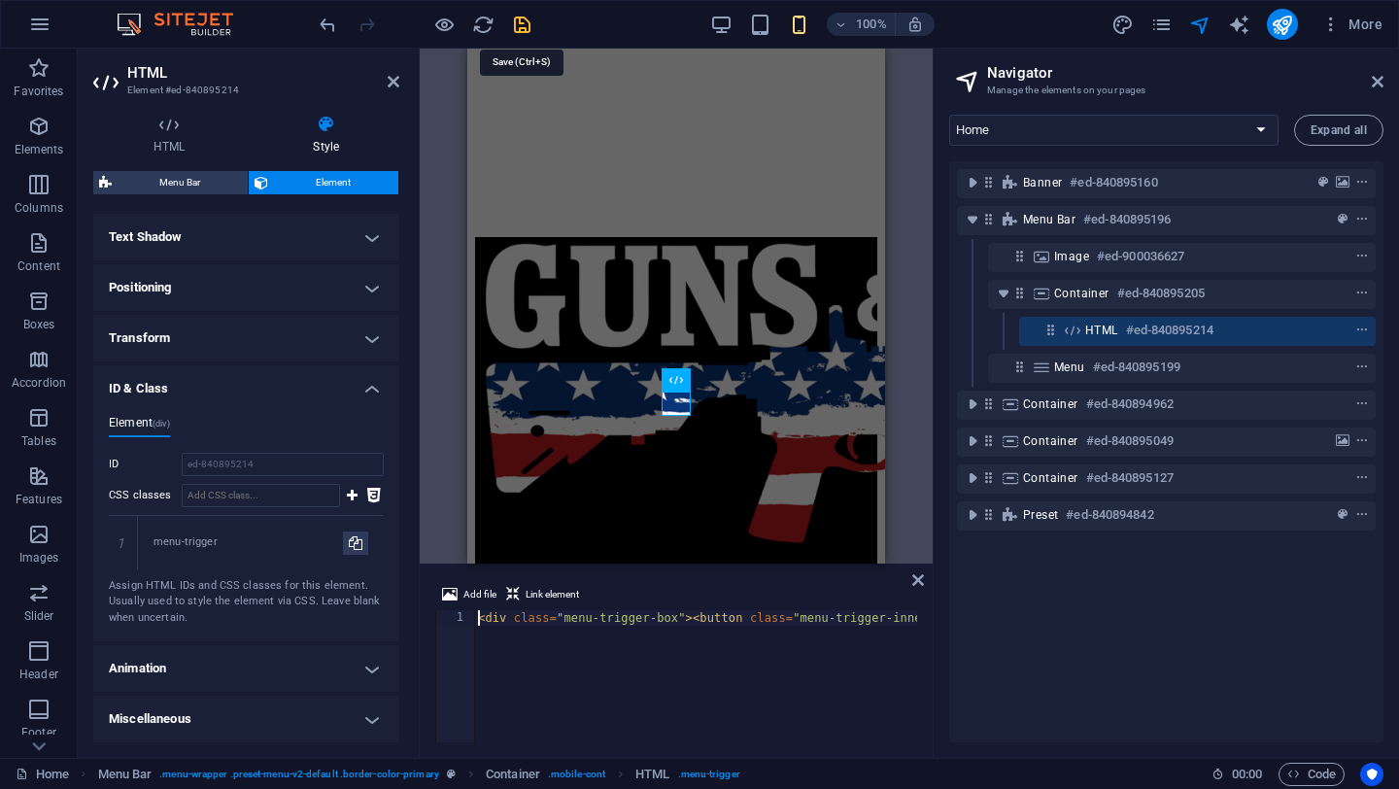
click at [521, 21] on icon "save" at bounding box center [522, 25] width 22 height 22
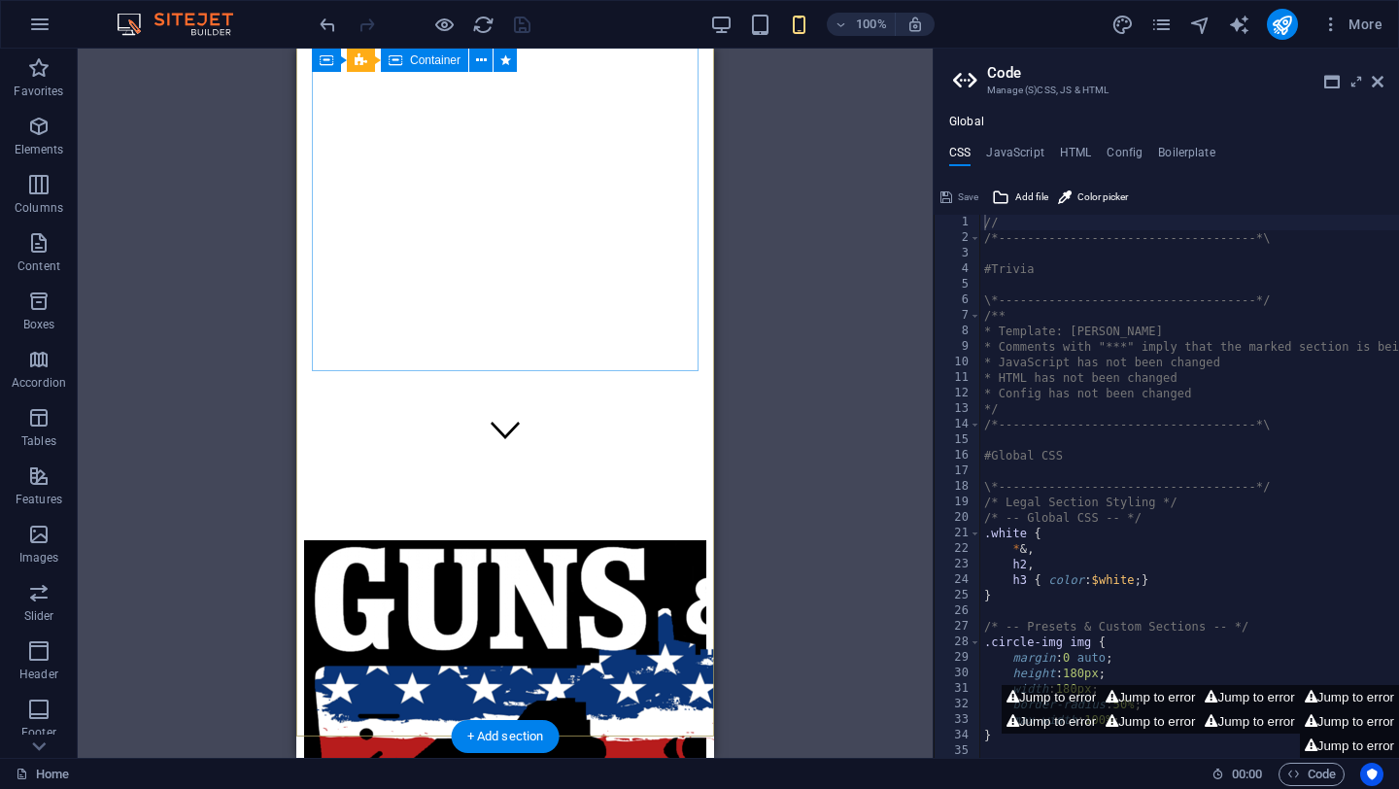
scroll to position [0, 0]
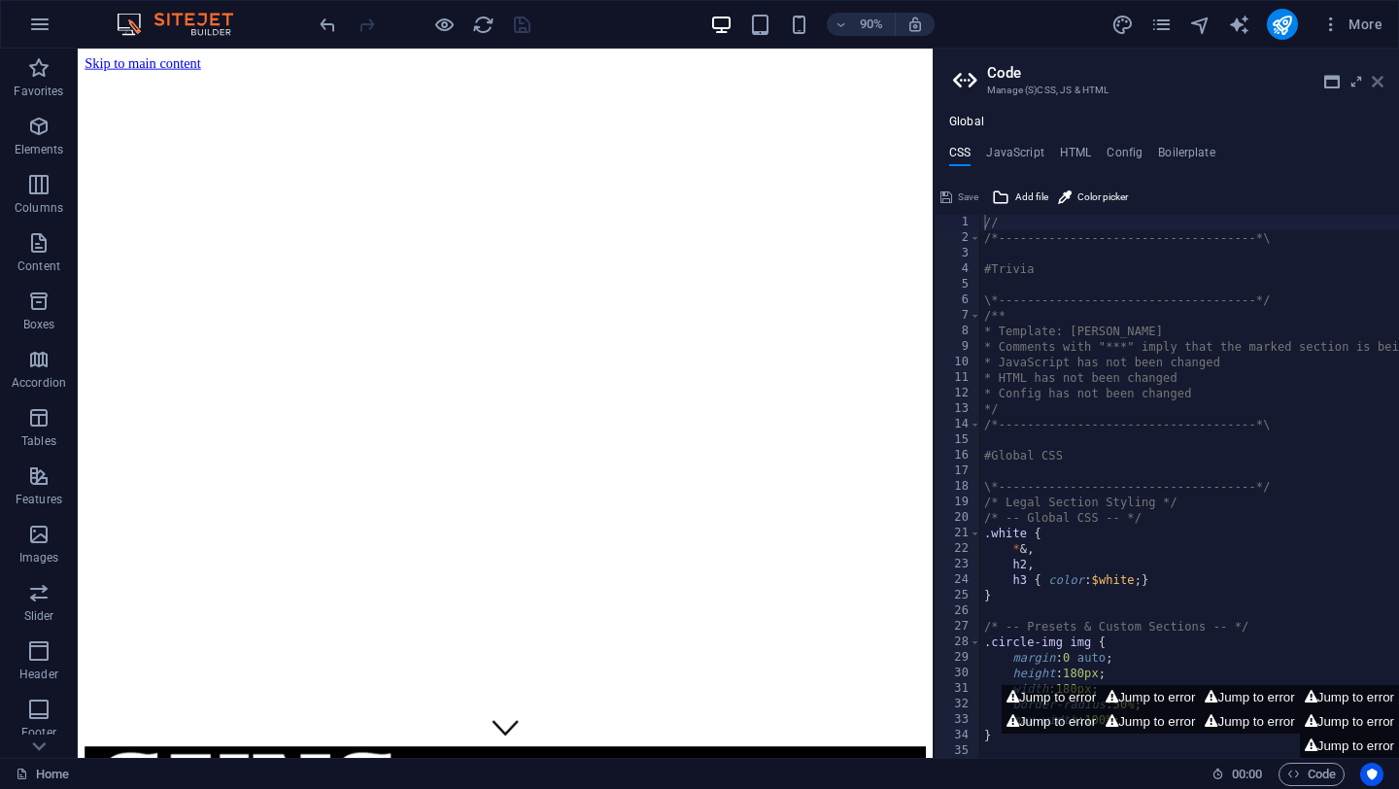
click at [1377, 77] on icon at bounding box center [1378, 82] width 12 height 16
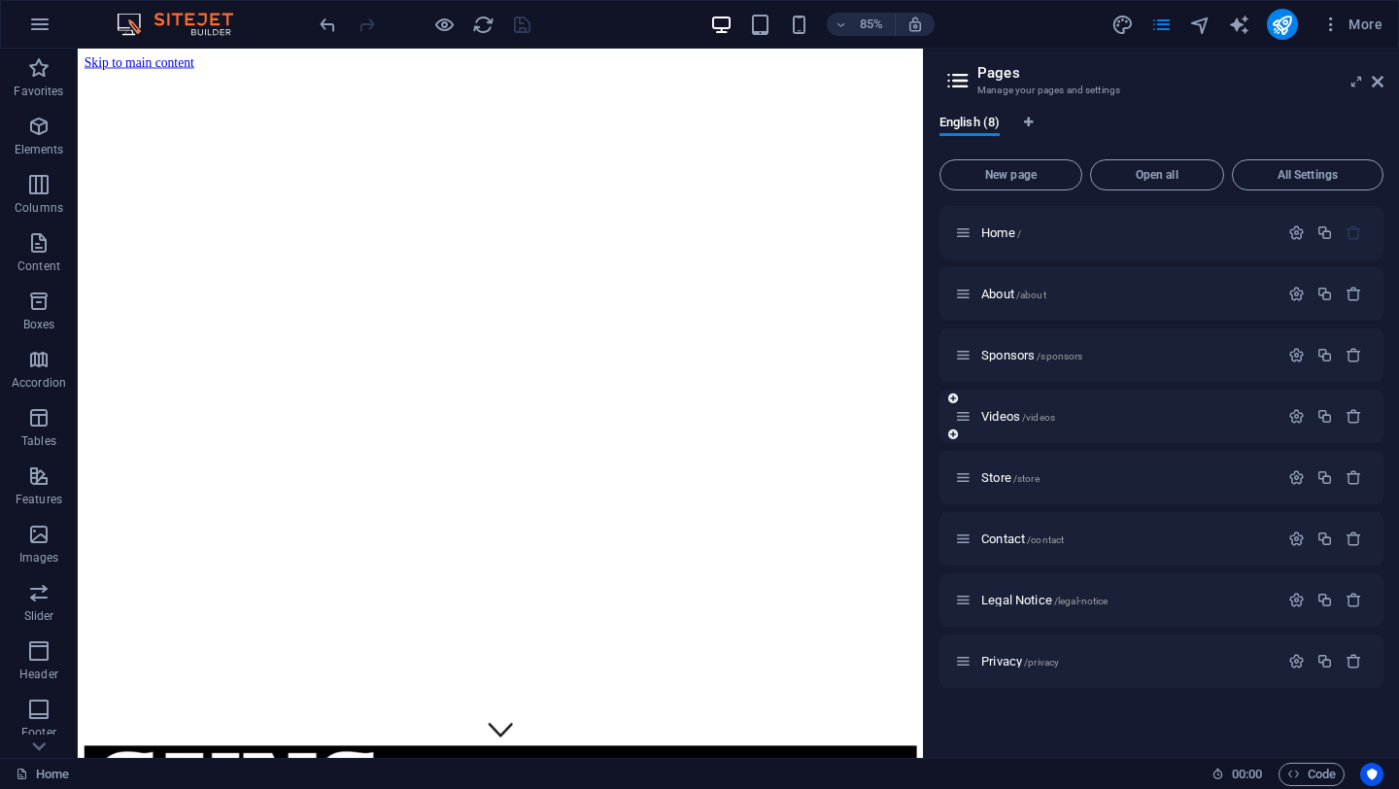
click at [1295, 406] on div at bounding box center [1326, 416] width 86 height 21
click at [1296, 417] on icon "button" at bounding box center [1296, 416] width 17 height 17
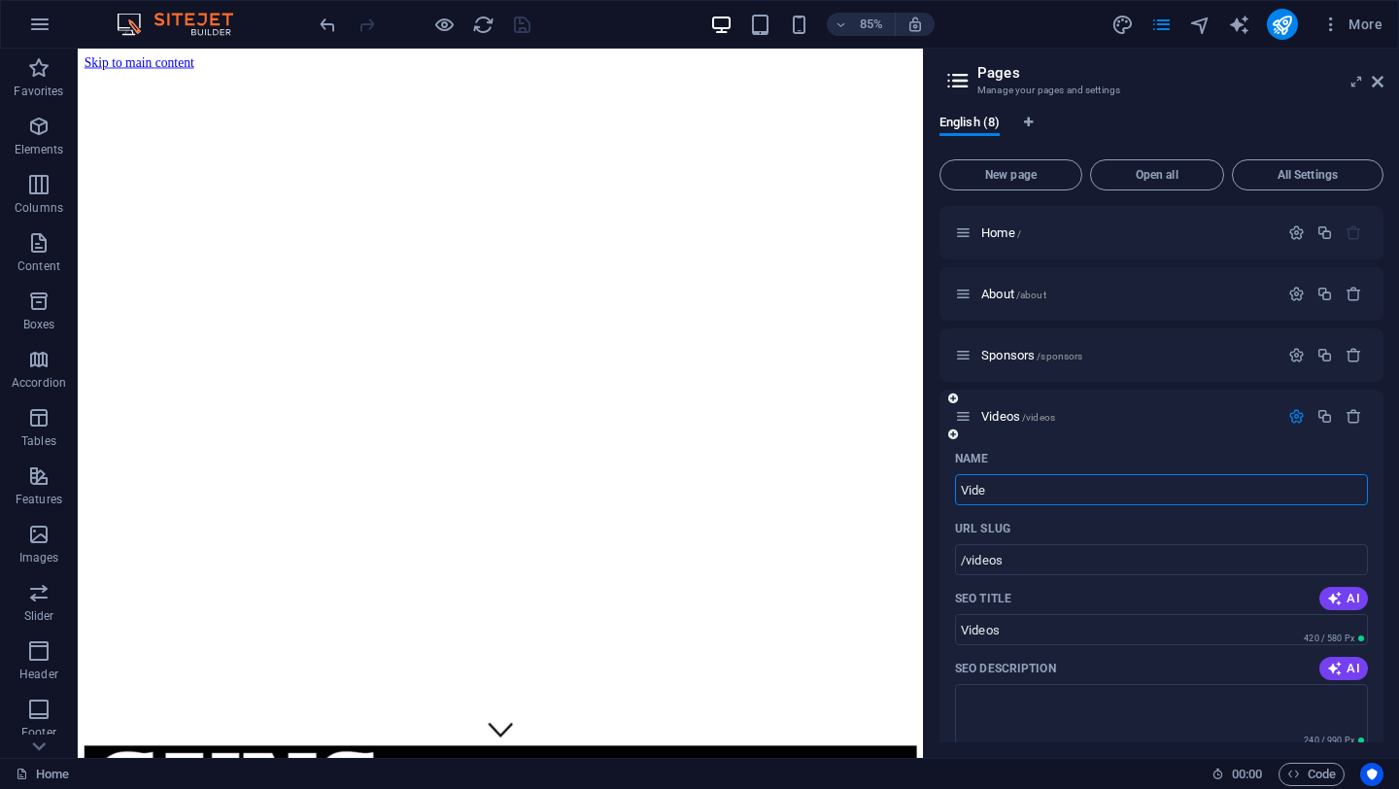
type input "Vid"
type input "/video"
type input "Video"
type input "V"
type input "/"
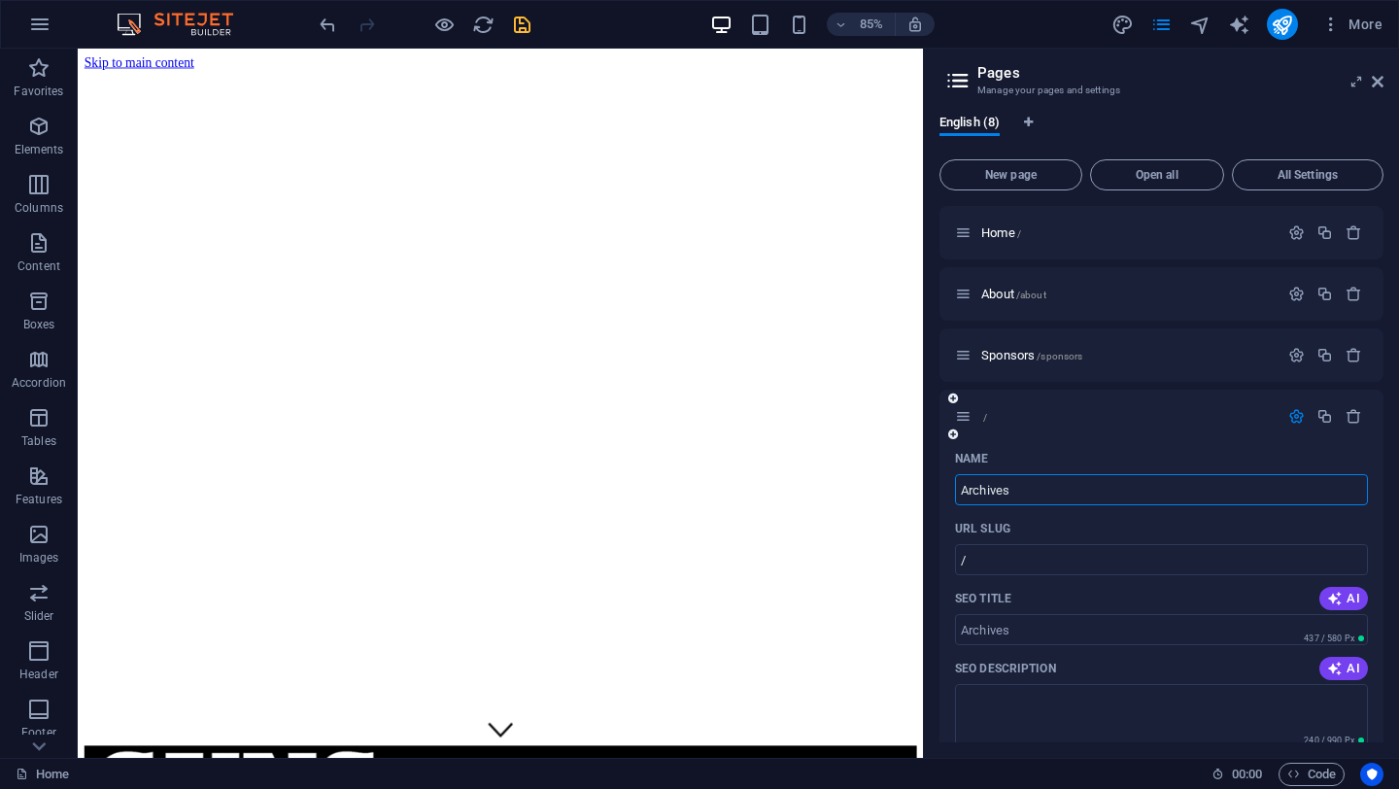
type input "Archives"
type input "/archives"
type input "Archives"
click at [1383, 84] on icon at bounding box center [1378, 82] width 12 height 16
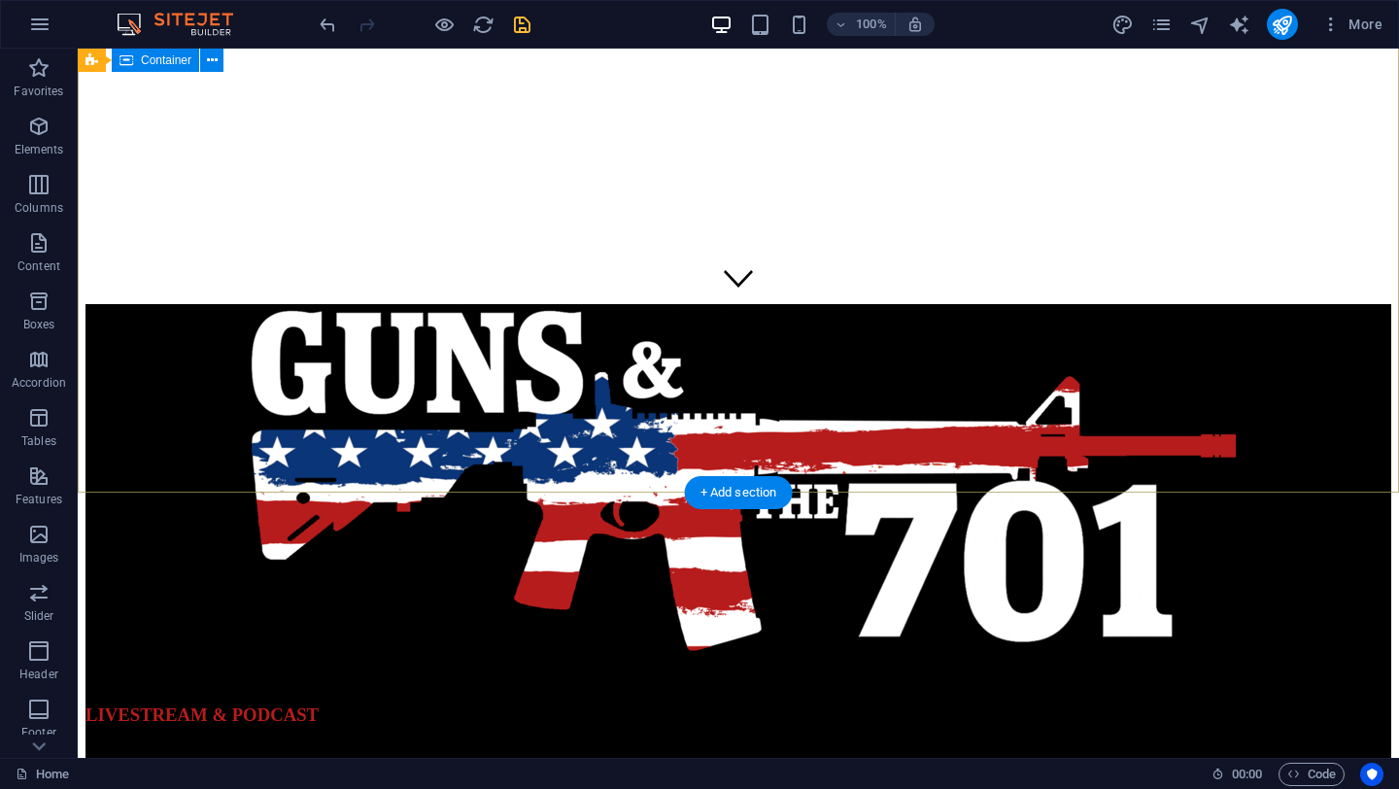
scroll to position [488, 0]
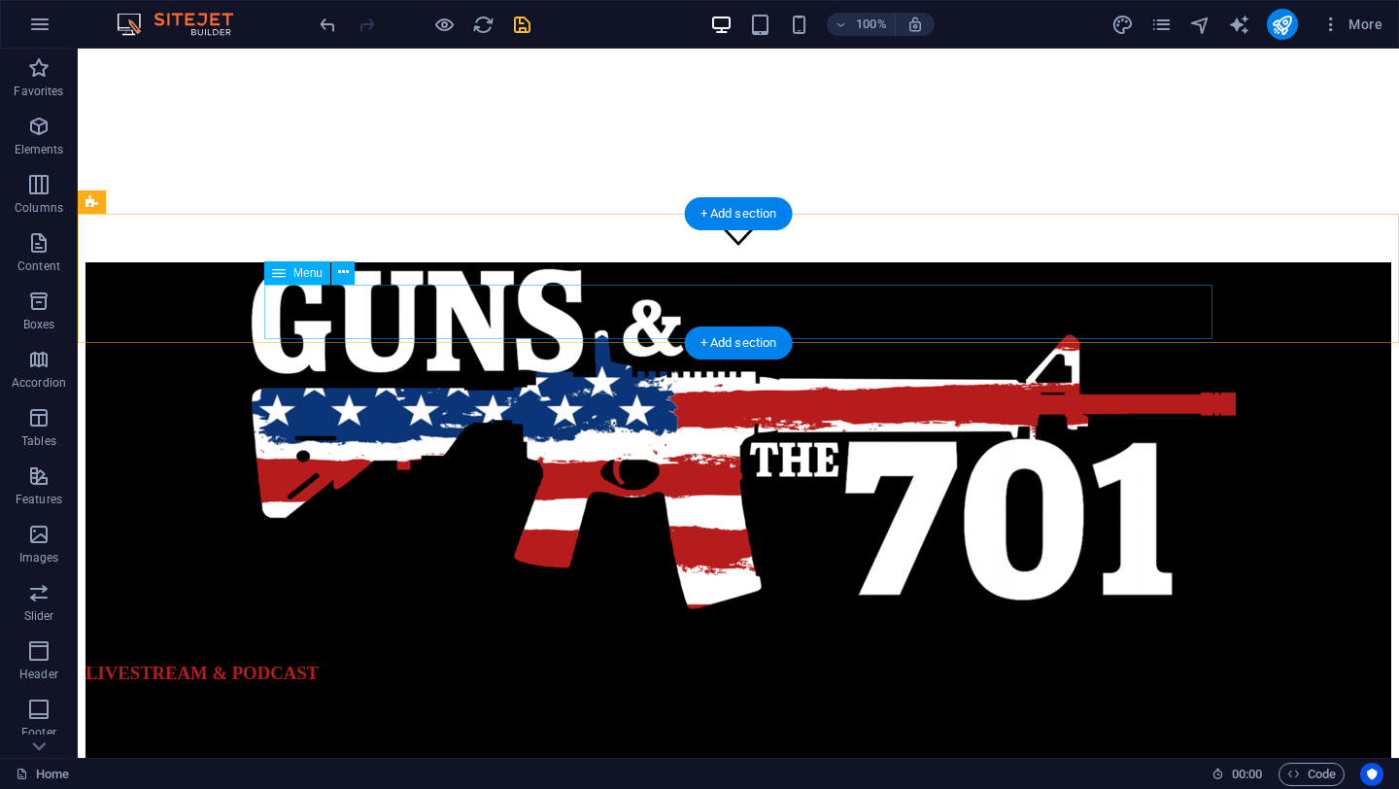
select select "1"
select select
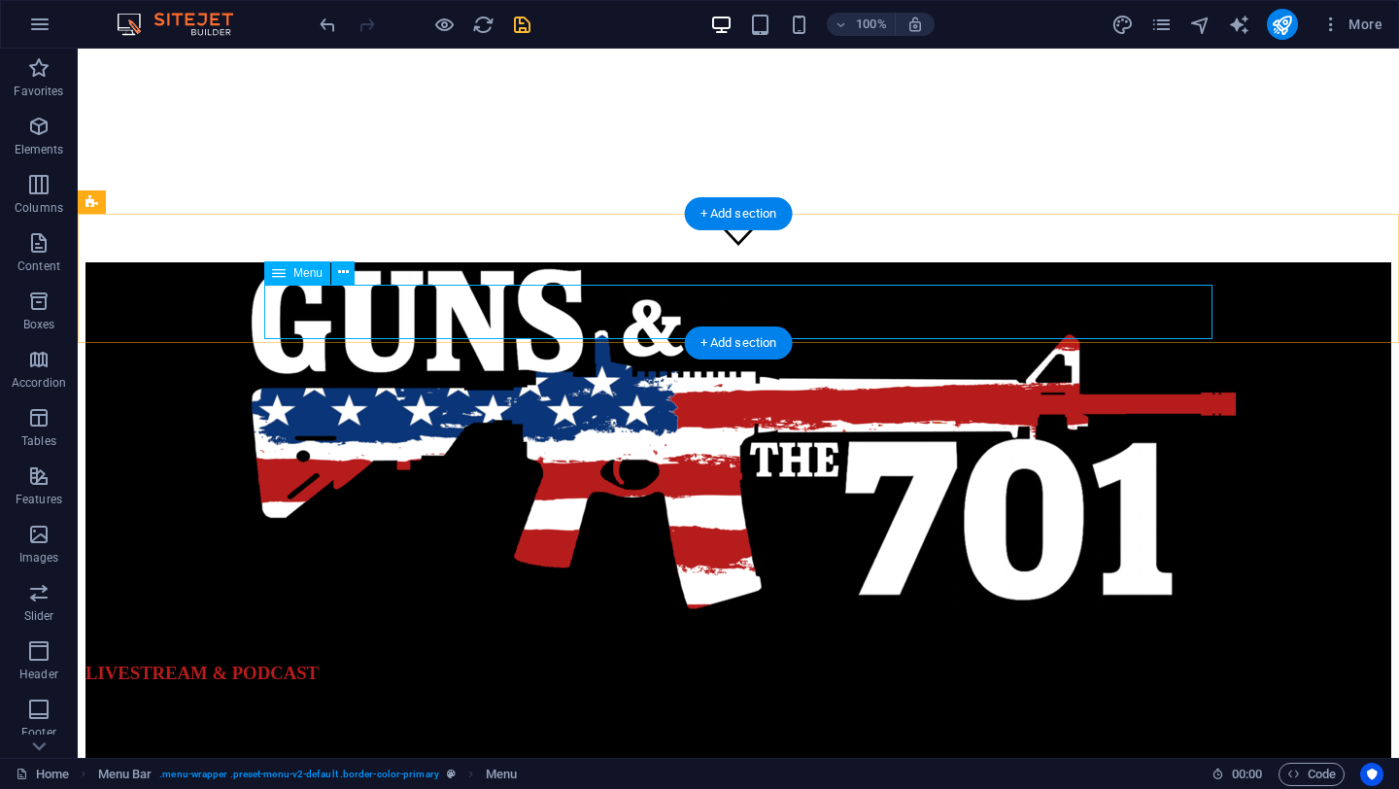
select select "2"
select select
select select "3"
select select
select select "4"
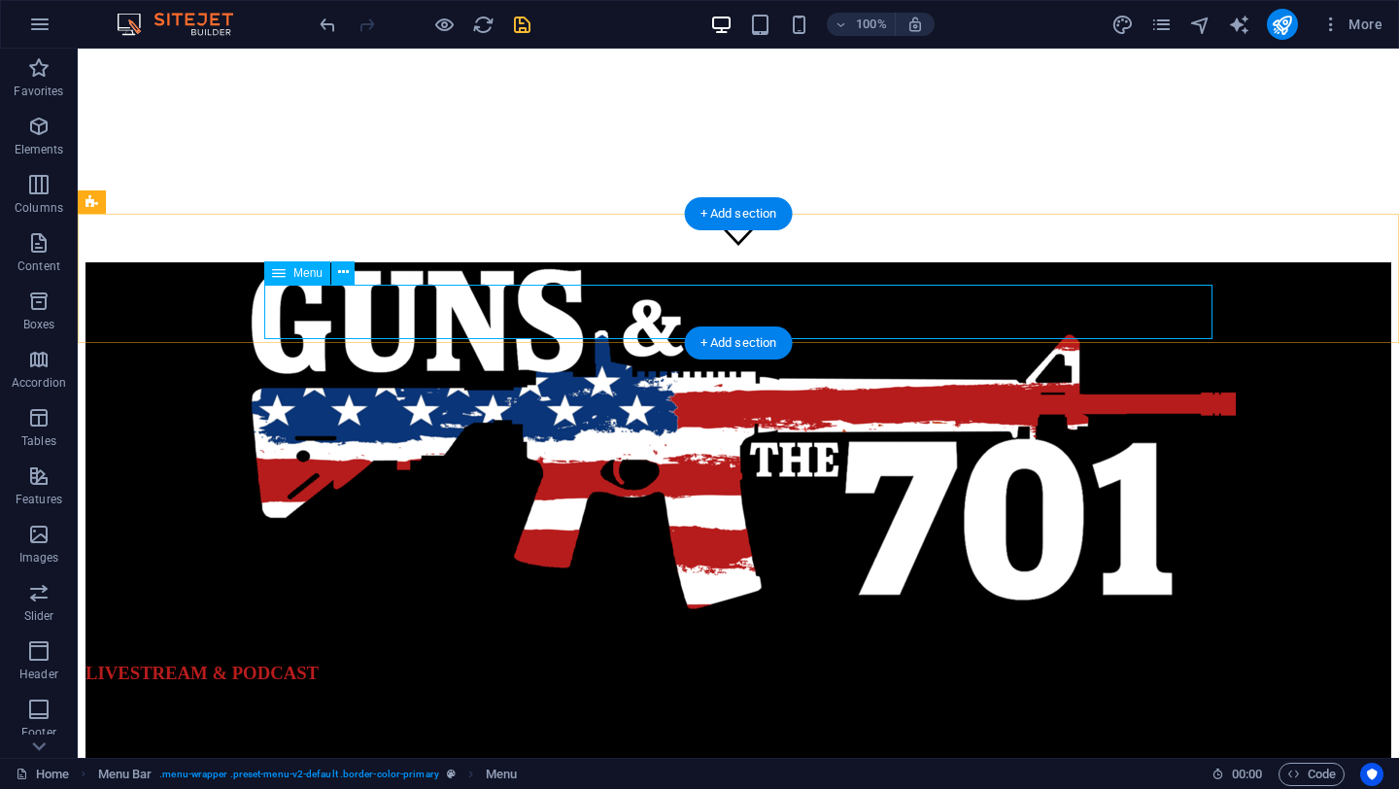
select select
select select "5"
select select
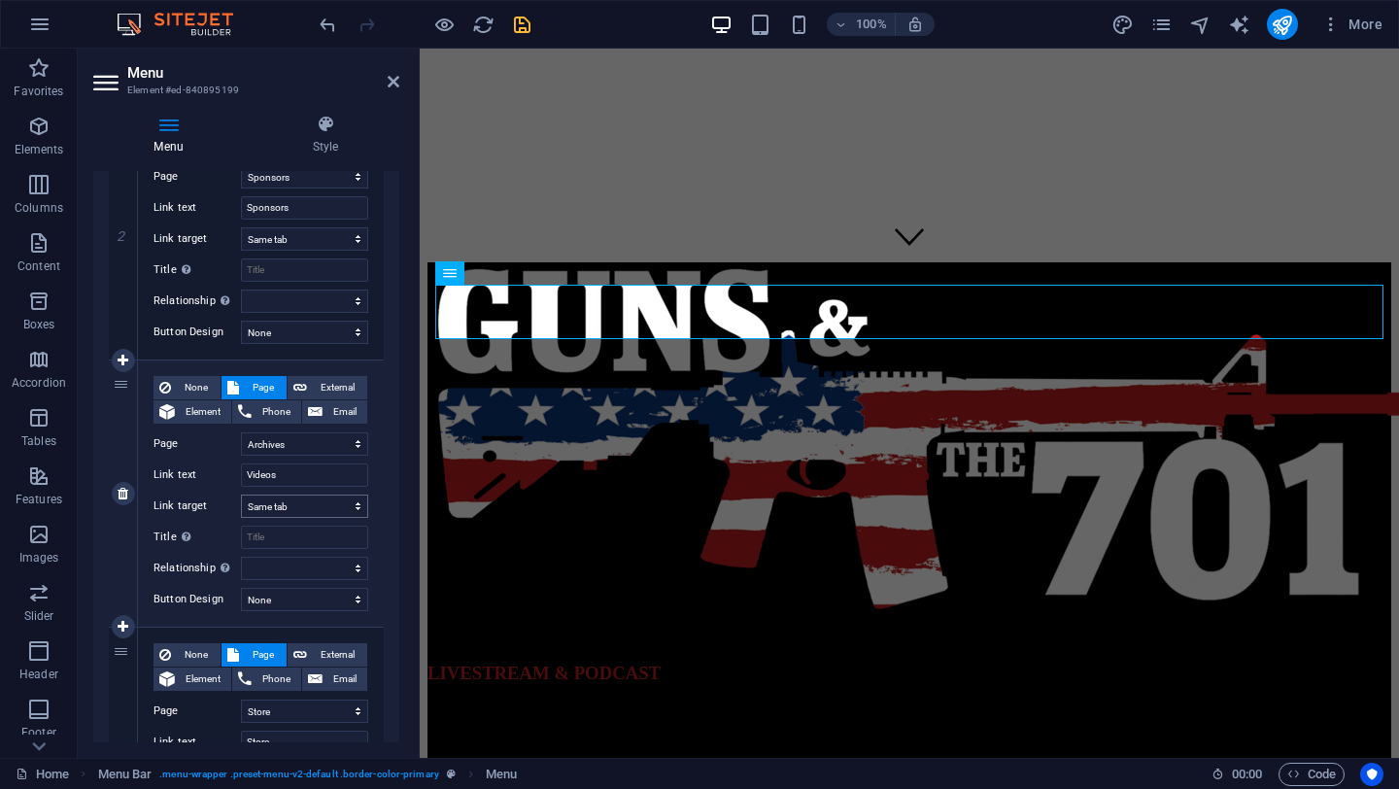
scroll to position [532, 0]
drag, startPoint x: 297, startPoint y: 471, endPoint x: 159, endPoint y: 473, distance: 138.0
click at [161, 473] on div "Link text Videos" at bounding box center [261, 472] width 215 height 23
type input "Archives"
select select
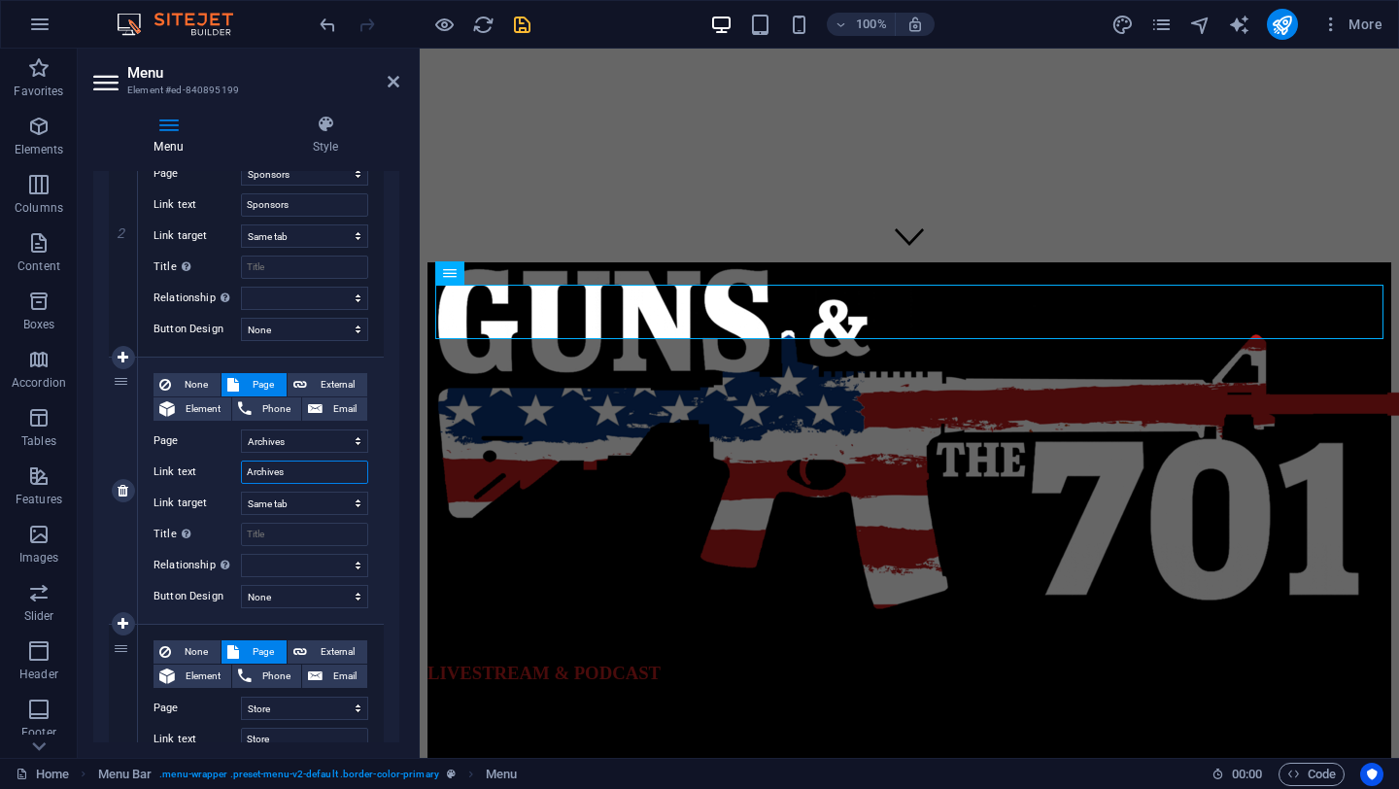
select select
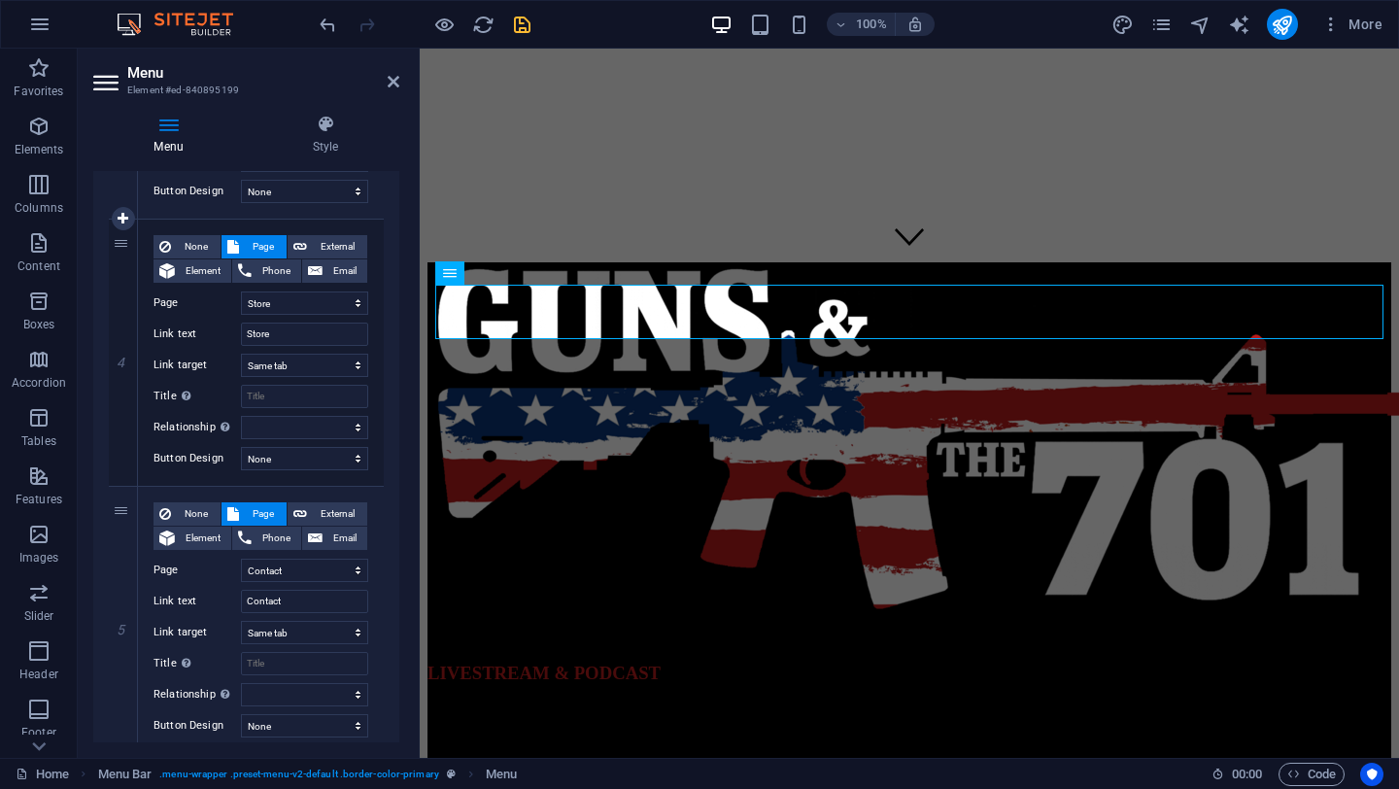
scroll to position [1003, 0]
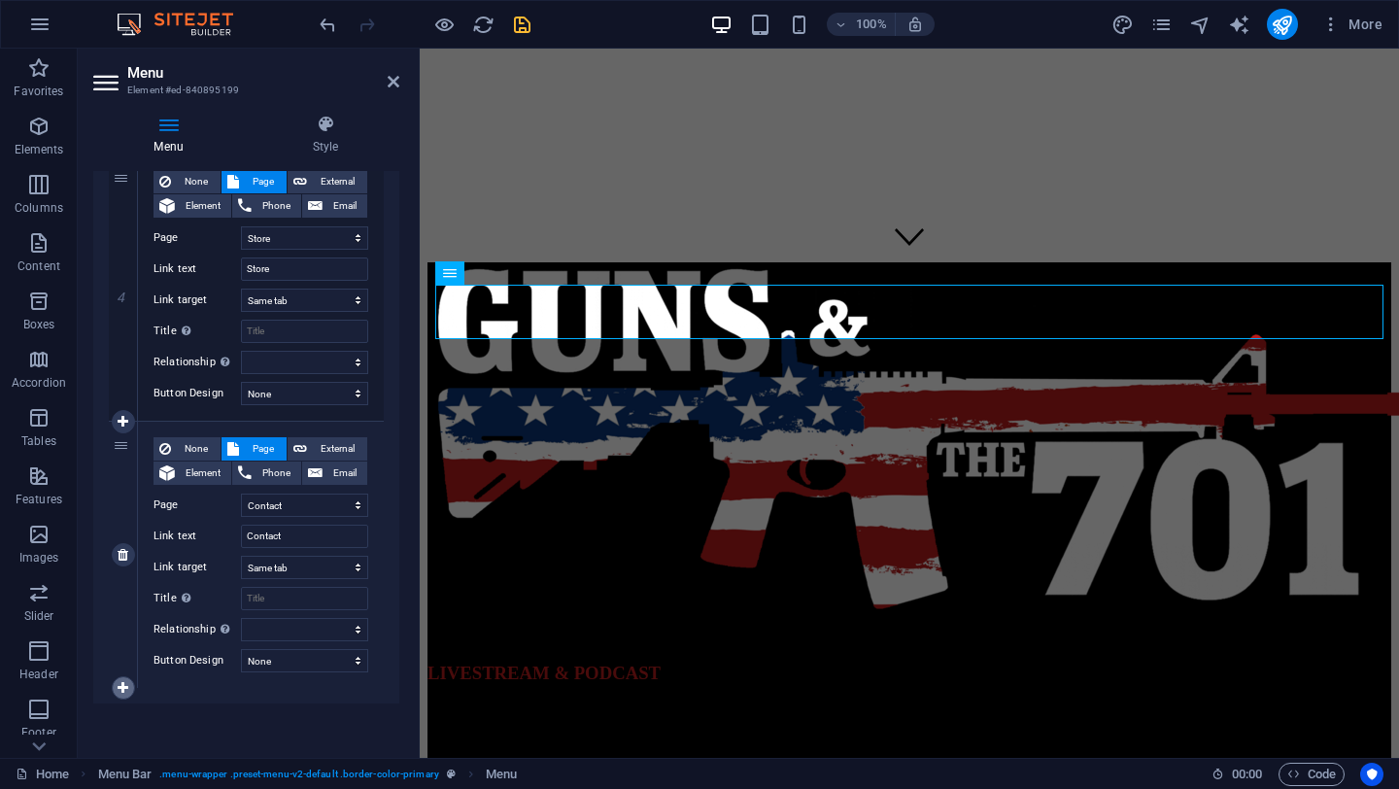
type input "Archives"
click at [128, 690] on link at bounding box center [123, 687] width 23 height 23
select select
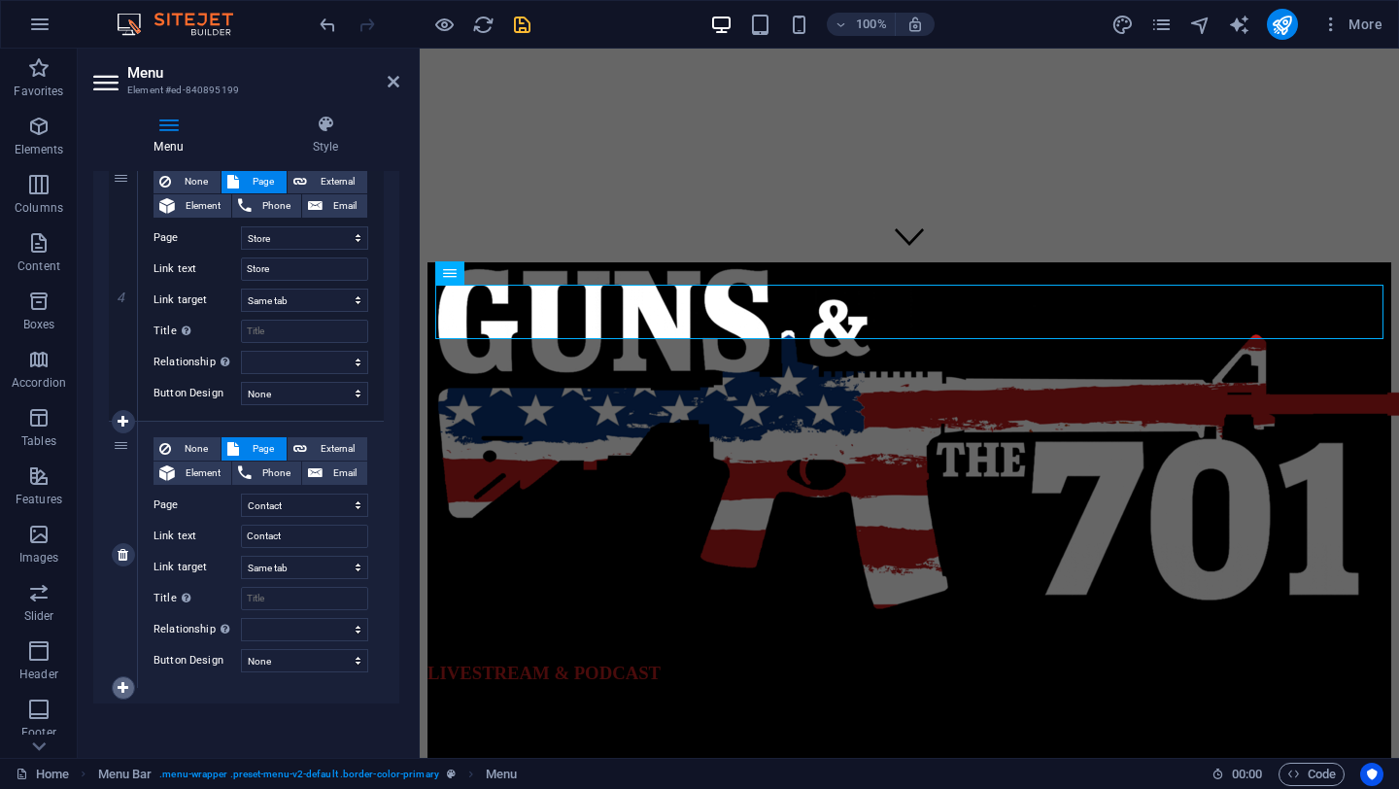
select select
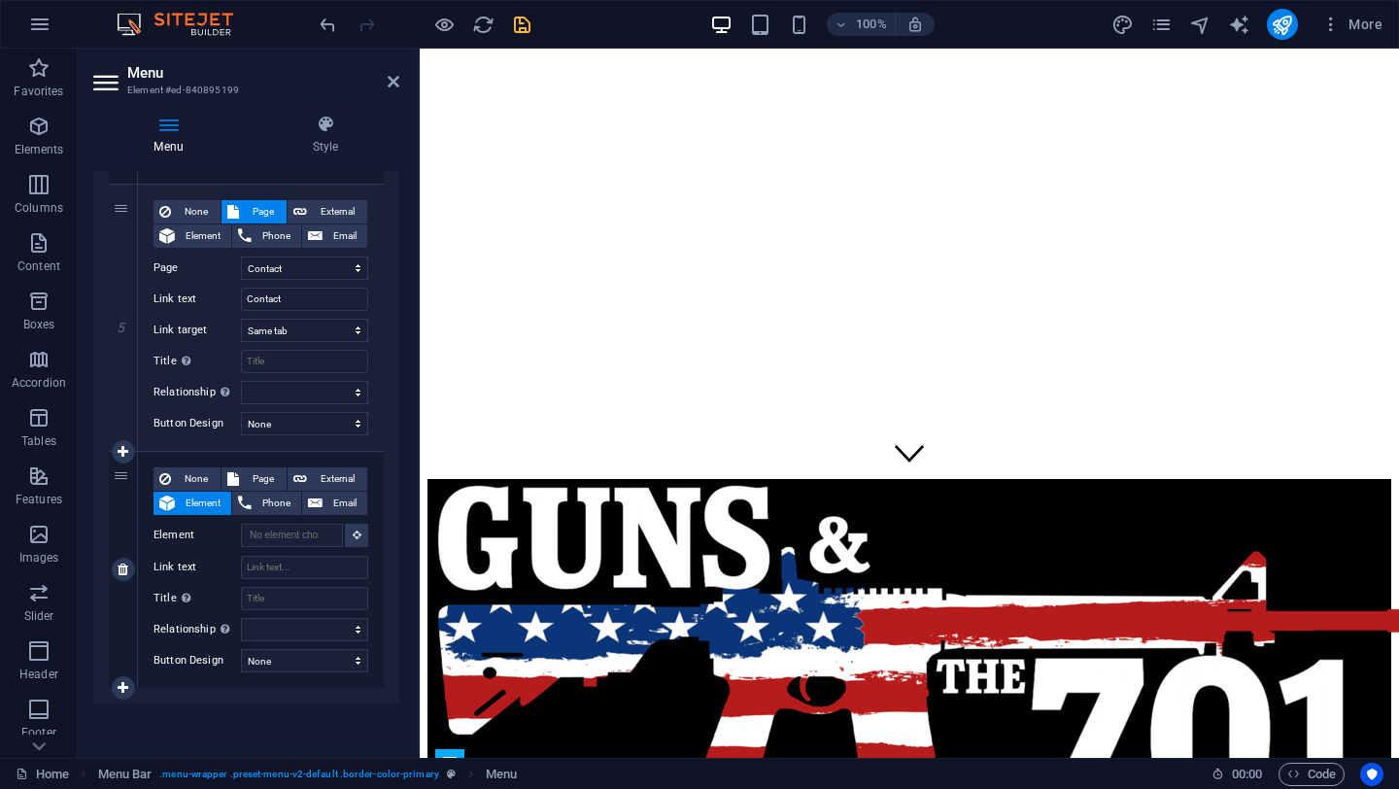
scroll to position [487, 0]
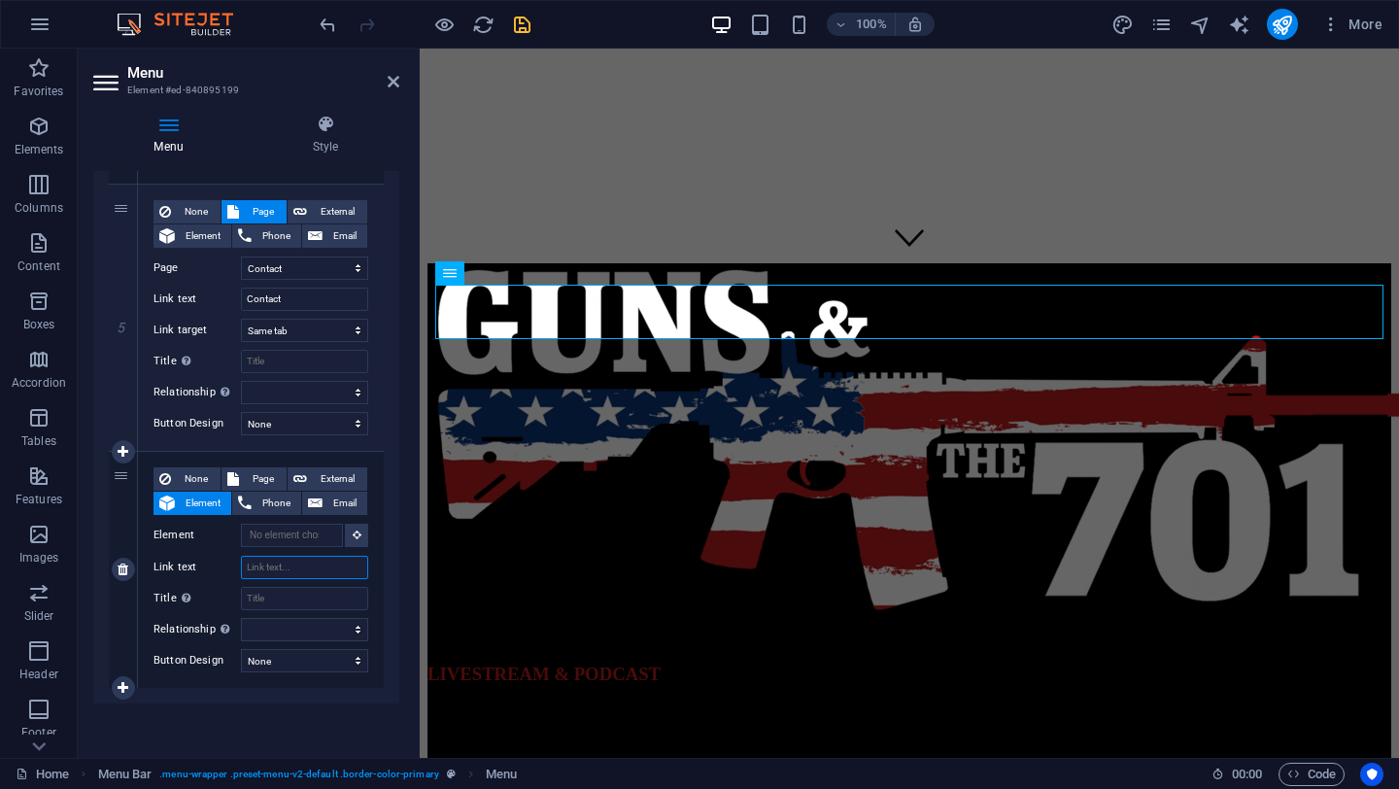
click at [296, 568] on input "Link text" at bounding box center [304, 567] width 127 height 23
type input "WATCH NOW"
select select
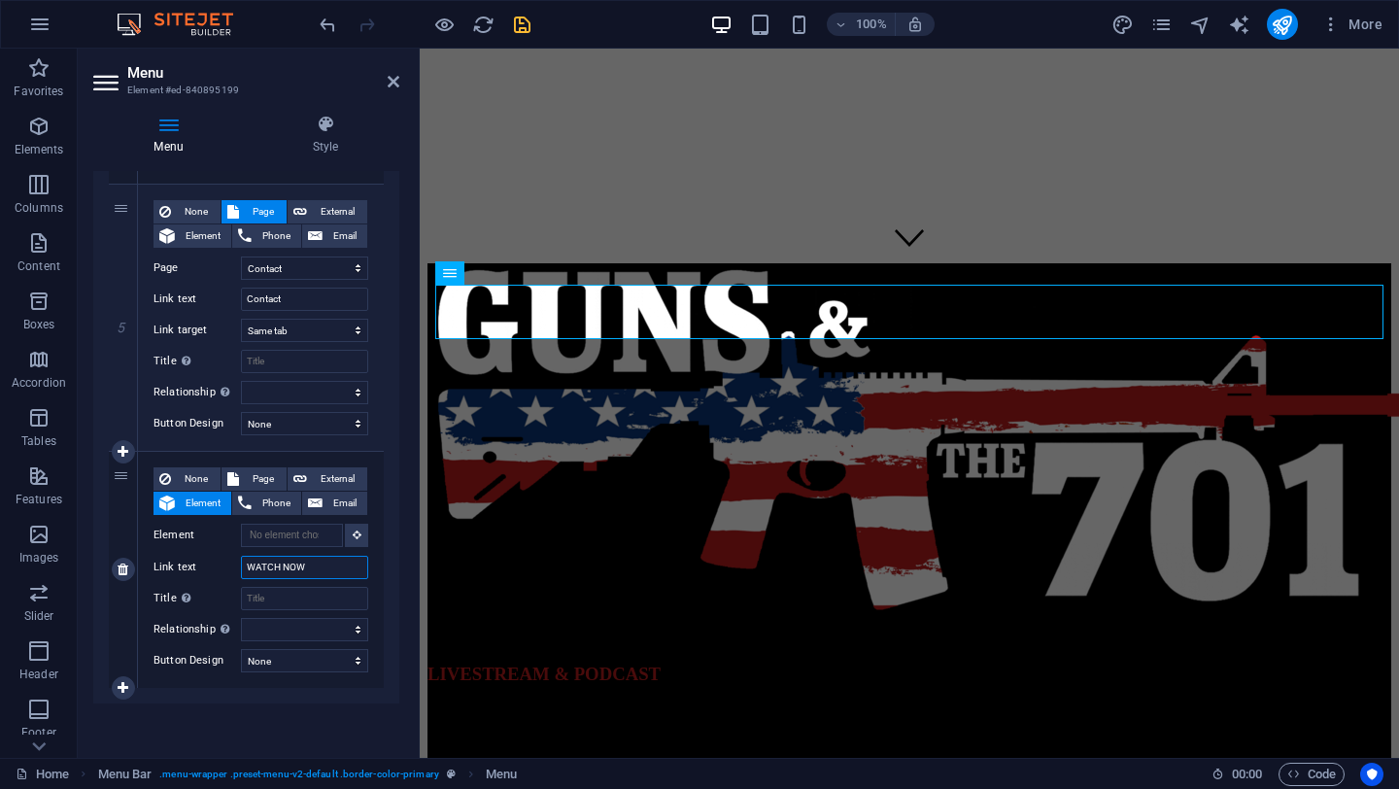
select select
type input "WATCH NOW"
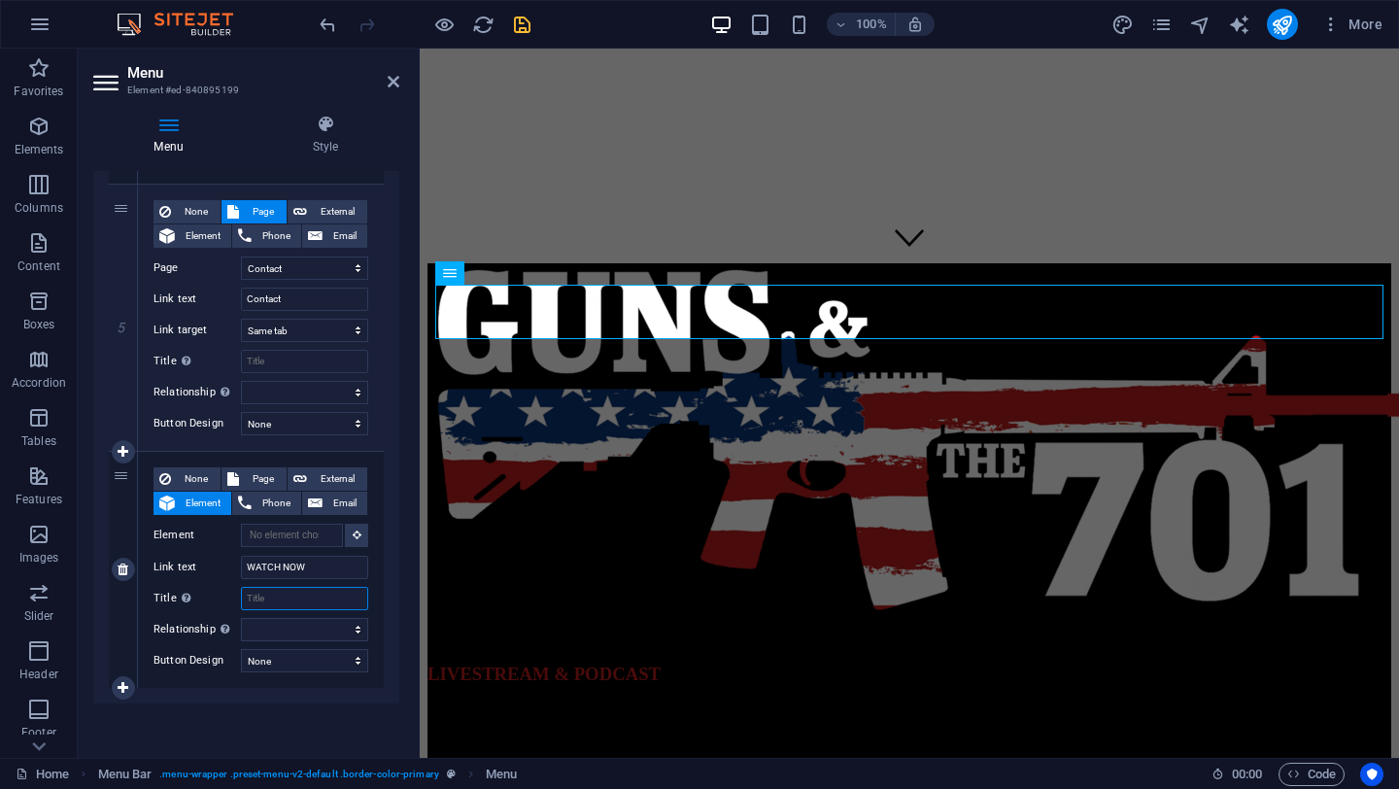
click at [312, 601] on input "Title Additional link description, should not be the same as the link text. The…" at bounding box center [304, 598] width 127 height 23
type input "WATCH NOW"
select select
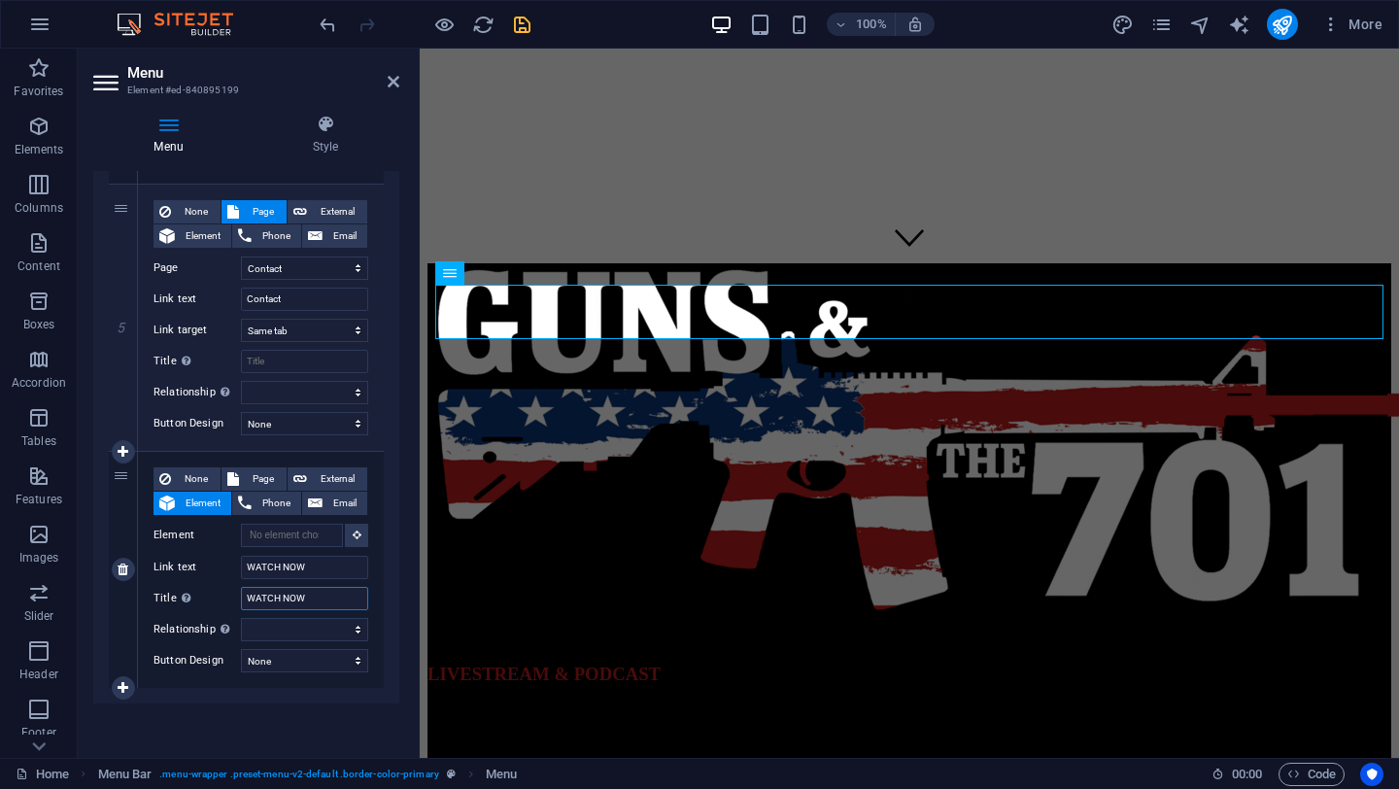
select select
type input "WATCH NOW"
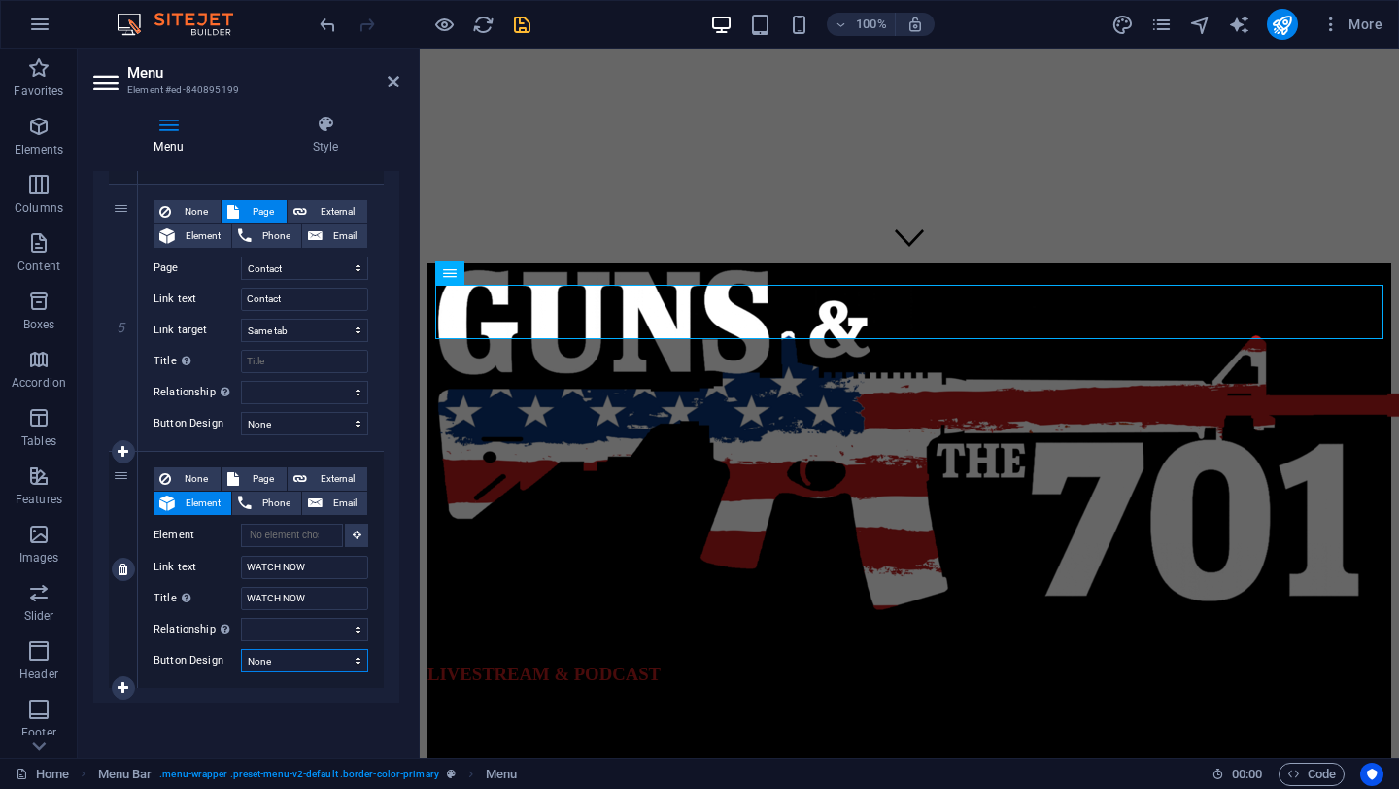
click at [265, 661] on select "None Default Primary Secondary" at bounding box center [304, 660] width 127 height 23
select select "primary"
click at [241, 649] on select "None Default Primary Secondary" at bounding box center [304, 660] width 127 height 23
select select
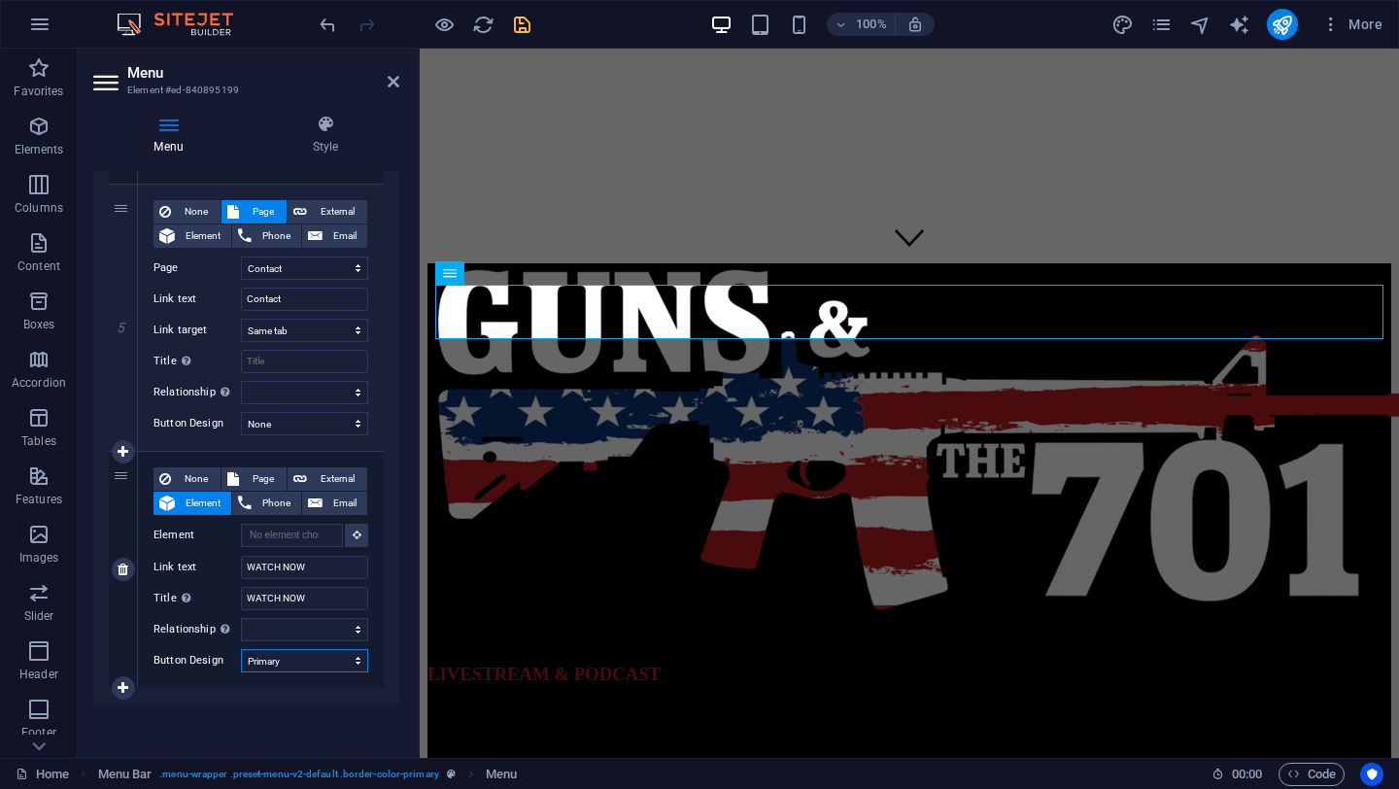
select select
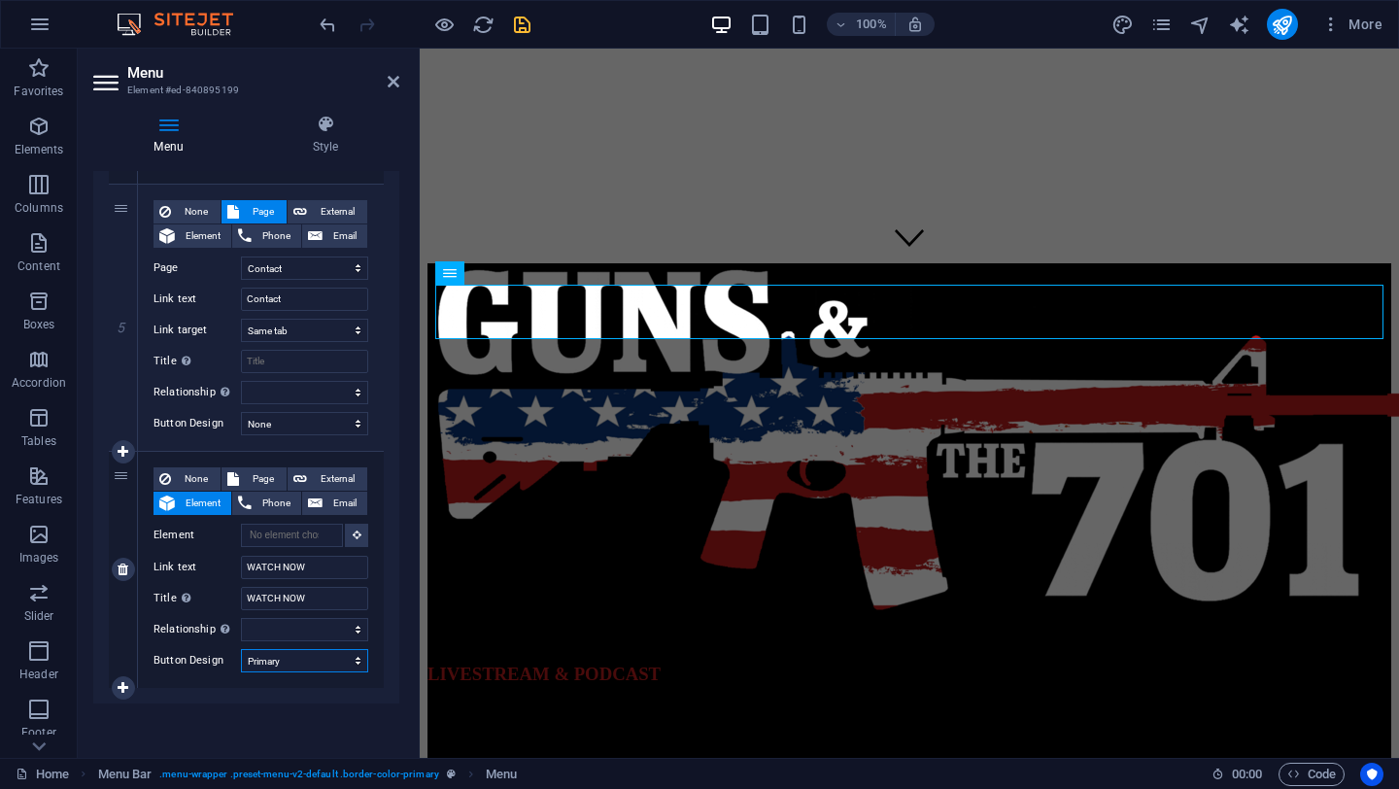
click at [291, 663] on select "None Default Primary Secondary" at bounding box center [304, 660] width 127 height 23
select select "secondary"
click at [241, 649] on select "None Default Primary Secondary" at bounding box center [304, 660] width 127 height 23
select select
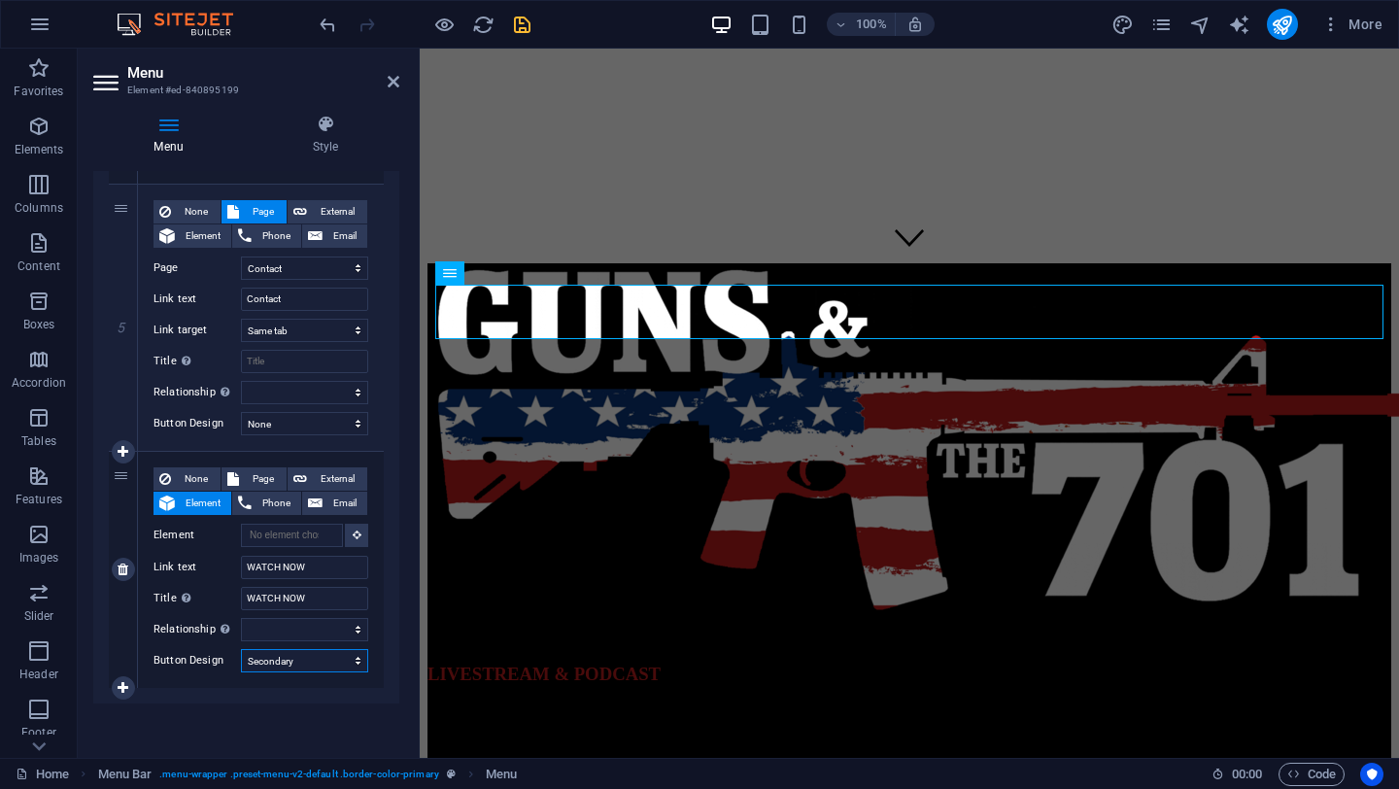
select select
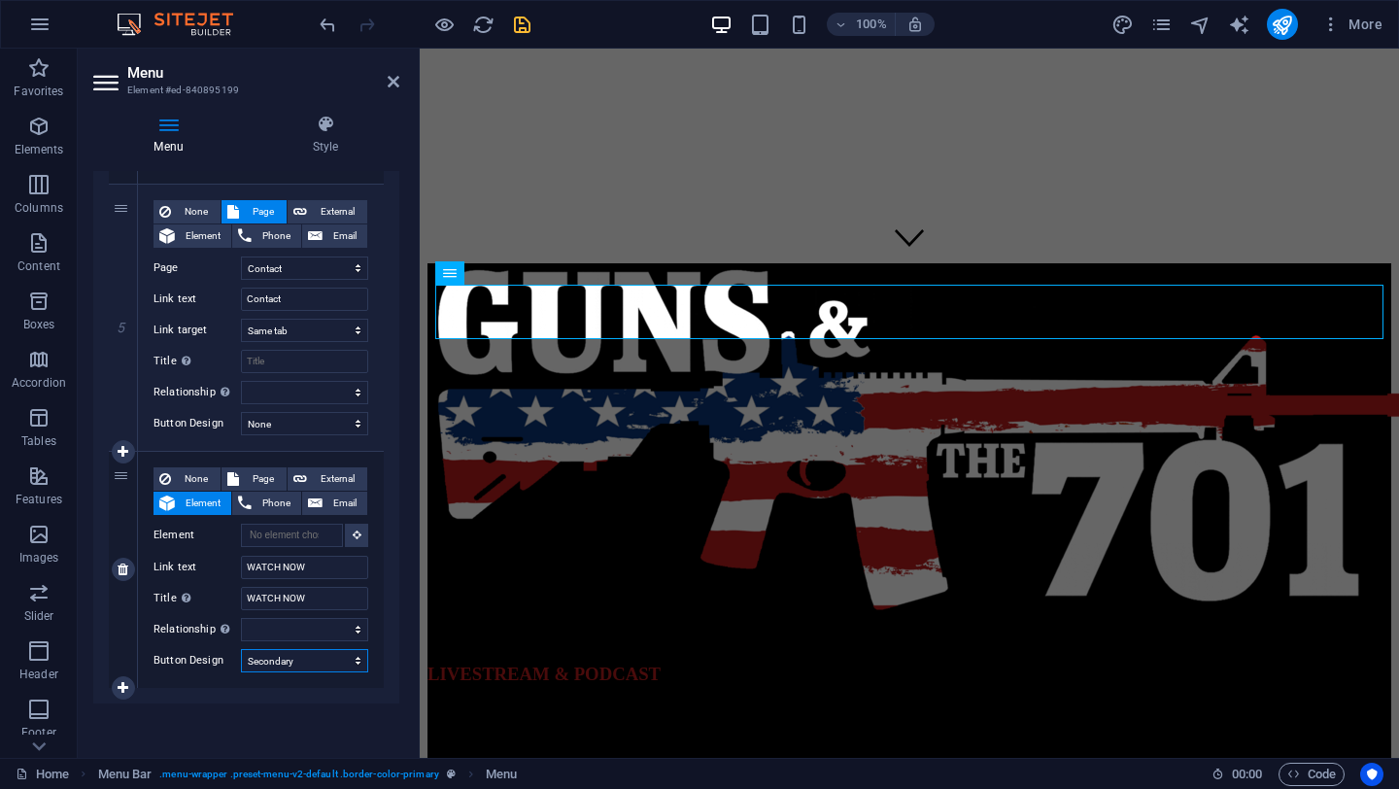
click at [276, 666] on select "None Default Primary Secondary" at bounding box center [304, 660] width 127 height 23
select select "primary"
click at [241, 649] on select "None Default Primary Secondary" at bounding box center [304, 660] width 127 height 23
select select
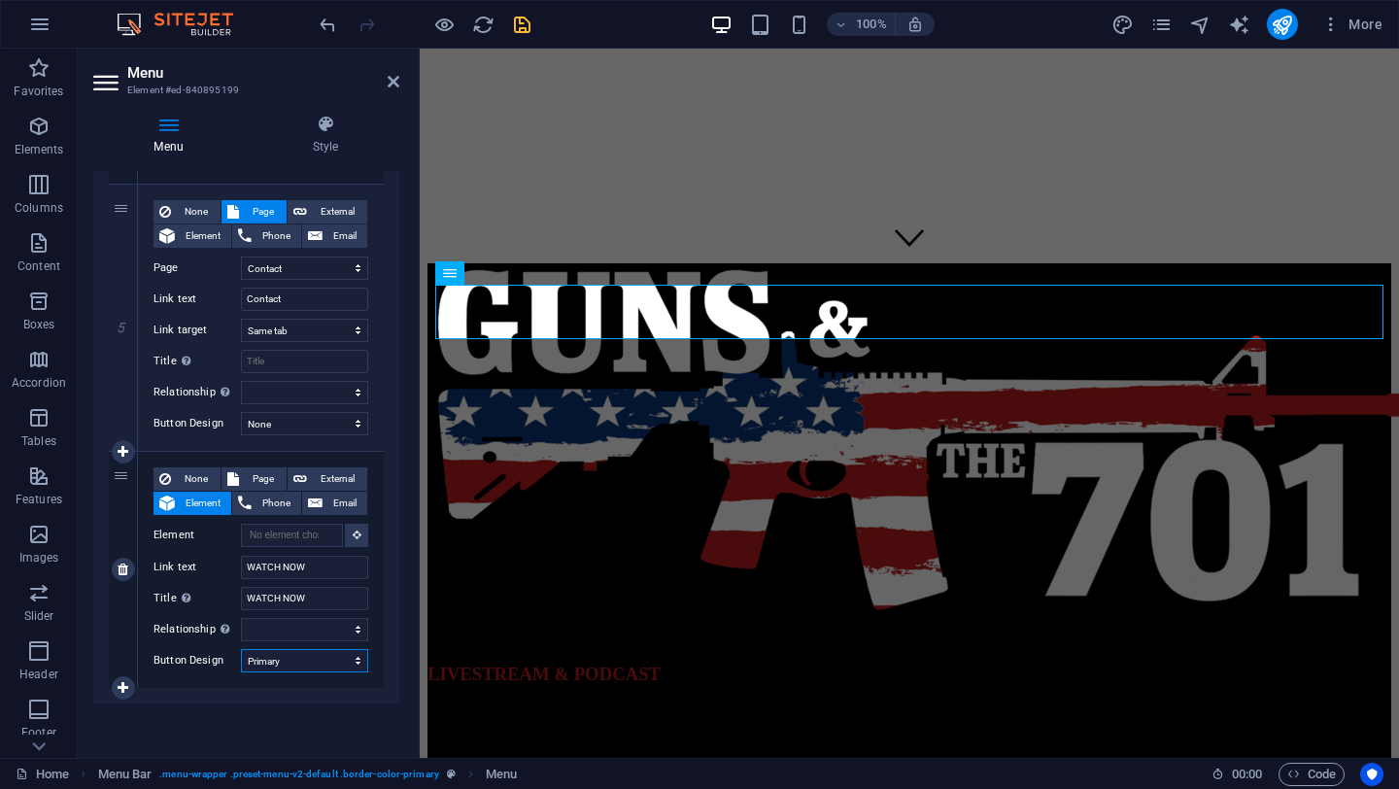
select select
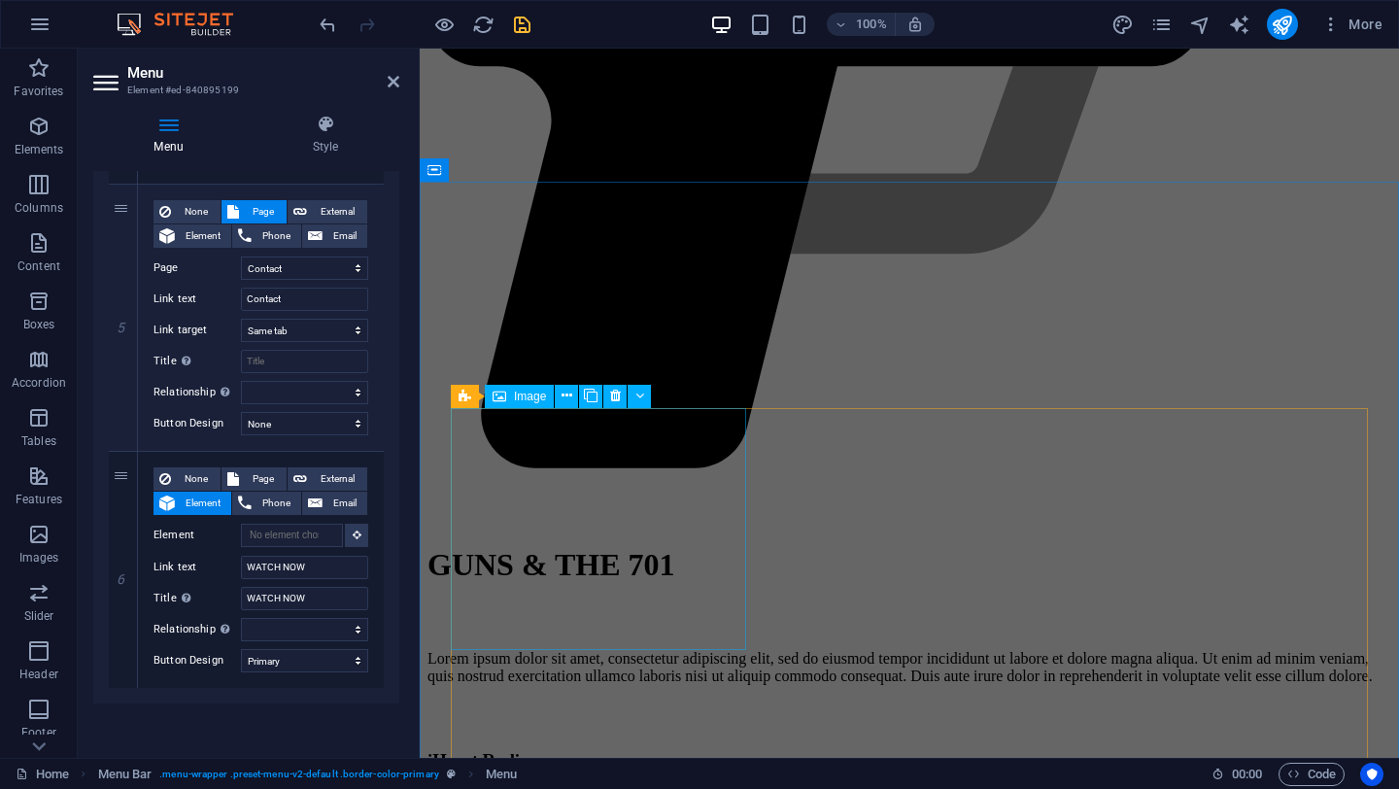
scroll to position [2094, 0]
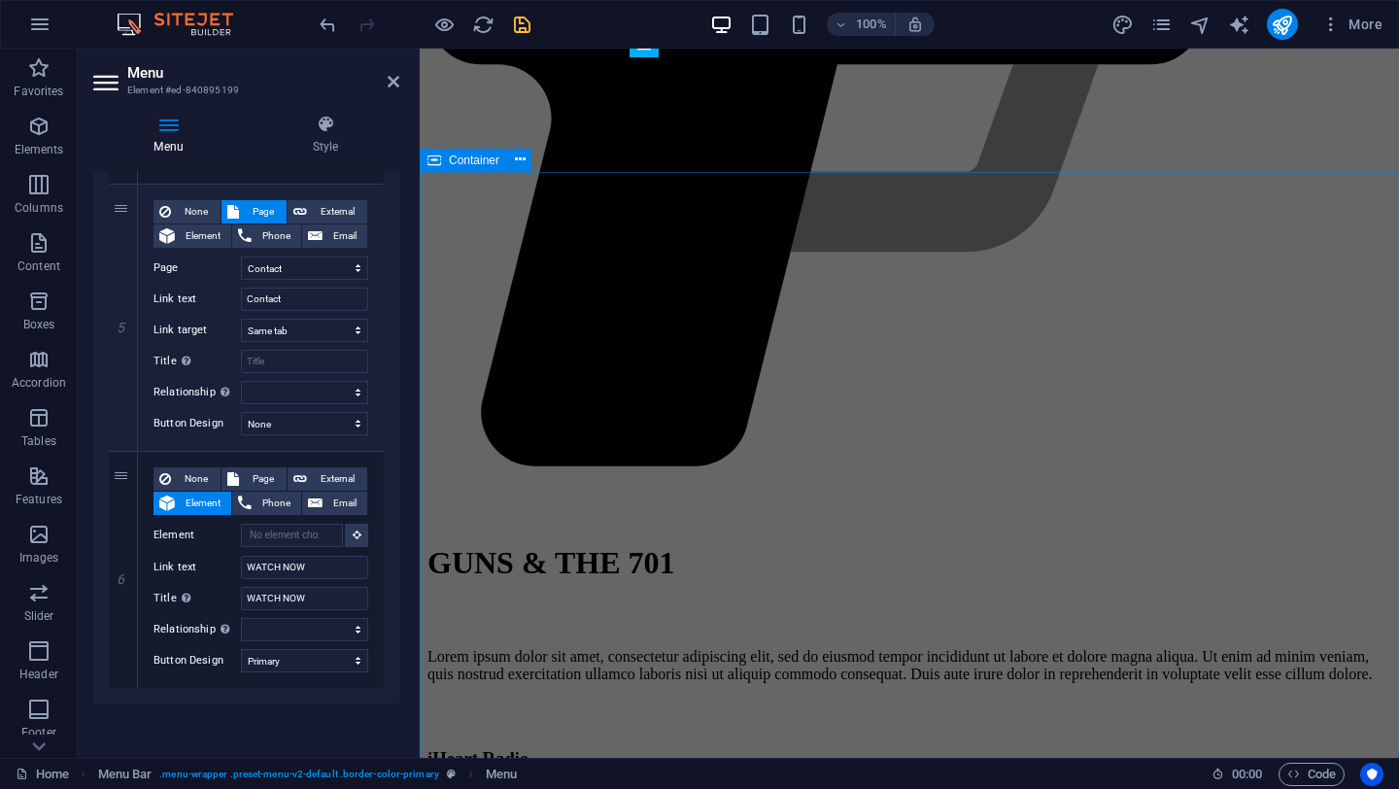
click at [468, 162] on span "Container" at bounding box center [474, 160] width 51 height 12
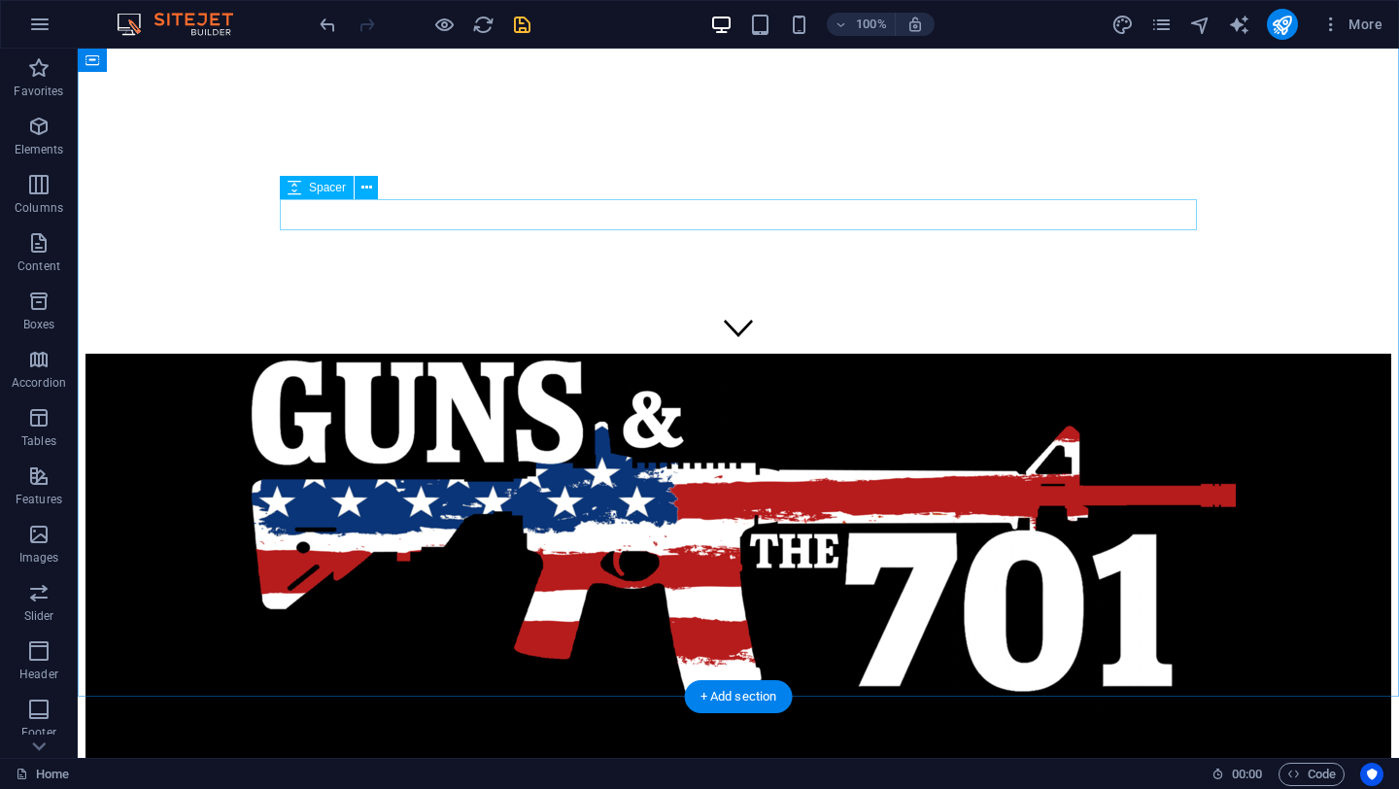
scroll to position [0, 0]
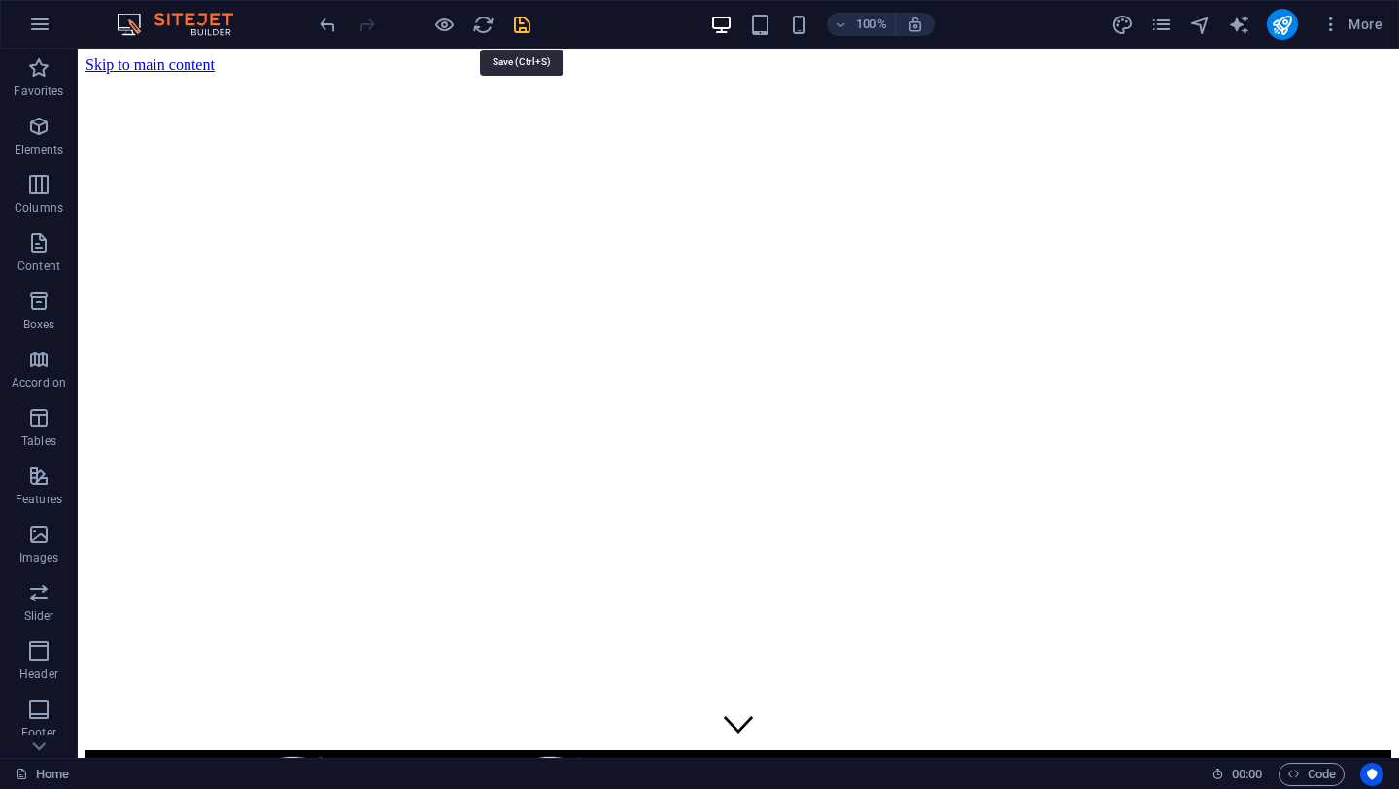
click at [519, 22] on icon "save" at bounding box center [522, 25] width 22 height 22
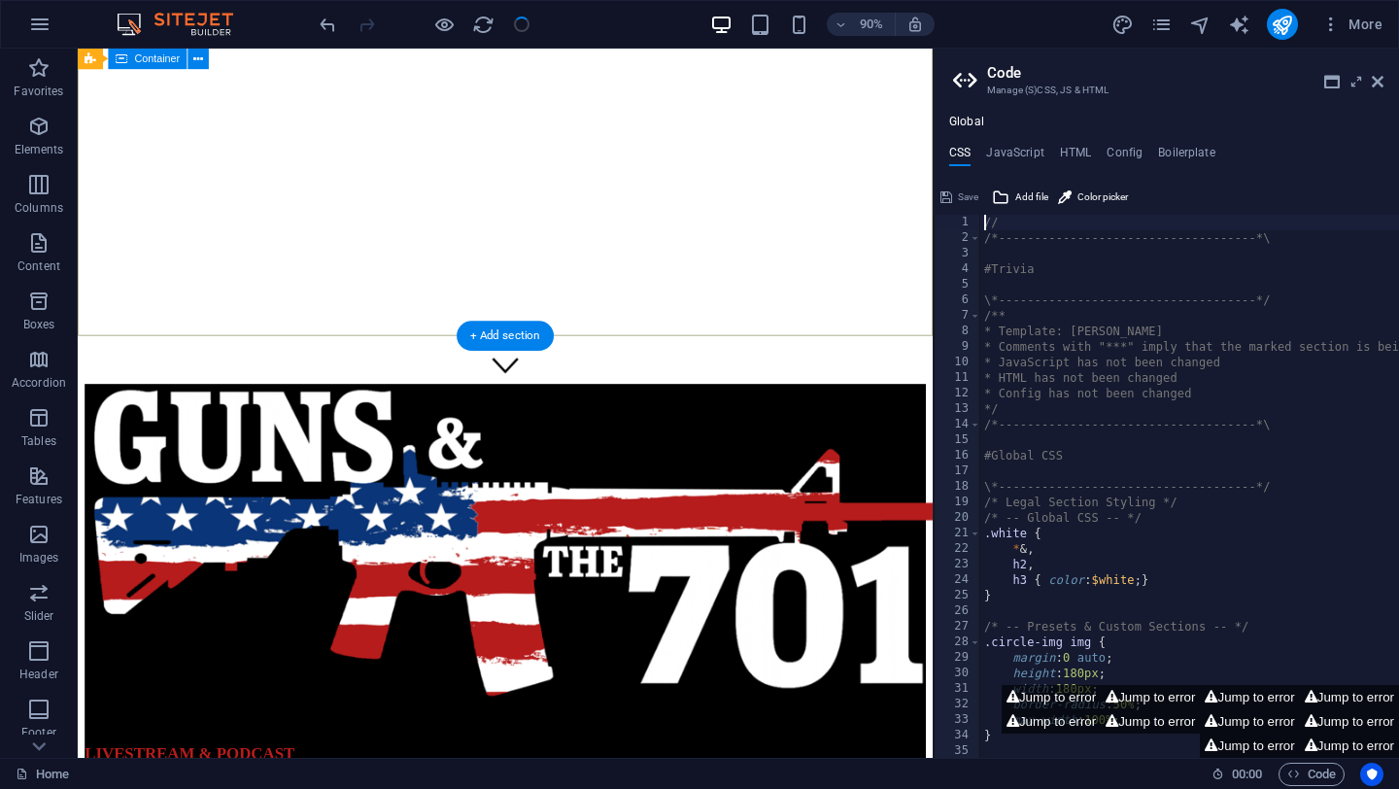
scroll to position [416, 0]
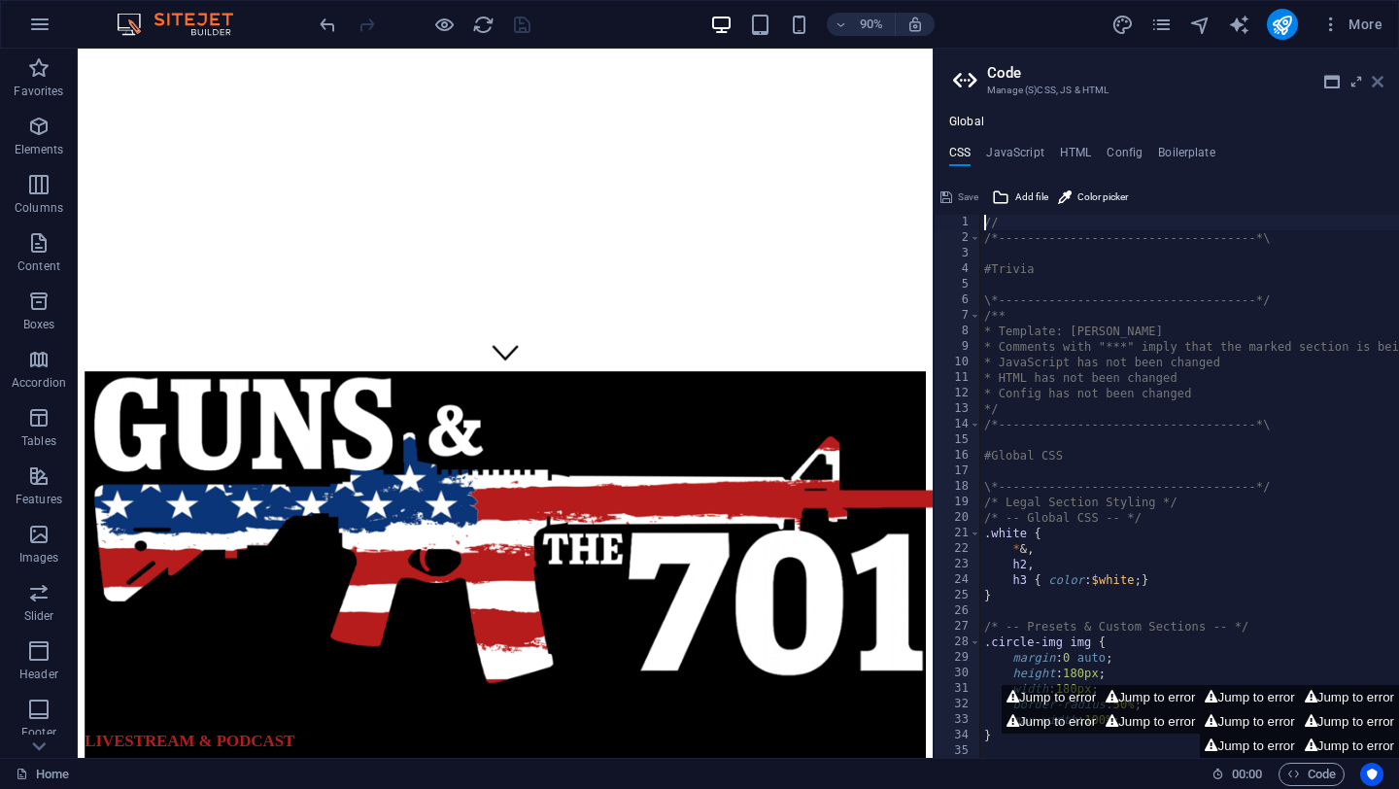
click at [1382, 84] on icon at bounding box center [1378, 82] width 12 height 16
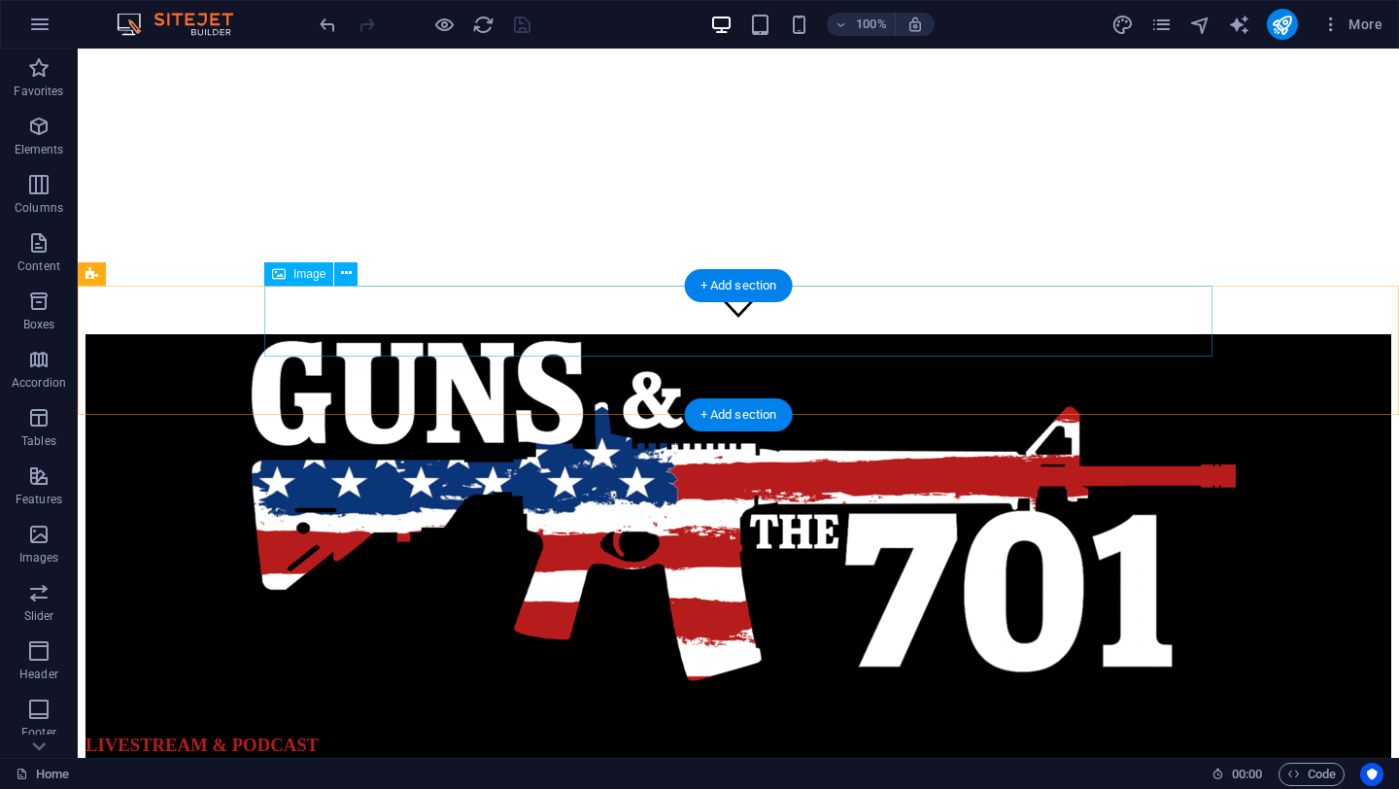
select select "px"
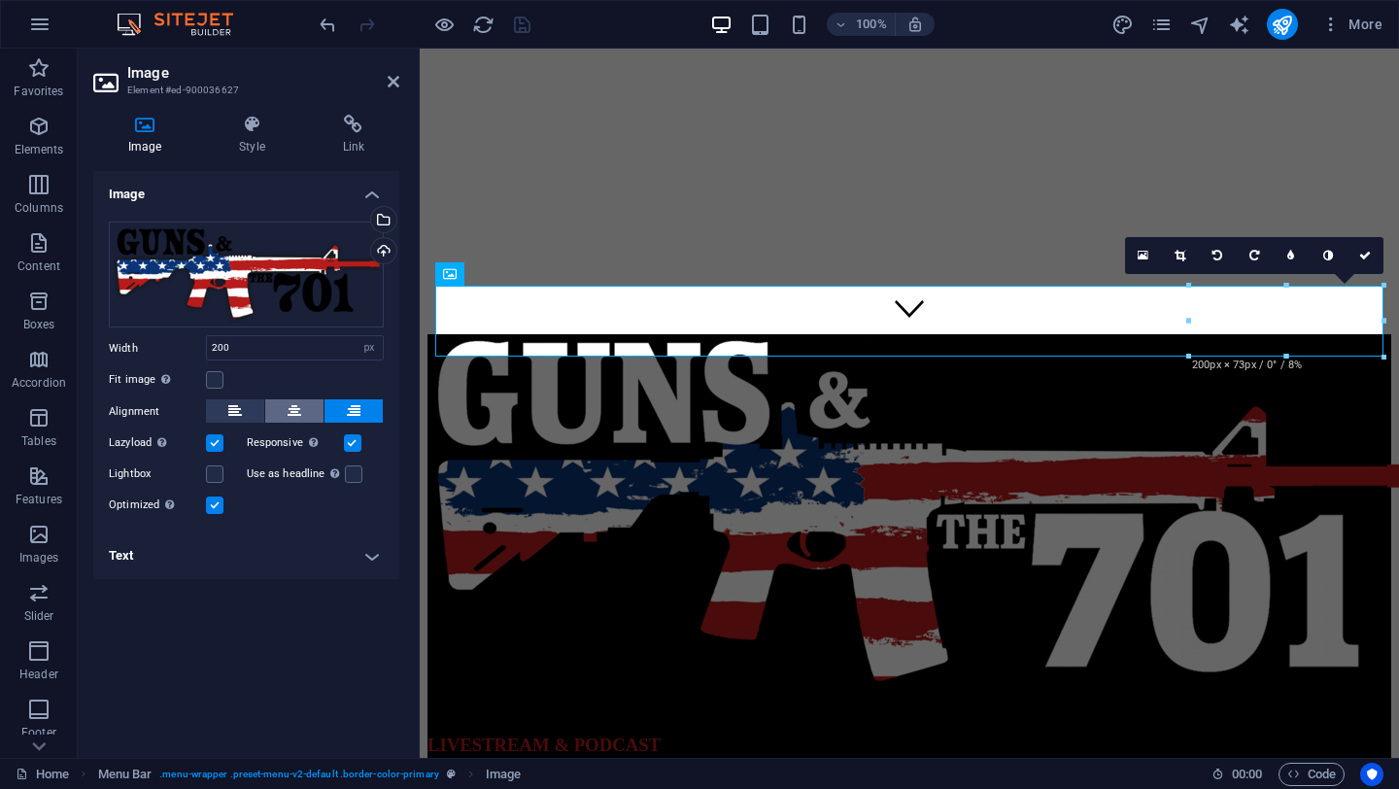
click at [293, 406] on icon at bounding box center [295, 410] width 14 height 23
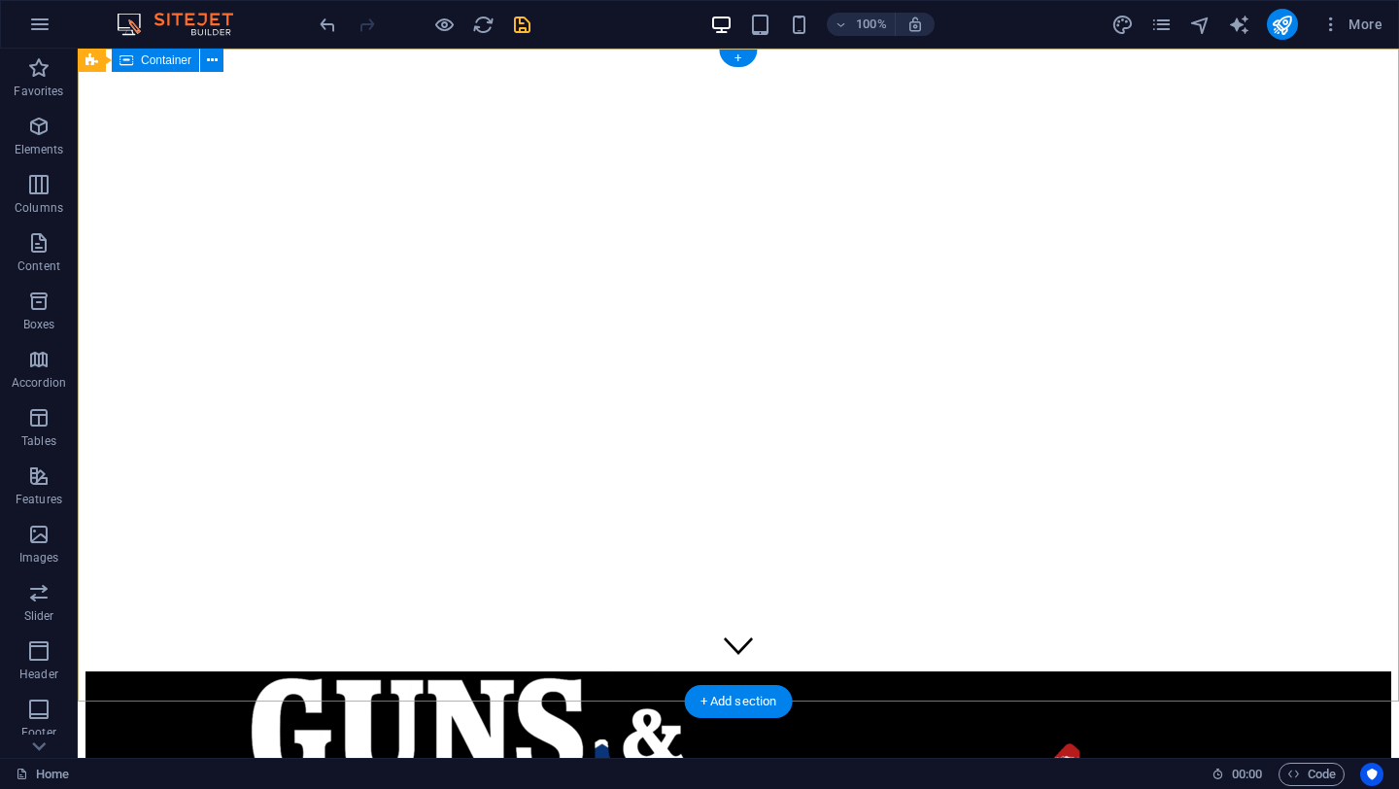
scroll to position [0, 0]
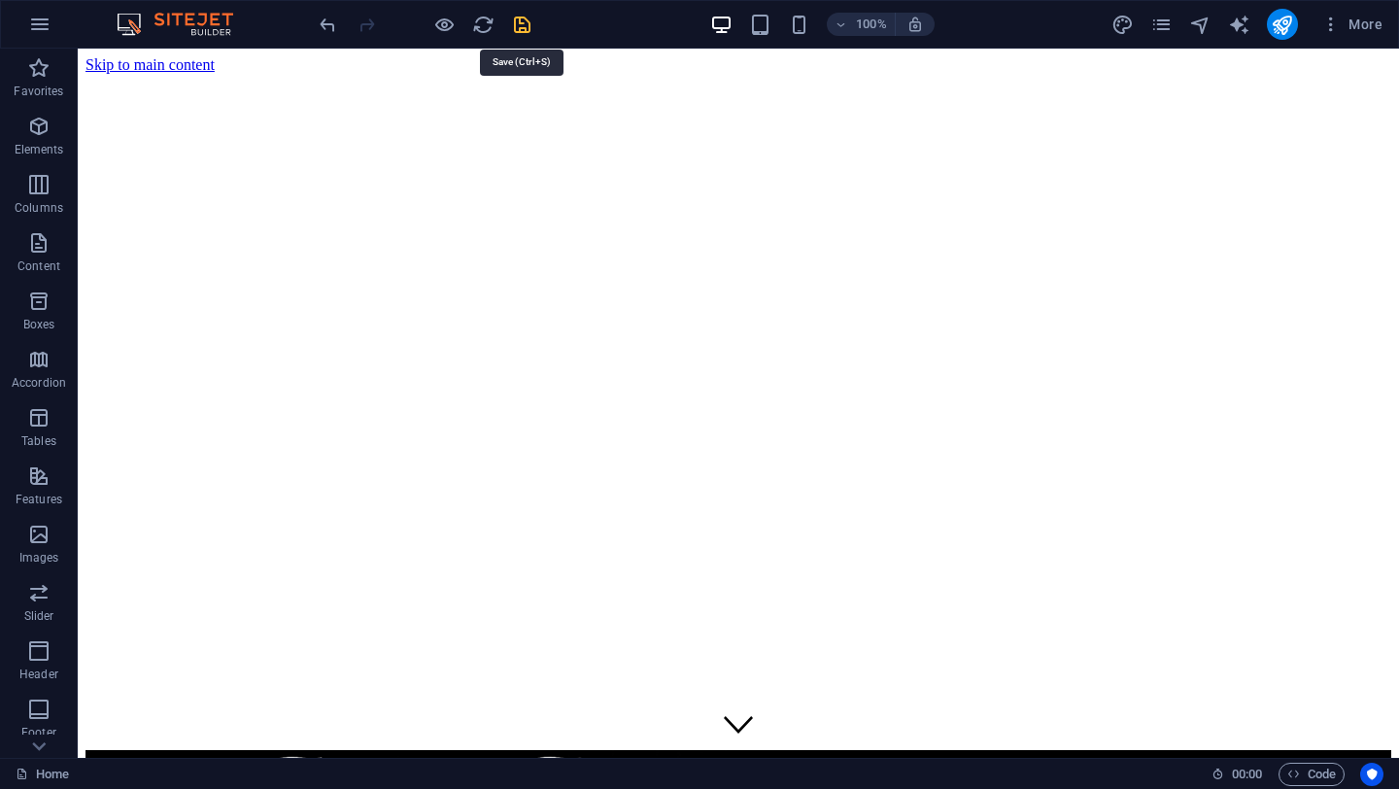
click at [523, 20] on icon "save" at bounding box center [522, 25] width 22 height 22
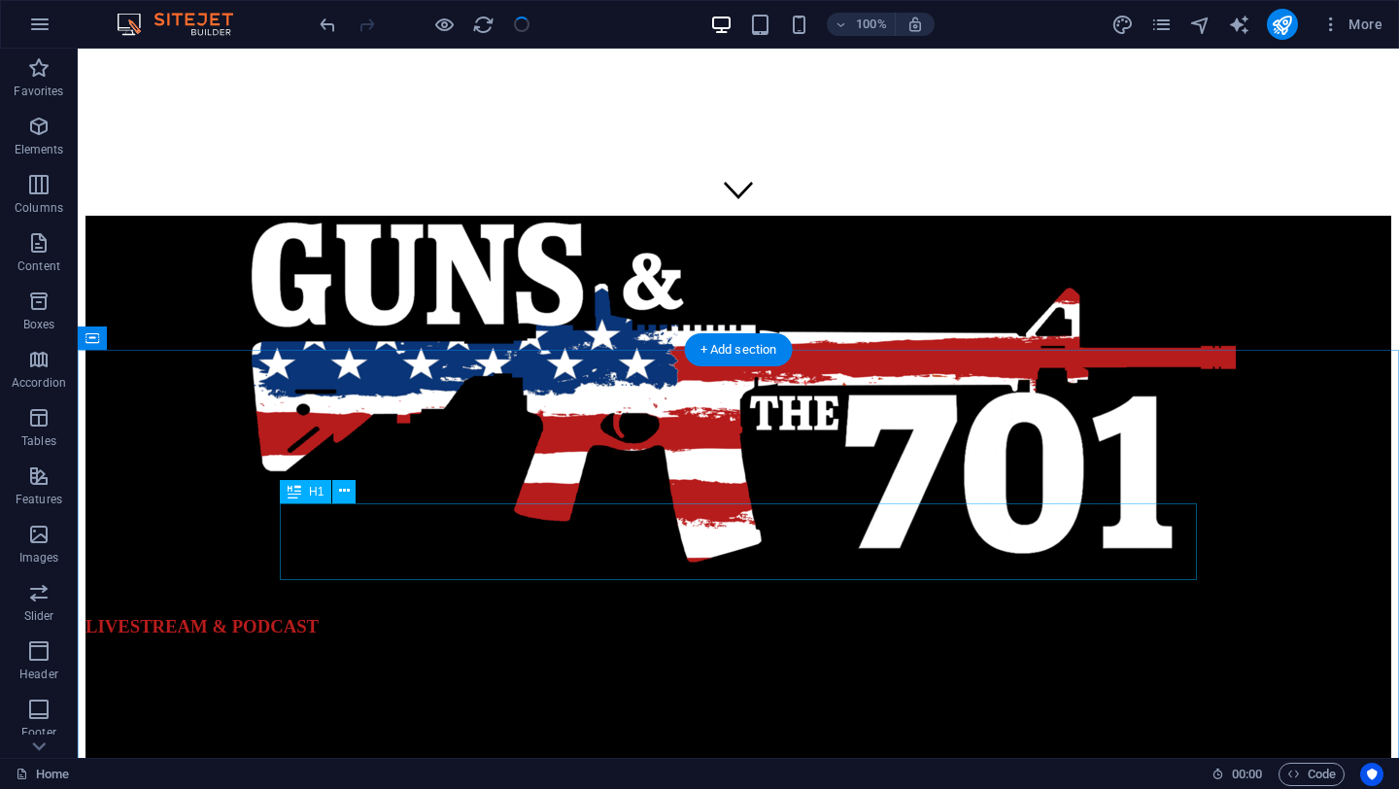
scroll to position [580, 0]
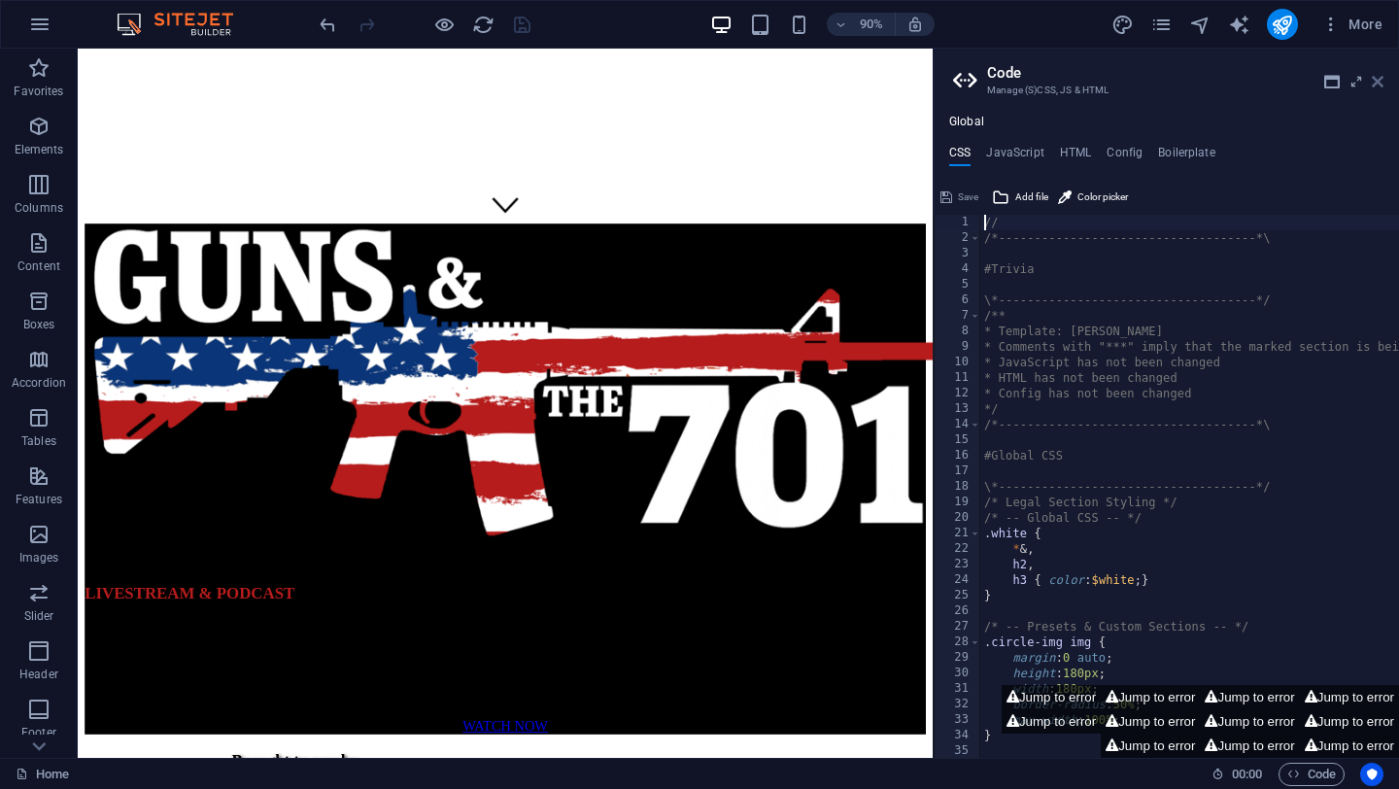
click at [1377, 84] on icon at bounding box center [1378, 82] width 12 height 16
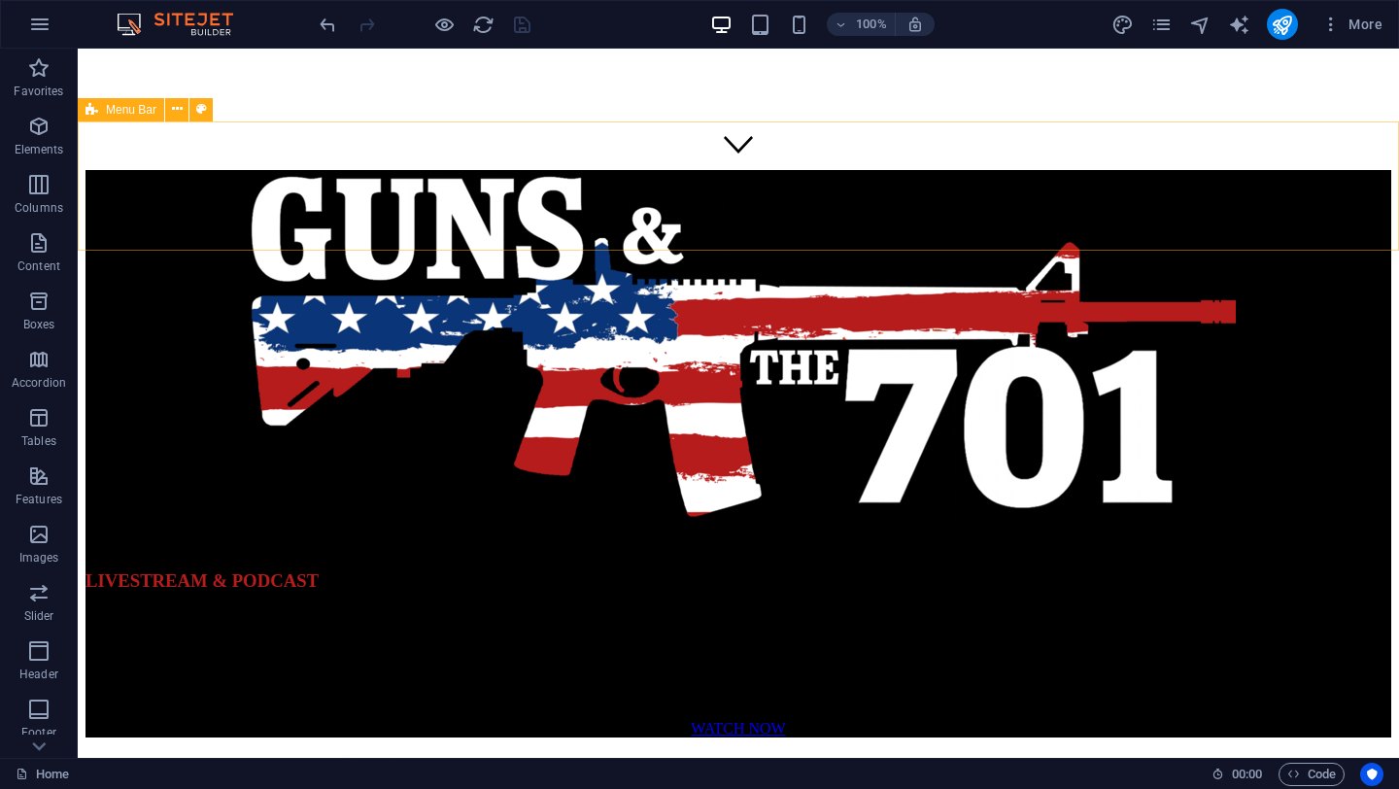
click at [129, 112] on span "Menu Bar" at bounding box center [131, 110] width 51 height 12
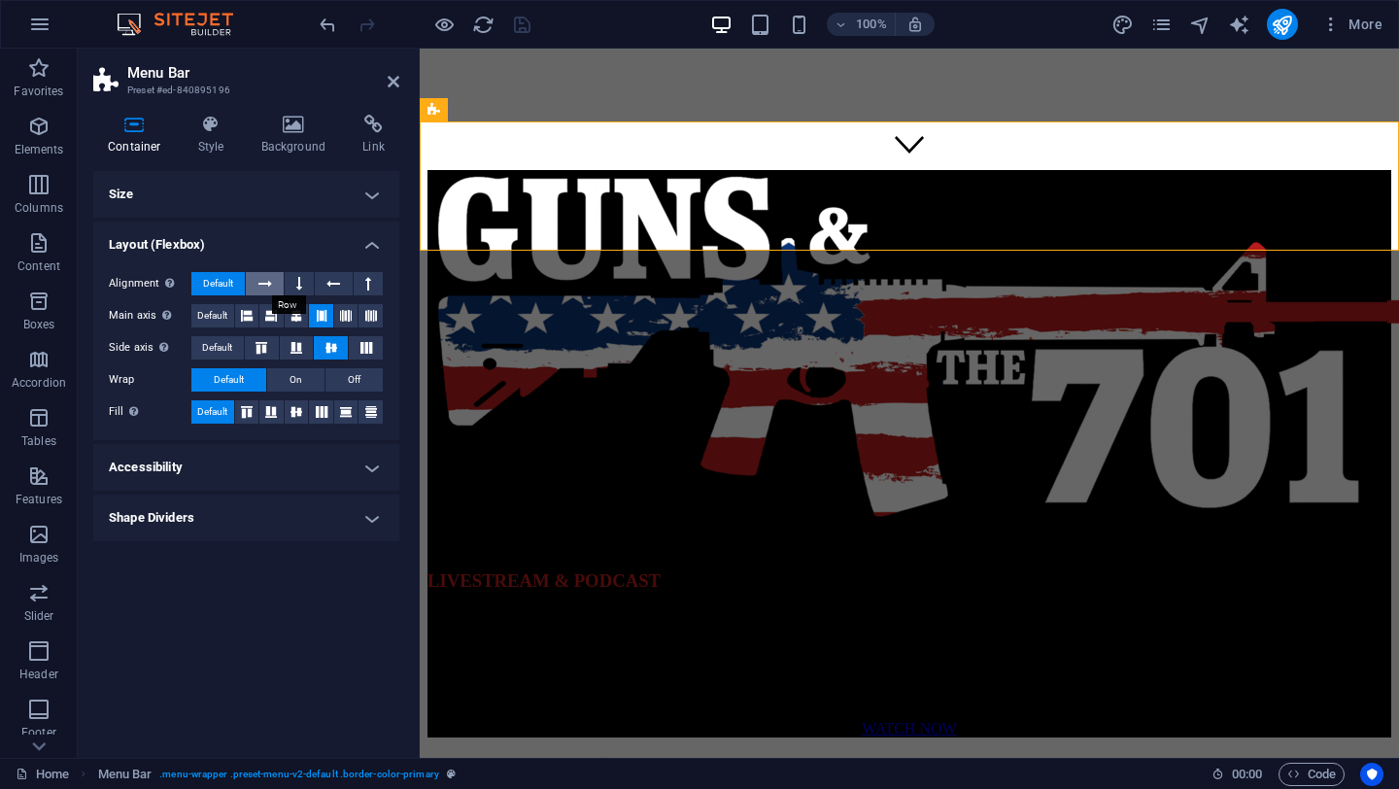
click at [265, 284] on icon at bounding box center [265, 283] width 14 height 23
click at [219, 282] on span "Default" at bounding box center [218, 283] width 30 height 23
click at [296, 280] on icon at bounding box center [299, 283] width 6 height 23
click at [330, 284] on icon at bounding box center [333, 283] width 14 height 23
click at [368, 286] on icon at bounding box center [368, 283] width 6 height 23
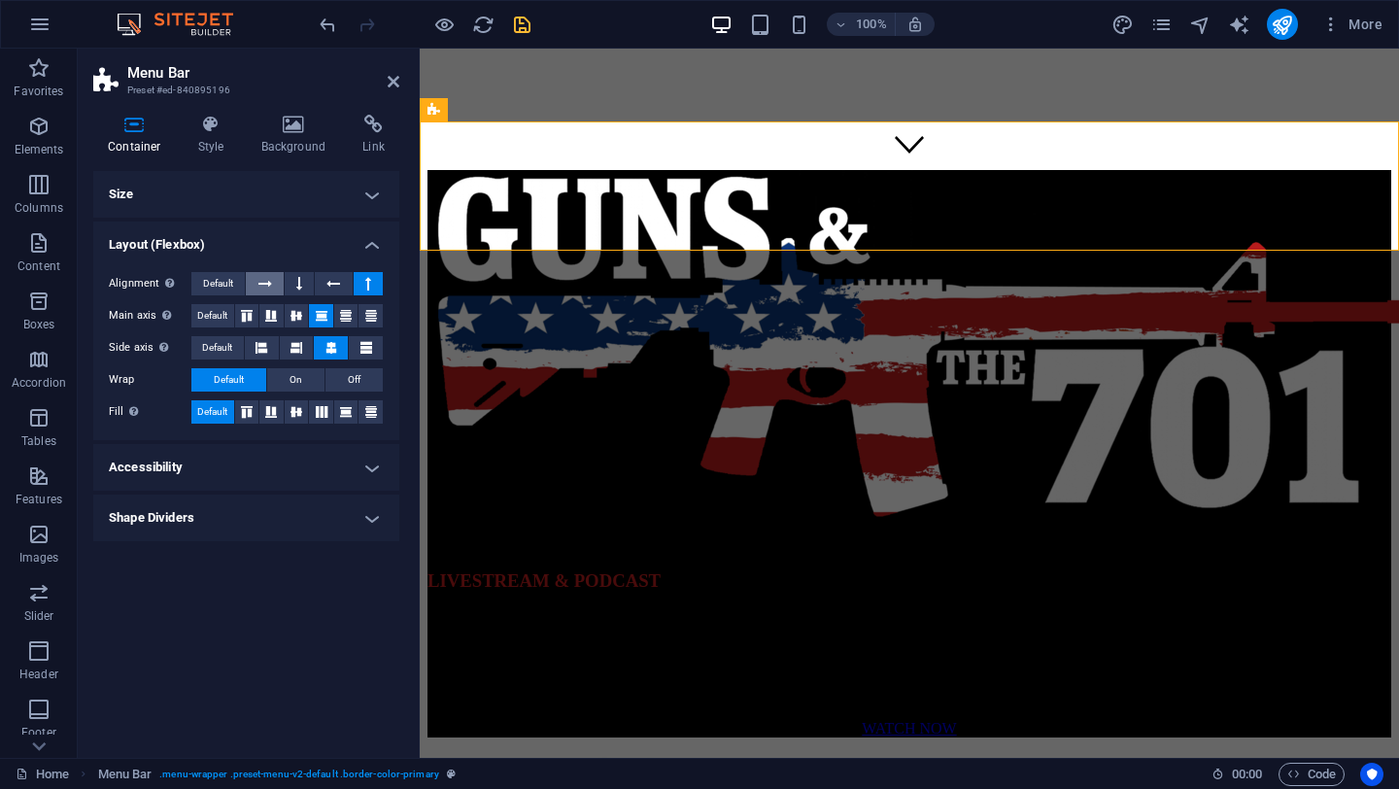
click at [266, 286] on icon at bounding box center [265, 283] width 14 height 23
click at [206, 288] on span "Default" at bounding box center [218, 283] width 30 height 23
click at [292, 311] on icon at bounding box center [297, 315] width 12 height 23
click at [316, 316] on icon at bounding box center [322, 315] width 12 height 23
click at [263, 348] on icon at bounding box center [261, 348] width 23 height 12
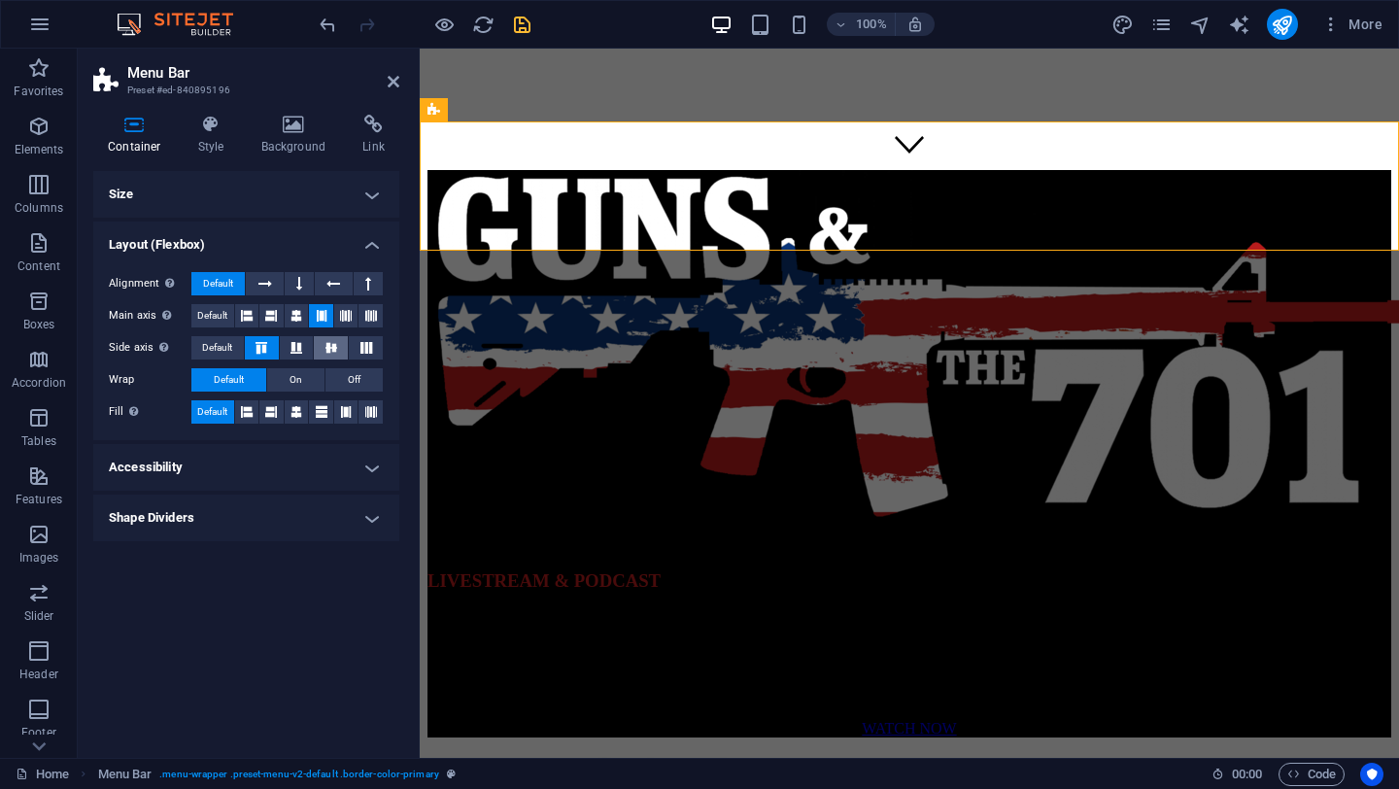
click at [334, 349] on icon at bounding box center [331, 348] width 23 height 12
click at [303, 386] on button "On" at bounding box center [295, 379] width 57 height 23
click at [370, 383] on button "Off" at bounding box center [354, 379] width 57 height 23
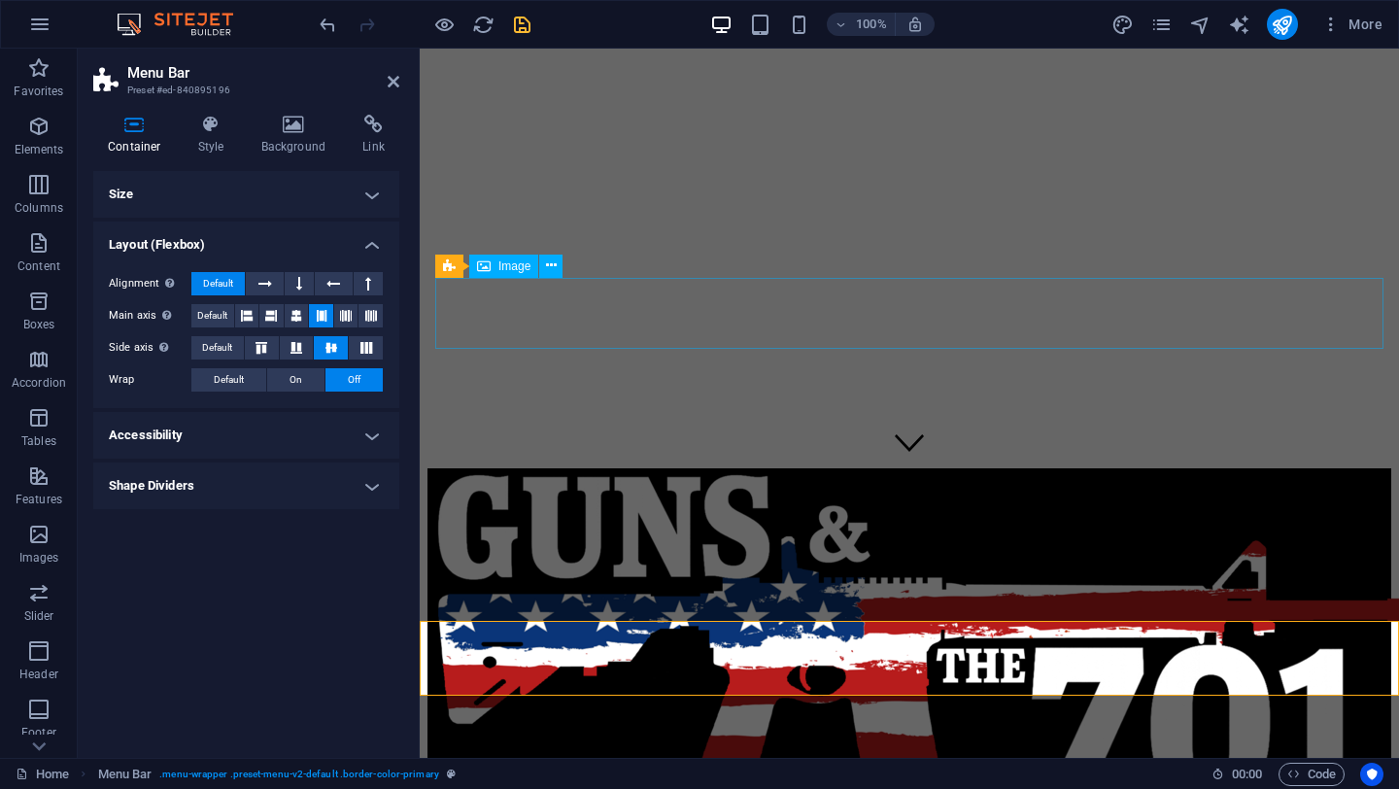
scroll to position [0, 0]
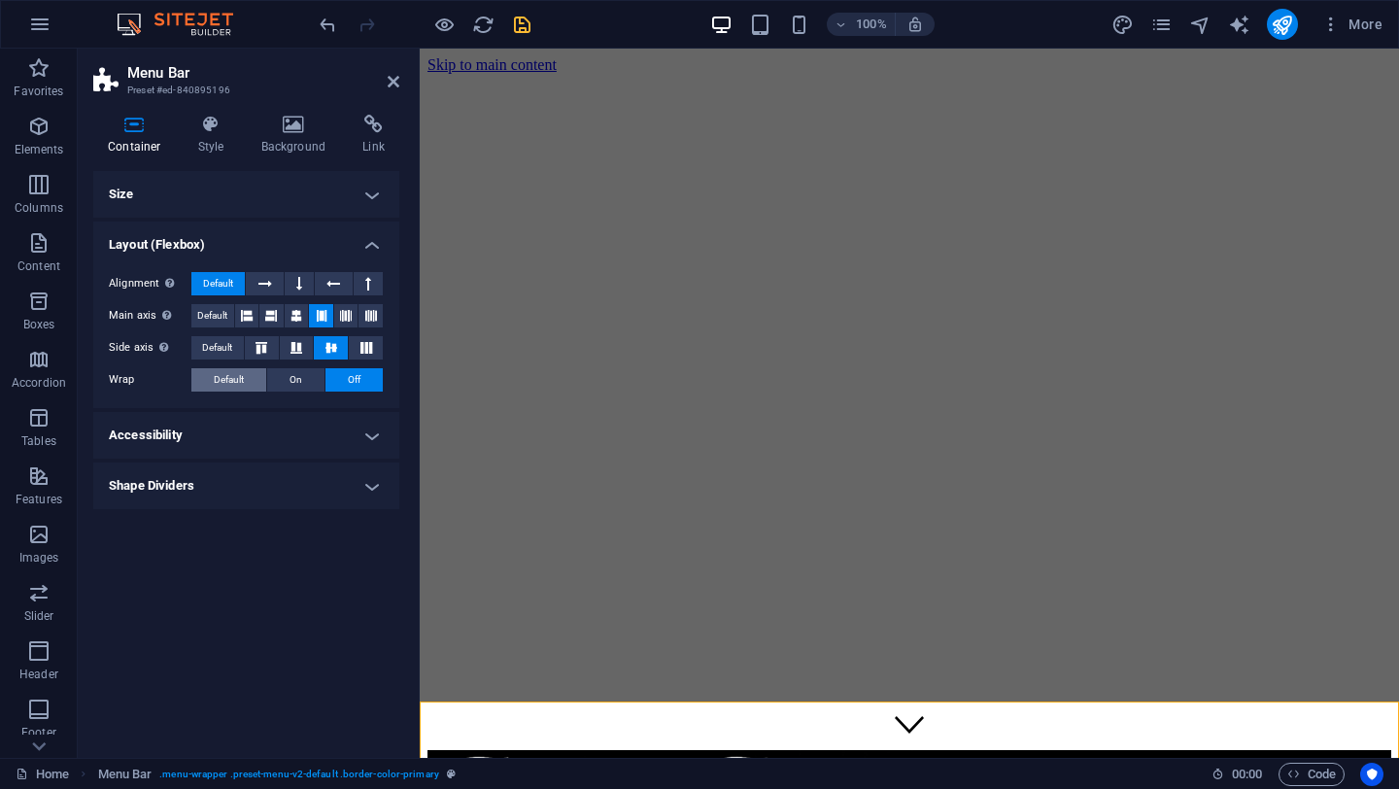
click at [230, 375] on span "Default" at bounding box center [229, 379] width 30 height 23
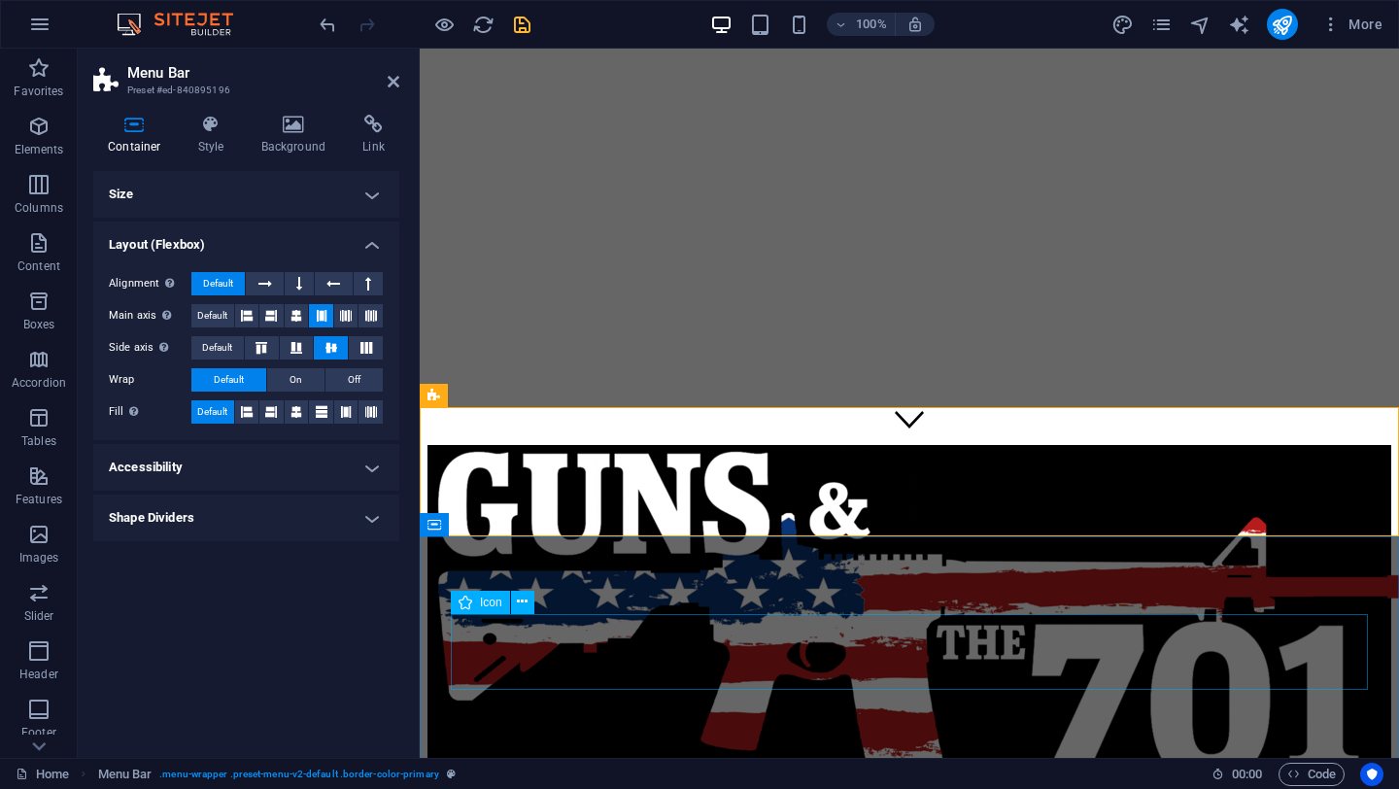
scroll to position [311, 0]
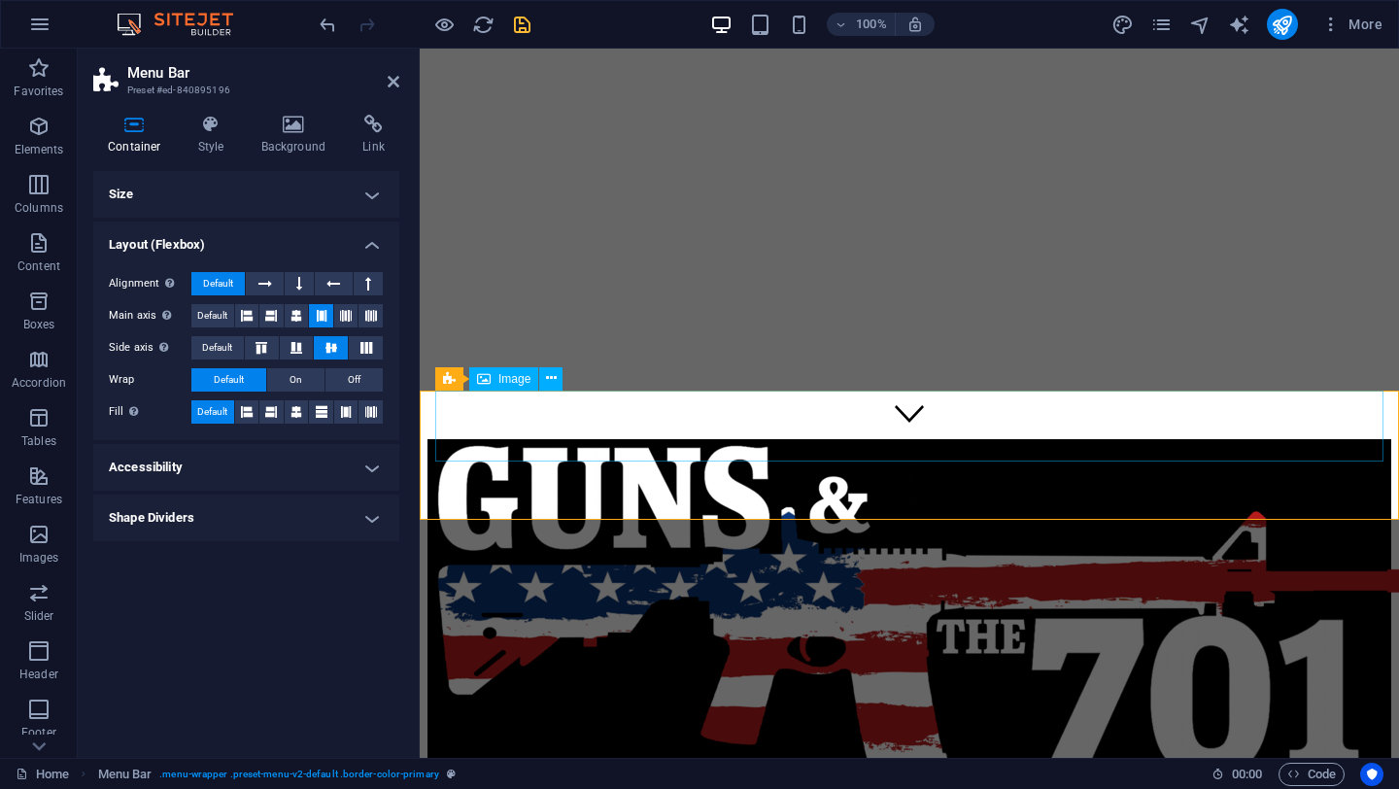
click at [516, 381] on span "Image" at bounding box center [514, 379] width 32 height 12
select select "px"
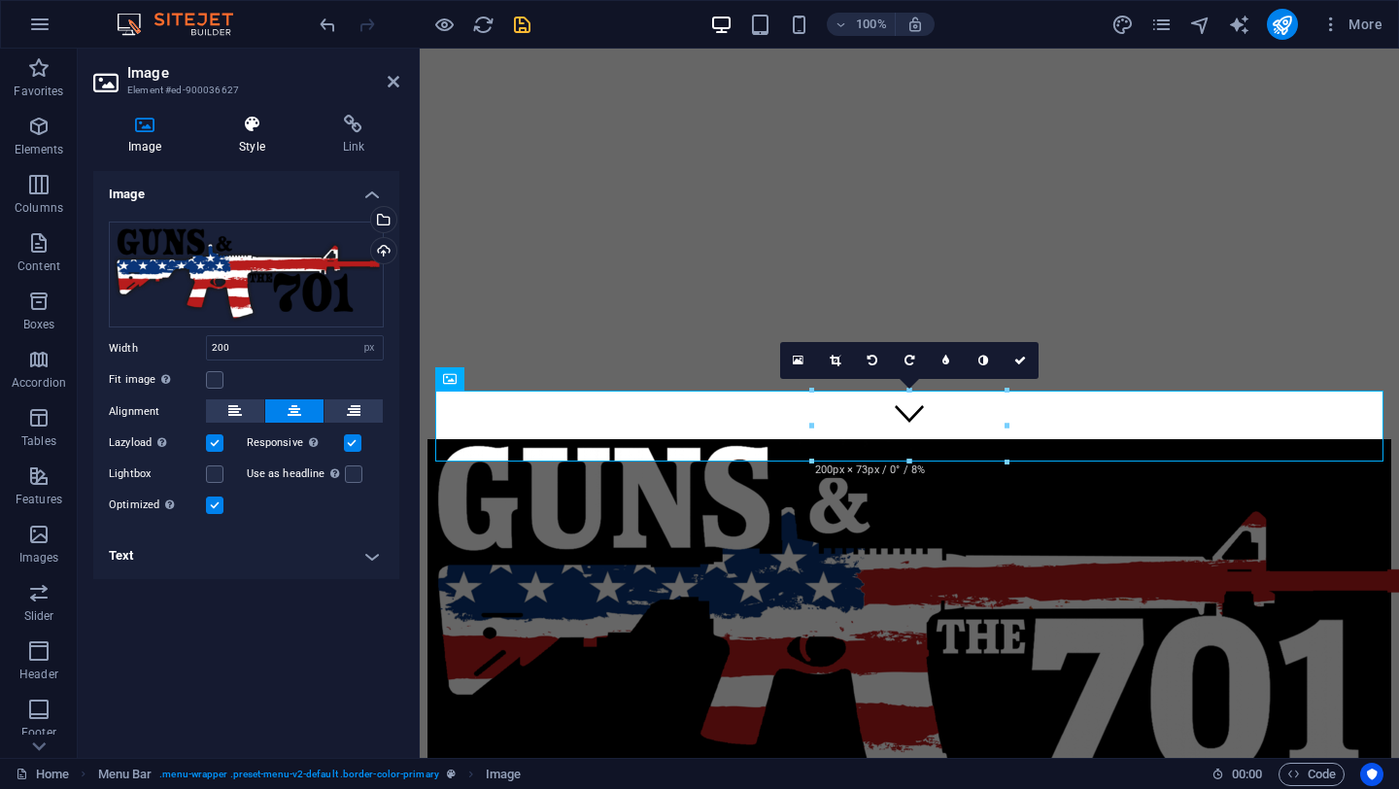
click at [252, 138] on h4 "Style" at bounding box center [255, 135] width 103 height 41
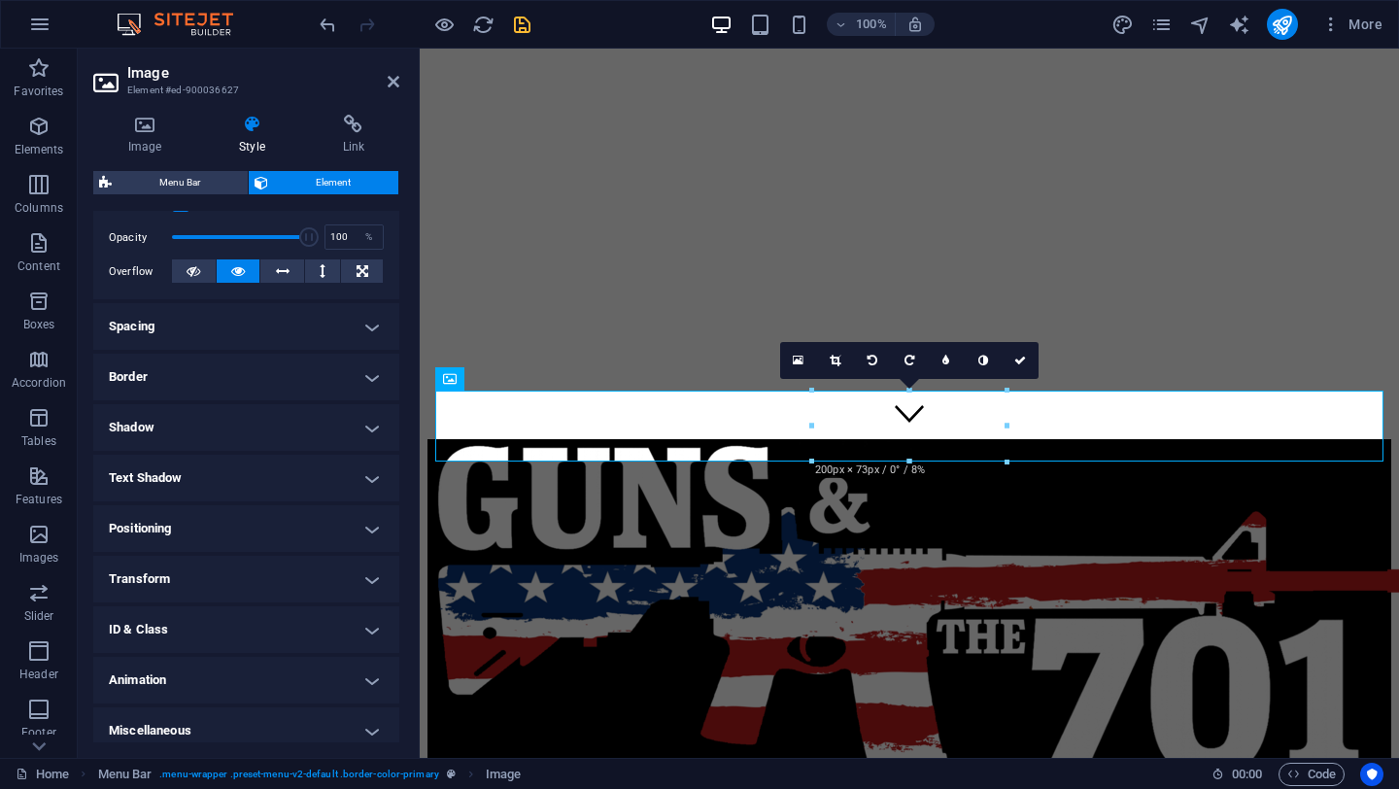
scroll to position [290, 0]
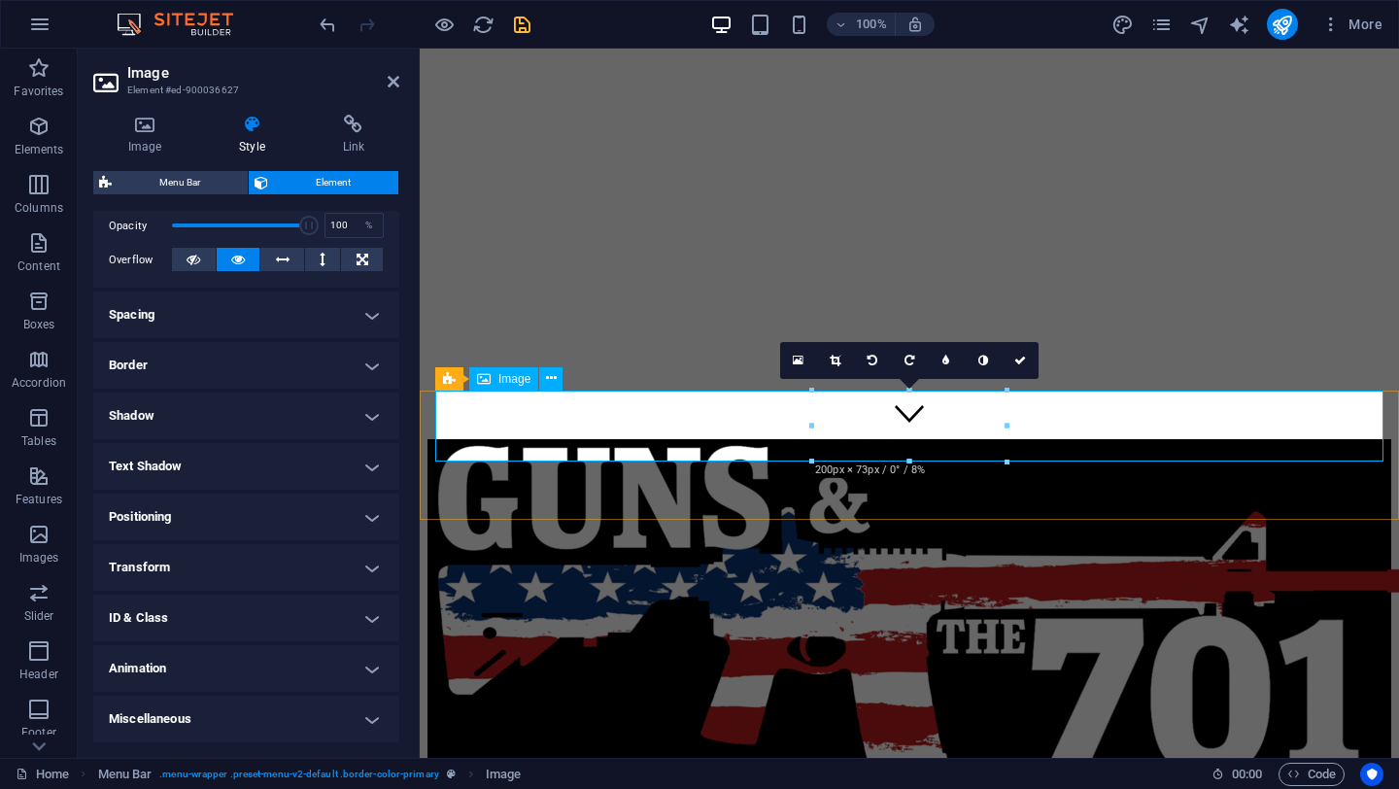
click at [493, 378] on div "Image" at bounding box center [503, 378] width 69 height 23
click at [435, 375] on icon at bounding box center [434, 378] width 13 height 23
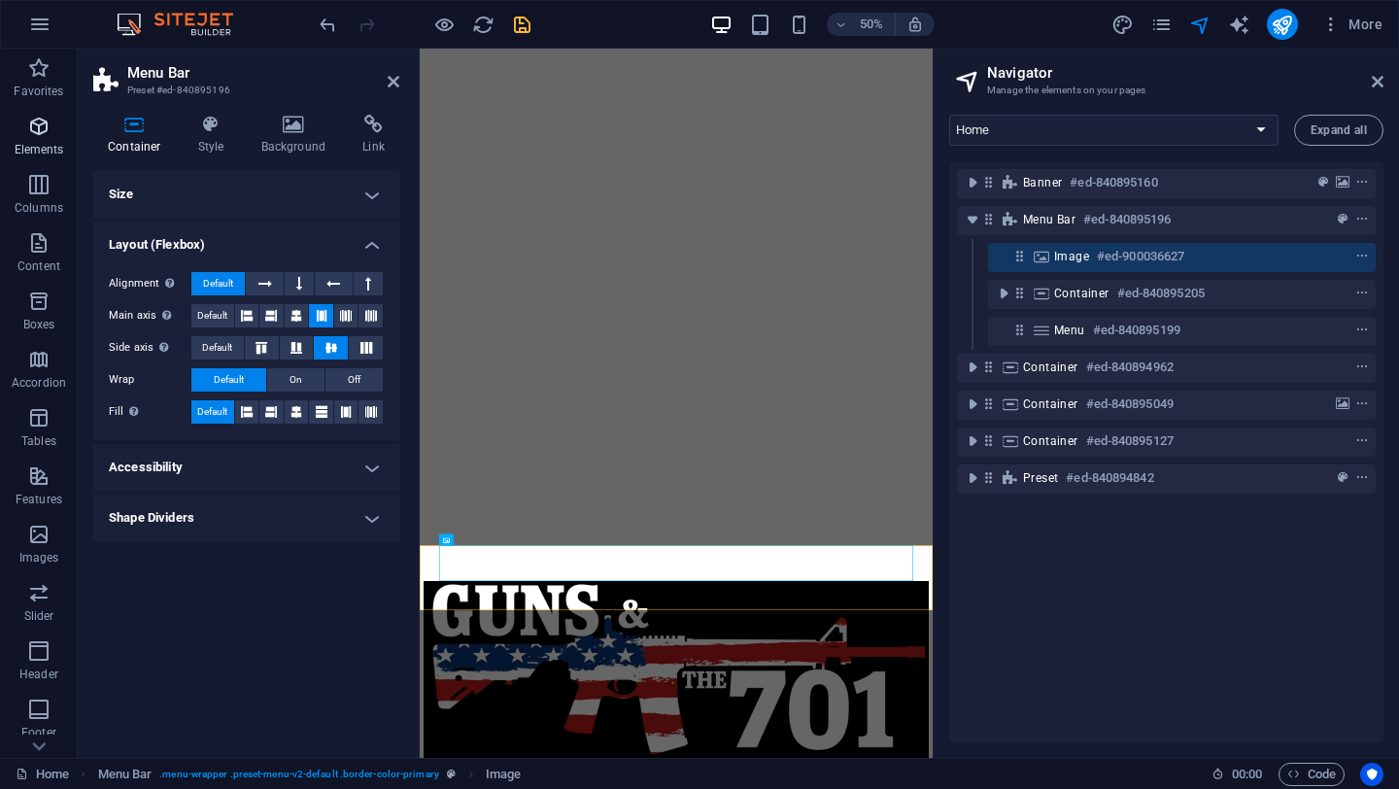
click at [37, 126] on icon "button" at bounding box center [38, 126] width 23 height 23
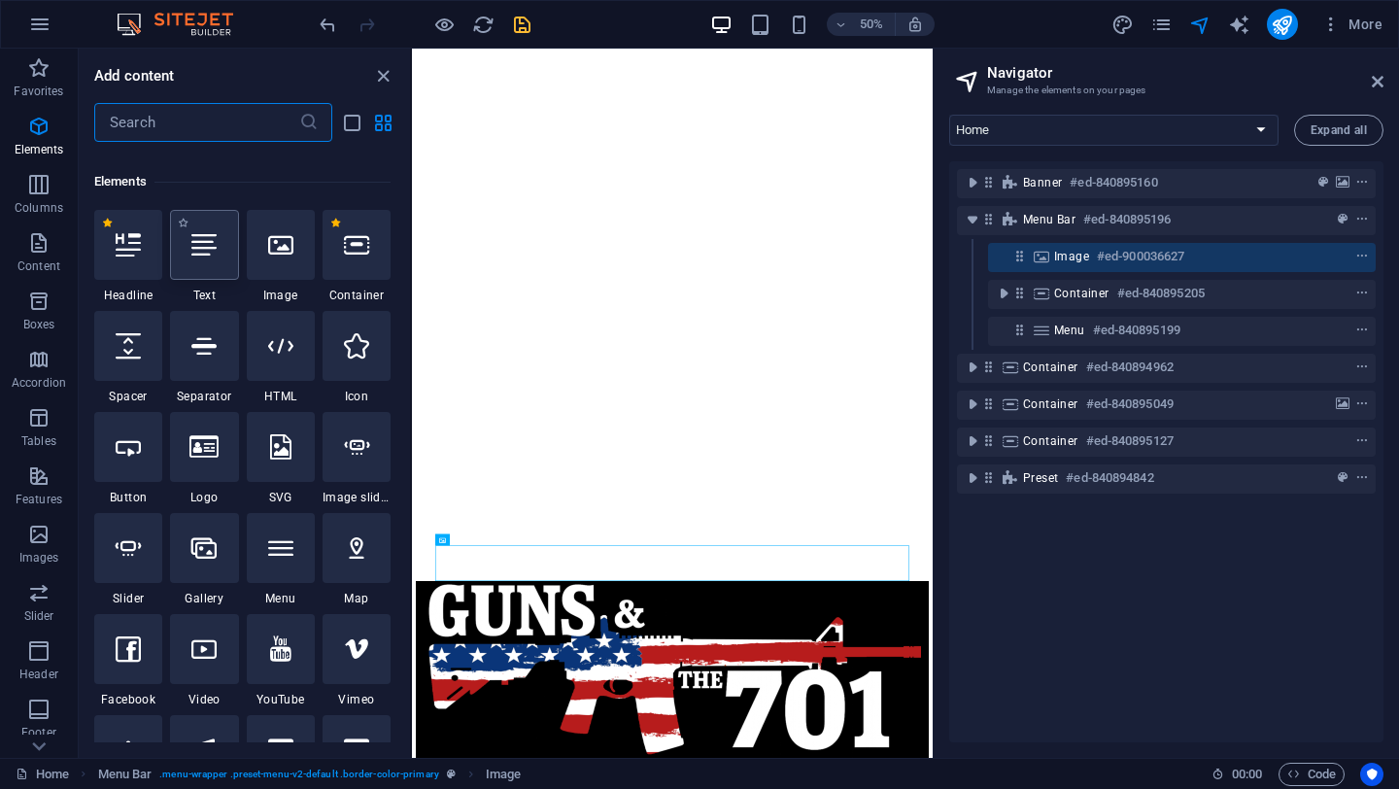
scroll to position [207, 0]
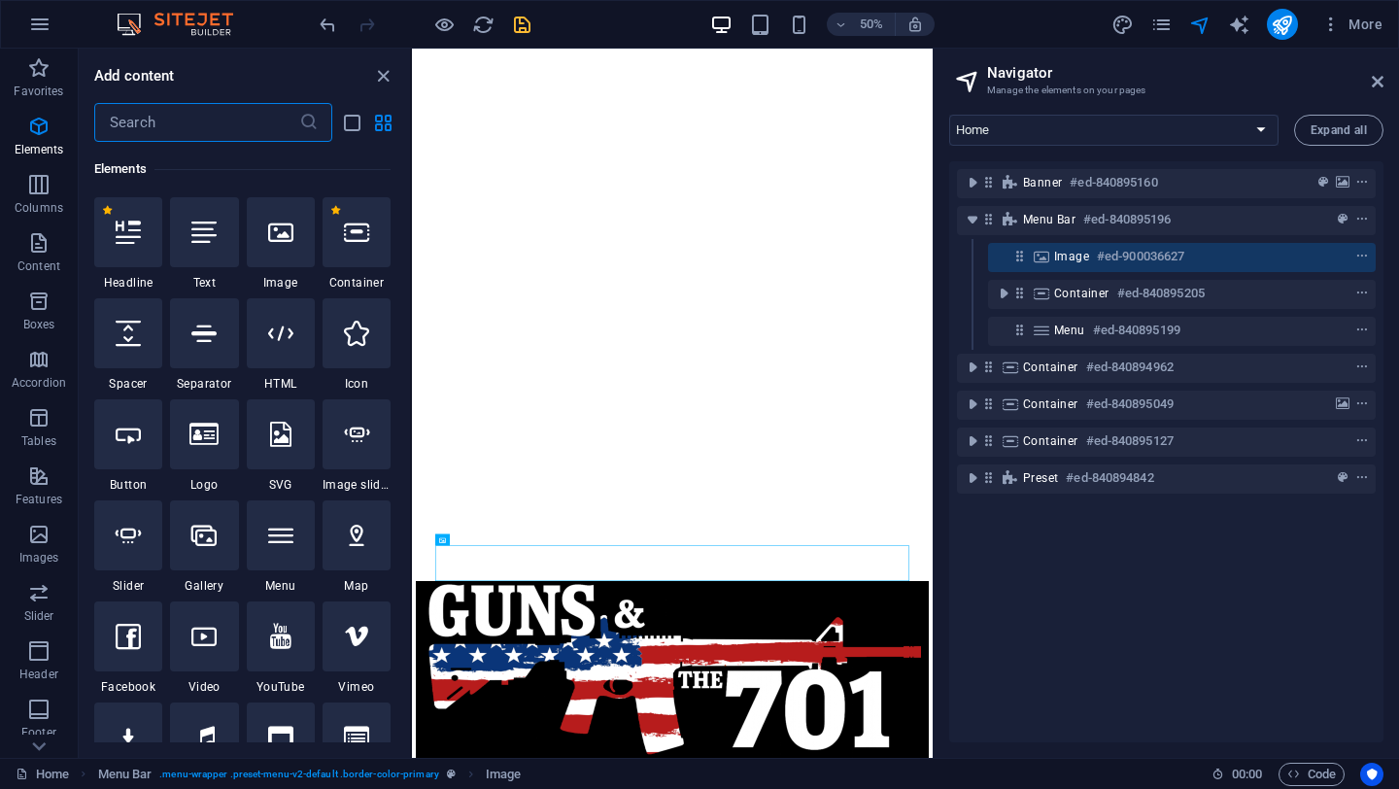
click at [193, 124] on input "text" at bounding box center [196, 122] width 205 height 39
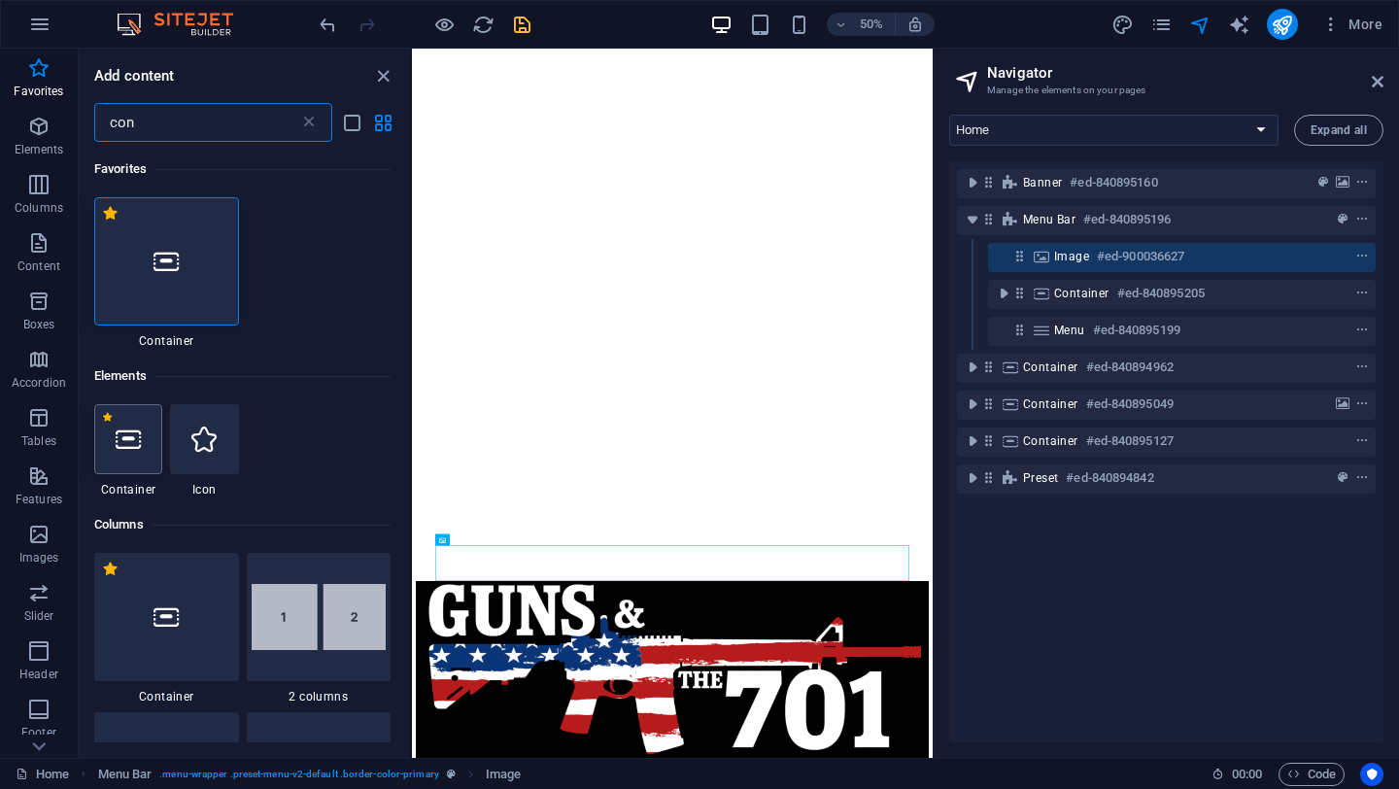
scroll to position [0, 0]
type input "con"
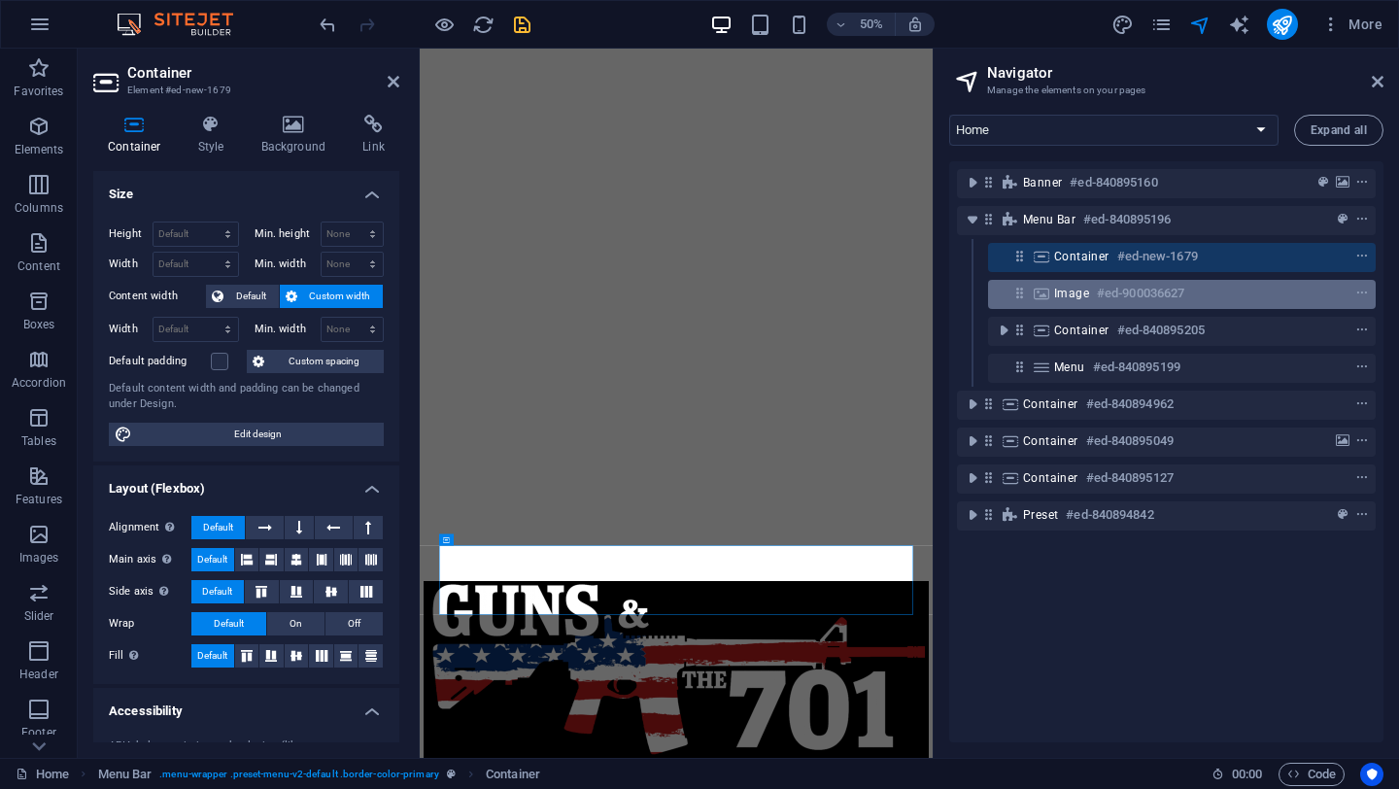
drag, startPoint x: 1011, startPoint y: 298, endPoint x: 1063, endPoint y: 291, distance: 53.0
click at [1064, 291] on div "Image #ed-900036627" at bounding box center [1182, 294] width 388 height 29
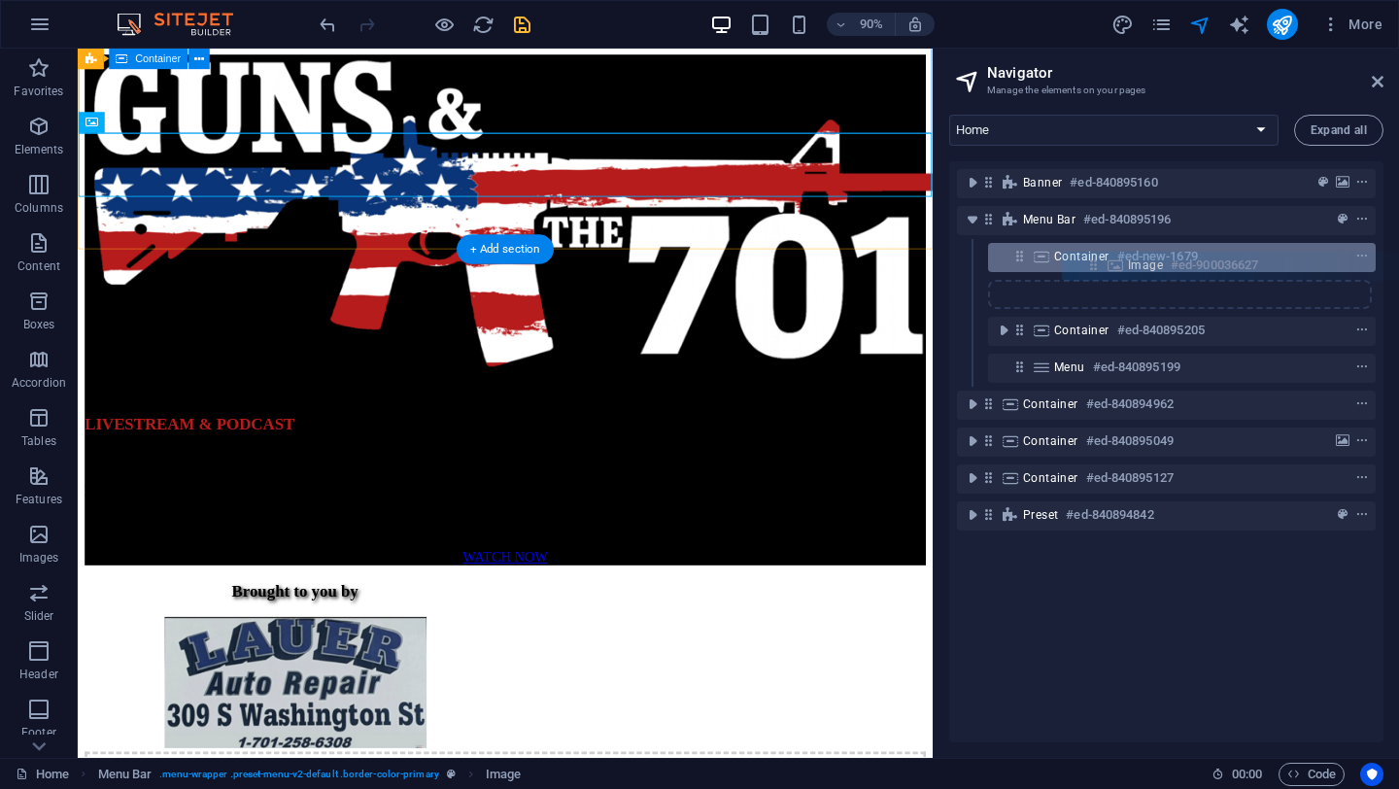
drag, startPoint x: 1017, startPoint y: 294, endPoint x: 1096, endPoint y: 266, distance: 83.6
click at [1096, 266] on div "Banner #ed-840895160 Menu Bar #ed-840895196 Container #ed-new-1679 Image #ed-90…" at bounding box center [1166, 451] width 434 height 581
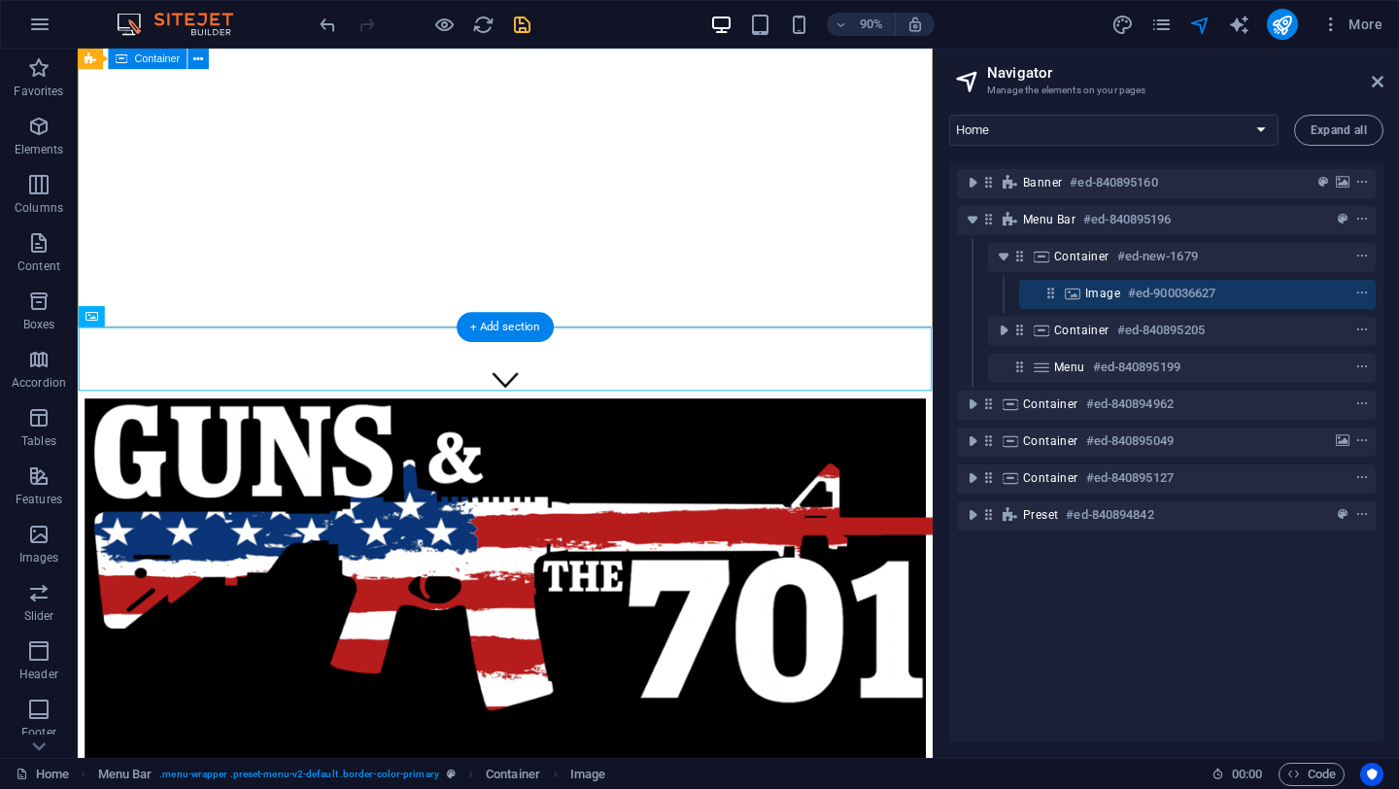
scroll to position [381, 0]
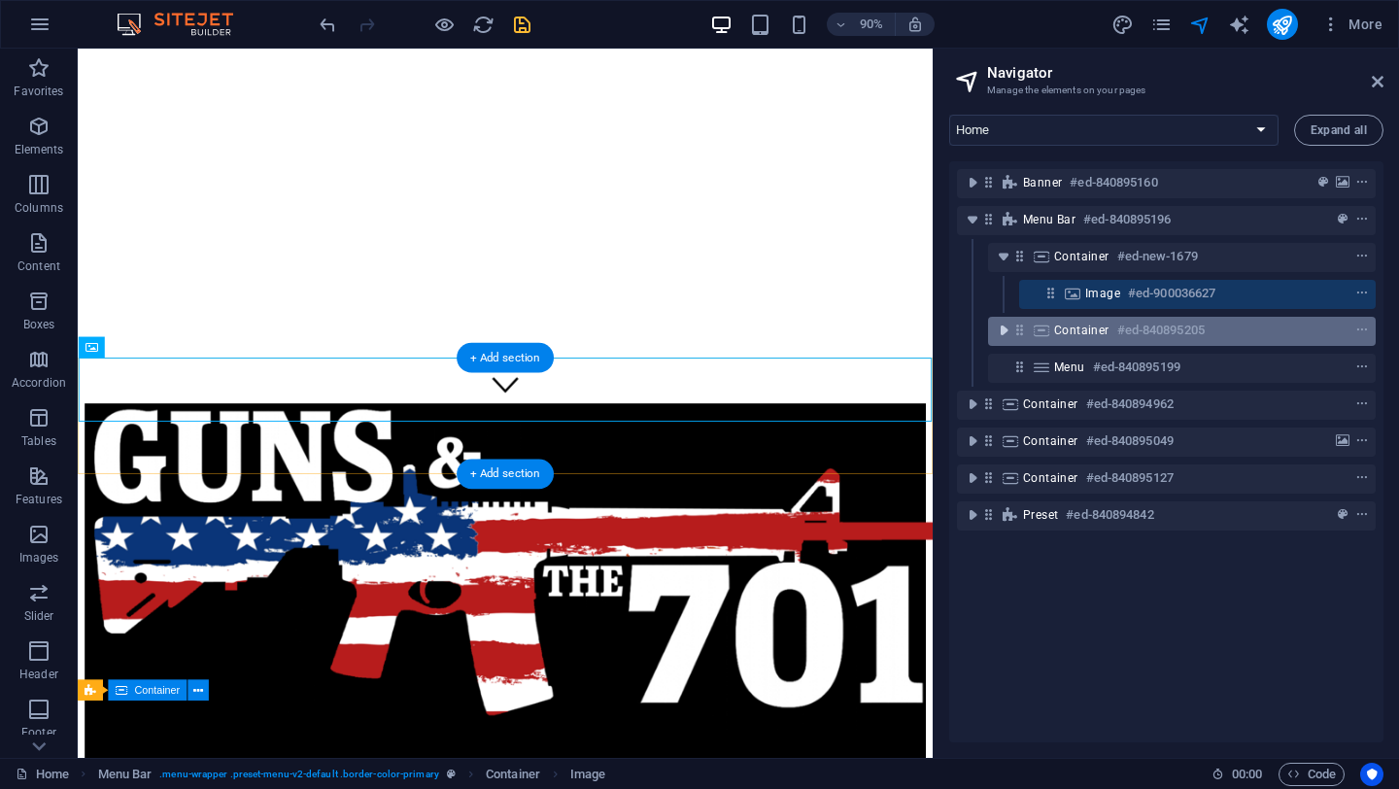
click at [1001, 337] on icon "toggle-expand" at bounding box center [1003, 330] width 19 height 19
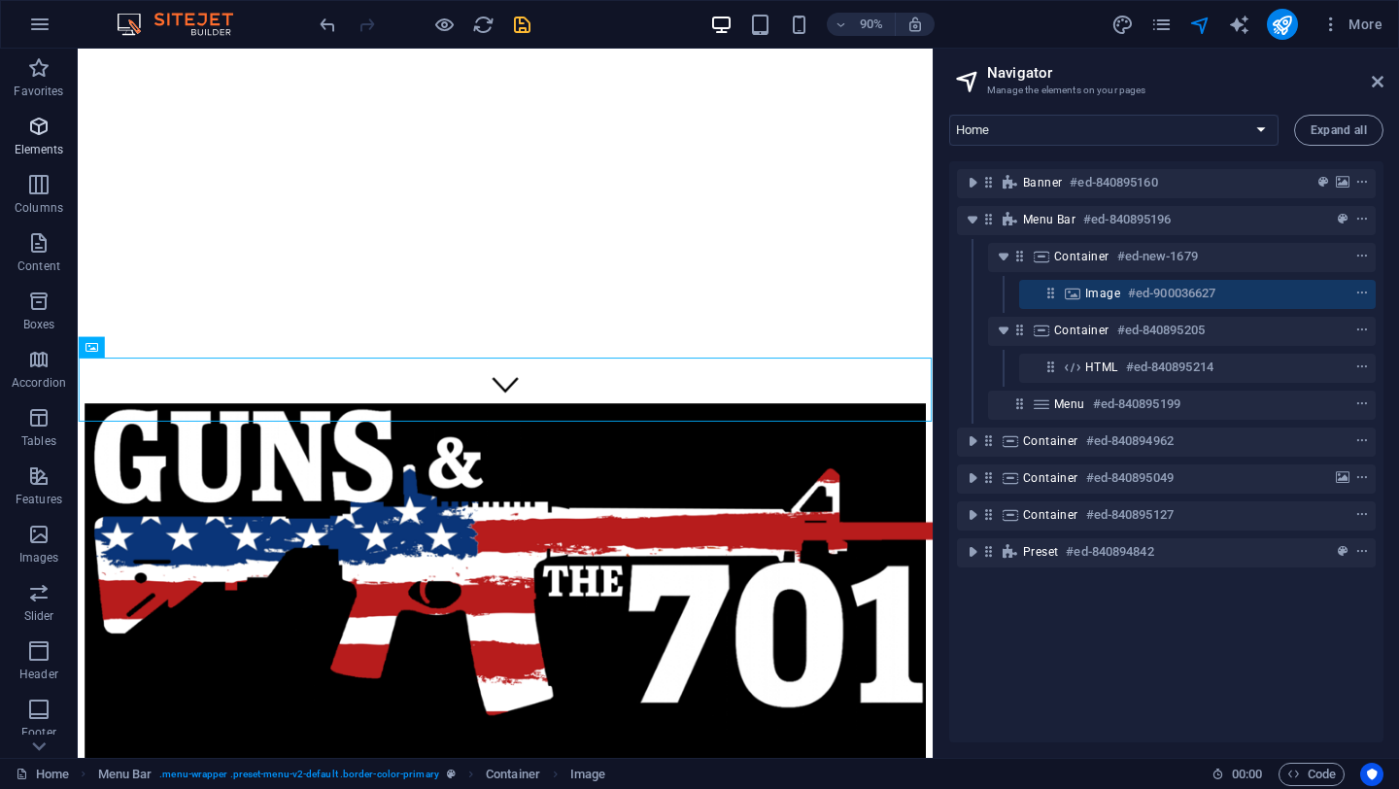
click at [31, 128] on icon "button" at bounding box center [38, 126] width 23 height 23
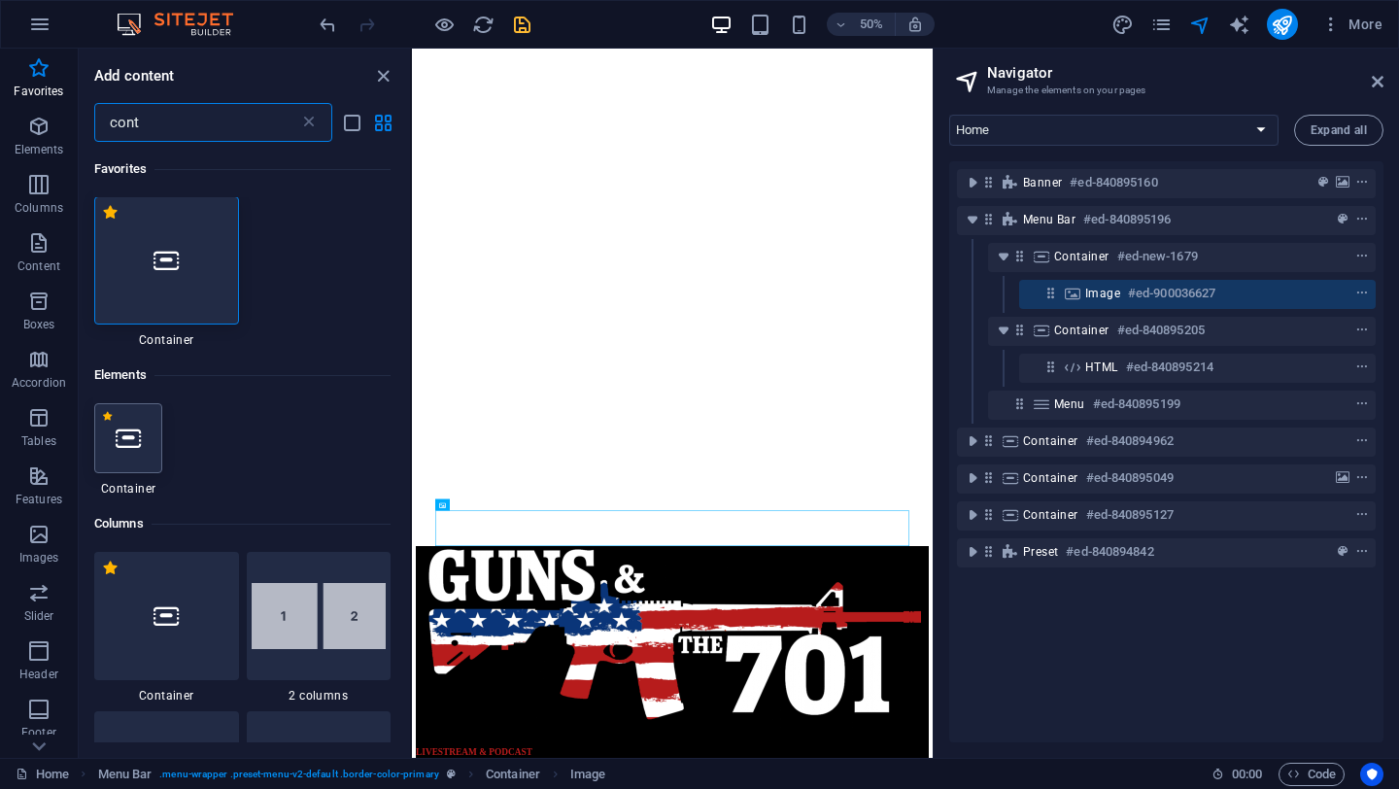
scroll to position [0, 0]
type input "cont"
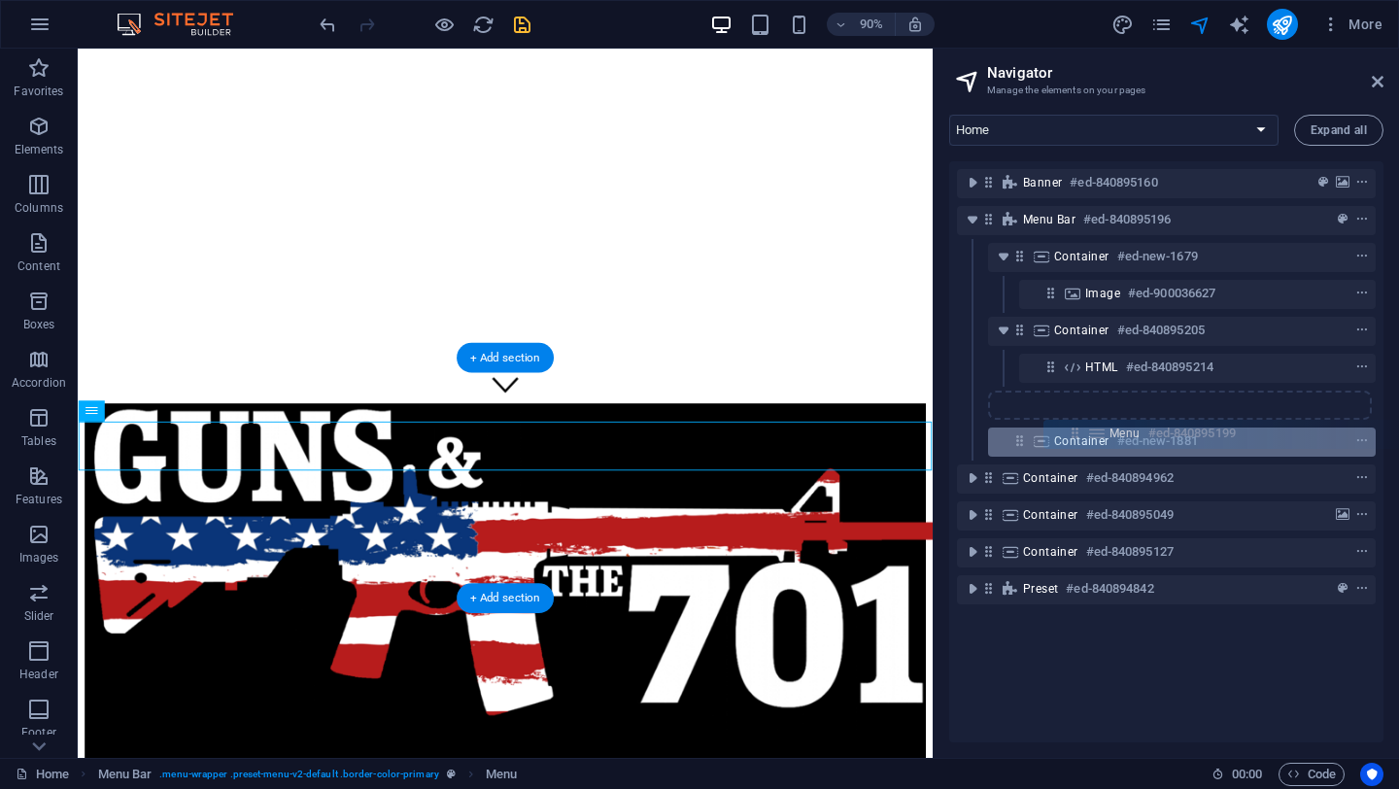
drag, startPoint x: 1017, startPoint y: 405, endPoint x: 1079, endPoint y: 433, distance: 67.4
click at [1079, 433] on div "Banner #ed-840895160 Menu Bar #ed-840895196 Container #ed-new-1679 Image #ed-90…" at bounding box center [1166, 451] width 434 height 581
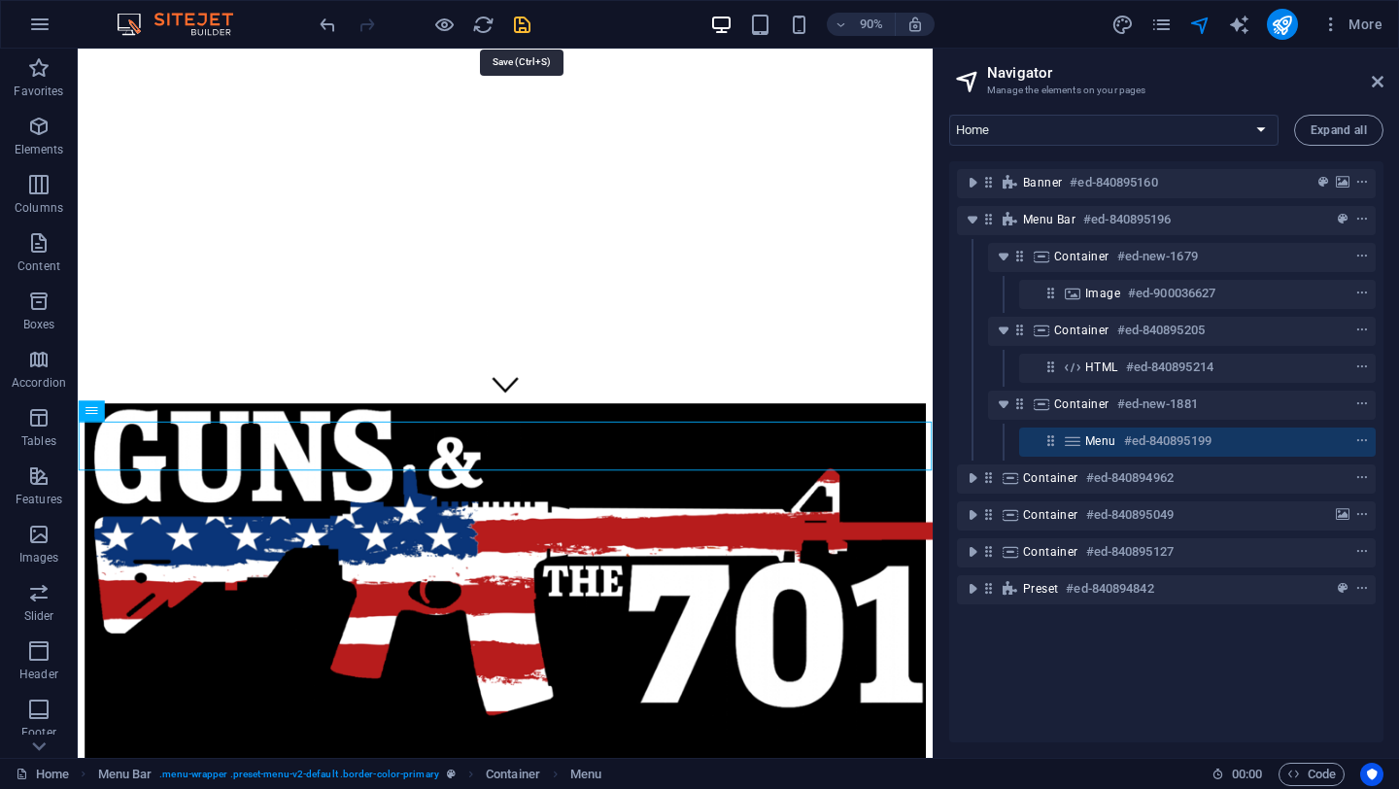
click at [525, 23] on icon "save" at bounding box center [522, 25] width 22 height 22
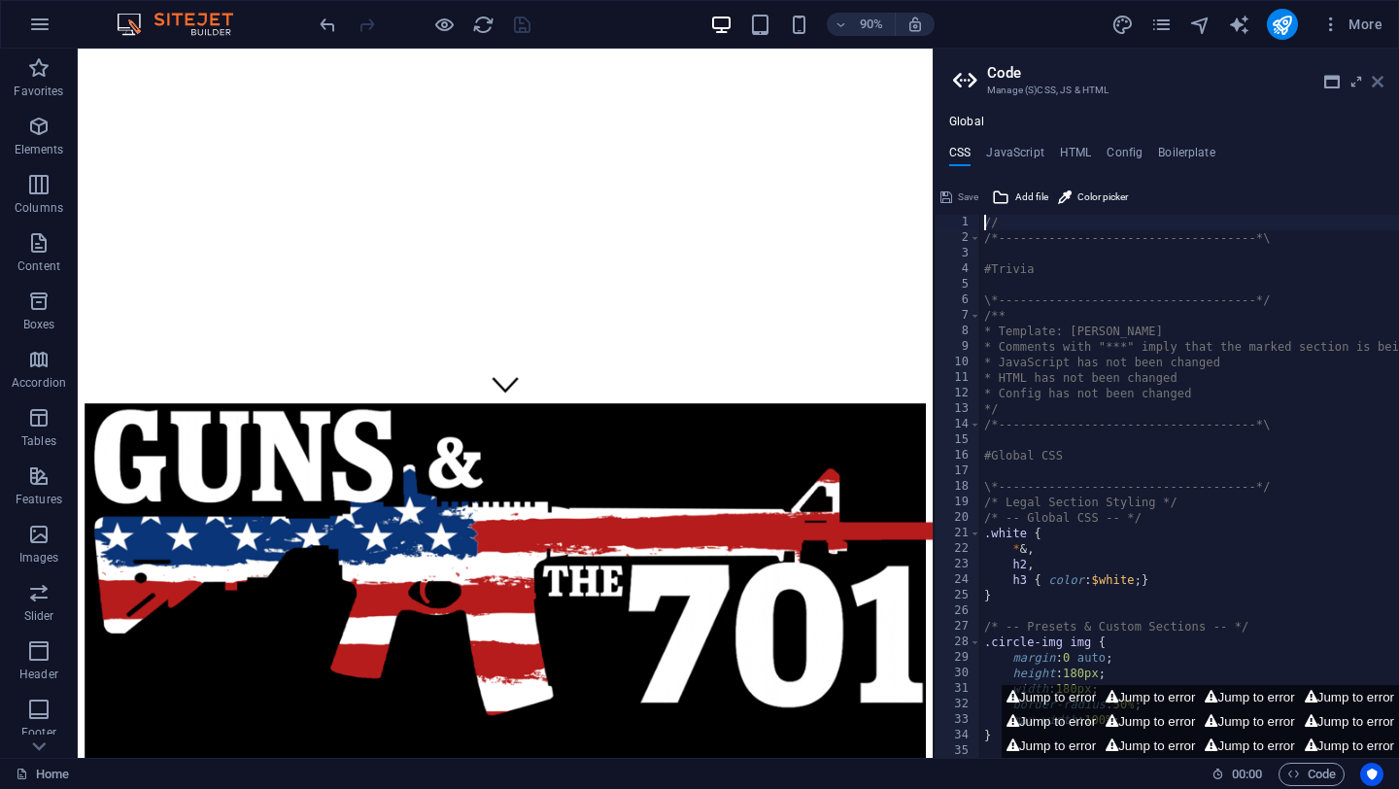
click at [1374, 80] on icon at bounding box center [1378, 82] width 12 height 16
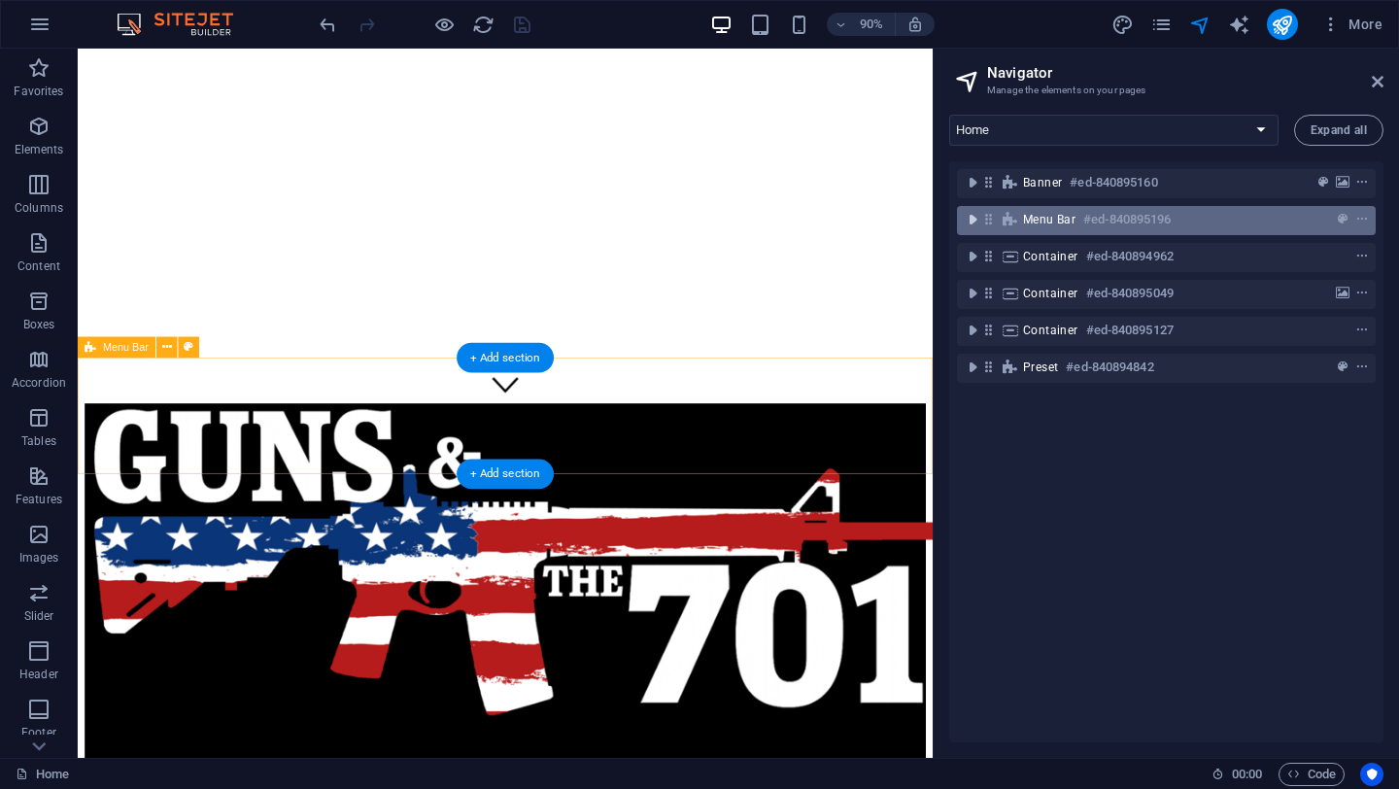
click at [968, 219] on icon "toggle-expand" at bounding box center [972, 219] width 19 height 19
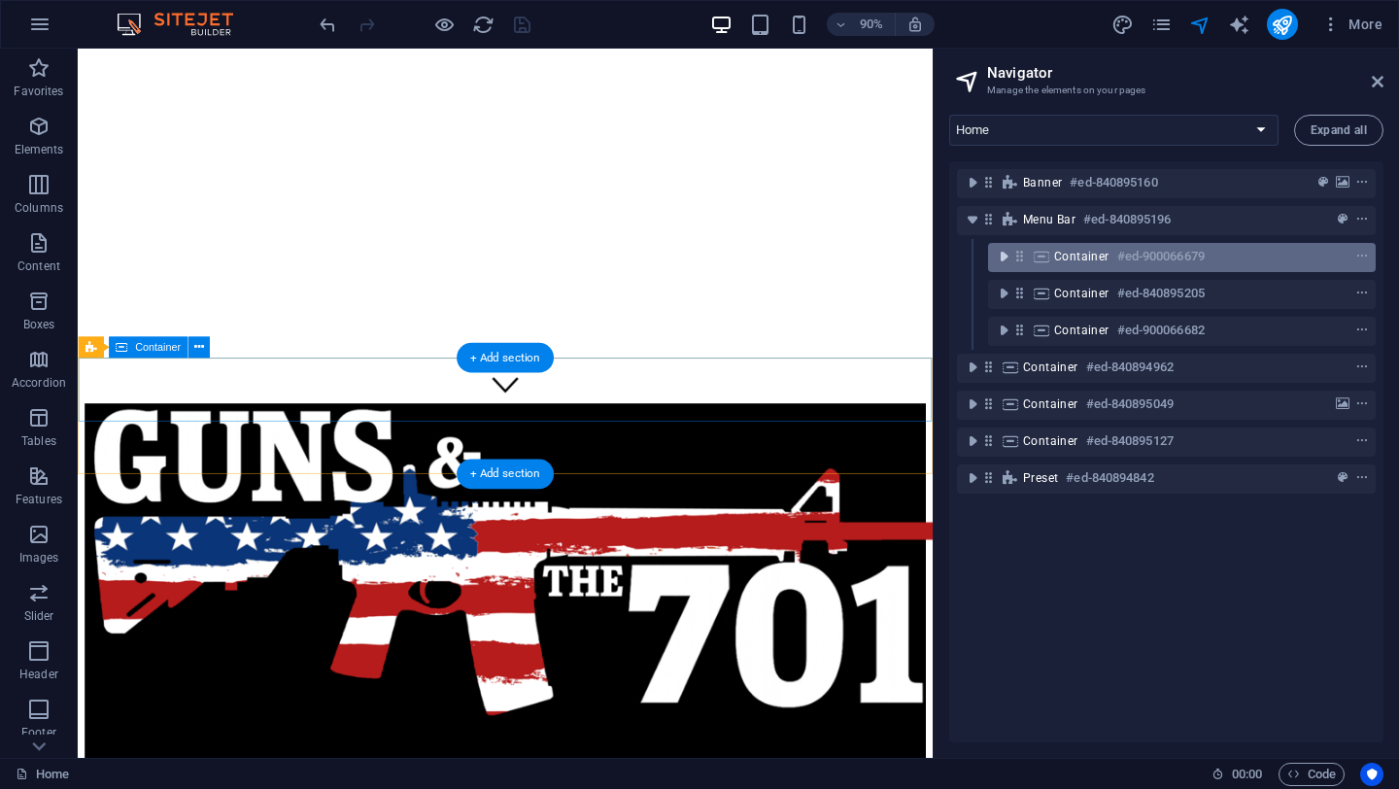
click at [1007, 256] on icon "toggle-expand" at bounding box center [1003, 256] width 19 height 19
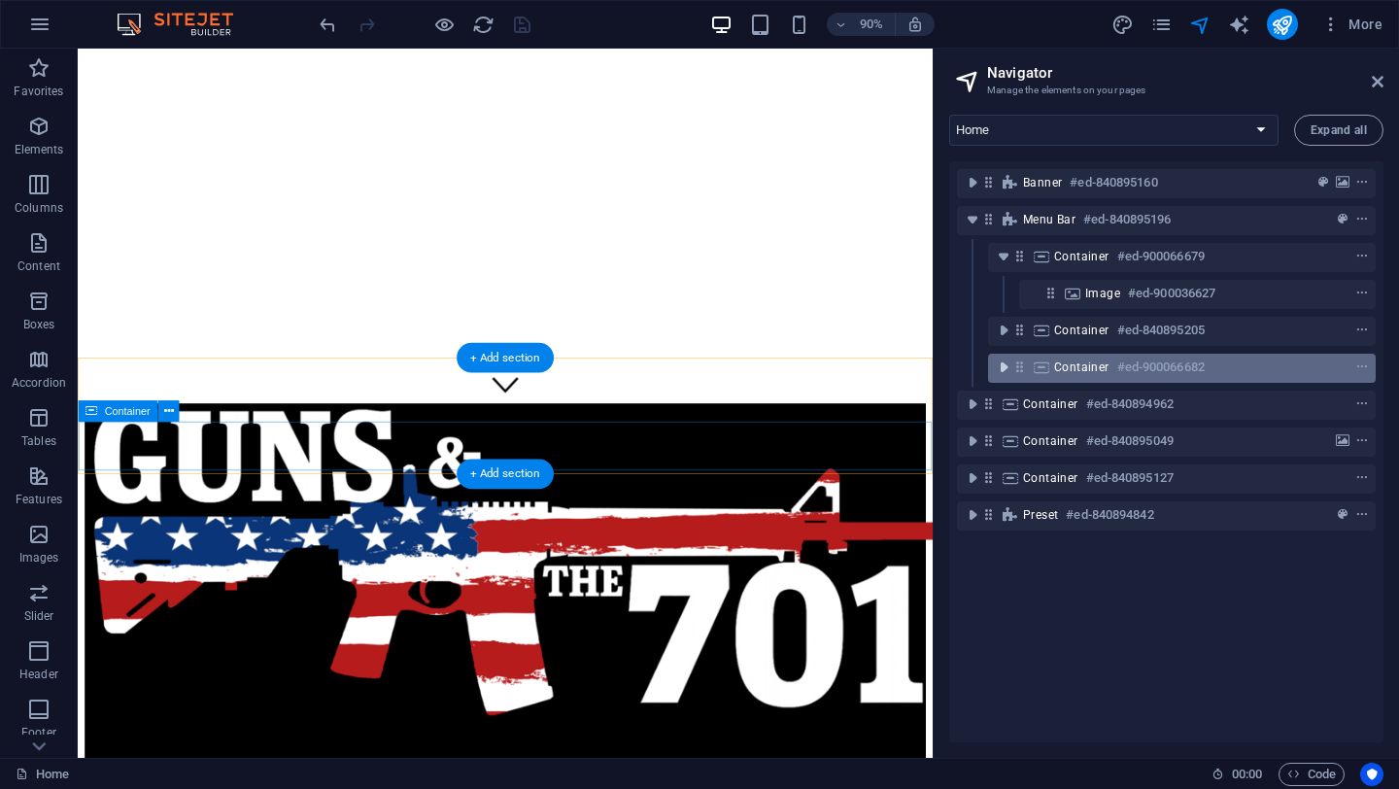
click at [1001, 363] on icon "toggle-expand" at bounding box center [1003, 367] width 19 height 19
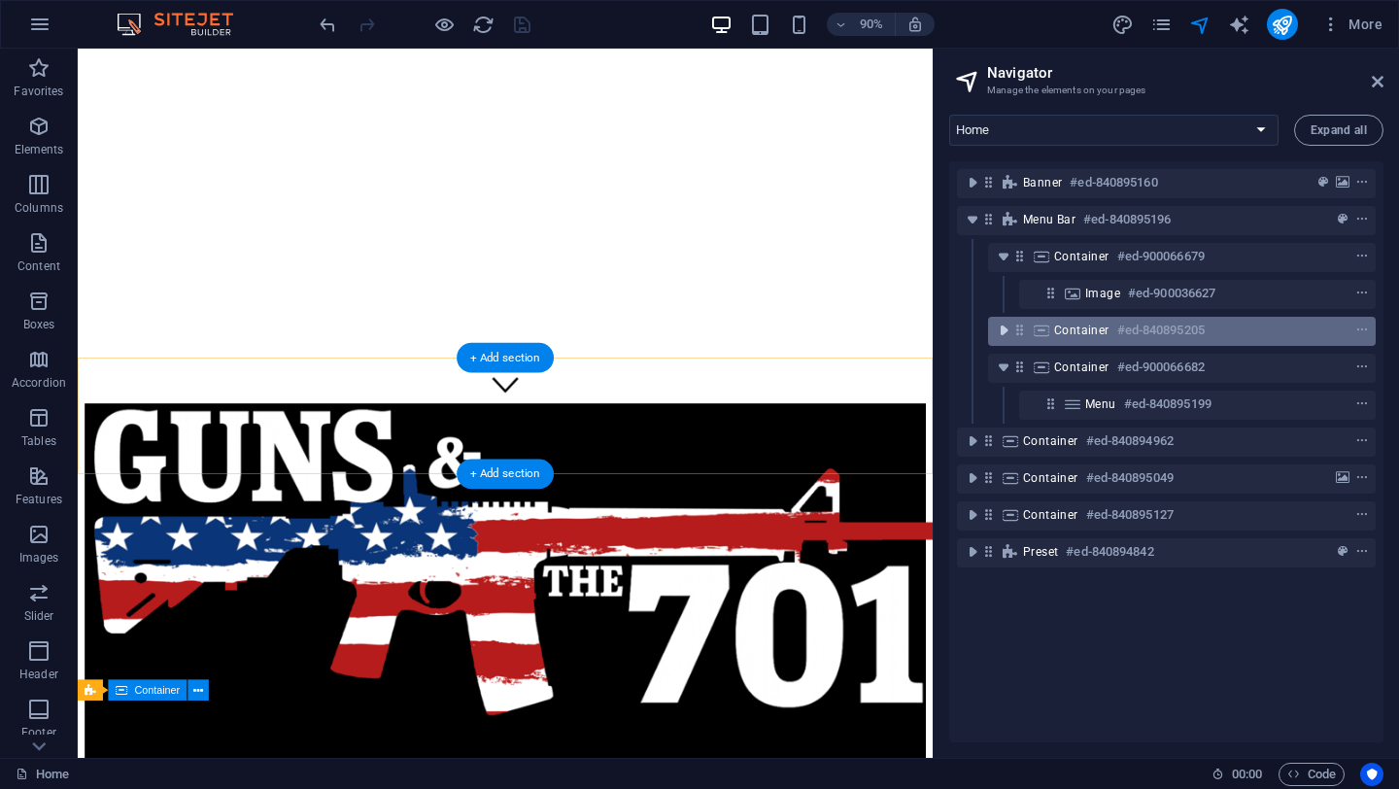
click at [1003, 333] on icon "toggle-expand" at bounding box center [1003, 330] width 19 height 19
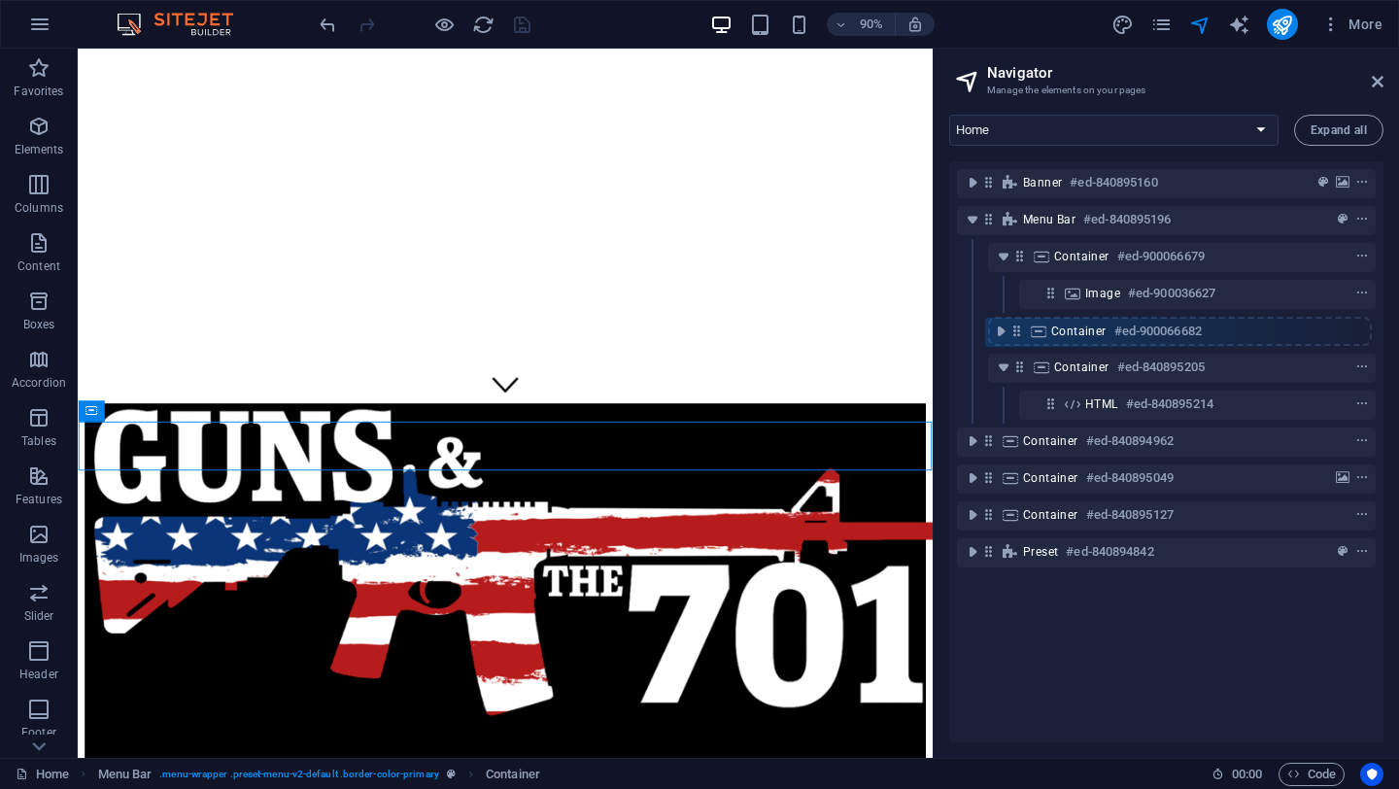
drag, startPoint x: 1019, startPoint y: 405, endPoint x: 1016, endPoint y: 327, distance: 77.8
click at [1016, 327] on div "Banner #ed-840895160 Menu Bar #ed-840895196 Container #ed-900066679 Image #ed-9…" at bounding box center [1166, 451] width 434 height 581
click at [1005, 328] on icon "toggle-expand" at bounding box center [1003, 330] width 19 height 19
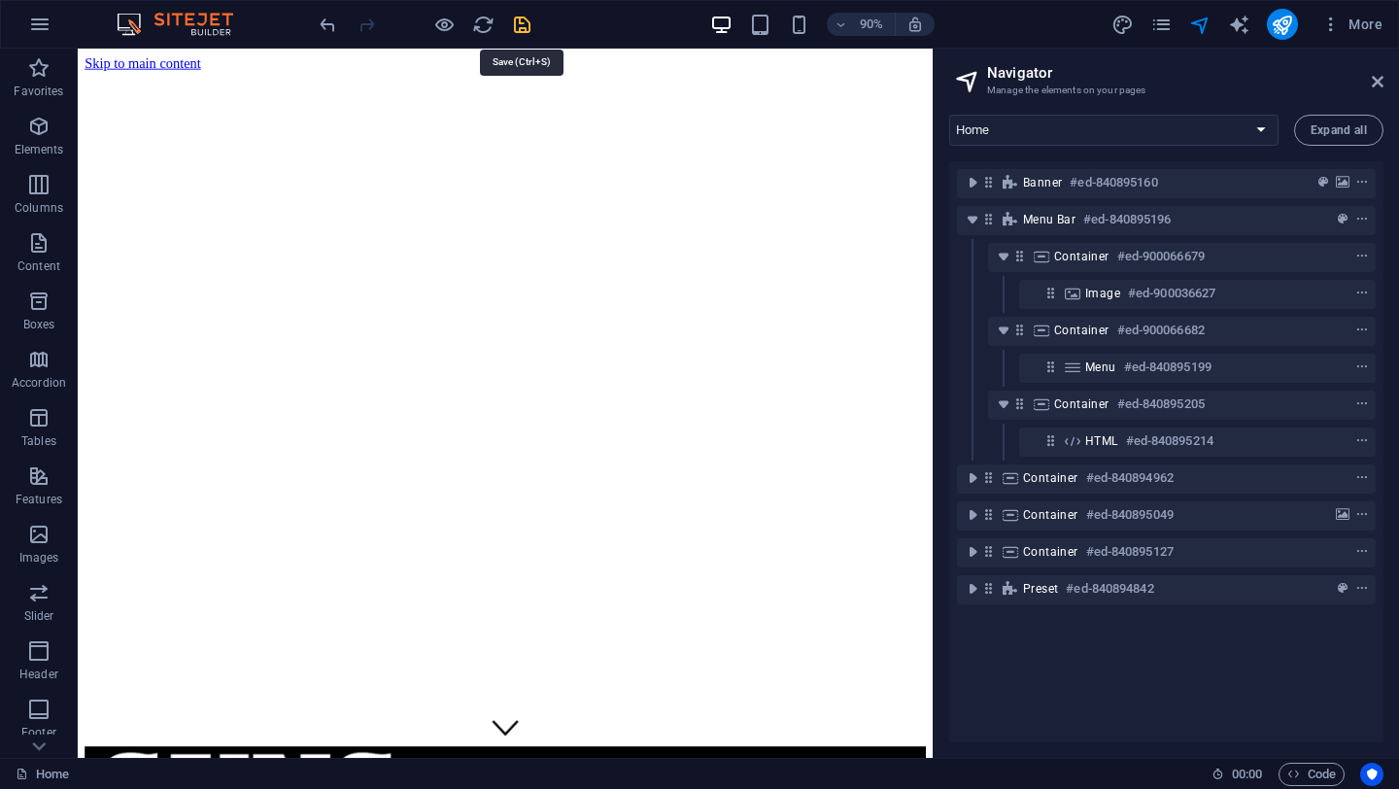
click at [517, 27] on icon "save" at bounding box center [522, 25] width 22 height 22
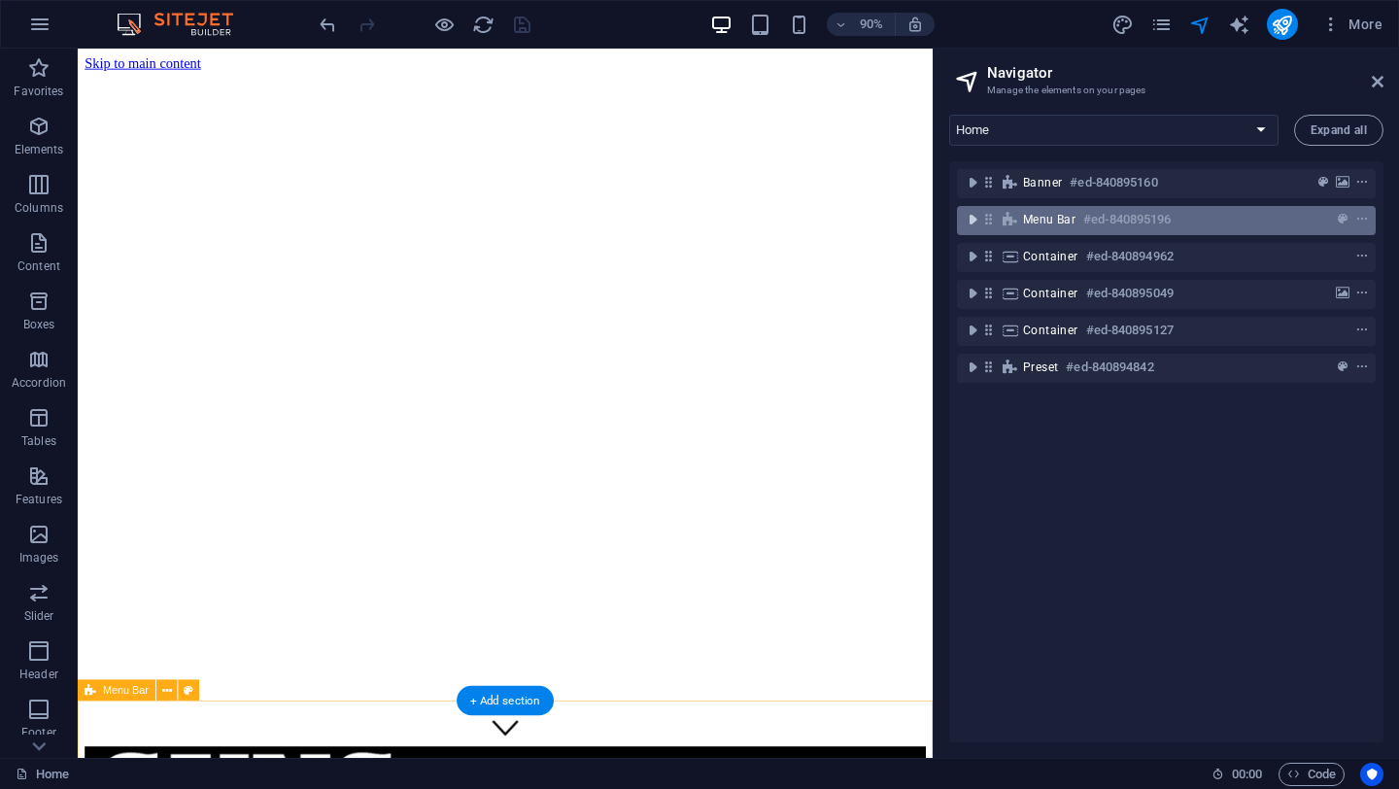
click at [972, 217] on icon "toggle-expand" at bounding box center [972, 219] width 19 height 19
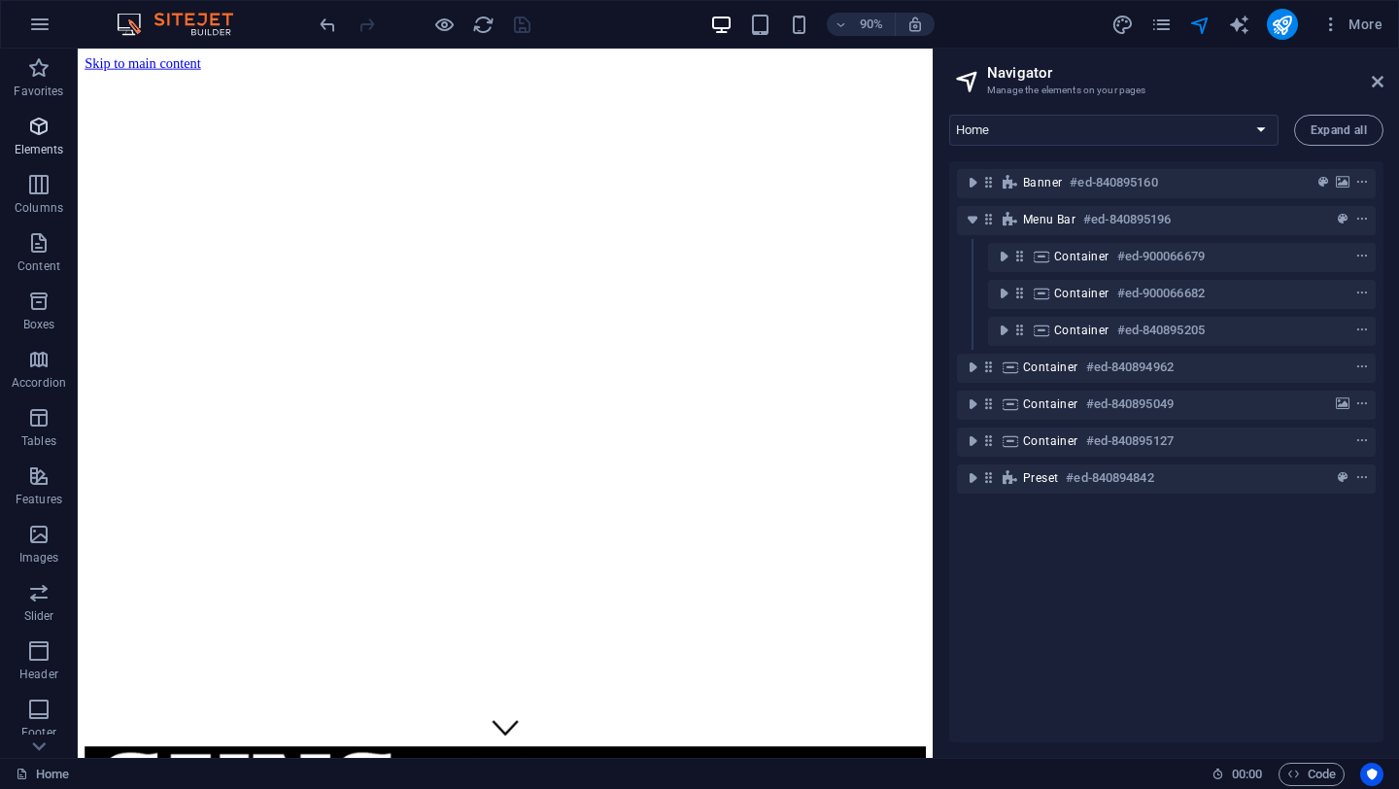
click at [37, 123] on icon "button" at bounding box center [38, 126] width 23 height 23
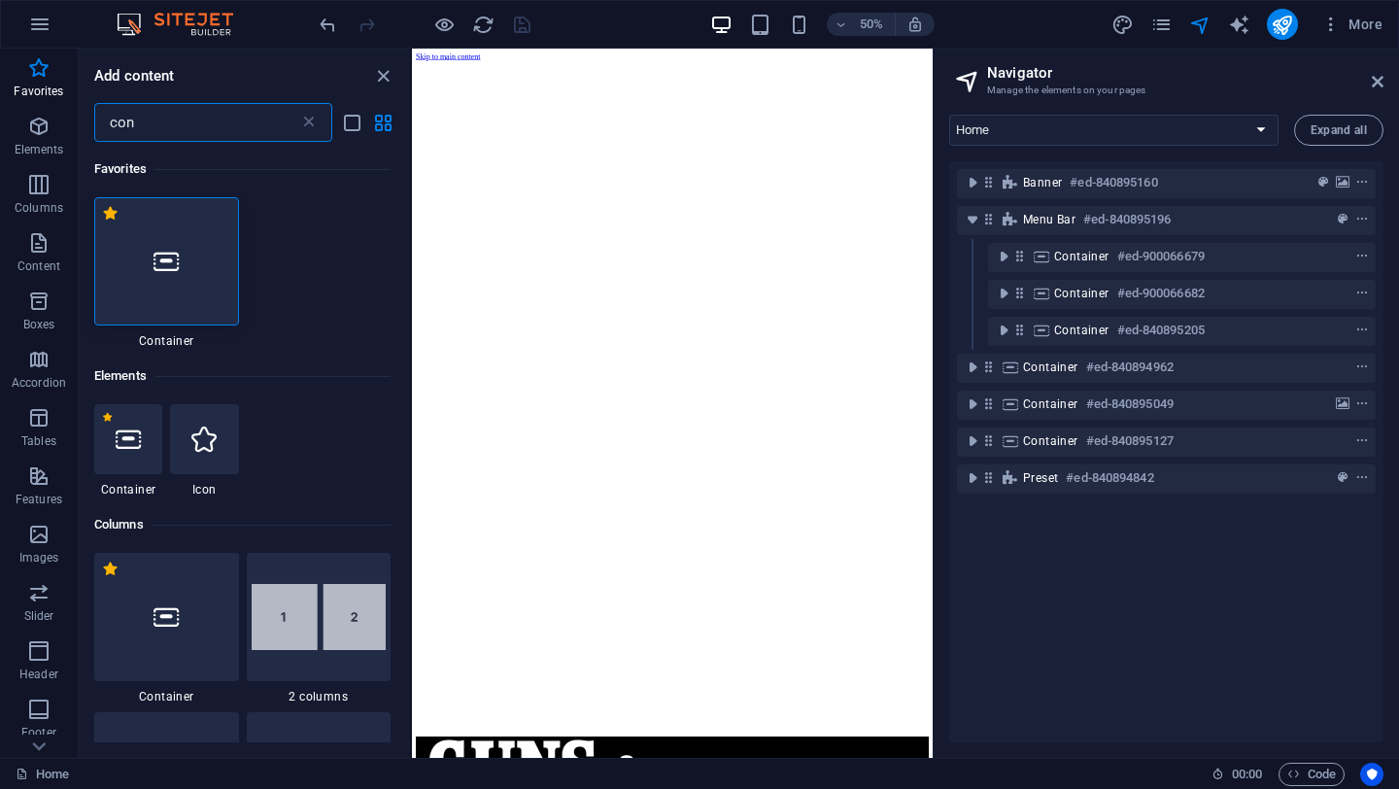
type input "con"
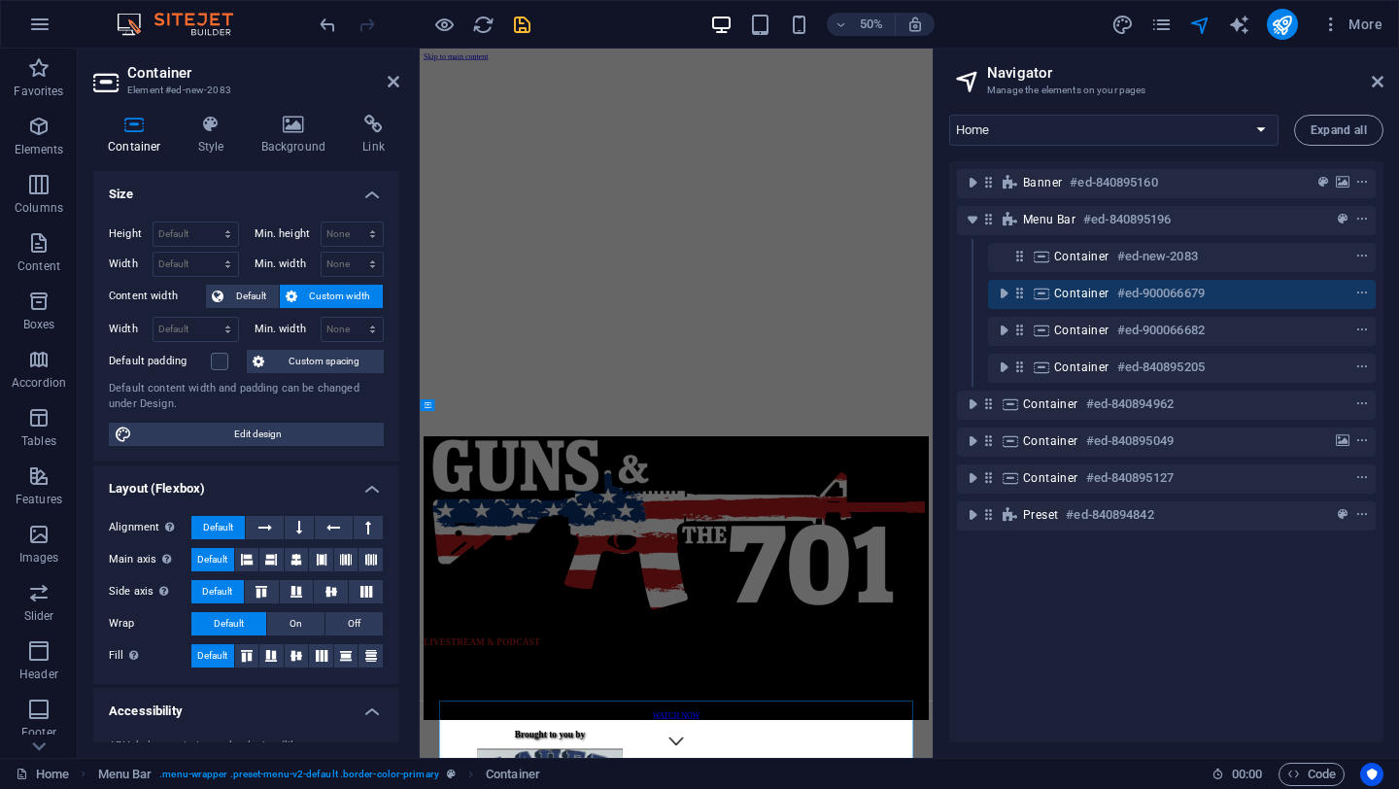
scroll to position [504, 0]
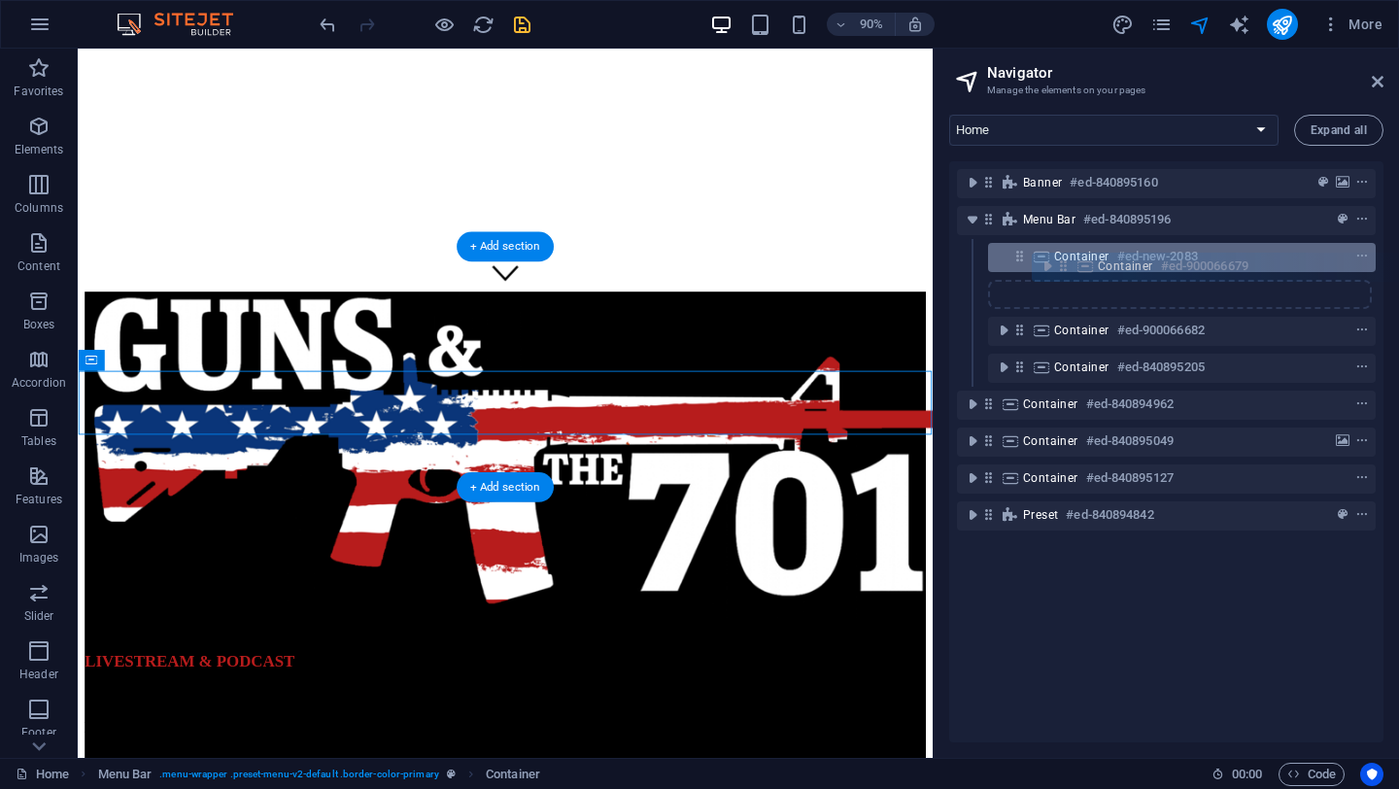
drag, startPoint x: 1022, startPoint y: 295, endPoint x: 1072, endPoint y: 266, distance: 57.5
click at [1072, 266] on div "Banner #ed-840895160 Menu Bar #ed-840895196 Container #ed-new-2083 Container #e…" at bounding box center [1166, 451] width 434 height 581
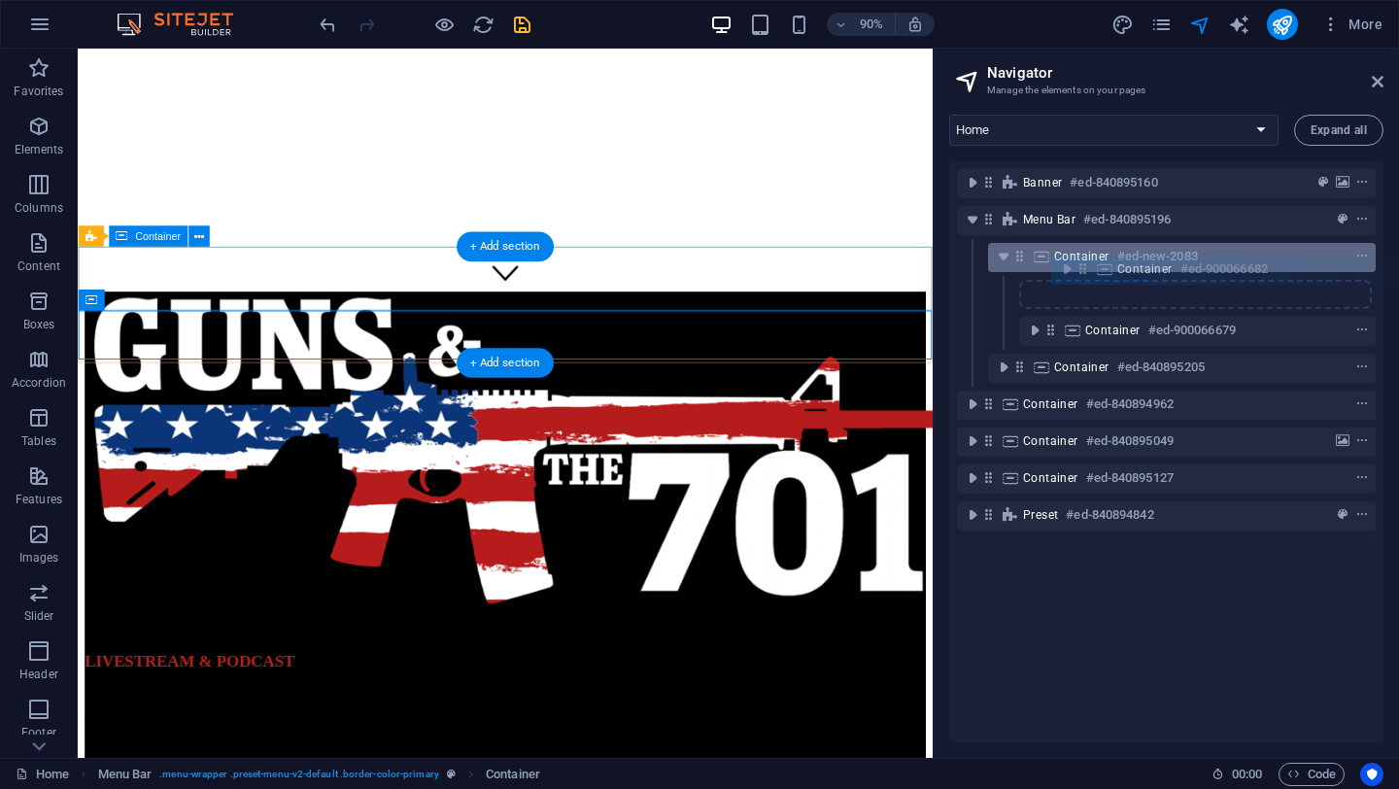
drag, startPoint x: 1020, startPoint y: 331, endPoint x: 1092, endPoint y: 266, distance: 97.0
click at [1092, 266] on div "Banner #ed-840895160 Menu Bar #ed-840895196 Container #ed-new-2083 Container #e…" at bounding box center [1166, 451] width 434 height 581
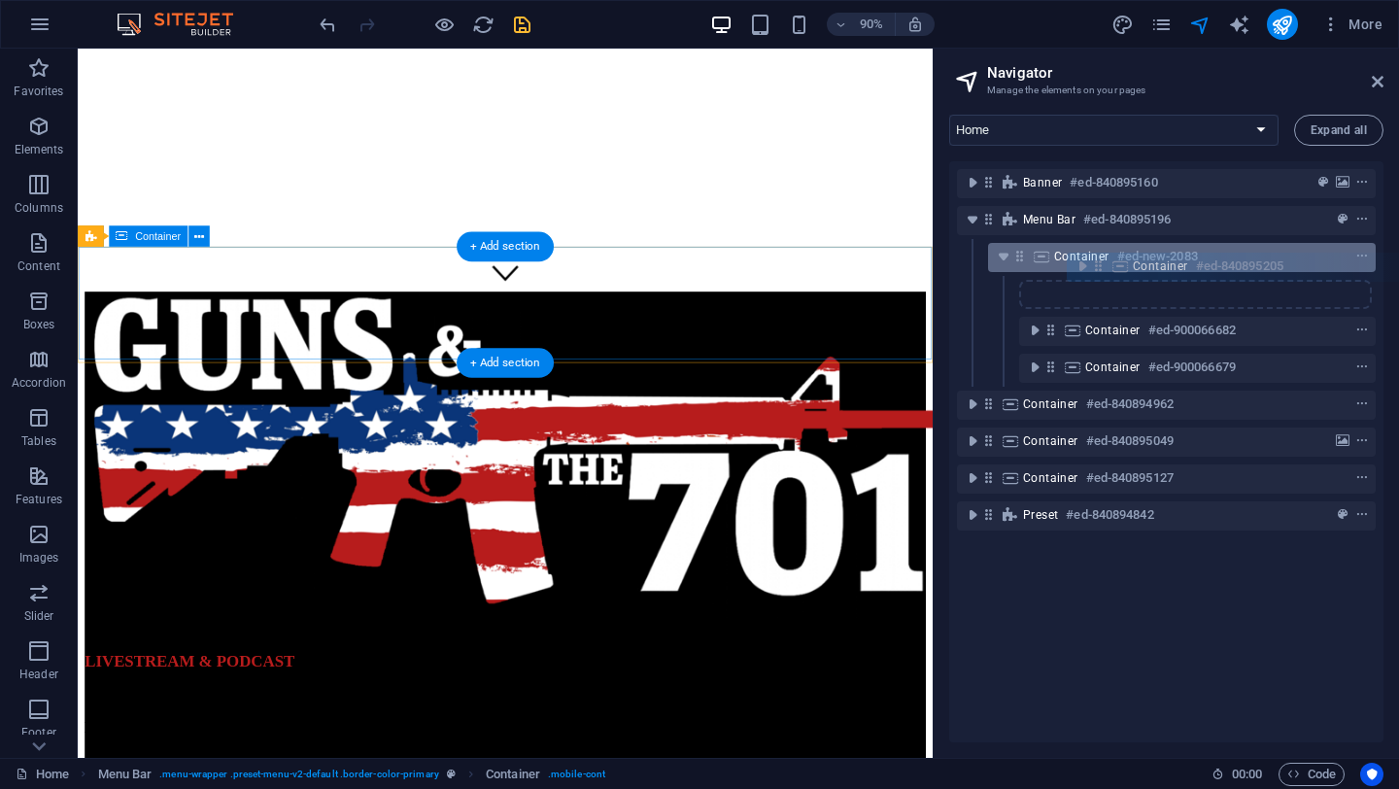
drag, startPoint x: 1019, startPoint y: 369, endPoint x: 1103, endPoint y: 265, distance: 133.4
click at [1103, 265] on div "Banner #ed-840895160 Menu Bar #ed-840895196 Container #ed-new-2083 Container #e…" at bounding box center [1166, 451] width 434 height 581
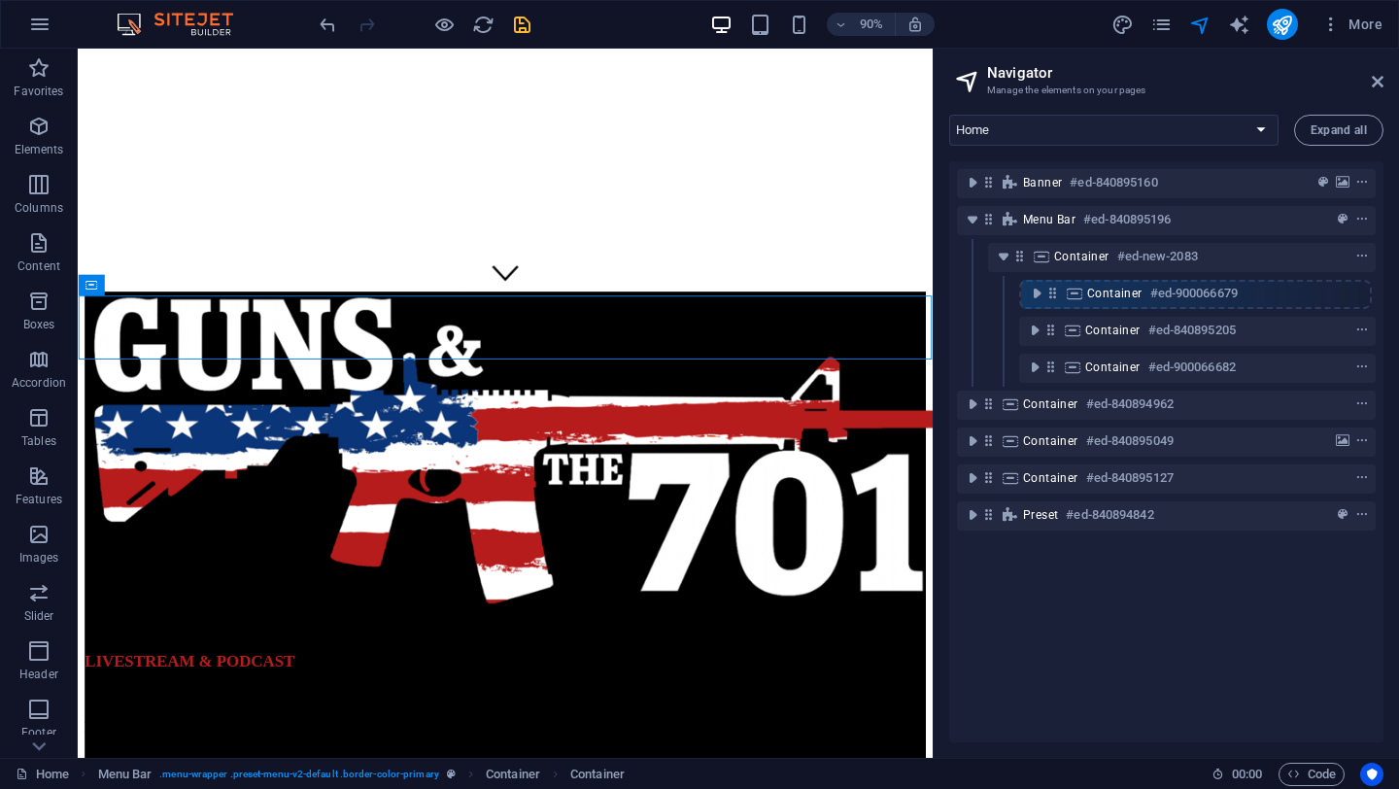
drag, startPoint x: 1052, startPoint y: 373, endPoint x: 1054, endPoint y: 292, distance: 80.7
click at [1054, 292] on div "Banner #ed-840895160 Menu Bar #ed-840895196 Container #ed-new-2083 Container #e…" at bounding box center [1166, 451] width 434 height 581
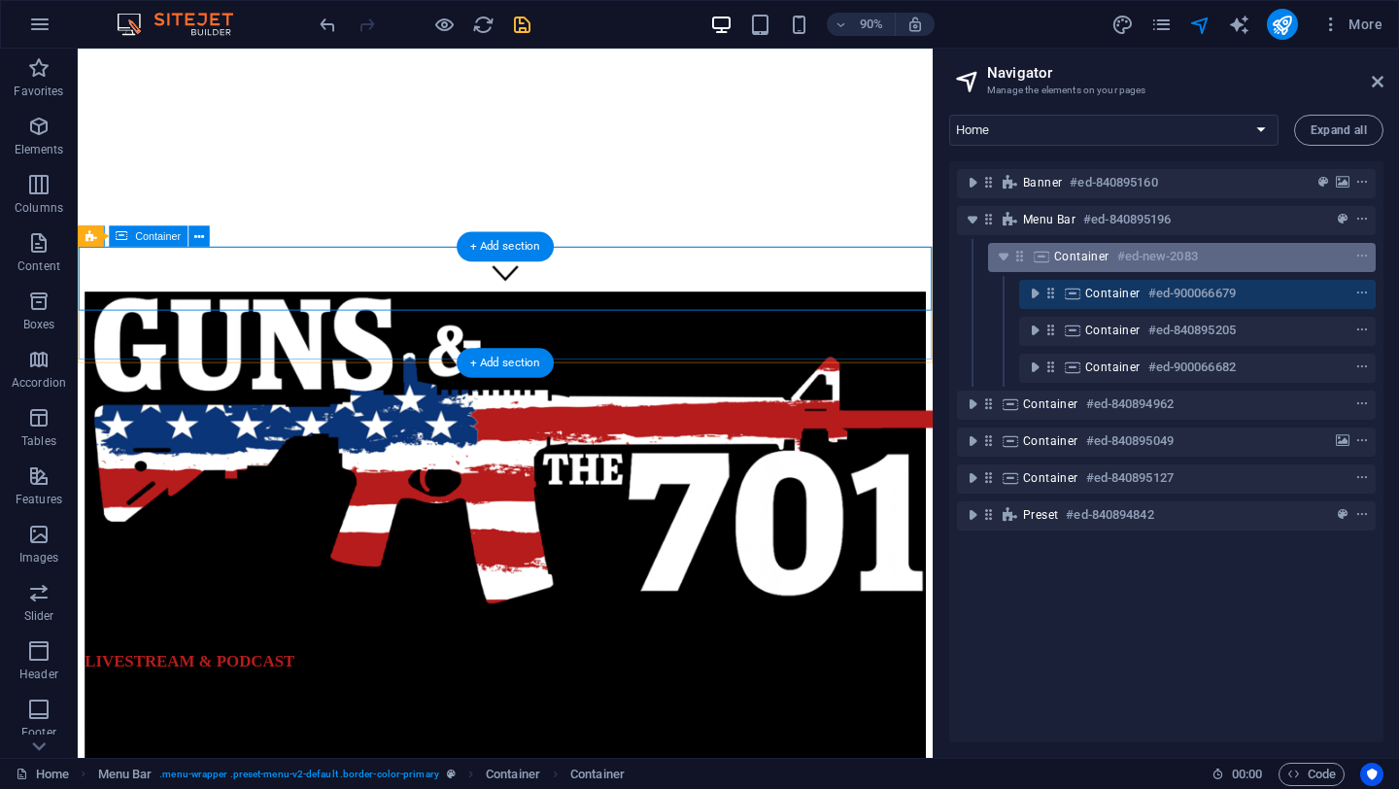
click at [1085, 249] on span "Container" at bounding box center [1081, 257] width 55 height 16
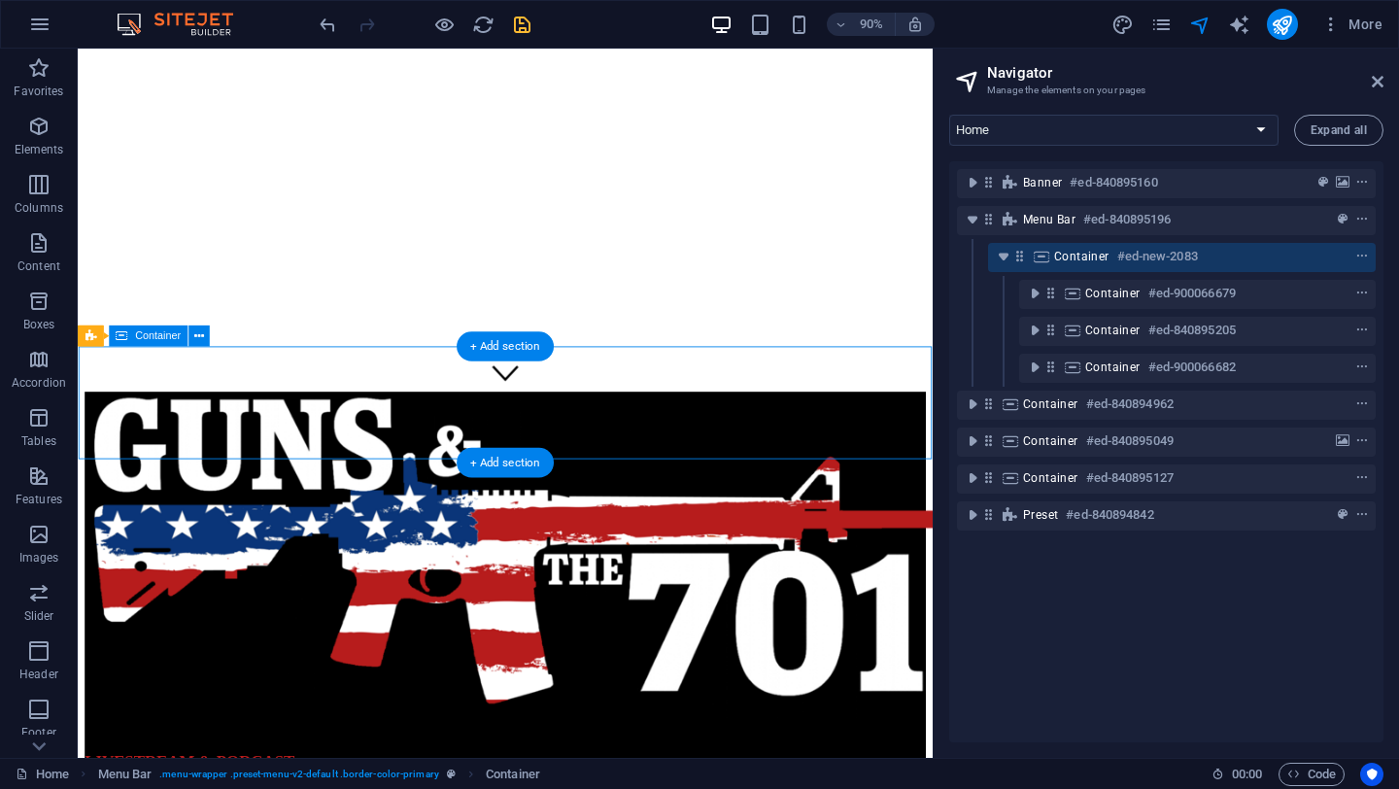
click at [1085, 249] on span "Container" at bounding box center [1081, 257] width 55 height 16
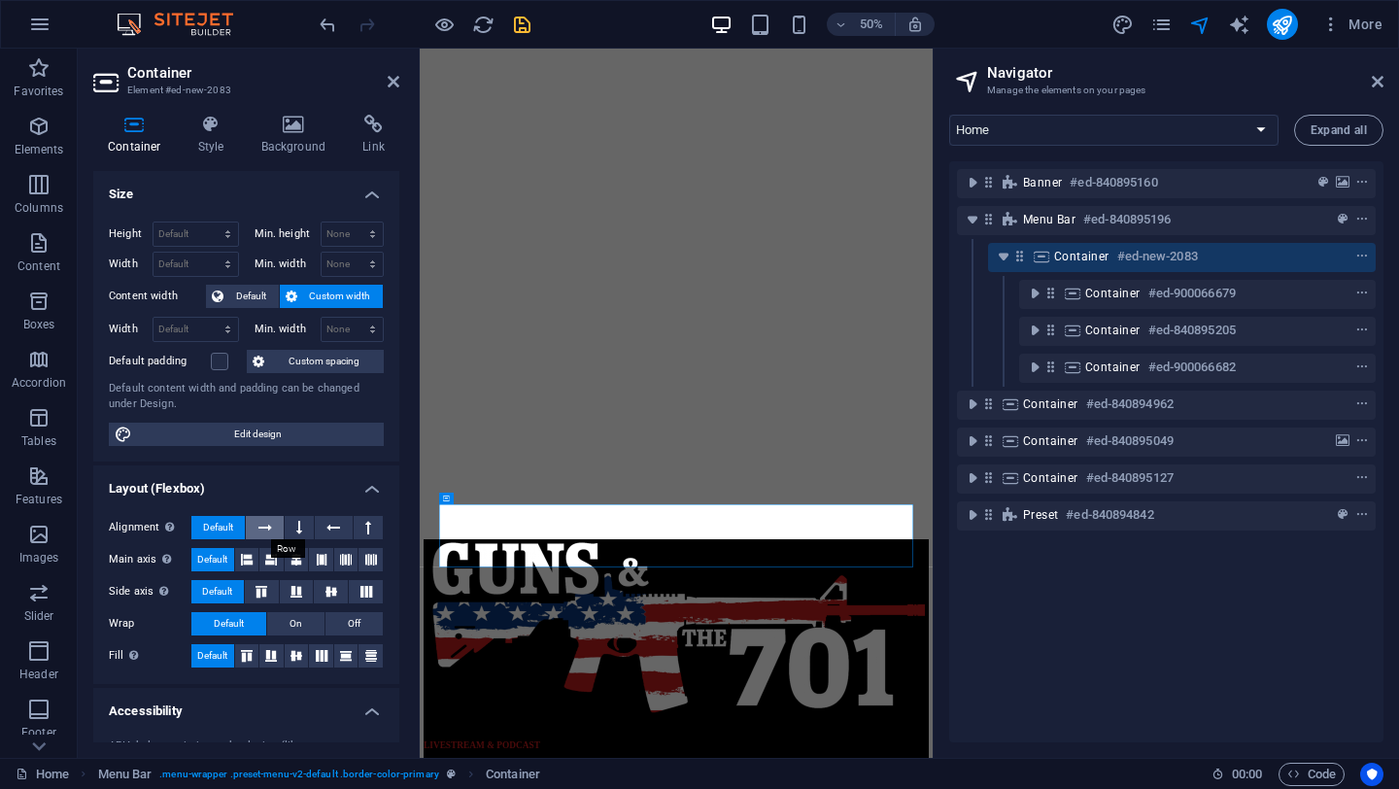
click at [262, 525] on icon at bounding box center [265, 527] width 14 height 23
click at [322, 558] on icon at bounding box center [322, 559] width 12 height 23
click at [326, 592] on icon at bounding box center [331, 592] width 23 height 12
click at [356, 621] on span "Off" at bounding box center [354, 623] width 13 height 23
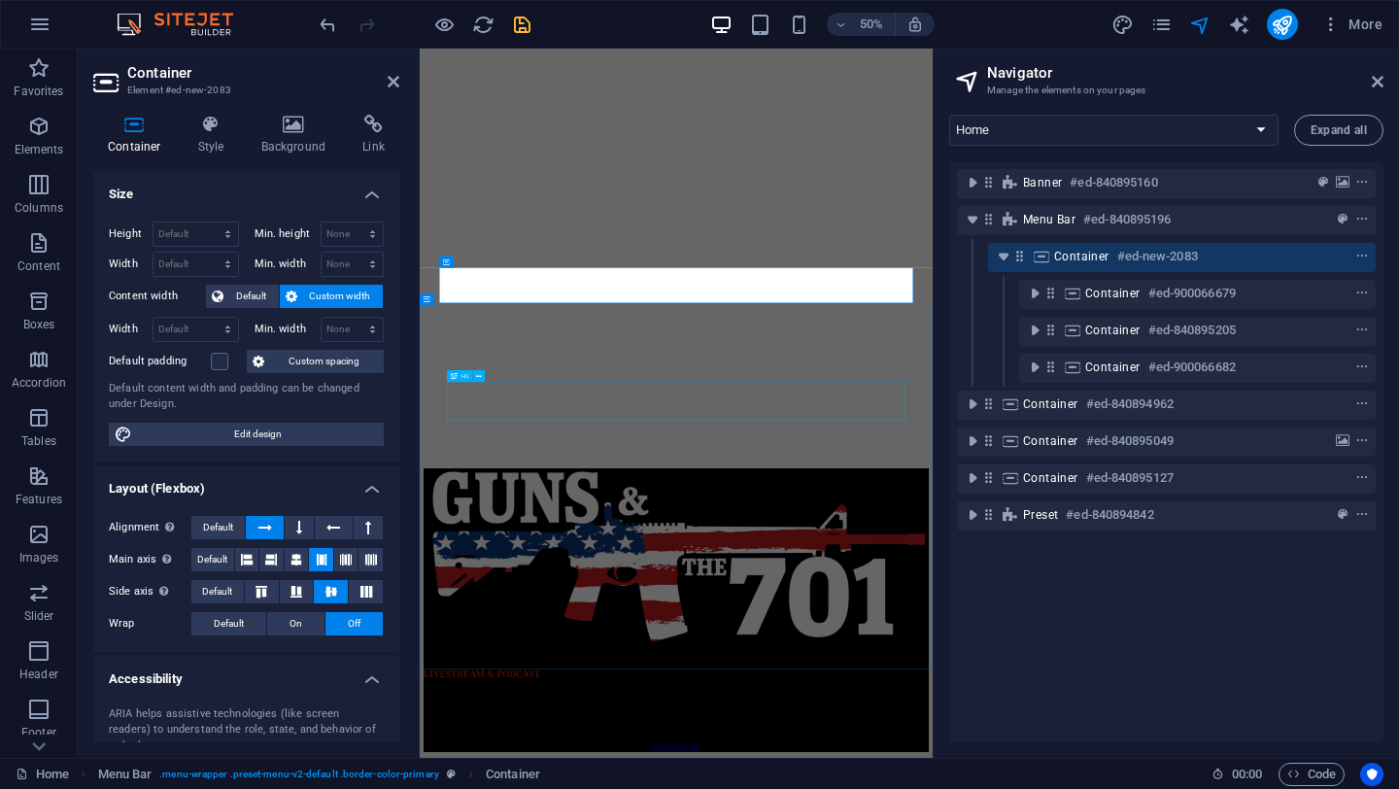
scroll to position [459, 0]
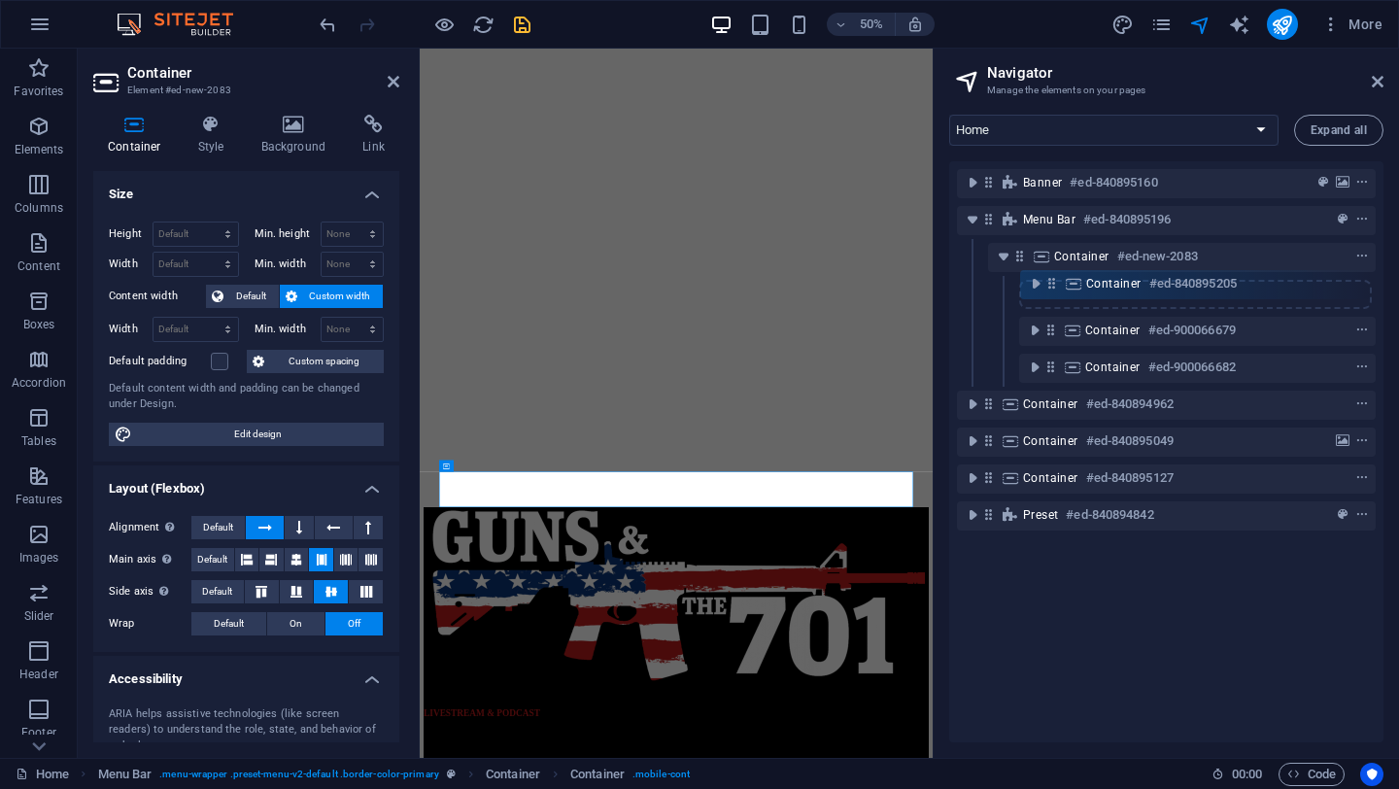
drag, startPoint x: 1051, startPoint y: 331, endPoint x: 1052, endPoint y: 280, distance: 51.5
click at [1052, 280] on div "Banner #ed-840895160 Menu Bar #ed-840895196 Container #ed-new-2083 Container #e…" at bounding box center [1166, 451] width 434 height 581
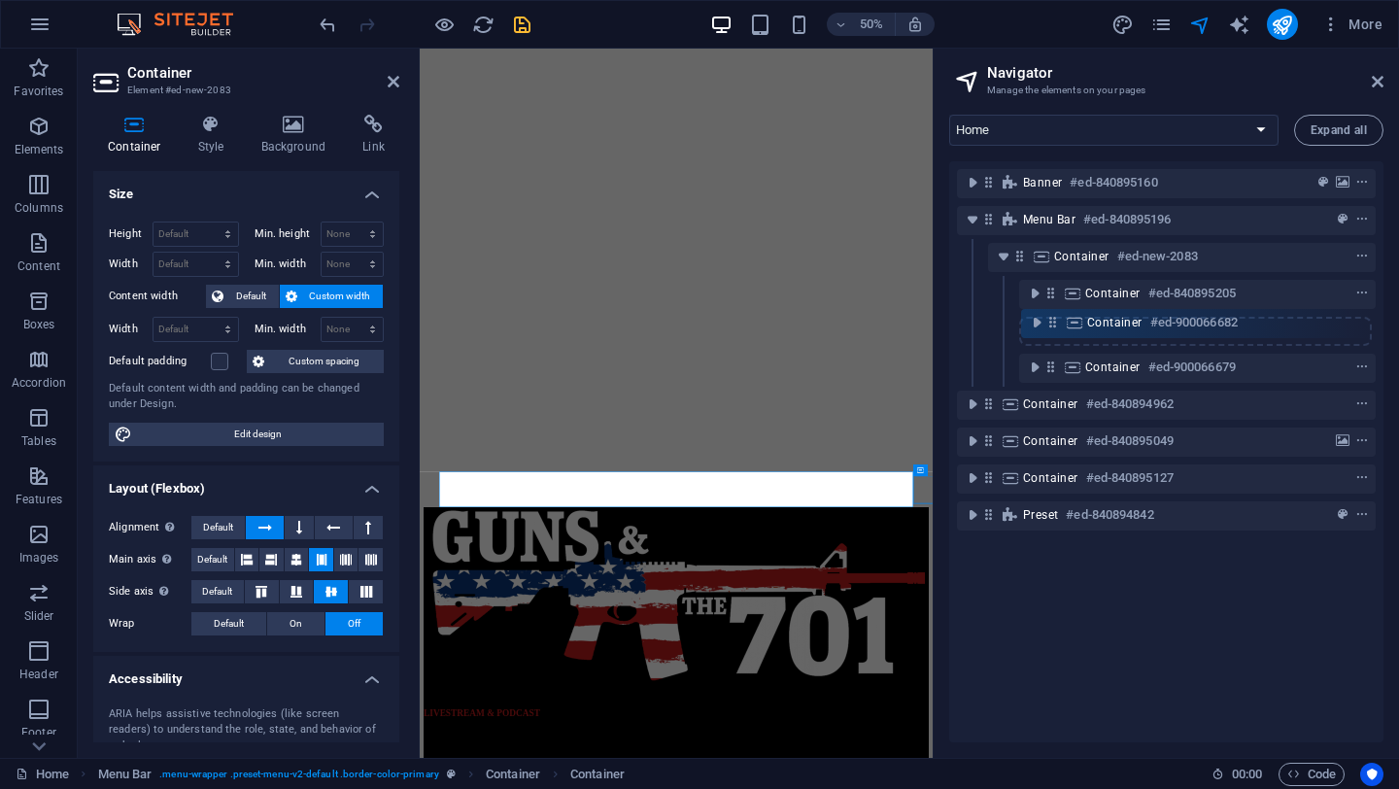
drag, startPoint x: 1050, startPoint y: 372, endPoint x: 1052, endPoint y: 323, distance: 49.6
click at [1052, 323] on div "Banner #ed-840895160 Menu Bar #ed-840895196 Container #ed-new-2083 Container #e…" at bounding box center [1166, 451] width 434 height 581
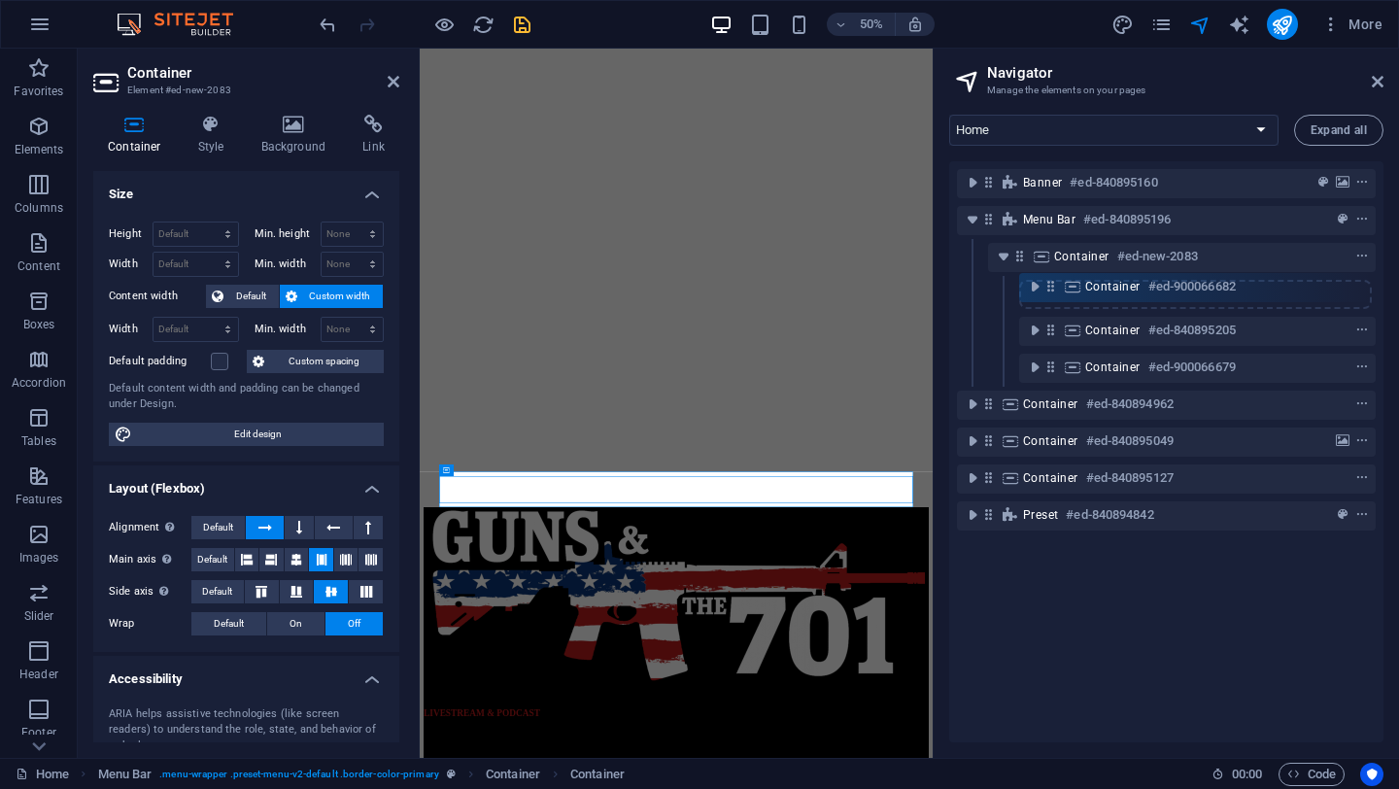
drag, startPoint x: 1050, startPoint y: 333, endPoint x: 1051, endPoint y: 285, distance: 48.6
click at [1050, 285] on div "Banner #ed-840895160 Menu Bar #ed-840895196 Container #ed-new-2083 Container #e…" at bounding box center [1166, 451] width 434 height 581
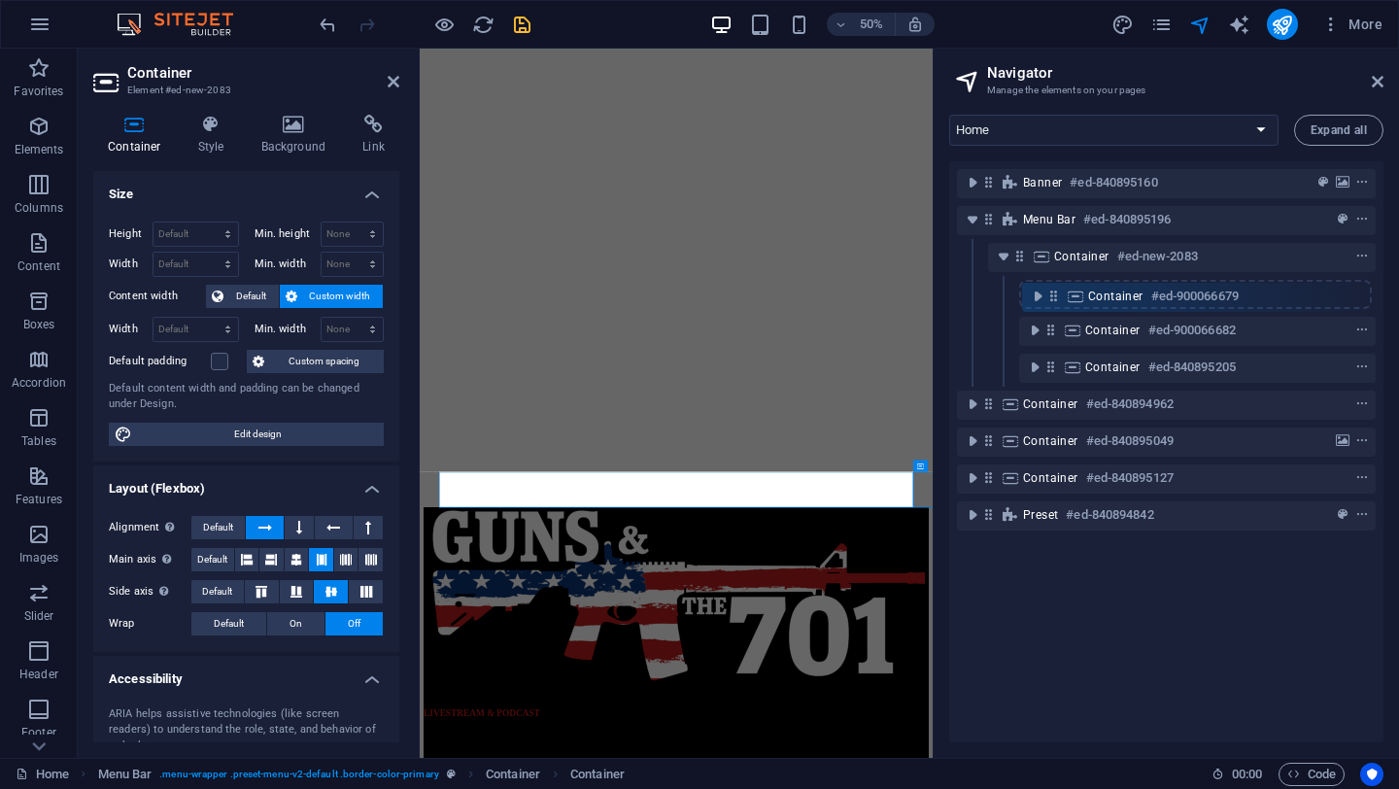
drag, startPoint x: 1049, startPoint y: 369, endPoint x: 1052, endPoint y: 292, distance: 77.8
click at [1052, 292] on div "Banner #ed-840895160 Menu Bar #ed-840895196 Container #ed-new-2083 Container #e…" at bounding box center [1166, 451] width 434 height 581
click at [203, 329] on select "Default px rem % em vh vw" at bounding box center [196, 329] width 85 height 23
select select "%"
click at [208, 318] on select "Default px rem % em vh vw" at bounding box center [196, 329] width 85 height 23
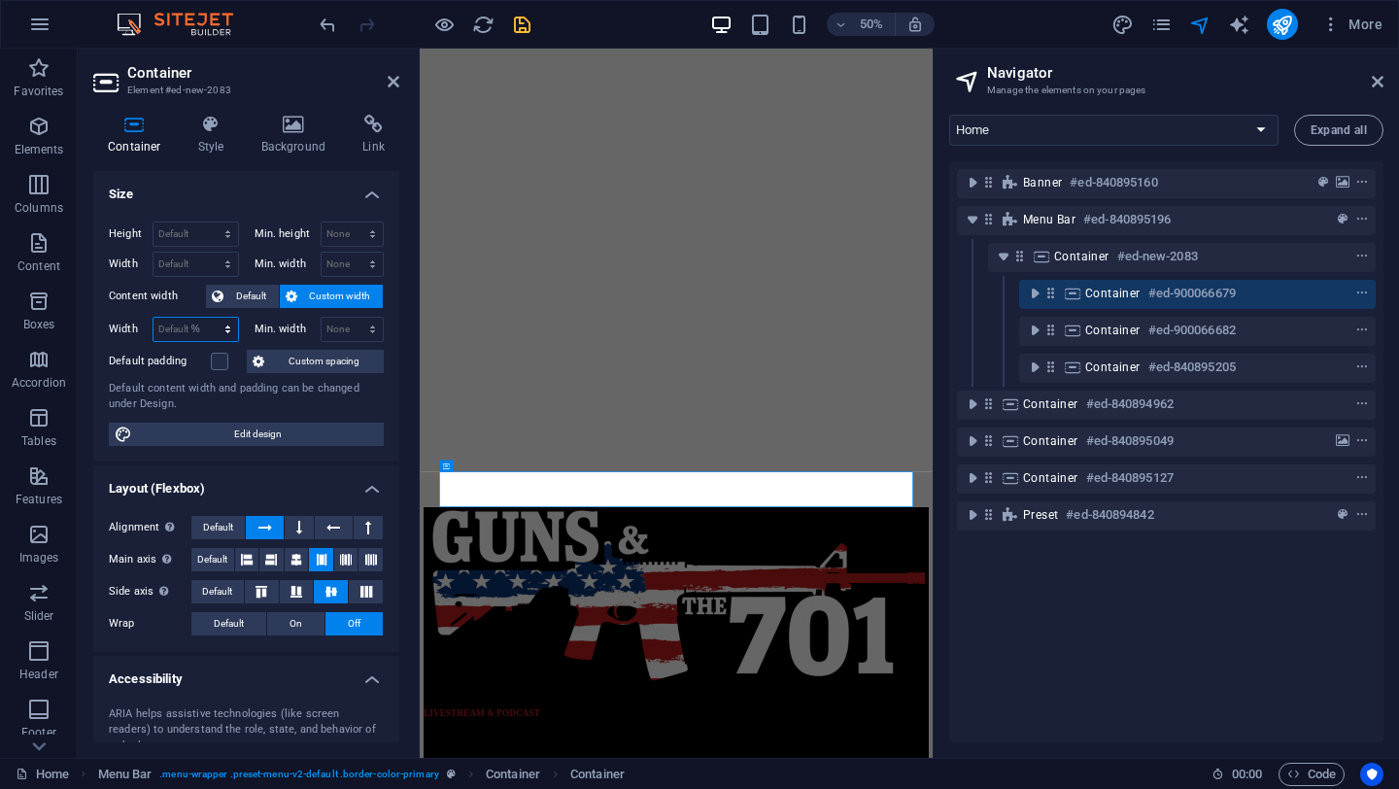
type input "100"
click at [1033, 298] on icon "toggle-expand" at bounding box center [1034, 293] width 19 height 19
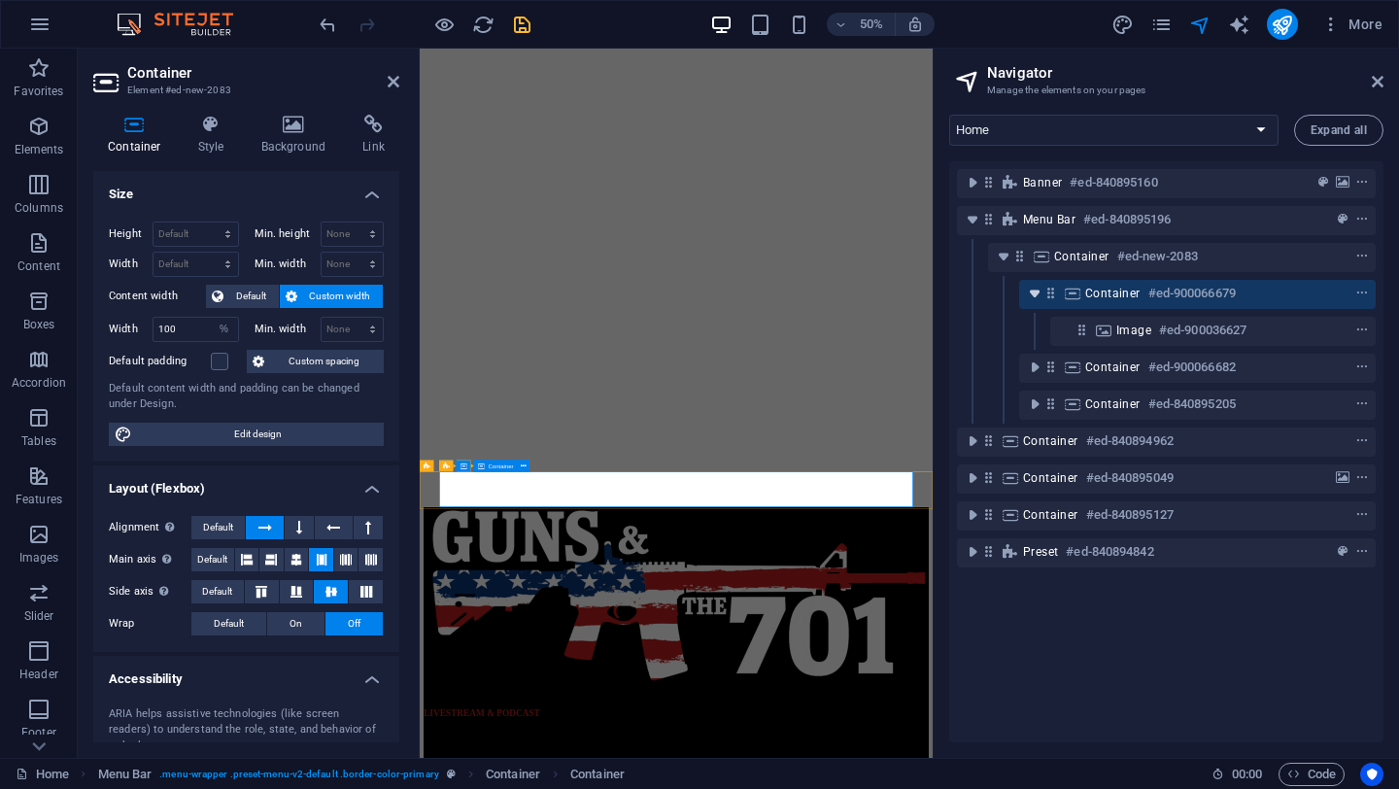
click at [1033, 298] on icon "toggle-expand" at bounding box center [1034, 293] width 19 height 19
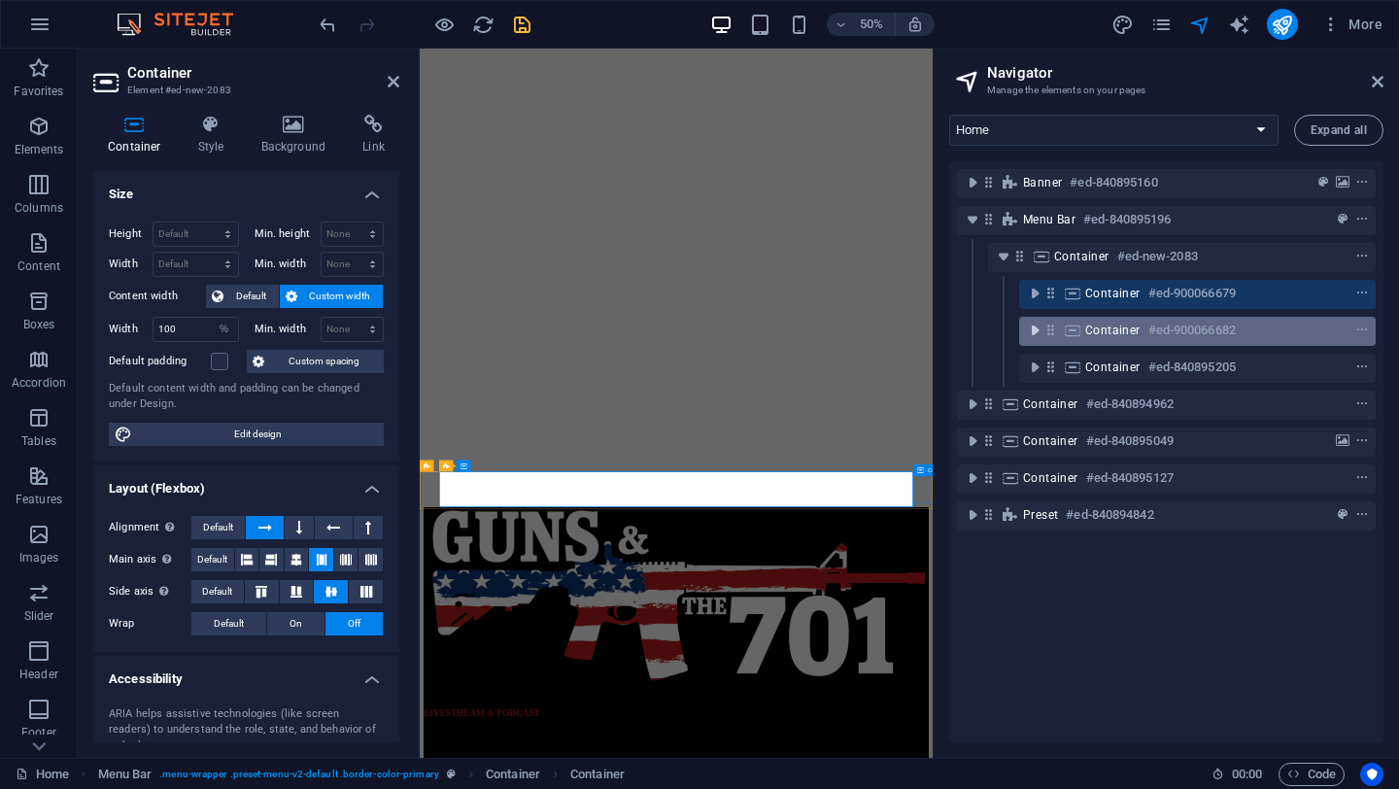
click at [1032, 324] on icon "toggle-expand" at bounding box center [1034, 330] width 19 height 19
click at [1128, 332] on span "Container" at bounding box center [1112, 331] width 55 height 16
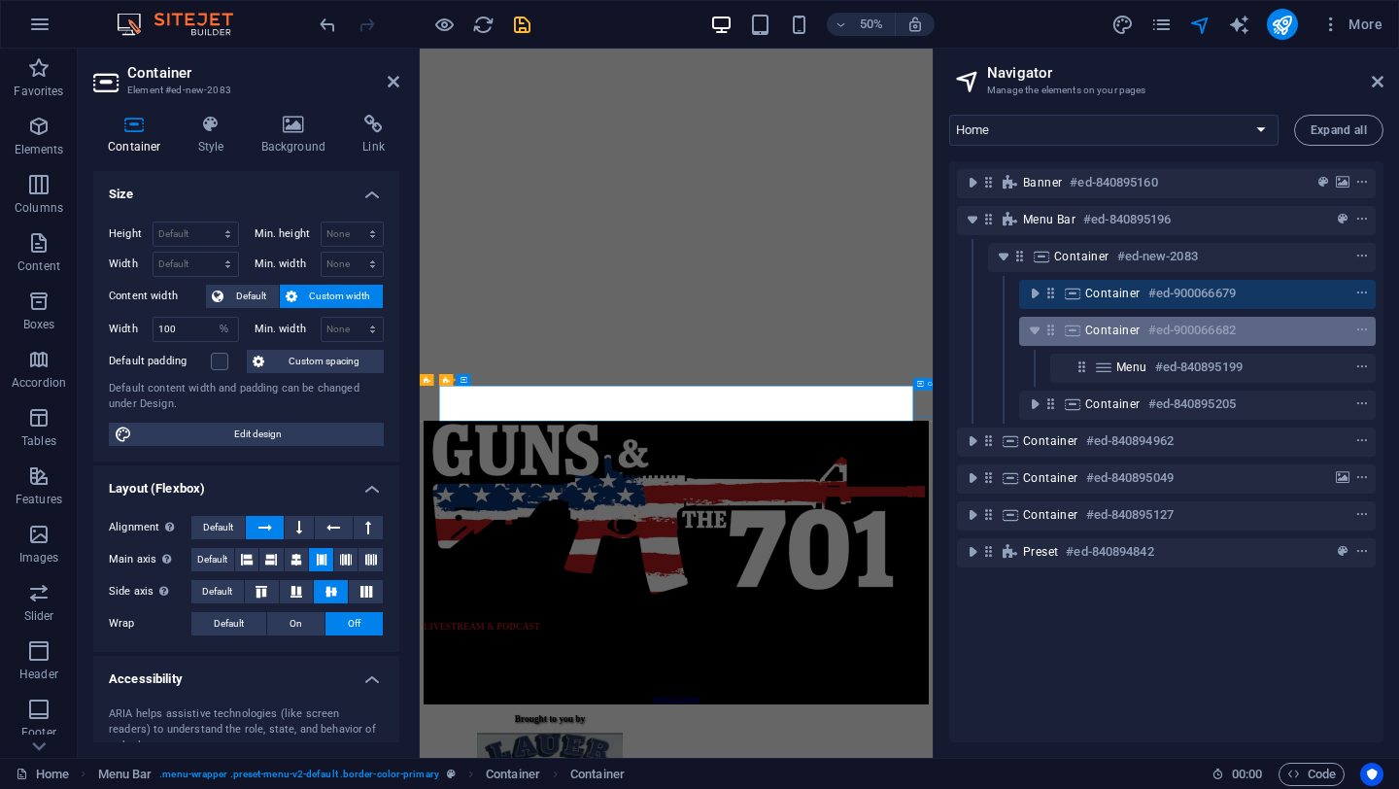
click at [1128, 332] on span "Container" at bounding box center [1112, 331] width 55 height 16
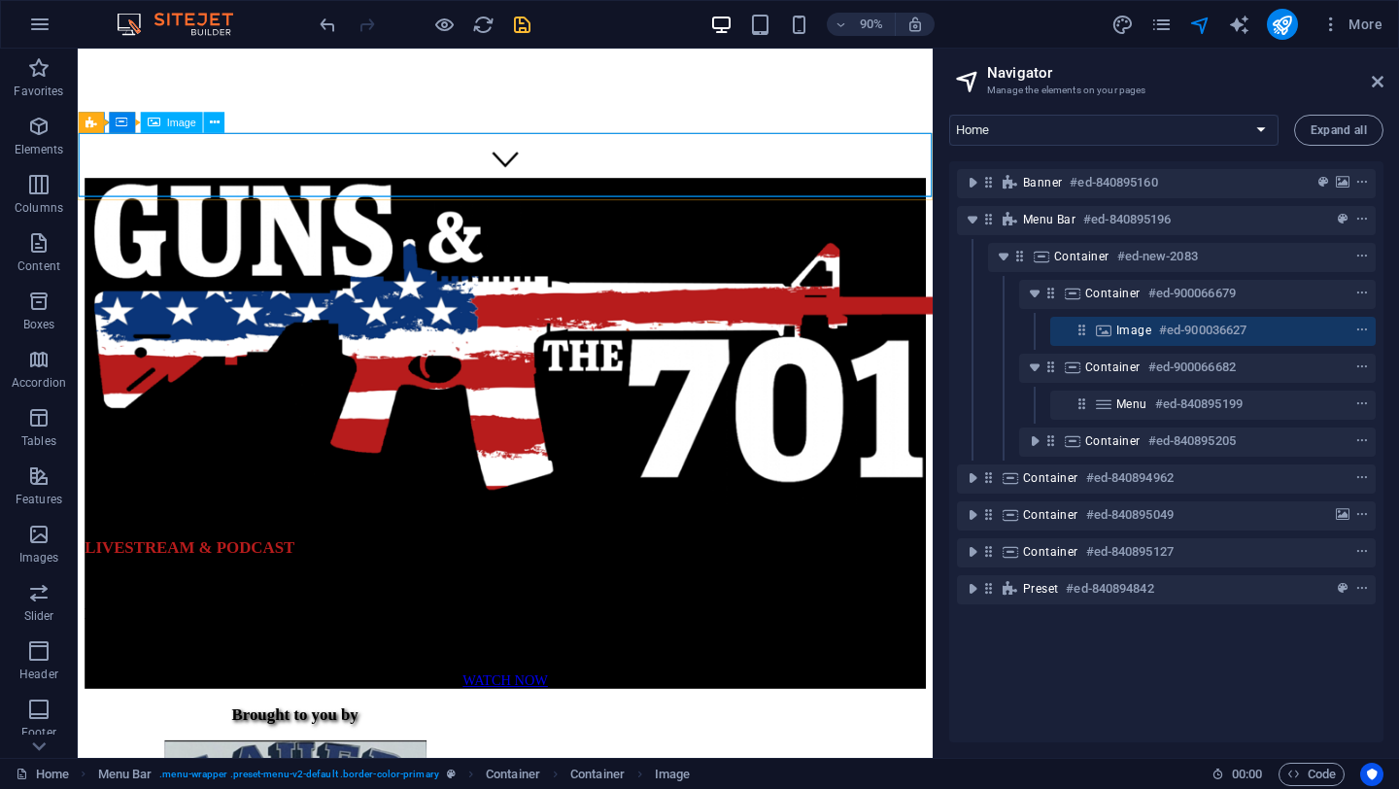
click at [164, 120] on div "Image" at bounding box center [172, 122] width 62 height 21
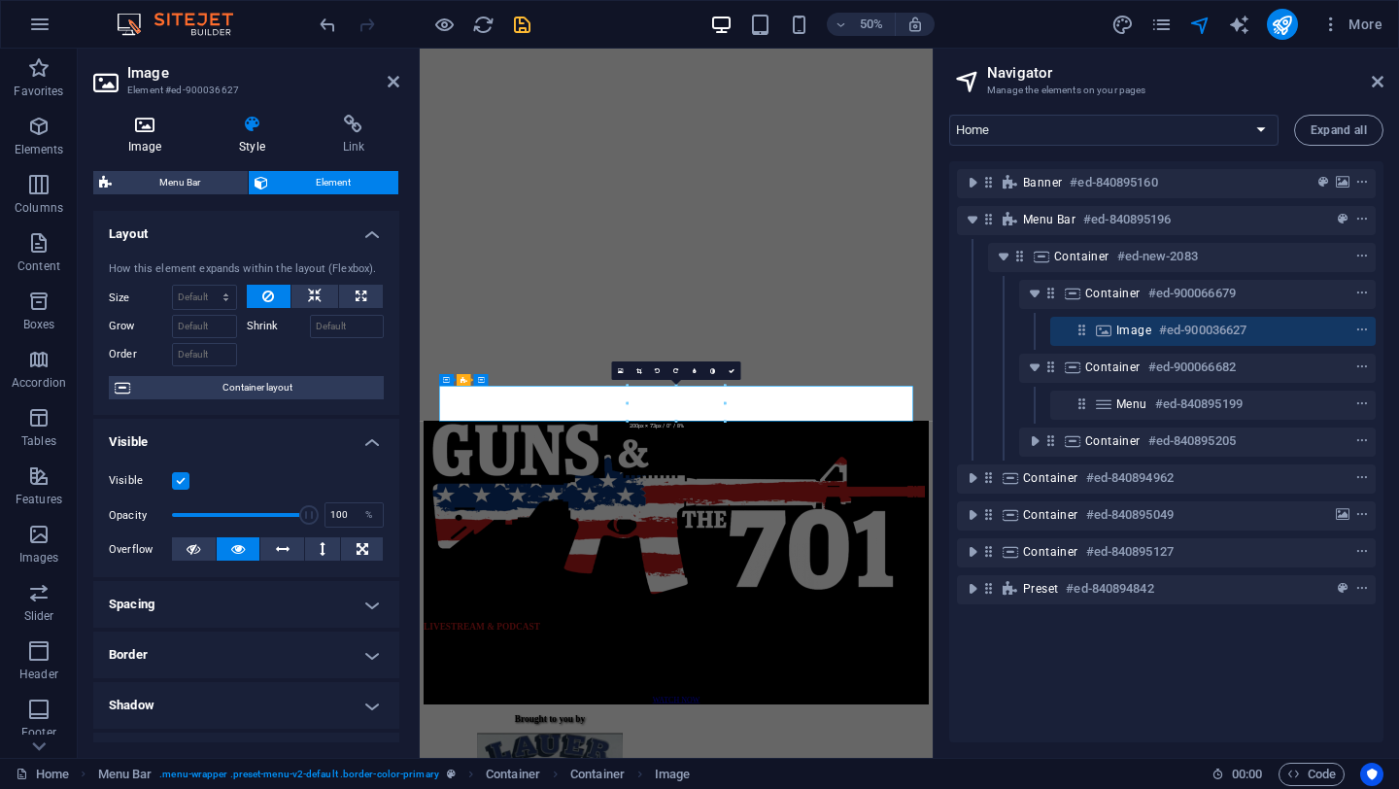
click at [147, 124] on icon at bounding box center [144, 124] width 103 height 19
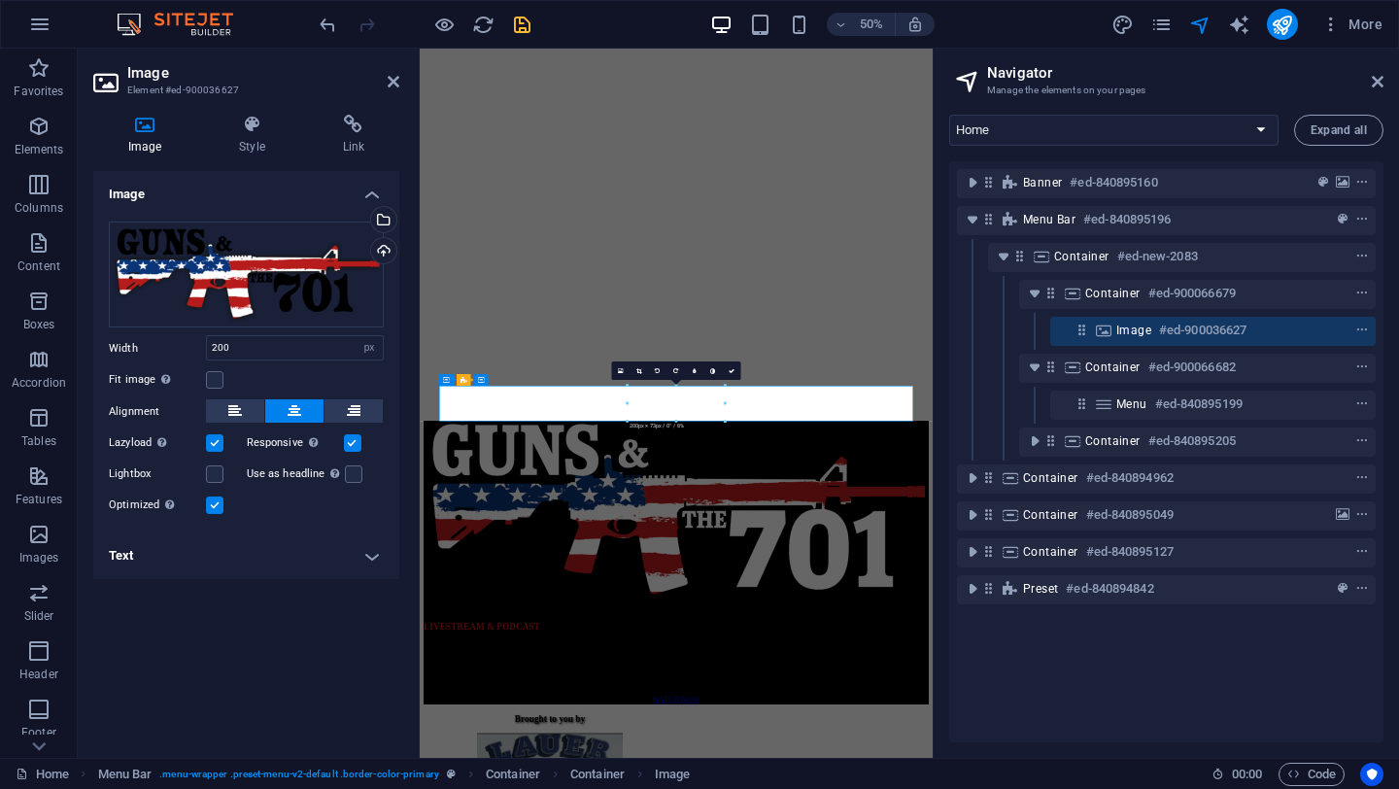
click at [158, 570] on h4 "Text" at bounding box center [246, 555] width 306 height 47
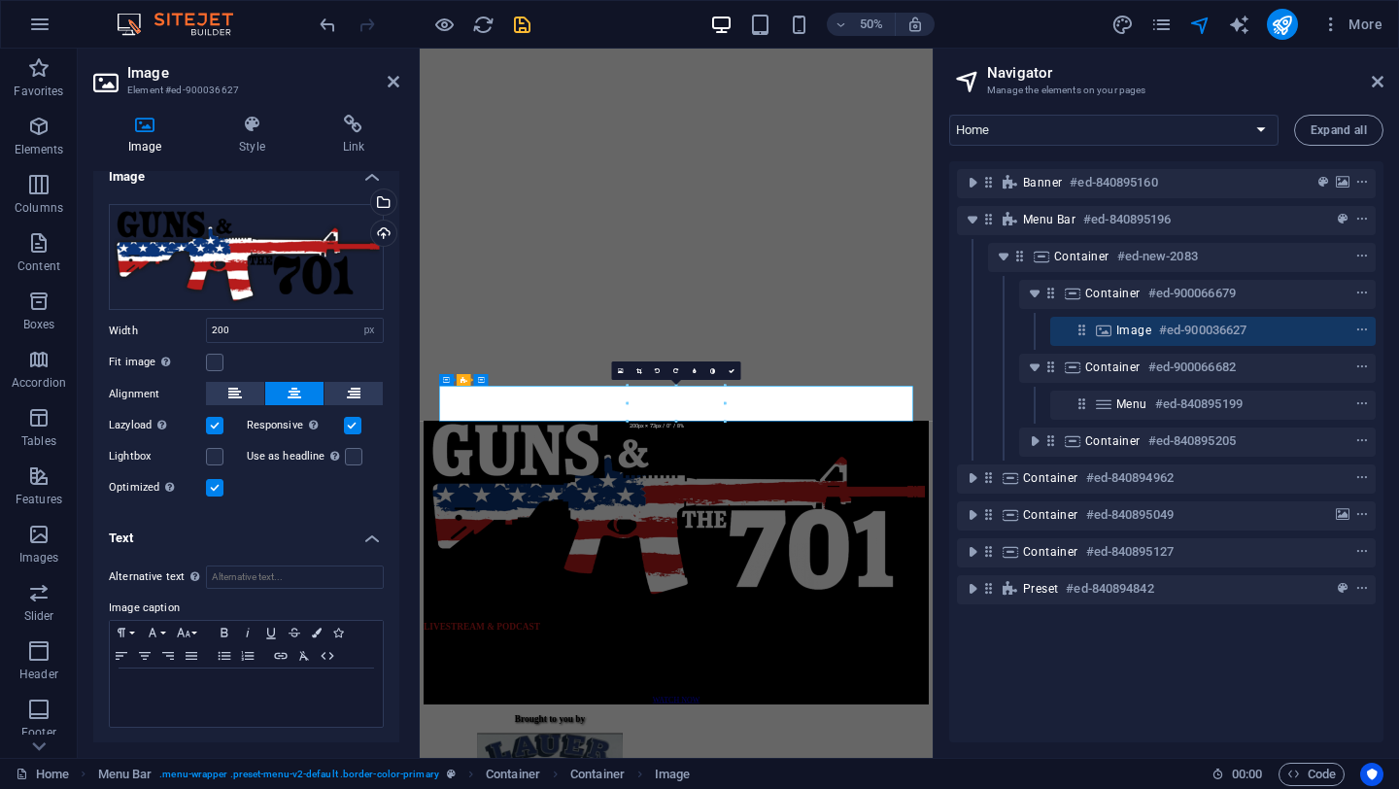
scroll to position [0, 0]
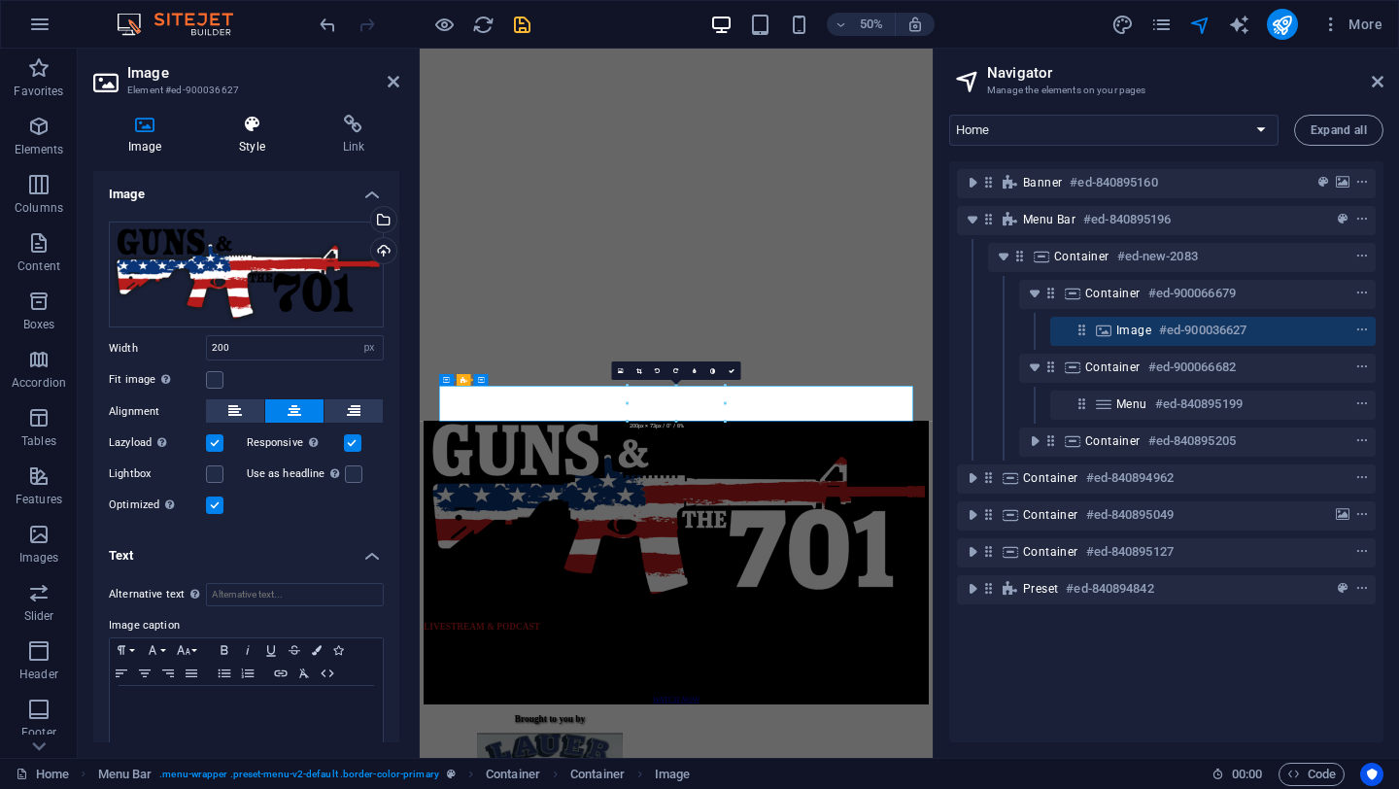
click at [250, 138] on h4 "Style" at bounding box center [255, 135] width 103 height 41
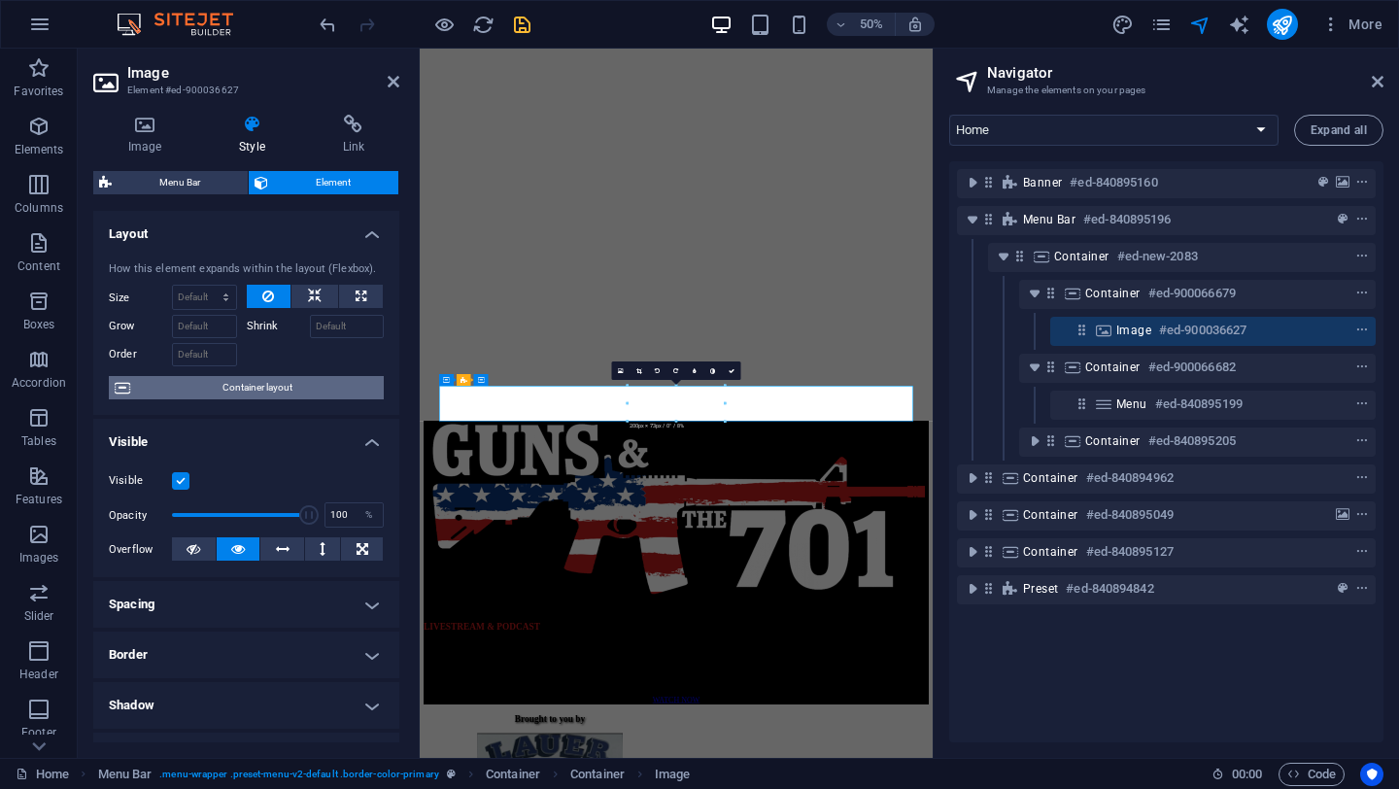
click at [260, 384] on span "Container layout" at bounding box center [257, 387] width 242 height 23
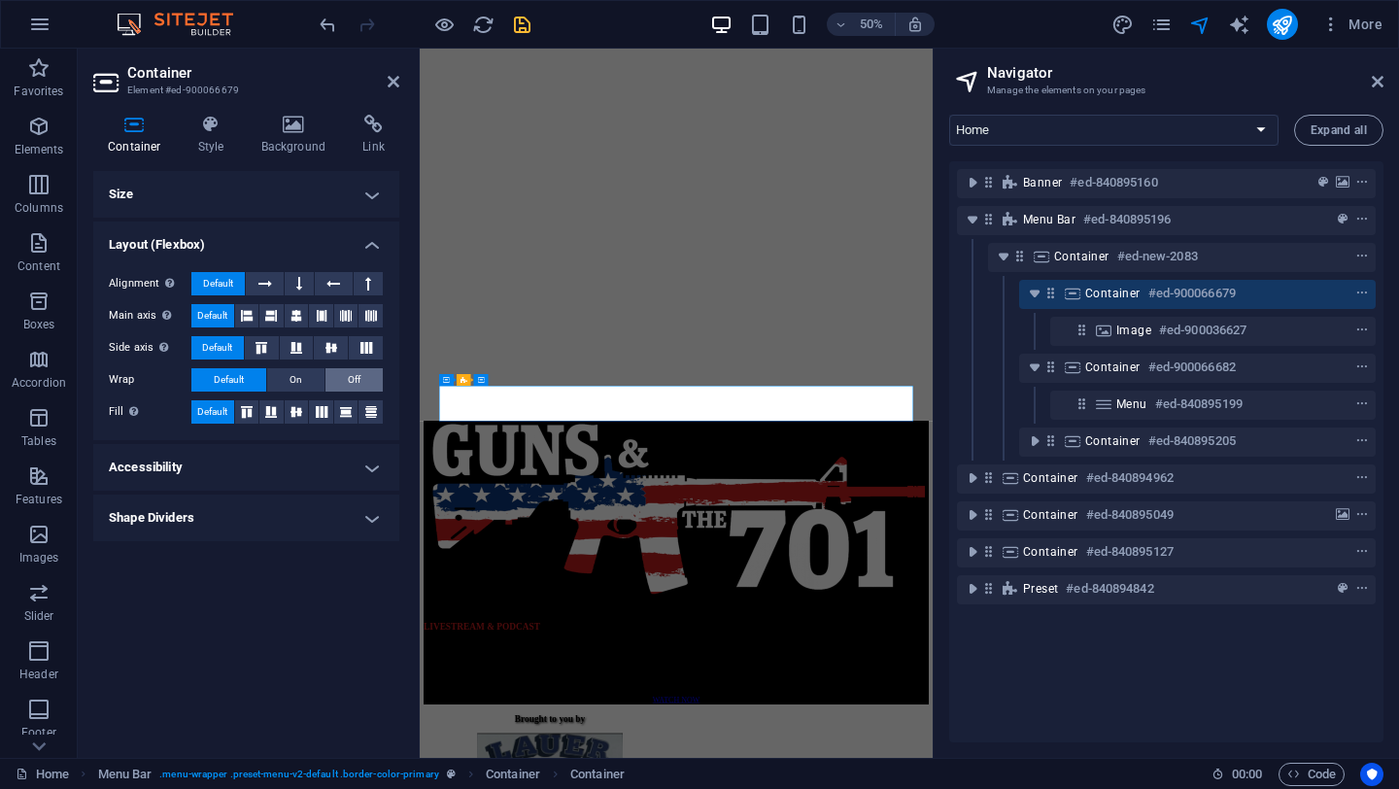
click at [349, 382] on span "Off" at bounding box center [354, 379] width 13 height 23
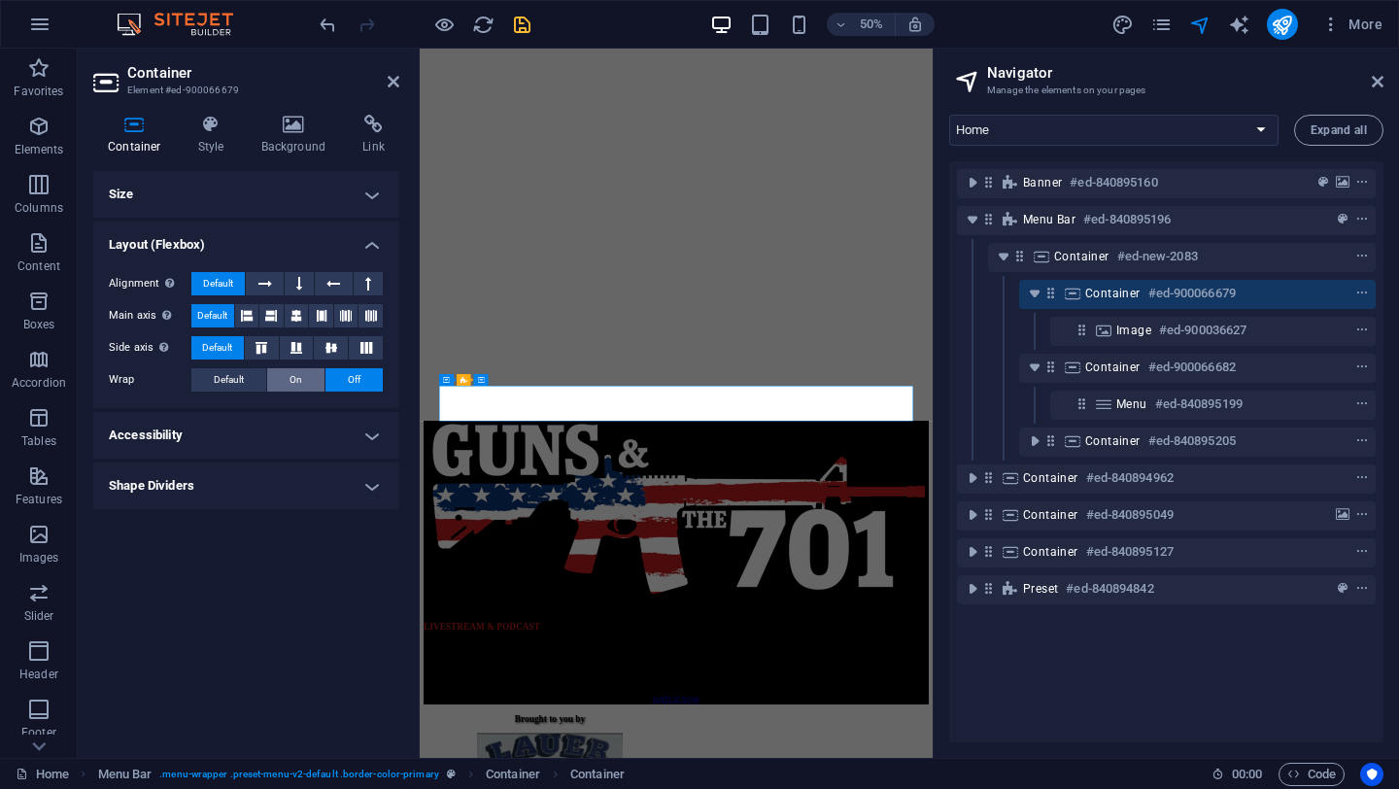
click at [301, 379] on span "On" at bounding box center [296, 379] width 13 height 23
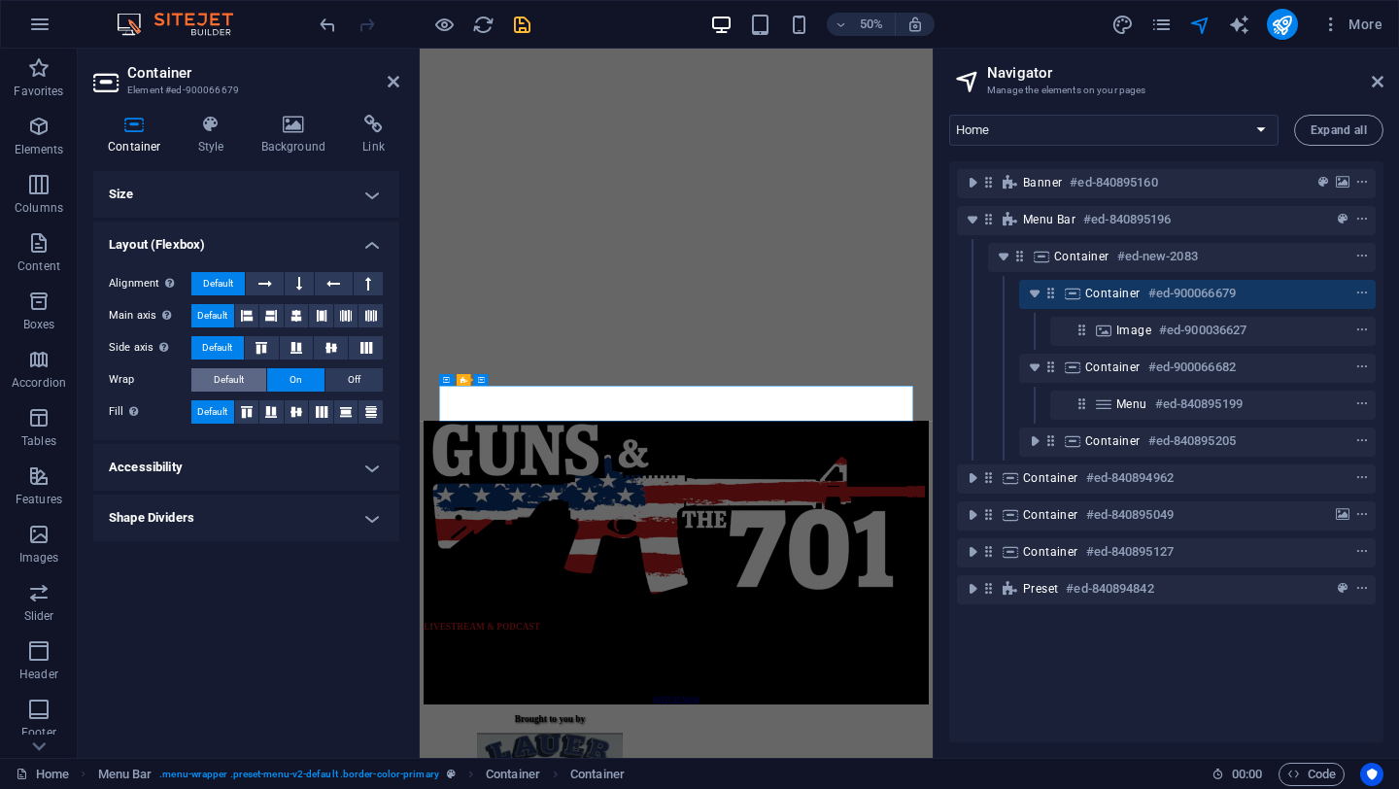
click at [231, 378] on span "Default" at bounding box center [229, 379] width 30 height 23
click at [324, 414] on icon at bounding box center [321, 412] width 23 height 12
click at [205, 411] on span "Default" at bounding box center [212, 411] width 30 height 23
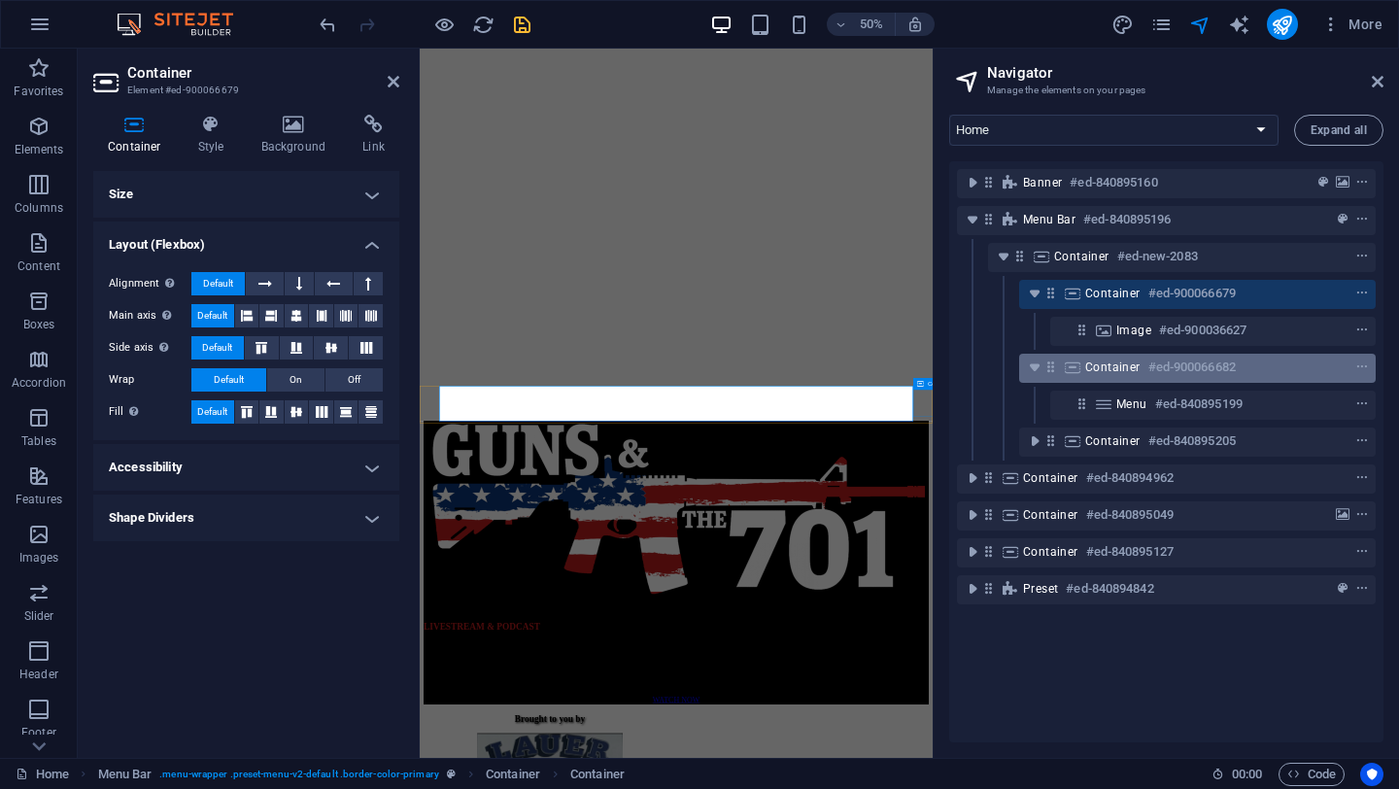
click at [1101, 370] on span "Container" at bounding box center [1112, 368] width 55 height 16
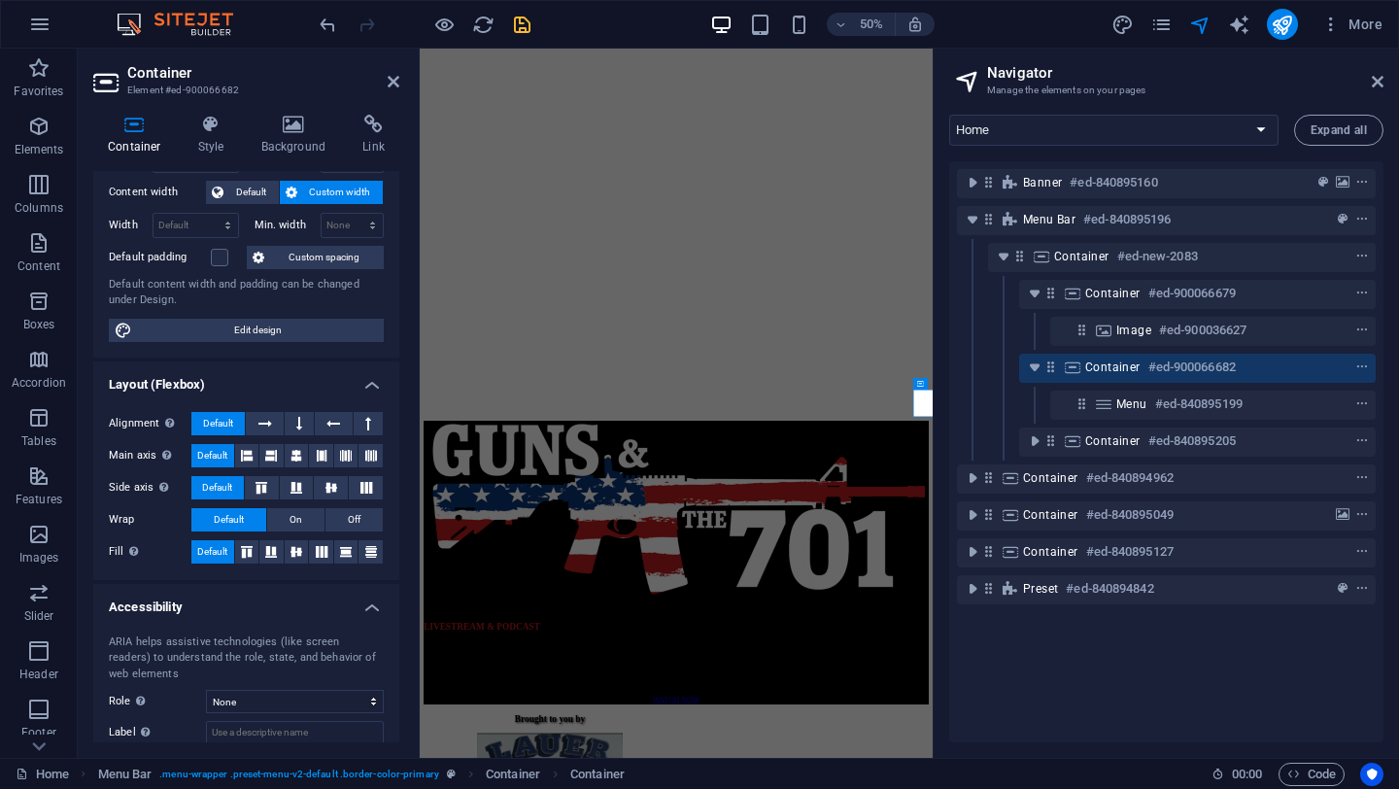
scroll to position [120, 0]
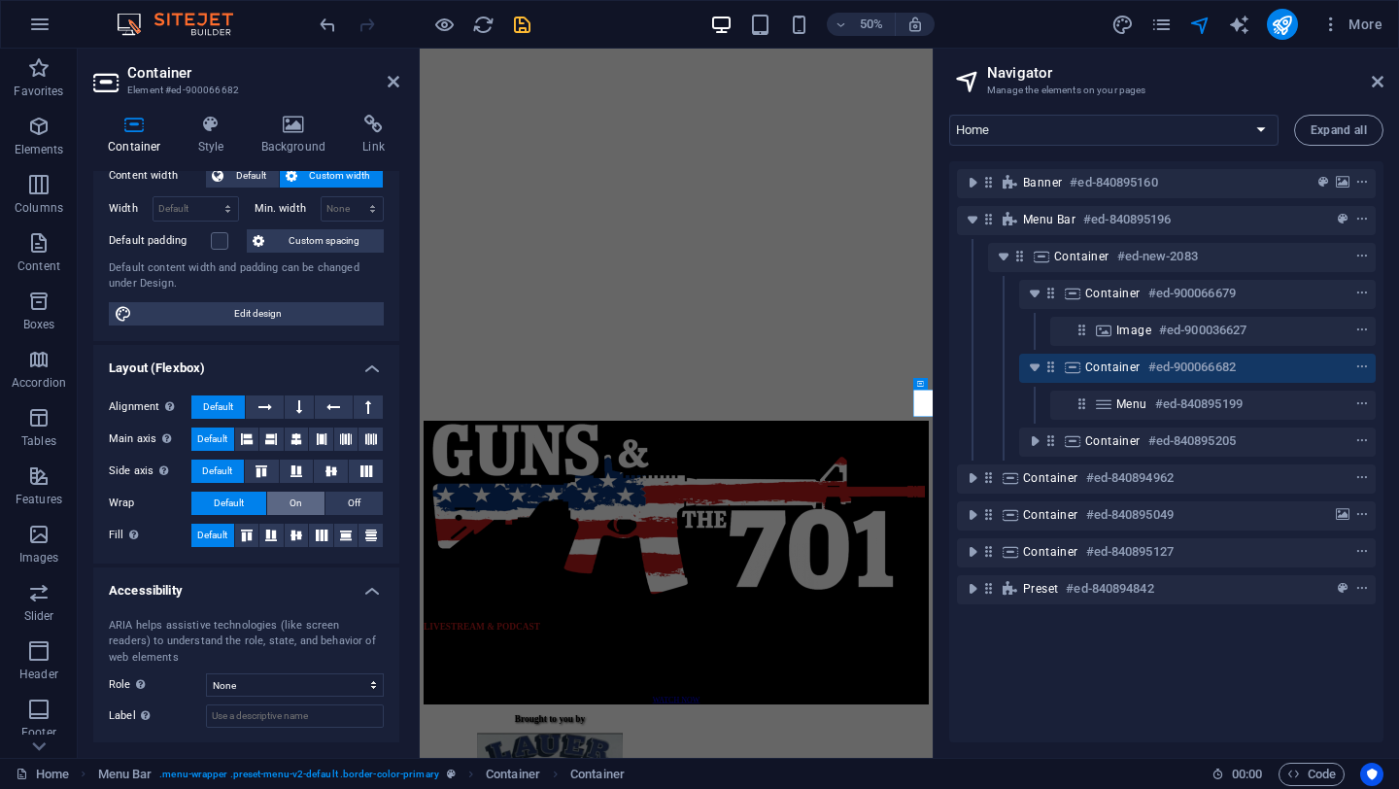
click at [287, 504] on button "On" at bounding box center [295, 503] width 57 height 23
click at [233, 507] on span "Default" at bounding box center [229, 503] width 30 height 23
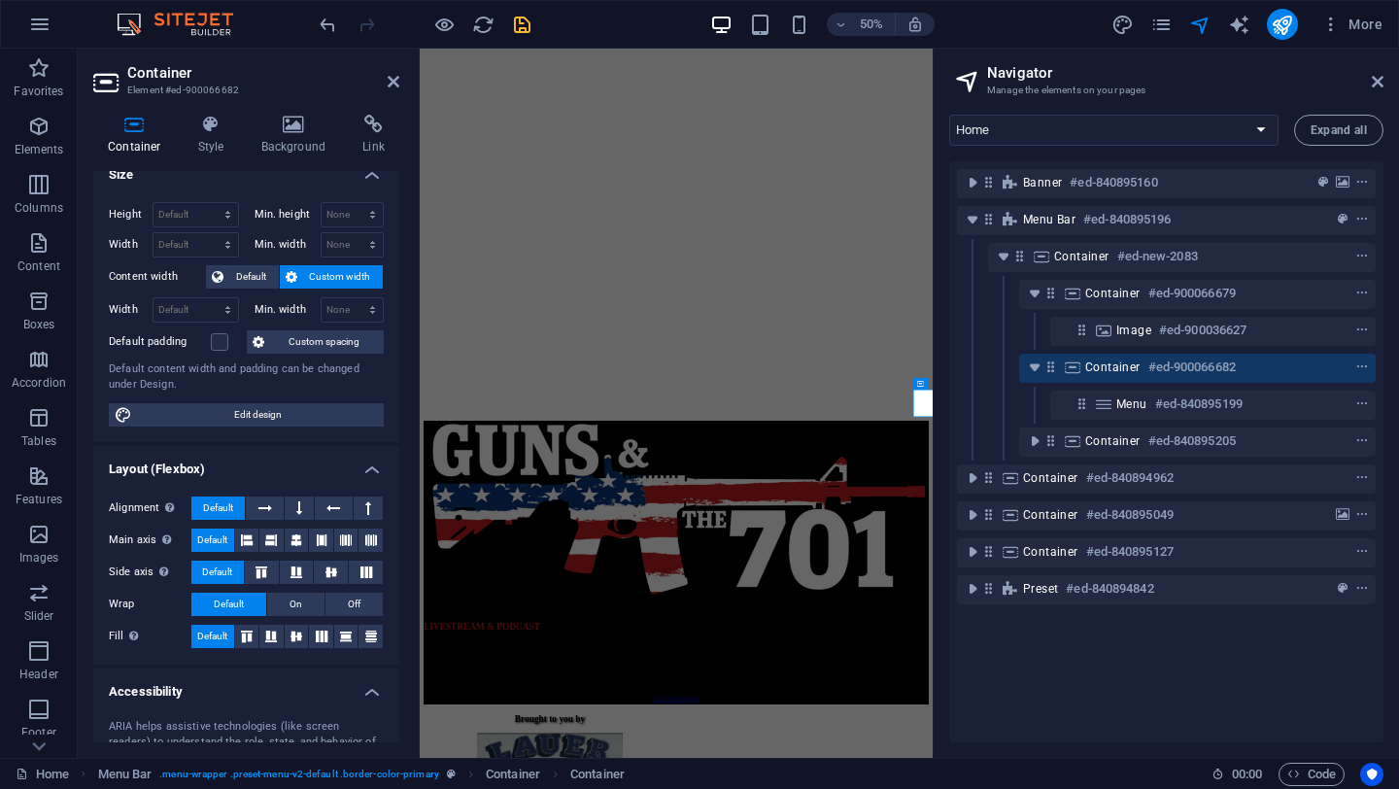
scroll to position [10, 0]
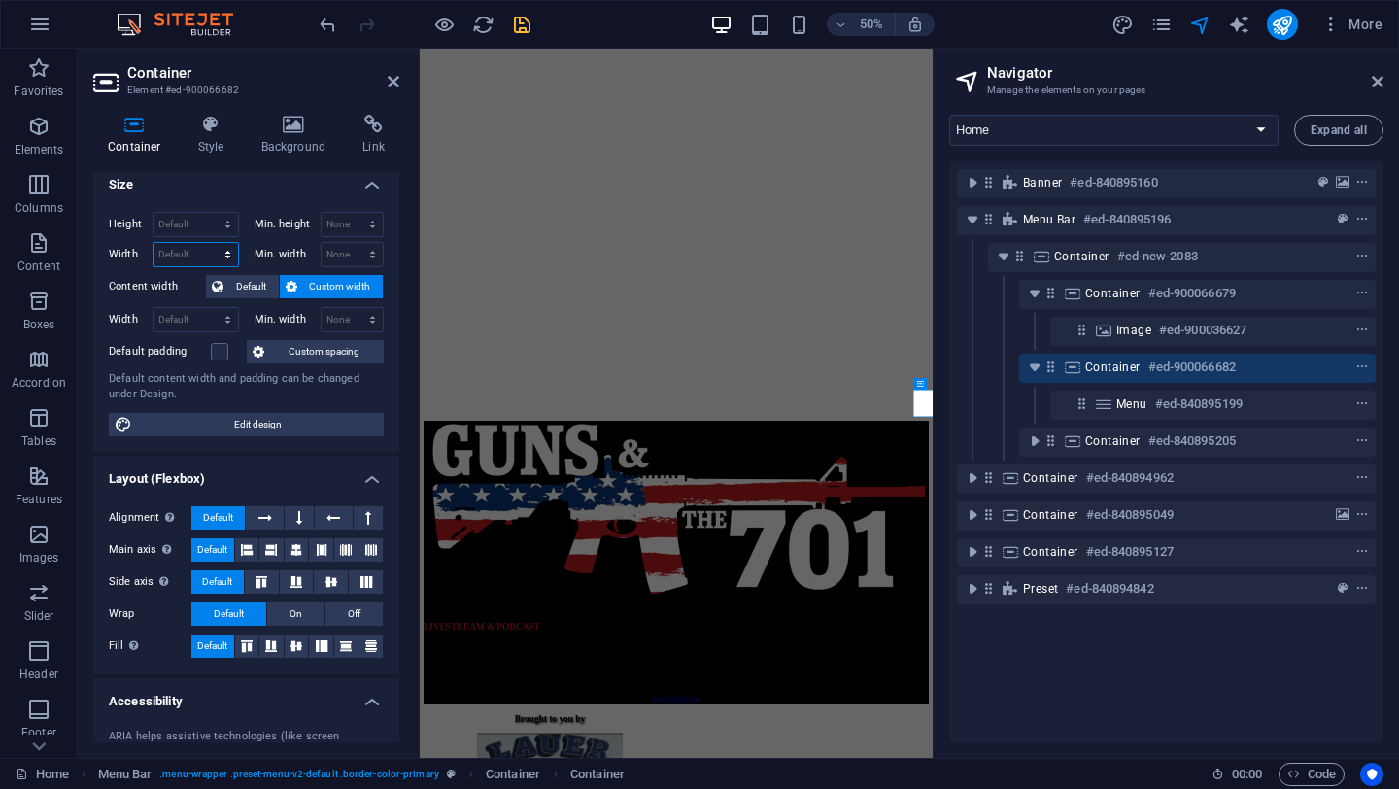
click at [186, 251] on select "Default px rem % em vh vw" at bounding box center [196, 254] width 85 height 23
click at [154, 243] on select "Default px rem % em vh vw" at bounding box center [196, 254] width 85 height 23
select select "DISABLED_OPTION_VALUE"
click at [177, 310] on select "Default px rem % em vh vw" at bounding box center [196, 319] width 85 height 23
click at [237, 290] on span "Default" at bounding box center [251, 286] width 44 height 23
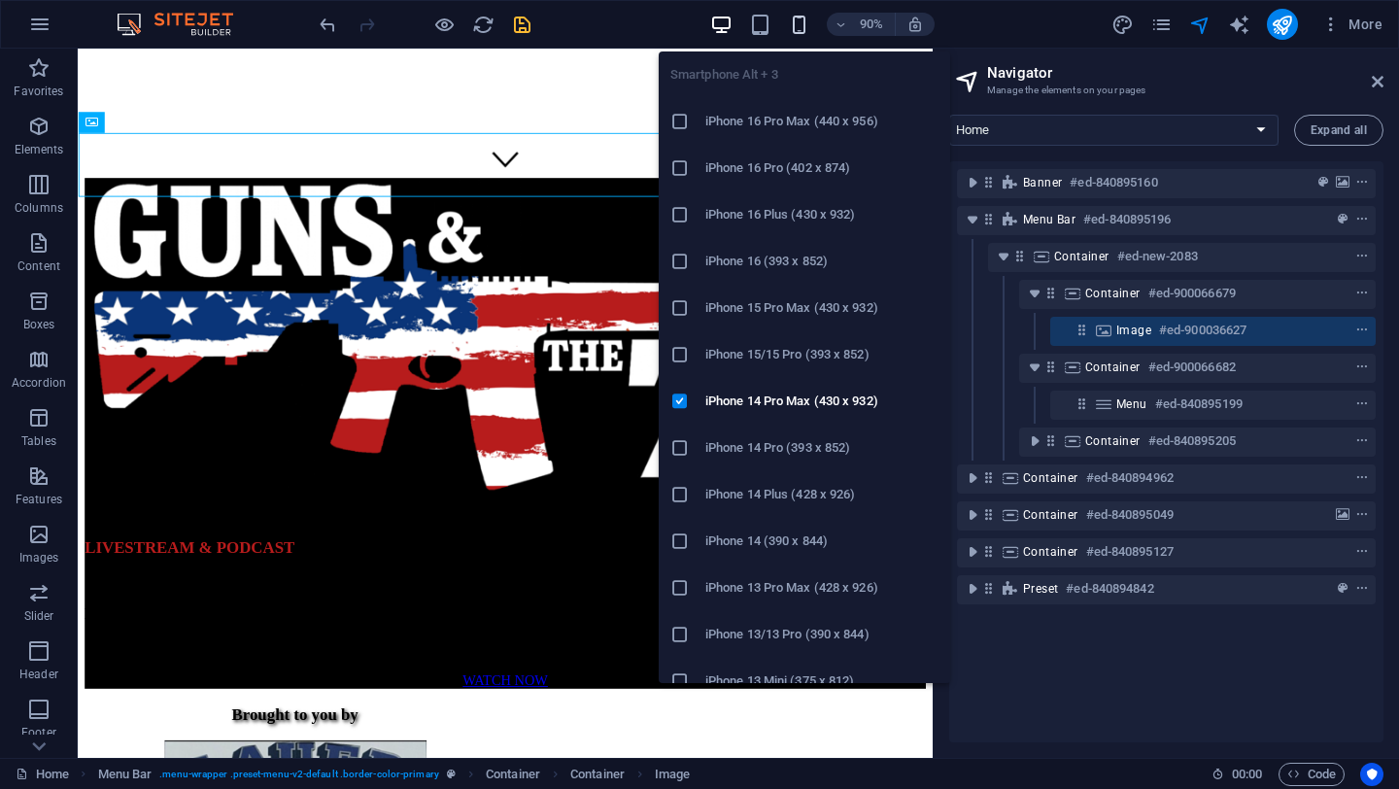
click at [801, 22] on icon "button" at bounding box center [799, 25] width 22 height 22
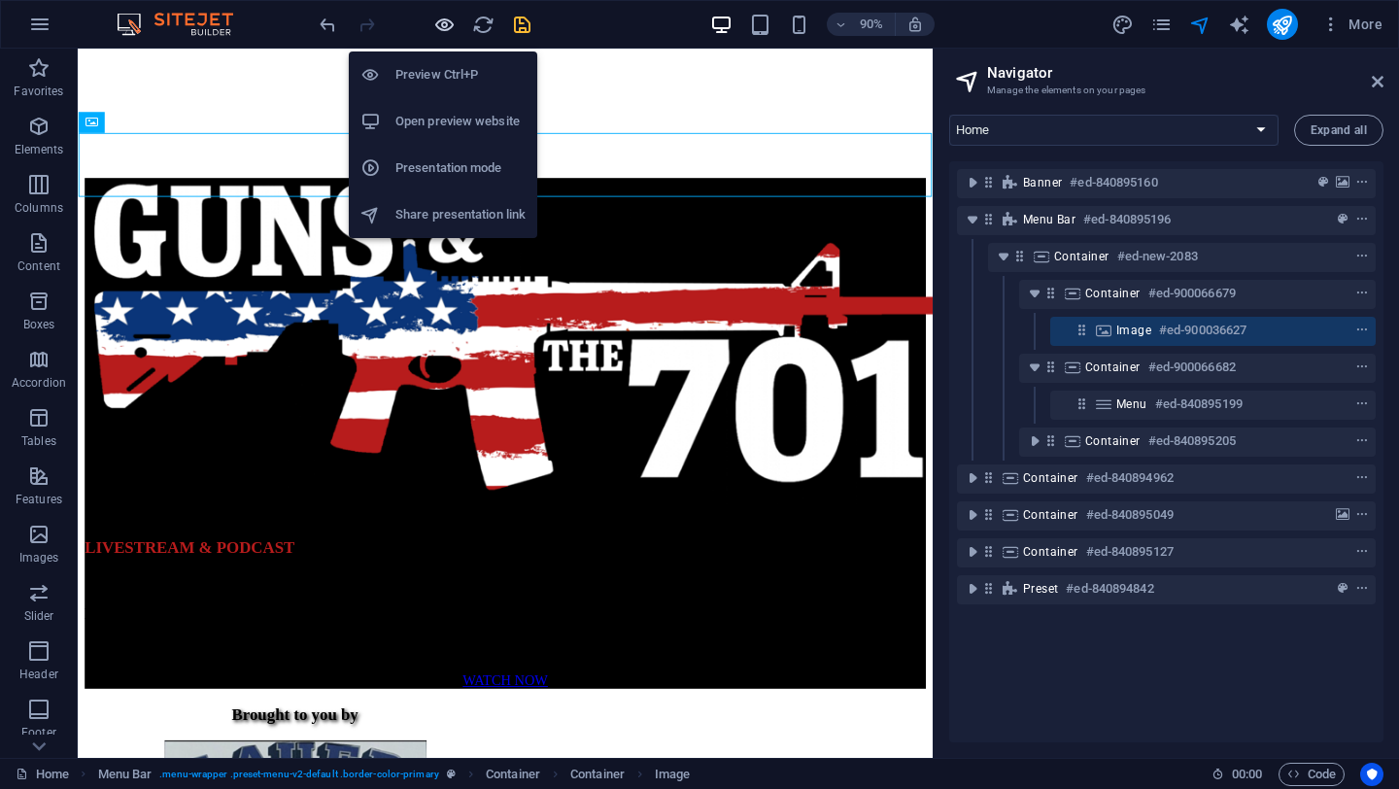
click at [439, 29] on icon "button" at bounding box center [444, 25] width 22 height 22
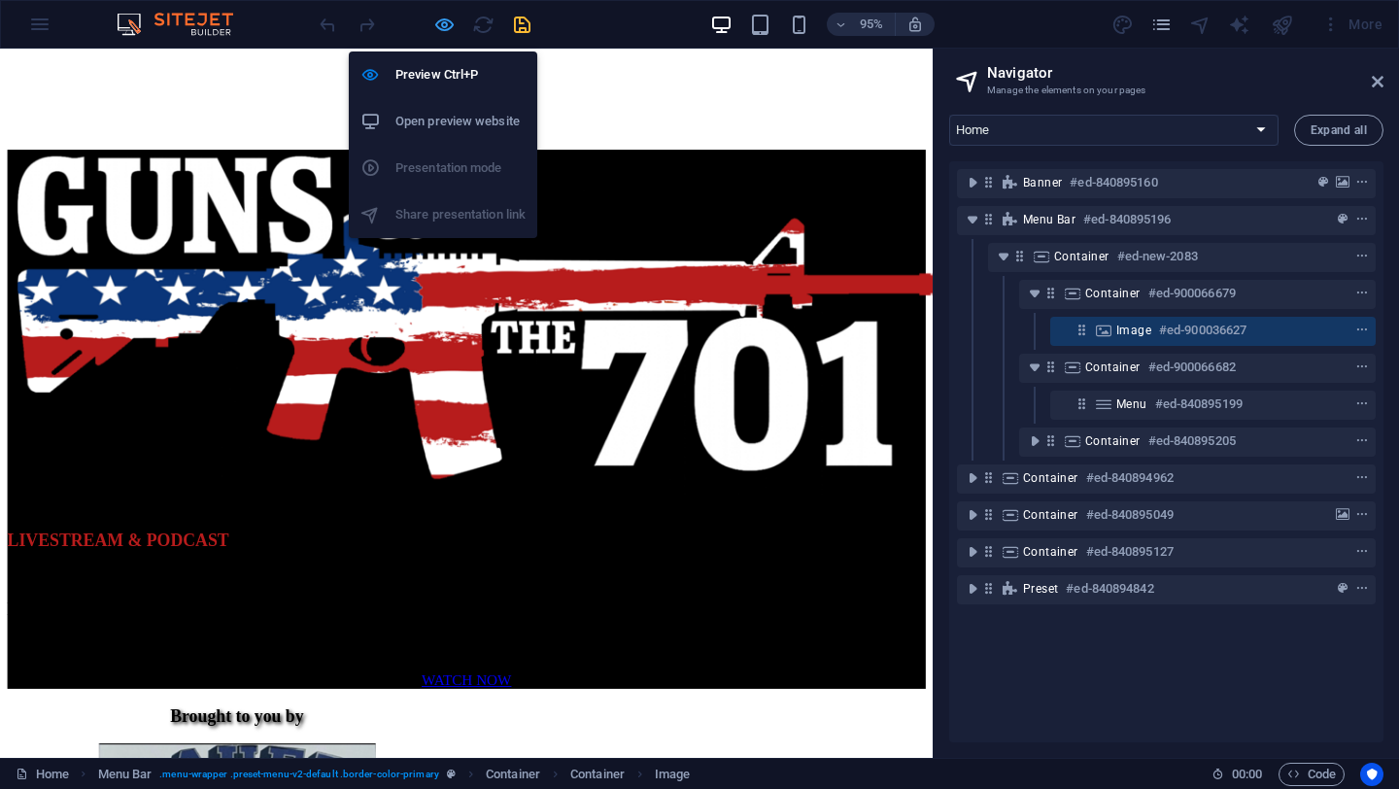
click at [436, 26] on icon "button" at bounding box center [444, 25] width 22 height 22
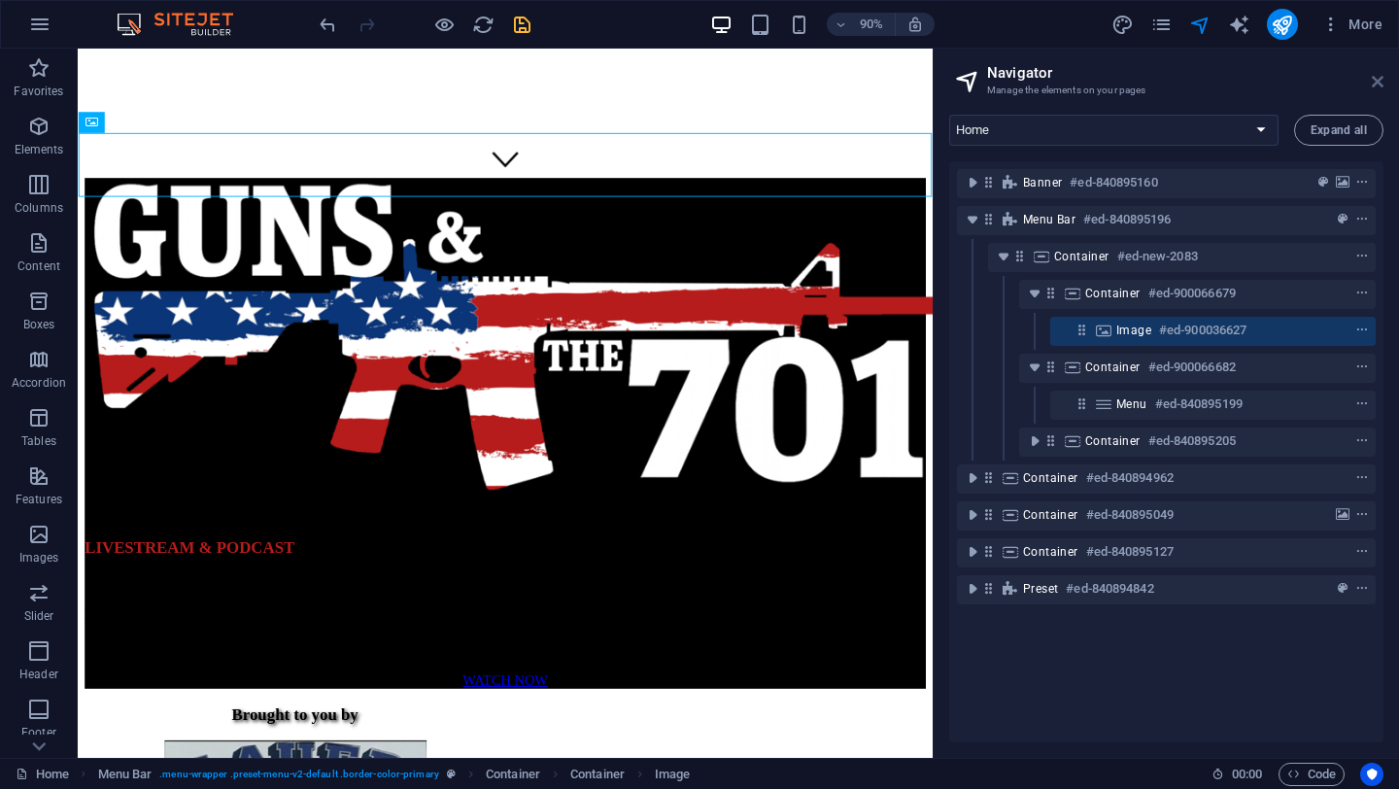
click at [1382, 84] on icon at bounding box center [1378, 82] width 12 height 16
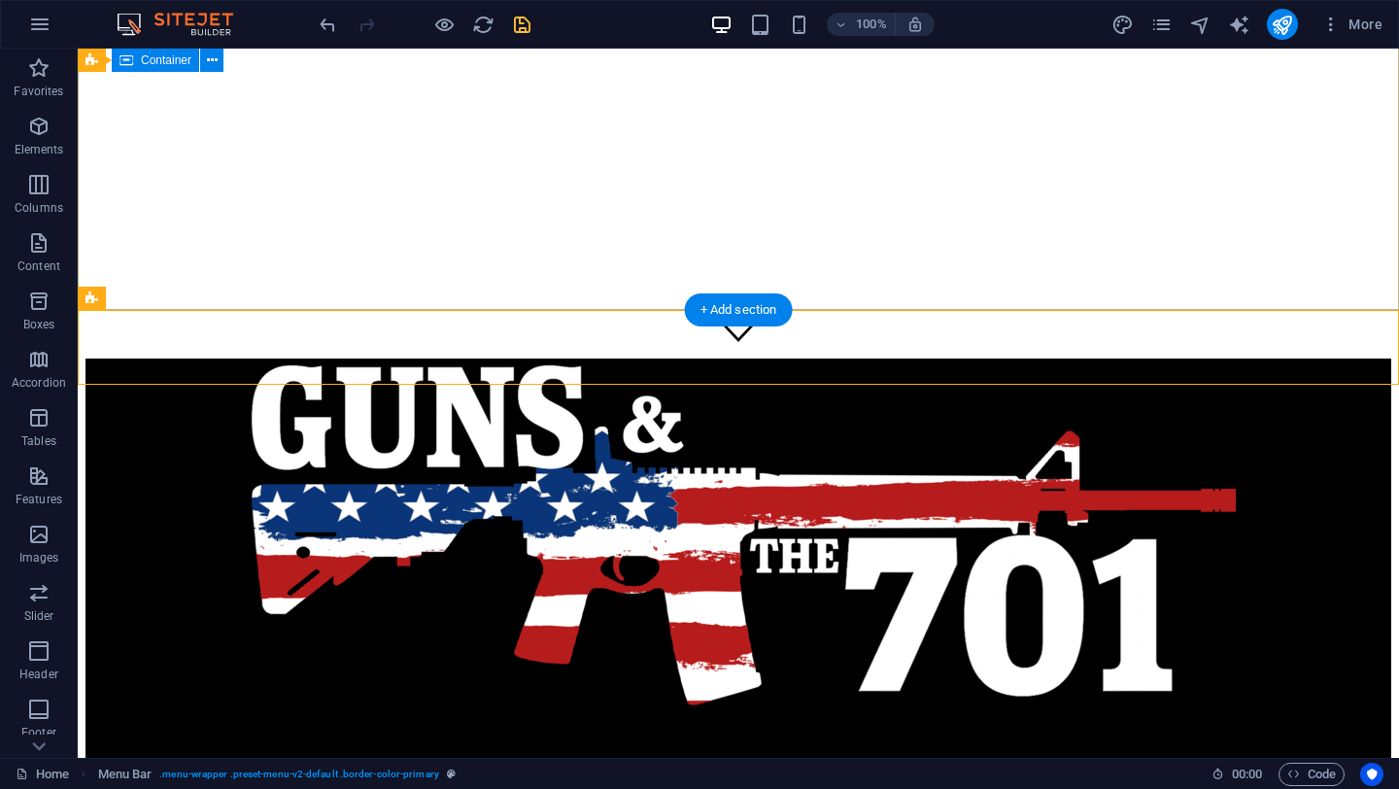
scroll to position [0, 0]
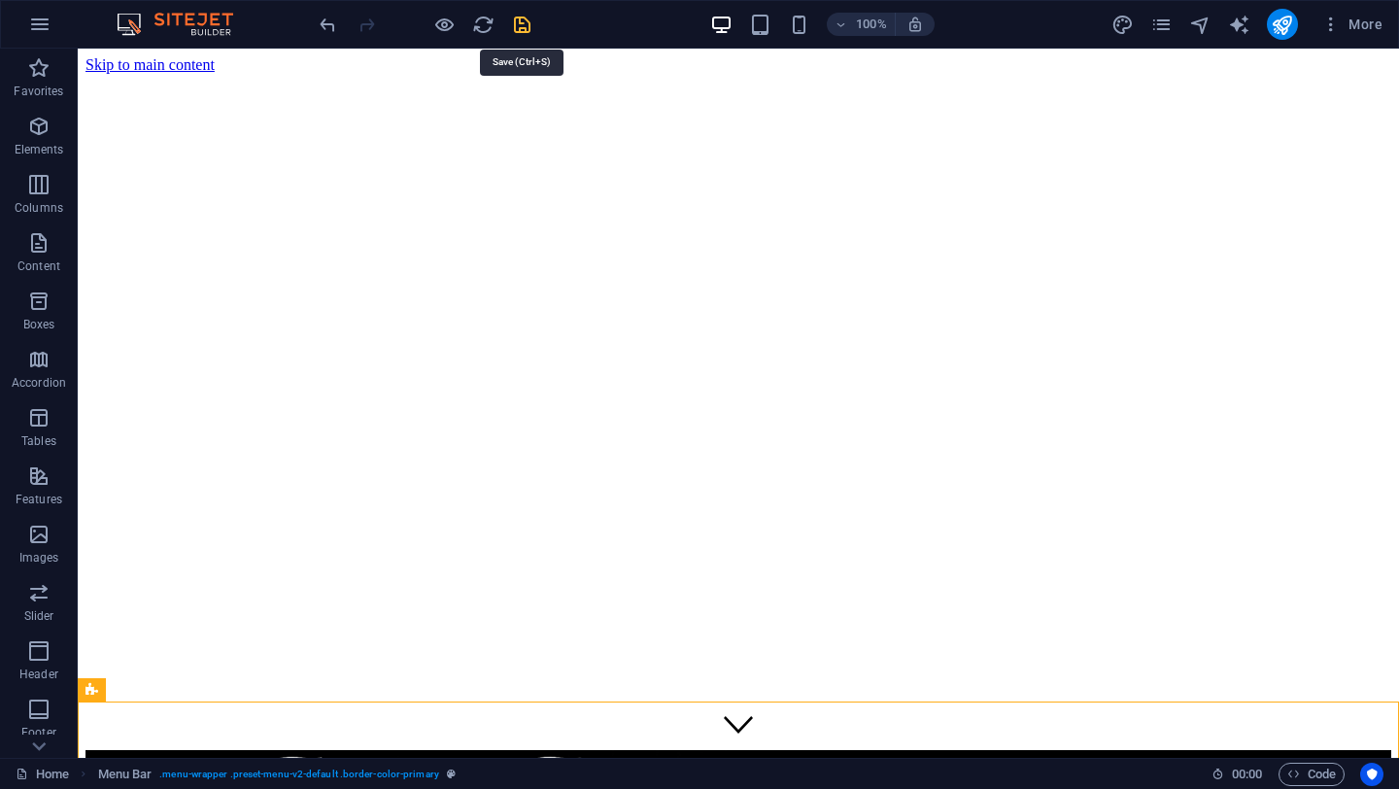
click at [518, 21] on icon "save" at bounding box center [522, 25] width 22 height 22
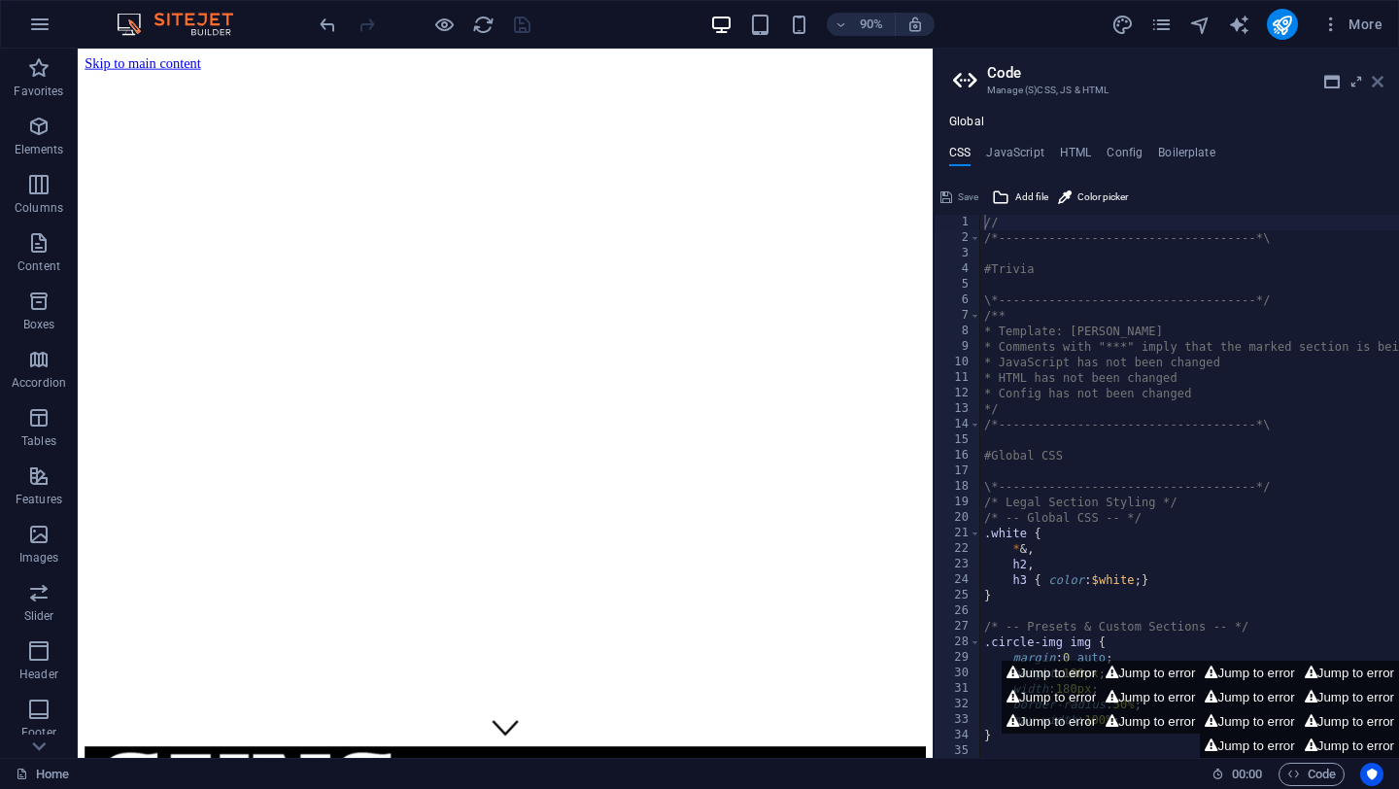
click at [1379, 81] on icon at bounding box center [1378, 82] width 12 height 16
